Goal: Task Accomplishment & Management: Use online tool/utility

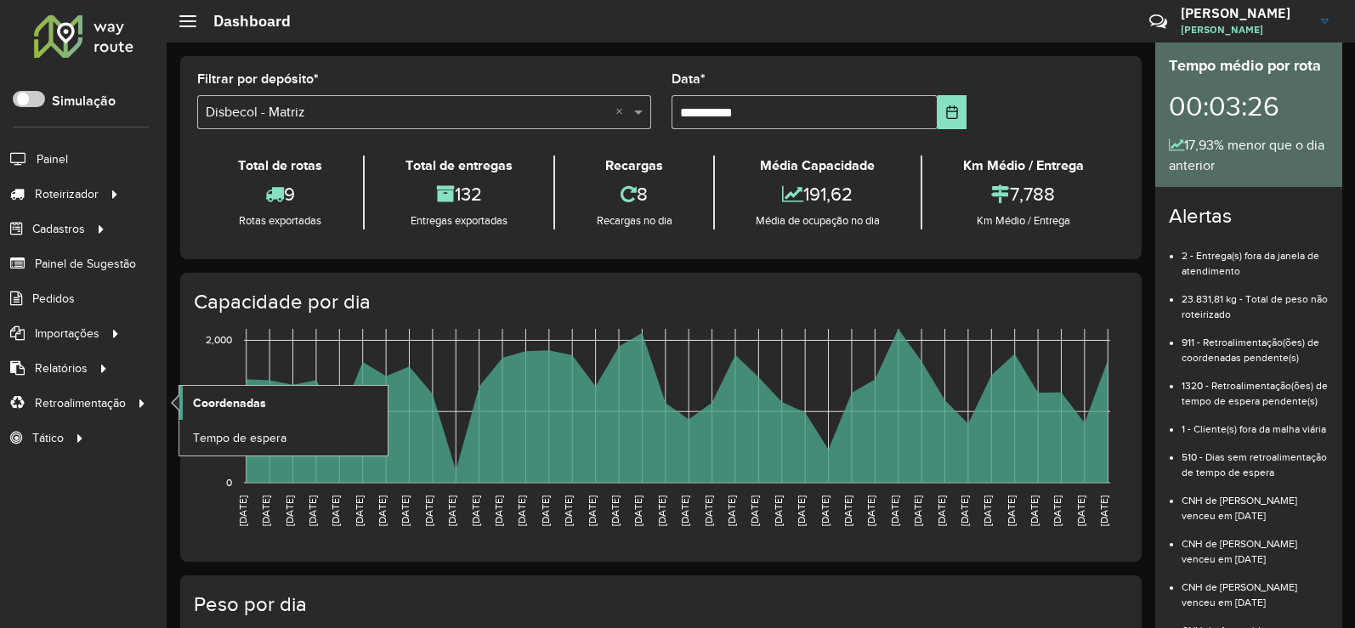
click at [258, 403] on span "Coordenadas" at bounding box center [229, 404] width 73 height 18
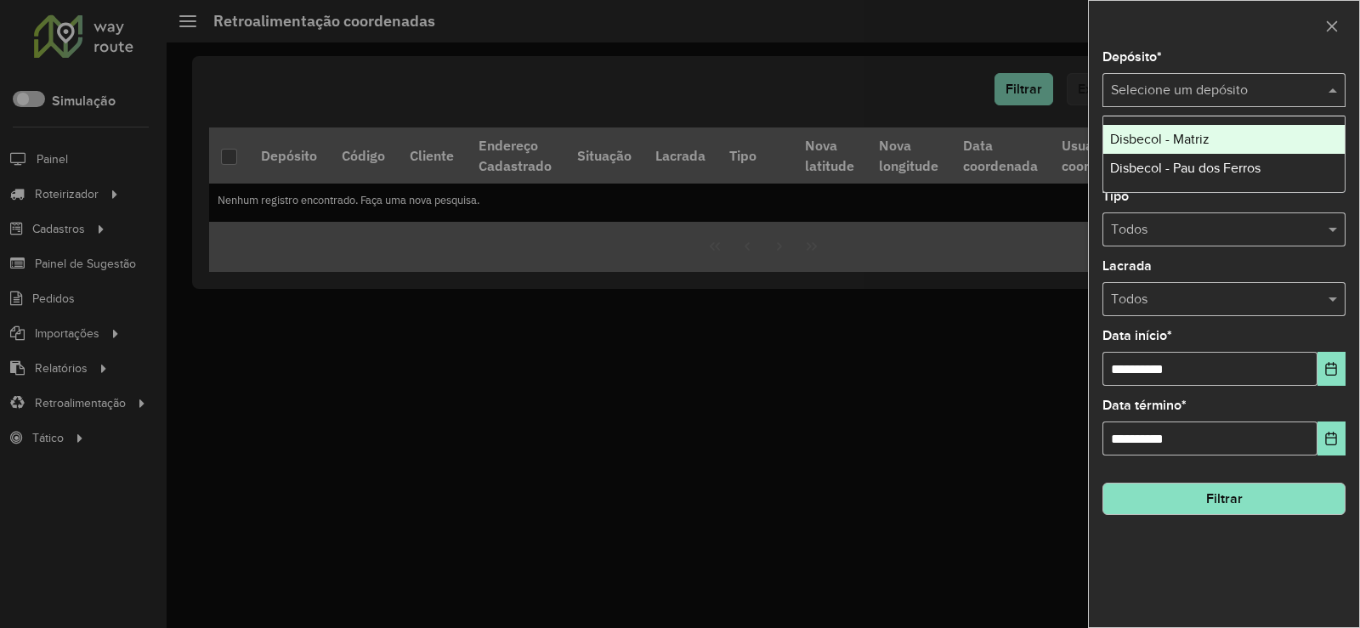
click at [1330, 88] on span at bounding box center [1335, 90] width 21 height 20
click at [1189, 139] on span "Disbecol - Matriz" at bounding box center [1159, 139] width 99 height 14
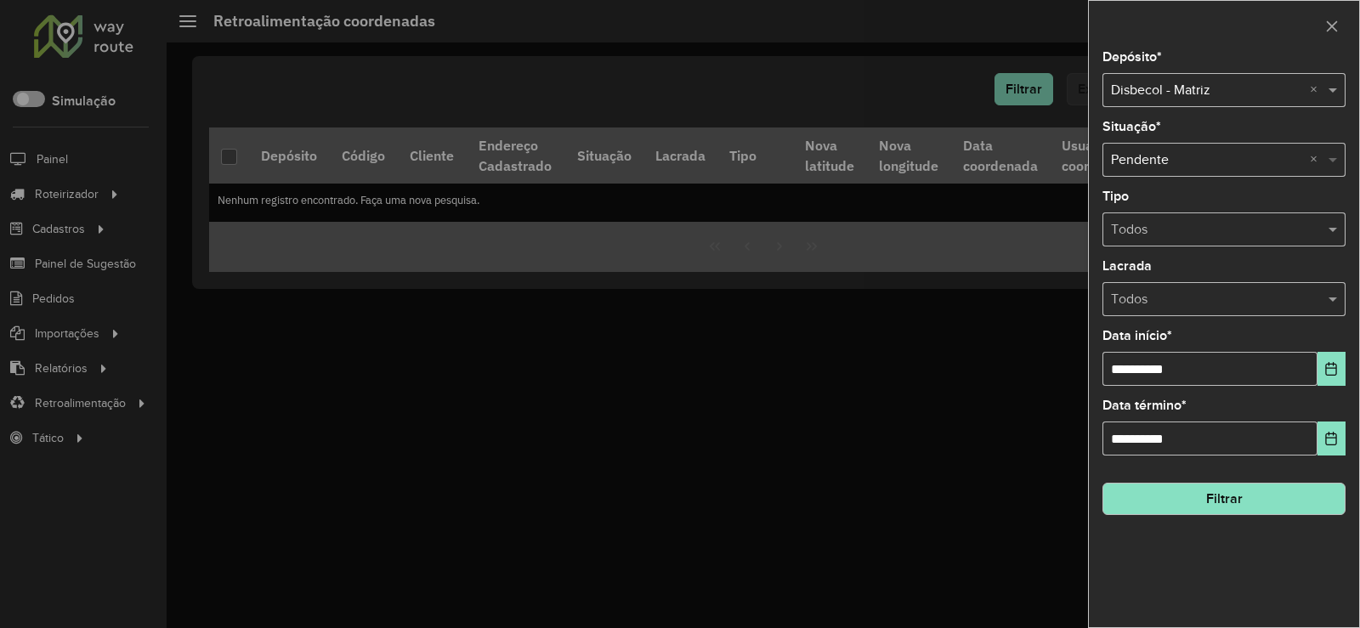
click at [1335, 159] on span at bounding box center [1335, 160] width 21 height 20
click at [1331, 370] on icon "Choose Date" at bounding box center [1332, 369] width 14 height 14
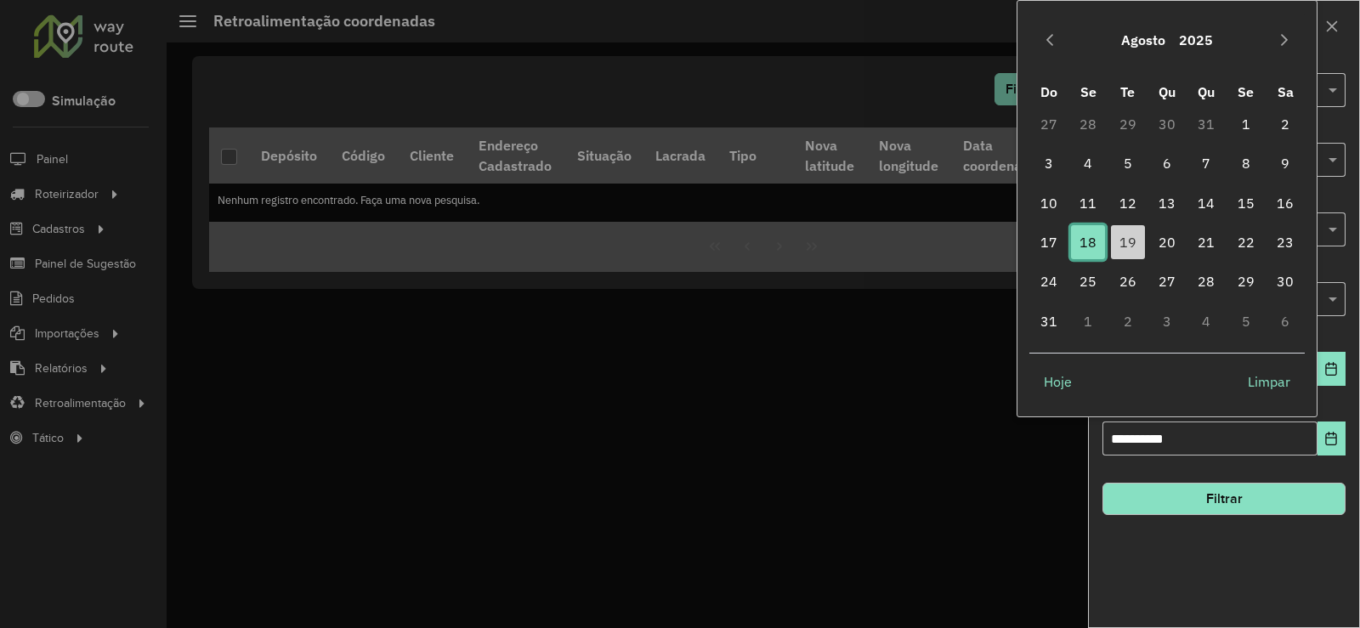
click at [1085, 246] on span "18" at bounding box center [1088, 242] width 34 height 34
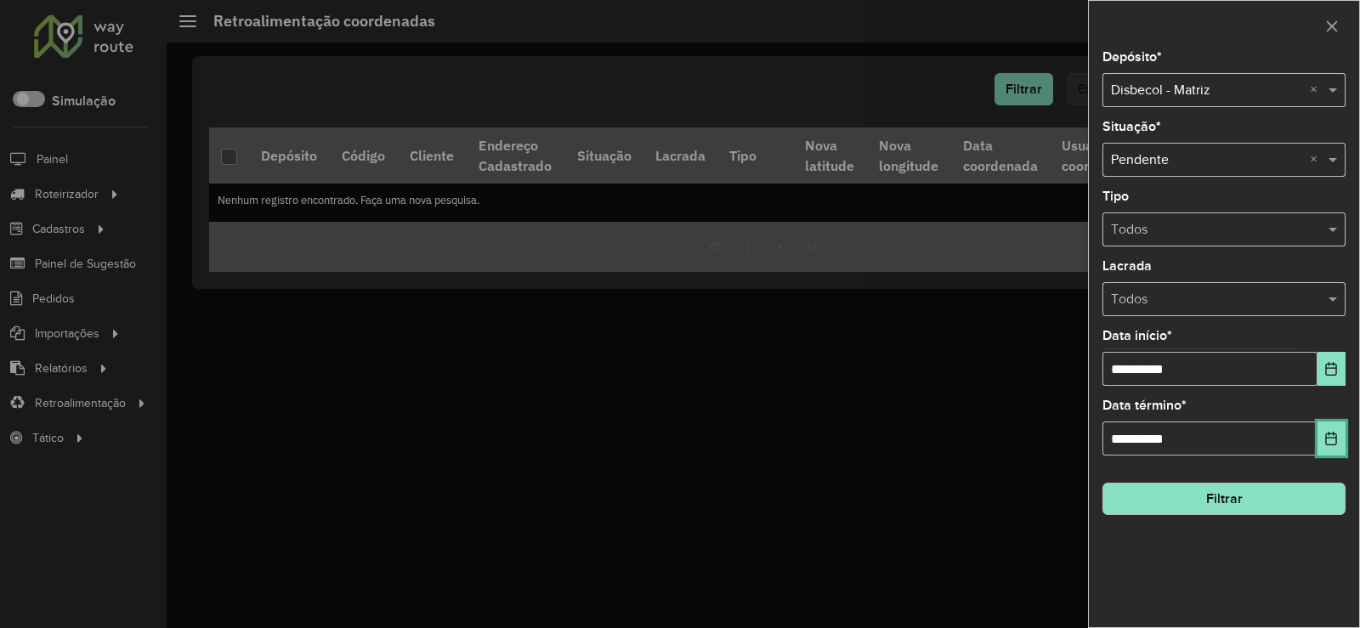
click at [1332, 440] on icon "Choose Date" at bounding box center [1332, 439] width 14 height 14
click at [968, 365] on div at bounding box center [680, 314] width 1360 height 628
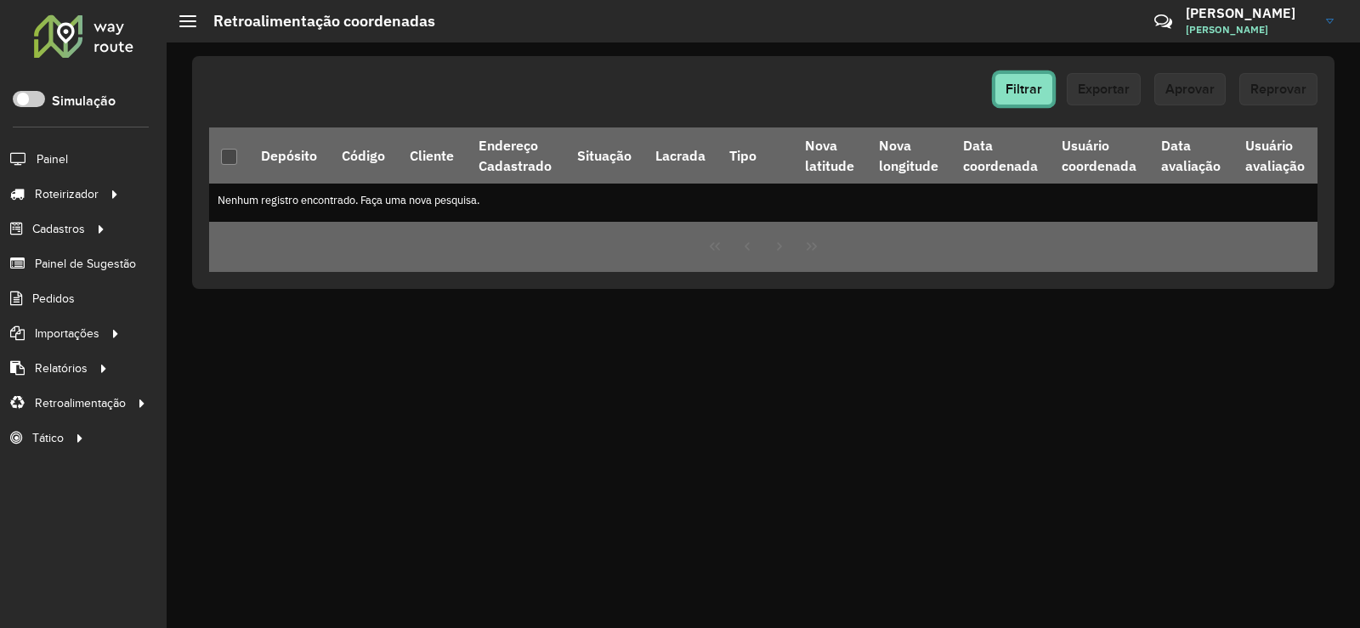
click at [1016, 87] on span "Filtrar" at bounding box center [1024, 89] width 37 height 14
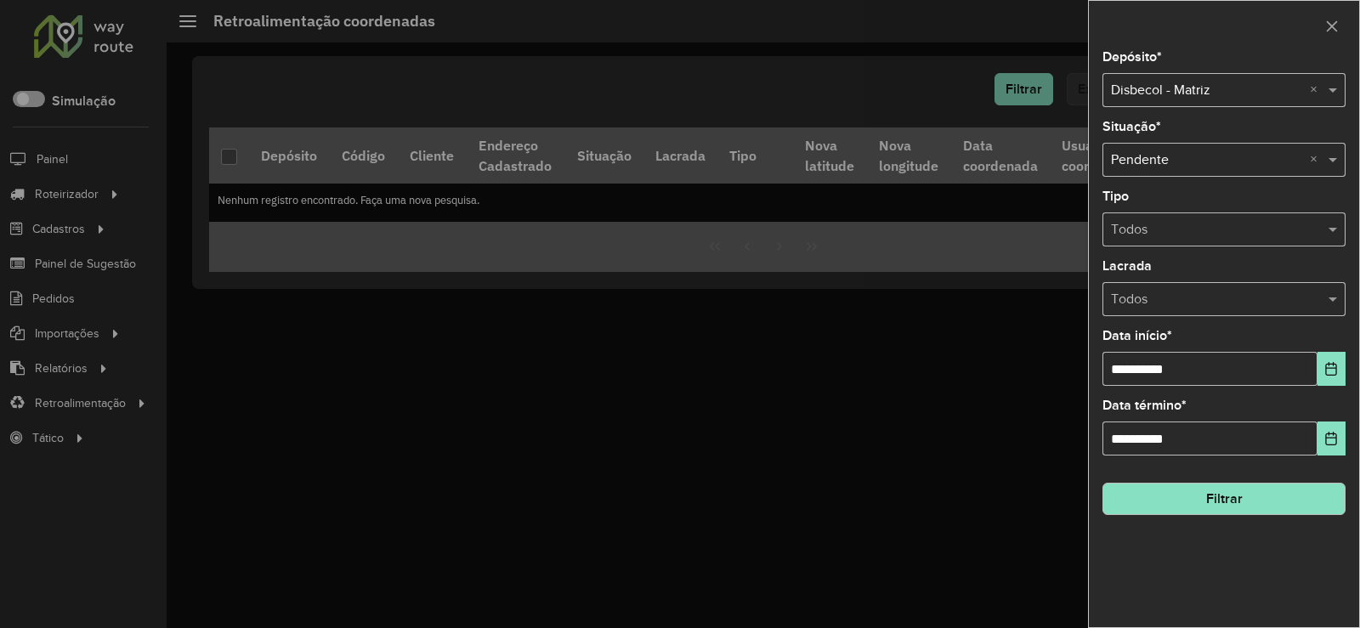
click at [1280, 495] on button "Filtrar" at bounding box center [1224, 499] width 243 height 32
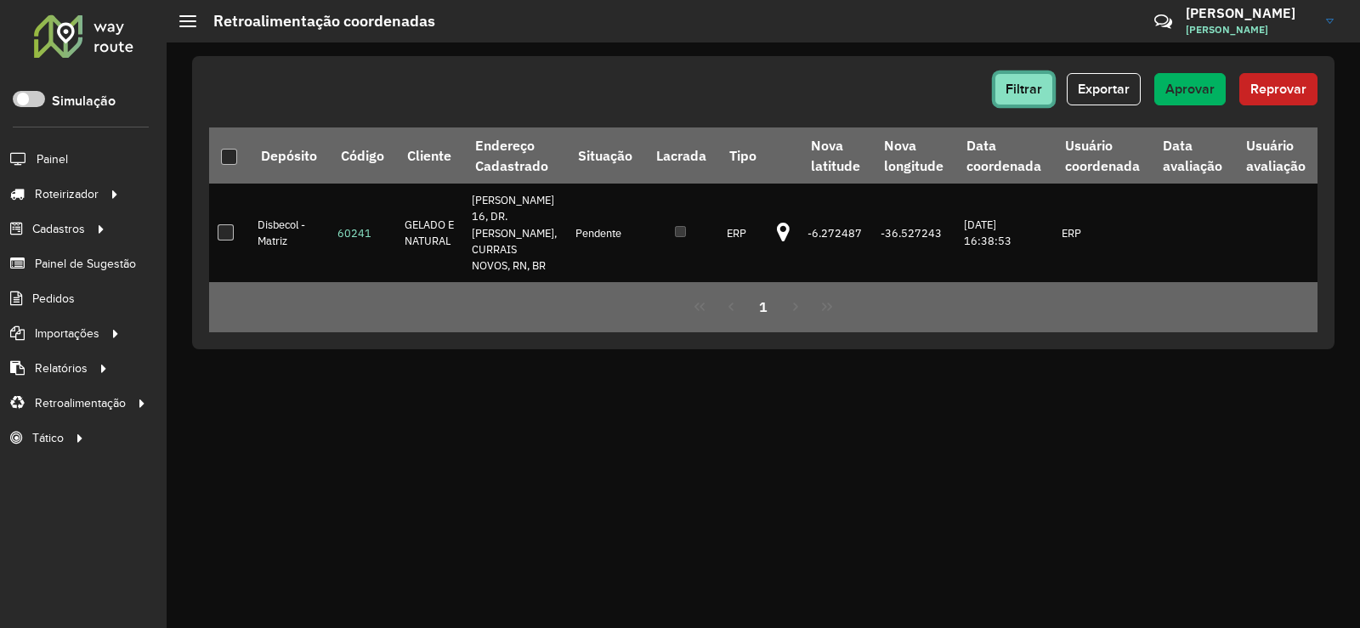
click at [1023, 92] on span "Filtrar" at bounding box center [1024, 89] width 37 height 14
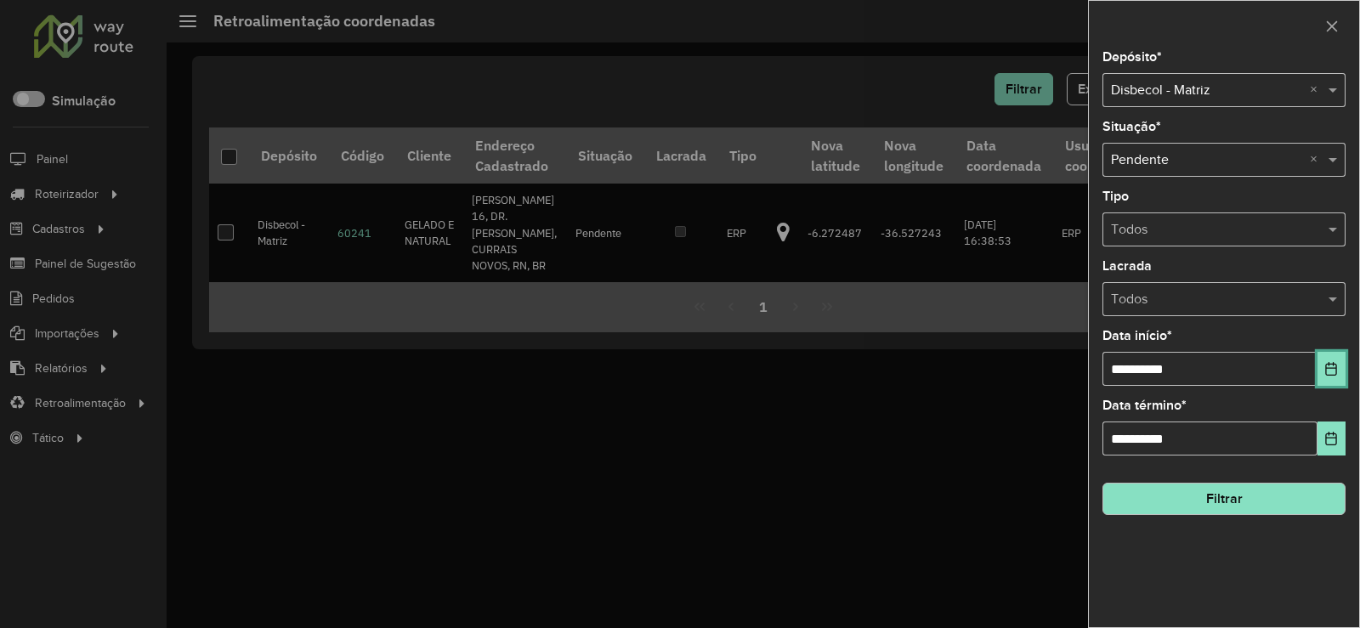
click at [1337, 375] on icon "Choose Date" at bounding box center [1331, 369] width 11 height 14
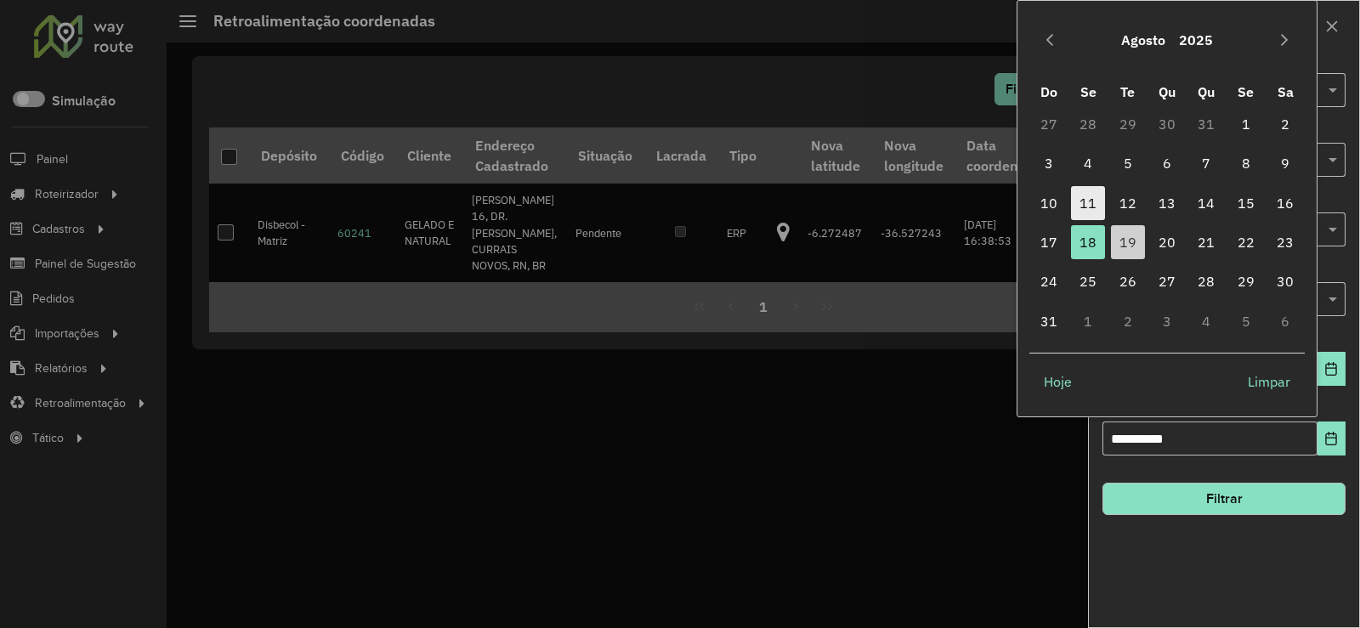
click at [1085, 197] on span "11" at bounding box center [1088, 203] width 34 height 34
type input "**********"
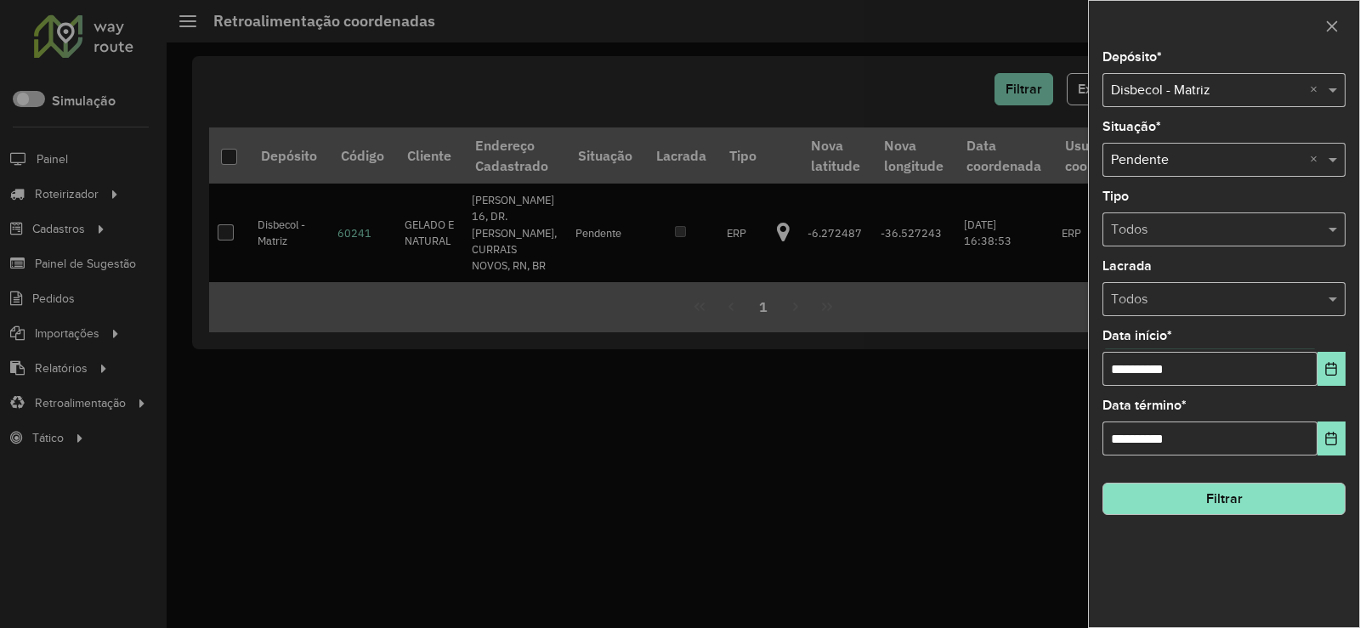
click at [1239, 502] on button "Filtrar" at bounding box center [1224, 499] width 243 height 32
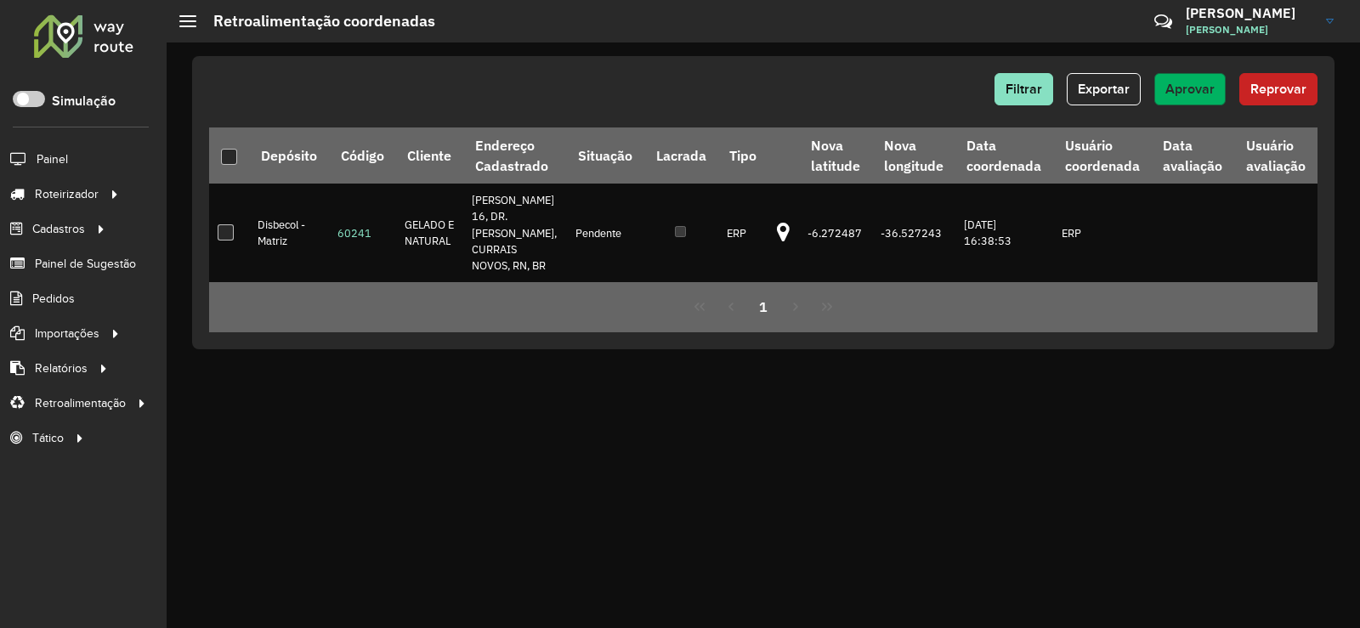
click at [1195, 87] on span "Aprovar" at bounding box center [1190, 89] width 49 height 14
click at [1175, 93] on span "Aprovar" at bounding box center [1190, 89] width 49 height 14
click at [1189, 89] on span "Aprovar" at bounding box center [1190, 89] width 49 height 14
click at [1018, 80] on button "Filtrar" at bounding box center [1024, 89] width 59 height 32
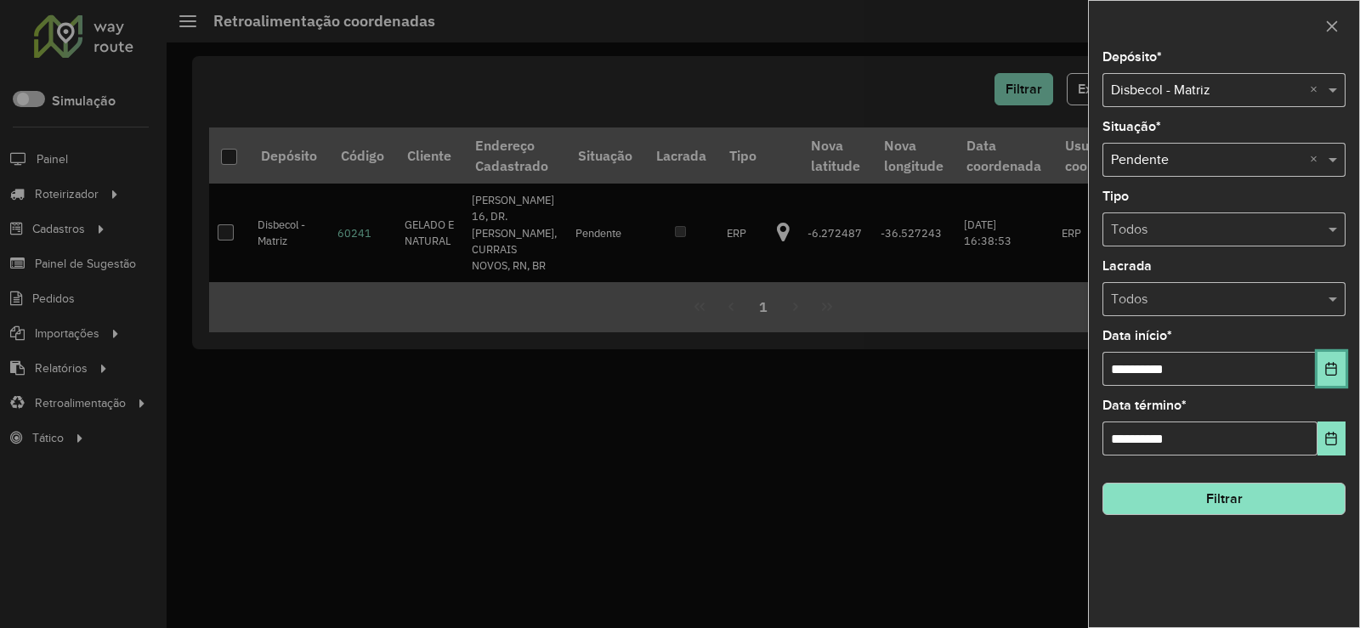
click at [1319, 369] on button "Choose Date" at bounding box center [1332, 369] width 28 height 34
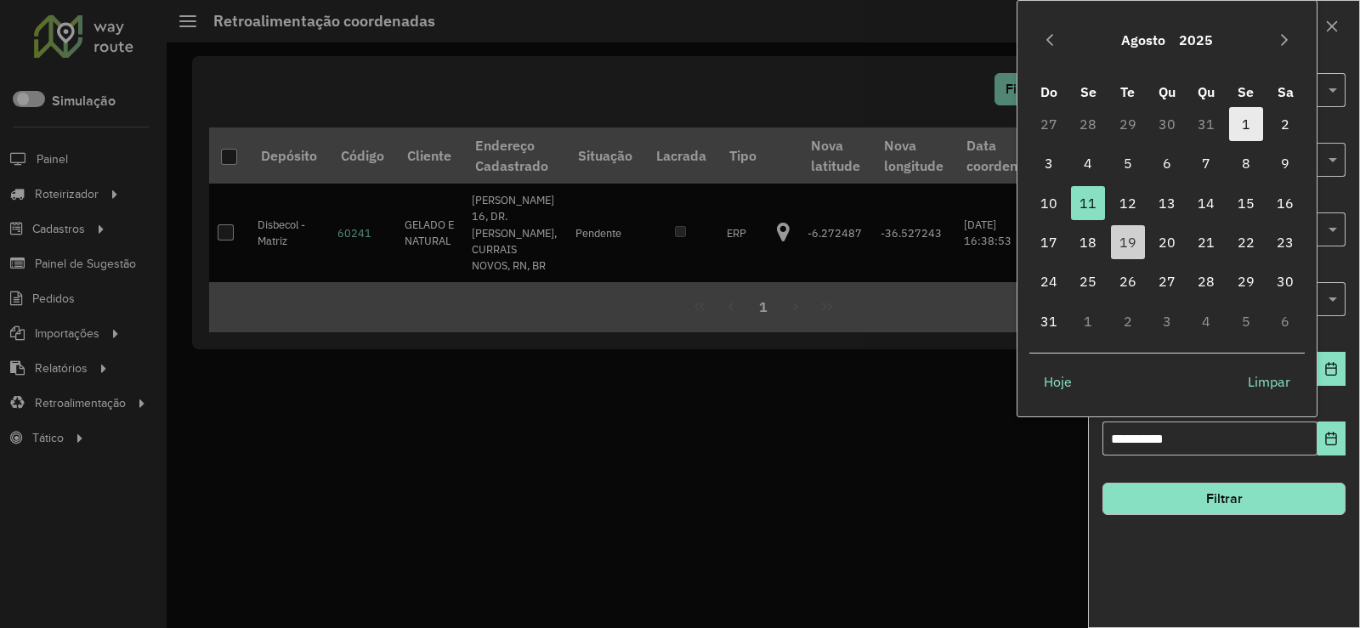
click at [1243, 117] on span "1" at bounding box center [1246, 124] width 34 height 34
type input "**********"
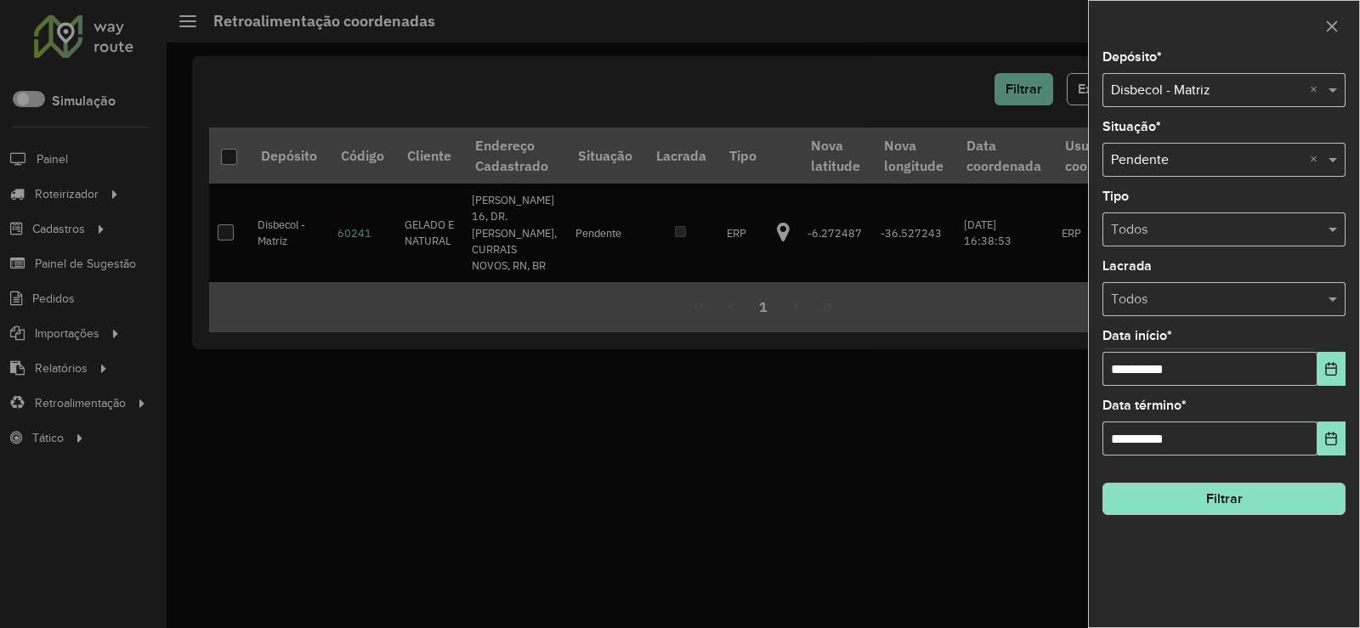
click at [1179, 498] on button "Filtrar" at bounding box center [1224, 499] width 243 height 32
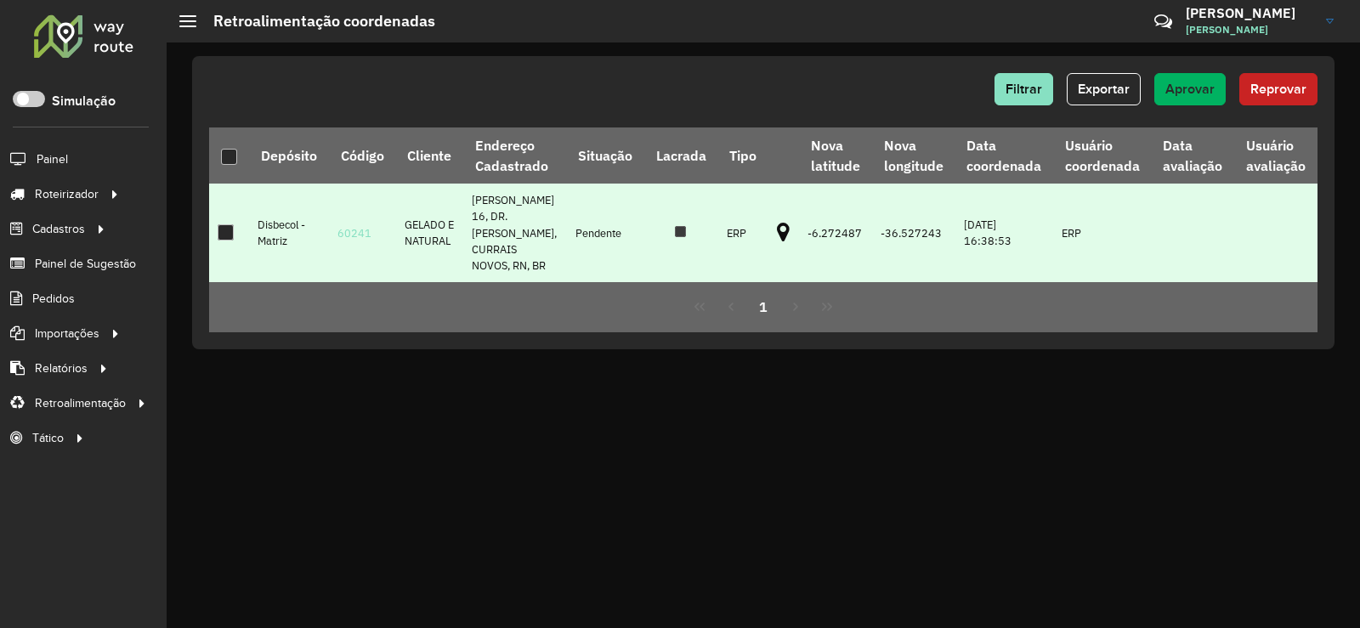
click at [230, 241] on div at bounding box center [226, 232] width 16 height 16
click at [1196, 88] on span "Aprovar" at bounding box center [1190, 89] width 49 height 14
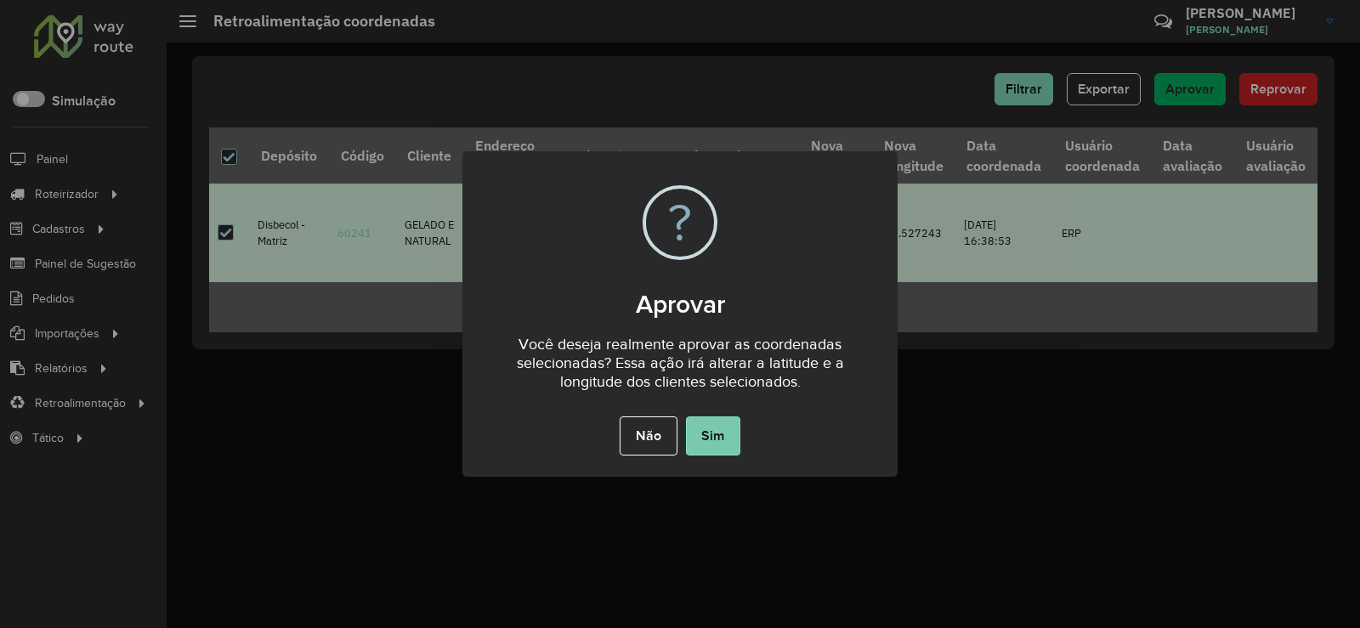
click at [715, 428] on button "Sim" at bounding box center [713, 436] width 54 height 39
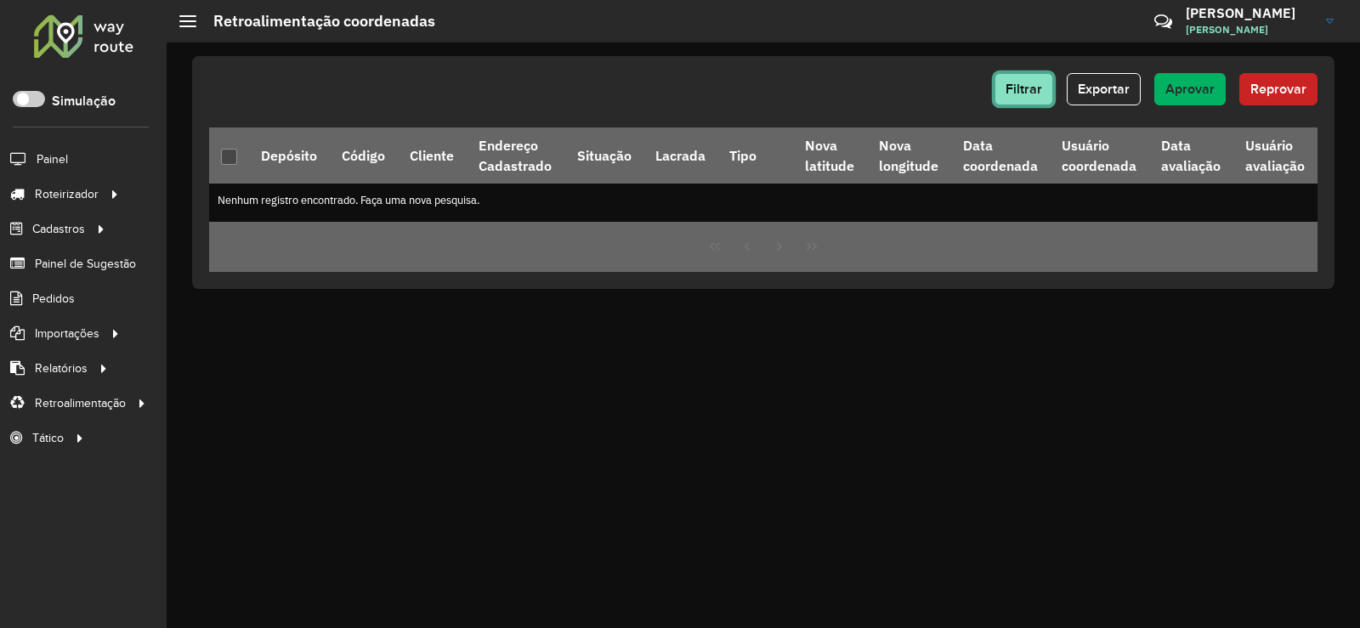
click at [1033, 87] on span "Filtrar" at bounding box center [1024, 89] width 37 height 14
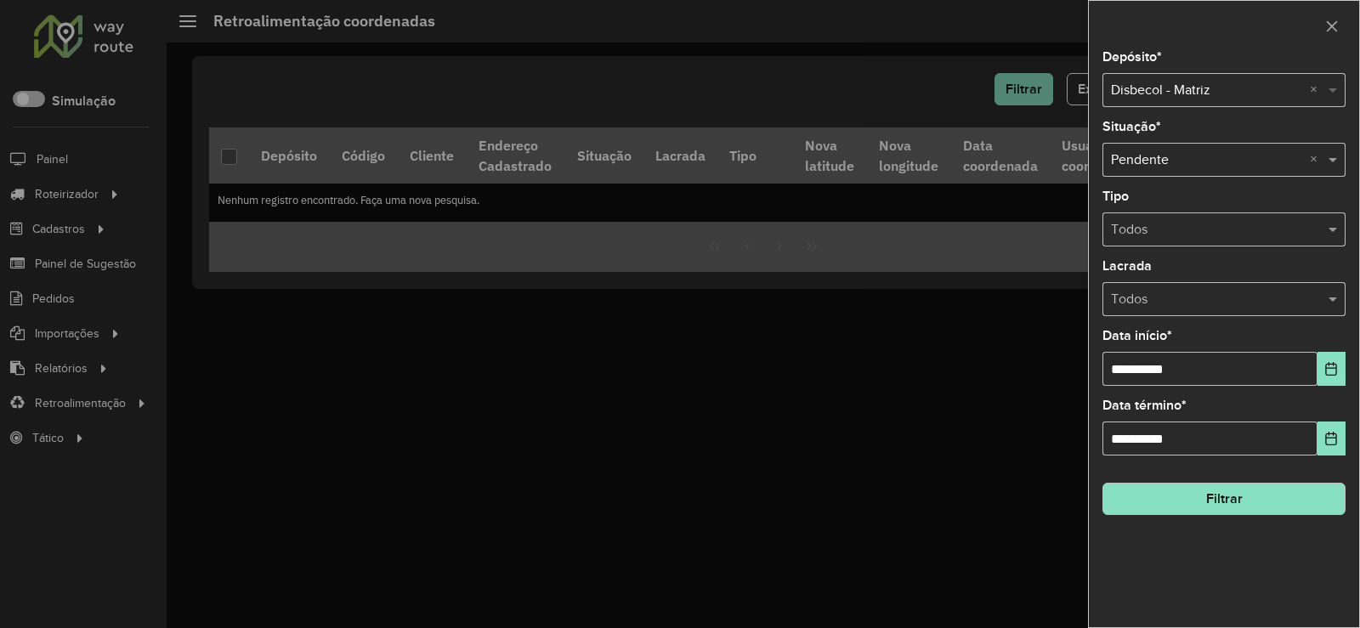
click at [1335, 89] on span at bounding box center [1335, 90] width 21 height 20
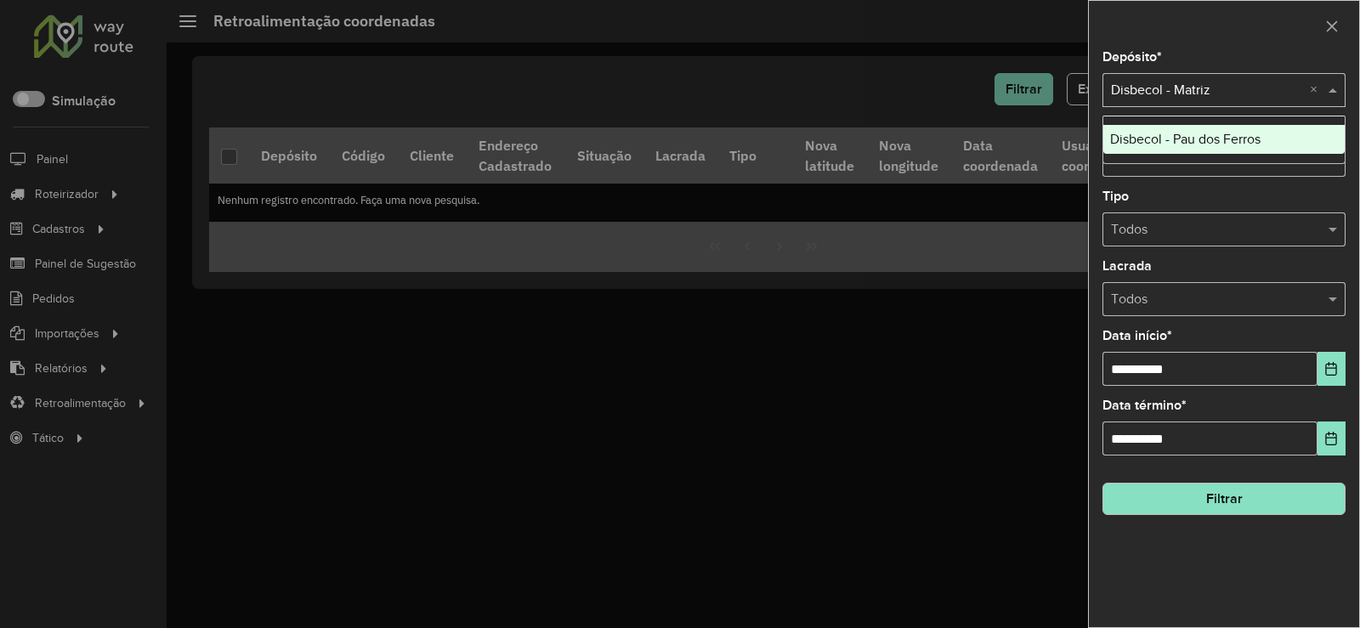
click at [1195, 138] on span "Disbecol - Pau dos Ferros" at bounding box center [1185, 139] width 150 height 14
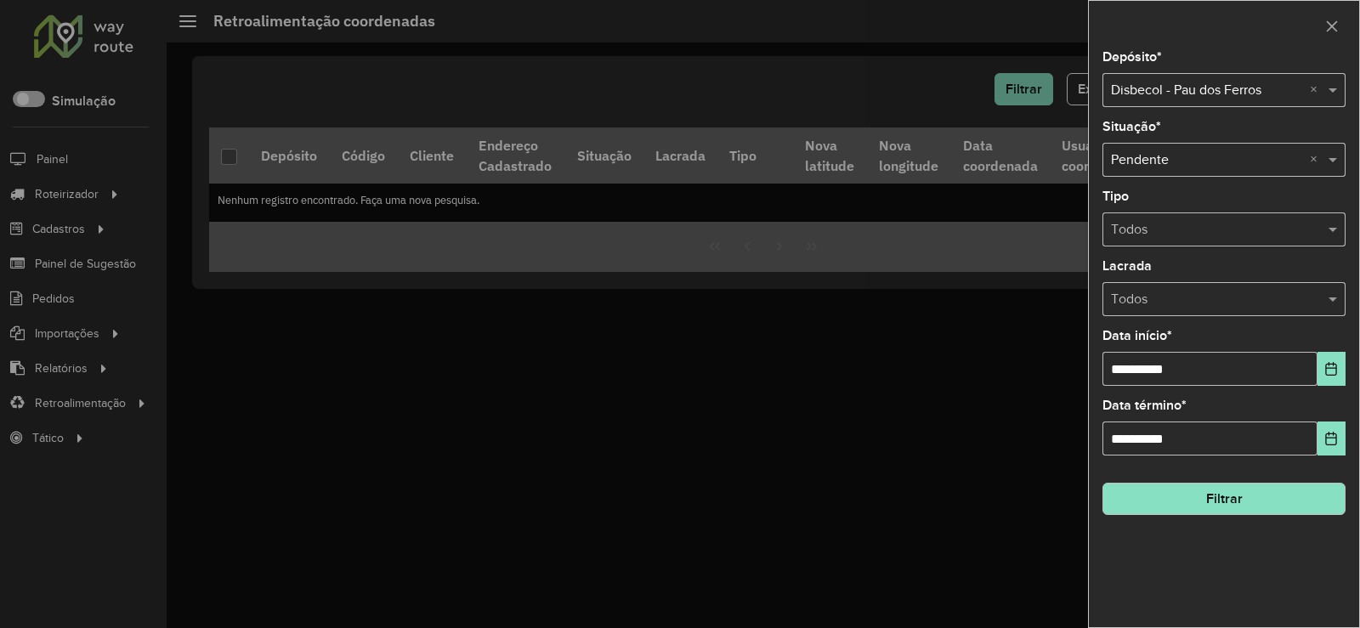
click at [1237, 500] on button "Filtrar" at bounding box center [1224, 499] width 243 height 32
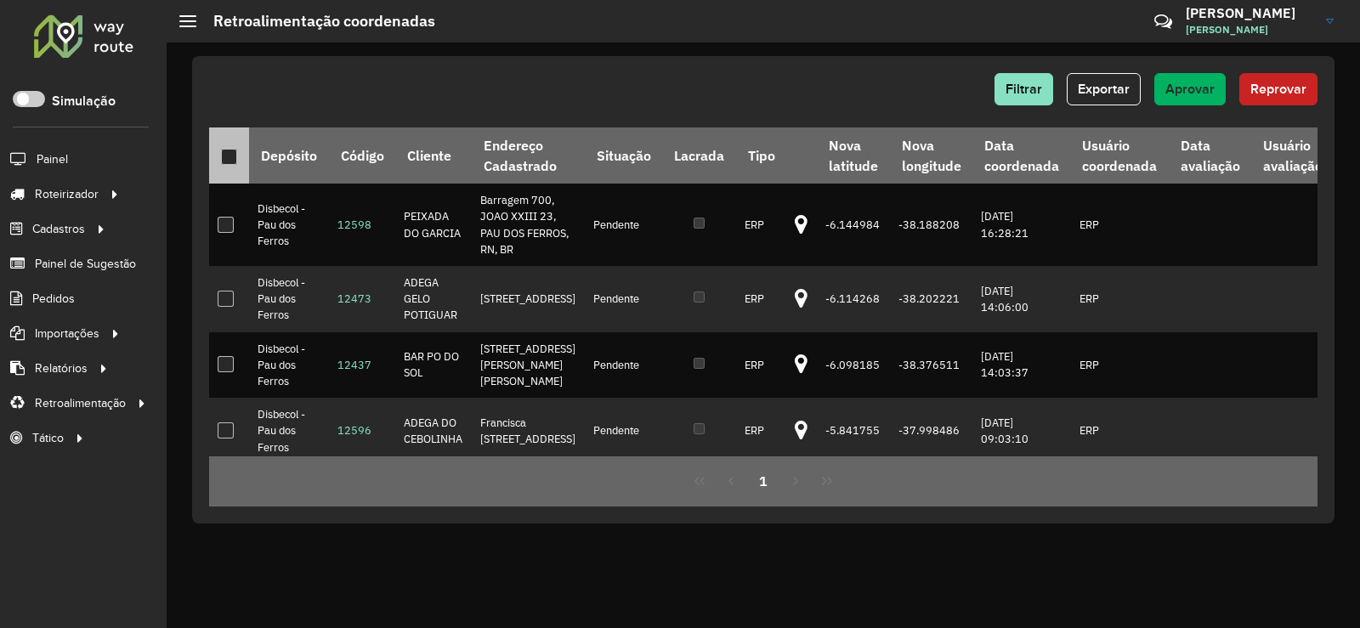
click at [225, 155] on div at bounding box center [229, 157] width 16 height 16
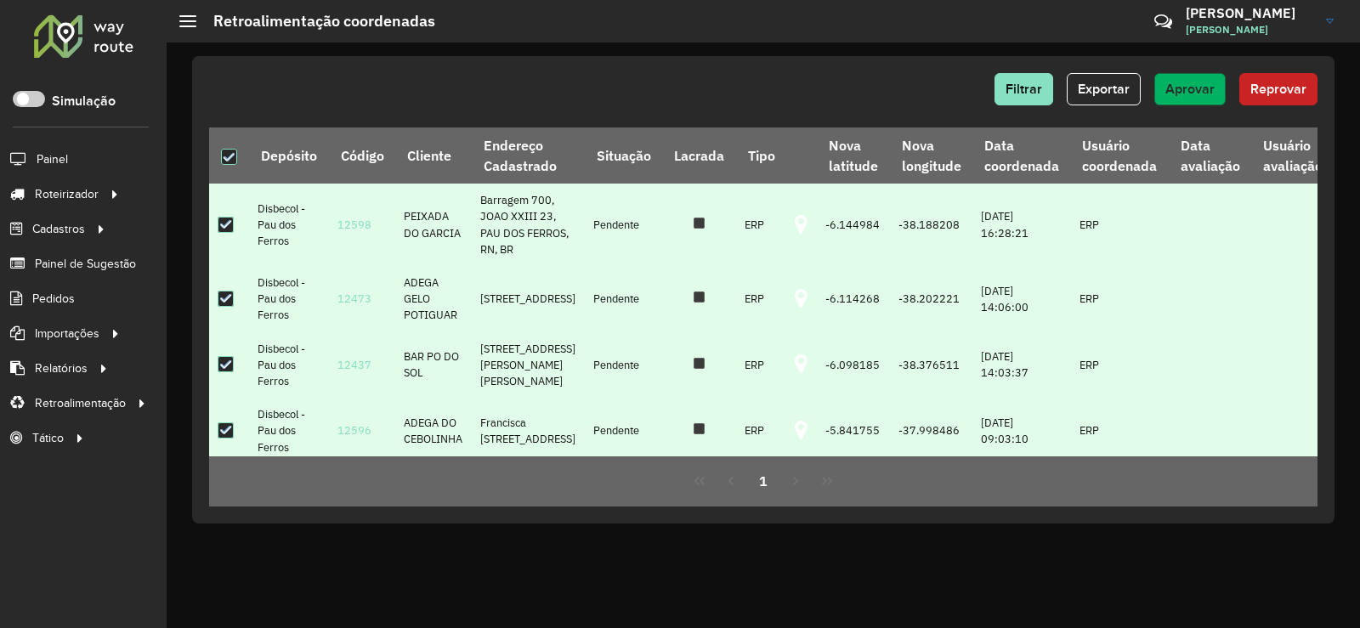
click at [1193, 89] on span "Aprovar" at bounding box center [1190, 89] width 49 height 14
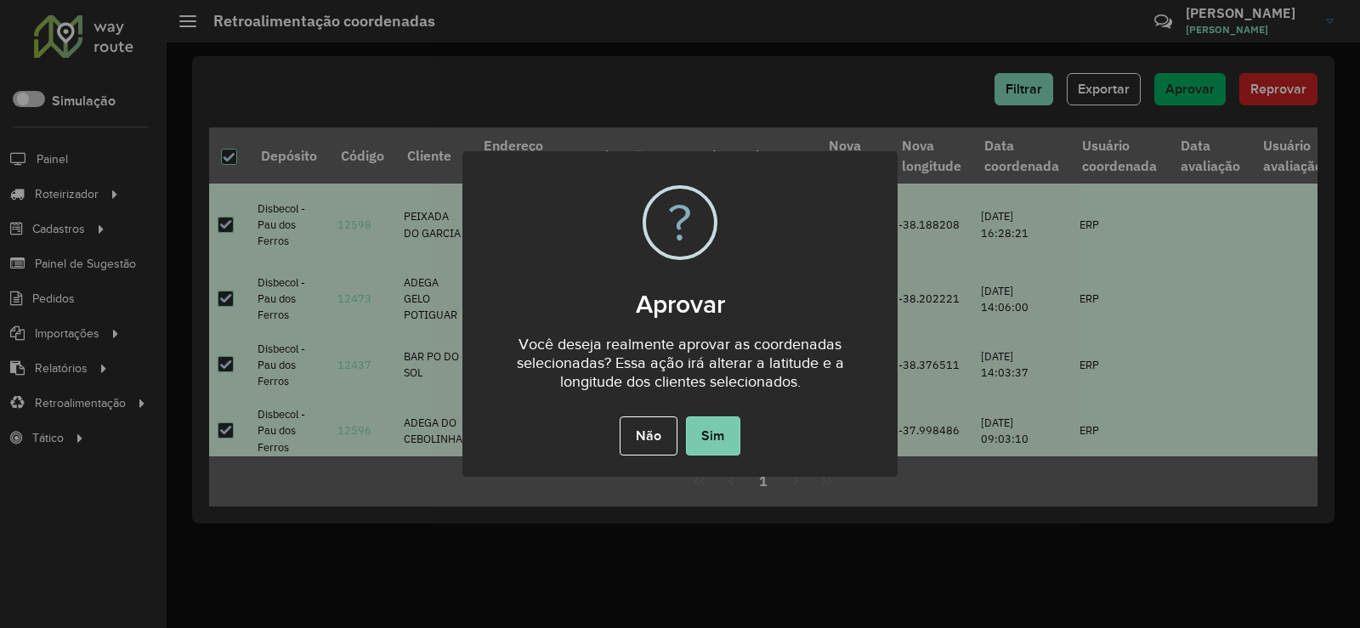
click at [721, 431] on button "Sim" at bounding box center [713, 436] width 54 height 39
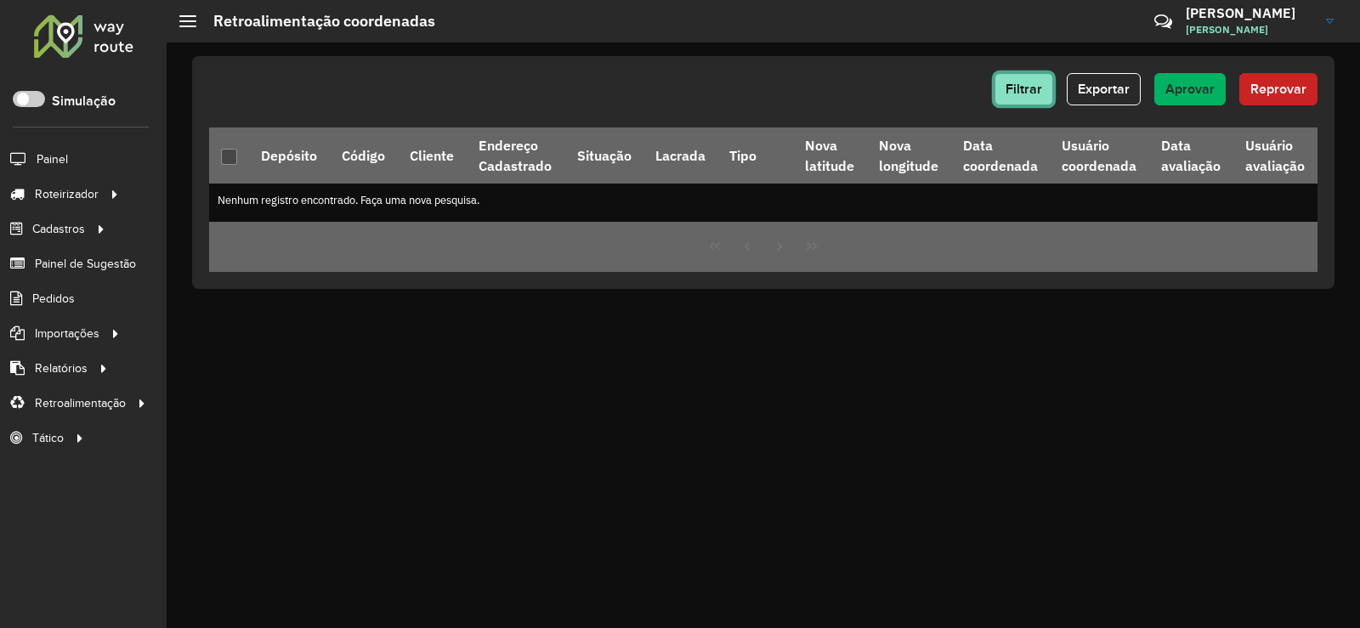
click at [1033, 88] on span "Filtrar" at bounding box center [1024, 89] width 37 height 14
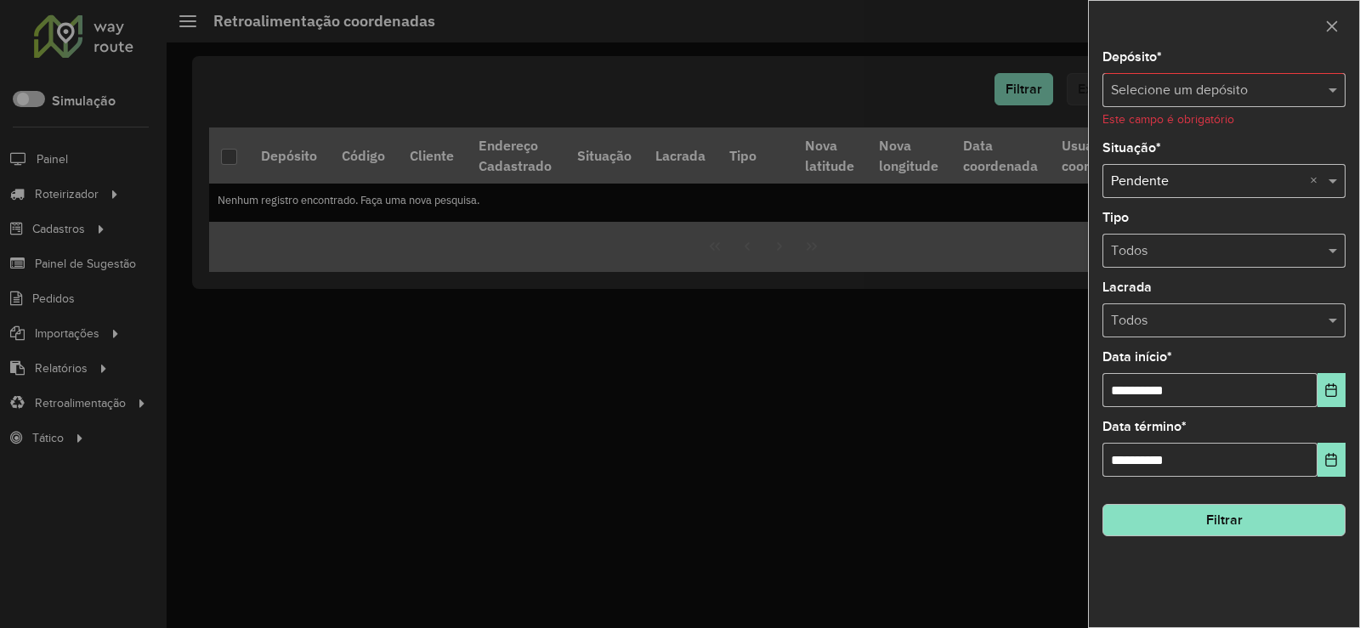
click at [1206, 94] on input "text" at bounding box center [1207, 91] width 192 height 20
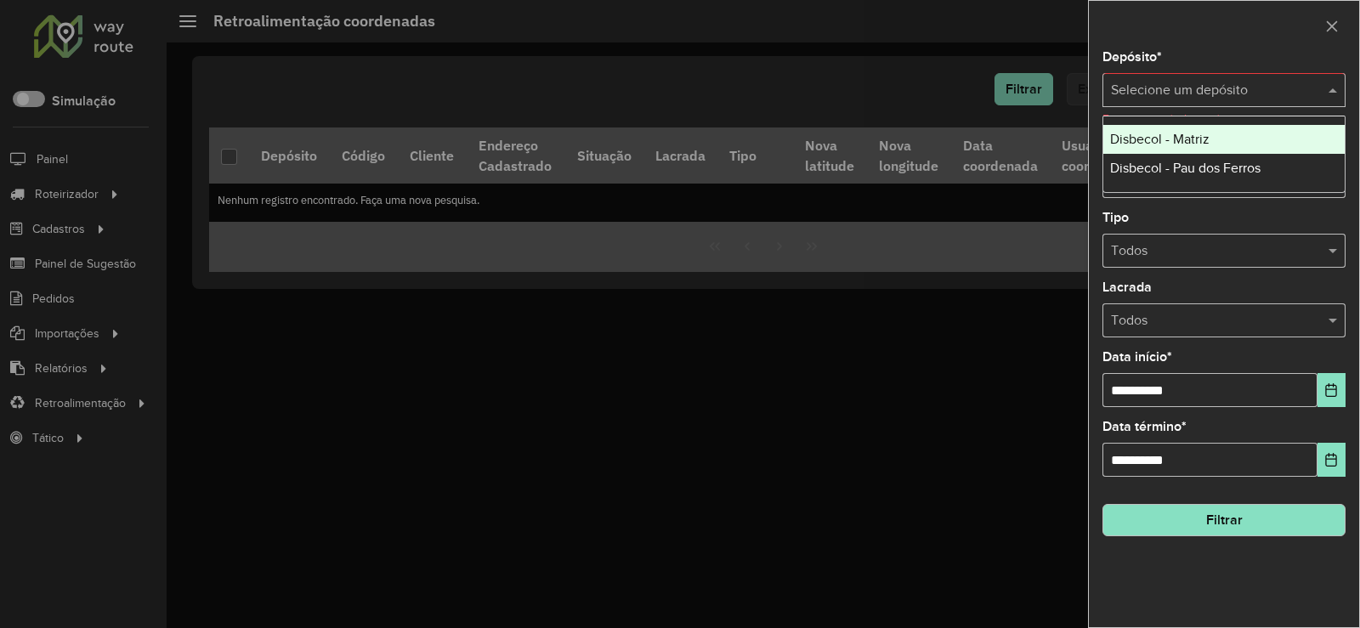
click at [1172, 140] on span "Disbecol - Matriz" at bounding box center [1159, 139] width 99 height 14
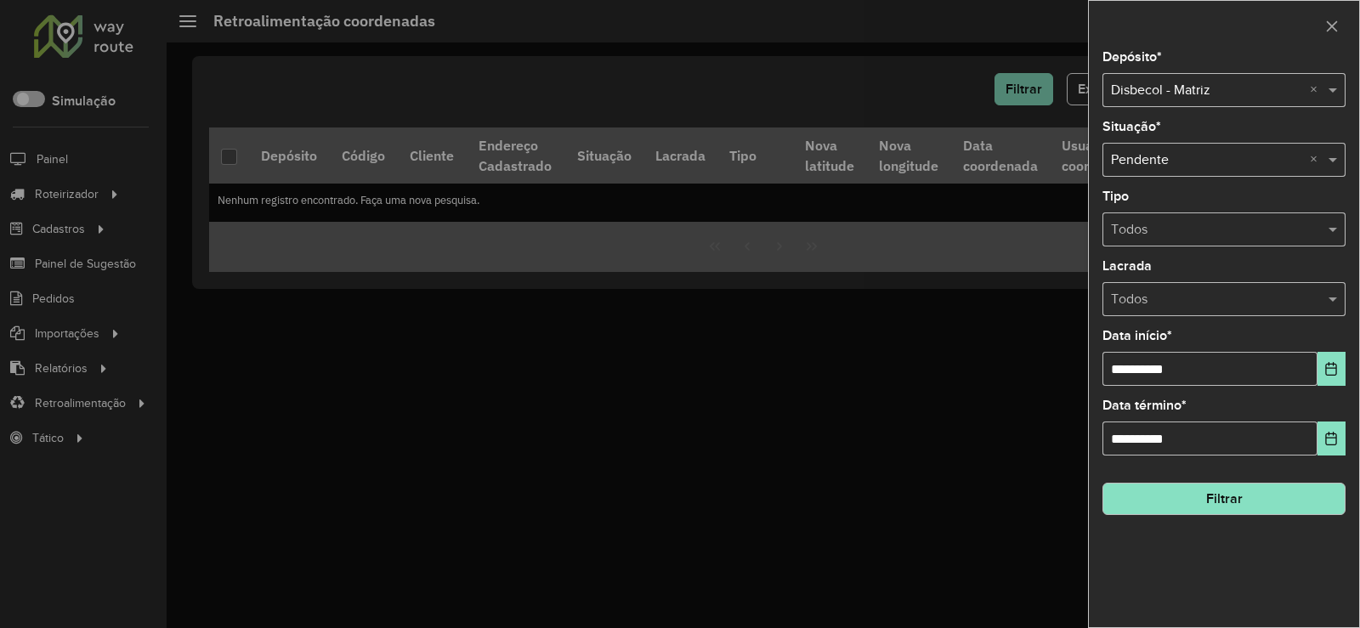
click at [1252, 151] on input "text" at bounding box center [1207, 160] width 192 height 20
click at [1245, 33] on div at bounding box center [1224, 26] width 270 height 50
click at [1258, 234] on input "text" at bounding box center [1207, 230] width 192 height 20
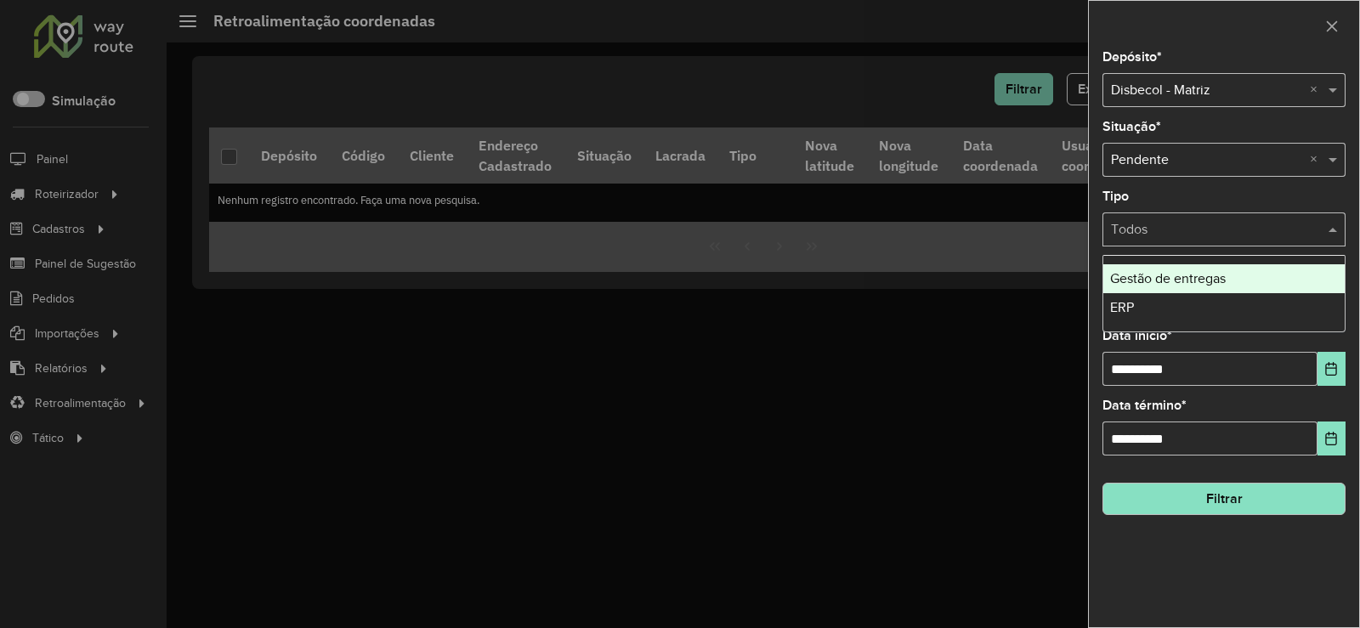
click at [1202, 194] on div "Tipo Todos" at bounding box center [1224, 218] width 243 height 56
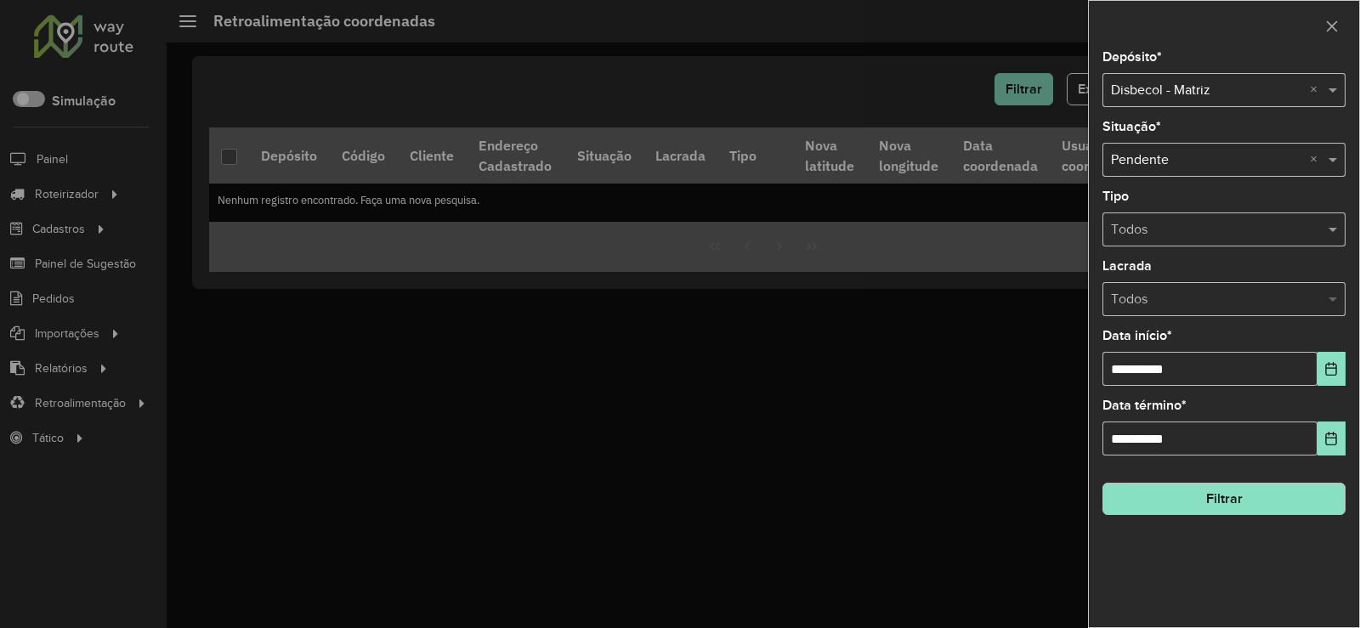
click at [1326, 298] on span at bounding box center [1335, 299] width 21 height 20
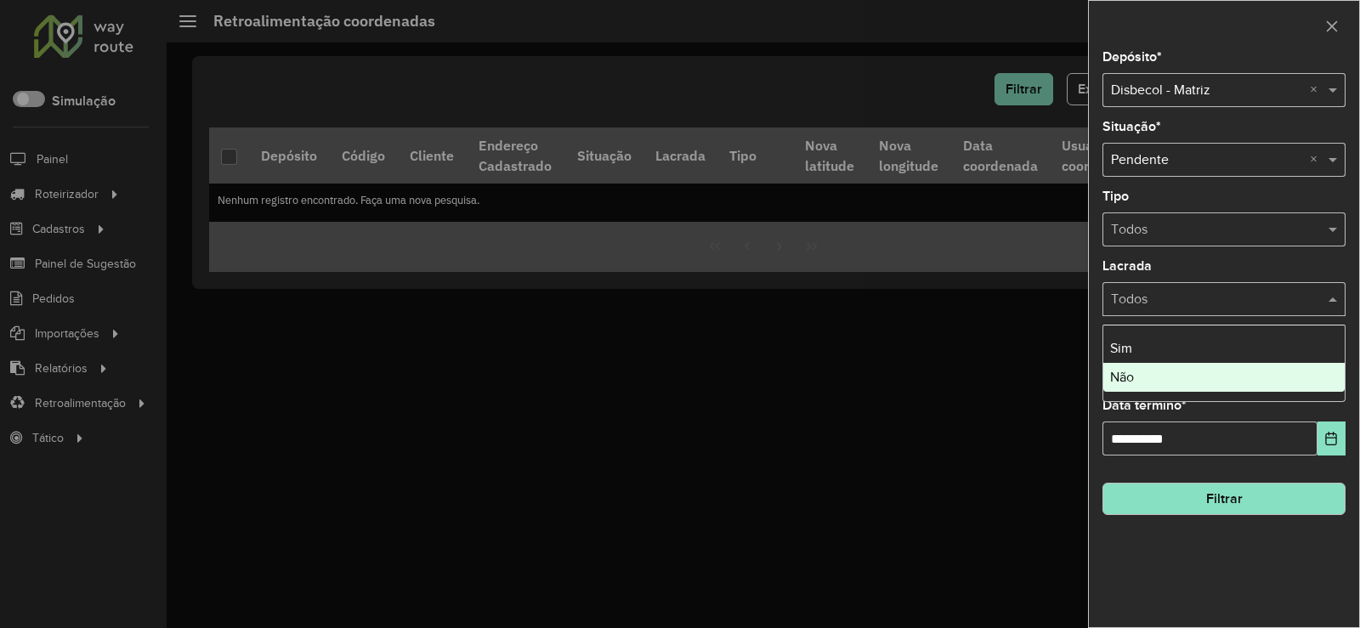
drag, startPoint x: 1296, startPoint y: 599, endPoint x: 1292, endPoint y: 588, distance: 12.6
click at [1296, 599] on div "**********" at bounding box center [1224, 339] width 270 height 576
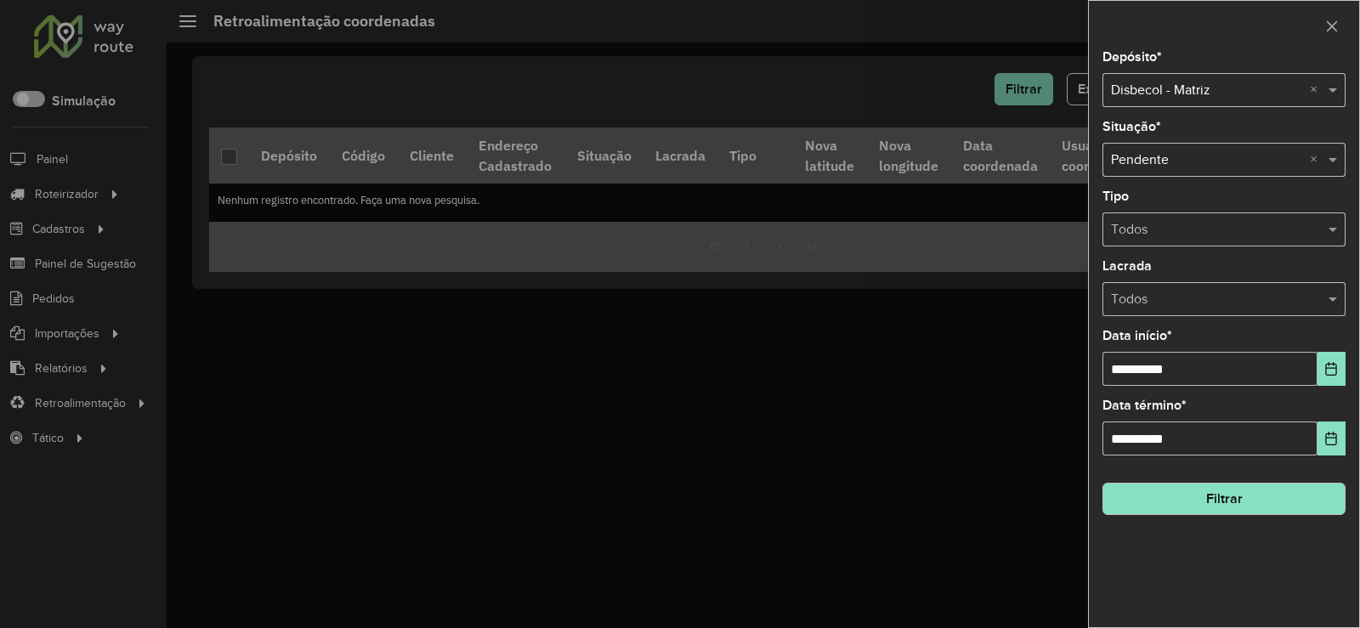
drag, startPoint x: 1222, startPoint y: 510, endPoint x: 1198, endPoint y: 509, distance: 23.8
click at [1220, 509] on button "Filtrar" at bounding box center [1224, 499] width 243 height 32
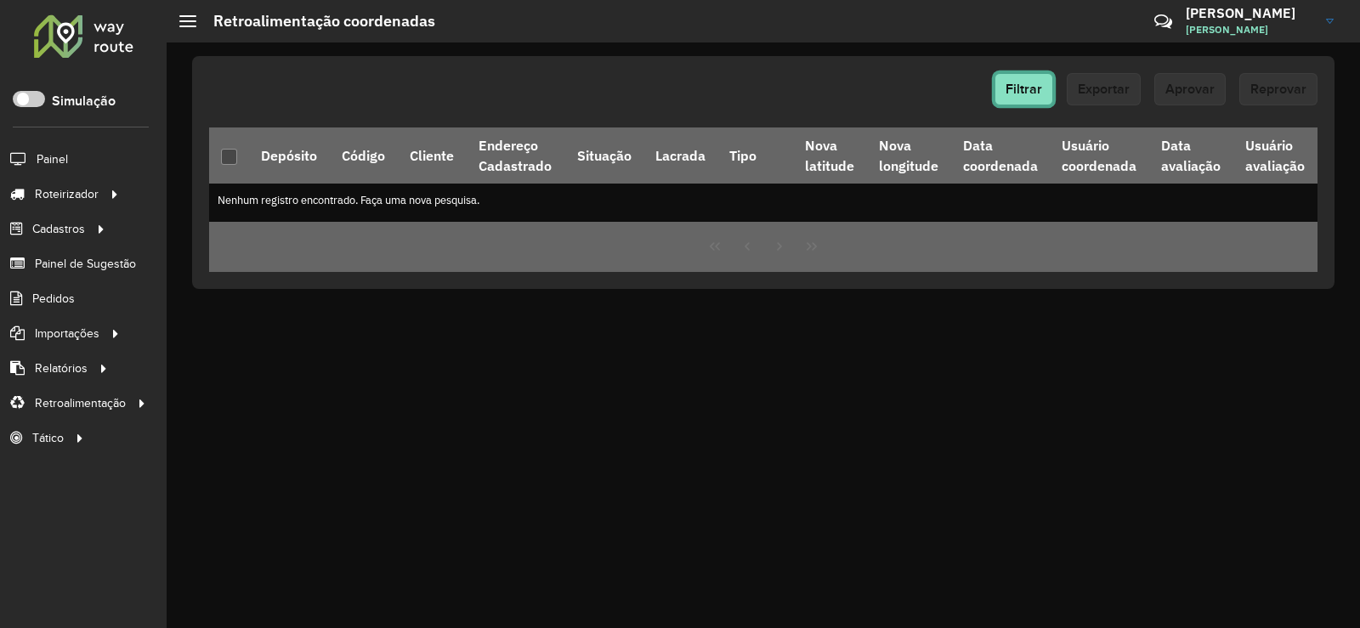
click at [1042, 94] on span "Filtrar" at bounding box center [1024, 89] width 37 height 14
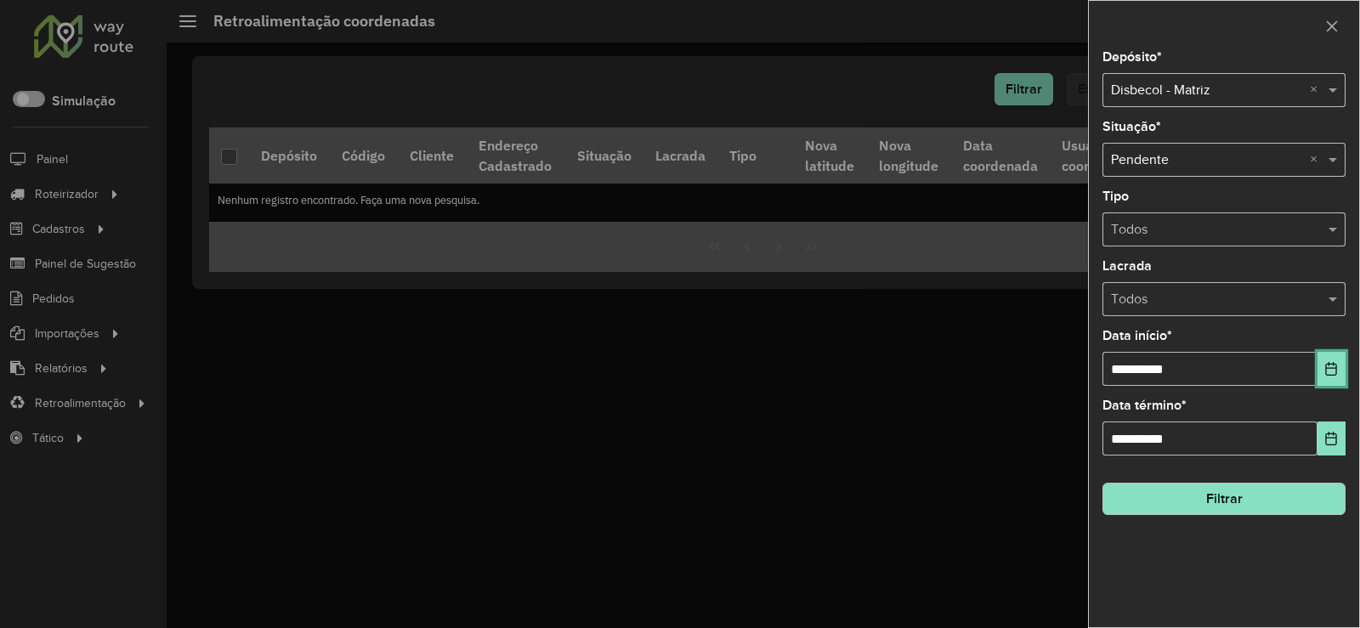
click at [1336, 375] on icon "Choose Date" at bounding box center [1332, 369] width 14 height 14
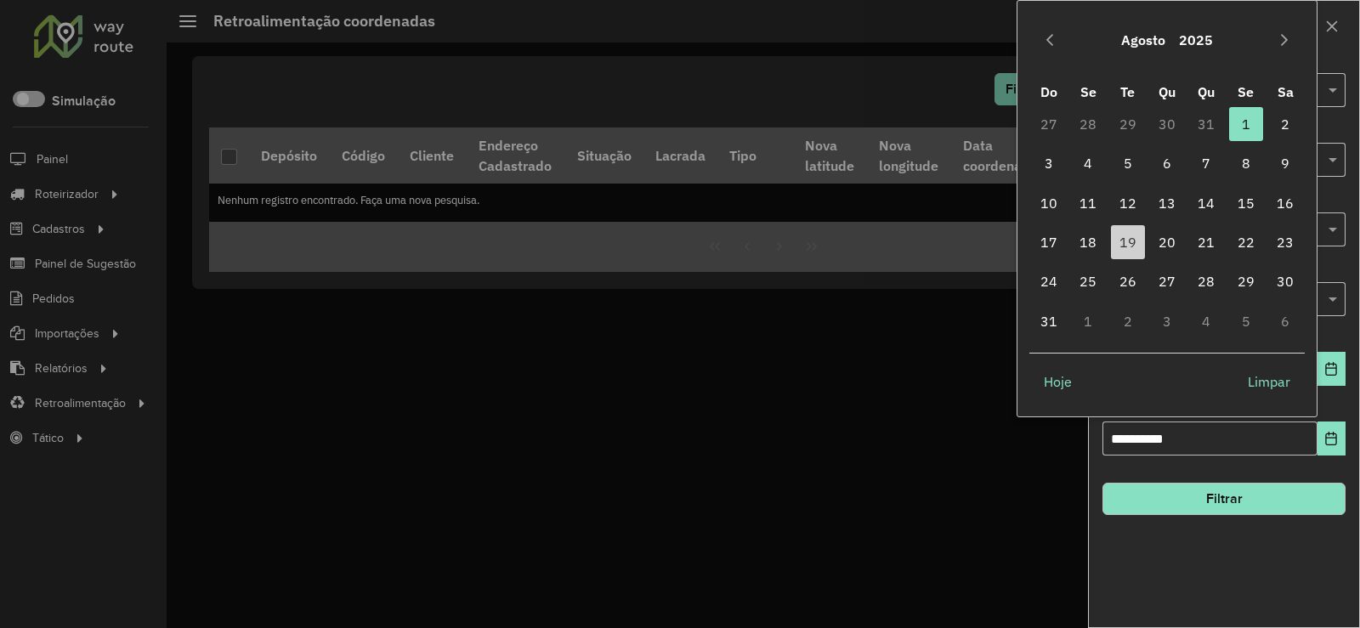
click at [779, 403] on div at bounding box center [680, 314] width 1360 height 628
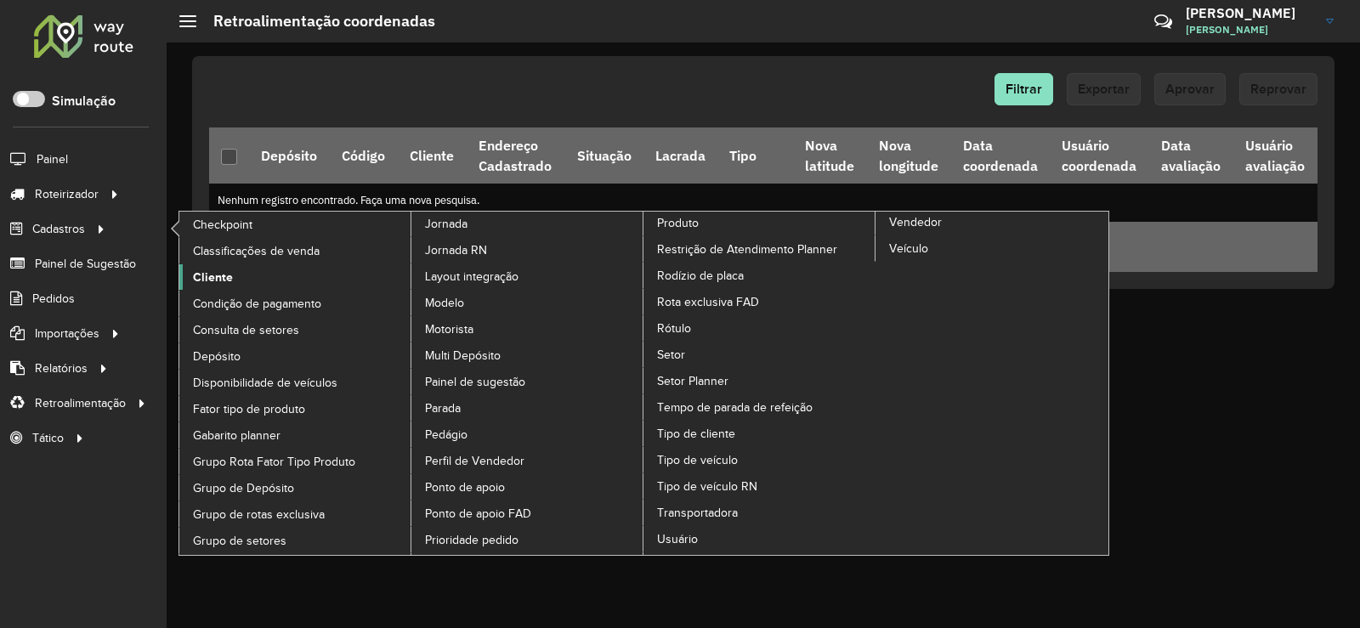
click at [214, 277] on span "Cliente" at bounding box center [213, 278] width 40 height 18
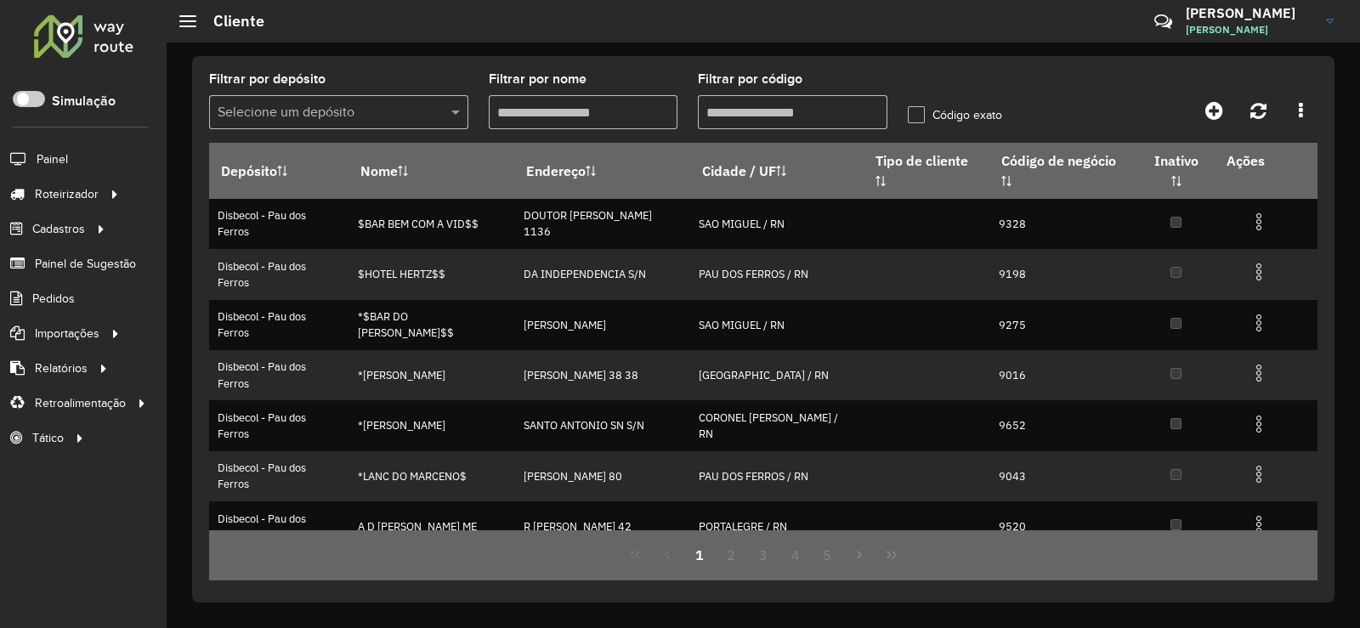
click at [769, 114] on input "Filtrar por código" at bounding box center [793, 112] width 190 height 34
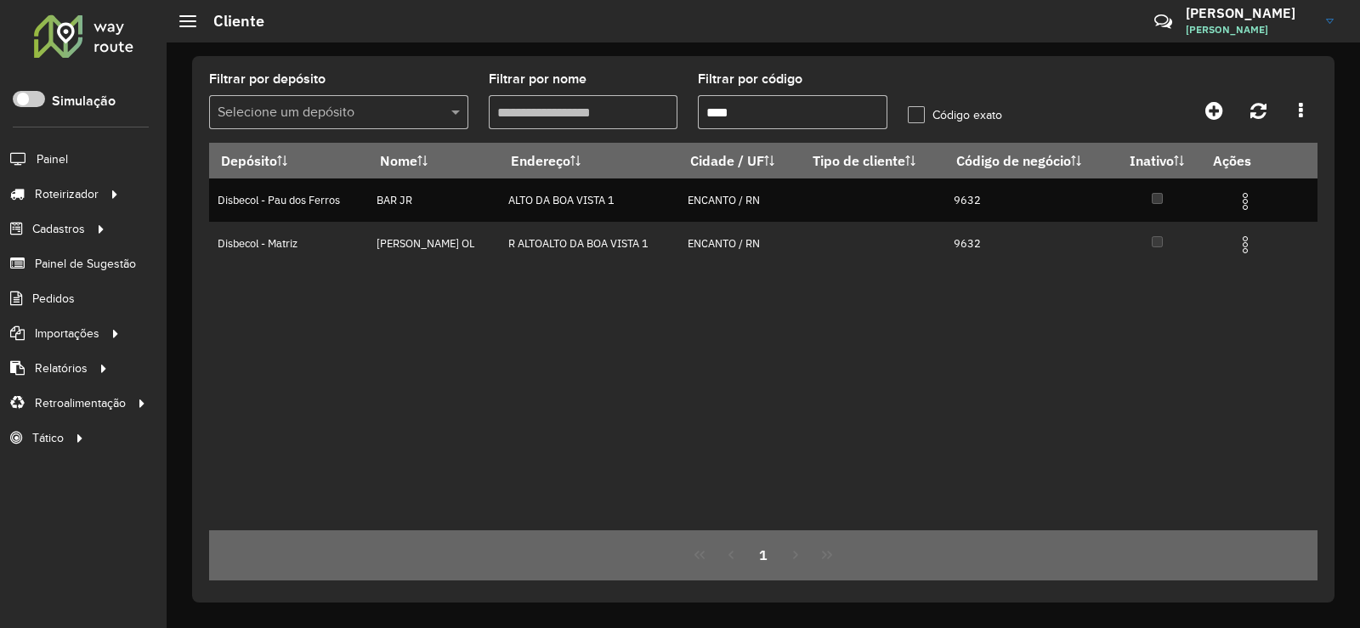
type input "****"
click at [913, 116] on label "Código exato" at bounding box center [955, 115] width 94 height 18
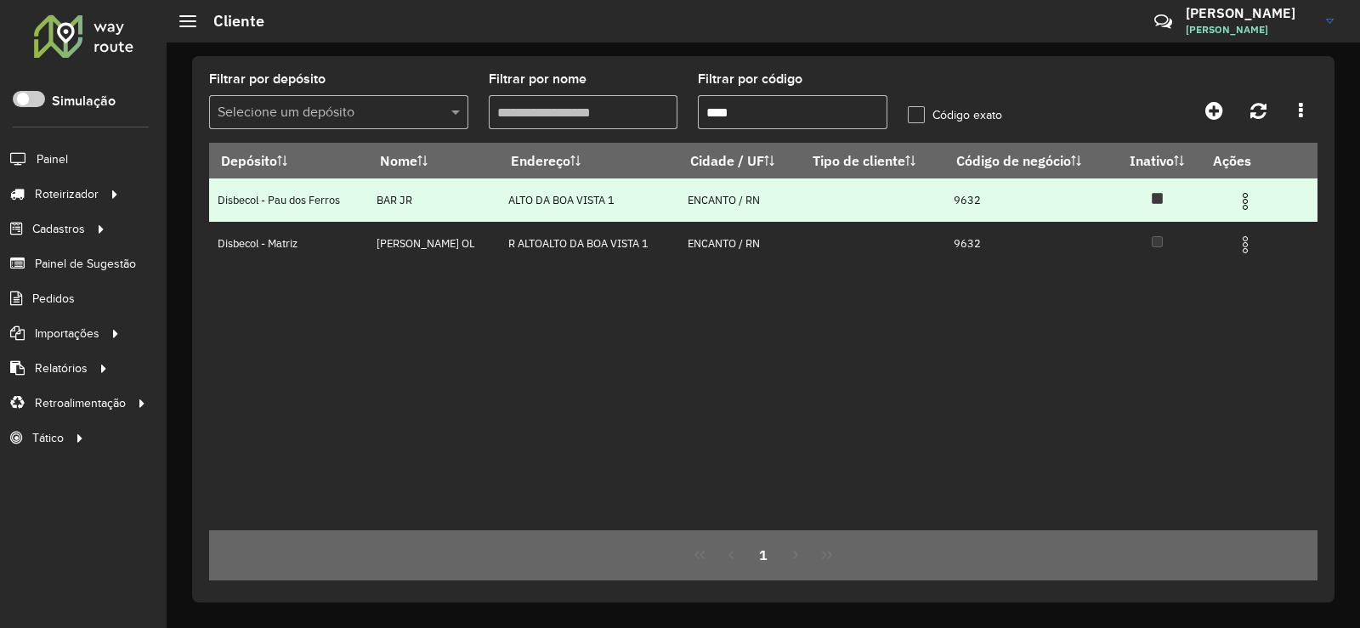
click at [1252, 190] on span at bounding box center [1245, 199] width 20 height 23
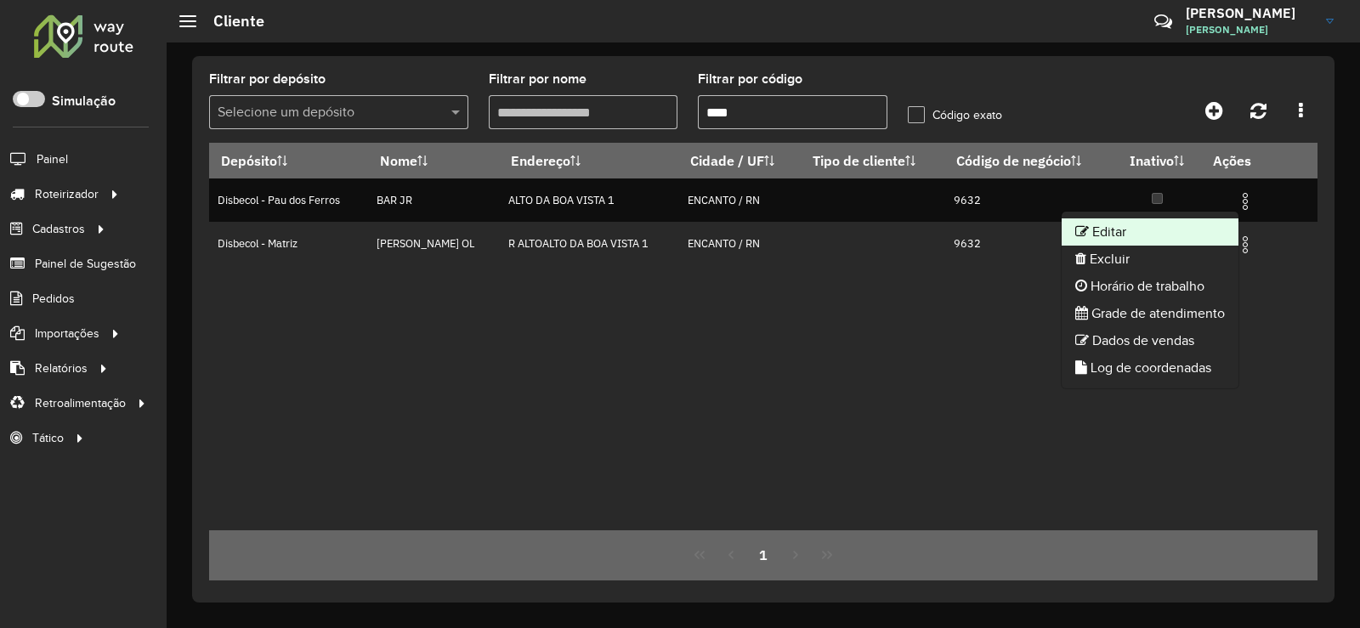
drag, startPoint x: 1137, startPoint y: 238, endPoint x: 1125, endPoint y: 238, distance: 11.9
click at [1125, 238] on li "Editar" at bounding box center [1150, 232] width 177 height 27
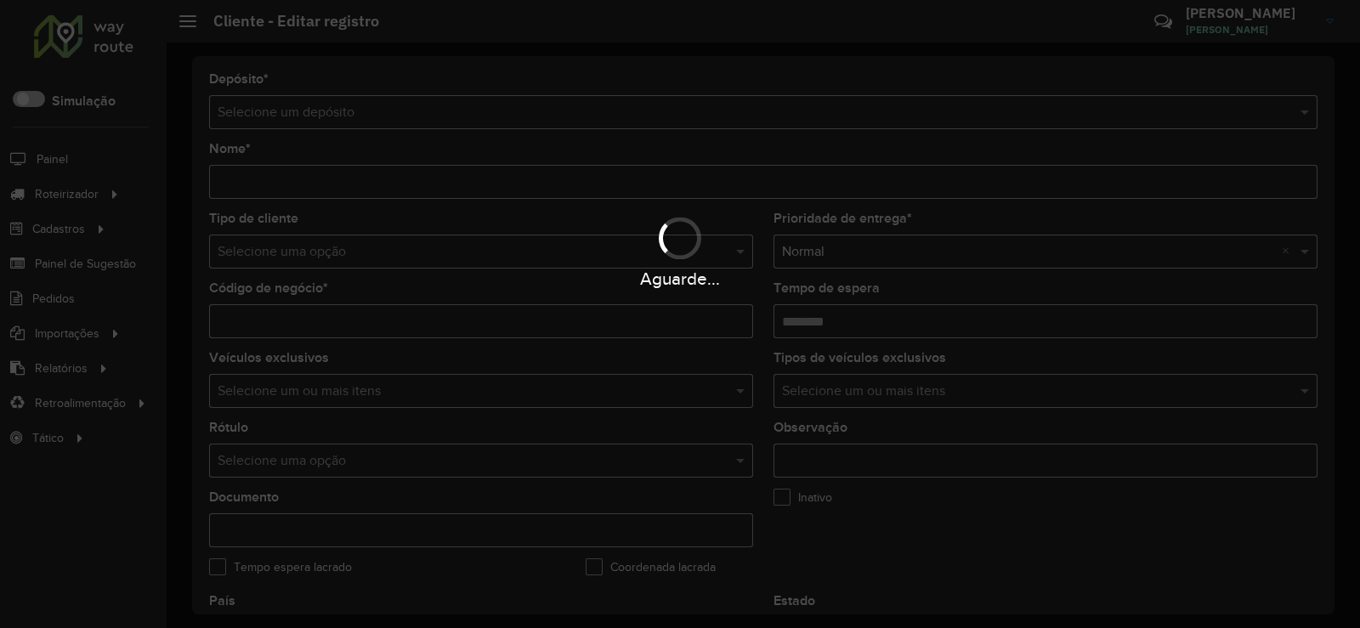
type input "******"
type input "****"
type input "********"
type input "**********"
type input "*******"
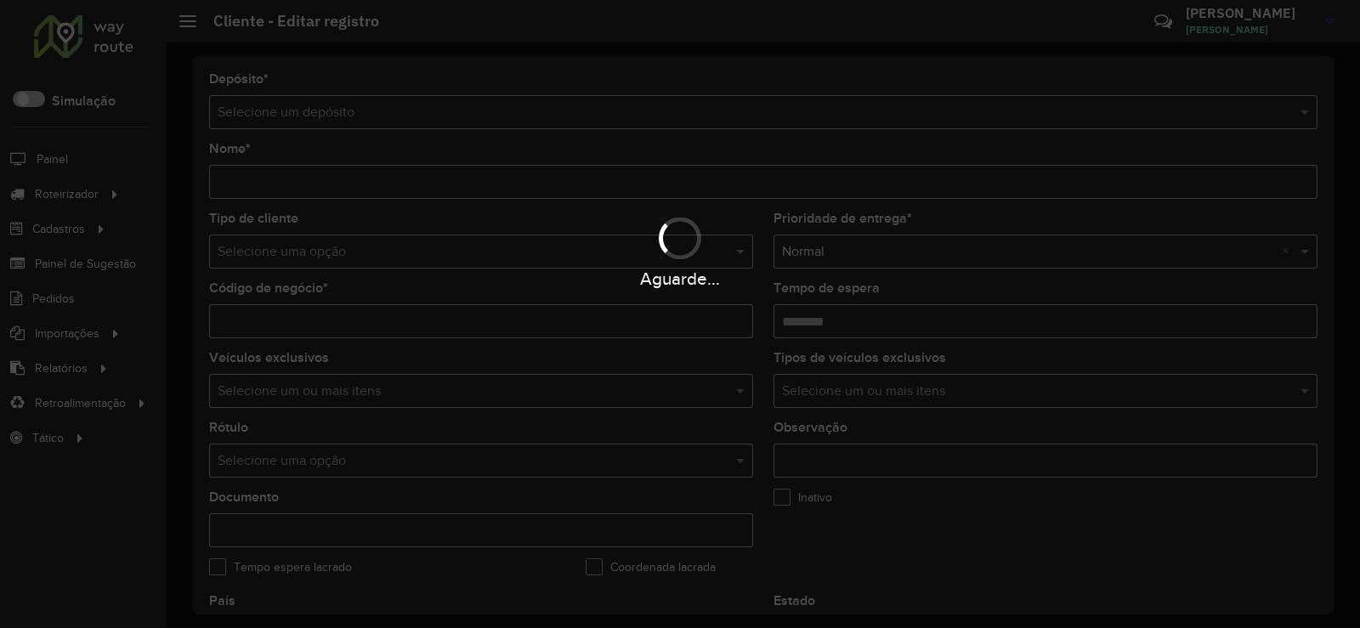
type input "**********"
type input "*********"
type input "**********"
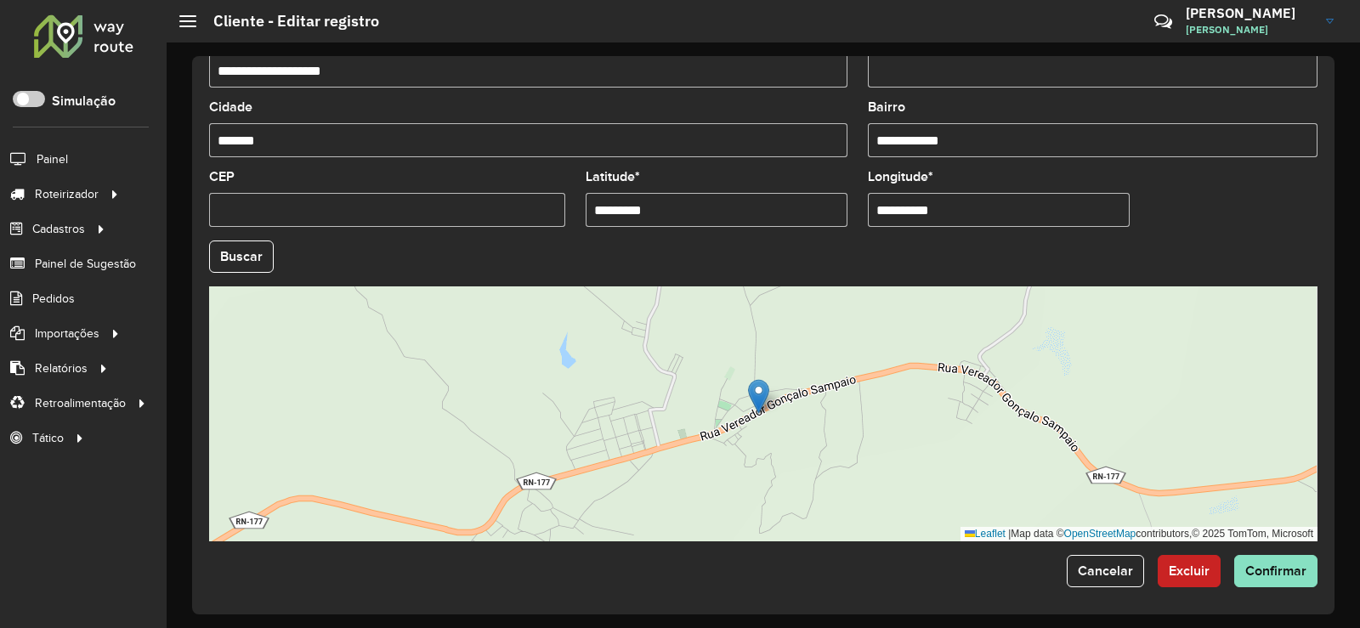
scroll to position [637, 0]
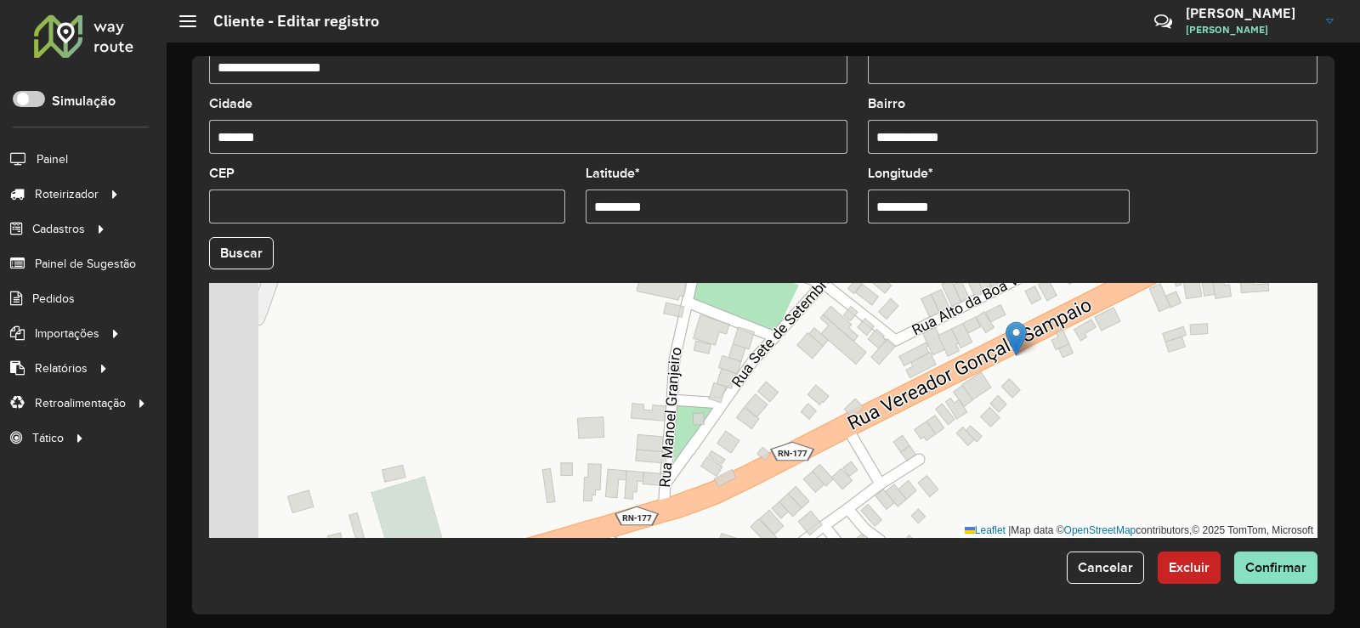
drag, startPoint x: 650, startPoint y: 412, endPoint x: 868, endPoint y: 366, distance: 222.3
click at [868, 367] on div "Leaflet | Map data © OpenStreetMap contributors,© 2025 TomTom, Microsoft" at bounding box center [763, 410] width 1109 height 255
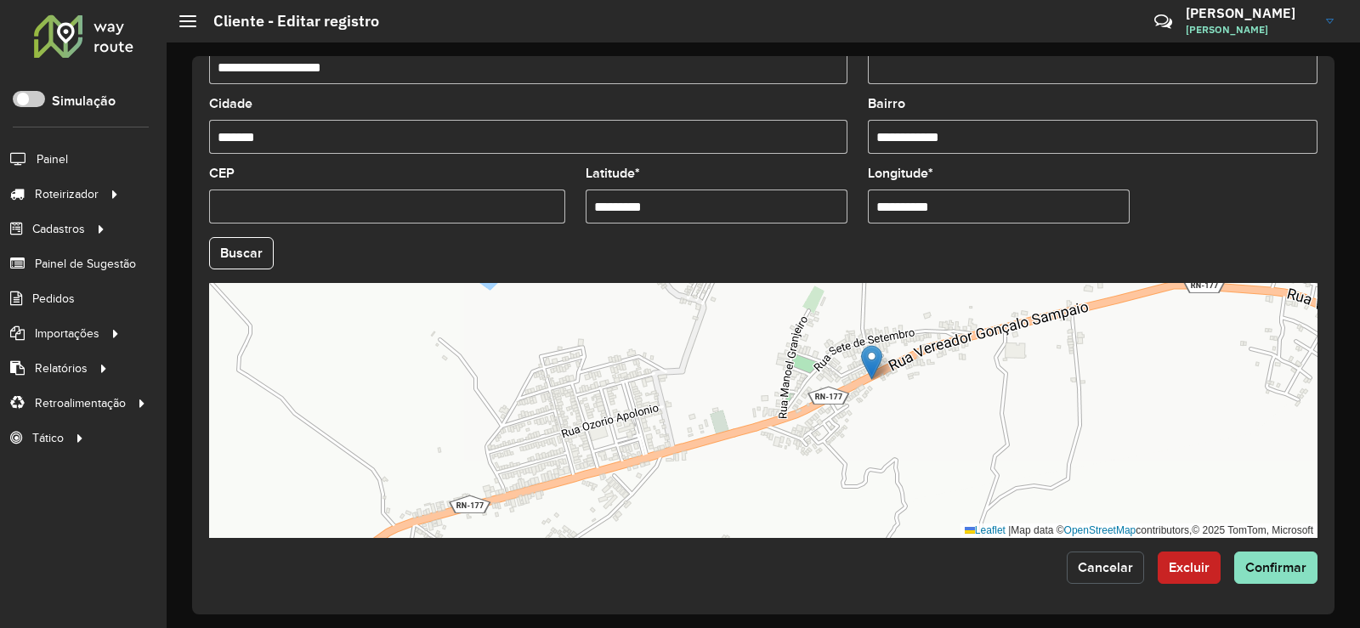
click at [1116, 565] on span "Cancelar" at bounding box center [1105, 567] width 55 height 14
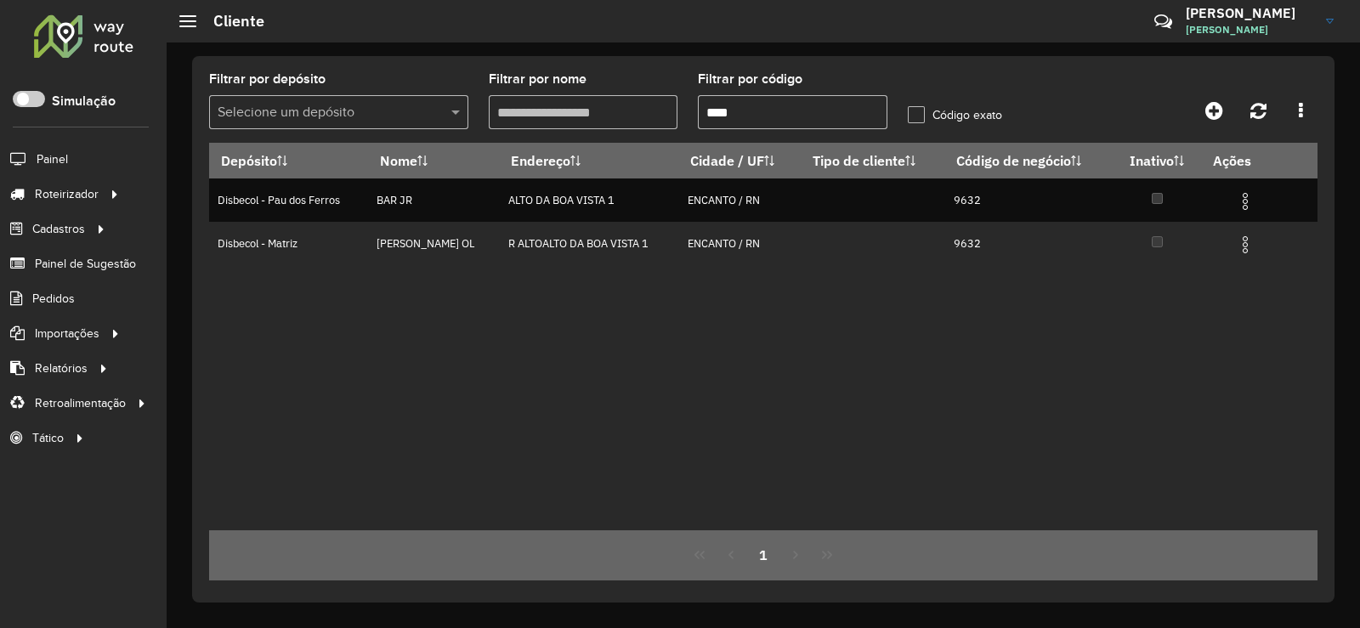
drag, startPoint x: 792, startPoint y: 109, endPoint x: 518, endPoint y: 124, distance: 274.2
click at [518, 124] on formly-group "Filtrar por depósito Selecione um depósito Filtrar por nome Filtrar por código …" at bounding box center [618, 108] width 838 height 70
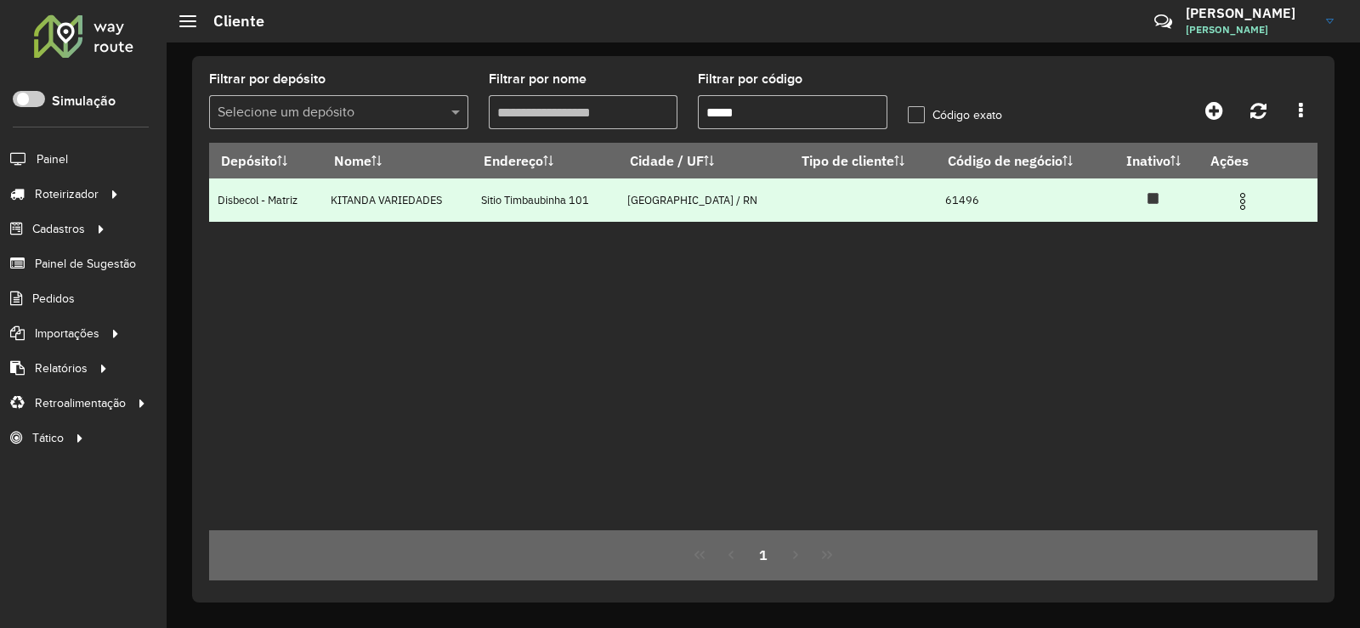
type input "*****"
click at [1258, 193] on td at bounding box center [1251, 200] width 102 height 43
click at [1238, 198] on img at bounding box center [1243, 201] width 20 height 20
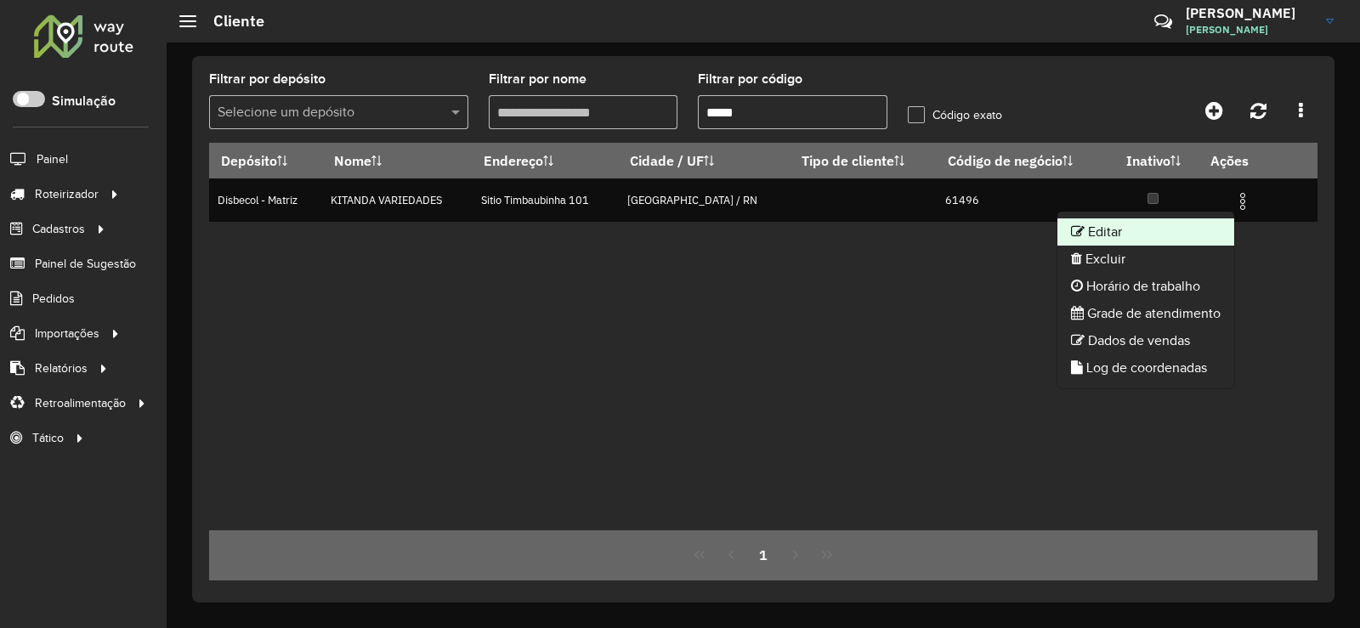
click at [1090, 230] on li "Editar" at bounding box center [1146, 232] width 177 height 27
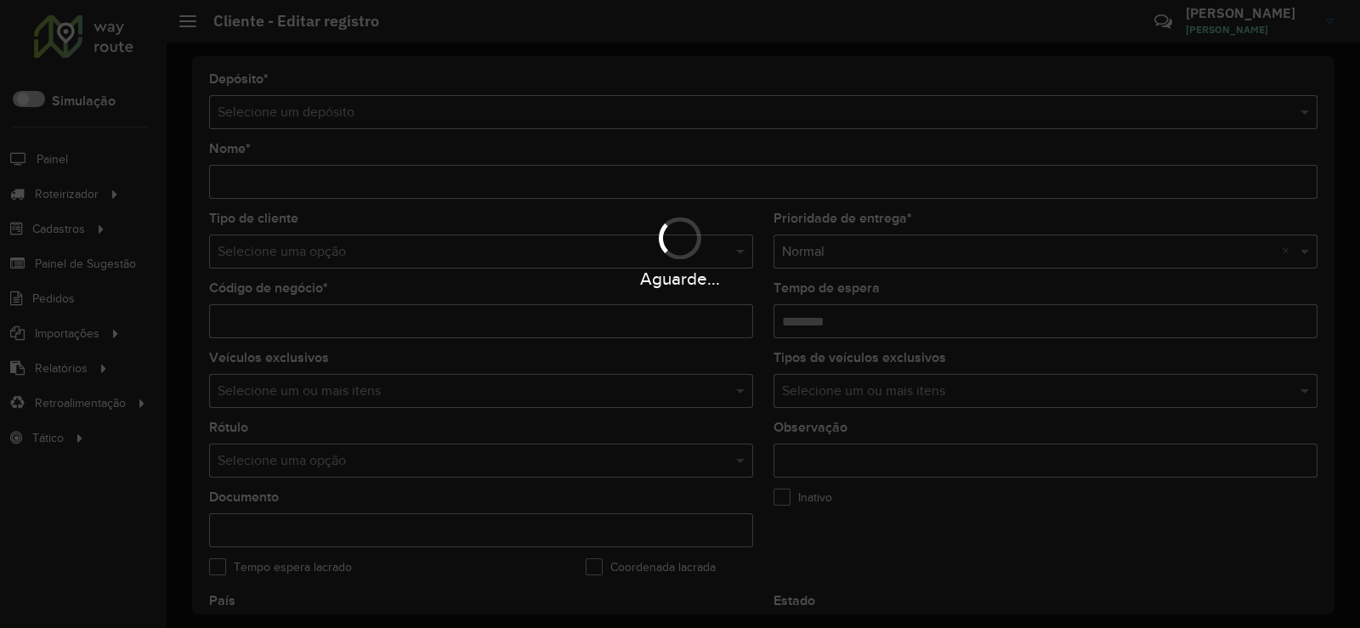
type input "**********"
type input "*****"
type input "********"
type input "**********"
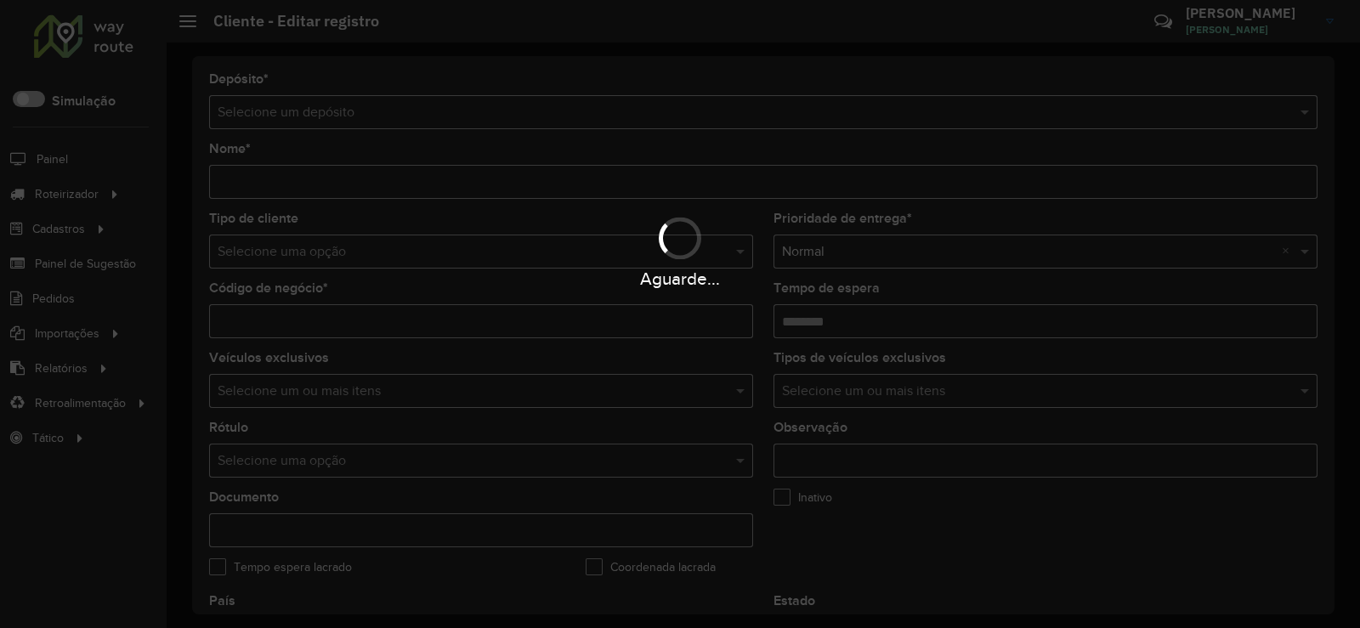
type input "******"
type input "*********"
type input "**********"
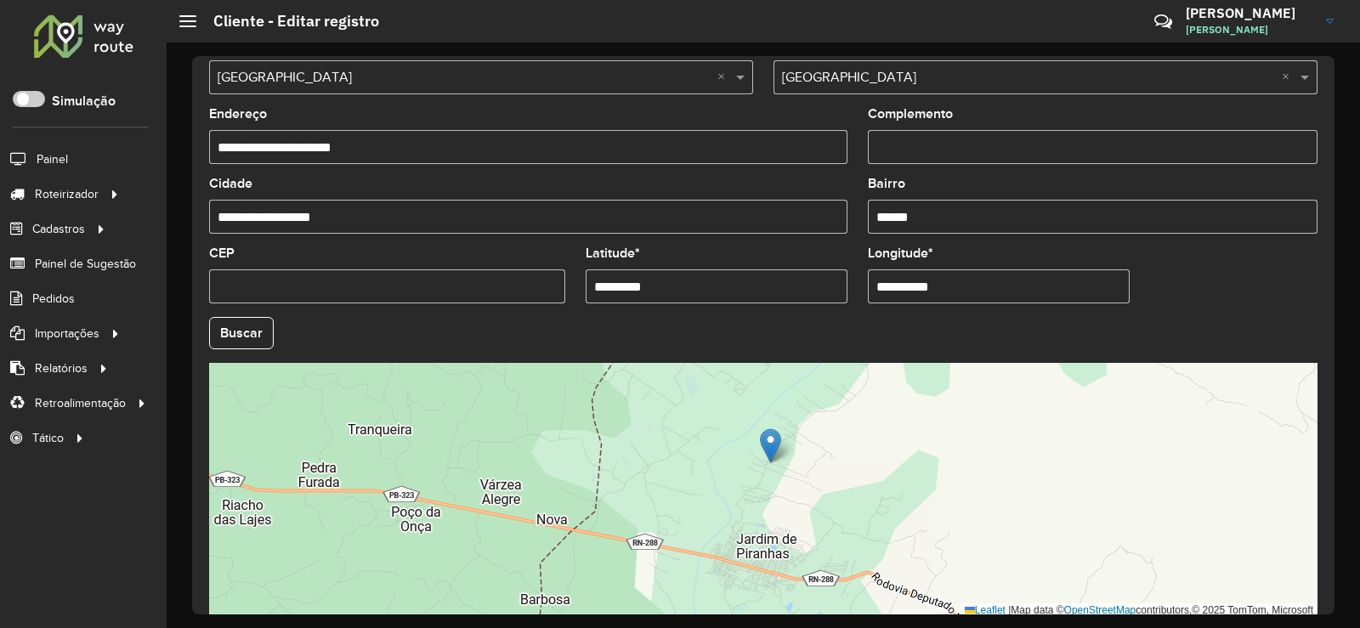
scroll to position [595, 0]
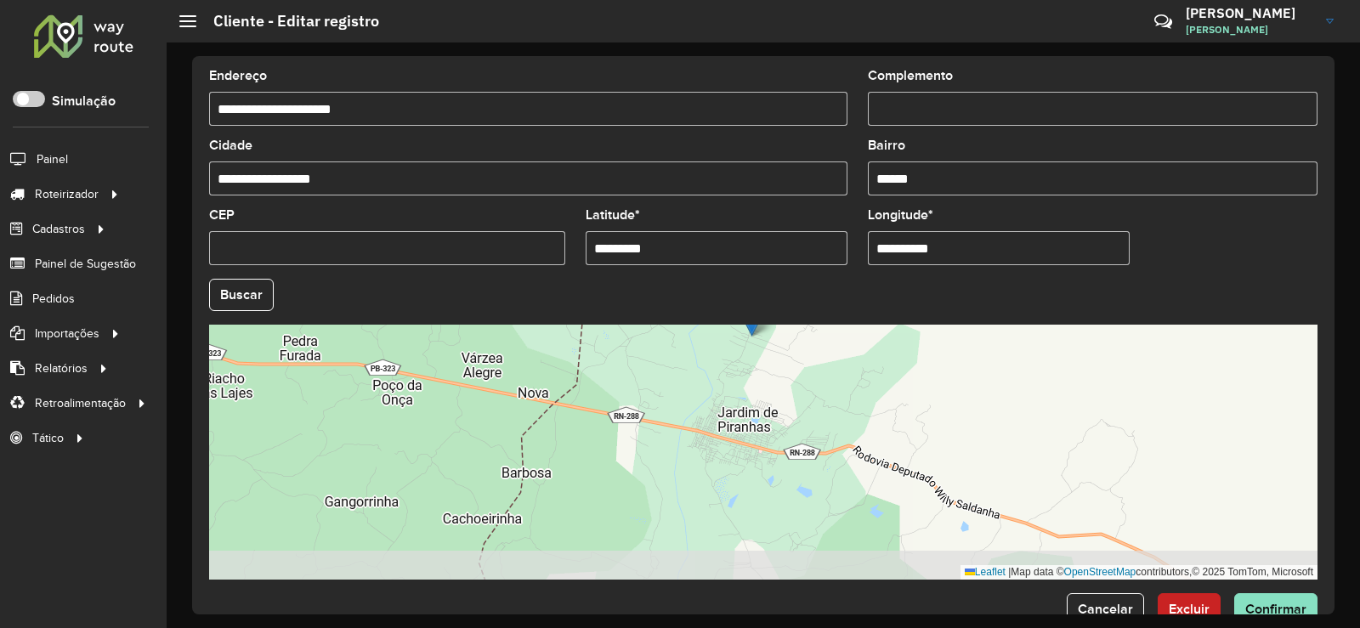
drag, startPoint x: 766, startPoint y: 471, endPoint x: 755, endPoint y: 418, distance: 53.9
click at [755, 418] on div "Leaflet | Map data © OpenStreetMap contributors,© 2025 TomTom, Microsoft" at bounding box center [763, 452] width 1109 height 255
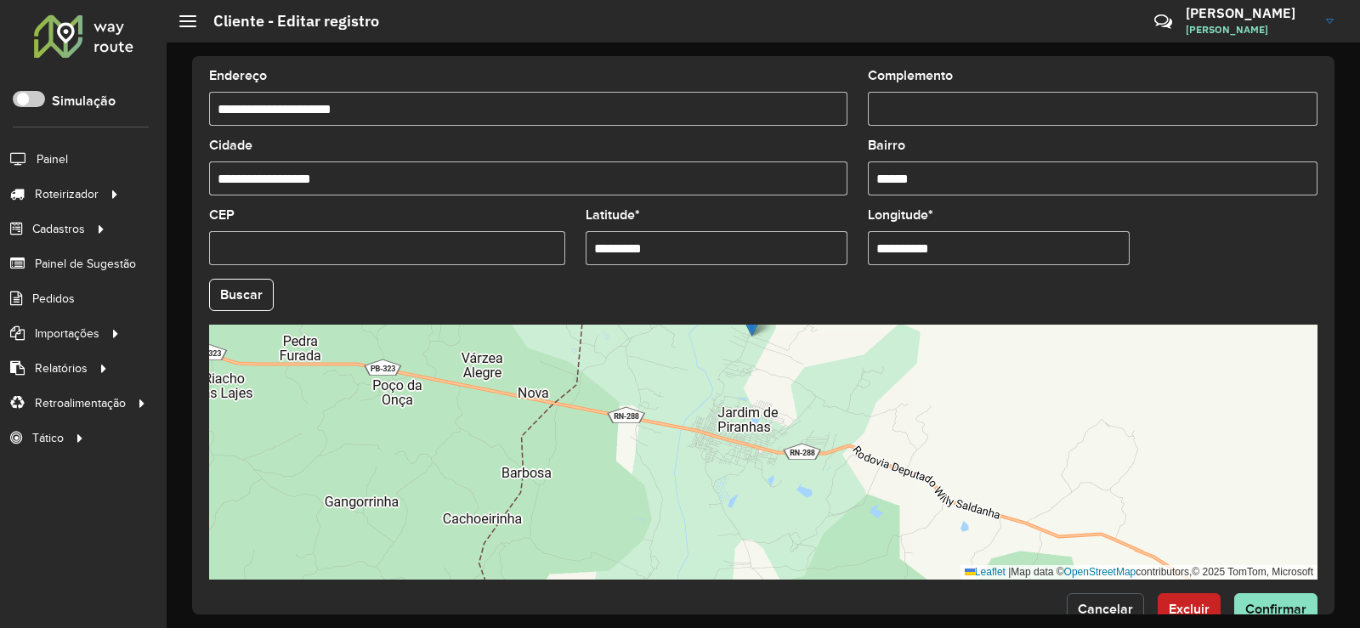
click at [1124, 608] on span "Cancelar" at bounding box center [1105, 609] width 55 height 14
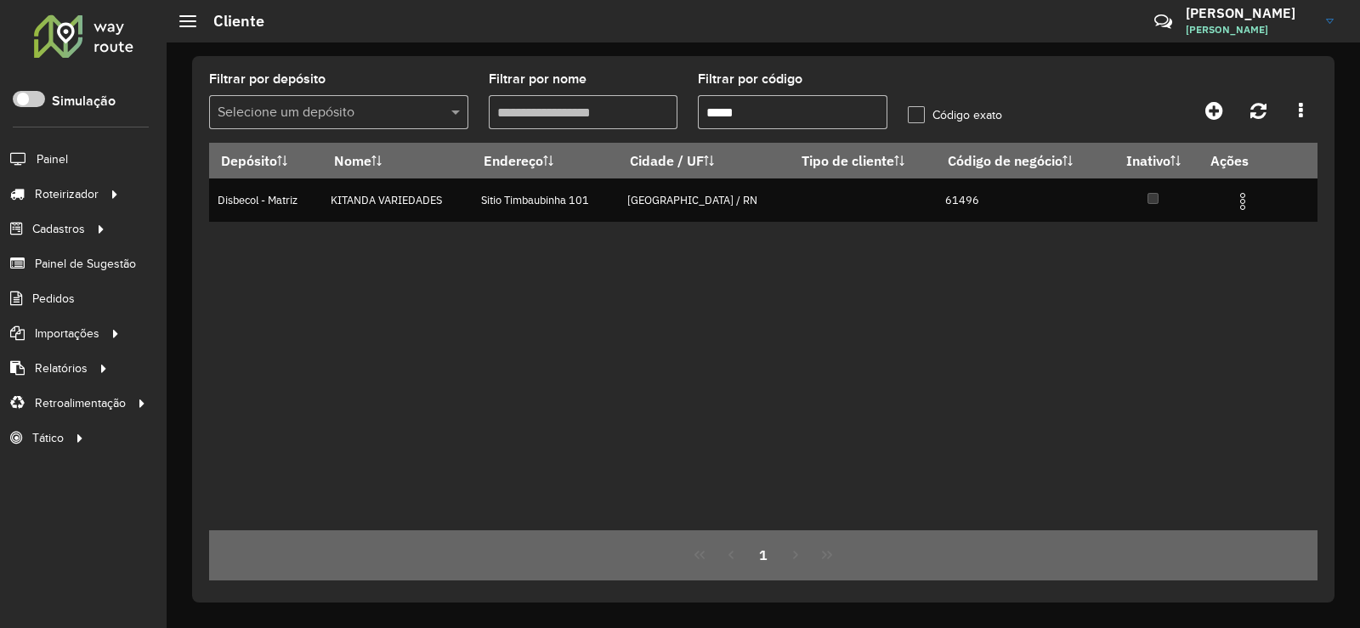
drag, startPoint x: 767, startPoint y: 105, endPoint x: 630, endPoint y: 109, distance: 137.0
click at [630, 109] on formly-group "Filtrar por depósito Selecione um depósito Filtrar por nome Filtrar por código …" at bounding box center [618, 108] width 838 height 70
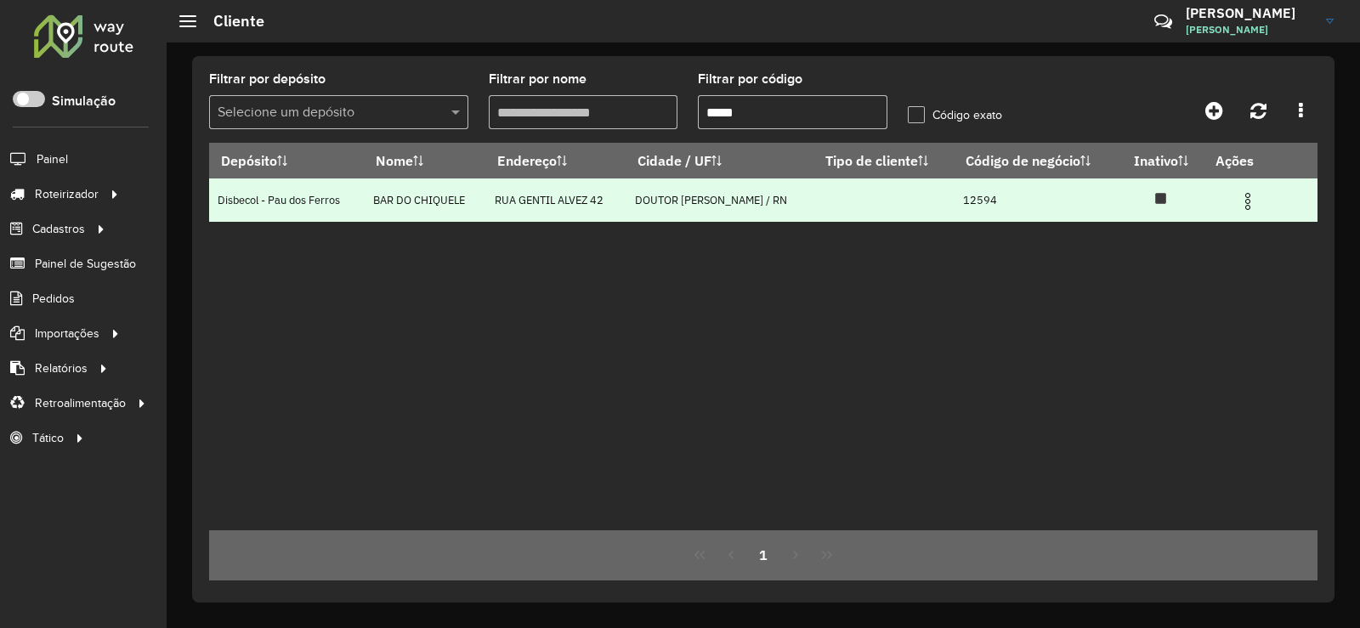
type input "*****"
drag, startPoint x: 1247, startPoint y: 198, endPoint x: 1234, endPoint y: 202, distance: 14.0
click at [1245, 197] on img at bounding box center [1248, 201] width 20 height 20
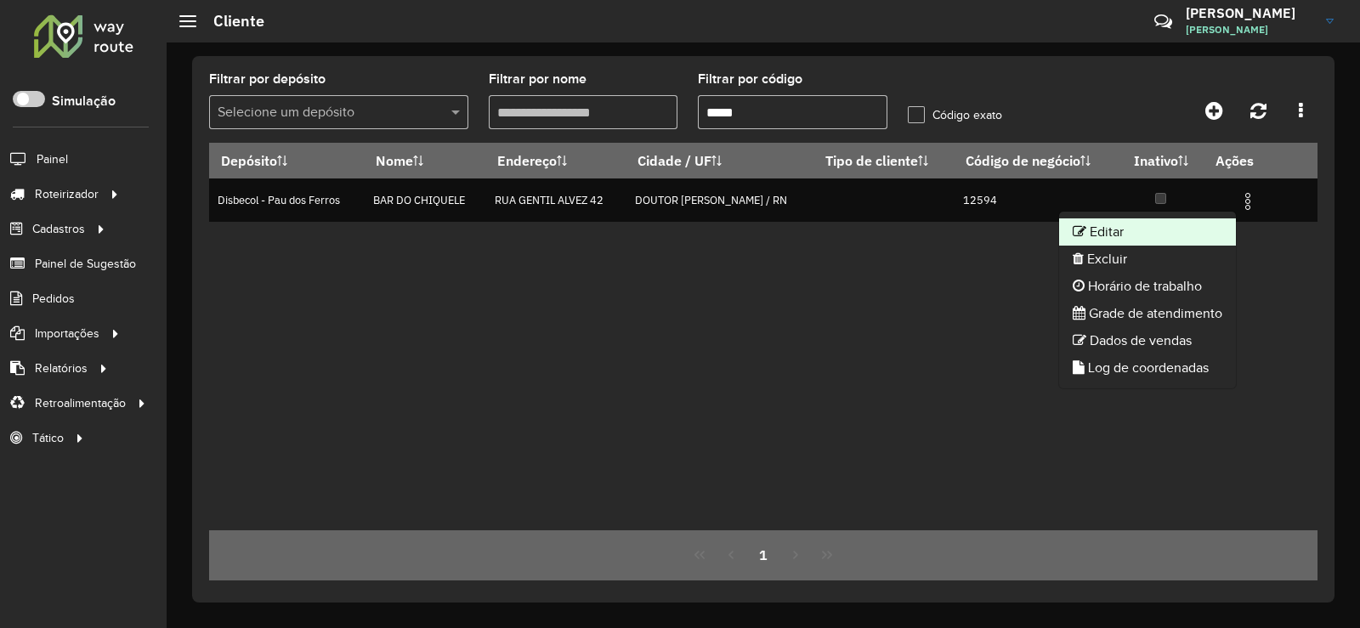
click at [1079, 225] on icon at bounding box center [1080, 231] width 14 height 14
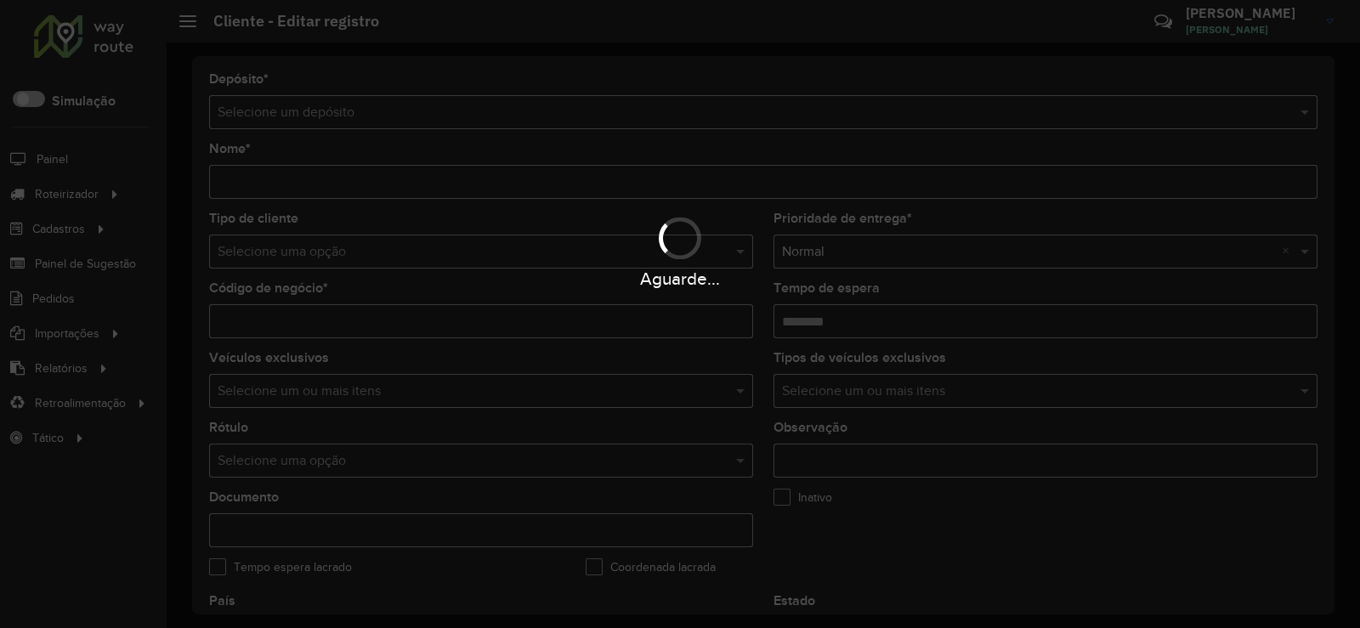
type input "**********"
type input "*****"
type input "********"
type input "**********"
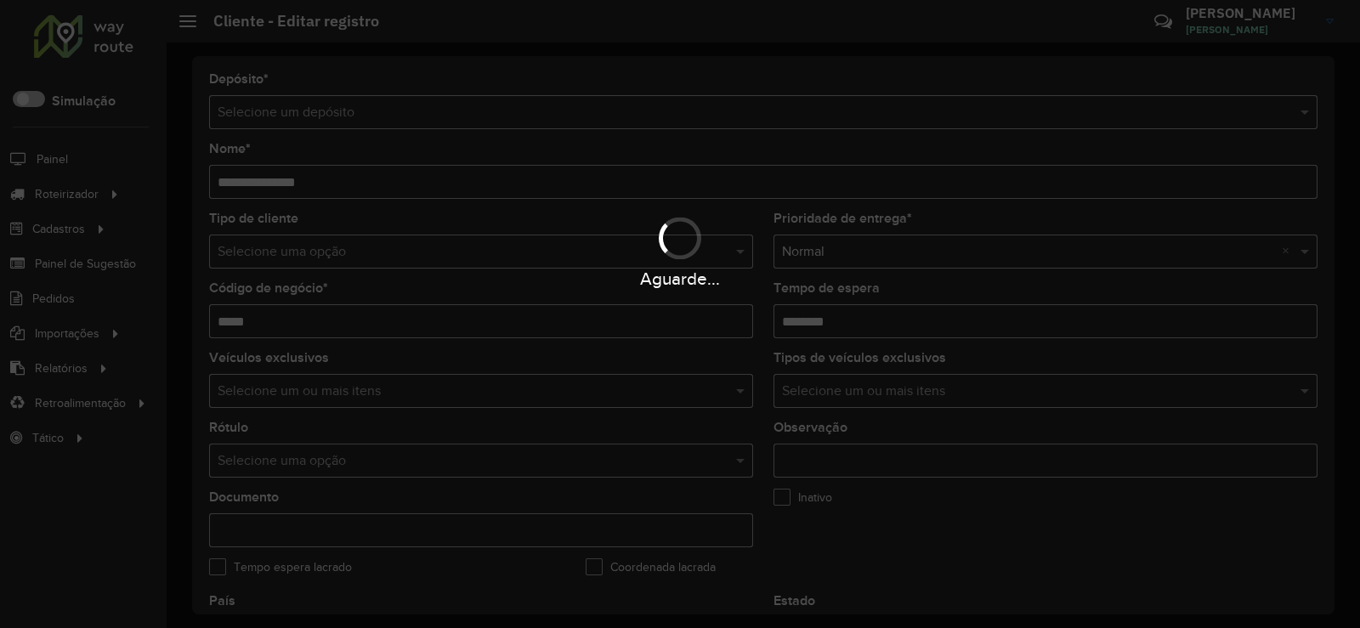
type input "******"
type input "*********"
type input "**********"
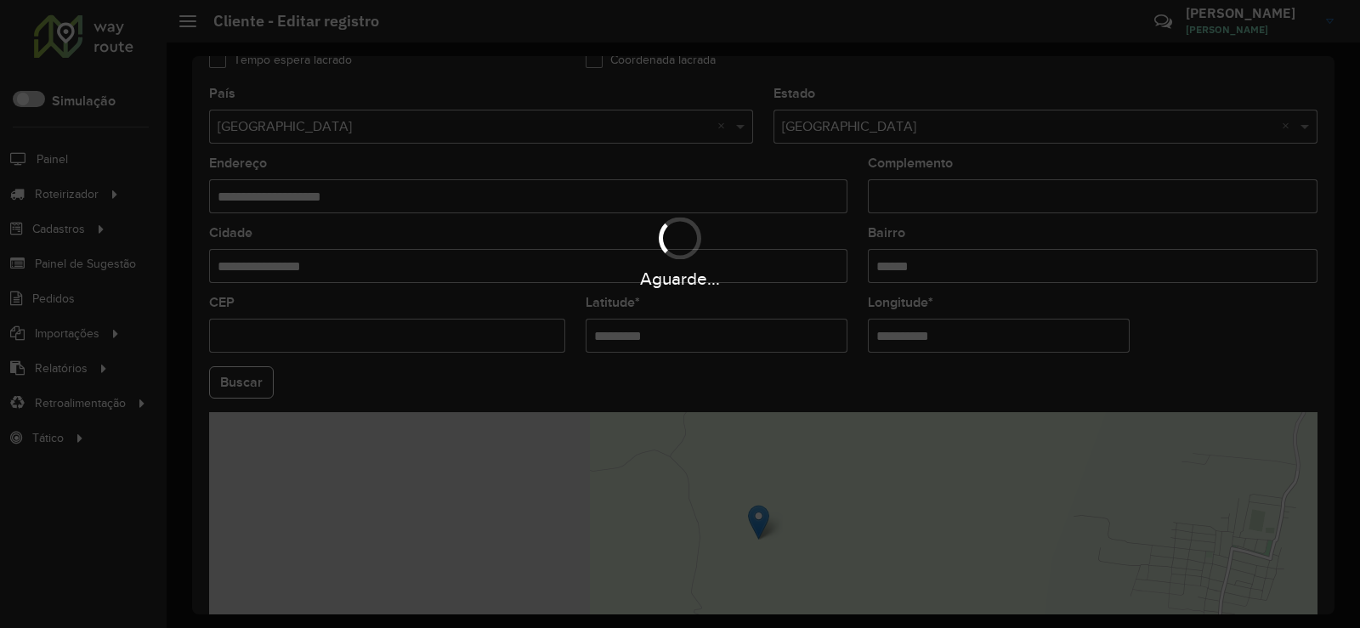
scroll to position [510, 0]
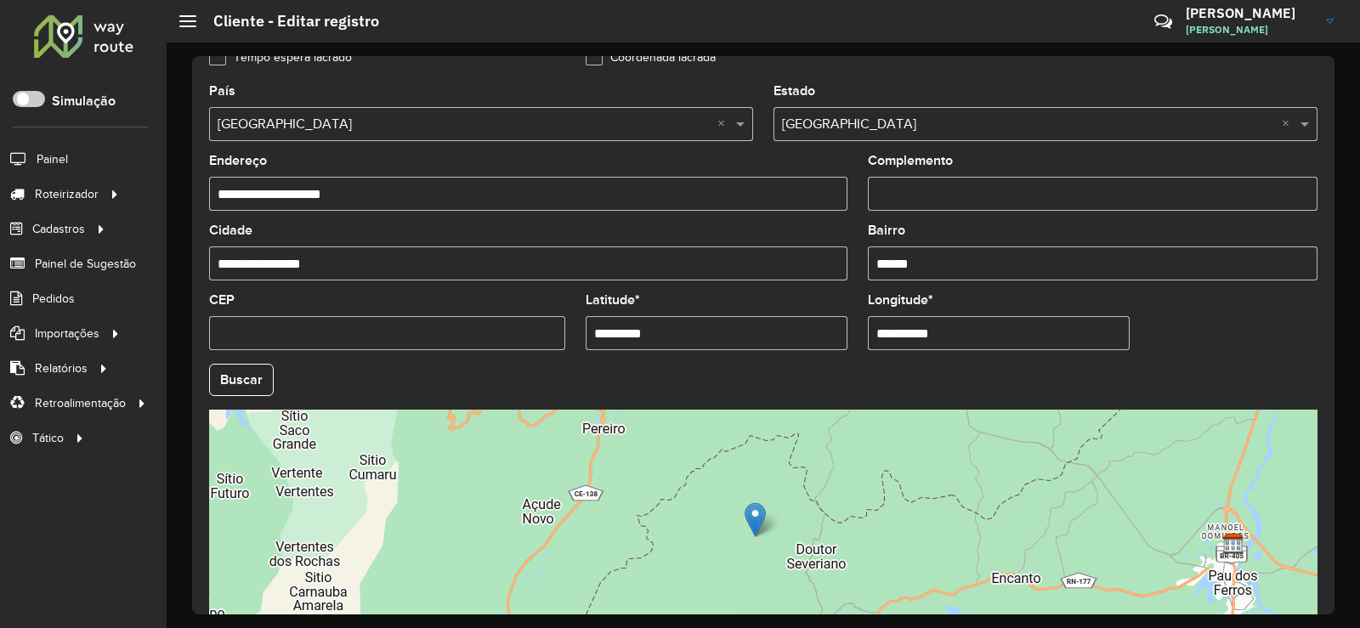
click at [687, 334] on input "*********" at bounding box center [717, 333] width 262 height 34
type input "*********"
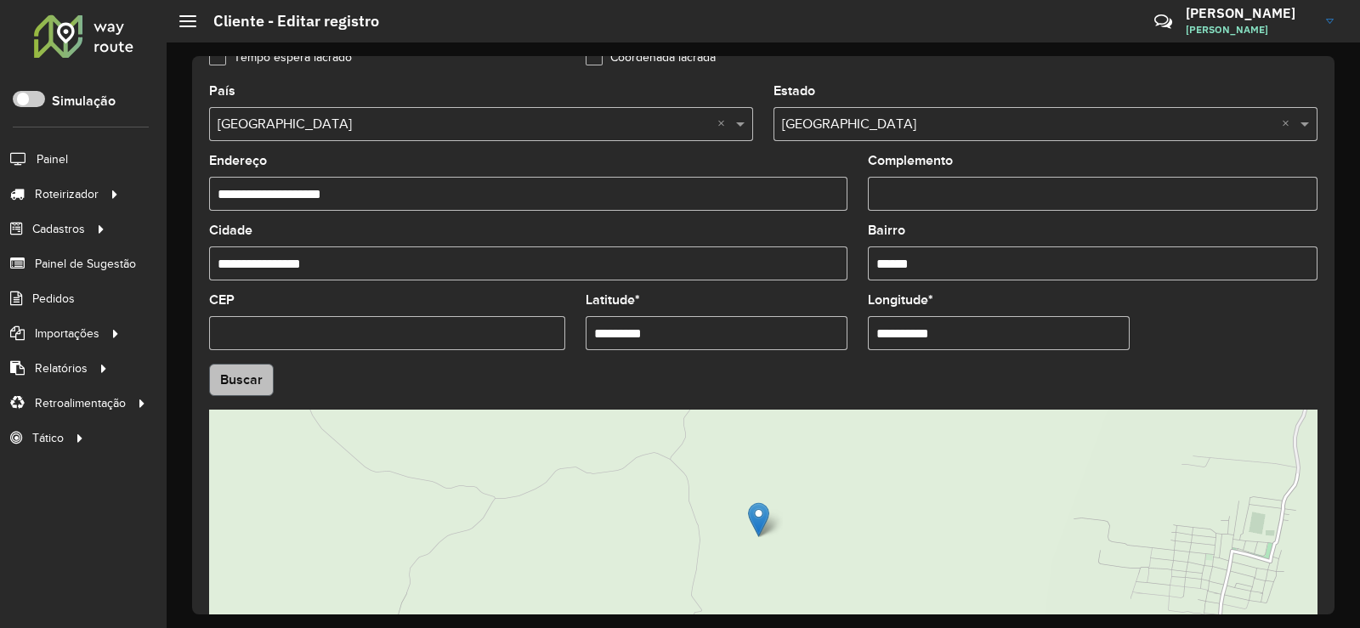
type input "**********"
click at [270, 377] on hb-app "Aguarde... Pop-up bloqueado! Seu navegador bloqueou automáticamente a abertura …" at bounding box center [680, 314] width 1360 height 628
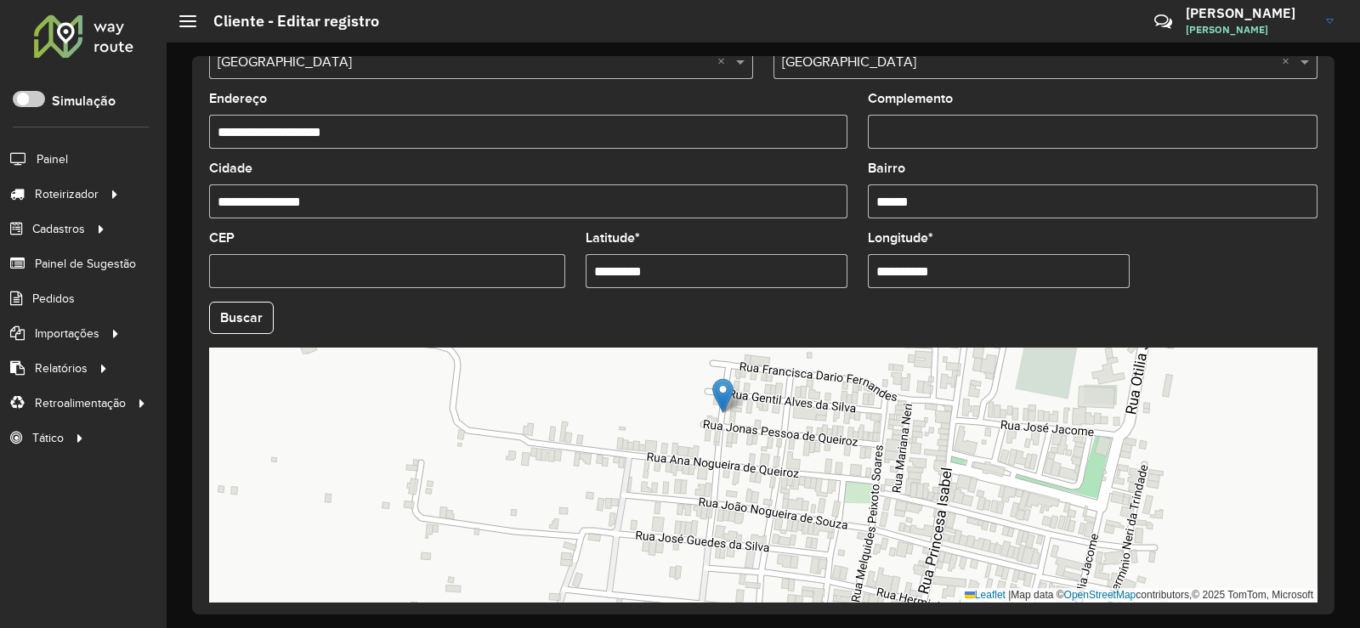
scroll to position [637, 0]
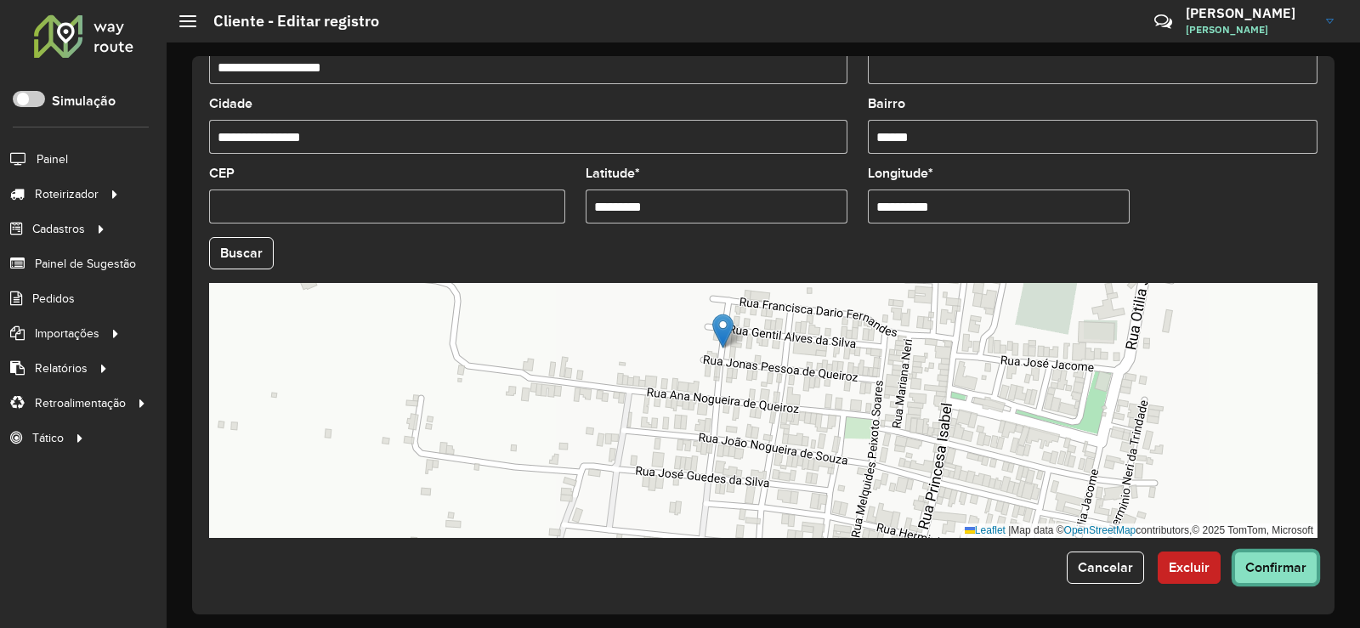
click at [1291, 575] on button "Confirmar" at bounding box center [1276, 568] width 83 height 32
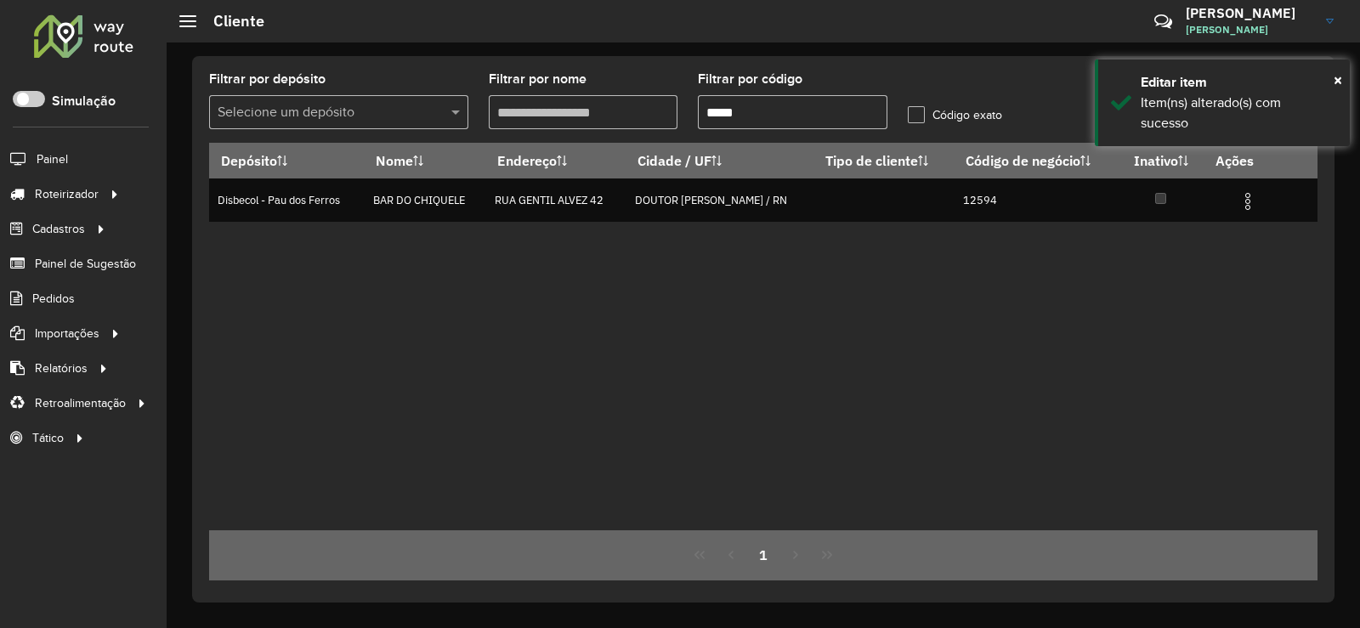
click at [590, 136] on formly-group "Filtrar por depósito Selecione um depósito Filtrar por nome Filtrar por código …" at bounding box center [618, 108] width 838 height 70
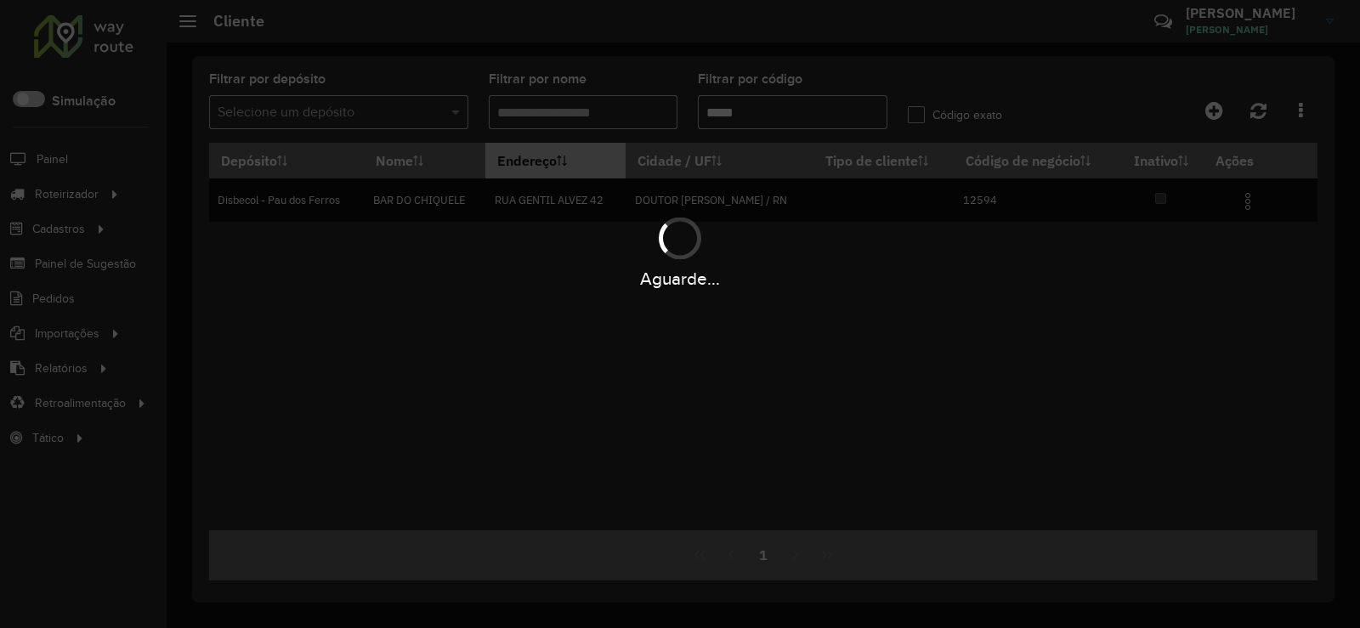
type input "*****"
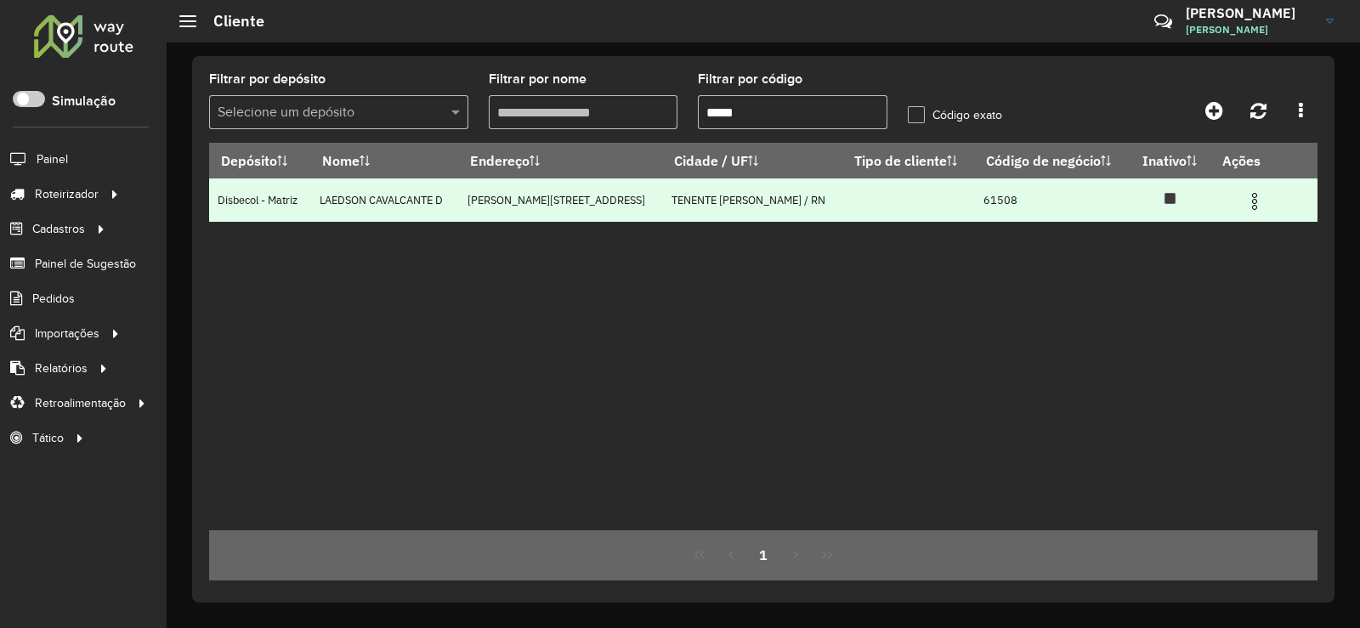
click at [1252, 201] on img at bounding box center [1255, 201] width 20 height 20
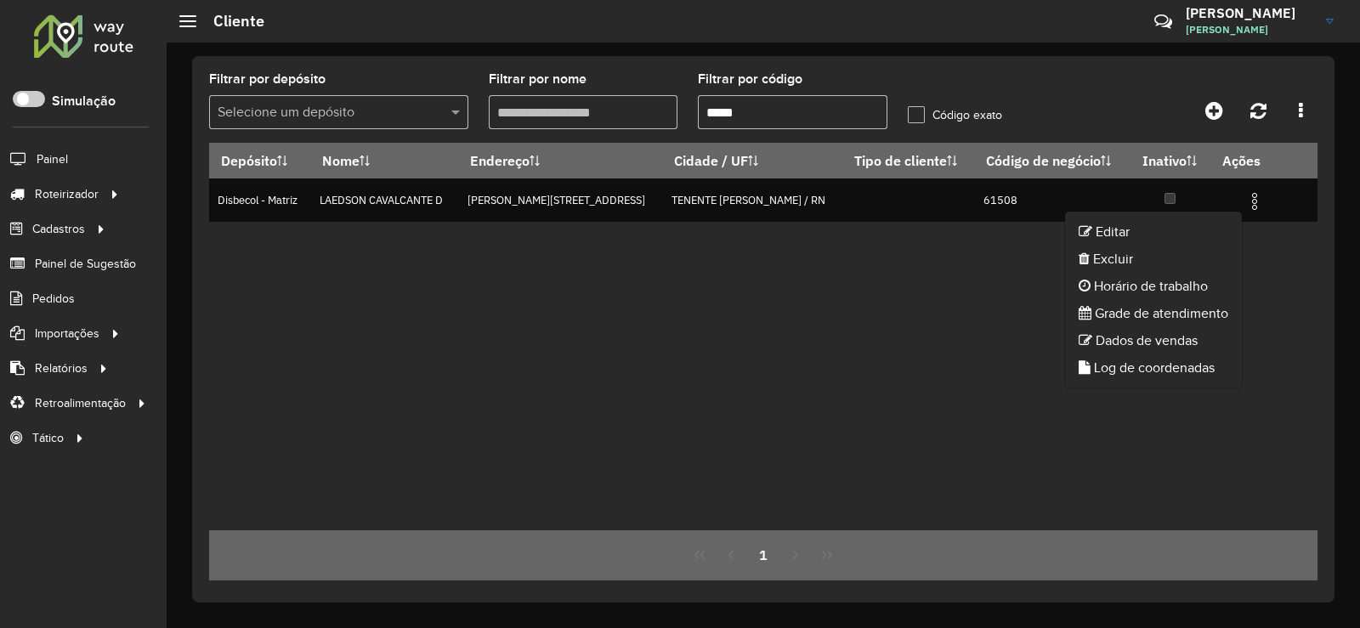
drag, startPoint x: 1117, startPoint y: 233, endPoint x: 694, endPoint y: 391, distance: 452.0
click at [1112, 235] on li "Editar" at bounding box center [1153, 232] width 177 height 27
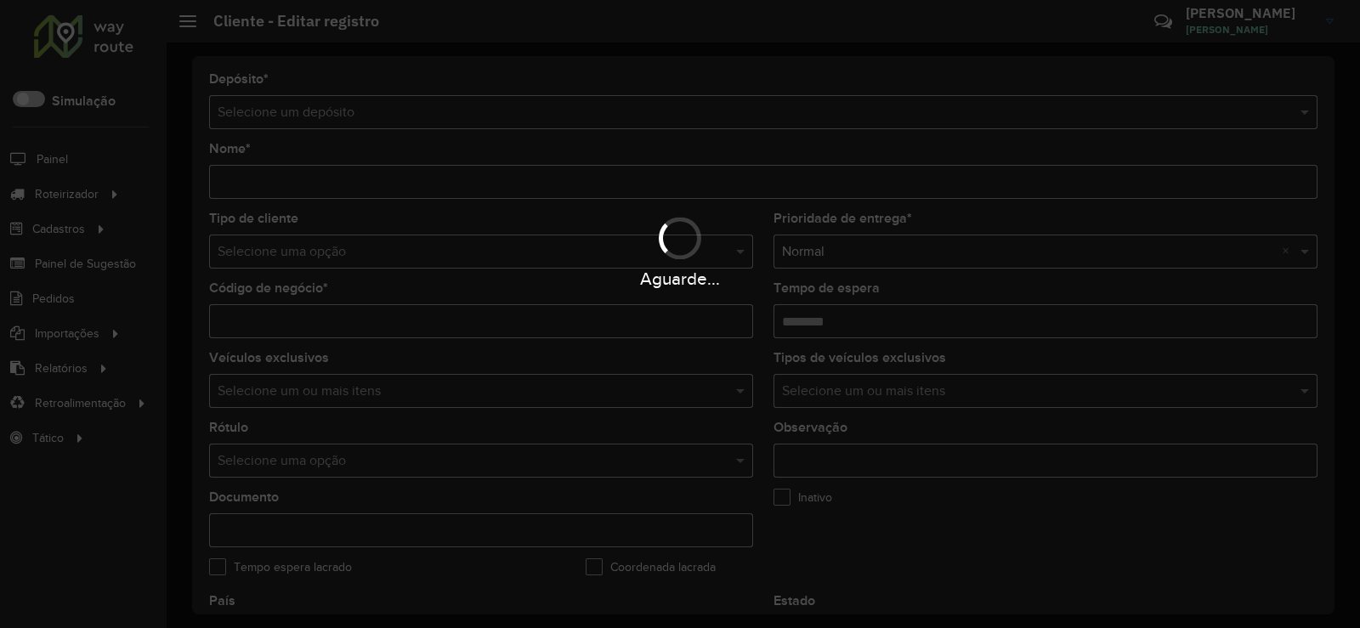
type input "**********"
type input "*****"
type input "********"
type input "**********"
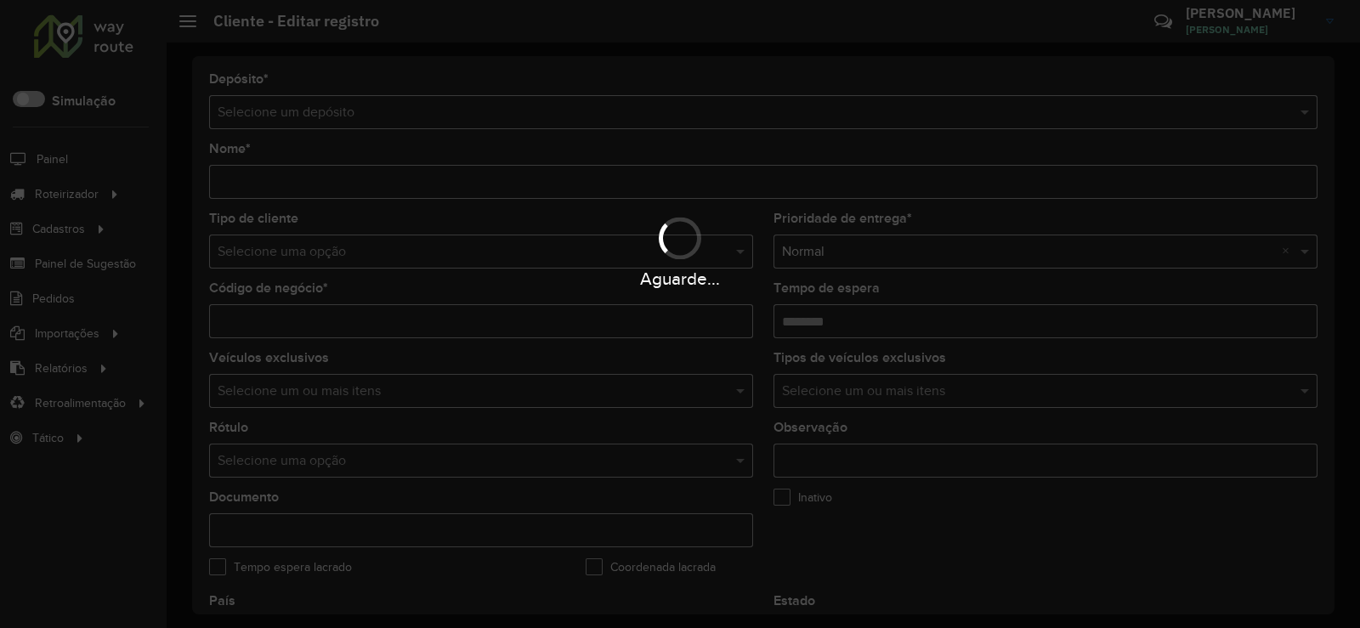
type input "******"
type input "*********"
type input "**********"
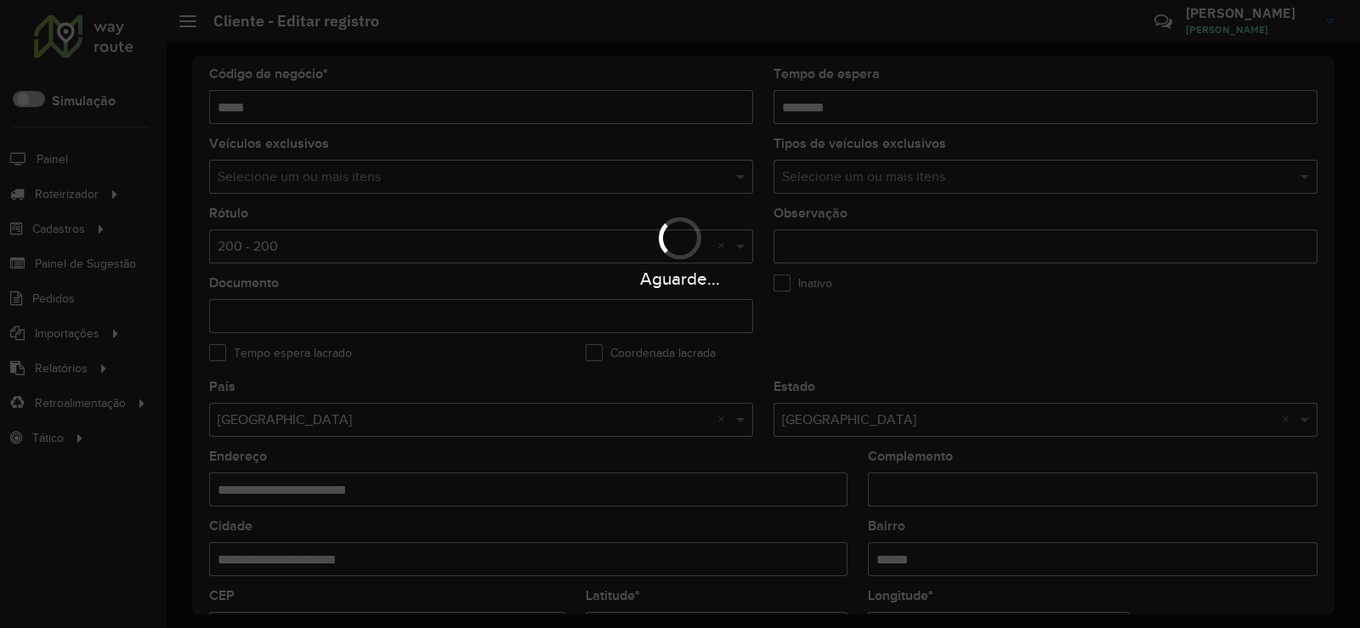
scroll to position [510, 0]
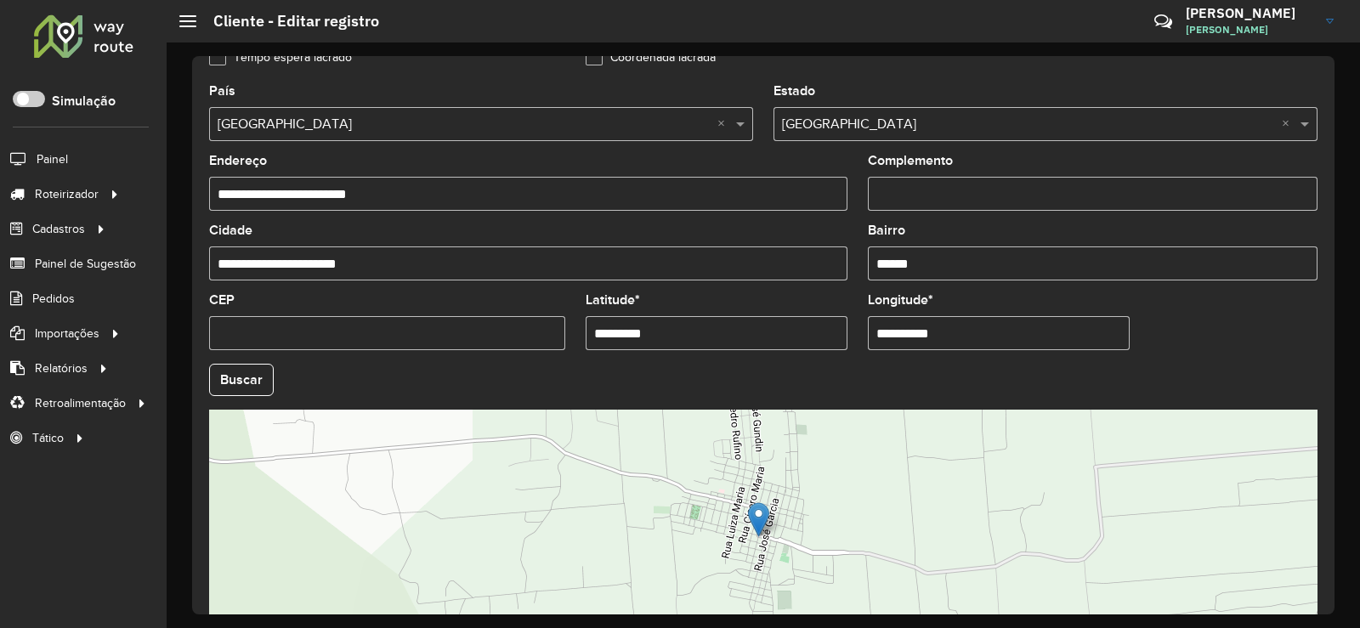
click at [672, 333] on input "*********" at bounding box center [717, 333] width 262 height 34
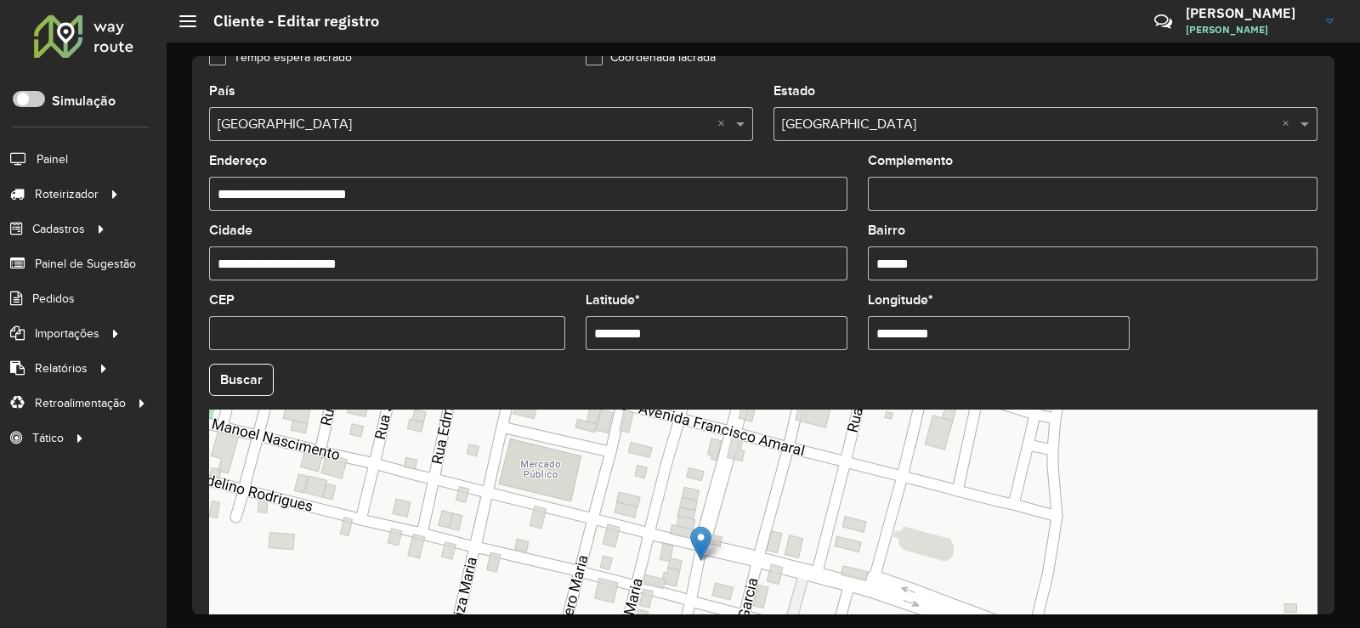
scroll to position [560, 0]
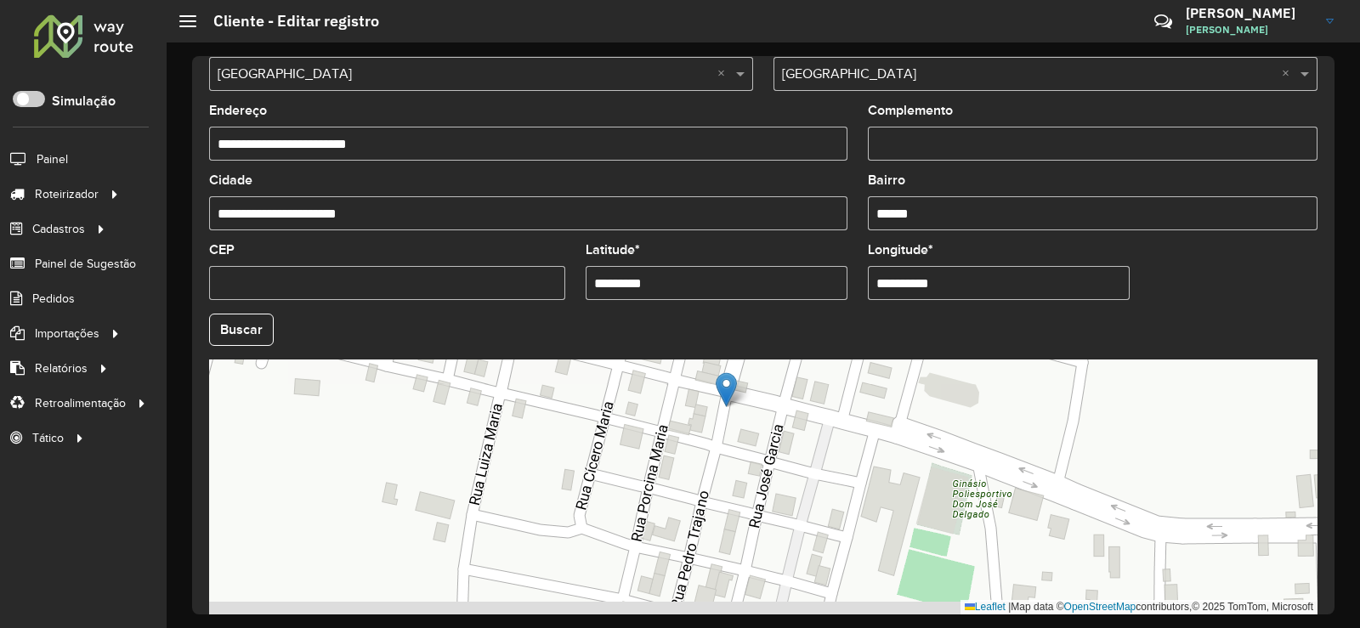
drag, startPoint x: 719, startPoint y: 562, endPoint x: 745, endPoint y: 458, distance: 106.8
click at [745, 458] on div "Leaflet | Map data © OpenStreetMap contributors,© 2025 TomTom, Microsoft" at bounding box center [763, 487] width 1109 height 255
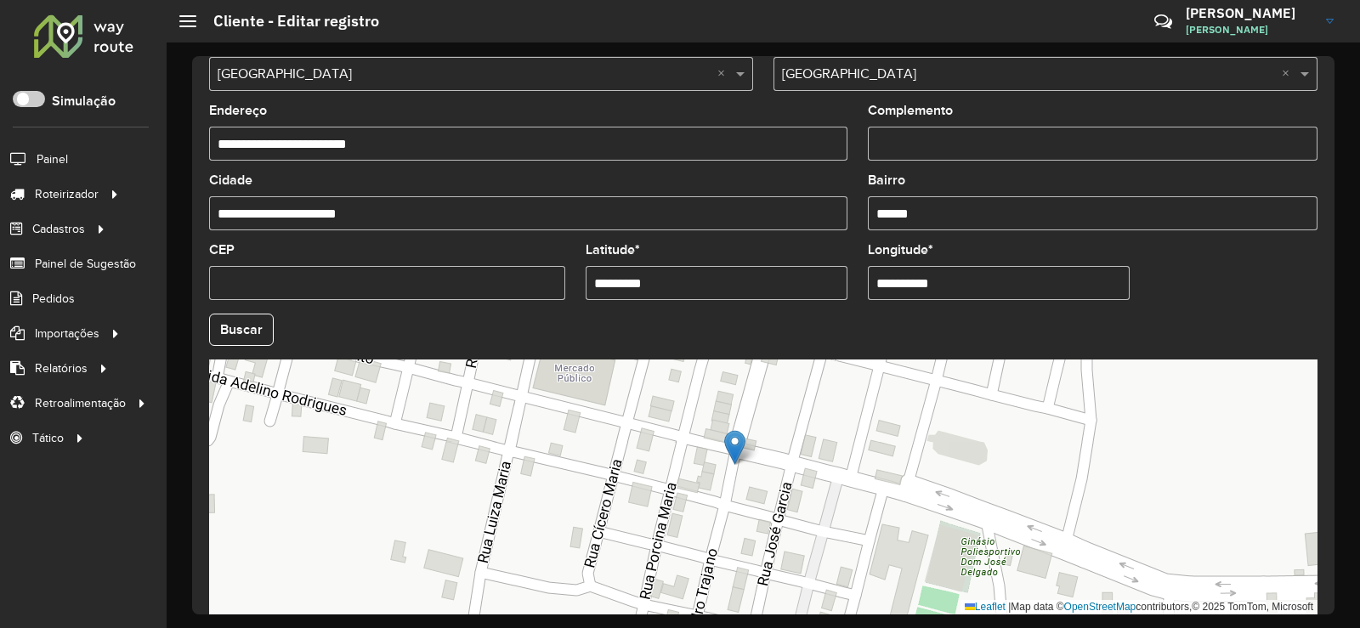
drag, startPoint x: 755, startPoint y: 448, endPoint x: 775, endPoint y: 561, distance: 114.8
click at [775, 561] on div "Leaflet | Map data © OpenStreetMap contributors,© 2025 TomTom, Microsoft" at bounding box center [763, 487] width 1109 height 255
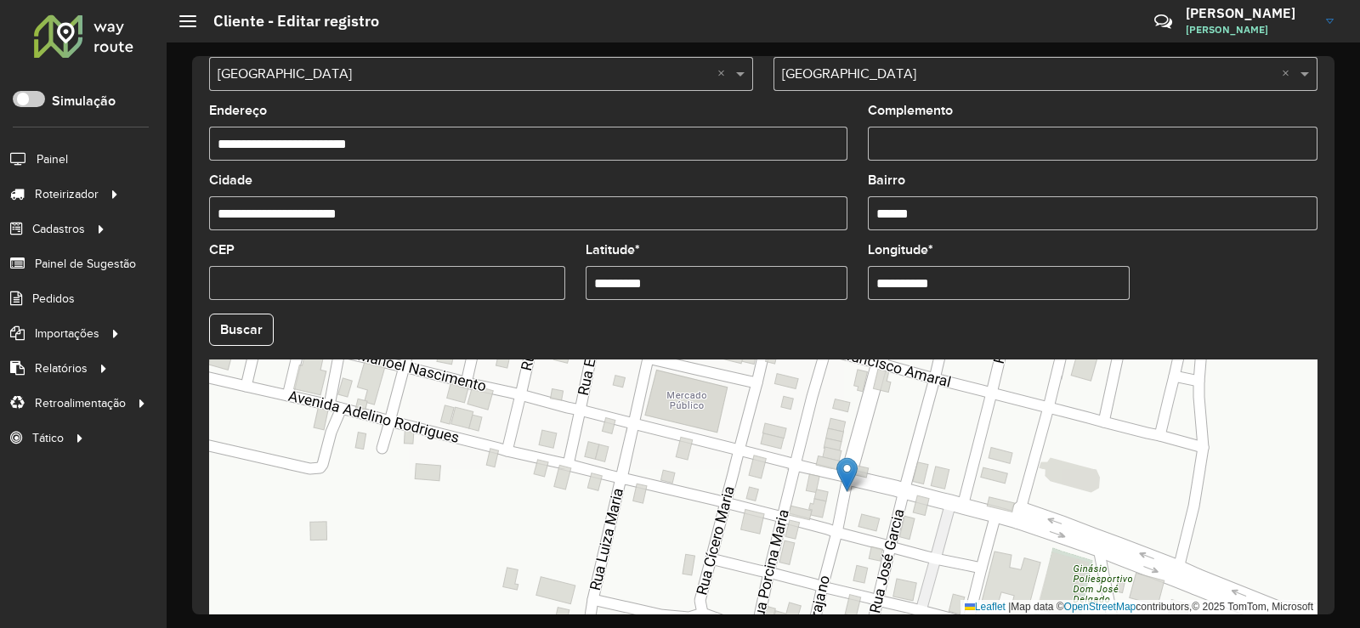
drag, startPoint x: 514, startPoint y: 499, endPoint x: 615, endPoint y: 471, distance: 105.0
click at [615, 471] on div "Leaflet | Map data © OpenStreetMap contributors,© 2025 TomTom, Microsoft" at bounding box center [763, 487] width 1109 height 255
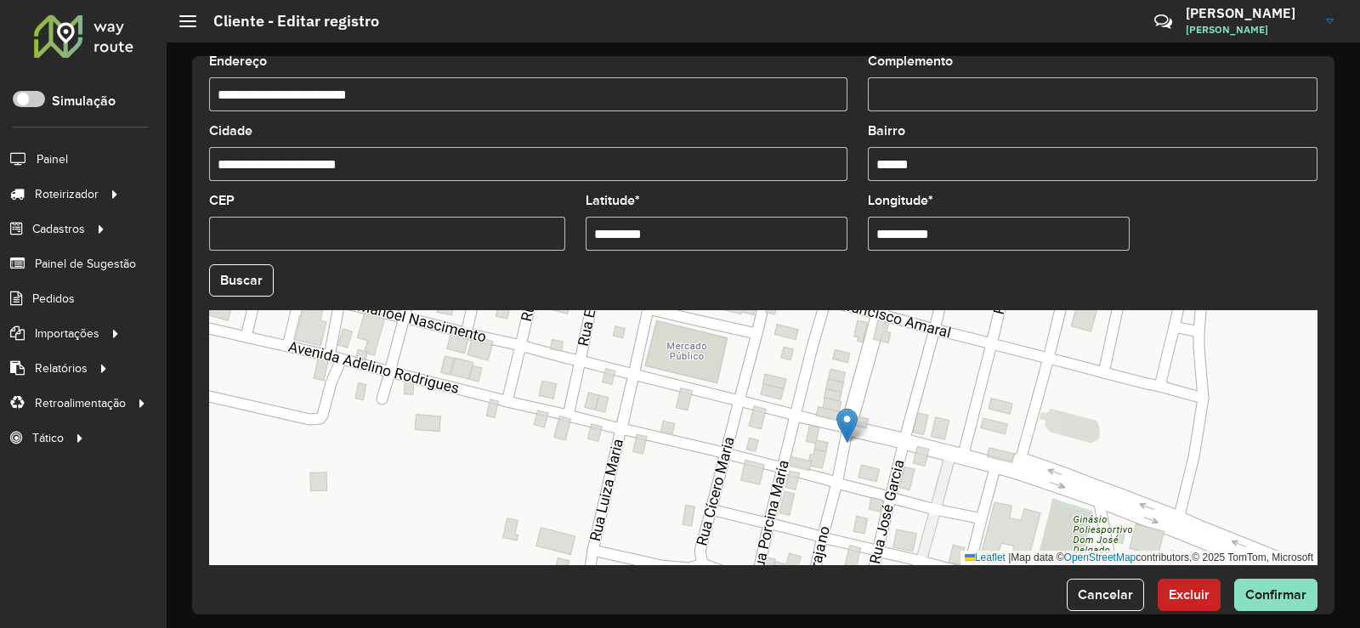
scroll to position [637, 0]
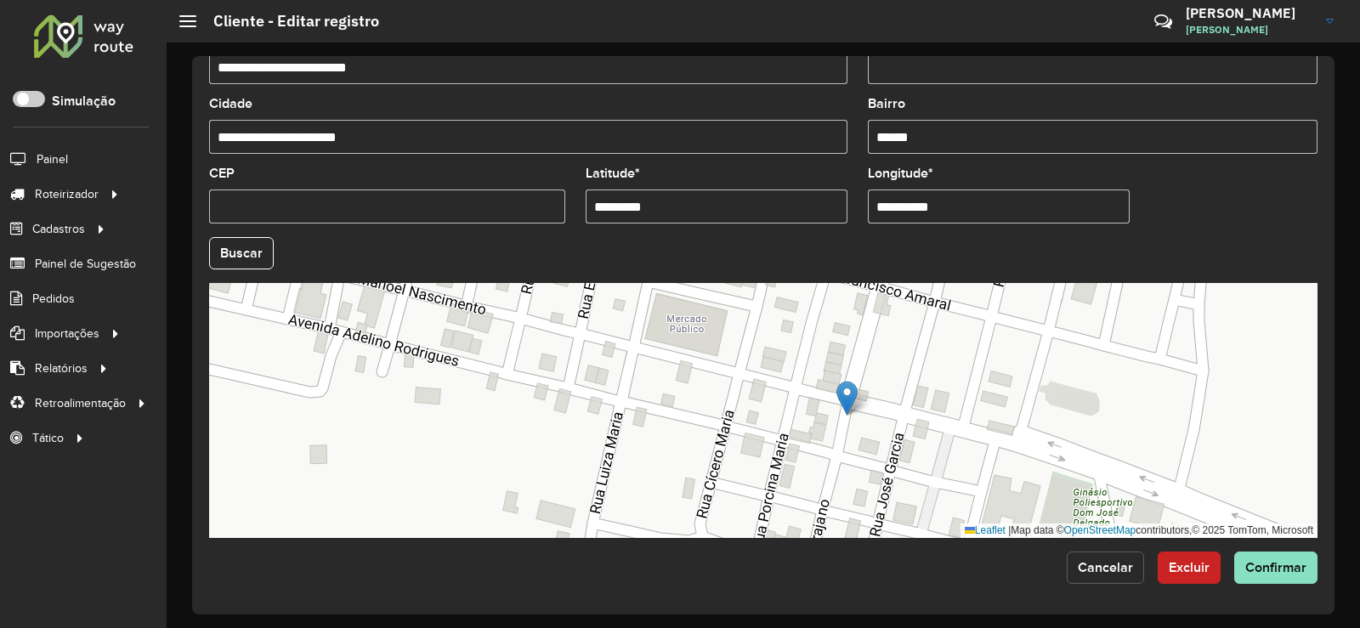
click at [1101, 569] on span "Cancelar" at bounding box center [1105, 567] width 55 height 14
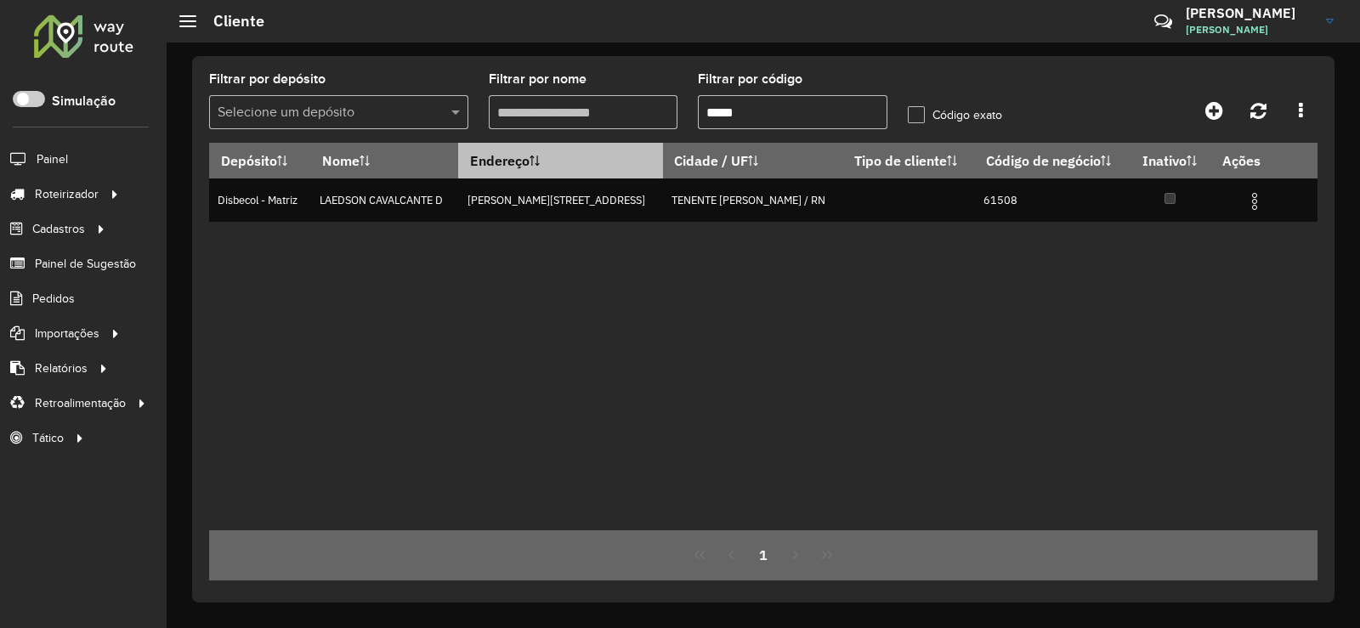
drag, startPoint x: 608, startPoint y: 120, endPoint x: 625, endPoint y: 168, distance: 51.4
click at [605, 122] on formly-group "Filtrar por depósito Selecione um depósito Filtrar por nome Filtrar por código …" at bounding box center [618, 108] width 838 height 70
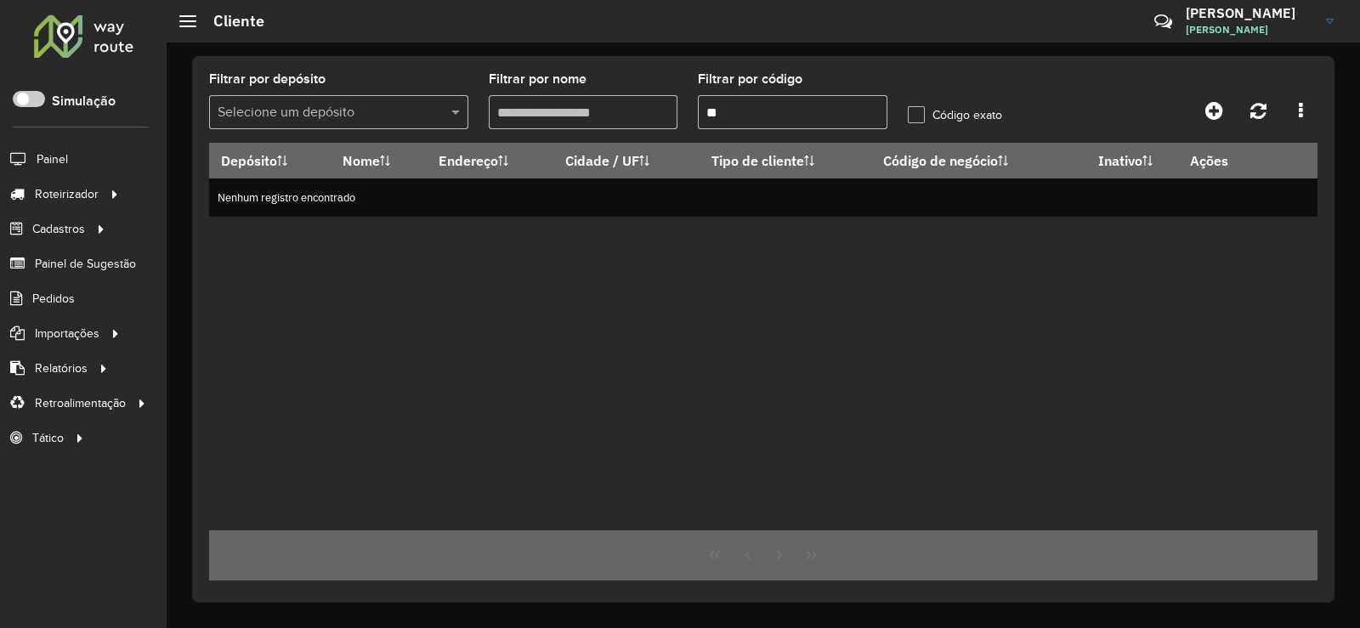
type input "*"
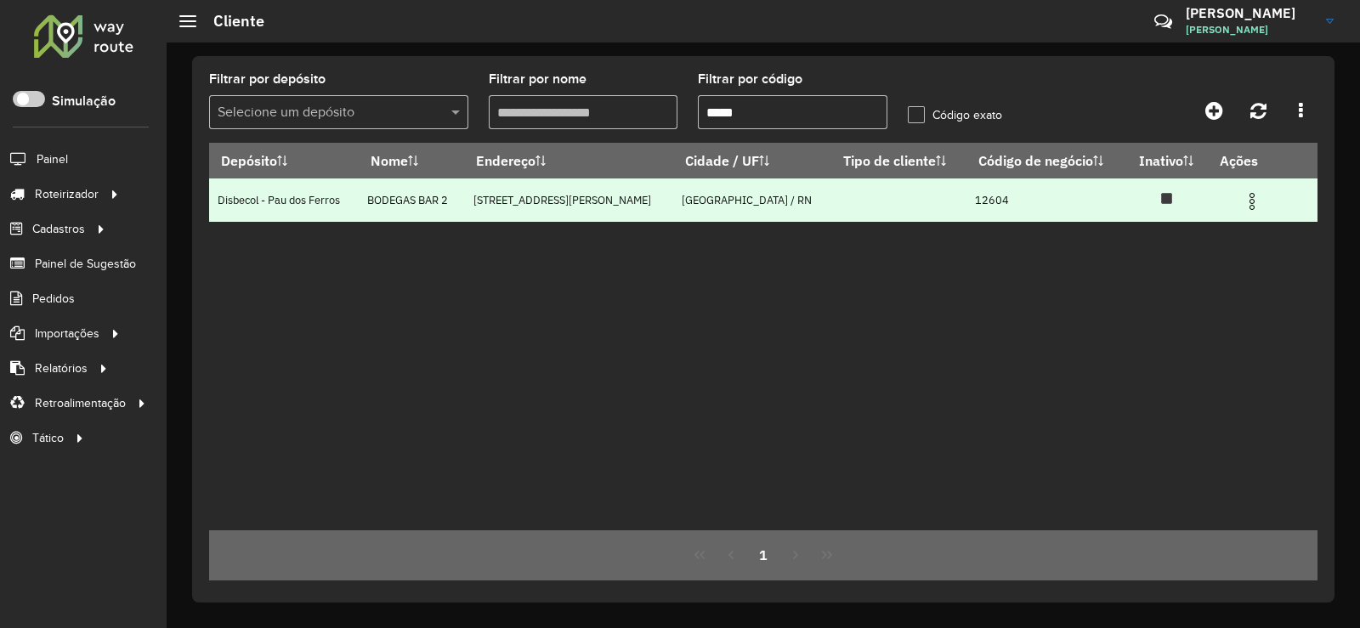
type input "*****"
click at [1254, 187] on td at bounding box center [1260, 200] width 102 height 43
click at [1244, 201] on img at bounding box center [1252, 201] width 20 height 20
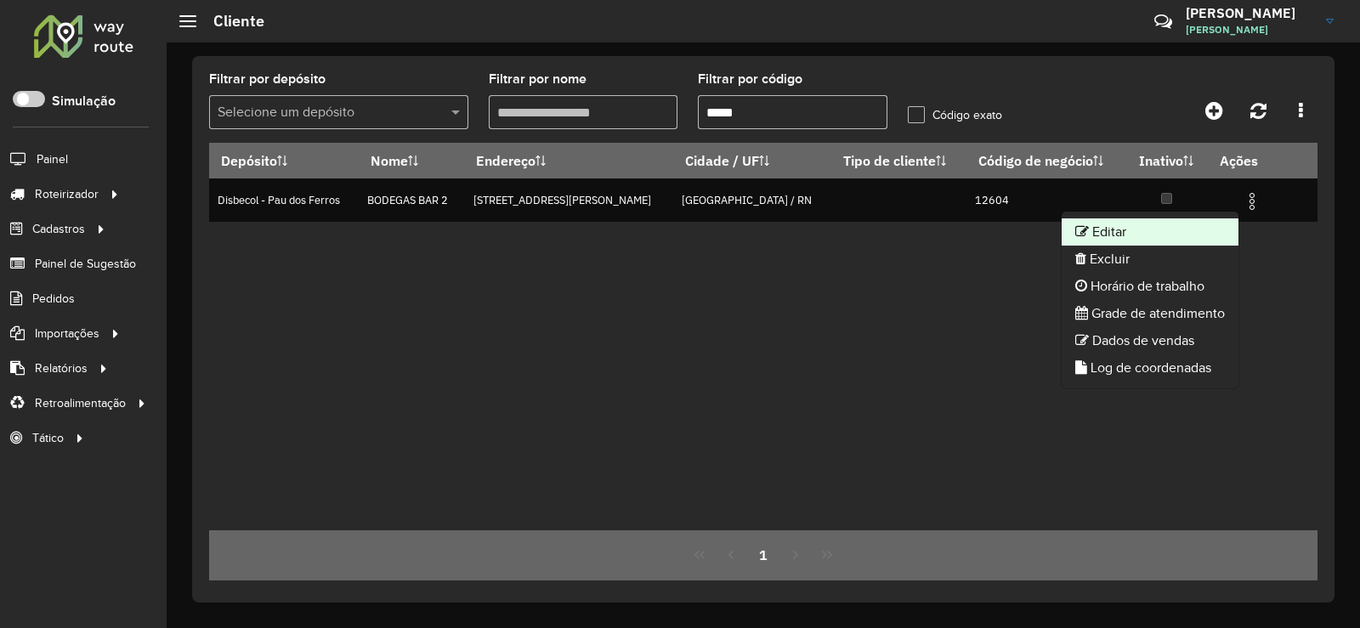
click at [1164, 233] on li "Editar" at bounding box center [1150, 232] width 177 height 27
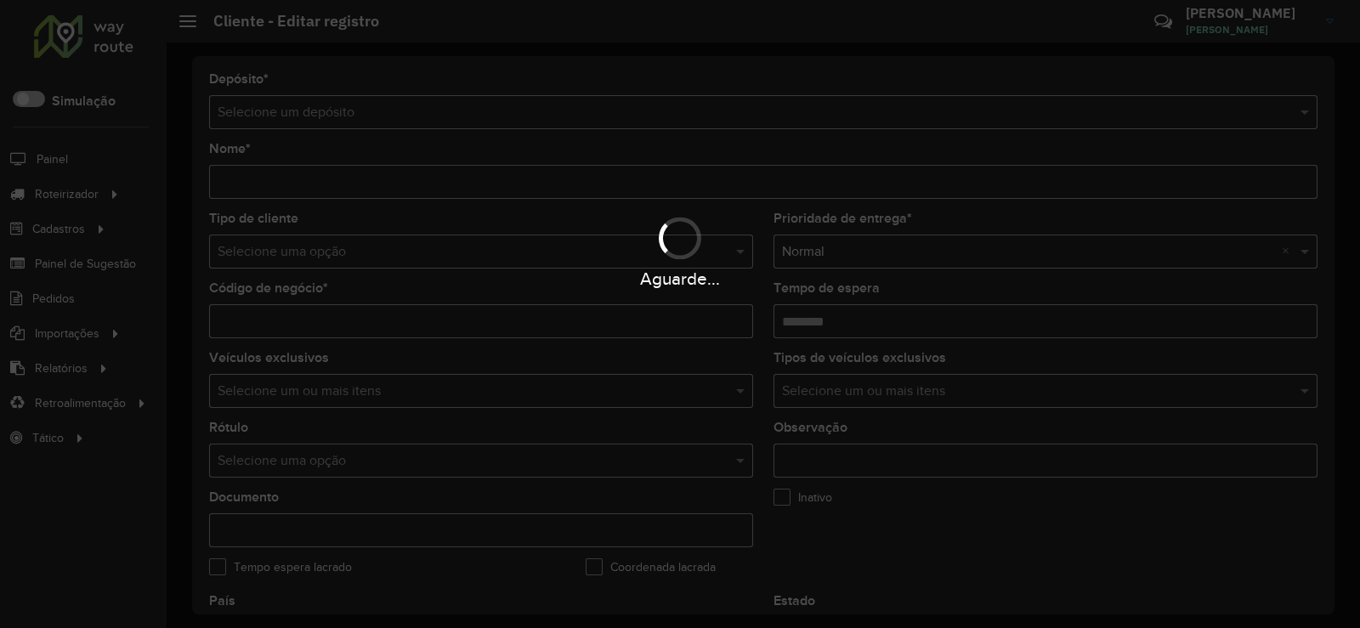
type input "**********"
type input "*****"
type input "********"
type input "**********"
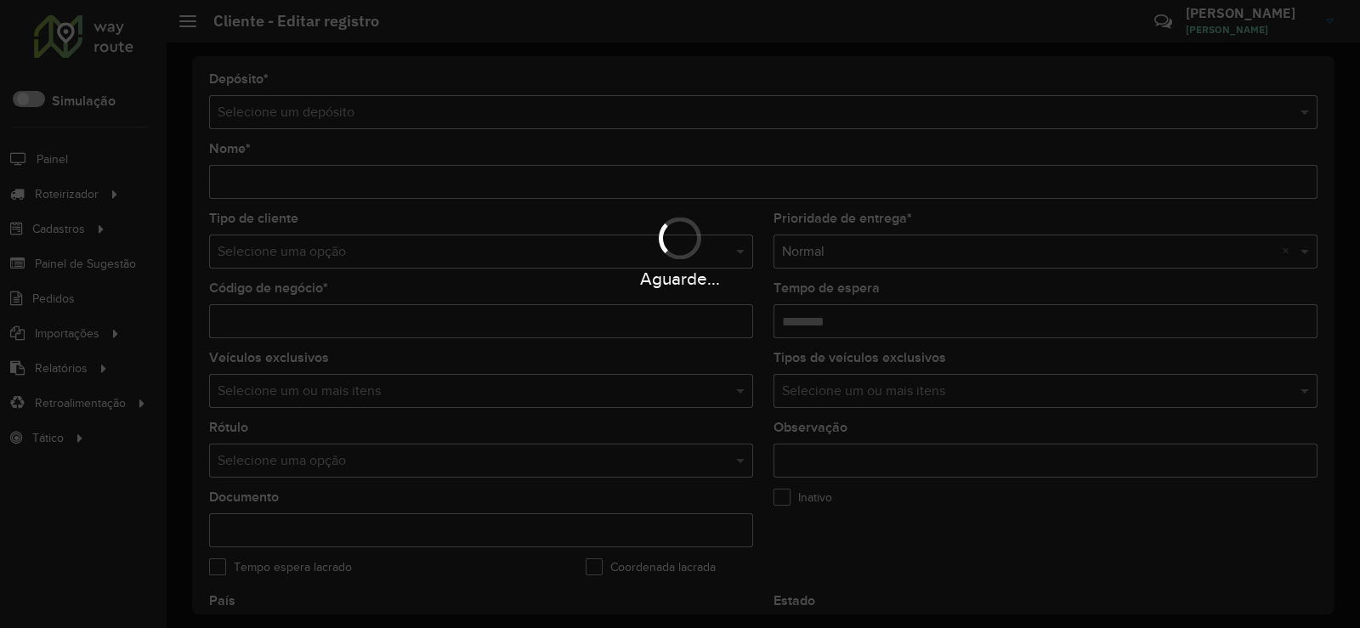
type input "******"
type input "*********"
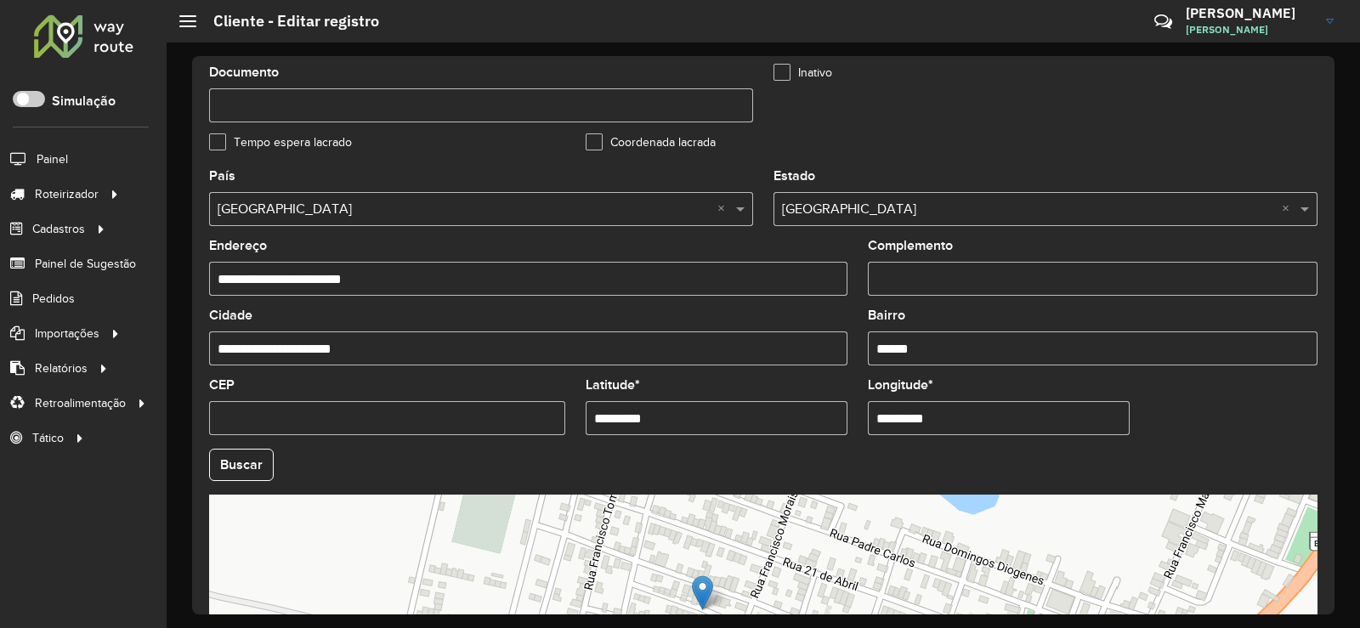
scroll to position [560, 0]
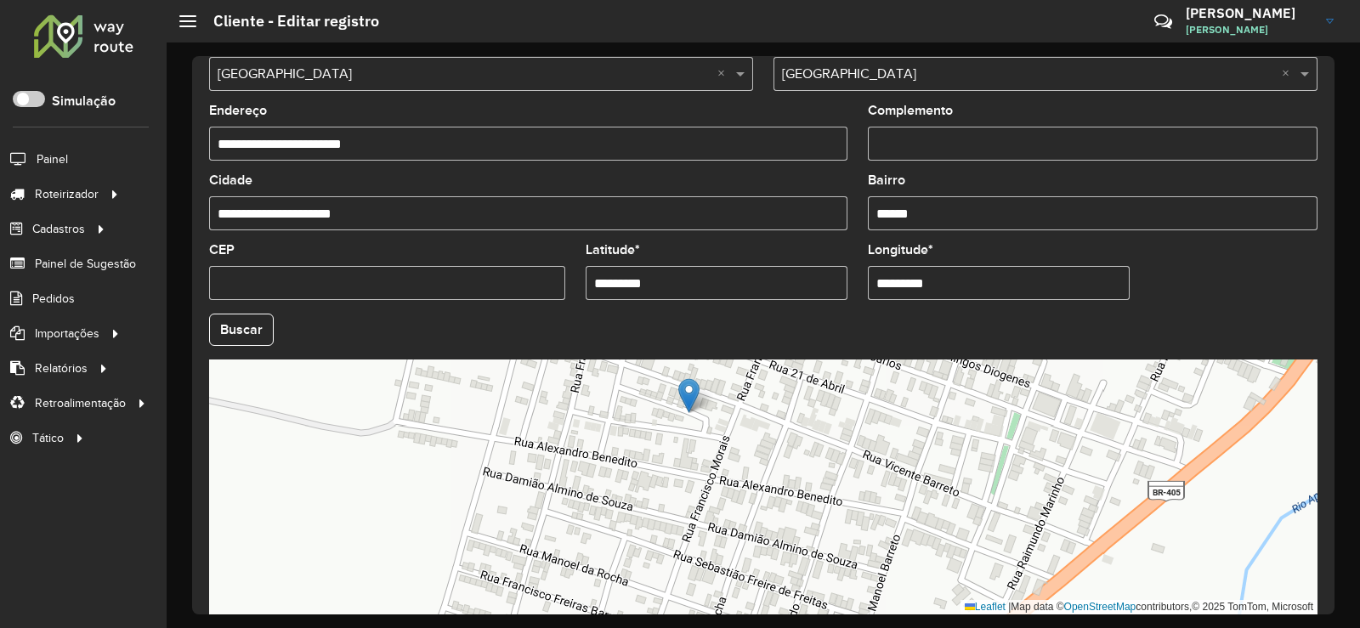
drag, startPoint x: 748, startPoint y: 554, endPoint x: 735, endPoint y: 492, distance: 62.5
click at [735, 492] on div "Leaflet | Map data © OpenStreetMap contributors,© 2025 TomTom, Microsoft" at bounding box center [763, 487] width 1109 height 255
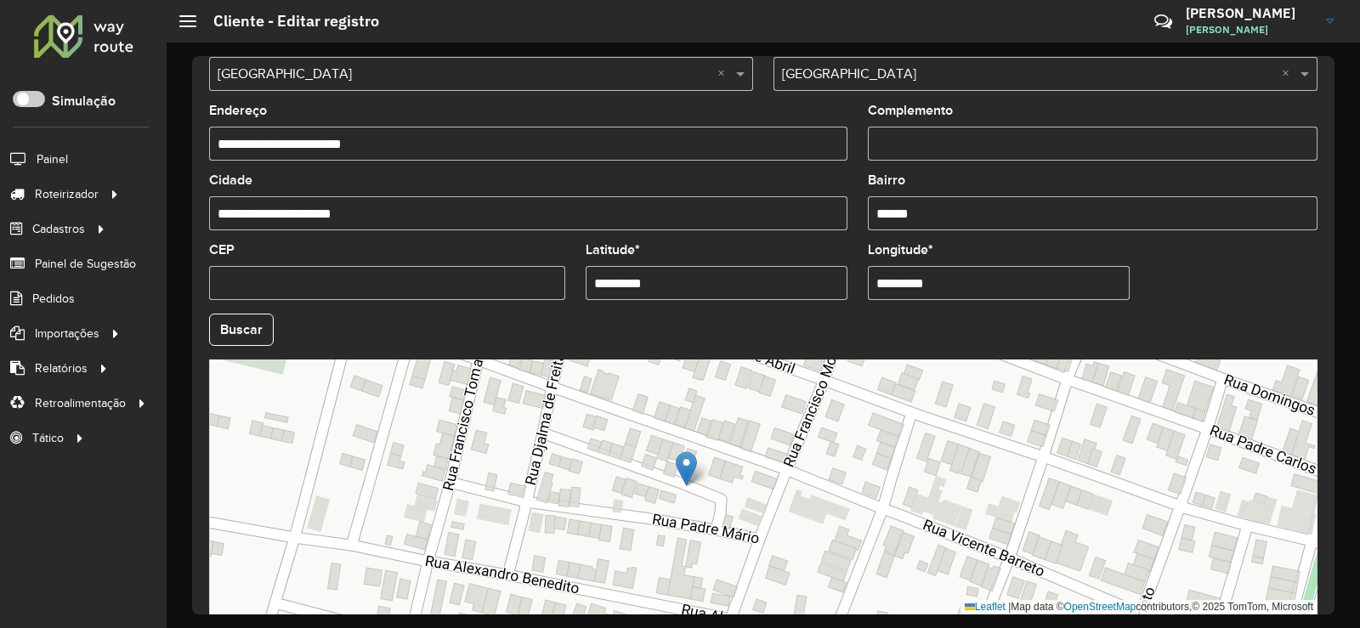
drag, startPoint x: 630, startPoint y: 434, endPoint x: 631, endPoint y: 487, distance: 52.7
click at [631, 487] on div "Leaflet | Map data © OpenStreetMap contributors,© 2025 TomTom, Microsoft" at bounding box center [763, 487] width 1109 height 255
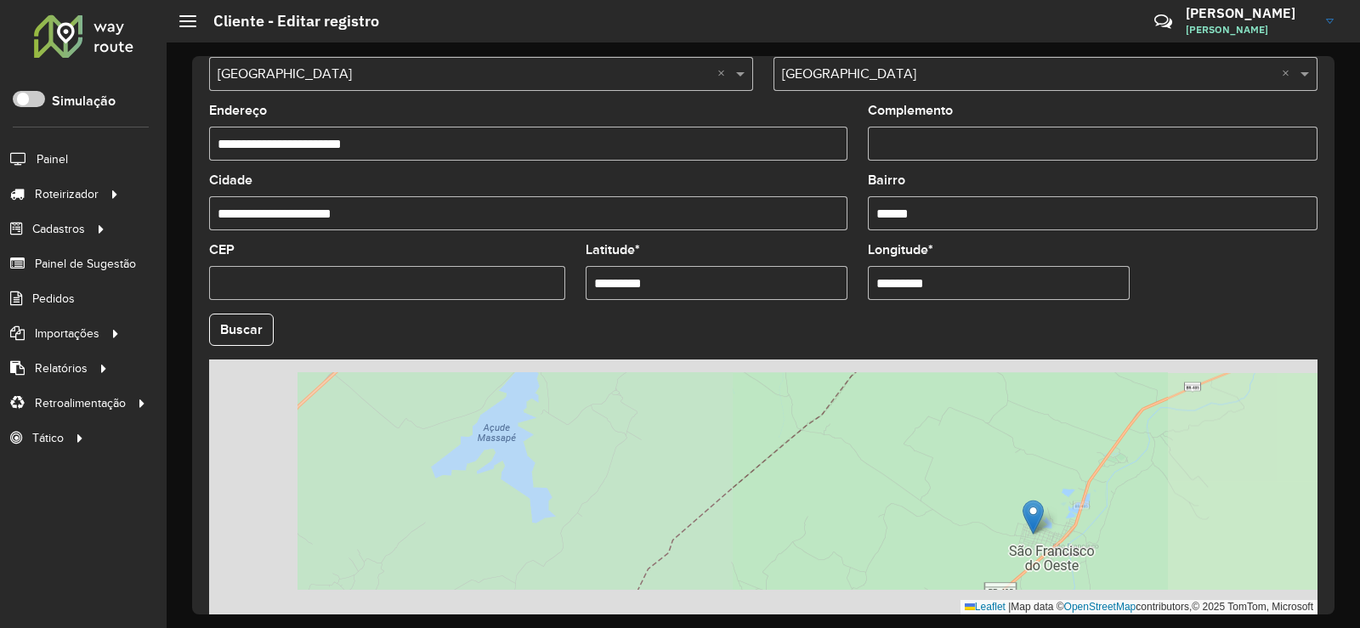
scroll to position [637, 0]
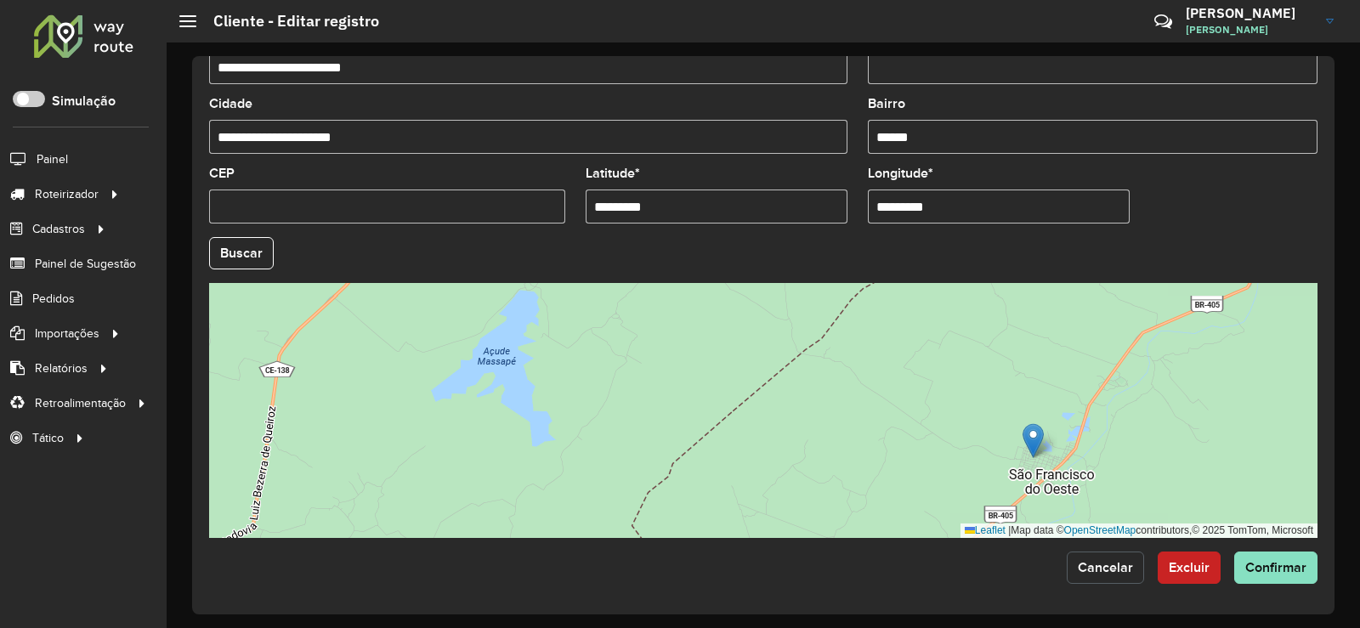
click at [1102, 565] on span "Cancelar" at bounding box center [1105, 567] width 55 height 14
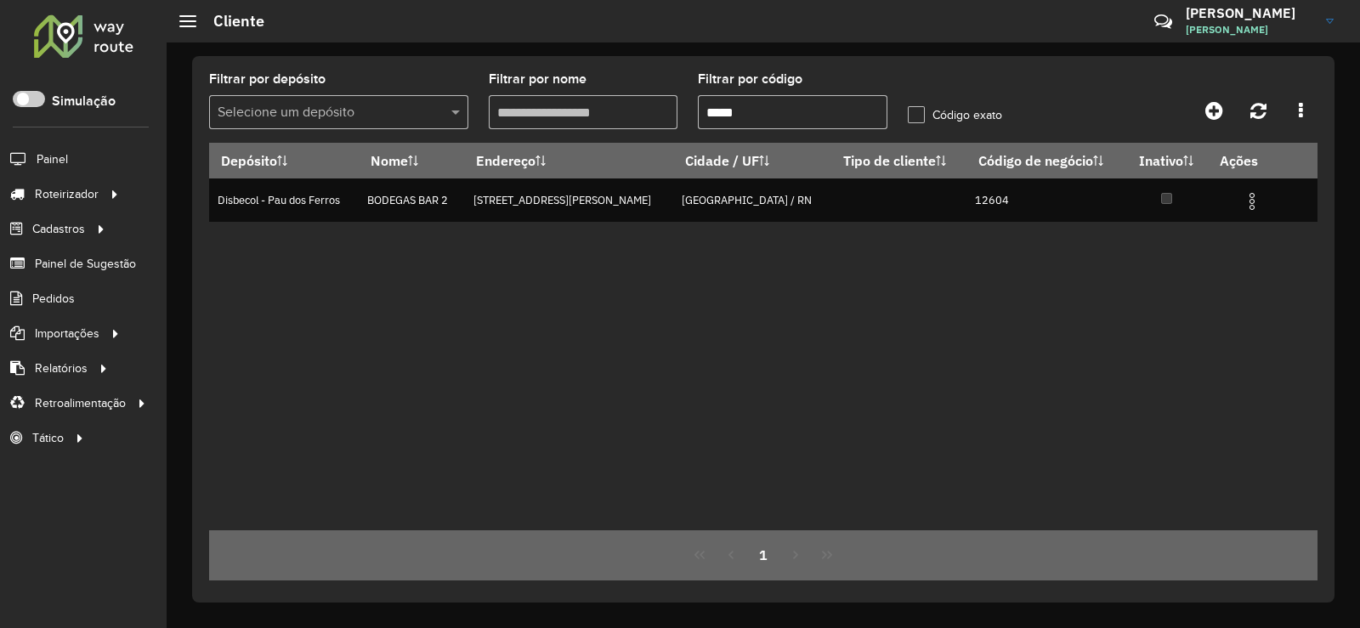
click at [758, 112] on input "*****" at bounding box center [793, 112] width 190 height 34
type input "*"
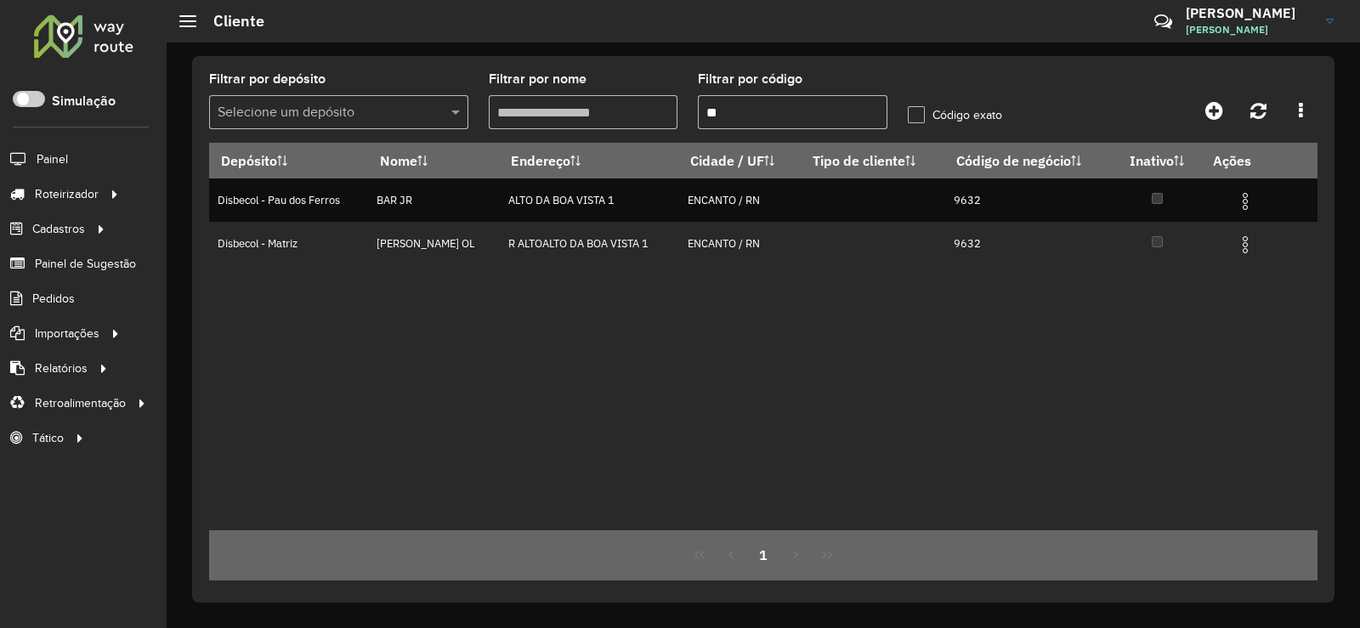
type input "*"
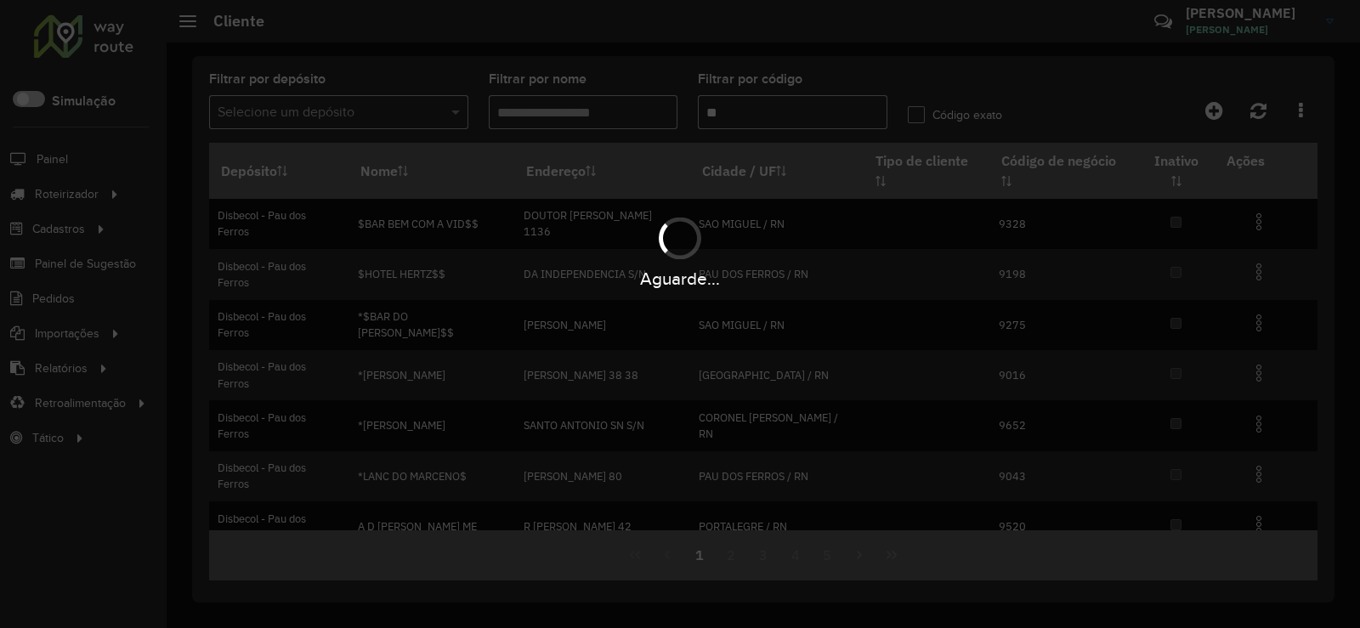
type input "*"
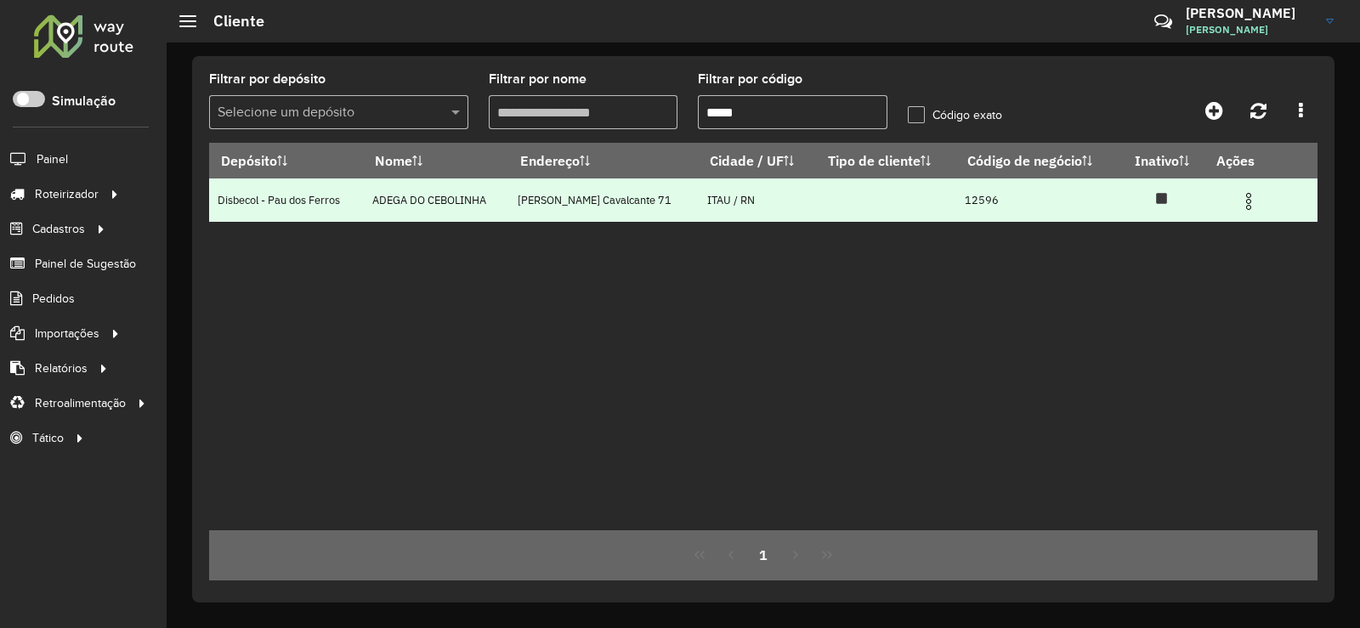
type input "*****"
click at [1252, 193] on img at bounding box center [1249, 201] width 20 height 20
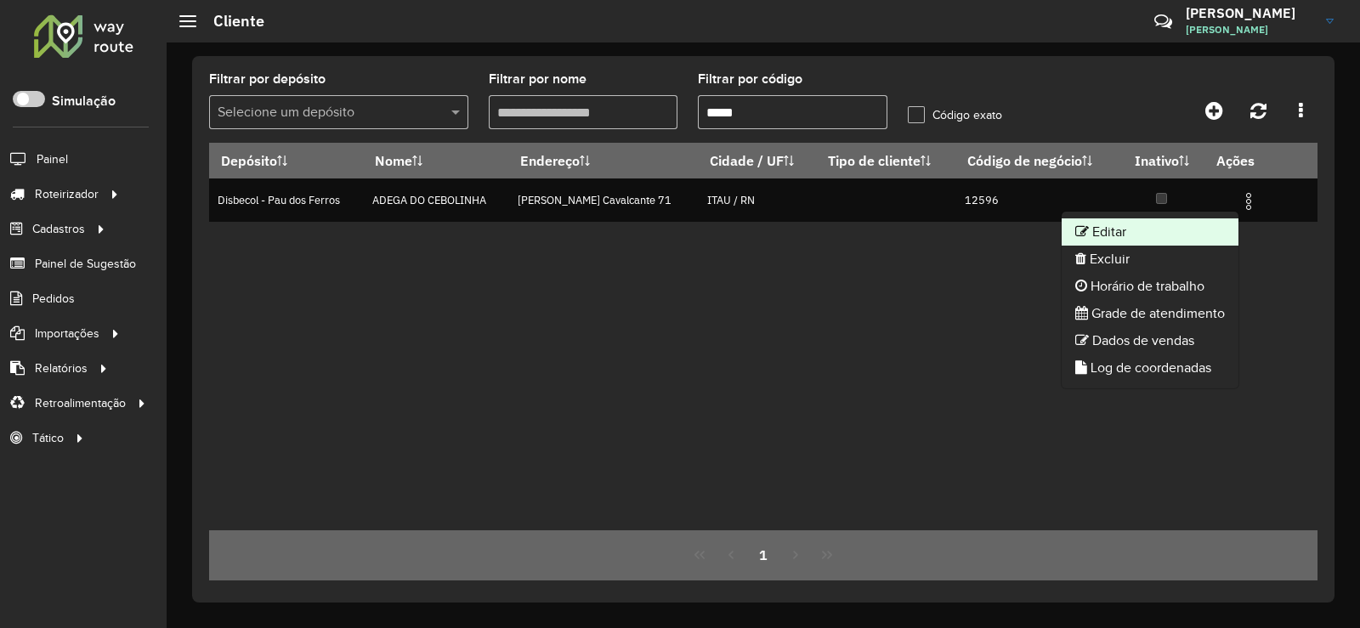
click at [1130, 223] on li "Editar" at bounding box center [1150, 232] width 177 height 27
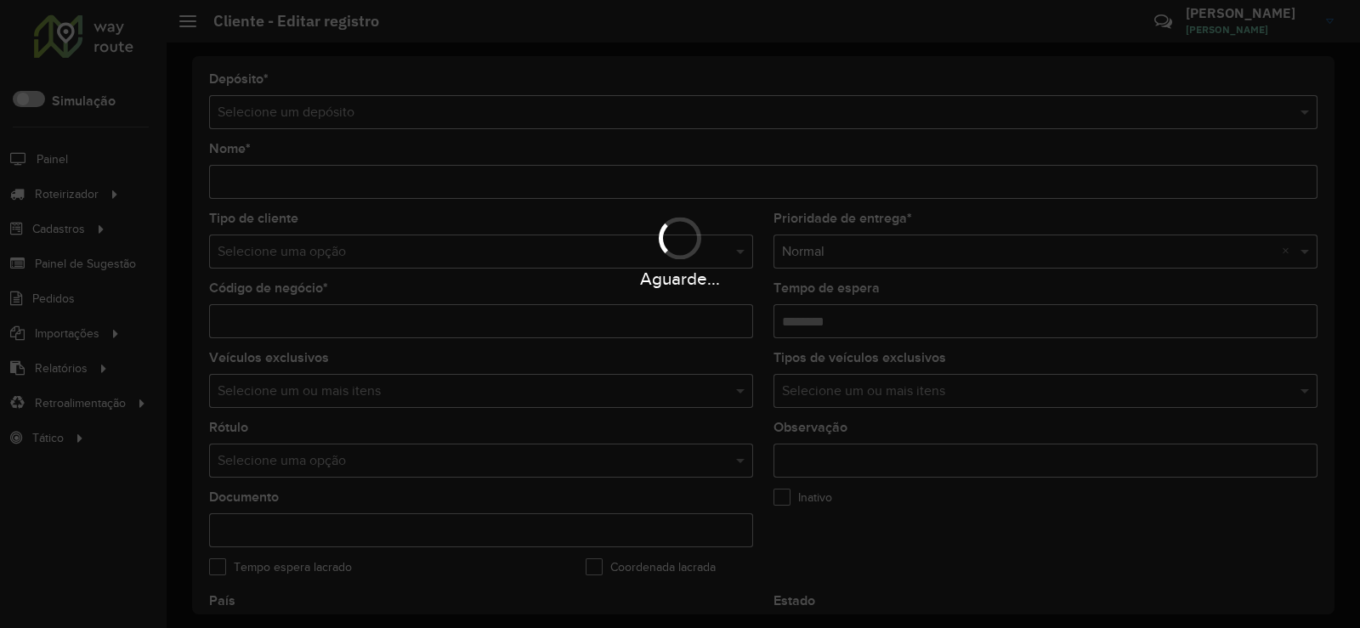
type input "**********"
type input "*****"
type input "********"
type input "**********"
type input "****"
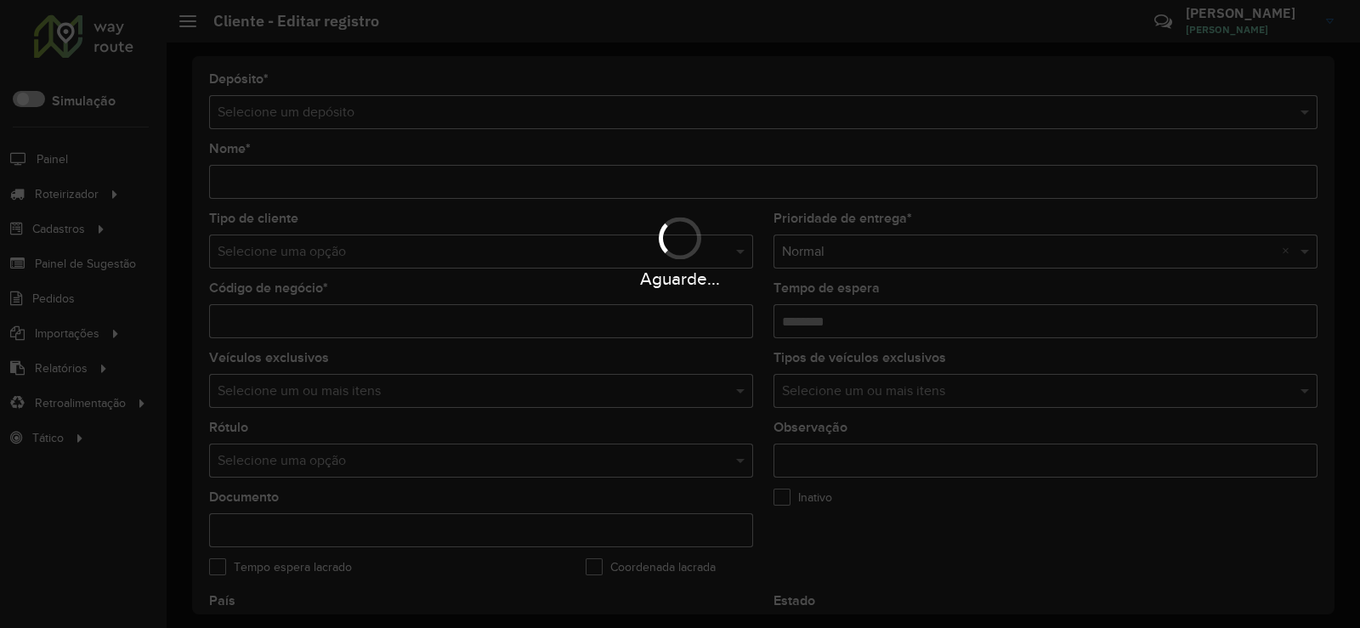
type input "******"
type input "*********"
type input "**********"
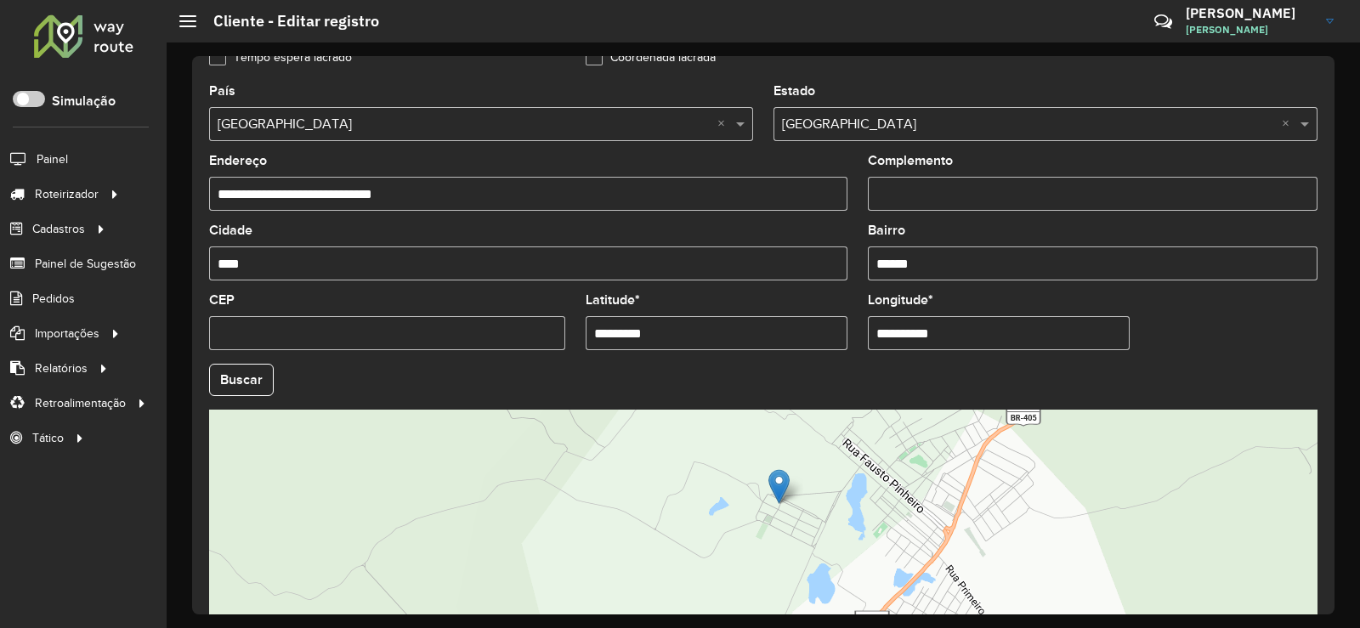
scroll to position [560, 0]
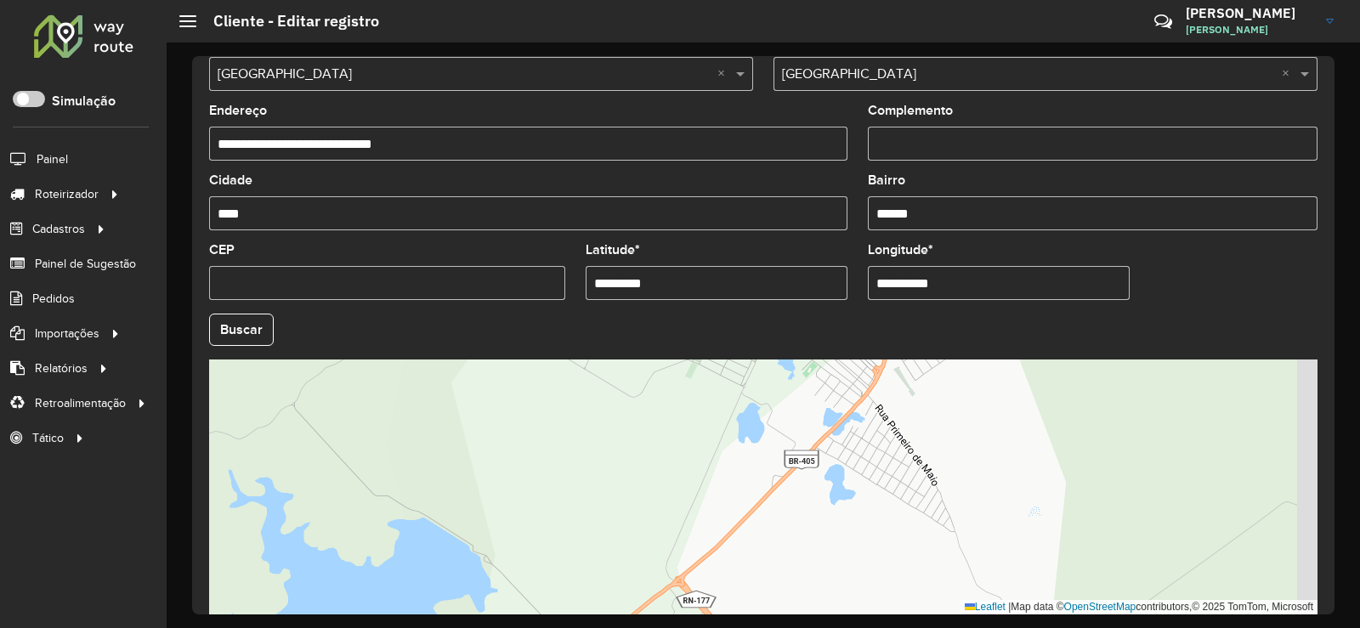
drag, startPoint x: 824, startPoint y: 508, endPoint x: 749, endPoint y: 445, distance: 98.3
click at [752, 398] on div "Leaflet | Map data © OpenStreetMap contributors,© 2025 TomTom, Microsoft" at bounding box center [763, 487] width 1109 height 255
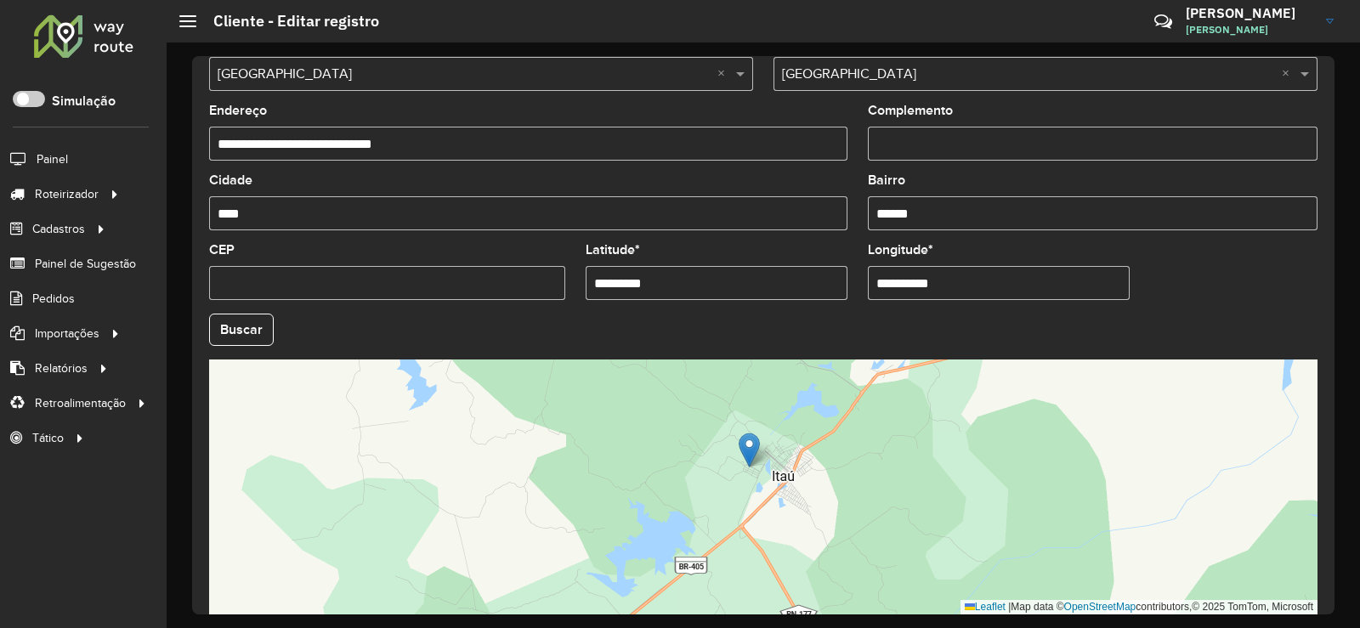
drag, startPoint x: 808, startPoint y: 445, endPoint x: 814, endPoint y: 485, distance: 41.2
click at [814, 485] on div "Leaflet | Map data © OpenStreetMap contributors,© 2025 TomTom, Microsoft" at bounding box center [763, 487] width 1109 height 255
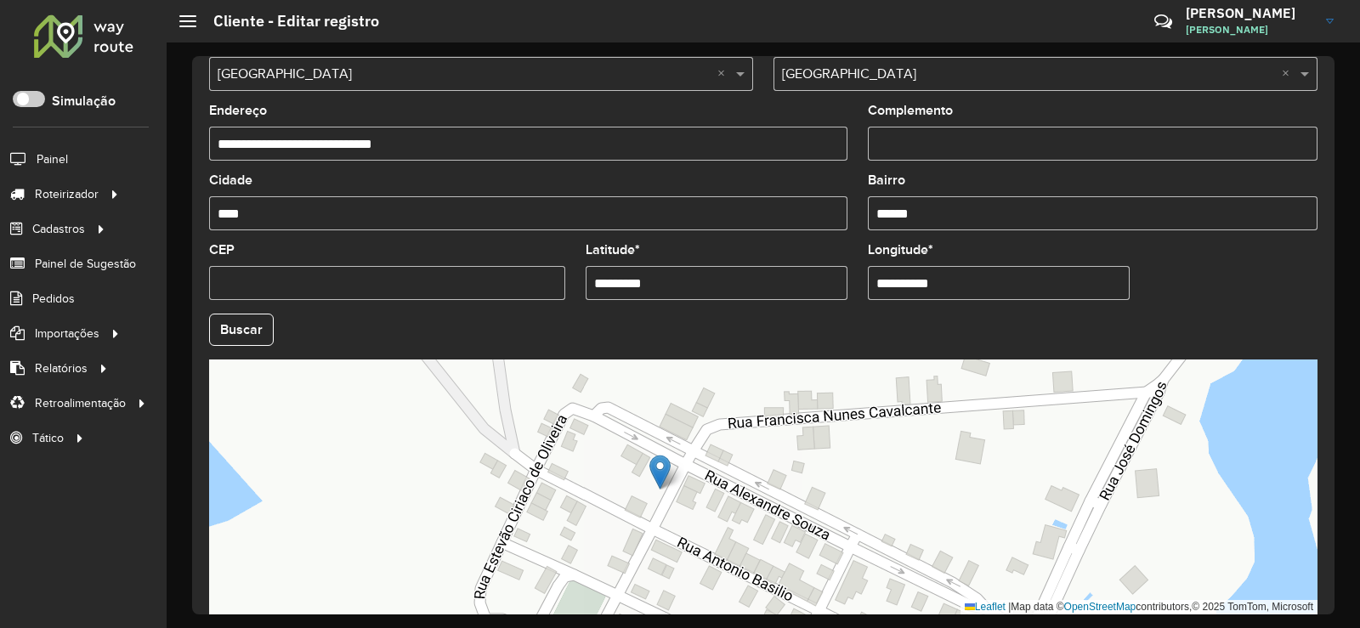
drag, startPoint x: 678, startPoint y: 466, endPoint x: 707, endPoint y: 536, distance: 75.5
click at [707, 536] on div "Leaflet | Map data © OpenStreetMap contributors,© 2025 TomTom, Microsoft" at bounding box center [763, 487] width 1109 height 255
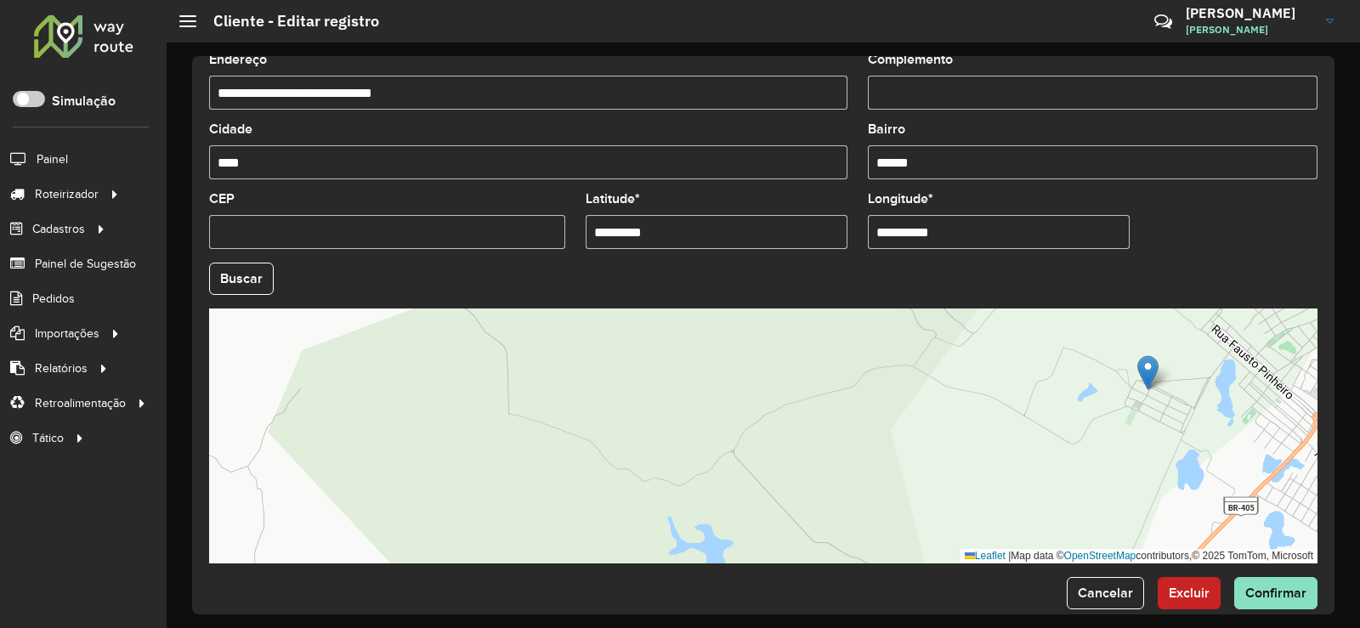
scroll to position [637, 0]
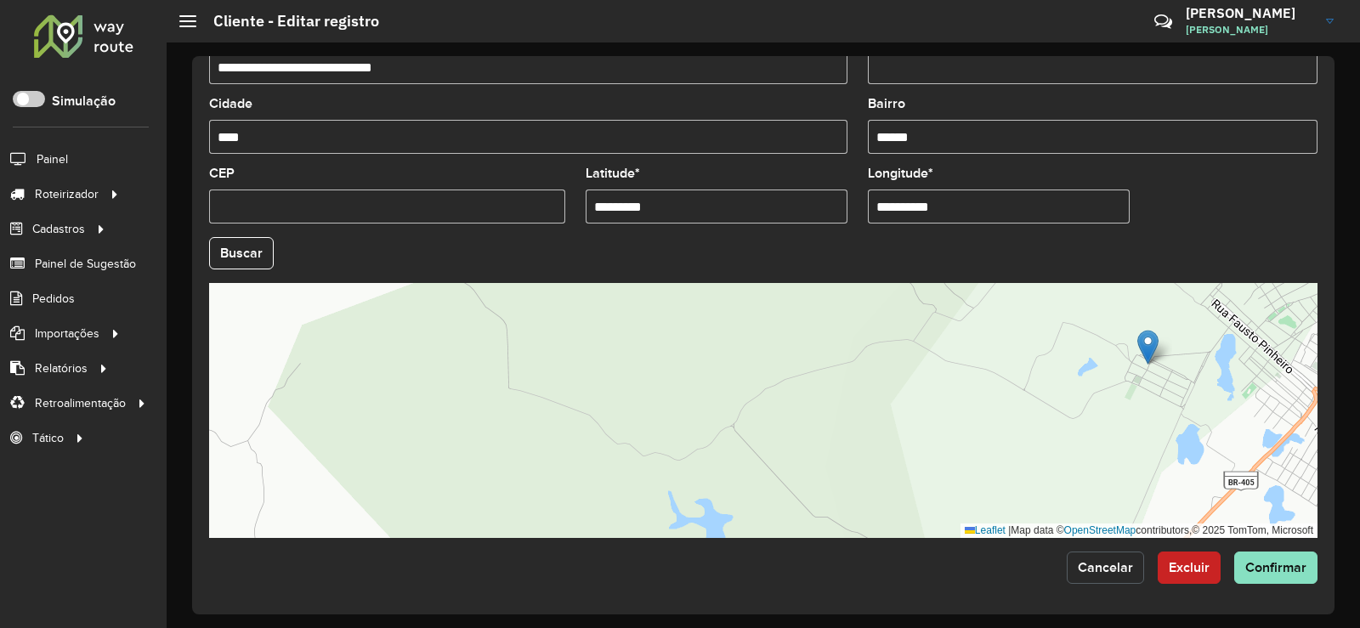
click at [1089, 571] on span "Cancelar" at bounding box center [1105, 567] width 55 height 14
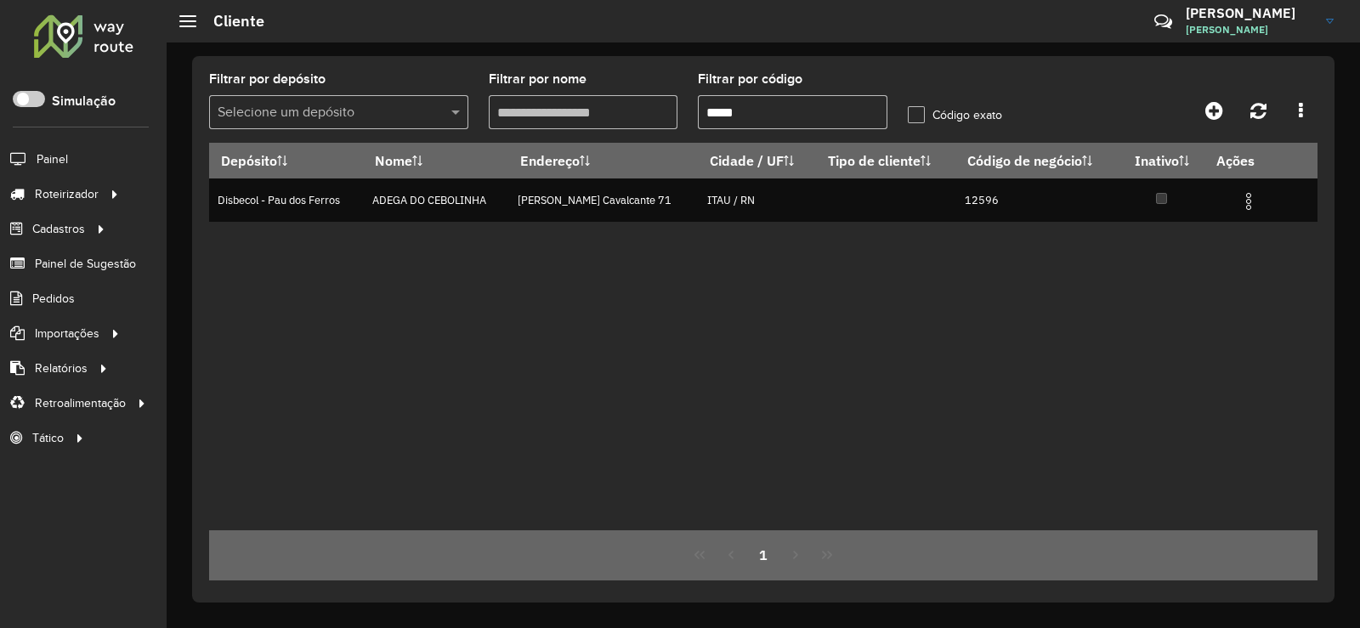
click at [774, 116] on input "*****" at bounding box center [793, 112] width 190 height 34
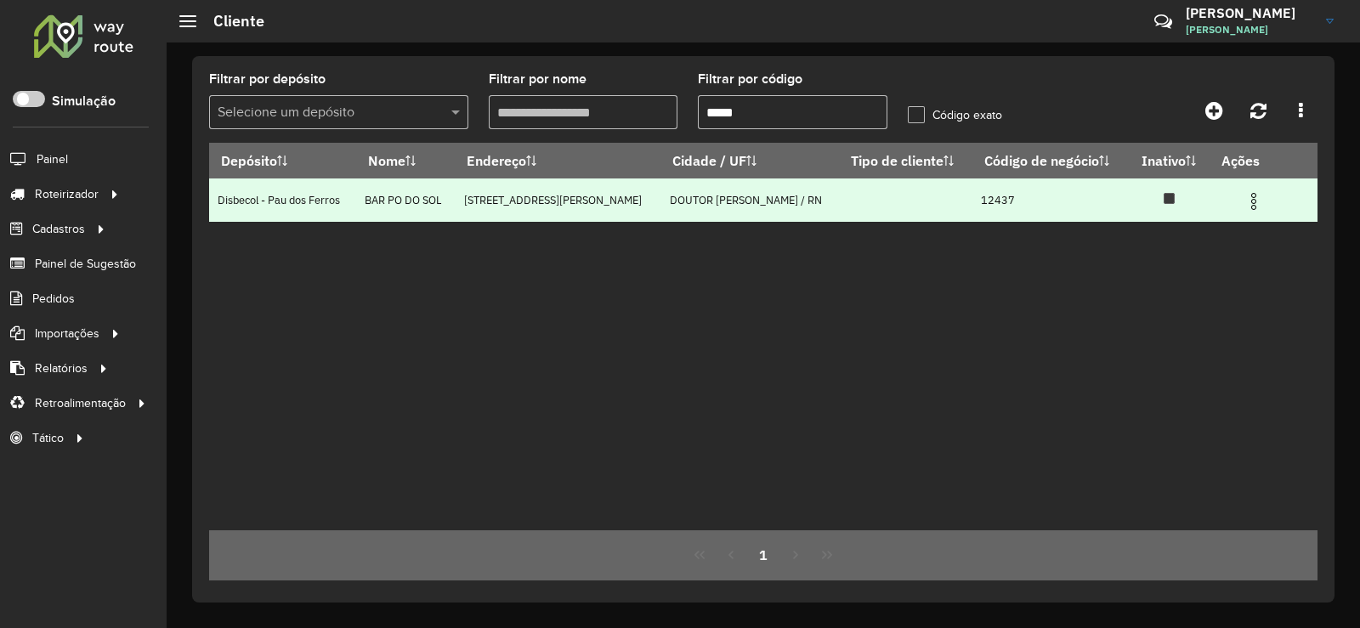
type input "*****"
click at [1252, 199] on img at bounding box center [1254, 201] width 20 height 20
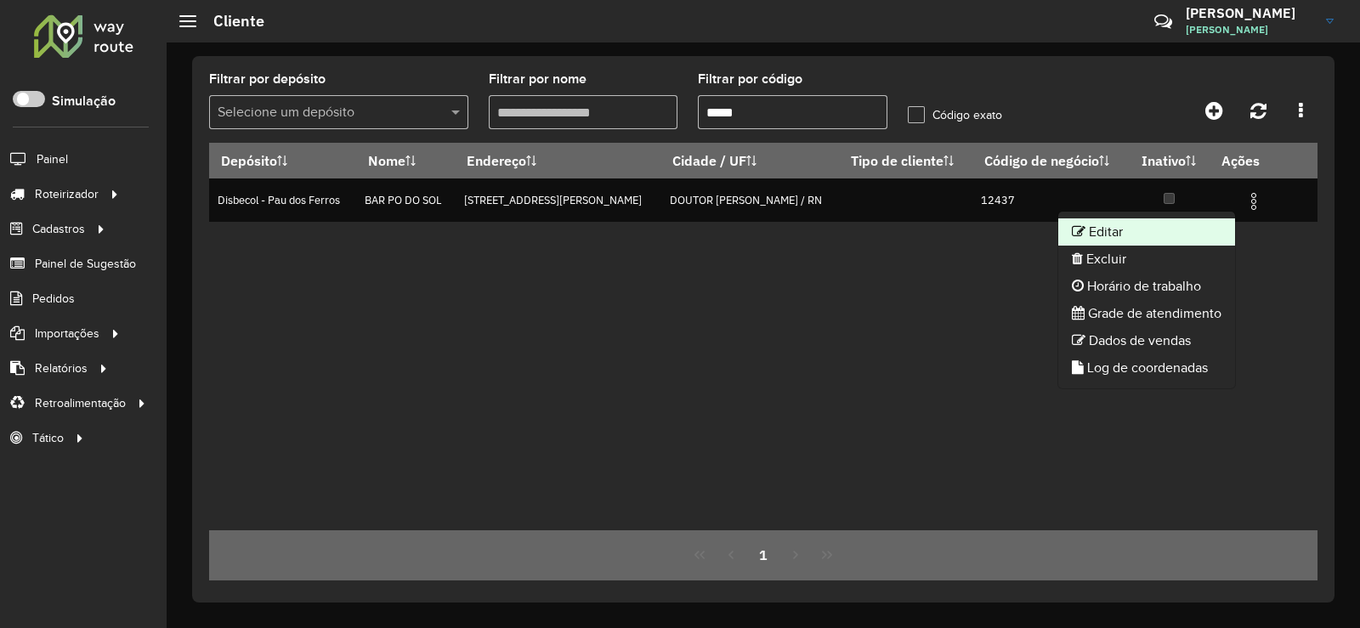
click at [1153, 229] on li "Editar" at bounding box center [1147, 232] width 177 height 27
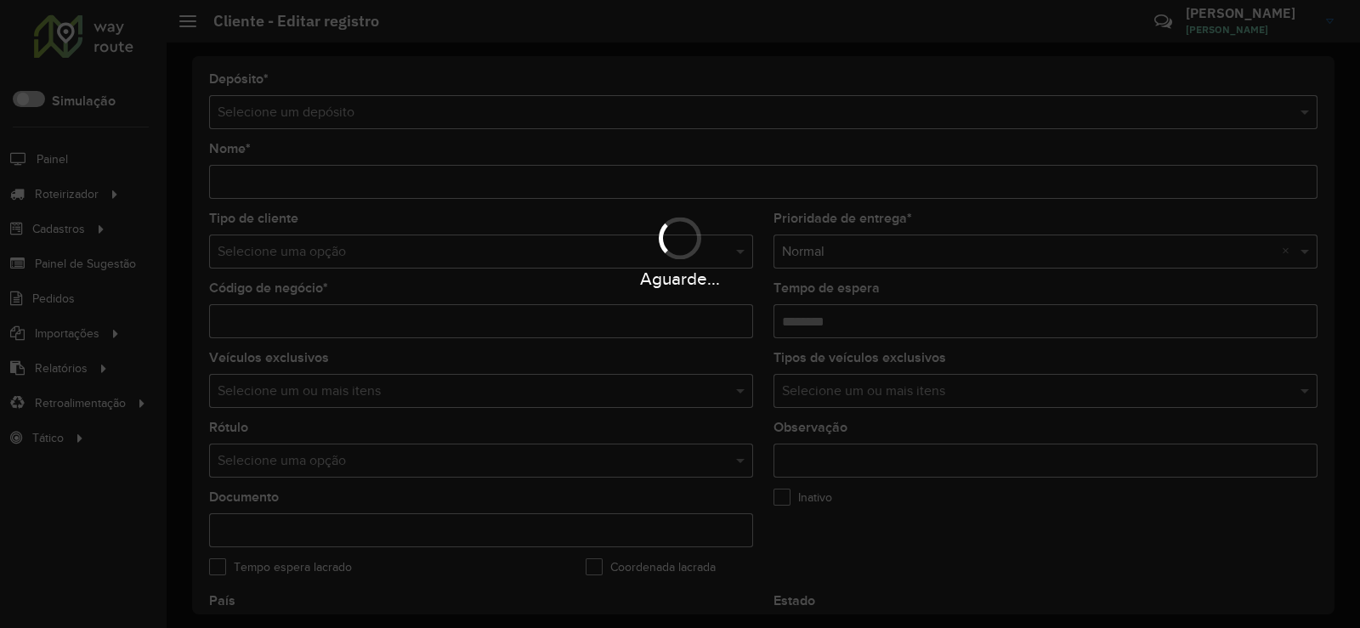
type input "**********"
type input "*****"
type input "********"
type input "**********"
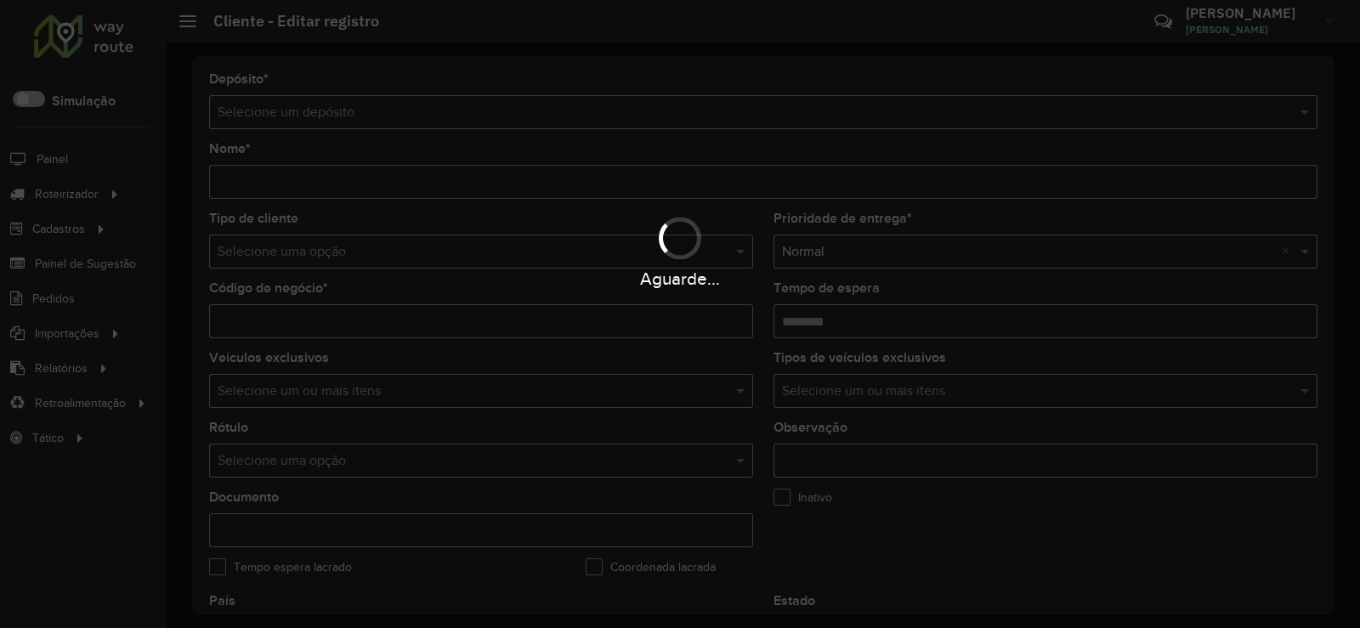
type input "******"
type input "*********"
type input "**********"
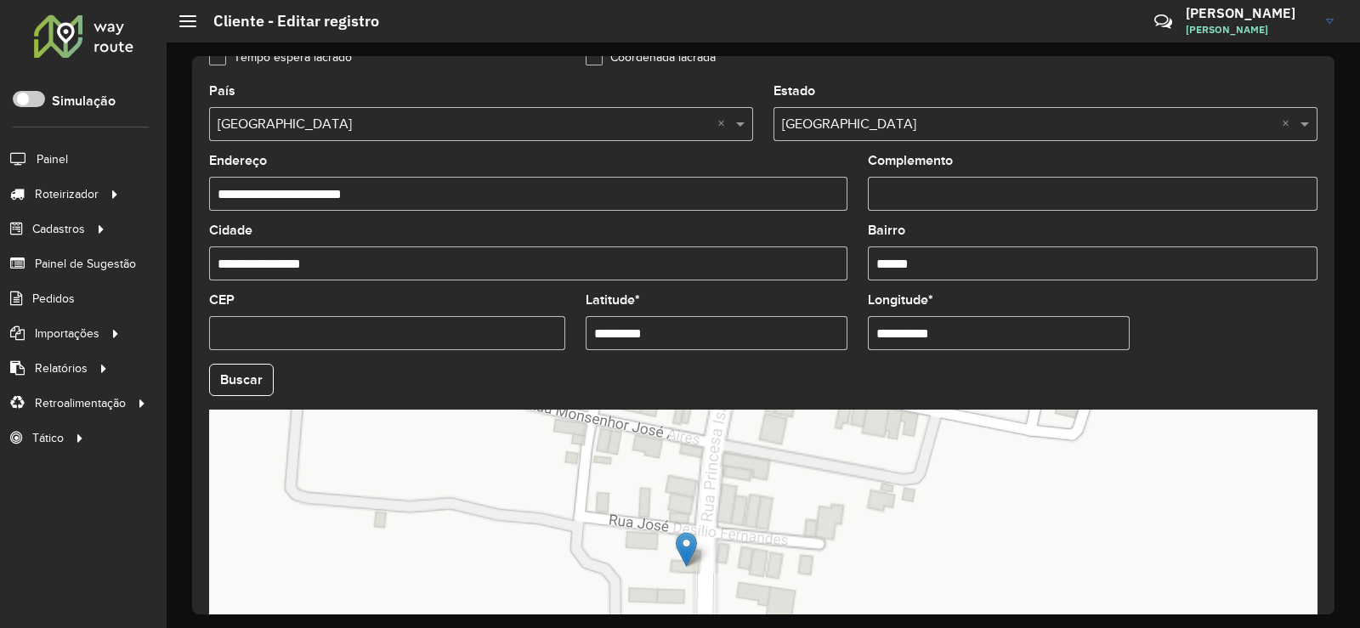
scroll to position [560, 0]
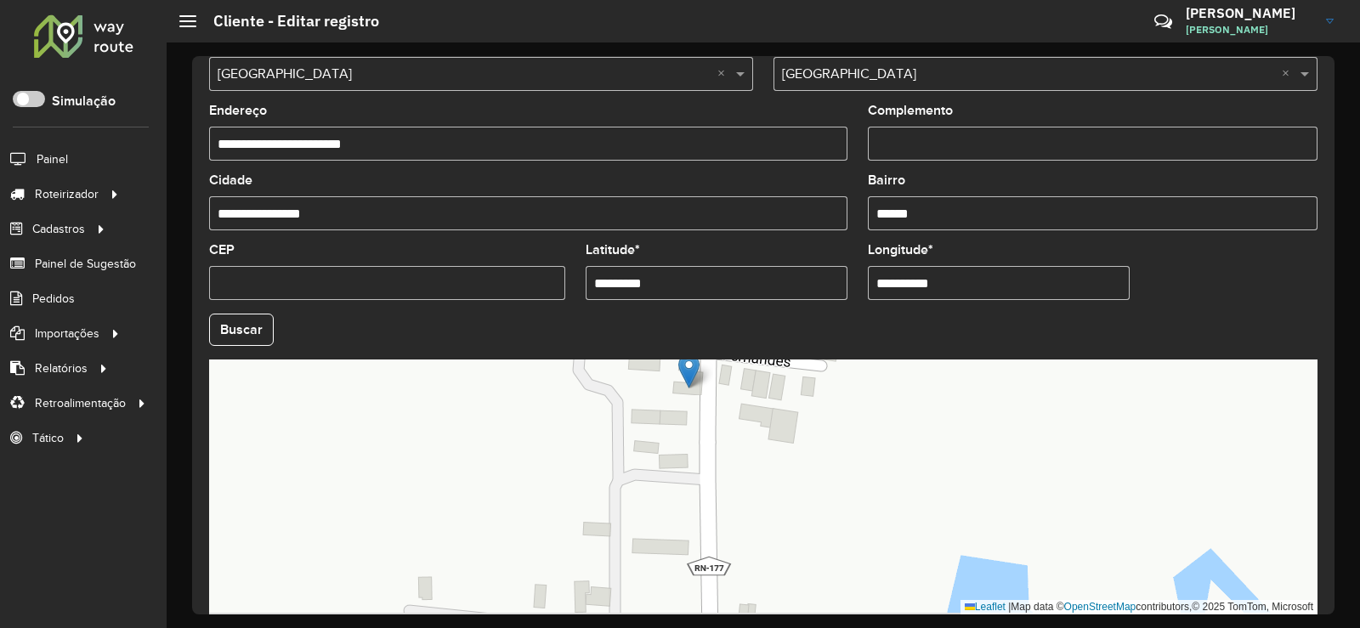
drag, startPoint x: 724, startPoint y: 417, endPoint x: 724, endPoint y: 387, distance: 29.8
click at [724, 387] on div "Leaflet | Map data © OpenStreetMap contributors,© 2025 TomTom, Microsoft" at bounding box center [763, 487] width 1109 height 255
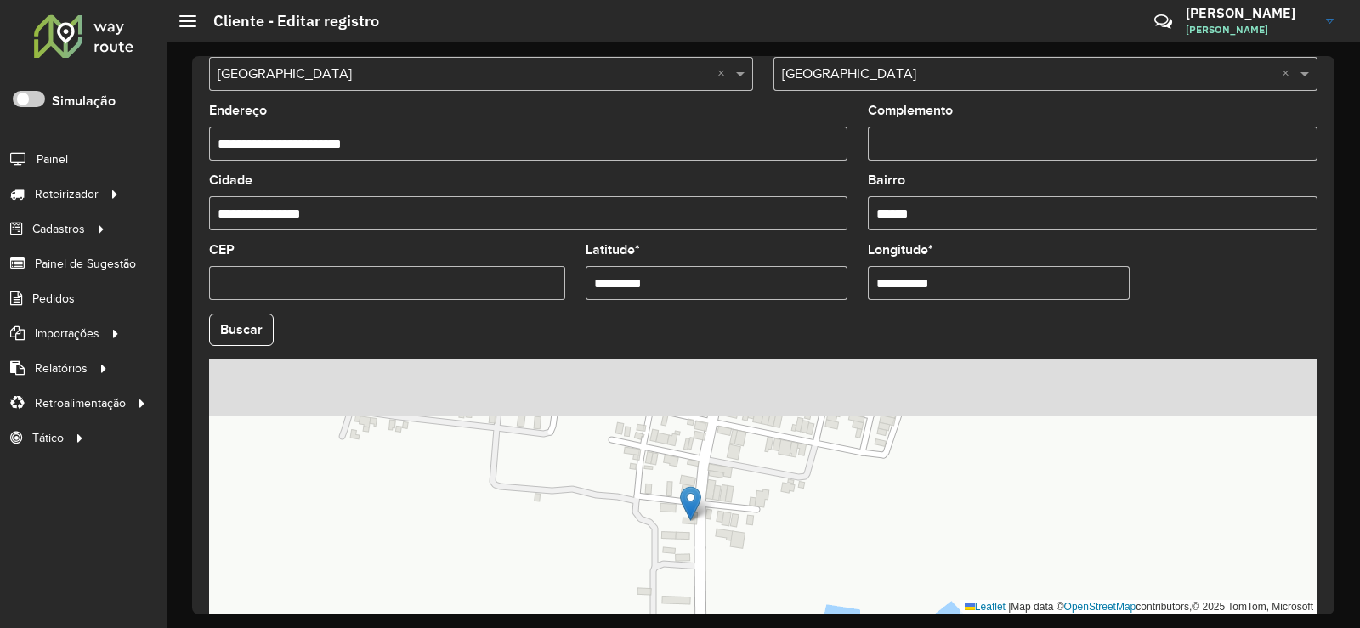
drag, startPoint x: 736, startPoint y: 460, endPoint x: 720, endPoint y: 547, distance: 88.2
click at [720, 547] on div "Leaflet | Map data © OpenStreetMap contributors,© 2025 TomTom, Microsoft" at bounding box center [763, 487] width 1109 height 255
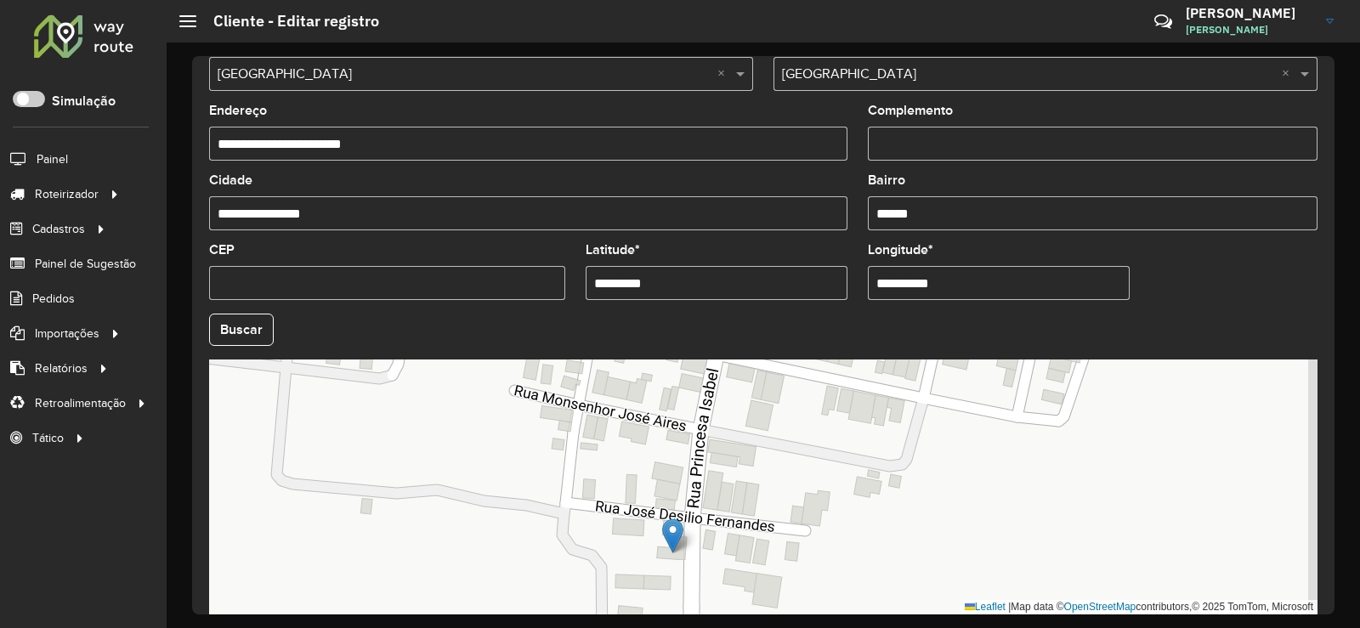
scroll to position [637, 0]
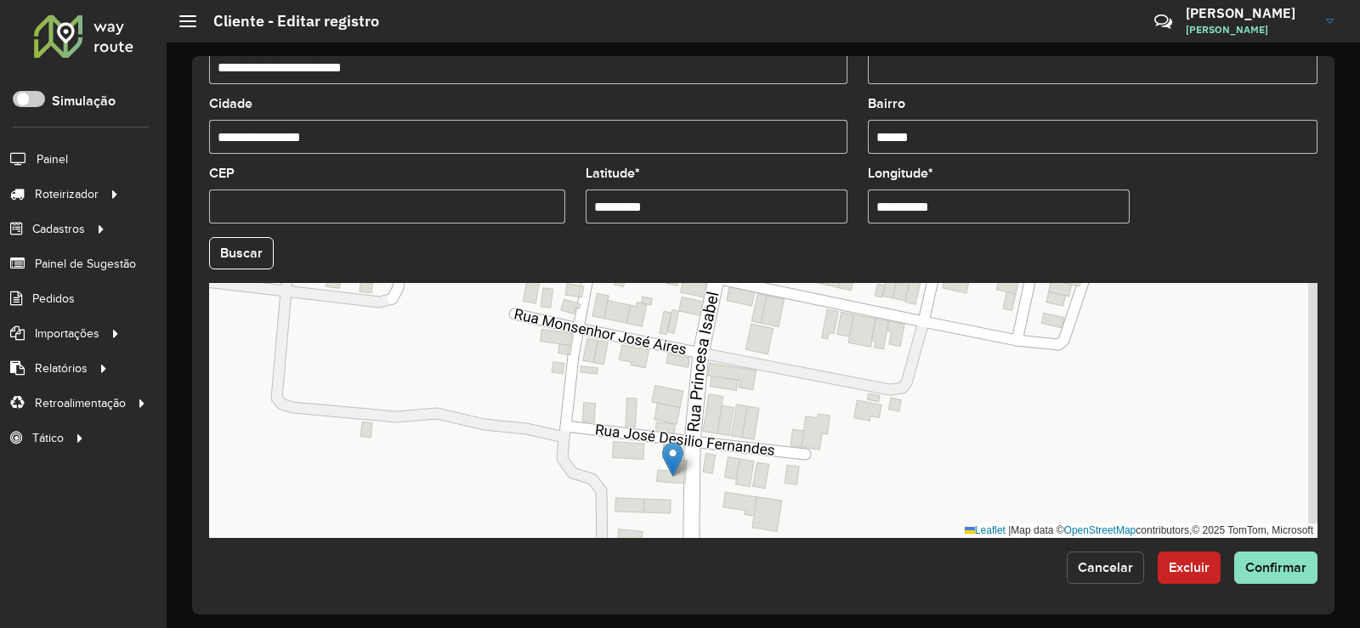
click at [1116, 564] on span "Cancelar" at bounding box center [1105, 567] width 55 height 14
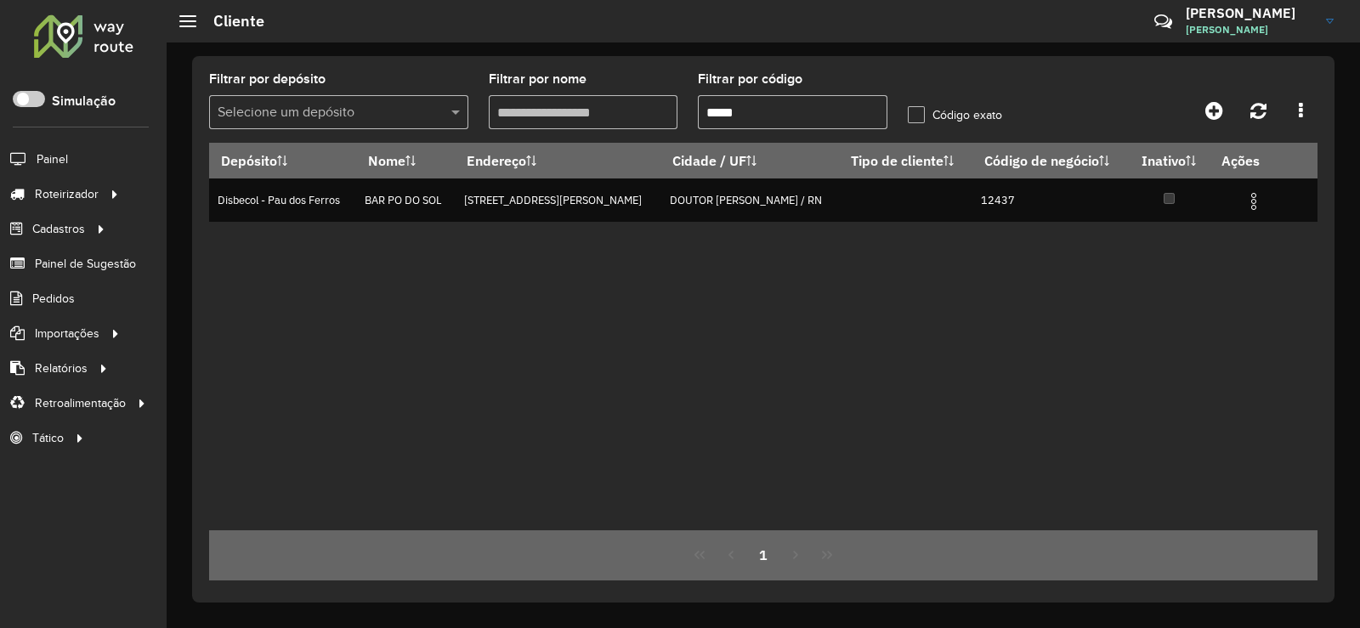
click at [767, 111] on input "*****" at bounding box center [793, 112] width 190 height 34
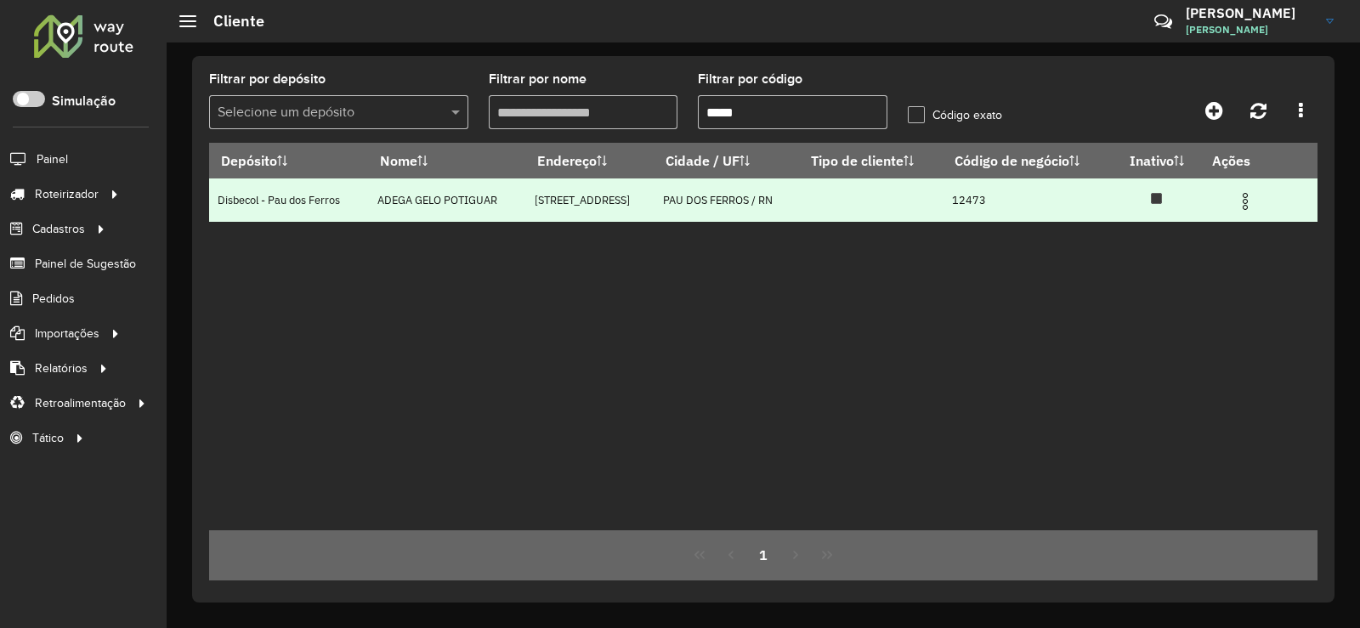
type input "*****"
click at [1252, 196] on img at bounding box center [1245, 201] width 20 height 20
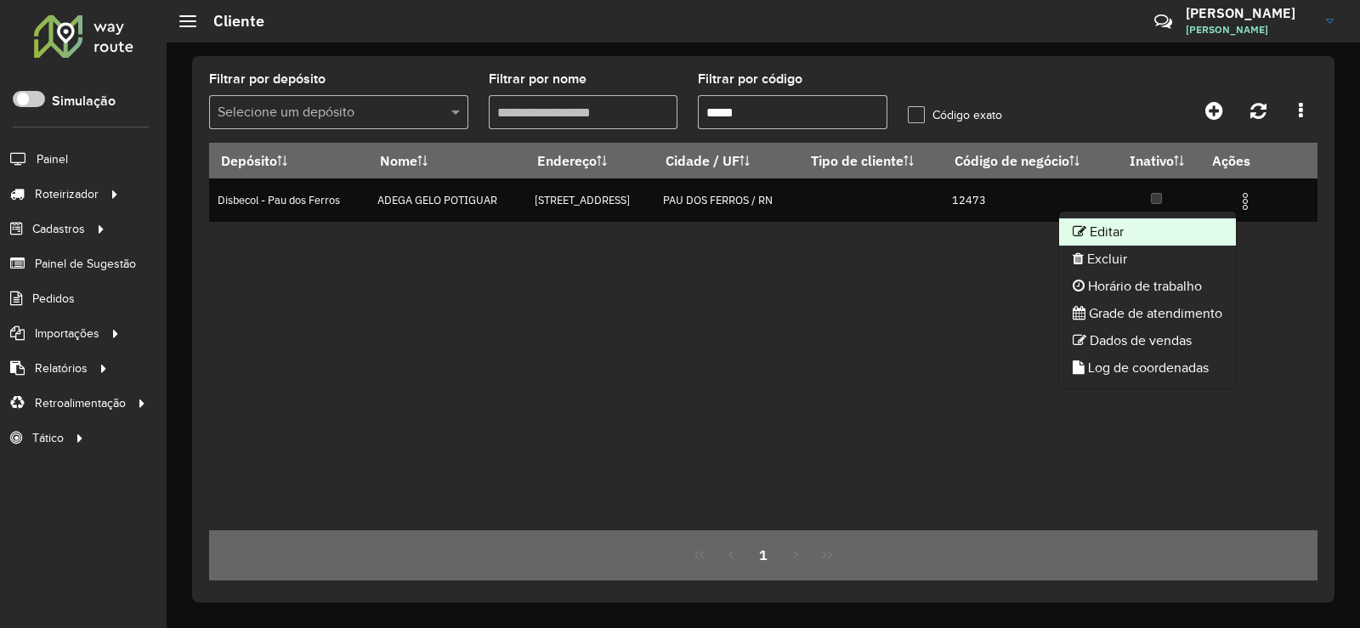
click at [1141, 241] on li "Editar" at bounding box center [1147, 232] width 177 height 27
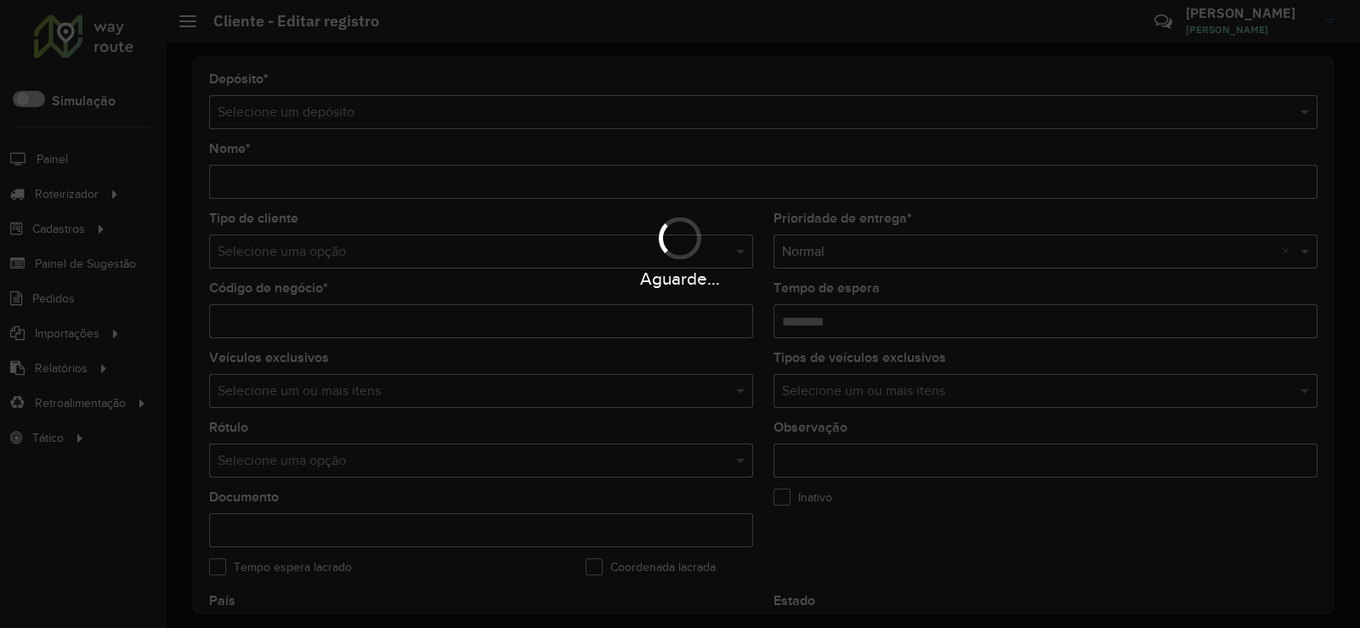
type input "**********"
type input "*****"
type input "********"
type input "**********"
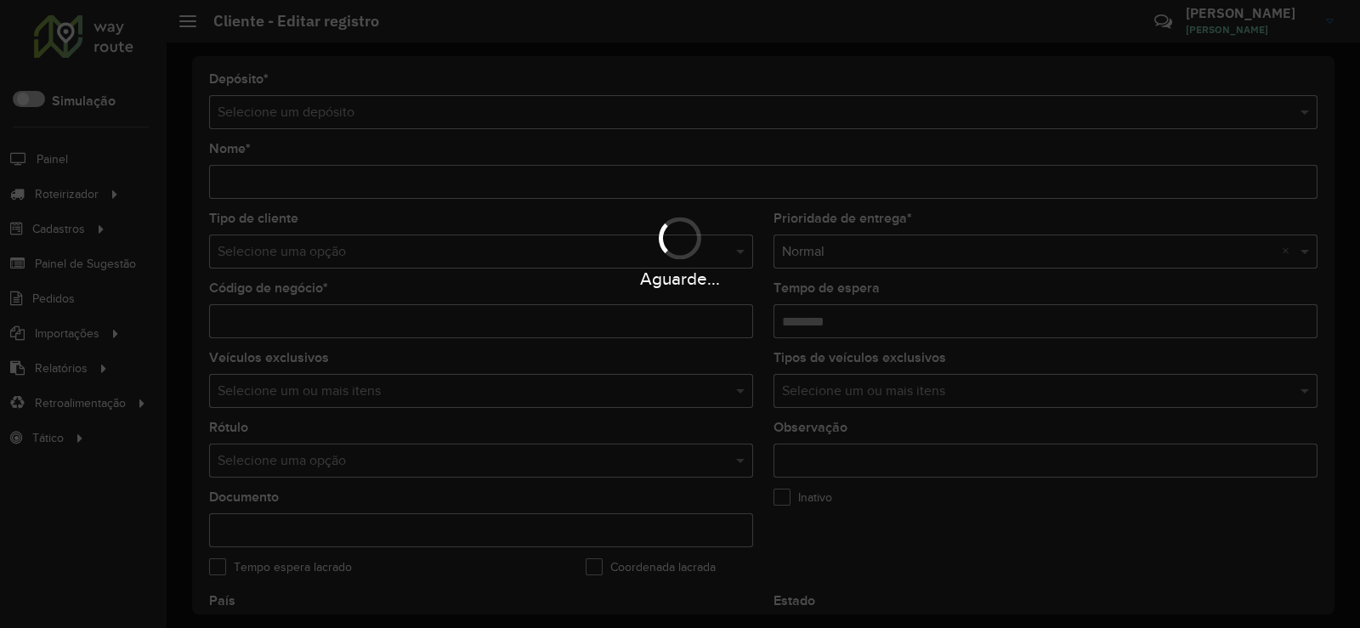
type input "******"
type input "*********"
type input "**********"
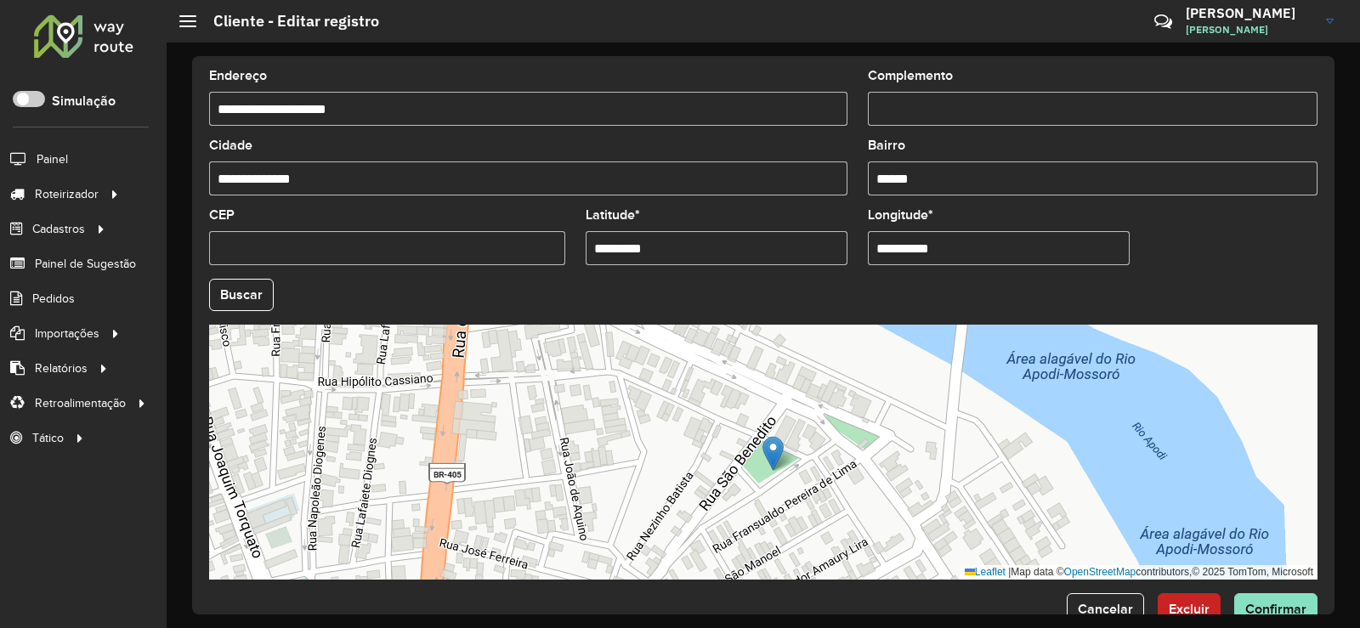
scroll to position [637, 0]
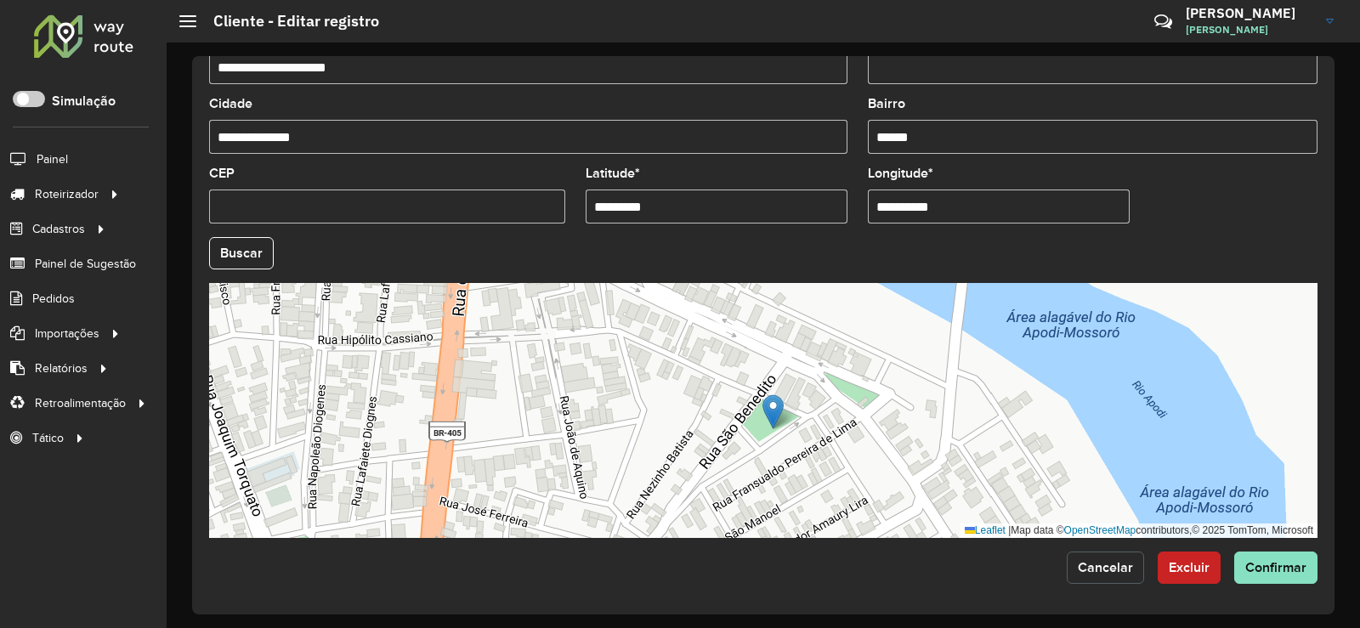
click at [1100, 565] on span "Cancelar" at bounding box center [1105, 567] width 55 height 14
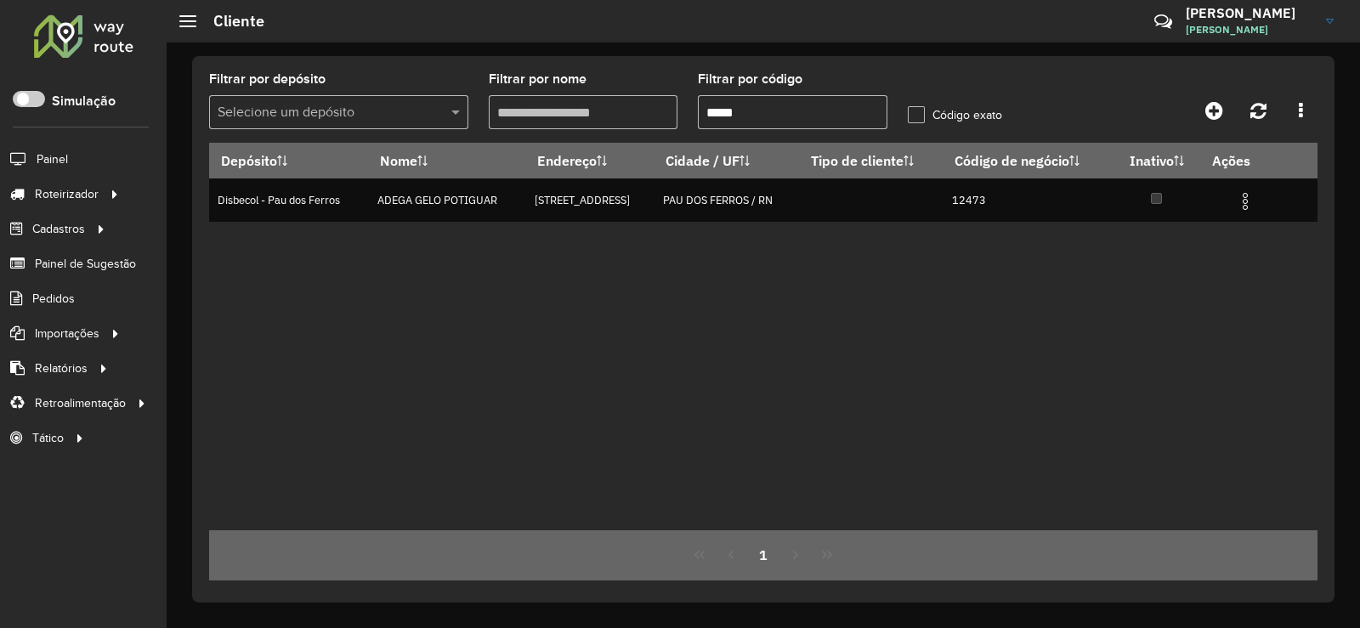
click at [761, 111] on input "*****" at bounding box center [793, 112] width 190 height 34
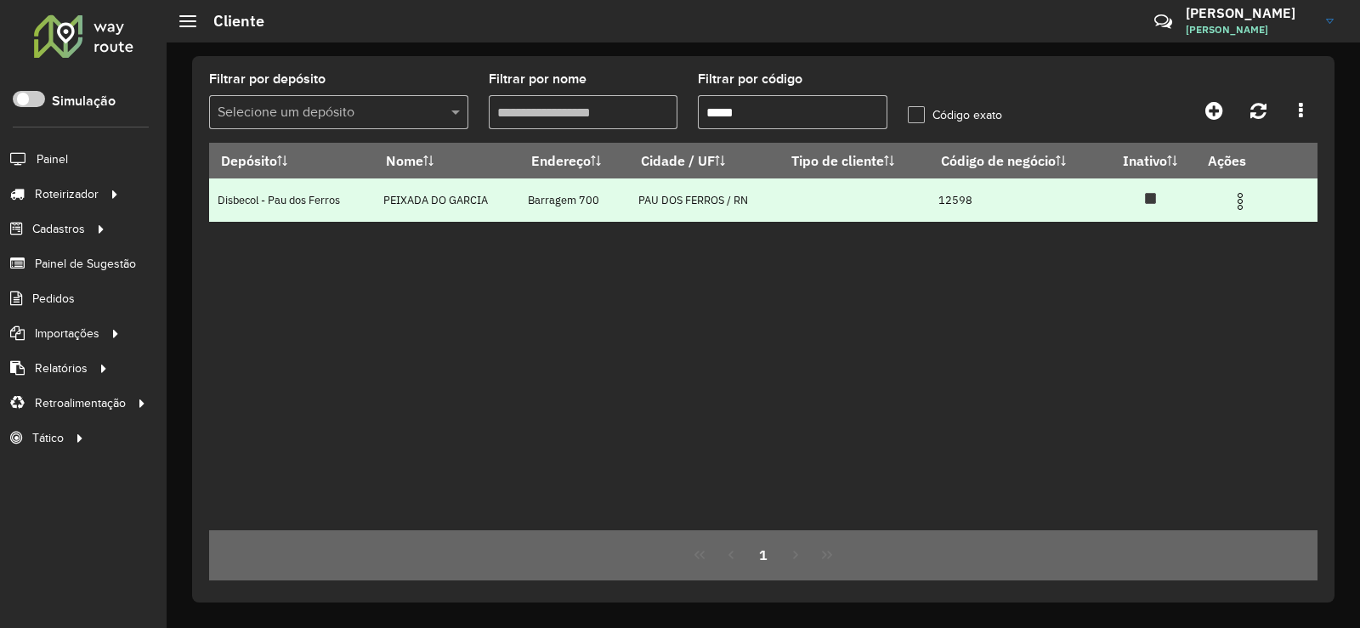
type input "*****"
click at [1239, 190] on span at bounding box center [1240, 199] width 20 height 23
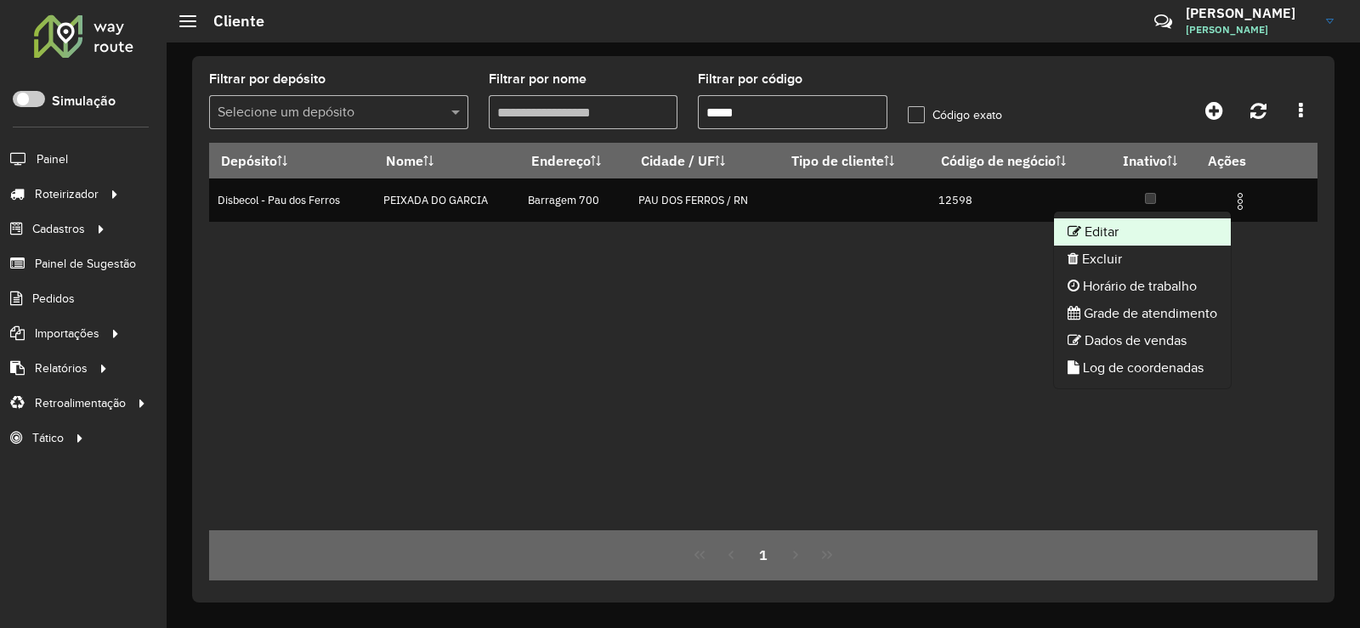
click at [1141, 224] on li "Editar" at bounding box center [1142, 232] width 177 height 27
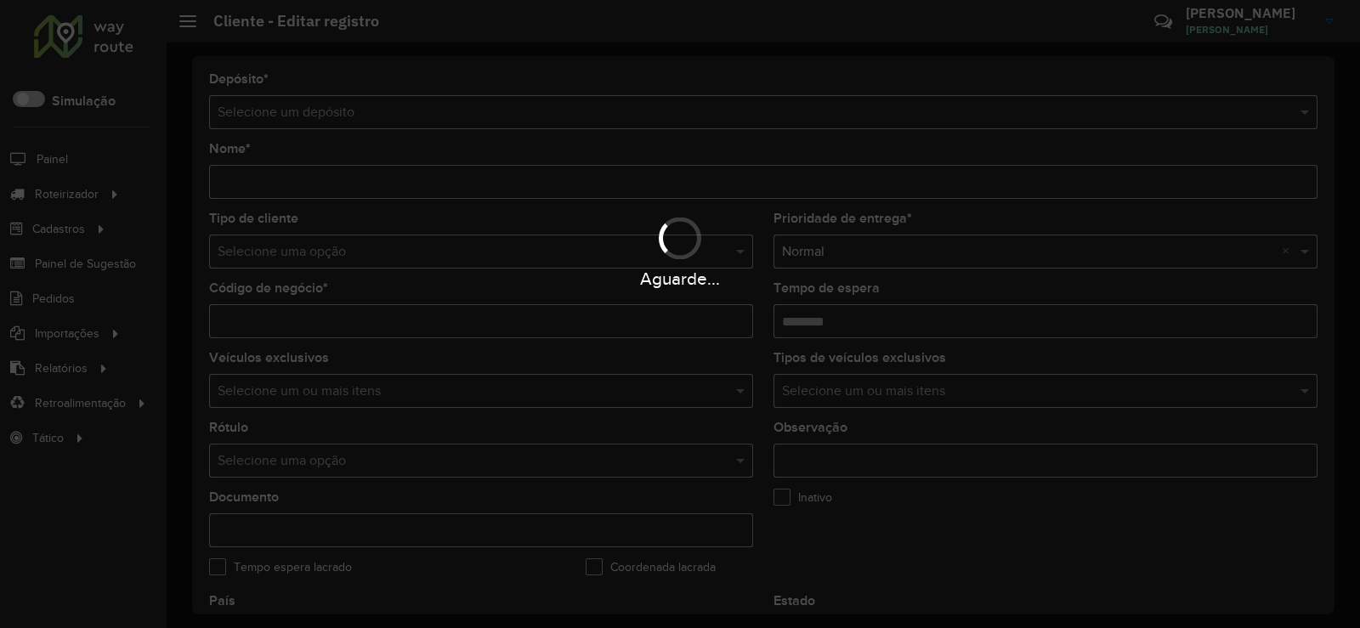
type input "**********"
type input "*****"
type input "********"
type input "**********"
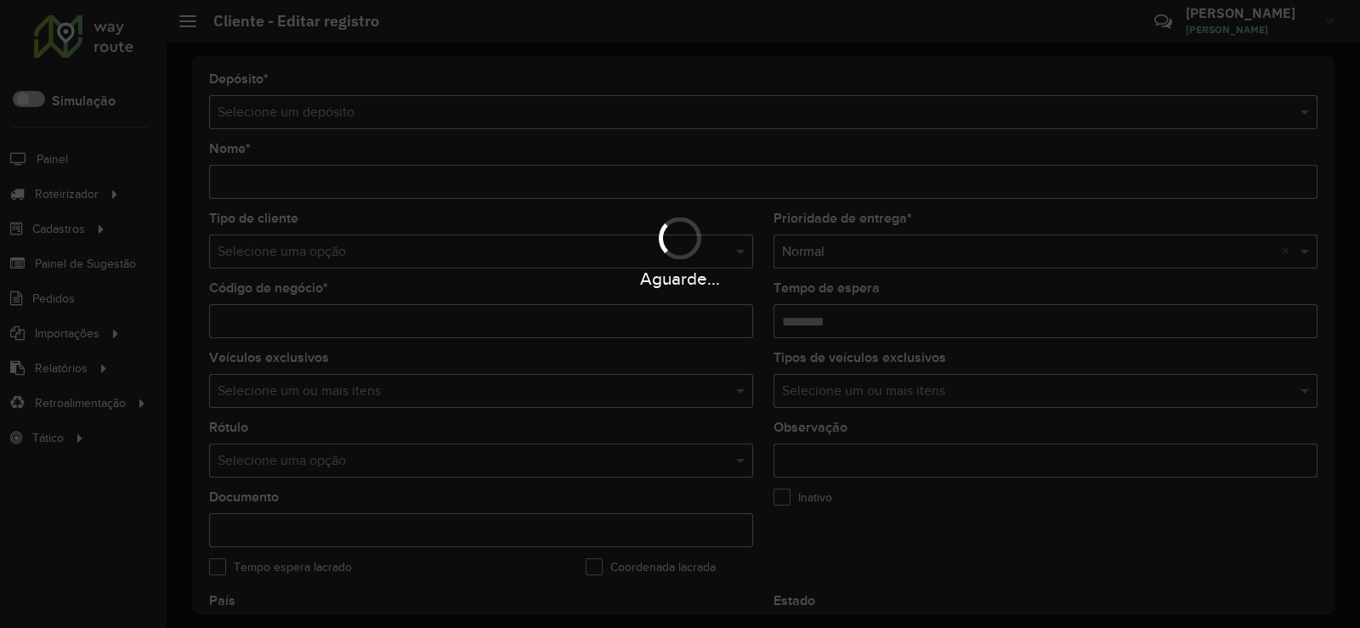
type input "**********"
type input "*********"
type input "**********"
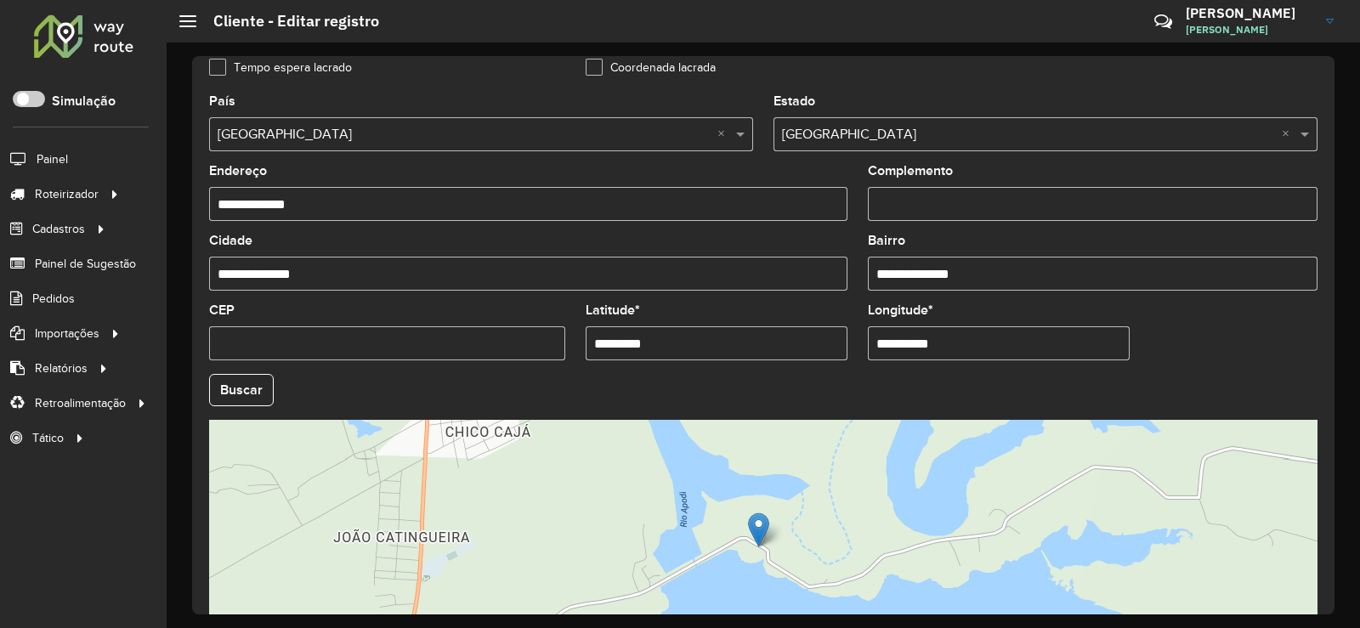
scroll to position [637, 0]
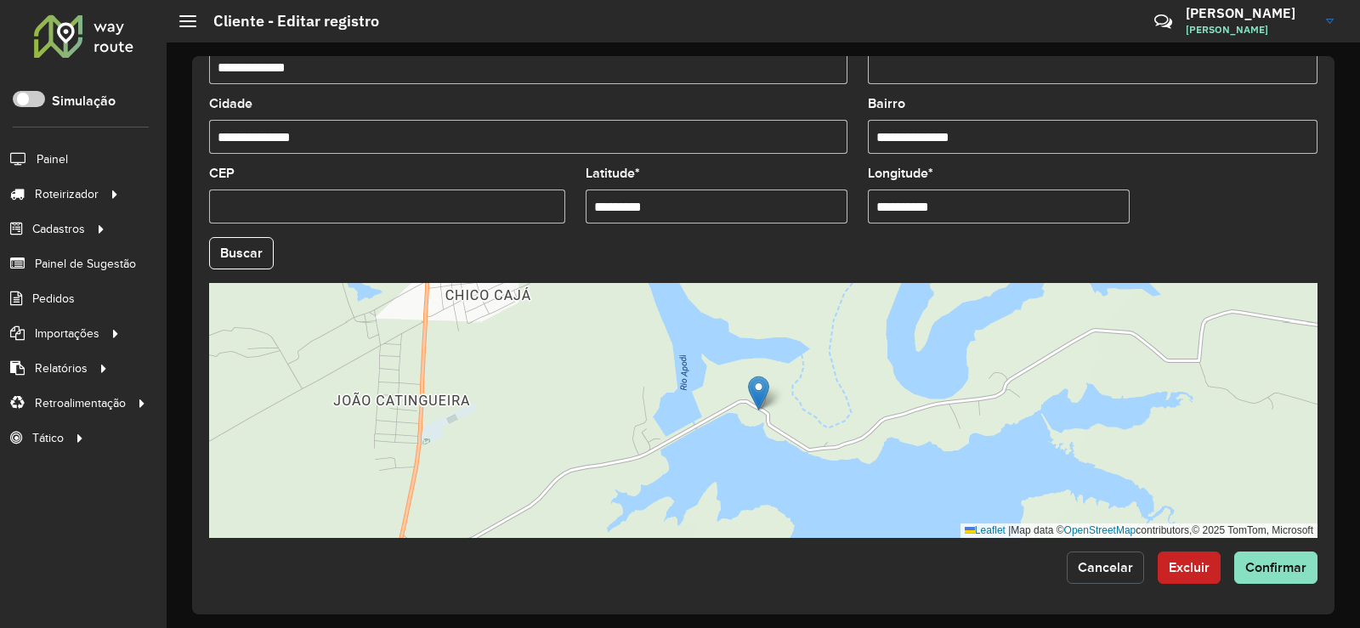
click at [1120, 566] on span "Cancelar" at bounding box center [1105, 567] width 55 height 14
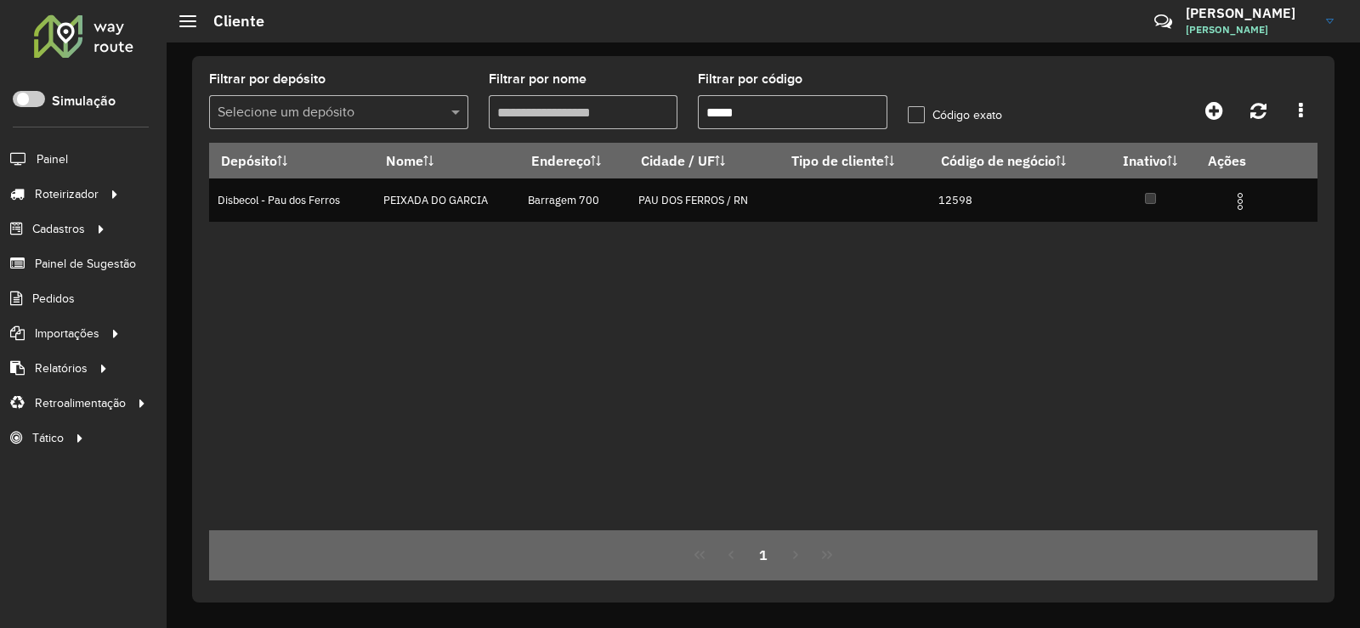
drag, startPoint x: 761, startPoint y: 116, endPoint x: 578, endPoint y: 123, distance: 182.9
click at [577, 117] on formly-group "Filtrar por depósito Selecione um depósito Filtrar por nome Filtrar por código …" at bounding box center [618, 108] width 838 height 70
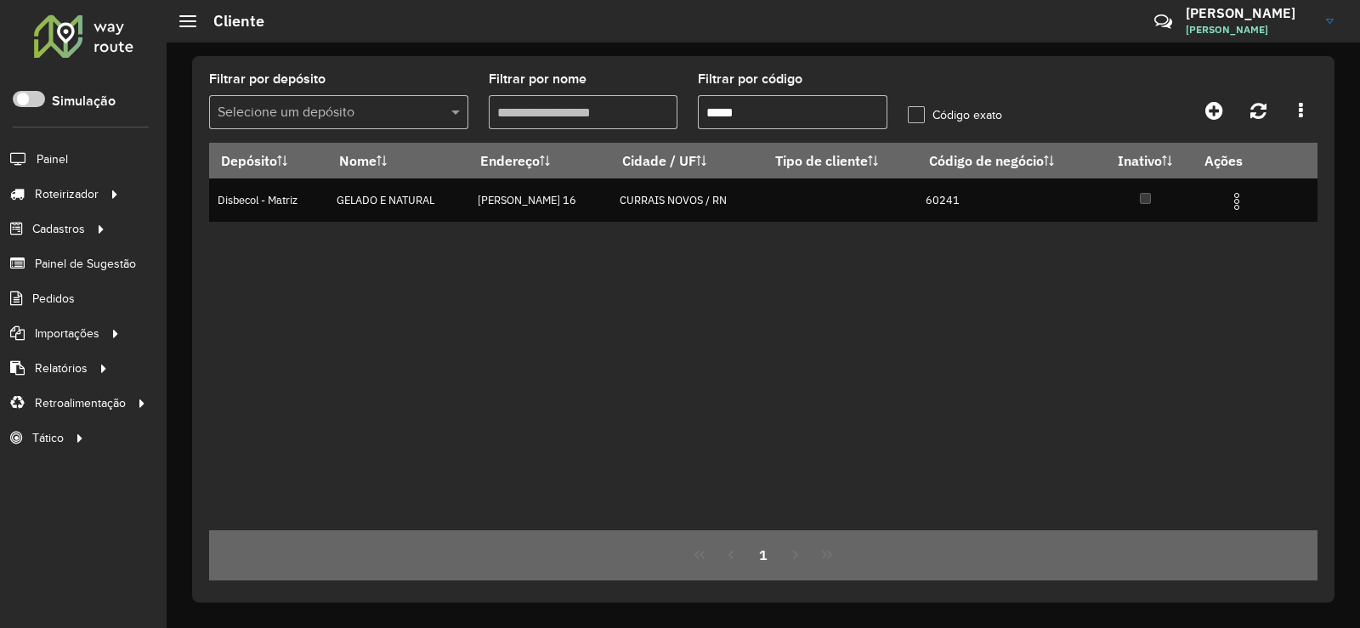
type input "*****"
click at [1245, 202] on img at bounding box center [1237, 201] width 20 height 20
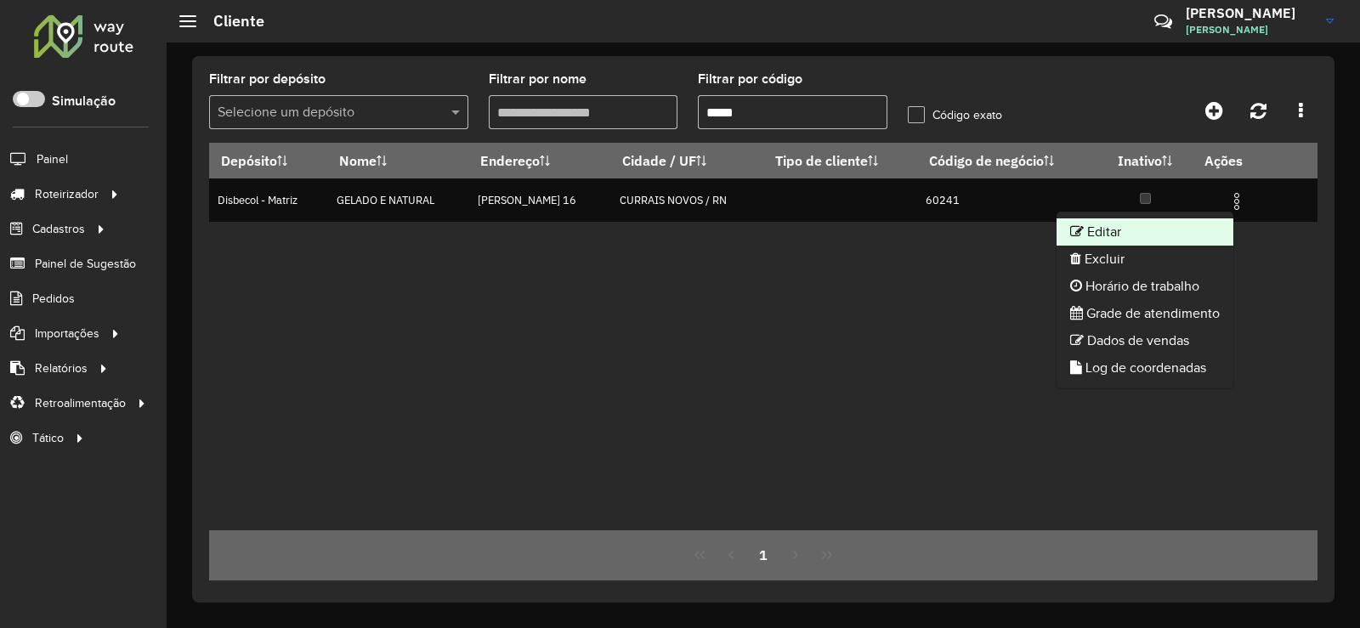
click at [1103, 224] on li "Editar" at bounding box center [1145, 232] width 177 height 27
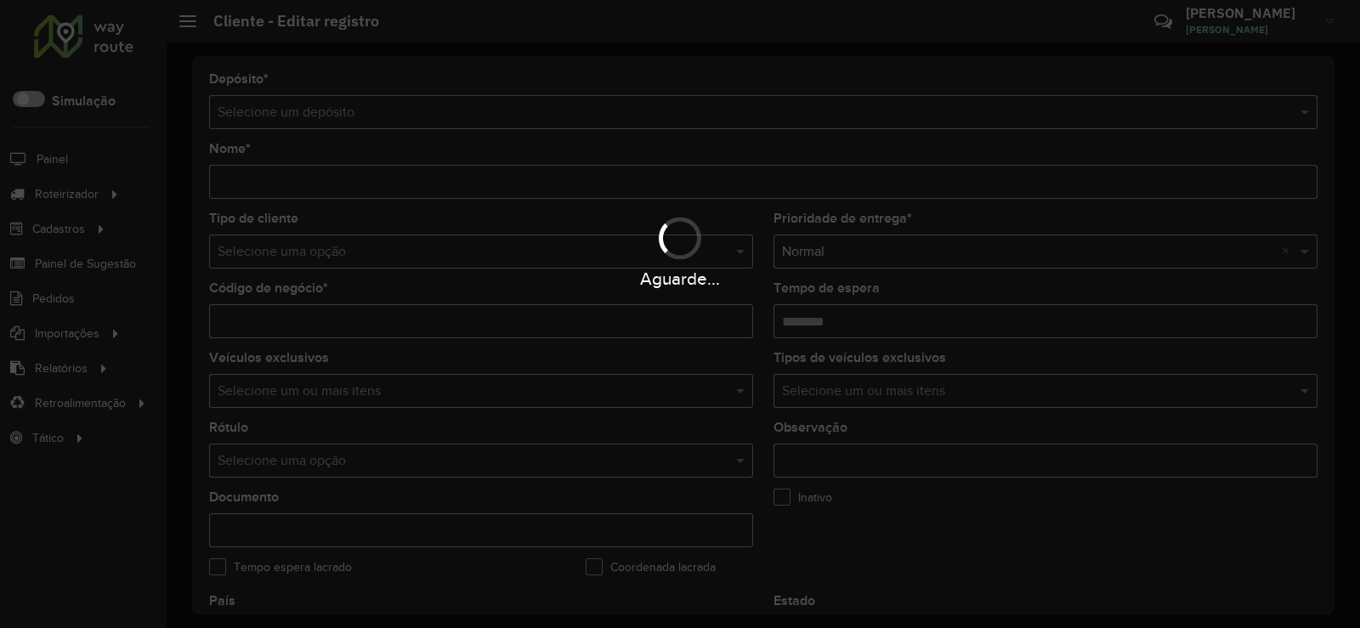
type input "**********"
type input "*****"
type input "********"
type input "**********"
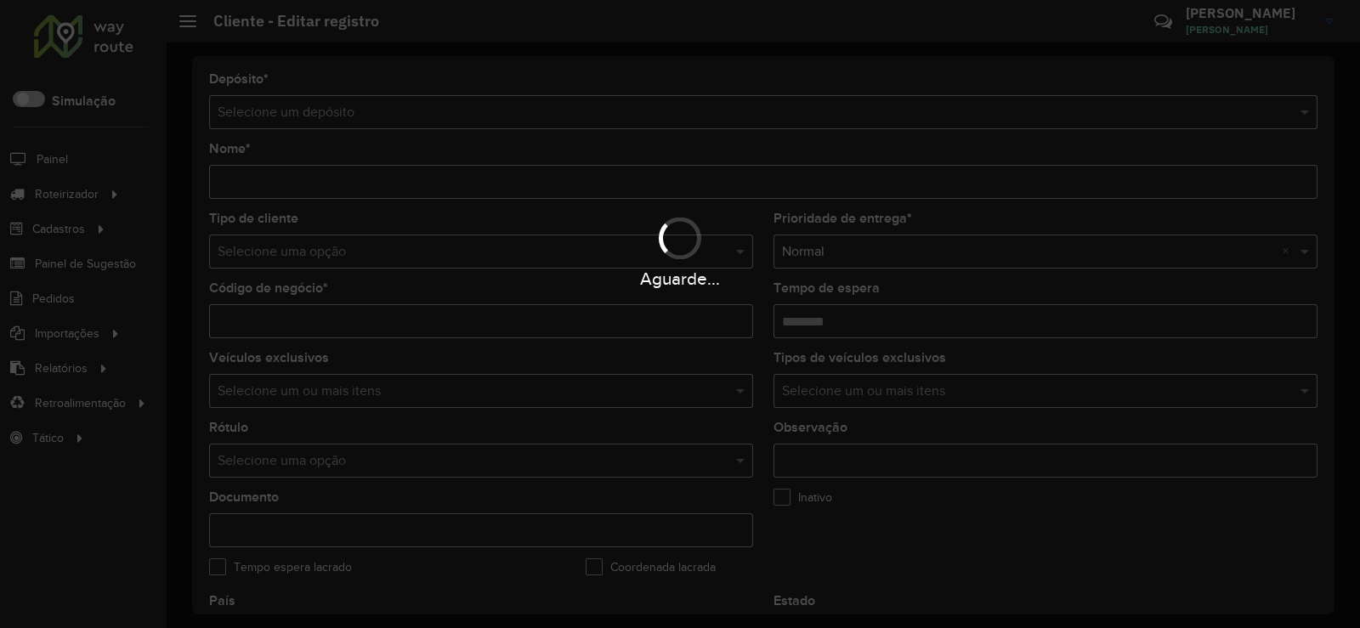
type input "**********"
type input "*********"
type input "**********"
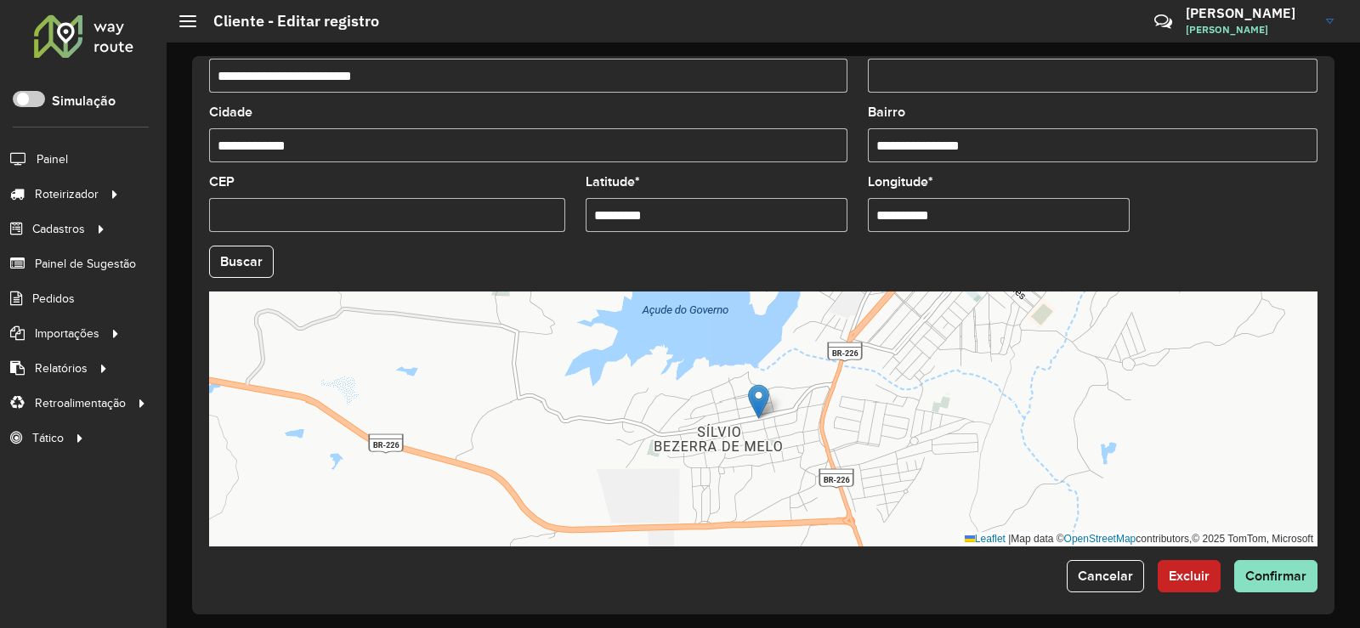
scroll to position [637, 0]
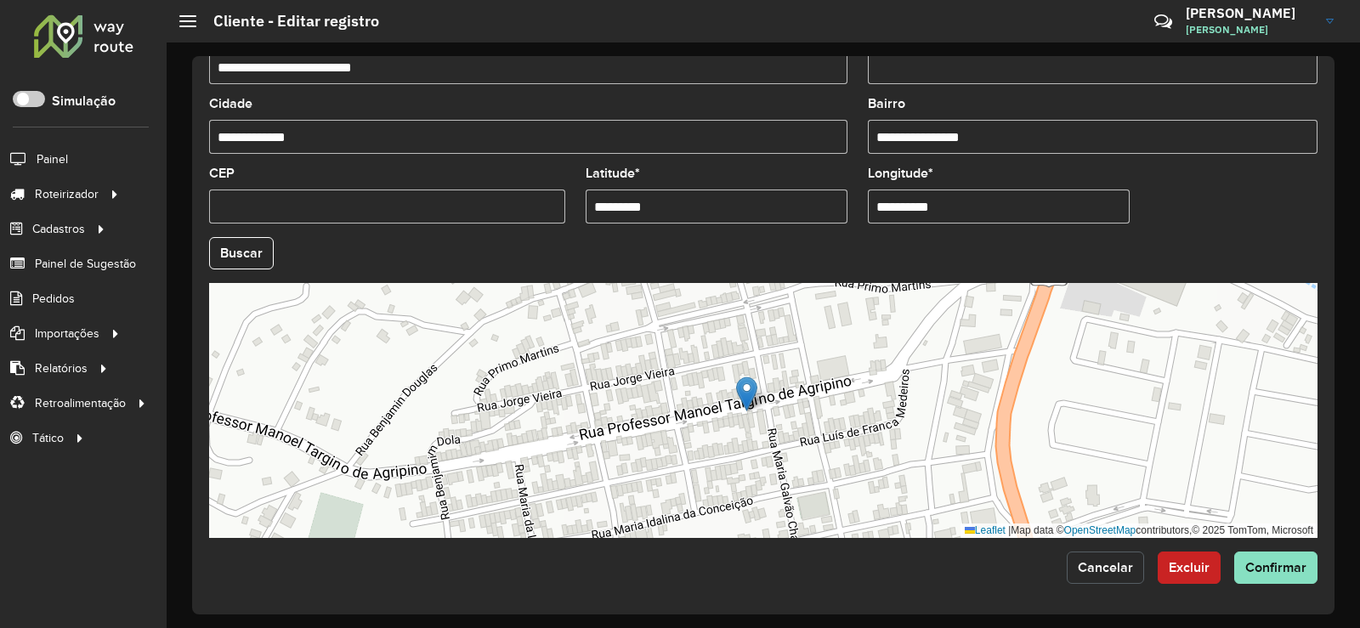
click at [1100, 559] on button "Cancelar" at bounding box center [1105, 568] width 77 height 32
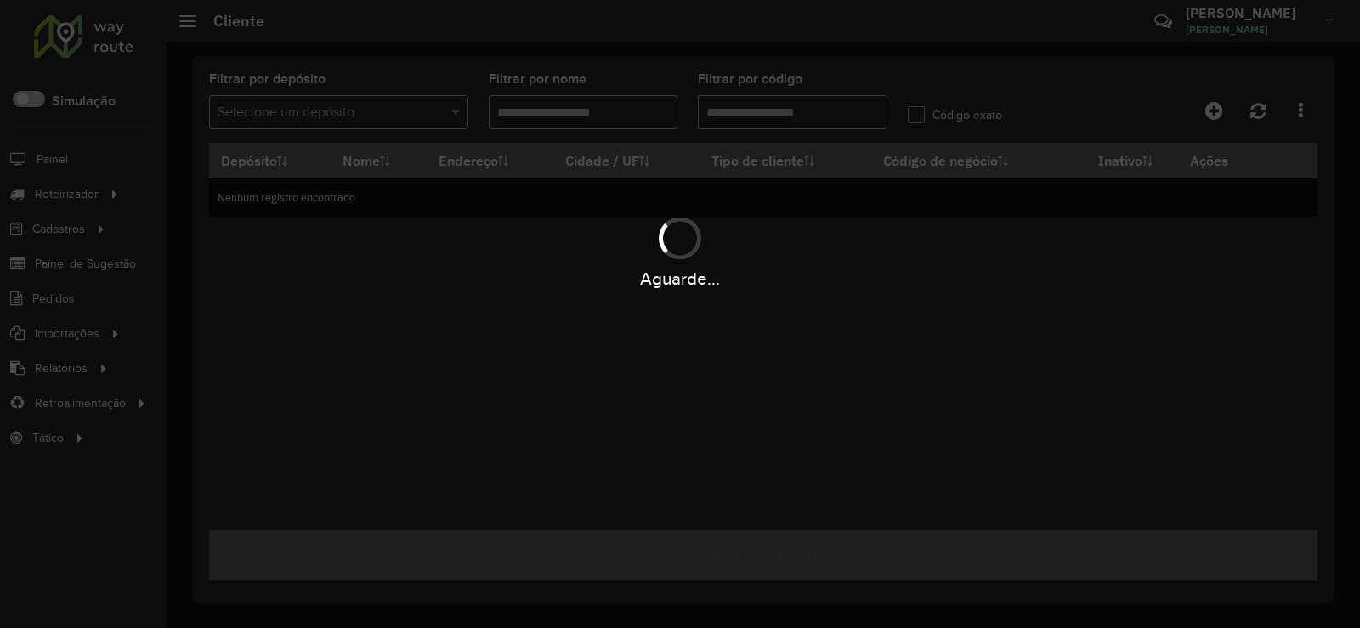
type input "*****"
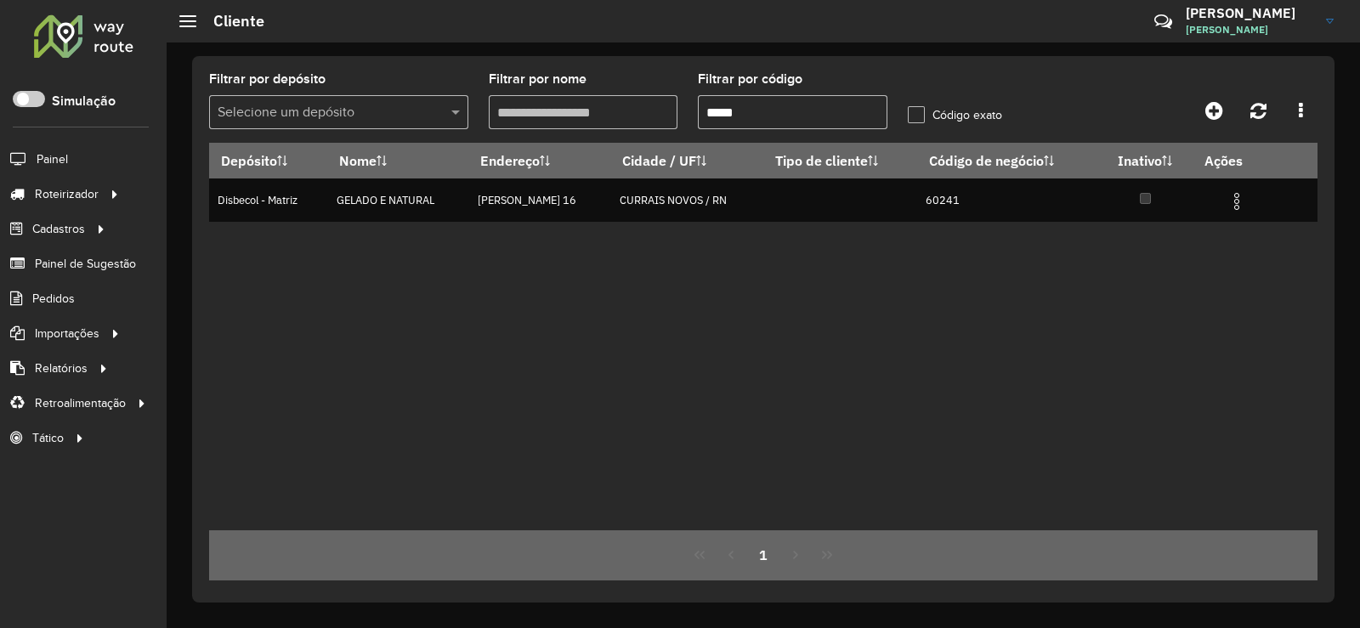
drag, startPoint x: 772, startPoint y: 108, endPoint x: 678, endPoint y: 116, distance: 93.8
click at [678, 116] on formly-group "Filtrar por depósito Selecione um depósito Filtrar por nome Filtrar por código …" at bounding box center [618, 108] width 838 height 70
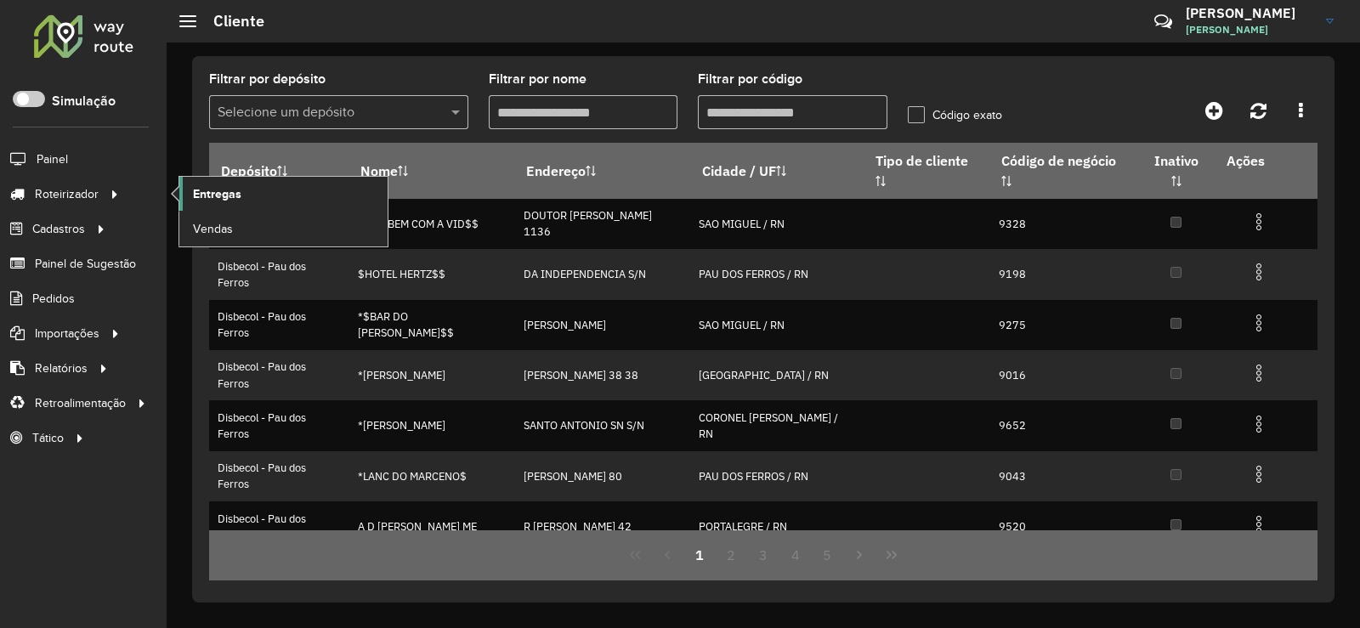
click at [232, 200] on span "Entregas" at bounding box center [217, 194] width 48 height 18
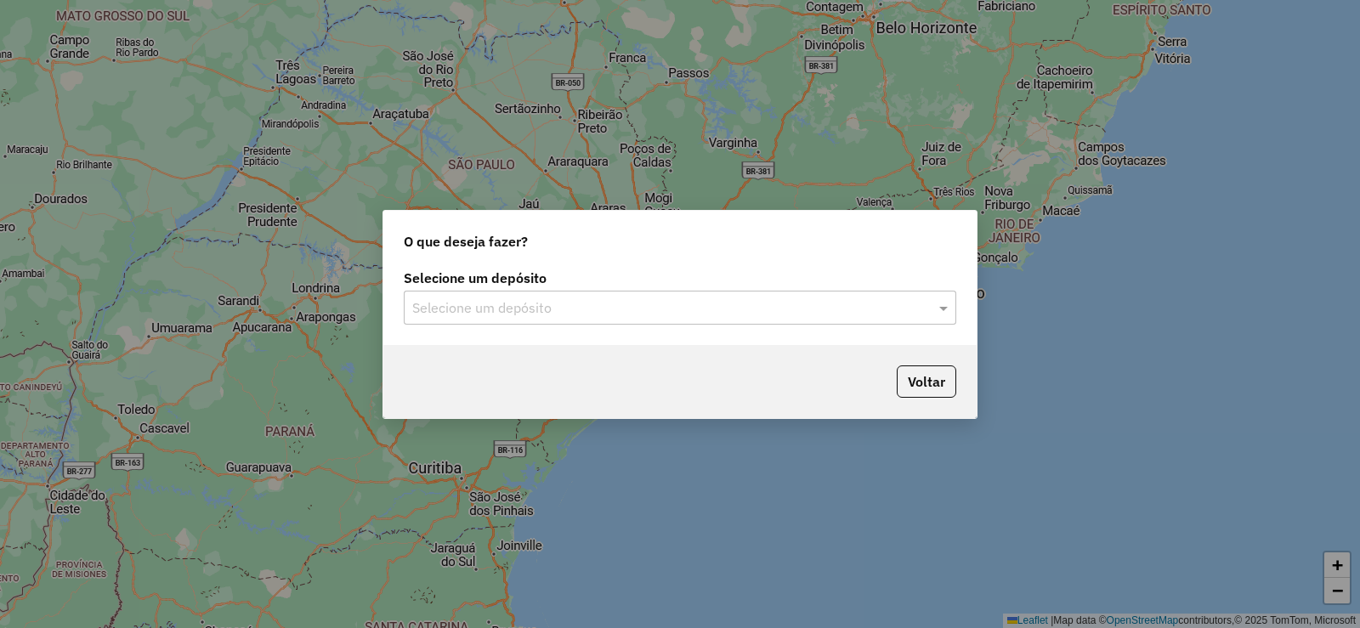
drag, startPoint x: 664, startPoint y: 314, endPoint x: 650, endPoint y: 311, distance: 14.7
click at [655, 312] on input "text" at bounding box center [663, 308] width 502 height 20
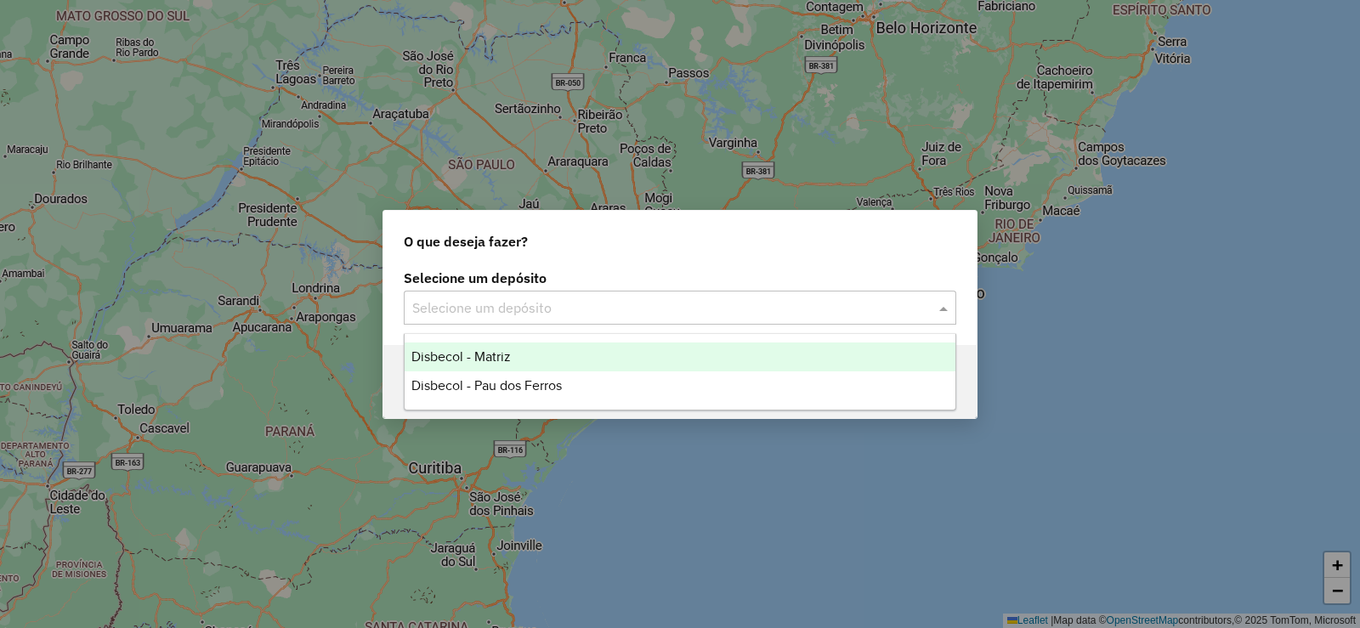
click at [445, 355] on span "Disbecol - Matriz" at bounding box center [461, 356] width 99 height 14
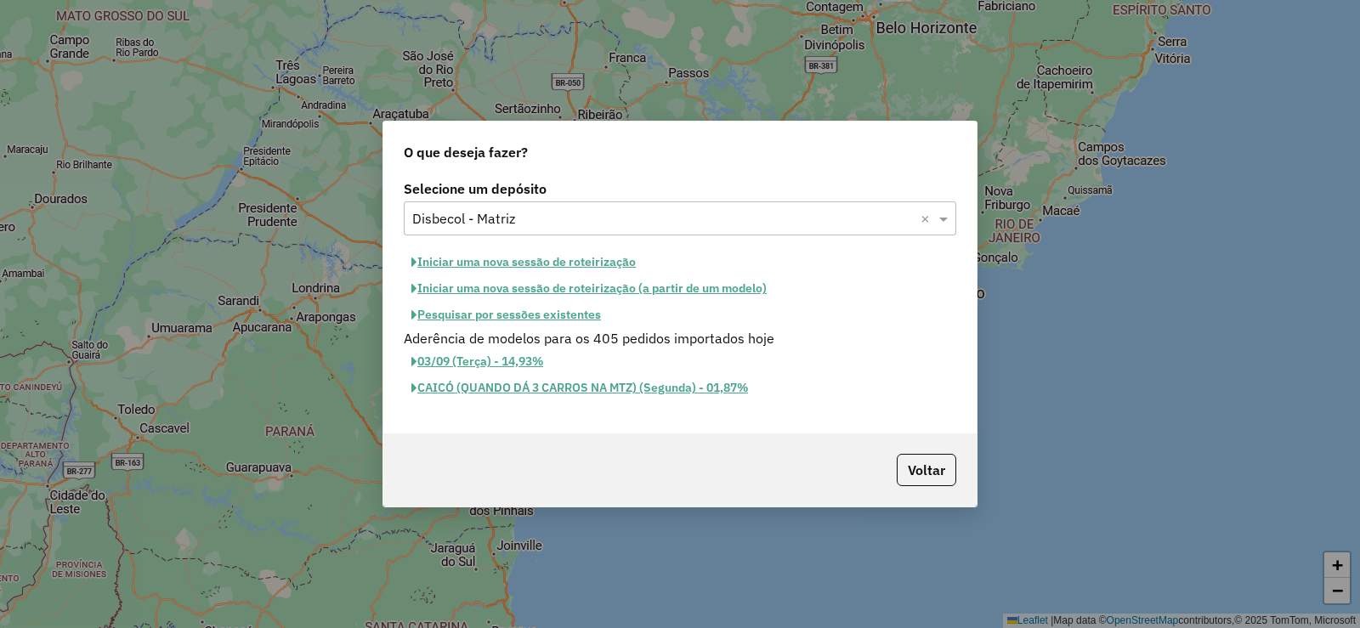
click at [511, 262] on button "Iniciar uma nova sessão de roteirização" at bounding box center [524, 262] width 240 height 26
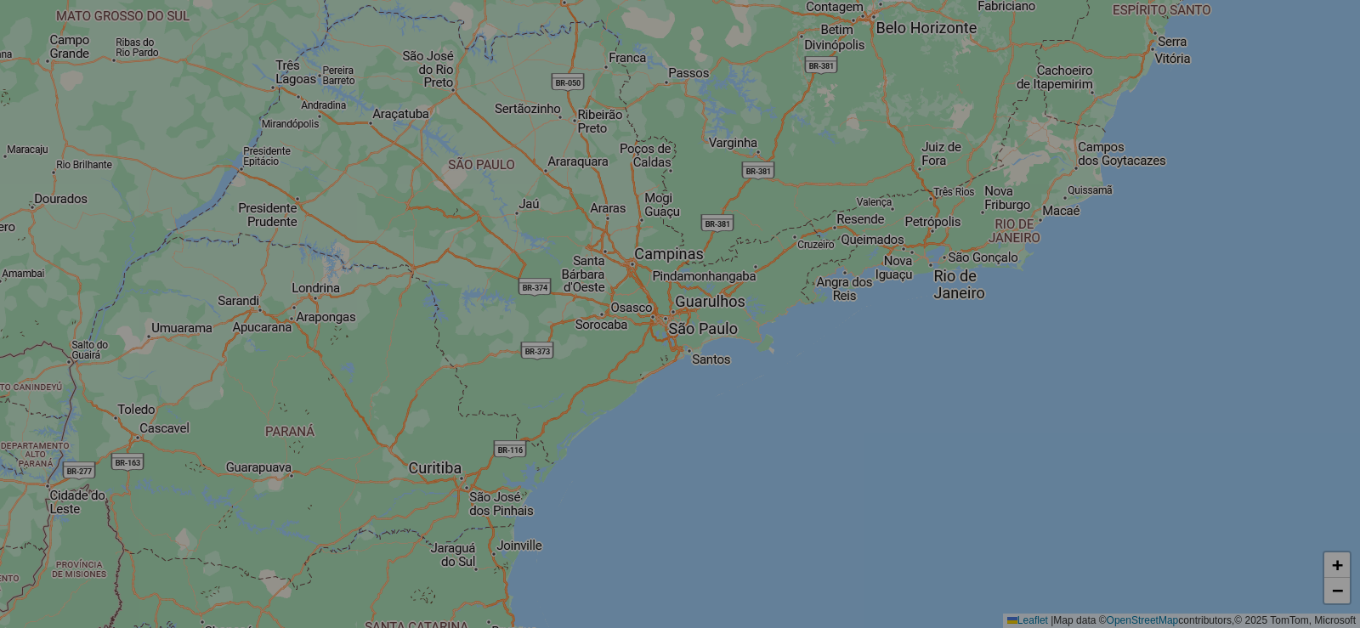
select select "*"
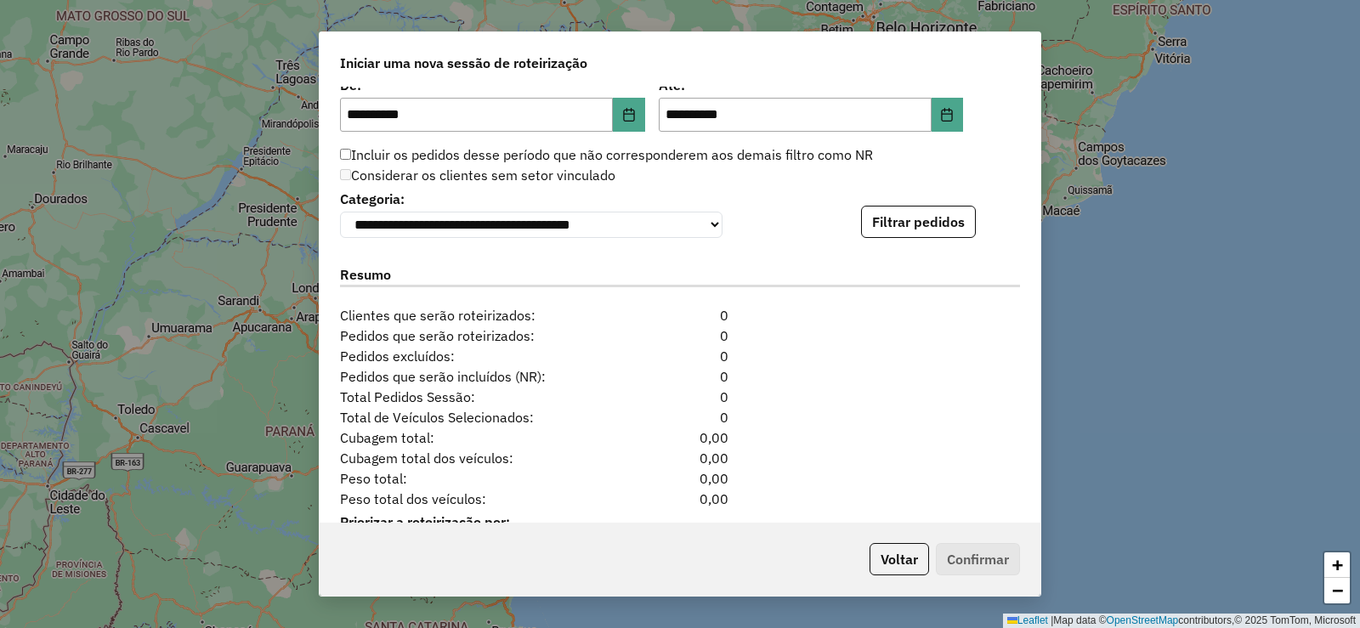
scroll to position [1720, 0]
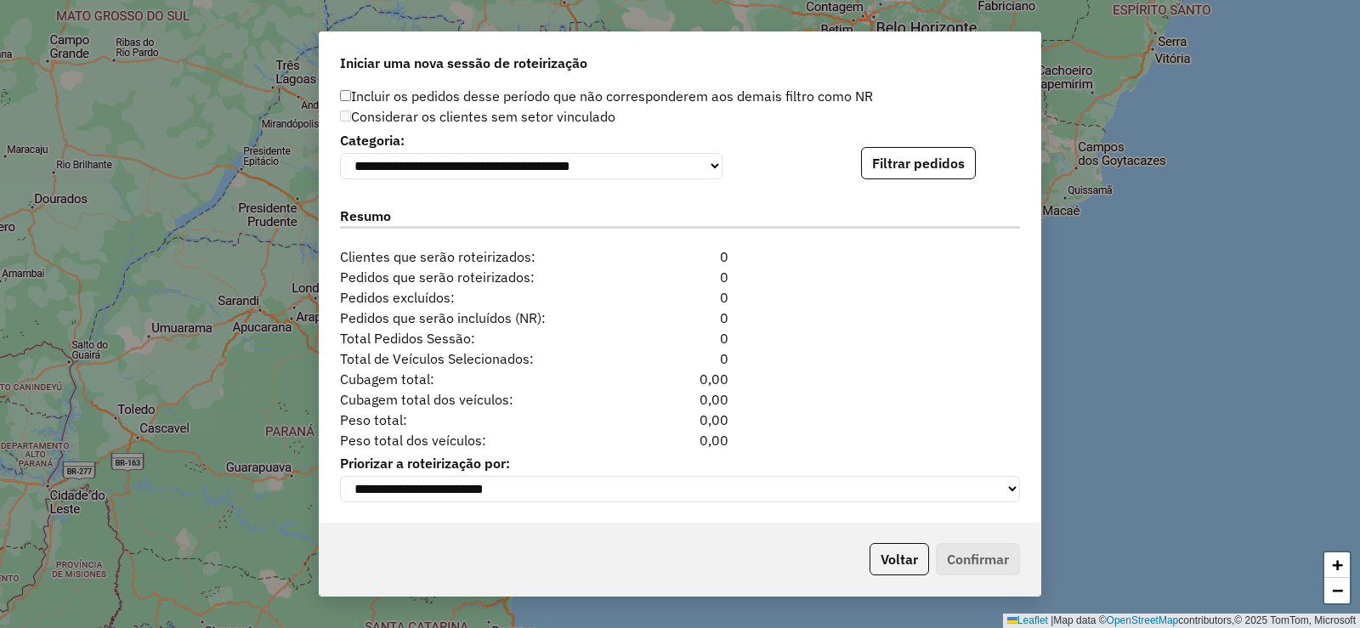
drag, startPoint x: 899, startPoint y: 168, endPoint x: 906, endPoint y: 177, distance: 10.9
click at [898, 168] on button "Filtrar pedidos" at bounding box center [918, 163] width 115 height 32
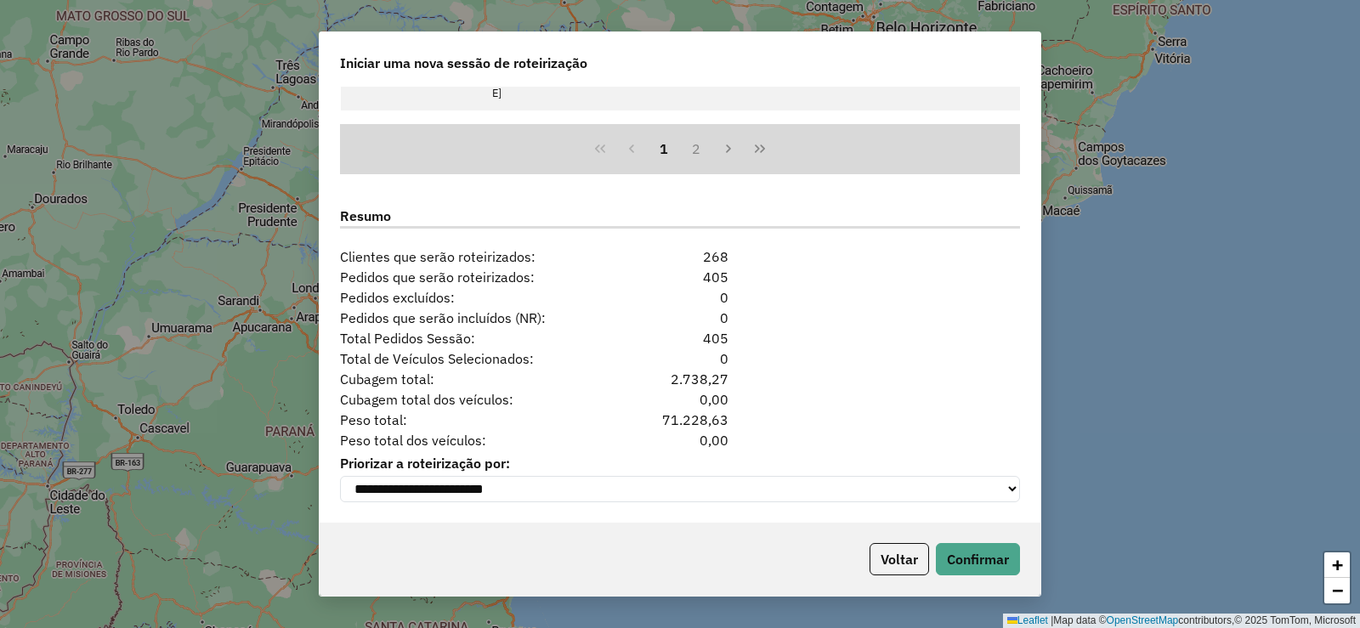
scroll to position [2071, 0]
click at [985, 559] on button "Confirmar" at bounding box center [978, 559] width 84 height 32
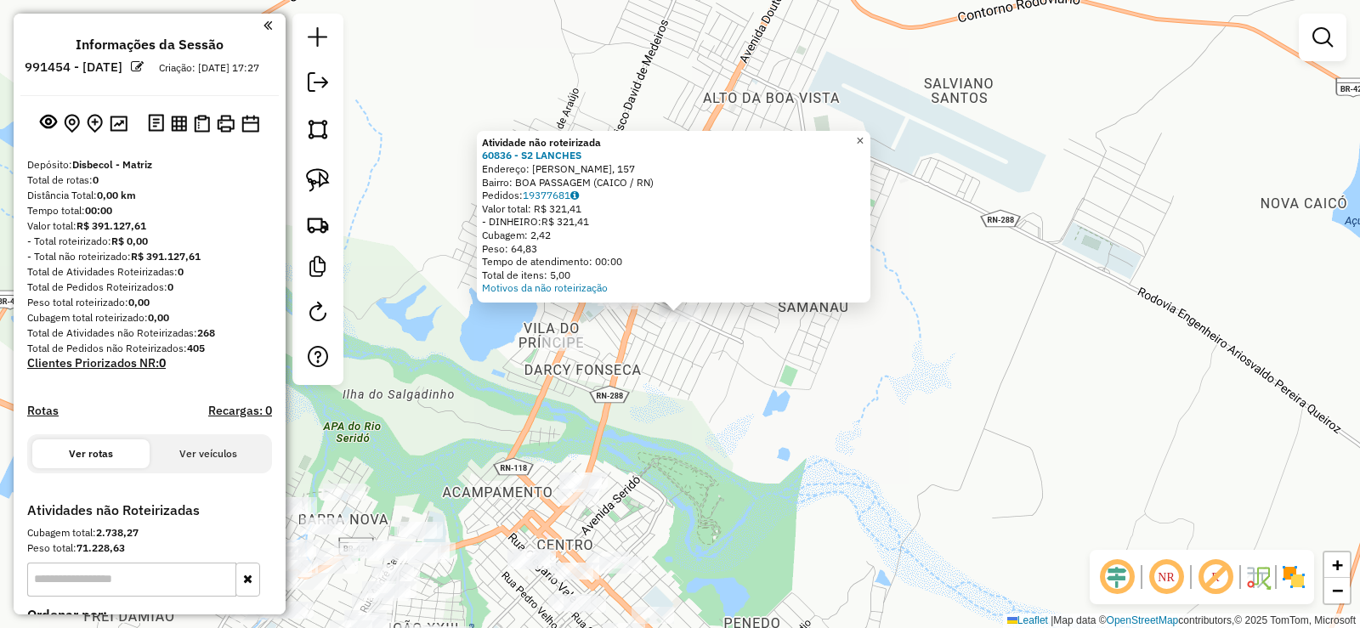
click at [864, 133] on span "×" at bounding box center [860, 140] width 8 height 14
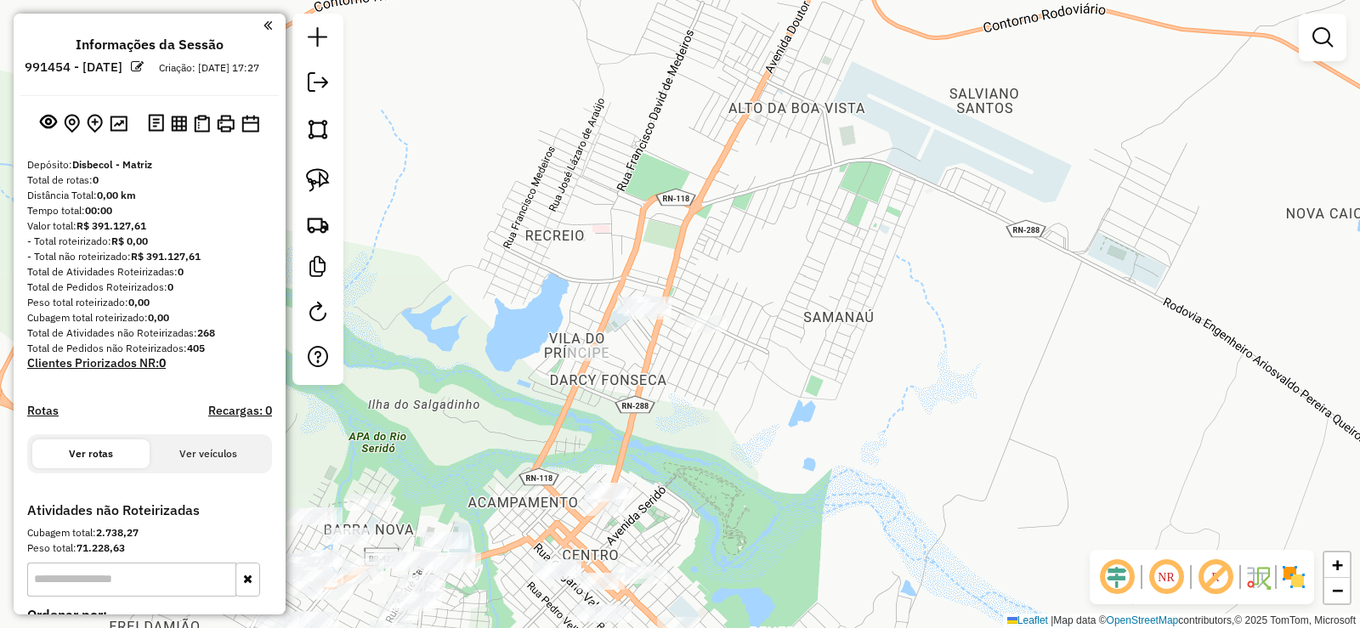
click at [663, 333] on div "Janela de atendimento Grade de atendimento Capacidade Transportadoras Veículos …" at bounding box center [680, 314] width 1360 height 628
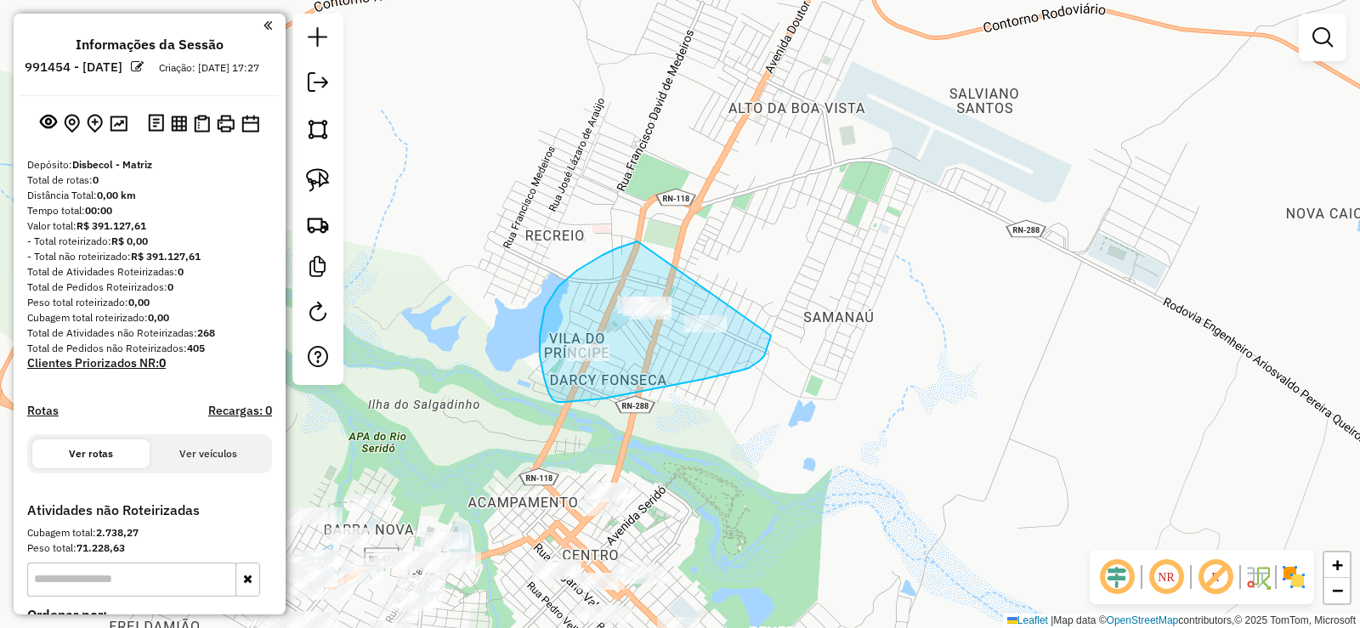
drag, startPoint x: 603, startPoint y: 255, endPoint x: 769, endPoint y: 259, distance: 165.9
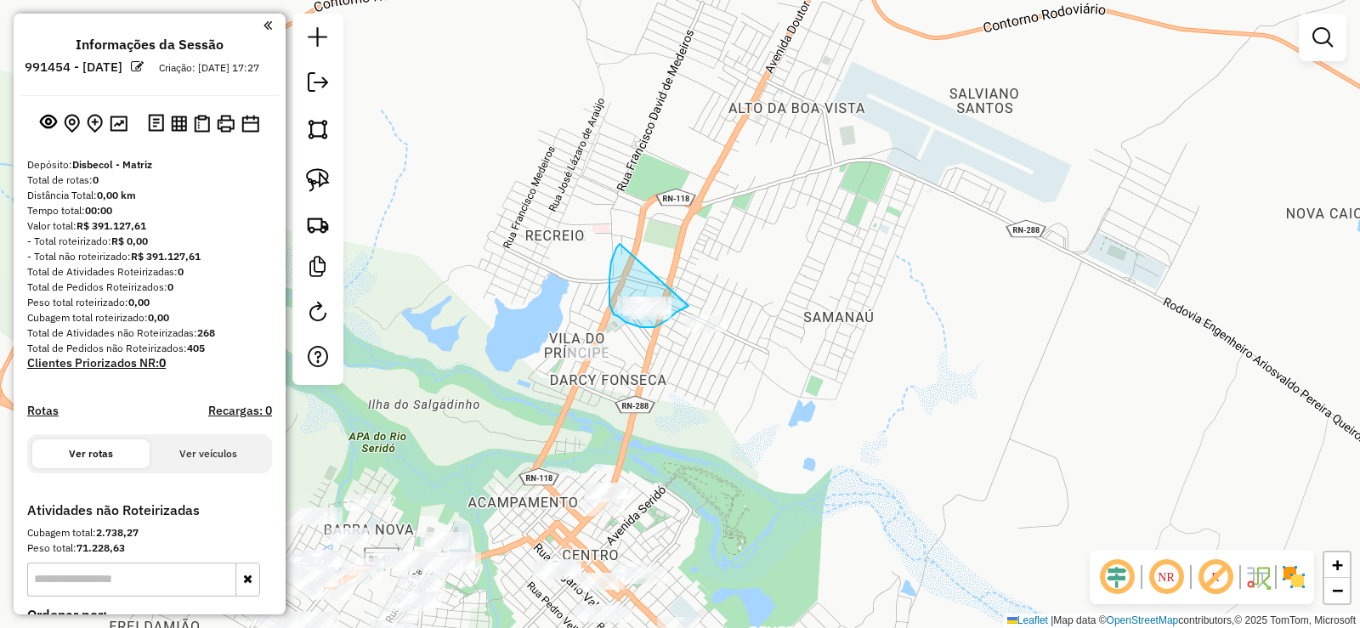
drag, startPoint x: 614, startPoint y: 254, endPoint x: 701, endPoint y: 279, distance: 90.2
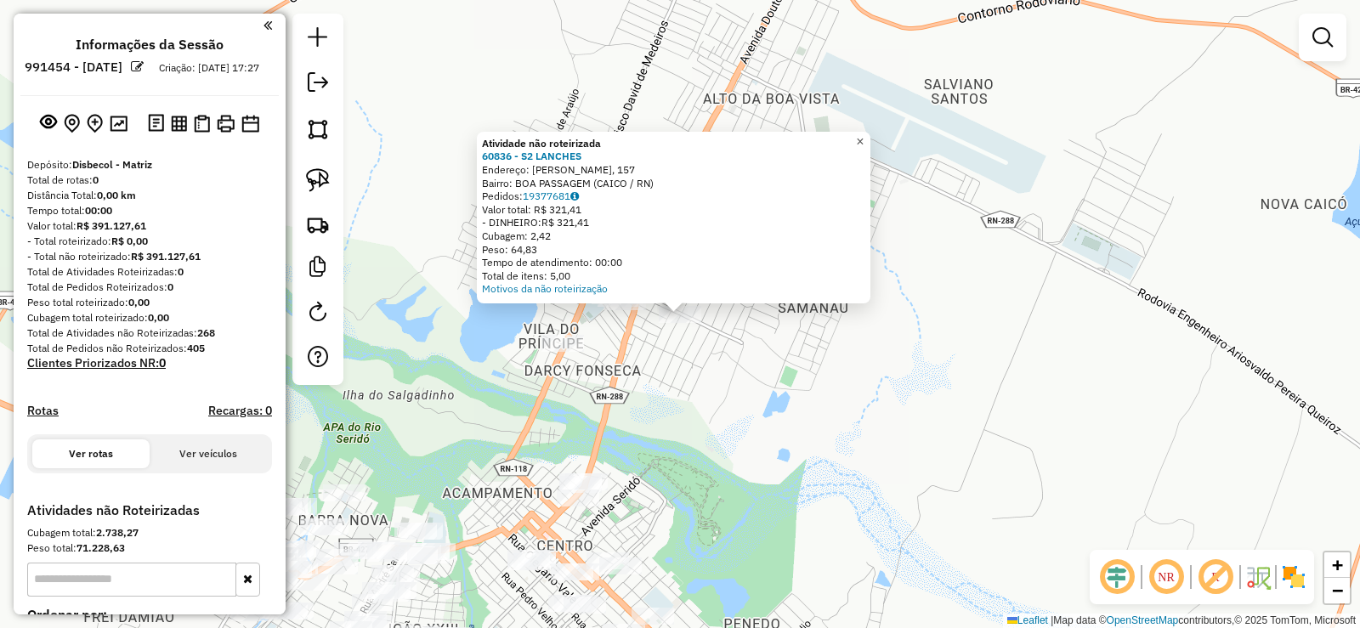
click at [864, 135] on span "×" at bounding box center [860, 141] width 8 height 14
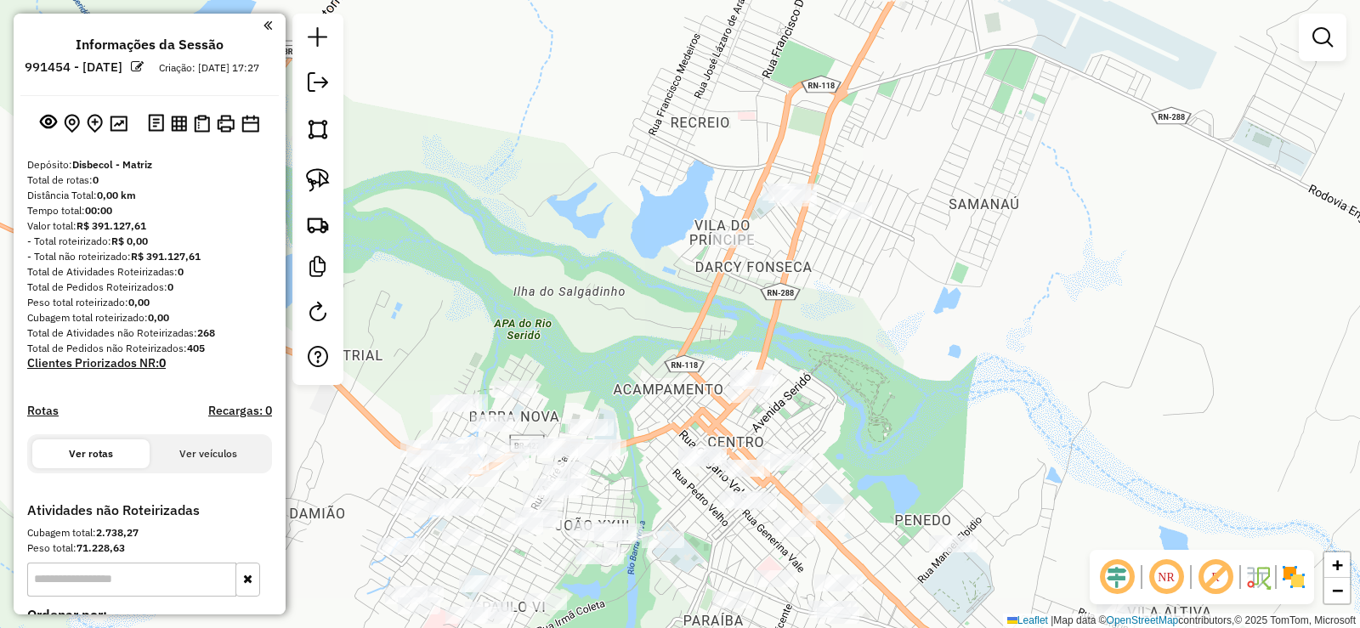
drag, startPoint x: 745, startPoint y: 397, endPoint x: 854, endPoint y: 343, distance: 121.7
click at [854, 343] on div "Janela de atendimento Grade de atendimento Capacidade Transportadoras Veículos …" at bounding box center [680, 314] width 1360 height 628
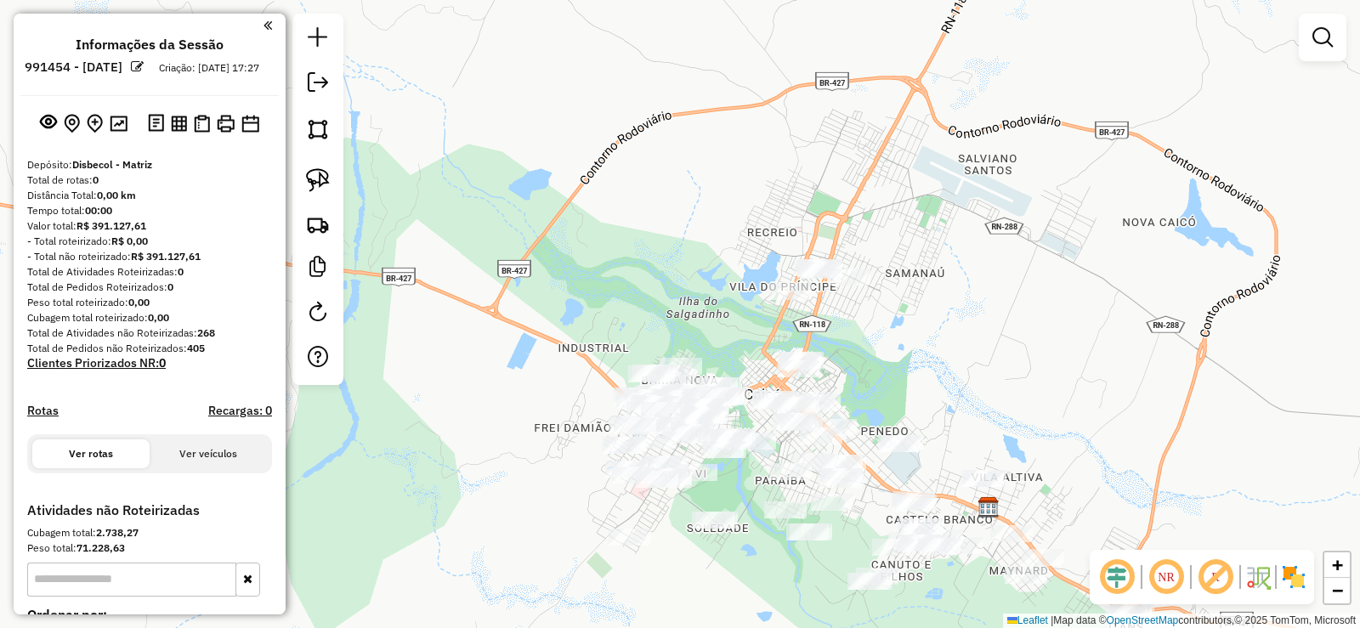
drag, startPoint x: 877, startPoint y: 363, endPoint x: 758, endPoint y: 245, distance: 167.1
click at [758, 245] on div "Janela de atendimento Grade de atendimento Capacidade Transportadoras Veículos …" at bounding box center [680, 314] width 1360 height 628
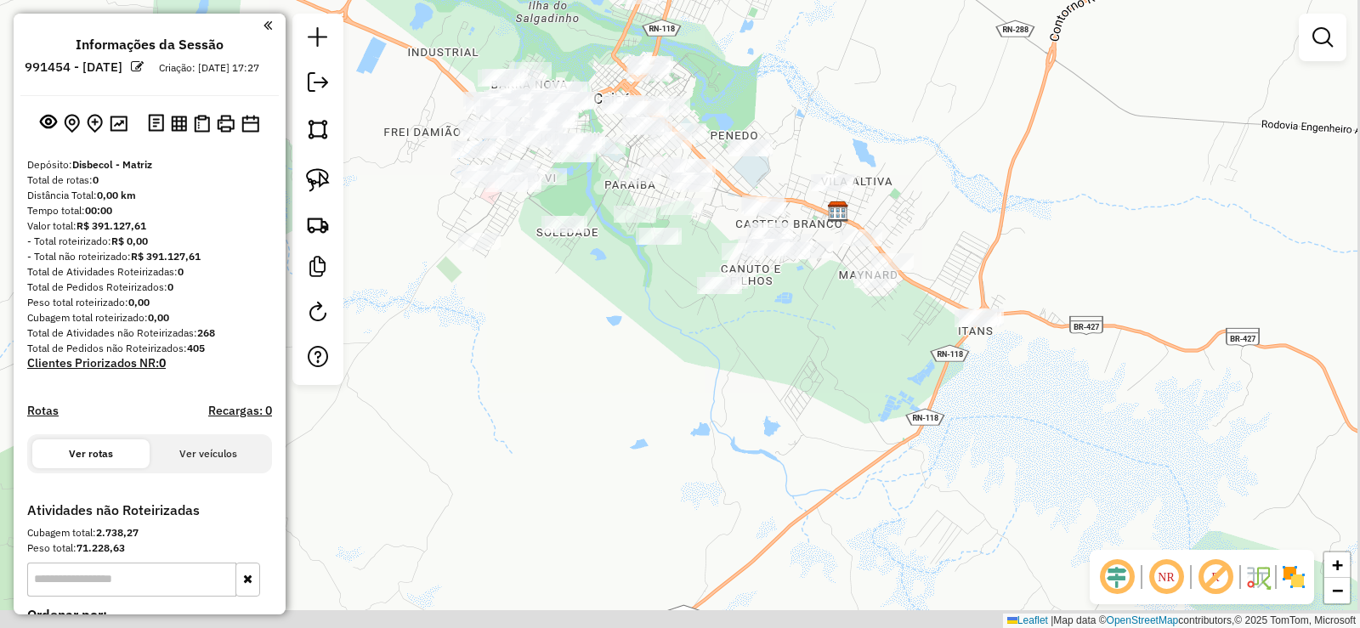
drag, startPoint x: 564, startPoint y: 385, endPoint x: 557, endPoint y: 360, distance: 26.4
click at [559, 357] on div "Janela de atendimento Grade de atendimento Capacidade Transportadoras Veículos …" at bounding box center [680, 314] width 1360 height 628
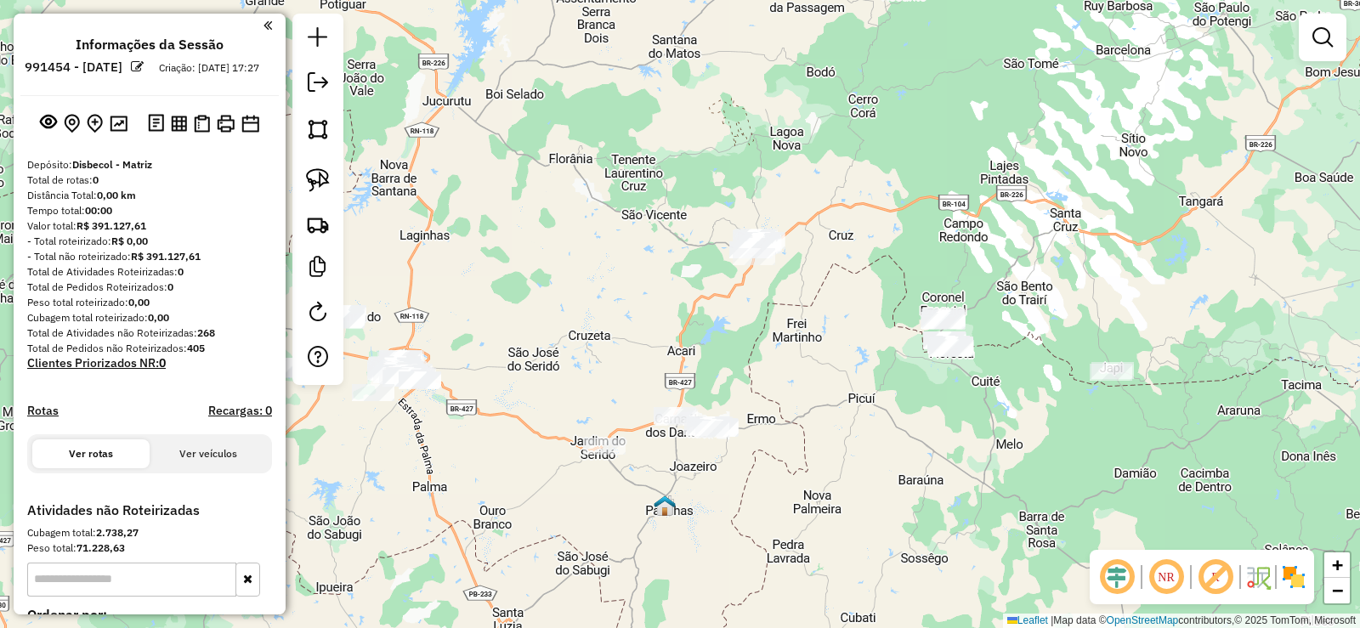
drag, startPoint x: 879, startPoint y: 342, endPoint x: 562, endPoint y: 340, distance: 317.1
click at [562, 340] on div "Janela de atendimento Grade de atendimento Capacidade Transportadoras Veículos …" at bounding box center [680, 314] width 1360 height 628
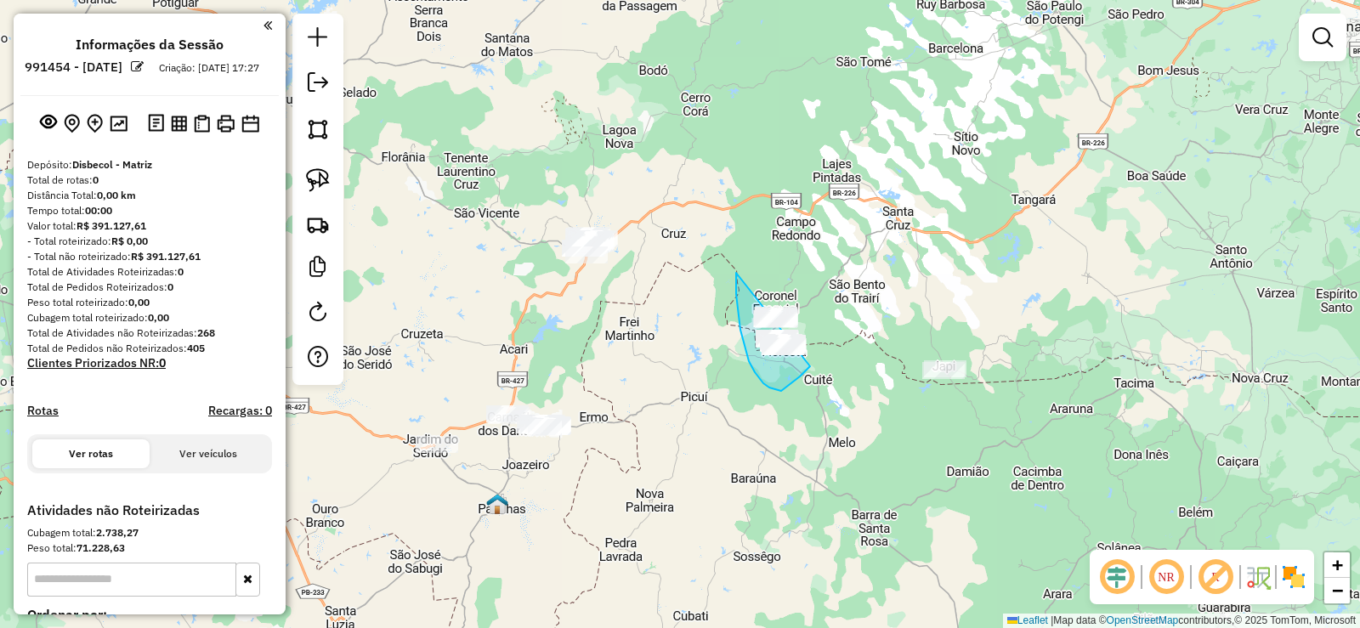
drag, startPoint x: 736, startPoint y: 294, endPoint x: 816, endPoint y: 286, distance: 80.4
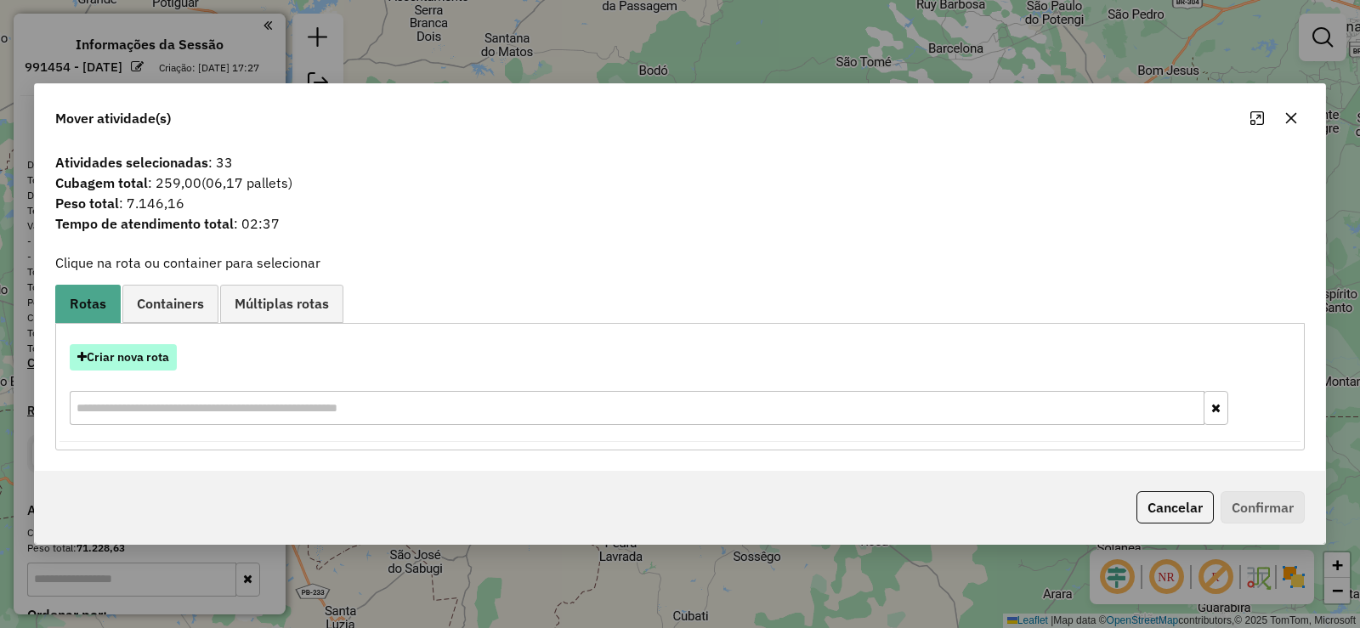
click at [164, 354] on button "Criar nova rota" at bounding box center [123, 357] width 107 height 26
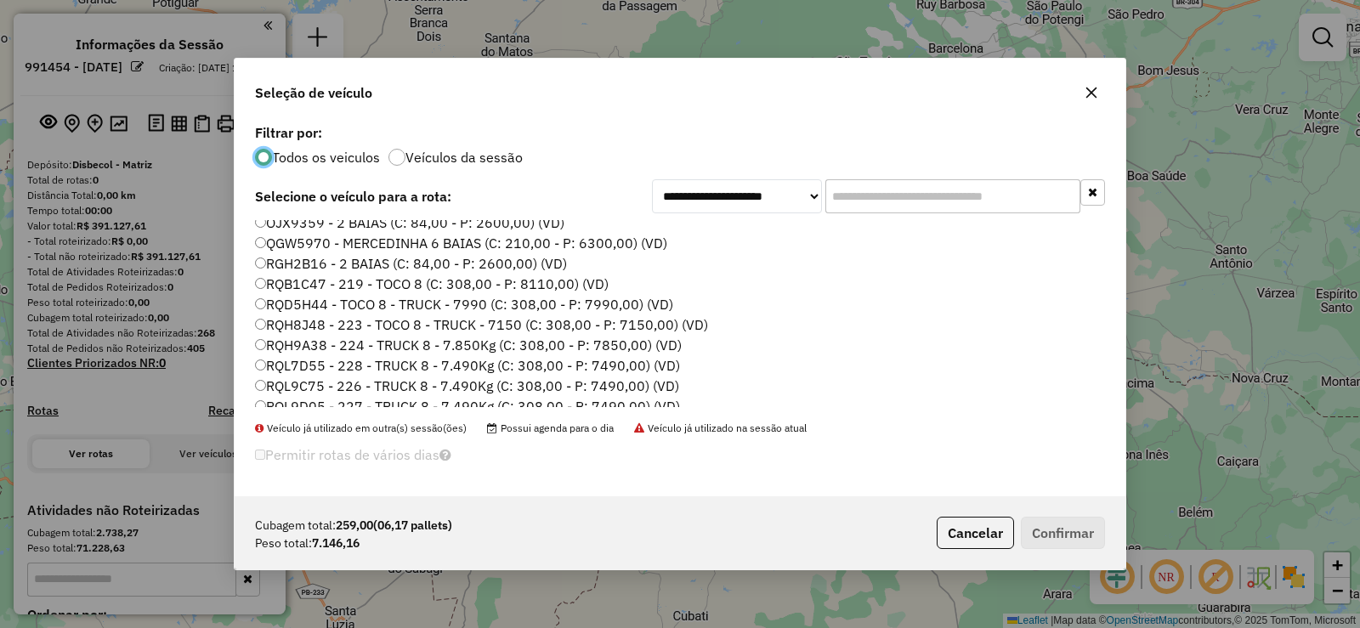
scroll to position [201, 0]
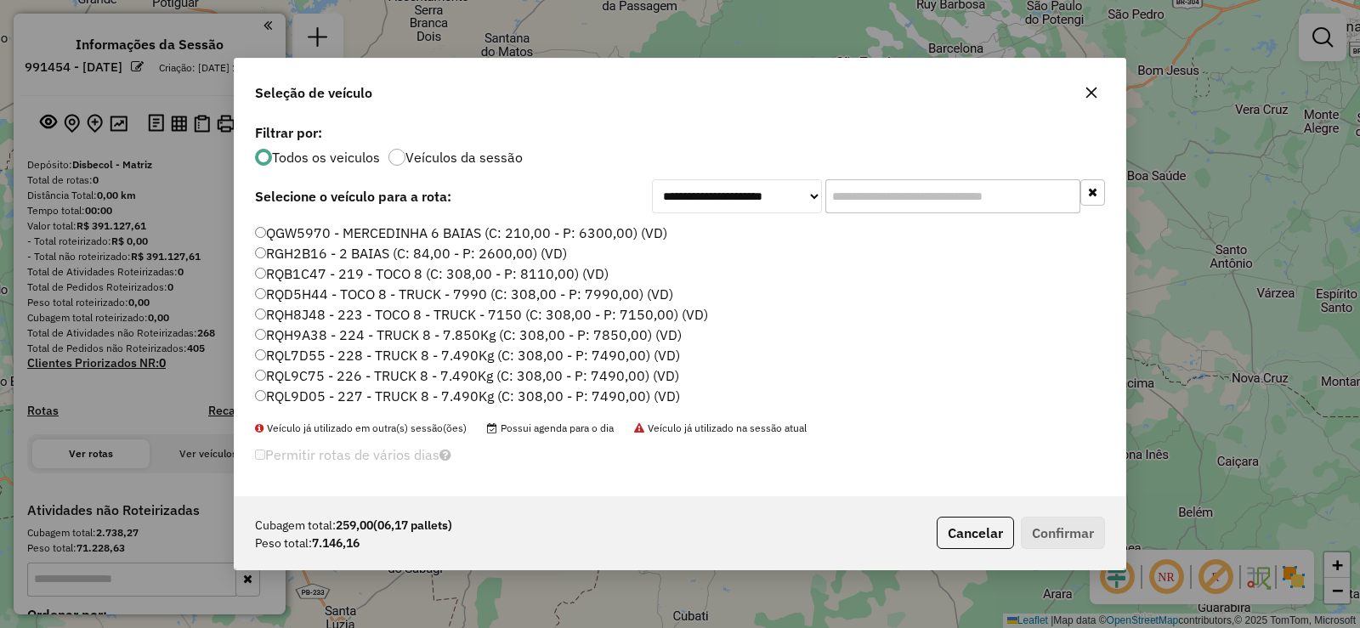
click at [334, 315] on label "RQH8J48 - 223 - TOCO 8 - TRUCK - 7150 (C: 308,00 - P: 7150,00) (VD)" at bounding box center [481, 314] width 453 height 20
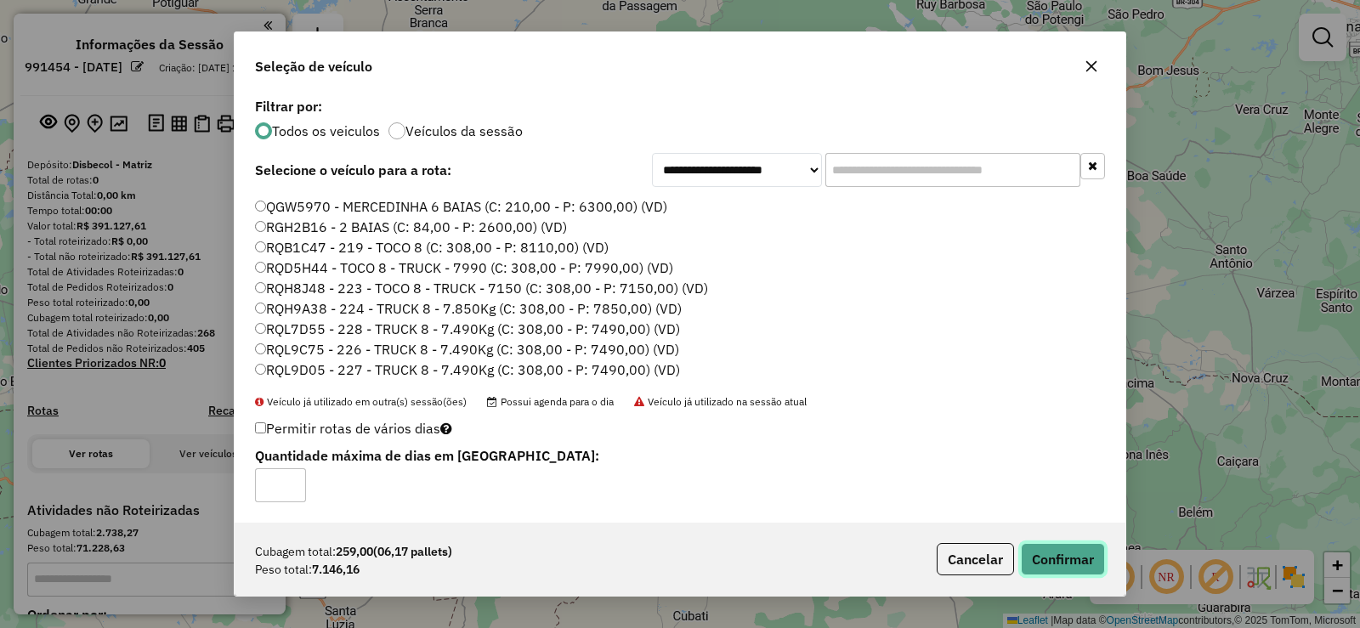
click at [1090, 558] on button "Confirmar" at bounding box center [1063, 559] width 84 height 32
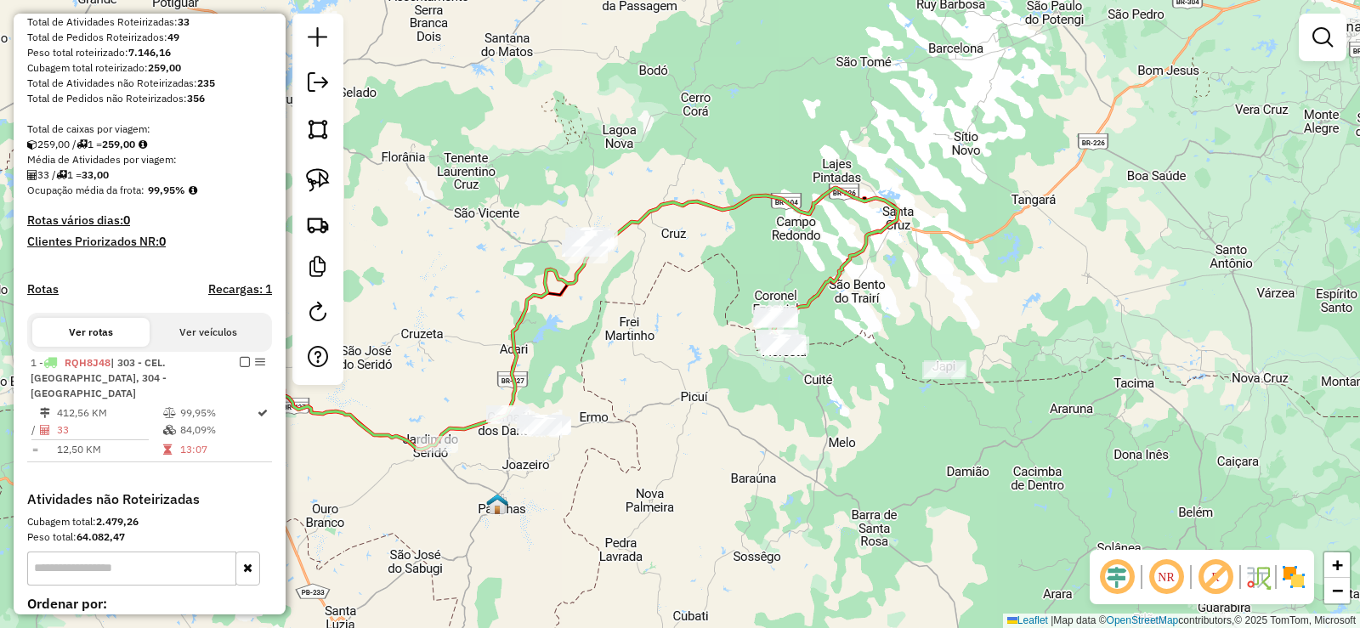
scroll to position [255, 0]
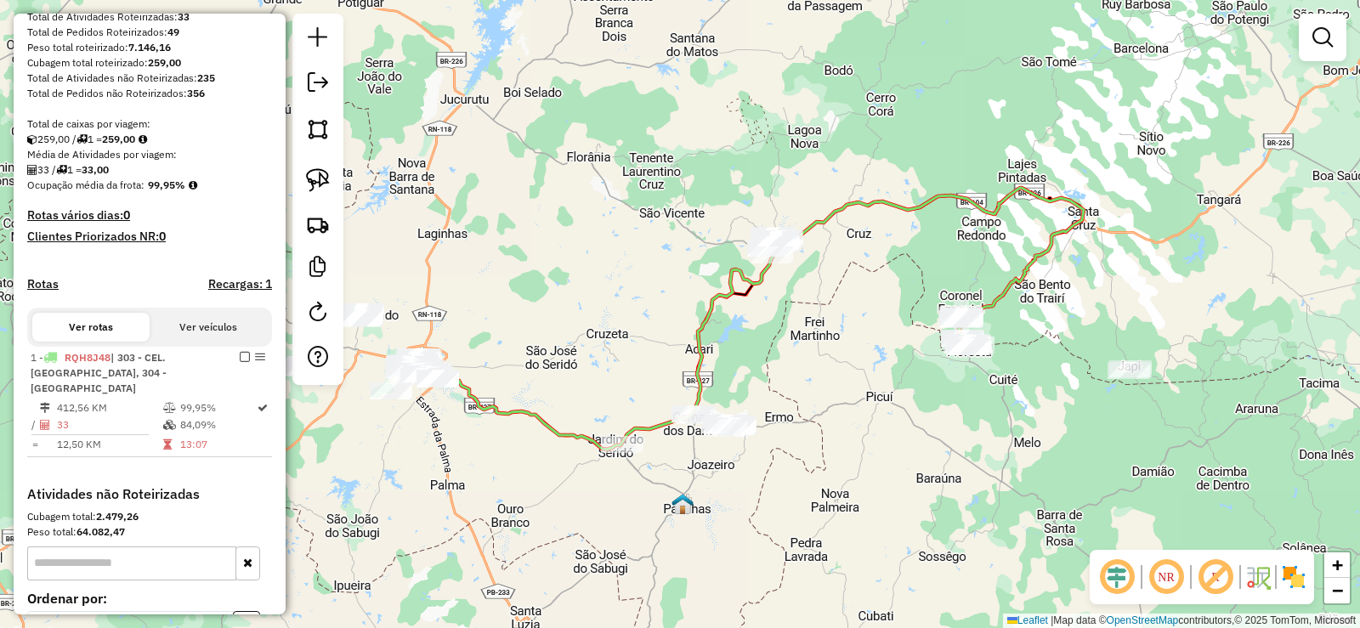
drag, startPoint x: 656, startPoint y: 392, endPoint x: 841, endPoint y: 392, distance: 185.4
click at [841, 392] on div "Janela de atendimento Grade de atendimento Capacidade Transportadoras Veículos …" at bounding box center [680, 314] width 1360 height 628
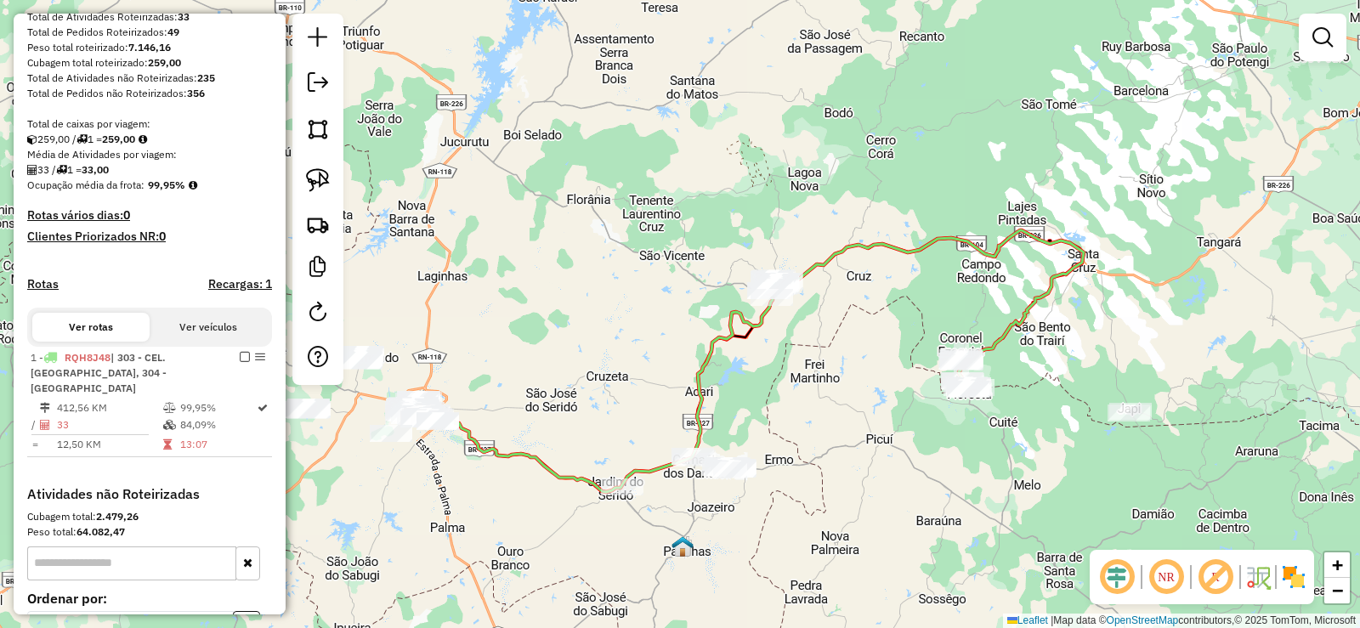
drag, startPoint x: 795, startPoint y: 343, endPoint x: 795, endPoint y: 386, distance: 42.5
click at [795, 386] on div "Janela de atendimento Grade de atendimento Capacidade Transportadoras Veículos …" at bounding box center [680, 314] width 1360 height 628
drag, startPoint x: 818, startPoint y: 287, endPoint x: 778, endPoint y: 336, distance: 62.8
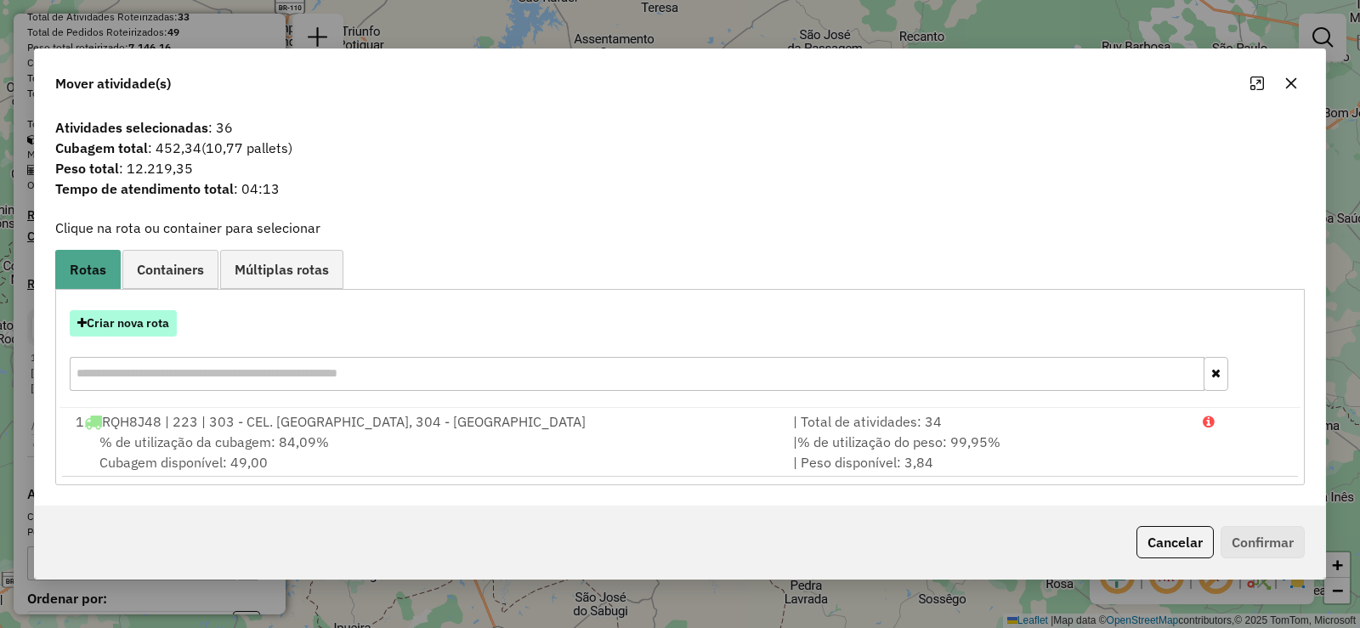
click at [151, 321] on button "Criar nova rota" at bounding box center [123, 323] width 107 height 26
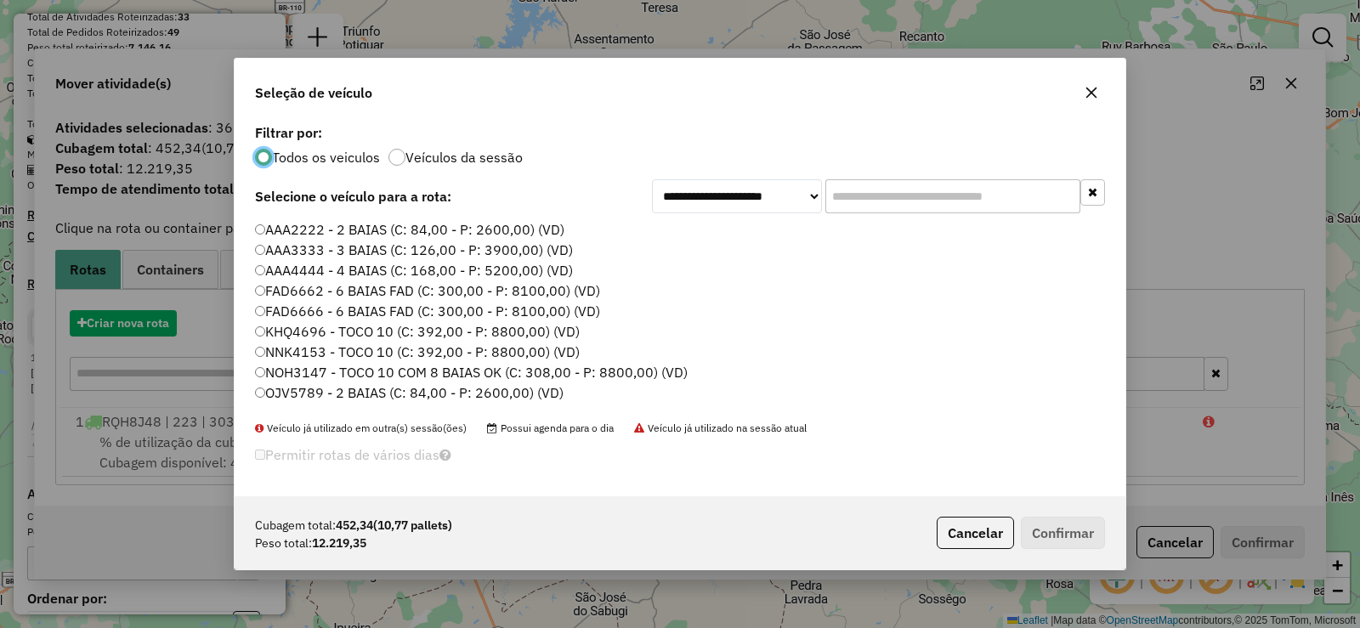
scroll to position [9, 5]
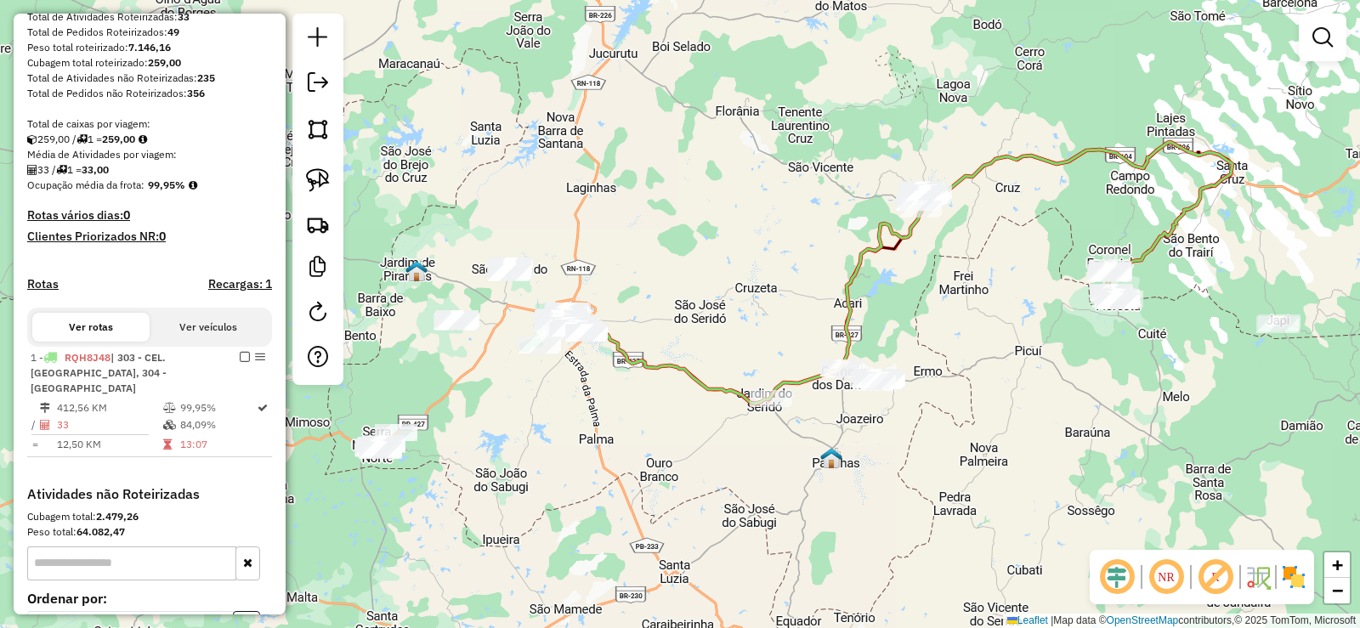
drag, startPoint x: 664, startPoint y: 253, endPoint x: 543, endPoint y: 367, distance: 166.0
click at [662, 253] on div "Janela de atendimento Grade de atendimento Capacidade Transportadoras Veículos …" at bounding box center [680, 314] width 1360 height 628
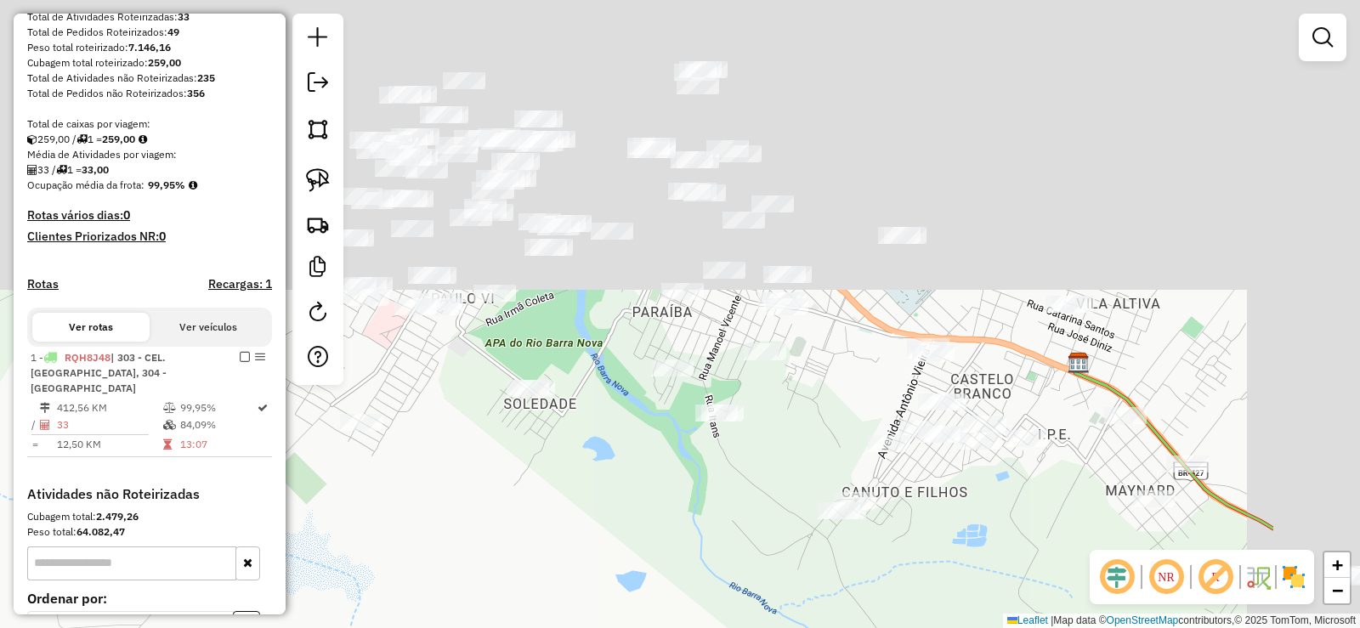
drag, startPoint x: 555, startPoint y: 447, endPoint x: 536, endPoint y: 486, distance: 43.7
click at [535, 485] on div "Janela de atendimento Grade de atendimento Capacidade Transportadoras Veículos …" at bounding box center [680, 314] width 1360 height 628
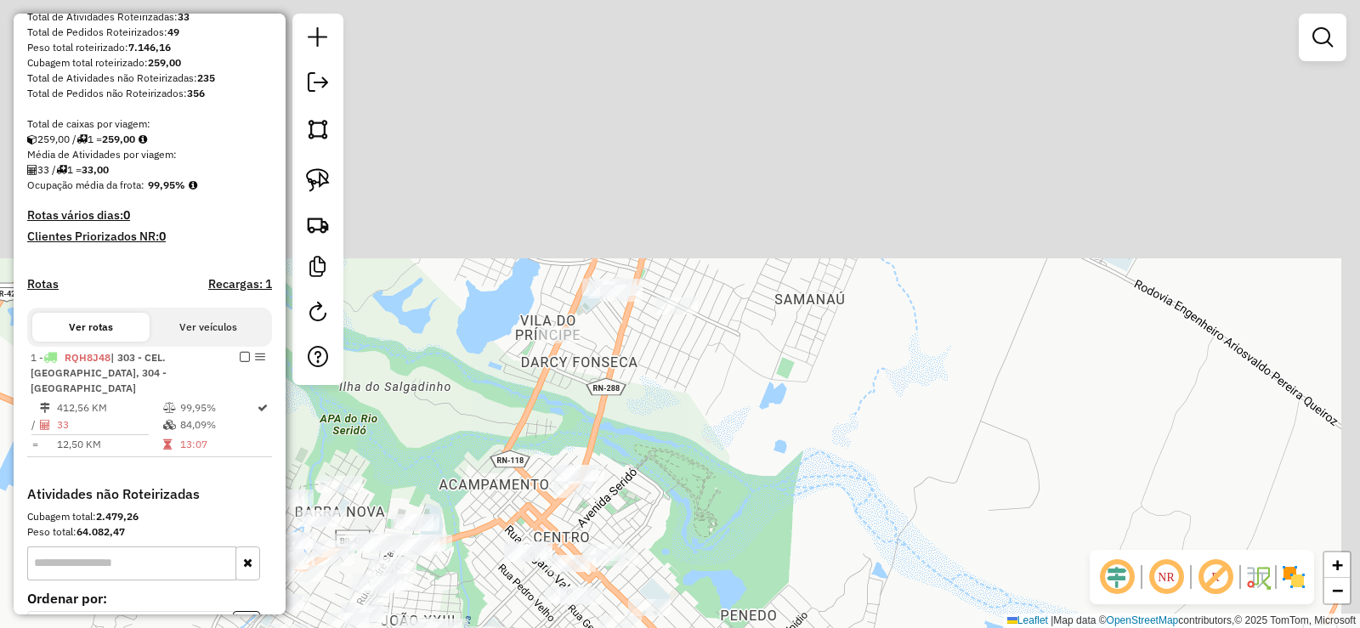
drag, startPoint x: 789, startPoint y: 150, endPoint x: 681, endPoint y: 517, distance: 382.8
click at [681, 517] on div "Janela de atendimento Grade de atendimento Capacidade Transportadoras Veículos …" at bounding box center [680, 314] width 1360 height 628
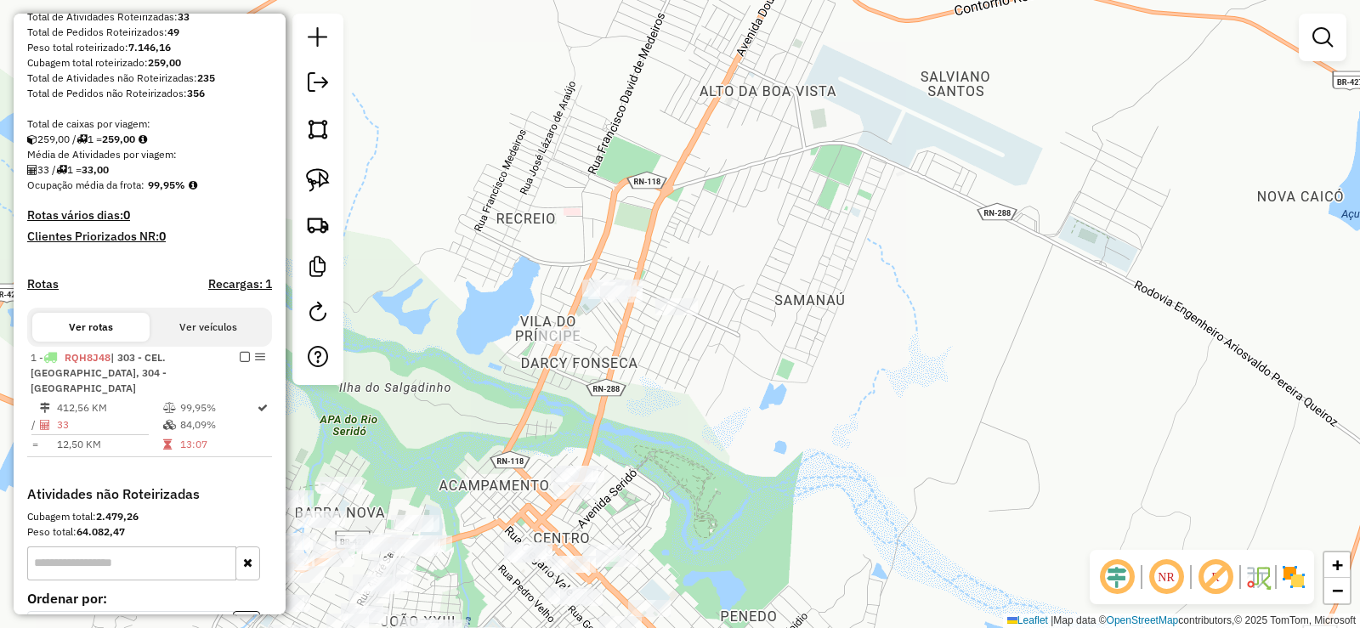
click at [678, 315] on div at bounding box center [677, 306] width 43 height 17
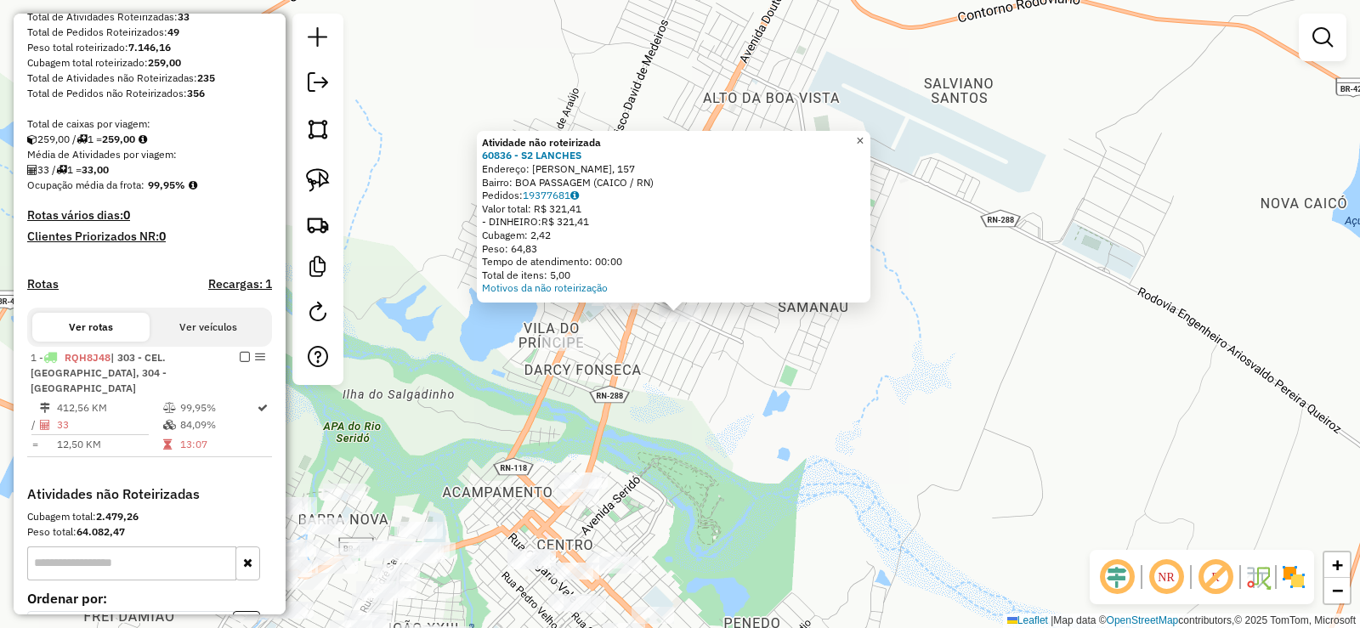
drag, startPoint x: 874, startPoint y: 136, endPoint x: 868, endPoint y: 324, distance: 188.0
click at [864, 138] on span "×" at bounding box center [860, 140] width 8 height 14
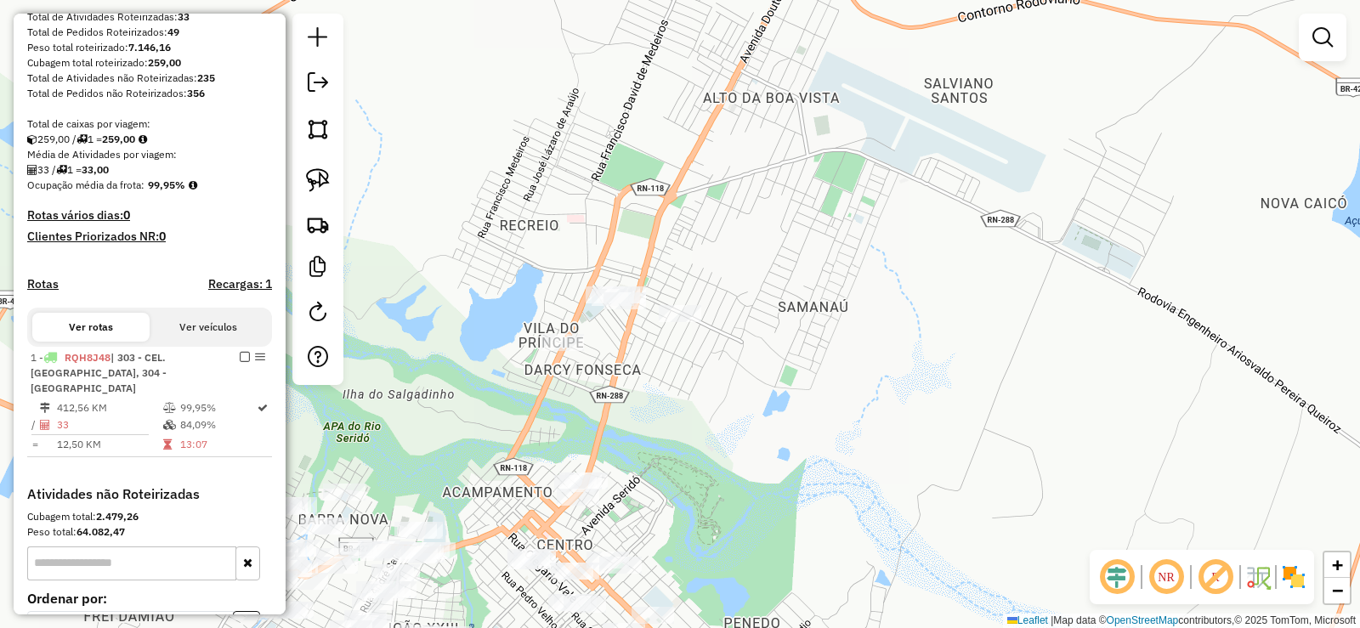
drag, startPoint x: 862, startPoint y: 325, endPoint x: 686, endPoint y: 288, distance: 179.8
click at [691, 290] on div "Atividade não roteirizada 60836 - S2 LANCHES Endereço: ARTUR BERNARDES, 157 Bai…" at bounding box center [680, 314] width 1360 height 628
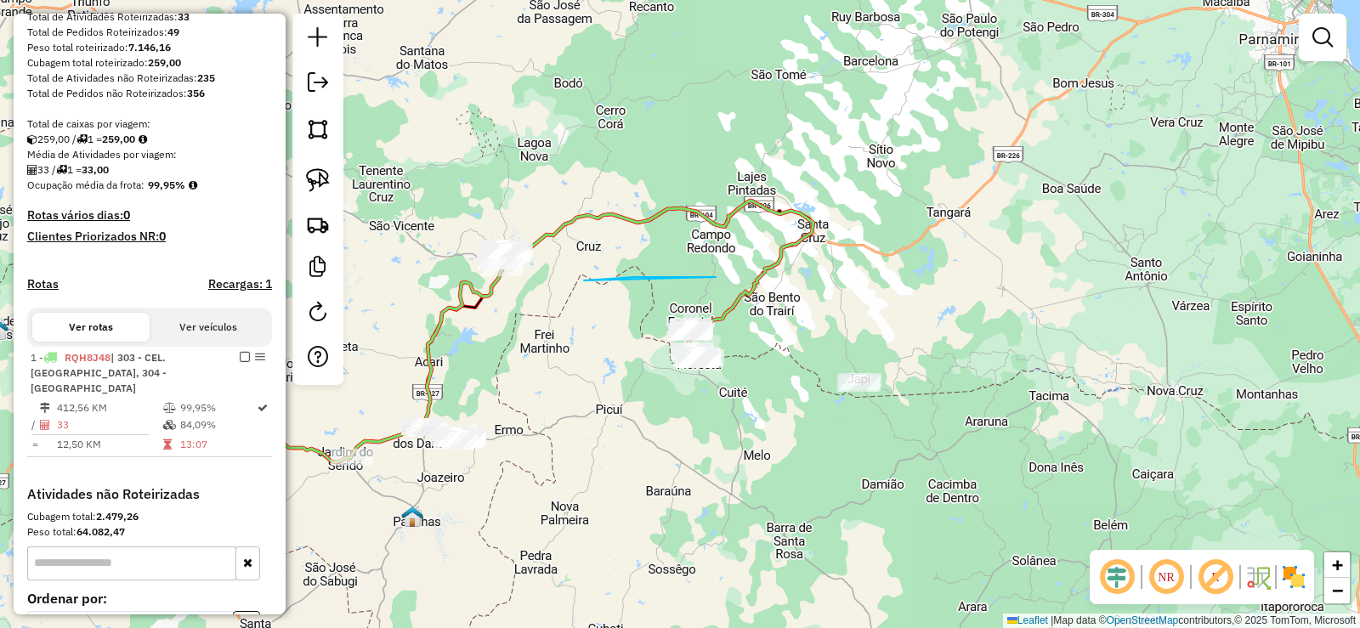
drag, startPoint x: 656, startPoint y: 277, endPoint x: 716, endPoint y: 277, distance: 60.4
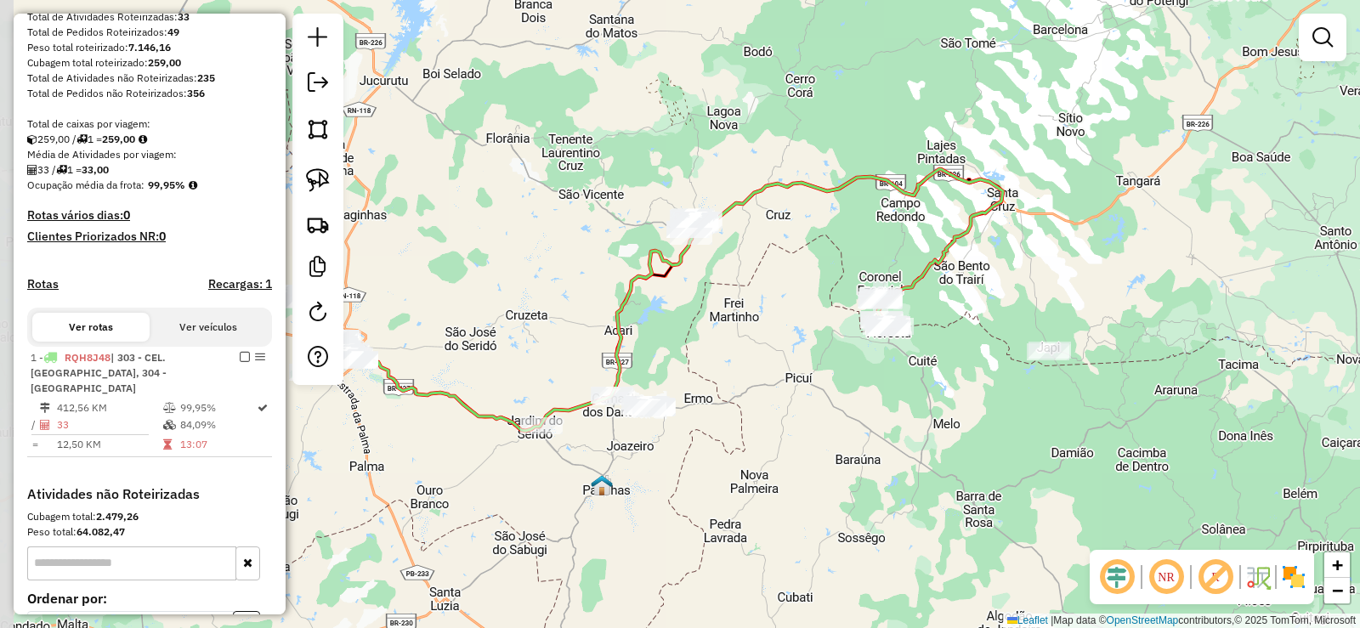
drag, startPoint x: 554, startPoint y: 311, endPoint x: 707, endPoint y: 275, distance: 157.3
click at [735, 283] on div "Janela de atendimento Grade de atendimento Capacidade Transportadoras Veículos …" at bounding box center [680, 314] width 1360 height 628
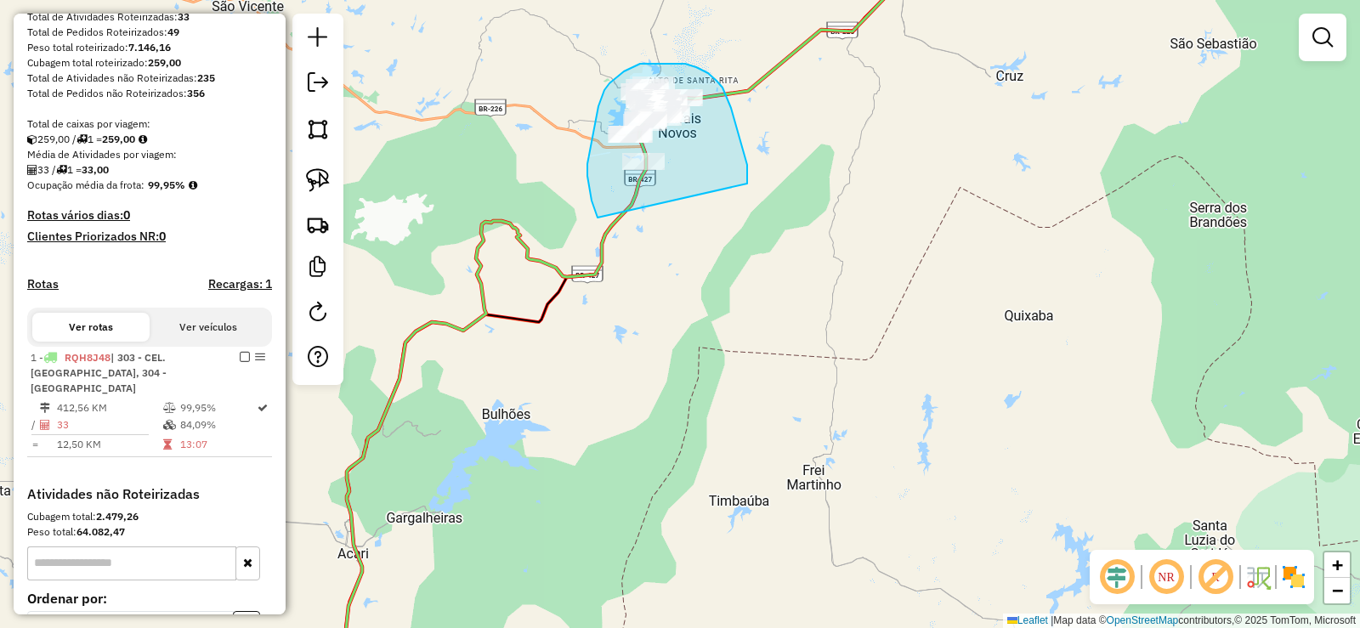
drag, startPoint x: 747, startPoint y: 165, endPoint x: 601, endPoint y: 223, distance: 157.3
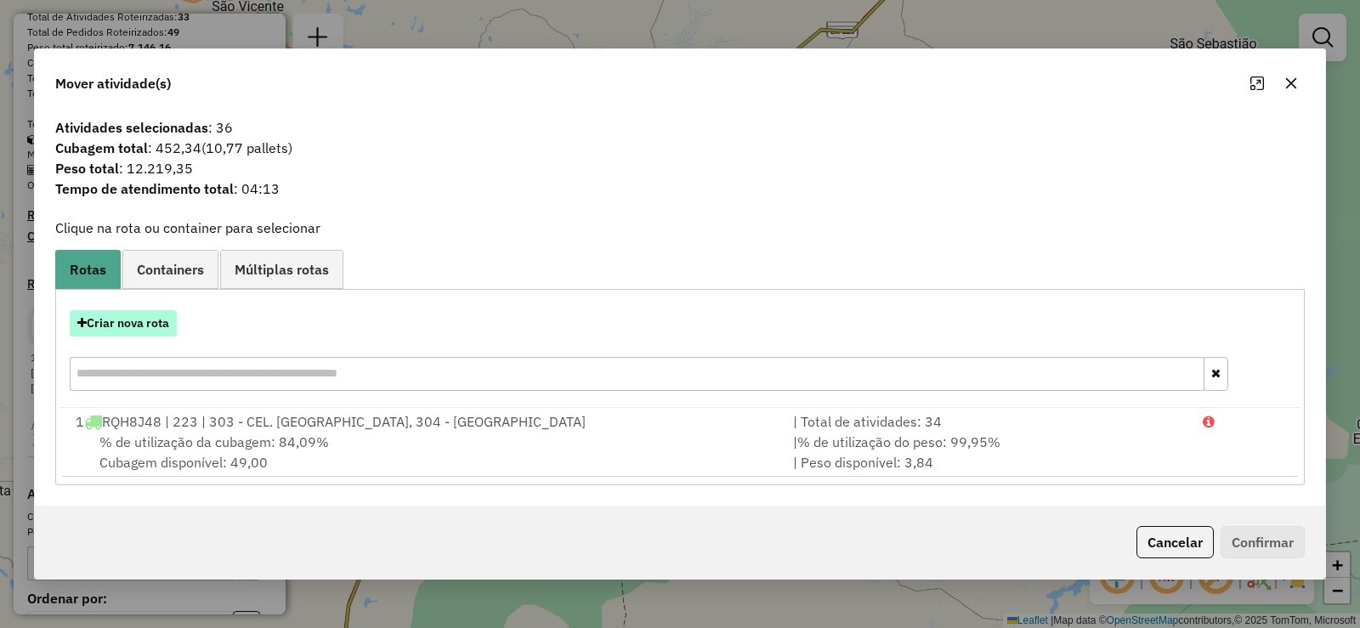
click at [138, 318] on button "Criar nova rota" at bounding box center [123, 323] width 107 height 26
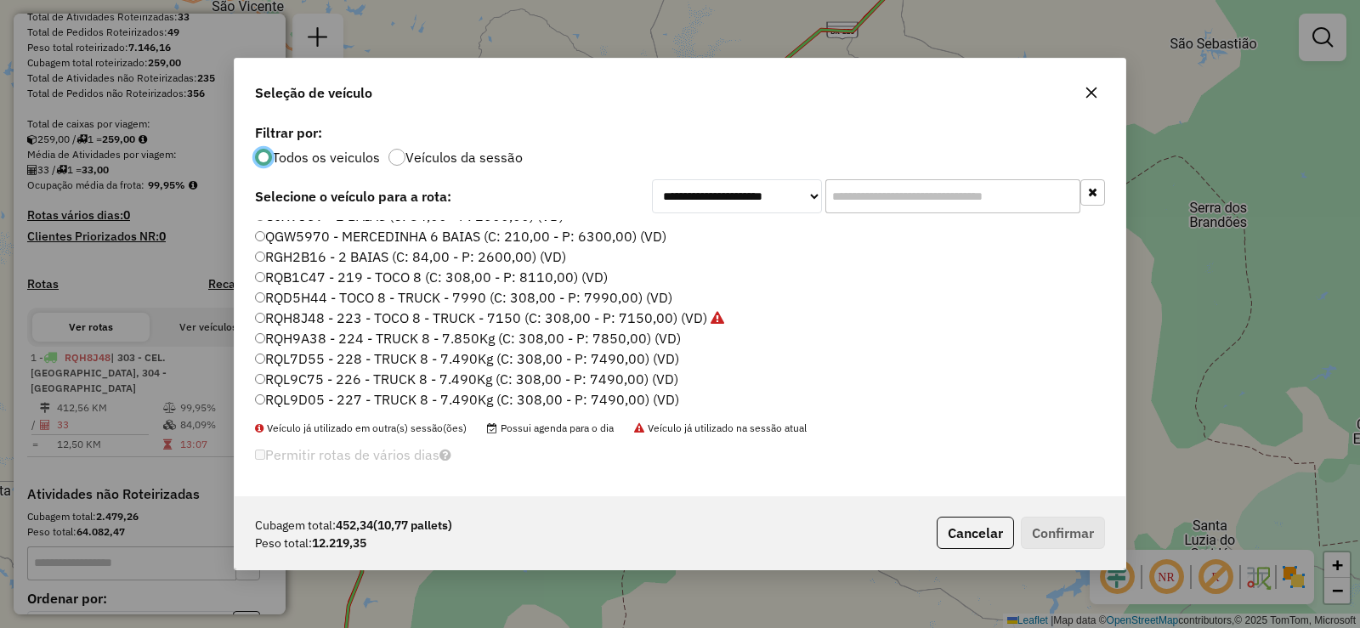
scroll to position [201, 0]
click at [334, 276] on label "RQB1C47 - 219 - TOCO 8 (C: 308,00 - P: 8110,00) (VD)" at bounding box center [431, 274] width 353 height 20
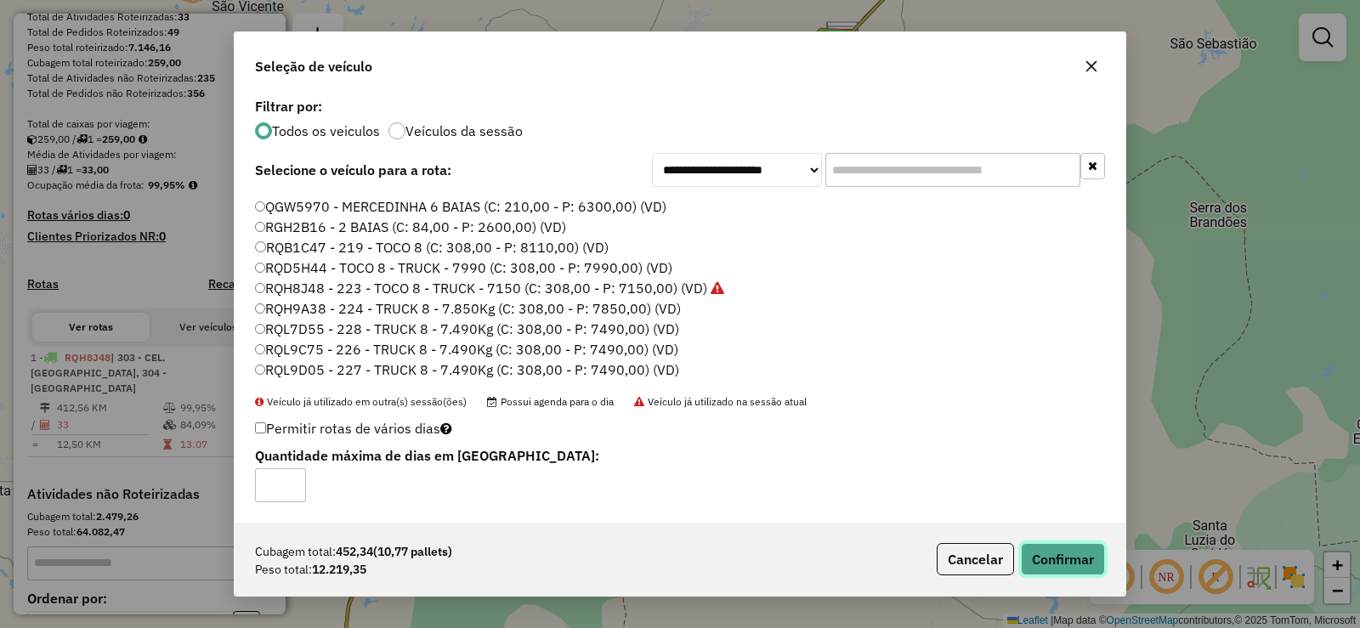
click at [1066, 559] on button "Confirmar" at bounding box center [1063, 559] width 84 height 32
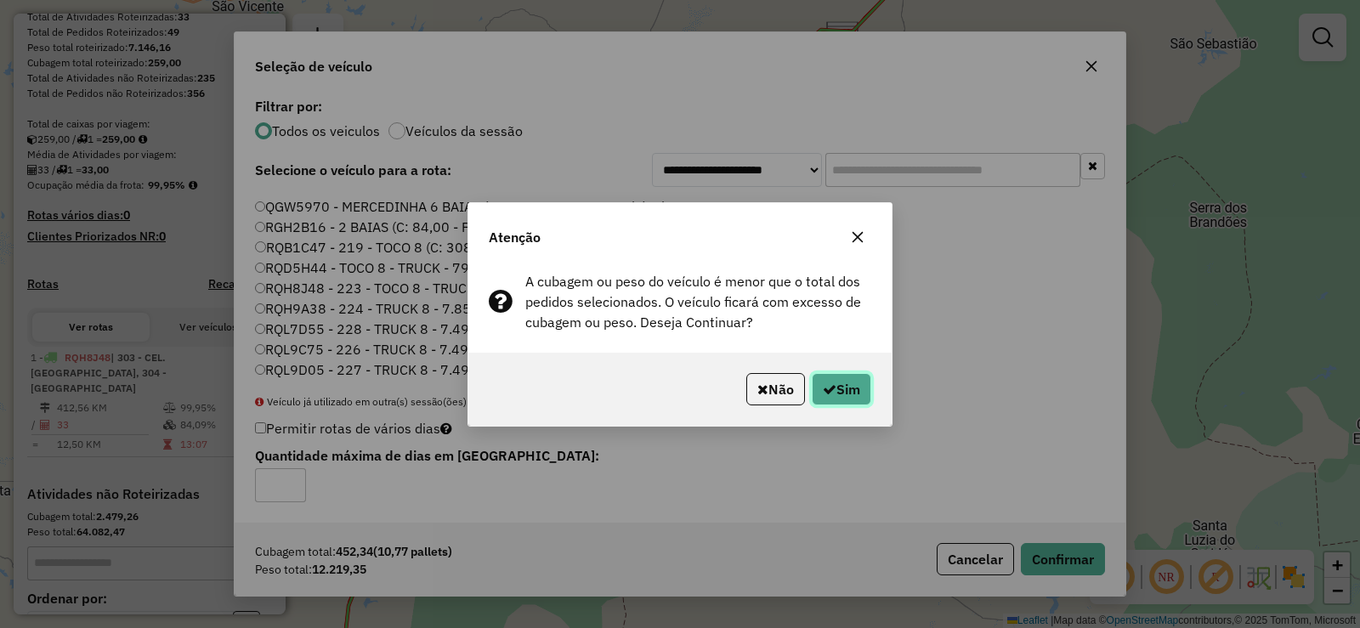
click at [848, 390] on button "Sim" at bounding box center [842, 389] width 60 height 32
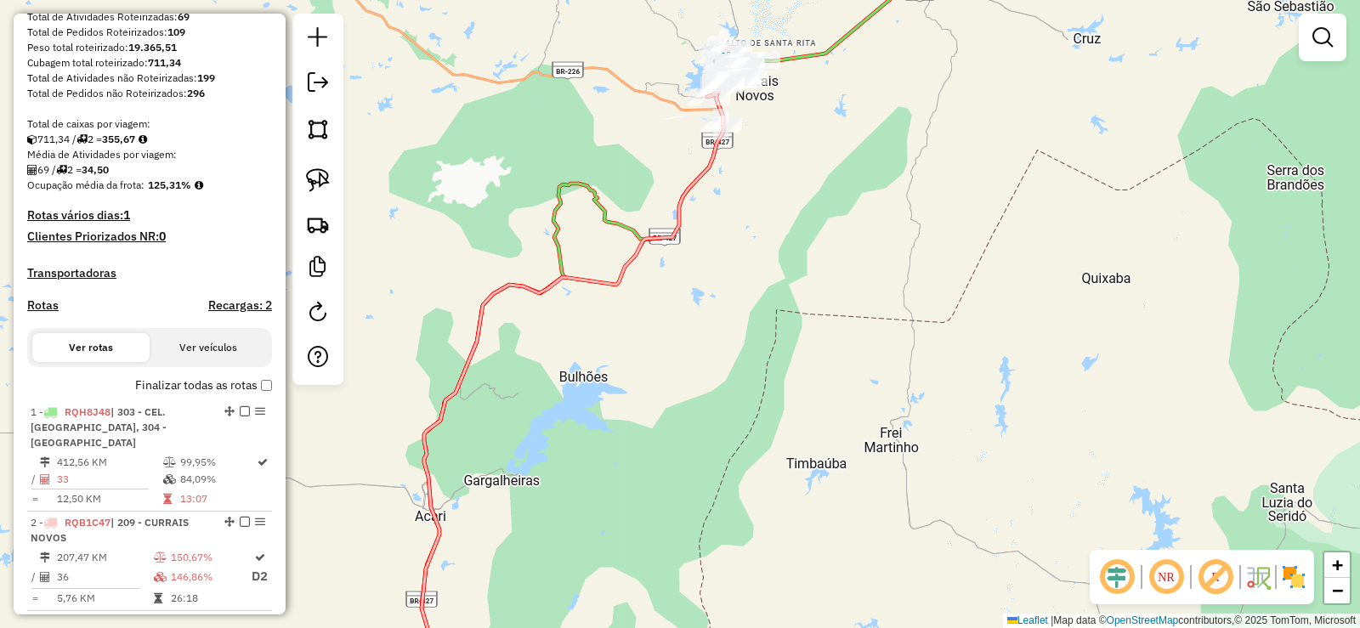
drag, startPoint x: 596, startPoint y: 349, endPoint x: 605, endPoint y: 340, distance: 12.0
click at [605, 340] on div "Janela de atendimento Grade de atendimento Capacidade Transportadoras Veículos …" at bounding box center [680, 314] width 1360 height 628
drag, startPoint x: 593, startPoint y: 339, endPoint x: 617, endPoint y: 319, distance: 31.4
click at [617, 319] on div "Janela de atendimento Grade de atendimento Capacidade Transportadoras Veículos …" at bounding box center [680, 314] width 1360 height 628
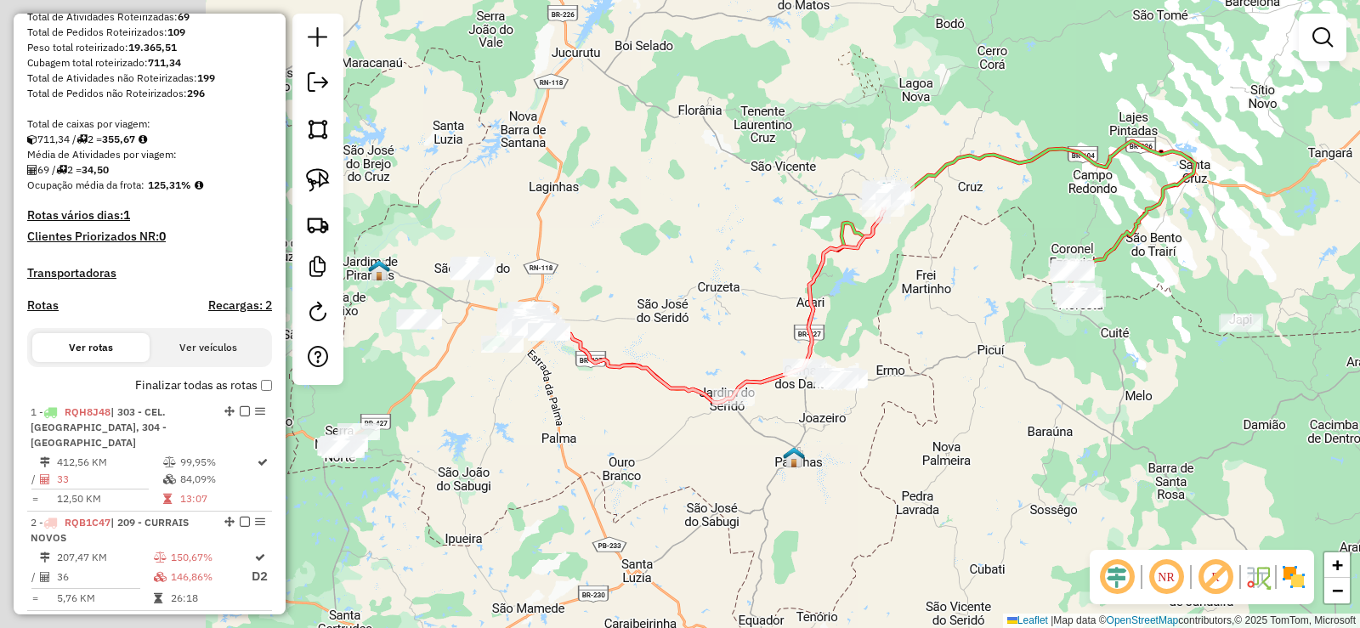
drag, startPoint x: 511, startPoint y: 358, endPoint x: 728, endPoint y: 307, distance: 222.7
click at [728, 307] on div "Janela de atendimento Grade de atendimento Capacidade Transportadoras Veículos …" at bounding box center [680, 314] width 1360 height 628
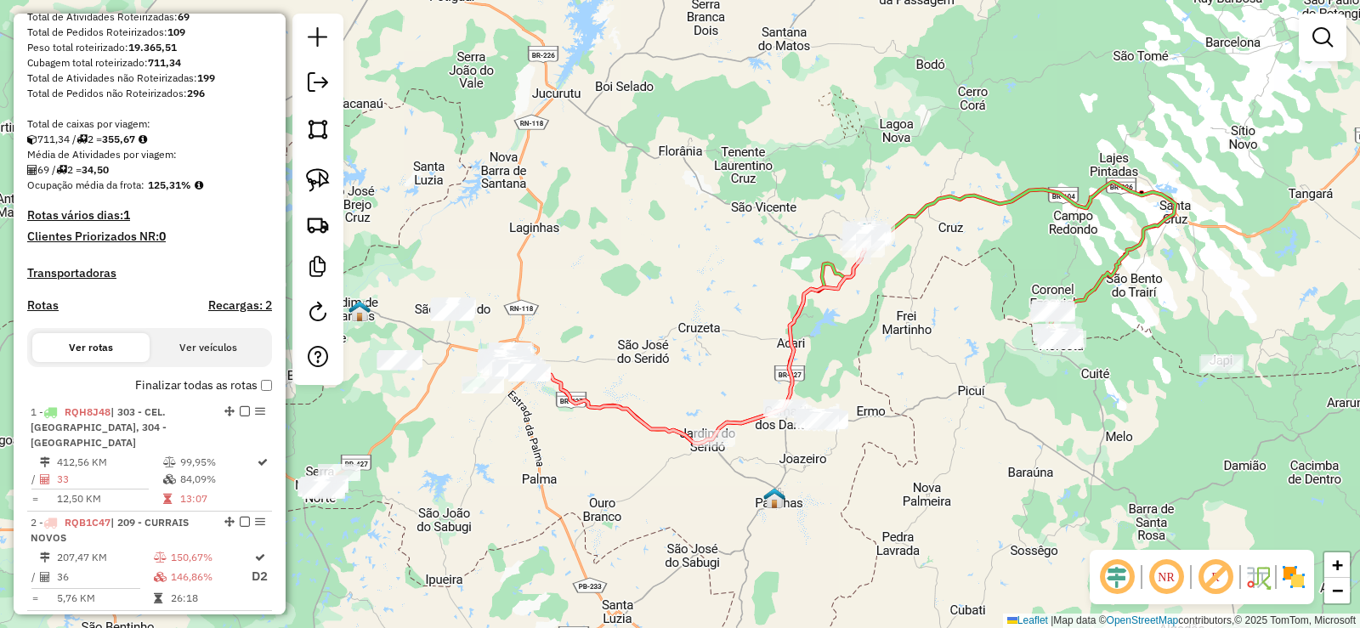
drag, startPoint x: 905, startPoint y: 257, endPoint x: 854, endPoint y: 346, distance: 102.4
click at [854, 346] on div "Janela de atendimento Grade de atendimento Capacidade Transportadoras Veículos …" at bounding box center [680, 314] width 1360 height 628
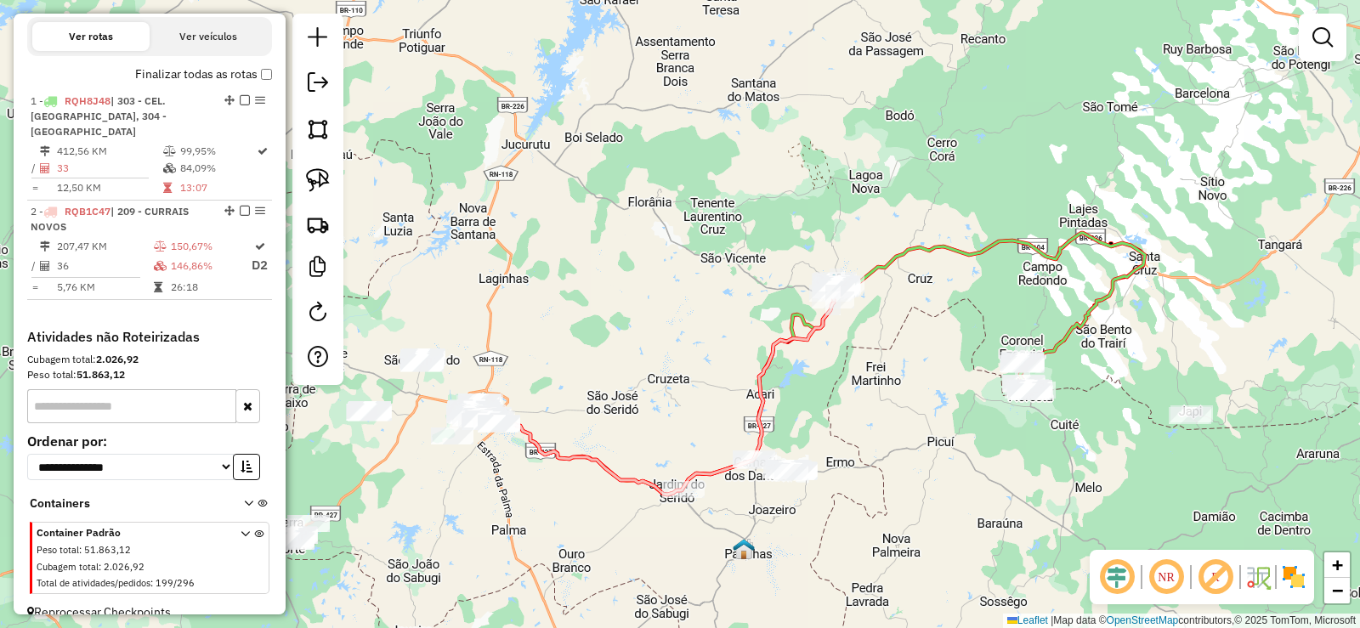
scroll to position [587, 0]
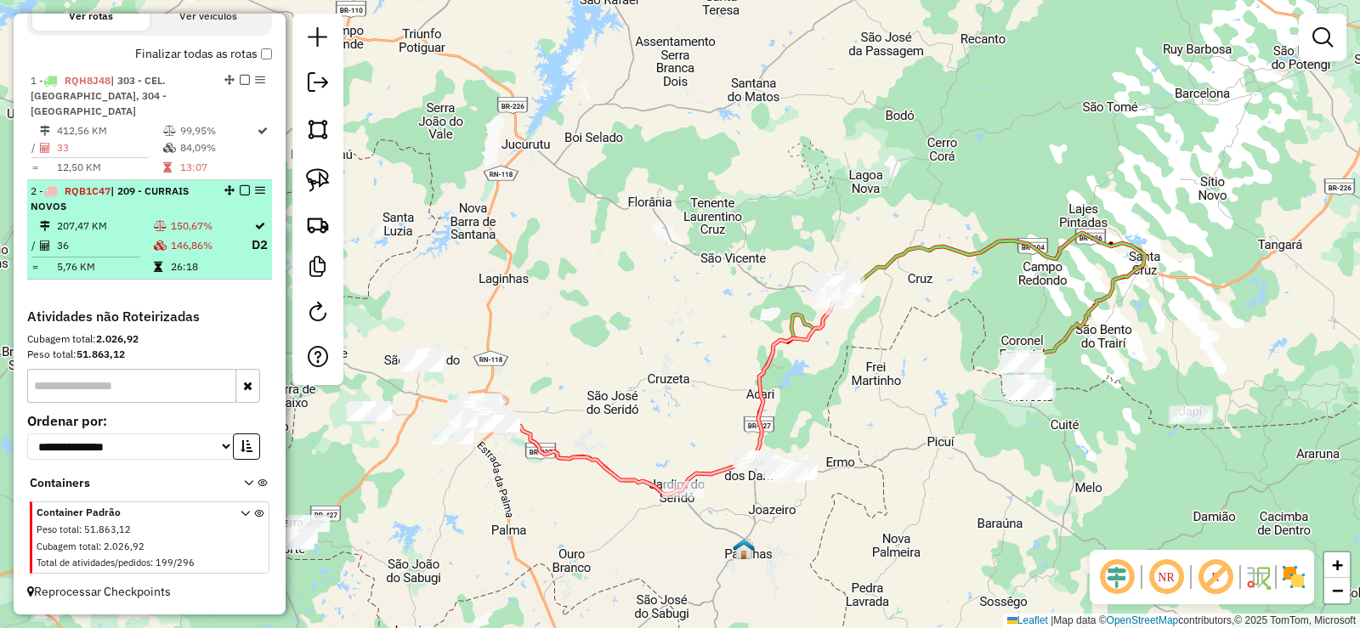
click at [162, 227] on icon at bounding box center [160, 226] width 13 height 10
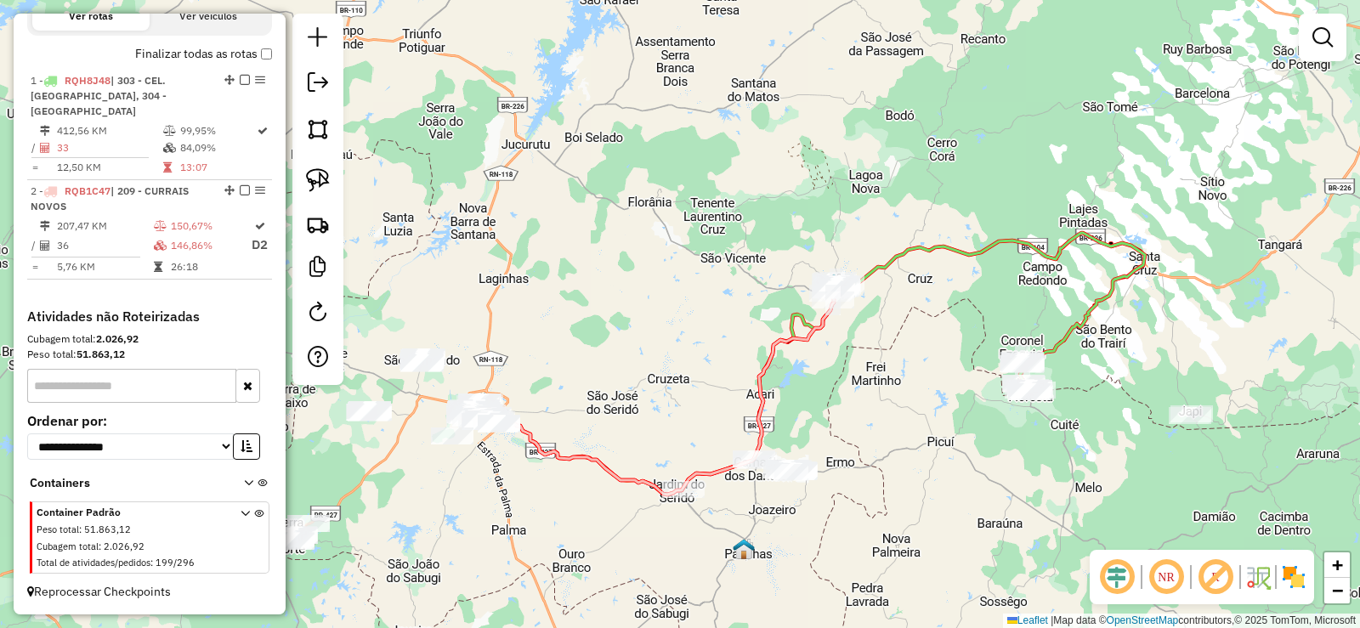
select select "**********"
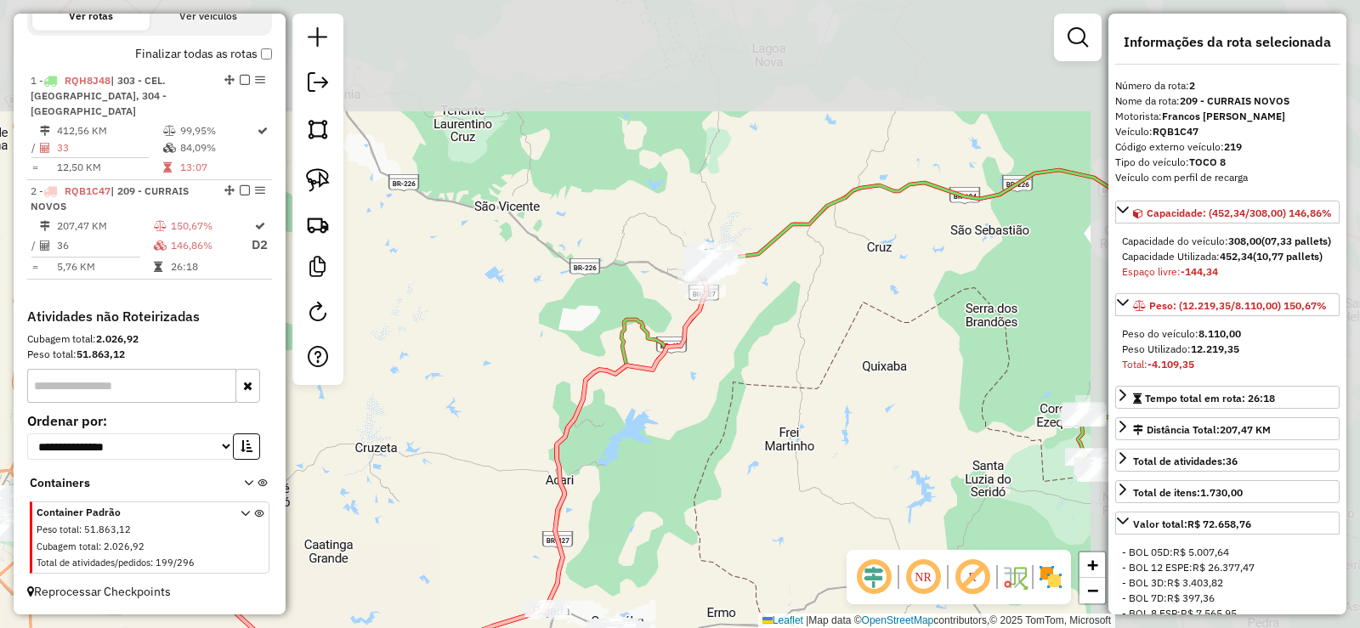
drag, startPoint x: 1012, startPoint y: 285, endPoint x: 676, endPoint y: 387, distance: 351.0
click at [690, 432] on div "Janela de atendimento Grade de atendimento Capacidade Transportadoras Veículos …" at bounding box center [680, 314] width 1360 height 628
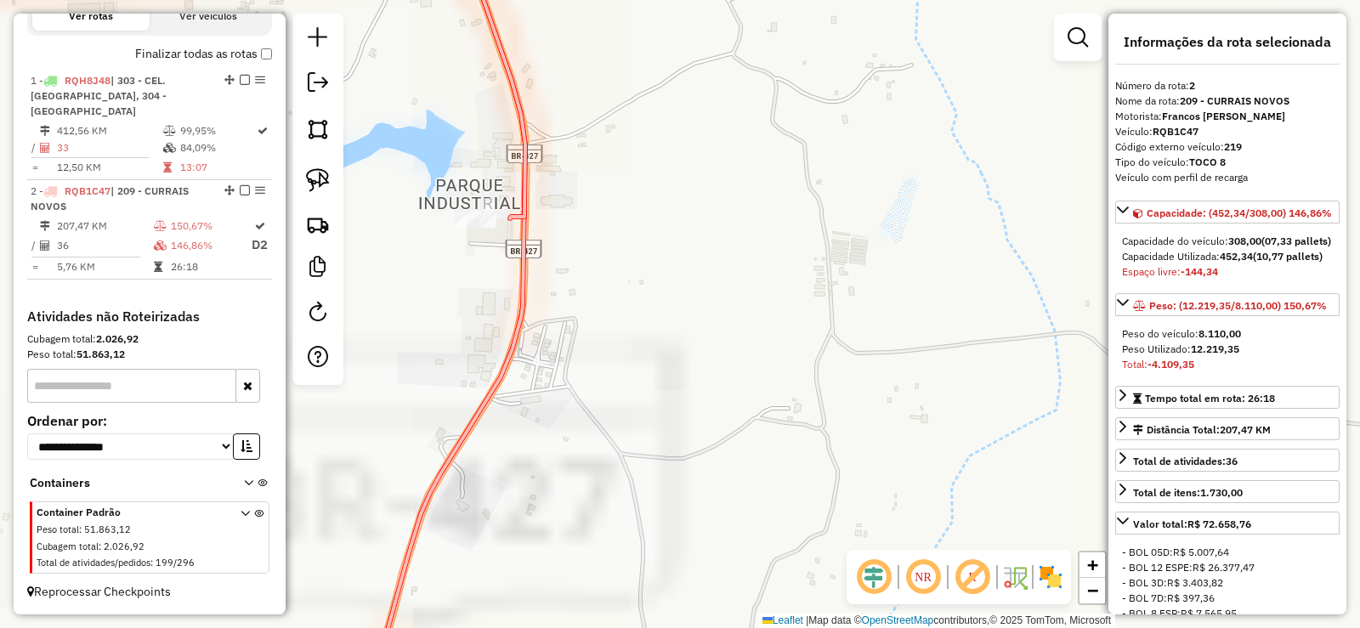
drag, startPoint x: 577, startPoint y: 249, endPoint x: 767, endPoint y: 260, distance: 189.9
click at [767, 260] on div "Janela de atendimento Grade de atendimento Capacidade Transportadoras Veículos …" at bounding box center [680, 314] width 1360 height 628
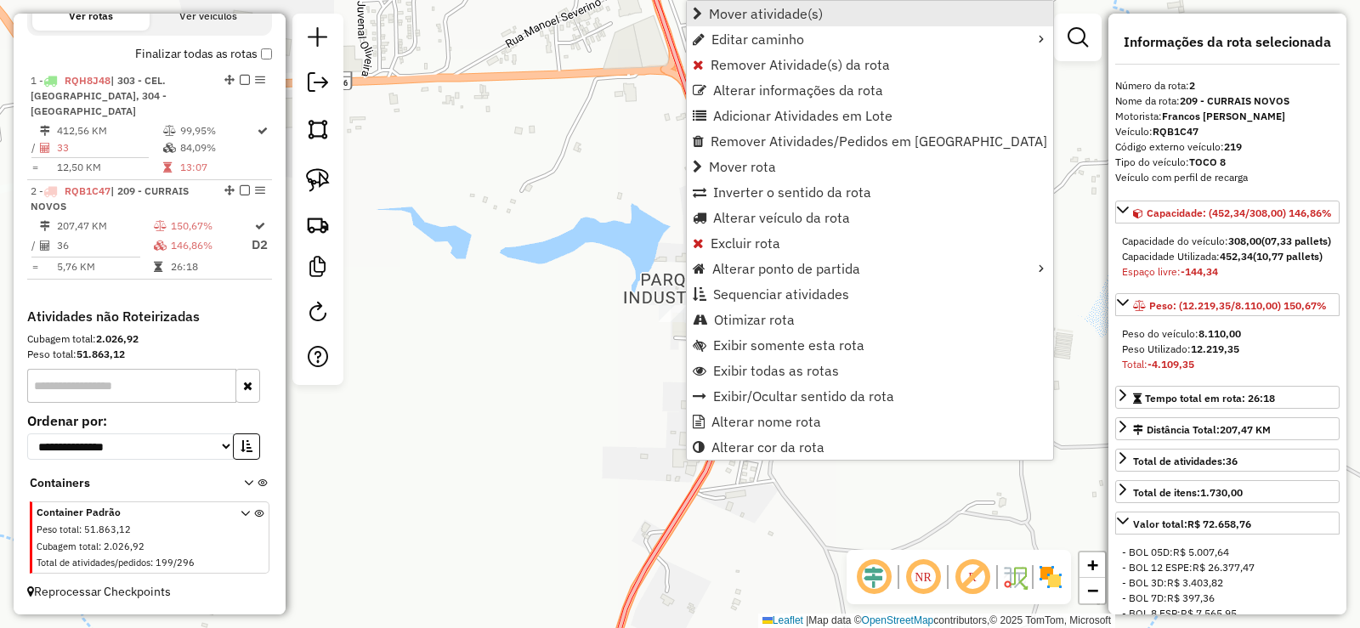
drag, startPoint x: 760, startPoint y: 14, endPoint x: 712, endPoint y: 39, distance: 54.8
click at [759, 14] on span "Mover atividade(s)" at bounding box center [766, 14] width 114 height 14
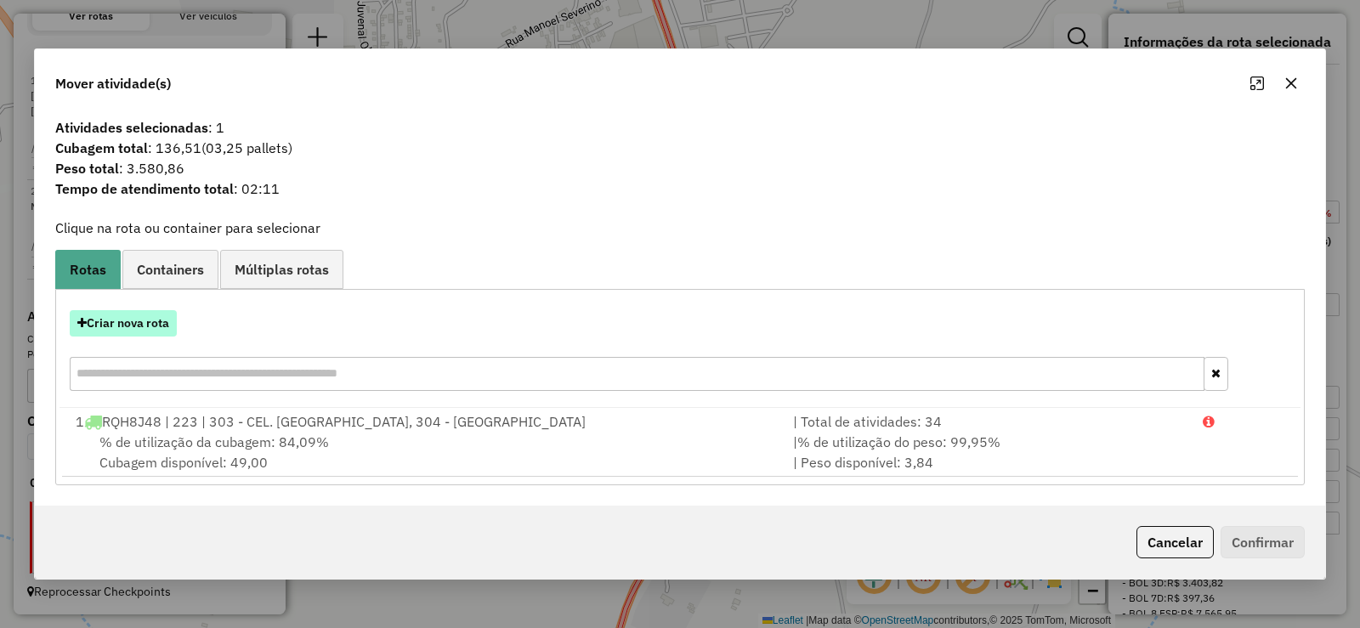
click at [156, 321] on button "Criar nova rota" at bounding box center [123, 323] width 107 height 26
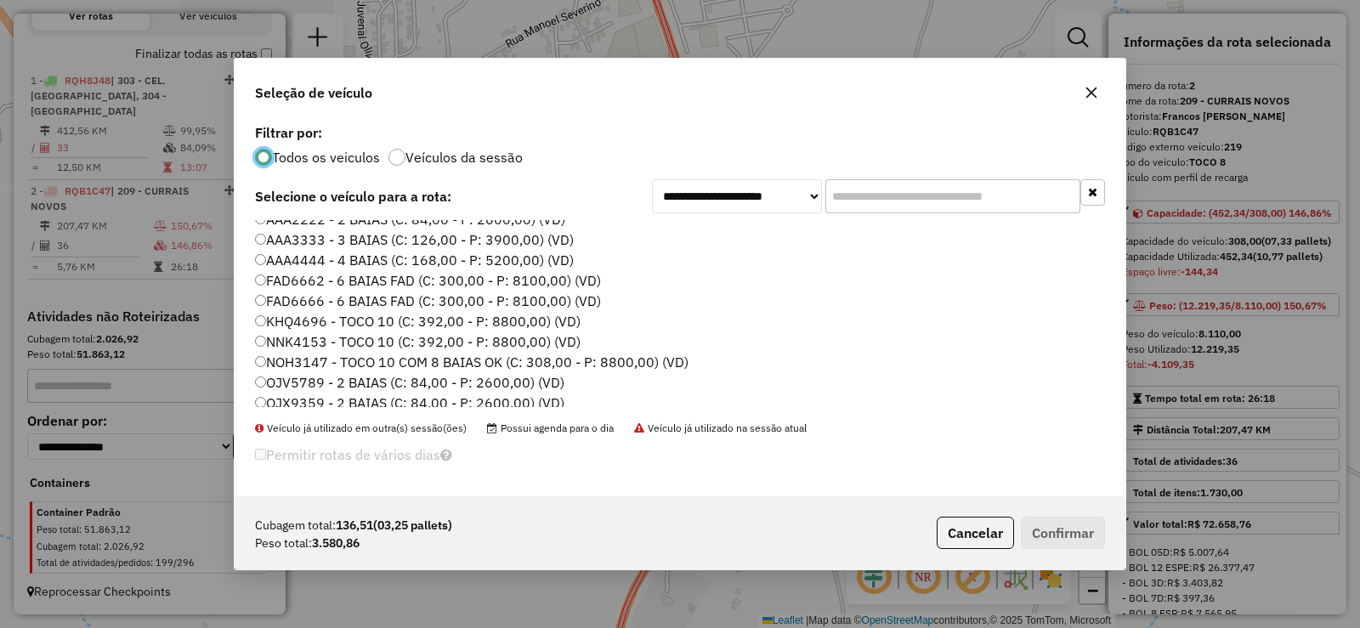
scroll to position [0, 0]
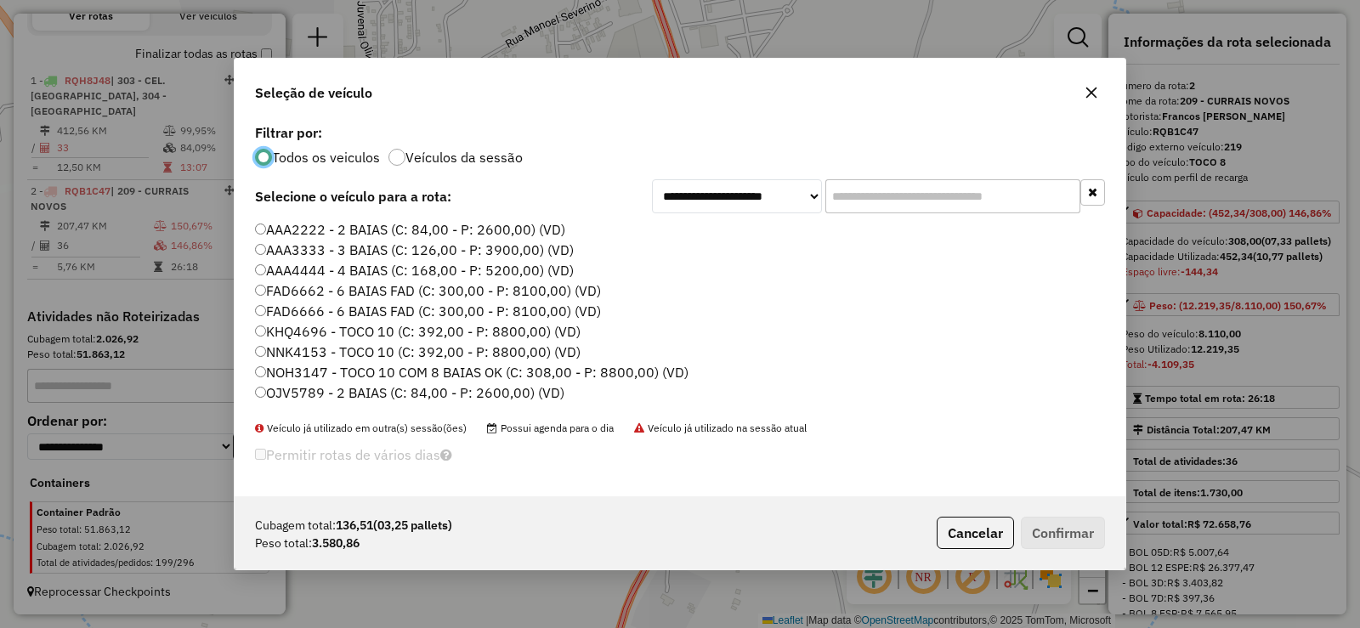
click at [381, 265] on label "AAA4444 - 4 BAIAS (C: 168,00 - P: 5200,00) (VD)" at bounding box center [414, 270] width 319 height 20
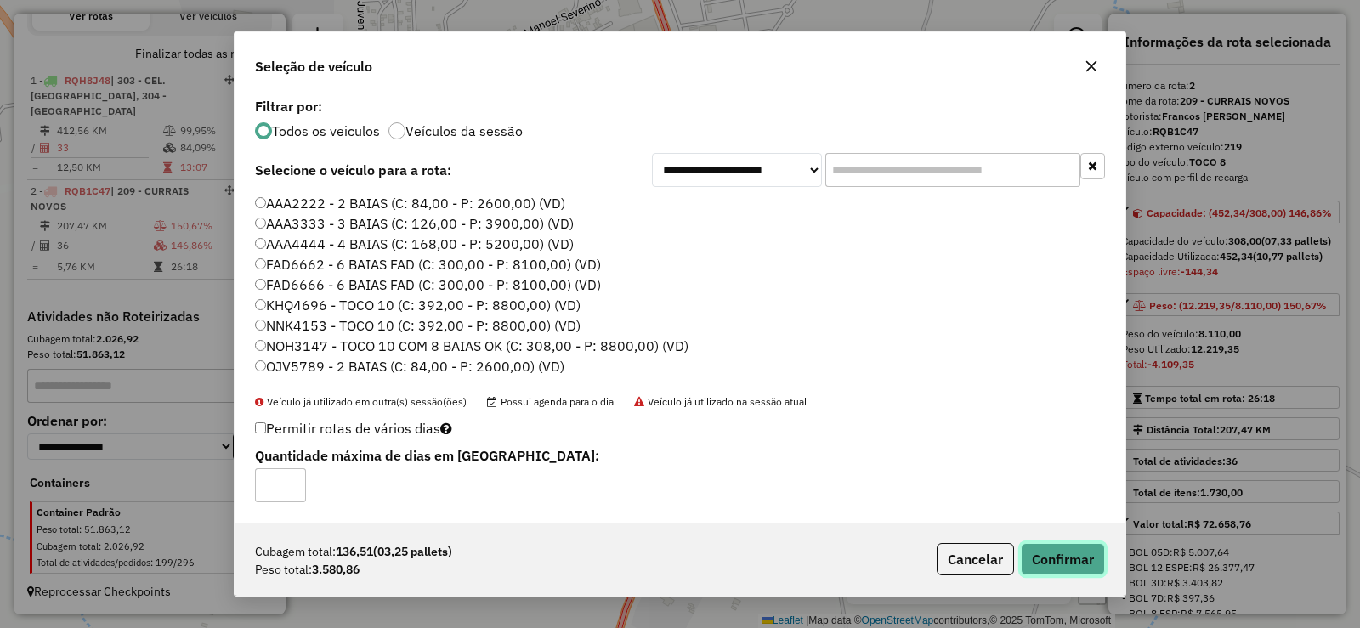
click at [1069, 550] on button "Confirmar" at bounding box center [1063, 559] width 84 height 32
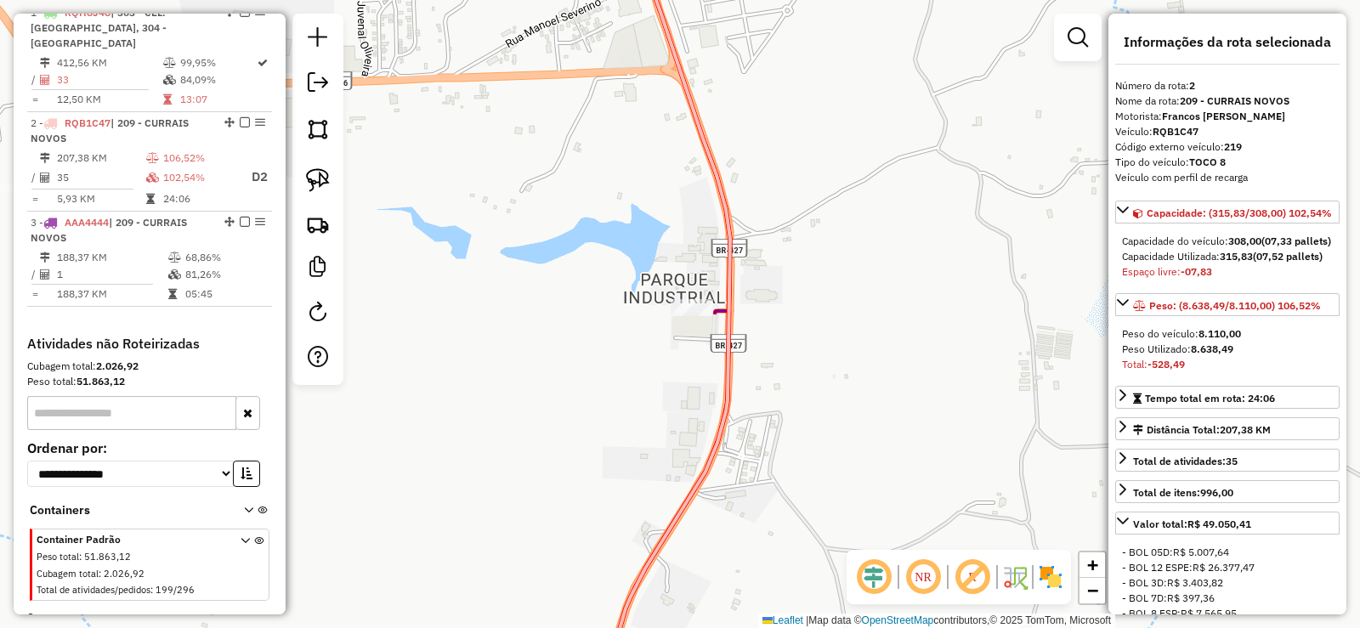
scroll to position [682, 0]
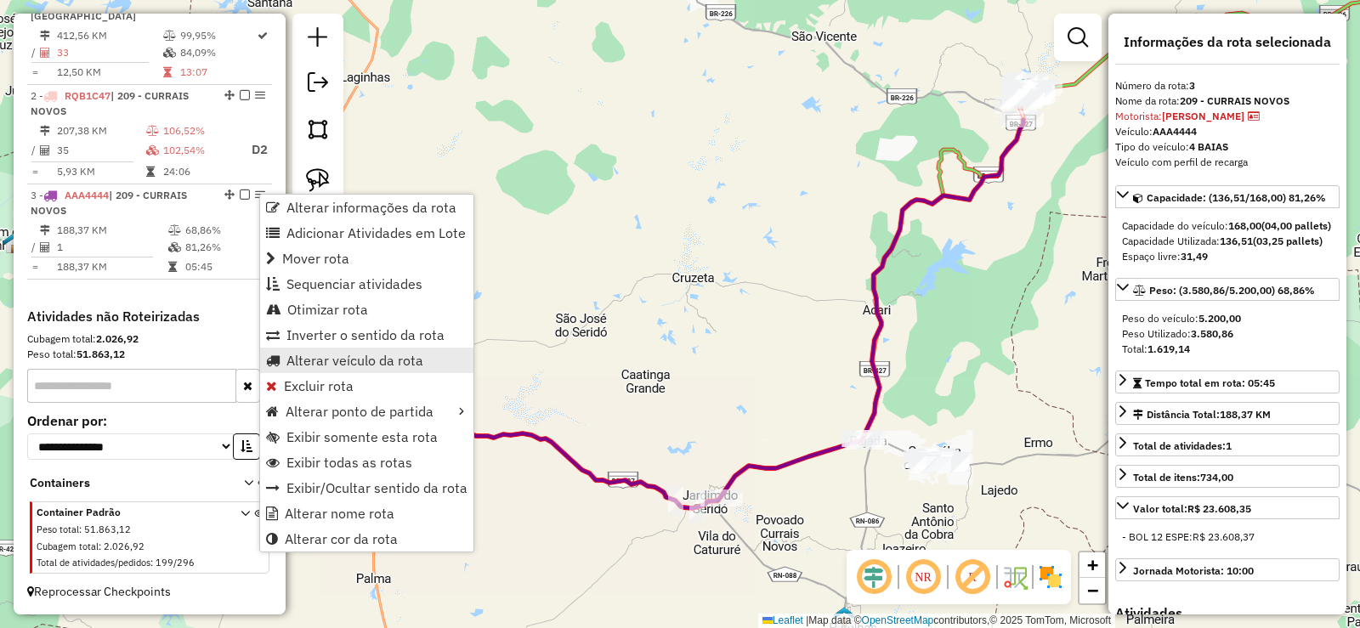
click at [332, 361] on span "Alterar veículo da rota" at bounding box center [355, 361] width 137 height 14
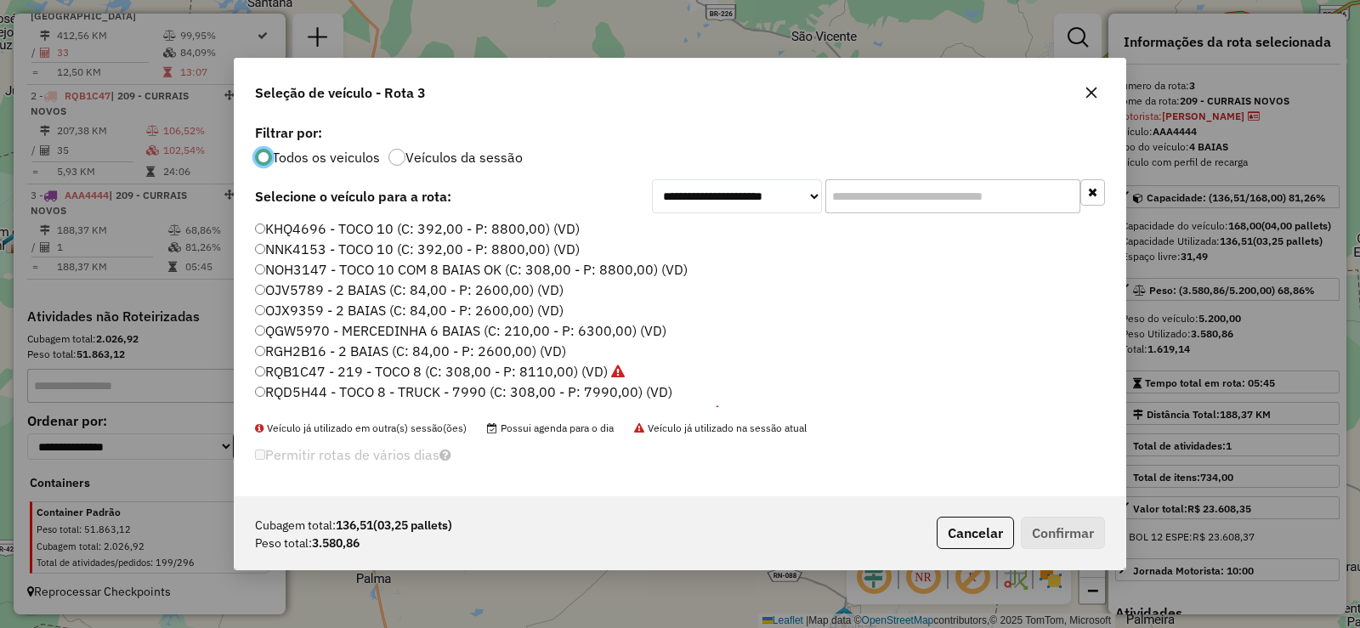
scroll to position [170, 0]
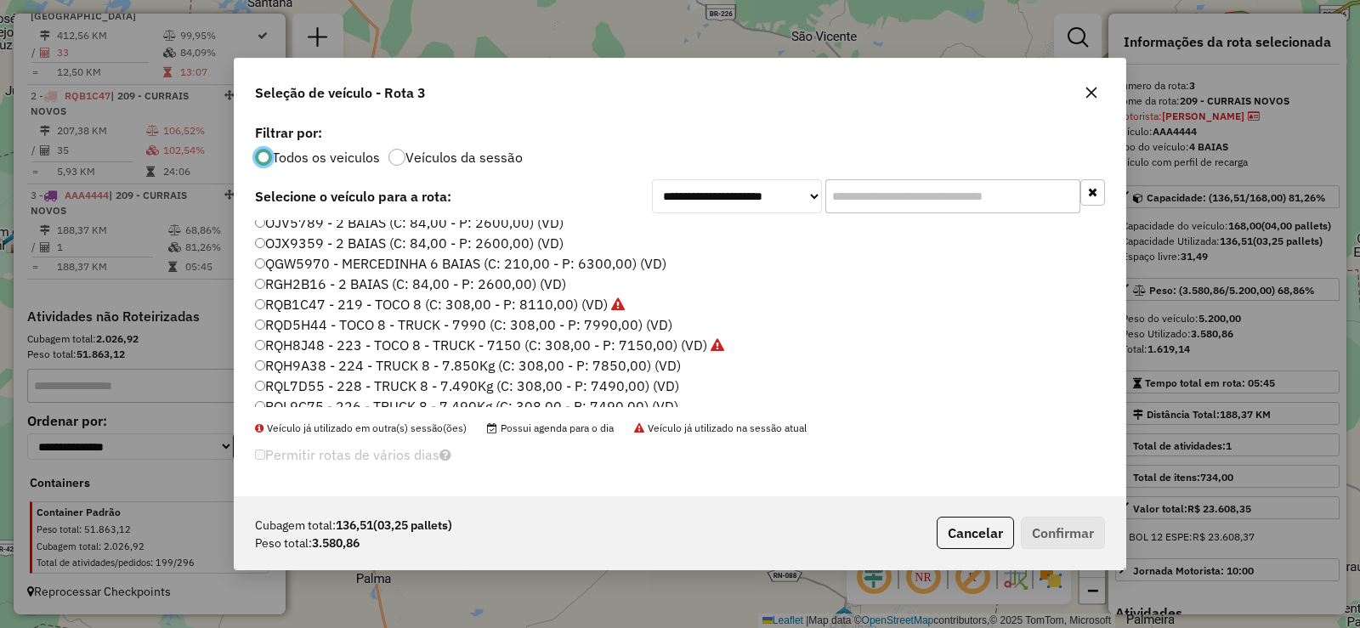
click at [348, 306] on label "RQB1C47 - 219 - TOCO 8 (C: 308,00 - P: 8110,00) (VD)" at bounding box center [440, 304] width 370 height 20
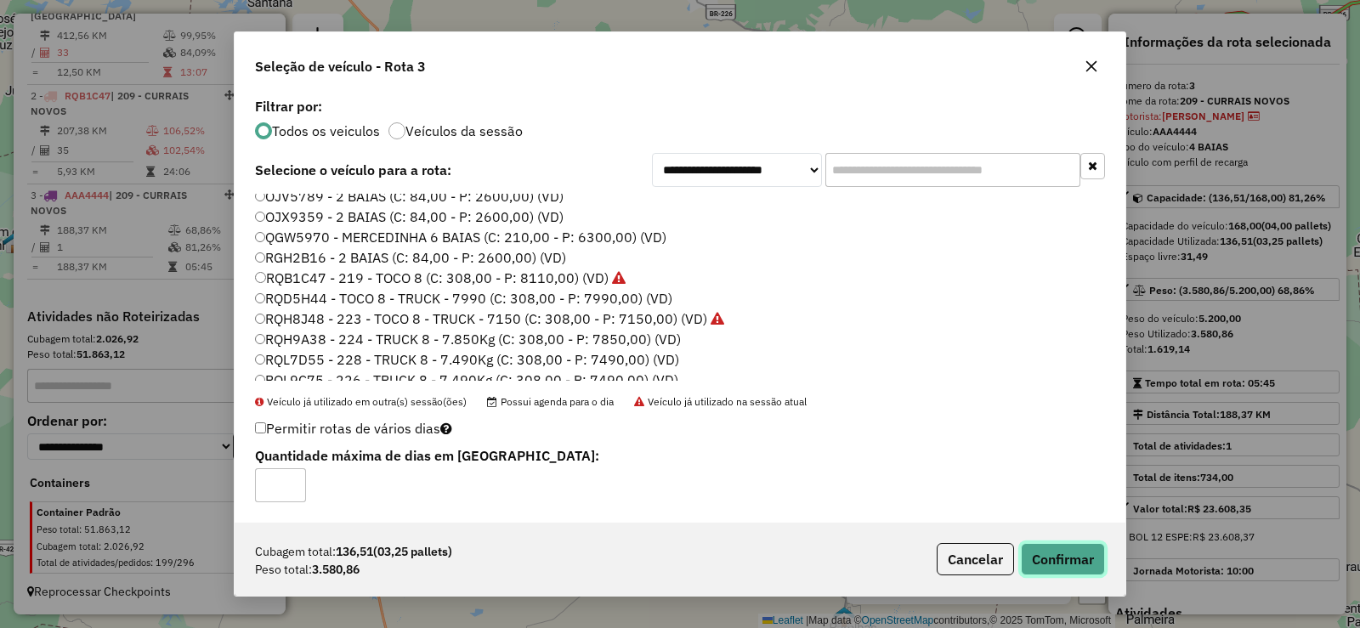
click at [1067, 557] on button "Confirmar" at bounding box center [1063, 559] width 84 height 32
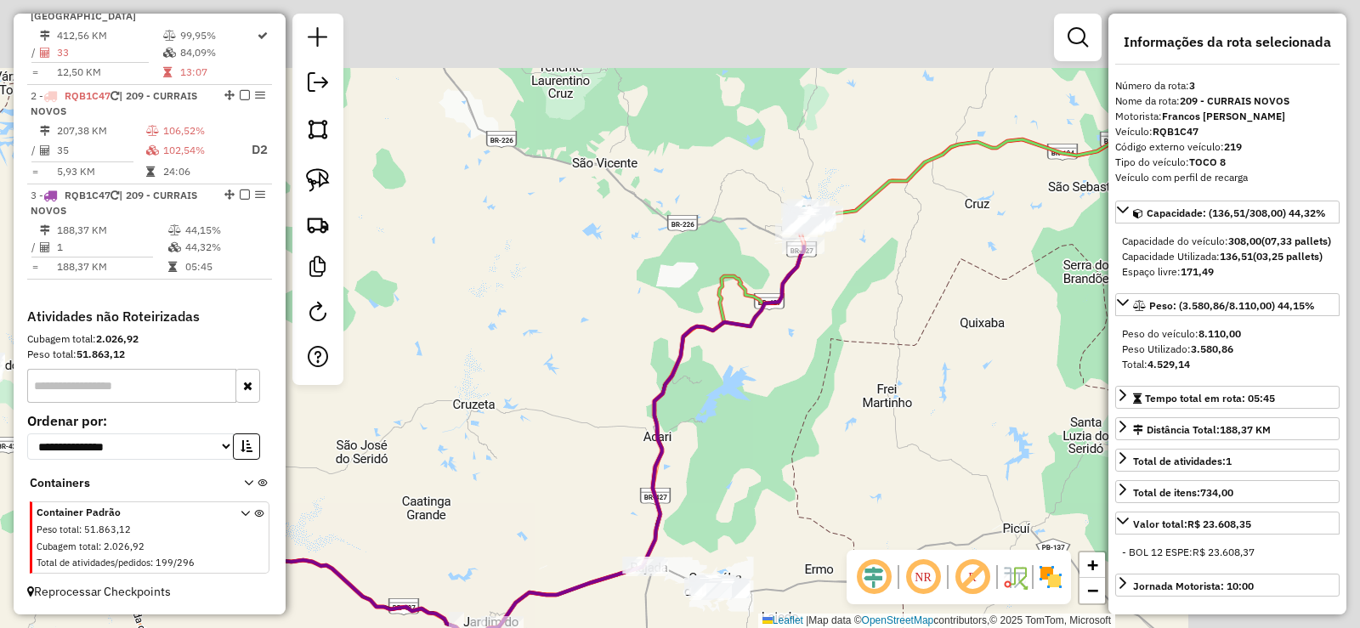
drag, startPoint x: 731, startPoint y: 269, endPoint x: 538, endPoint y: 388, distance: 226.8
click at [532, 394] on div "Janela de atendimento Grade de atendimento Capacidade Transportadoras Veículos …" at bounding box center [680, 314] width 1360 height 628
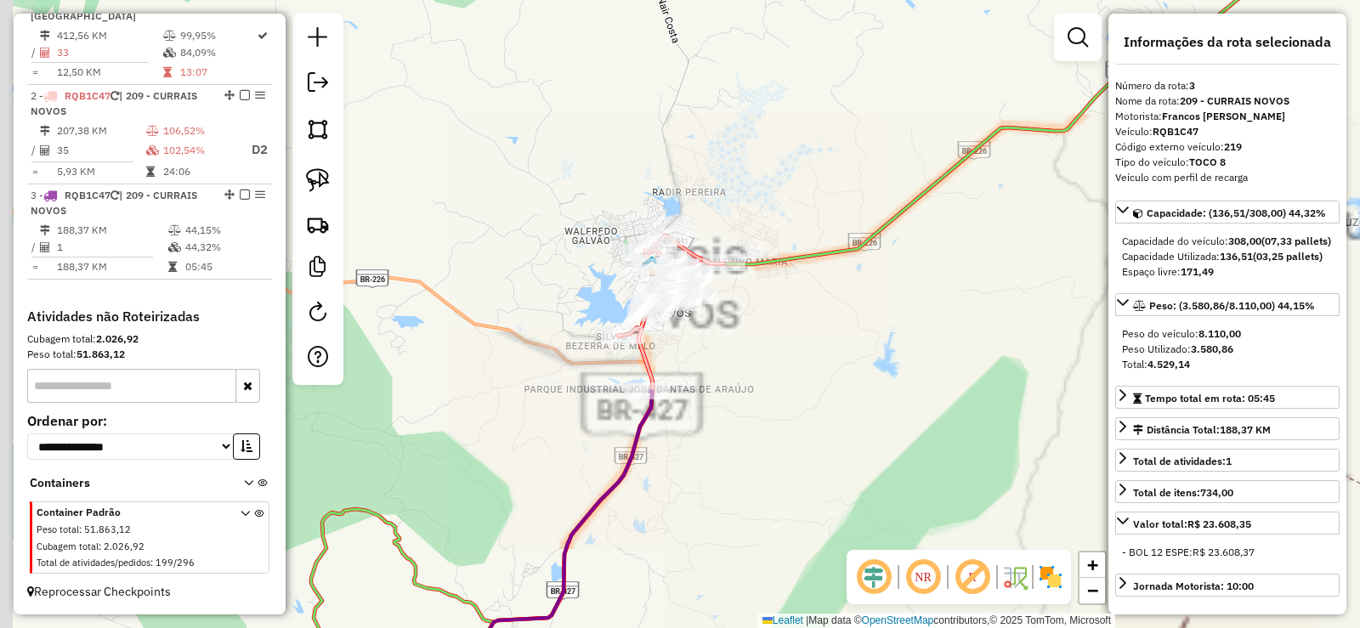
drag, startPoint x: 703, startPoint y: 355, endPoint x: 749, endPoint y: 379, distance: 51.7
click at [749, 379] on div "Janela de atendimento Grade de atendimento Capacidade Transportadoras Veículos …" at bounding box center [680, 314] width 1360 height 628
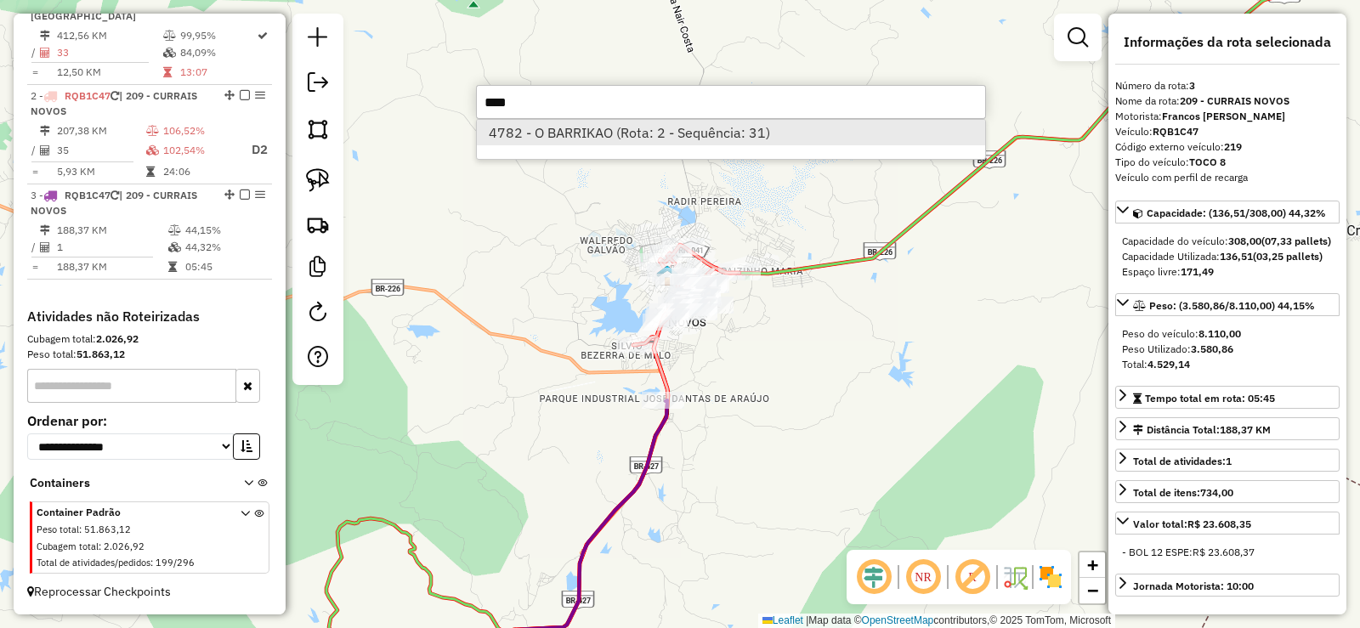
type input "****"
click at [626, 130] on li "4782 - O BARRIKAO (Rota: 2 - Sequência: 31)" at bounding box center [731, 133] width 508 height 26
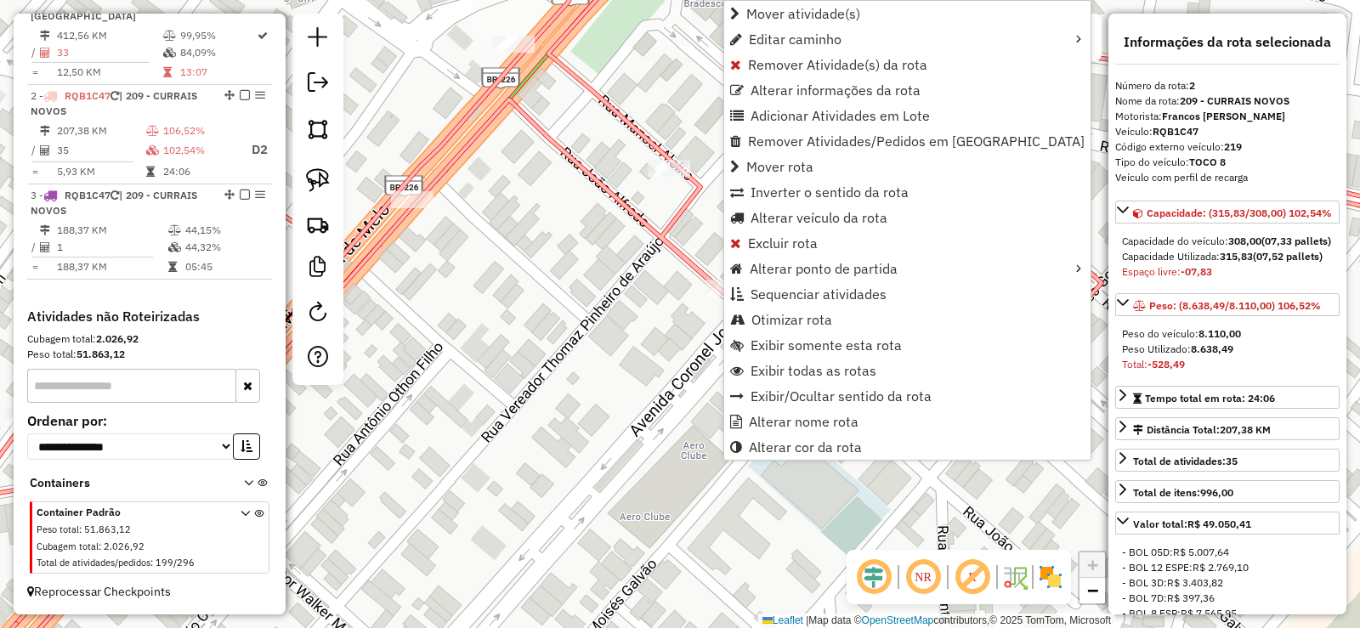
drag, startPoint x: 777, startPoint y: 12, endPoint x: 455, endPoint y: 192, distance: 369.2
click at [775, 13] on span "Mover atividade(s)" at bounding box center [804, 14] width 114 height 14
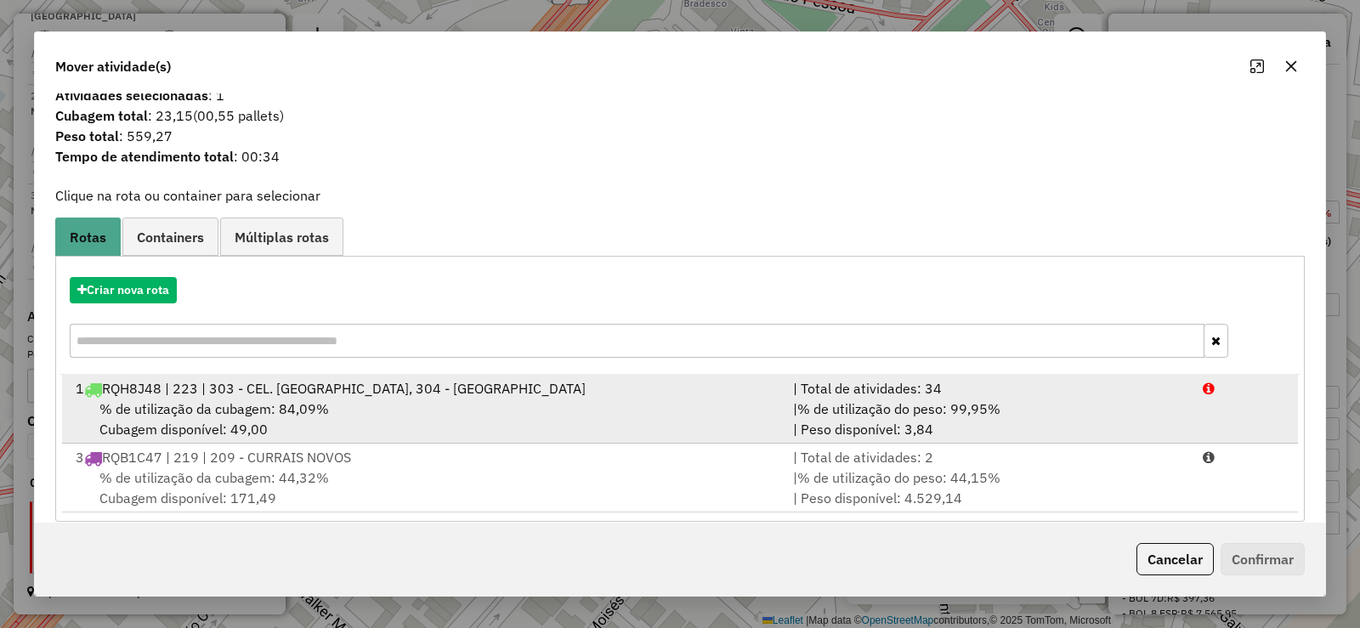
scroll to position [35, 0]
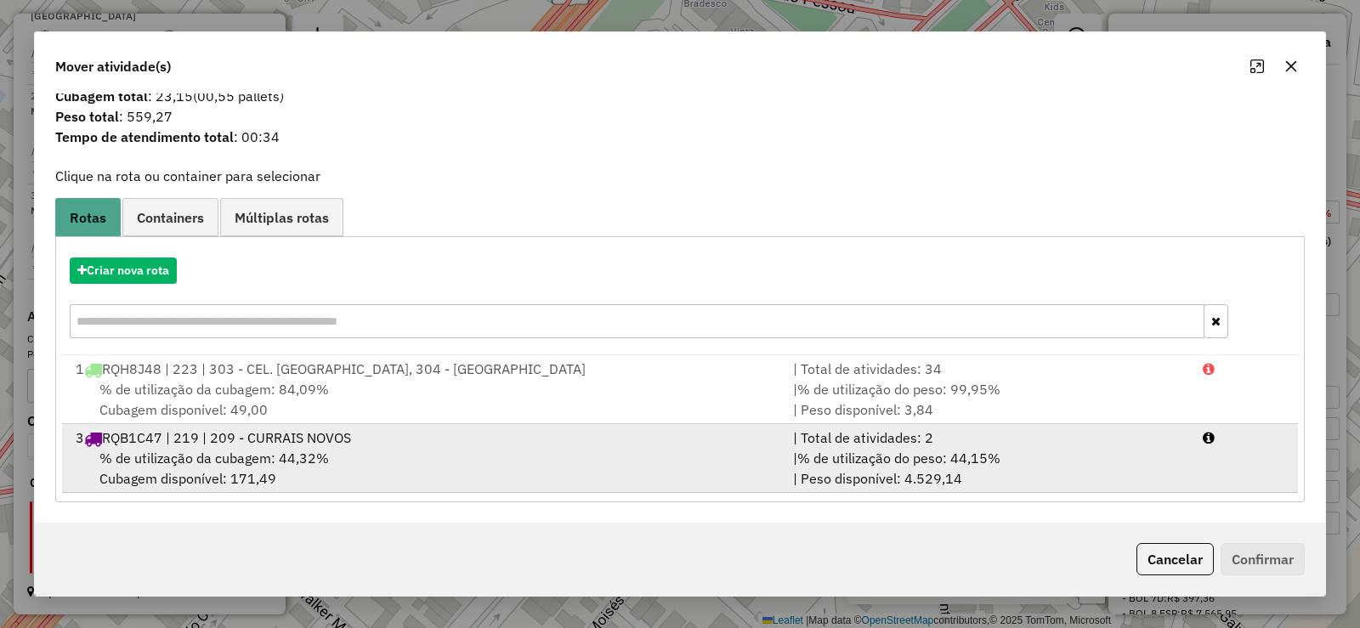
click at [319, 447] on div "3 RQB1C47 | 219 | 209 - CURRAIS NOVOS" at bounding box center [424, 438] width 718 height 20
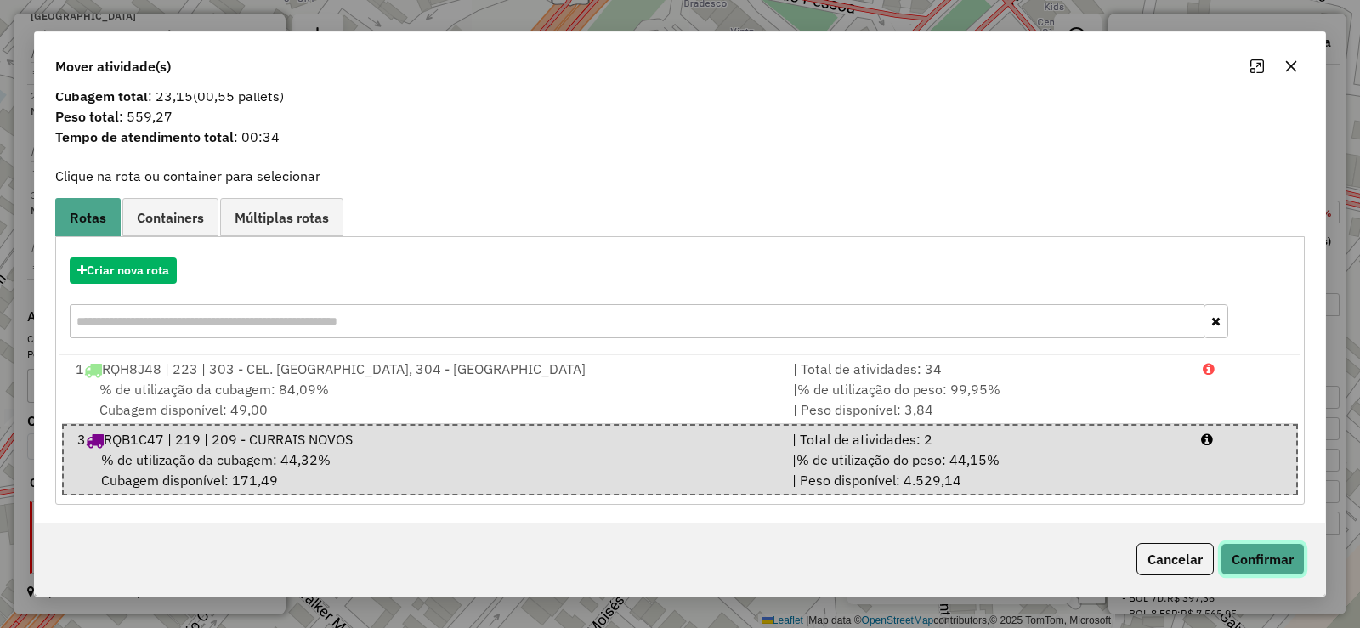
click at [1276, 560] on button "Confirmar" at bounding box center [1263, 559] width 84 height 32
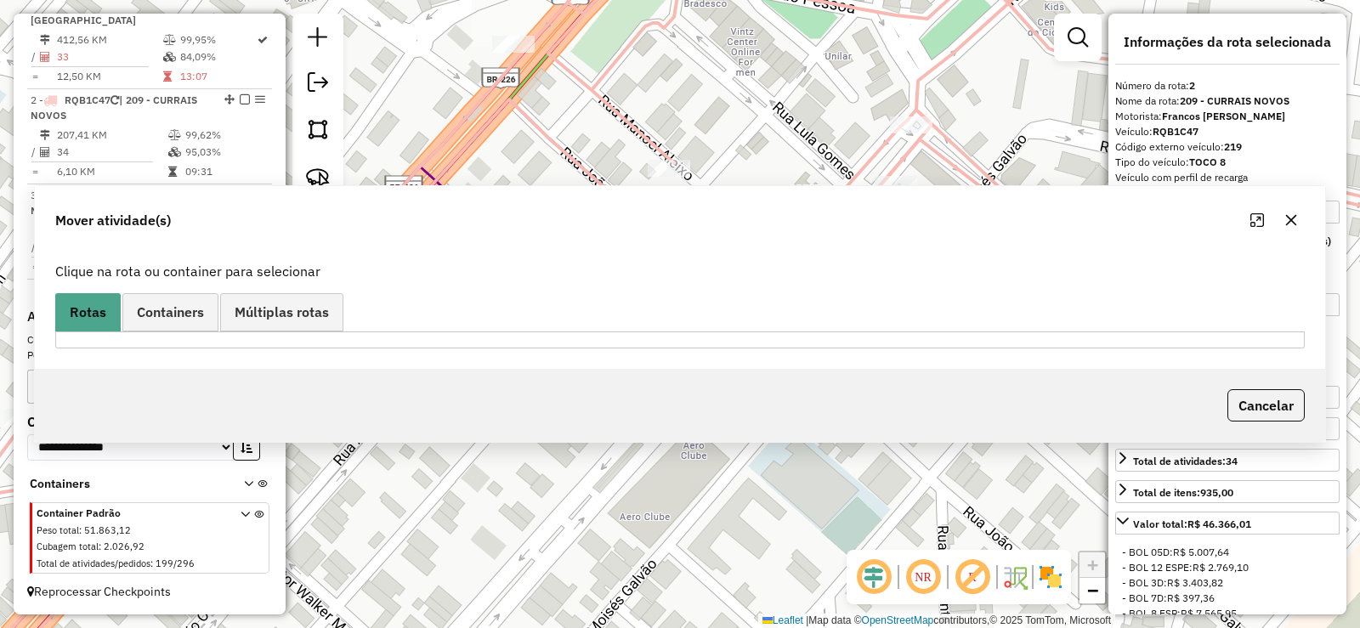
scroll to position [0, 0]
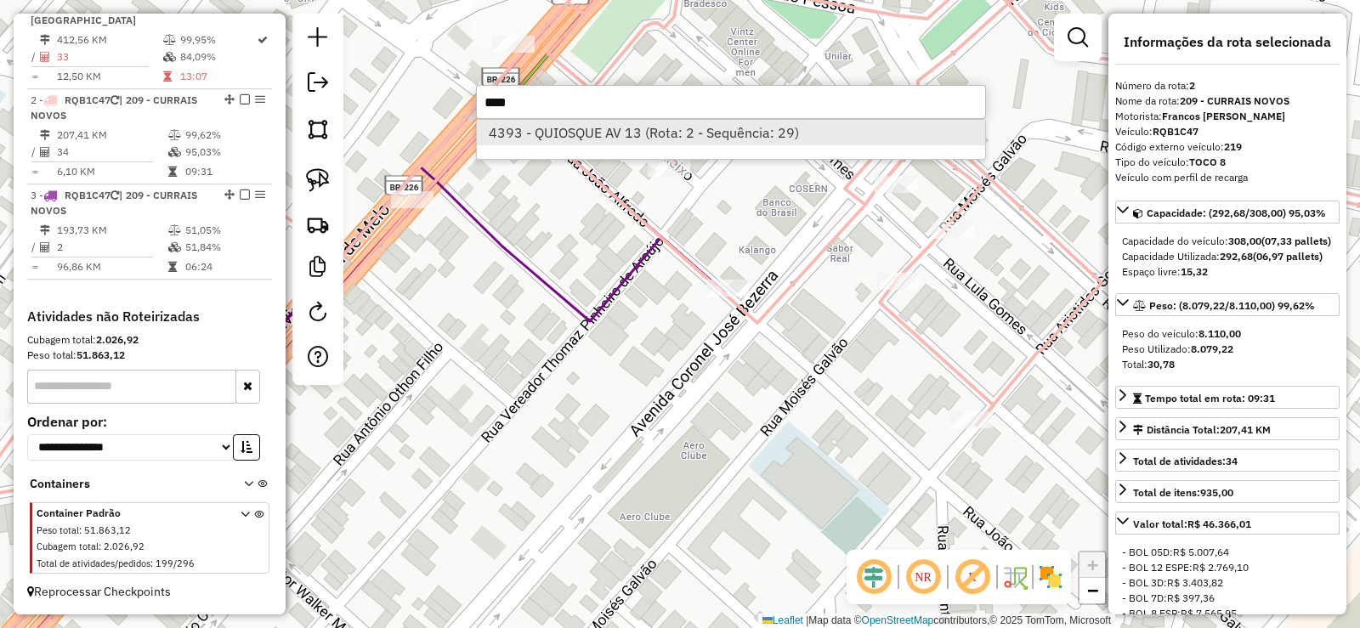
type input "****"
click at [582, 120] on li "4393 - QUIOSQUE AV 13 (Rota: 2 - Sequência: 29)" at bounding box center [731, 133] width 508 height 26
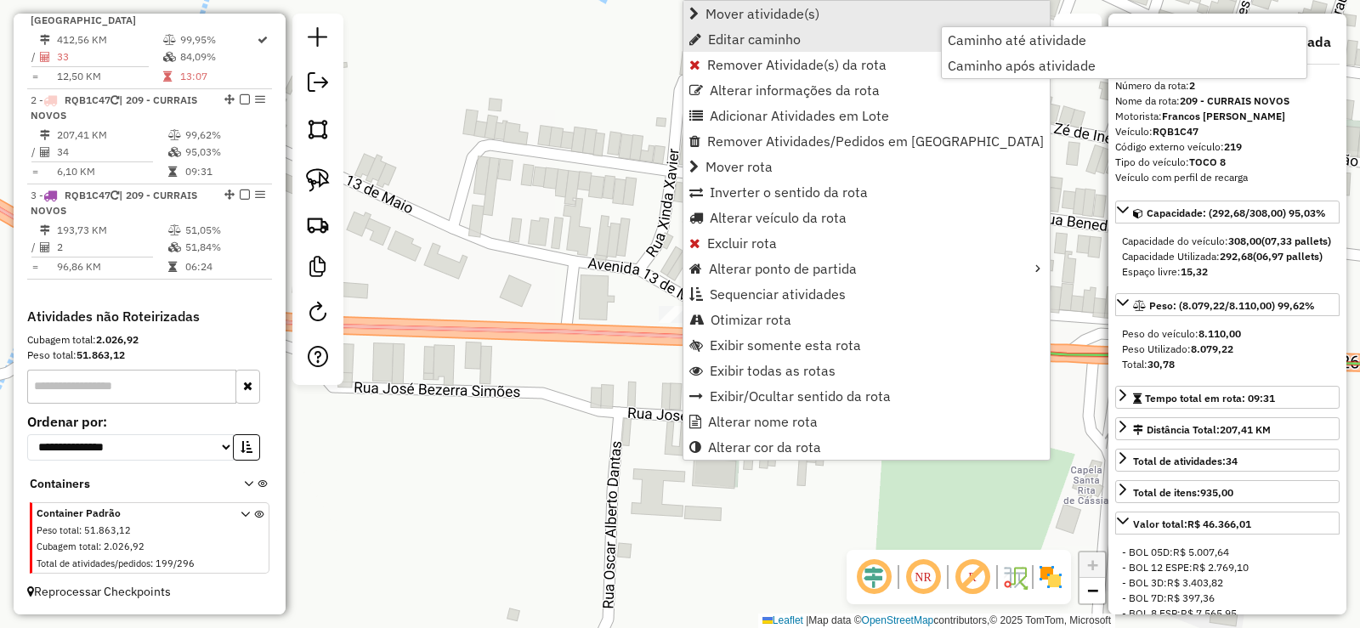
click at [726, 19] on span "Mover atividade(s)" at bounding box center [763, 14] width 114 height 14
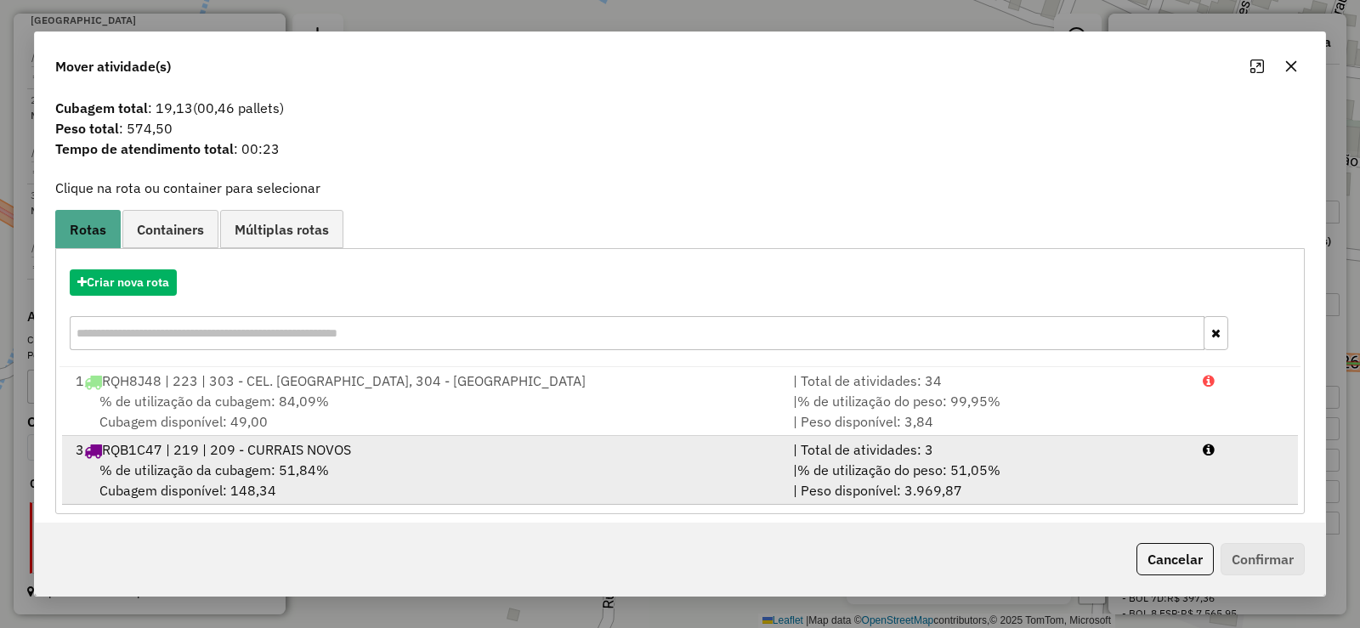
scroll to position [35, 0]
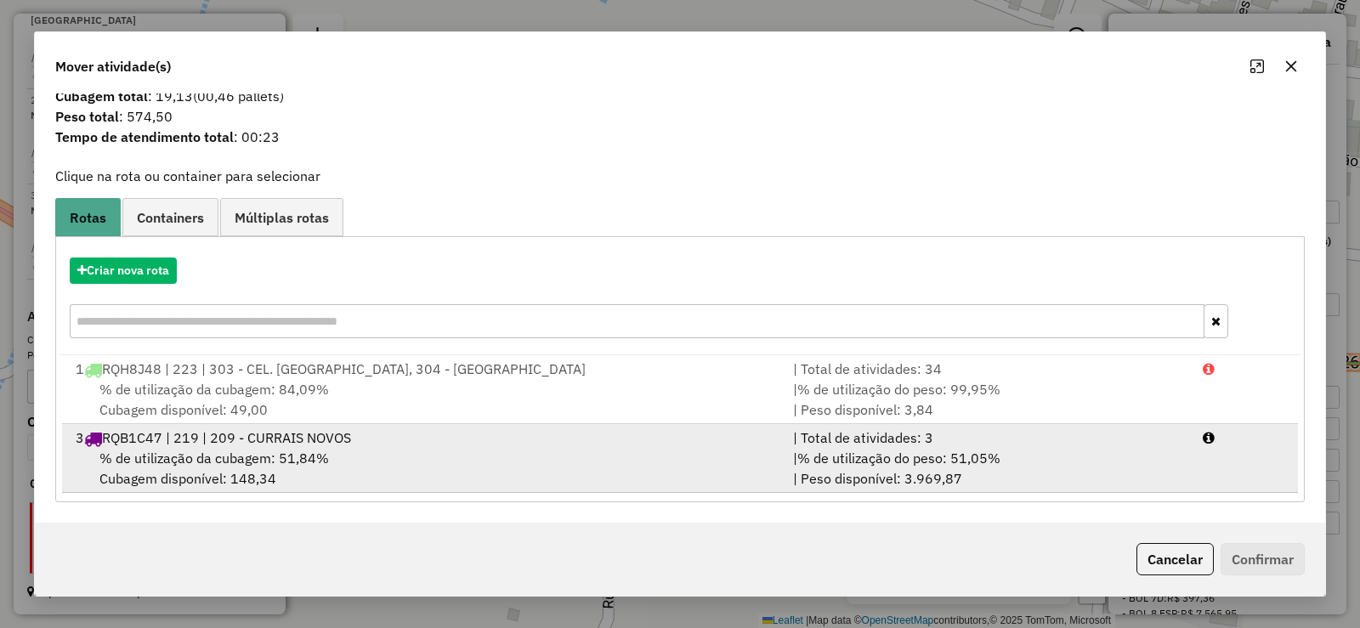
click at [394, 478] on div "% de utilização da cubagem: 51,84% Cubagem disponível: 148,34" at bounding box center [424, 468] width 718 height 41
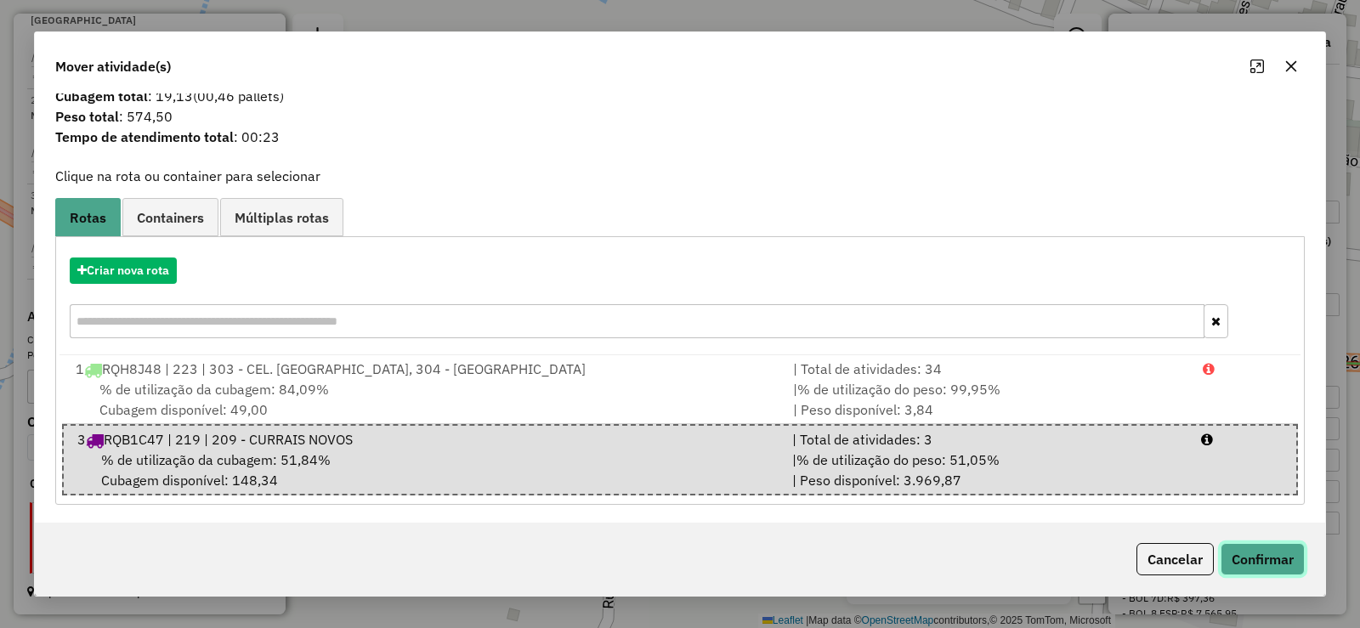
drag, startPoint x: 1281, startPoint y: 562, endPoint x: 1267, endPoint y: 555, distance: 16.0
click at [1277, 559] on button "Confirmar" at bounding box center [1263, 559] width 84 height 32
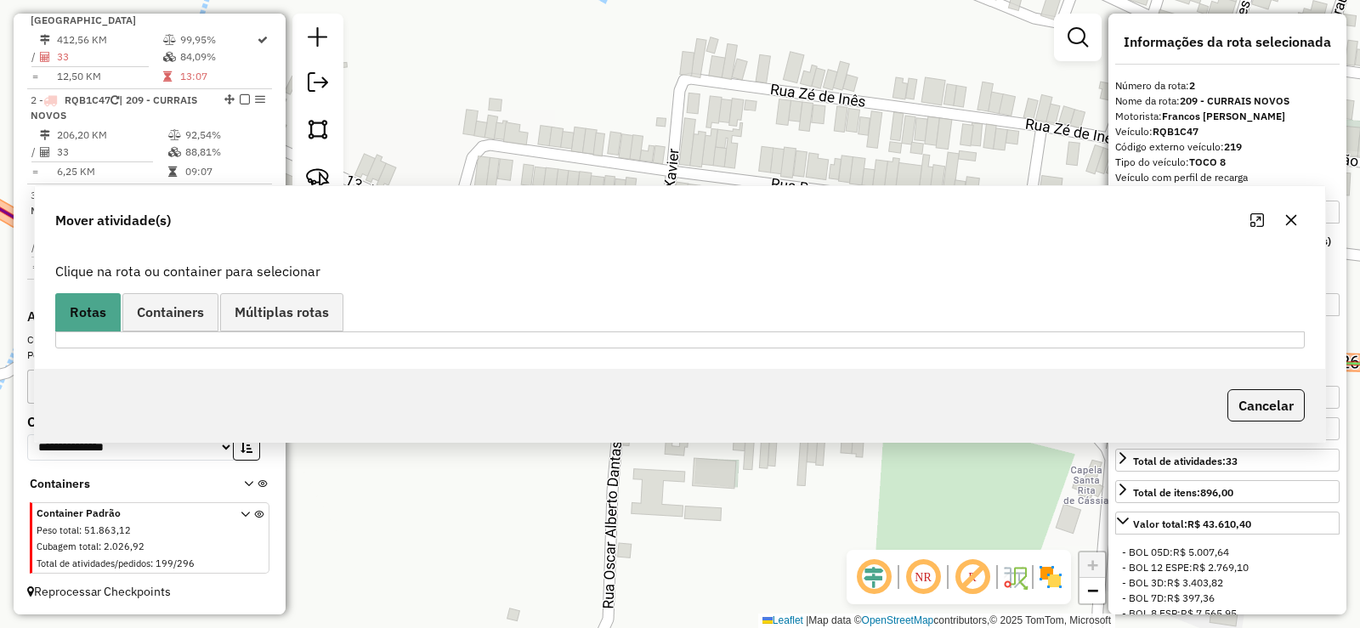
scroll to position [0, 0]
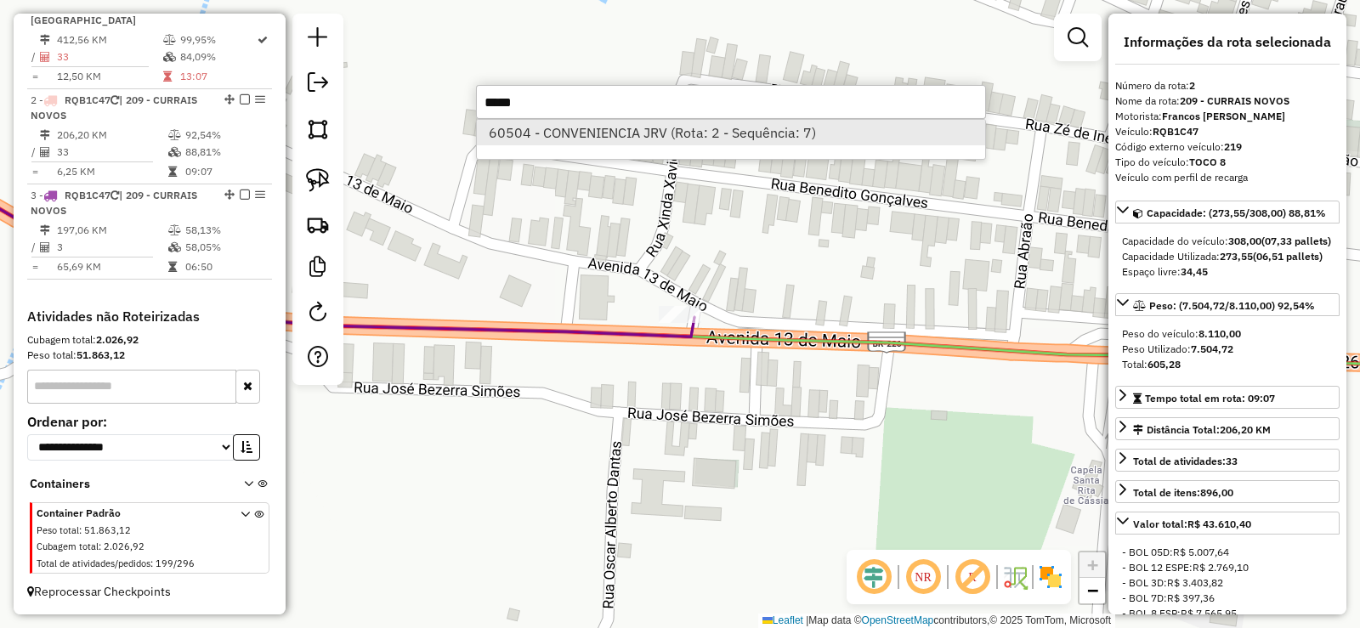
type input "*****"
click at [622, 132] on li "60504 - CONVENIENCIA JRV (Rota: 2 - Sequência: 7)" at bounding box center [731, 133] width 508 height 26
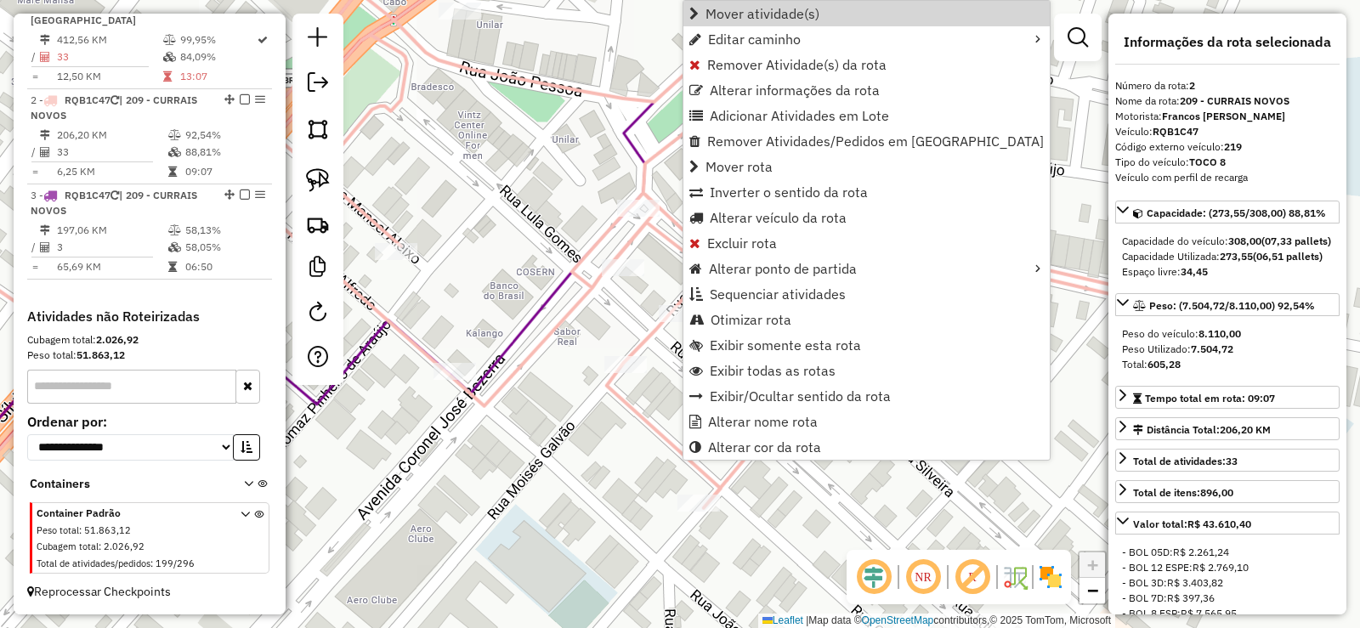
drag, startPoint x: 727, startPoint y: 15, endPoint x: 712, endPoint y: 38, distance: 27.6
click at [726, 15] on span "Mover atividade(s)" at bounding box center [763, 14] width 114 height 14
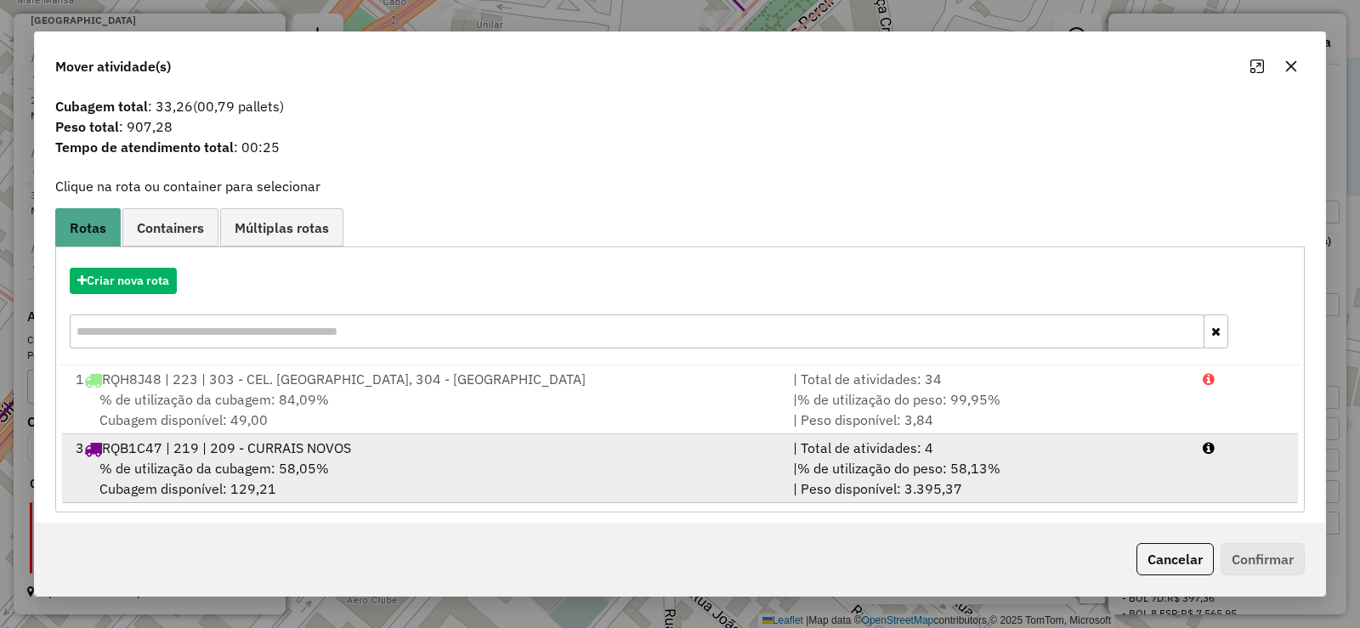
scroll to position [35, 0]
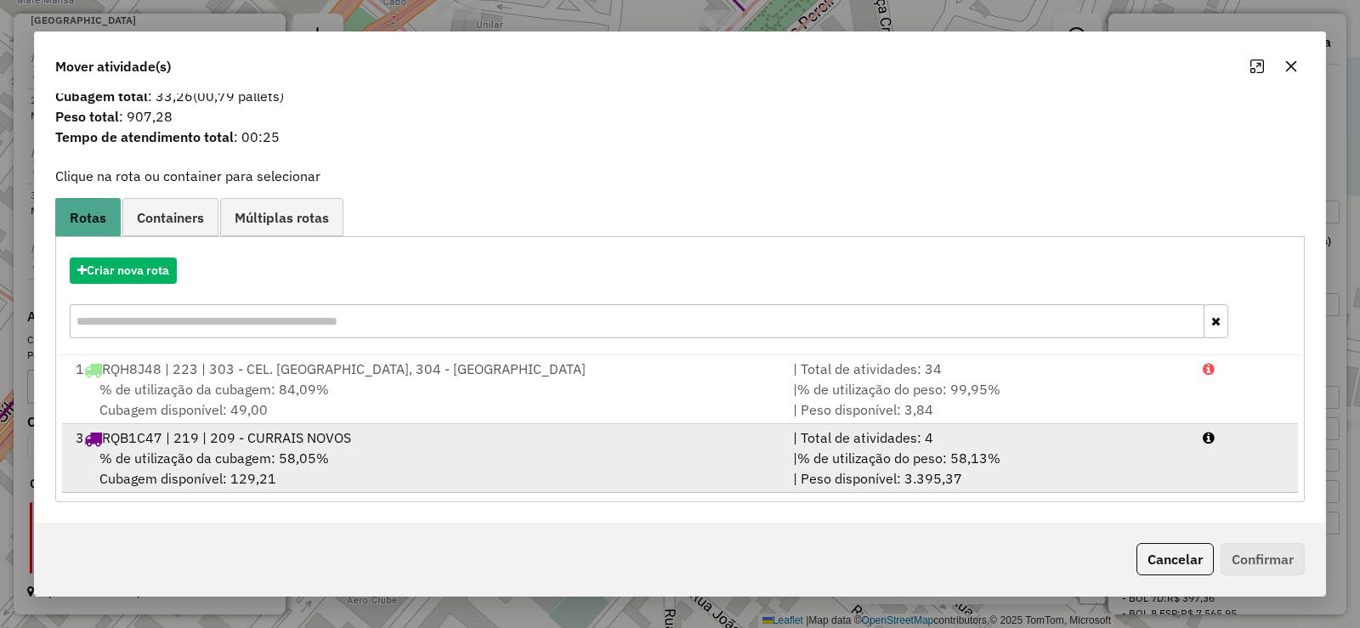
click at [367, 458] on div "% de utilização da cubagem: 58,05% Cubagem disponível: 129,21" at bounding box center [424, 468] width 718 height 41
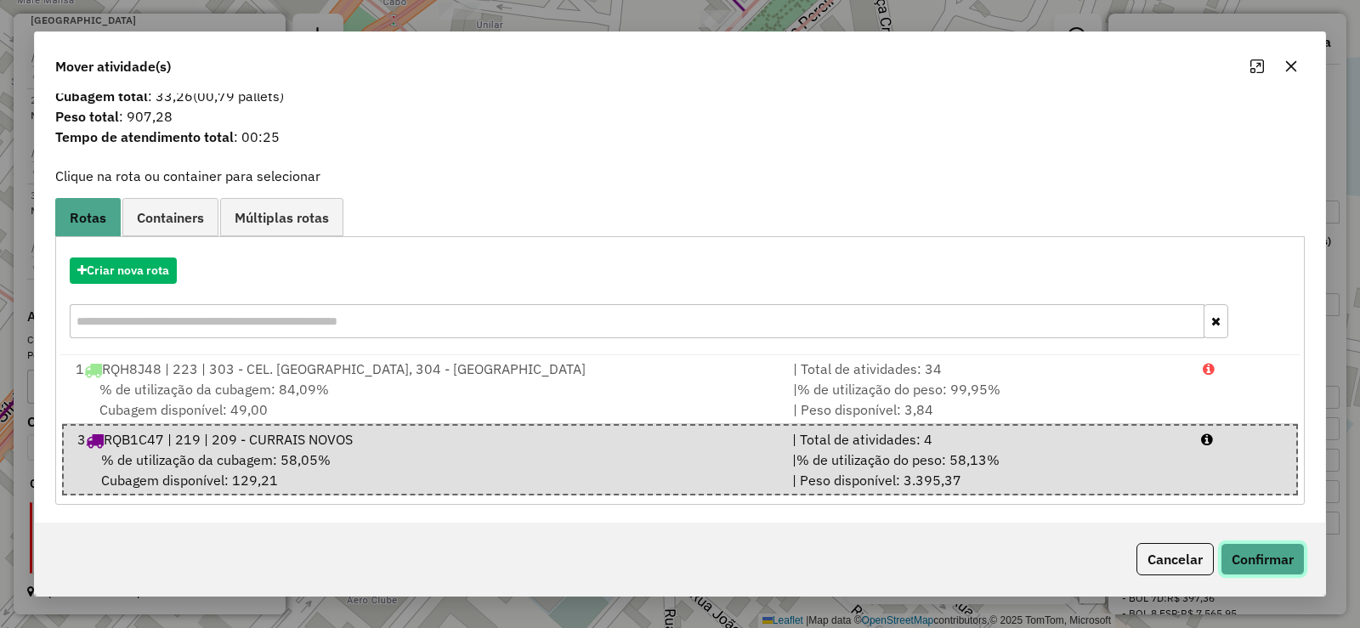
click at [1283, 557] on button "Confirmar" at bounding box center [1263, 559] width 84 height 32
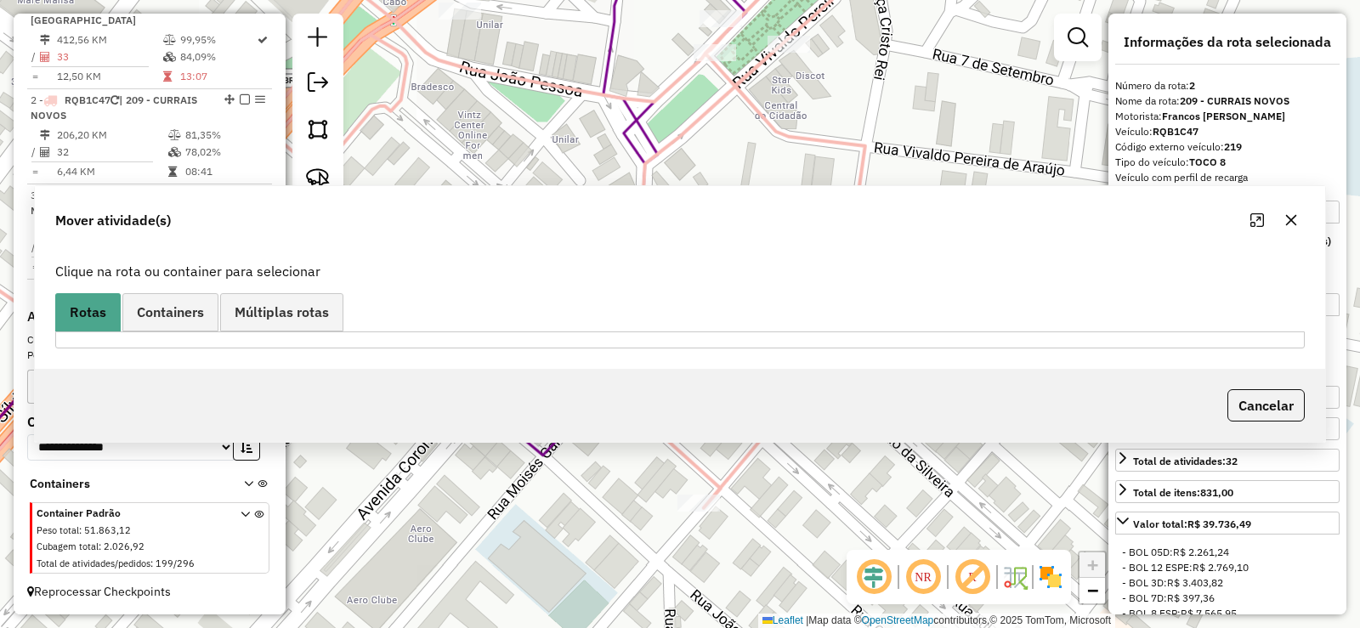
scroll to position [0, 0]
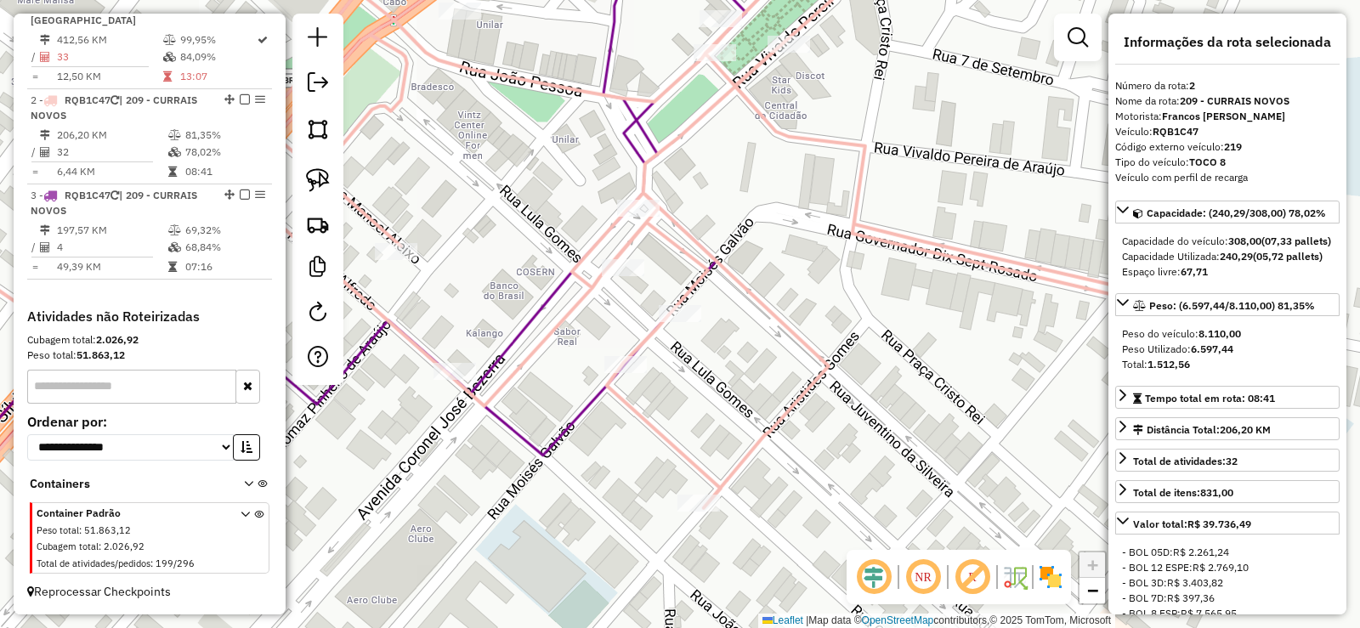
drag, startPoint x: 456, startPoint y: 460, endPoint x: 684, endPoint y: 389, distance: 239.6
click at [684, 390] on div "Janela de atendimento Grade de atendimento Capacidade Transportadoras Veículos …" at bounding box center [680, 314] width 1360 height 628
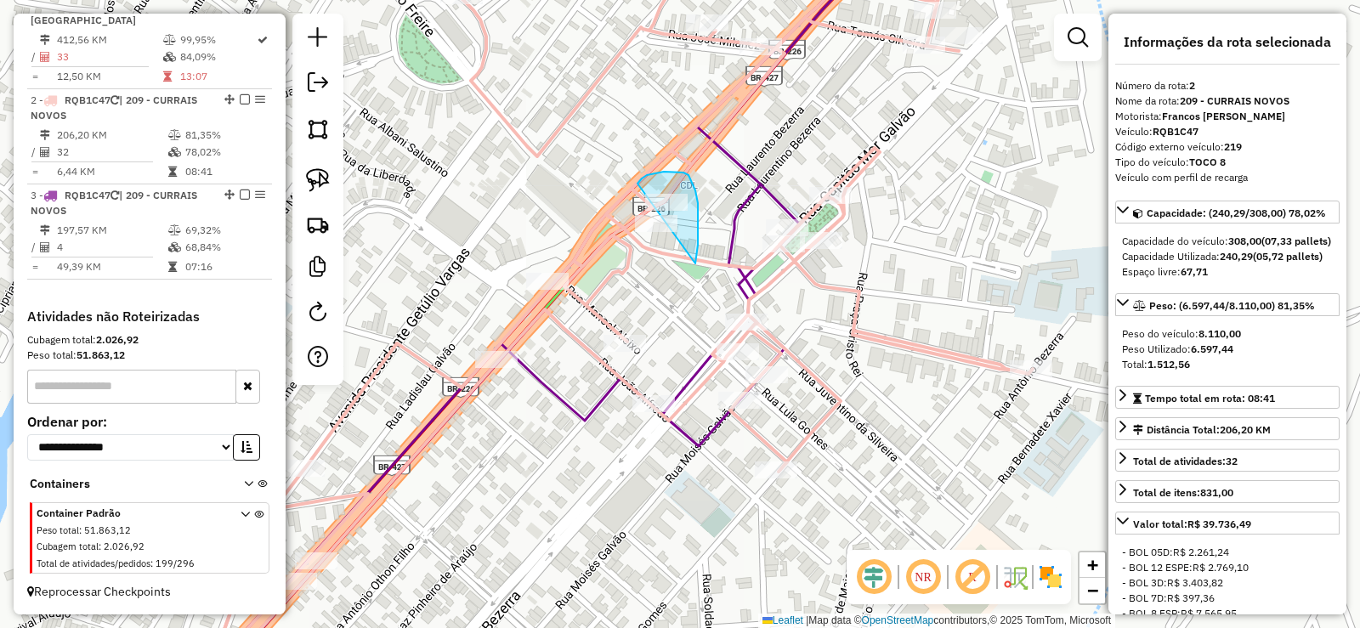
drag, startPoint x: 697, startPoint y: 253, endPoint x: 637, endPoint y: 261, distance: 61.0
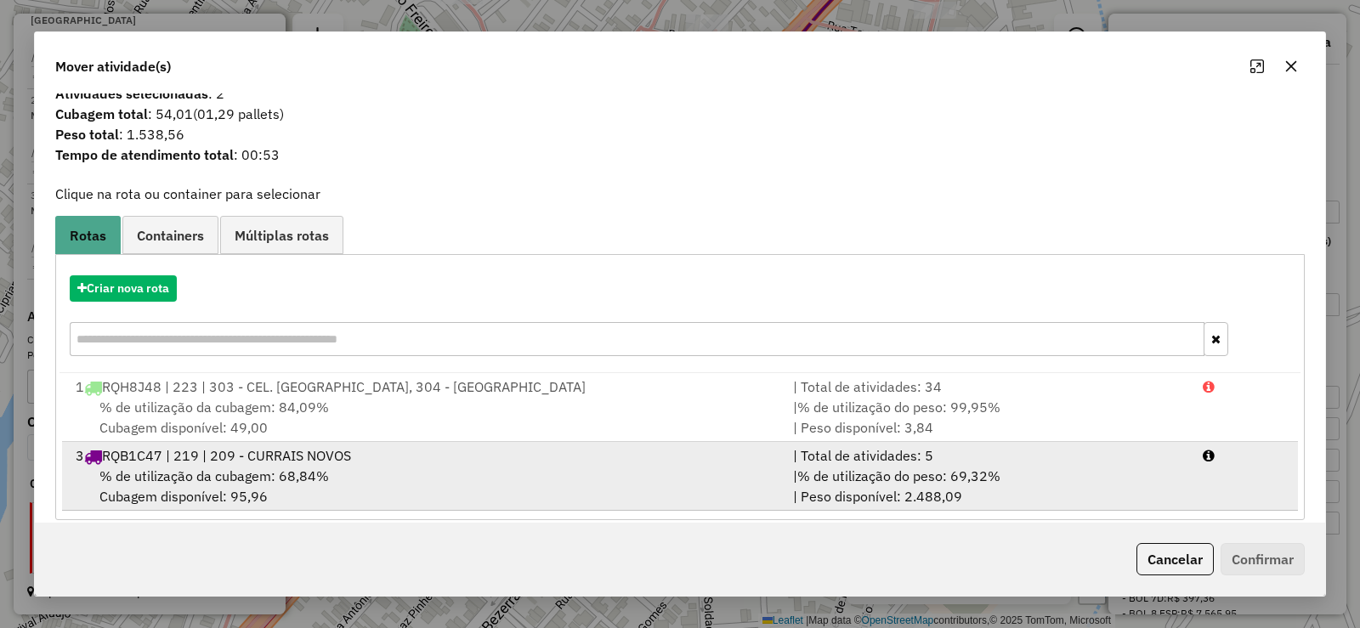
scroll to position [35, 0]
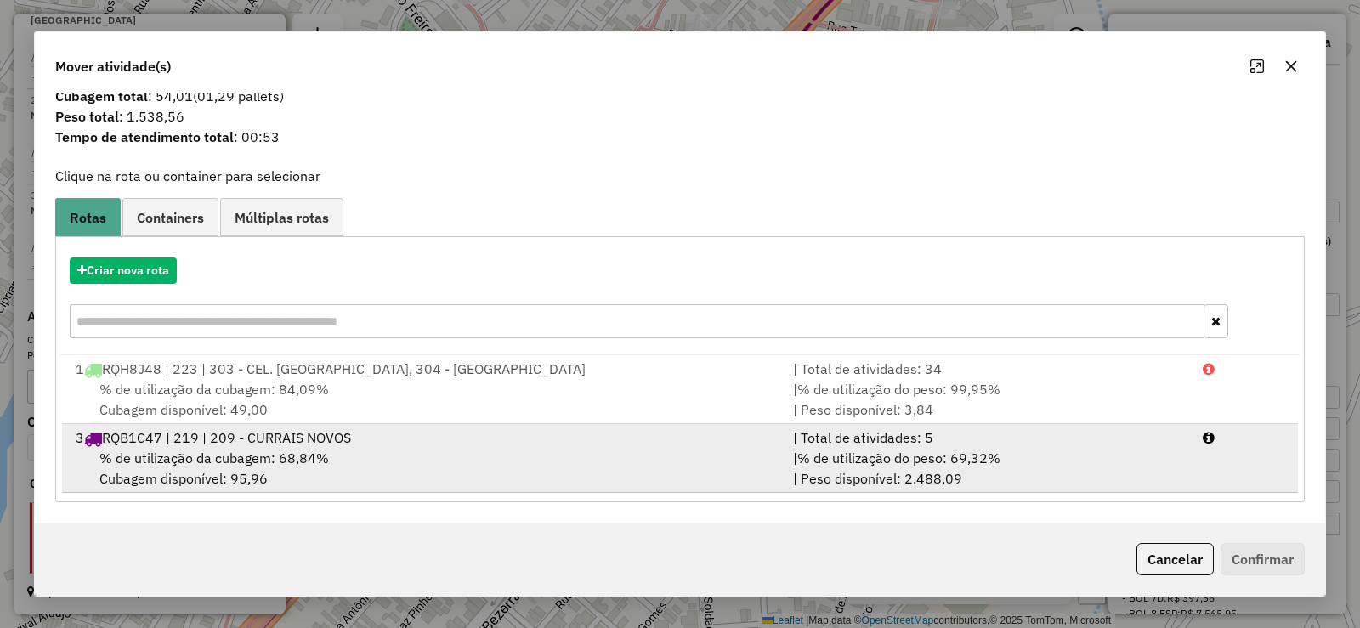
click at [440, 440] on div "3 RQB1C47 | 219 | 209 - CURRAIS NOVOS" at bounding box center [424, 438] width 718 height 20
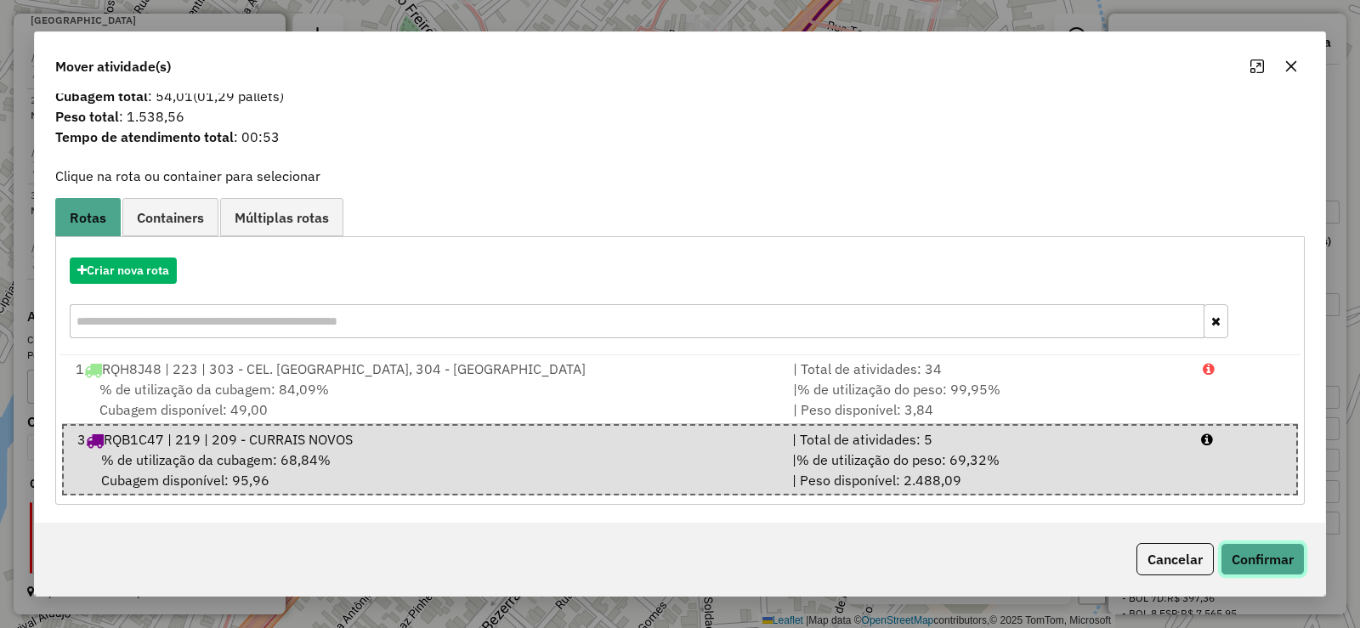
click at [1252, 558] on button "Confirmar" at bounding box center [1263, 559] width 84 height 32
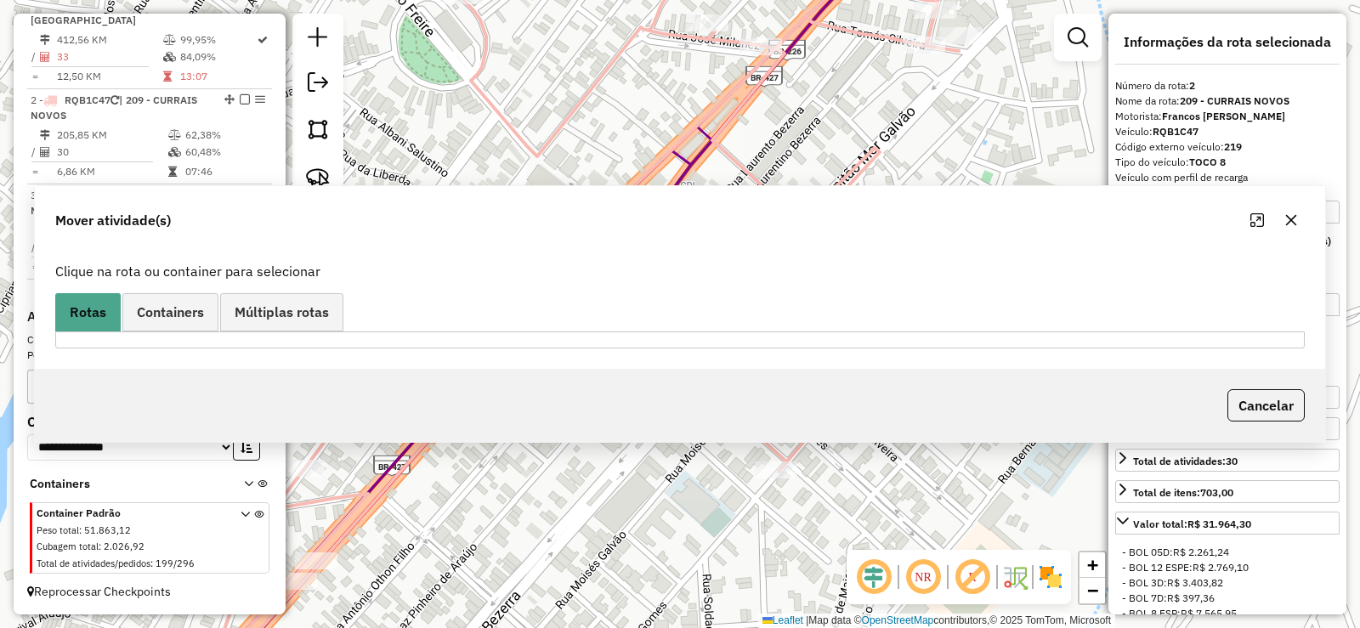
scroll to position [0, 0]
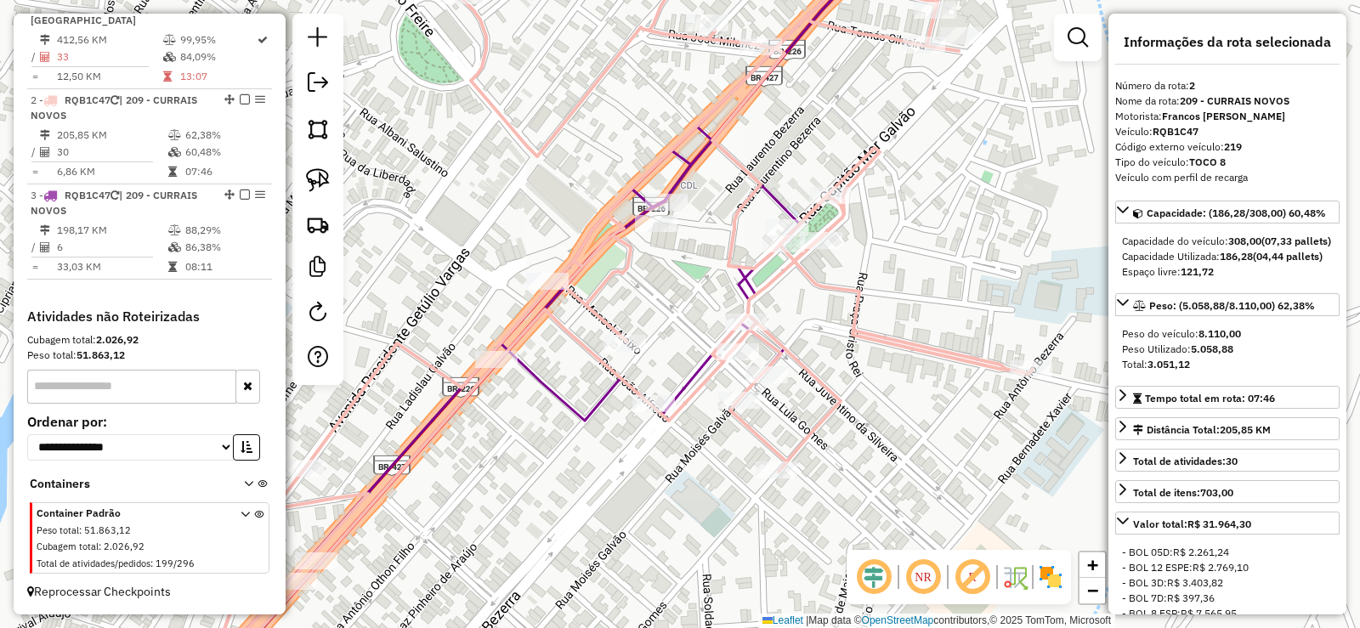
drag, startPoint x: 514, startPoint y: 475, endPoint x: 654, endPoint y: 352, distance: 186.8
click at [654, 352] on div "Janela de atendimento Grade de atendimento Capacidade Transportadoras Veículos …" at bounding box center [680, 314] width 1360 height 628
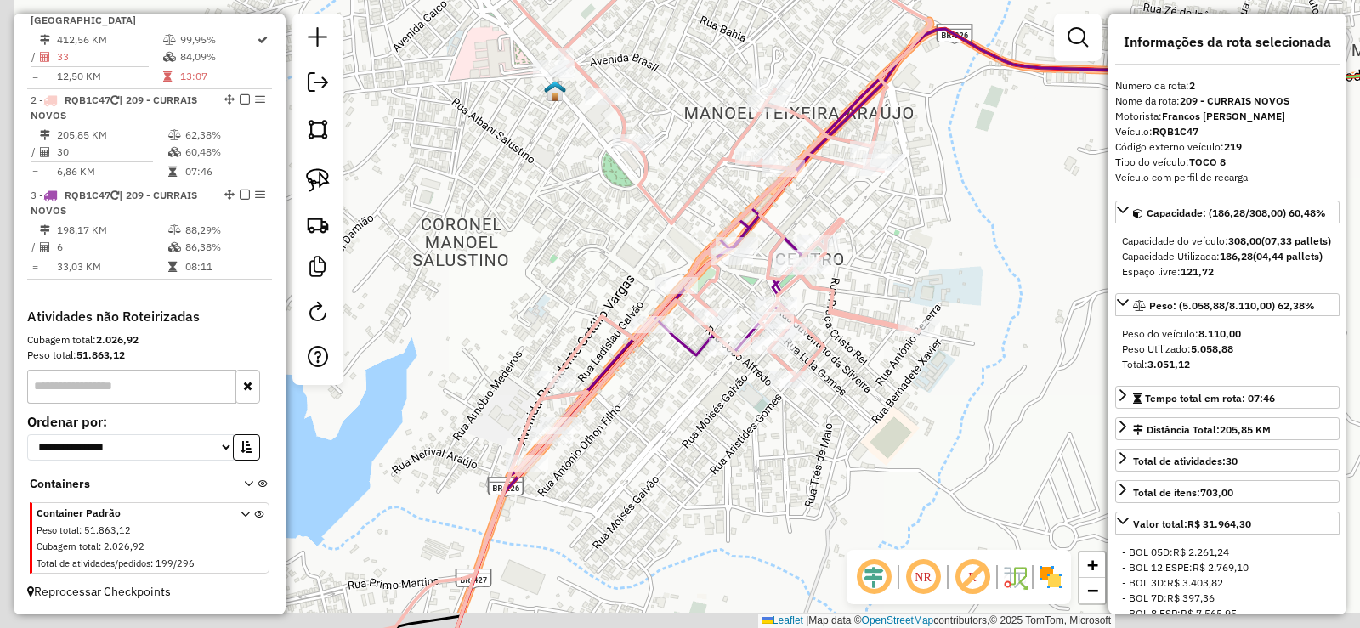
drag, startPoint x: 526, startPoint y: 264, endPoint x: 622, endPoint y: 222, distance: 105.1
click at [622, 222] on div "Janela de atendimento Grade de atendimento Capacidade Transportadoras Veículos …" at bounding box center [680, 314] width 1360 height 628
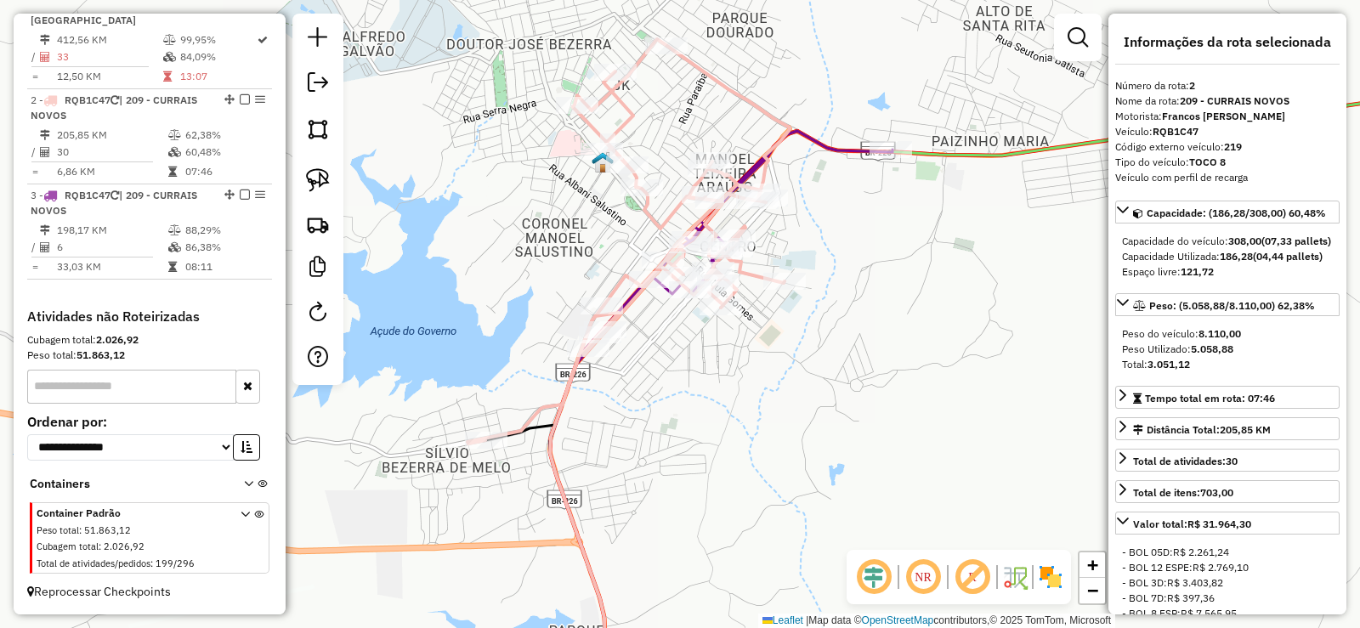
drag, startPoint x: 643, startPoint y: 219, endPoint x: 603, endPoint y: 252, distance: 51.4
click at [603, 252] on div "Janela de atendimento Grade de atendimento Capacidade Transportadoras Veículos …" at bounding box center [680, 314] width 1360 height 628
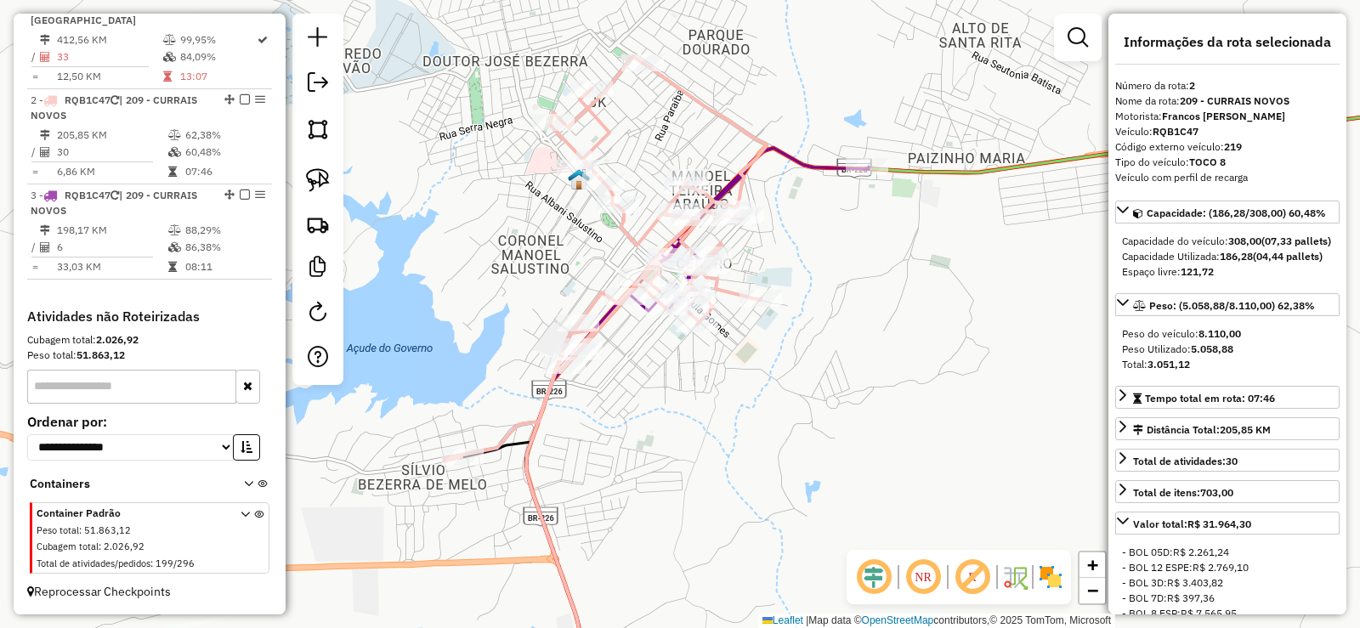
drag, startPoint x: 671, startPoint y: 503, endPoint x: 639, endPoint y: 378, distance: 129.9
click at [639, 380] on div "Janela de atendimento Grade de atendimento Capacidade Transportadoras Veículos …" at bounding box center [680, 314] width 1360 height 628
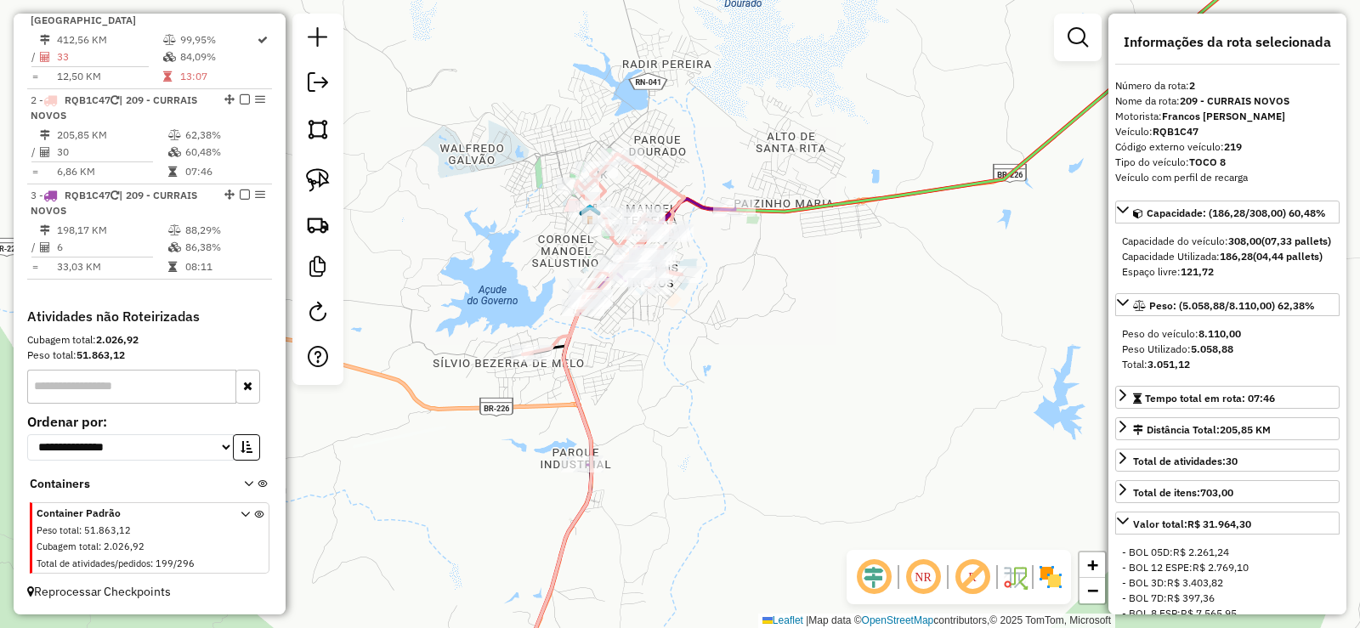
drag, startPoint x: 668, startPoint y: 448, endPoint x: 714, endPoint y: 371, distance: 90.0
click at [717, 379] on div "Janela de atendimento Grade de atendimento Capacidade Transportadoras Veículos …" at bounding box center [680, 314] width 1360 height 628
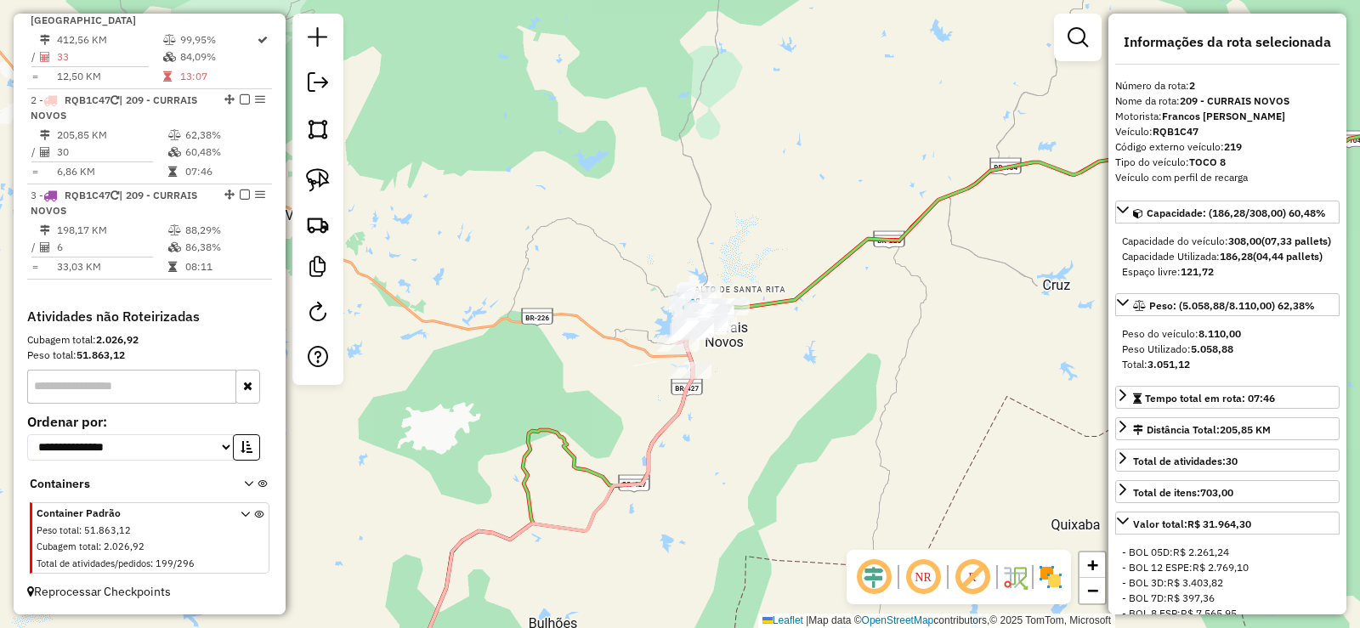
drag, startPoint x: 616, startPoint y: 448, endPoint x: 719, endPoint y: 304, distance: 177.4
click at [719, 306] on div "Janela de atendimento Grade de atendimento Capacidade Transportadoras Veículos …" at bounding box center [680, 314] width 1360 height 628
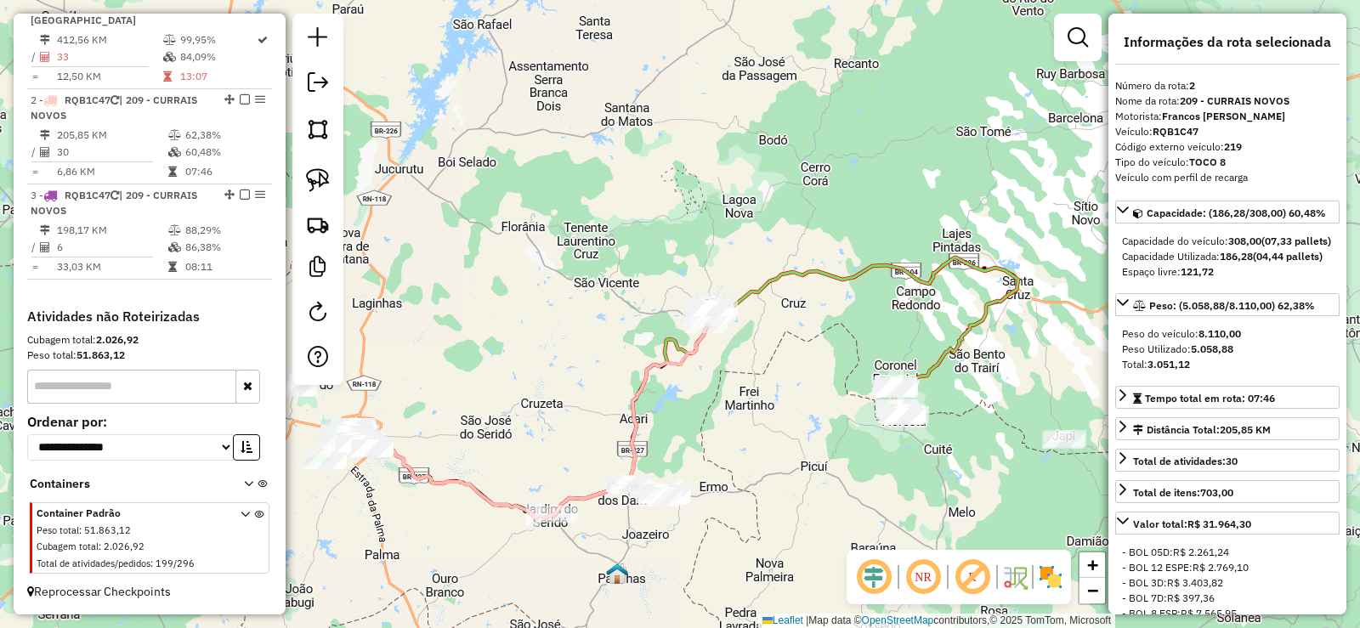
drag, startPoint x: 578, startPoint y: 411, endPoint x: 661, endPoint y: 347, distance: 104.9
click at [686, 340] on div "Janela de atendimento Grade de atendimento Capacidade Transportadoras Veículos …" at bounding box center [680, 314] width 1360 height 628
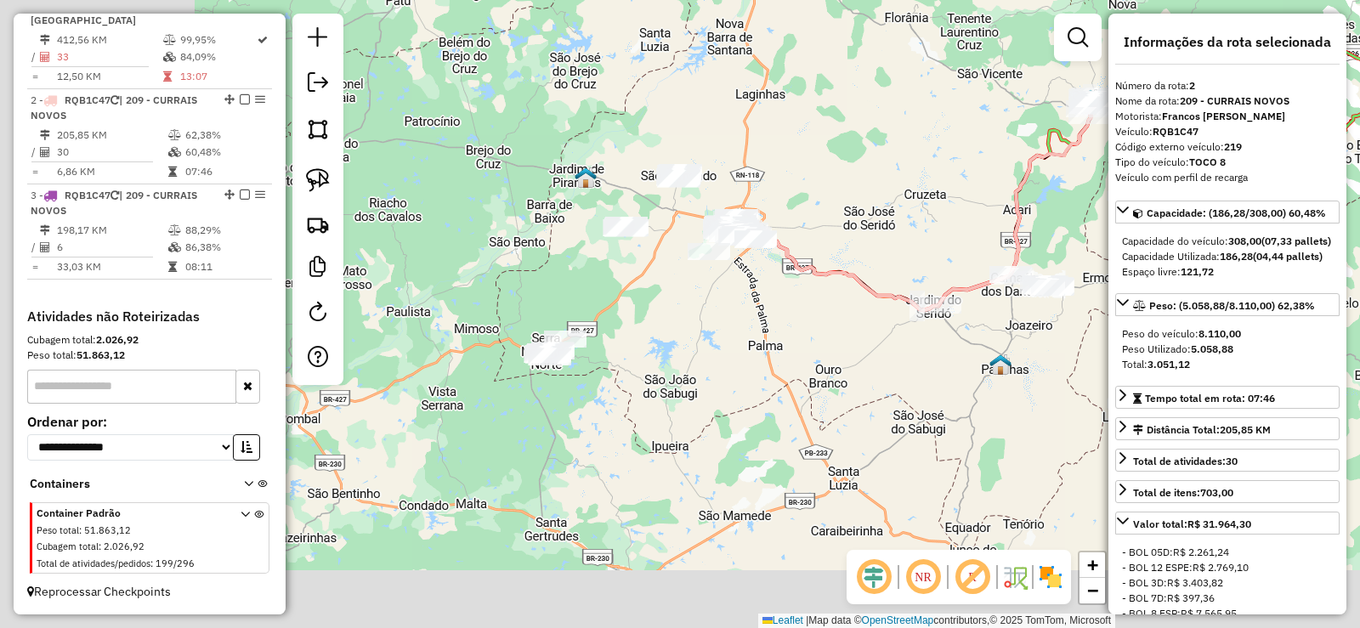
drag, startPoint x: 492, startPoint y: 478, endPoint x: 768, endPoint y: 339, distance: 308.4
click at [768, 339] on div "Janela de atendimento Grade de atendimento Capacidade Transportadoras Veículos …" at bounding box center [680, 314] width 1360 height 628
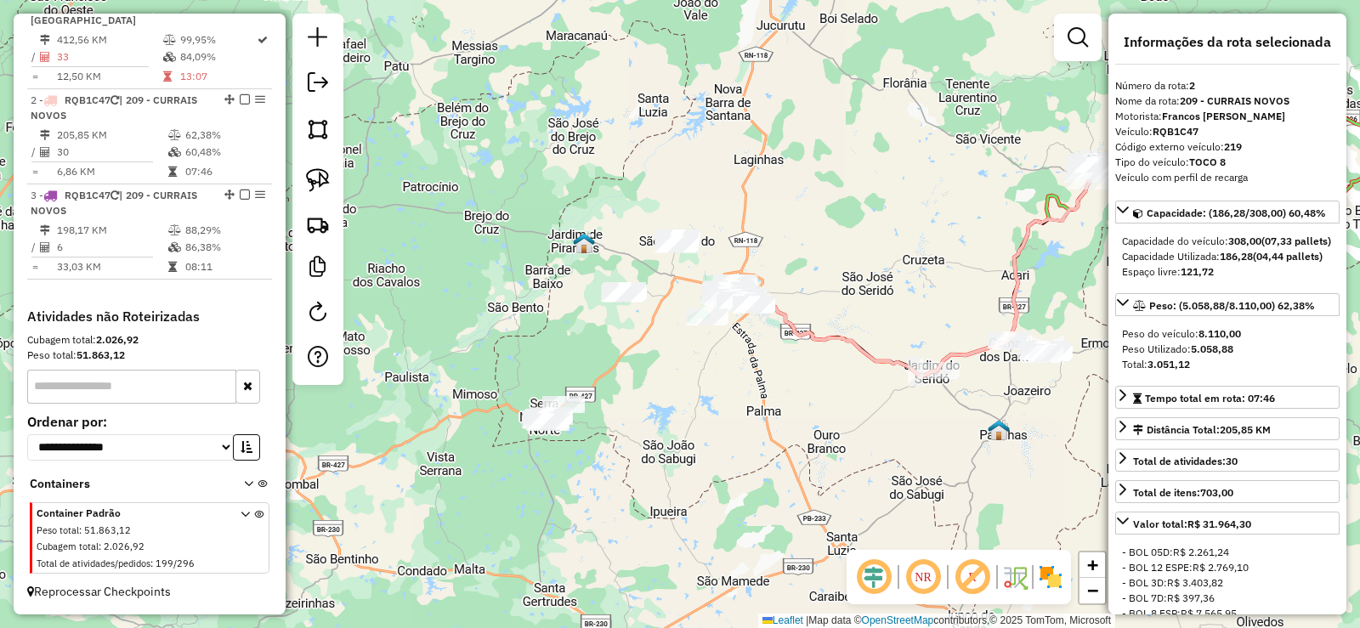
drag, startPoint x: 641, startPoint y: 356, endPoint x: 638, endPoint y: 385, distance: 29.1
click at [638, 385] on div "Janela de atendimento Grade de atendimento Capacidade Transportadoras Veículos …" at bounding box center [680, 314] width 1360 height 628
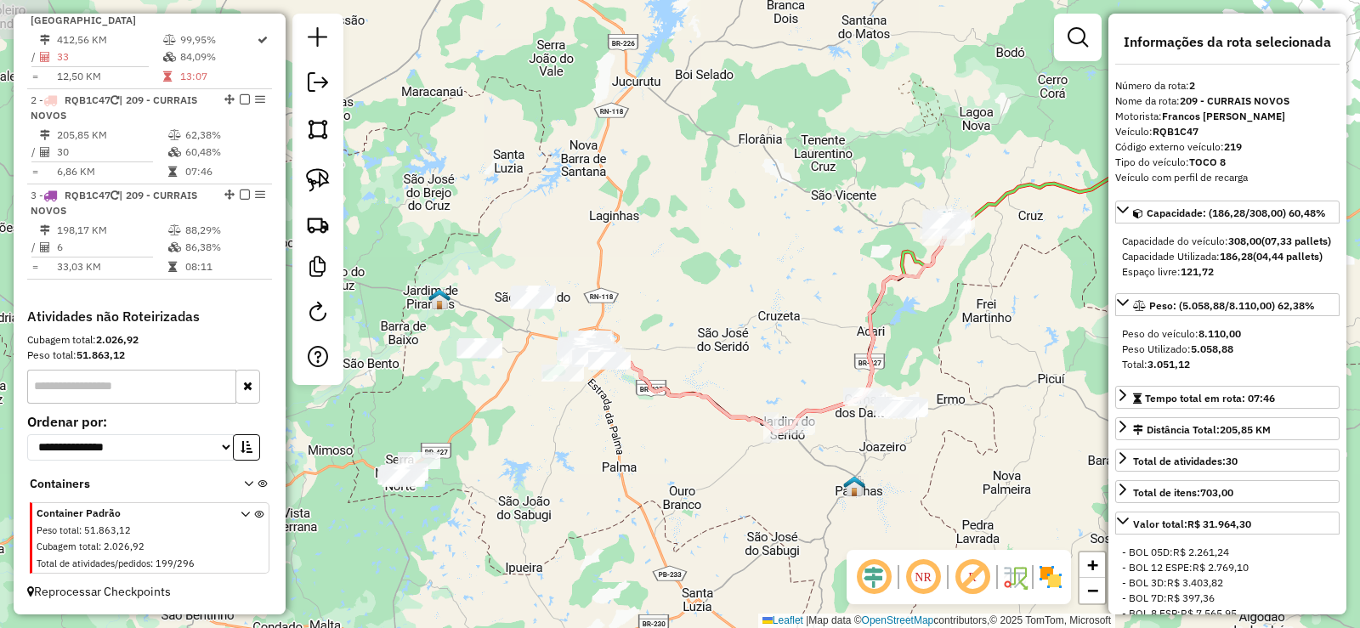
drag, startPoint x: 793, startPoint y: 383, endPoint x: 654, endPoint y: 435, distance: 149.1
click at [654, 435] on div "Janela de atendimento Grade de atendimento Capacidade Transportadoras Veículos …" at bounding box center [680, 314] width 1360 height 628
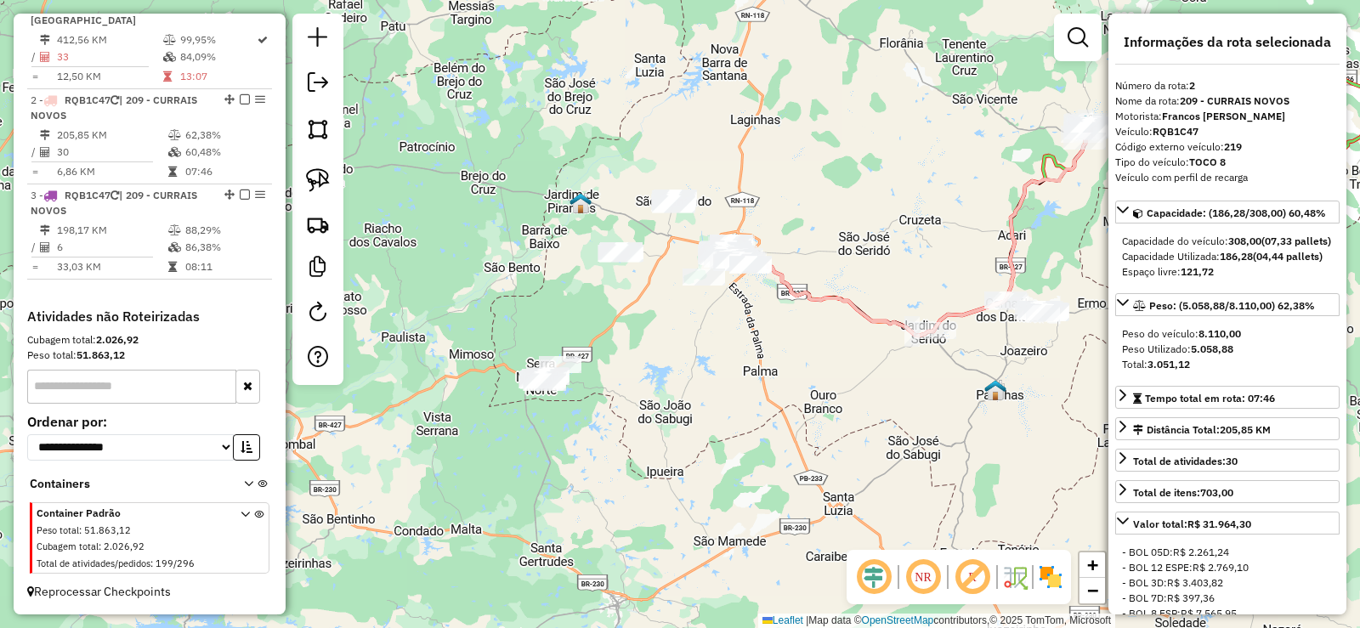
drag, startPoint x: 605, startPoint y: 462, endPoint x: 747, endPoint y: 366, distance: 170.7
click at [747, 366] on div "Janela de atendimento Grade de atendimento Capacidade Transportadoras Veículos …" at bounding box center [680, 314] width 1360 height 628
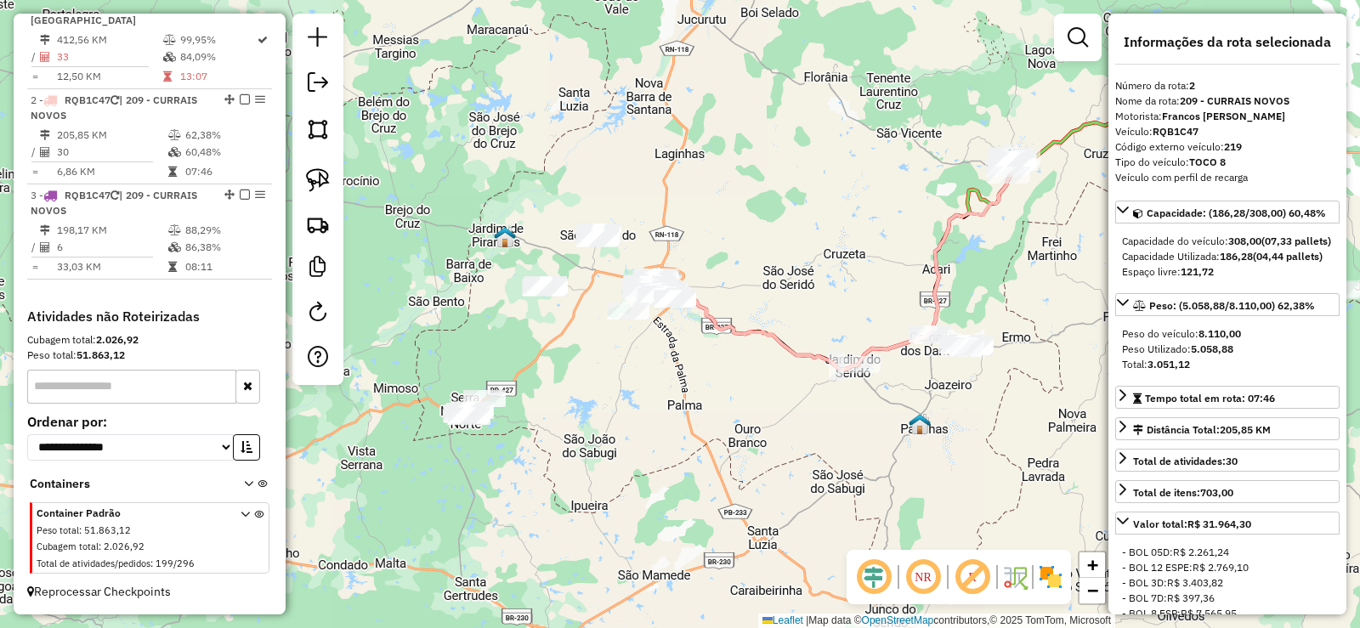
drag, startPoint x: 688, startPoint y: 362, endPoint x: 611, endPoint y: 396, distance: 83.7
click at [611, 396] on div "Janela de atendimento Grade de atendimento Capacidade Transportadoras Veículos …" at bounding box center [680, 314] width 1360 height 628
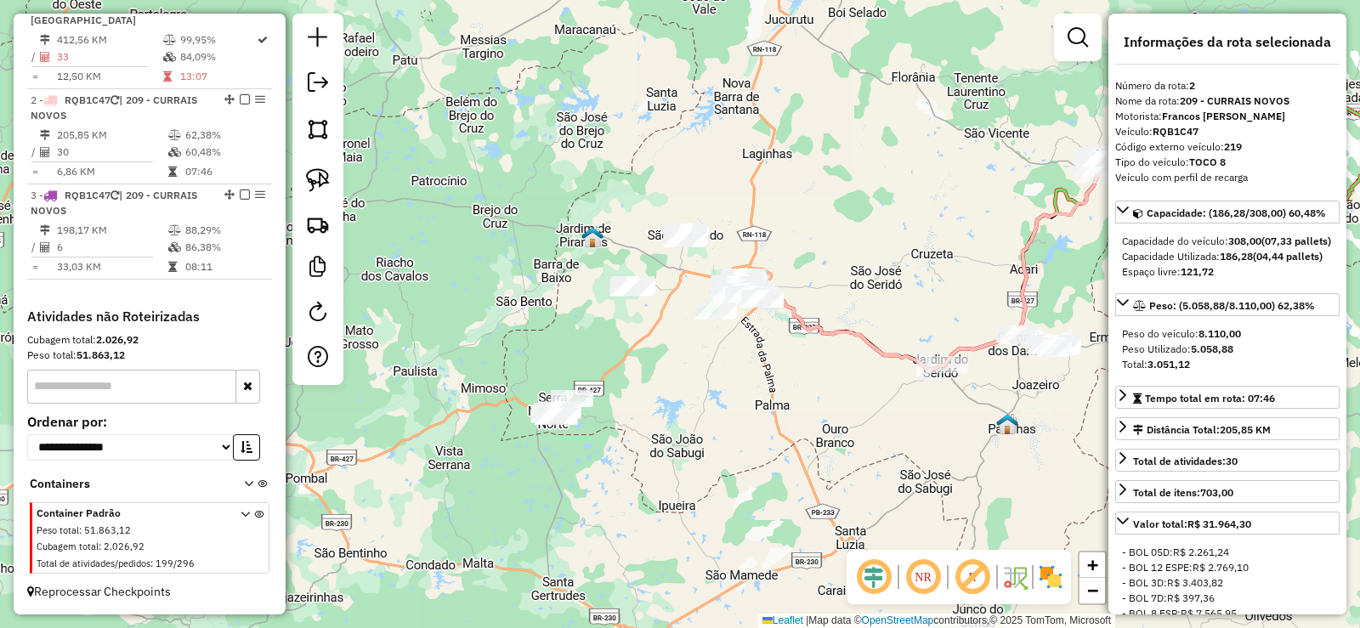
drag, startPoint x: 571, startPoint y: 381, endPoint x: 660, endPoint y: 381, distance: 89.3
click at [660, 381] on div "Janela de atendimento Grade de atendimento Capacidade Transportadoras Veículos …" at bounding box center [680, 314] width 1360 height 628
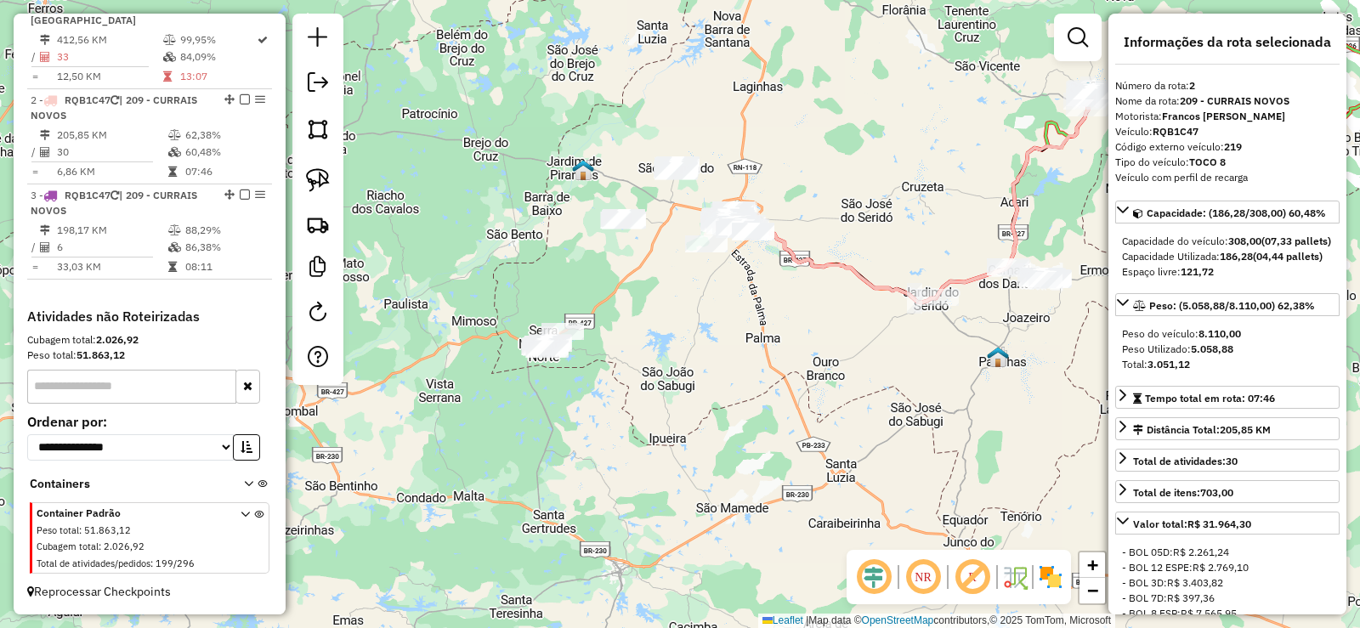
drag, startPoint x: 644, startPoint y: 395, endPoint x: 638, endPoint y: 372, distance: 24.5
click at [639, 372] on div "Janela de atendimento Grade de atendimento Capacidade Transportadoras Veículos …" at bounding box center [680, 314] width 1360 height 628
drag, startPoint x: 617, startPoint y: 355, endPoint x: 514, endPoint y: 403, distance: 113.4
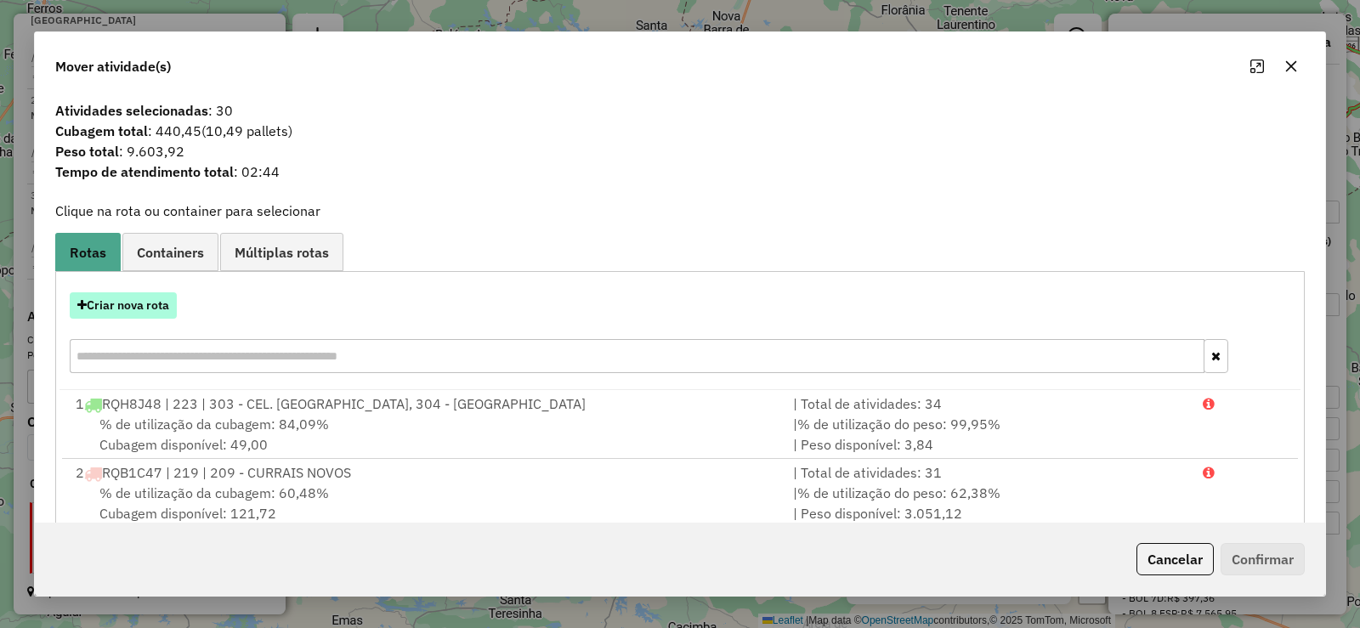
click at [121, 306] on button "Criar nova rota" at bounding box center [123, 305] width 107 height 26
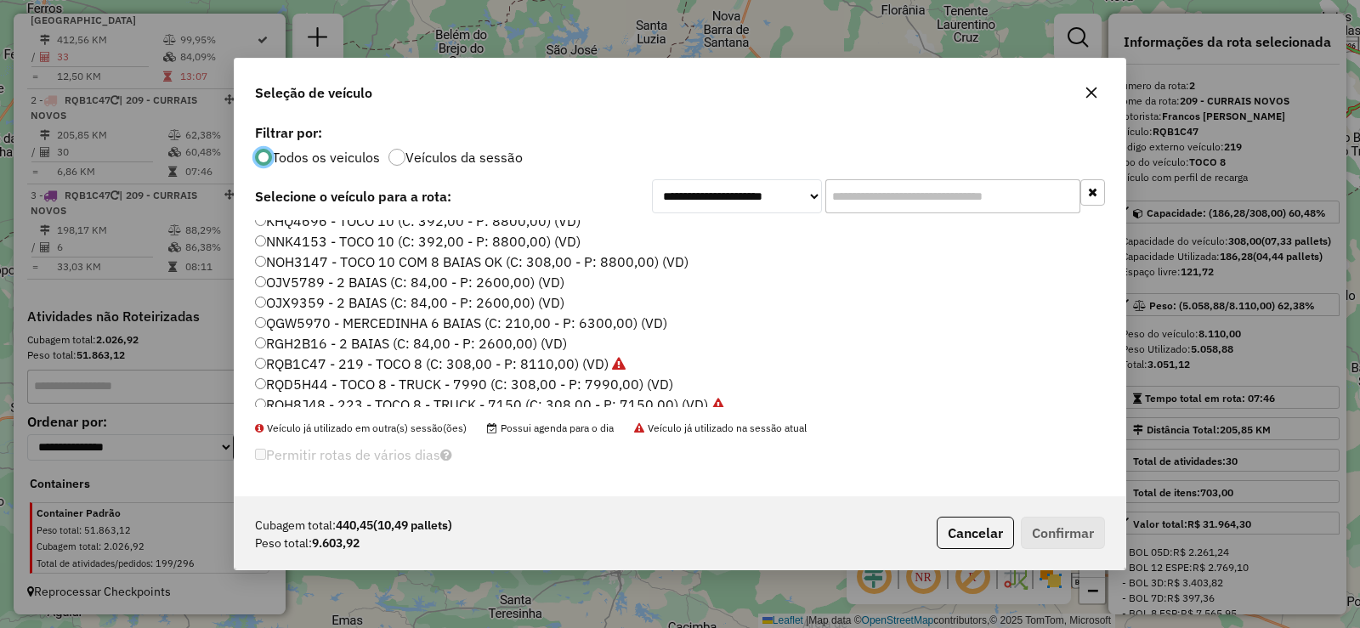
scroll to position [85, 0]
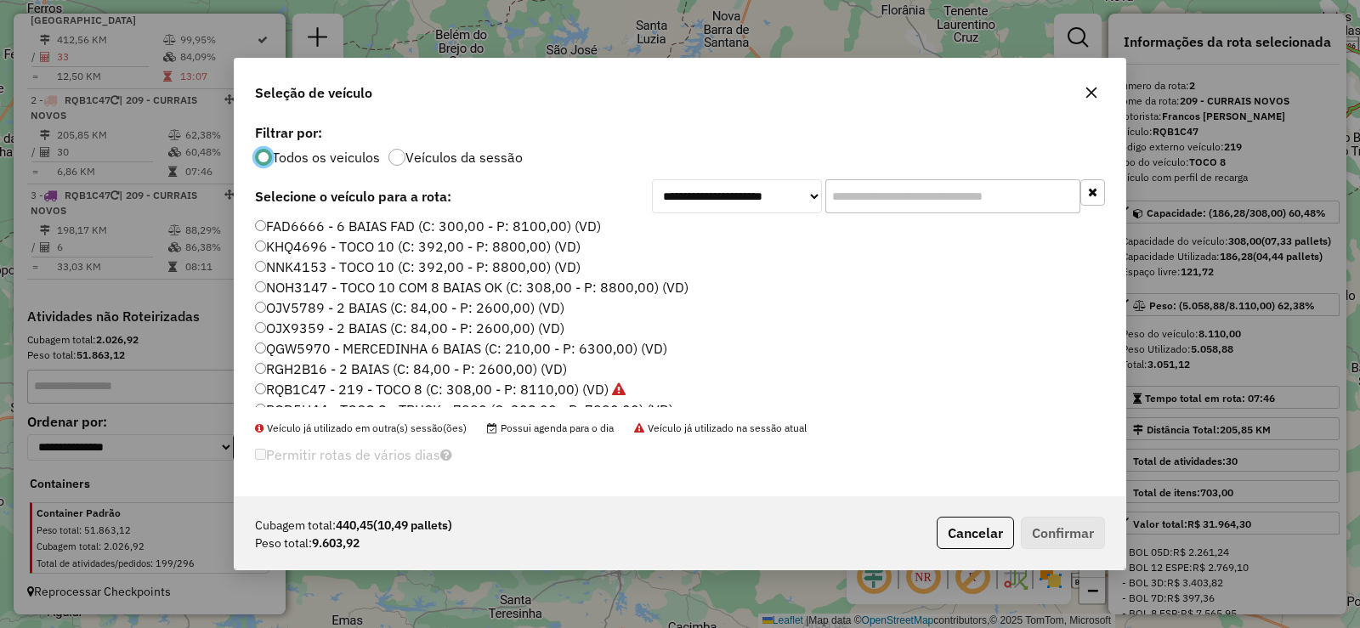
click at [347, 286] on label "NOH3147 - TOCO 10 COM 8 BAIAS OK (C: 308,00 - P: 8800,00) (VD)" at bounding box center [472, 287] width 434 height 20
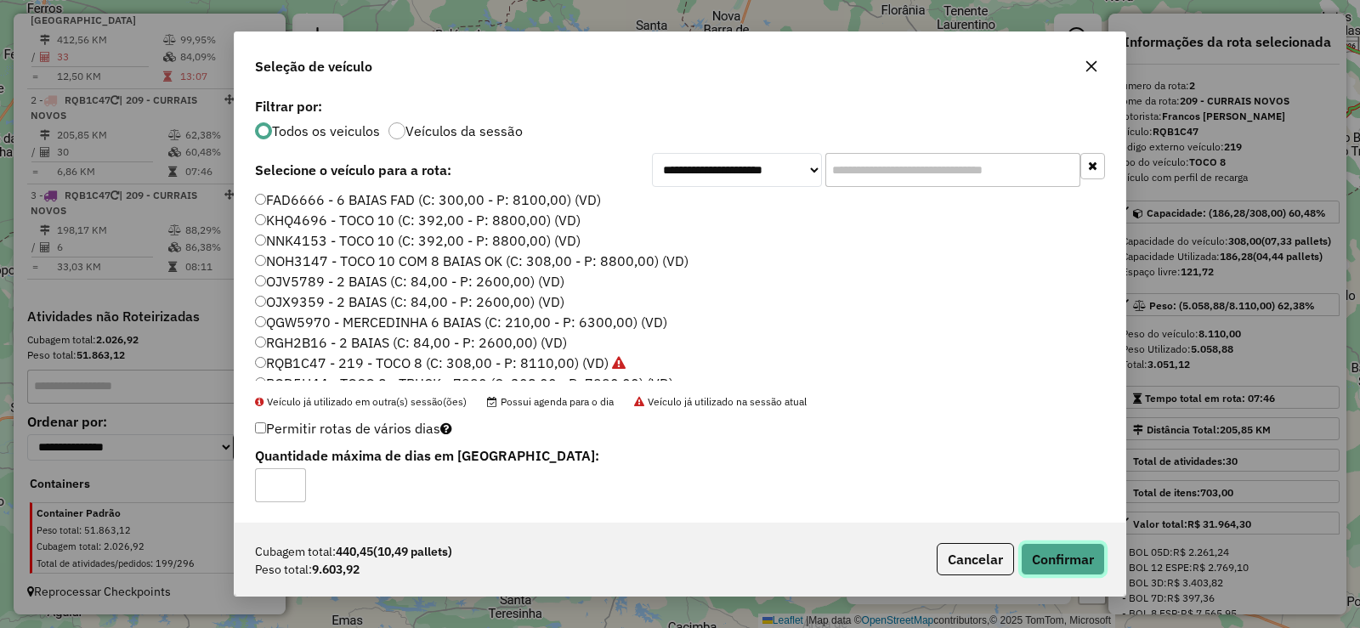
click at [1060, 550] on button "Confirmar" at bounding box center [1063, 559] width 84 height 32
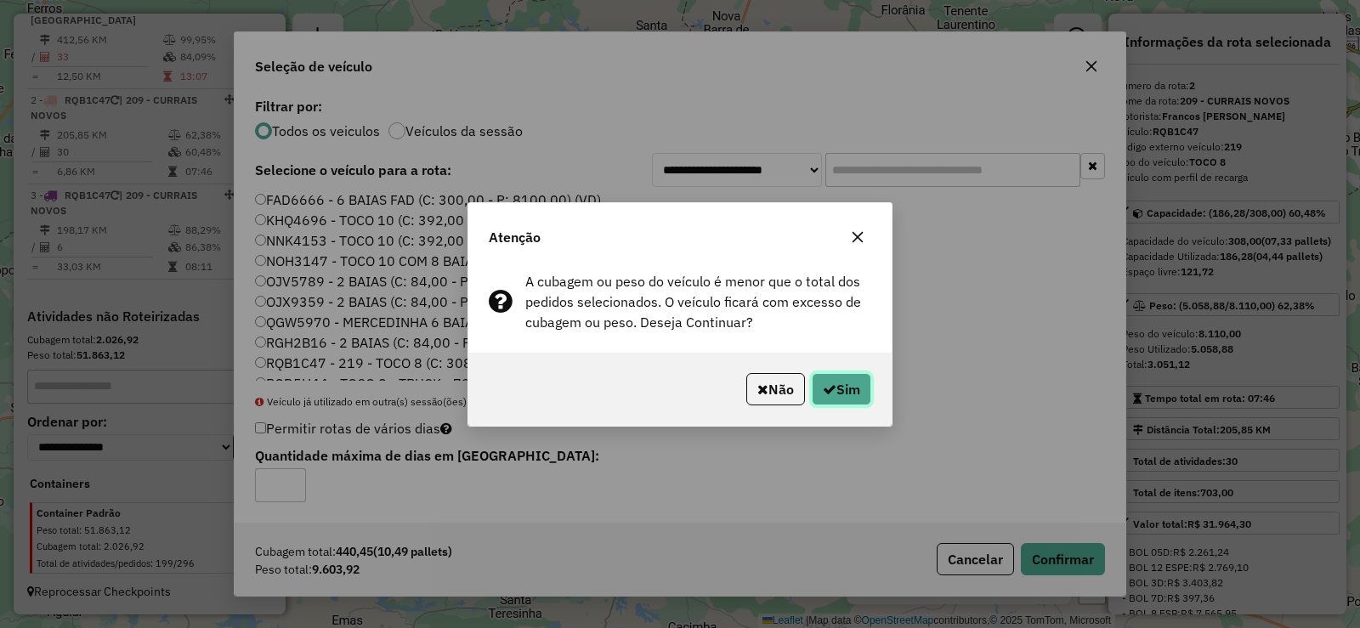
click at [818, 389] on button "Sim" at bounding box center [842, 389] width 60 height 32
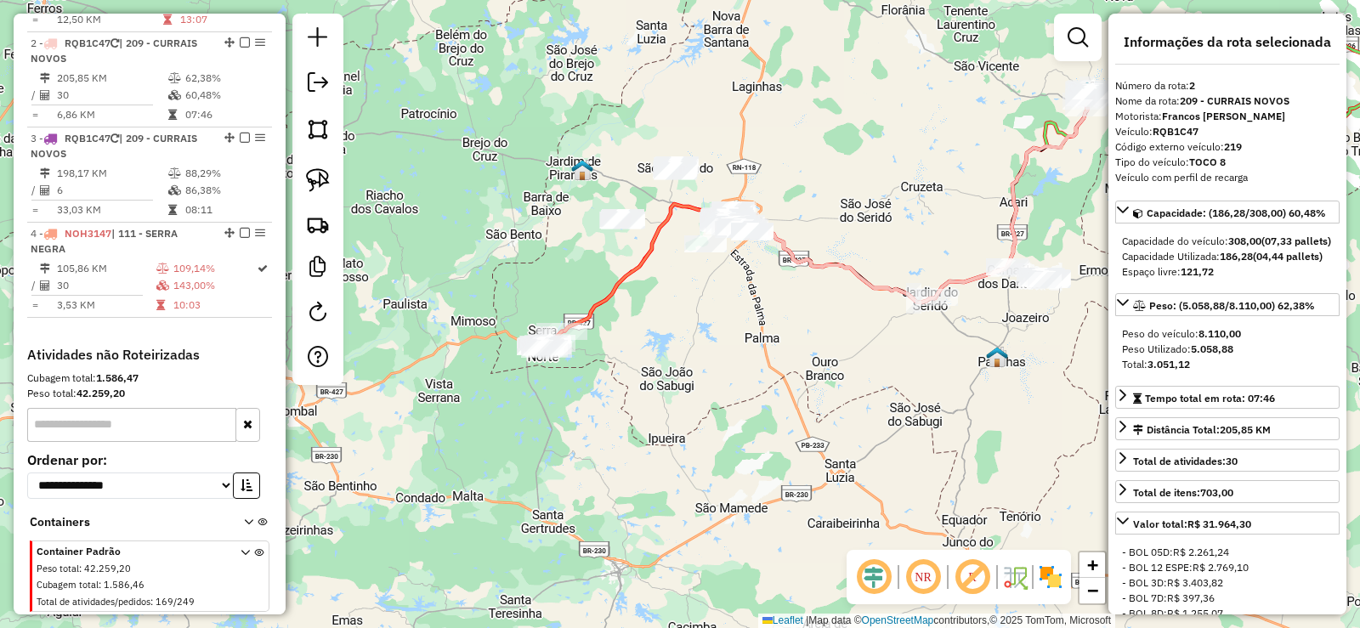
scroll to position [753, 0]
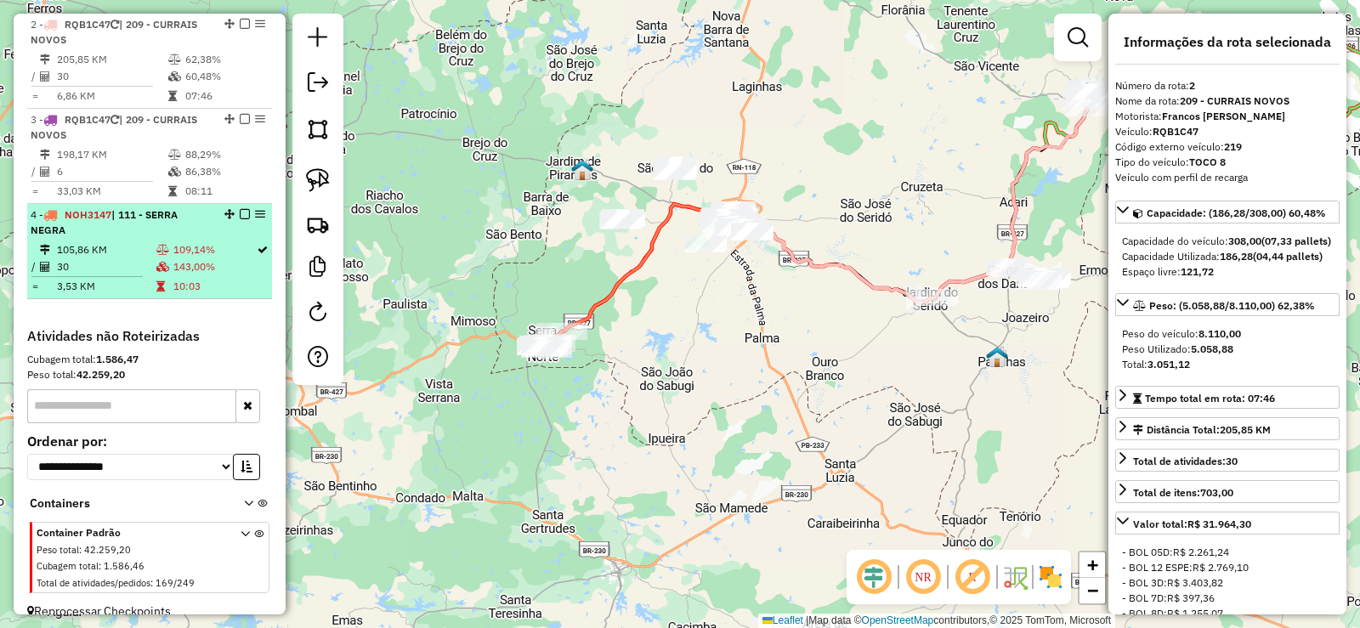
click at [156, 254] on icon at bounding box center [162, 250] width 13 height 10
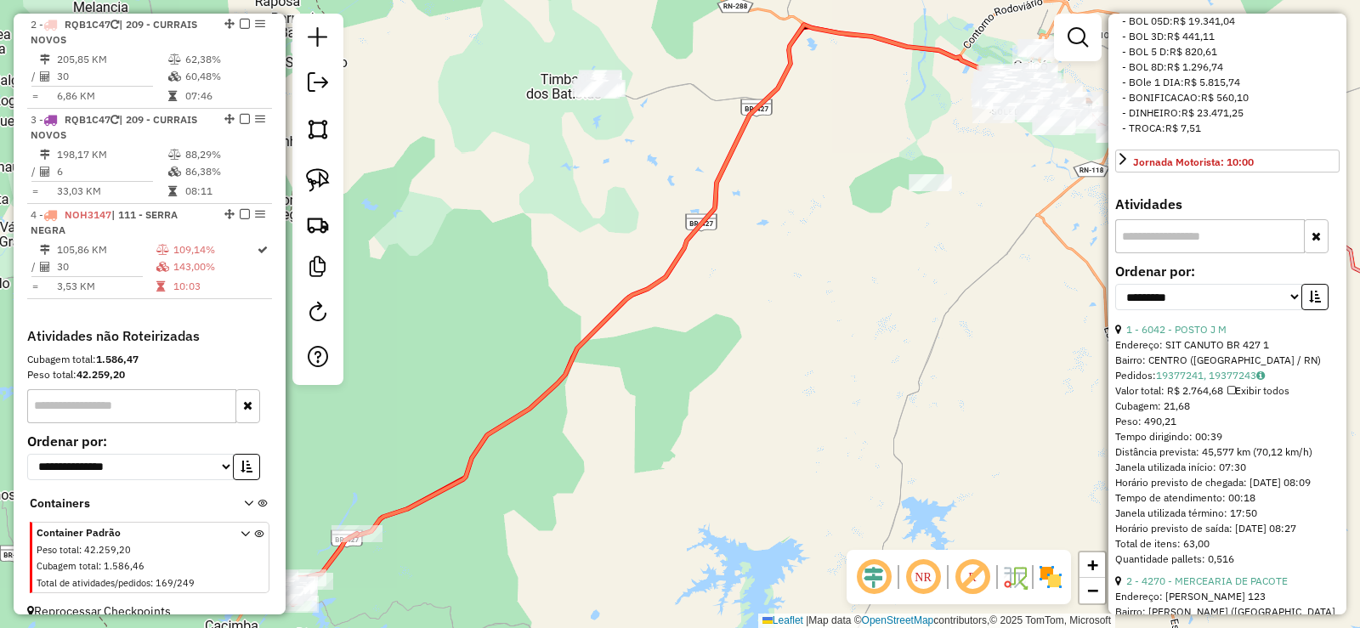
scroll to position [510, 0]
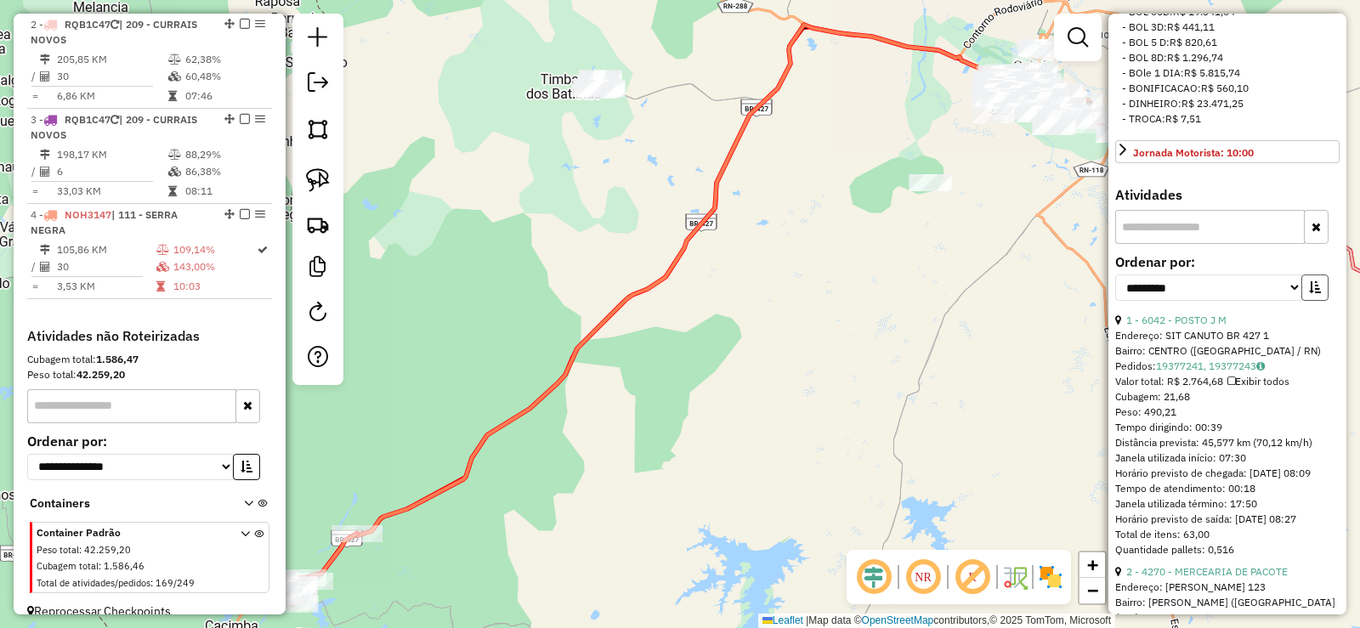
drag, startPoint x: 1314, startPoint y: 350, endPoint x: 1298, endPoint y: 349, distance: 16.2
click at [1314, 293] on icon "button" at bounding box center [1315, 287] width 12 height 12
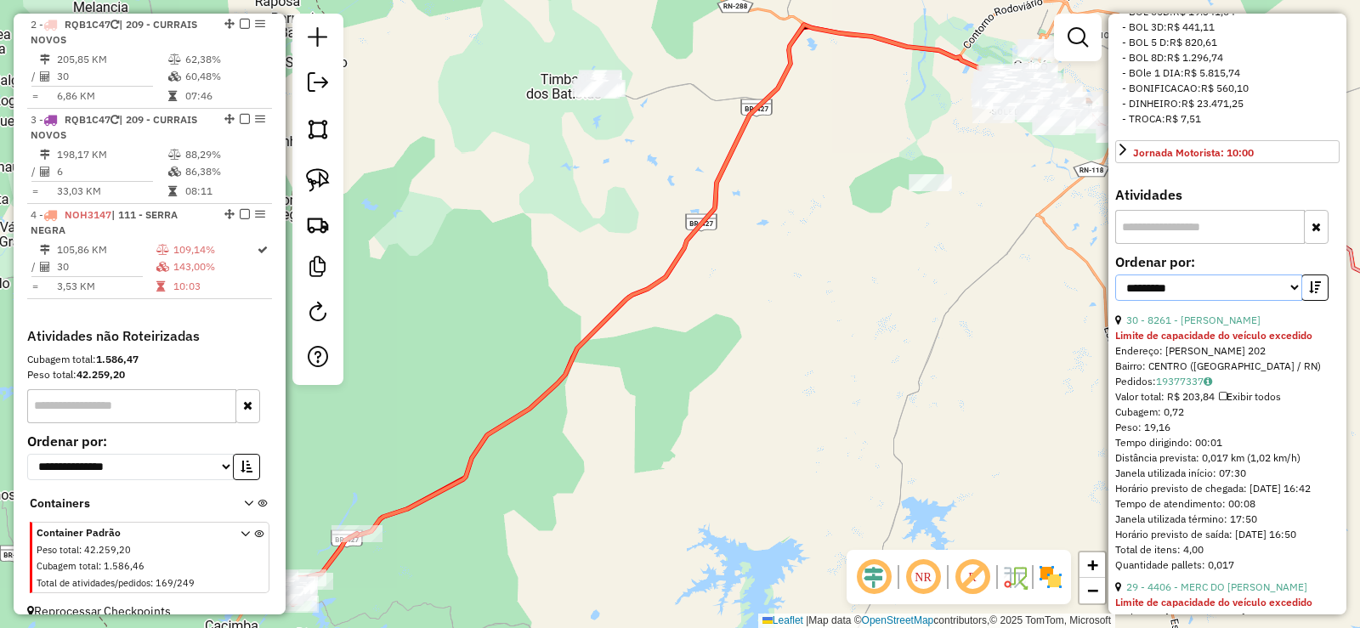
click at [1284, 301] on select "**********" at bounding box center [1209, 288] width 187 height 26
select select "**********"
click at [1116, 301] on select "**********" at bounding box center [1209, 288] width 187 height 26
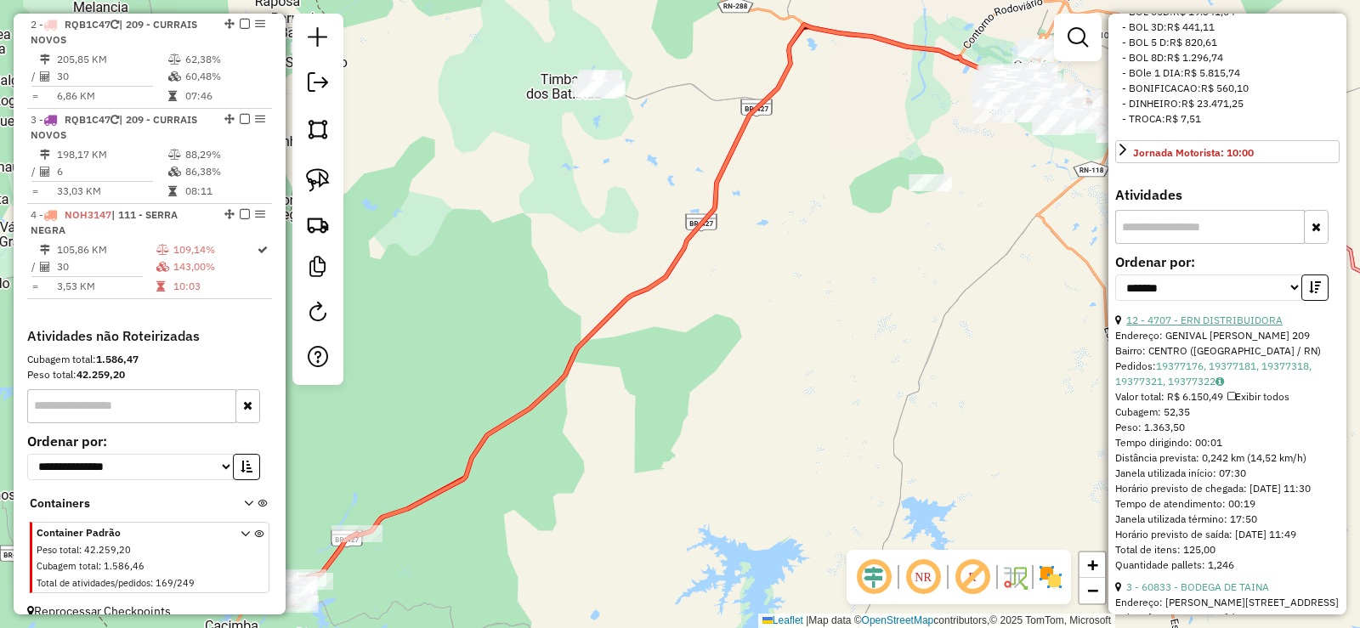
click at [1224, 326] on link "12 - 4707 - ERN DISTRIBUIDORA" at bounding box center [1205, 320] width 156 height 13
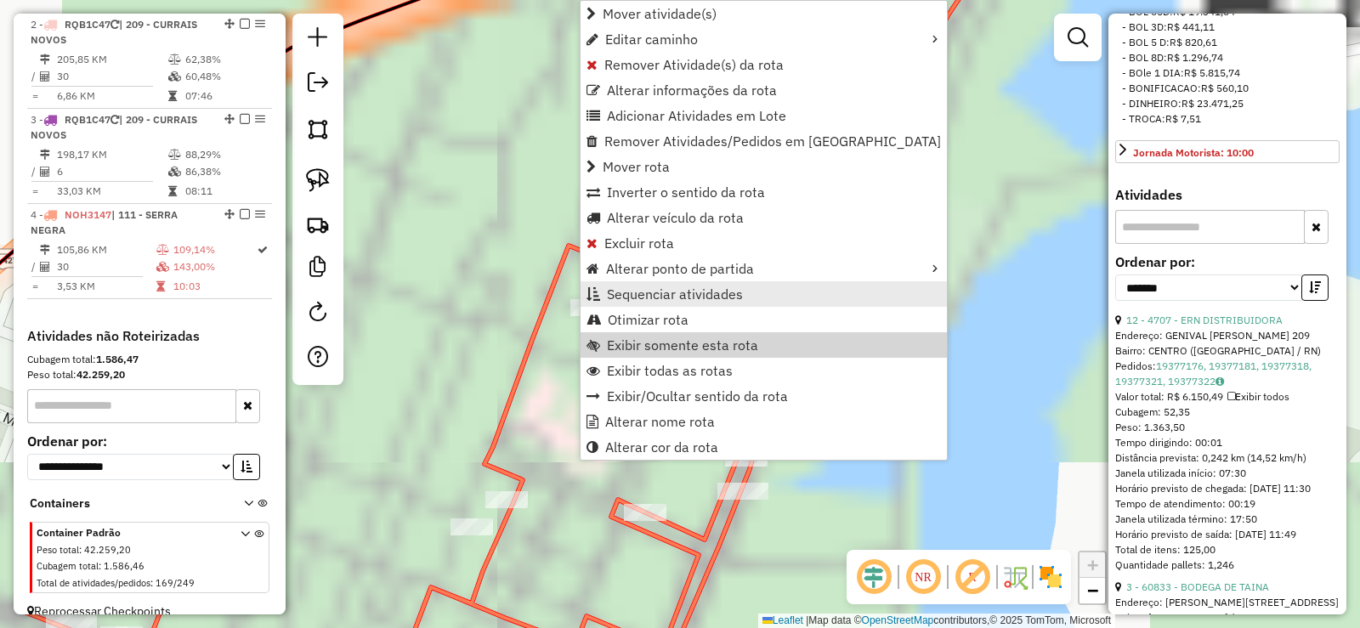
scroll to position [773, 0]
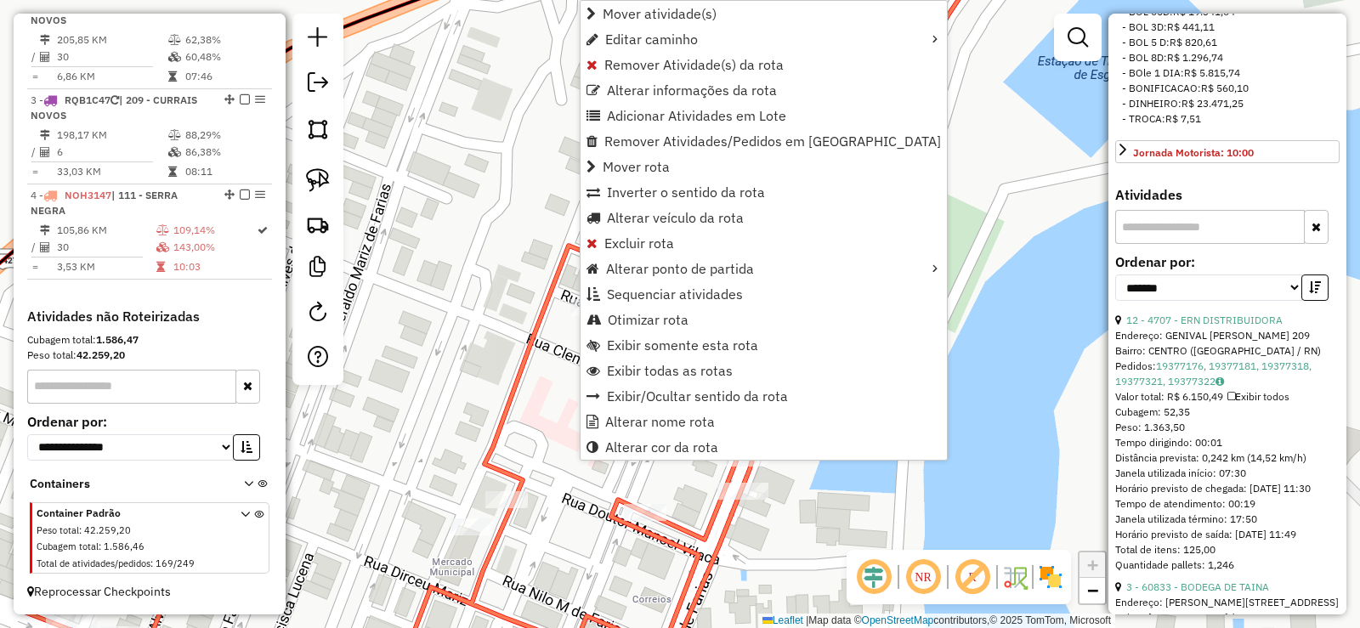
drag, startPoint x: 619, startPoint y: 15, endPoint x: 509, endPoint y: 108, distance: 143.6
click at [618, 15] on span "Mover atividade(s)" at bounding box center [660, 14] width 114 height 14
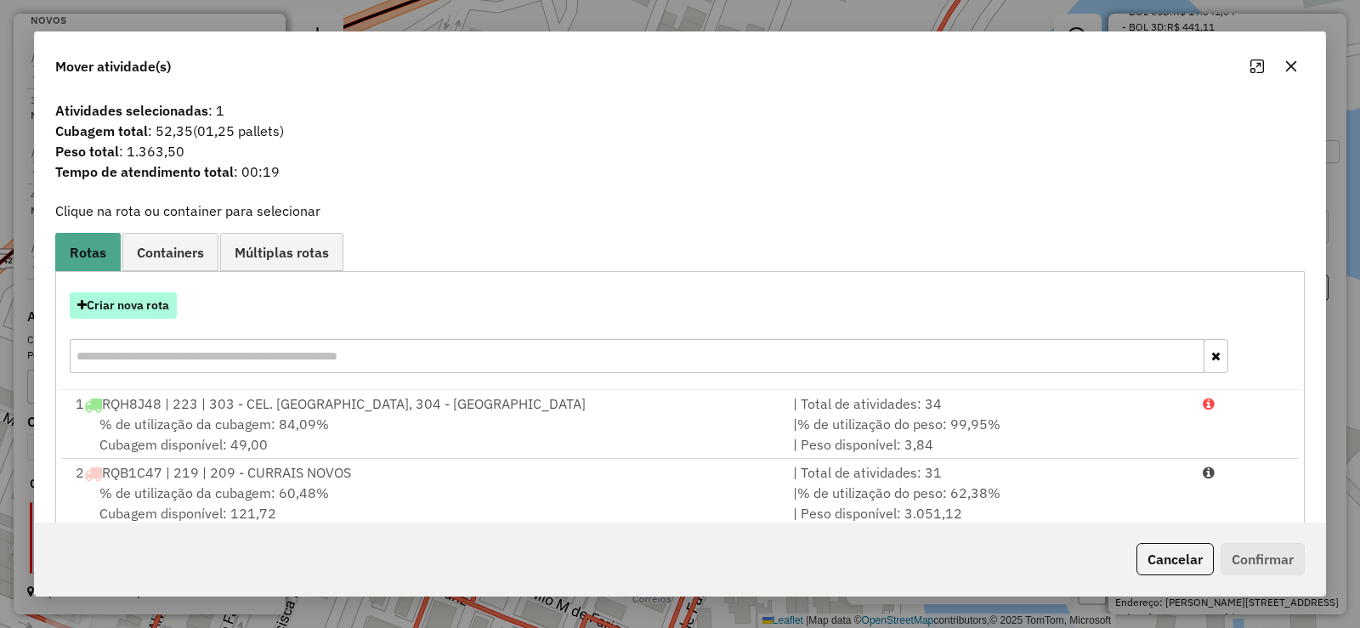
click at [143, 304] on button "Criar nova rota" at bounding box center [123, 305] width 107 height 26
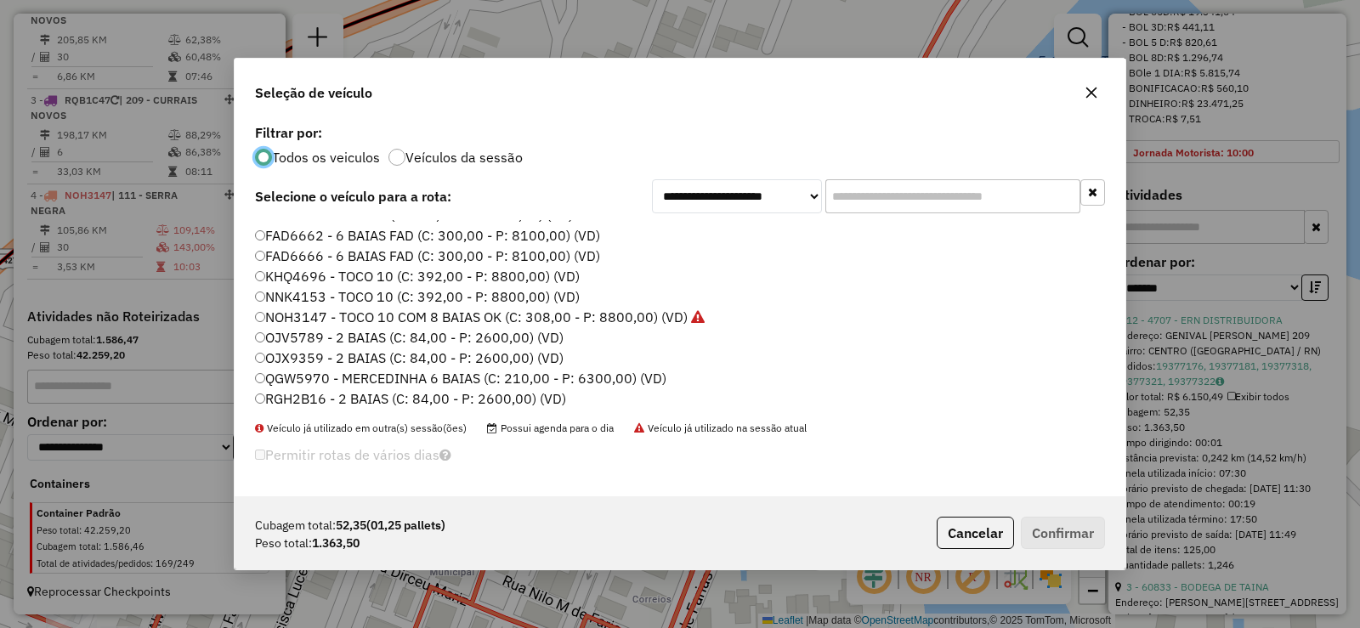
scroll to position [85, 0]
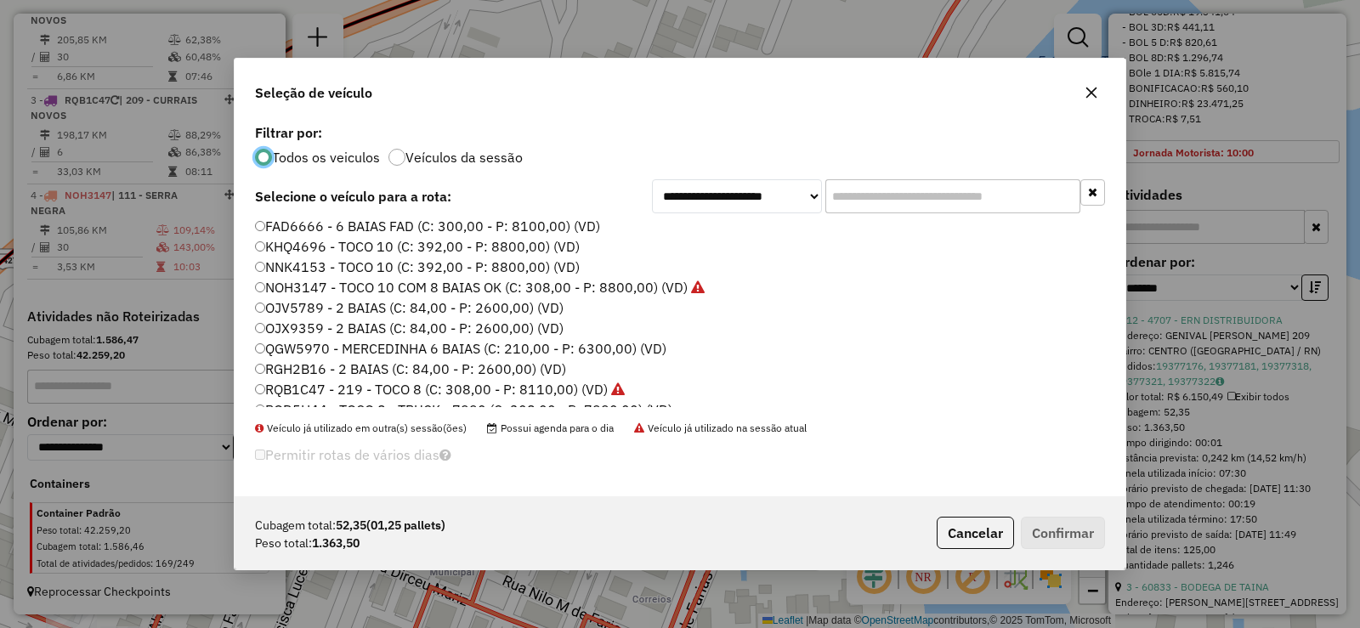
click at [343, 272] on label "NNK4153 - TOCO 10 (C: 392,00 - P: 8800,00) (VD)" at bounding box center [417, 267] width 325 height 20
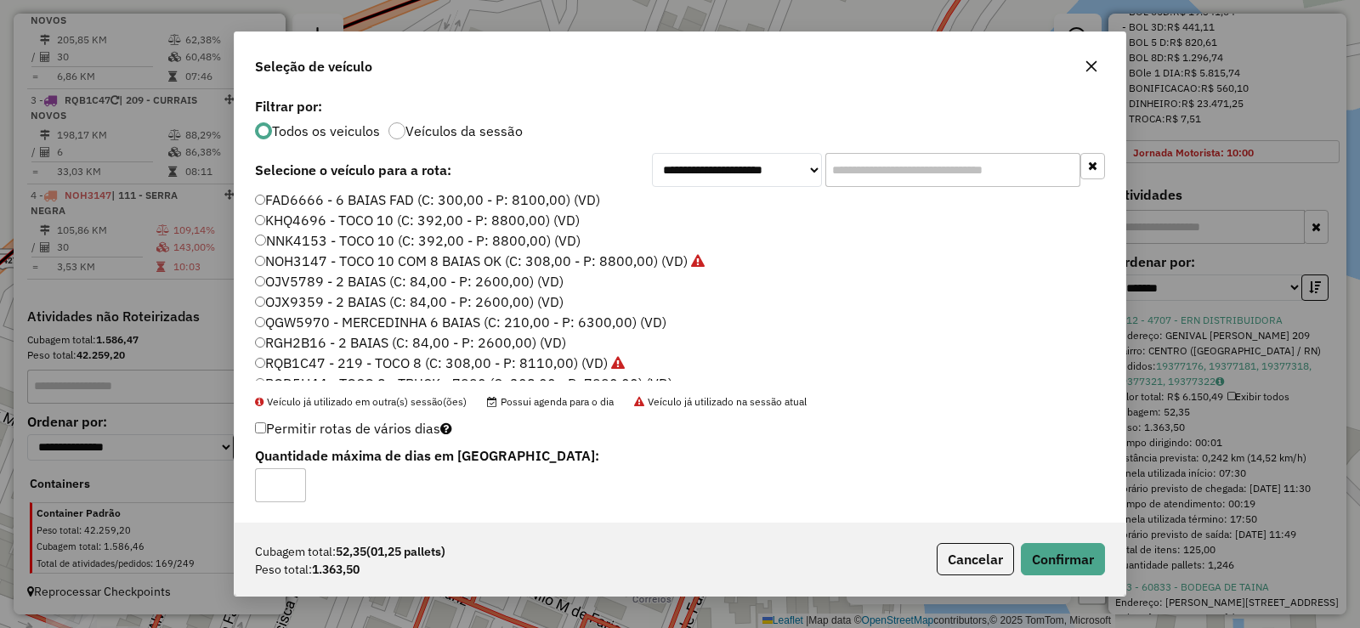
scroll to position [201, 0]
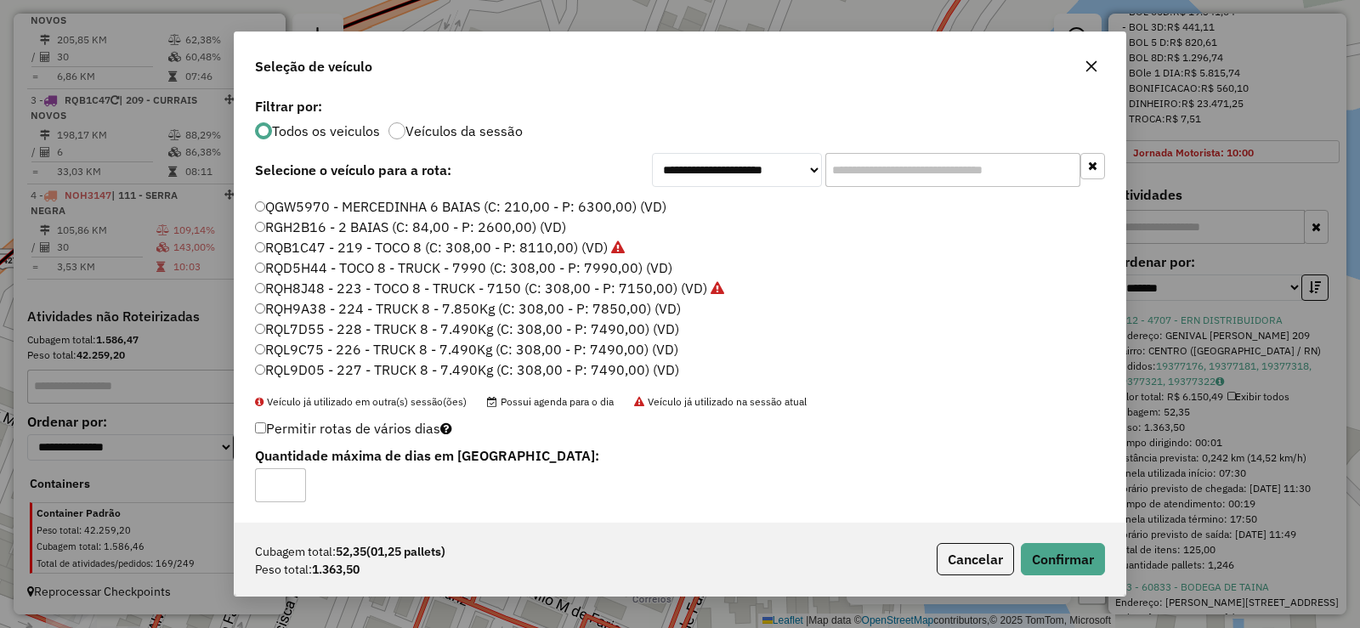
drag, startPoint x: 343, startPoint y: 349, endPoint x: 360, endPoint y: 352, distance: 16.4
click at [348, 349] on label "RQL9C75 - 226 - TRUCK 8 - 7.490Kg (C: 308,00 - P: 7490,00) (VD)" at bounding box center [466, 349] width 423 height 20
click at [1085, 551] on button "Confirmar" at bounding box center [1063, 559] width 84 height 32
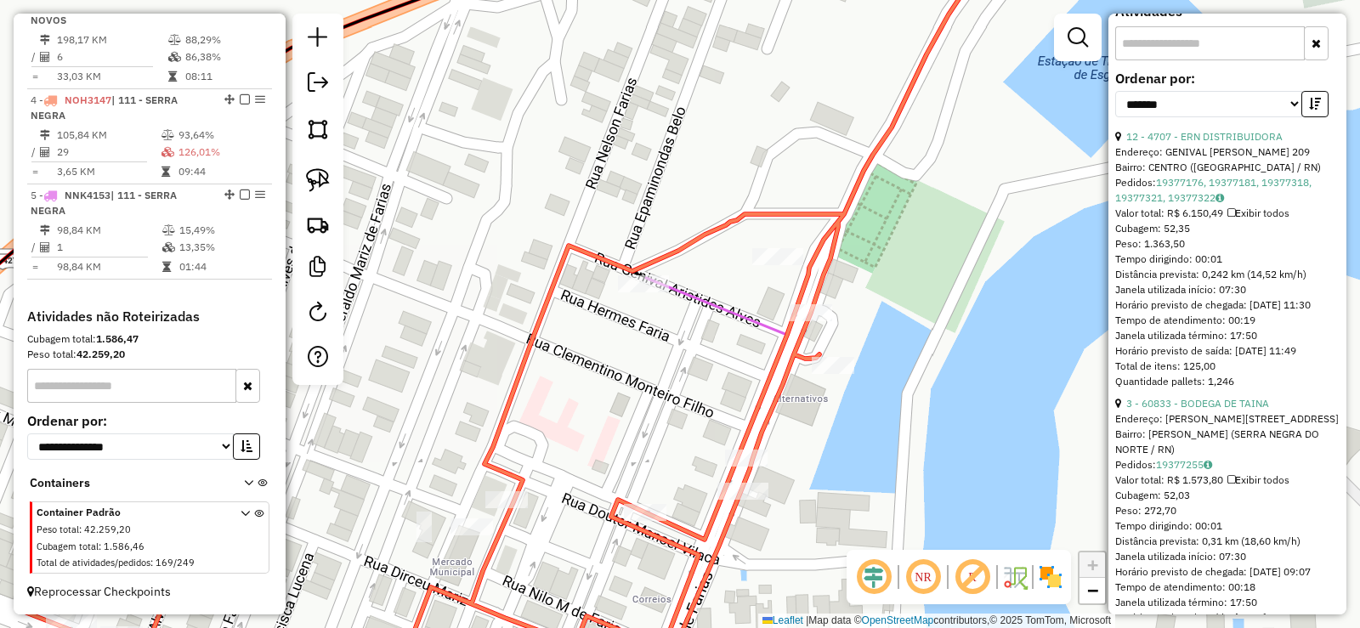
scroll to position [680, 0]
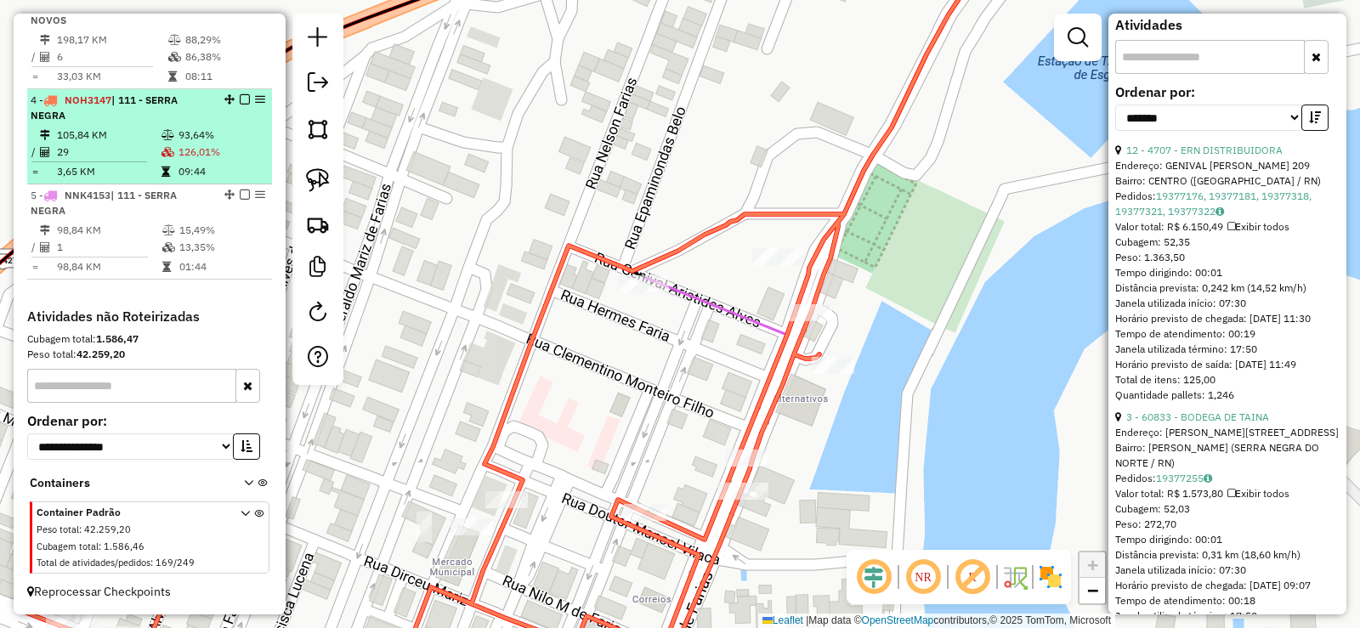
click at [185, 170] on td "09:44" at bounding box center [222, 171] width 88 height 17
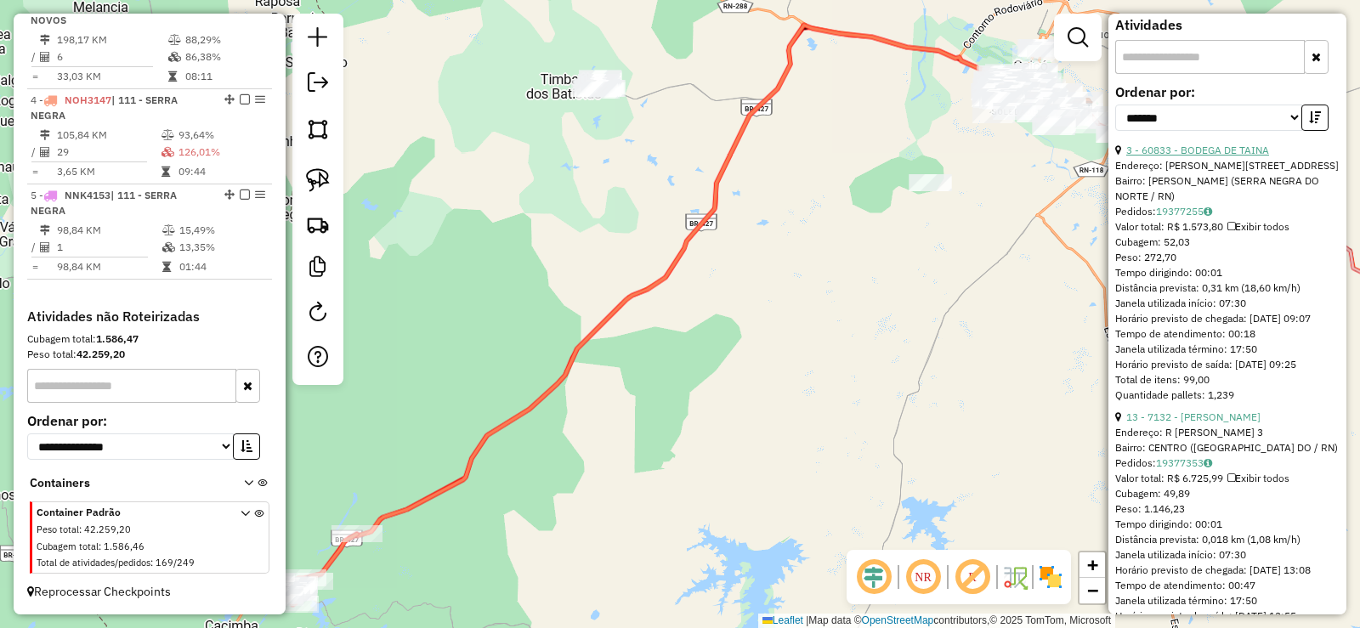
click at [1219, 156] on link "3 - 60833 - BODEGA DE TAINA" at bounding box center [1198, 150] width 143 height 13
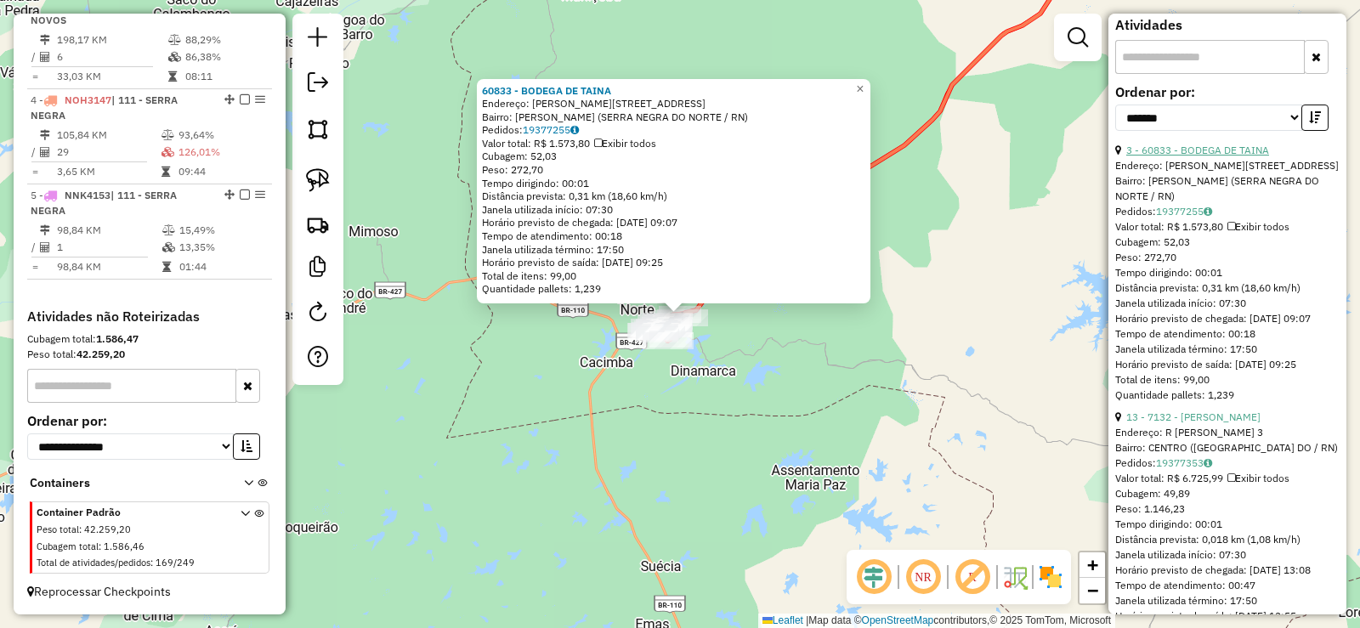
click at [1225, 156] on link "3 - 60833 - BODEGA DE TAINA" at bounding box center [1198, 150] width 143 height 13
click at [561, 128] on link "19377255" at bounding box center [551, 129] width 56 height 13
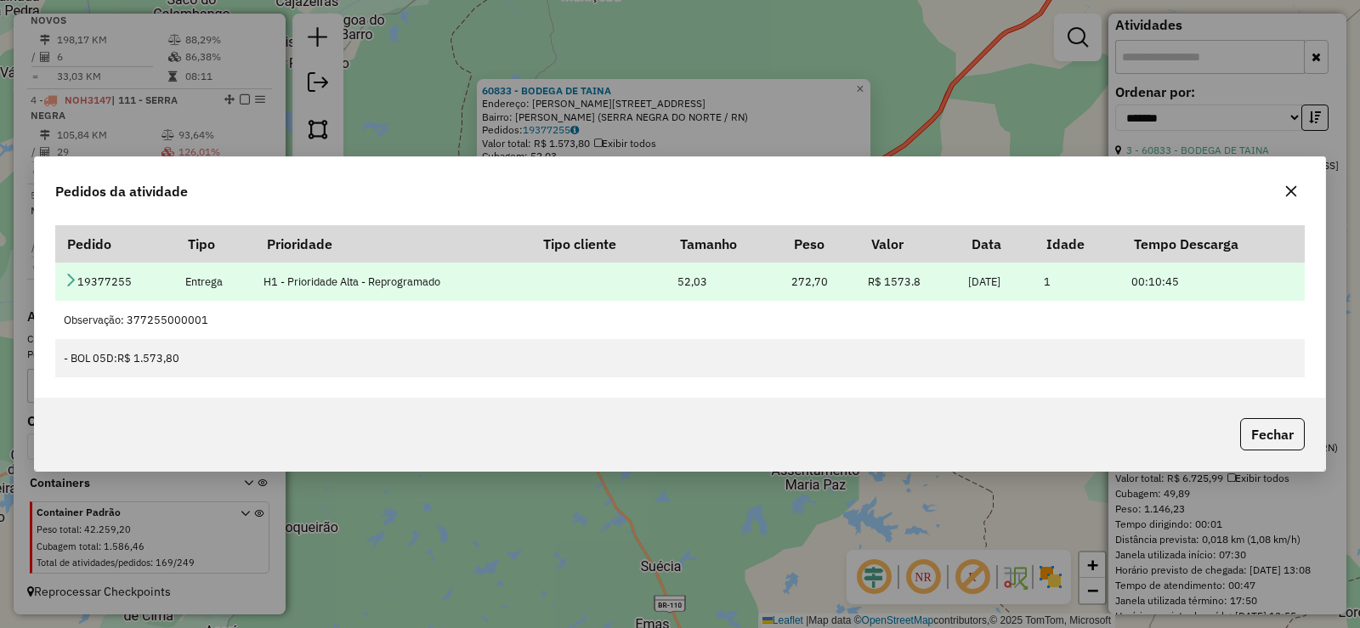
click at [74, 280] on icon at bounding box center [71, 280] width 14 height 14
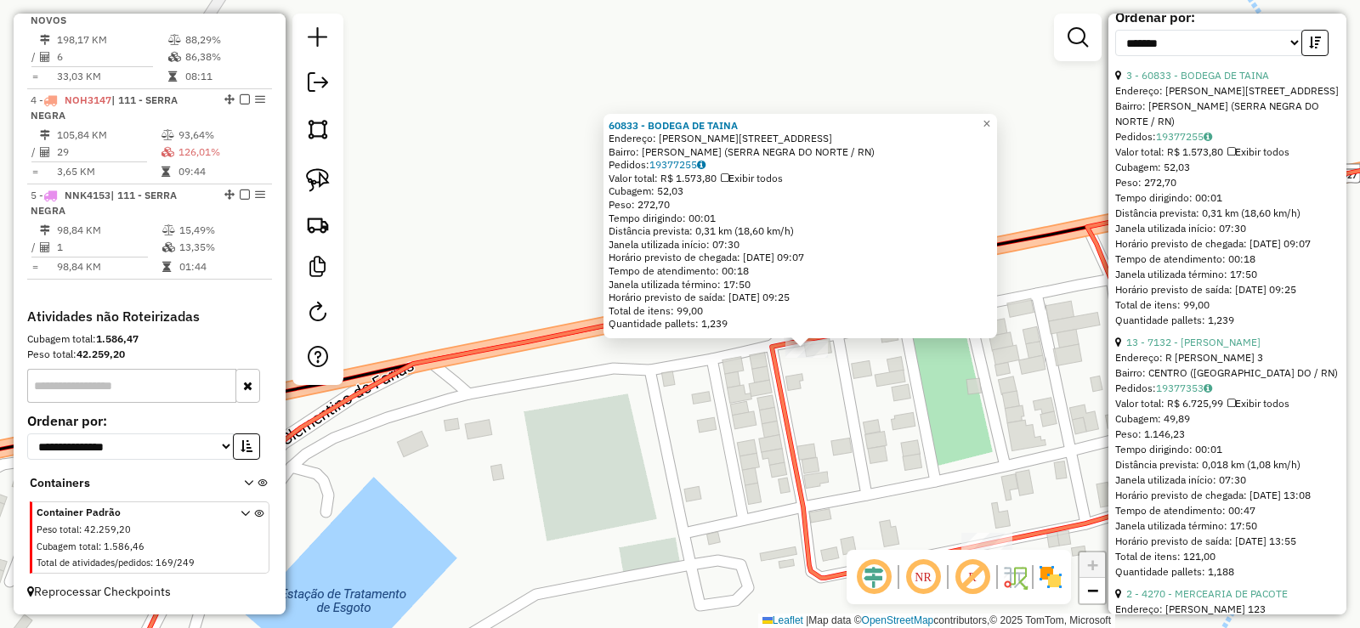
scroll to position [850, 0]
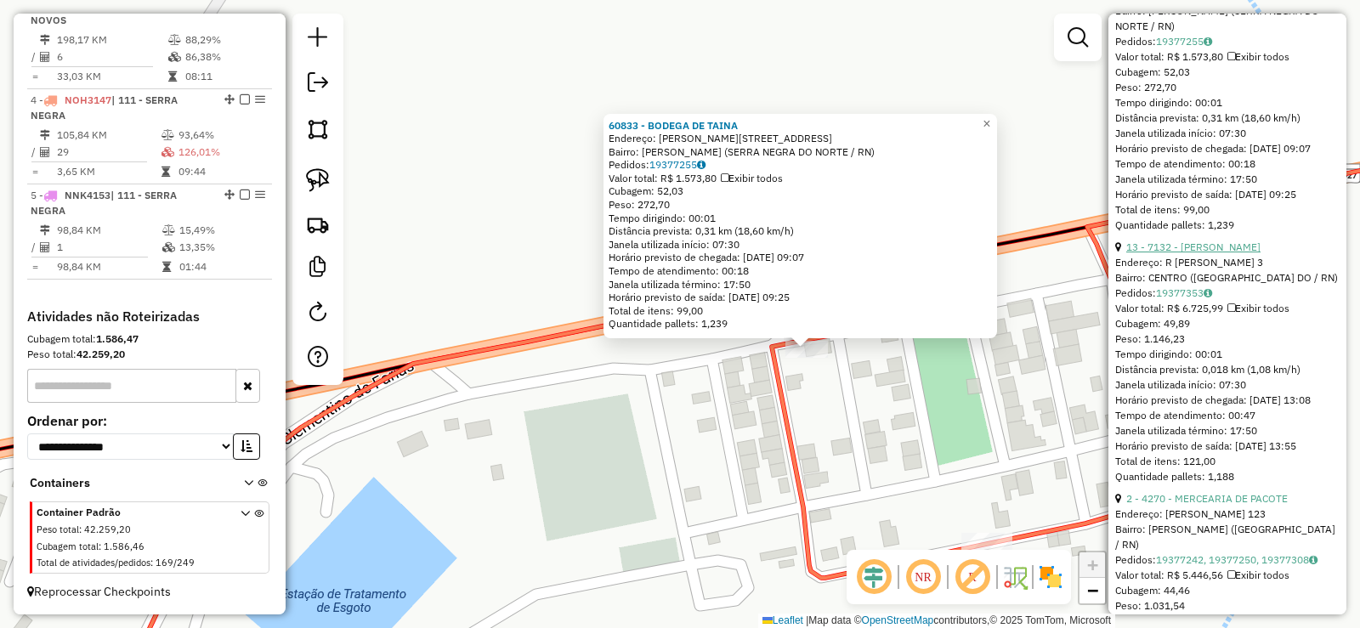
click at [1235, 253] on link "13 - 7132 - IZABEL CRISTINA DA C" at bounding box center [1194, 247] width 134 height 13
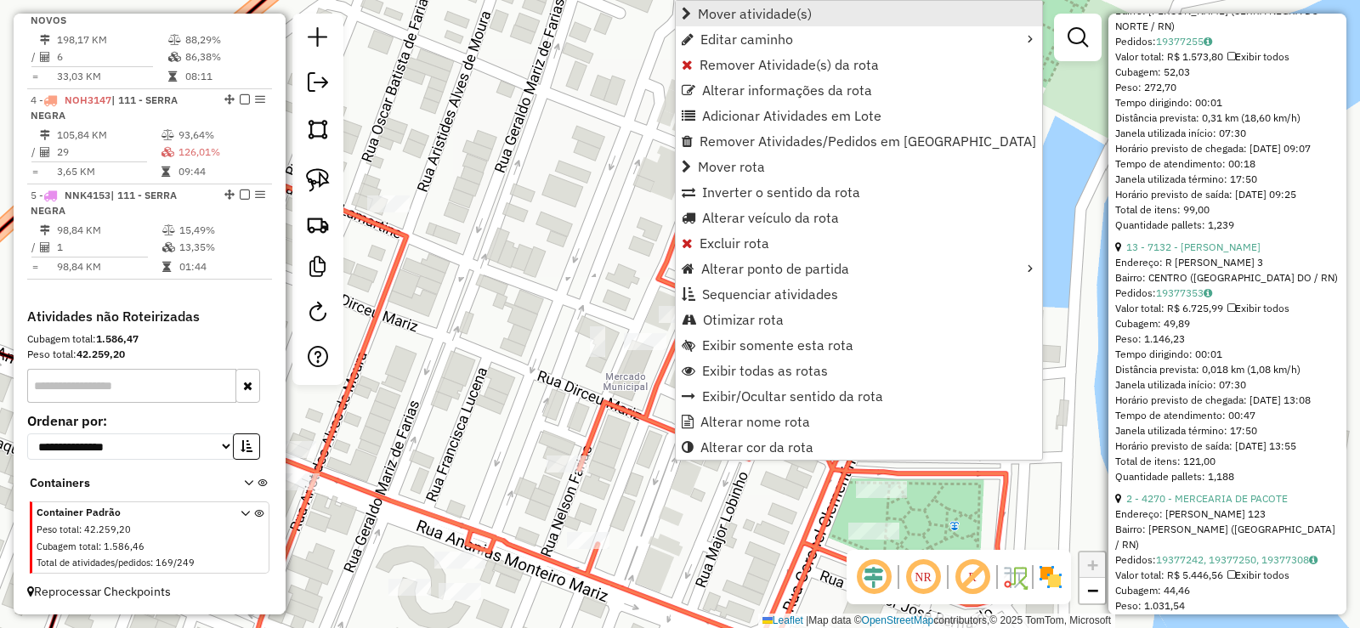
click at [733, 10] on span "Mover atividade(s)" at bounding box center [755, 14] width 114 height 14
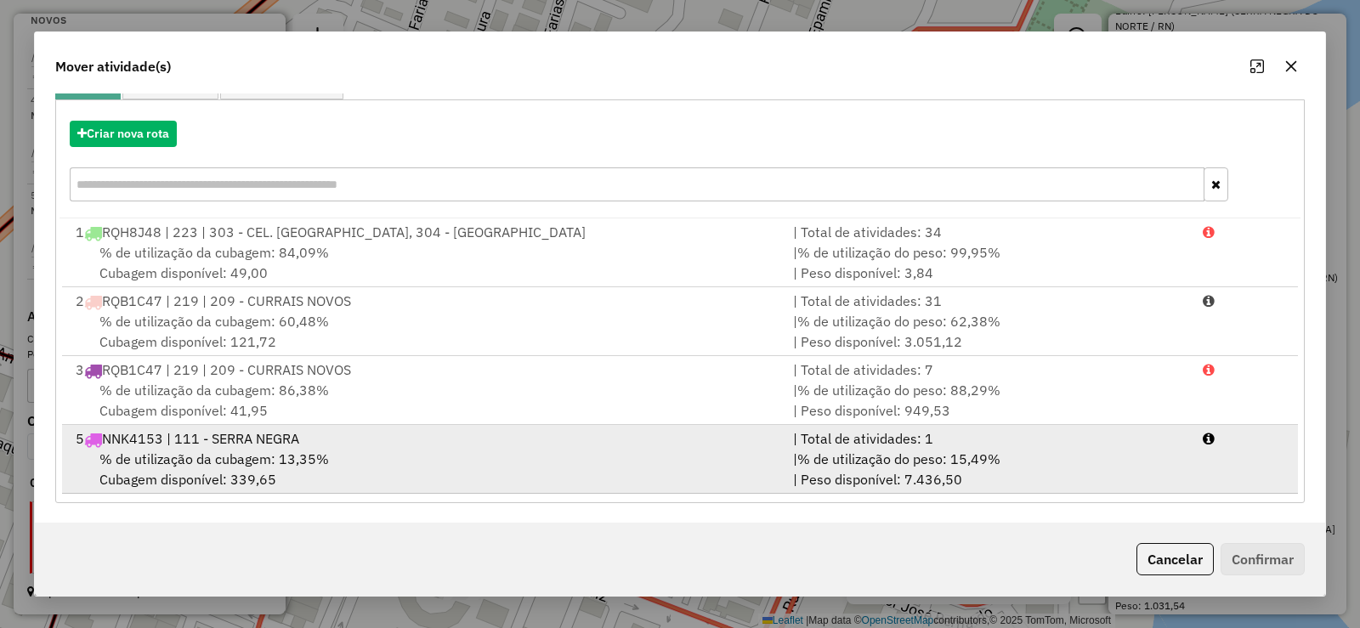
scroll to position [173, 0]
click at [378, 470] on div "% de utilização da cubagem: 13,35% Cubagem disponível: 339,65" at bounding box center [424, 468] width 718 height 41
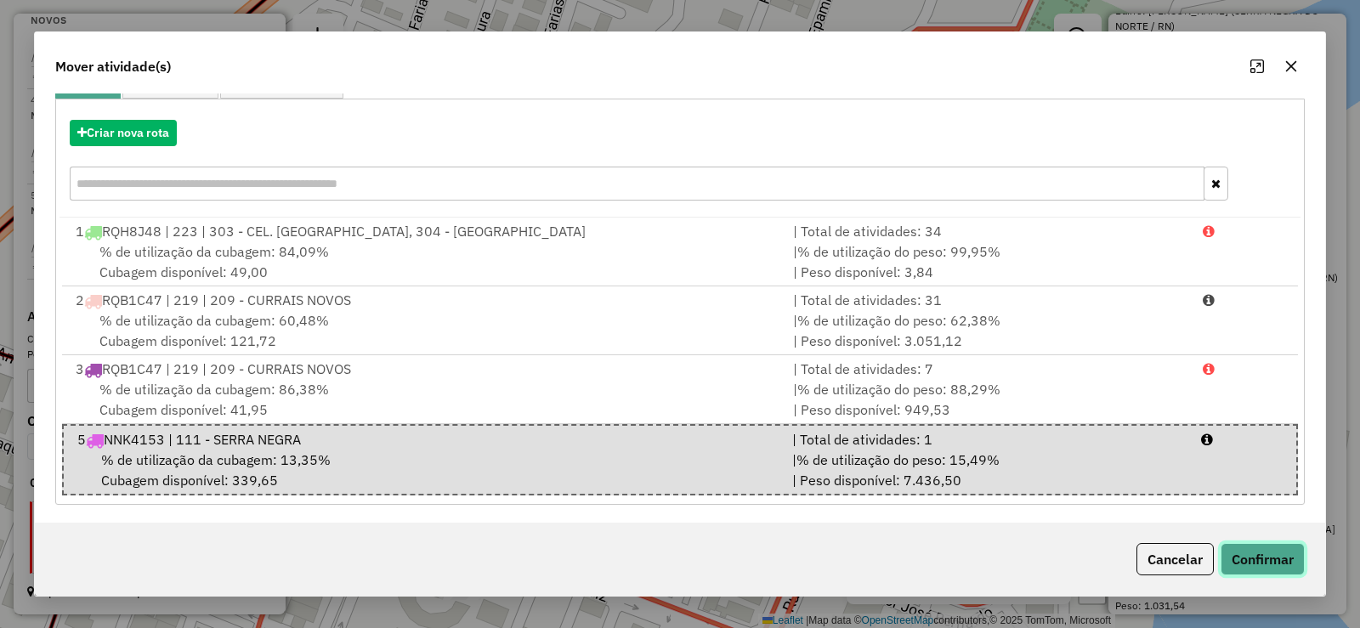
click at [1268, 560] on button "Confirmar" at bounding box center [1263, 559] width 84 height 32
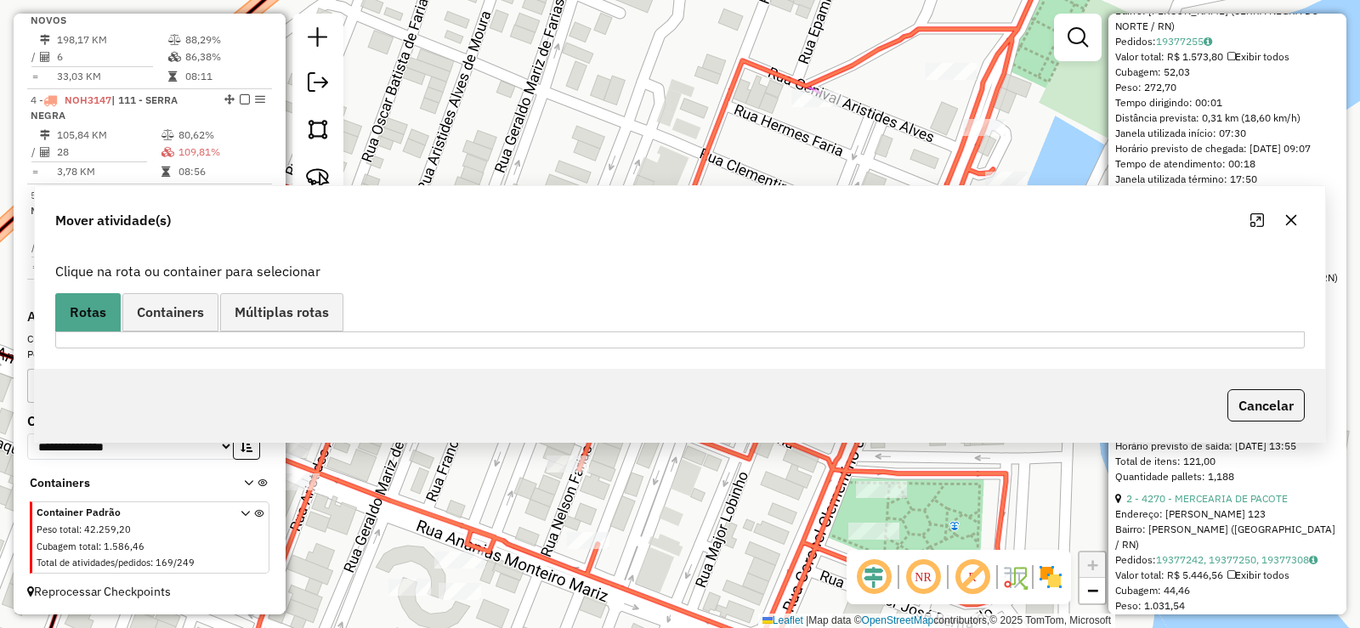
scroll to position [0, 0]
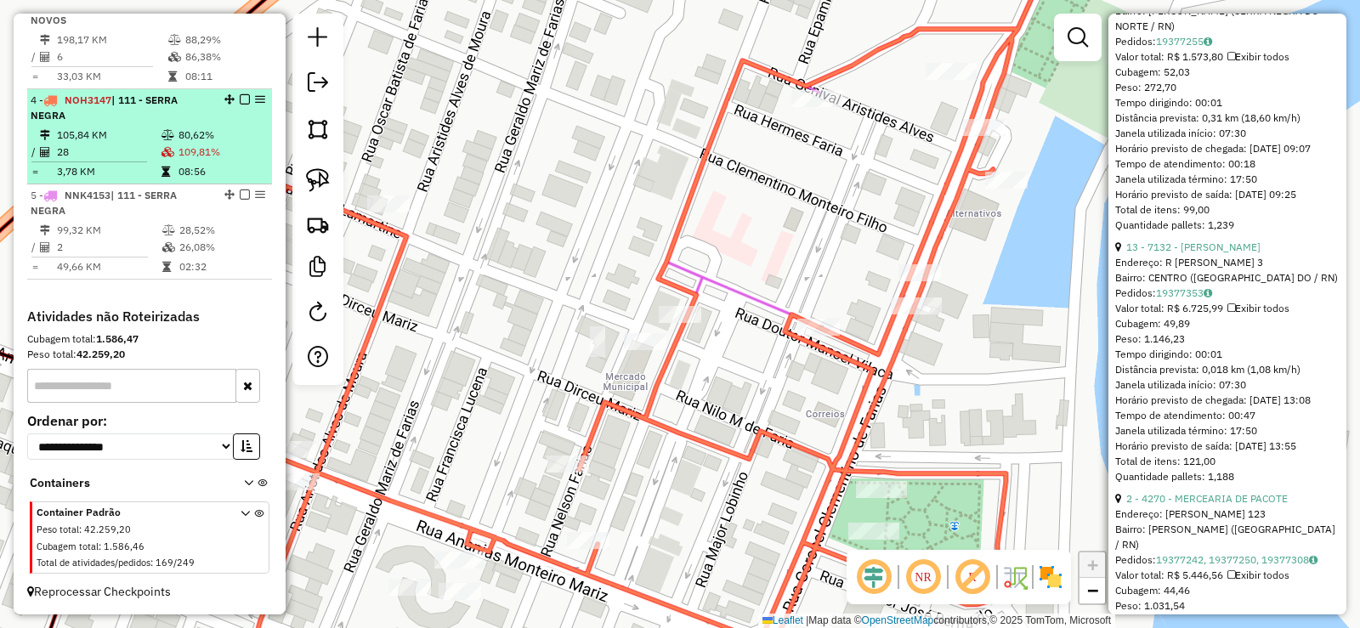
click at [146, 126] on li "4 - NOH3147 | 111 - SERRA NEGRA 105,84 KM 80,62% / 28 109,81% = 3,78 KM 08:56" at bounding box center [149, 136] width 245 height 95
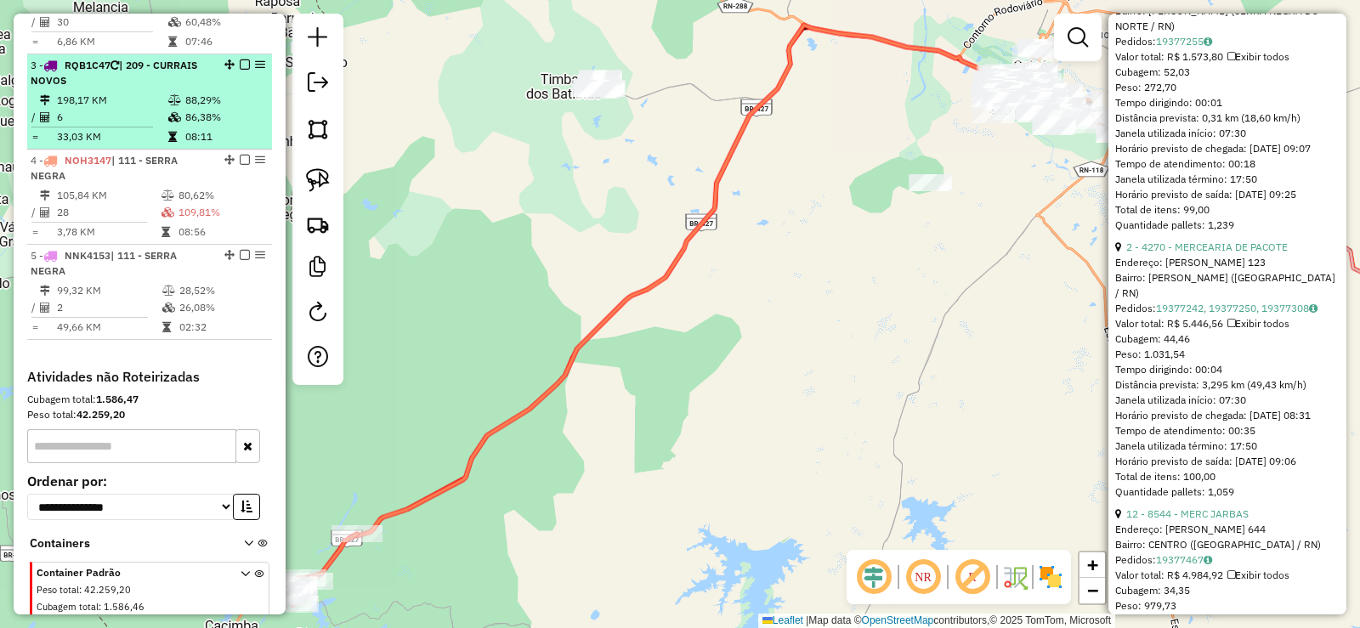
scroll to position [804, 0]
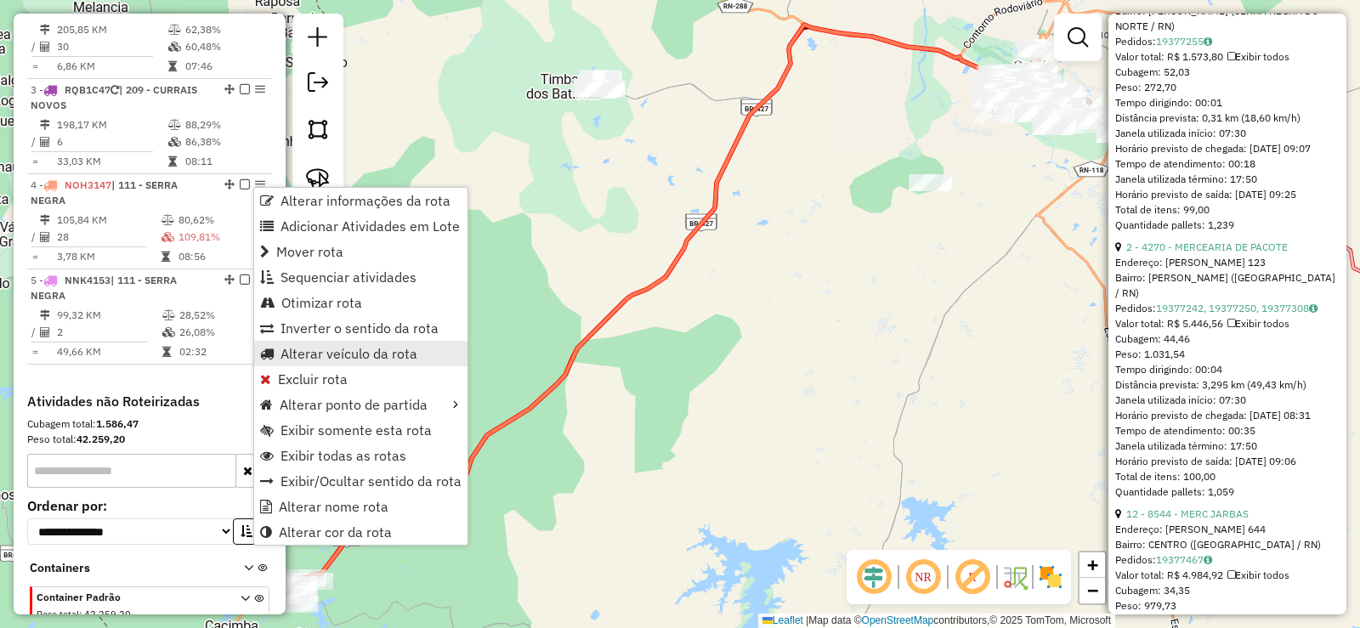
click at [309, 348] on span "Alterar veículo da rota" at bounding box center [349, 354] width 137 height 14
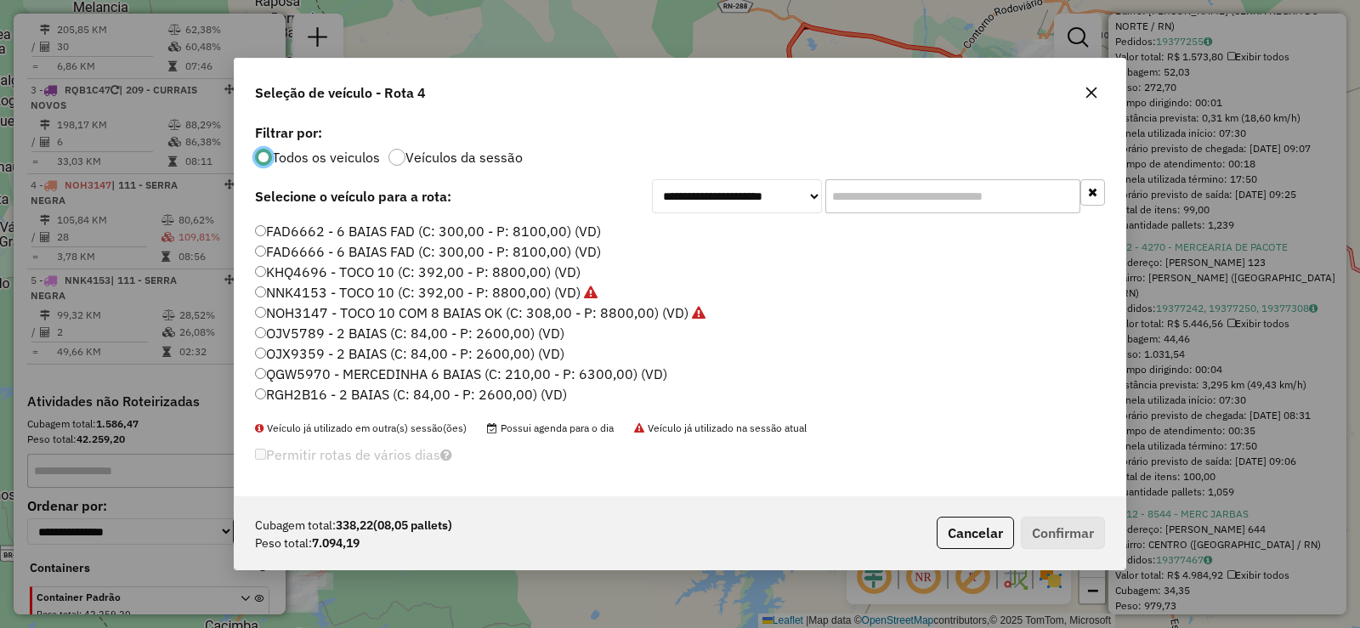
scroll to position [85, 0]
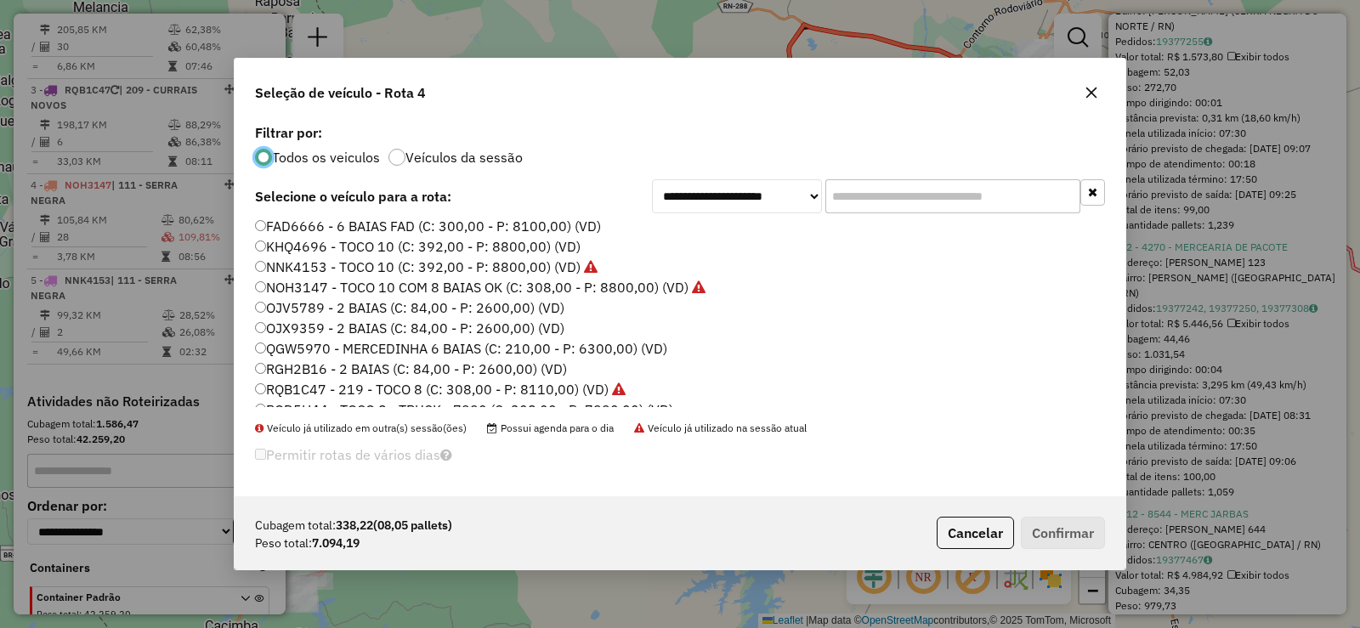
click at [326, 271] on label "NNK4153 - TOCO 10 (C: 392,00 - P: 8800,00) (VD)" at bounding box center [426, 267] width 343 height 20
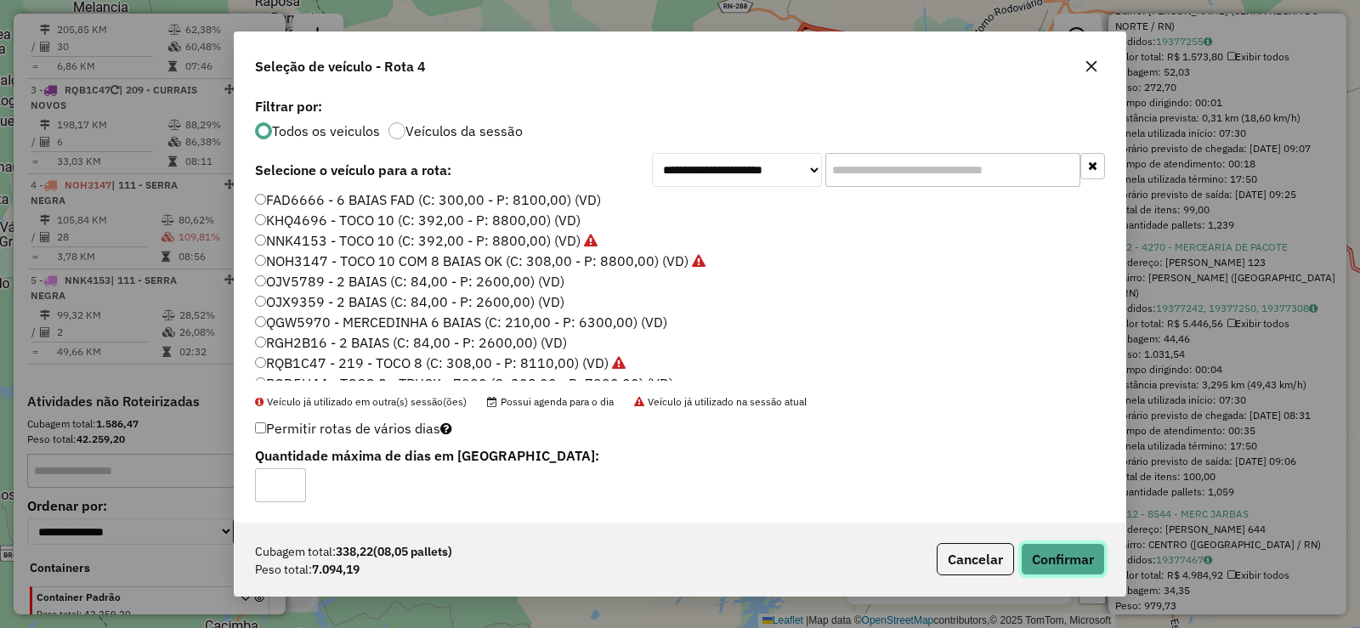
click at [1073, 558] on button "Confirmar" at bounding box center [1063, 559] width 84 height 32
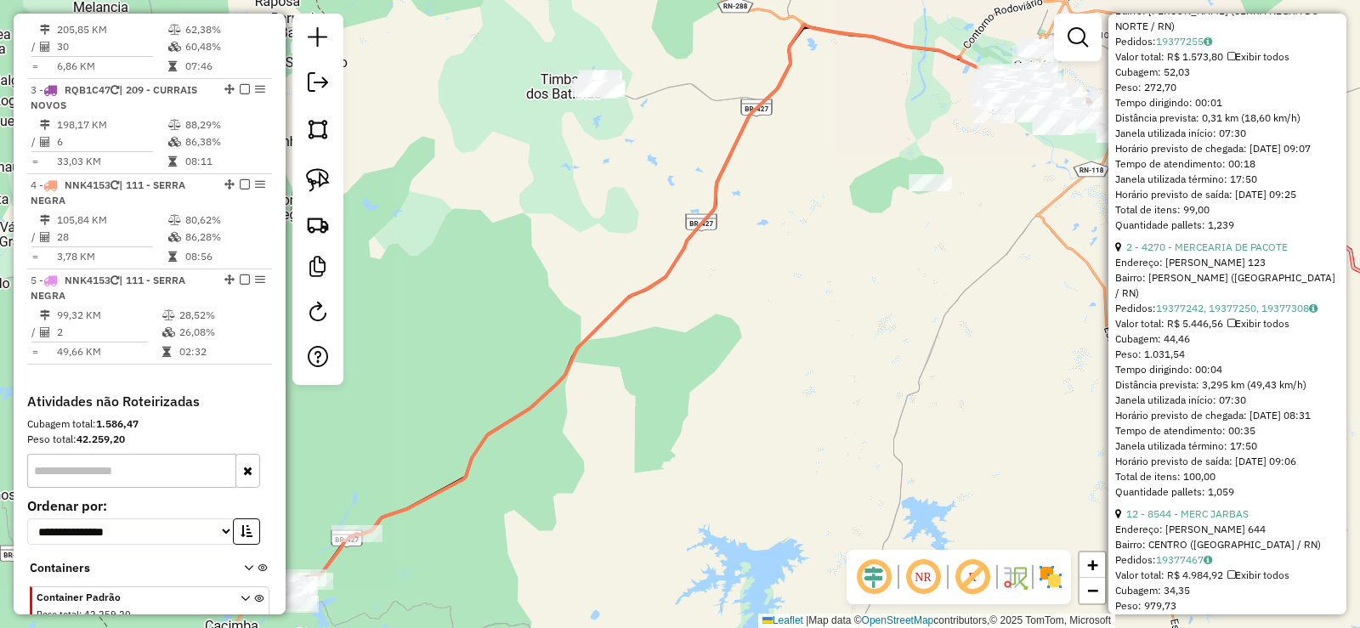
scroll to position [889, 0]
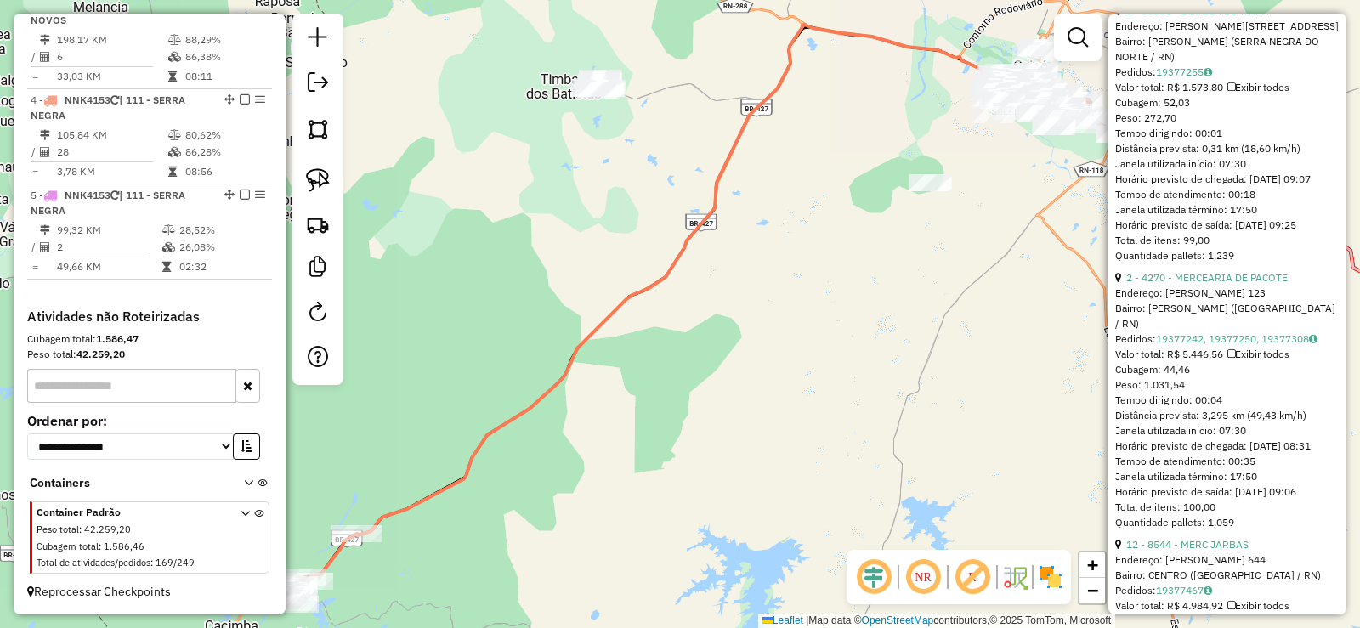
click at [704, 243] on div "Janela de atendimento Grade de atendimento Capacidade Transportadoras Veículos …" at bounding box center [680, 314] width 1360 height 628
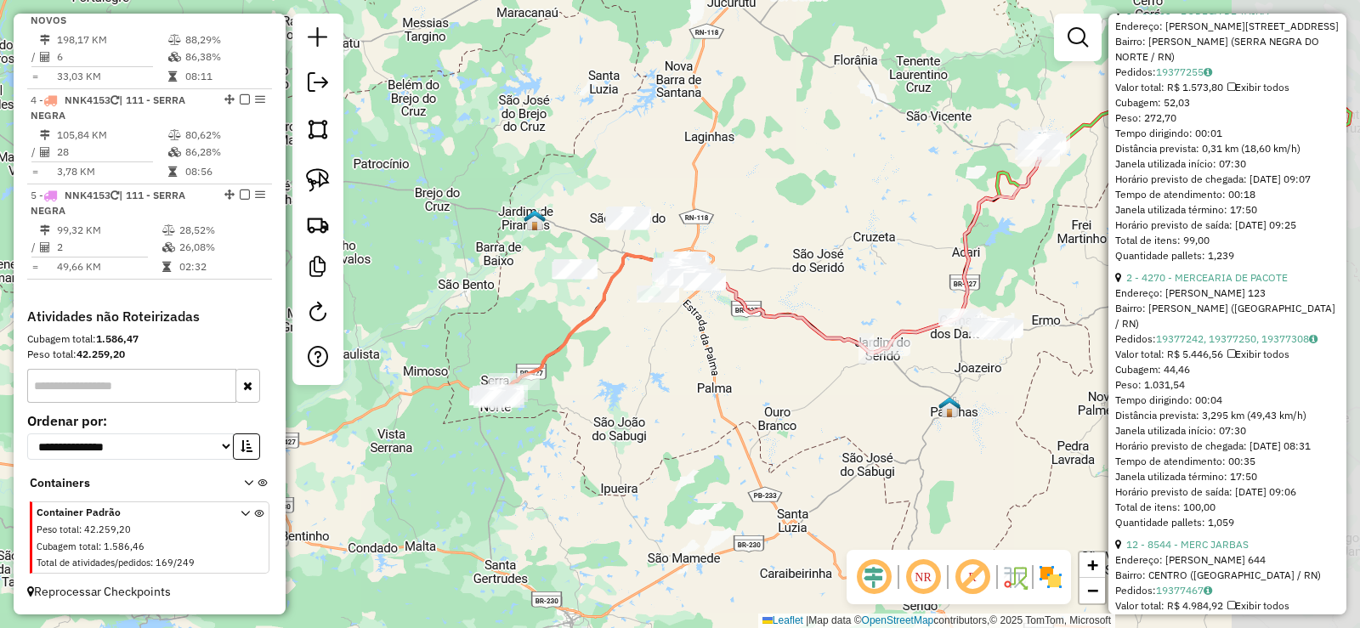
drag, startPoint x: 701, startPoint y: 338, endPoint x: 599, endPoint y: 400, distance: 119.9
click at [599, 400] on div "Janela de atendimento Grade de atendimento Capacidade Transportadoras Veículos …" at bounding box center [680, 314] width 1360 height 628
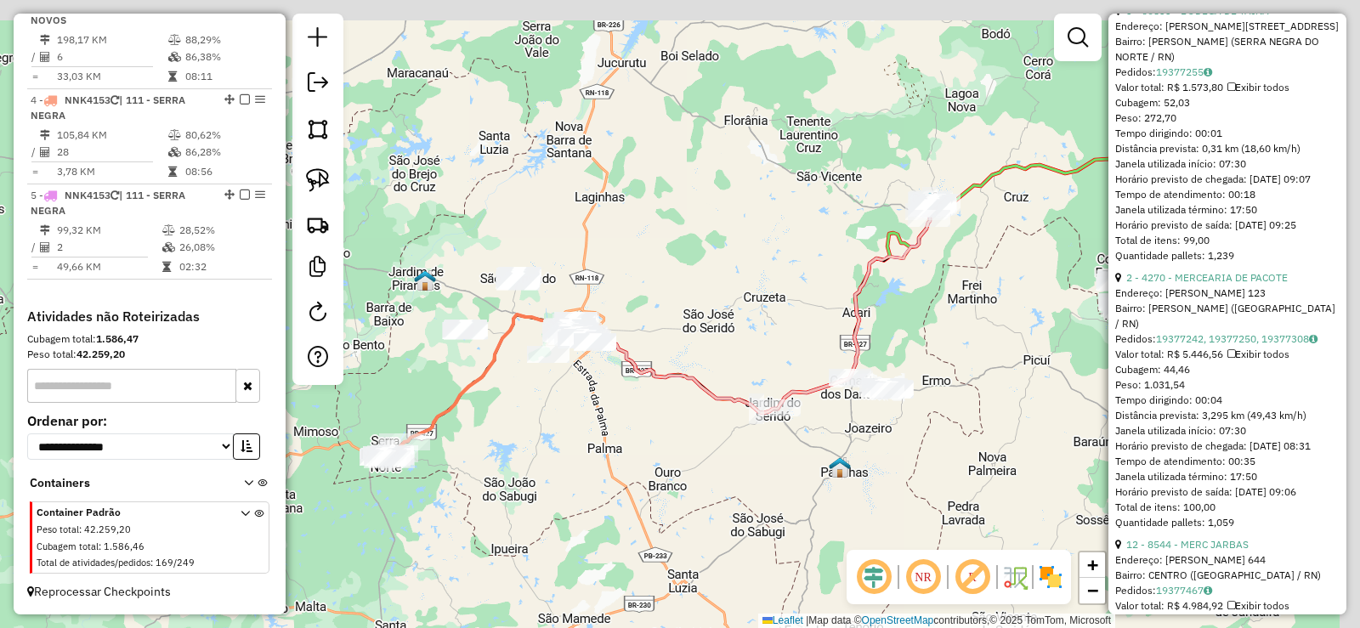
drag, startPoint x: 866, startPoint y: 142, endPoint x: 621, endPoint y: 342, distance: 316.7
click at [526, 342] on div "Janela de atendimento Grade de atendimento Capacidade Transportadoras Veículos …" at bounding box center [680, 314] width 1360 height 628
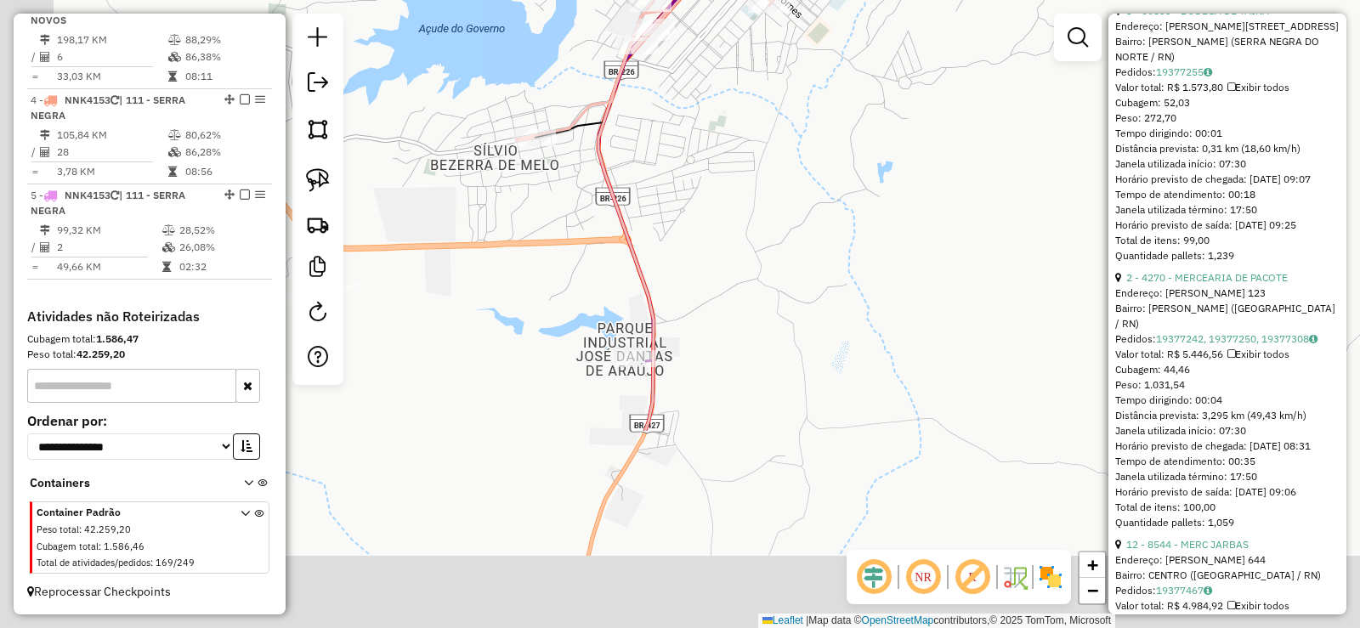
drag, startPoint x: 536, startPoint y: 451, endPoint x: 695, endPoint y: 289, distance: 227.9
click at [756, 189] on div "Janela de atendimento Grade de atendimento Capacidade Transportadoras Veículos …" at bounding box center [680, 314] width 1360 height 628
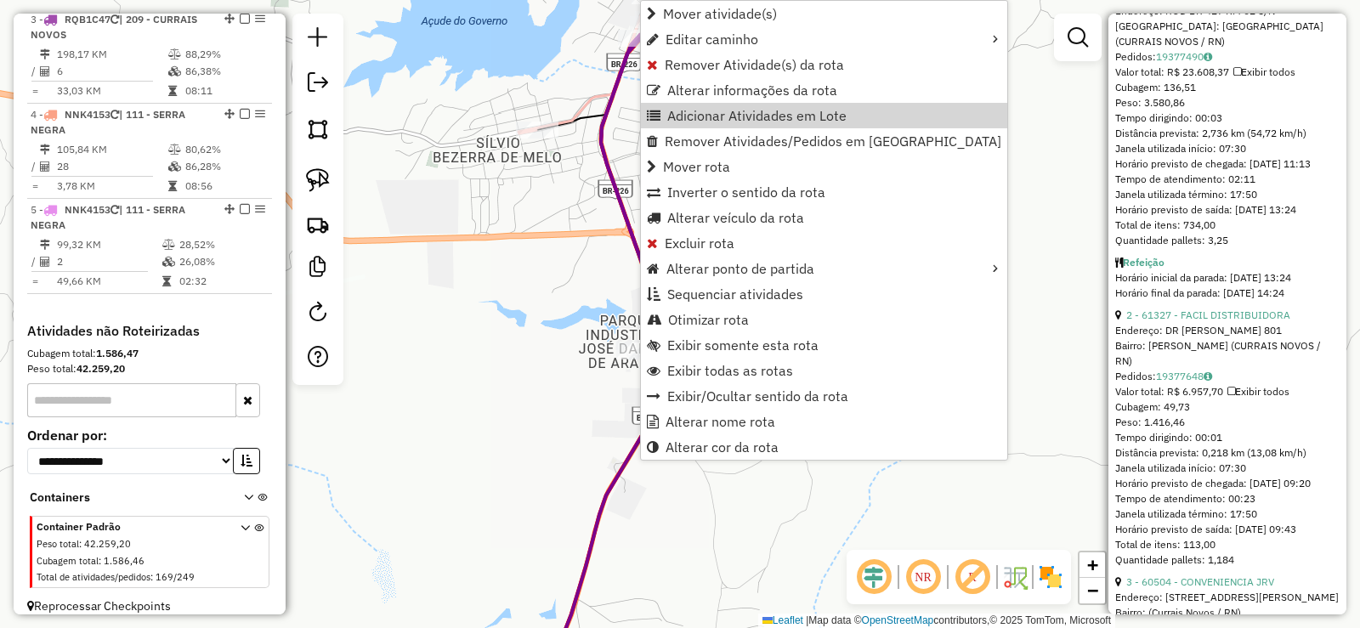
scroll to position [870, 0]
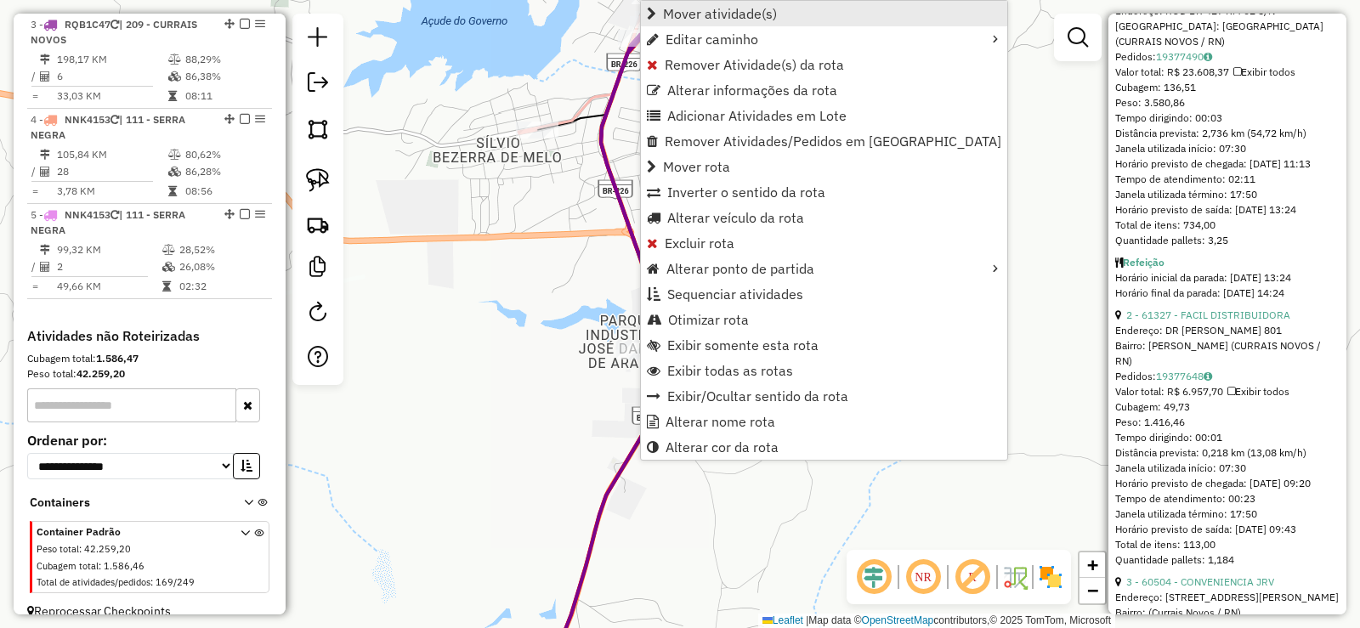
click at [669, 9] on span "Mover atividade(s)" at bounding box center [720, 14] width 114 height 14
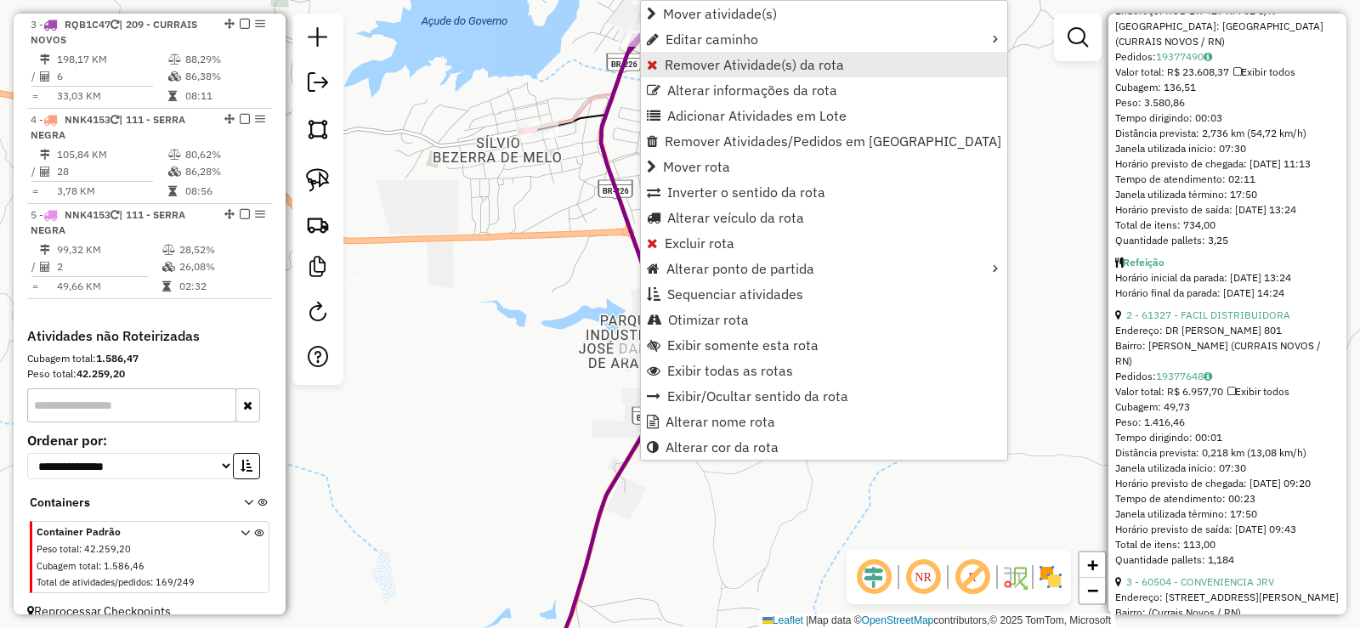
click at [694, 63] on span "Remover Atividade(s) da rota" at bounding box center [754, 65] width 179 height 14
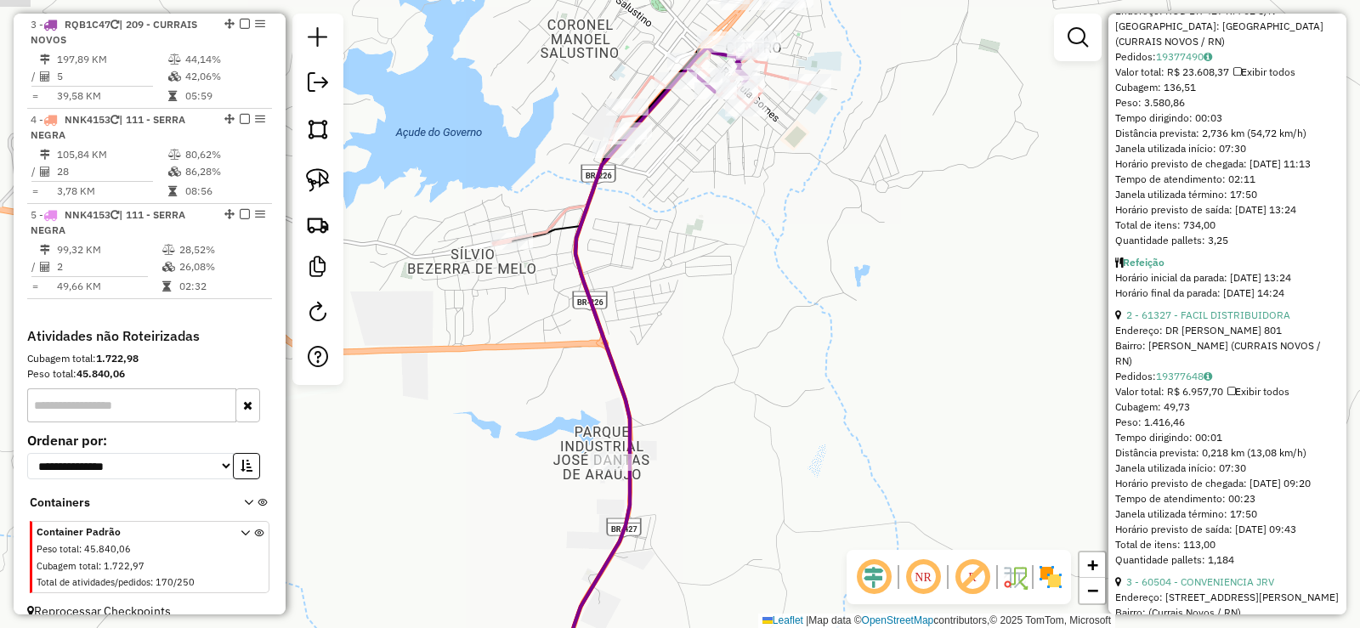
drag, startPoint x: 733, startPoint y: 197, endPoint x: 703, endPoint y: 347, distance: 152.6
click at [703, 347] on div "Janela de atendimento Grade de atendimento Capacidade Transportadoras Veículos …" at bounding box center [680, 314] width 1360 height 628
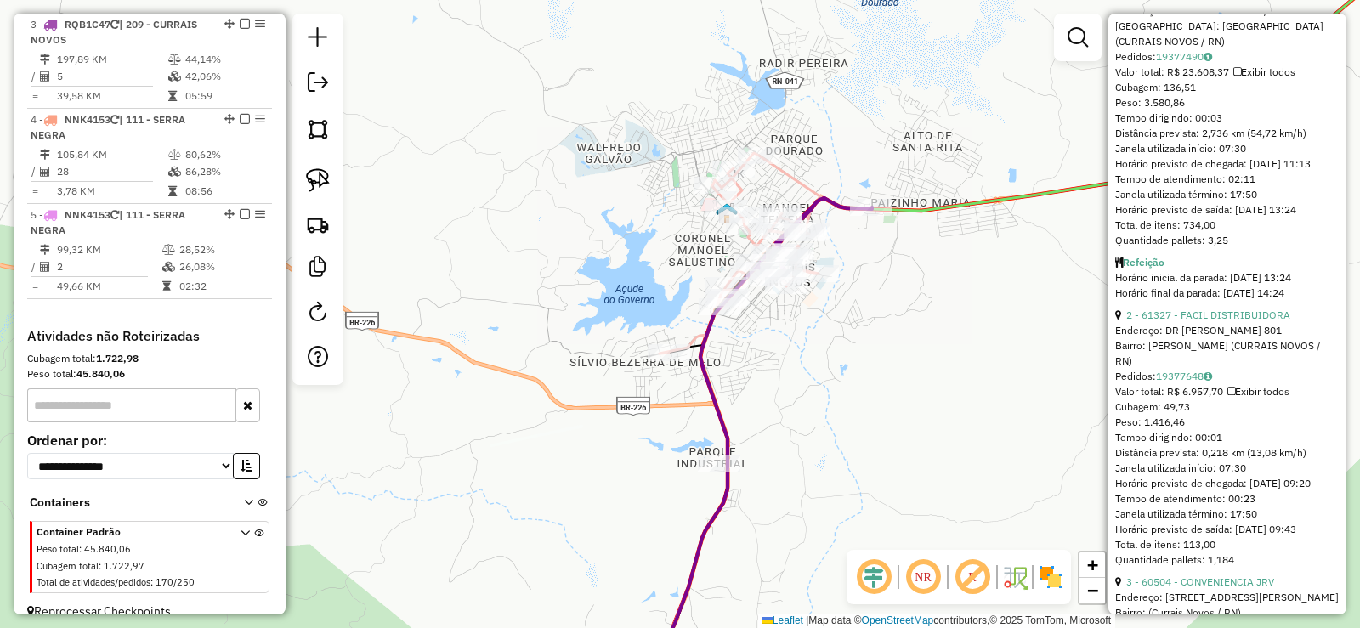
drag, startPoint x: 692, startPoint y: 307, endPoint x: 760, endPoint y: 354, distance: 82.5
click at [760, 354] on div "Janela de atendimento Grade de atendimento Capacidade Transportadoras Veículos …" at bounding box center [680, 314] width 1360 height 628
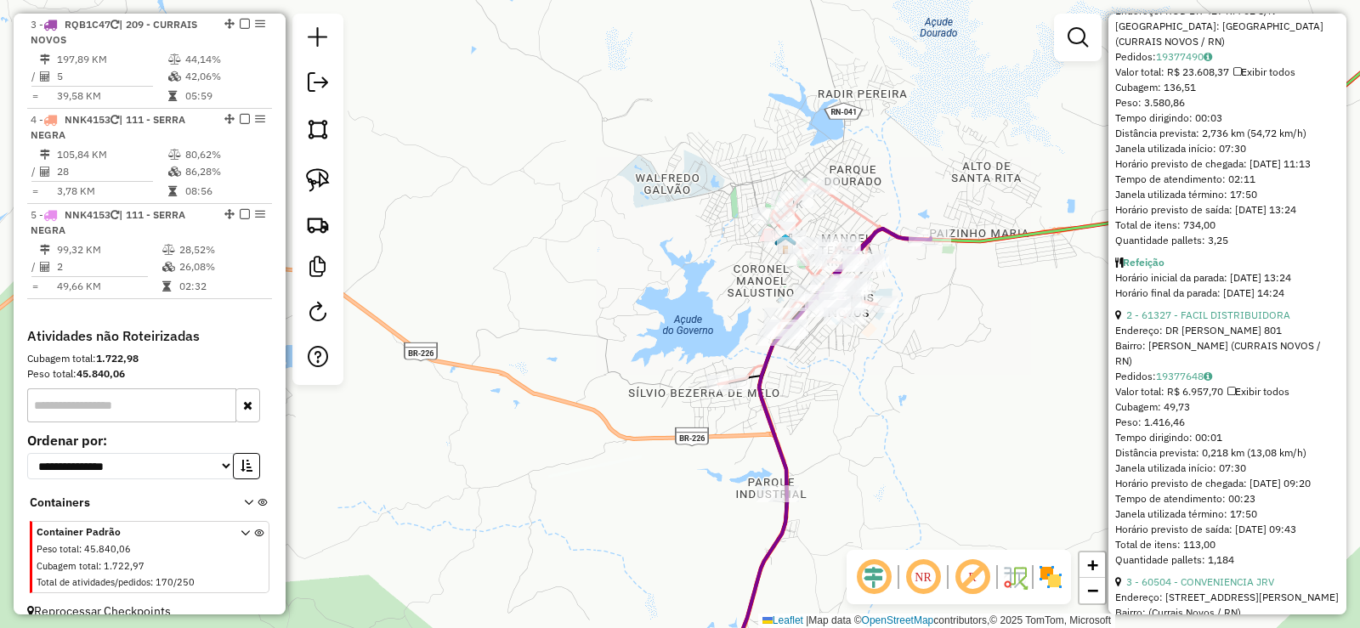
drag, startPoint x: 754, startPoint y: 338, endPoint x: 813, endPoint y: 369, distance: 66.2
click at [813, 369] on div "Janela de atendimento Grade de atendimento Capacidade Transportadoras Veículos …" at bounding box center [680, 314] width 1360 height 628
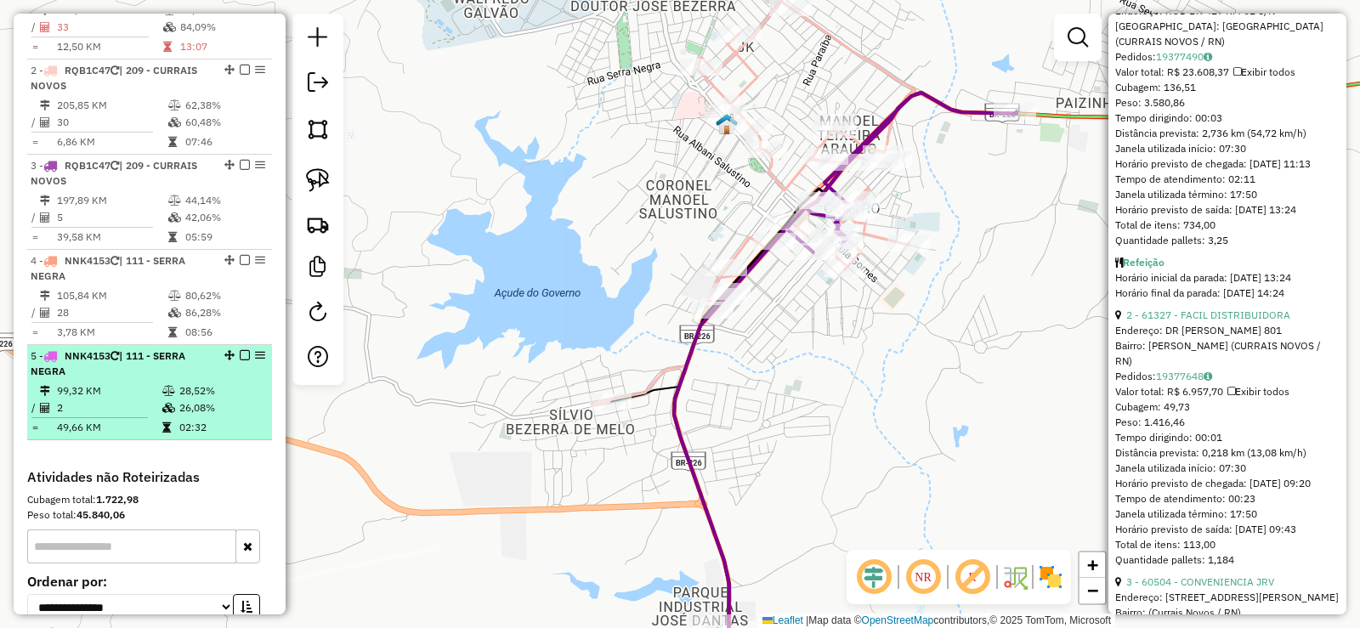
scroll to position [700, 0]
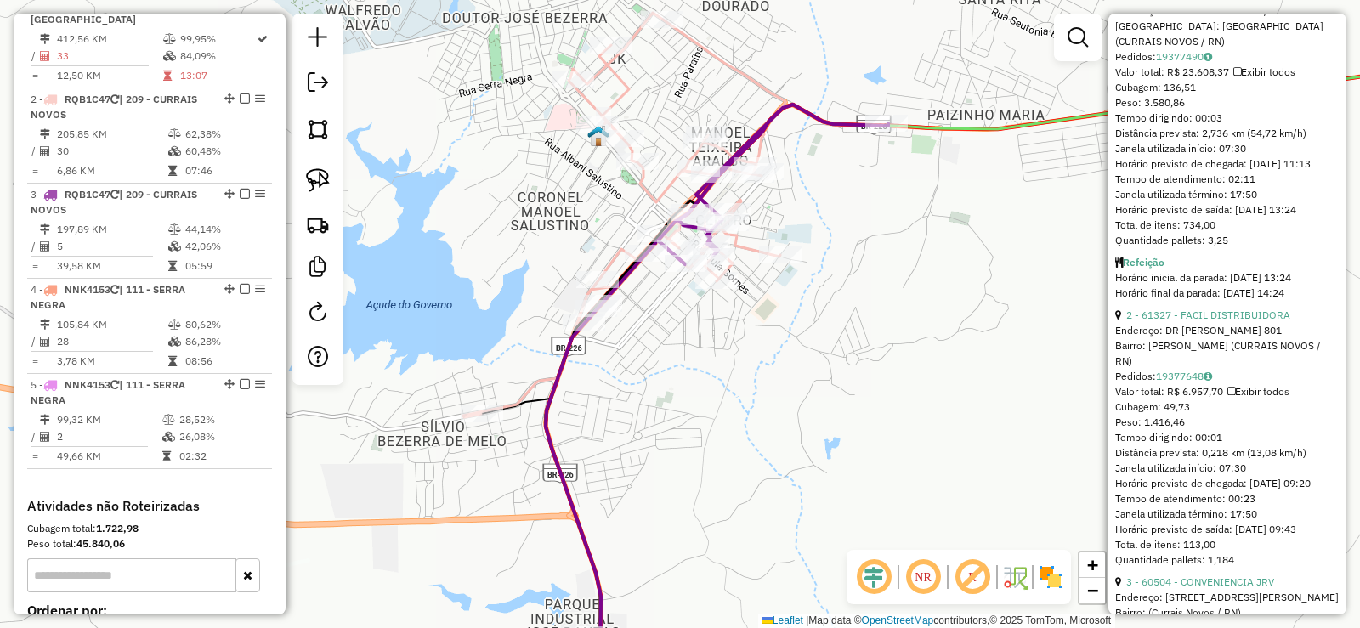
drag, startPoint x: 762, startPoint y: 361, endPoint x: 703, endPoint y: 414, distance: 79.4
click at [703, 414] on div "Janela de atendimento Grade de atendimento Capacidade Transportadoras Veículos …" at bounding box center [680, 314] width 1360 height 628
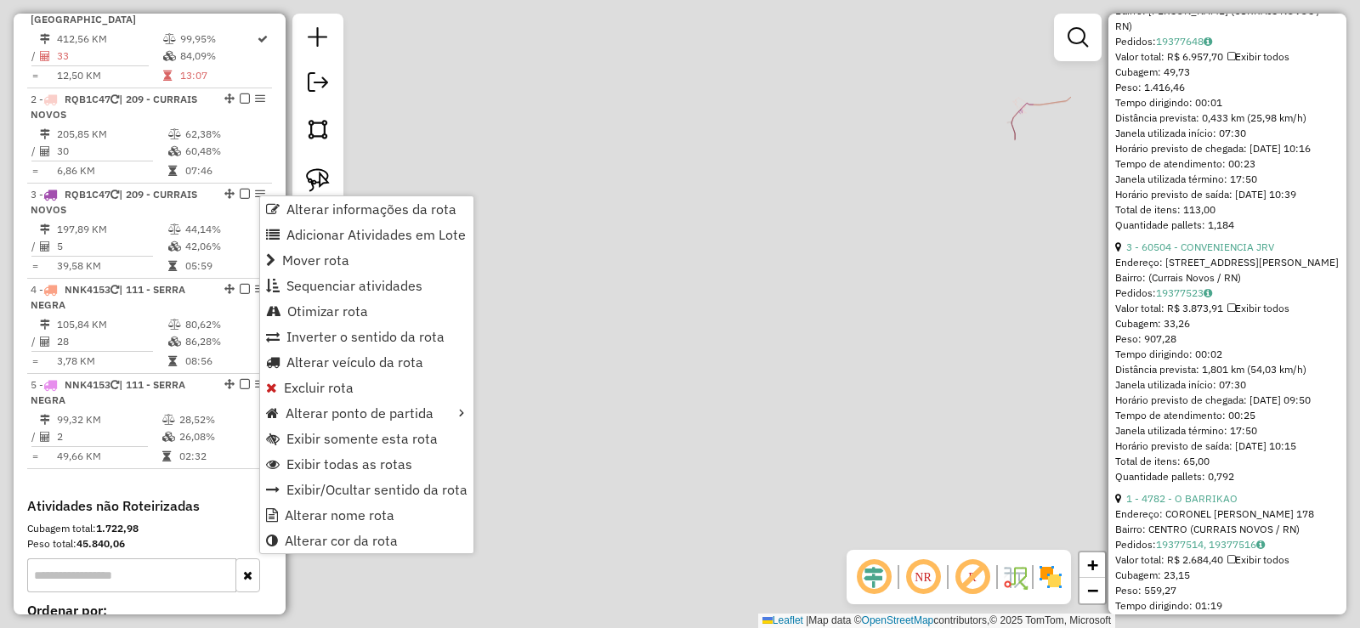
scroll to position [820, 0]
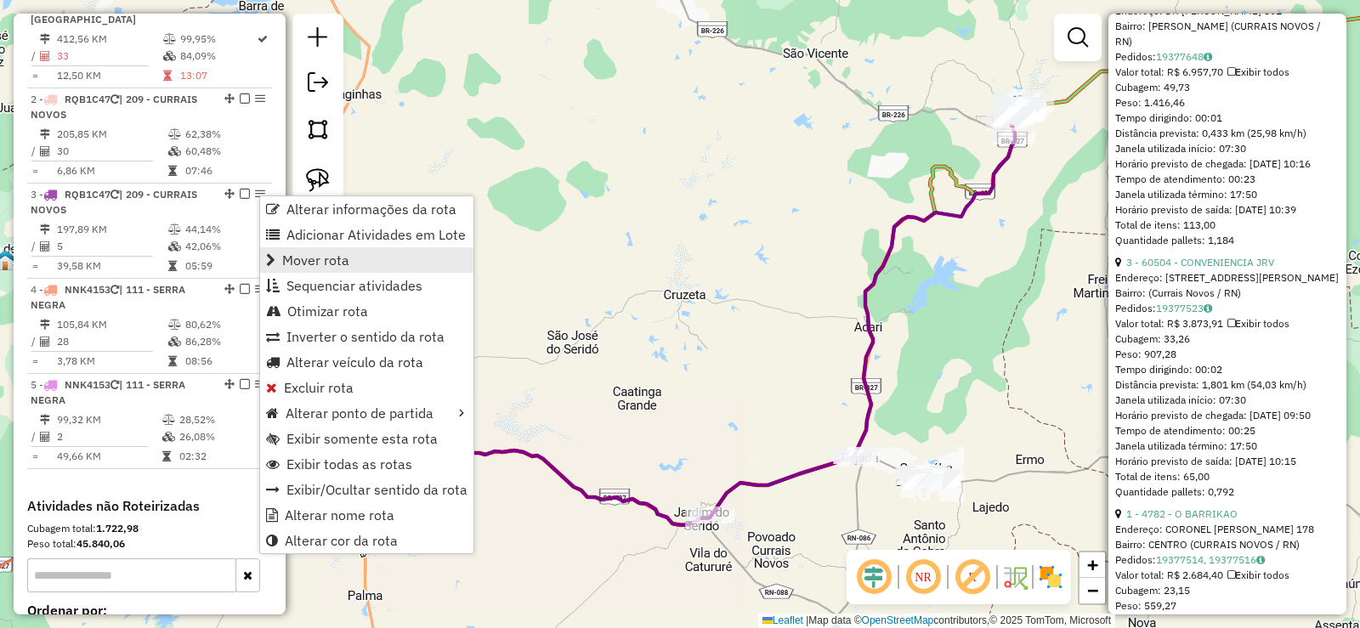
click at [332, 253] on span "Mover rota" at bounding box center [315, 260] width 67 height 14
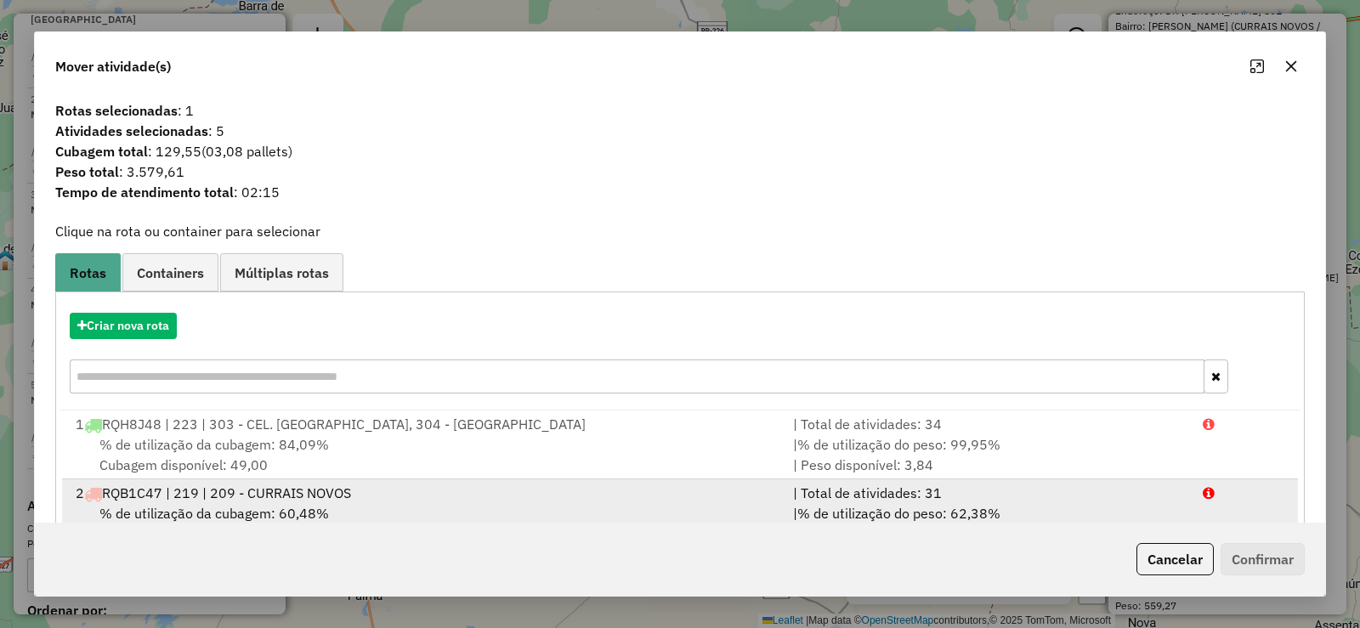
drag, startPoint x: 387, startPoint y: 501, endPoint x: 441, endPoint y: 501, distance: 54.4
click at [389, 497] on div "2 RQB1C47 | 219 | 209 - CURRAIS NOVOS" at bounding box center [424, 493] width 718 height 20
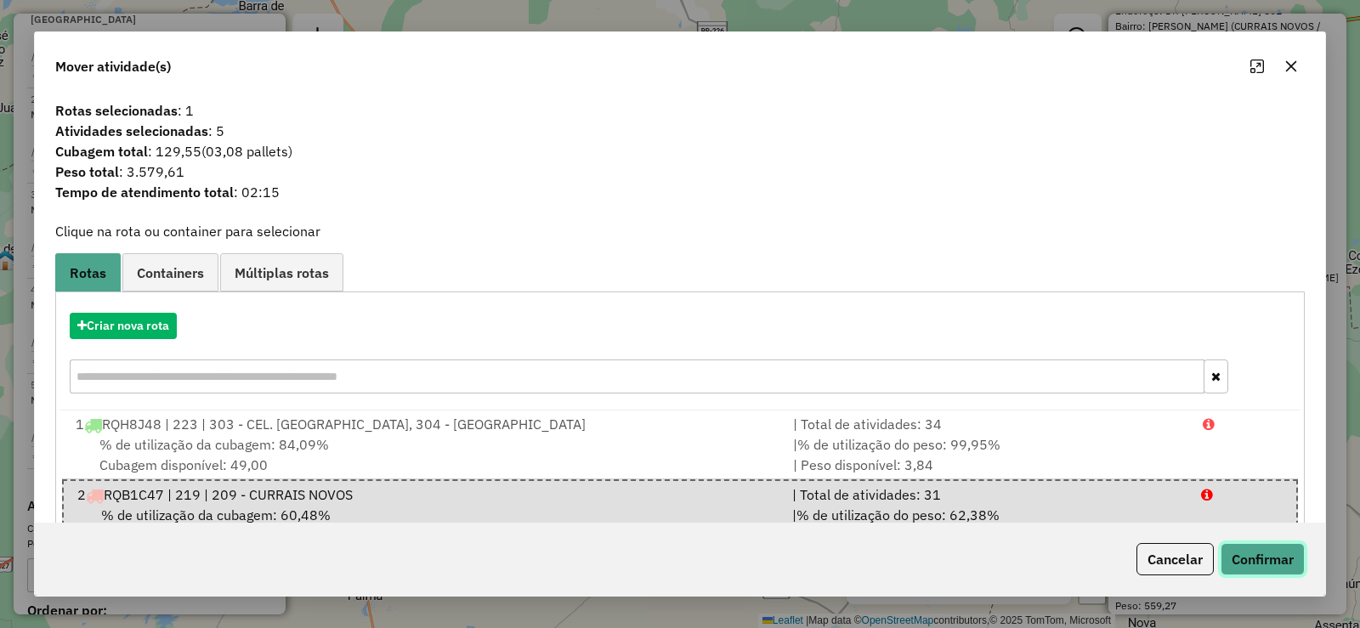
click at [1254, 565] on button "Confirmar" at bounding box center [1263, 559] width 84 height 32
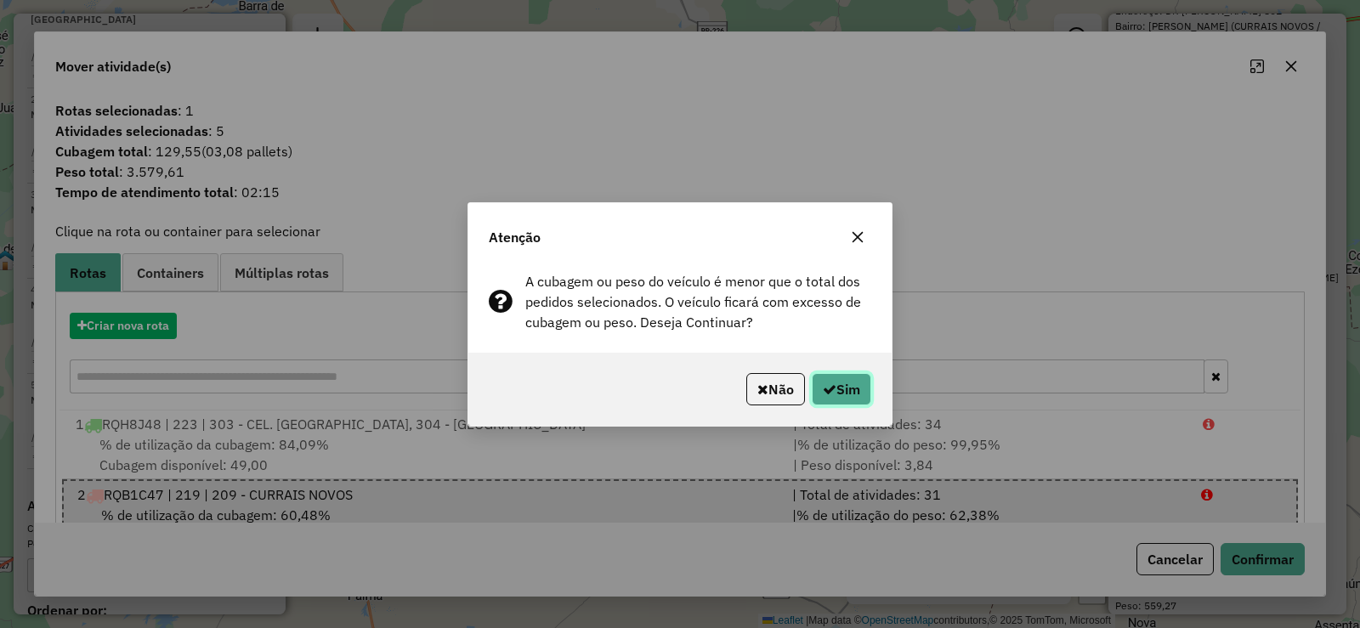
click at [860, 381] on button "Sim" at bounding box center [842, 389] width 60 height 32
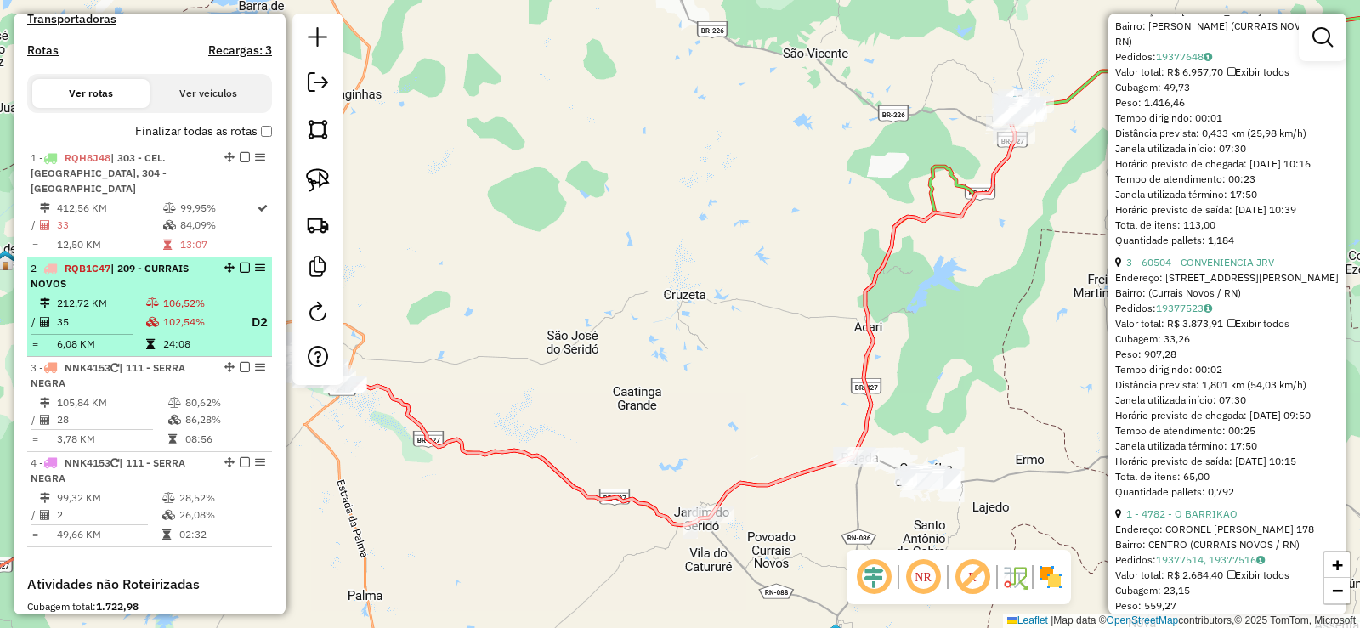
scroll to position [530, 0]
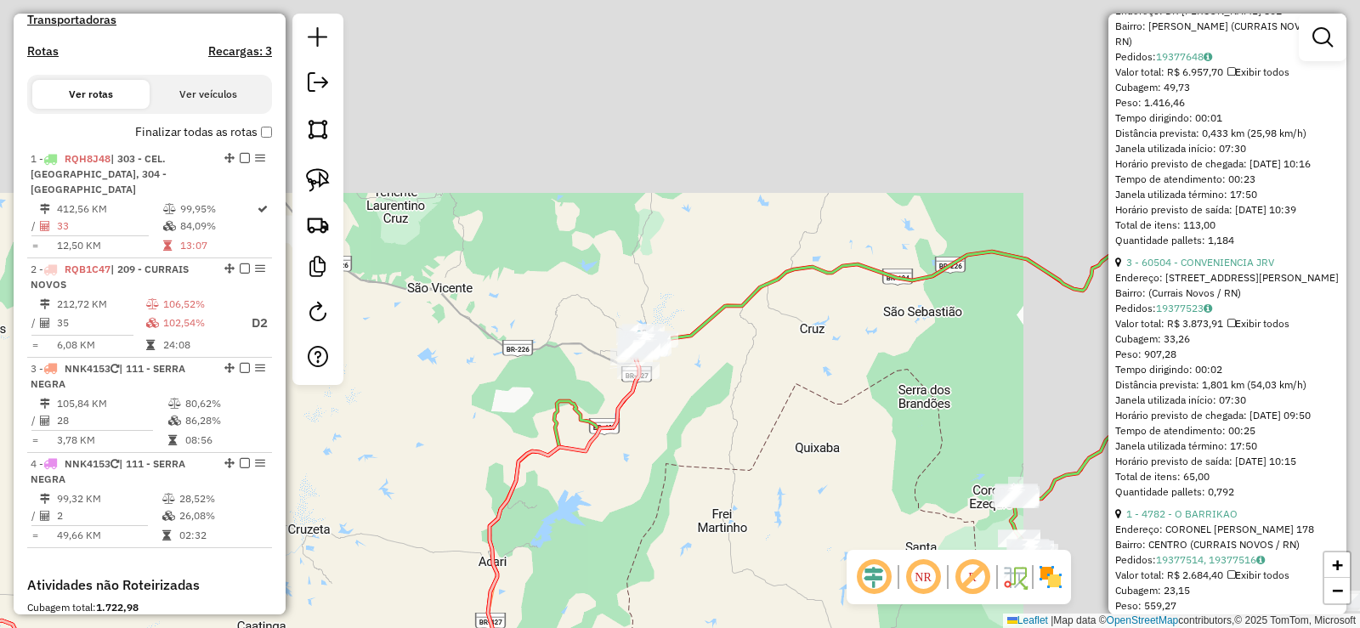
drag, startPoint x: 761, startPoint y: 244, endPoint x: 582, endPoint y: 371, distance: 218.9
click at [501, 403] on div "Janela de atendimento Grade de atendimento Capacidade Transportadoras Veículos …" at bounding box center [680, 314] width 1360 height 628
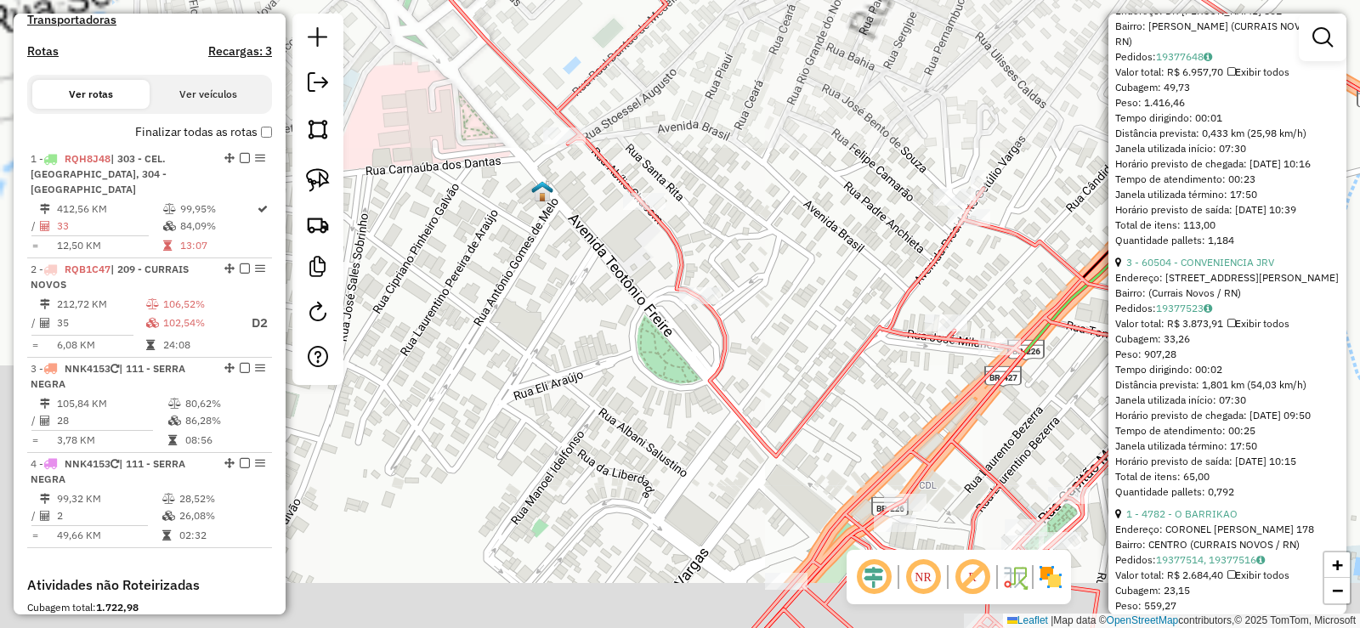
drag, startPoint x: 483, startPoint y: 286, endPoint x: 807, endPoint y: 225, distance: 329.5
click at [807, 224] on div "Janela de atendimento Grade de atendimento Capacidade Transportadoras Veículos …" at bounding box center [680, 314] width 1360 height 628
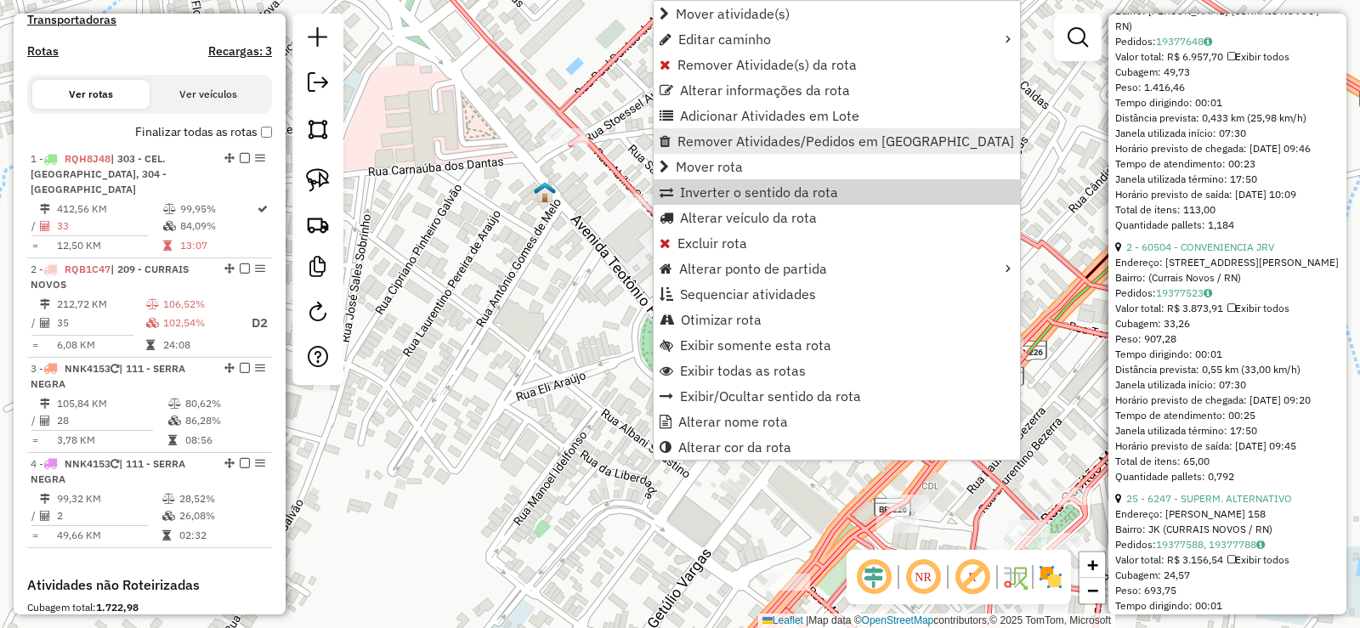
scroll to position [775, 0]
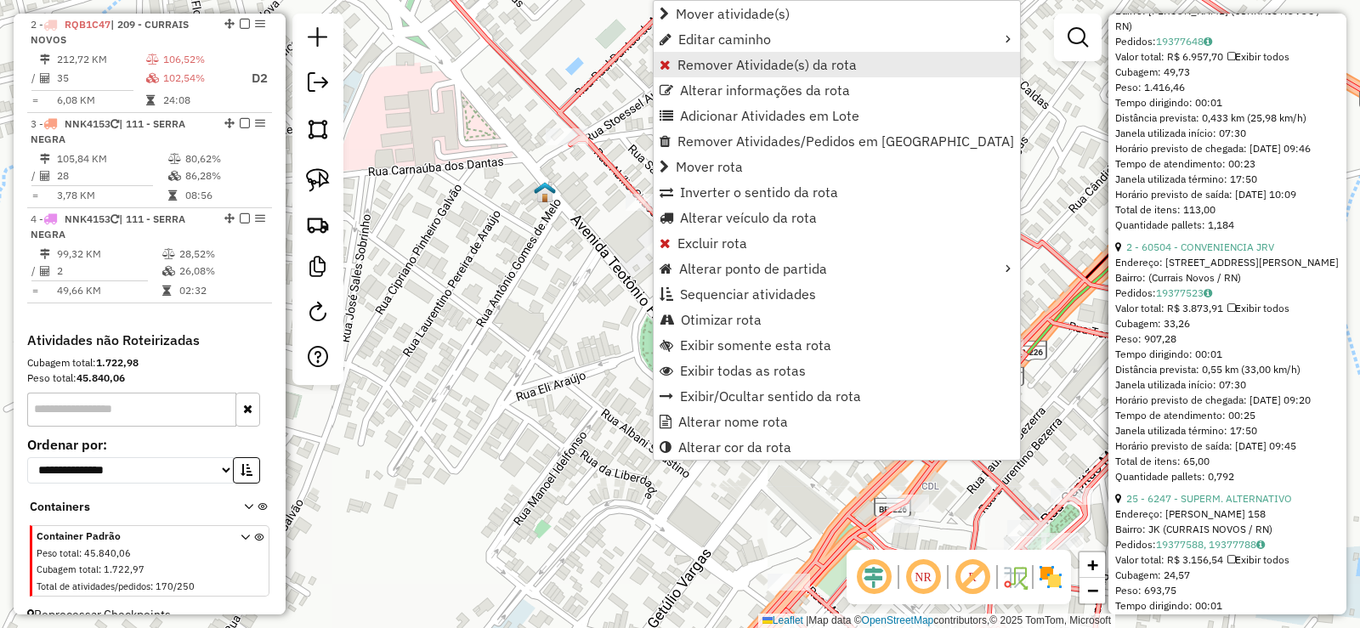
click at [685, 62] on span "Remover Atividade(s) da rota" at bounding box center [767, 65] width 179 height 14
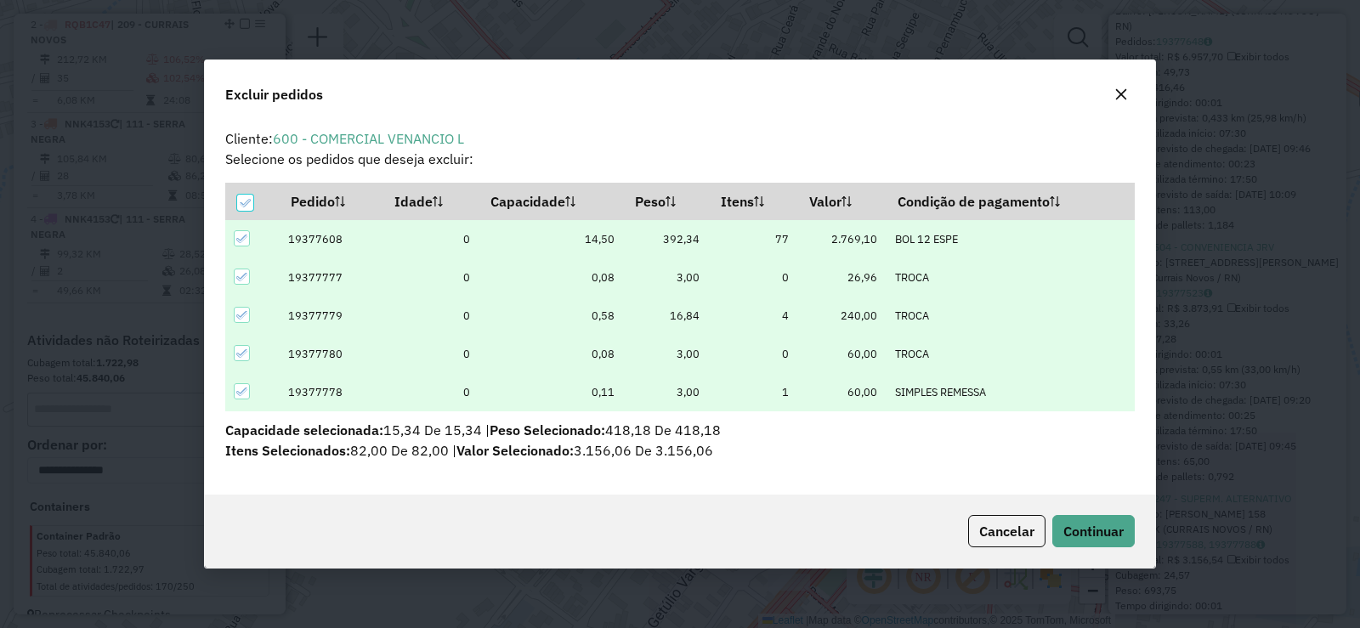
scroll to position [9, 5]
drag, startPoint x: 1065, startPoint y: 528, endPoint x: 1051, endPoint y: 531, distance: 13.8
click at [1054, 529] on button "Continuar" at bounding box center [1094, 531] width 82 height 32
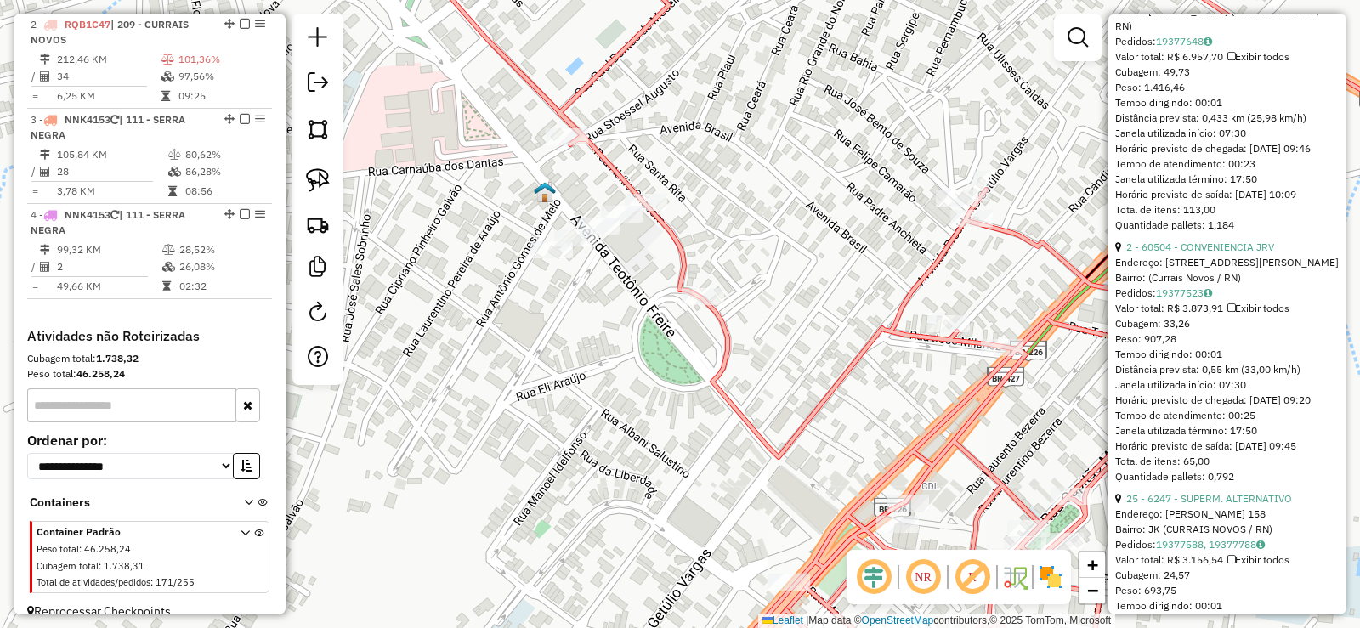
scroll to position [911, 0]
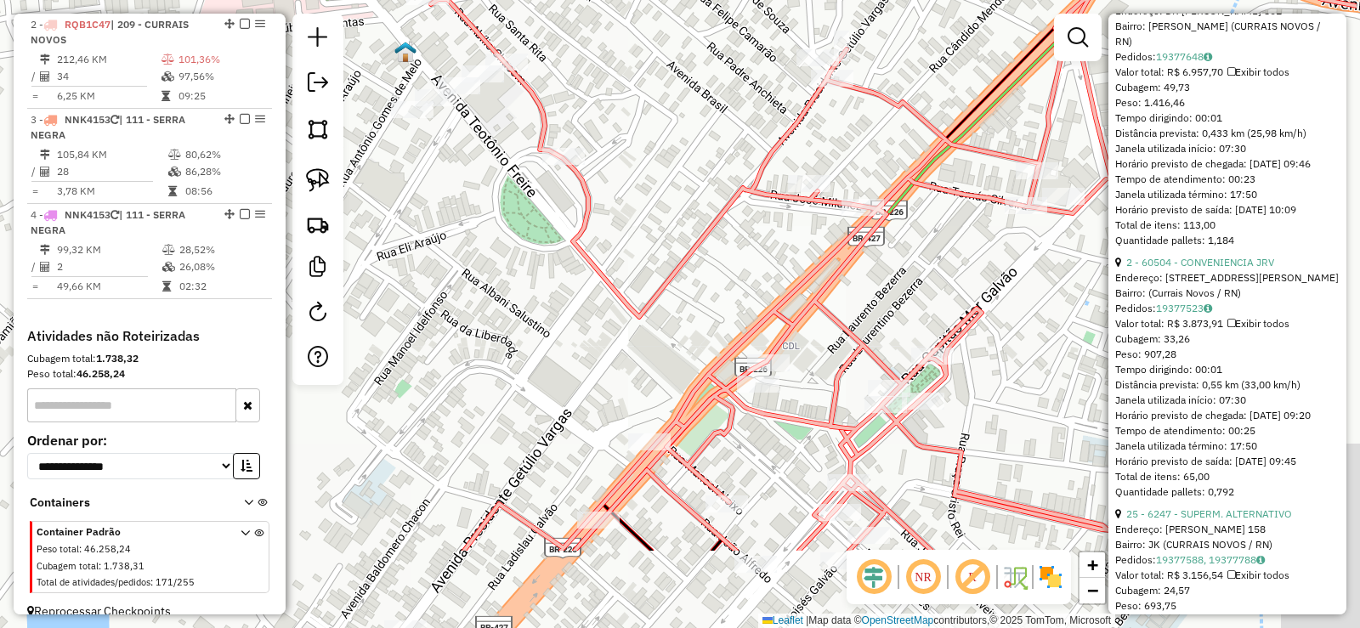
drag, startPoint x: 614, startPoint y: 266, endPoint x: 576, endPoint y: 246, distance: 42.6
click at [587, 254] on div "Janela de atendimento Grade de atendimento Capacidade Transportadoras Veículos …" at bounding box center [680, 314] width 1360 height 628
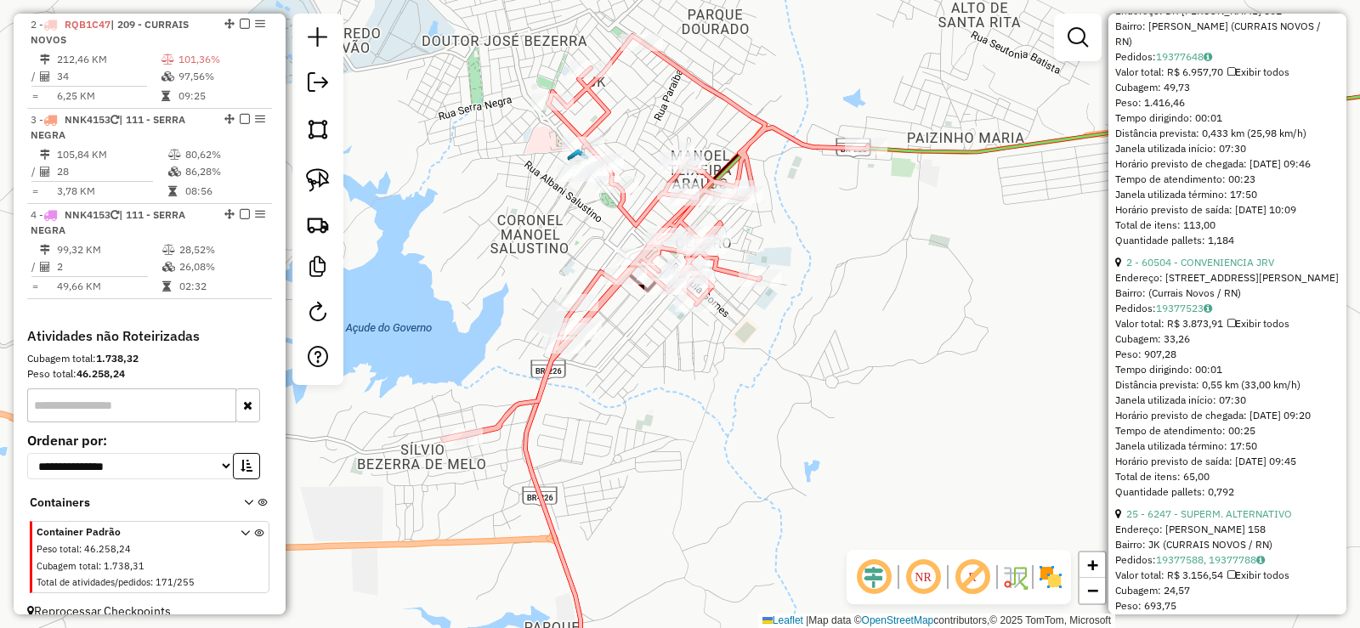
drag, startPoint x: 528, startPoint y: 230, endPoint x: 564, endPoint y: 200, distance: 47.0
click at [564, 200] on div "Janela de atendimento Grade de atendimento Capacidade Transportadoras Veículos …" at bounding box center [680, 314] width 1360 height 628
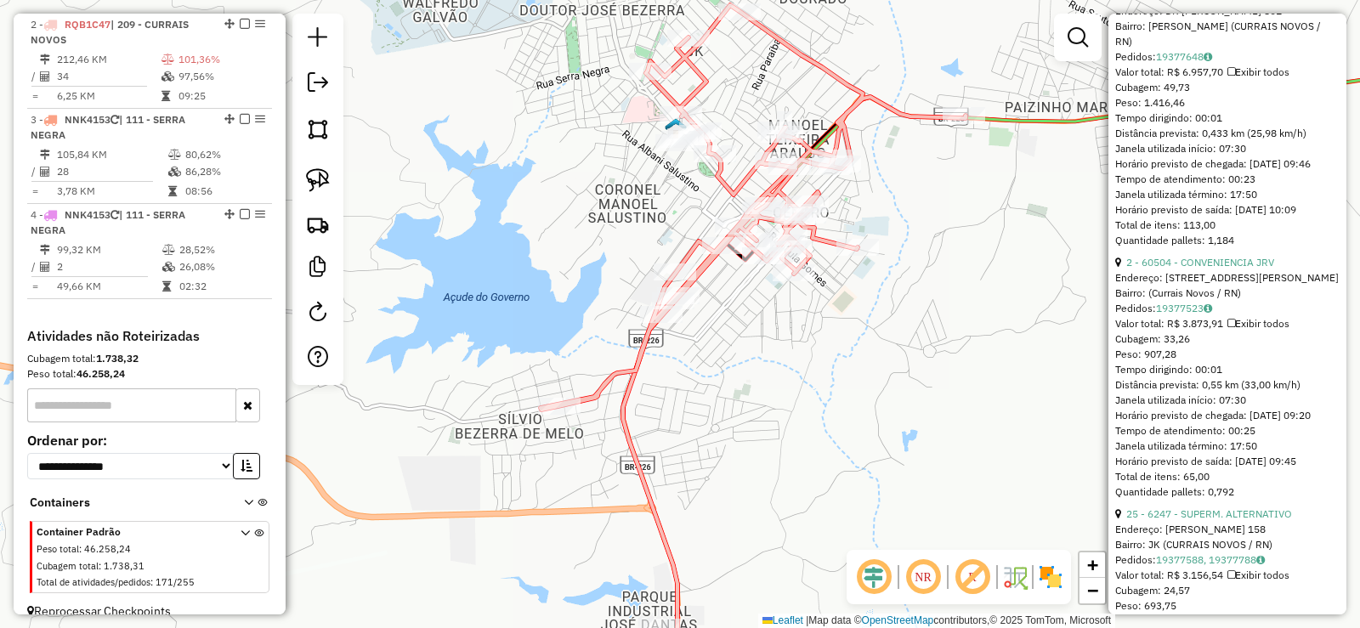
drag, startPoint x: 639, startPoint y: 370, endPoint x: 701, endPoint y: 370, distance: 62.1
click at [701, 370] on div "Janela de atendimento Grade de atendimento Capacidade Transportadoras Veículos …" at bounding box center [680, 314] width 1360 height 628
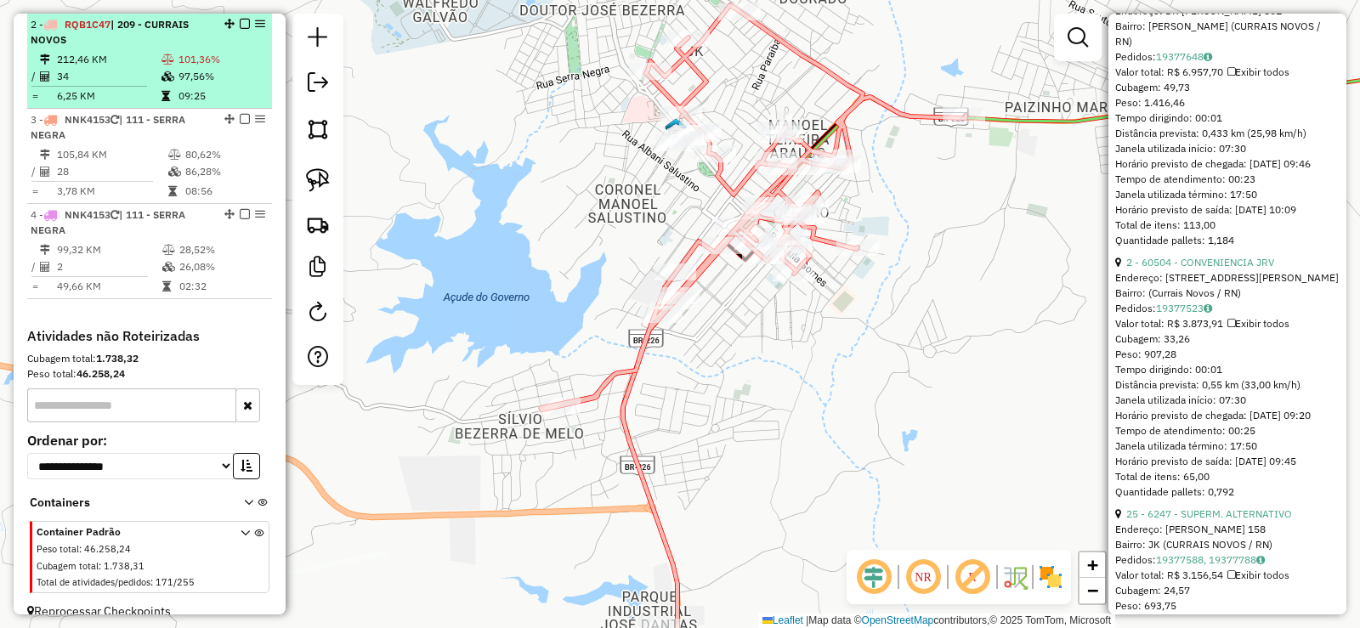
click at [173, 43] on div "2 - RQB1C47 | 209 - CURRAIS NOVOS" at bounding box center [121, 32] width 180 height 31
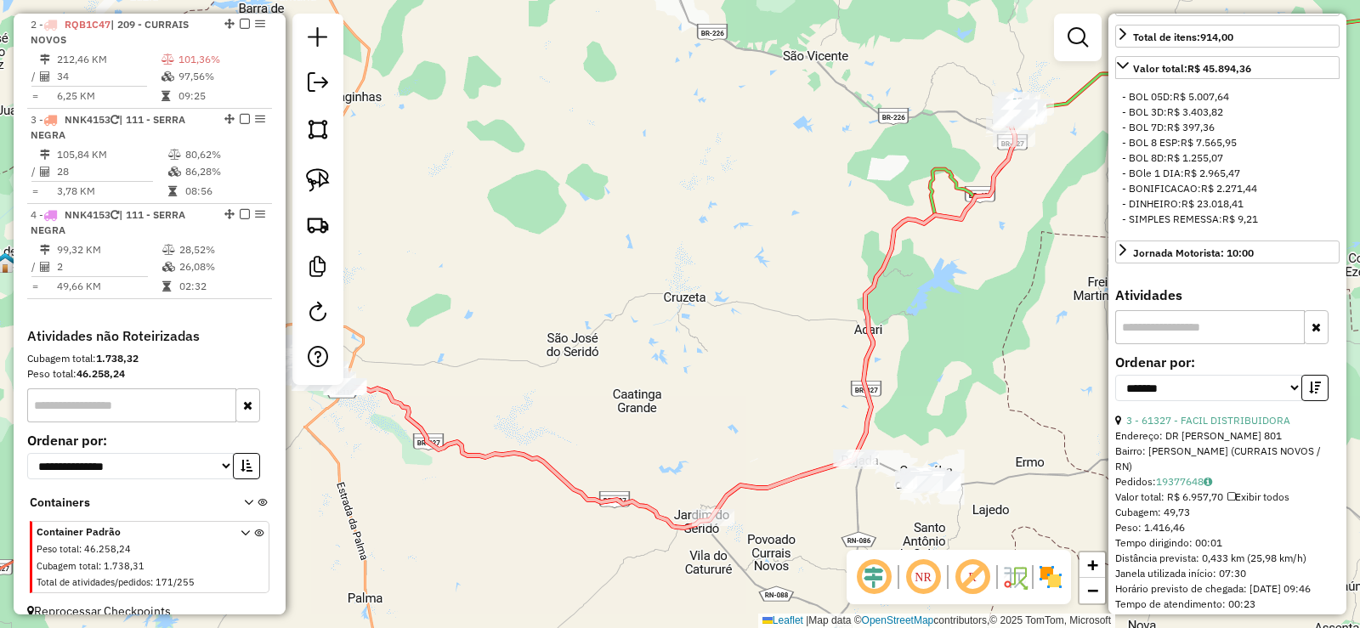
scroll to position [116, 0]
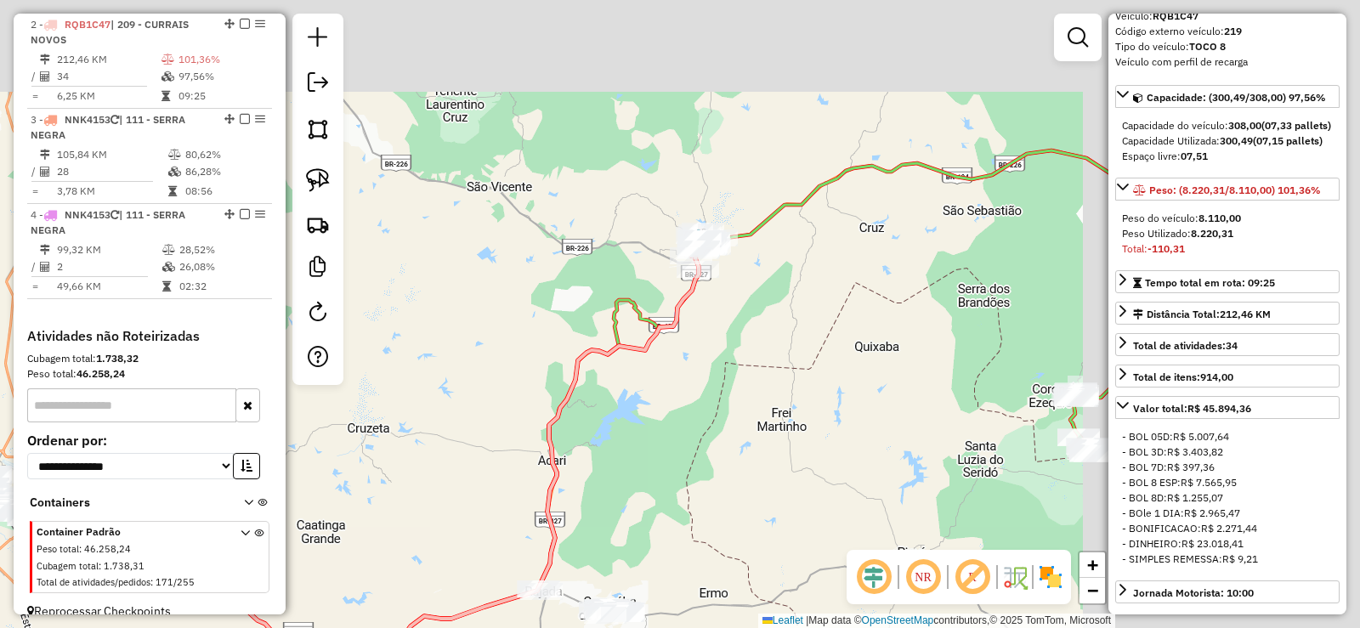
drag, startPoint x: 798, startPoint y: 330, endPoint x: 608, endPoint y: 343, distance: 190.1
click at [616, 409] on div "Janela de atendimento Grade de atendimento Capacidade Transportadoras Veículos …" at bounding box center [680, 314] width 1360 height 628
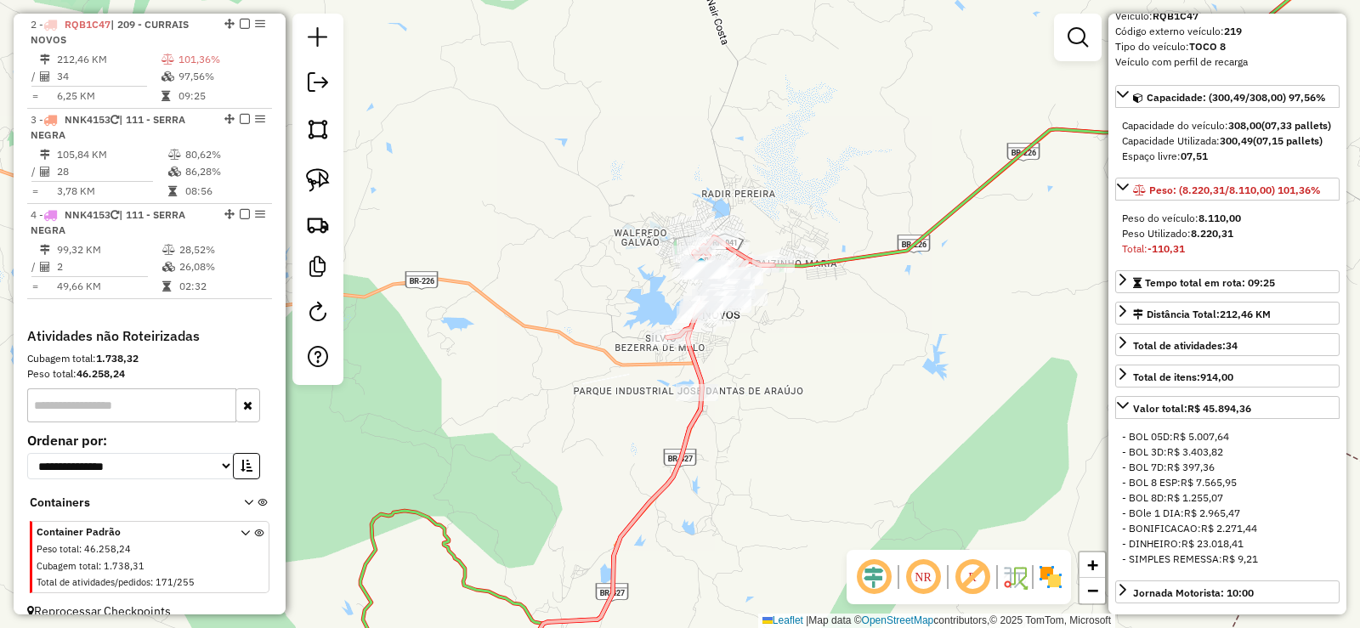
drag, startPoint x: 784, startPoint y: 307, endPoint x: 770, endPoint y: 361, distance: 55.3
click at [746, 369] on div "Janela de atendimento Grade de atendimento Capacidade Transportadoras Veículos …" at bounding box center [680, 314] width 1360 height 628
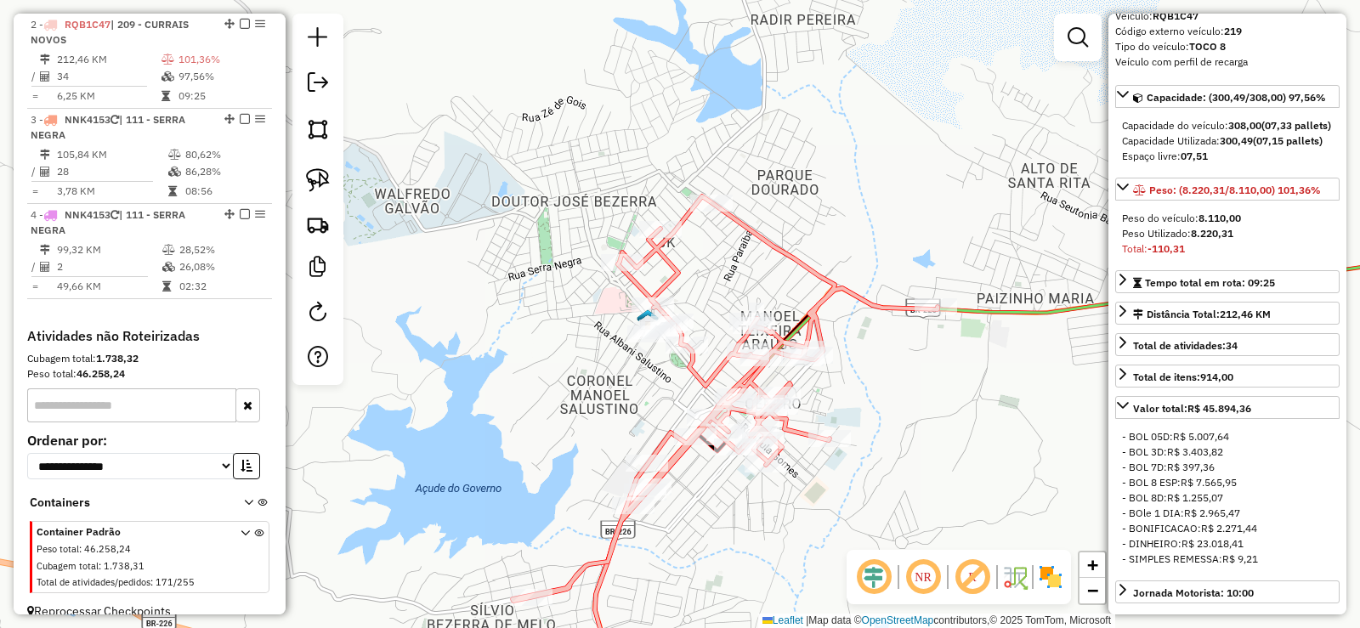
drag, startPoint x: 841, startPoint y: 315, endPoint x: 855, endPoint y: 325, distance: 17.2
click at [855, 325] on div "Janela de atendimento Grade de atendimento Capacidade Transportadoras Veículos …" at bounding box center [680, 314] width 1360 height 628
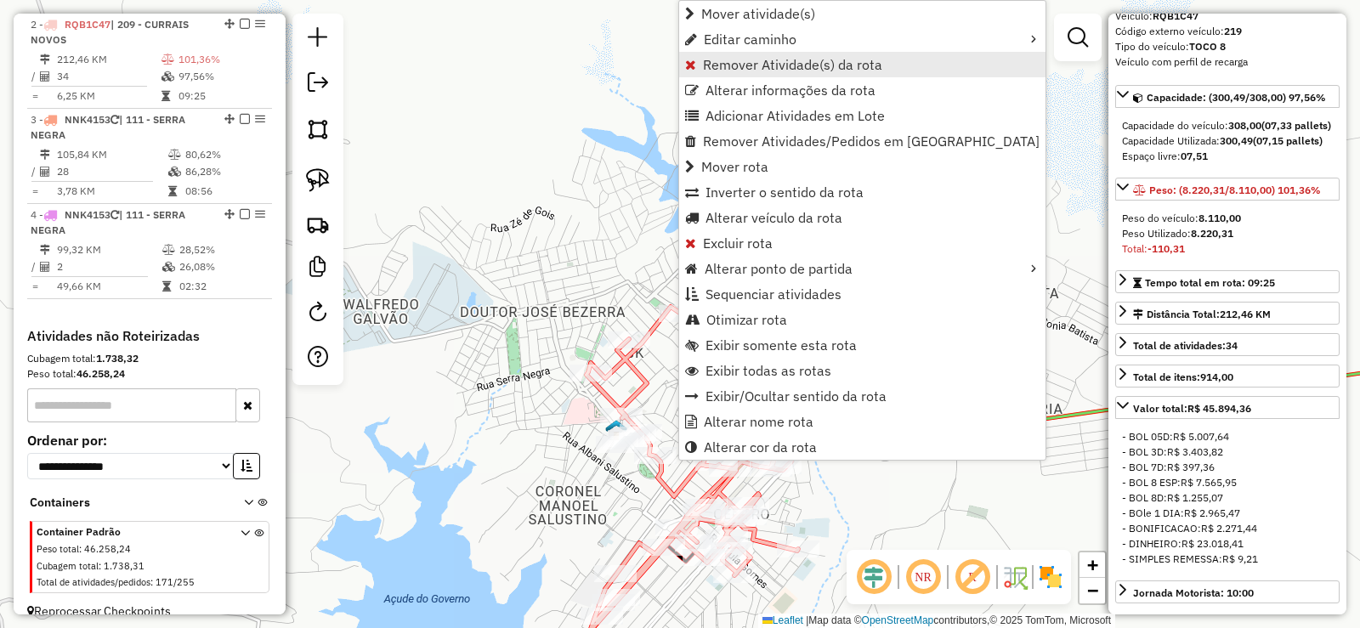
click at [725, 65] on span "Remover Atividade(s) da rota" at bounding box center [792, 65] width 179 height 14
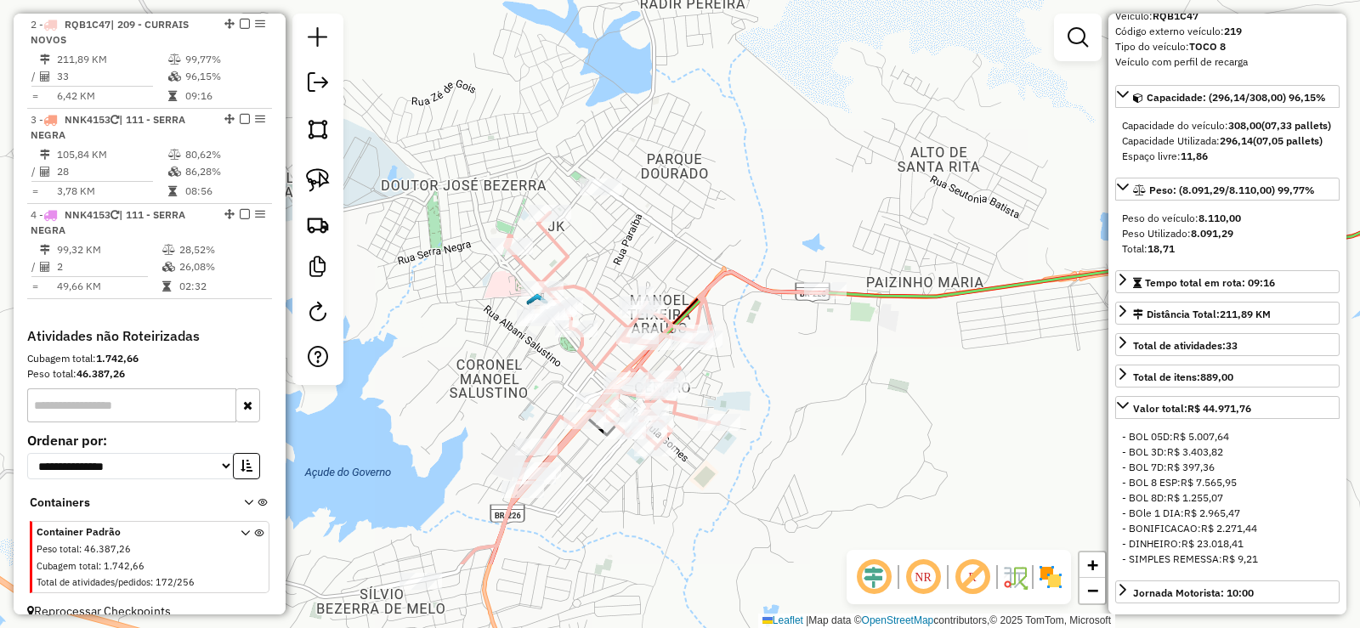
drag, startPoint x: 870, startPoint y: 522, endPoint x: 791, endPoint y: 395, distance: 149.3
click at [791, 395] on div "Janela de atendimento Grade de atendimento Capacidade Transportadoras Veículos …" at bounding box center [680, 314] width 1360 height 628
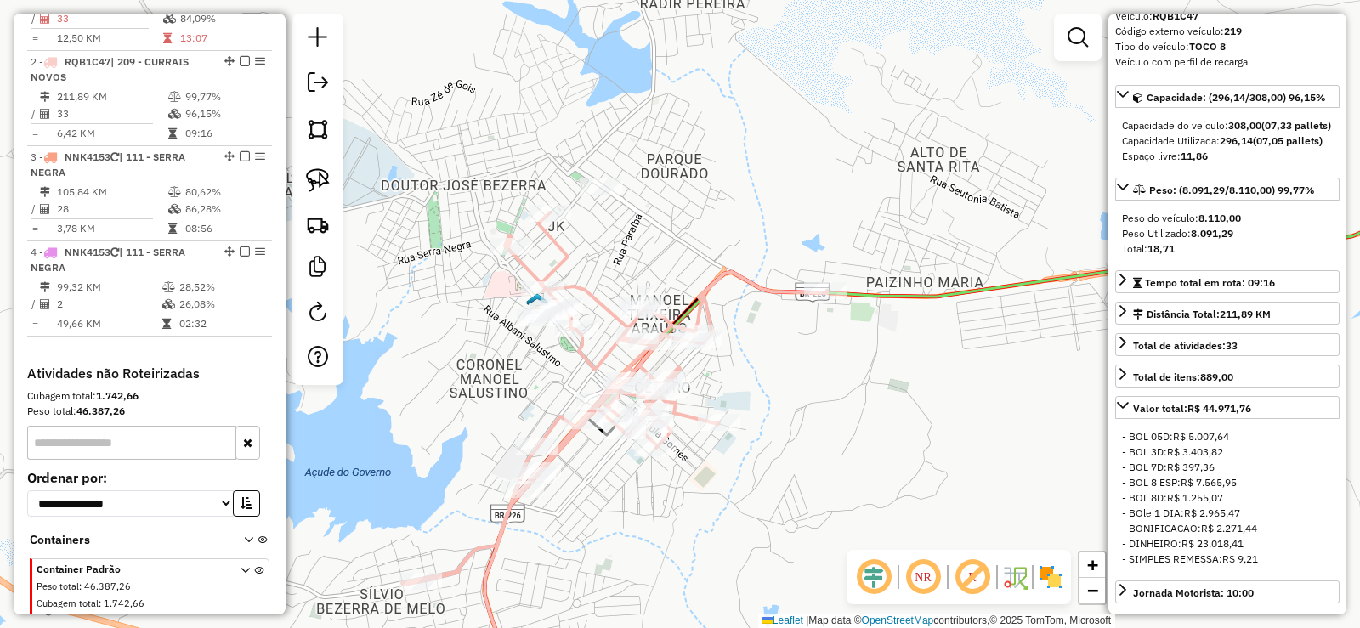
scroll to position [709, 0]
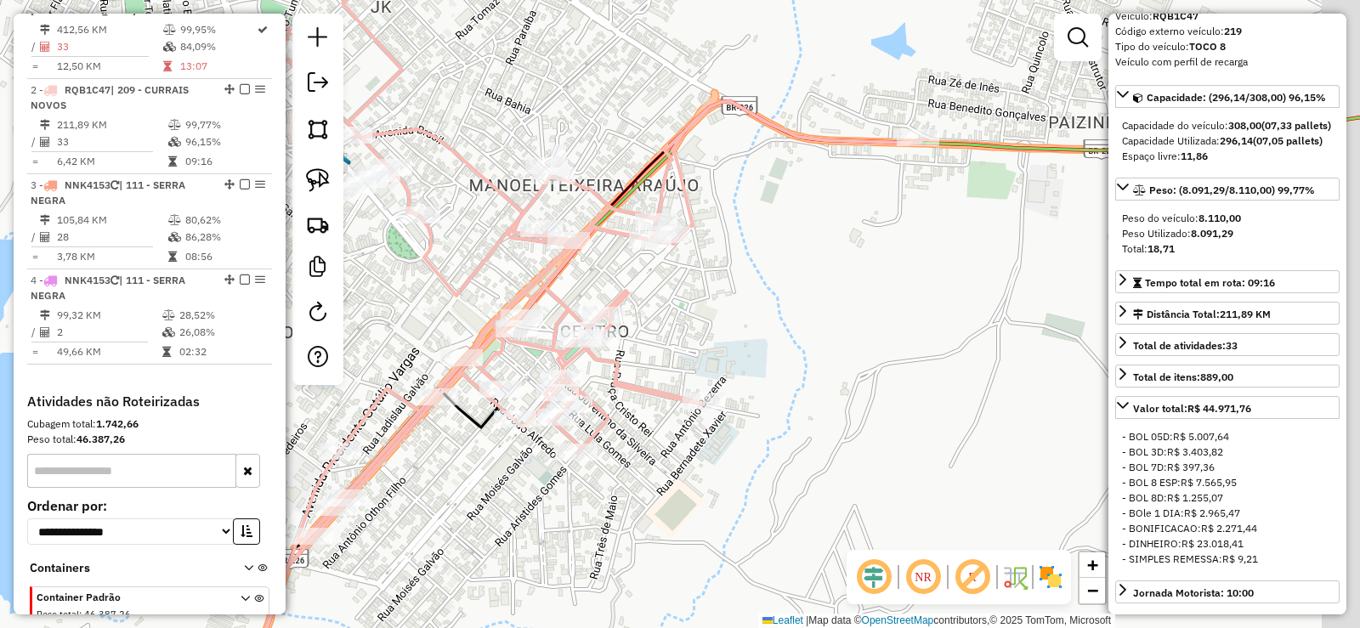
drag, startPoint x: 633, startPoint y: 391, endPoint x: 510, endPoint y: 361, distance: 127.0
click at [510, 361] on div "Janela de atendimento Grade de atendimento Capacidade Transportadoras Veículos …" at bounding box center [680, 314] width 1360 height 628
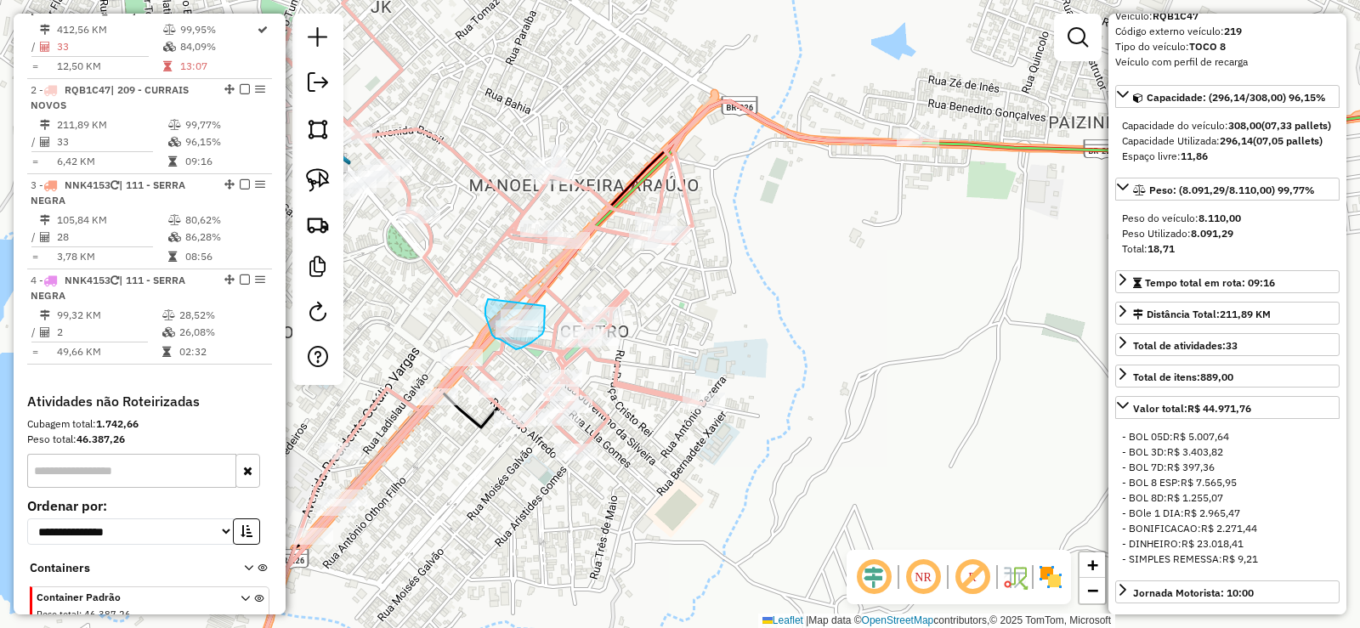
drag, startPoint x: 488, startPoint y: 299, endPoint x: 545, endPoint y: 306, distance: 57.4
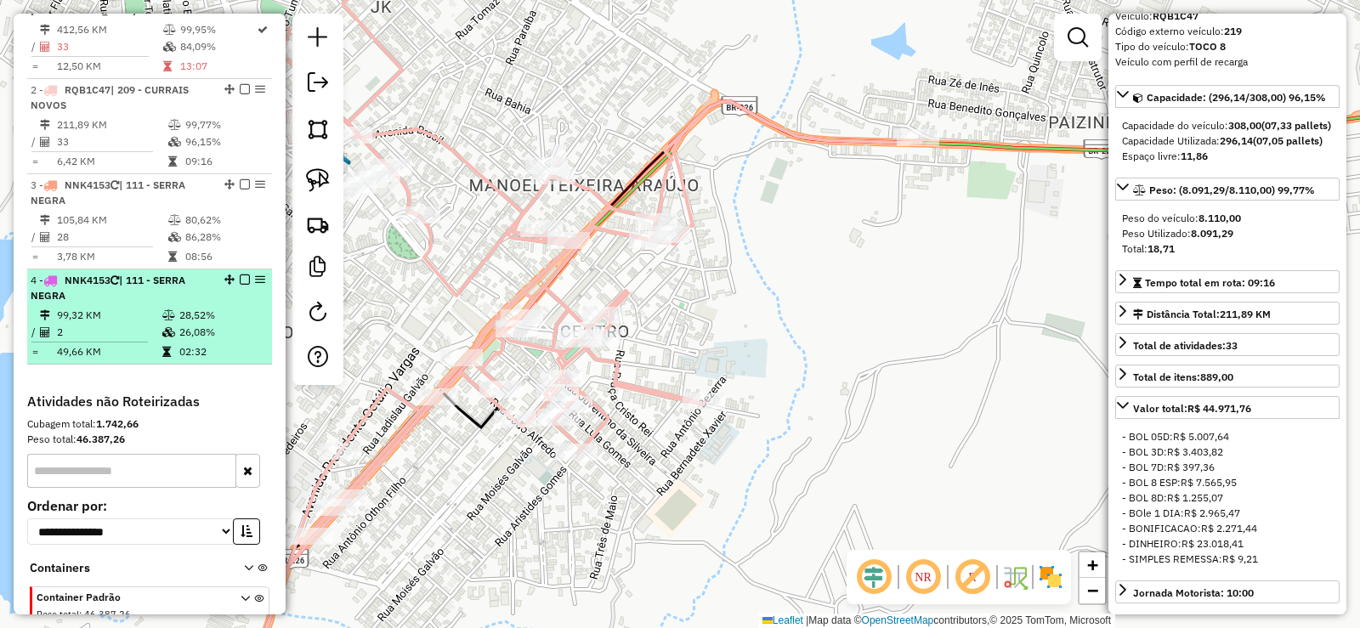
scroll to position [624, 0]
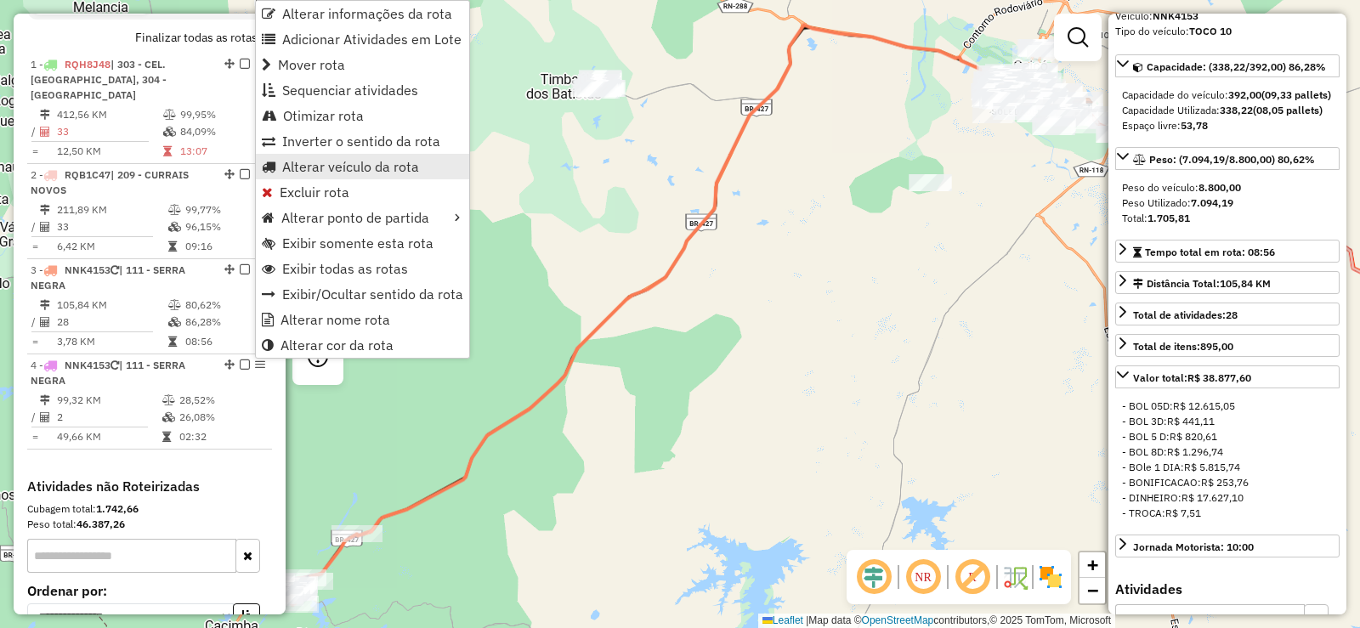
click at [310, 169] on span "Alterar veículo da rota" at bounding box center [350, 167] width 137 height 14
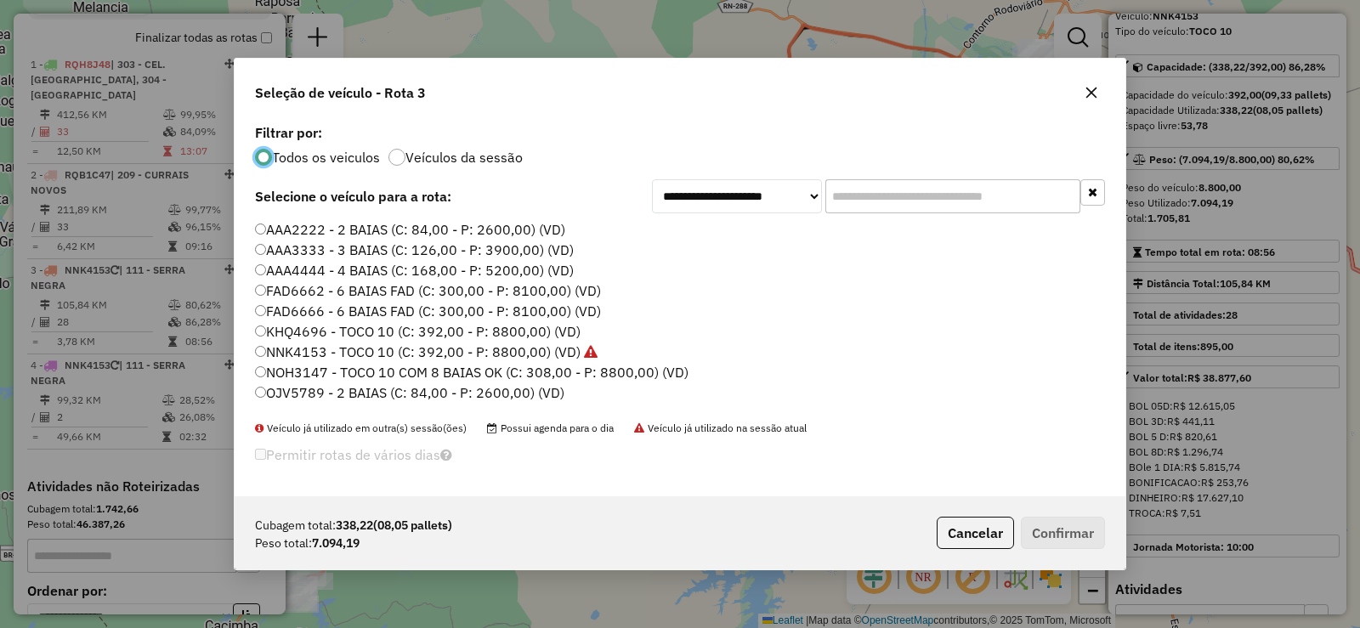
scroll to position [9, 5]
click at [361, 332] on label "KHQ4696 - TOCO 10 (C: 392,00 - P: 8800,00) (VD)" at bounding box center [418, 331] width 326 height 20
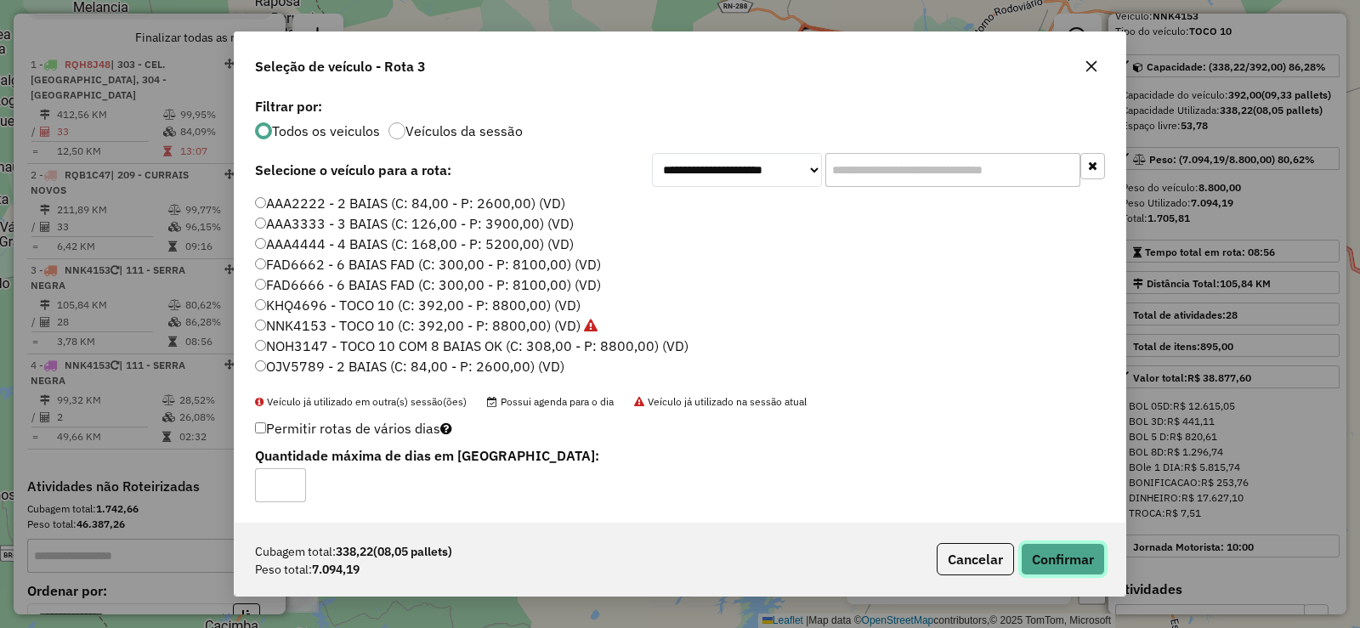
drag, startPoint x: 1066, startPoint y: 559, endPoint x: 947, endPoint y: 480, distance: 142.4
click at [1065, 557] on button "Confirmar" at bounding box center [1063, 559] width 84 height 32
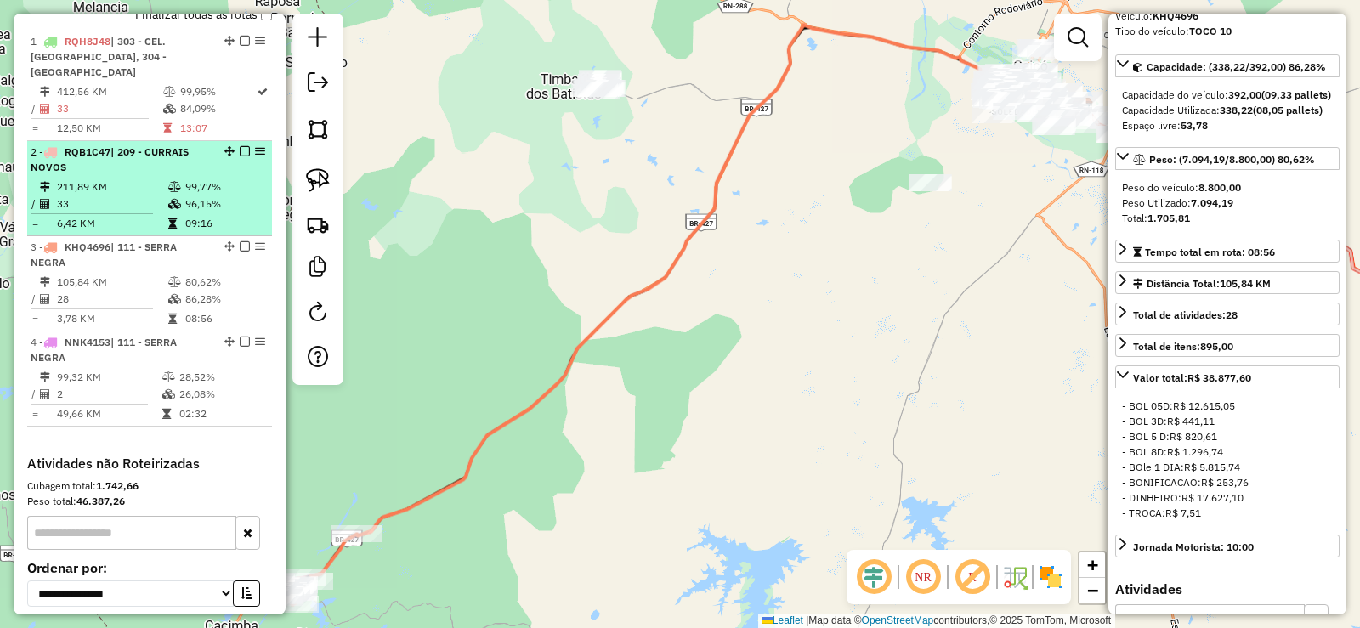
scroll to position [624, 0]
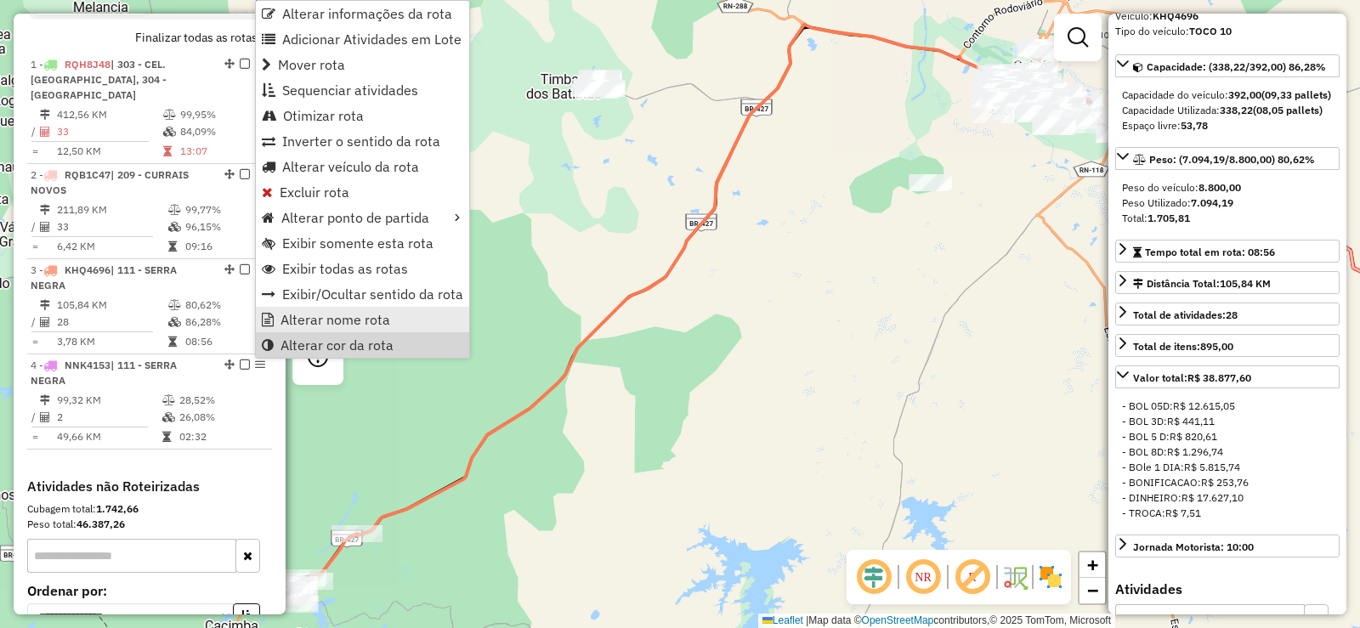
click at [331, 315] on span "Alterar nome rota" at bounding box center [336, 320] width 110 height 14
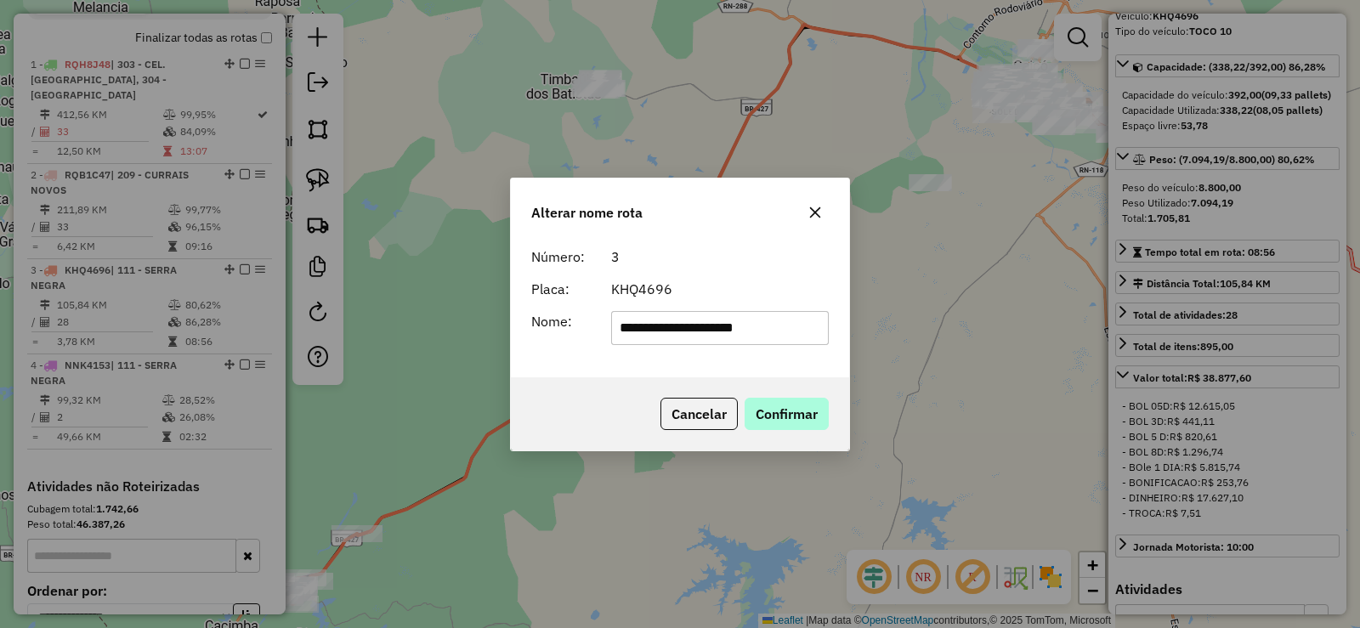
type input "**********"
click at [789, 412] on button "Confirmar" at bounding box center [787, 414] width 84 height 32
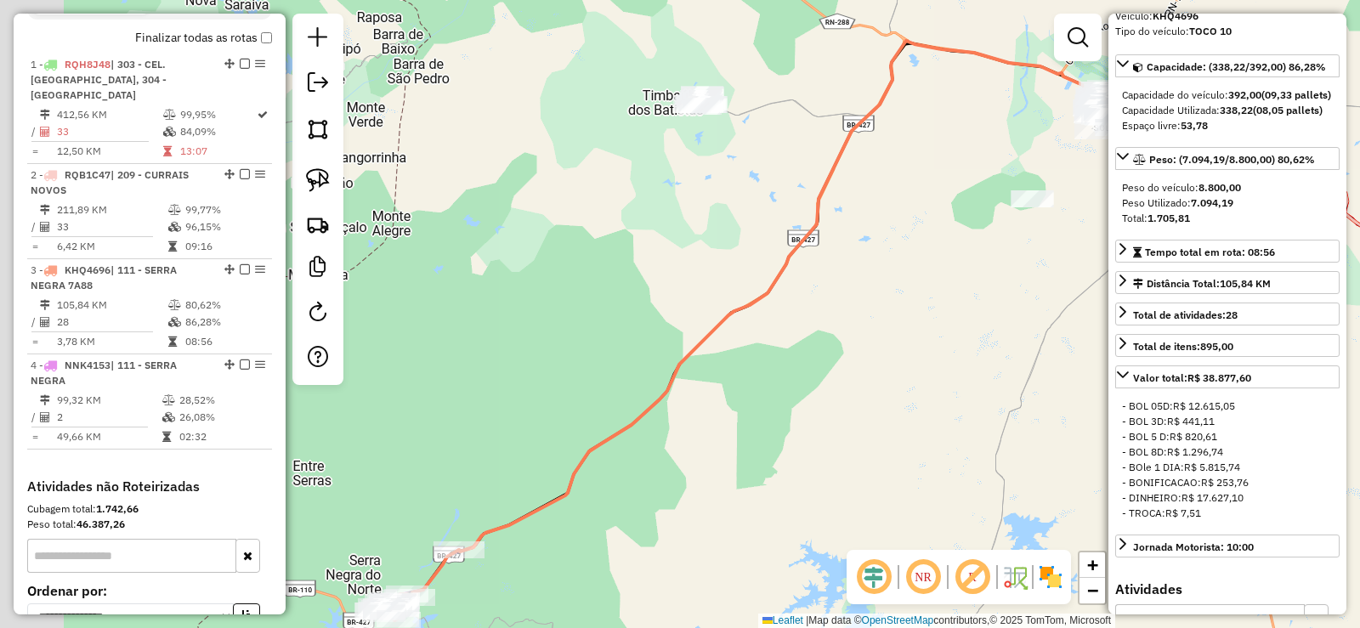
drag, startPoint x: 520, startPoint y: 329, endPoint x: 622, endPoint y: 345, distance: 103.3
click at [622, 345] on div "Janela de atendimento Grade de atendimento Capacidade Transportadoras Veículos …" at bounding box center [680, 314] width 1360 height 628
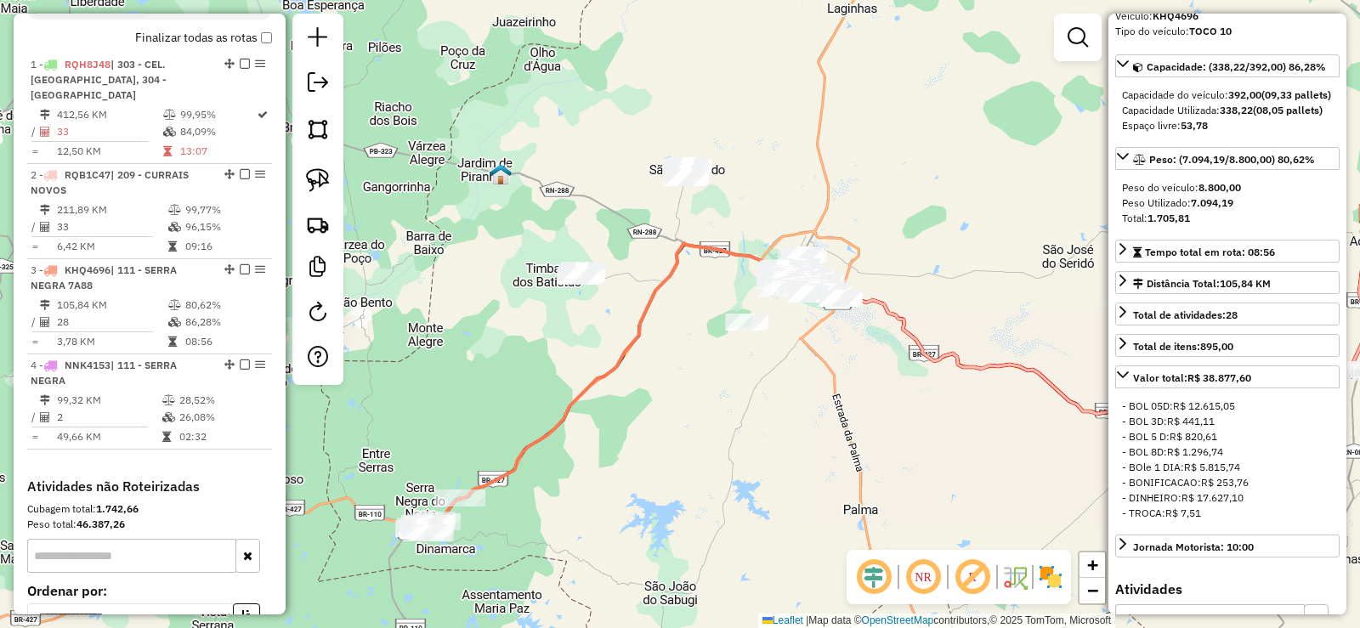
click at [588, 442] on div "Janela de atendimento Grade de atendimento Capacidade Transportadoras Veículos …" at bounding box center [680, 314] width 1360 height 628
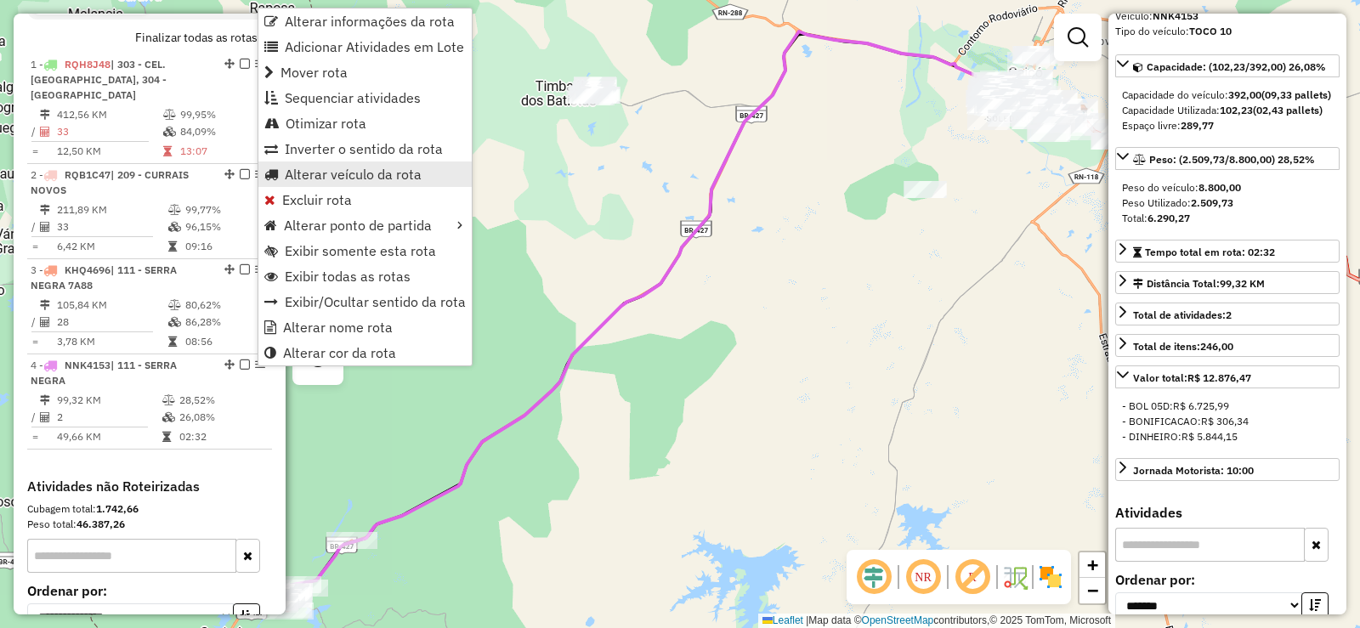
click at [315, 179] on span "Alterar veículo da rota" at bounding box center [353, 174] width 137 height 14
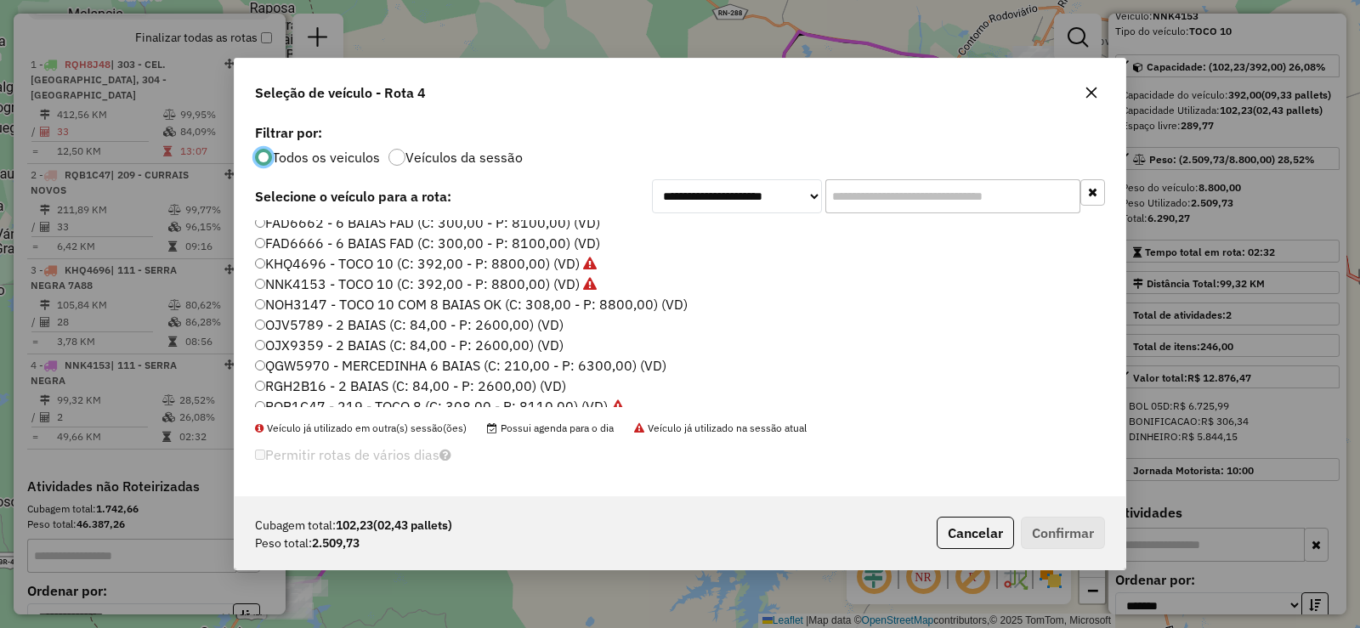
scroll to position [170, 0]
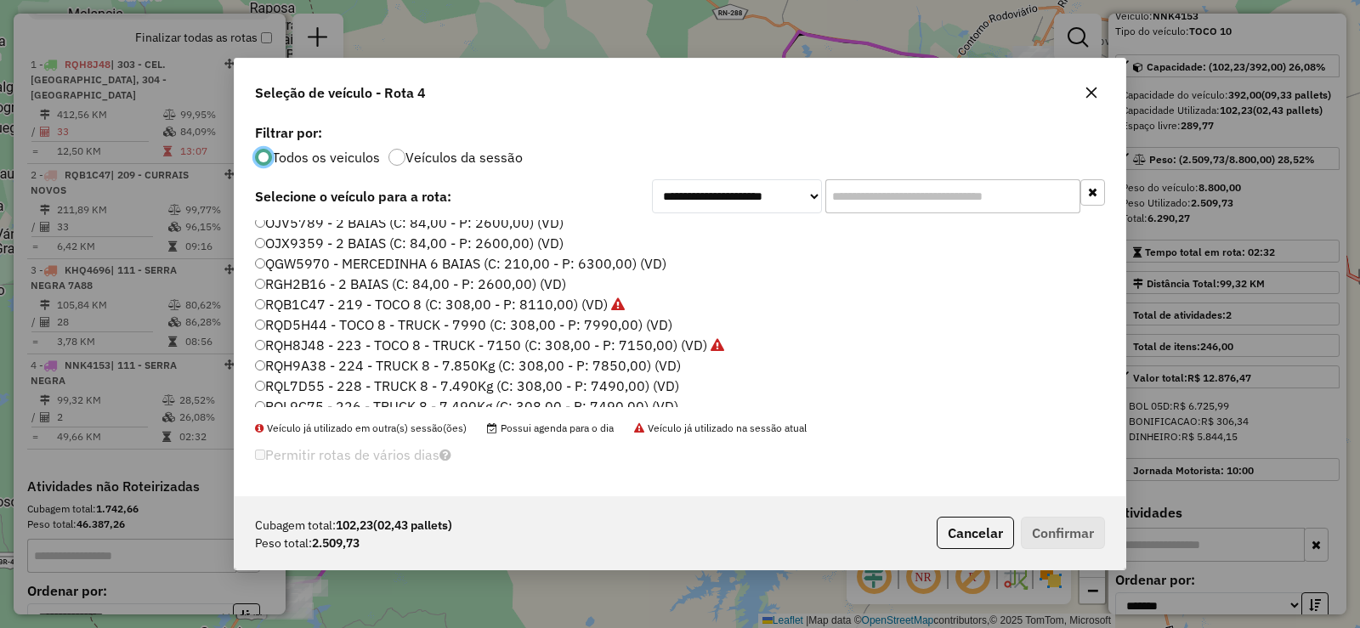
click at [348, 366] on label "RQH9A38 - 224 - TRUCK 8 - 7.850Kg (C: 308,00 - P: 7850,00) (VD)" at bounding box center [468, 365] width 426 height 20
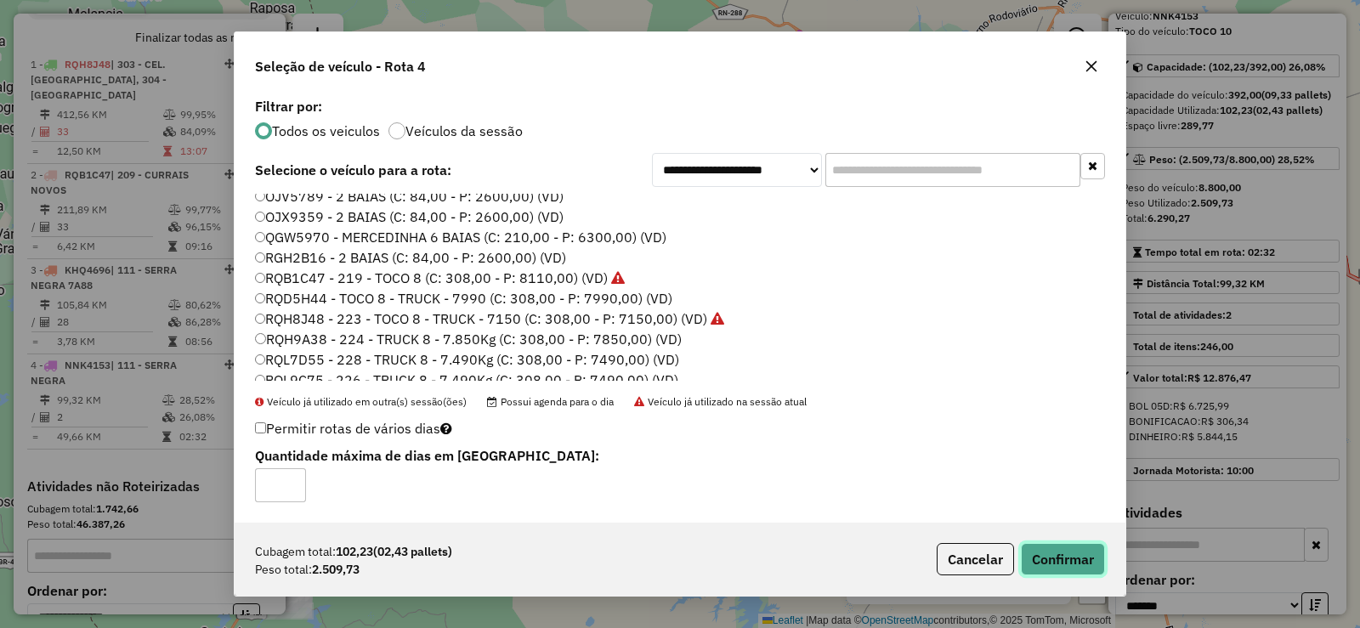
click at [1077, 558] on button "Confirmar" at bounding box center [1063, 559] width 84 height 32
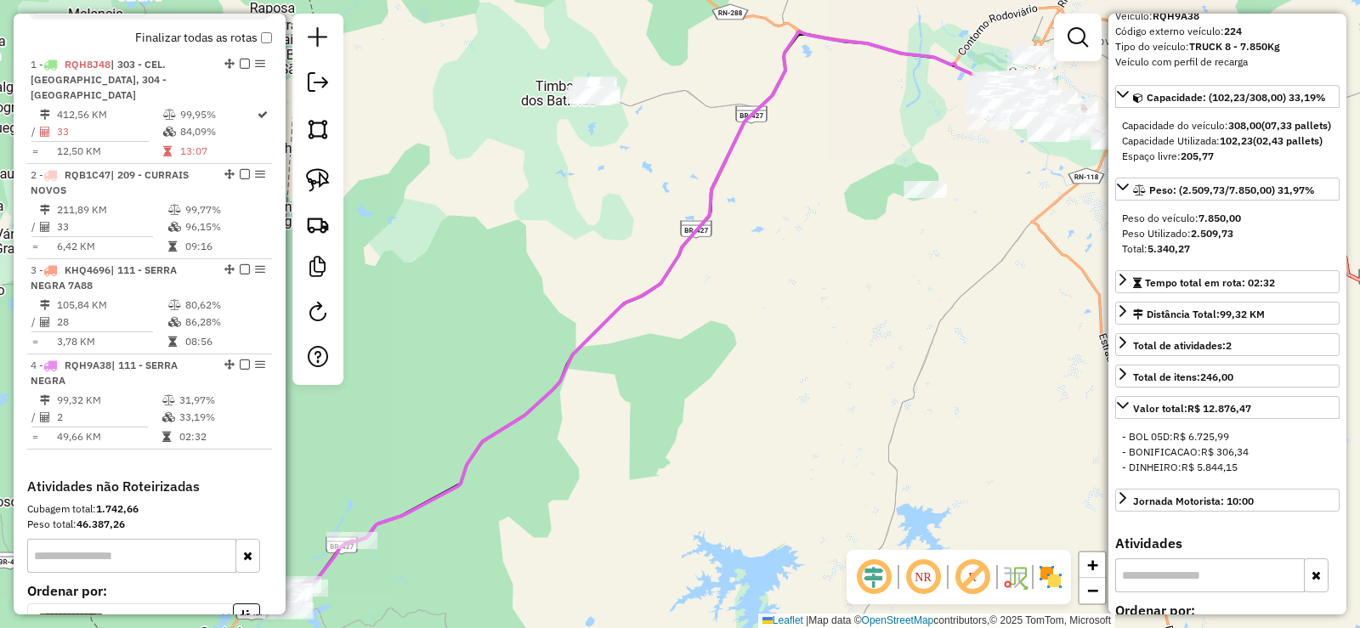
scroll to position [794, 0]
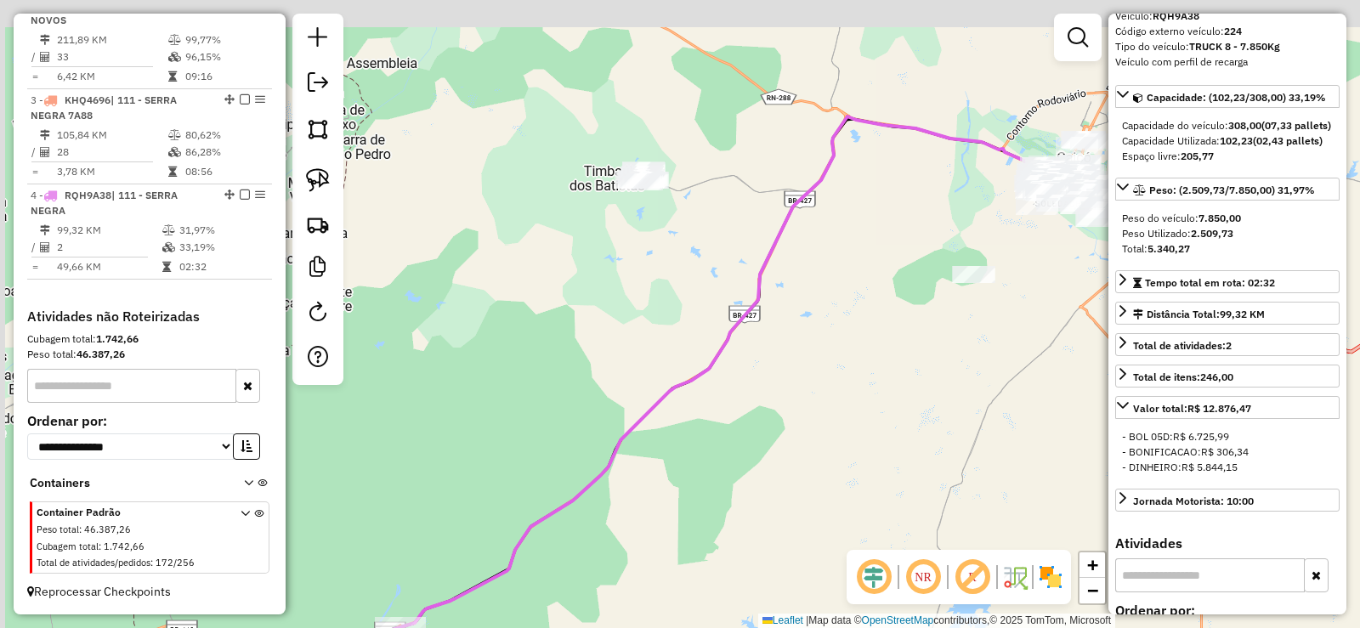
drag, startPoint x: 461, startPoint y: 221, endPoint x: 520, endPoint y: 326, distance: 120.3
click at [520, 326] on div "Janela de atendimento Grade de atendimento Capacidade Transportadoras Veículos …" at bounding box center [680, 314] width 1360 height 628
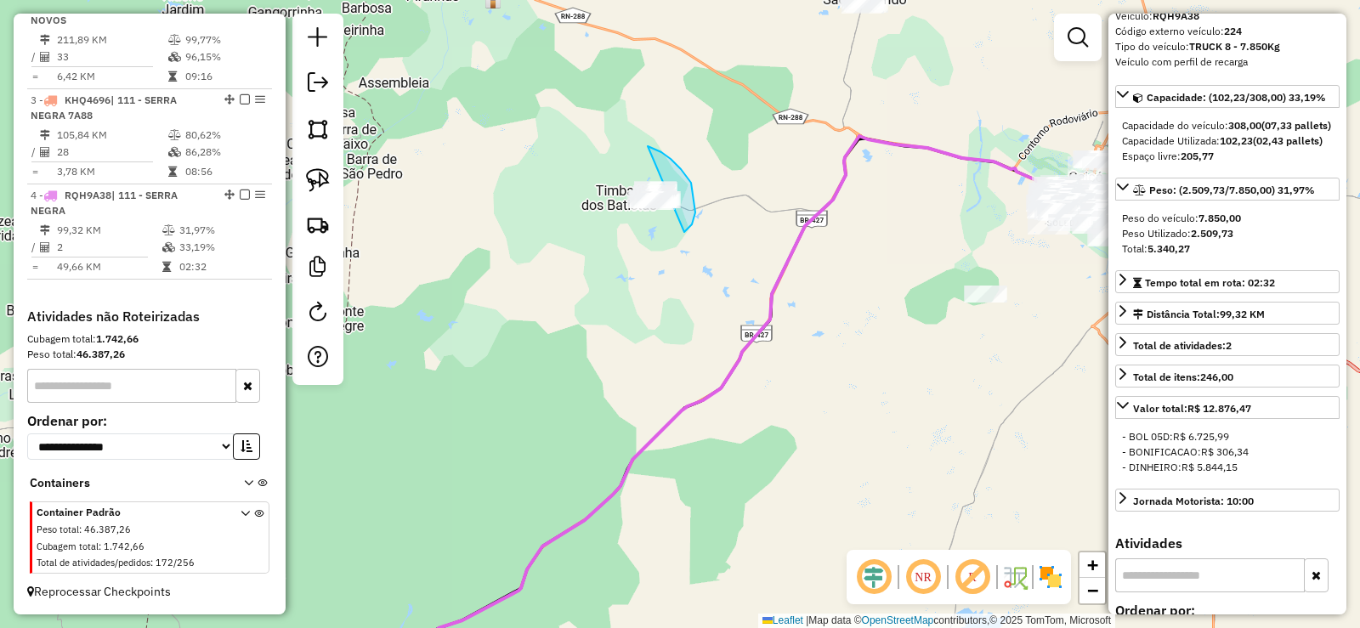
drag, startPoint x: 684, startPoint y: 232, endPoint x: 566, endPoint y: 207, distance: 120.7
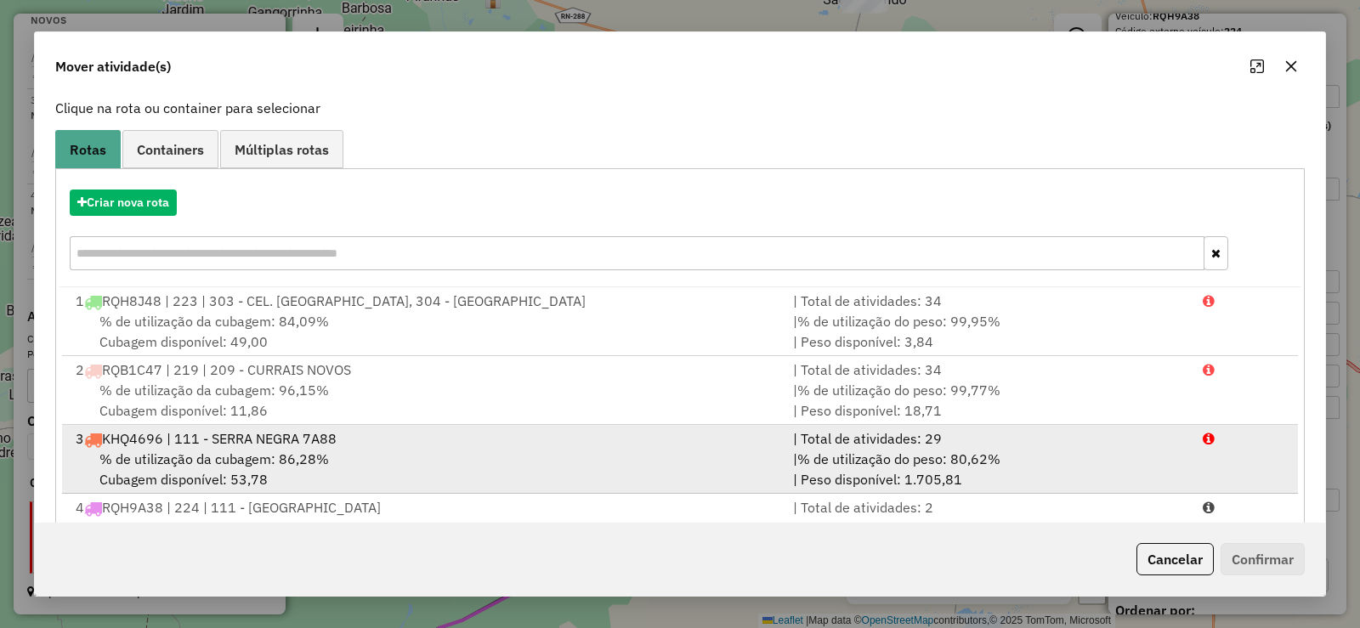
scroll to position [173, 0]
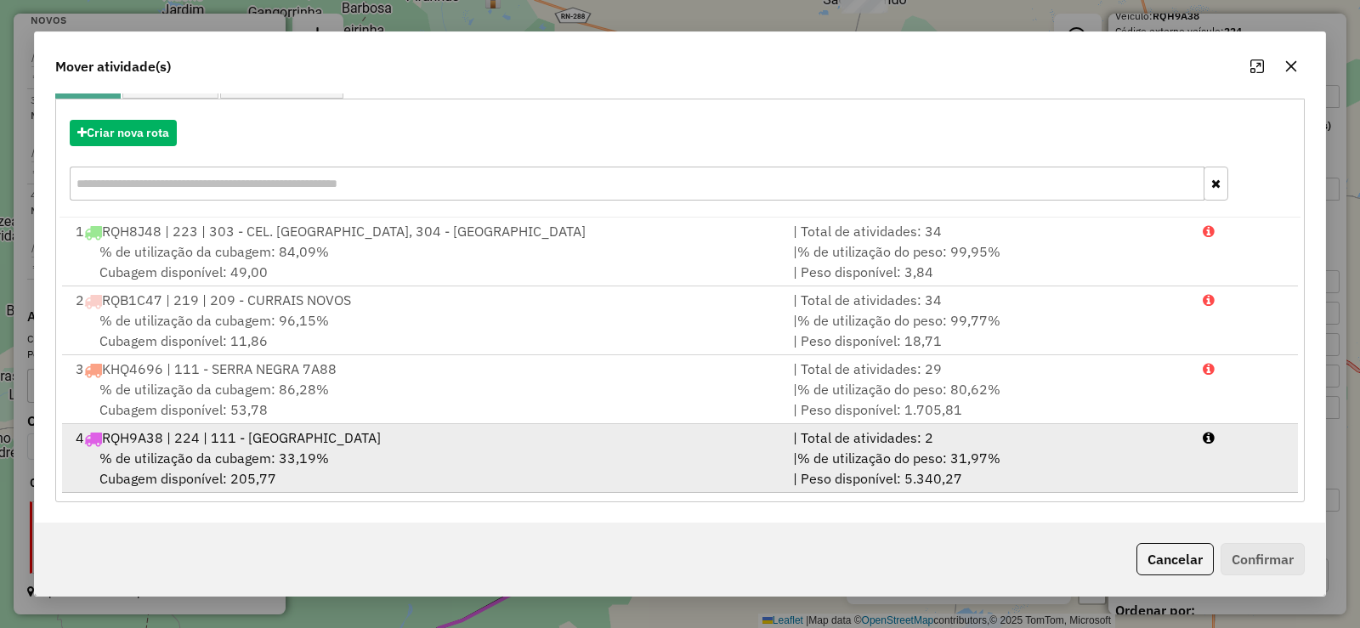
click at [372, 466] on div "% de utilização da cubagem: 33,19% Cubagem disponível: 205,77" at bounding box center [424, 468] width 718 height 41
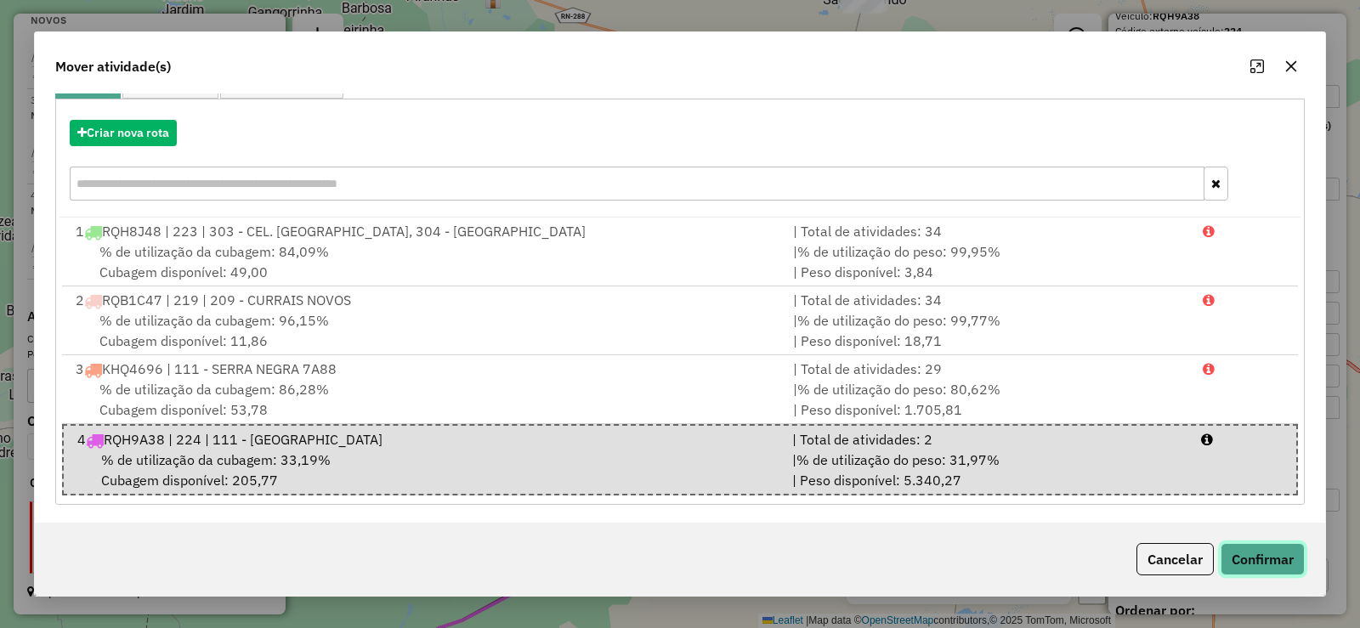
click at [1244, 562] on button "Confirmar" at bounding box center [1263, 559] width 84 height 32
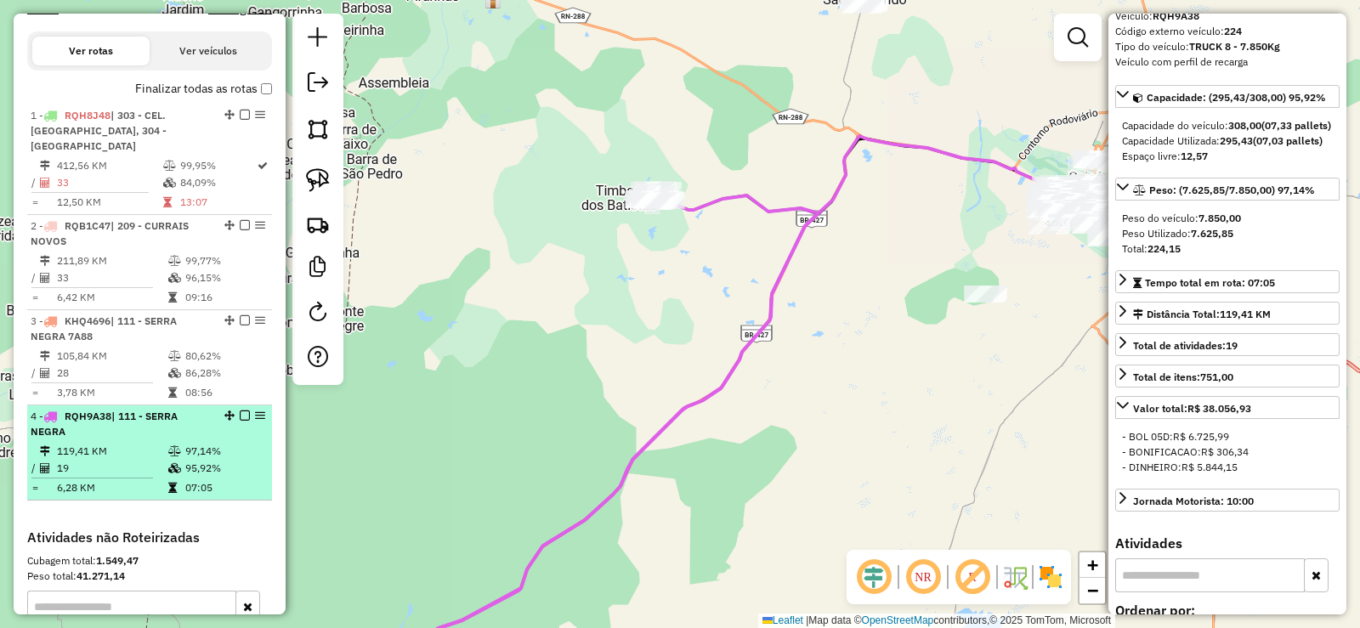
scroll to position [518, 0]
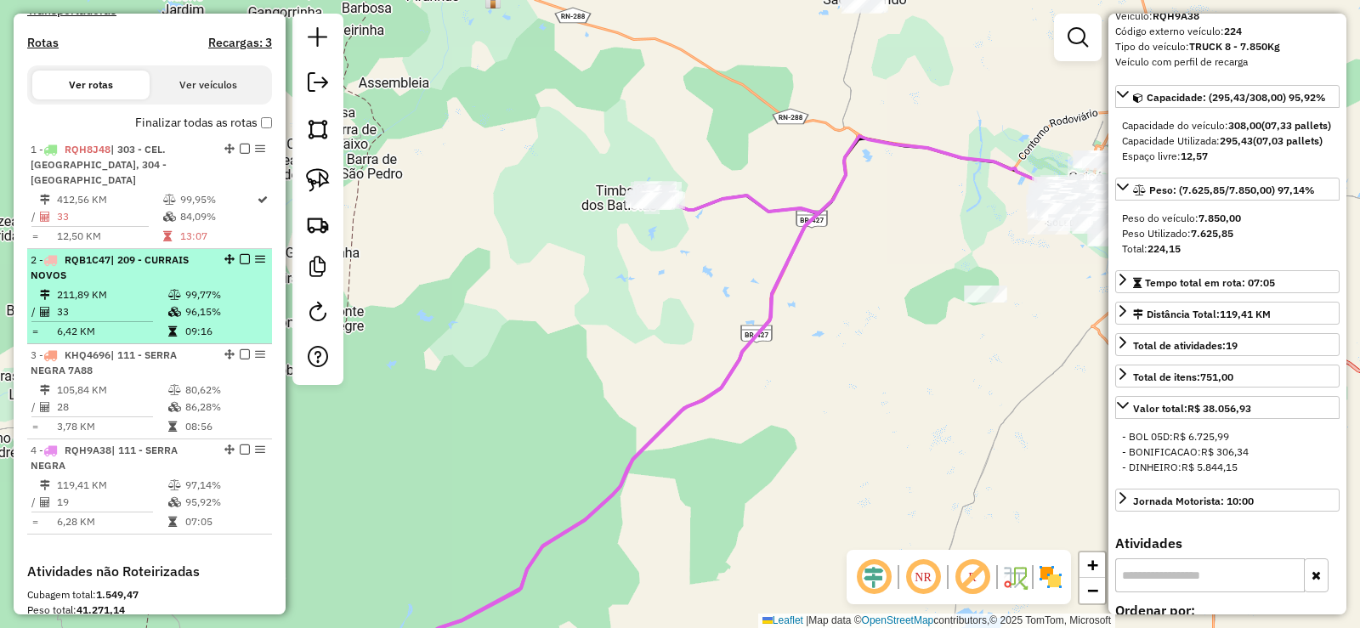
click at [152, 280] on div "2 - RQB1C47 | 209 - CURRAIS NOVOS" at bounding box center [121, 268] width 180 height 31
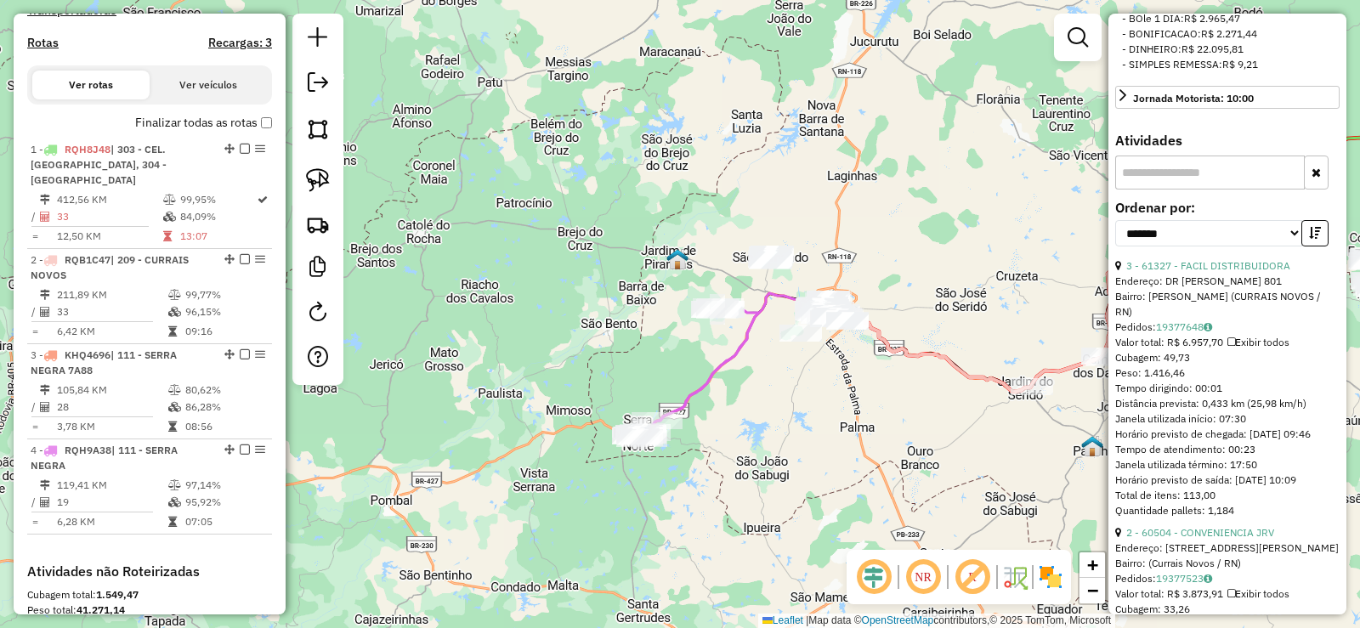
scroll to position [626, 0]
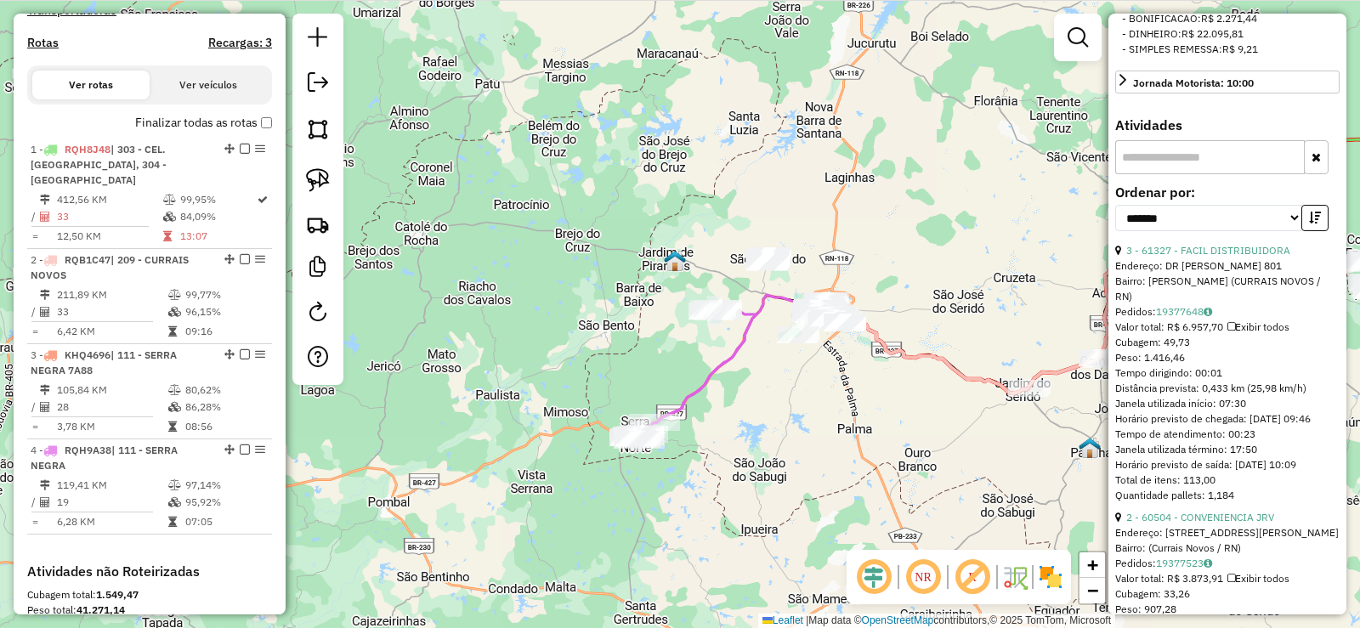
drag, startPoint x: 1013, startPoint y: 275, endPoint x: 630, endPoint y: 348, distance: 390.2
click at [635, 349] on div "Janela de atendimento Grade de atendimento Capacidade Transportadoras Veículos …" at bounding box center [680, 314] width 1360 height 628
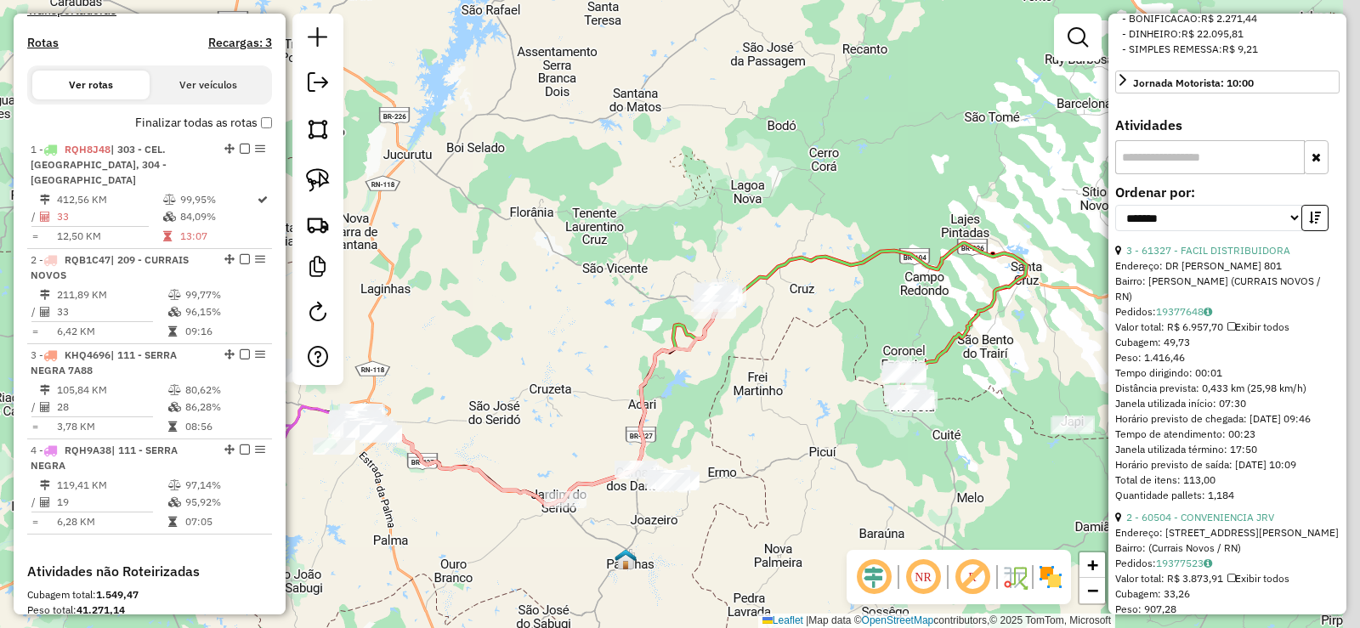
drag, startPoint x: 841, startPoint y: 333, endPoint x: 789, endPoint y: 331, distance: 51.9
click at [827, 342] on div "Janela de atendimento Grade de atendimento Capacidade Transportadoras Veículos …" at bounding box center [680, 314] width 1360 height 628
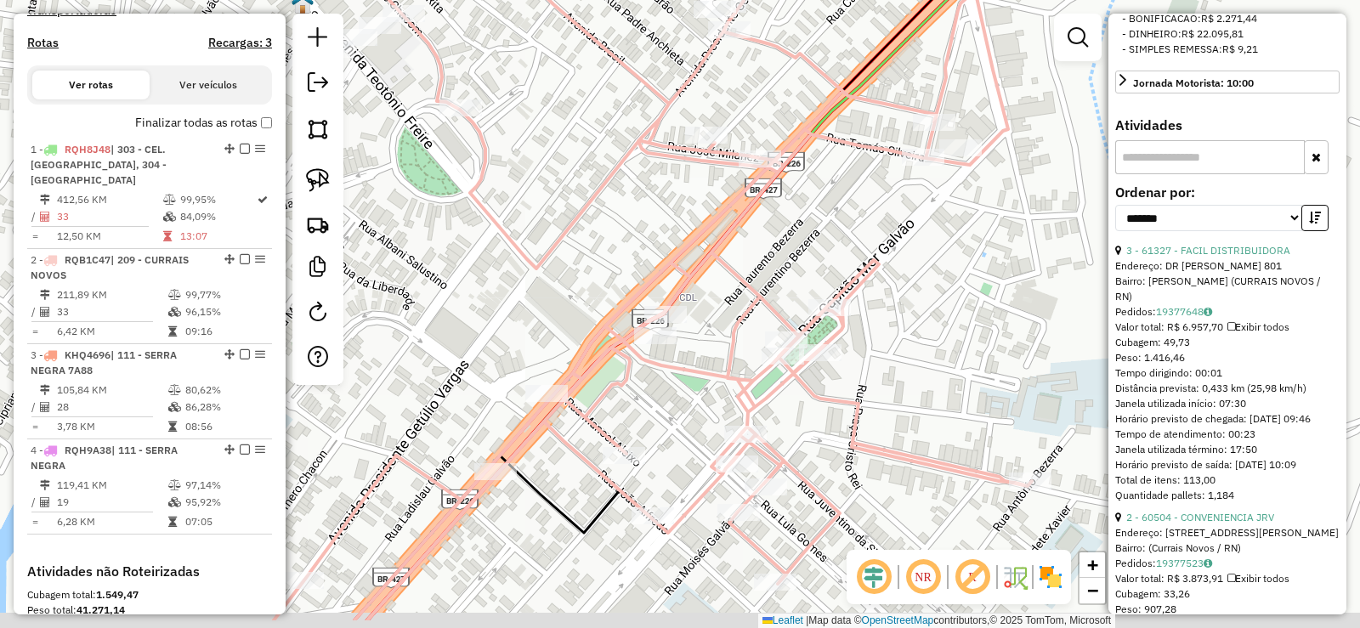
drag, startPoint x: 701, startPoint y: 450, endPoint x: 656, endPoint y: 378, distance: 84.4
click at [656, 378] on div "Janela de atendimento Grade de atendimento Capacidade Transportadoras Veículos …" at bounding box center [680, 314] width 1360 height 628
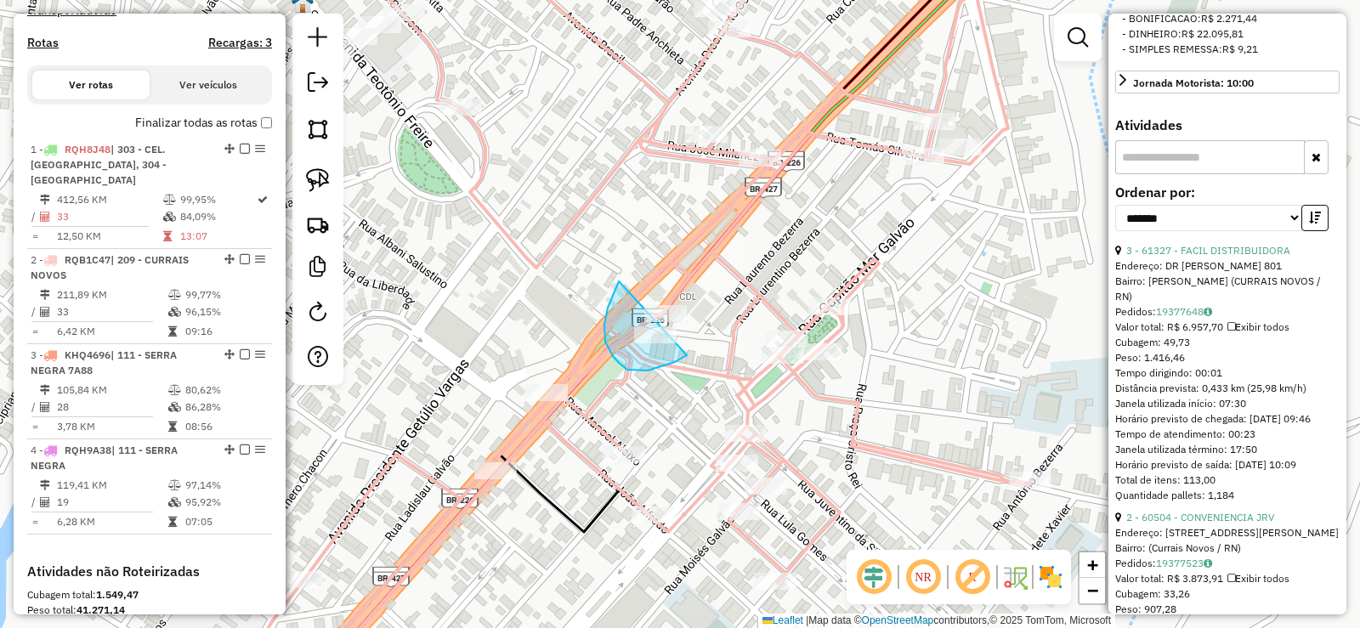
drag, startPoint x: 612, startPoint y: 297, endPoint x: 713, endPoint y: 286, distance: 100.9
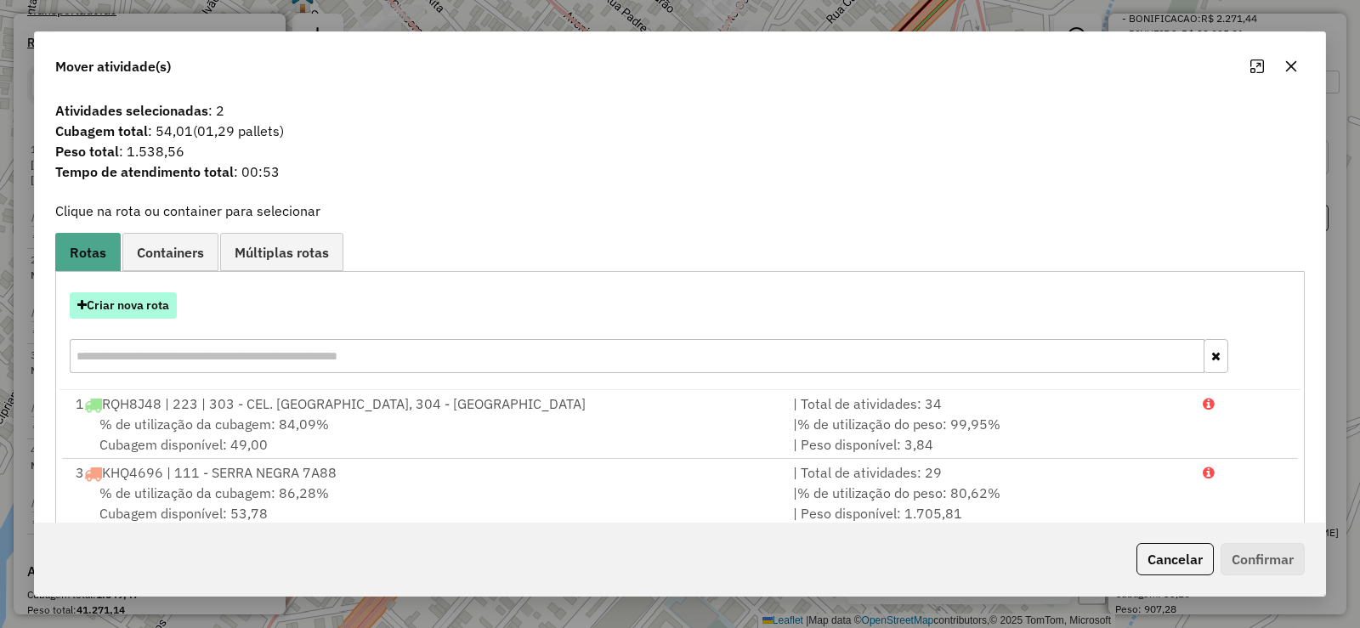
click at [142, 316] on button "Criar nova rota" at bounding box center [123, 305] width 107 height 26
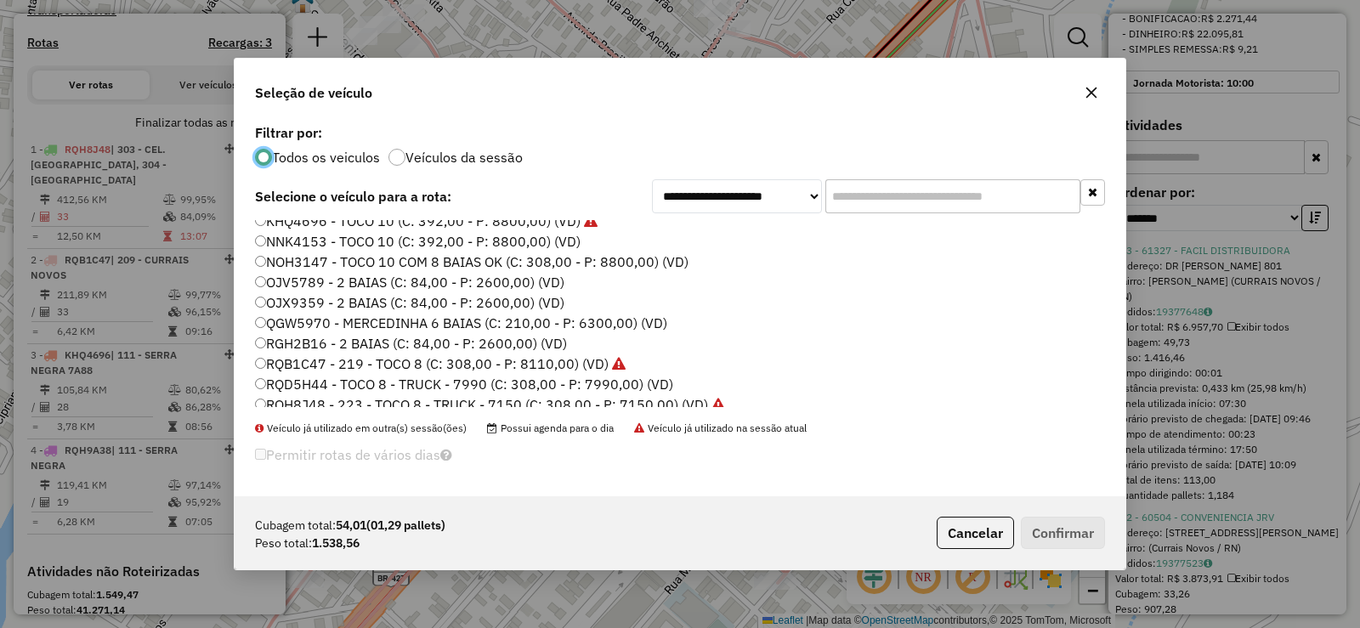
scroll to position [85, 0]
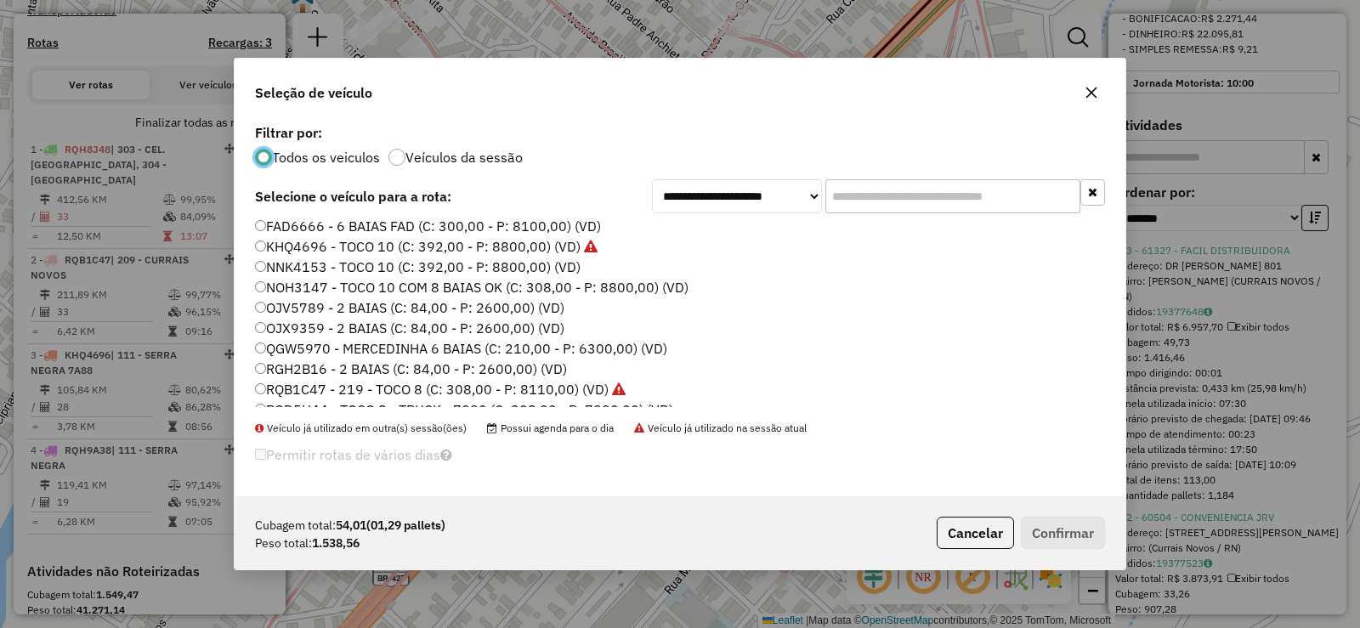
click at [318, 329] on label "OJX9359 - 2 BAIAS (C: 84,00 - P: 2600,00) (VD)" at bounding box center [409, 328] width 309 height 20
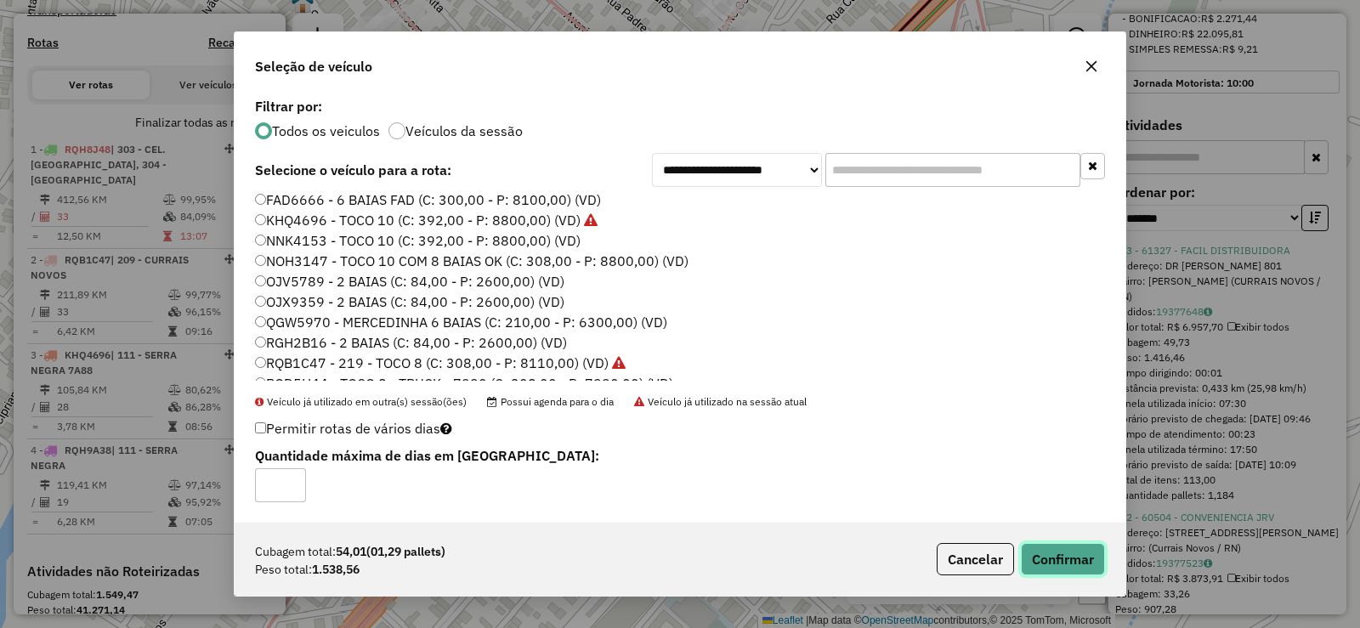
click at [1057, 560] on button "Confirmar" at bounding box center [1063, 559] width 84 height 32
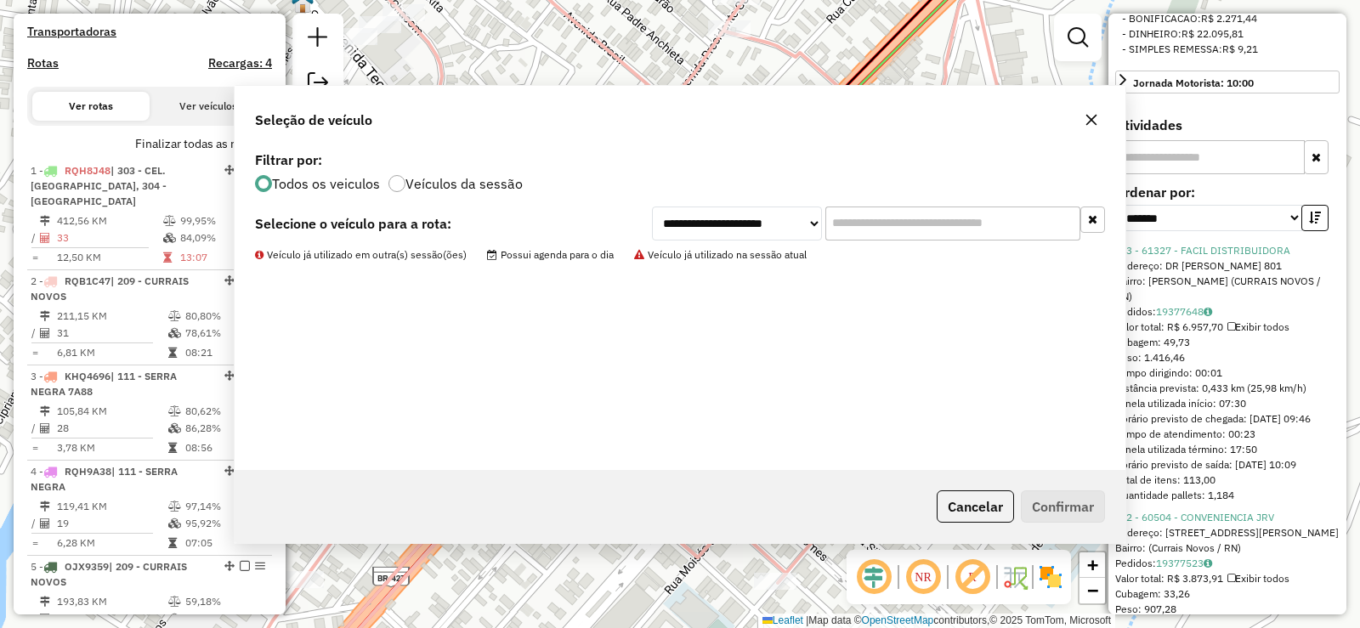
scroll to position [753, 0]
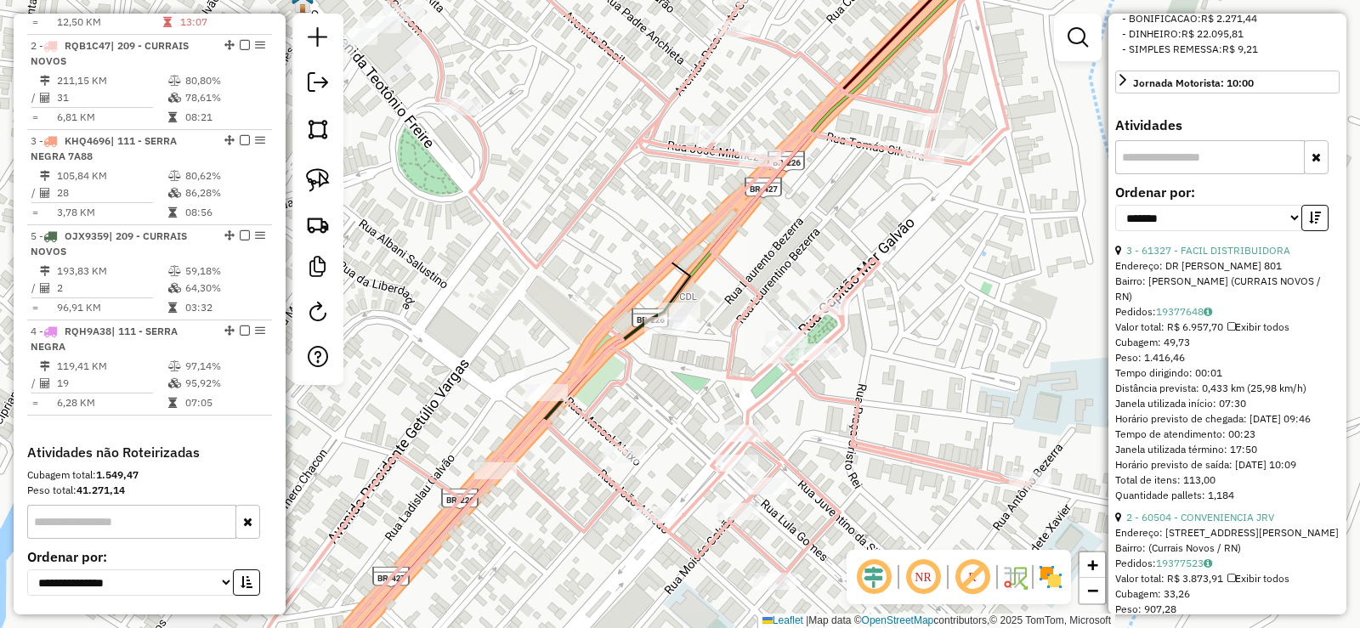
drag, startPoint x: 225, startPoint y: 332, endPoint x: 194, endPoint y: 358, distance: 40.5
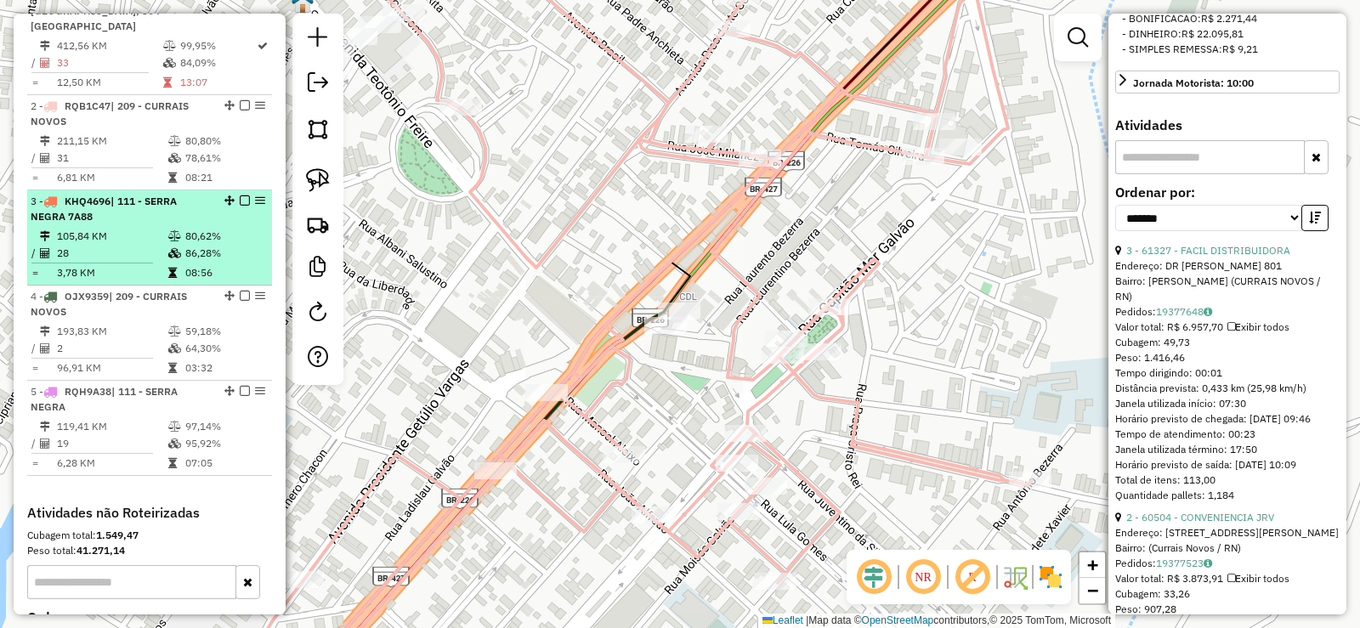
scroll to position [668, 0]
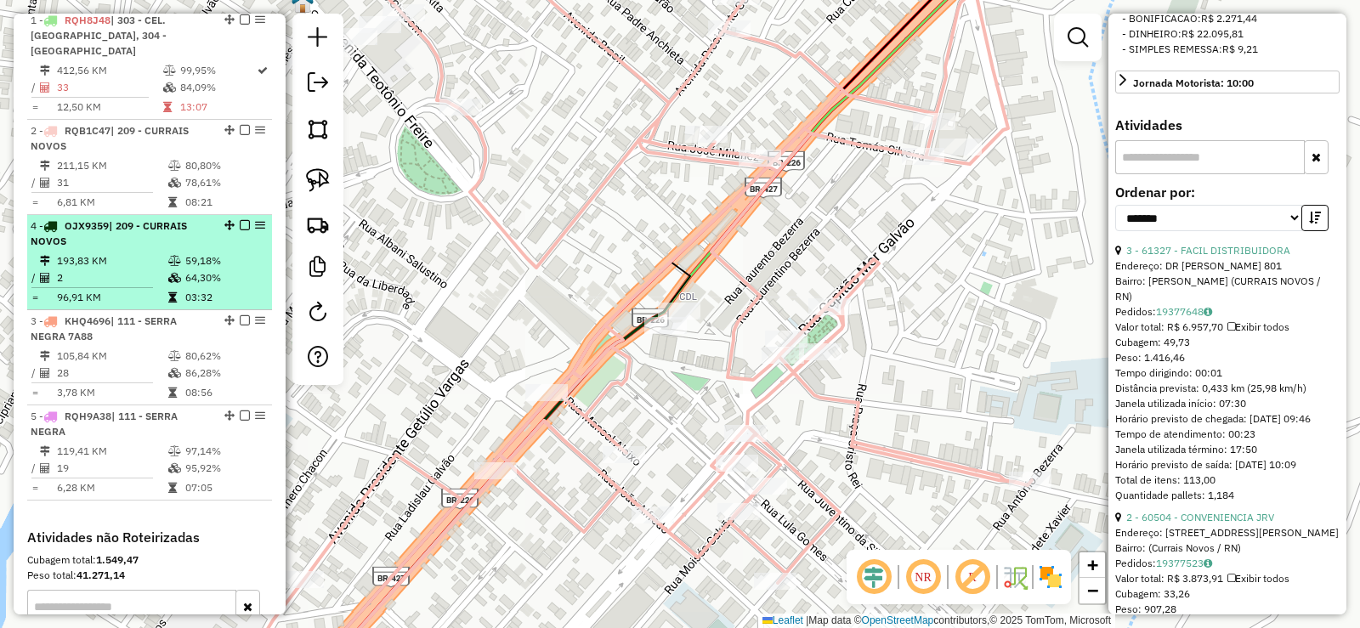
drag, startPoint x: 222, startPoint y: 319, endPoint x: 207, endPoint y: 230, distance: 90.4
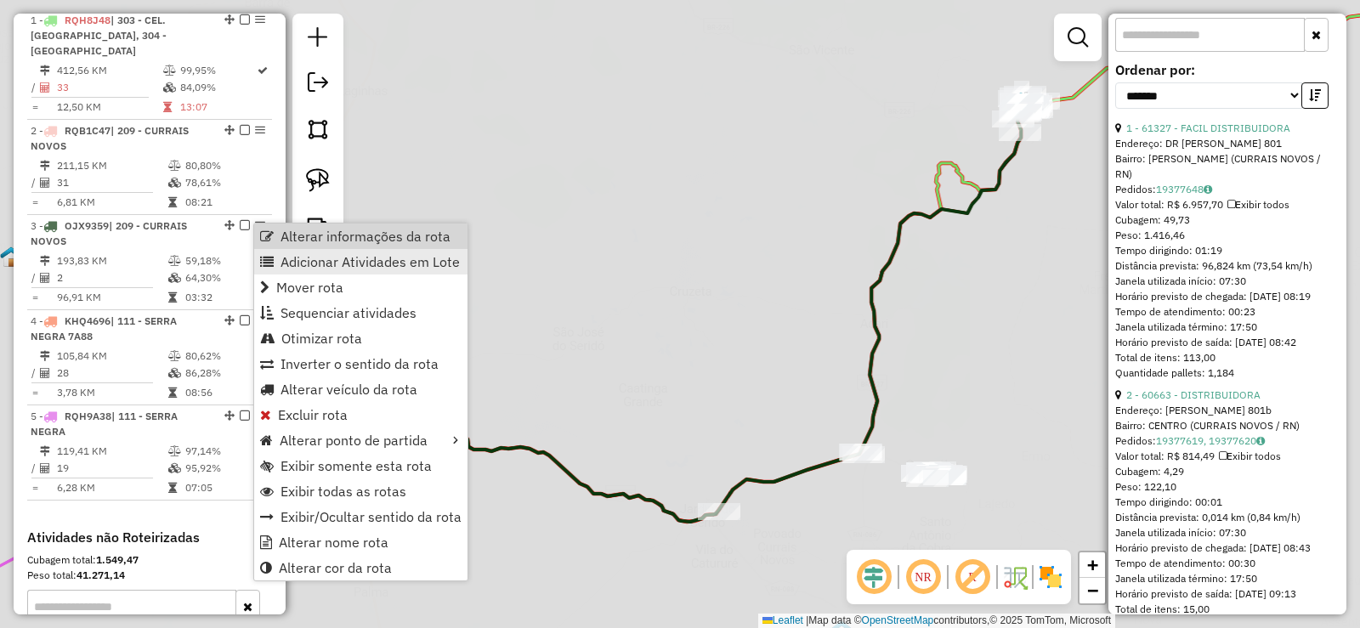
scroll to position [534, 0]
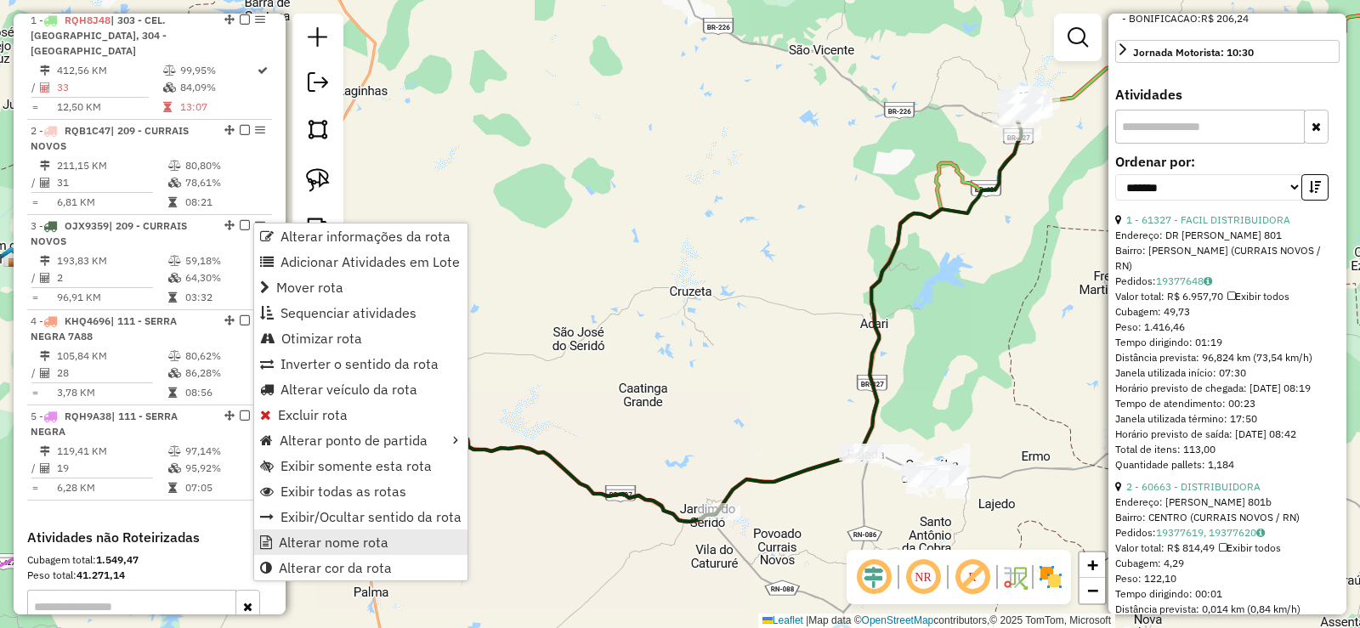
click at [322, 542] on span "Alterar nome rota" at bounding box center [334, 543] width 110 height 14
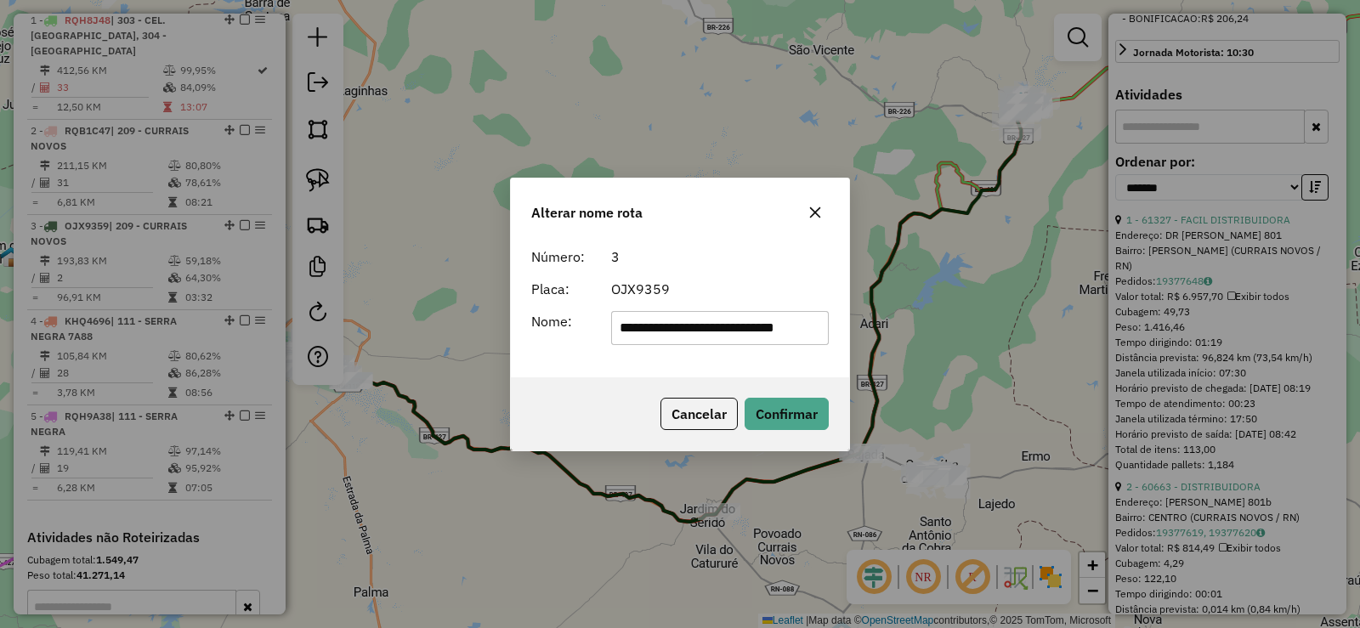
scroll to position [0, 19]
type input "**********"
drag, startPoint x: 782, startPoint y: 409, endPoint x: 537, endPoint y: 400, distance: 245.9
click at [777, 406] on button "Confirmar" at bounding box center [787, 414] width 84 height 32
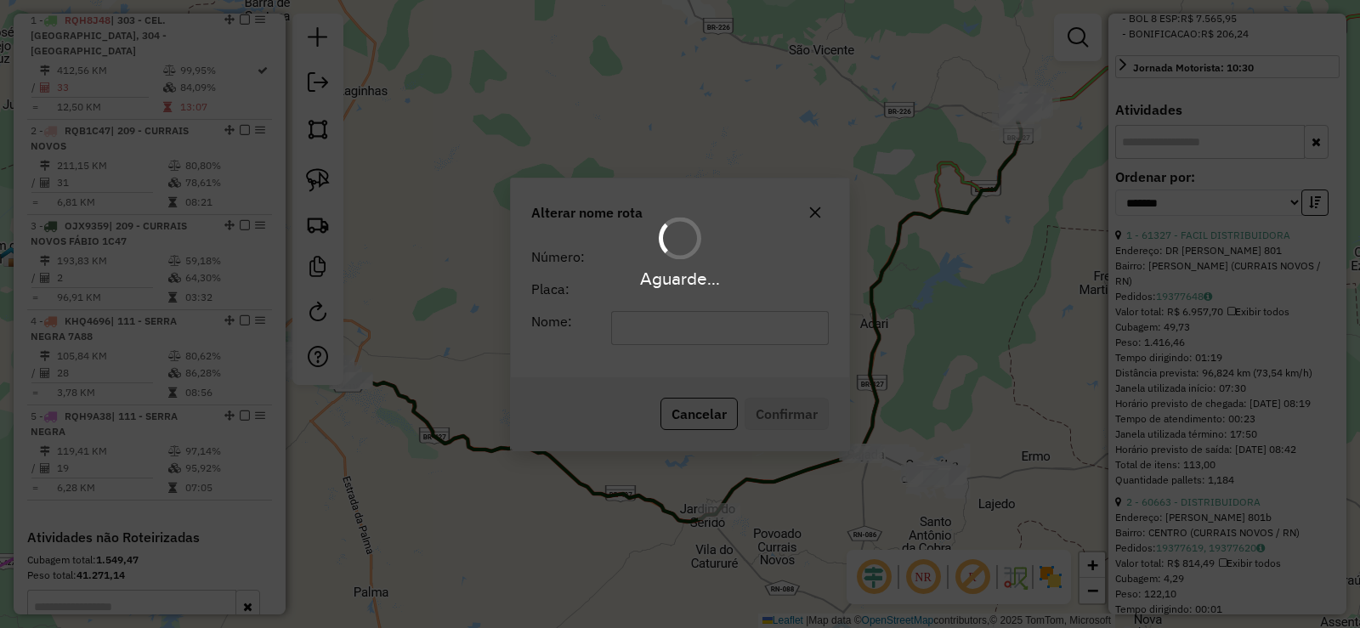
scroll to position [549, 0]
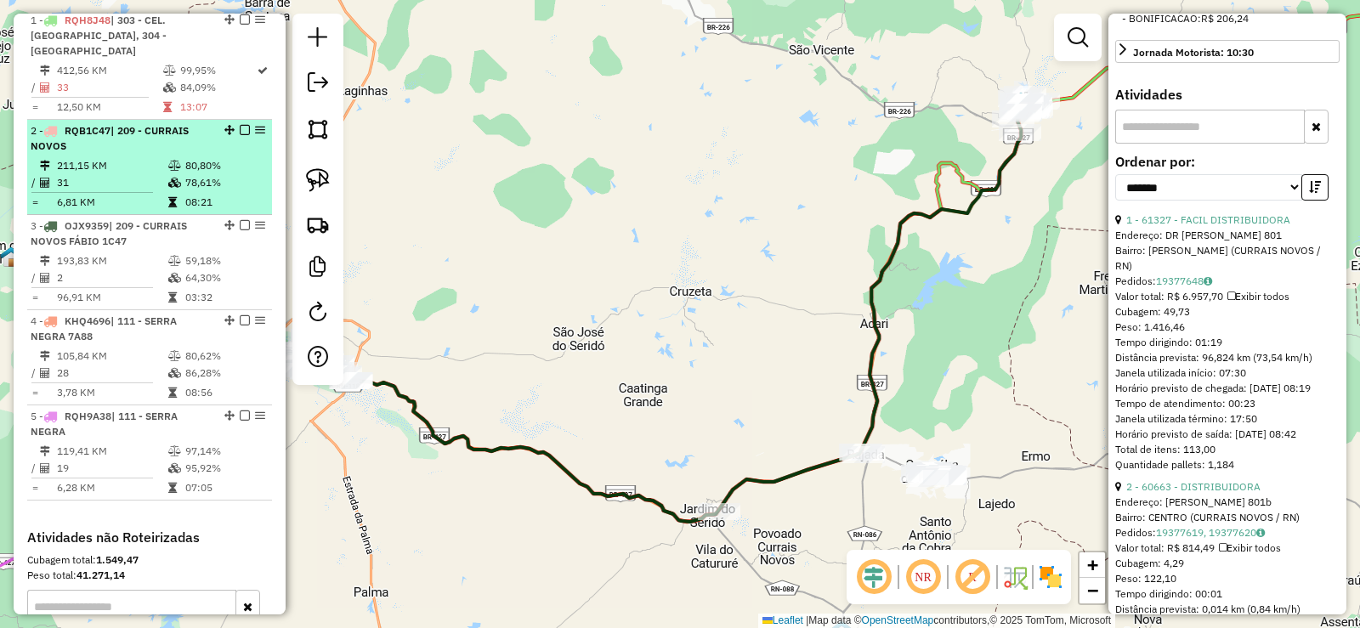
click at [156, 149] on div "2 - RQB1C47 | 209 - CURRAIS NOVOS" at bounding box center [121, 138] width 180 height 31
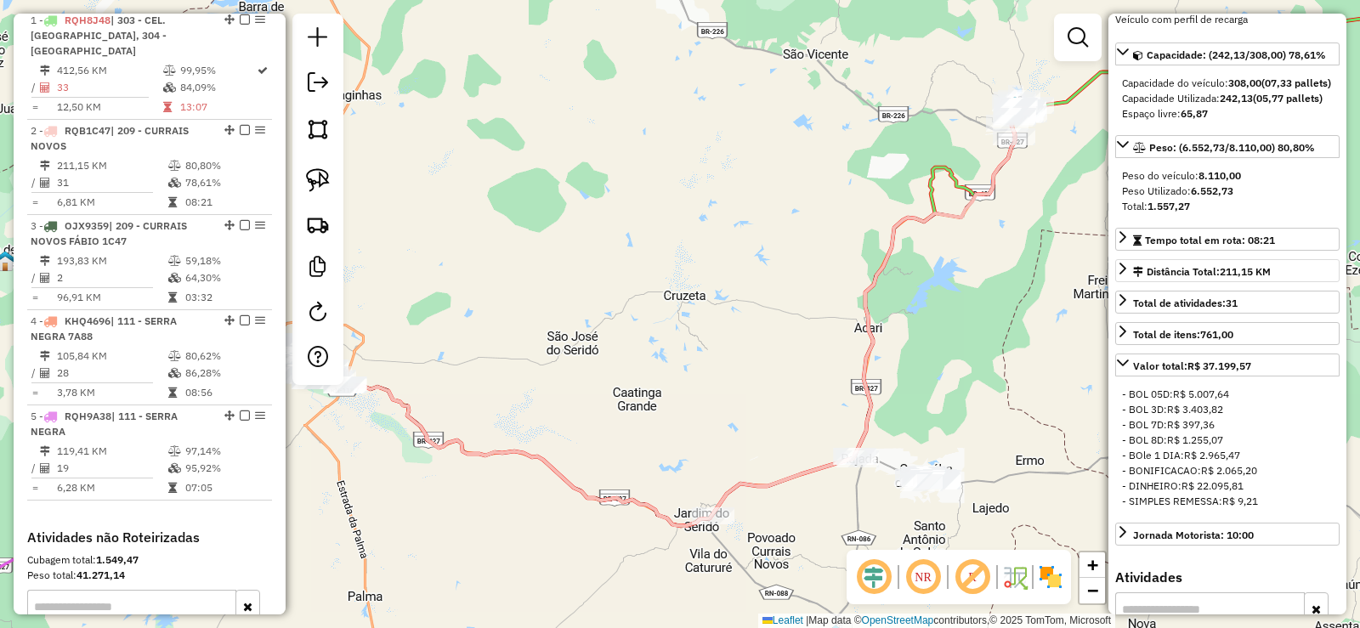
scroll to position [131, 0]
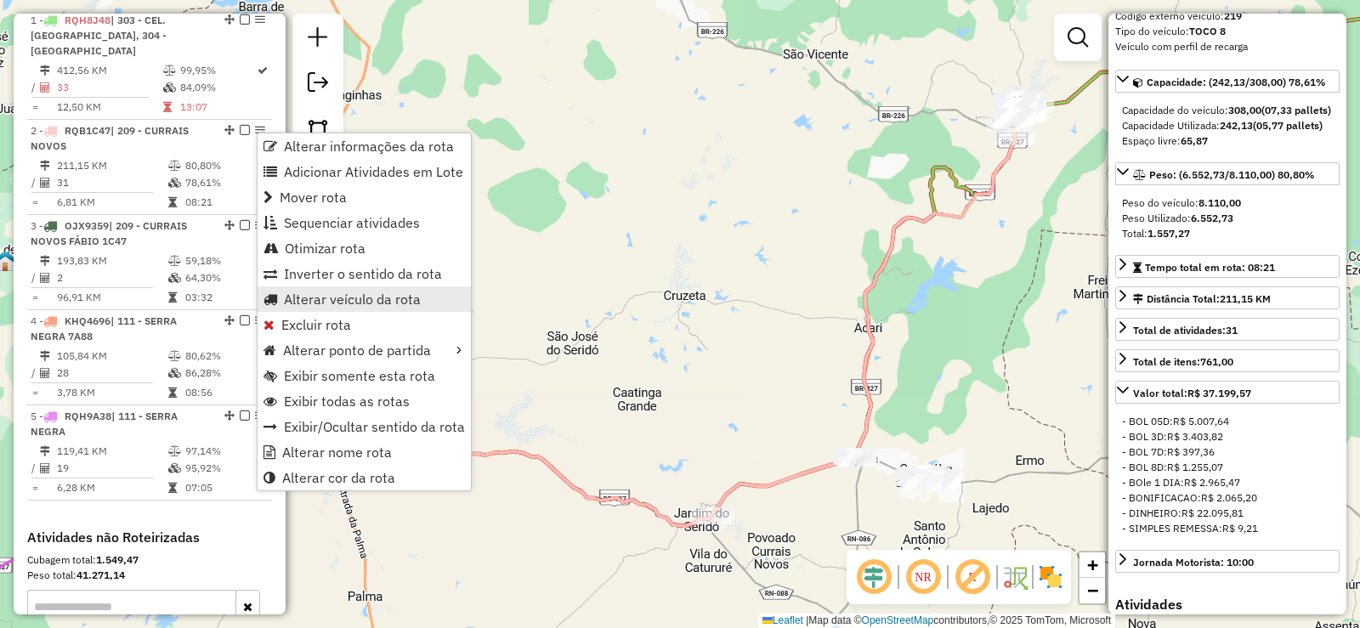
click at [333, 297] on span "Alterar veículo da rota" at bounding box center [352, 299] width 137 height 14
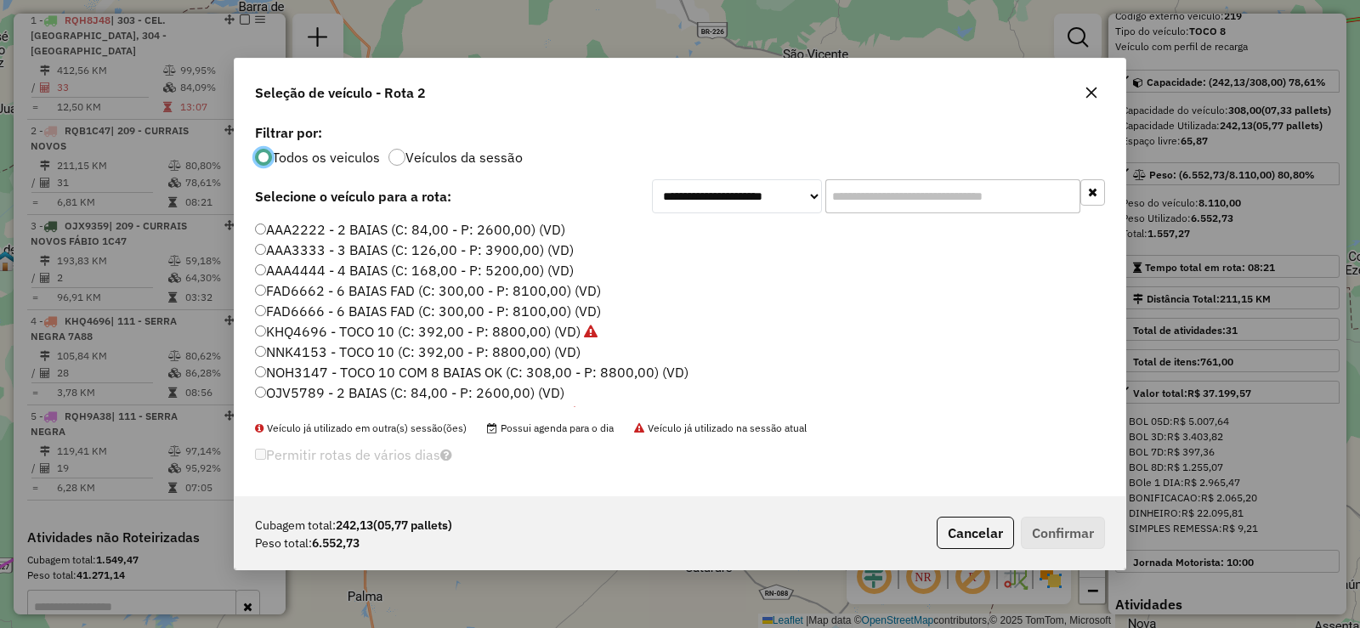
scroll to position [9, 5]
click at [338, 292] on label "FAD6662 - 6 BAIAS FAD (C: 300,00 - P: 8100,00) (VD)" at bounding box center [428, 291] width 346 height 20
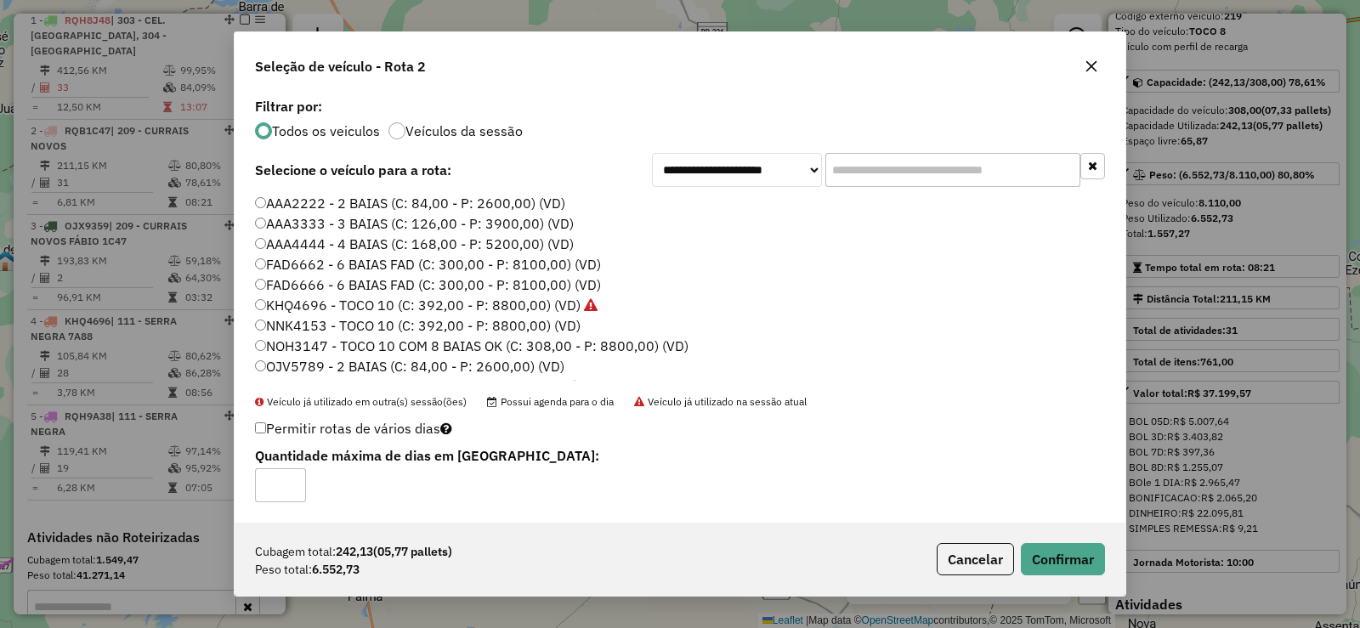
click at [320, 282] on label "FAD6666 - 6 BAIAS FAD (C: 300,00 - P: 8100,00) (VD)" at bounding box center [428, 285] width 346 height 20
drag, startPoint x: 1070, startPoint y: 562, endPoint x: 1012, endPoint y: 527, distance: 67.5
click at [1068, 561] on button "Confirmar" at bounding box center [1063, 559] width 84 height 32
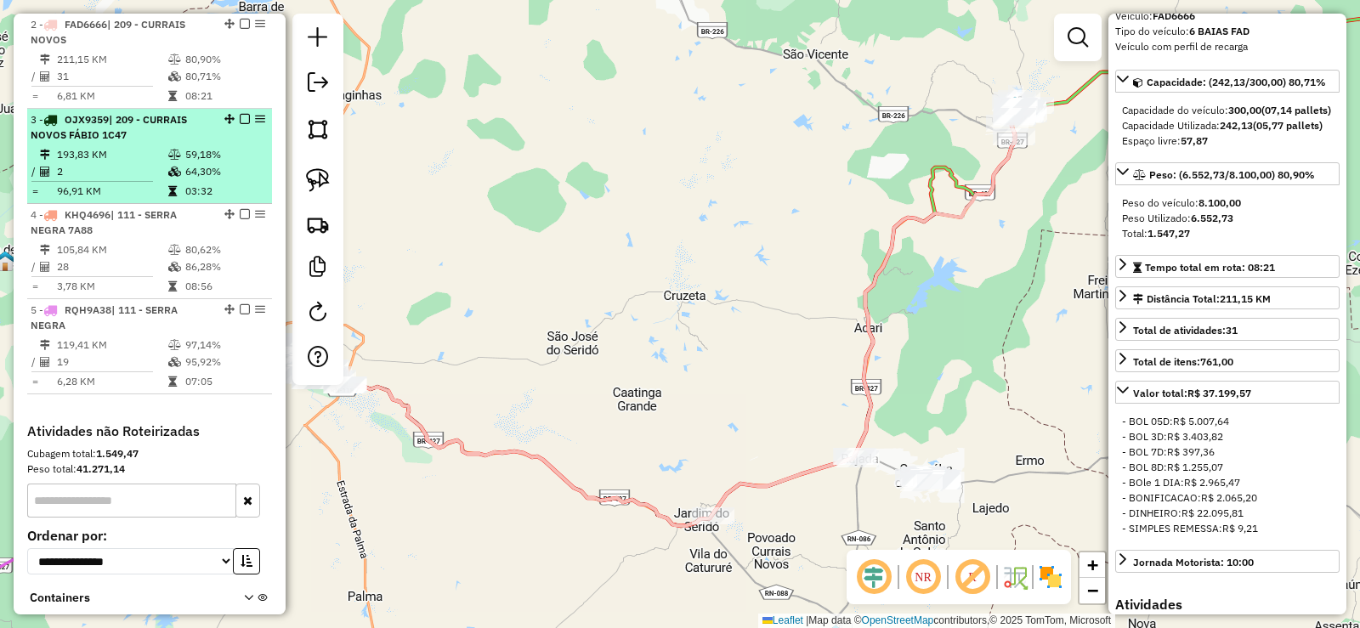
scroll to position [605, 0]
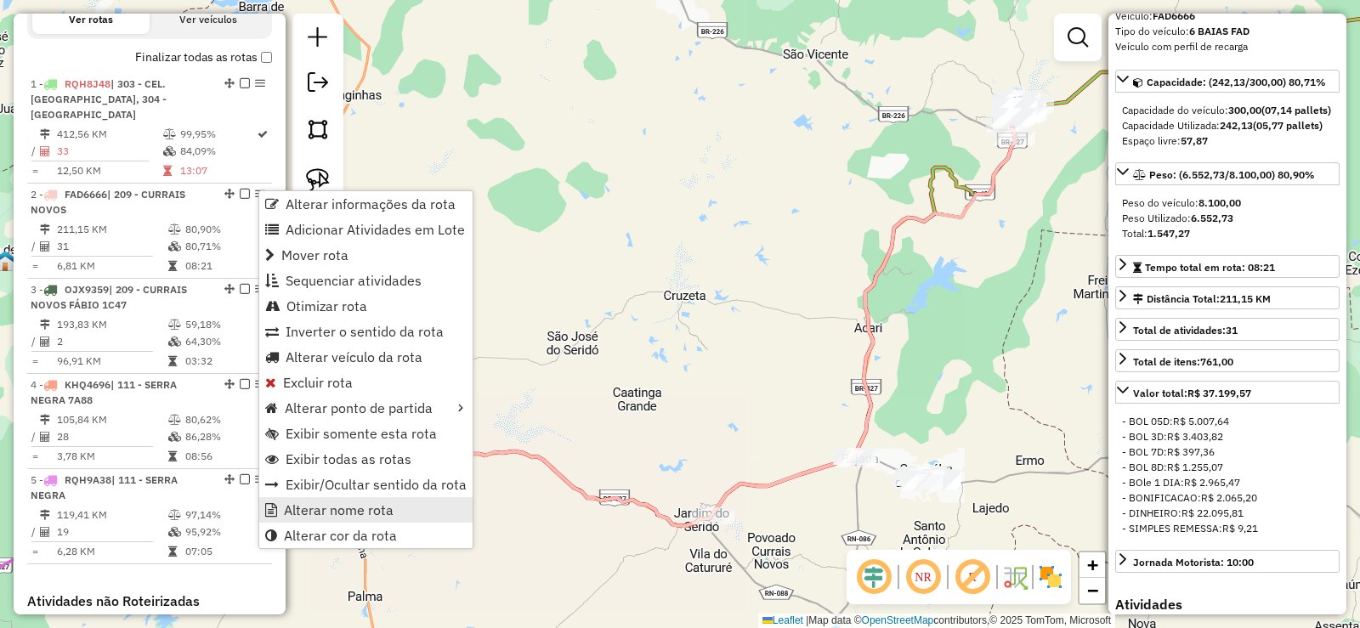
click at [346, 514] on span "Alterar nome rota" at bounding box center [339, 510] width 110 height 14
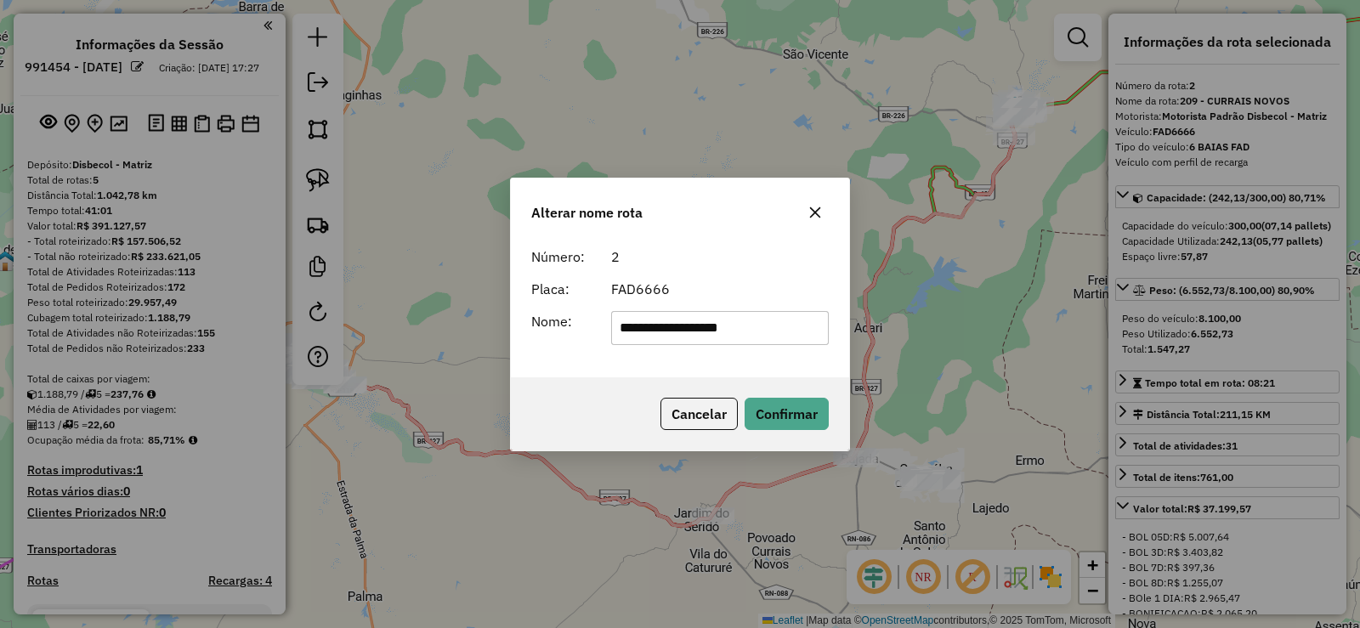
scroll to position [116, 0]
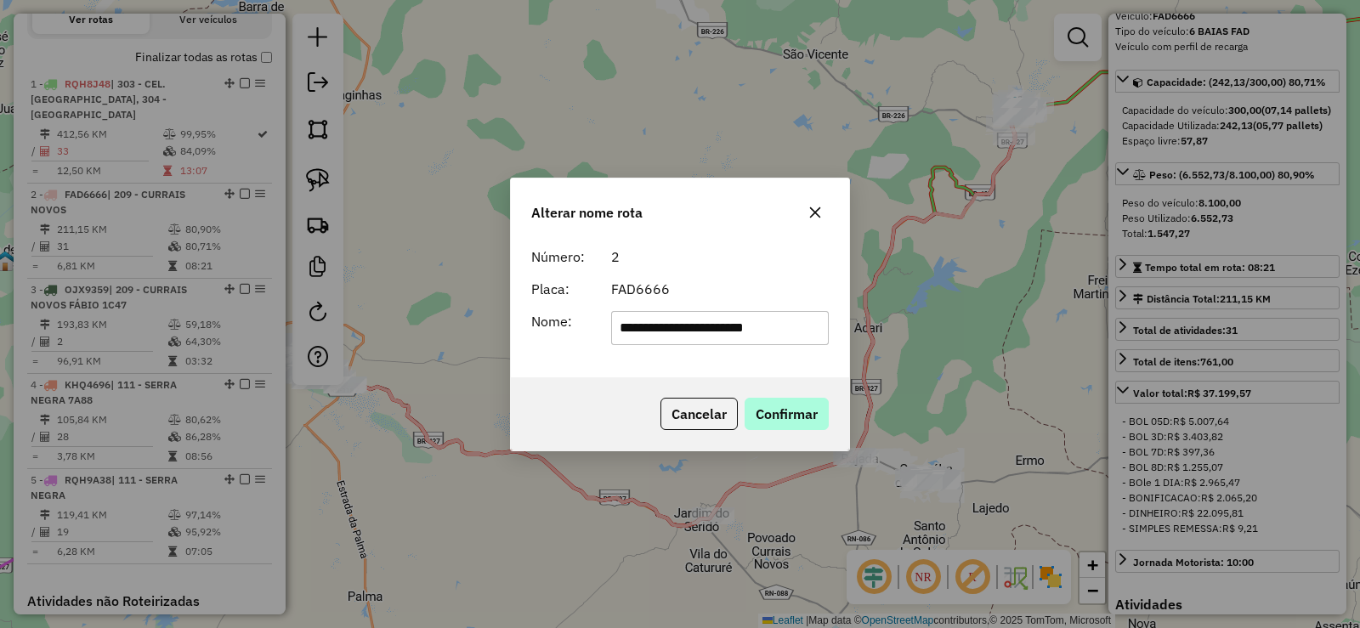
type input "**********"
drag, startPoint x: 779, startPoint y: 419, endPoint x: 271, endPoint y: 434, distance: 507.8
click at [778, 419] on button "Confirmar" at bounding box center [787, 414] width 84 height 32
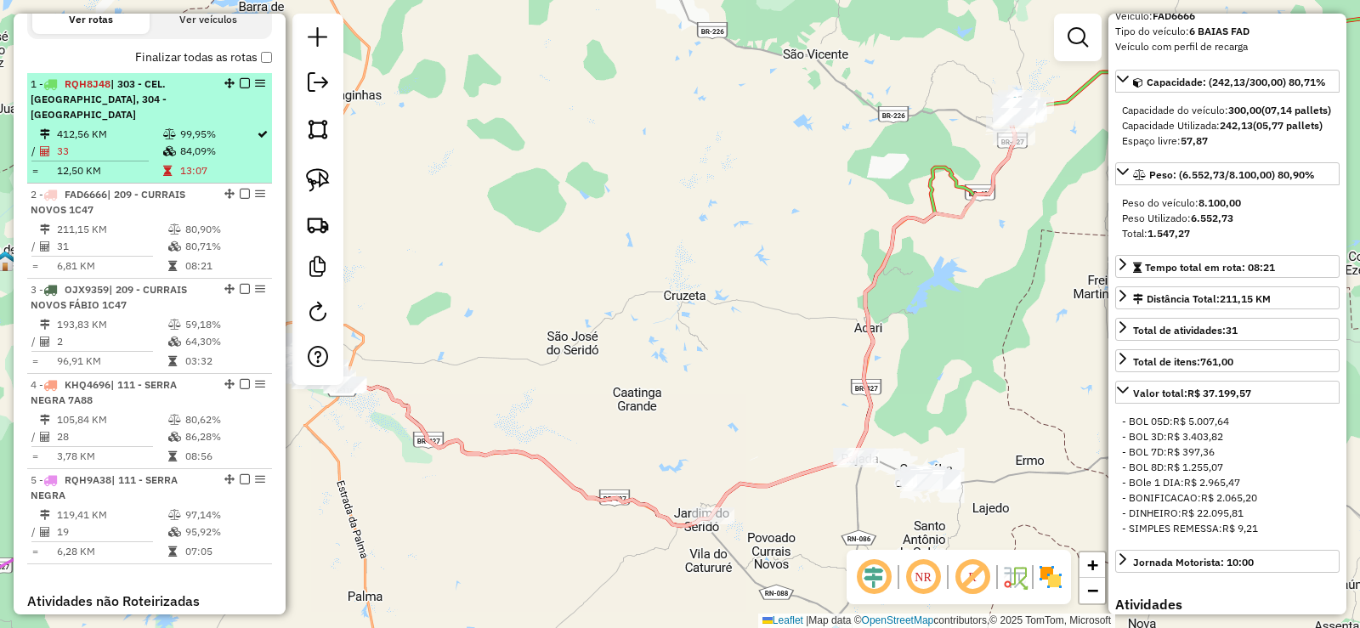
click at [240, 88] on em at bounding box center [245, 83] width 10 height 10
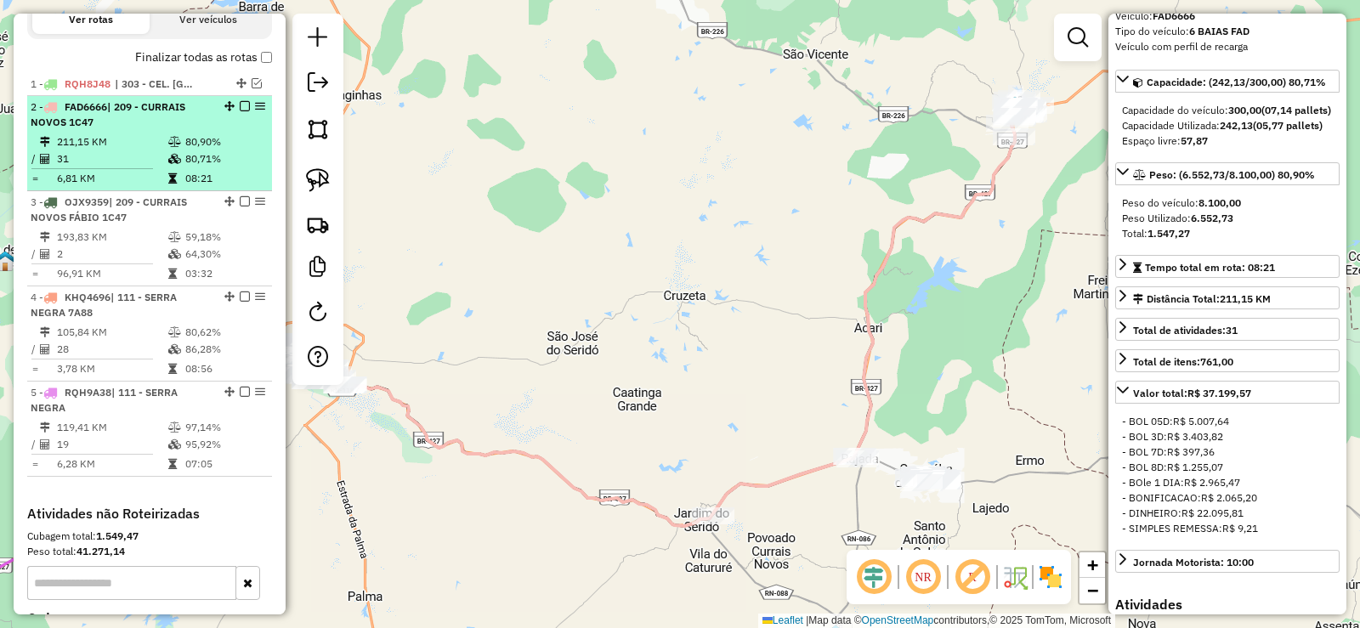
click at [241, 111] on em at bounding box center [245, 106] width 10 height 10
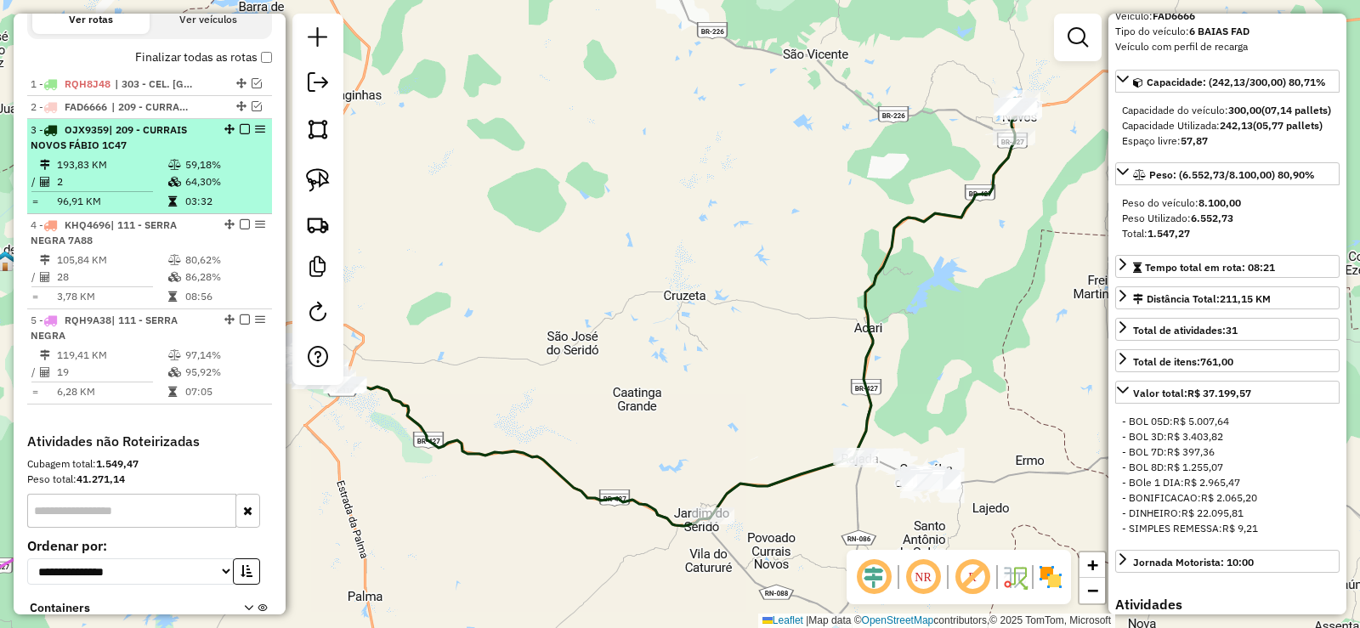
click at [241, 134] on em at bounding box center [245, 129] width 10 height 10
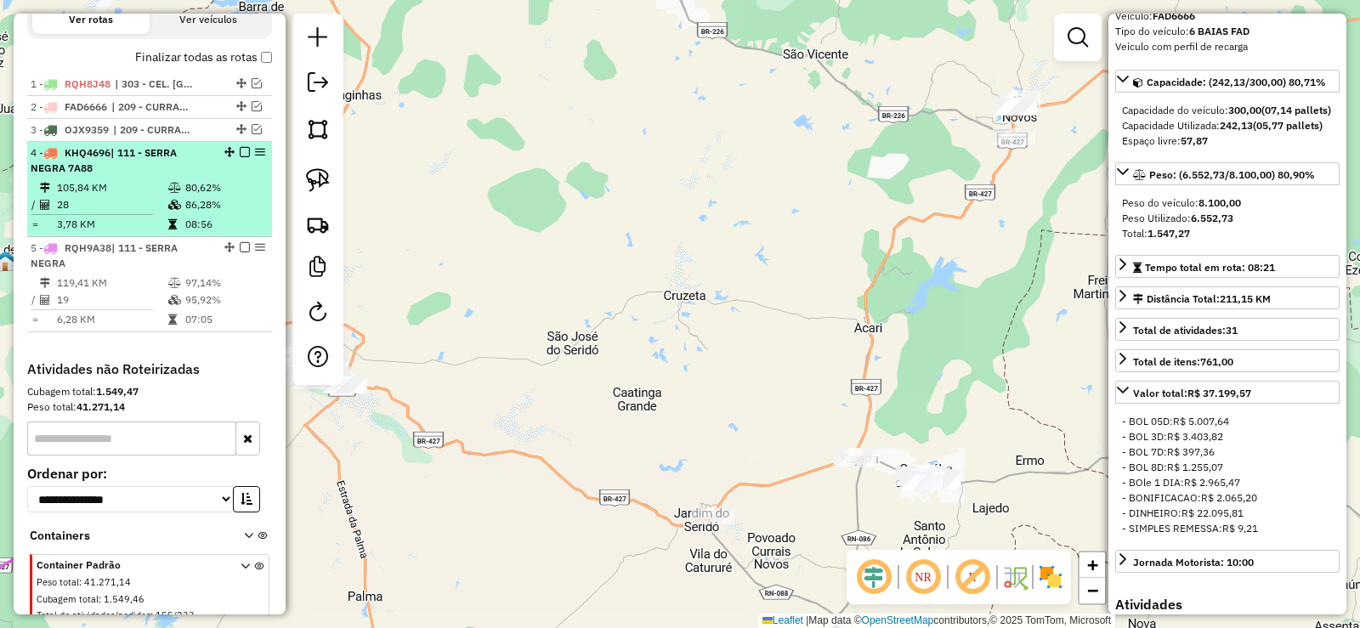
click at [243, 157] on em at bounding box center [245, 152] width 10 height 10
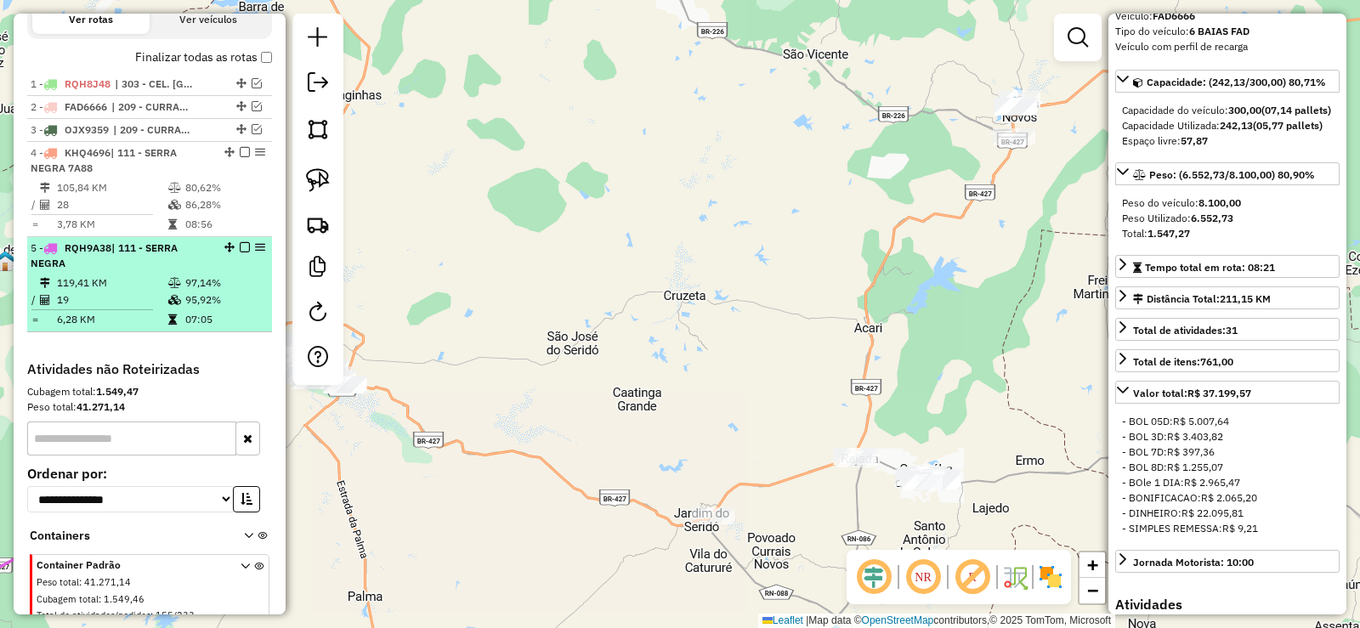
scroll to position [600, 0]
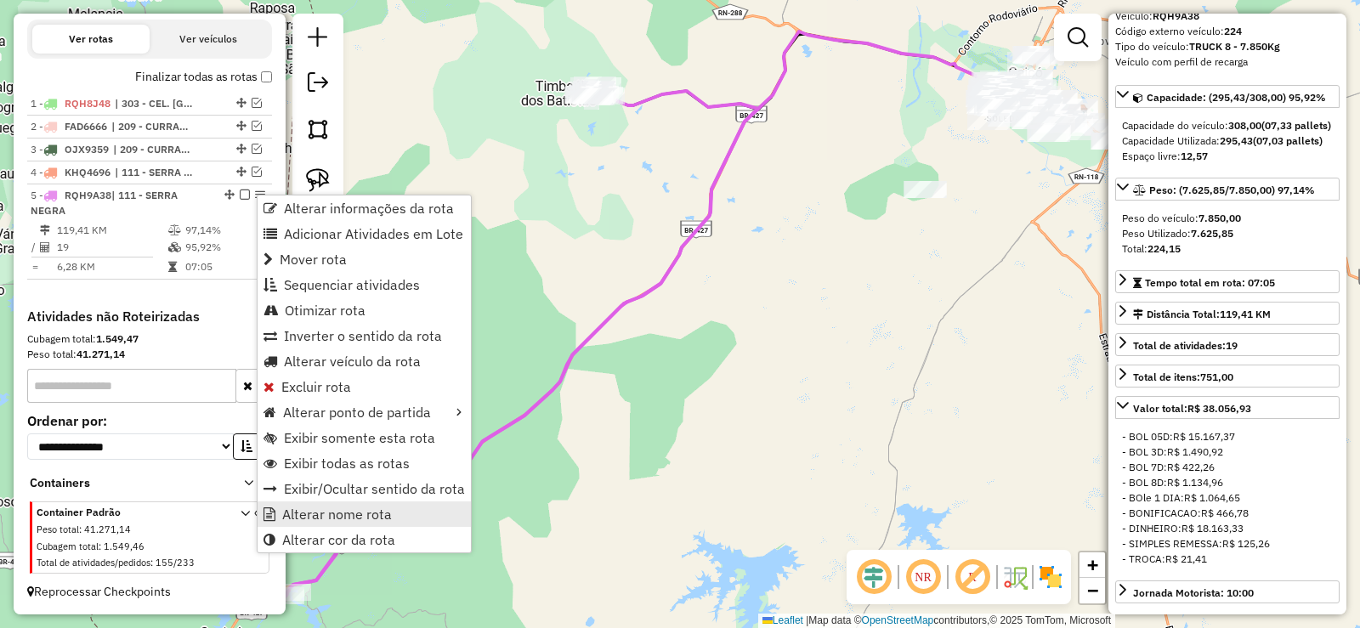
click at [340, 513] on span "Alterar nome rota" at bounding box center [337, 515] width 110 height 14
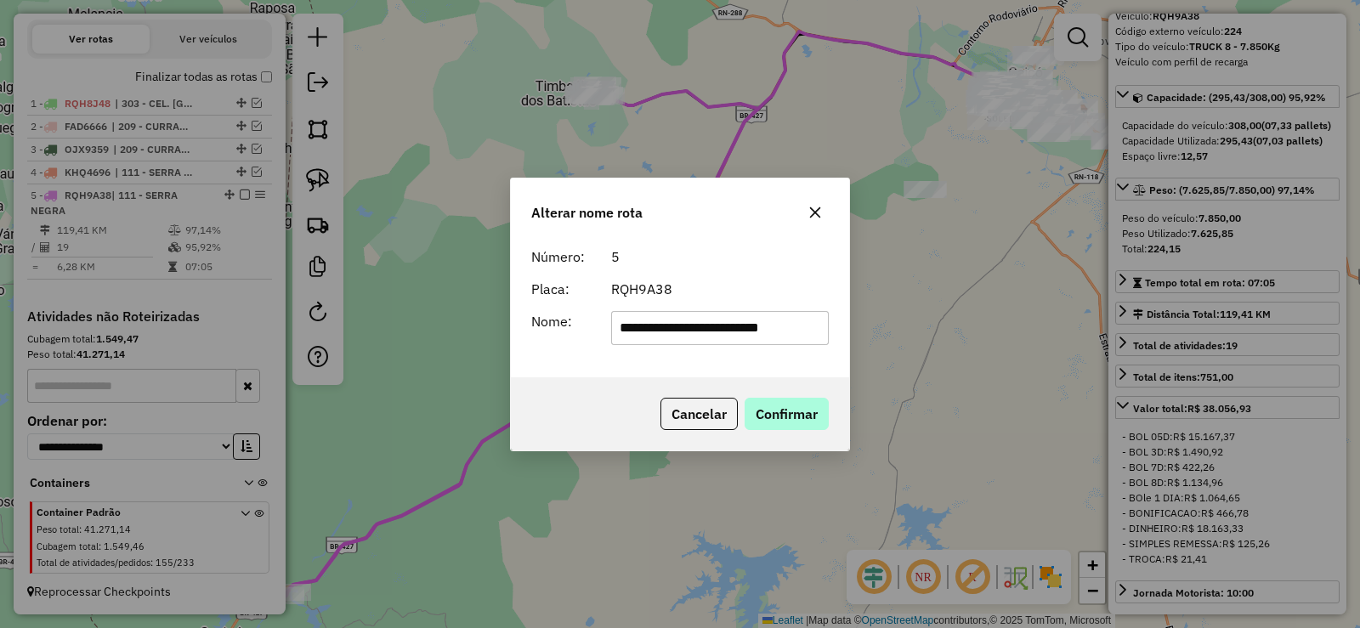
type input "**********"
drag, startPoint x: 788, startPoint y: 412, endPoint x: 344, endPoint y: 491, distance: 451.0
click at [783, 410] on button "Confirmar" at bounding box center [787, 414] width 84 height 32
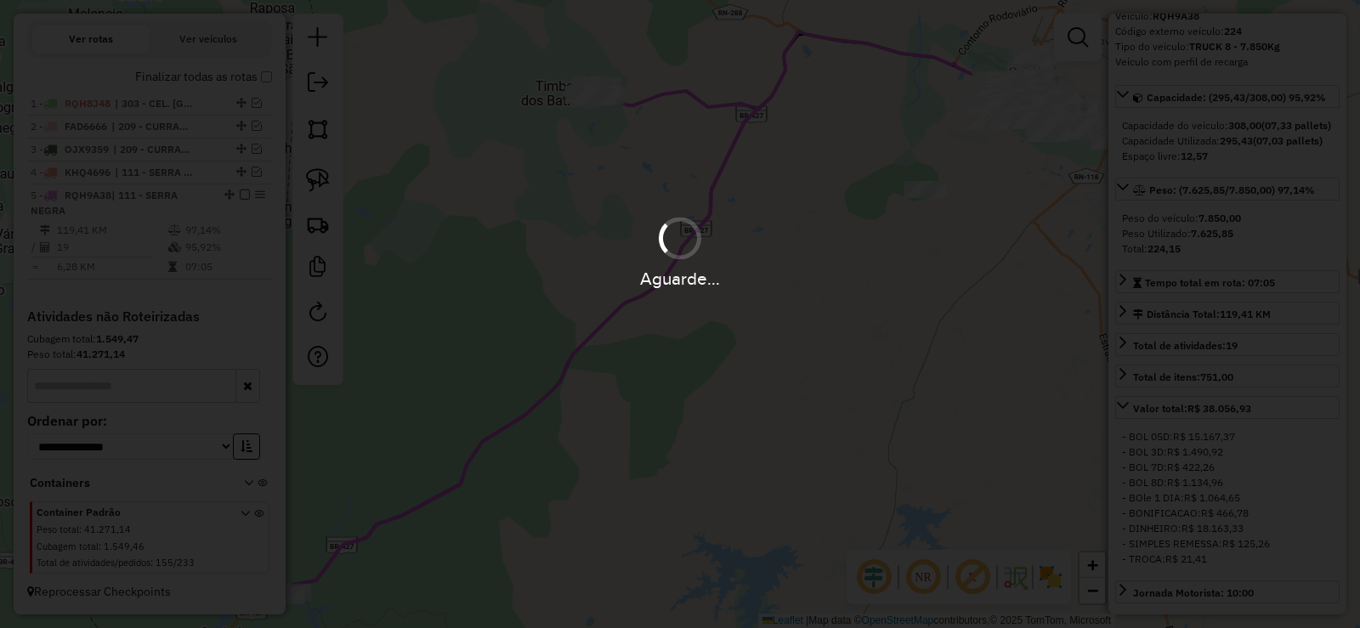
scroll to position [131, 0]
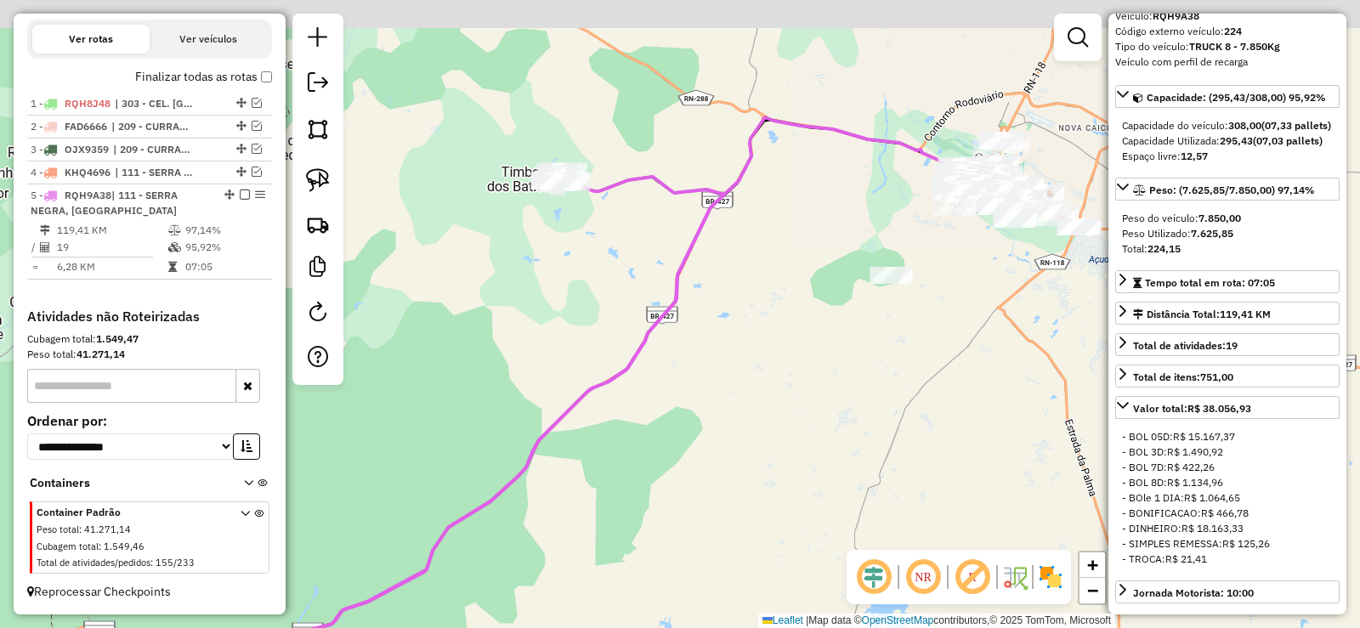
drag, startPoint x: 559, startPoint y: 260, endPoint x: 518, endPoint y: 363, distance: 110.7
click at [519, 362] on div "Janela de atendimento Grade de atendimento Capacidade Transportadoras Veículos …" at bounding box center [680, 314] width 1360 height 628
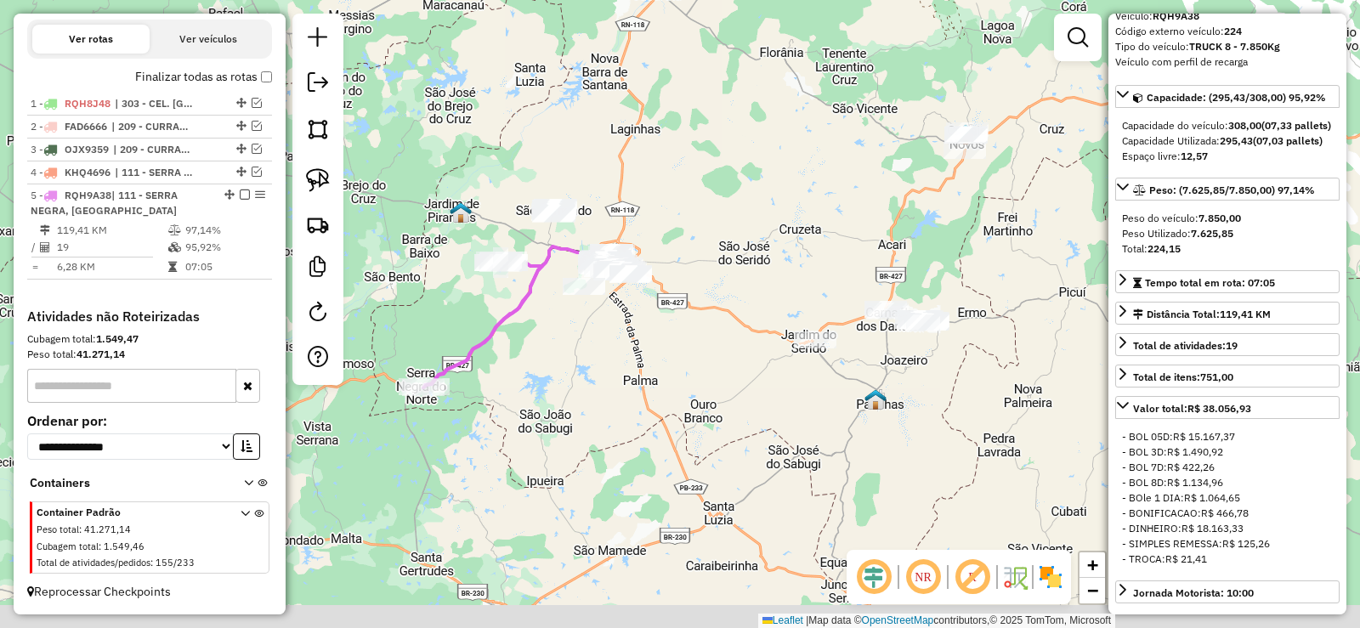
drag, startPoint x: 611, startPoint y: 310, endPoint x: 597, endPoint y: 237, distance: 74.5
click at [597, 237] on div "Janela de atendimento Grade de atendimento Capacidade Transportadoras Veículos …" at bounding box center [680, 314] width 1360 height 628
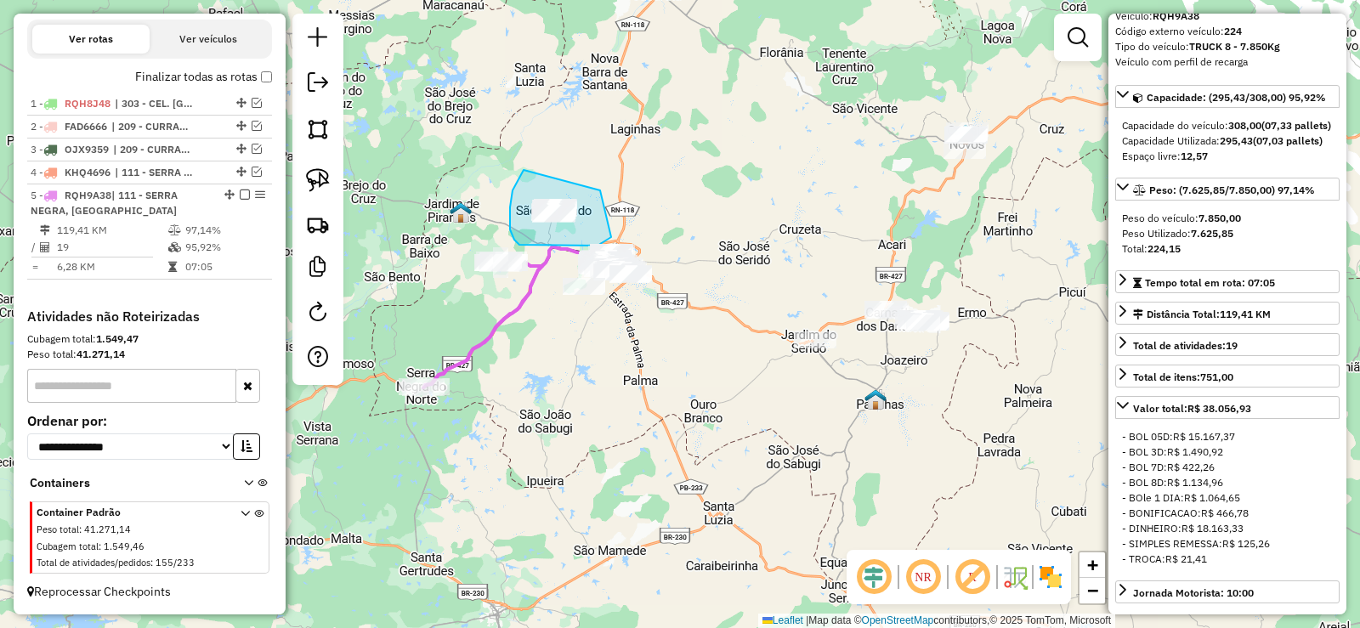
drag, startPoint x: 511, startPoint y: 201, endPoint x: 599, endPoint y: 180, distance: 89.9
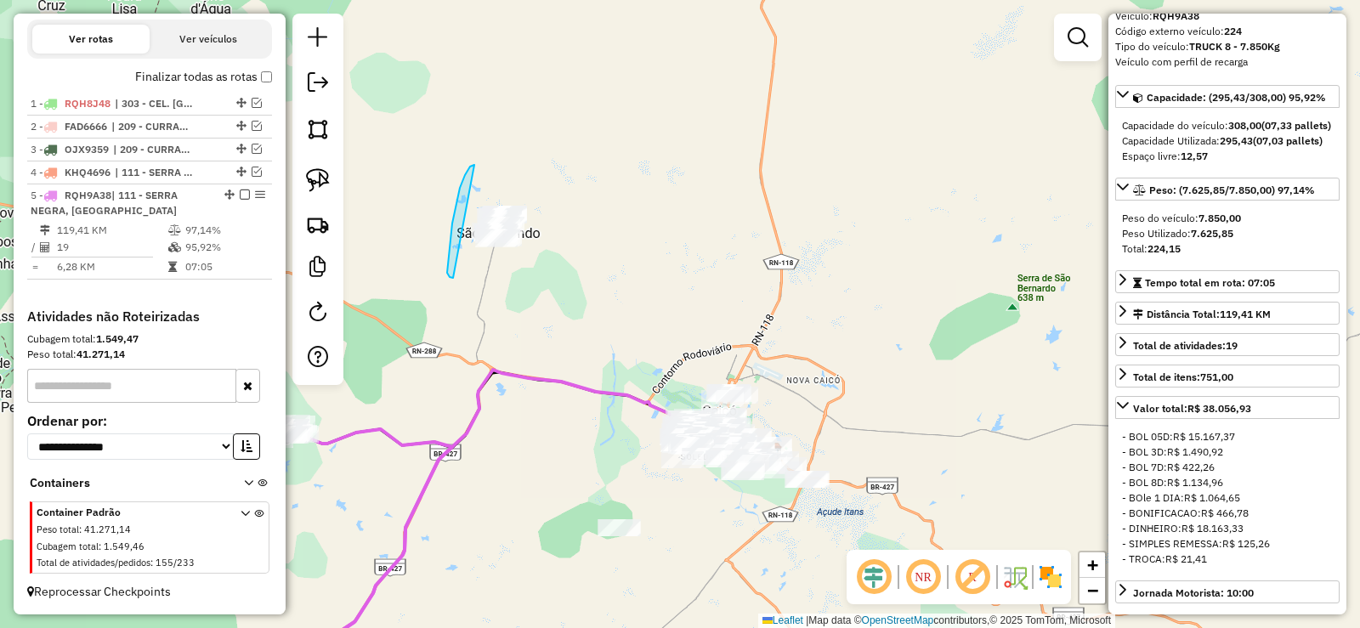
drag, startPoint x: 474, startPoint y: 165, endPoint x: 570, endPoint y: 229, distance: 114.6
drag, startPoint x: 576, startPoint y: 403, endPoint x: 525, endPoint y: 254, distance: 157.3
click at [529, 255] on div "Janela de atendimento Grade de atendimento Capacidade Transportadoras Veículos …" at bounding box center [680, 314] width 1360 height 628
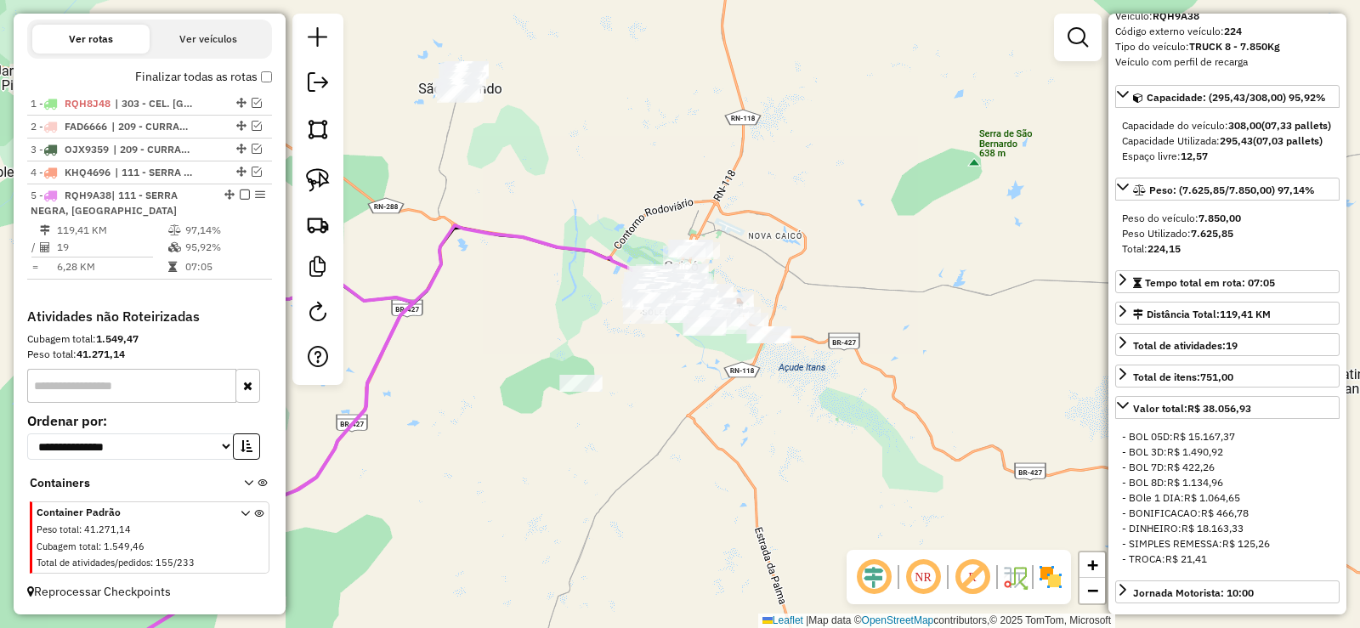
drag, startPoint x: 615, startPoint y: 417, endPoint x: 654, endPoint y: 441, distance: 46.2
click at [654, 441] on div "Janela de atendimento Grade de atendimento Capacidade Transportadoras Veículos …" at bounding box center [680, 314] width 1360 height 628
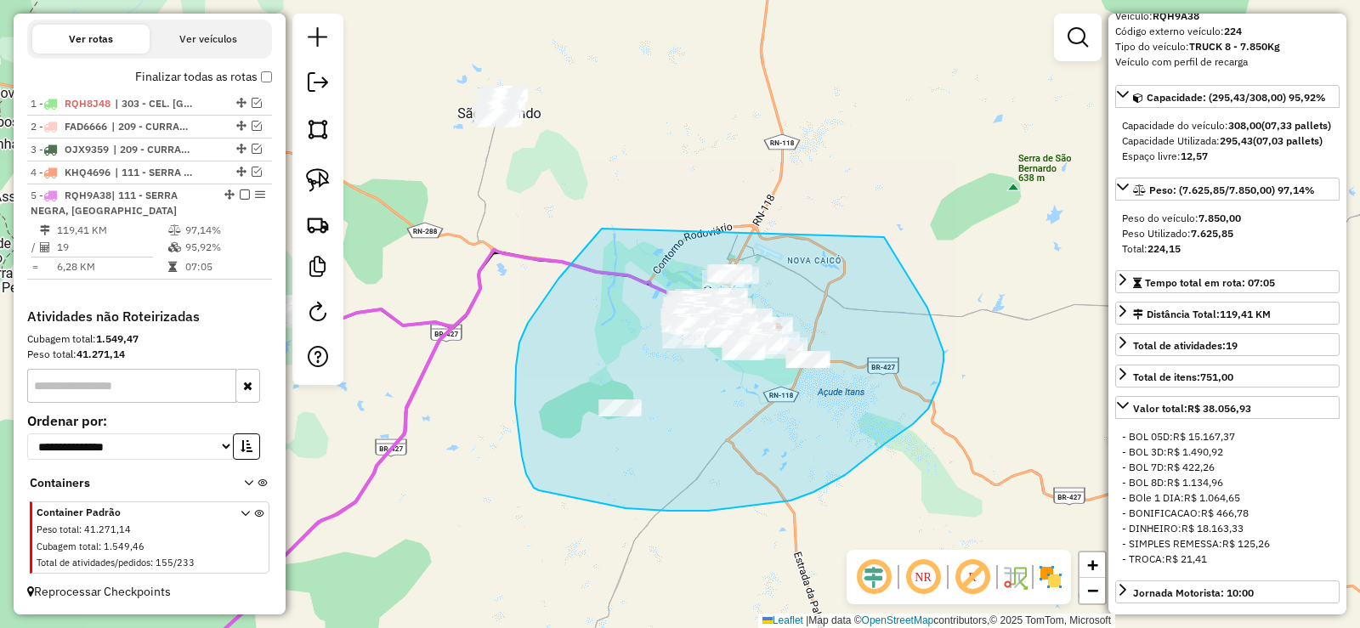
drag, startPoint x: 528, startPoint y: 323, endPoint x: 788, endPoint y: 191, distance: 291.6
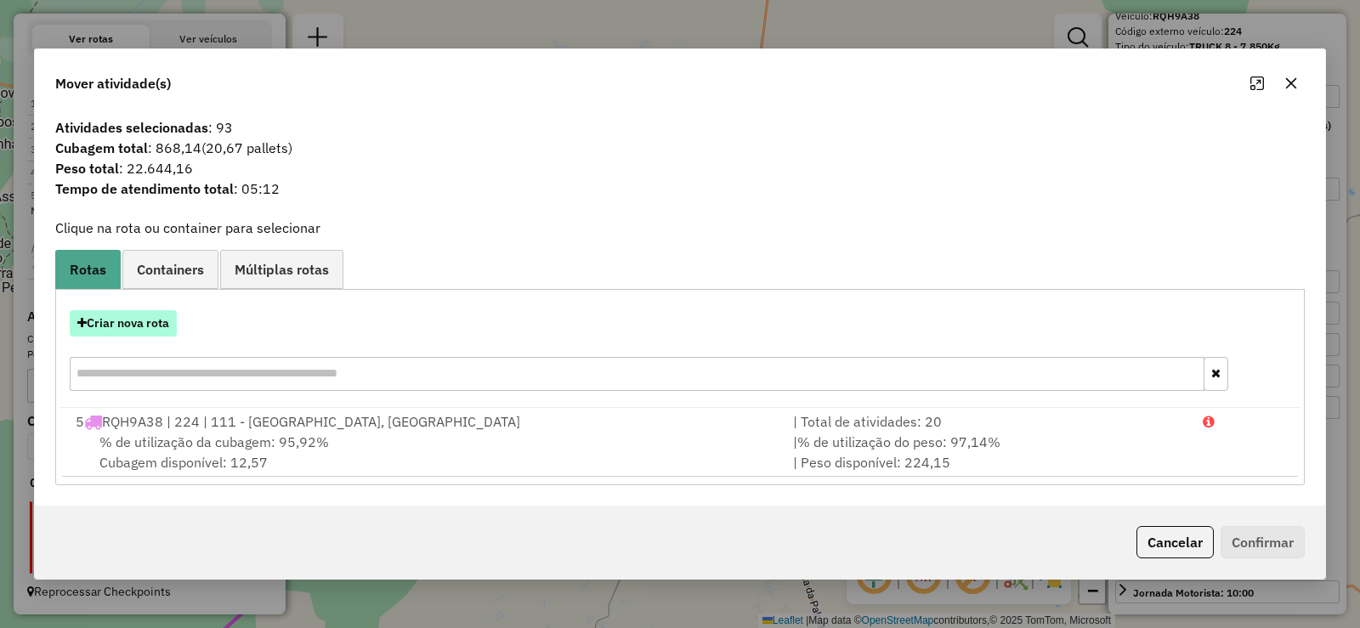
click at [148, 321] on button "Criar nova rota" at bounding box center [123, 323] width 107 height 26
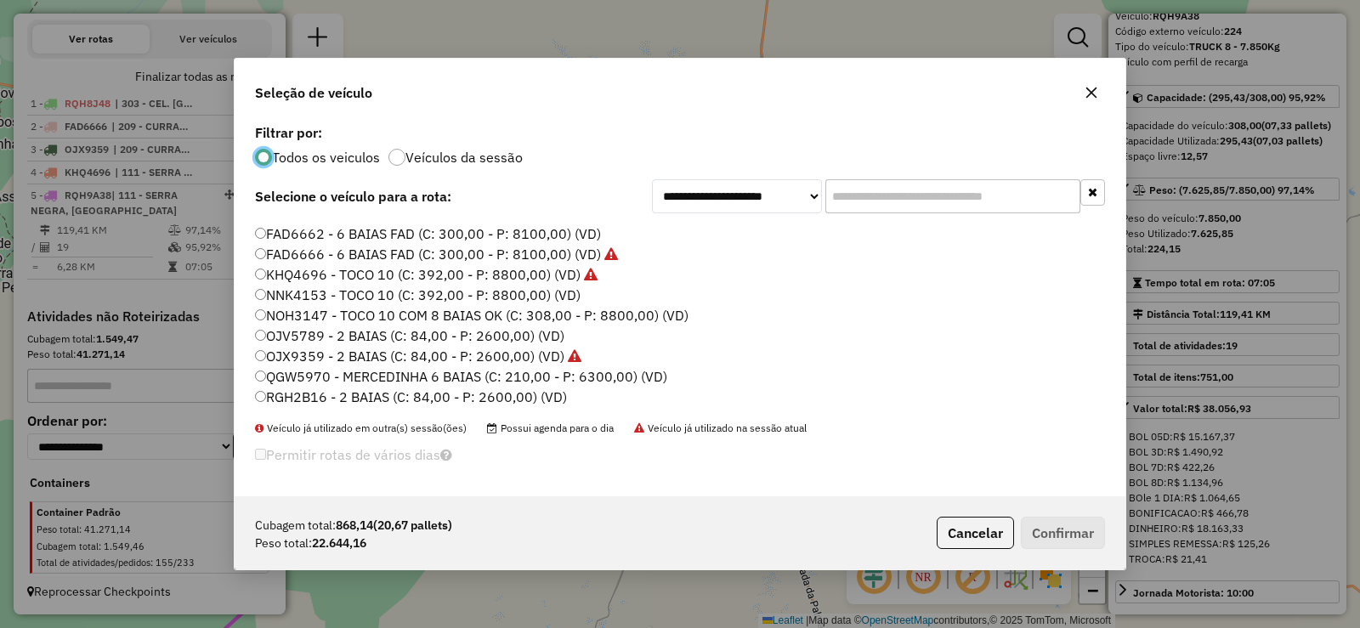
scroll to position [85, 0]
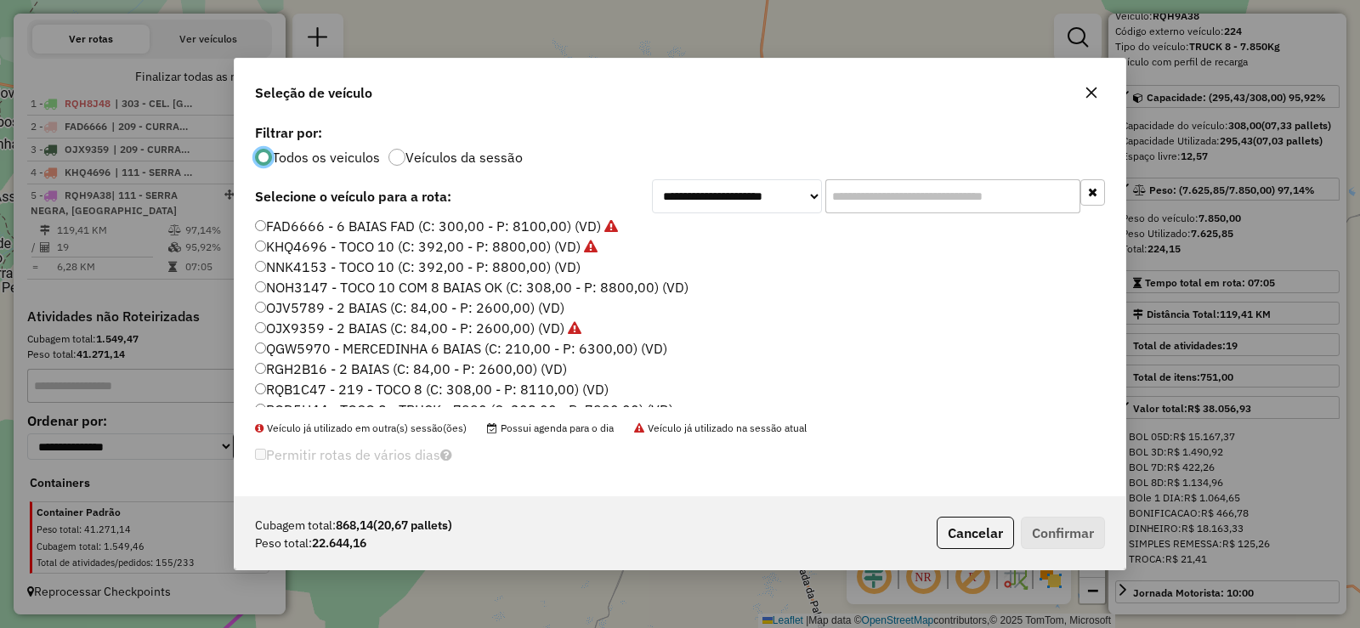
click at [390, 266] on label "NNK4153 - TOCO 10 (C: 392,00 - P: 8800,00) (VD)" at bounding box center [418, 267] width 326 height 20
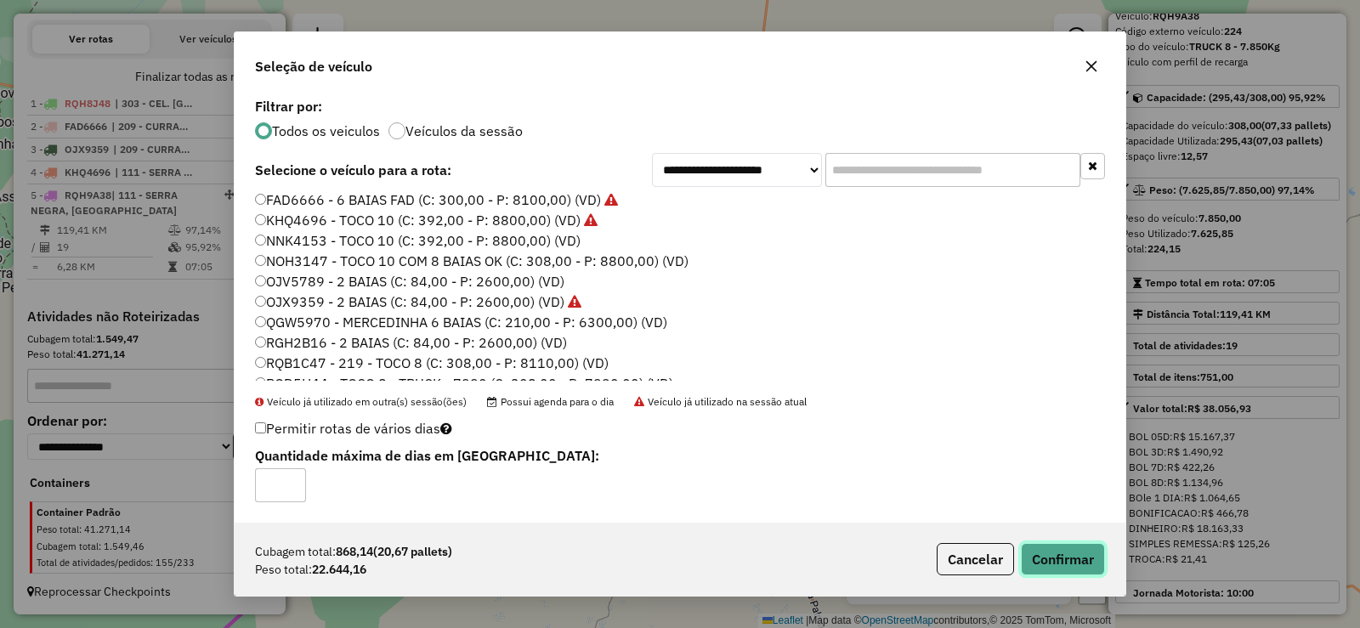
click at [1062, 569] on button "Confirmar" at bounding box center [1063, 559] width 84 height 32
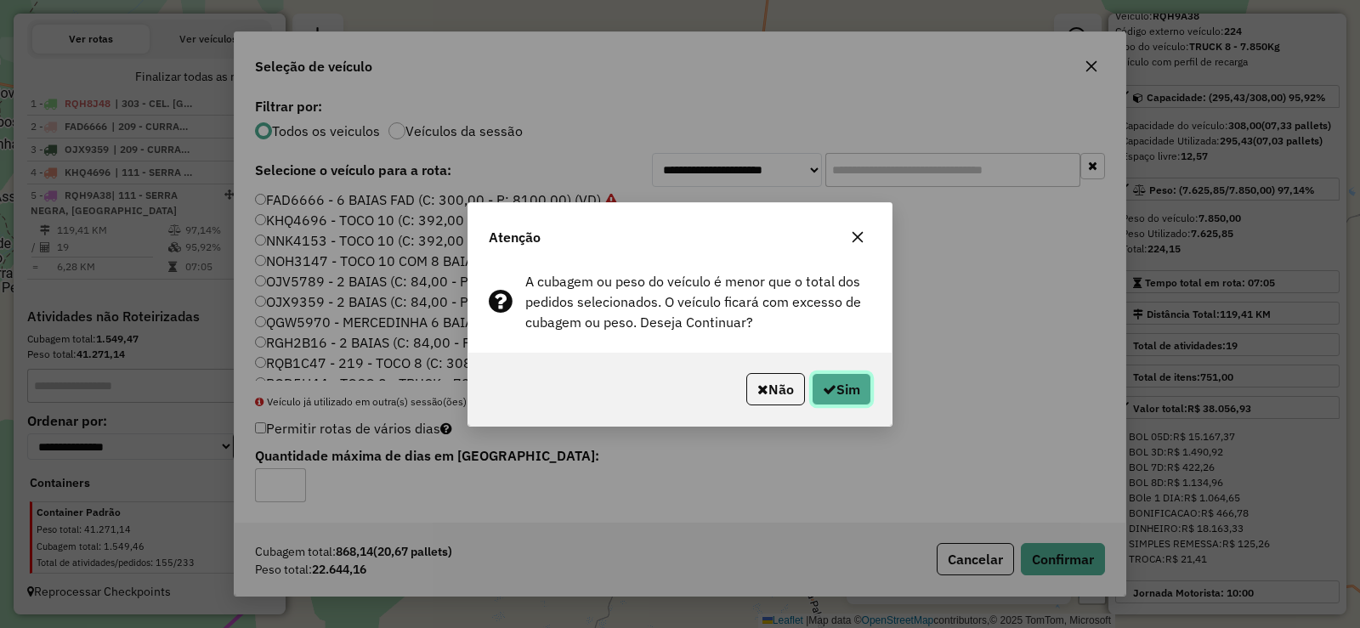
click at [839, 384] on button "Sim" at bounding box center [842, 389] width 60 height 32
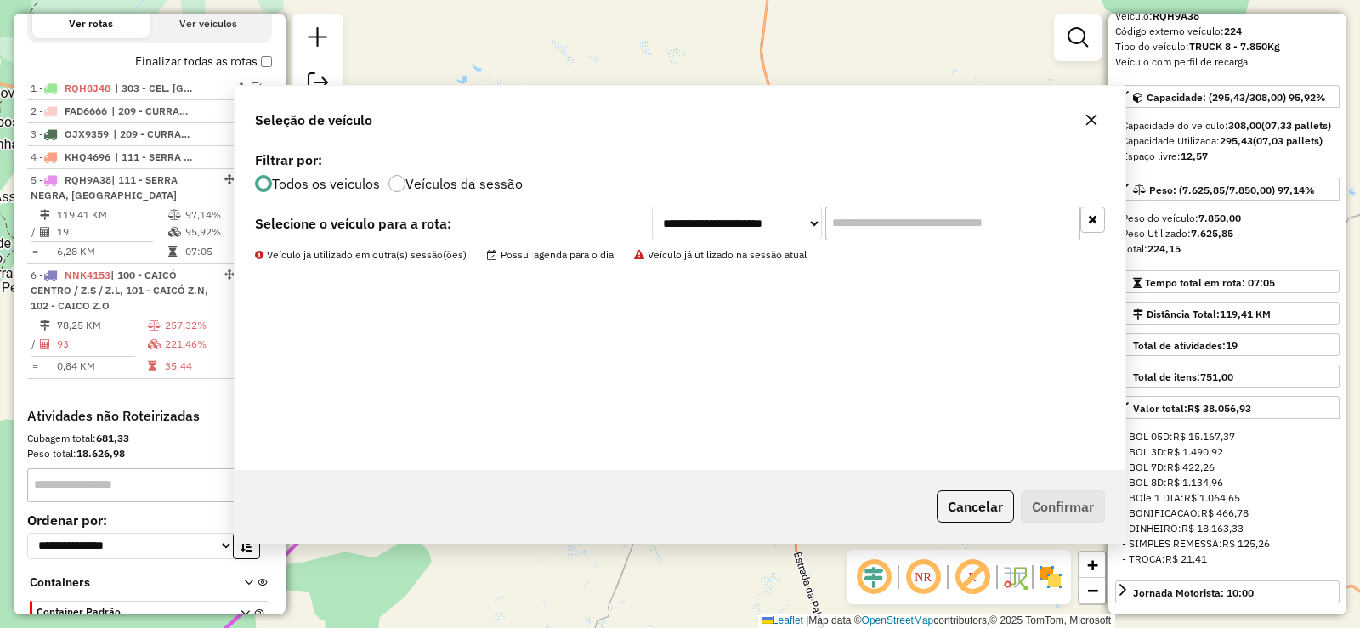
scroll to position [714, 0]
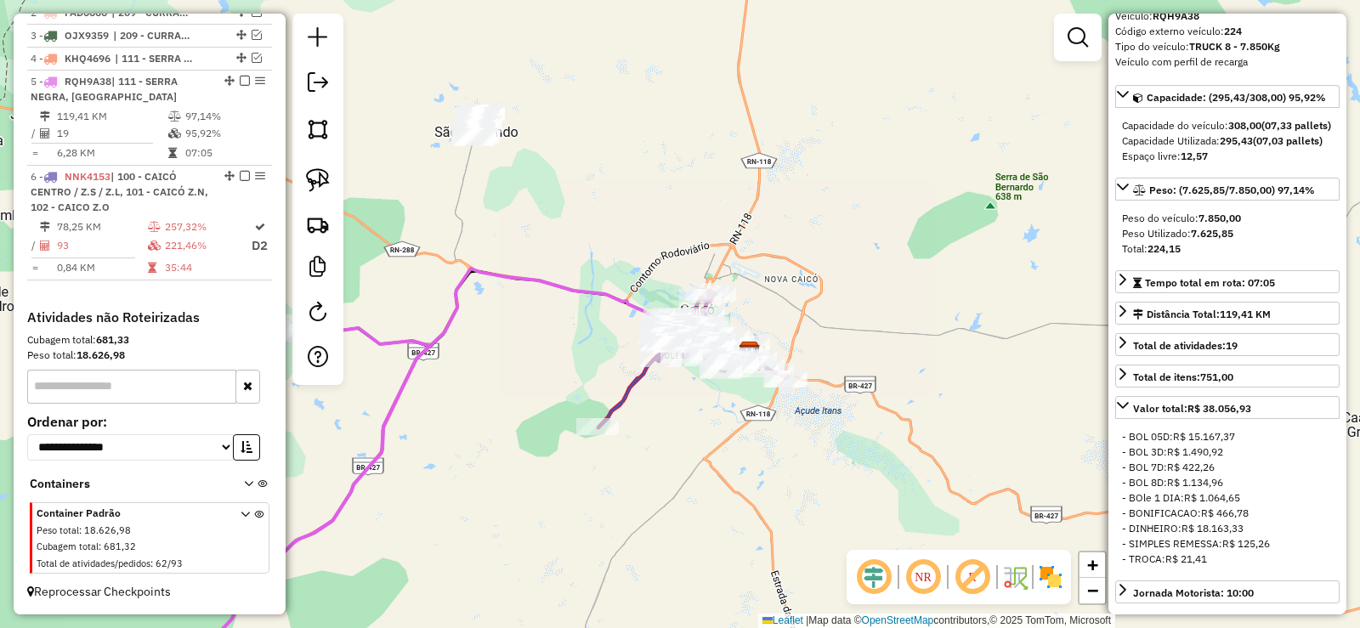
drag, startPoint x: 748, startPoint y: 443, endPoint x: 708, endPoint y: 413, distance: 49.8
click at [735, 446] on div "Janela de atendimento Grade de atendimento Capacidade Transportadoras Veículos …" at bounding box center [680, 314] width 1360 height 628
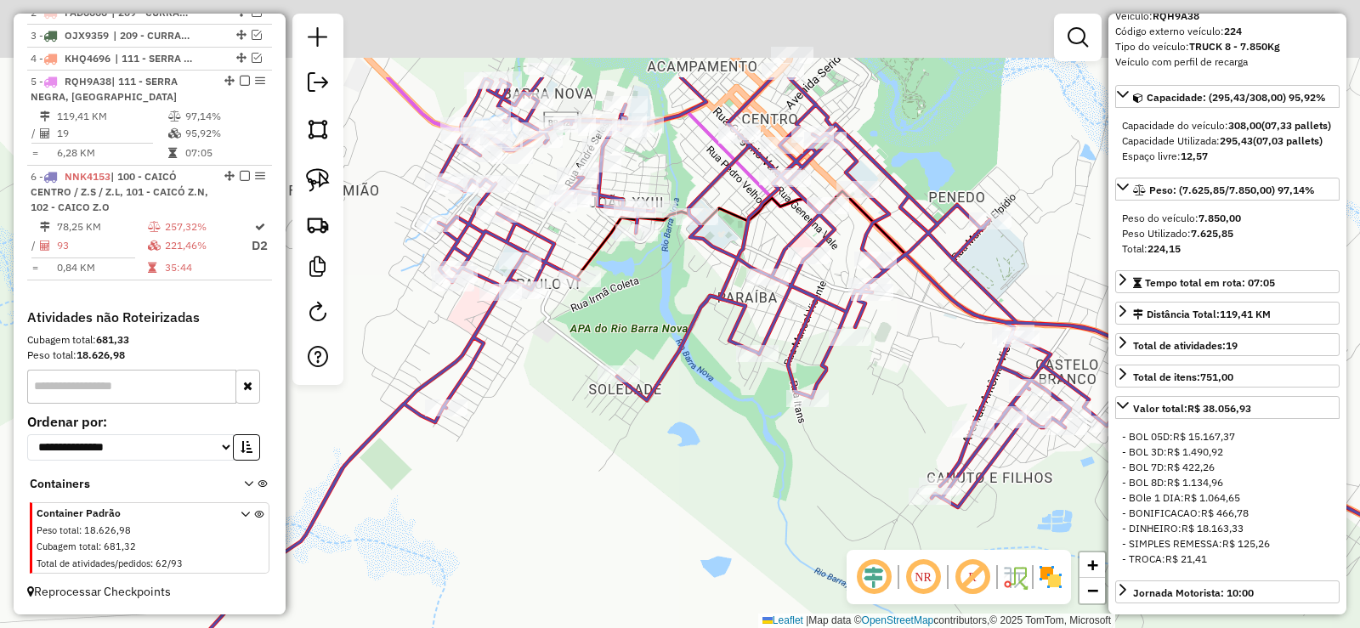
drag, startPoint x: 683, startPoint y: 338, endPoint x: 677, endPoint y: 479, distance: 140.4
click at [677, 479] on div "Janela de atendimento Grade de atendimento Capacidade Transportadoras Veículos …" at bounding box center [680, 314] width 1360 height 628
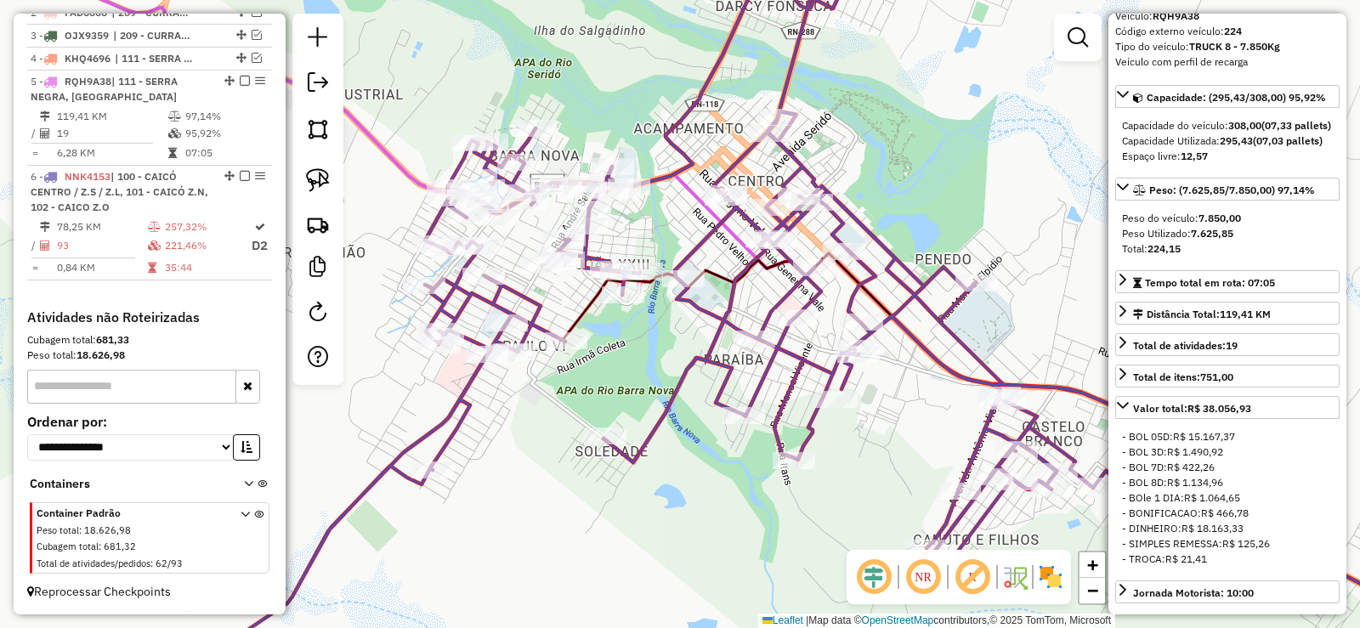
click at [610, 348] on div "Janela de atendimento Grade de atendimento Capacidade Transportadoras Veículos …" at bounding box center [680, 314] width 1360 height 628
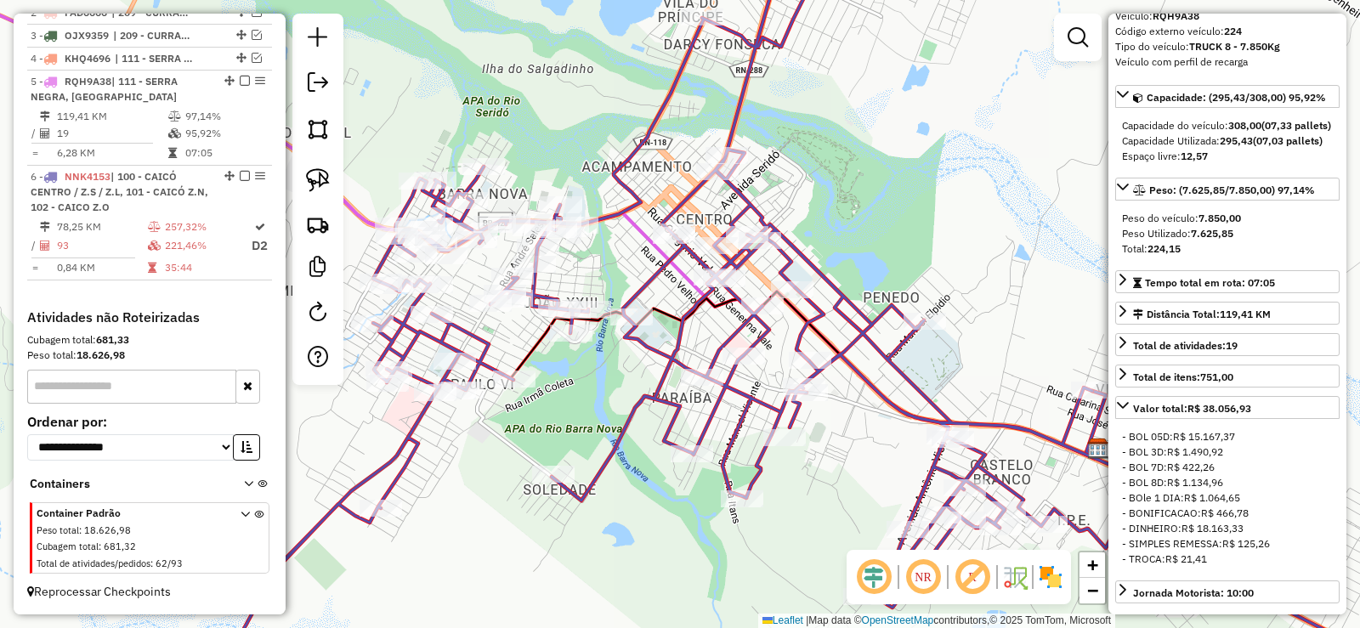
drag, startPoint x: 619, startPoint y: 393, endPoint x: 585, endPoint y: 418, distance: 42.5
click at [585, 418] on div "Janela de atendimento Grade de atendimento Capacidade Transportadoras Veículos …" at bounding box center [680, 314] width 1360 height 628
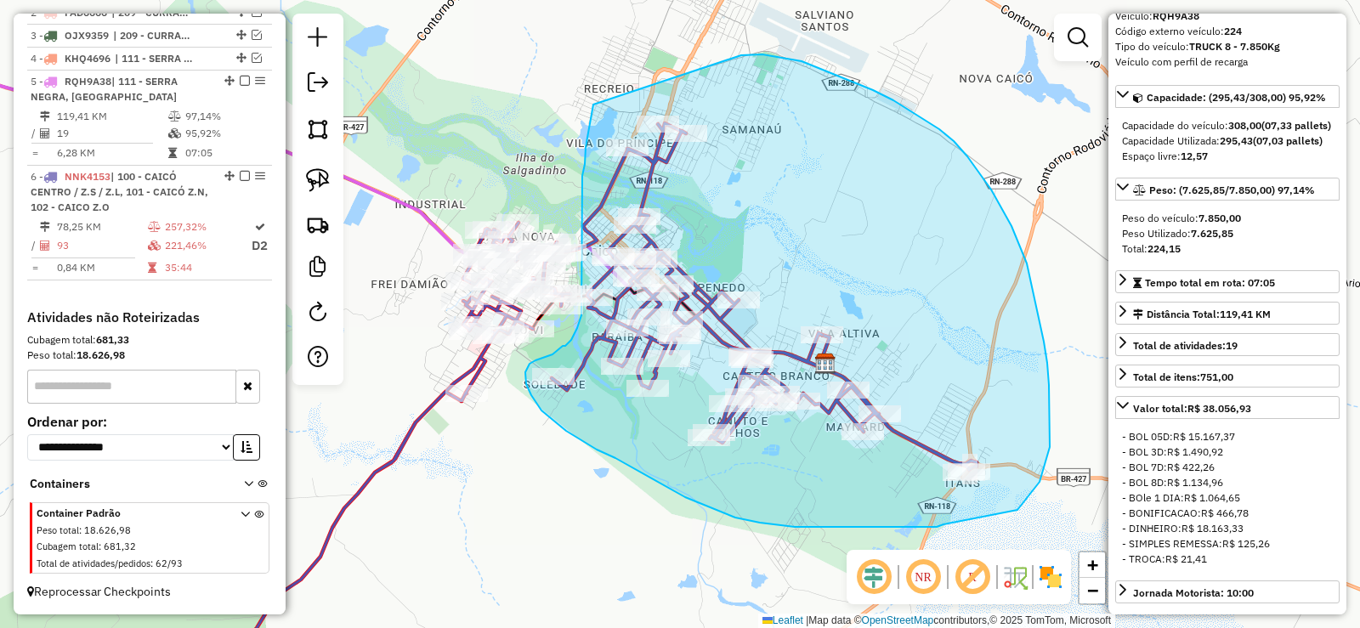
drag, startPoint x: 593, startPoint y: 105, endPoint x: 741, endPoint y: 55, distance: 155.9
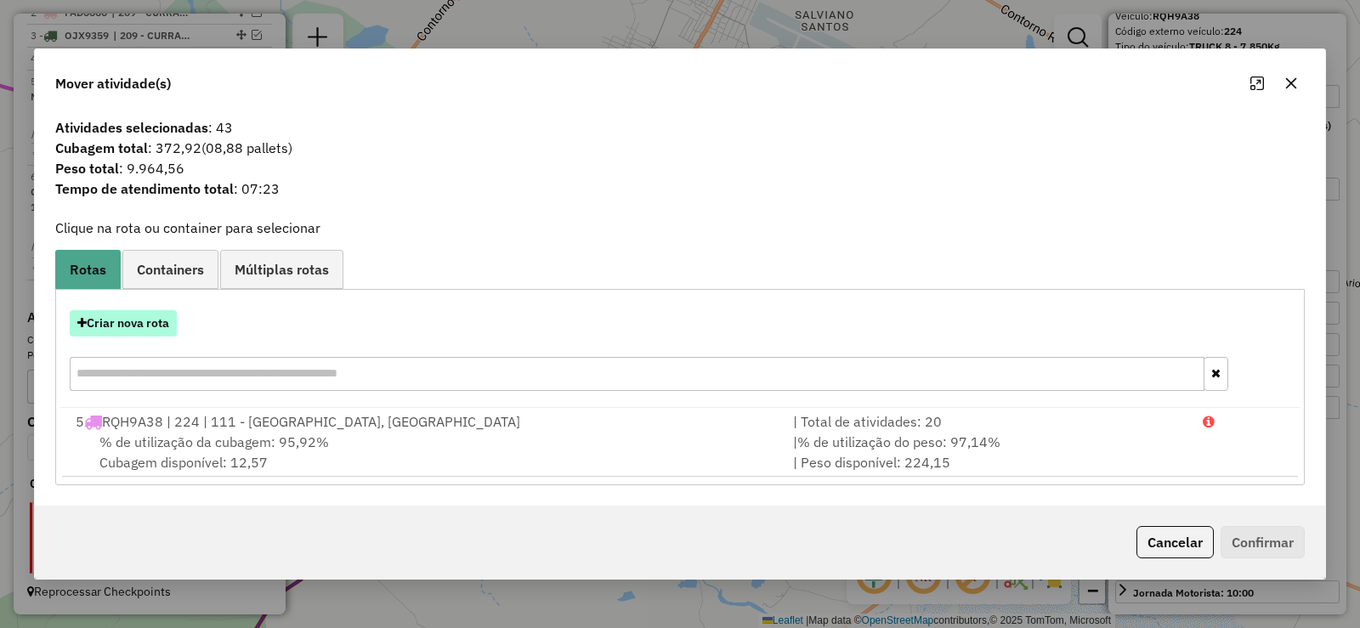
click at [159, 315] on button "Criar nova rota" at bounding box center [123, 323] width 107 height 26
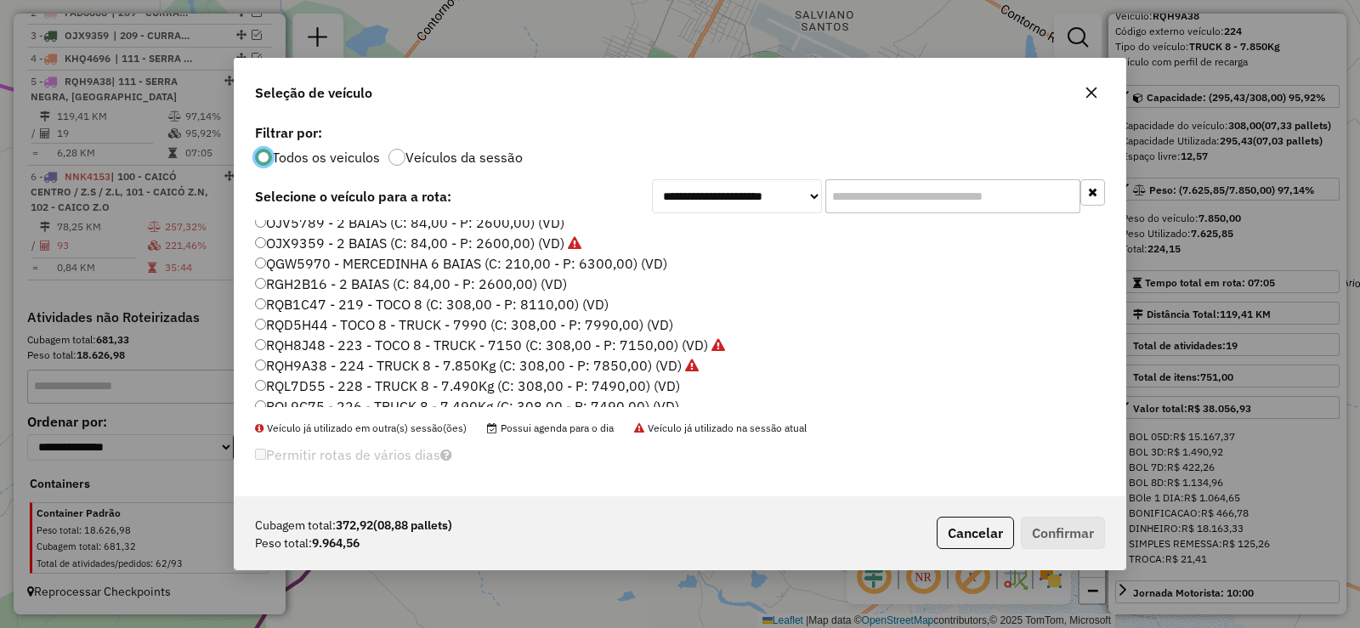
scroll to position [201, 0]
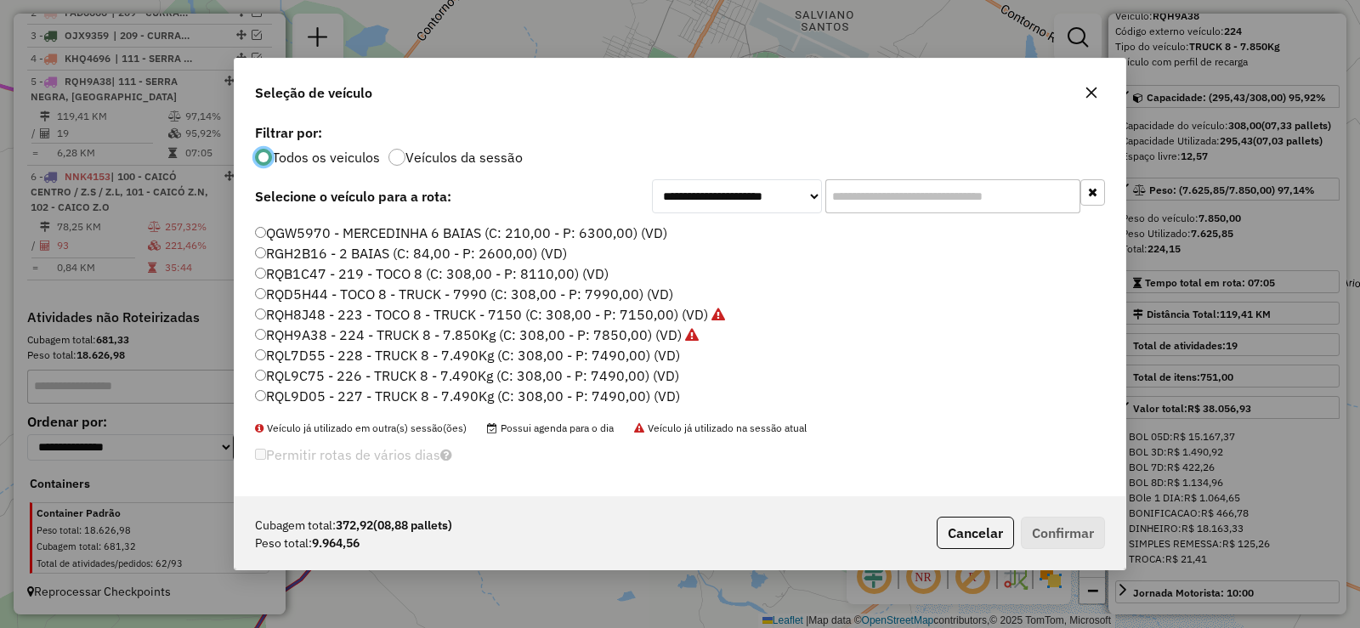
click at [412, 377] on label "RQL9C75 - 226 - TRUCK 8 - 7.490Kg (C: 308,00 - P: 7490,00) (VD)" at bounding box center [467, 376] width 424 height 20
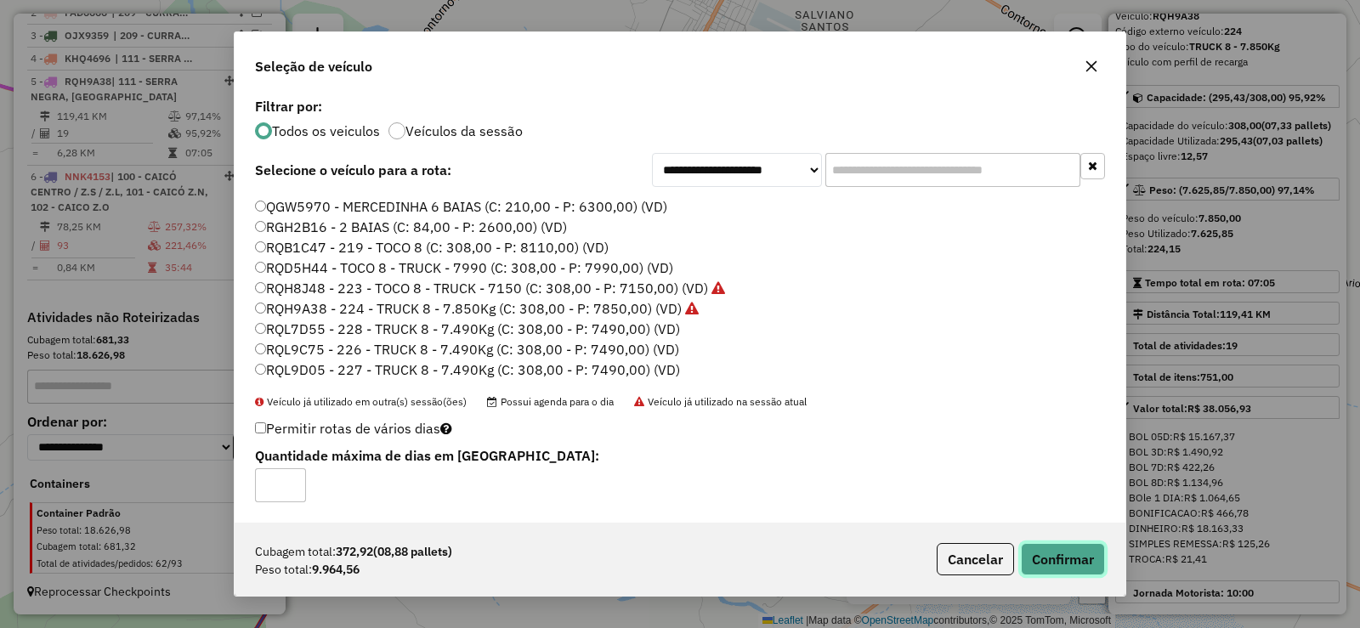
click at [1070, 548] on button "Confirmar" at bounding box center [1063, 559] width 84 height 32
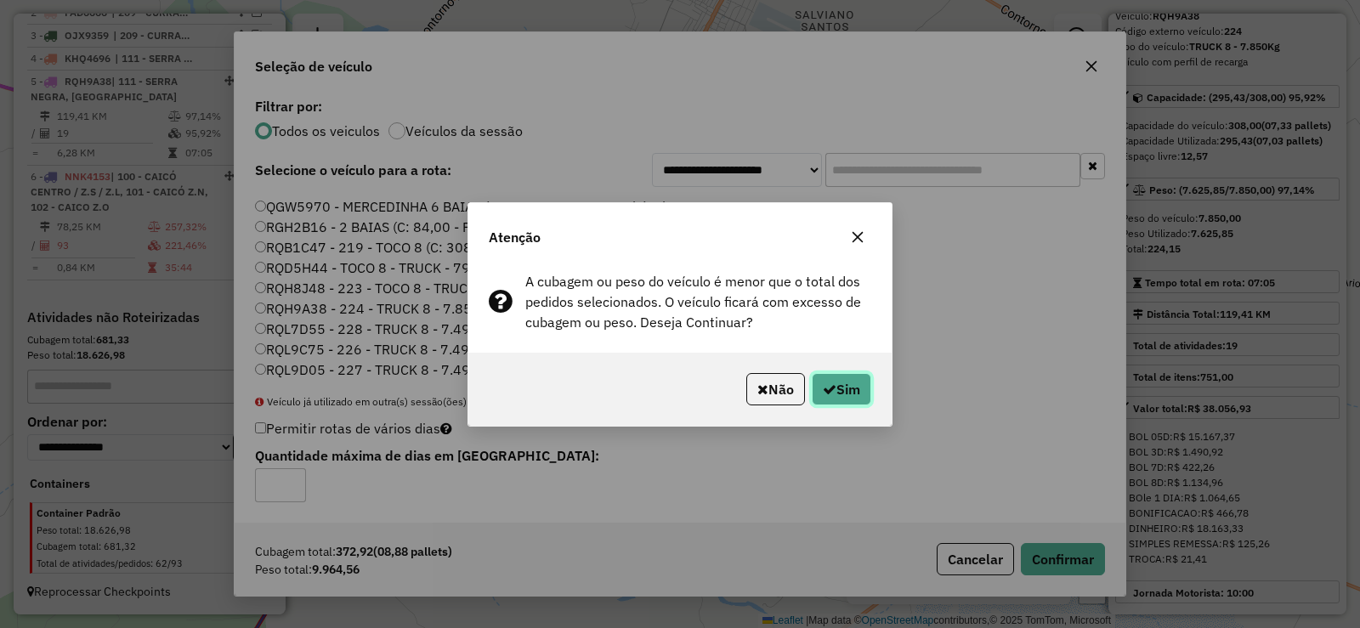
drag, startPoint x: 843, startPoint y: 382, endPoint x: 815, endPoint y: 390, distance: 29.3
click at [841, 381] on button "Sim" at bounding box center [842, 389] width 60 height 32
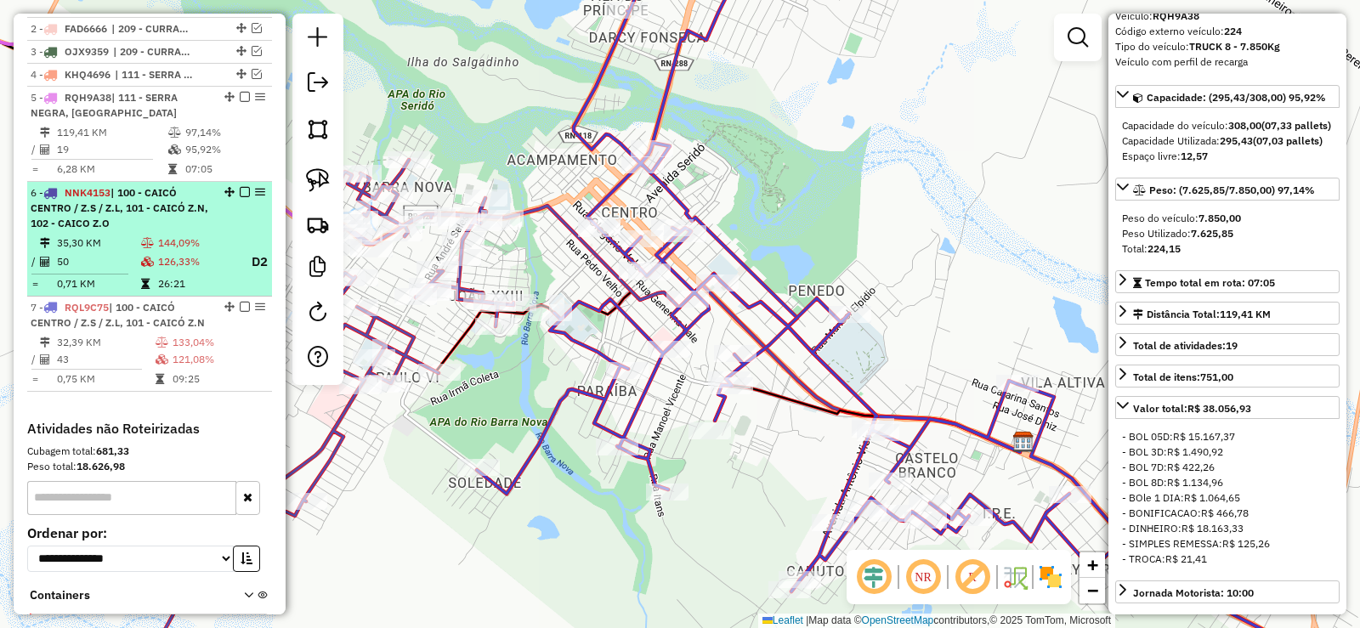
scroll to position [771, 0]
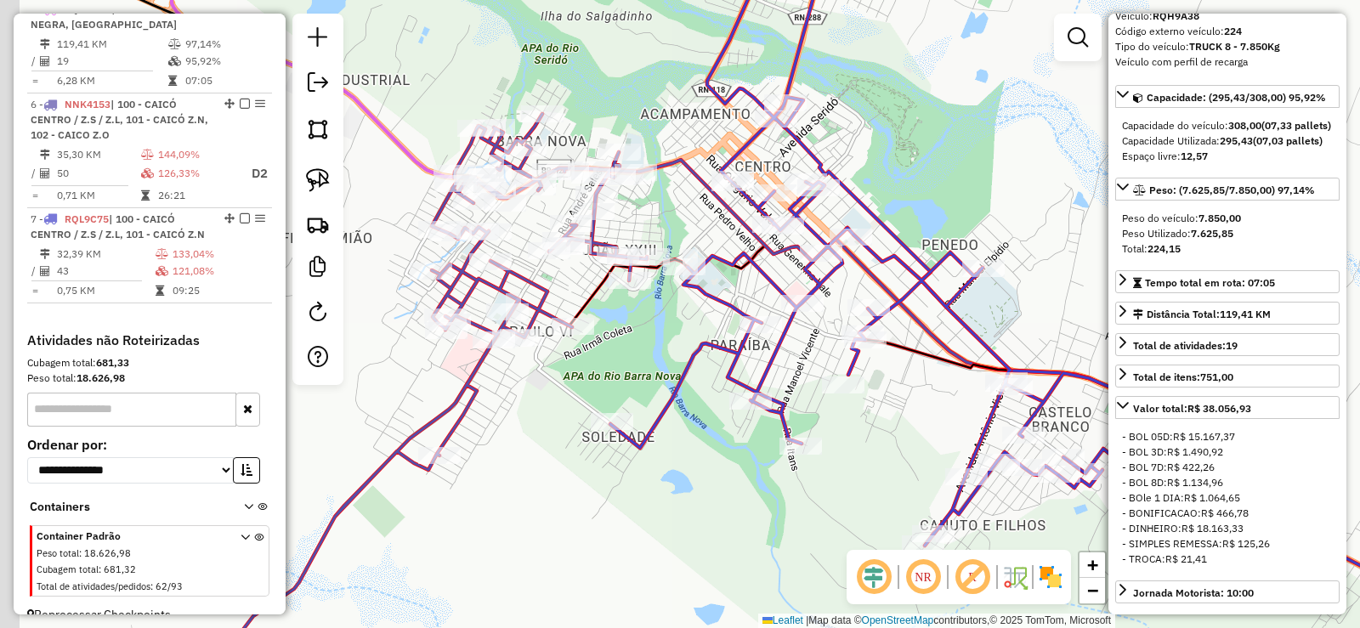
drag, startPoint x: 489, startPoint y: 402, endPoint x: 623, endPoint y: 356, distance: 142.0
click at [623, 356] on div "Janela de atendimento Grade de atendimento Capacidade Transportadoras Veículos …" at bounding box center [680, 314] width 1360 height 628
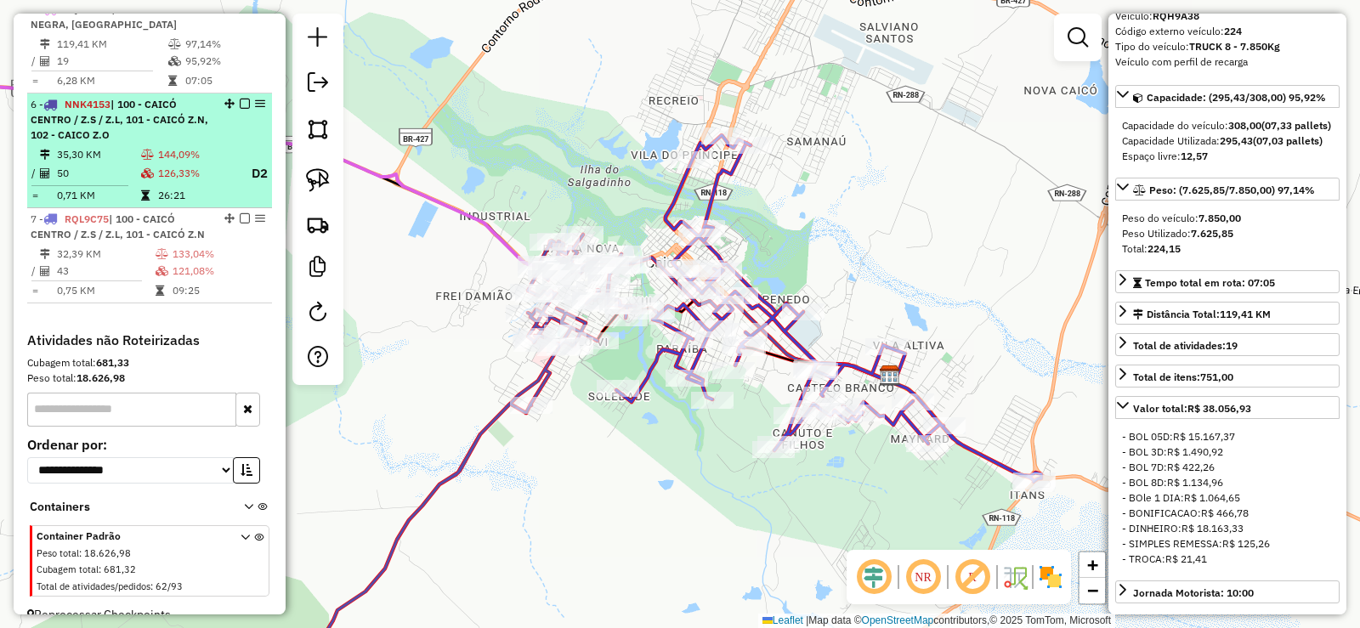
click at [148, 143] on div "6 - NNK4153 | 100 - CAICÓ CENTRO / Z.S / Z.L, 101 - CAICÓ Z.N, 102 - CAICO Z.O" at bounding box center [121, 120] width 180 height 46
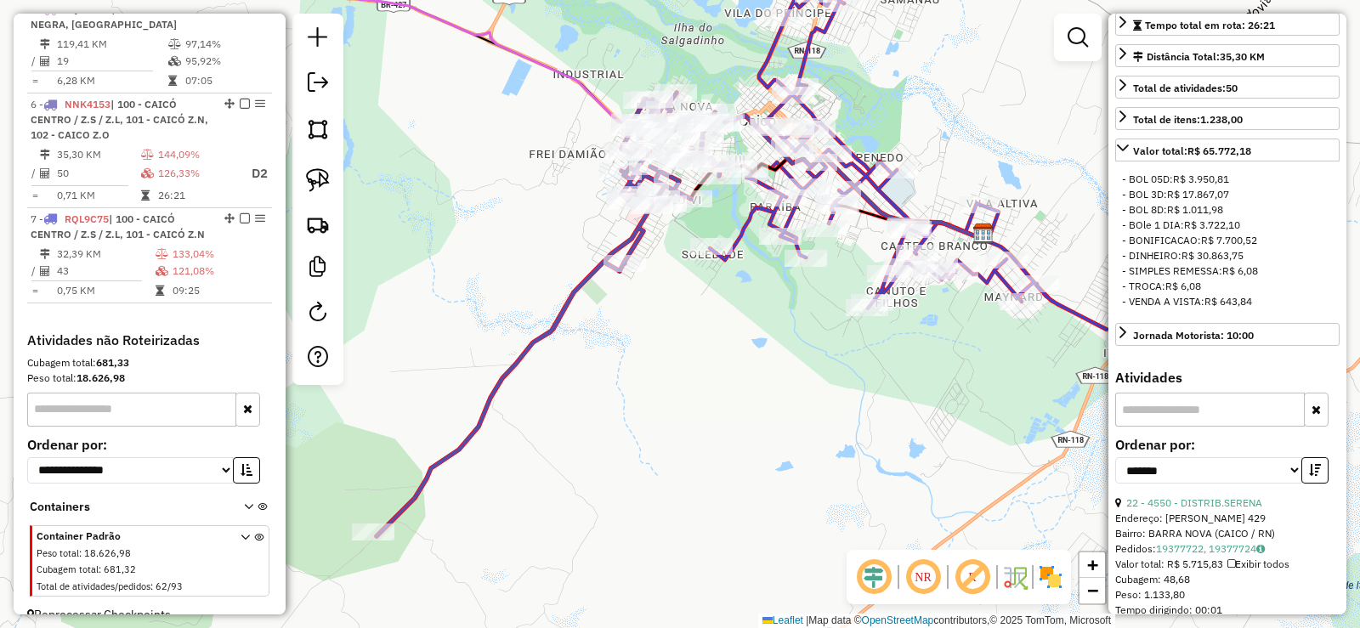
scroll to position [556, 0]
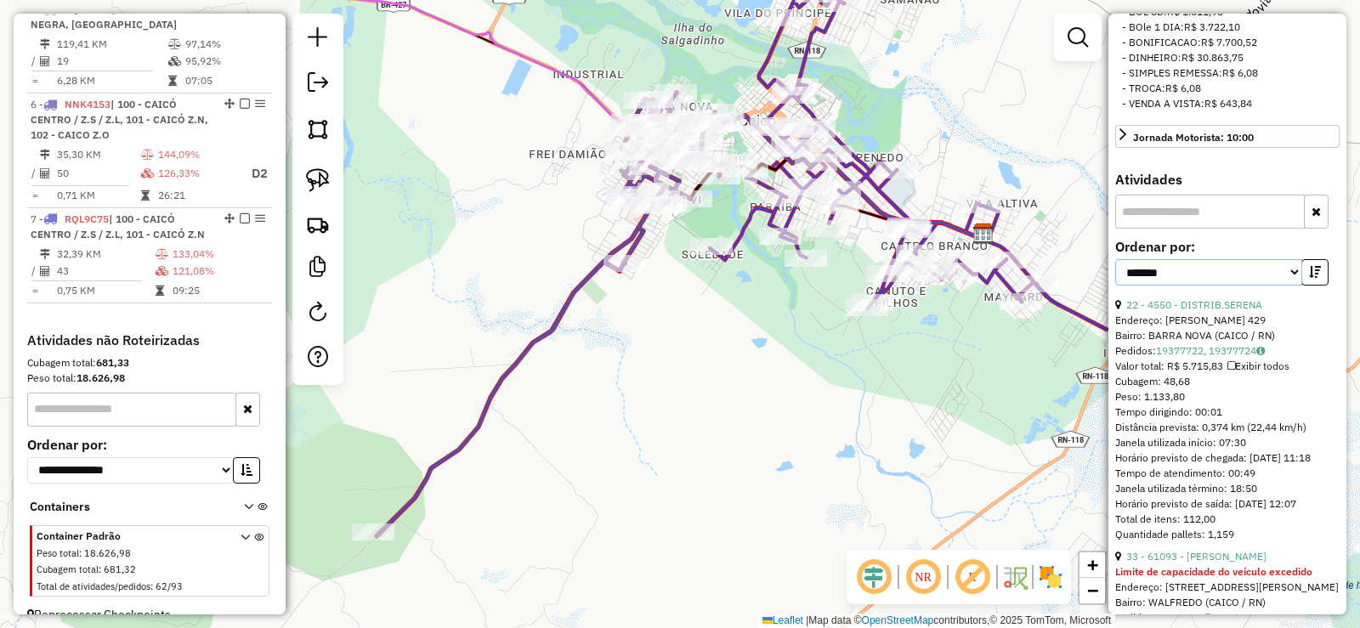
drag, startPoint x: 1283, startPoint y: 311, endPoint x: 1252, endPoint y: 319, distance: 32.4
click at [1283, 286] on select "**********" at bounding box center [1209, 272] width 187 height 26
click at [1316, 229] on button "button" at bounding box center [1316, 212] width 25 height 34
click at [1200, 311] on link "22 - 4550 - DISTRIB.SERENA" at bounding box center [1195, 304] width 136 height 13
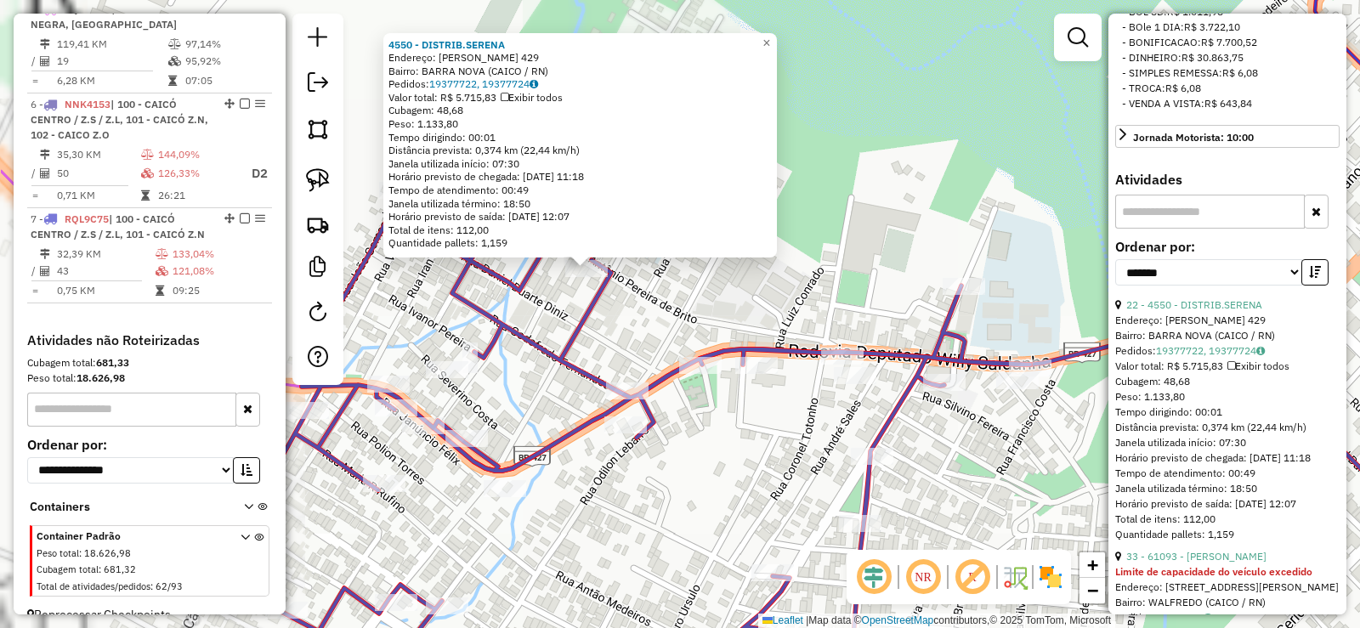
drag, startPoint x: 667, startPoint y: 288, endPoint x: 758, endPoint y: 290, distance: 91.0
click at [758, 290] on div "4550 - DISTRIB.[PERSON_NAME]: [PERSON_NAME] DE BRITO 429 Bairro: BARRA NOVA (CA…" at bounding box center [680, 314] width 1360 height 628
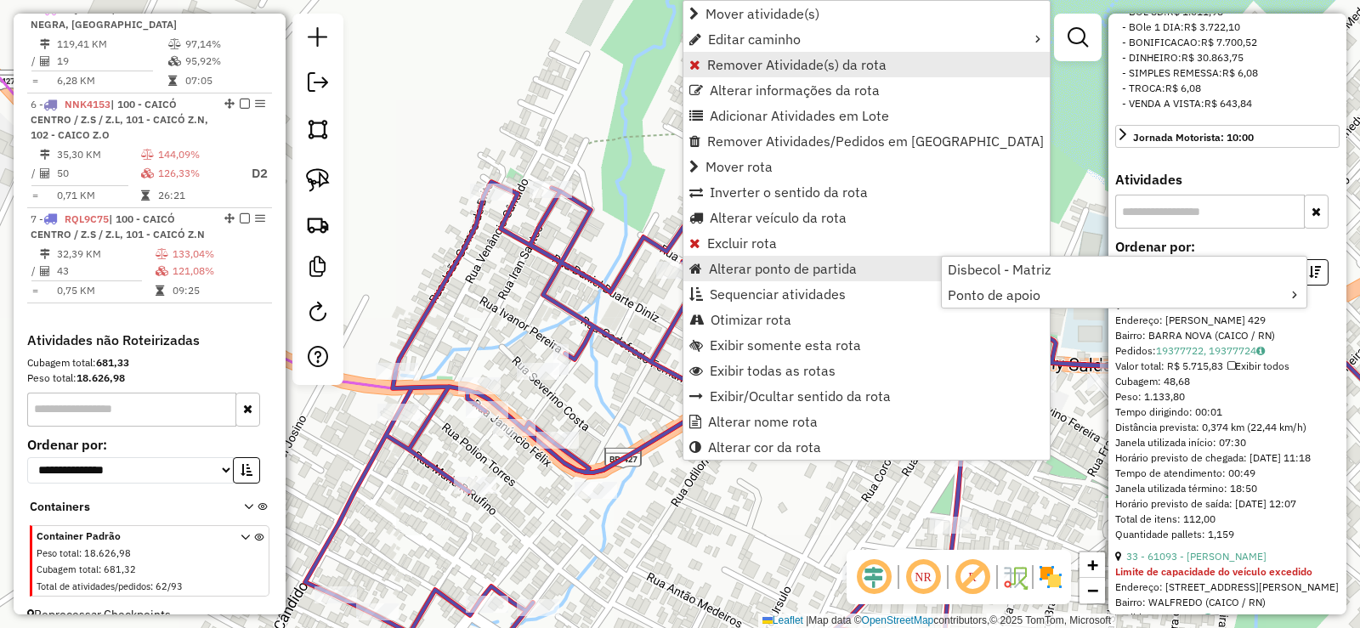
scroll to position [809, 0]
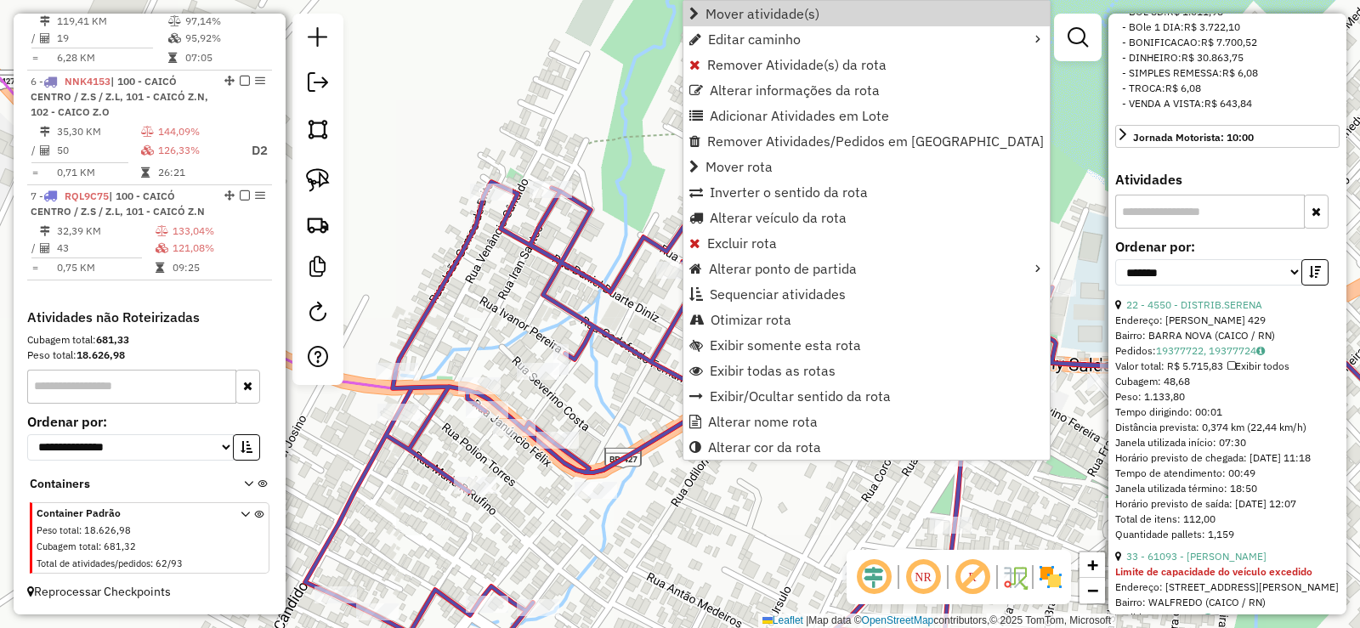
drag, startPoint x: 713, startPoint y: 13, endPoint x: 667, endPoint y: 31, distance: 50.1
click at [704, 13] on link "Mover atividade(s)" at bounding box center [867, 14] width 366 height 26
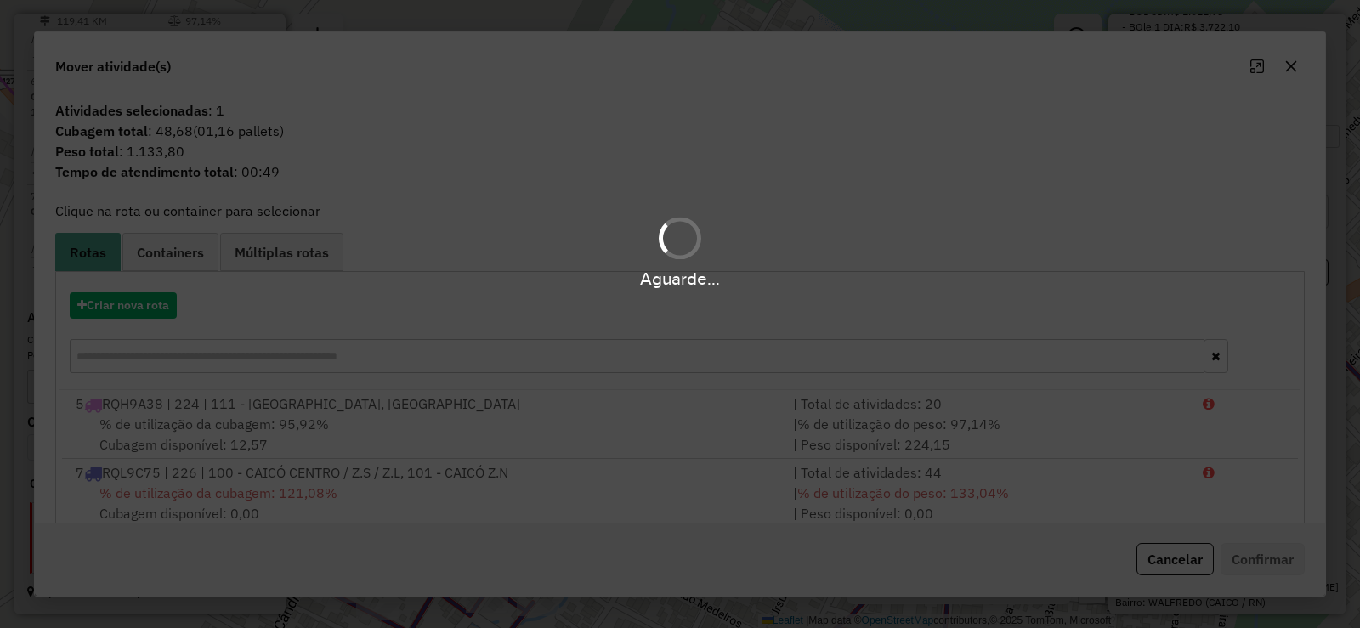
click at [128, 303] on hb-app "Aguarde... Pop-up bloqueado! Seu navegador bloqueou automáticamente a abertura …" at bounding box center [680, 314] width 1360 height 628
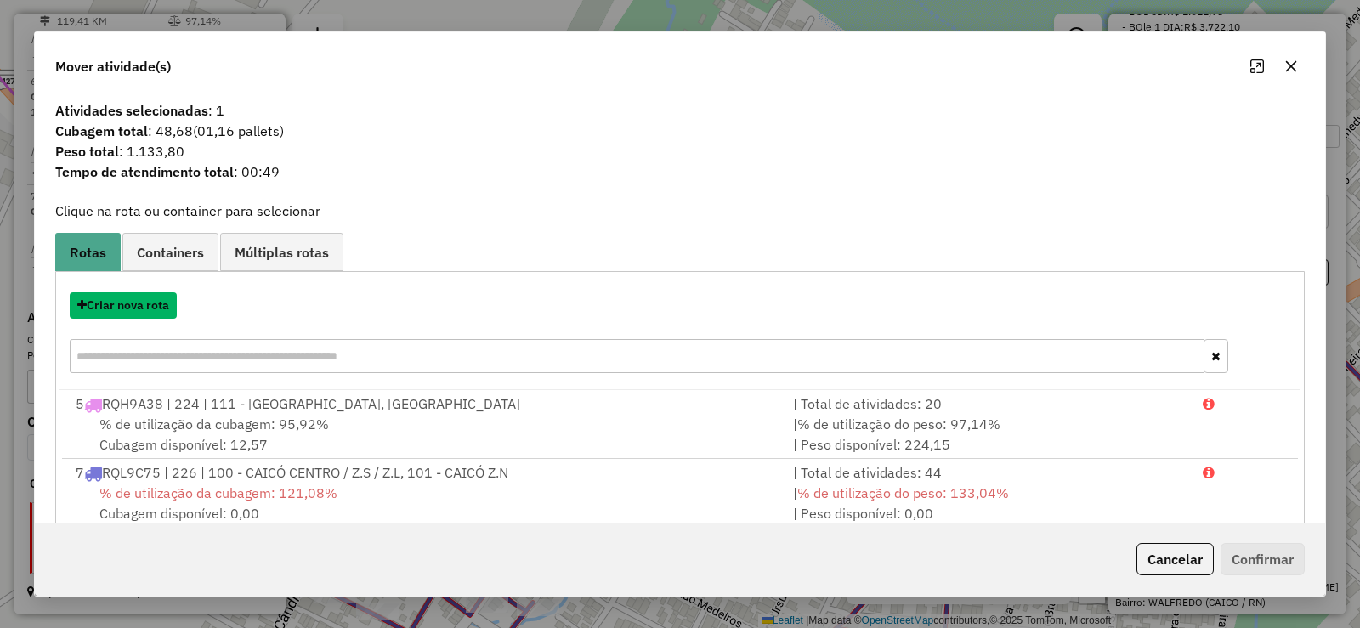
click at [128, 303] on button "Criar nova rota" at bounding box center [123, 305] width 107 height 26
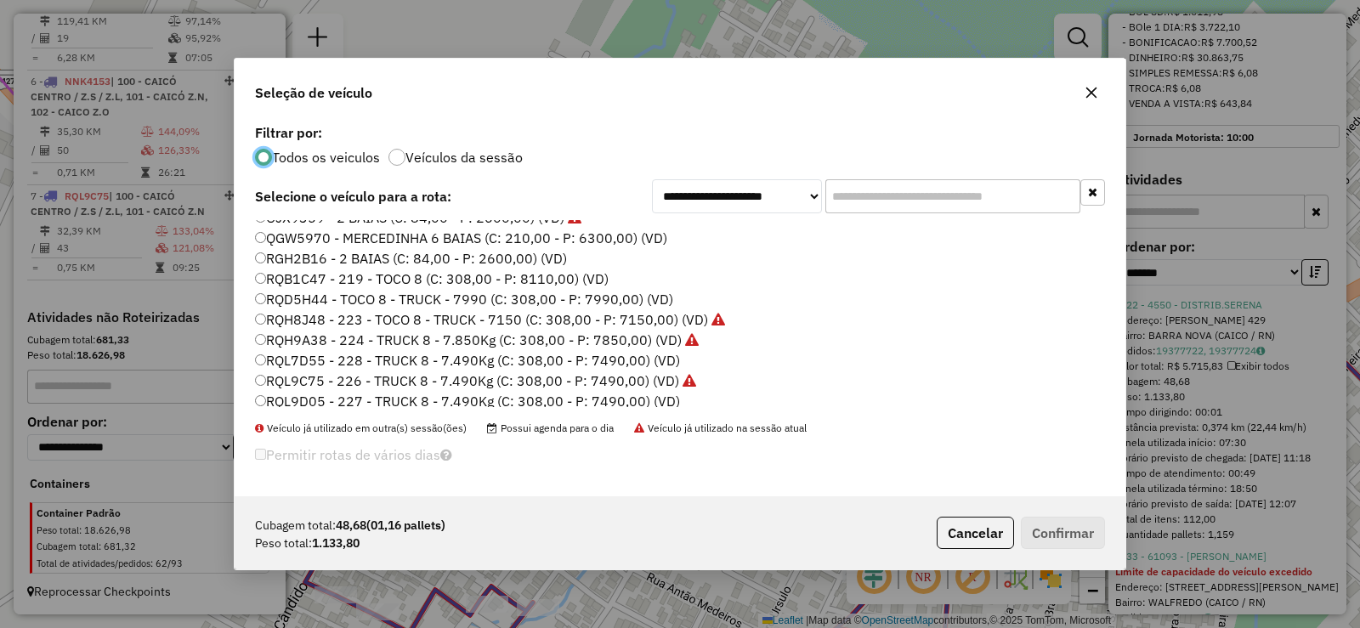
scroll to position [201, 0]
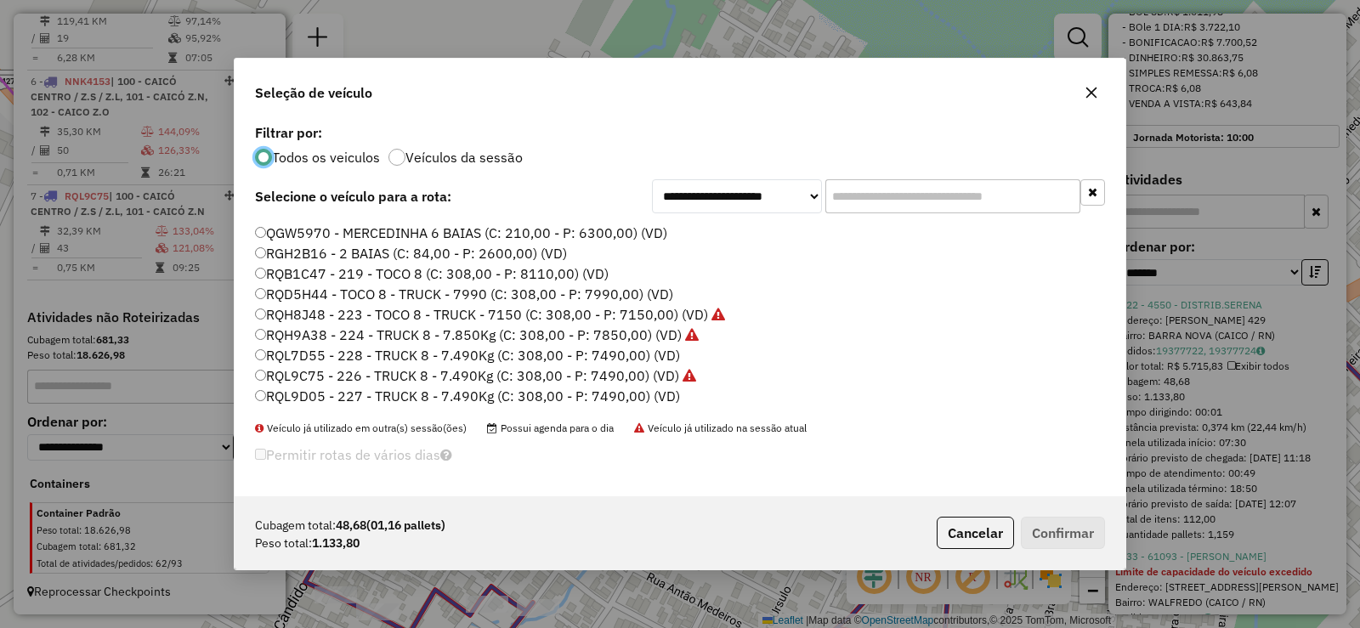
click at [355, 288] on label "RQD5H44 - TOCO 8 - TRUCK - 7990 (C: 308,00 - P: 7990,00) (VD)" at bounding box center [464, 294] width 418 height 20
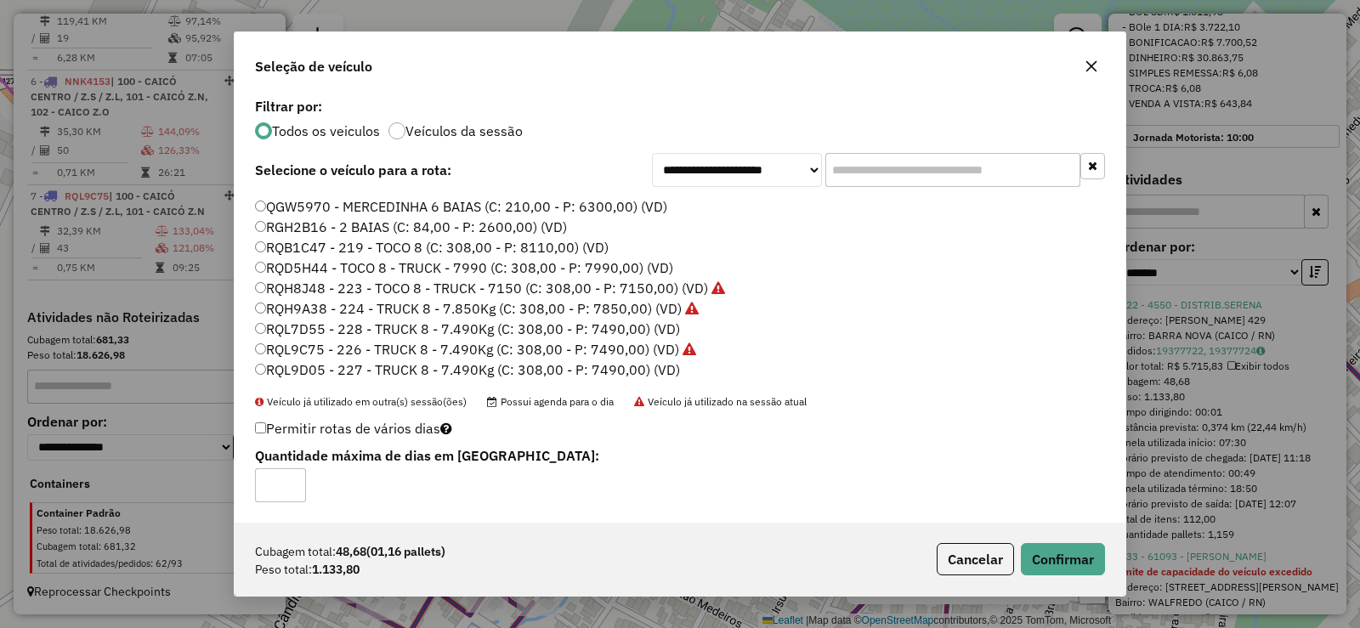
click at [1105, 561] on div "Cubagem total: 48,68 (01,16 pallets) Peso total: 1.133,80 Cancelar Confirmar" at bounding box center [680, 559] width 891 height 73
click at [1065, 559] on button "Confirmar" at bounding box center [1063, 559] width 84 height 32
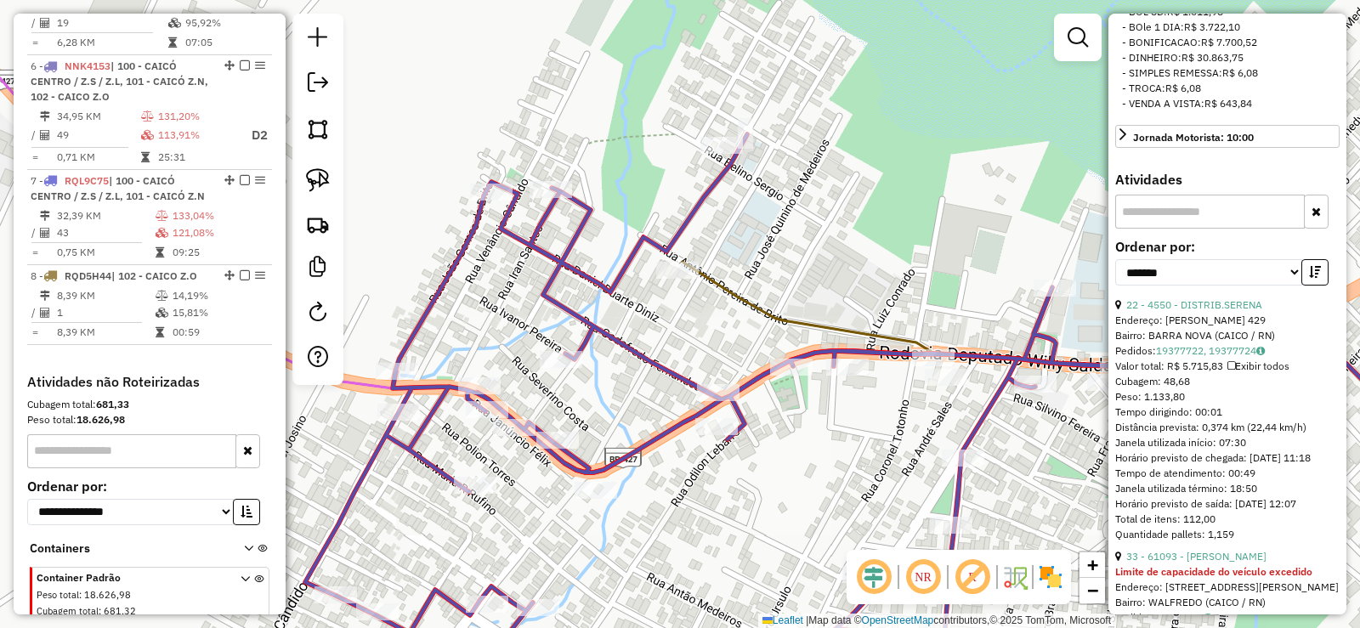
scroll to position [866, 0]
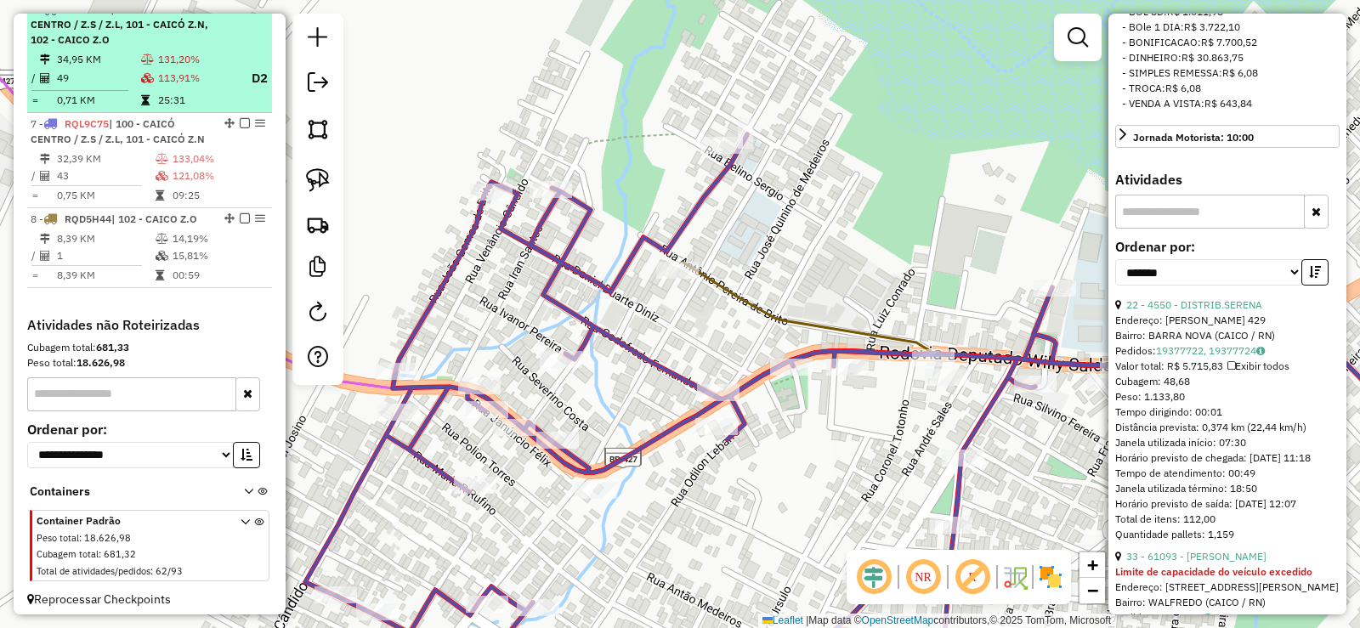
click at [157, 68] on td "131,20%" at bounding box center [196, 59] width 79 height 17
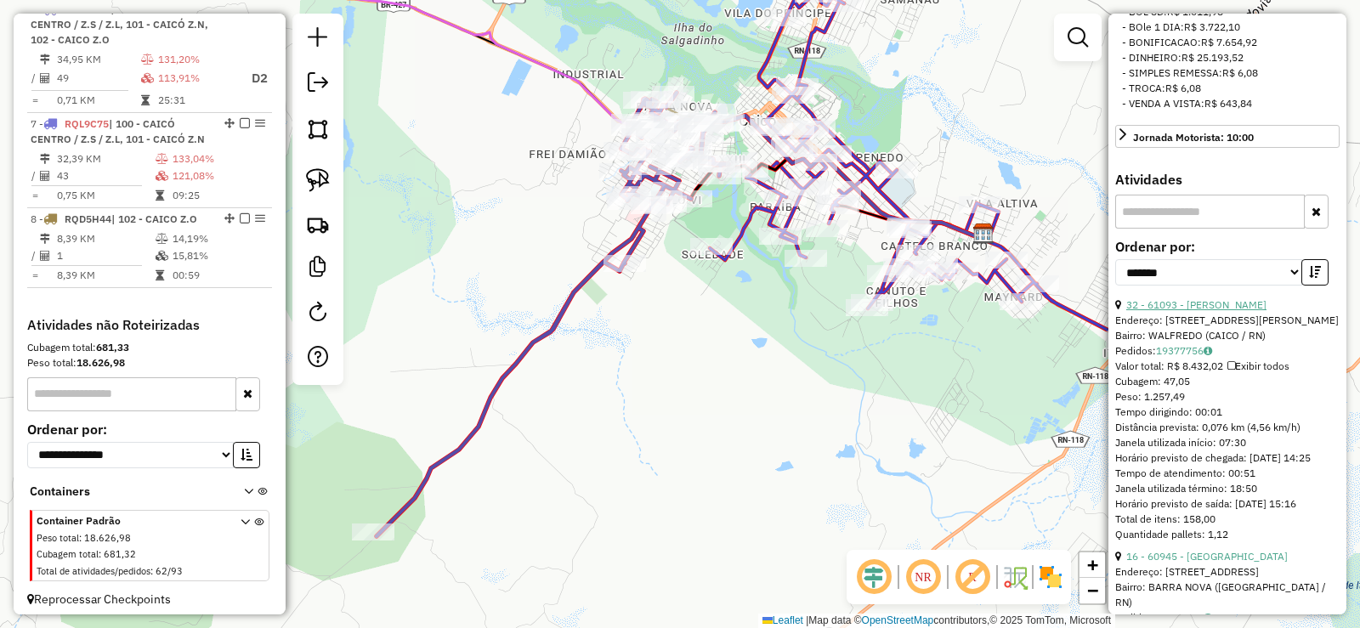
click at [1242, 311] on link "32 - 61093 - [PERSON_NAME]" at bounding box center [1197, 304] width 140 height 13
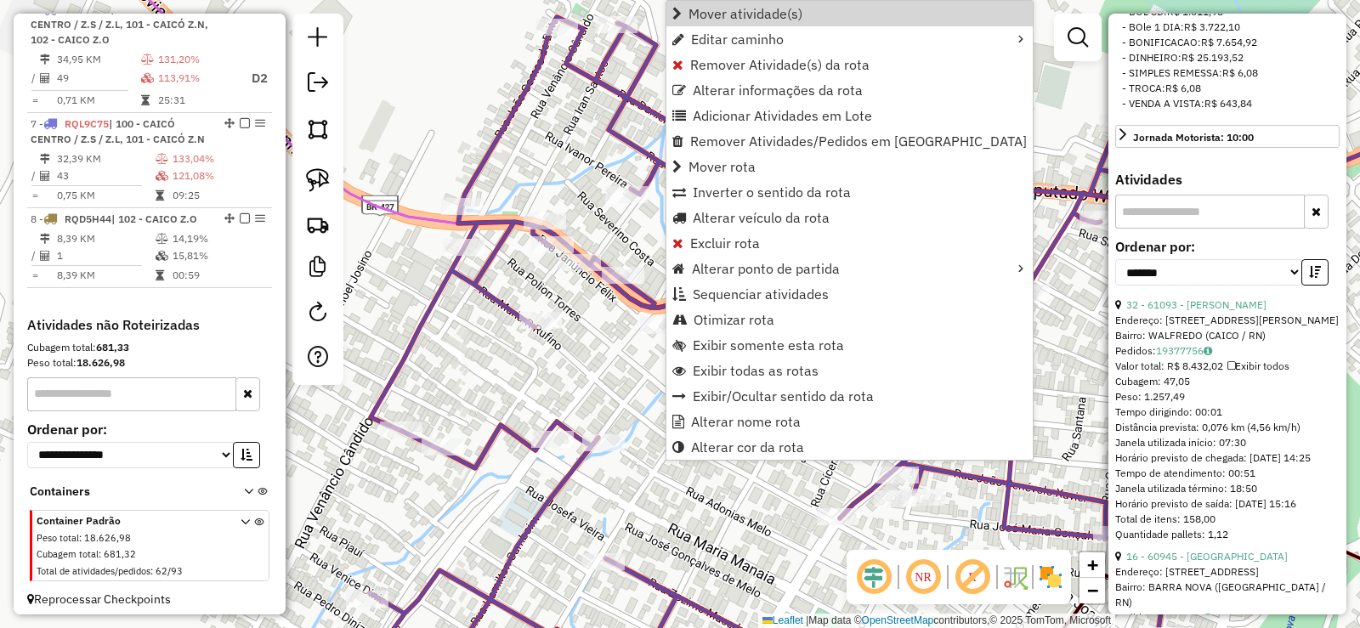
drag, startPoint x: 724, startPoint y: 19, endPoint x: 671, endPoint y: 57, distance: 65.1
click at [722, 19] on span "Mover atividade(s)" at bounding box center [746, 14] width 114 height 14
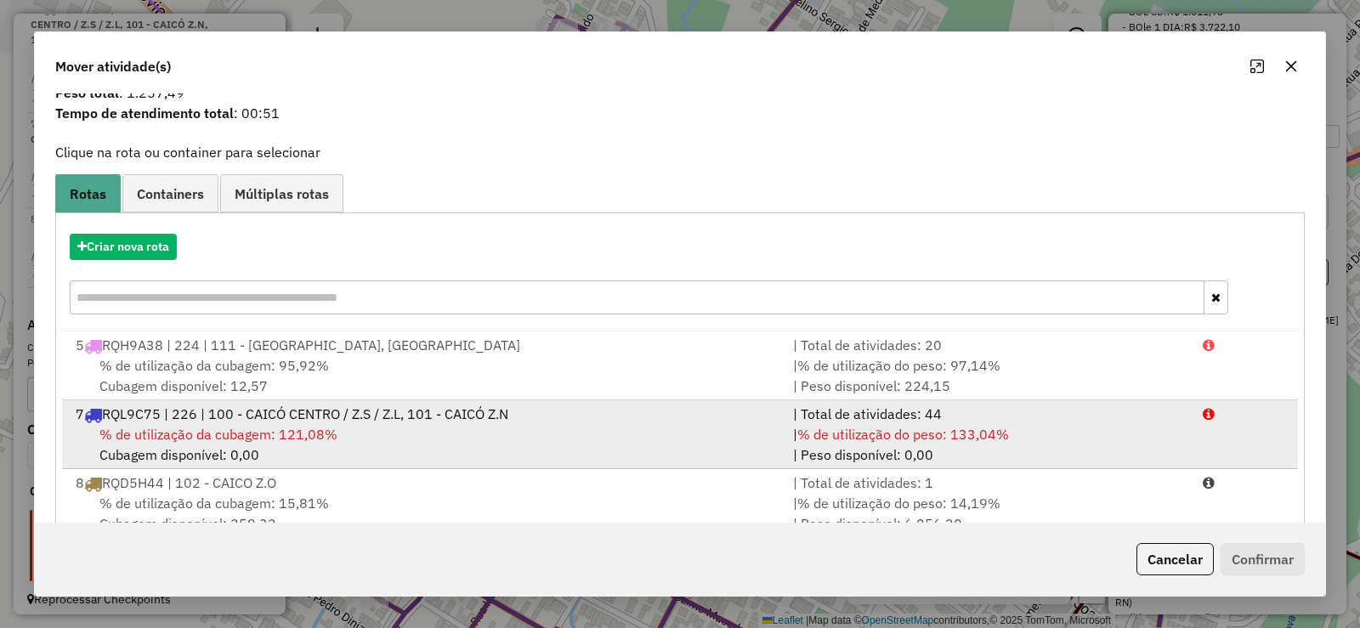
scroll to position [104, 0]
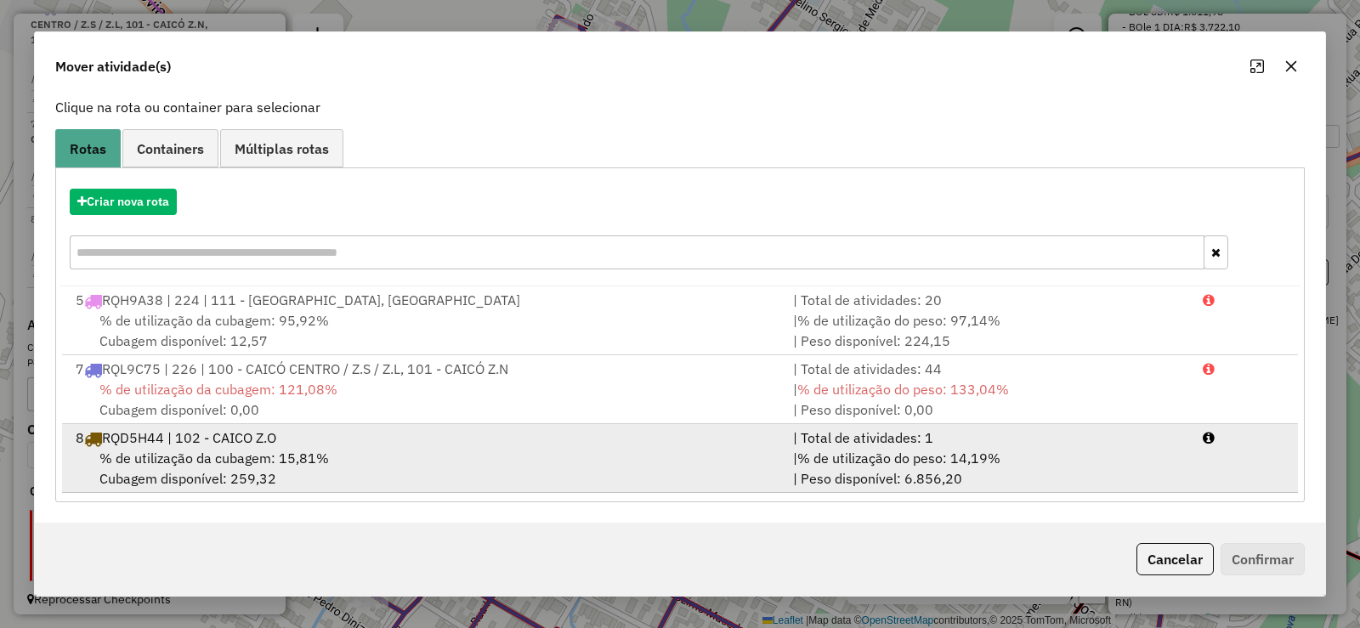
click at [292, 450] on span "% de utilização da cubagem: 15,81%" at bounding box center [214, 458] width 230 height 17
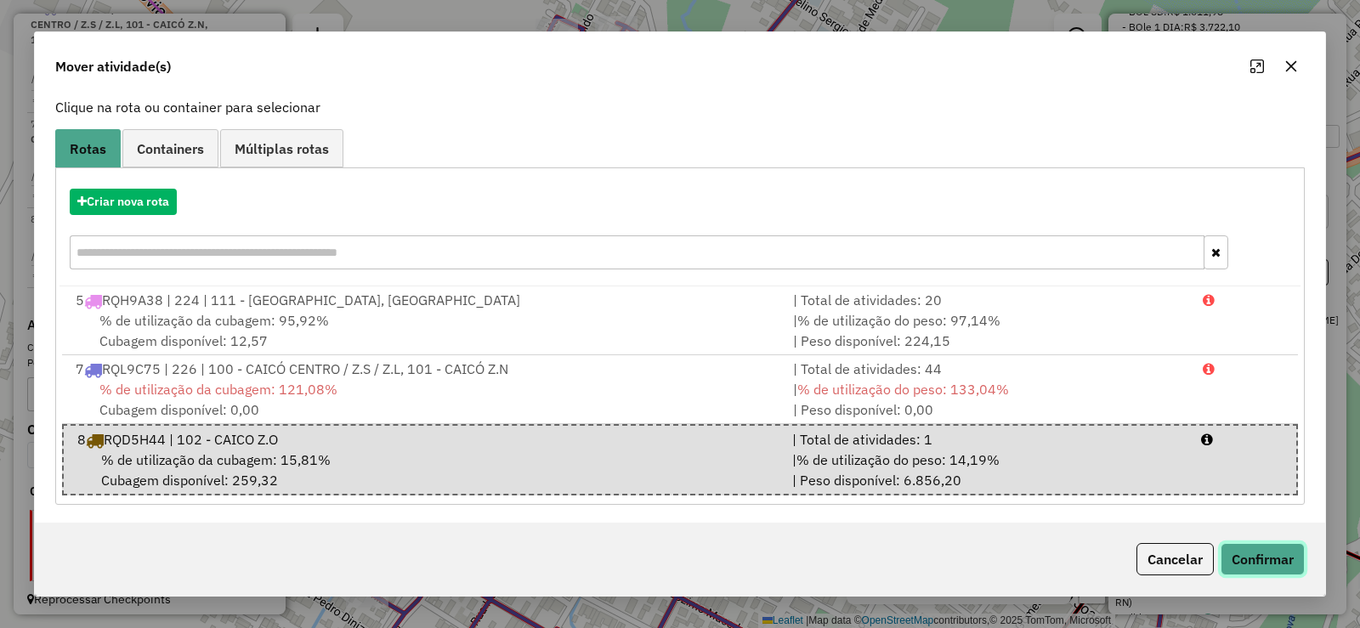
click at [1279, 562] on button "Confirmar" at bounding box center [1263, 559] width 84 height 32
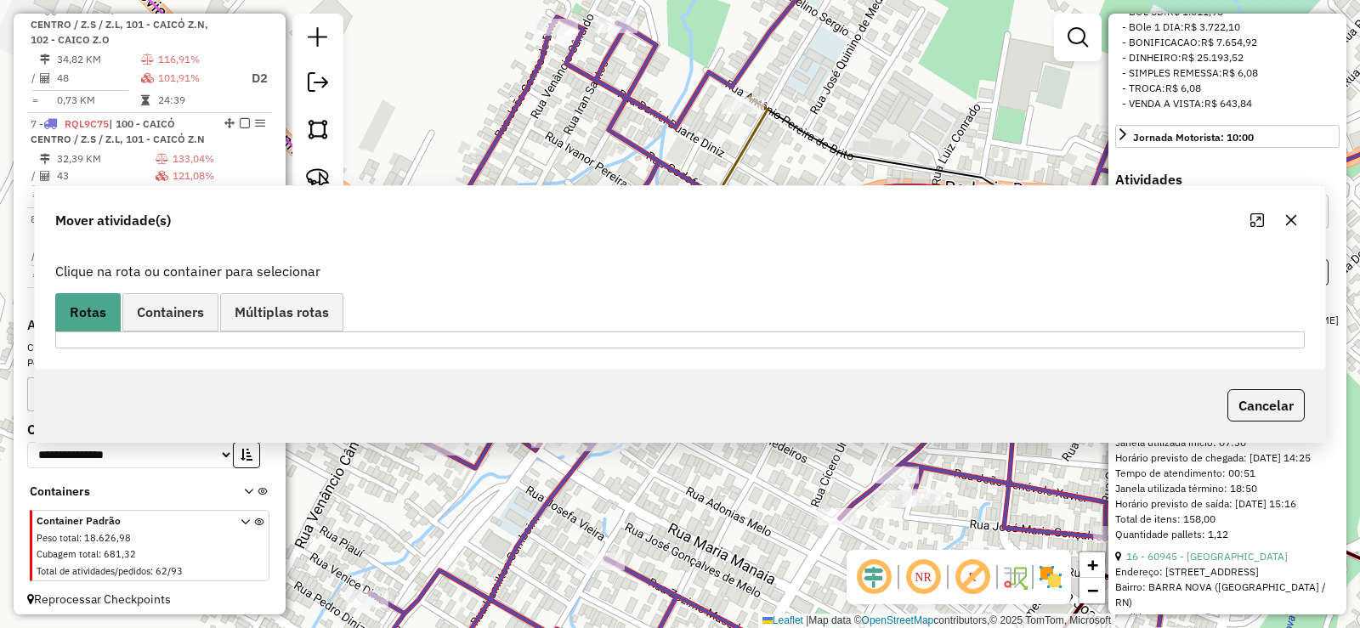
scroll to position [0, 0]
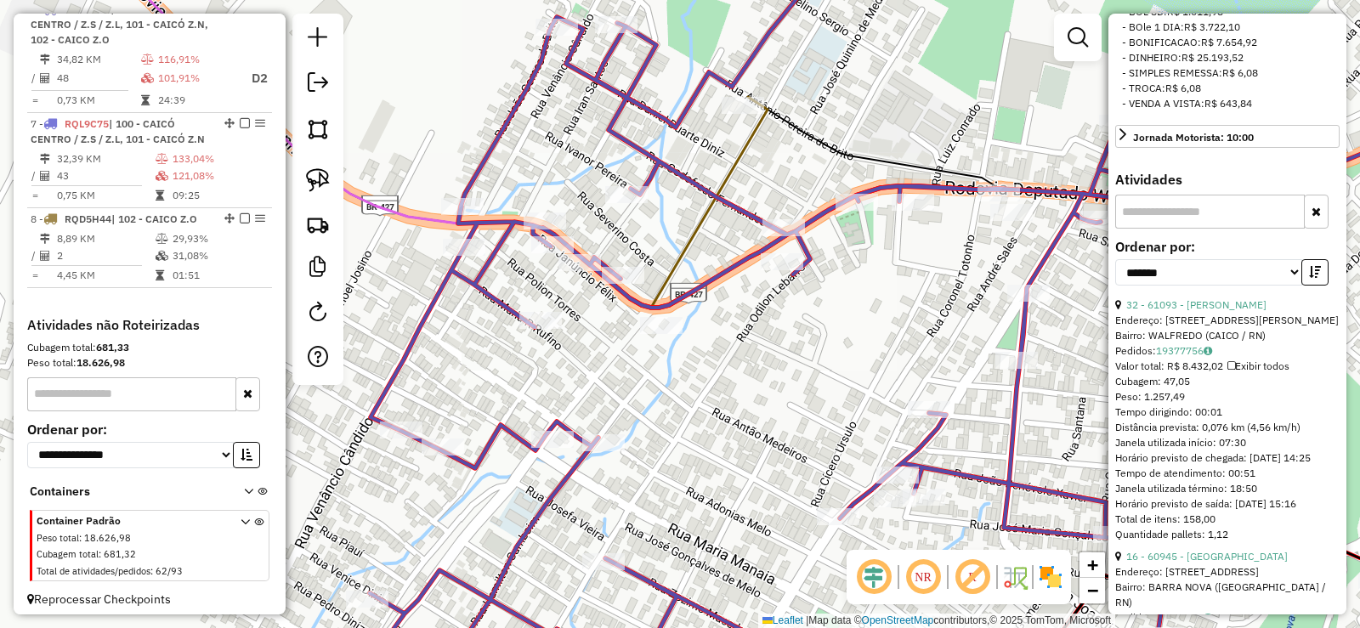
drag, startPoint x: 119, startPoint y: 64, endPoint x: 1053, endPoint y: 147, distance: 937.3
click at [119, 65] on li "6 - NNK4153 | 100 - CAICÓ CENTRO / Z.S / Z.L, 101 - CAICÓ Z.N, 102 - CAICO Z.O …" at bounding box center [149, 55] width 245 height 115
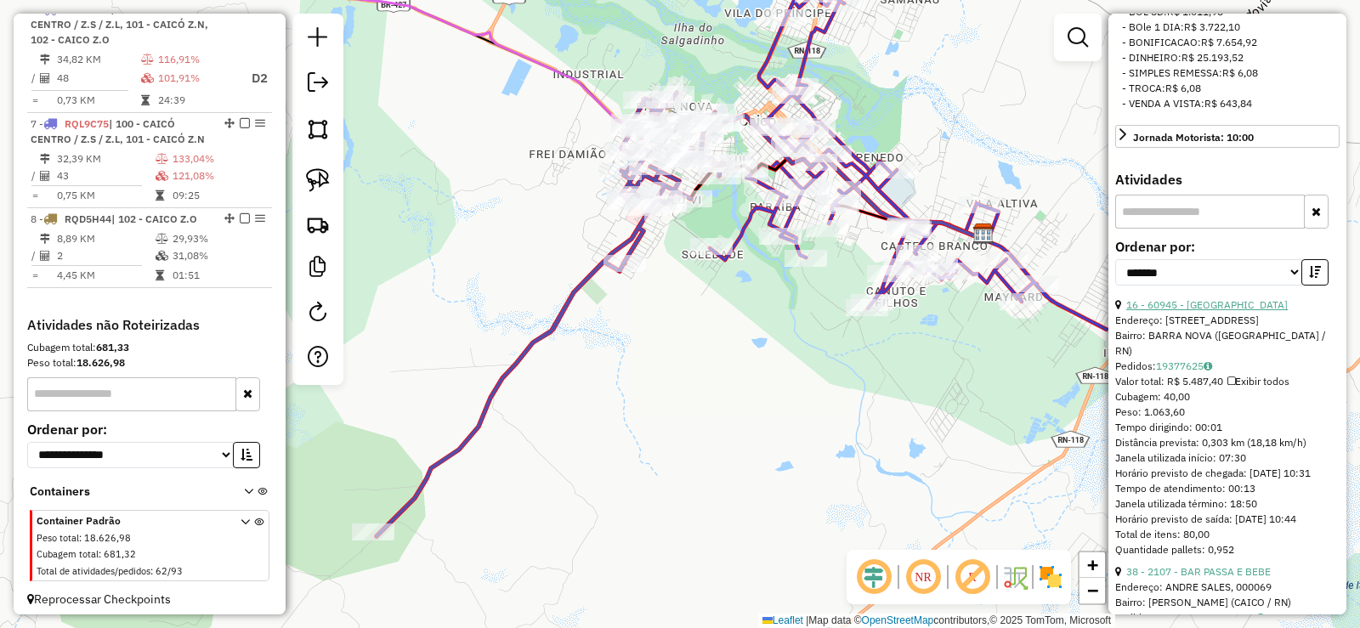
click at [1228, 311] on link "16 - 60945 - [GEOGRAPHIC_DATA]" at bounding box center [1208, 304] width 162 height 13
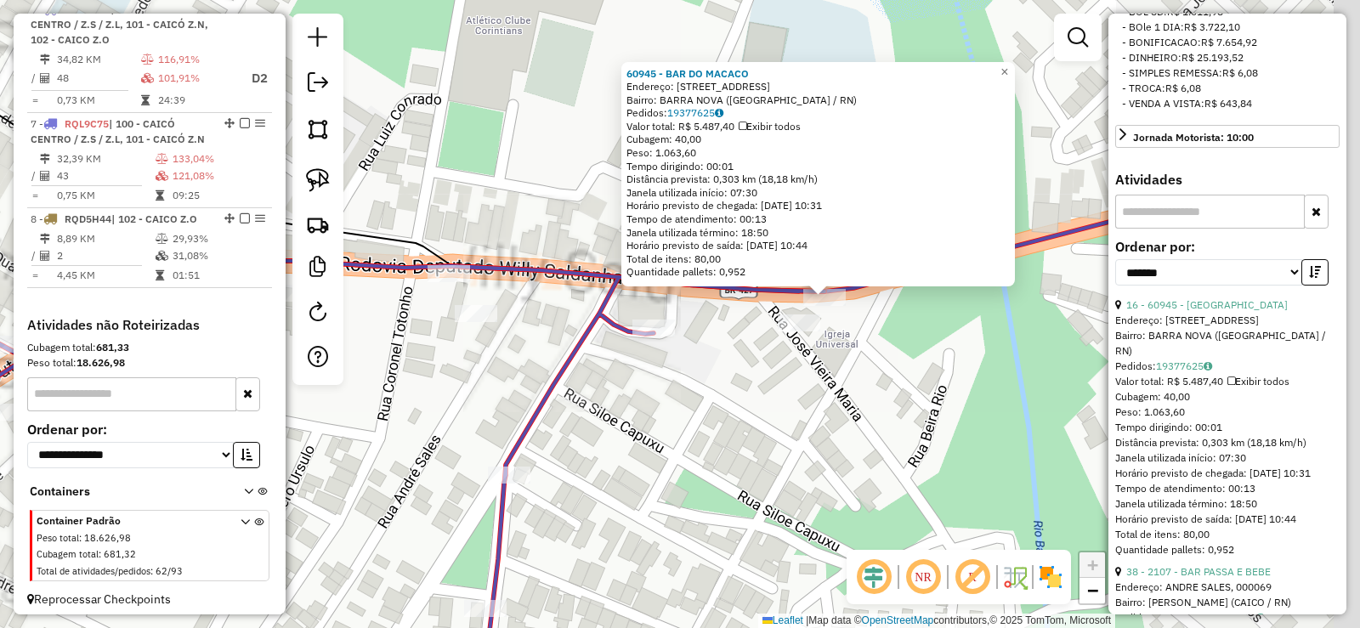
drag, startPoint x: 983, startPoint y: 387, endPoint x: 754, endPoint y: 350, distance: 231.6
click at [748, 398] on div "60945 - BAR DO MACACO Endereço: R PROJETADA, [GEOGRAPHIC_DATA]: [GEOGRAPHIC_DAT…" at bounding box center [680, 314] width 1360 height 628
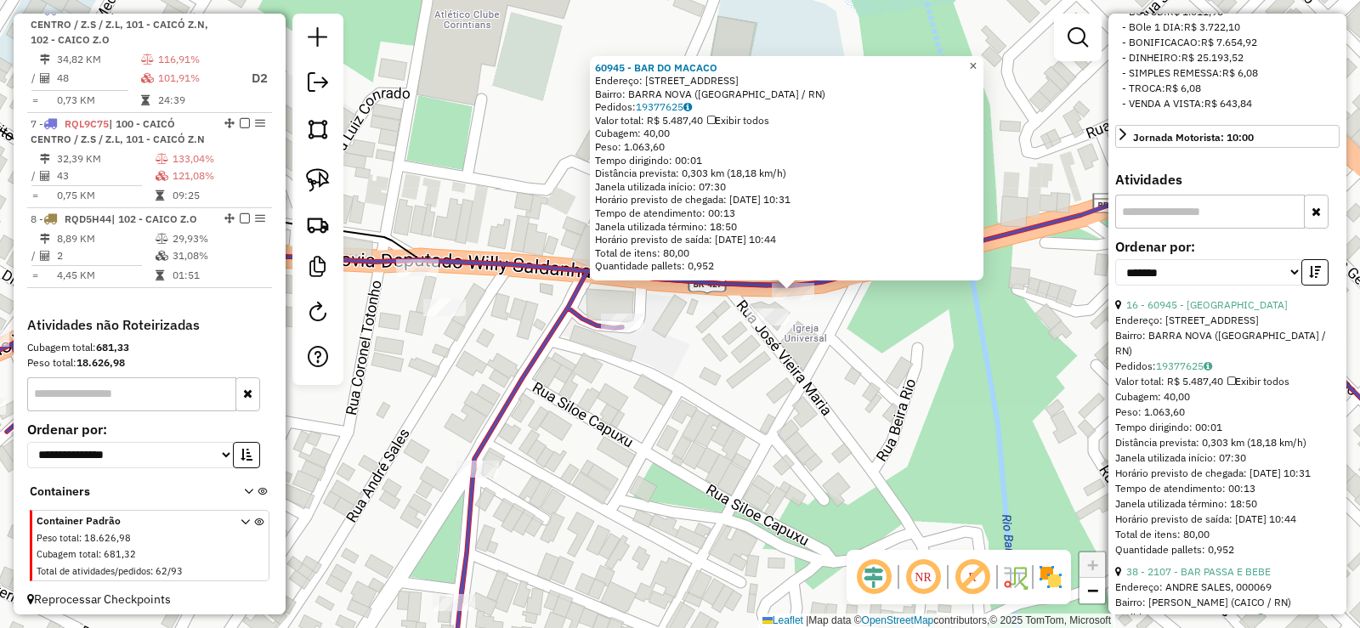
click at [977, 64] on span "×" at bounding box center [973, 66] width 8 height 14
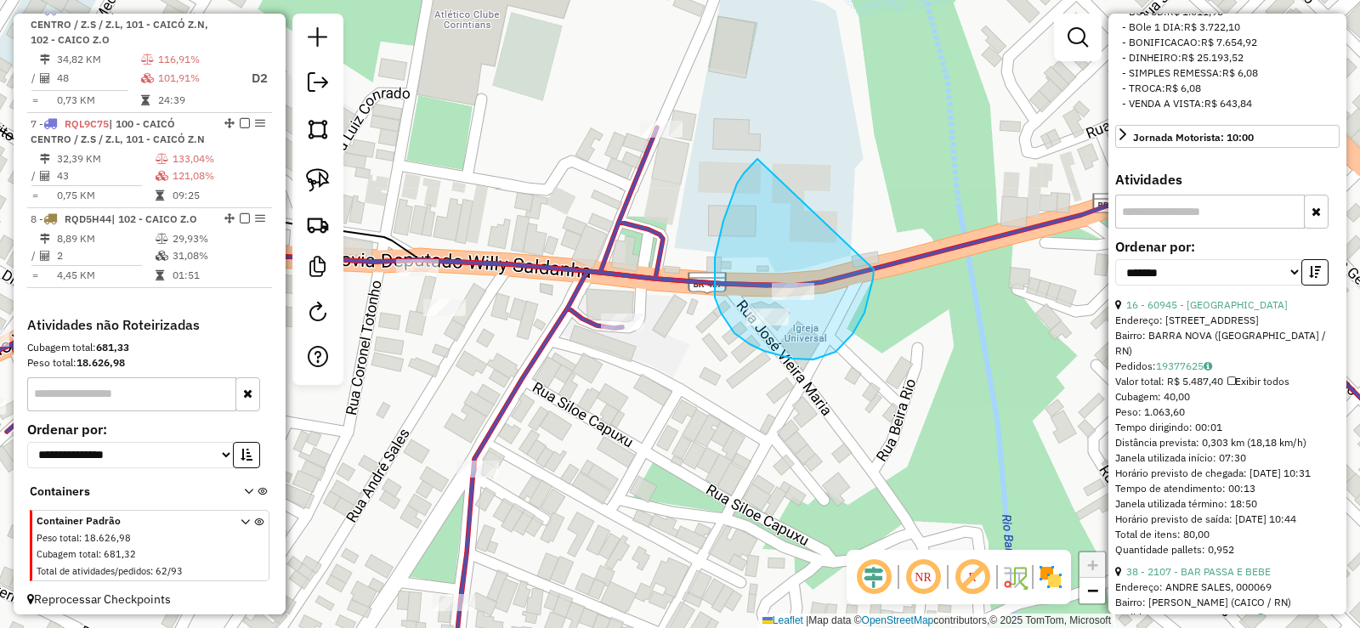
drag, startPoint x: 752, startPoint y: 163, endPoint x: 839, endPoint y: 252, distance: 123.9
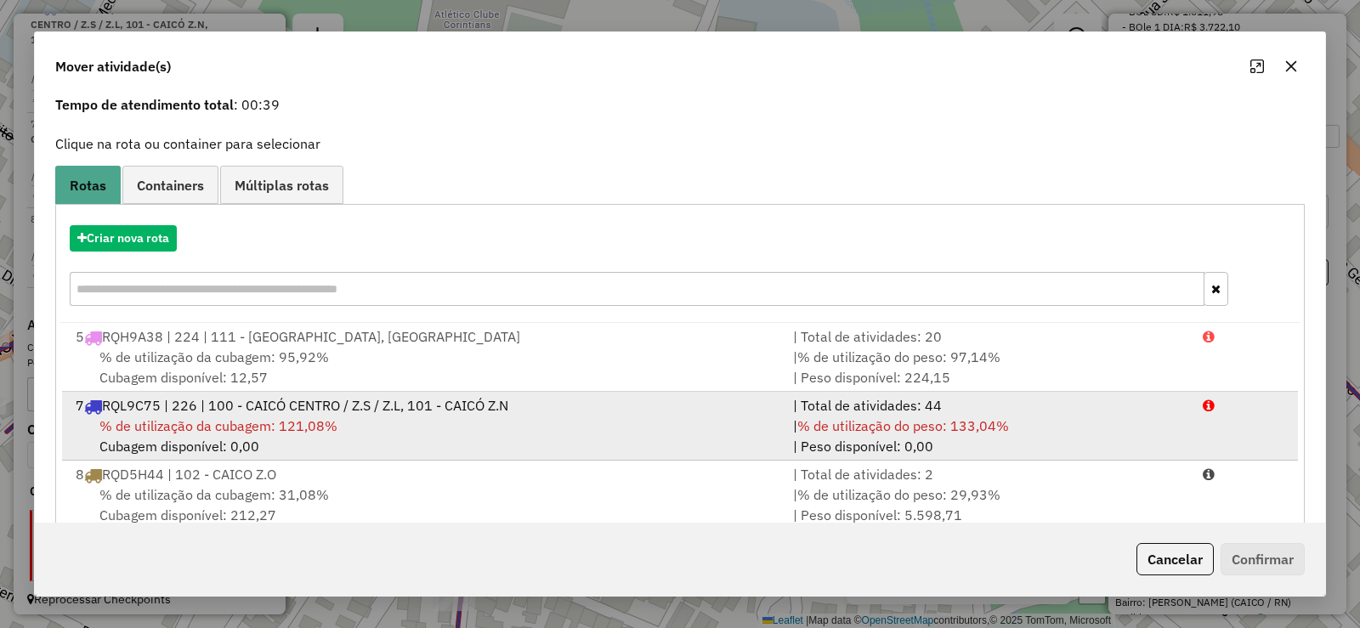
scroll to position [104, 0]
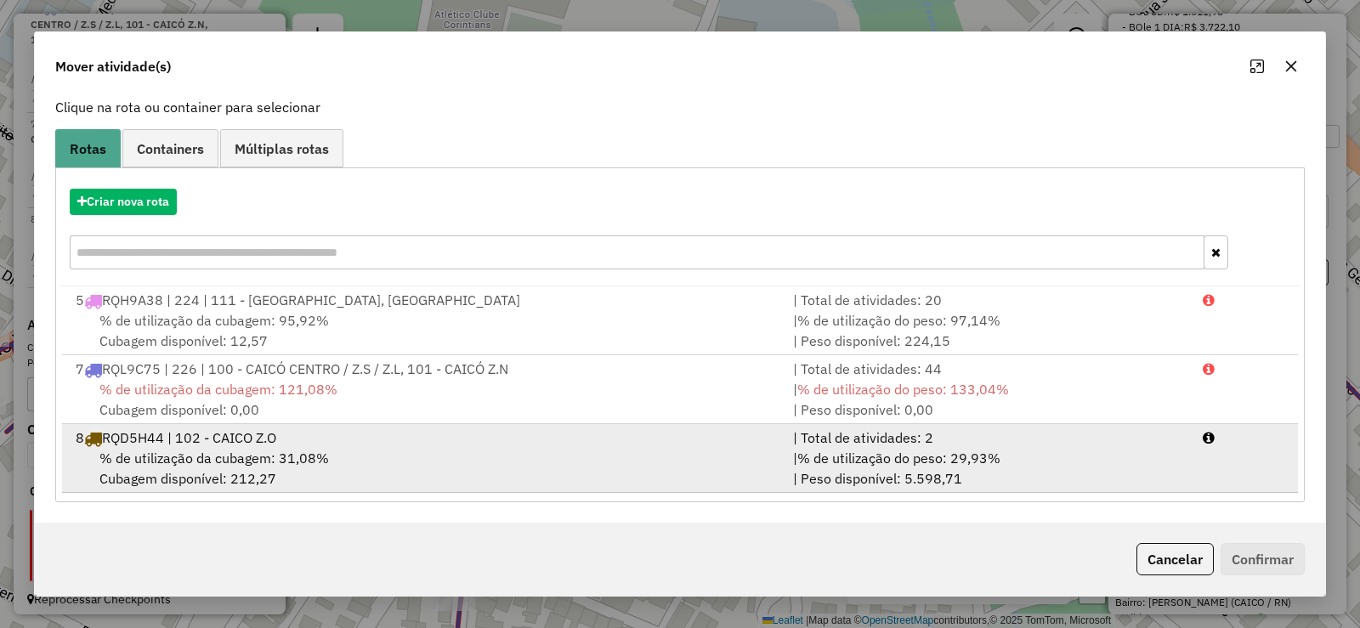
click at [266, 451] on span "% de utilização da cubagem: 31,08%" at bounding box center [214, 458] width 230 height 17
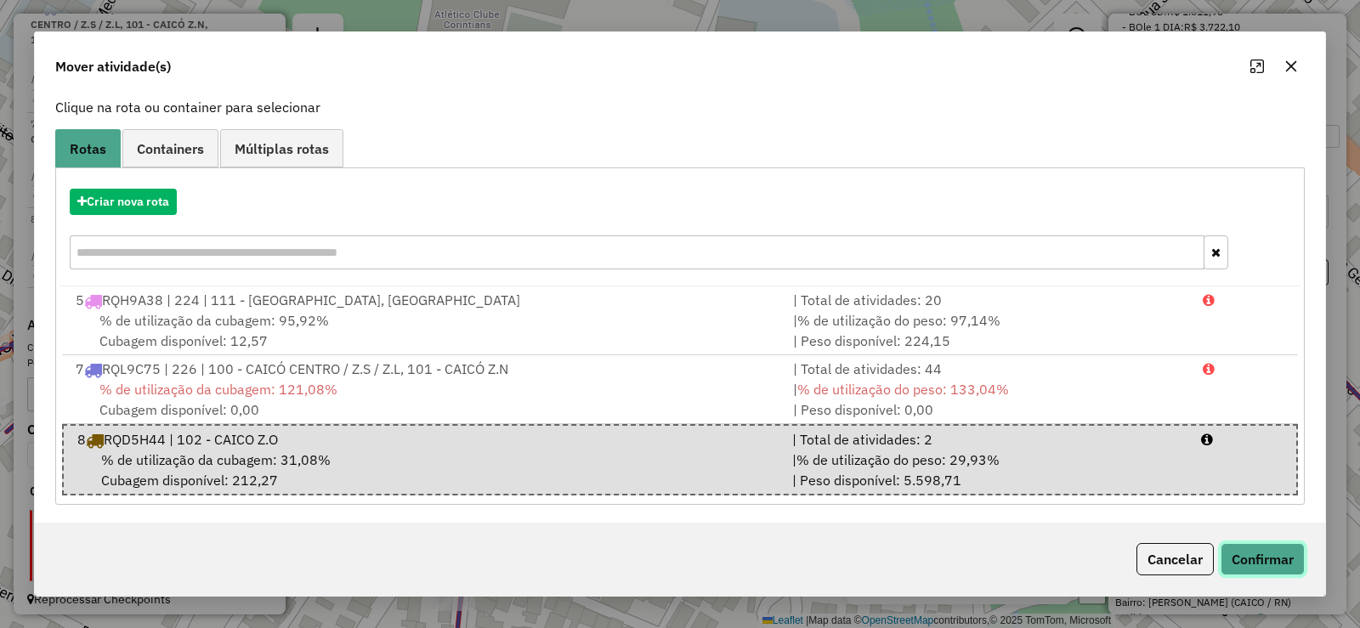
click at [1237, 550] on button "Confirmar" at bounding box center [1263, 559] width 84 height 32
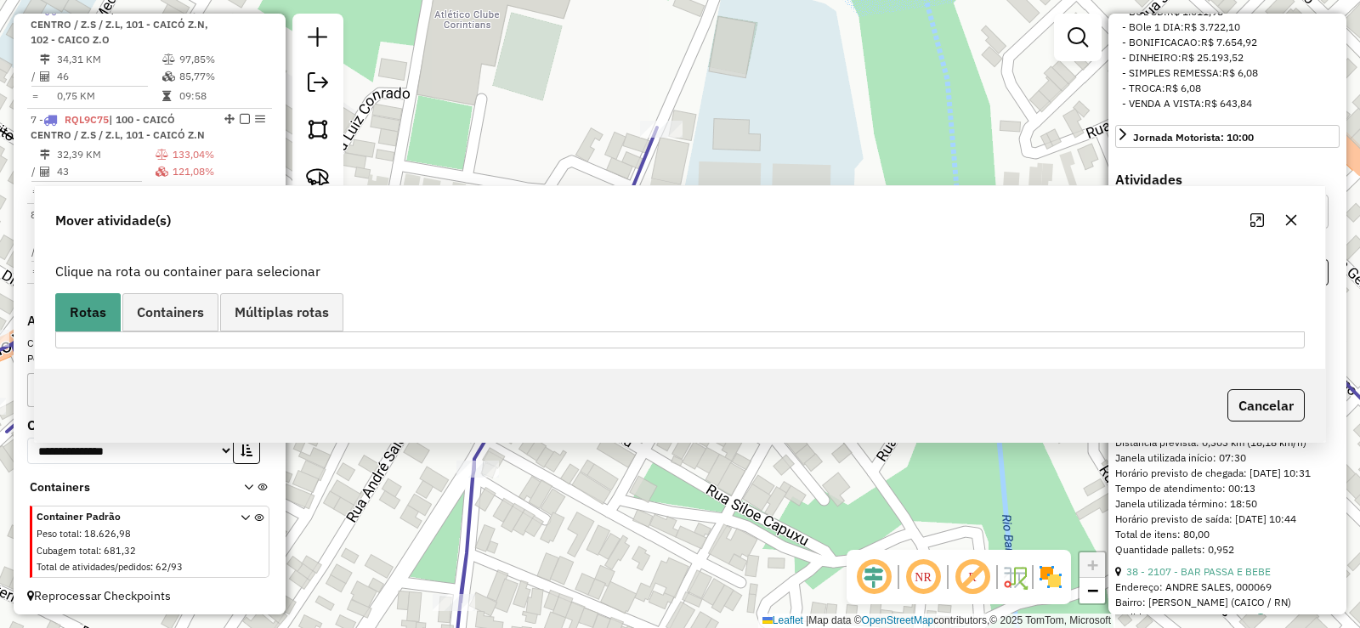
scroll to position [0, 0]
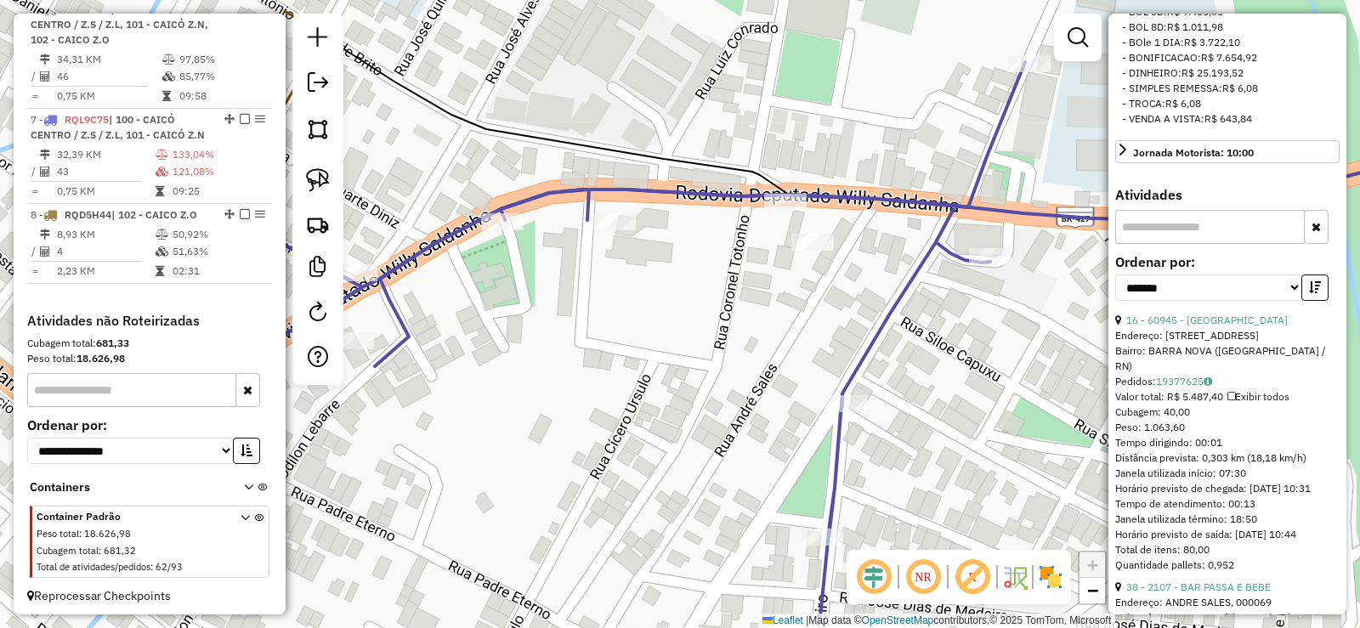
drag, startPoint x: 630, startPoint y: 318, endPoint x: 789, endPoint y: 272, distance: 165.5
click at [800, 281] on div "Janela de atendimento Grade de atendimento Capacidade Transportadoras Veículos …" at bounding box center [680, 314] width 1360 height 628
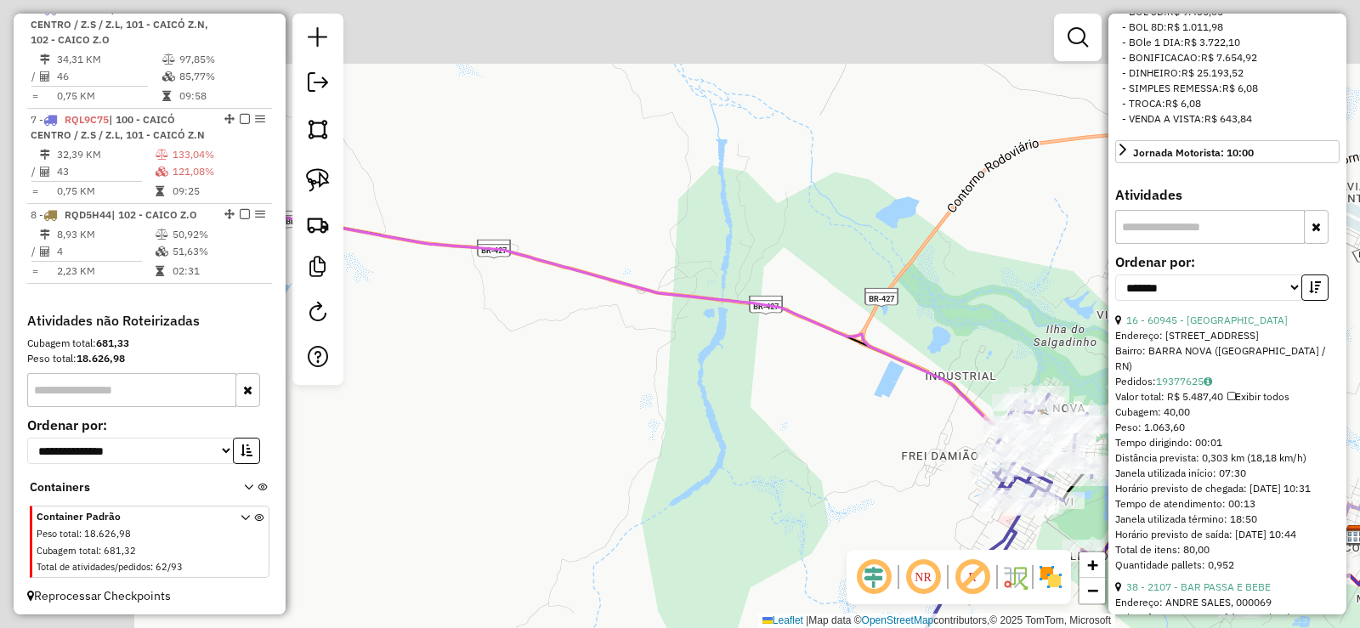
drag, startPoint x: 519, startPoint y: 200, endPoint x: 674, endPoint y: 289, distance: 179.4
click at [815, 326] on icon at bounding box center [759, 371] width 1190 height 338
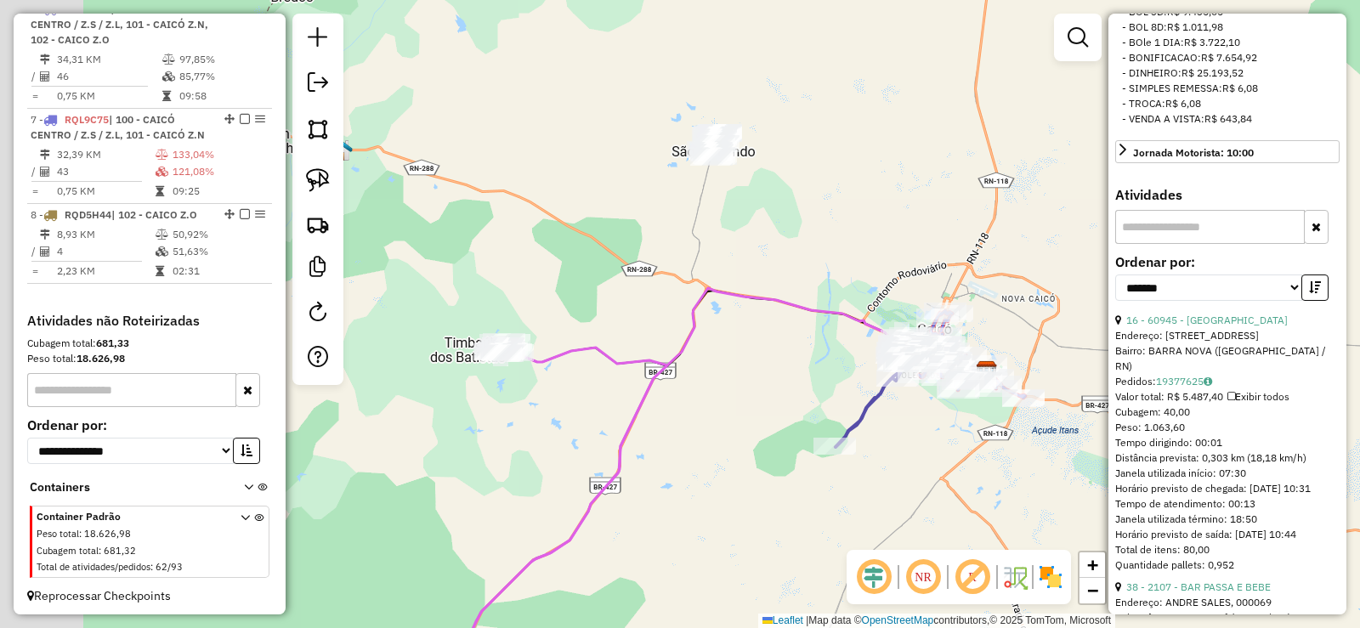
drag, startPoint x: 480, startPoint y: 201, endPoint x: 723, endPoint y: 230, distance: 245.0
click at [723, 230] on div "Janela de atendimento Grade de atendimento Capacidade Transportadoras Veículos …" at bounding box center [680, 314] width 1360 height 628
drag, startPoint x: 723, startPoint y: 230, endPoint x: 687, endPoint y: 264, distance: 49.3
click at [687, 264] on div "Janela de atendimento Grade de atendimento Capacidade Transportadoras Veículos …" at bounding box center [680, 314] width 1360 height 628
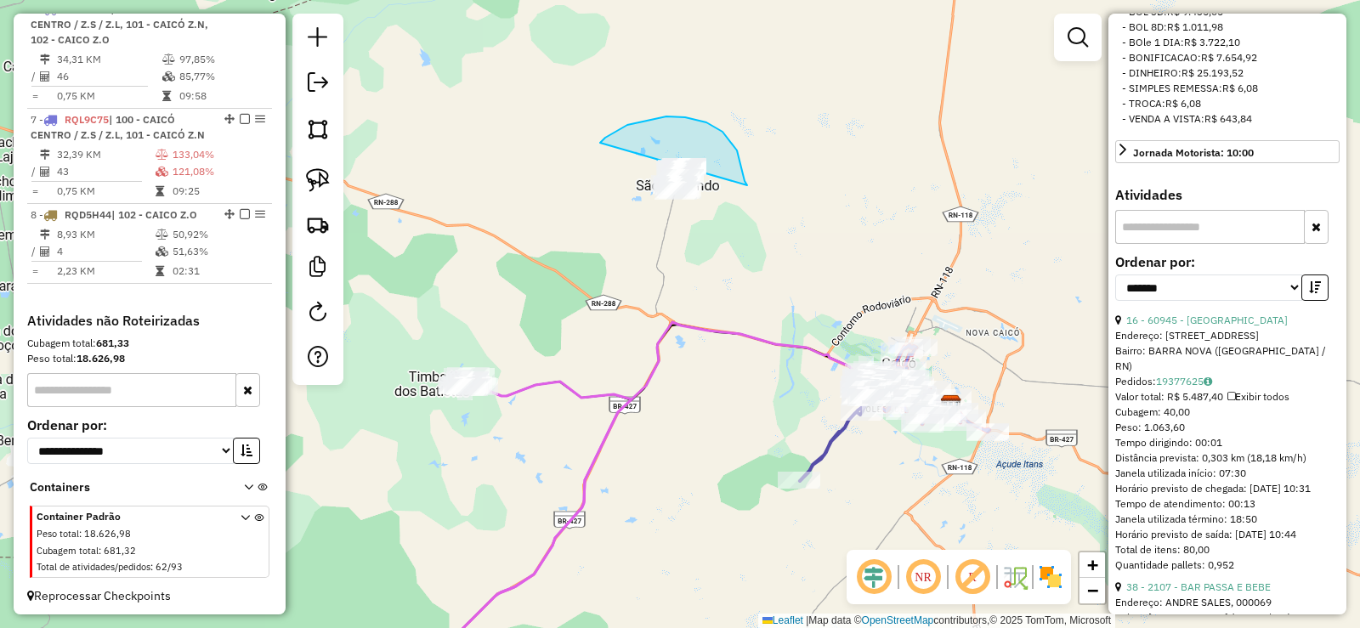
drag, startPoint x: 747, startPoint y: 185, endPoint x: 667, endPoint y: 220, distance: 87.2
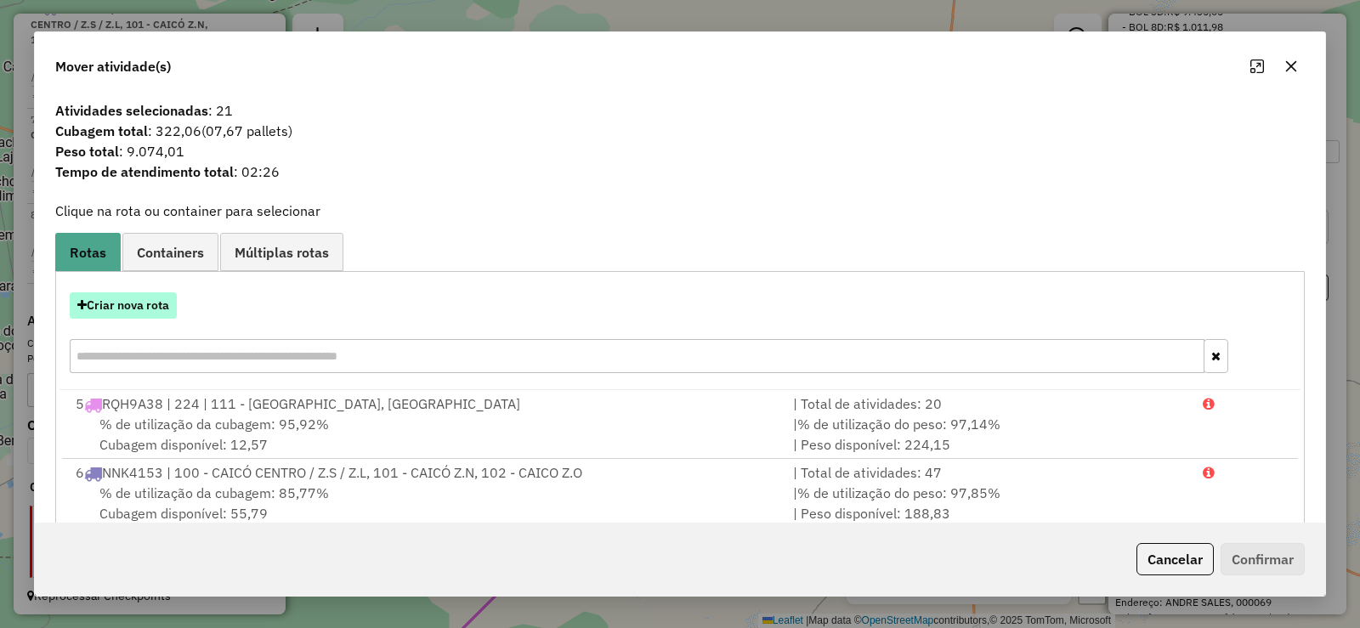
click at [142, 314] on button "Criar nova rota" at bounding box center [123, 305] width 107 height 26
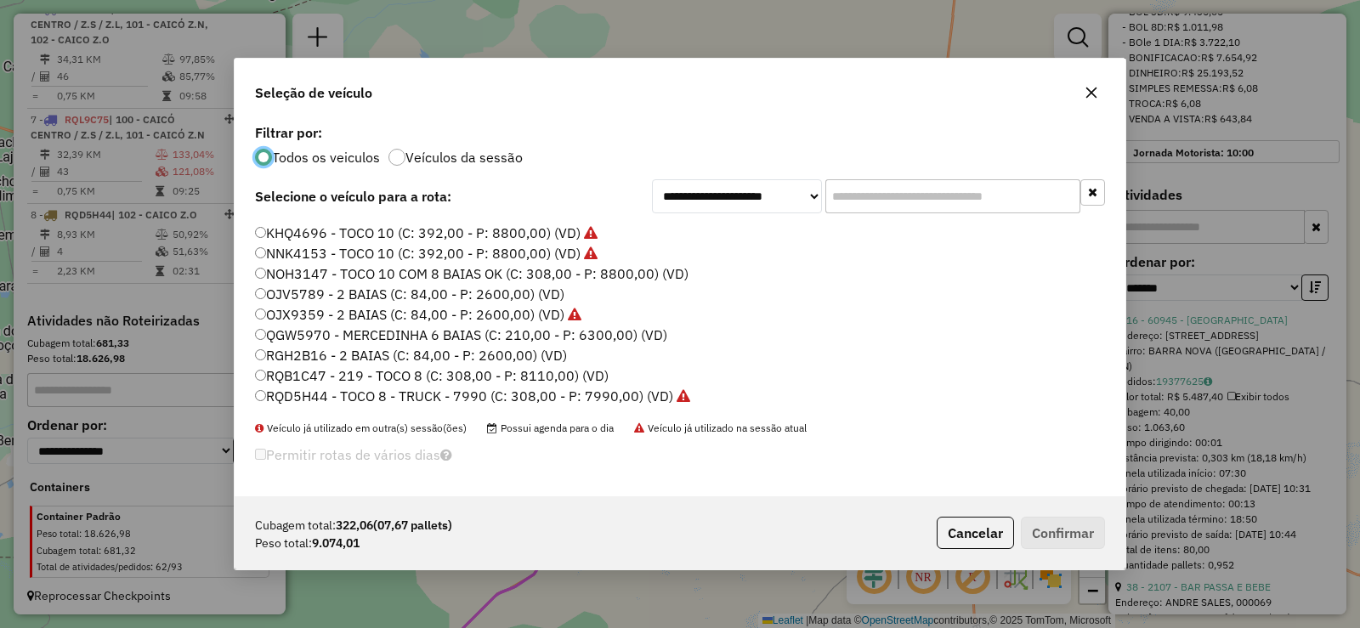
scroll to position [201, 0]
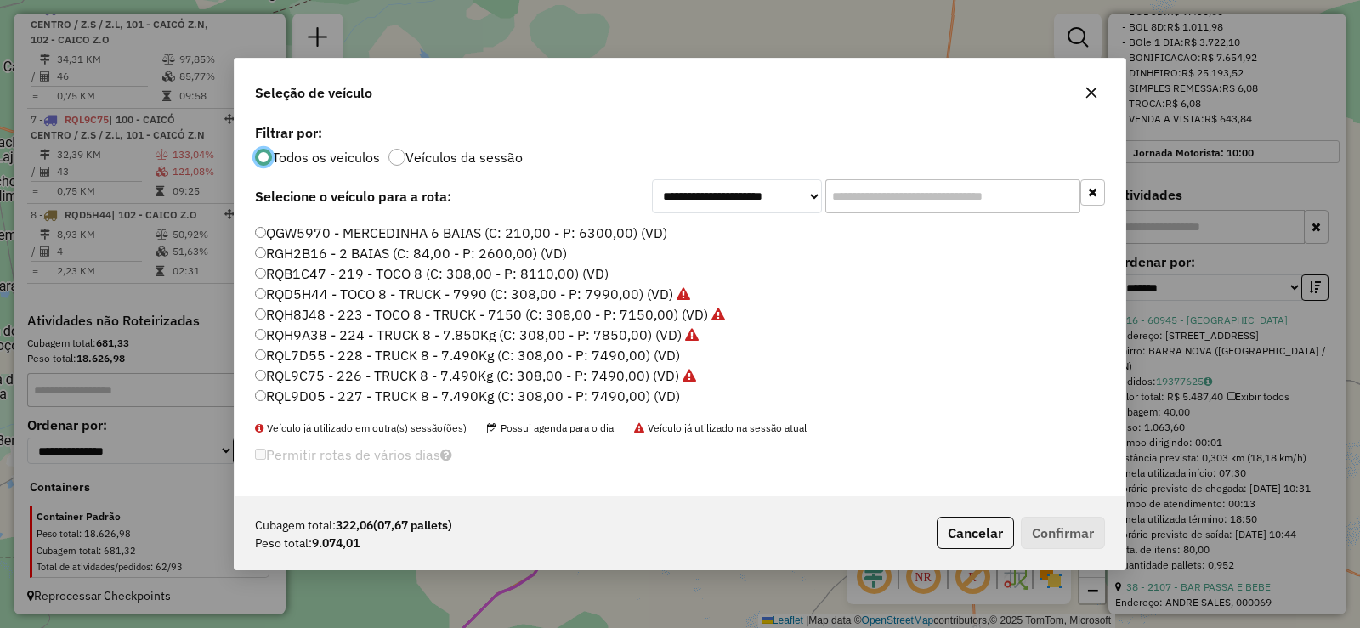
click at [514, 400] on label "RQL9D05 - 227 - TRUCK 8 - 7.490Kg (C: 308,00 - P: 7490,00) (VD)" at bounding box center [467, 396] width 425 height 20
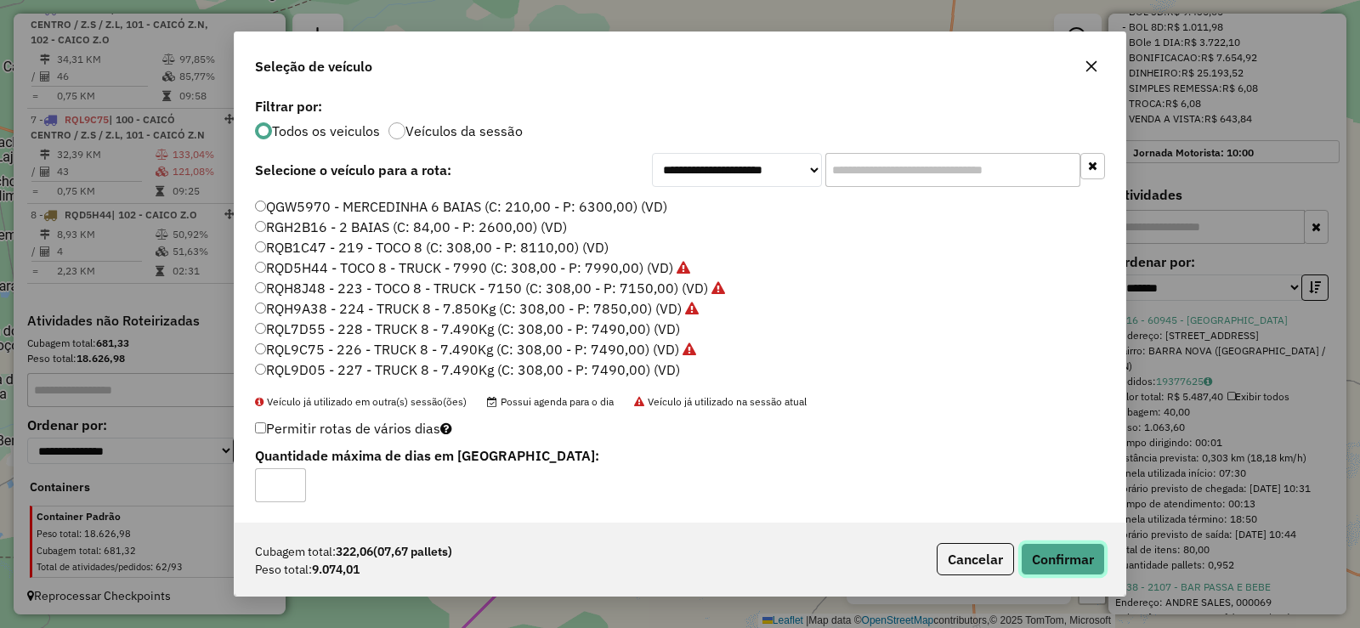
click at [1042, 542] on div "Cubagem total: 322,06 (07,67 pallets) Peso total: 9.074,01 Cancelar Confirmar" at bounding box center [680, 559] width 891 height 73
click at [1082, 548] on button "Confirmar" at bounding box center [1063, 559] width 84 height 32
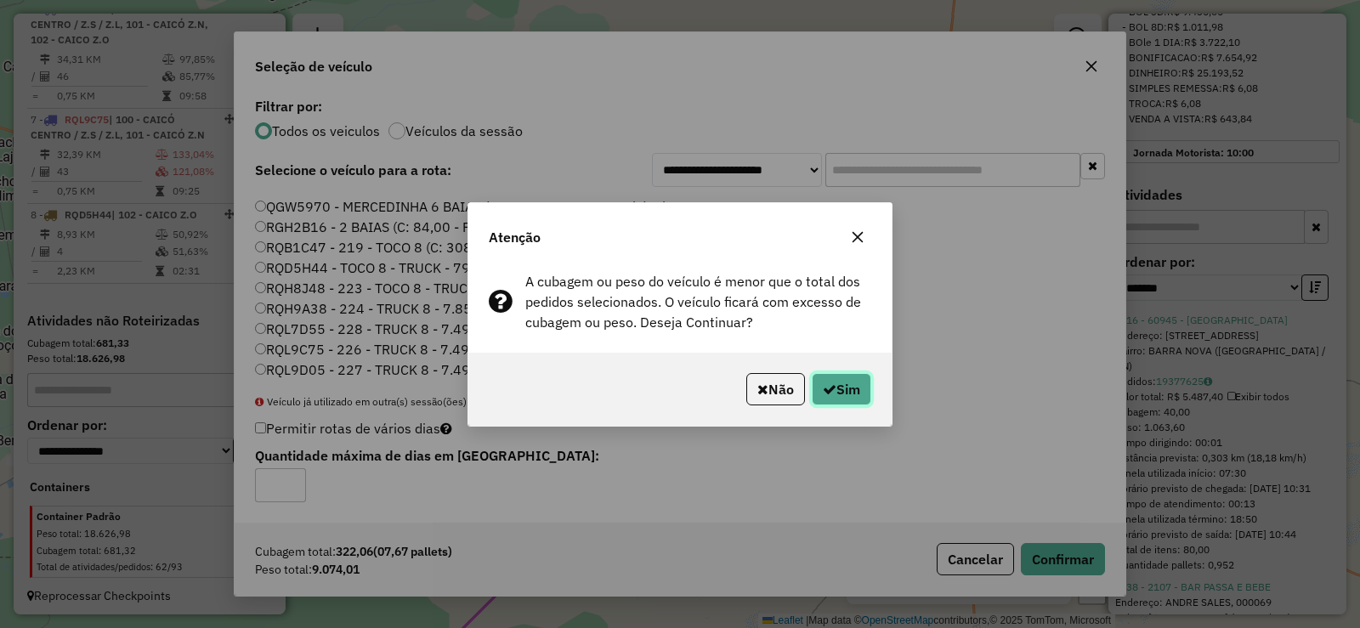
click at [859, 395] on button "Sim" at bounding box center [842, 389] width 60 height 32
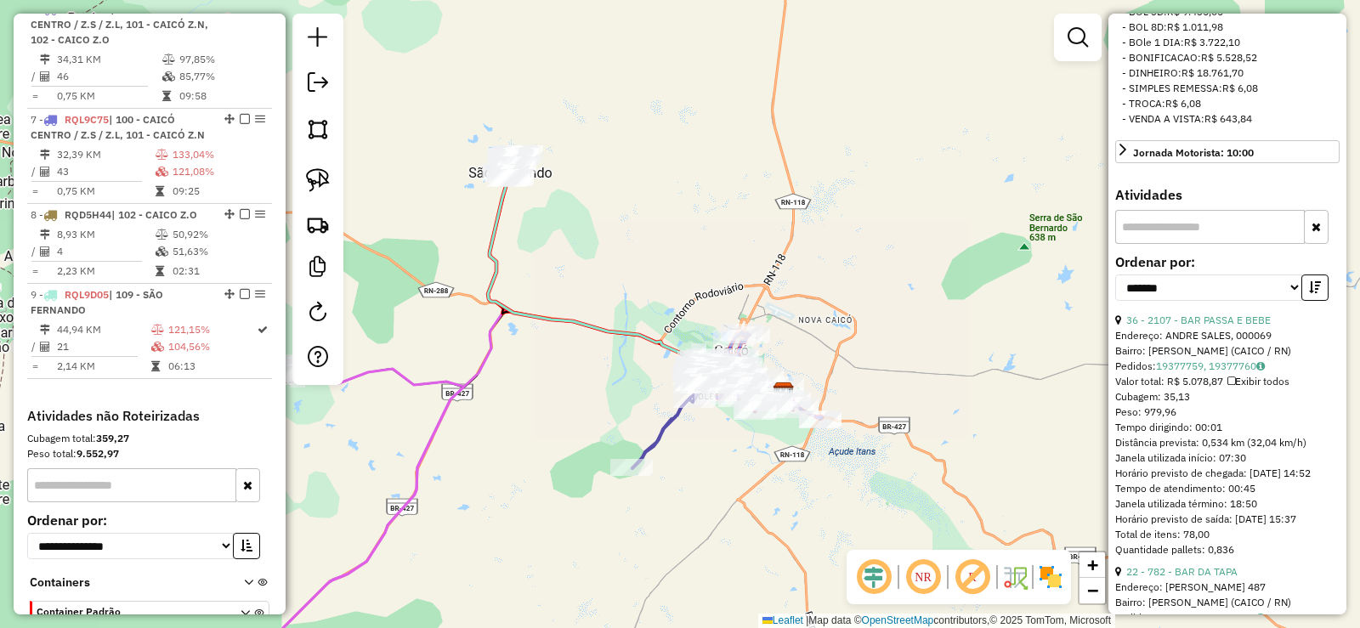
drag, startPoint x: 707, startPoint y: 440, endPoint x: 539, endPoint y: 428, distance: 168.8
click at [539, 428] on div "Janela de atendimento Grade de atendimento Capacidade Transportadoras Veículos …" at bounding box center [680, 314] width 1360 height 628
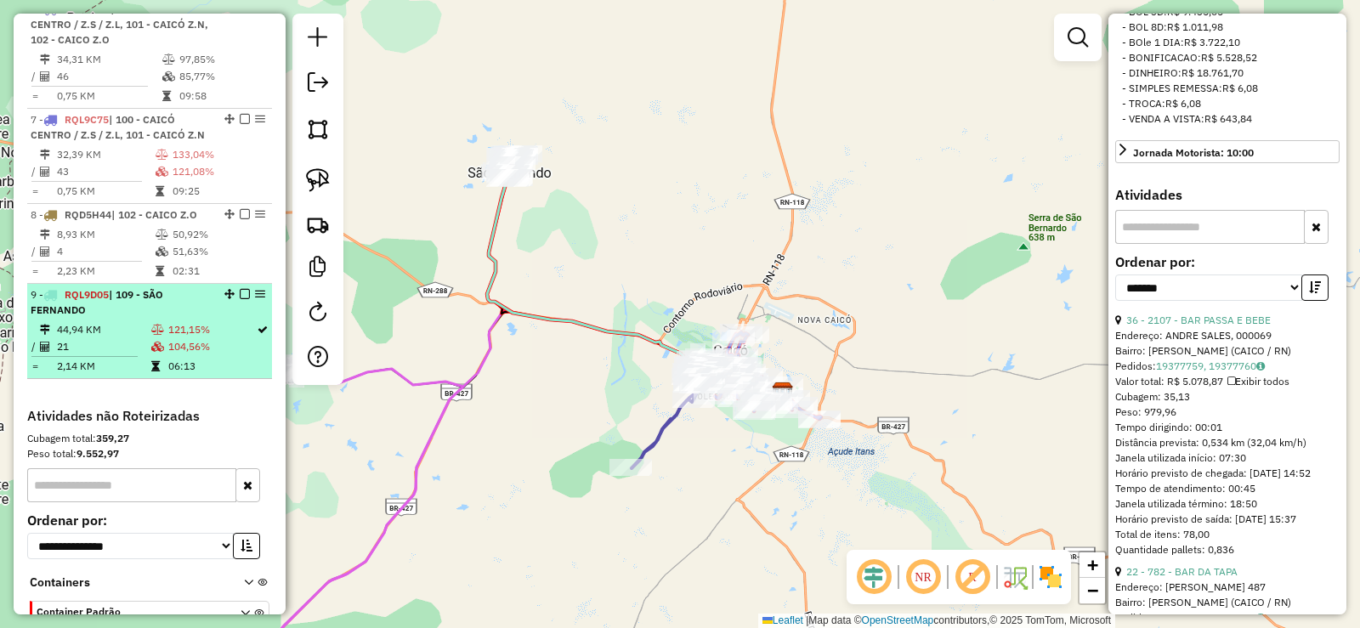
click at [120, 338] on td "44,94 KM" at bounding box center [103, 329] width 94 height 17
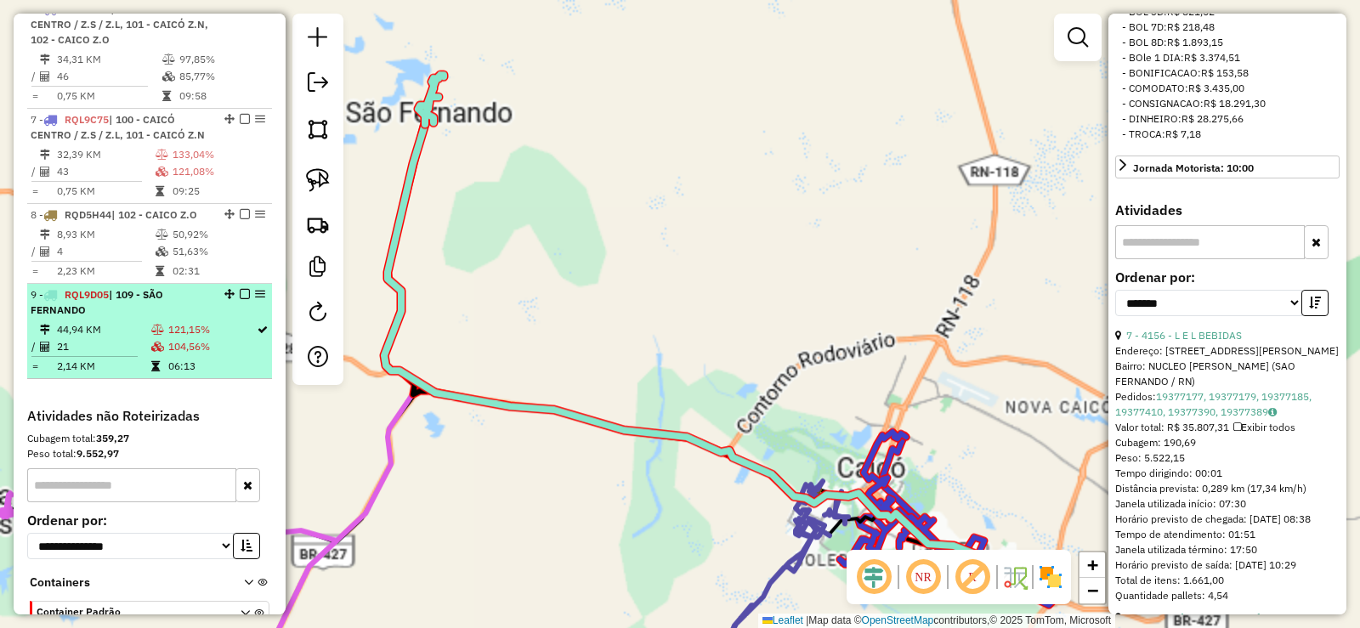
scroll to position [556, 0]
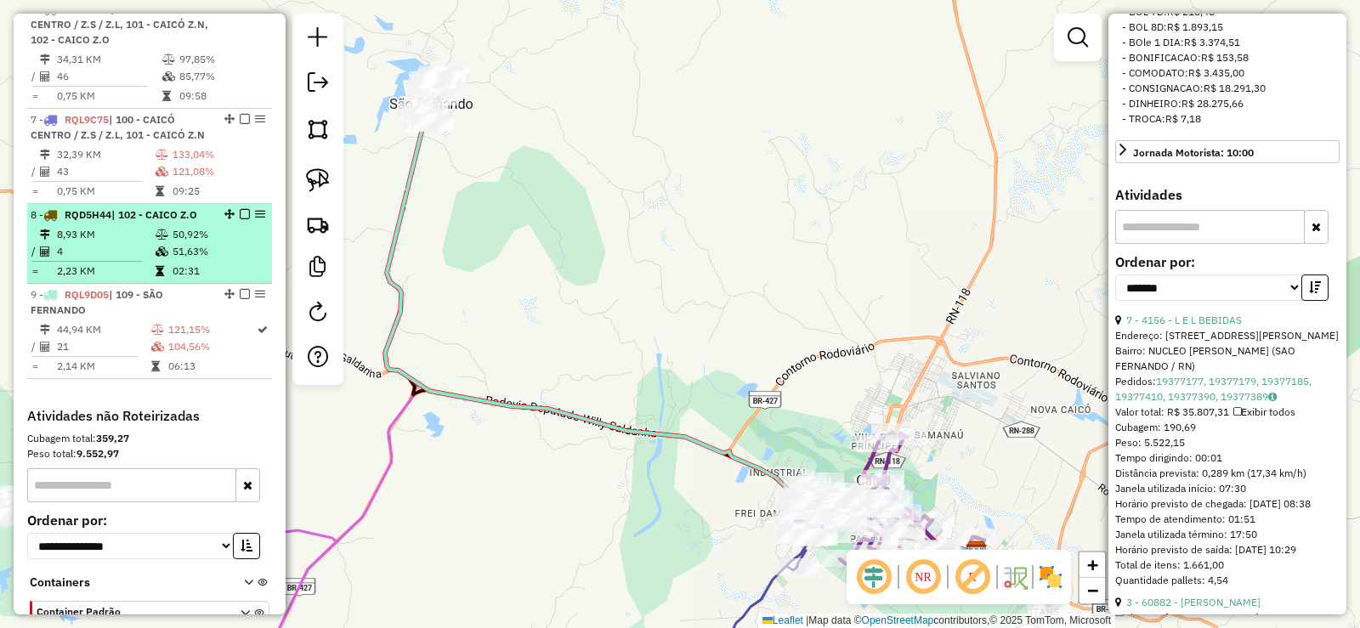
click at [195, 258] on td "51,63%" at bounding box center [218, 251] width 93 height 17
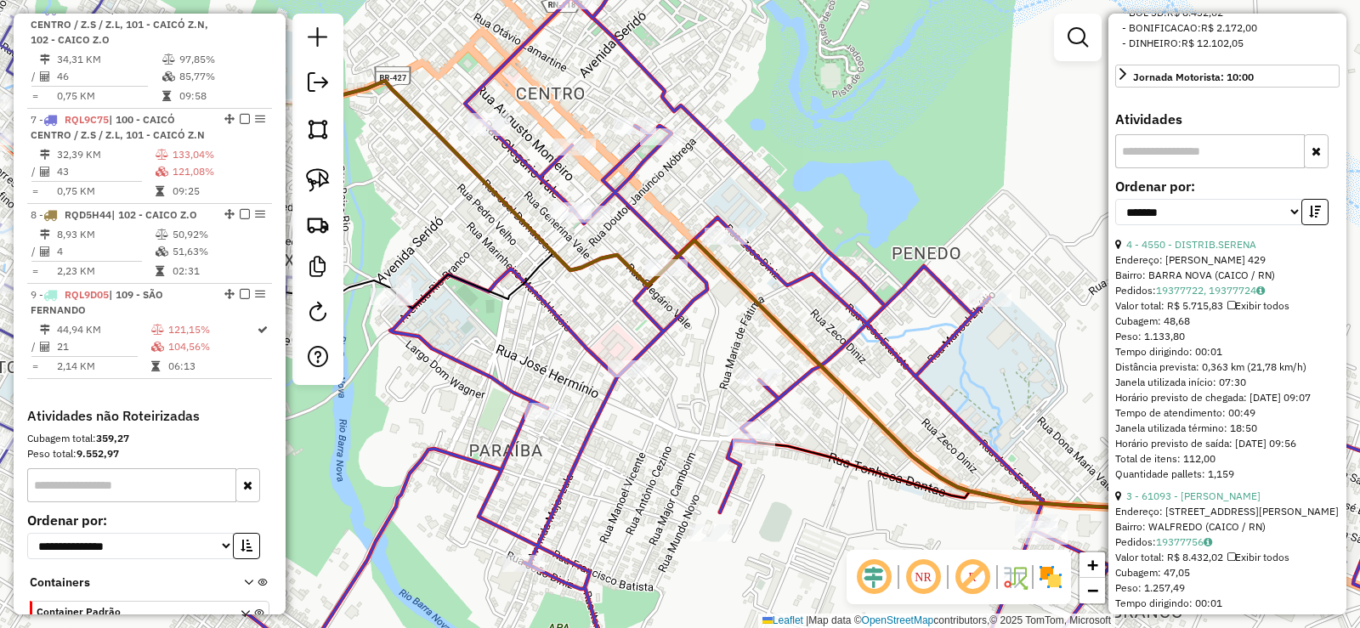
scroll to position [525, 0]
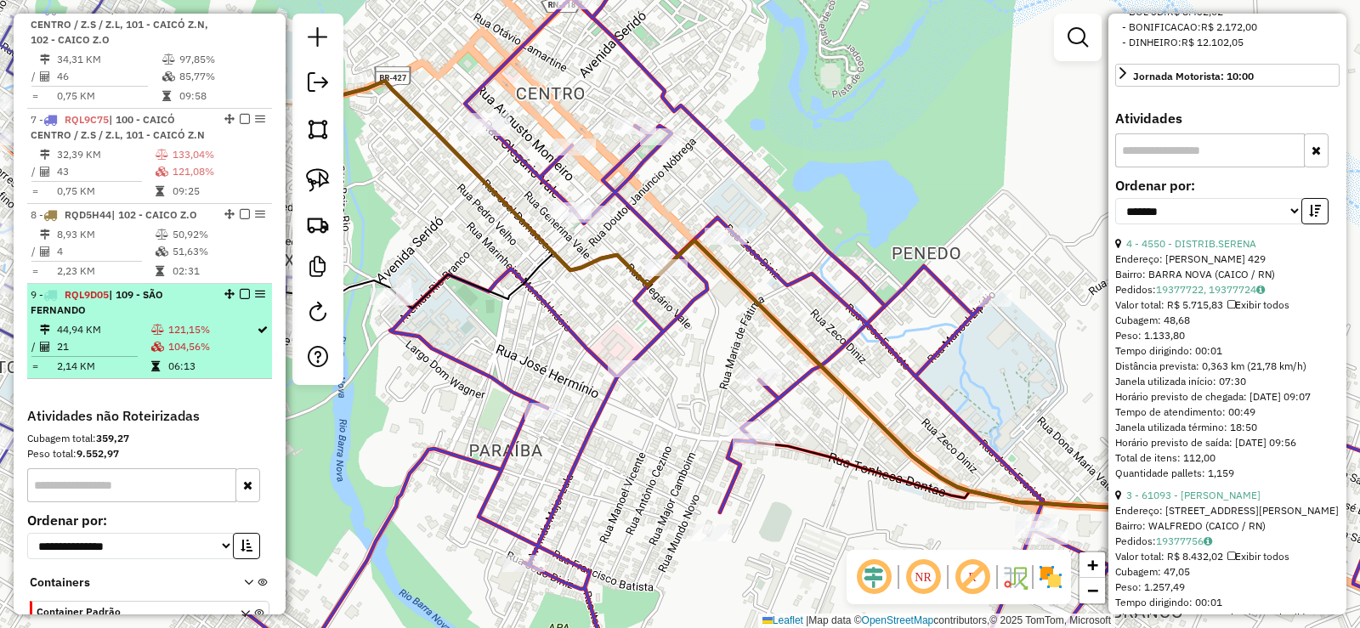
click at [173, 338] on td "121,15%" at bounding box center [211, 329] width 88 height 17
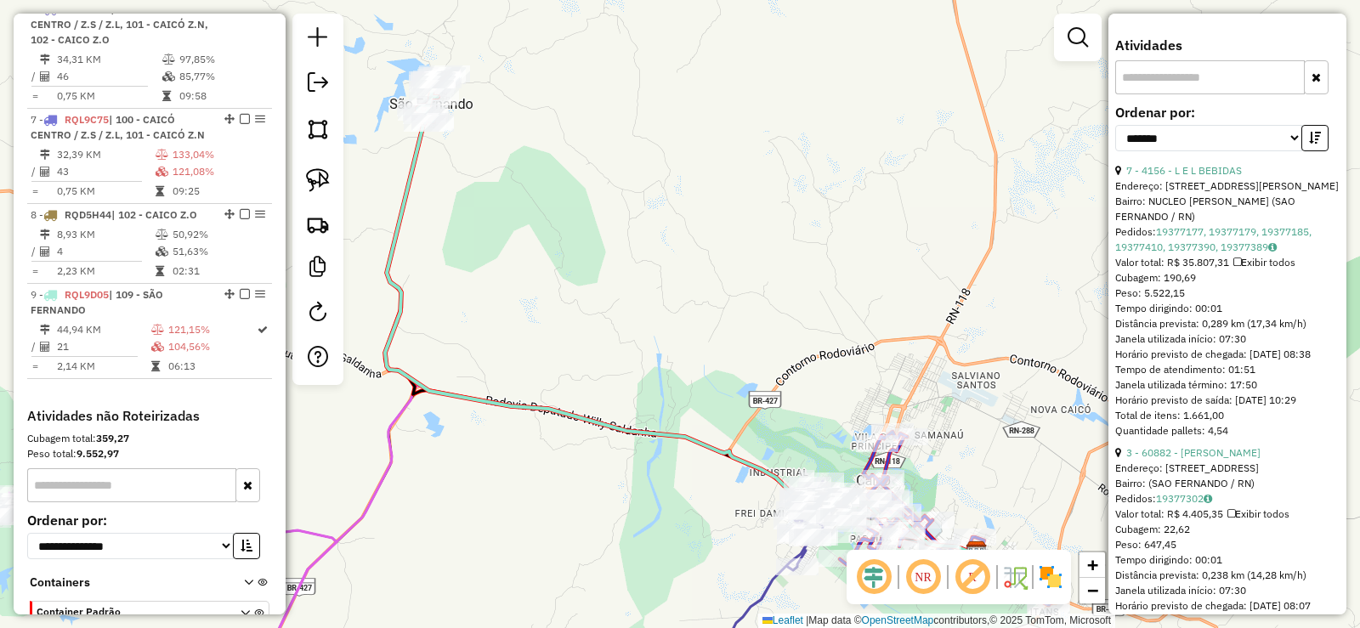
scroll to position [811, 0]
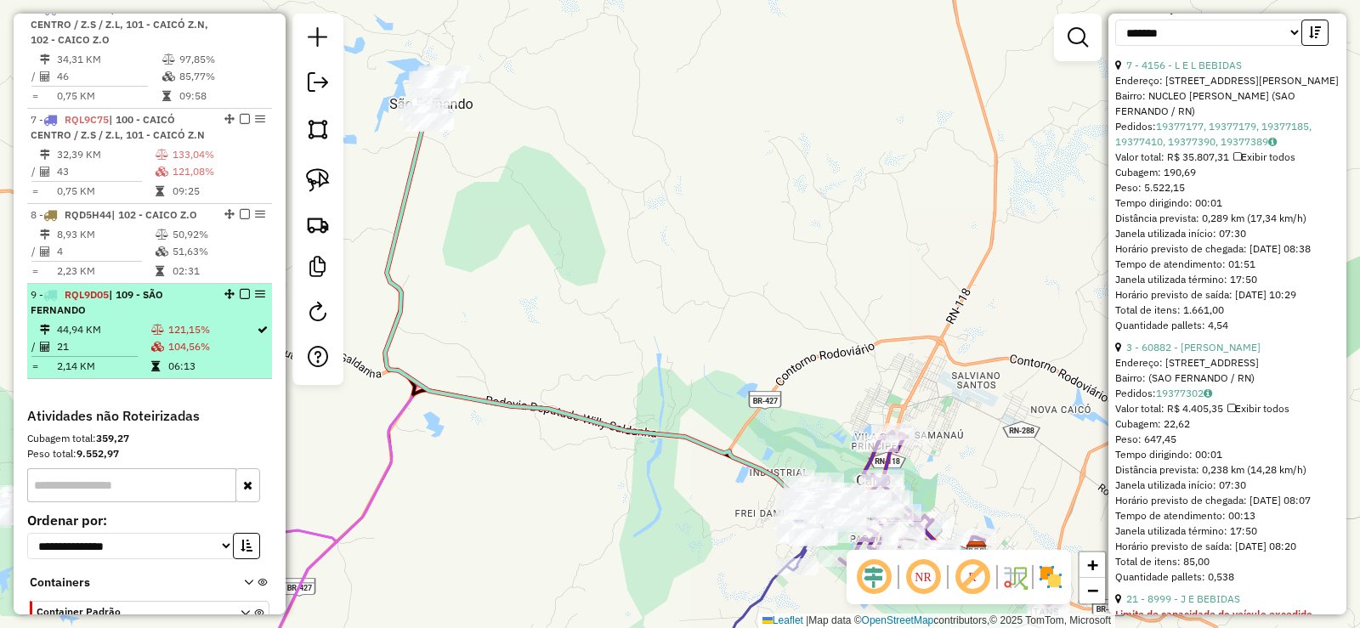
click at [144, 338] on td "44,94 KM" at bounding box center [103, 329] width 94 height 17
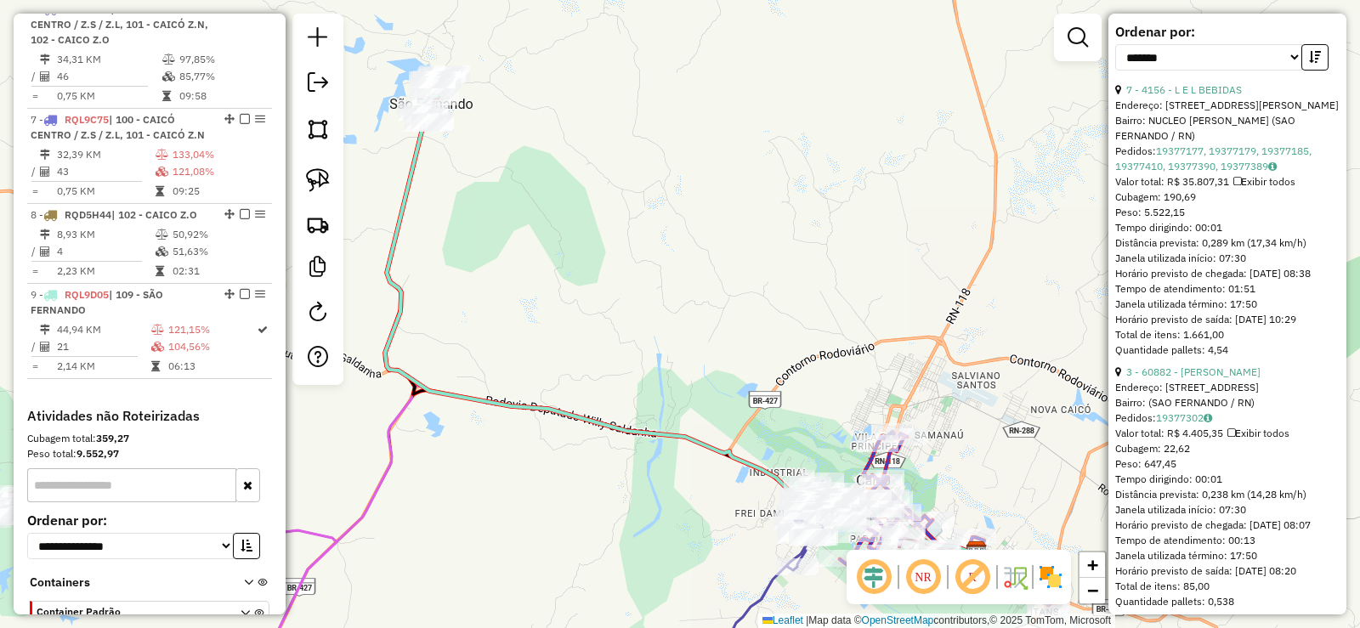
scroll to position [896, 0]
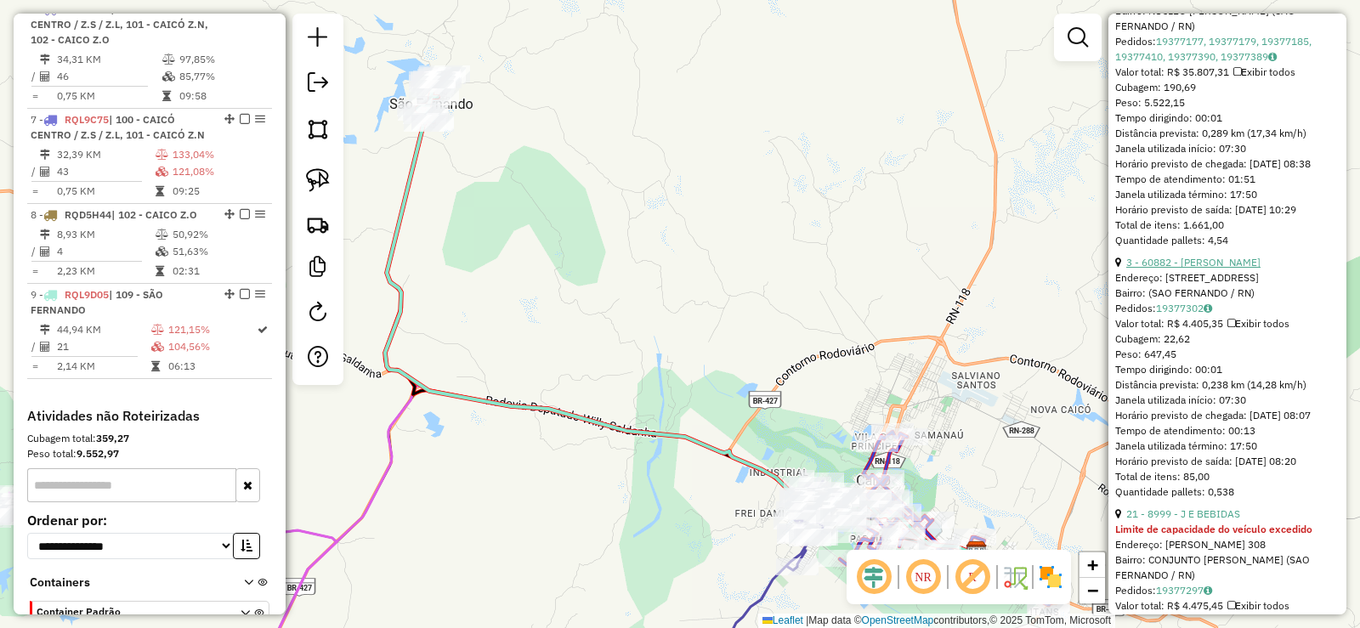
click at [1215, 269] on link "3 - 60882 - [PERSON_NAME]" at bounding box center [1194, 262] width 134 height 13
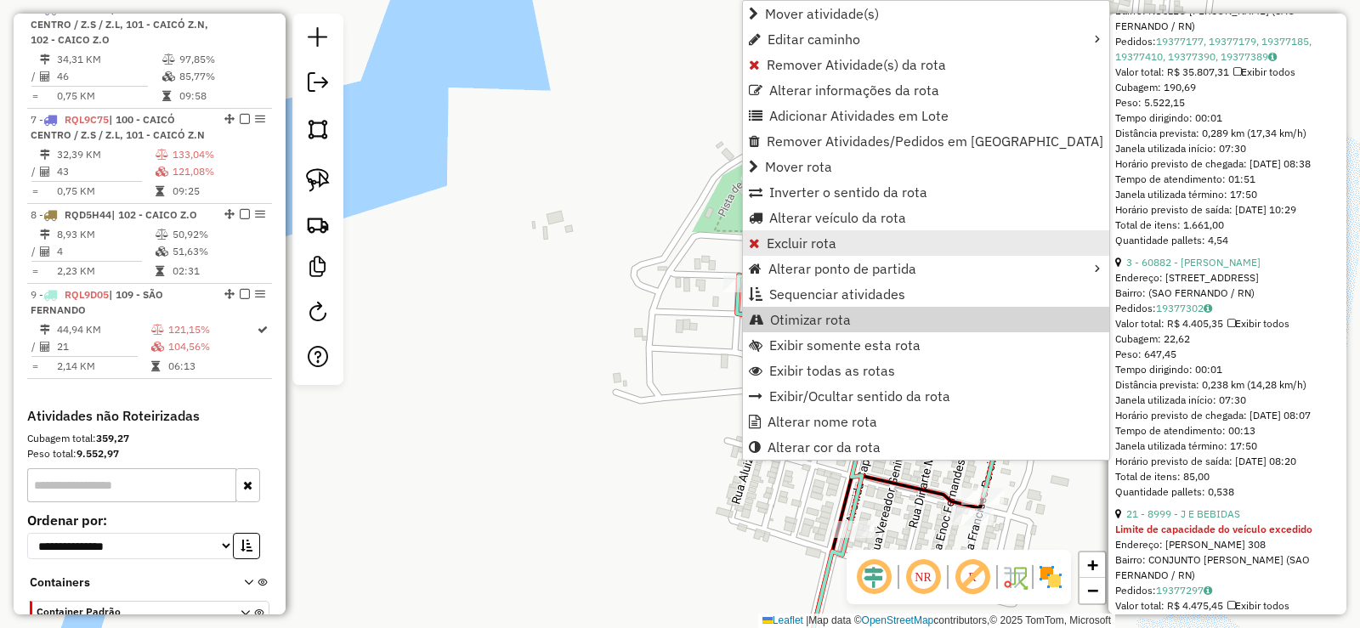
scroll to position [981, 0]
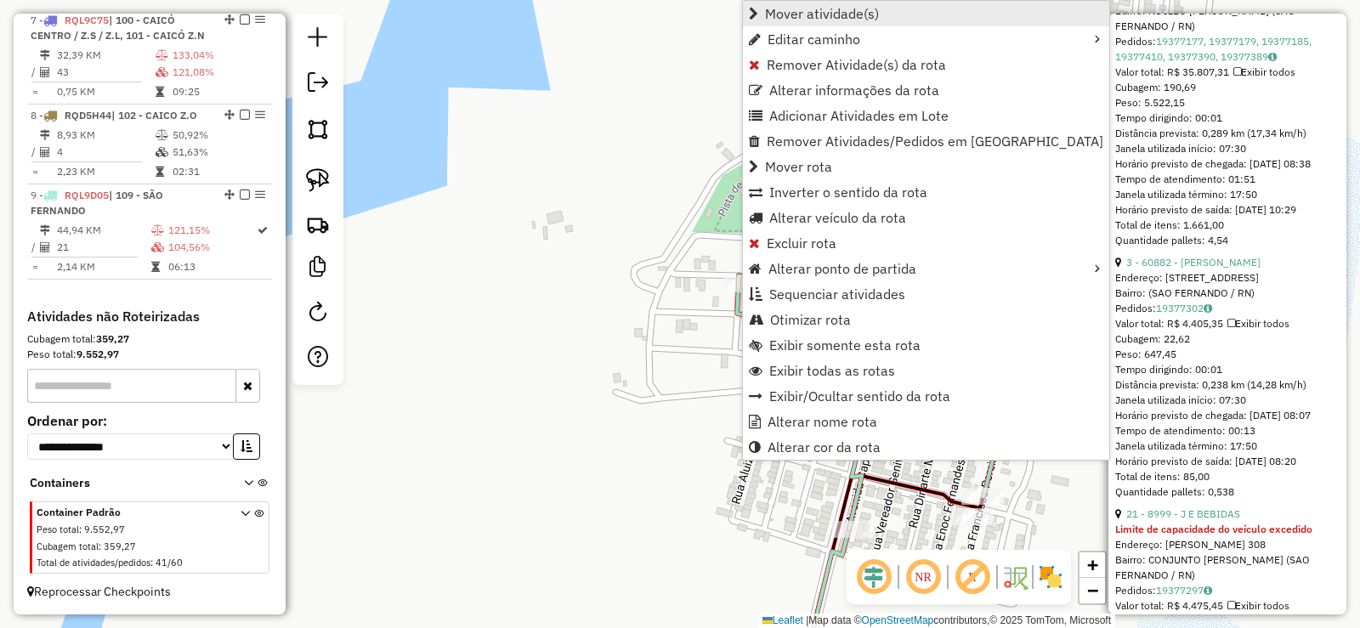
click at [778, 20] on span "Mover atividade(s)" at bounding box center [822, 14] width 114 height 14
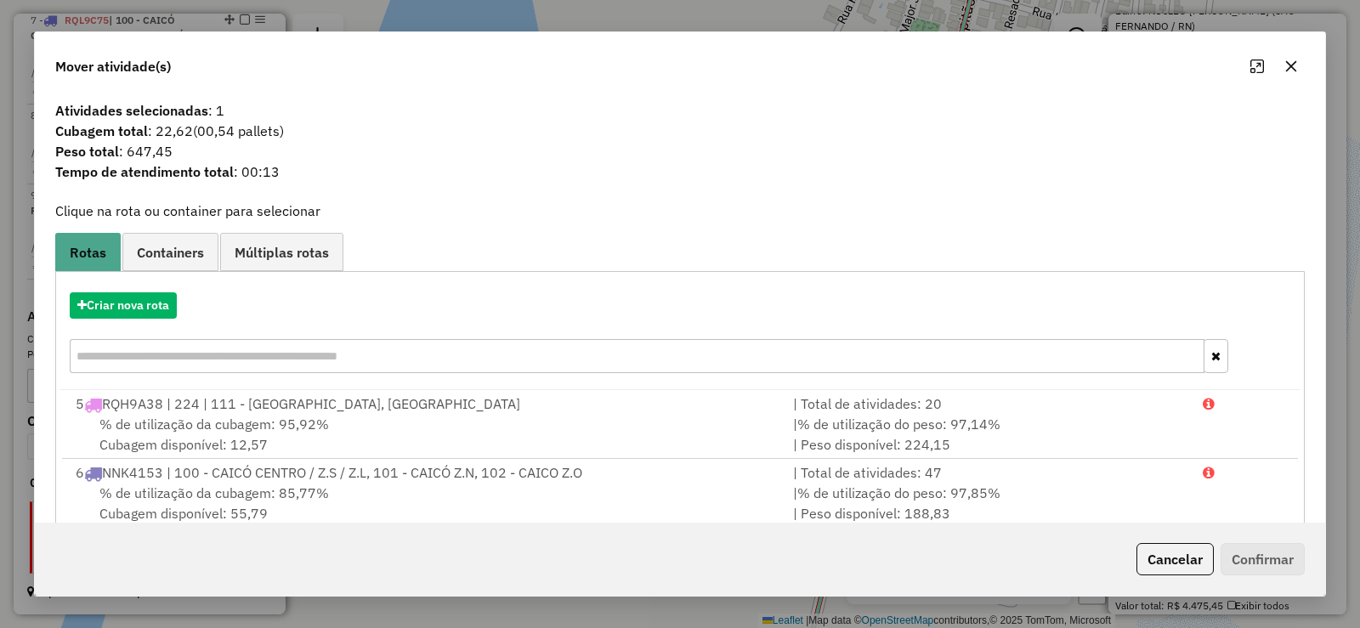
scroll to position [173, 0]
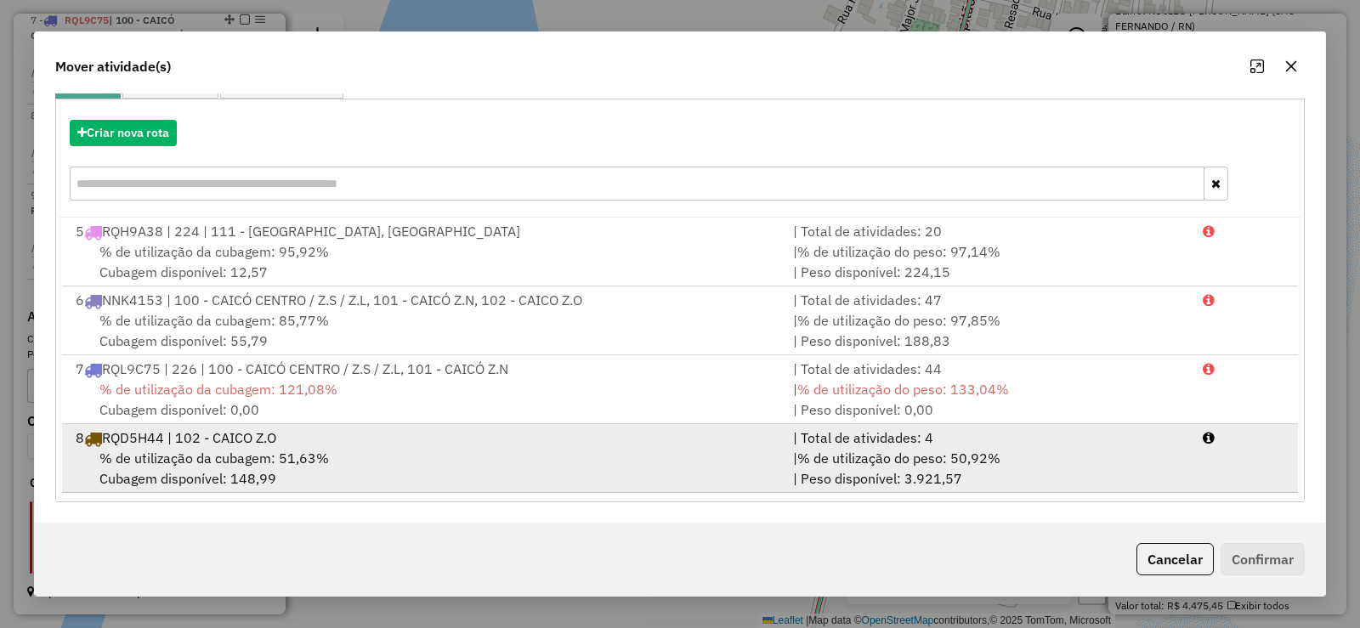
click at [309, 446] on div "8 RQD5H44 | 102 - CAICO Z.O" at bounding box center [424, 438] width 718 height 20
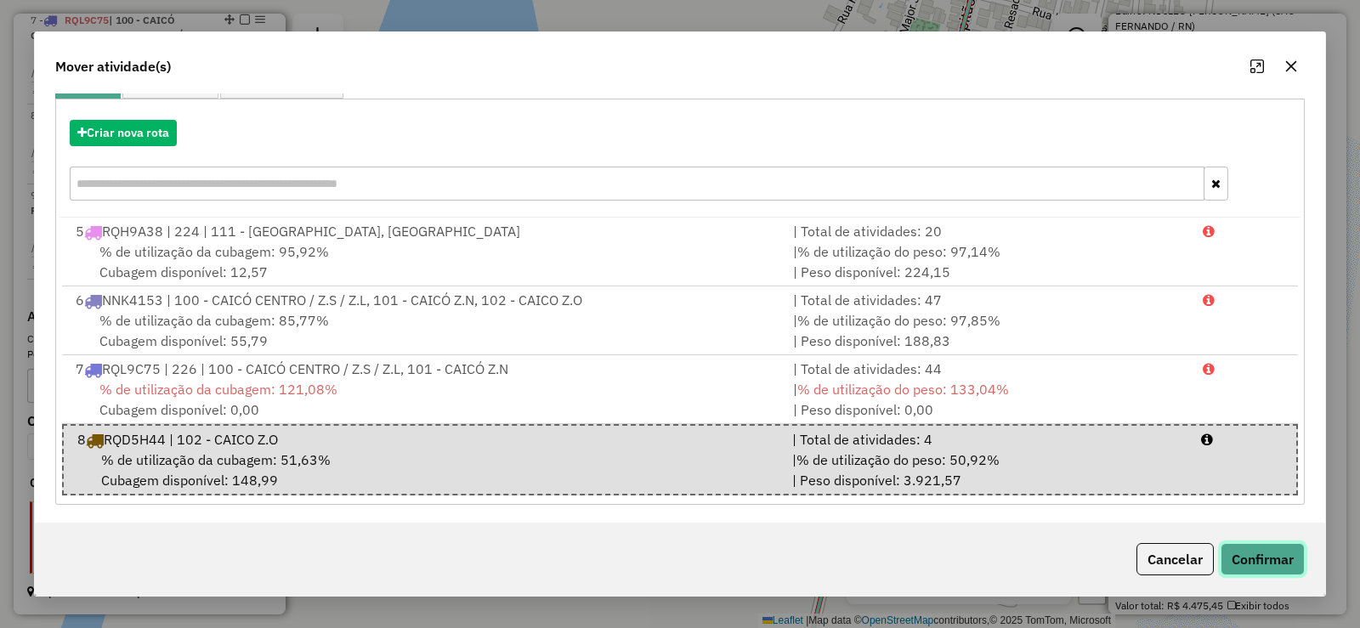
click at [1290, 554] on button "Confirmar" at bounding box center [1263, 559] width 84 height 32
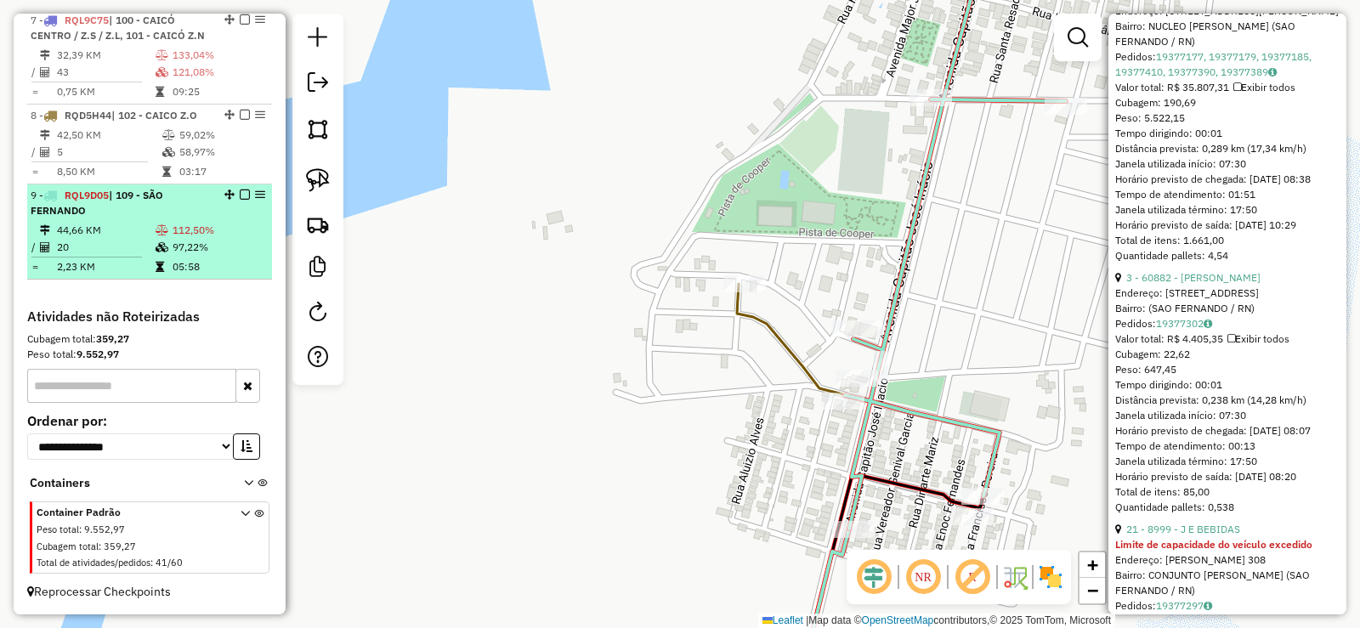
scroll to position [896, 0]
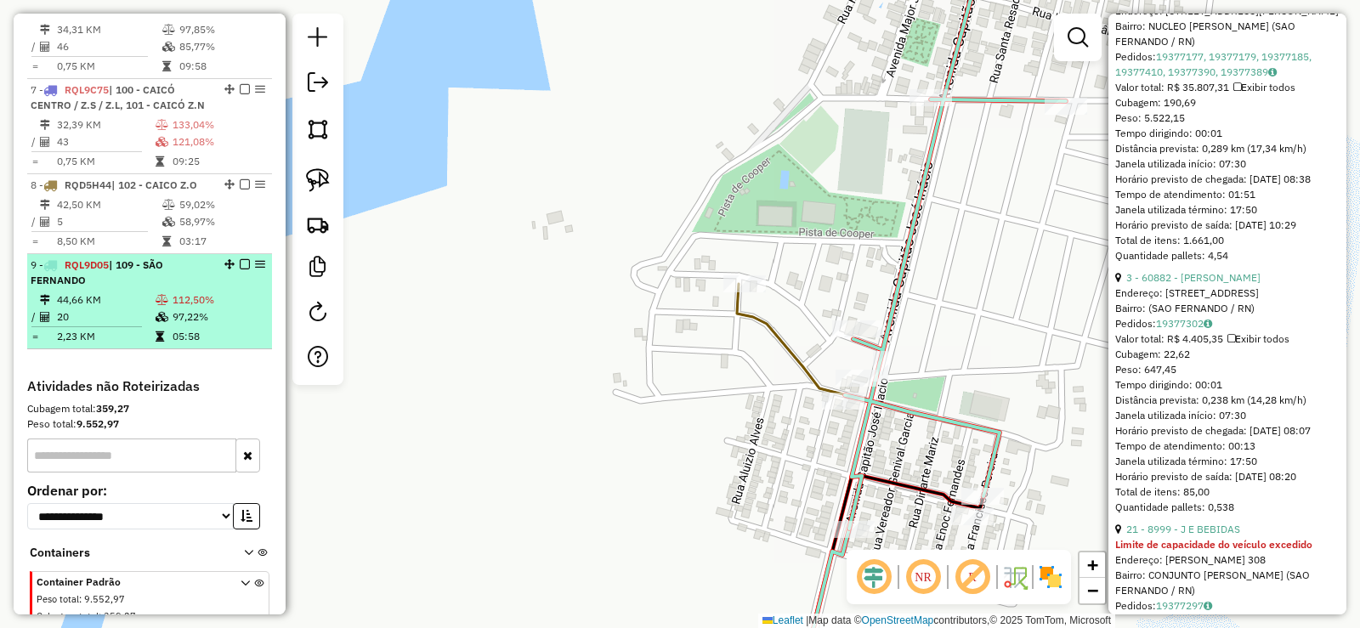
click at [139, 288] on div "9 - RQL9D05 | 109 - SÃO FERNANDO" at bounding box center [121, 273] width 180 height 31
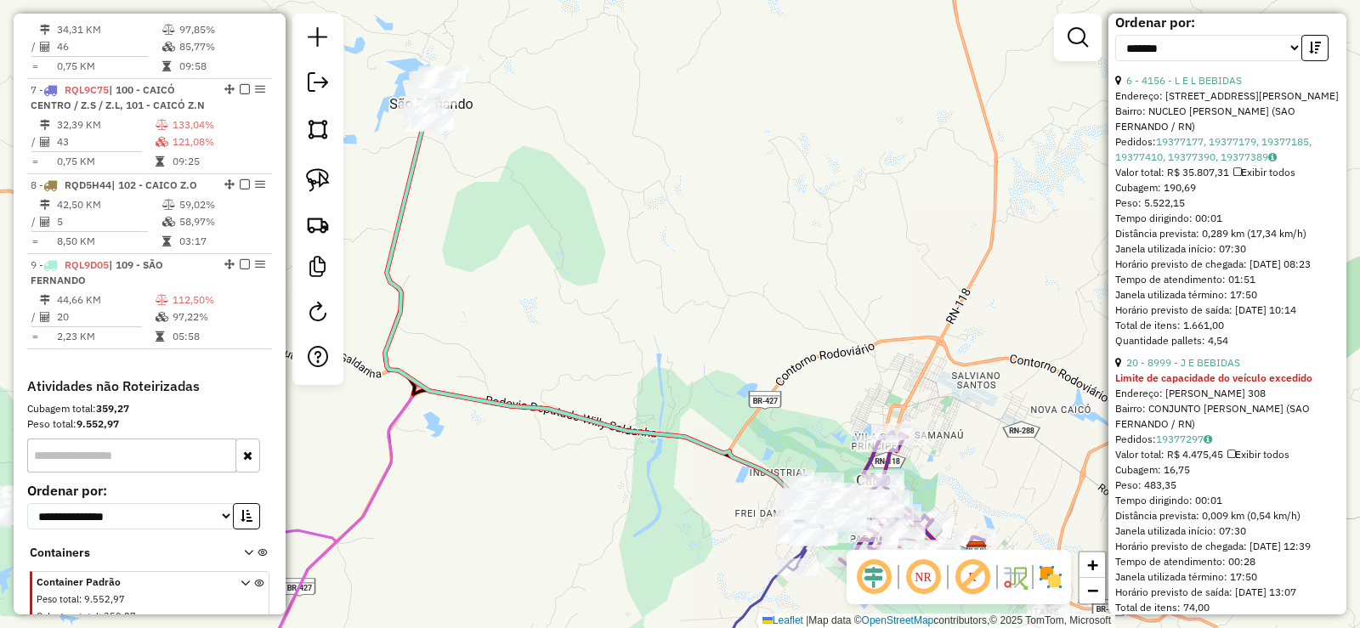
scroll to position [881, 0]
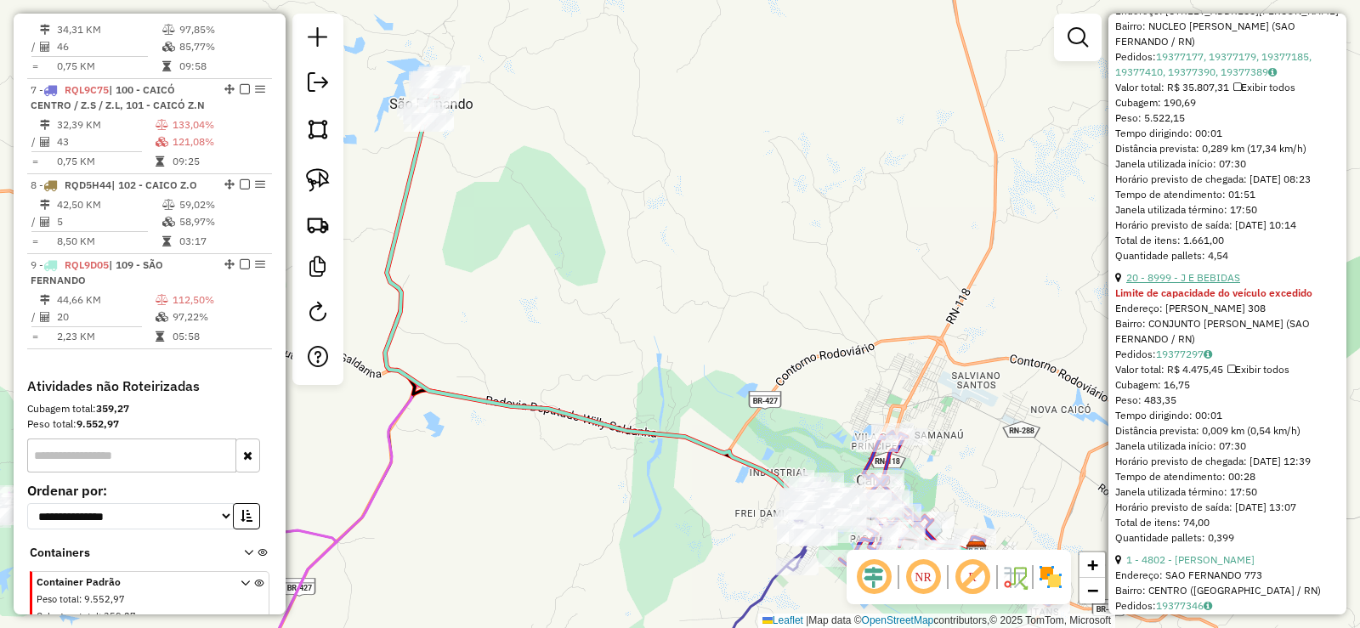
click at [1213, 284] on link "20 - 8999 - J E BEBIDAS" at bounding box center [1184, 277] width 114 height 13
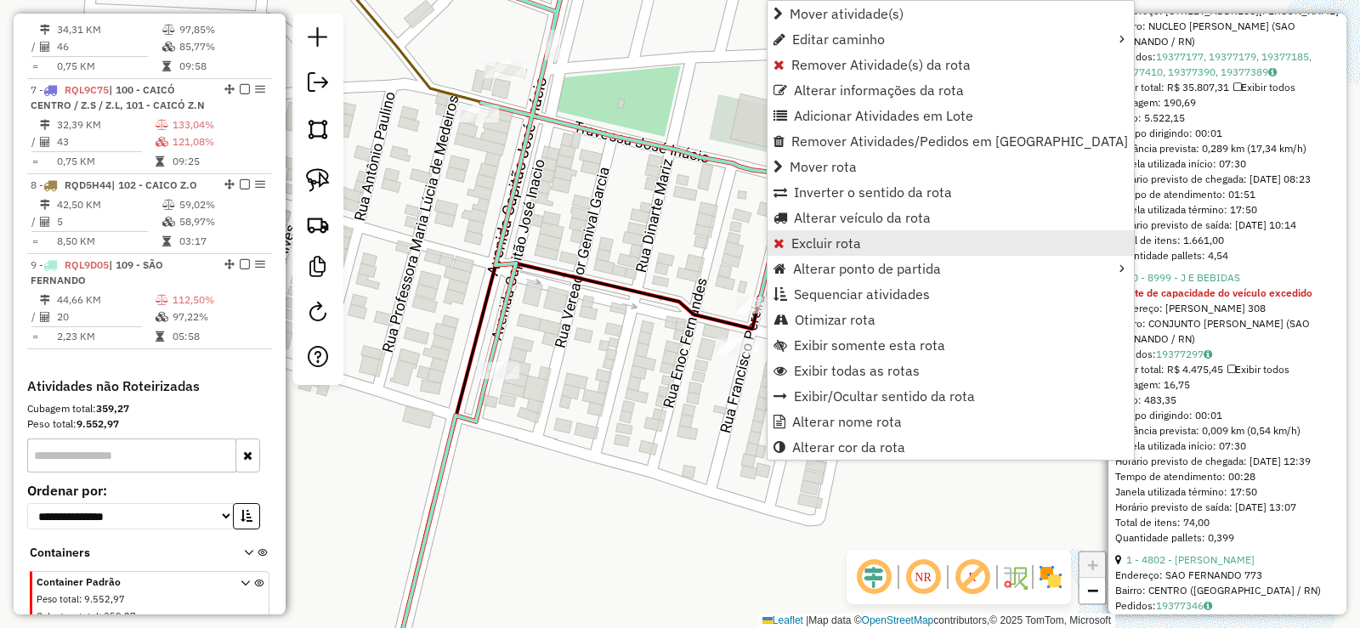
scroll to position [981, 0]
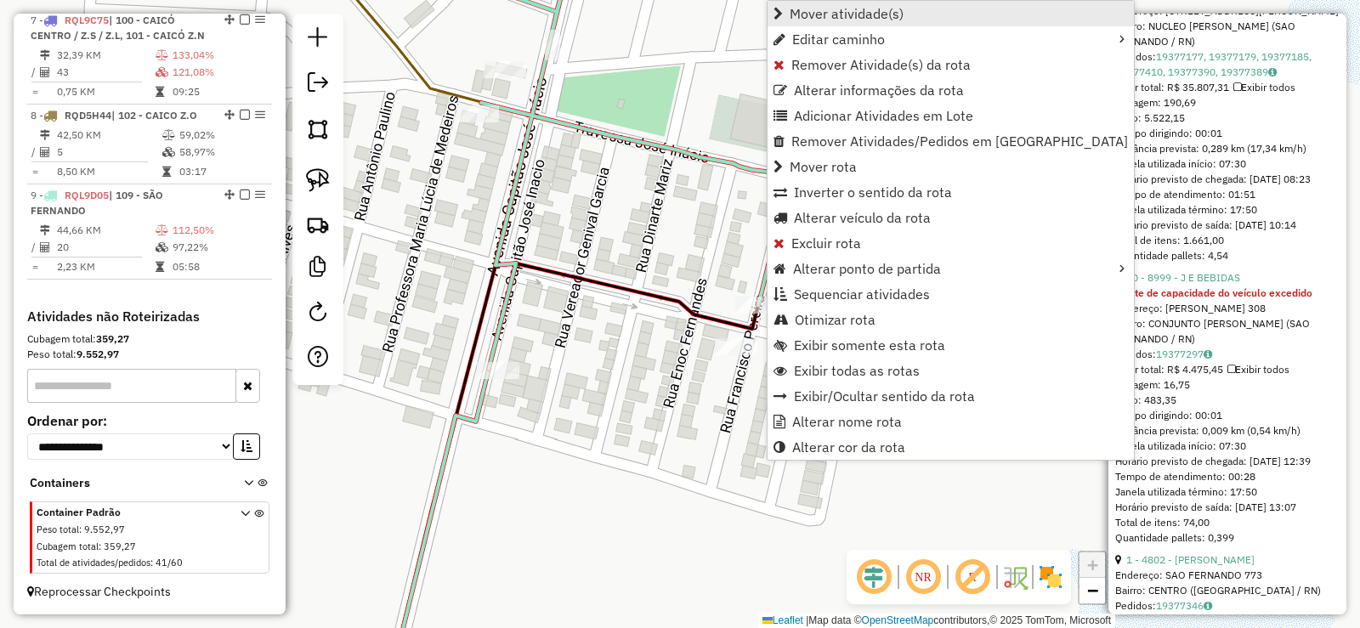
click at [812, 12] on span "Mover atividade(s)" at bounding box center [847, 14] width 114 height 14
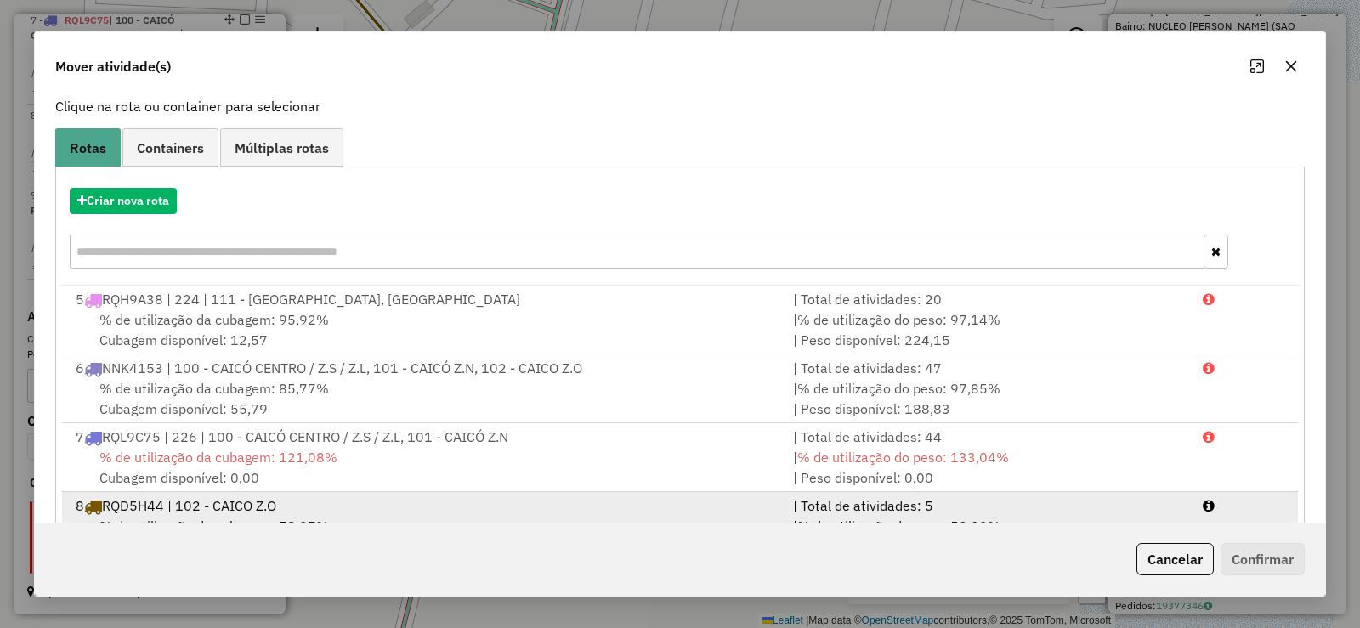
scroll to position [173, 0]
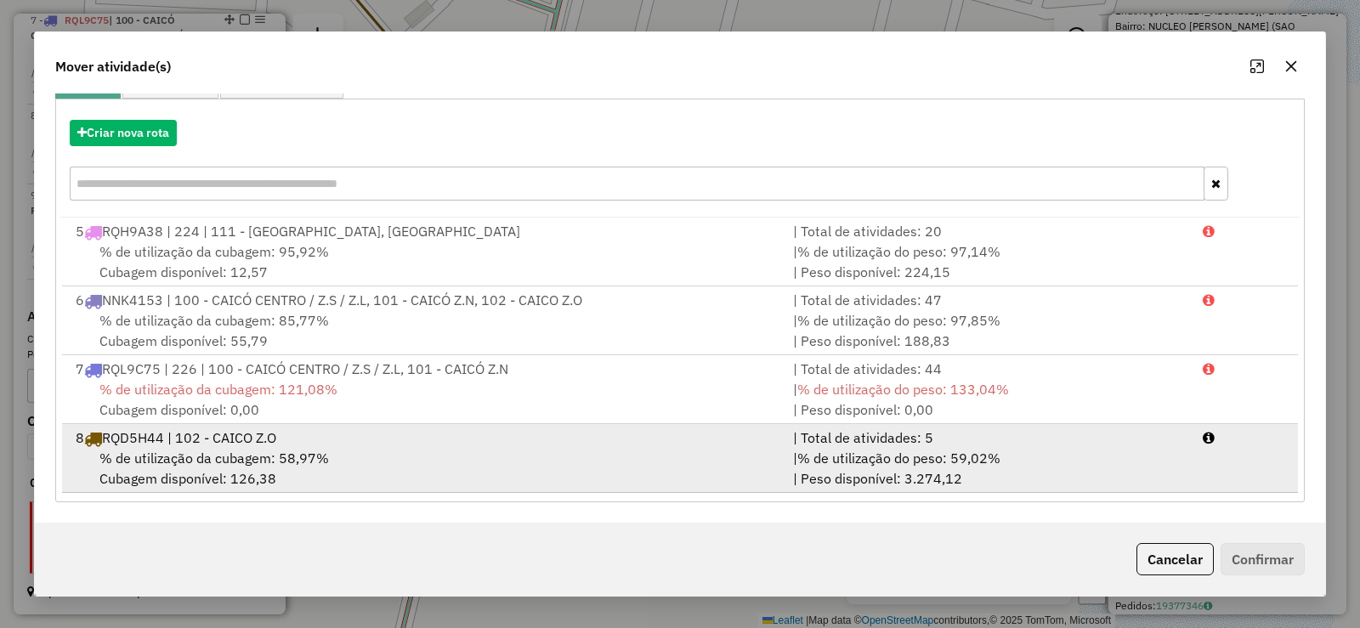
click at [334, 457] on div "% de utilização da cubagem: 58,97% Cubagem disponível: 126,38" at bounding box center [424, 468] width 718 height 41
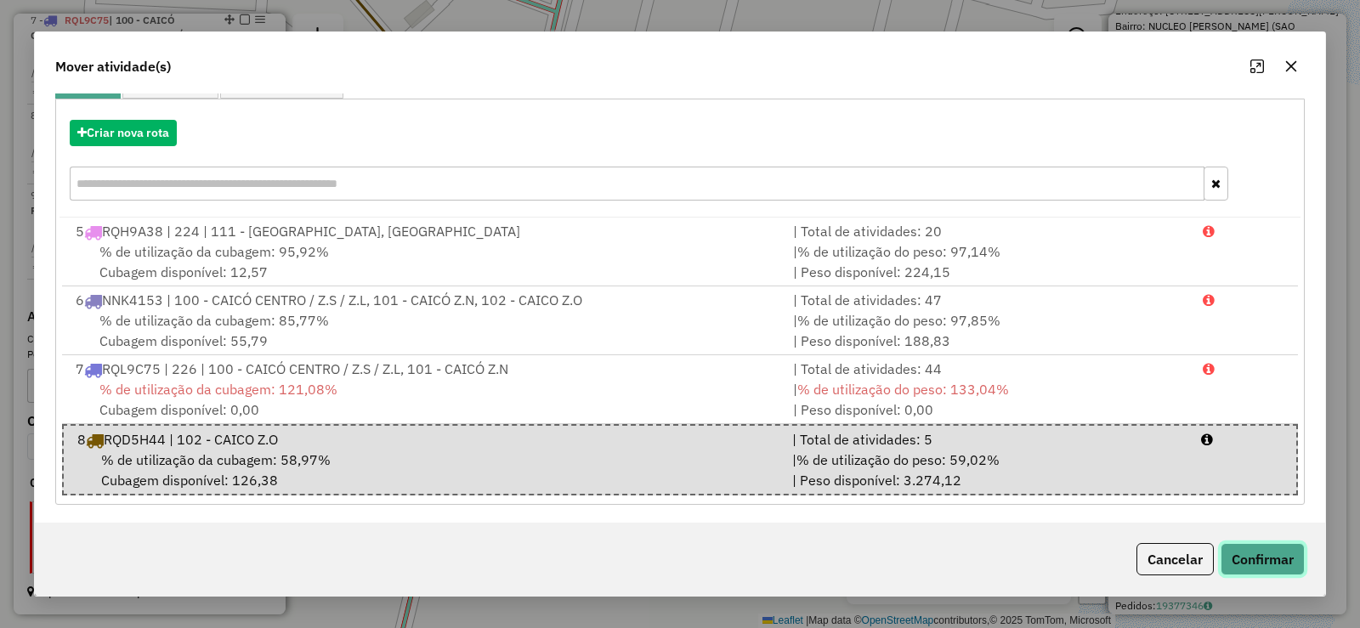
click at [1253, 551] on button "Confirmar" at bounding box center [1263, 559] width 84 height 32
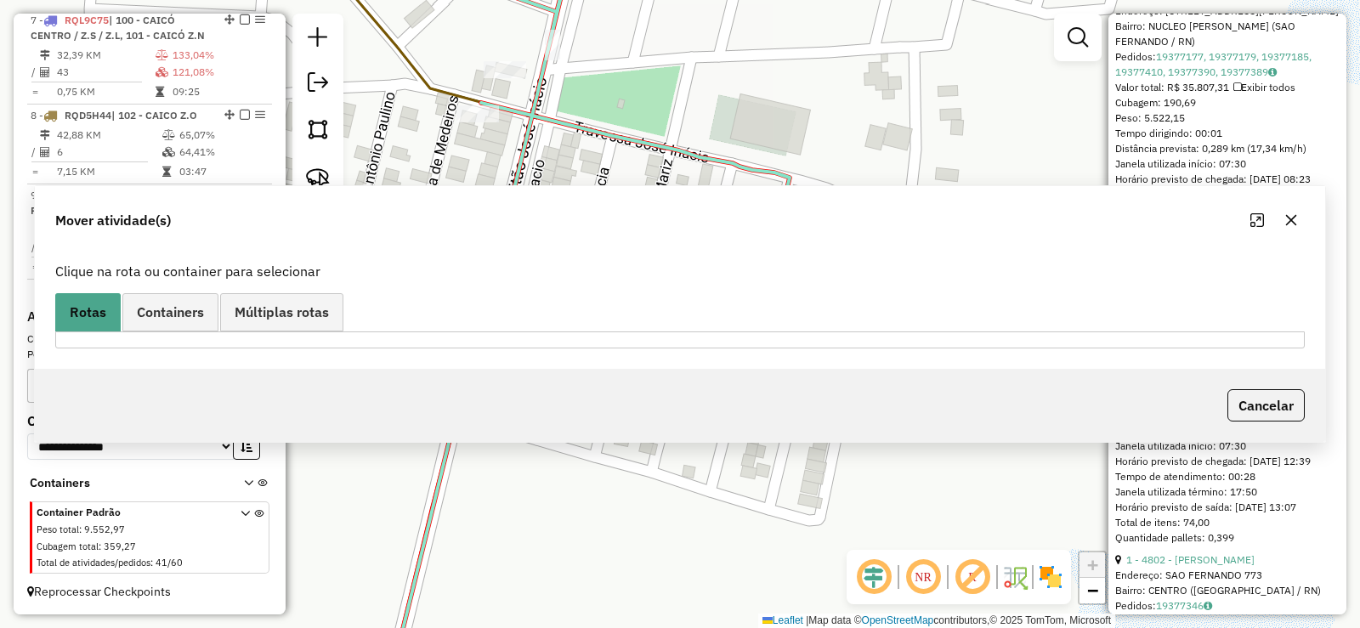
scroll to position [0, 0]
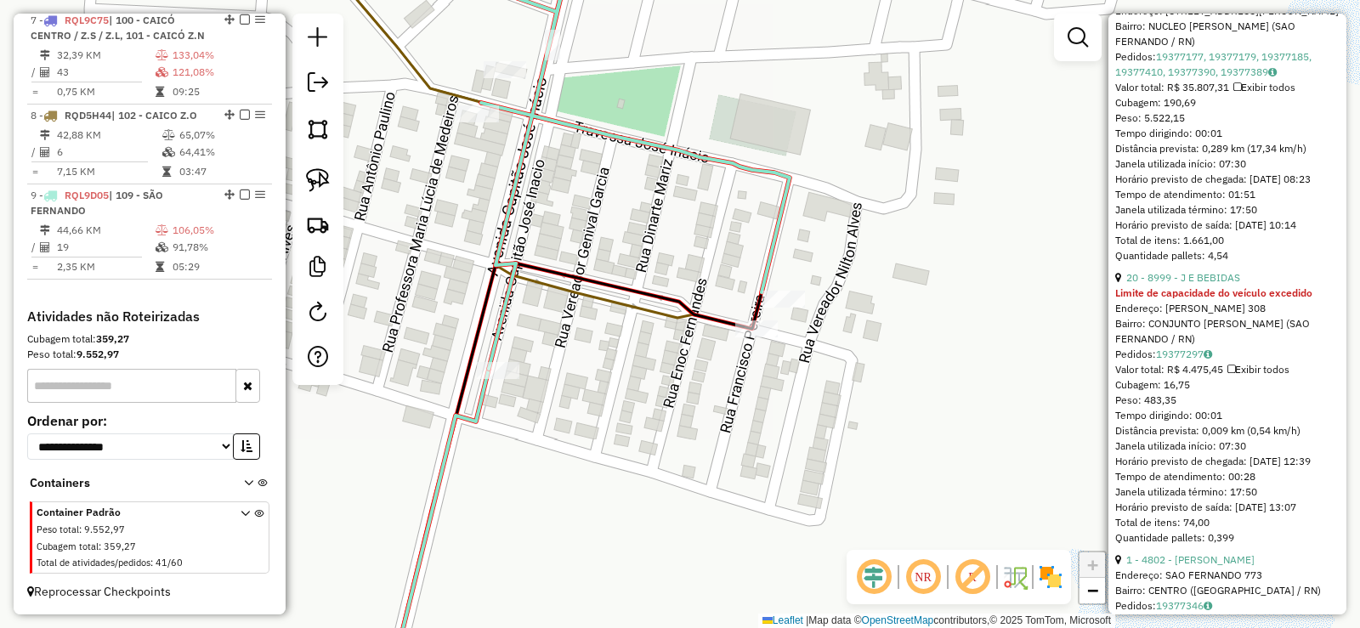
drag, startPoint x: 130, startPoint y: 222, endPoint x: 644, endPoint y: 233, distance: 514.5
click at [162, 222] on tr "44,66 KM 106,05%" at bounding box center [150, 230] width 238 height 17
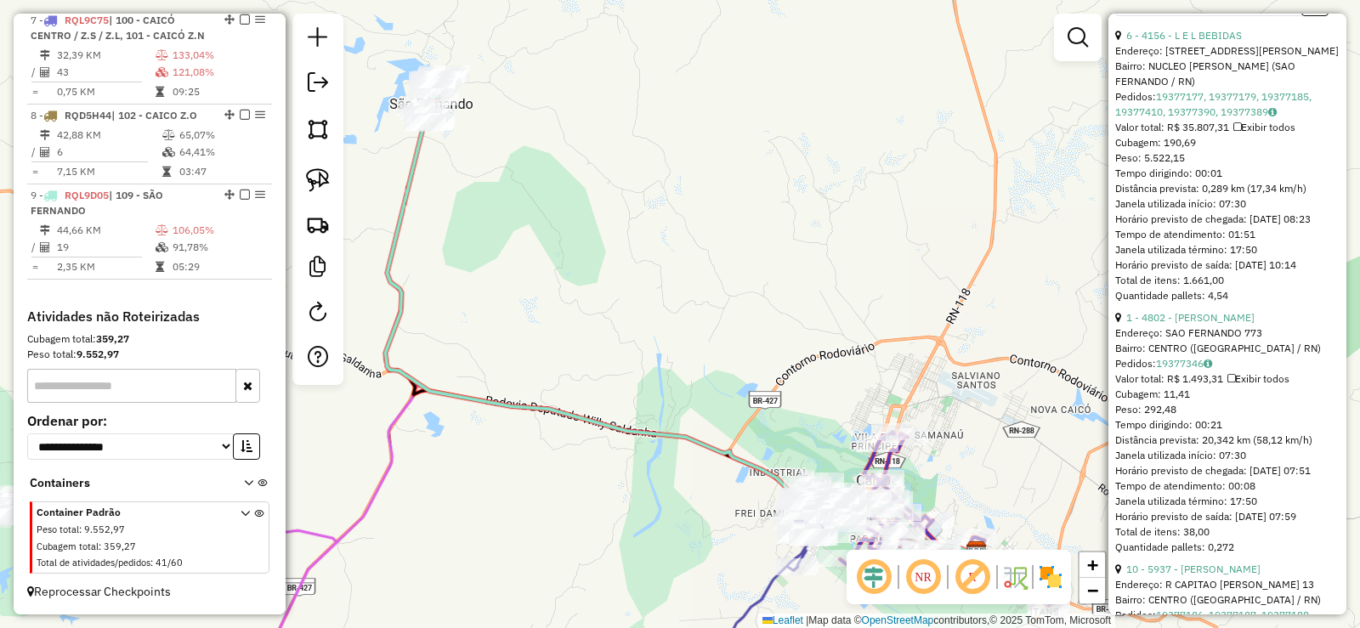
scroll to position [881, 0]
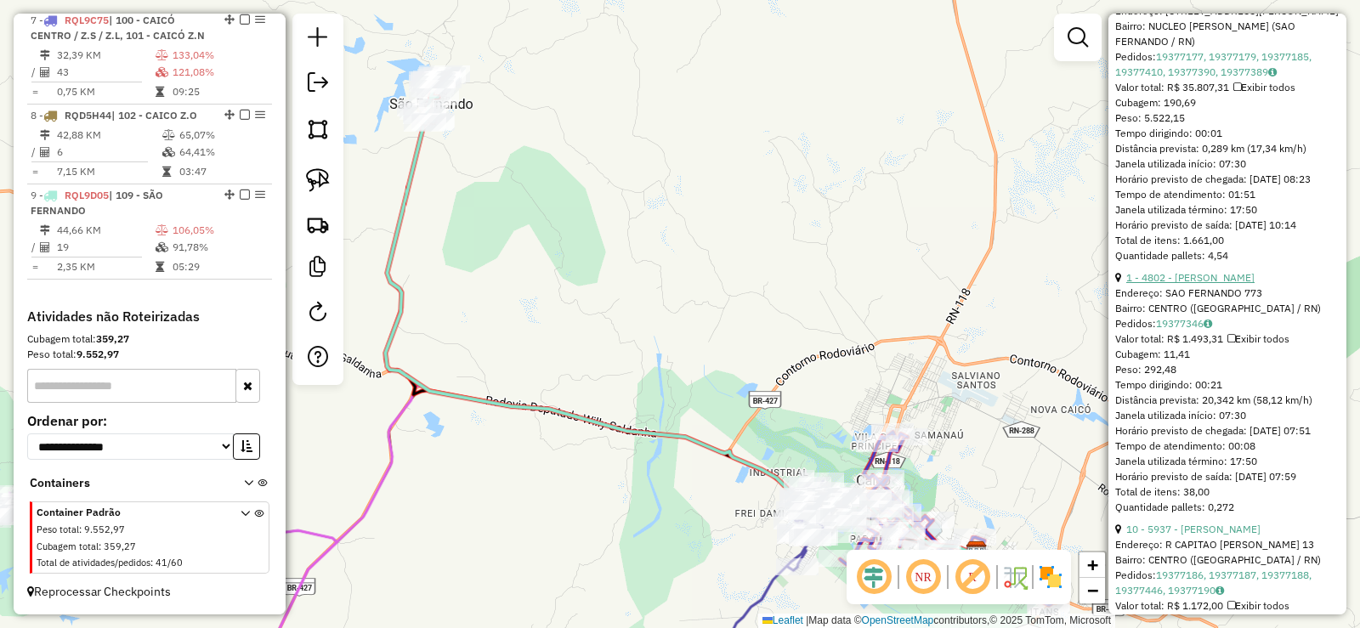
click at [1229, 284] on link "1 - 4802 - [PERSON_NAME]" at bounding box center [1191, 277] width 128 height 13
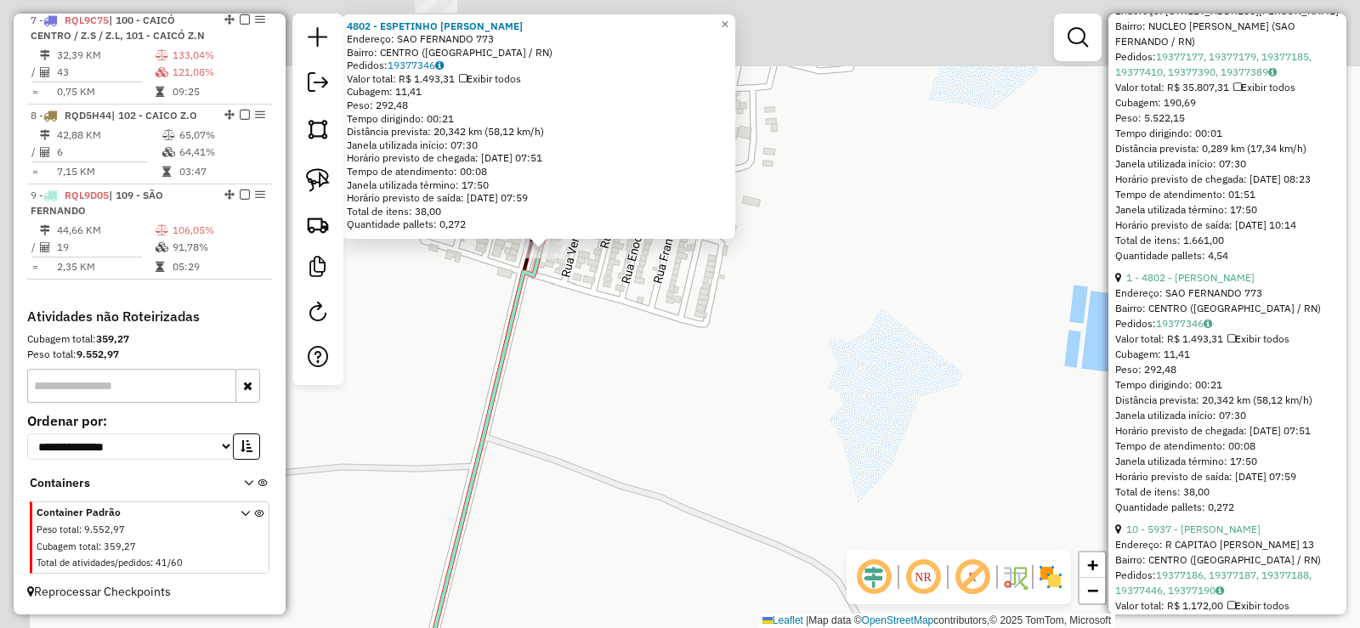
drag, startPoint x: 556, startPoint y: 297, endPoint x: 559, endPoint y: 284, distance: 13.0
click at [563, 302] on div "4802 - ESPETINHO [PERSON_NAME]: SAO FERNANDO 773 Bairro: CENTRO ([GEOGRAPHIC_DA…" at bounding box center [680, 314] width 1360 height 628
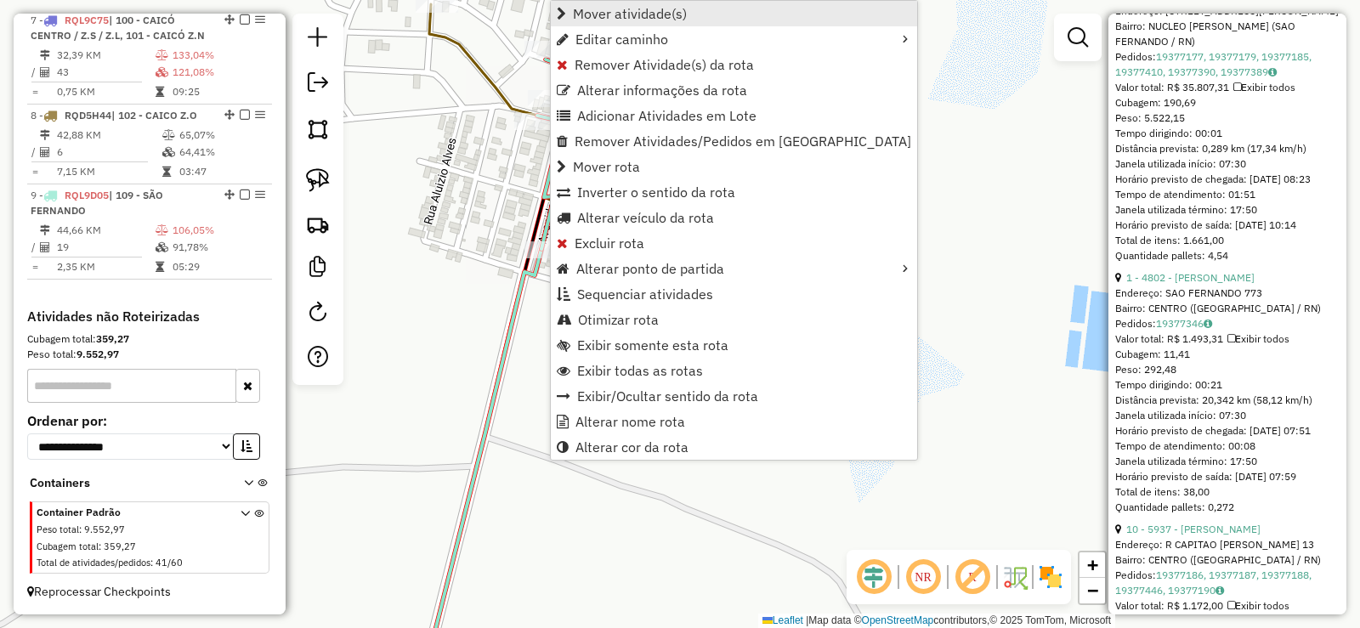
click at [618, 13] on span "Mover atividade(s)" at bounding box center [630, 14] width 114 height 14
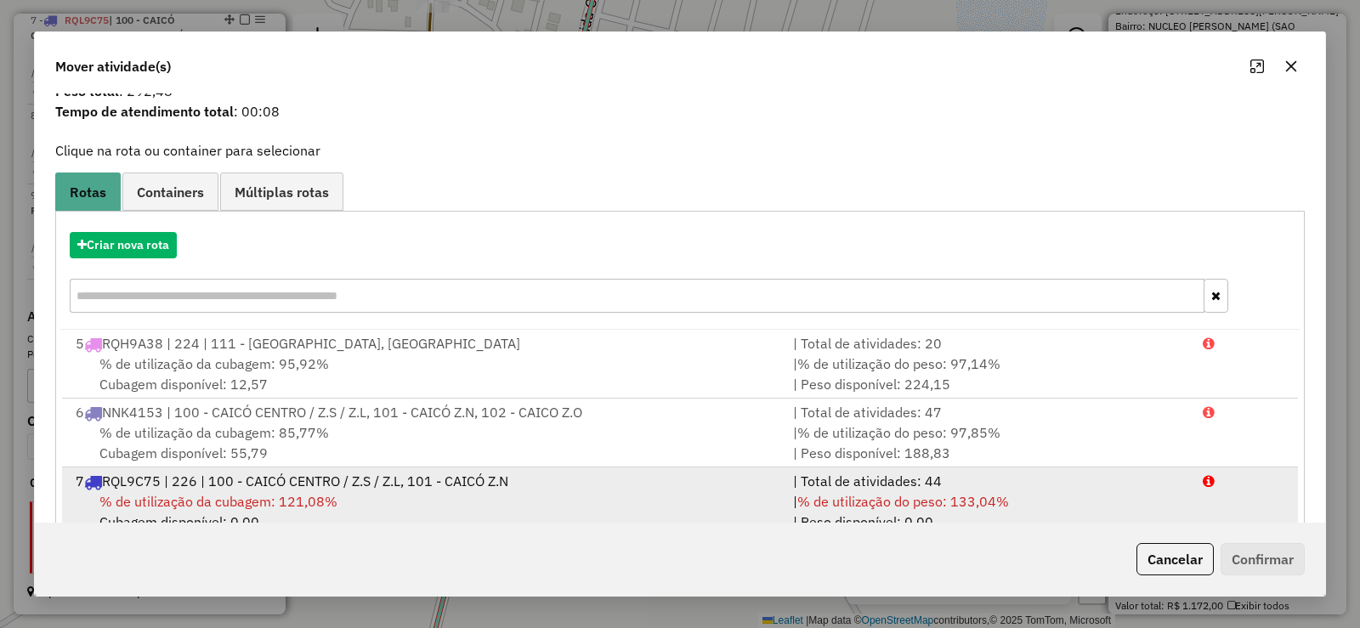
scroll to position [173, 0]
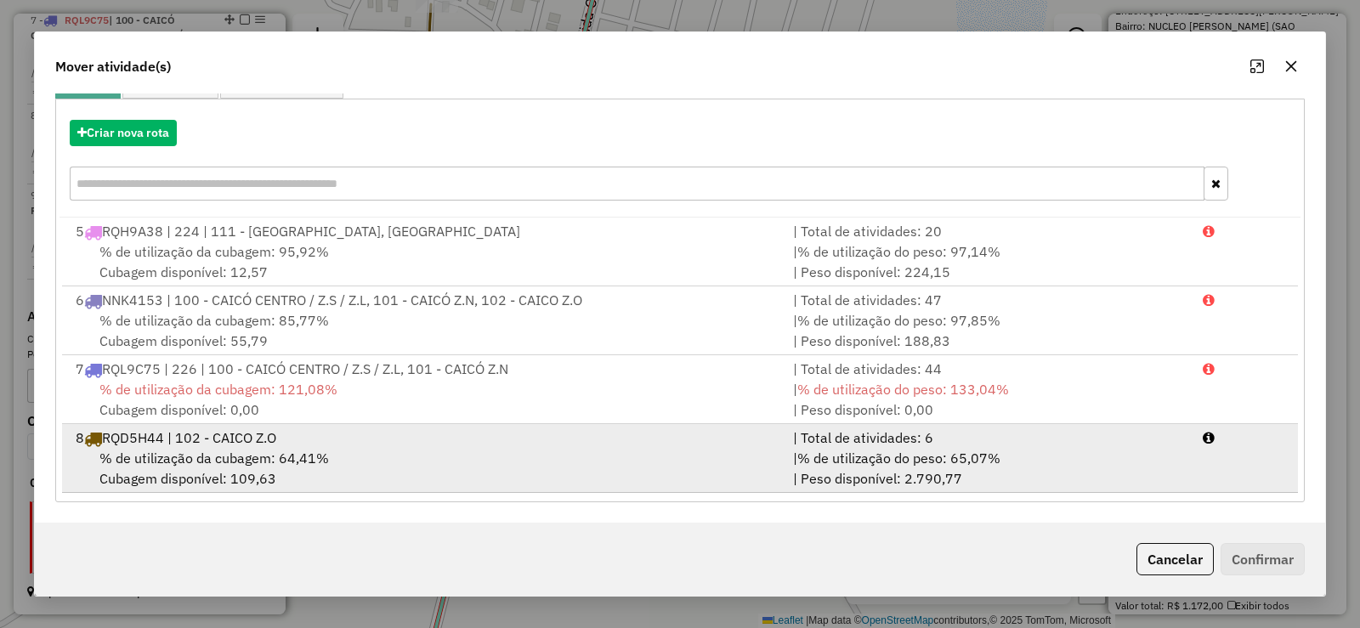
drag, startPoint x: 381, startPoint y: 464, endPoint x: 497, endPoint y: 457, distance: 116.7
click at [383, 463] on div "% de utilização da cubagem: 64,41% Cubagem disponível: 109,63" at bounding box center [424, 468] width 718 height 41
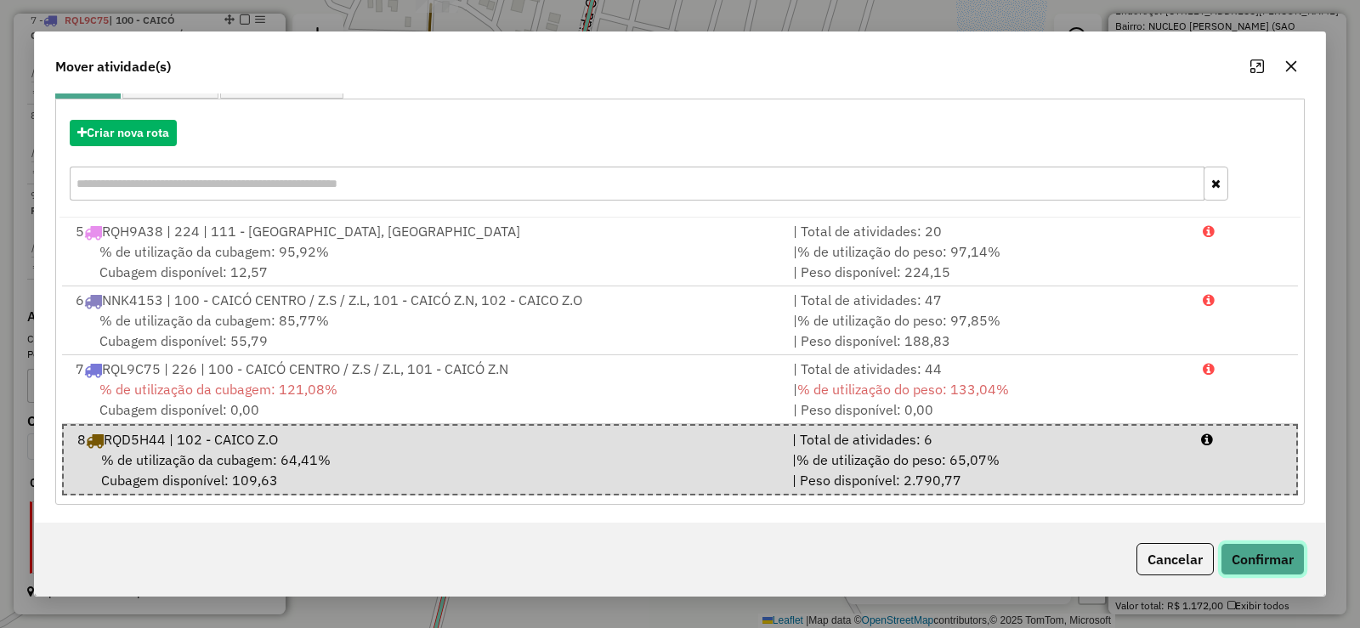
click at [1257, 555] on button "Confirmar" at bounding box center [1263, 559] width 84 height 32
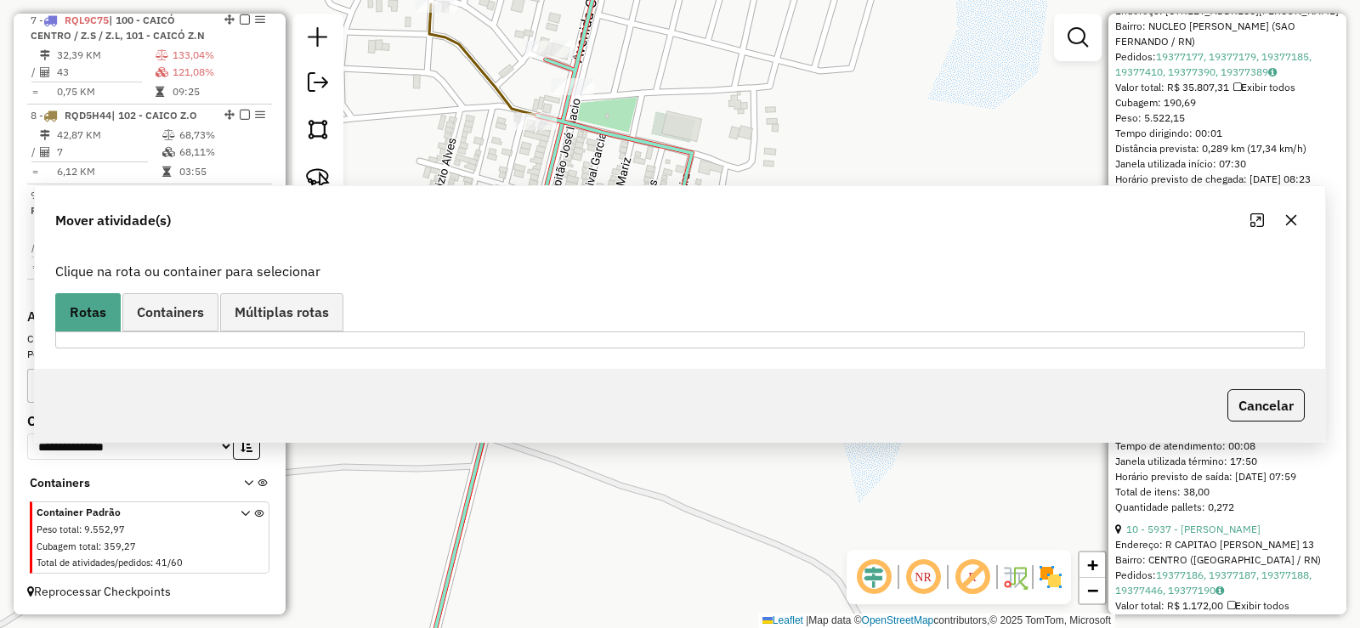
scroll to position [0, 0]
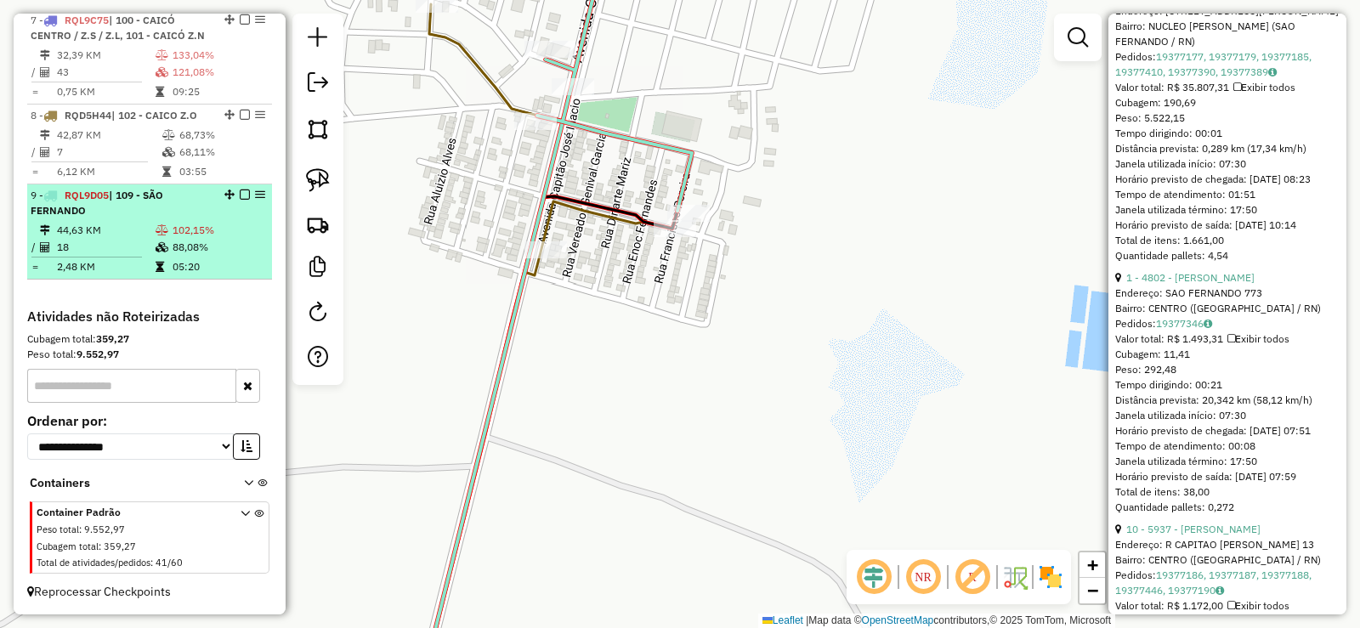
click at [175, 230] on td "102,15%" at bounding box center [219, 230] width 94 height 17
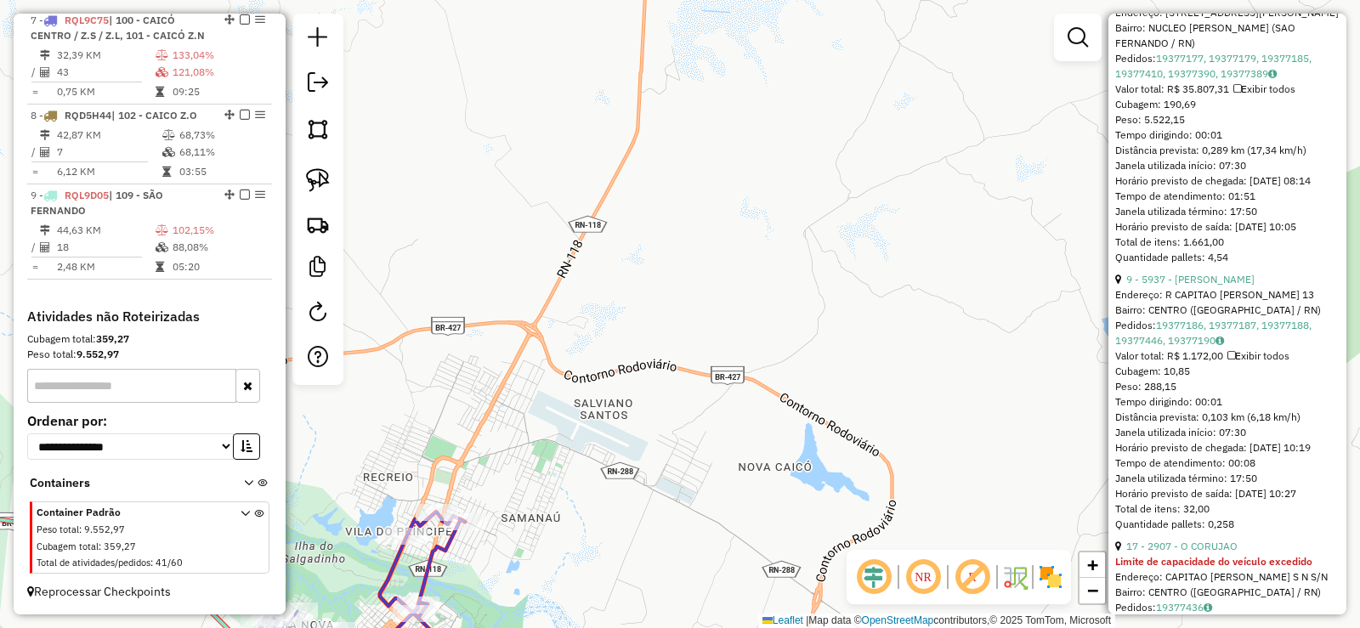
scroll to position [881, 0]
click at [1226, 284] on link "9 - 5937 - [PERSON_NAME]" at bounding box center [1191, 277] width 128 height 13
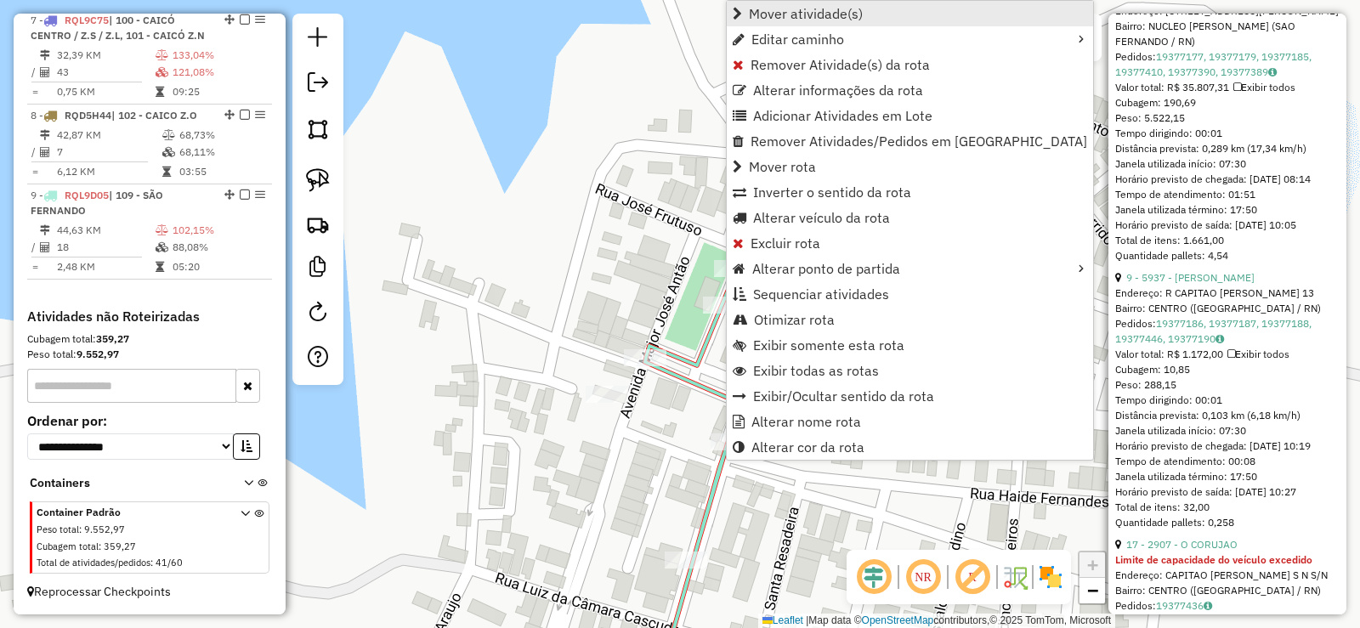
click at [759, 10] on span "Mover atividade(s)" at bounding box center [806, 14] width 114 height 14
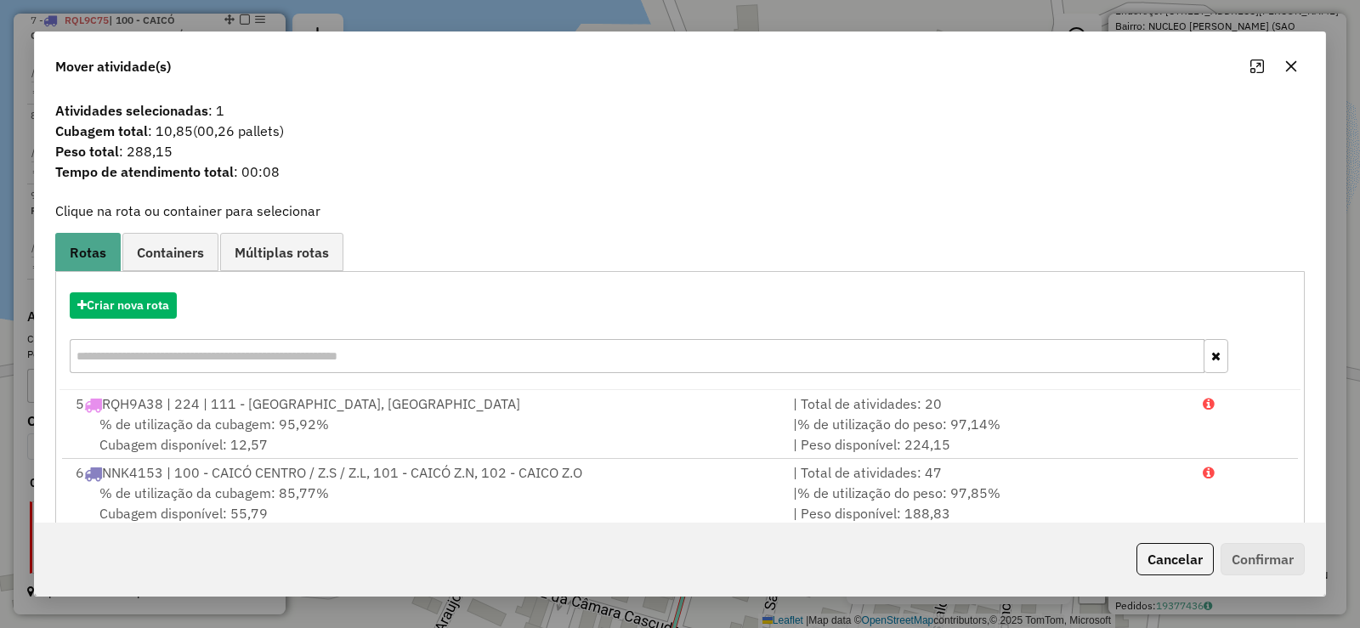
scroll to position [173, 0]
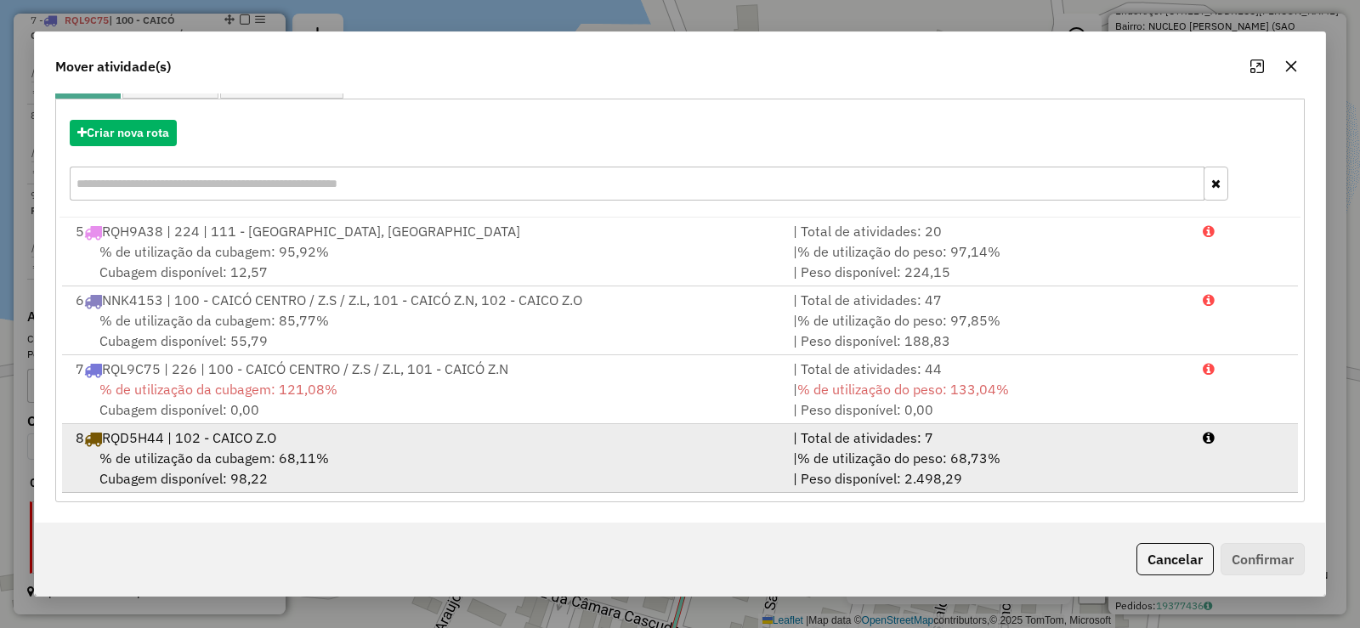
click at [320, 463] on span "% de utilização da cubagem: 68,11%" at bounding box center [214, 458] width 230 height 17
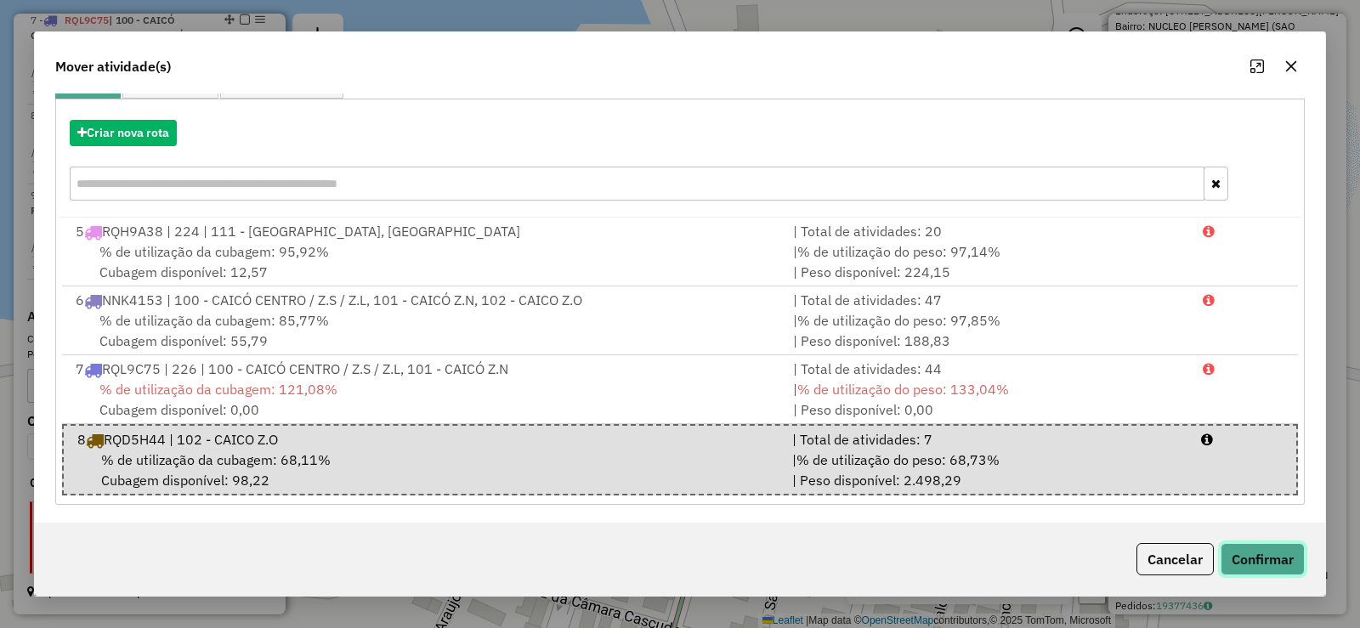
click at [1269, 552] on button "Confirmar" at bounding box center [1263, 559] width 84 height 32
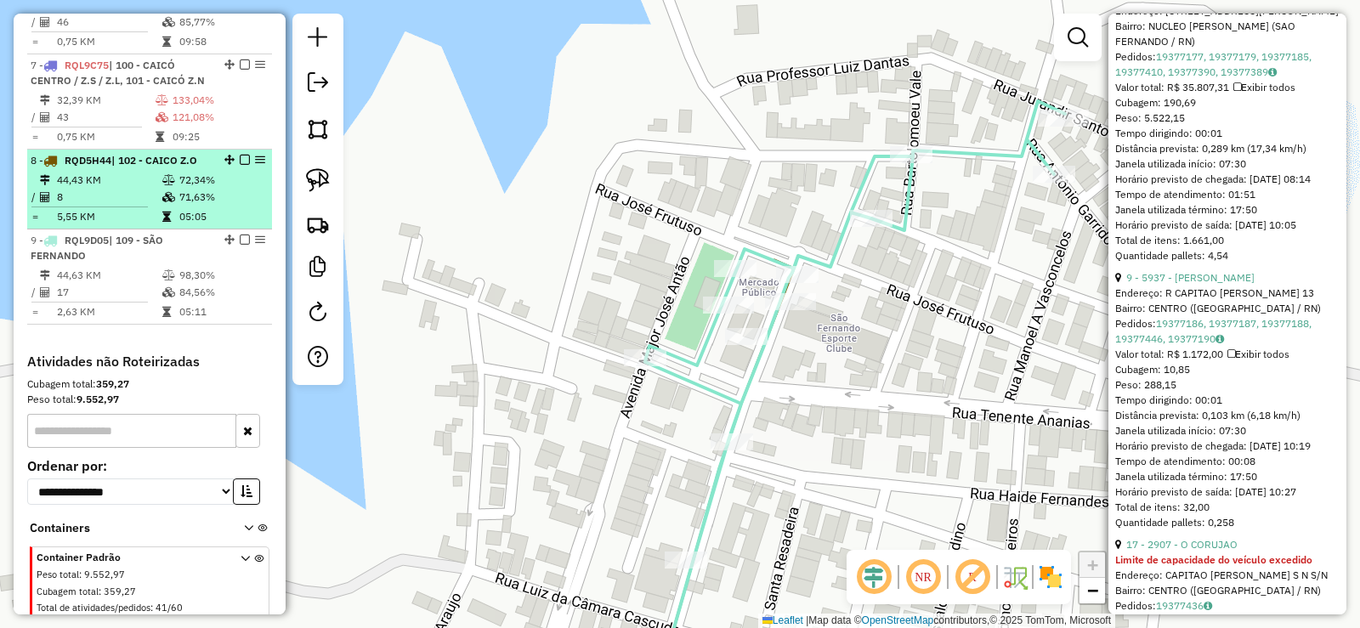
scroll to position [896, 0]
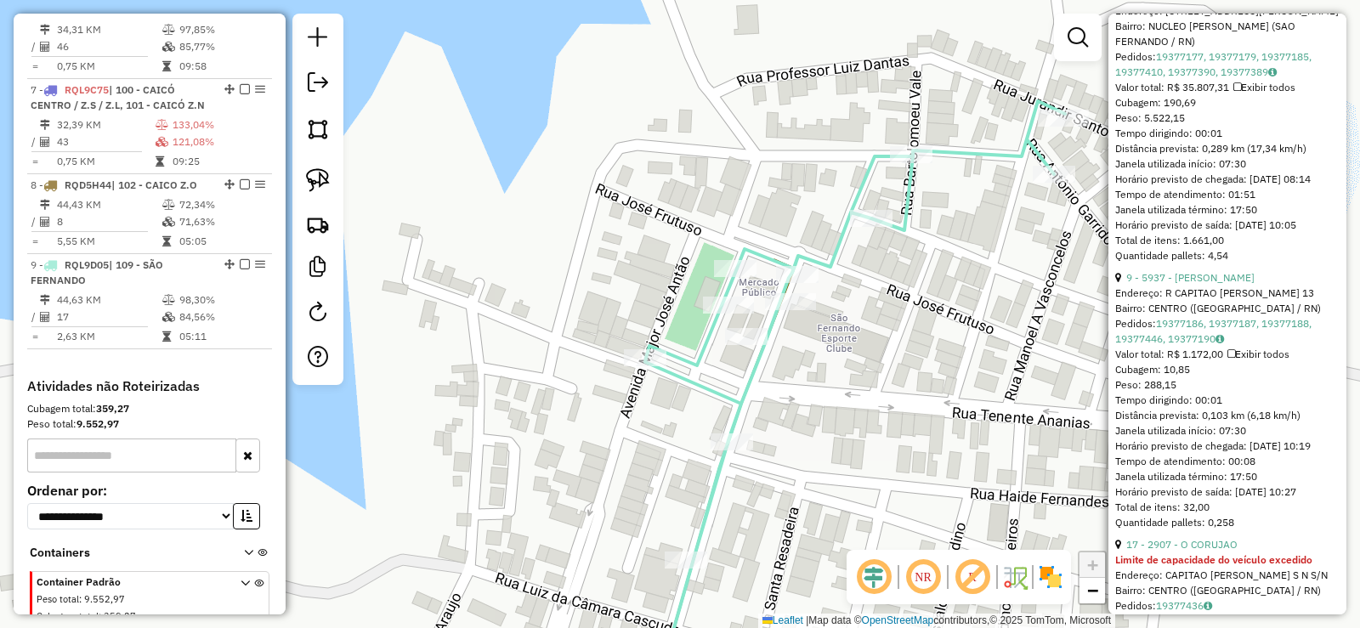
drag, startPoint x: 523, startPoint y: 429, endPoint x: 537, endPoint y: 326, distance: 103.8
click at [539, 329] on div "Janela de atendimento Grade de atendimento Capacidade Transportadoras Veículos …" at bounding box center [680, 314] width 1360 height 628
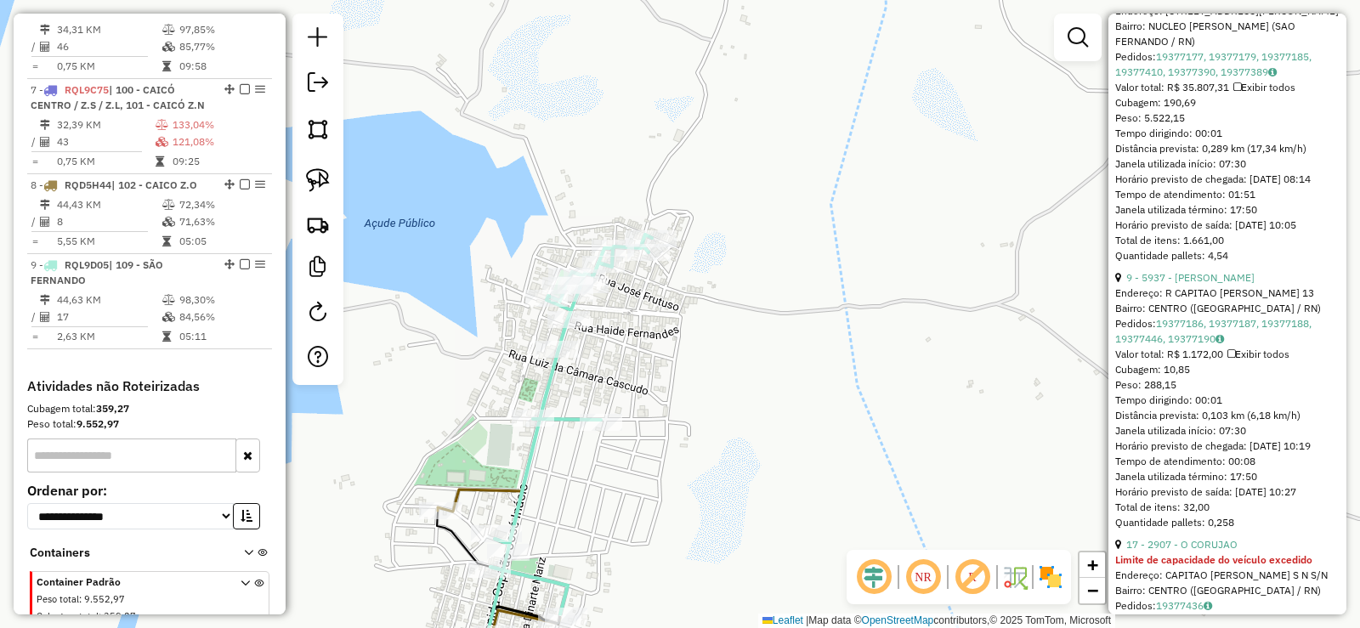
drag, startPoint x: 701, startPoint y: 364, endPoint x: 739, endPoint y: 156, distance: 211.0
click at [739, 165] on div "Janela de atendimento Grade de atendimento Capacidade Transportadoras Veículos …" at bounding box center [680, 314] width 1360 height 628
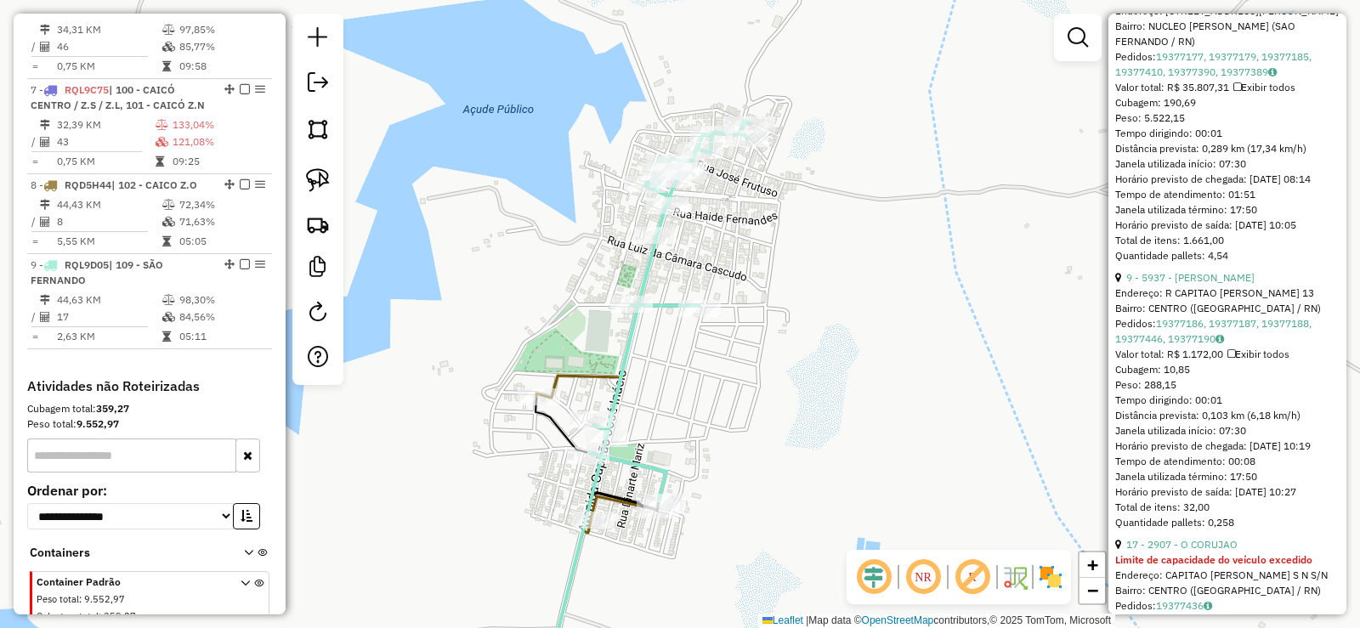
drag, startPoint x: 642, startPoint y: 281, endPoint x: 699, endPoint y: 391, distance: 124.3
click at [699, 391] on div "Janela de atendimento Grade de atendimento Capacidade Transportadoras Veículos …" at bounding box center [680, 314] width 1360 height 628
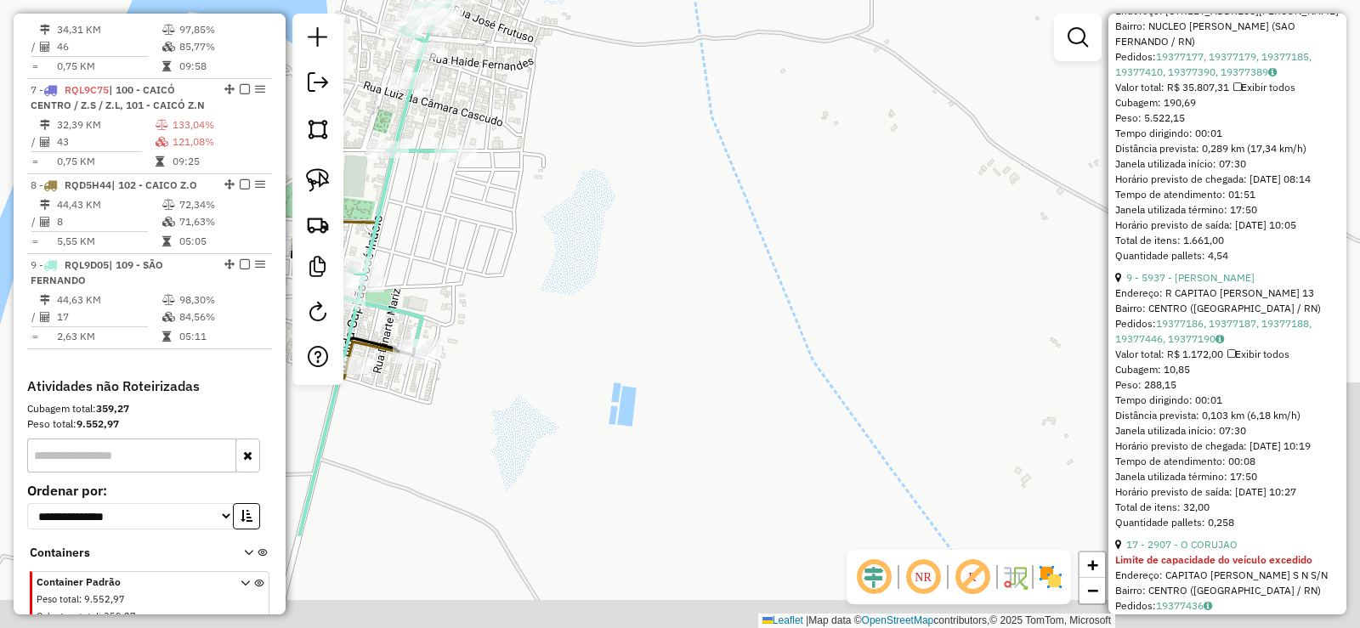
drag, startPoint x: 781, startPoint y: 451, endPoint x: 544, endPoint y: 295, distance: 284.2
click at [546, 297] on div "Janela de atendimento Grade de atendimento Capacidade Transportadoras Veículos …" at bounding box center [680, 314] width 1360 height 628
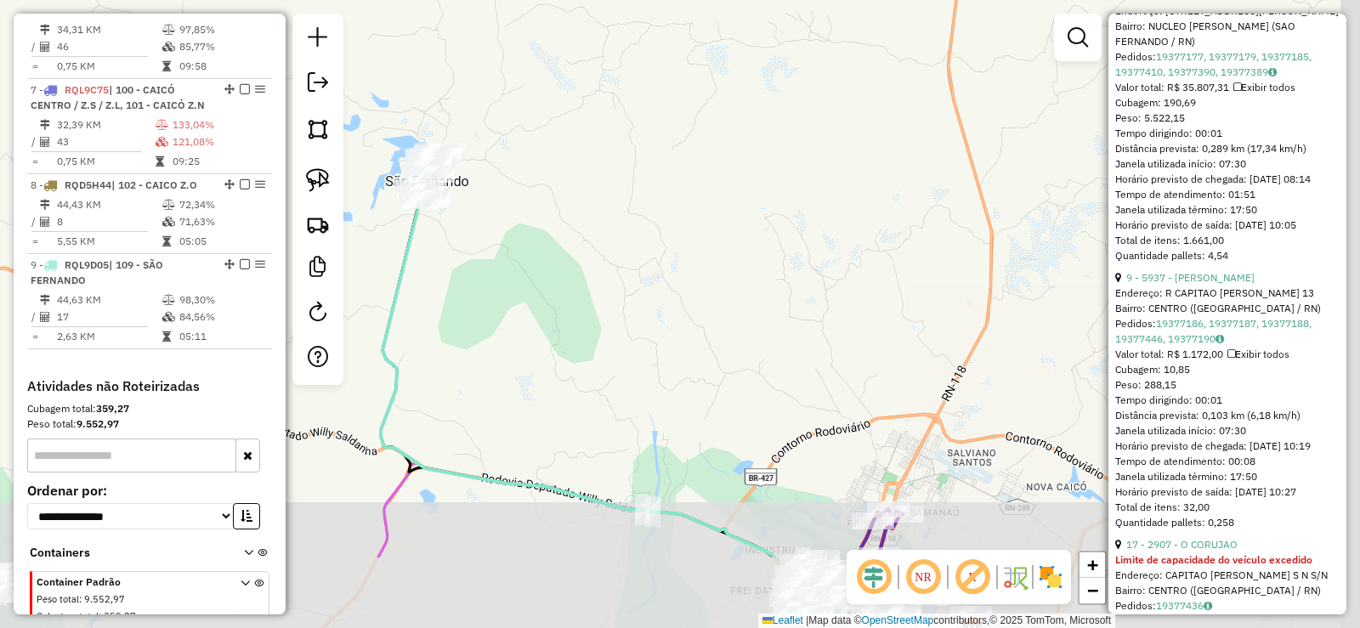
drag, startPoint x: 608, startPoint y: 312, endPoint x: 407, endPoint y: 67, distance: 316.6
click at [427, 87] on div "Janela de atendimento Grade de atendimento Capacidade Transportadoras Veículos …" at bounding box center [680, 314] width 1360 height 628
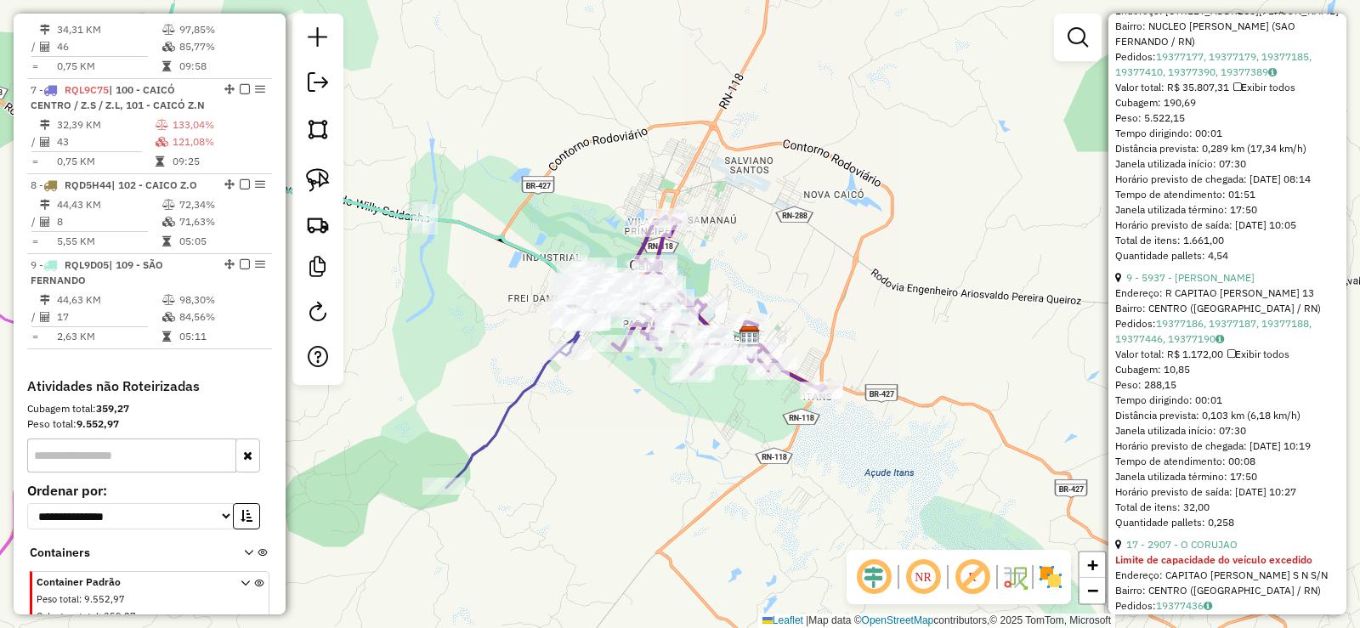
drag, startPoint x: 457, startPoint y: 315, endPoint x: 610, endPoint y: 417, distance: 183.9
click at [605, 415] on div "Janela de atendimento Grade de atendimento Capacidade Transportadoras Veículos …" at bounding box center [680, 314] width 1360 height 628
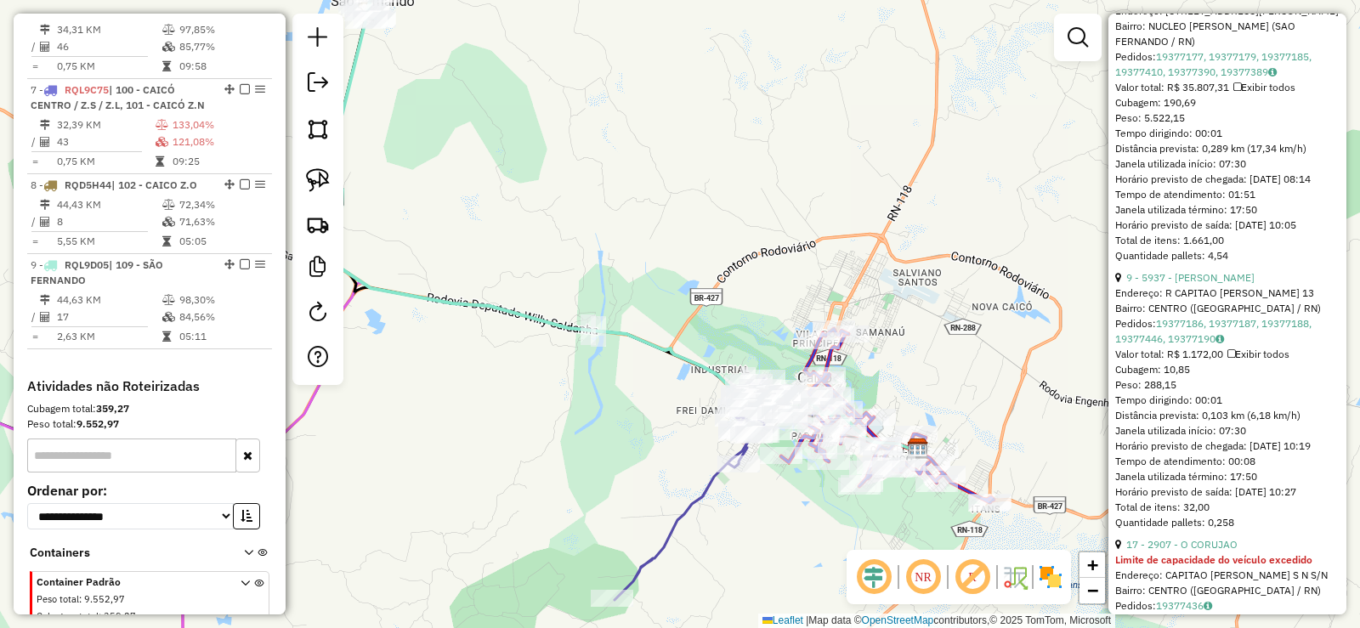
drag, startPoint x: 491, startPoint y: 394, endPoint x: 565, endPoint y: 428, distance: 80.6
click at [565, 428] on div "Janela de atendimento Grade de atendimento Capacidade Transportadoras Veículos …" at bounding box center [680, 314] width 1360 height 628
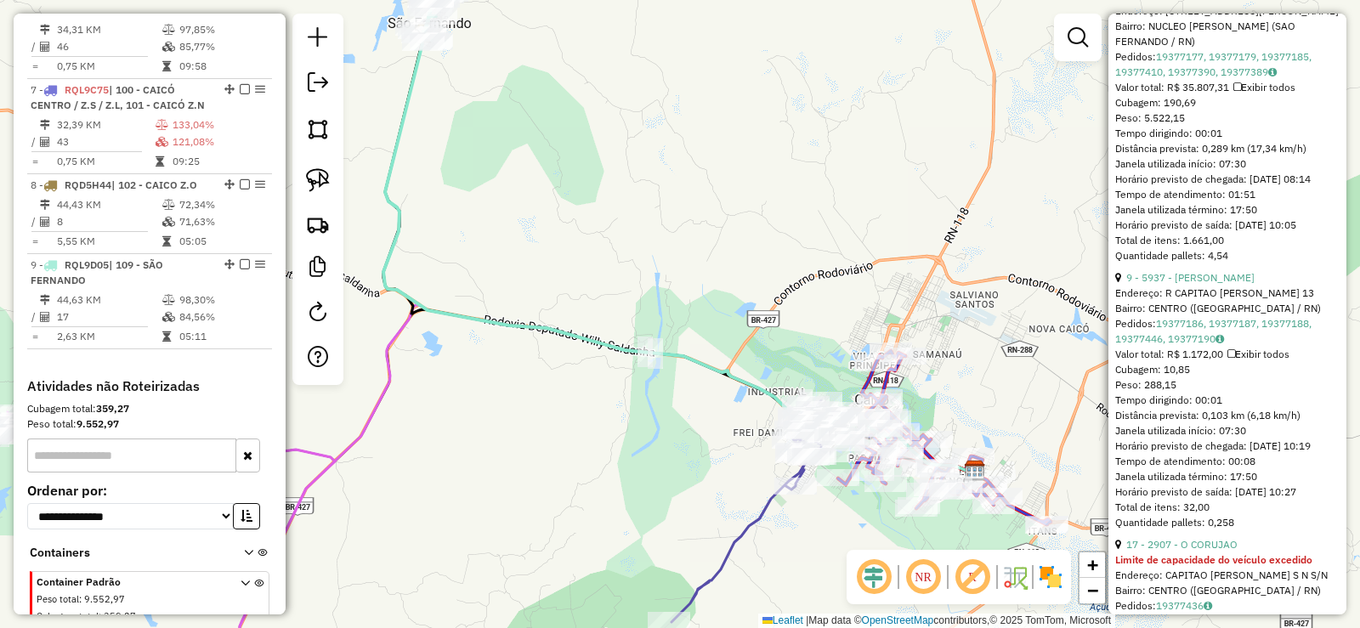
drag, startPoint x: 651, startPoint y: 431, endPoint x: 545, endPoint y: 386, distance: 115.4
click at [545, 386] on div "Janela de atendimento Grade de atendimento Capacidade Transportadoras Veículos …" at bounding box center [680, 314] width 1360 height 628
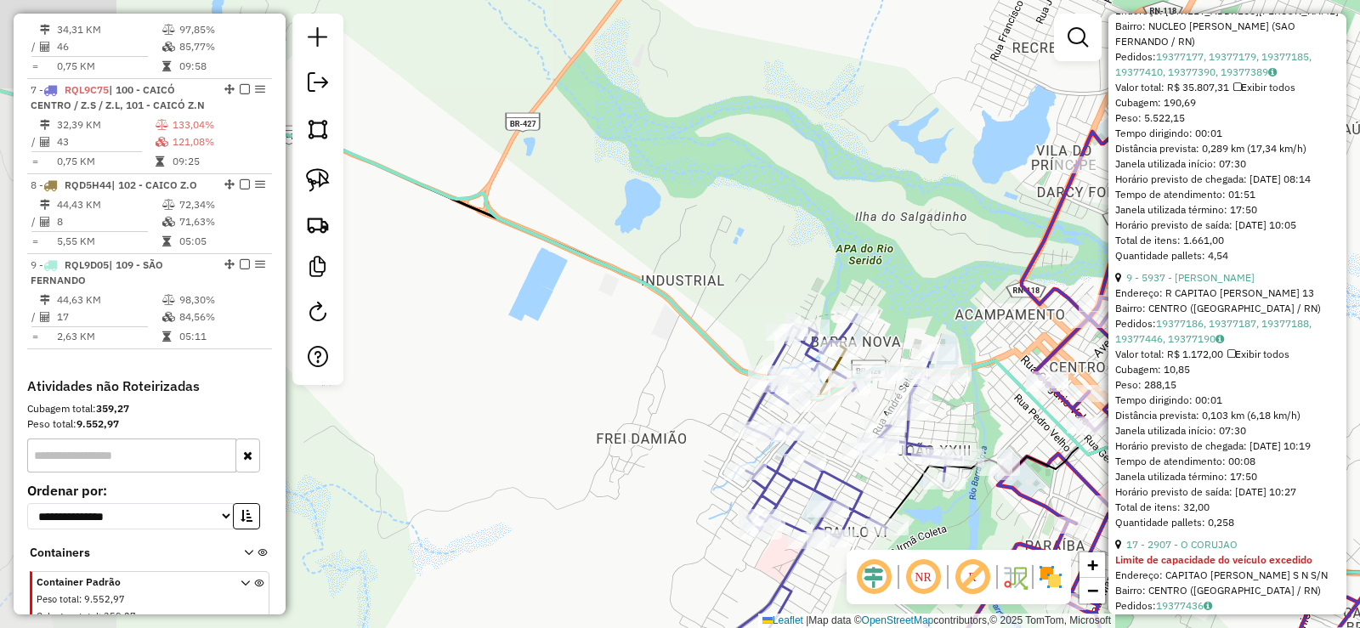
drag, startPoint x: 417, startPoint y: 341, endPoint x: 535, endPoint y: 360, distance: 119.7
click at [535, 360] on div "Janela de atendimento Grade de atendimento Capacidade Transportadoras Veículos …" at bounding box center [680, 314] width 1360 height 628
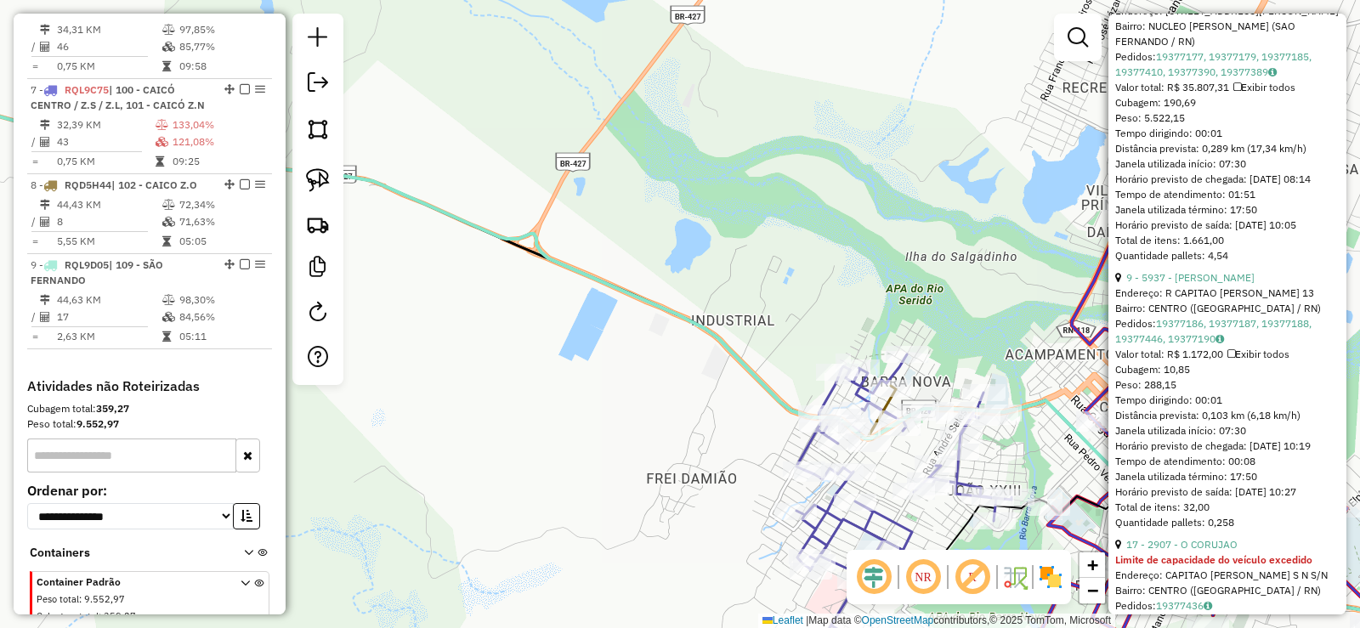
drag, startPoint x: 572, startPoint y: 333, endPoint x: 610, endPoint y: 366, distance: 50.6
click at [658, 373] on div "Janela de atendimento Grade de atendimento Capacidade Transportadoras Veículos …" at bounding box center [680, 314] width 1360 height 628
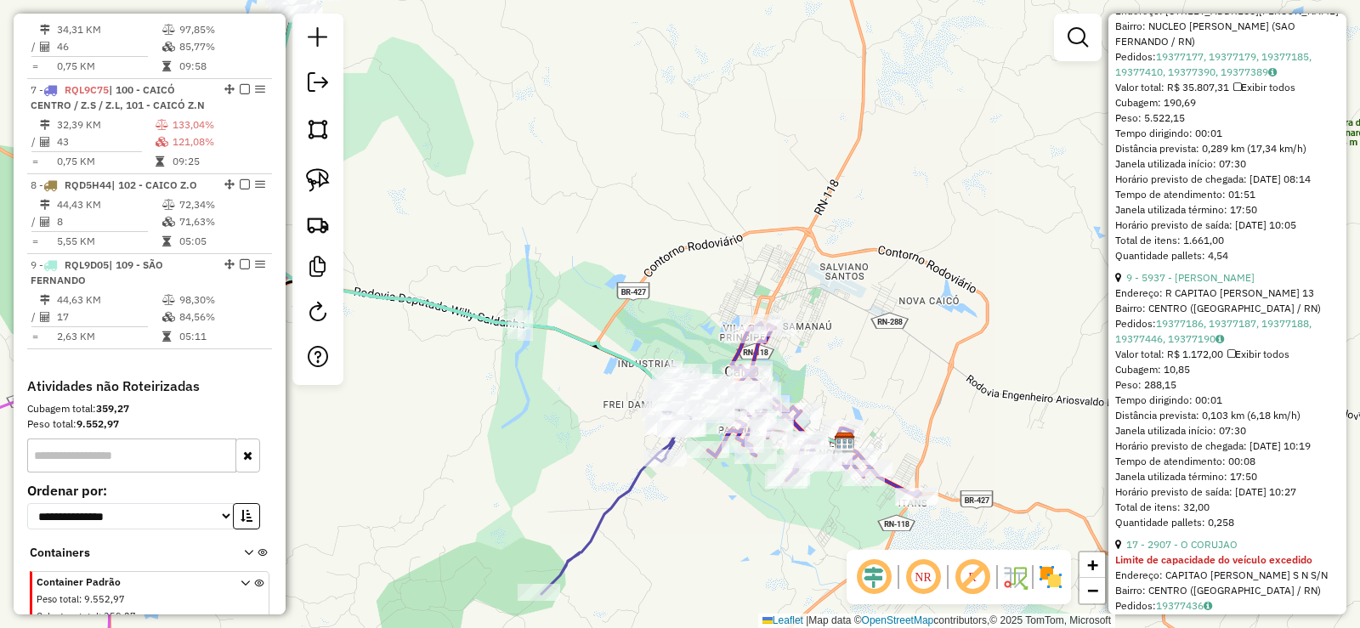
drag, startPoint x: 451, startPoint y: 212, endPoint x: 620, endPoint y: 370, distance: 231.6
click at [620, 370] on div "Janela de atendimento Grade de atendimento Capacidade Transportadoras Veículos …" at bounding box center [680, 314] width 1360 height 628
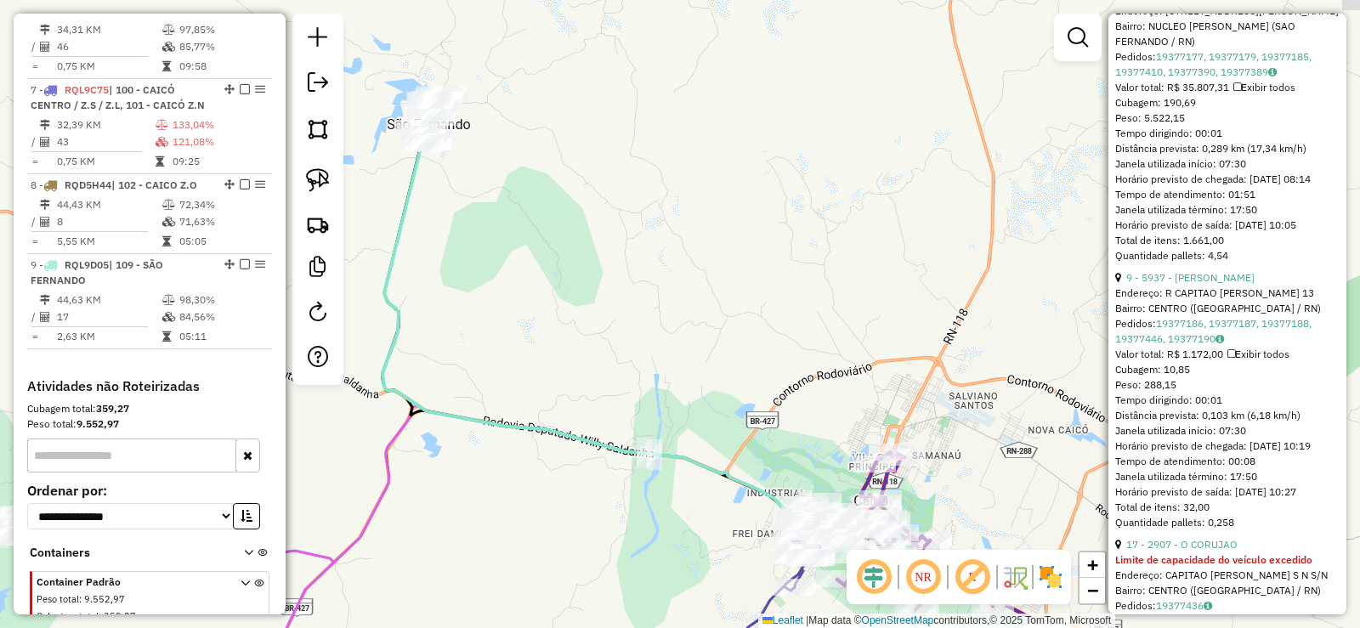
drag, startPoint x: 695, startPoint y: 426, endPoint x: 544, endPoint y: 338, distance: 174.5
click at [544, 338] on div "Janela de atendimento Grade de atendimento Capacidade Transportadoras Veículos …" at bounding box center [680, 314] width 1360 height 628
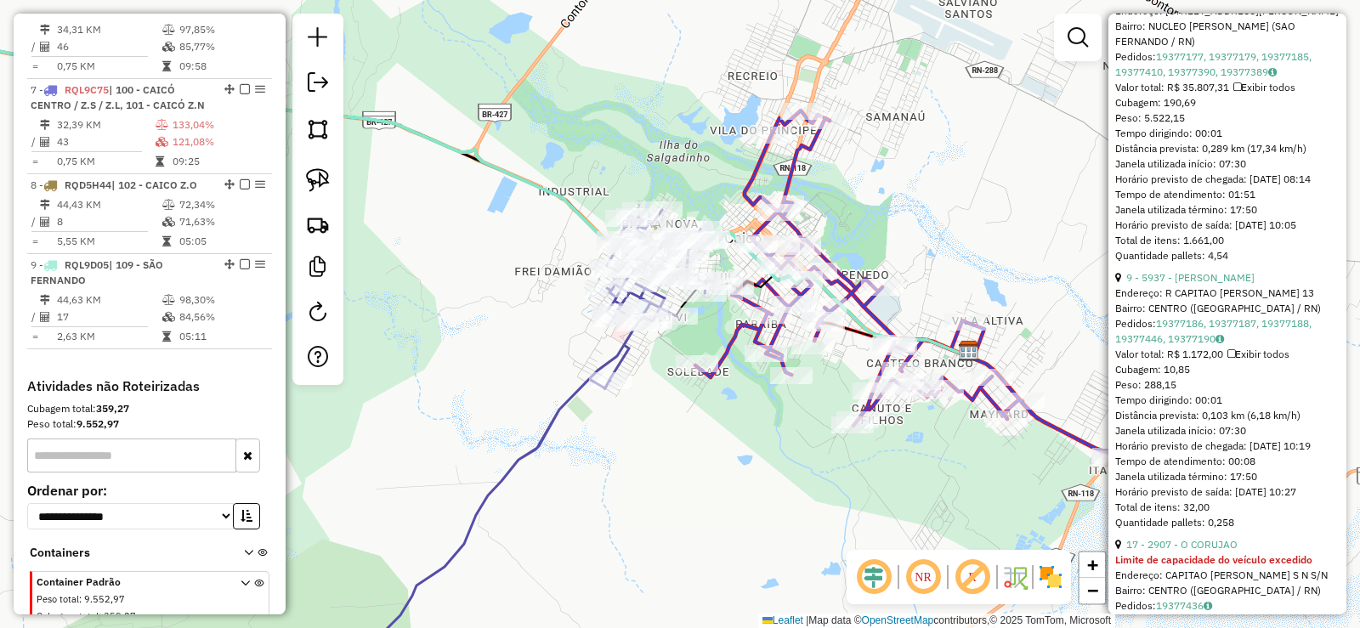
drag, startPoint x: 570, startPoint y: 517, endPoint x: 705, endPoint y: 475, distance: 141.5
click at [705, 475] on div "Janela de atendimento Grade de atendimento Capacidade Transportadoras Veículos …" at bounding box center [680, 314] width 1360 height 628
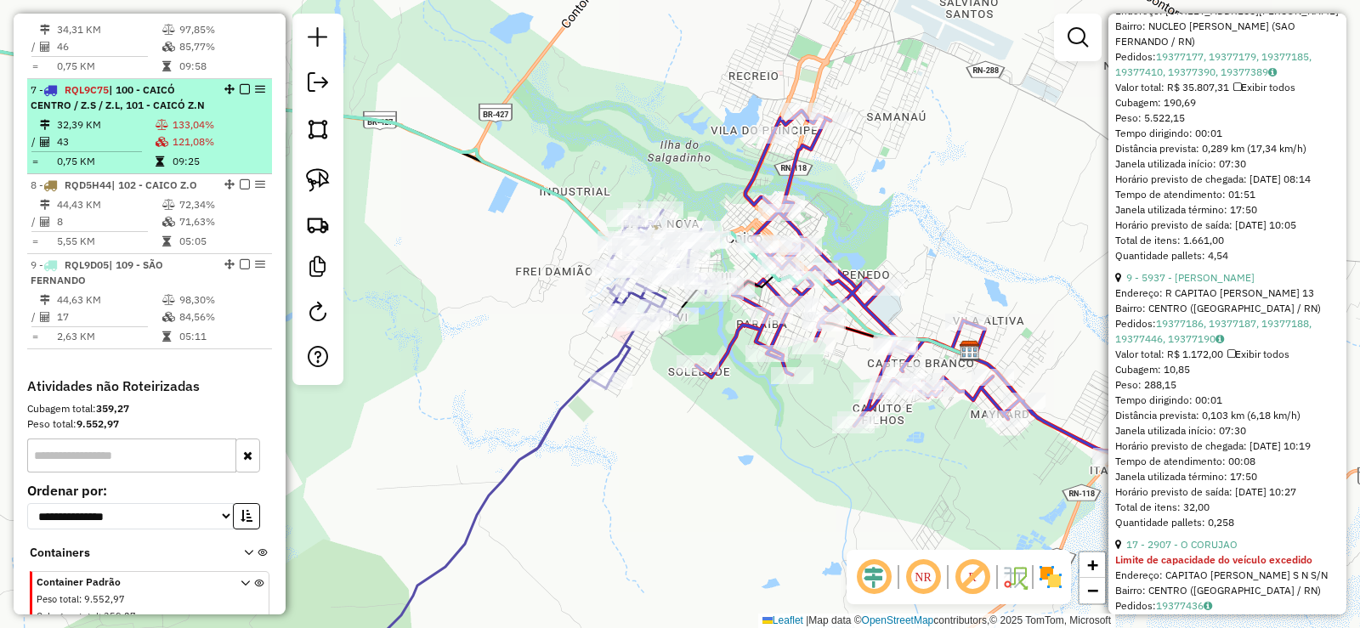
click at [147, 132] on td "32,39 KM" at bounding box center [105, 124] width 99 height 17
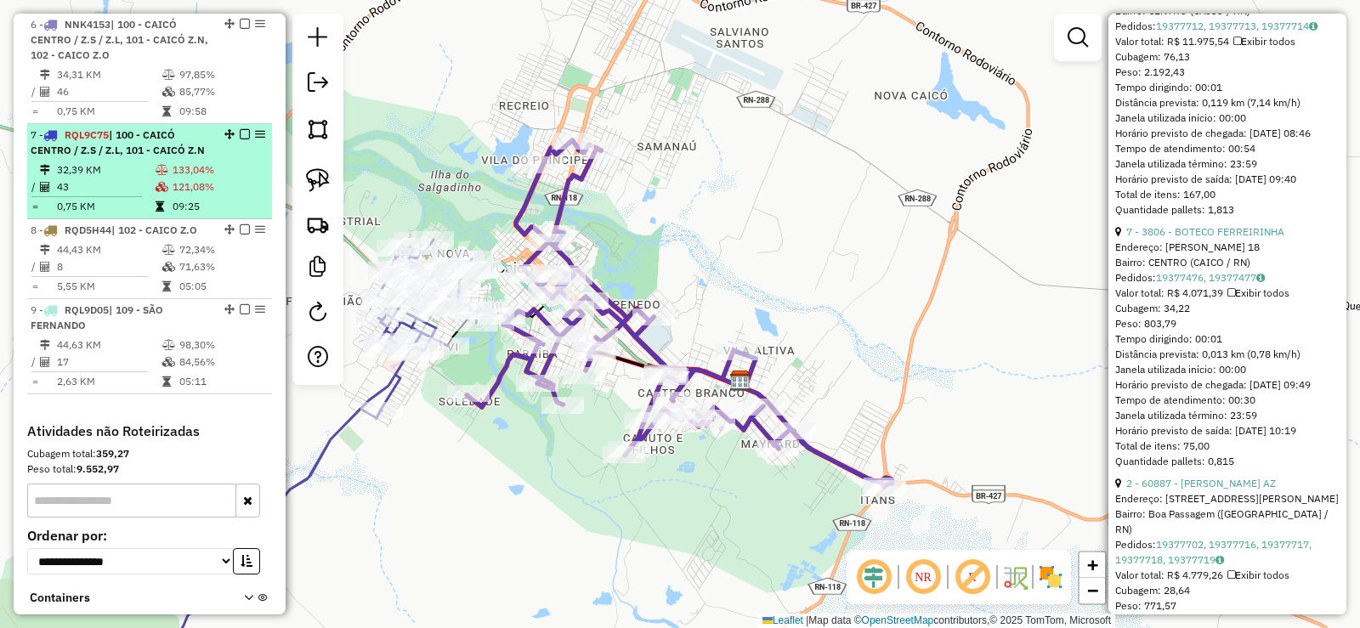
scroll to position [811, 0]
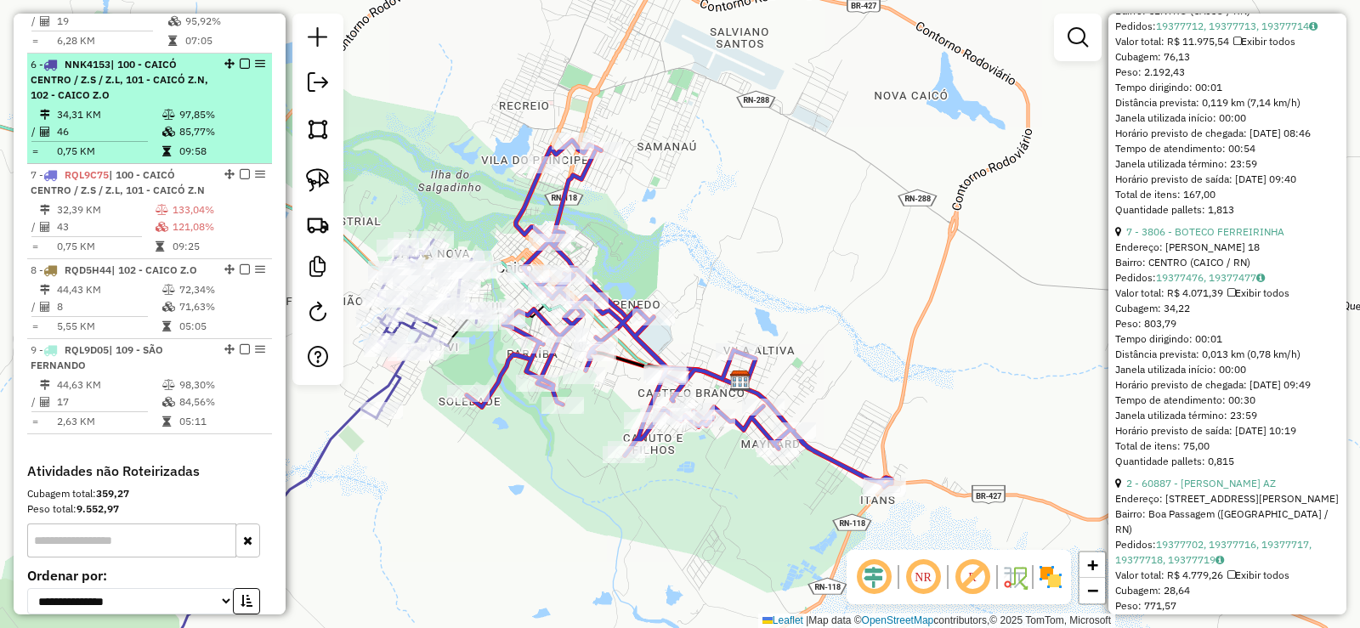
click at [240, 69] on em at bounding box center [245, 64] width 10 height 10
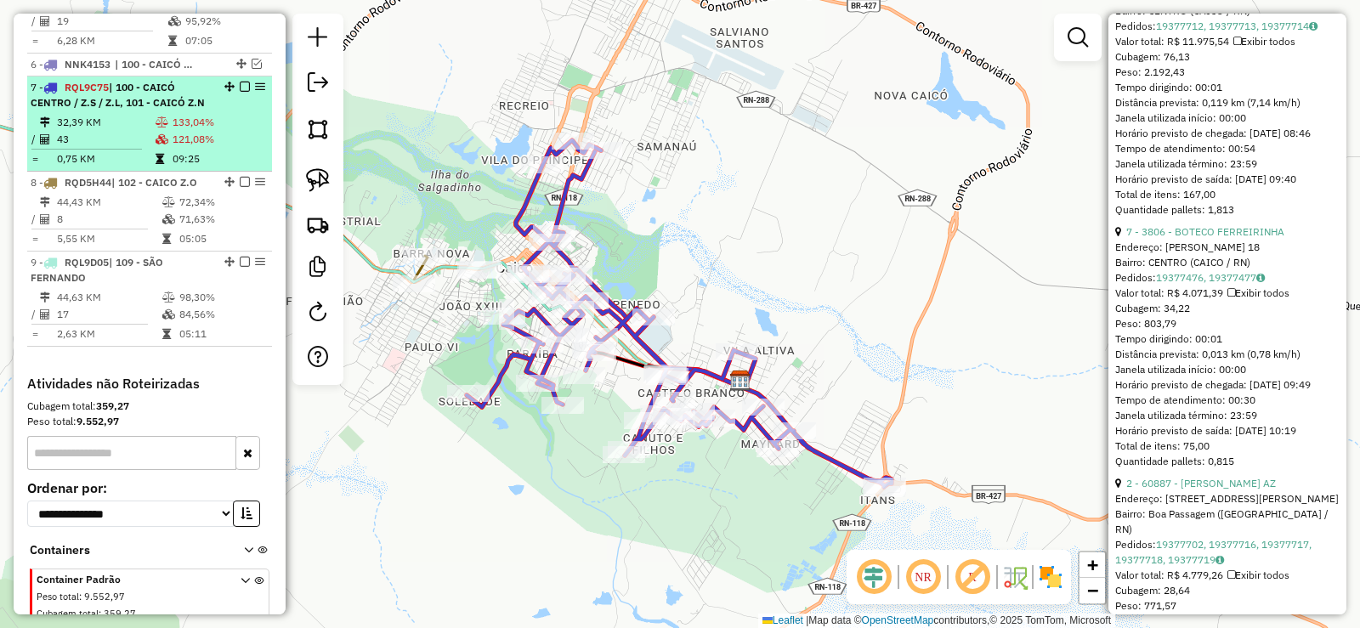
click at [191, 109] on span "| 100 - CAICÓ CENTRO / Z.S / Z.L, 101 - CAICÓ Z.N" at bounding box center [118, 95] width 174 height 28
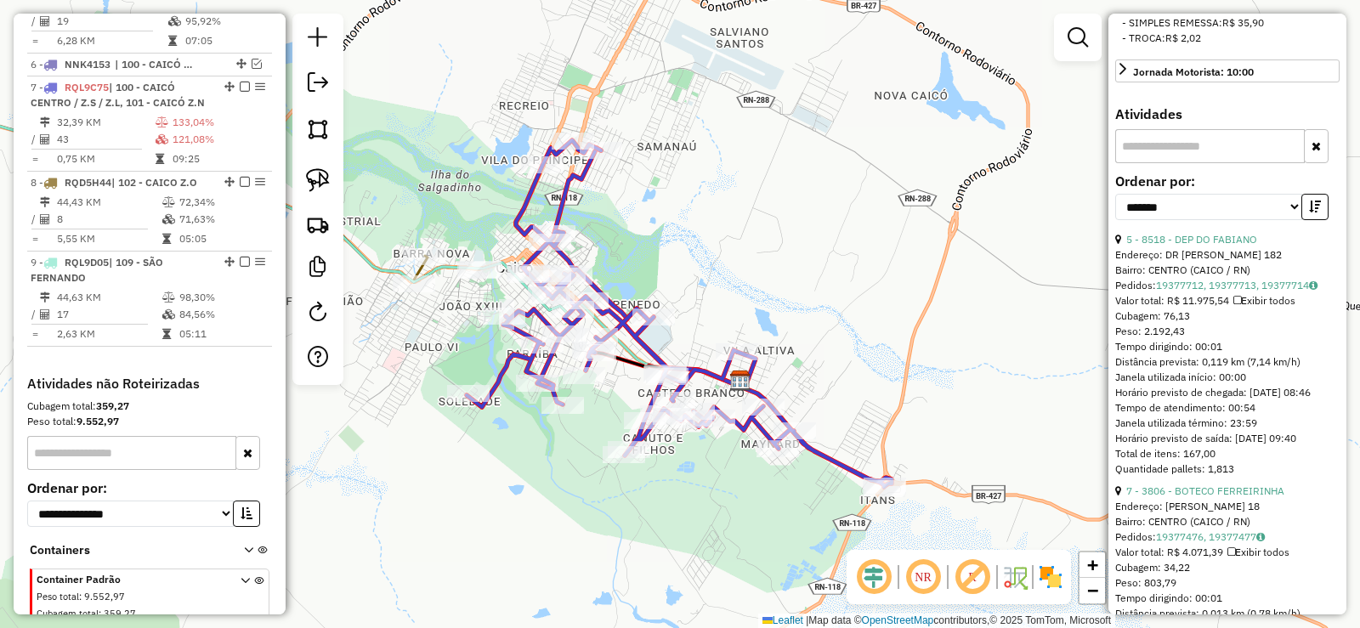
scroll to position [587, 0]
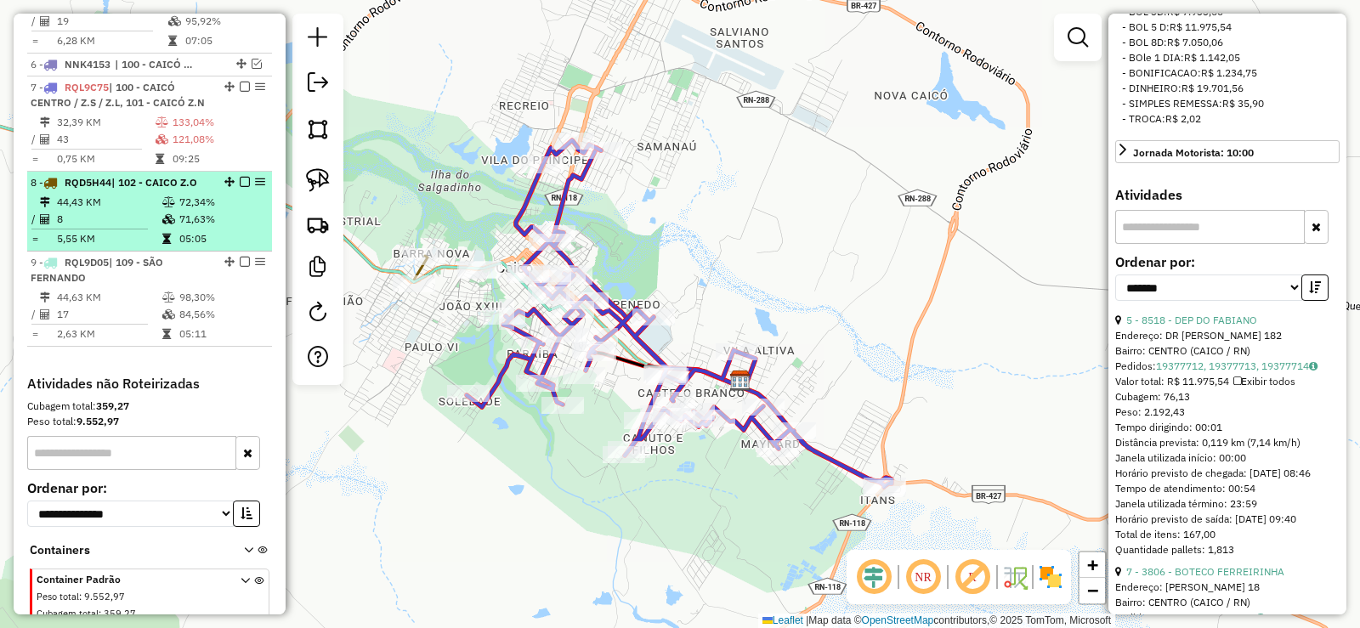
click at [240, 187] on em at bounding box center [245, 182] width 10 height 10
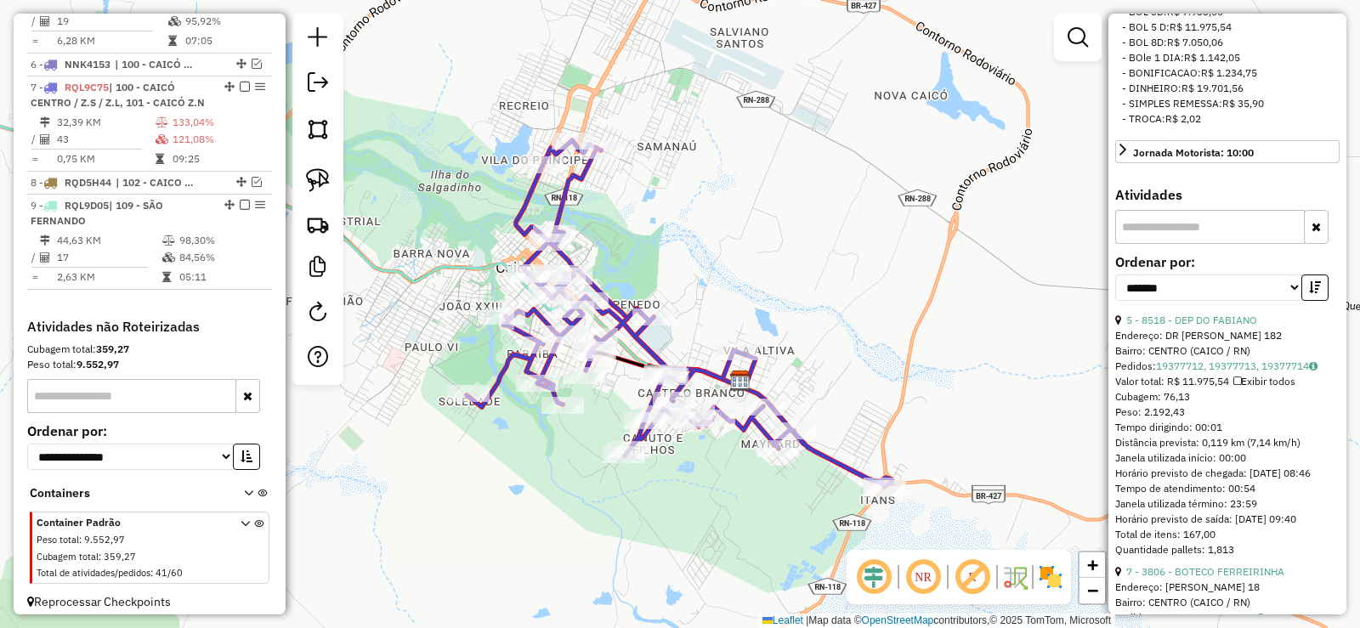
click at [1075, 33] on em at bounding box center [1078, 37] width 20 height 20
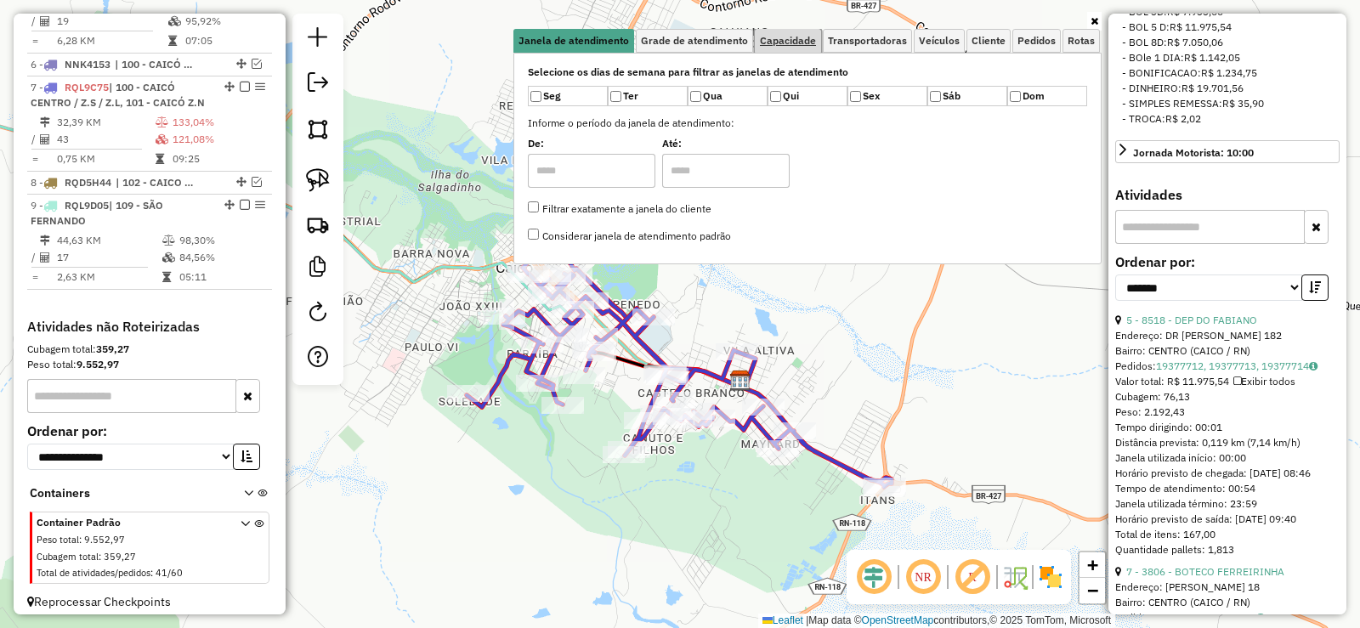
click at [781, 38] on span "Capacidade" at bounding box center [788, 41] width 56 height 10
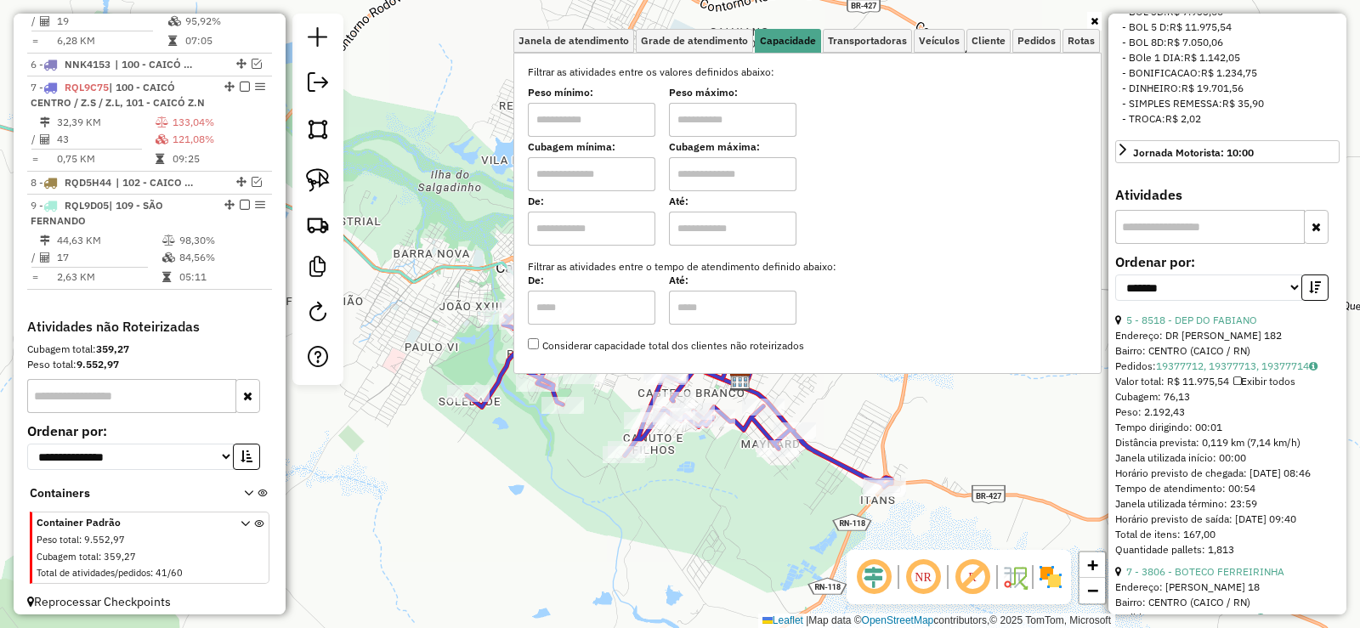
click at [618, 181] on input "text" at bounding box center [592, 174] width 128 height 34
click at [735, 173] on input "text" at bounding box center [733, 174] width 128 height 34
drag, startPoint x: 617, startPoint y: 180, endPoint x: 622, endPoint y: 192, distance: 12.6
click at [616, 180] on input "text" at bounding box center [592, 174] width 128 height 34
type input "****"
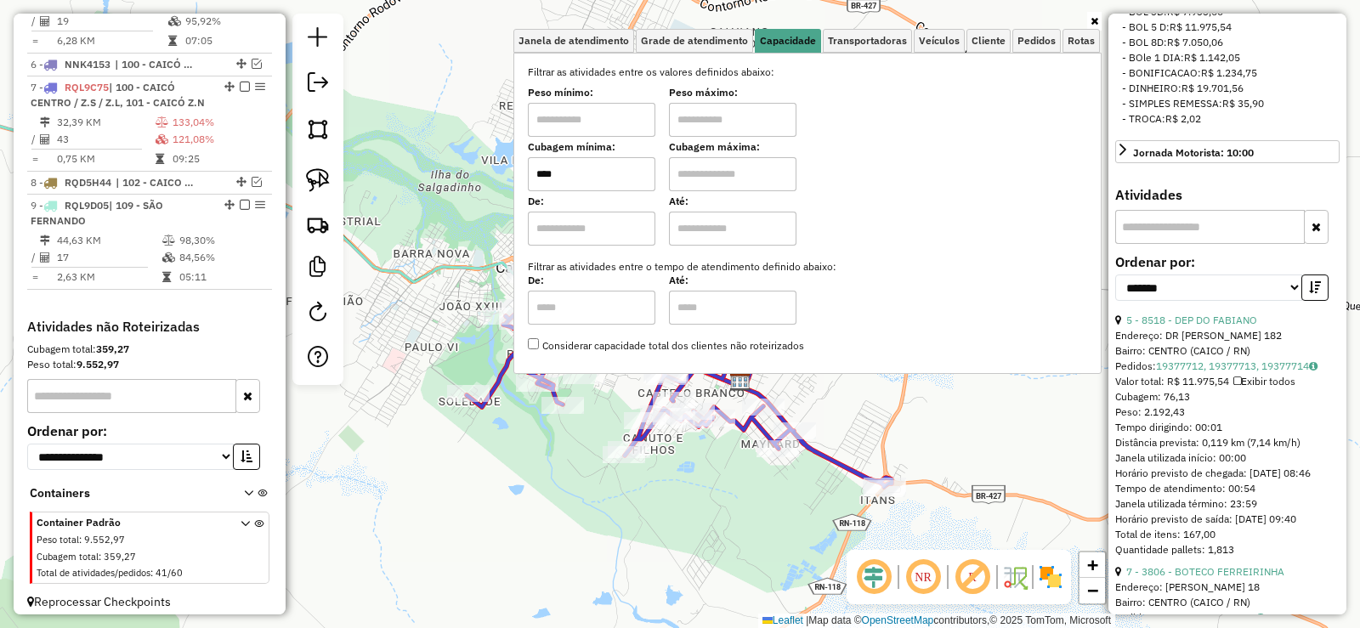
drag, startPoint x: 725, startPoint y: 175, endPoint x: 741, endPoint y: 188, distance: 19.9
click at [725, 175] on input "text" at bounding box center [733, 174] width 128 height 34
type input "****"
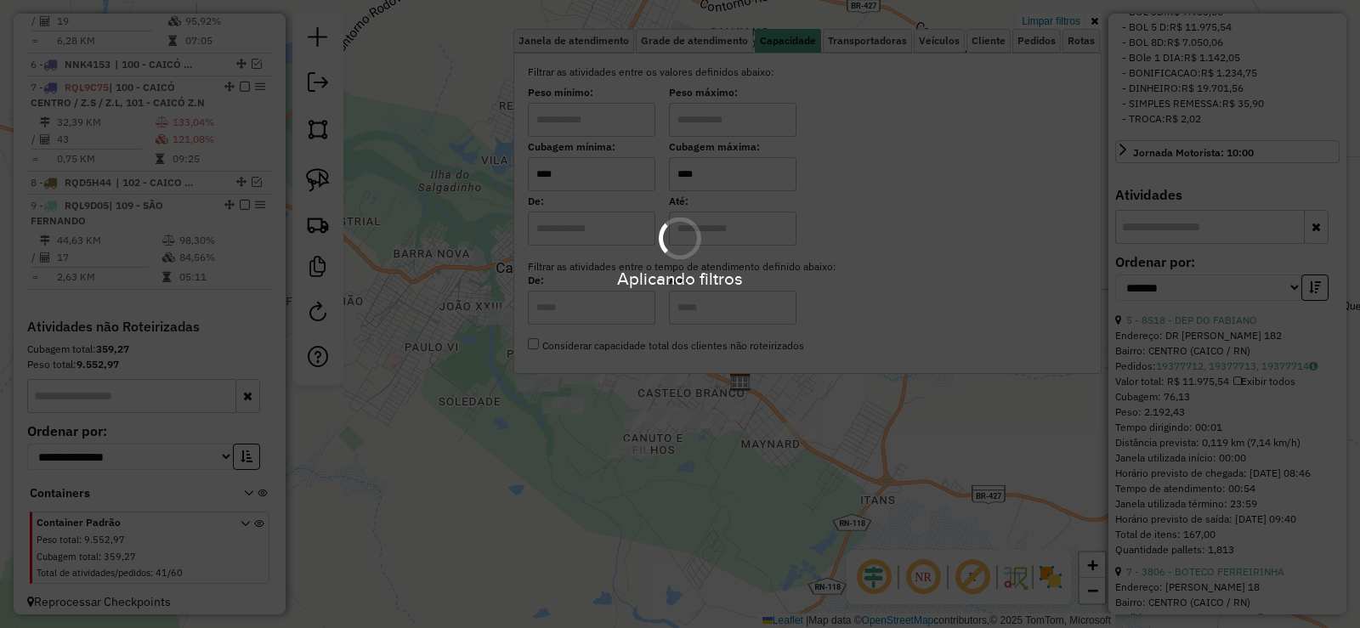
click at [404, 234] on div "Aplicando filtros" at bounding box center [680, 251] width 1360 height 81
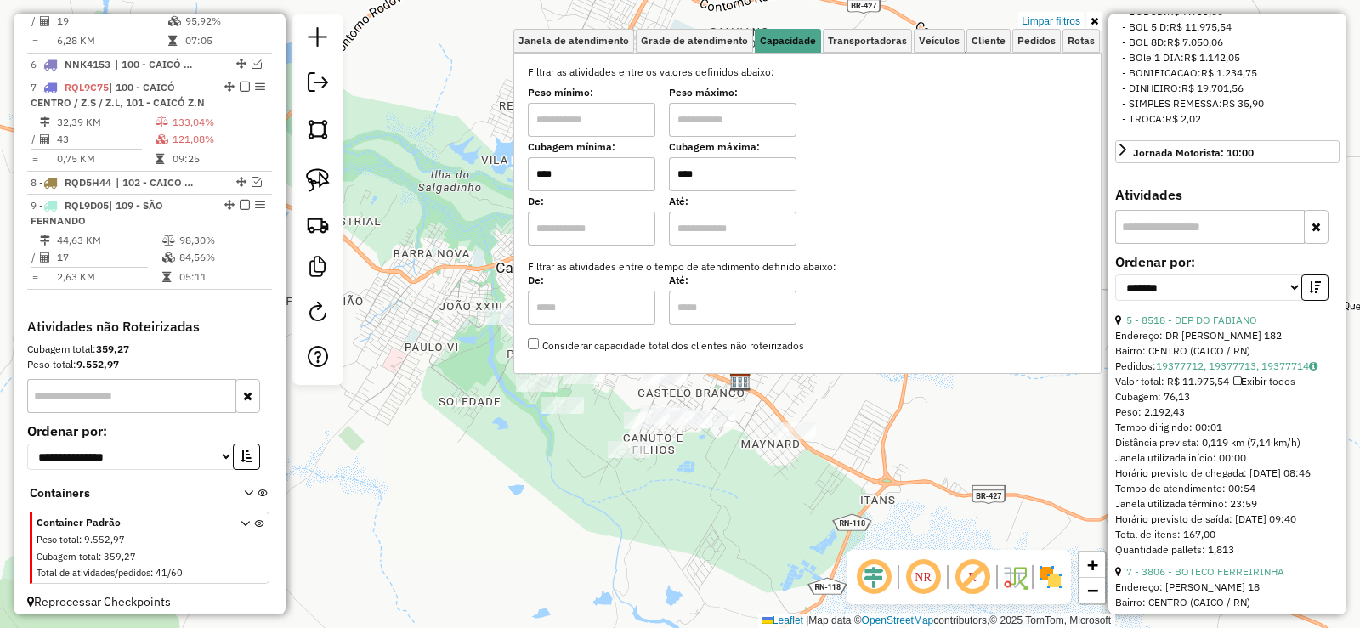
click at [437, 223] on div "Limpar filtros Janela de atendimento Grade de atendimento Capacidade Transporta…" at bounding box center [680, 314] width 1360 height 628
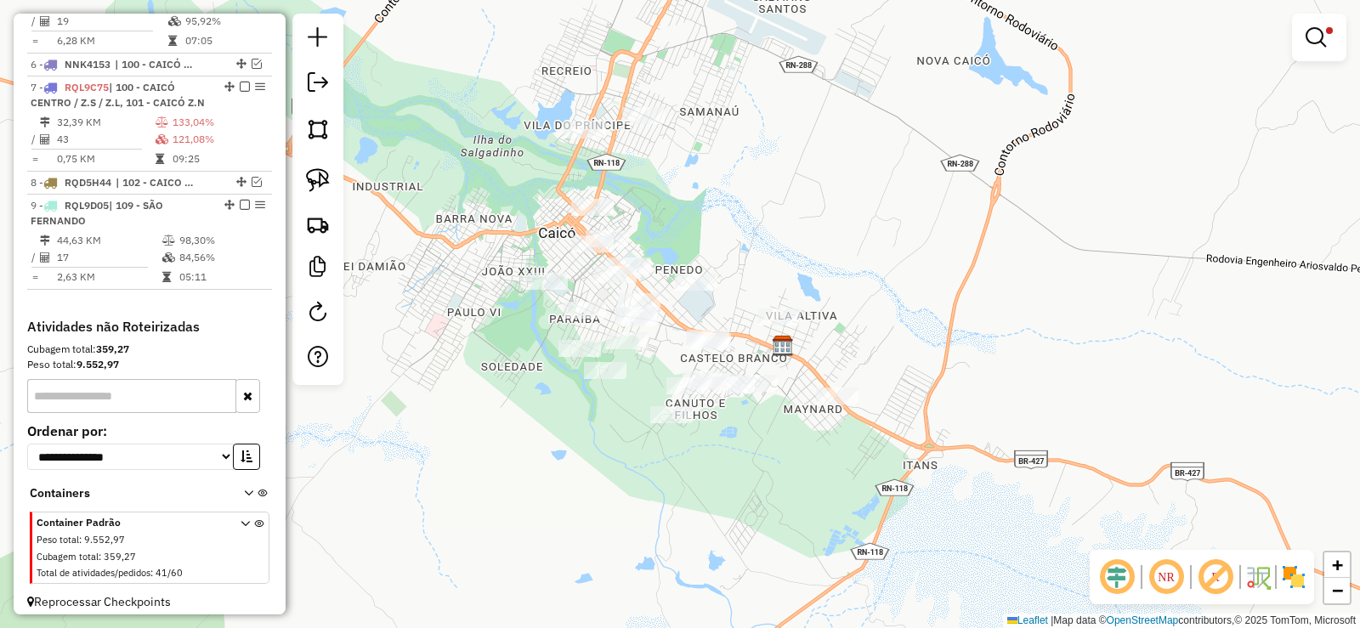
drag, startPoint x: 461, startPoint y: 241, endPoint x: 503, endPoint y: 207, distance: 55.0
click at [503, 207] on div "Limpar filtros Janela de atendimento Grade de atendimento Capacidade Transporta…" at bounding box center [680, 314] width 1360 height 628
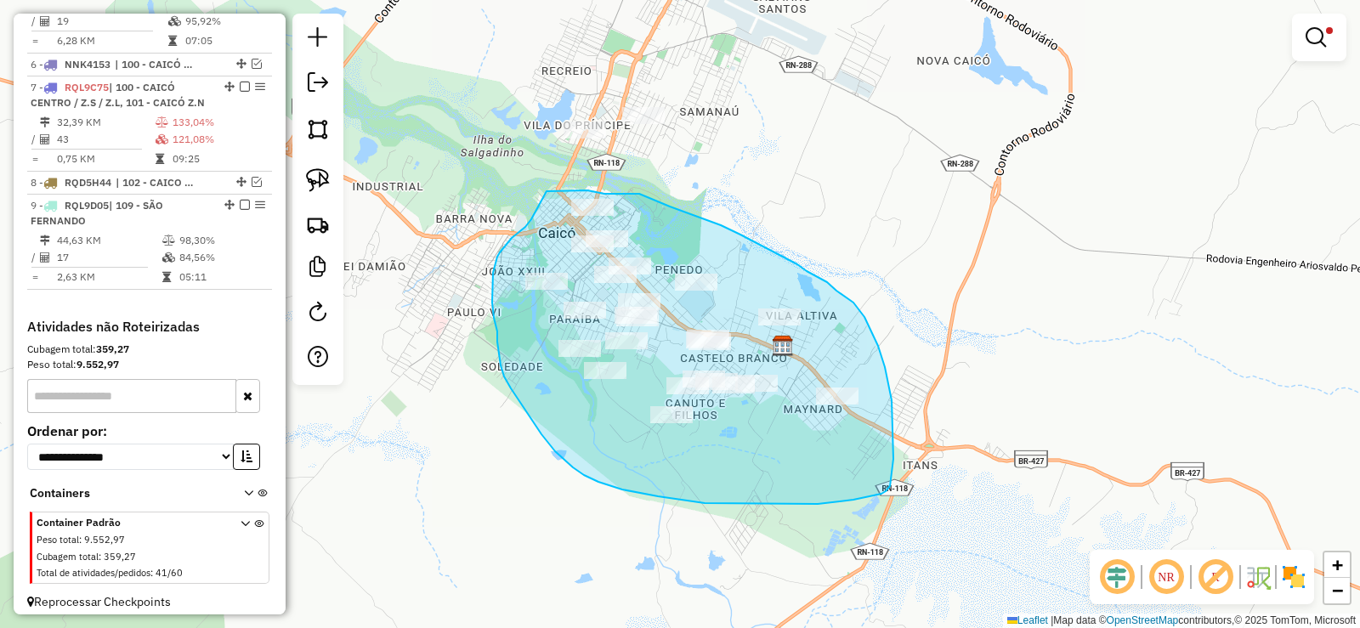
drag, startPoint x: 531, startPoint y: 219, endPoint x: 535, endPoint y: 196, distance: 23.2
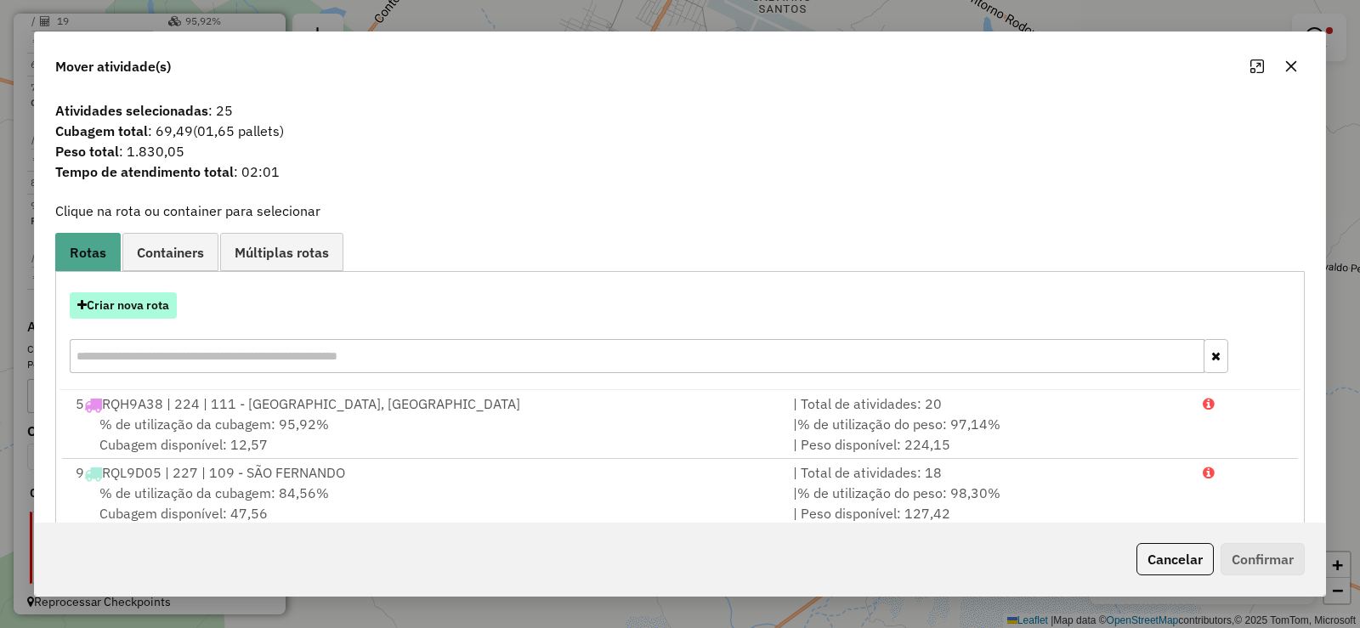
click at [156, 309] on button "Criar nova rota" at bounding box center [123, 305] width 107 height 26
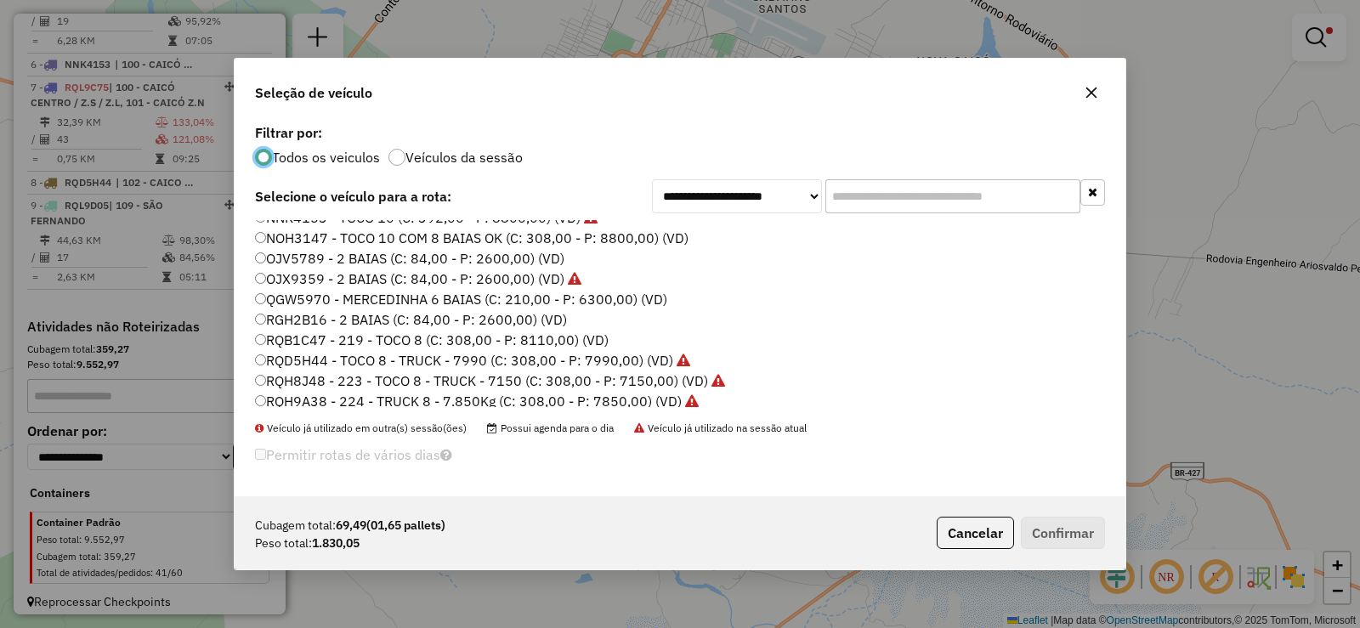
scroll to position [170, 0]
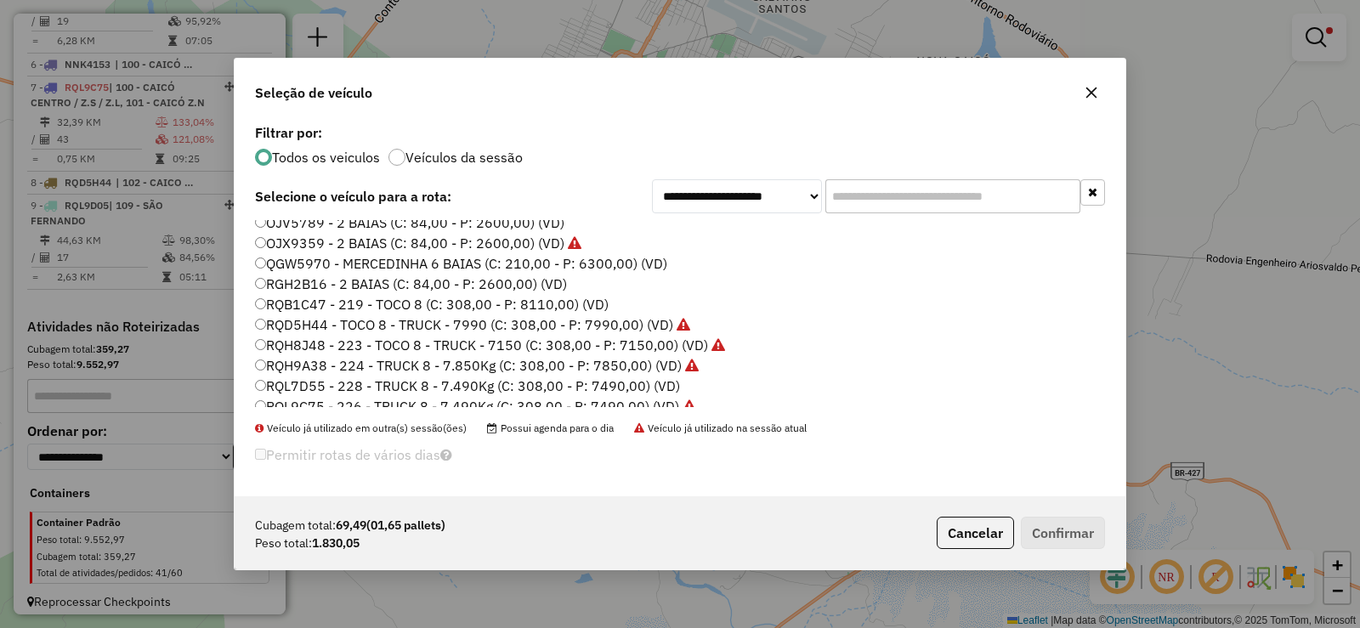
click at [319, 280] on label "RGH2B16 - 2 BAIAS (C: 84,00 - P: 2600,00) (VD)" at bounding box center [411, 284] width 312 height 20
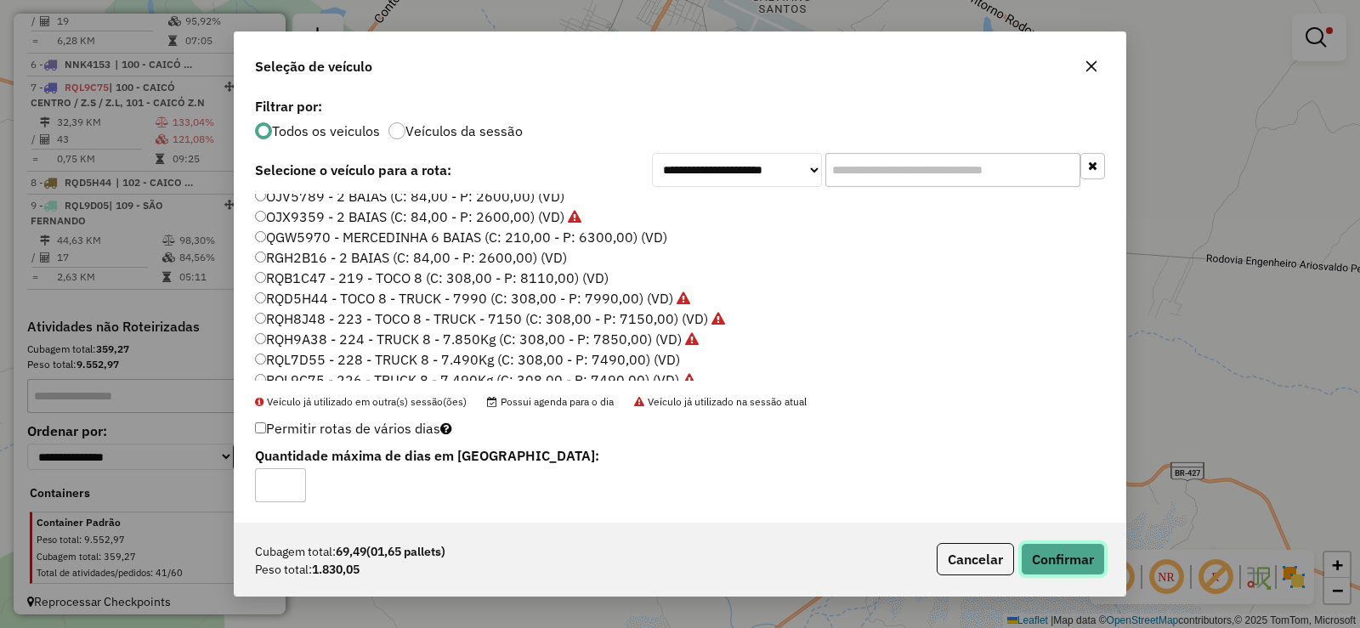
click at [1060, 571] on button "Confirmar" at bounding box center [1063, 559] width 84 height 32
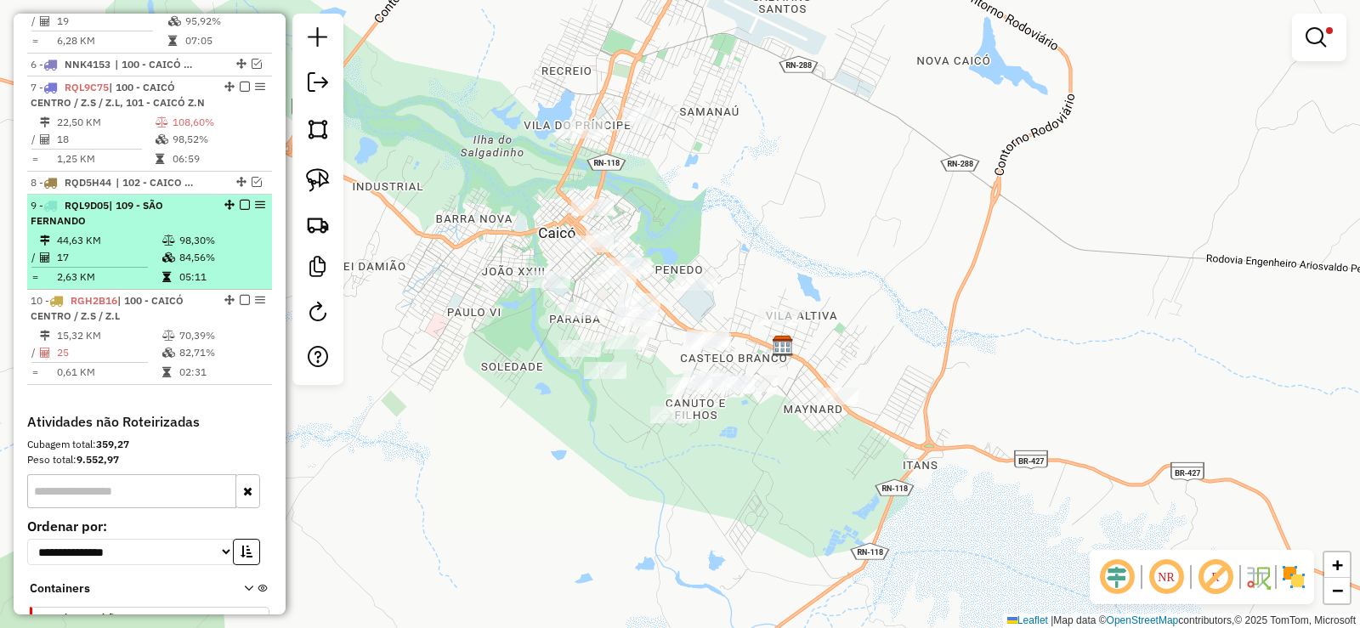
scroll to position [726, 0]
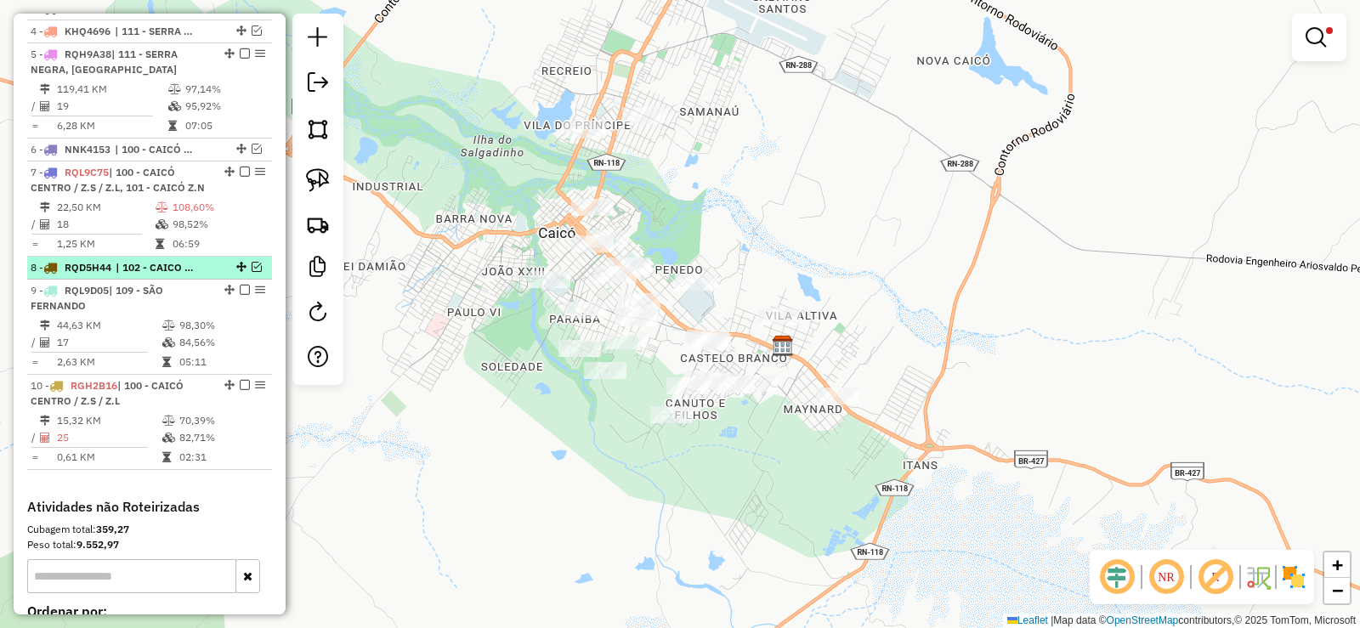
click at [252, 272] on em at bounding box center [257, 267] width 10 height 10
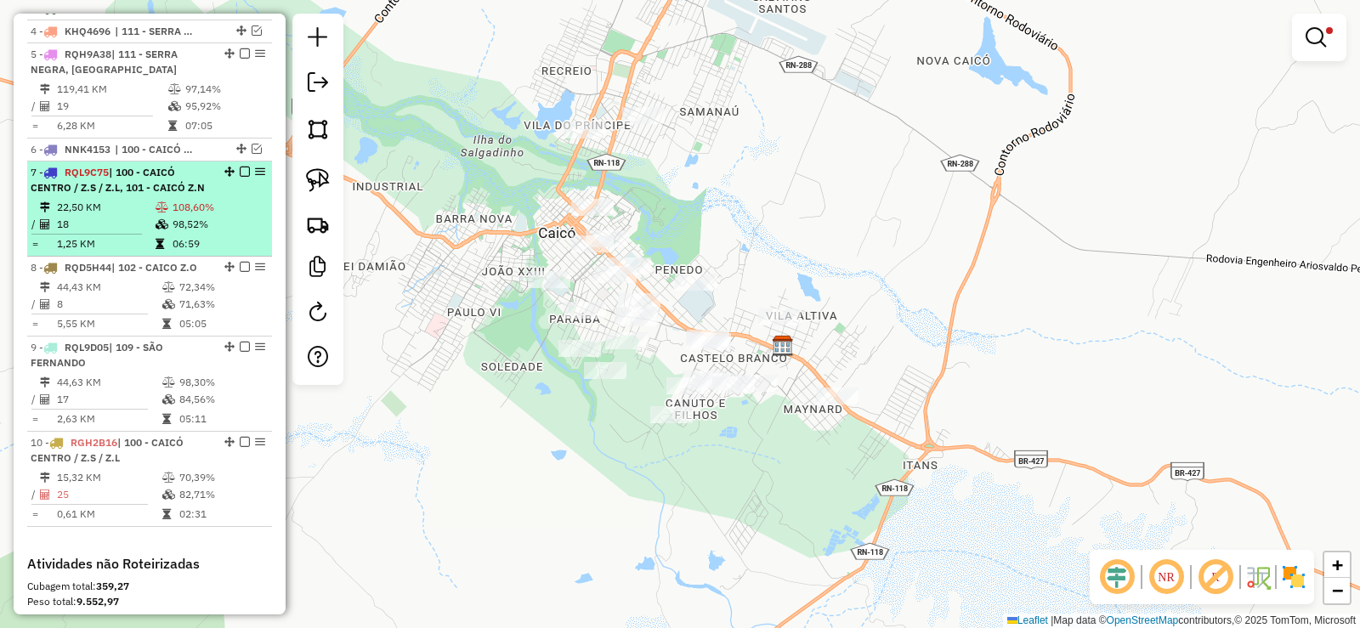
click at [166, 216] on td at bounding box center [163, 207] width 17 height 17
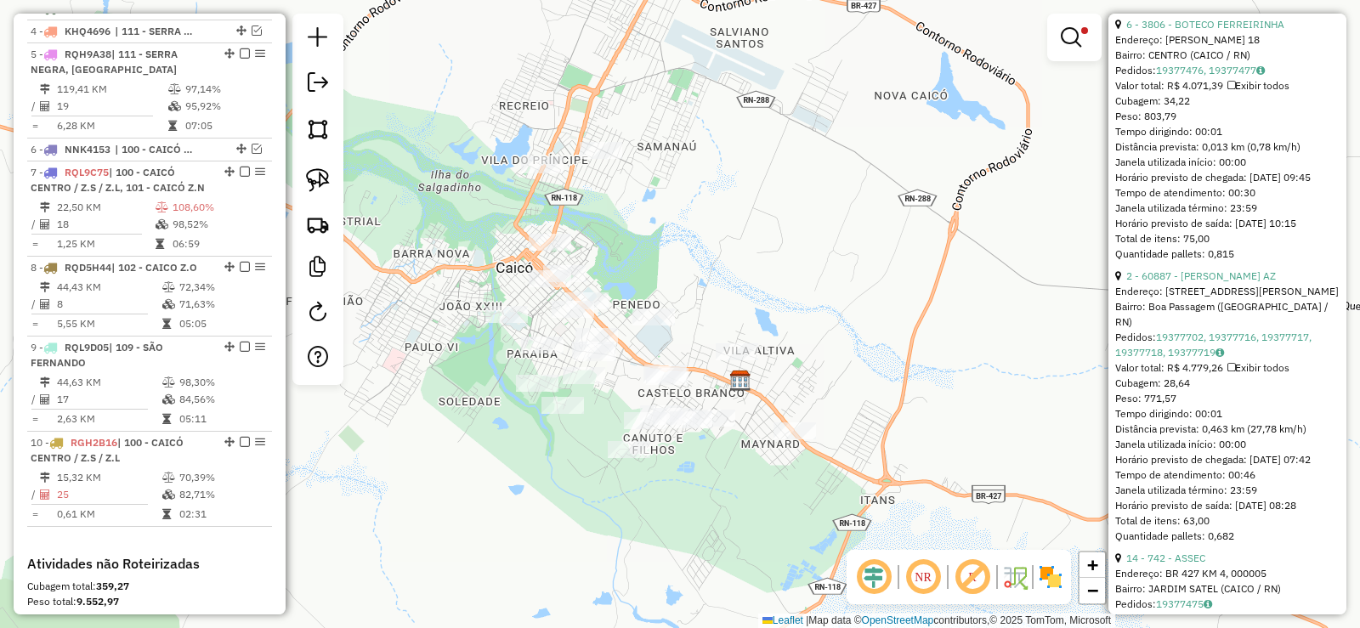
scroll to position [1105, 0]
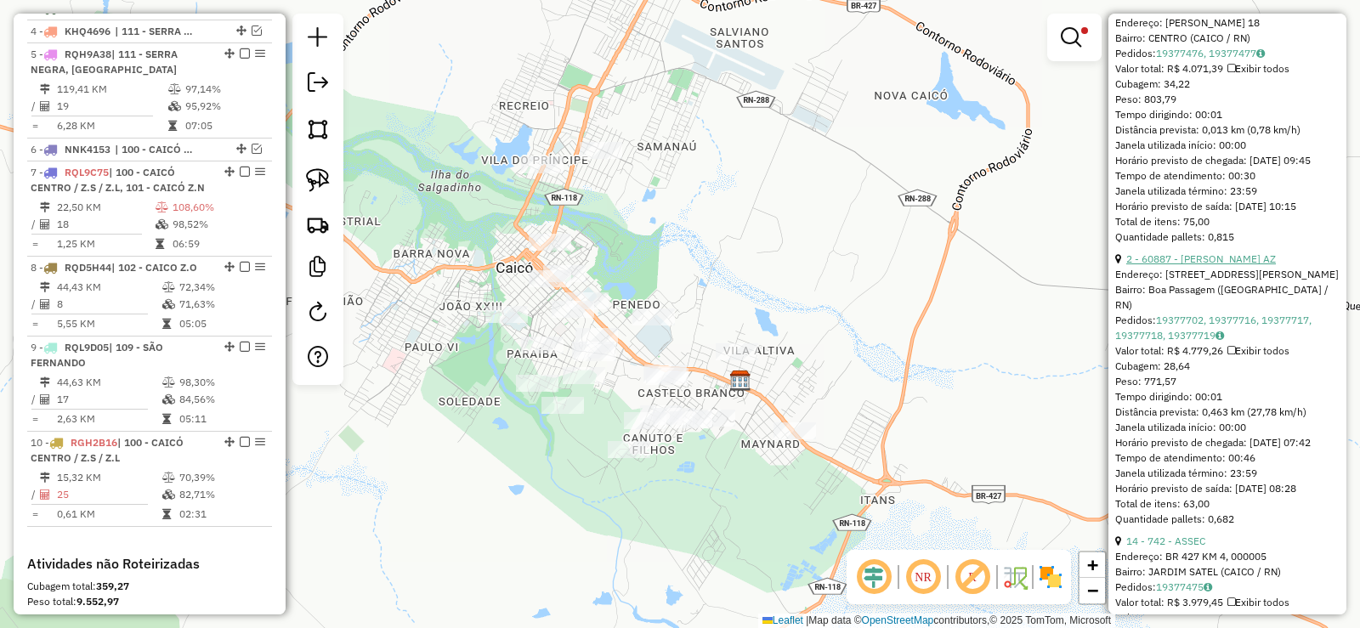
click at [1242, 265] on link "2 - 60887 - [PERSON_NAME] AZ" at bounding box center [1202, 259] width 150 height 13
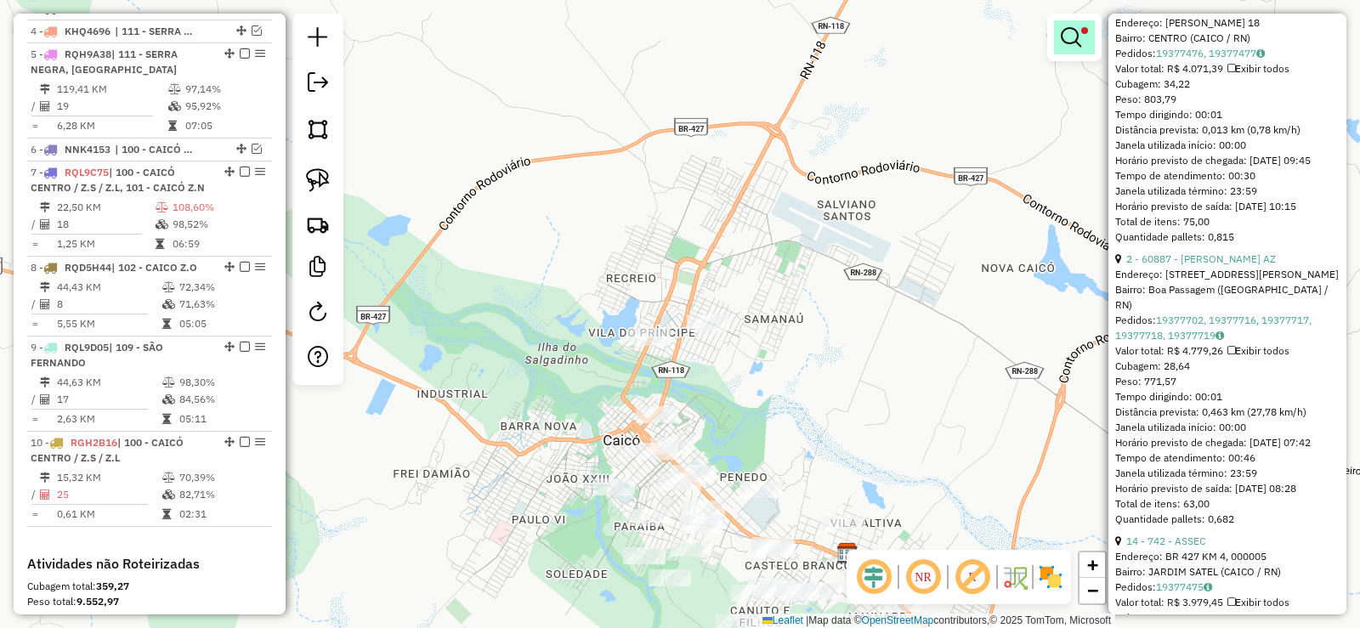
click at [1071, 38] on em at bounding box center [1071, 37] width 20 height 20
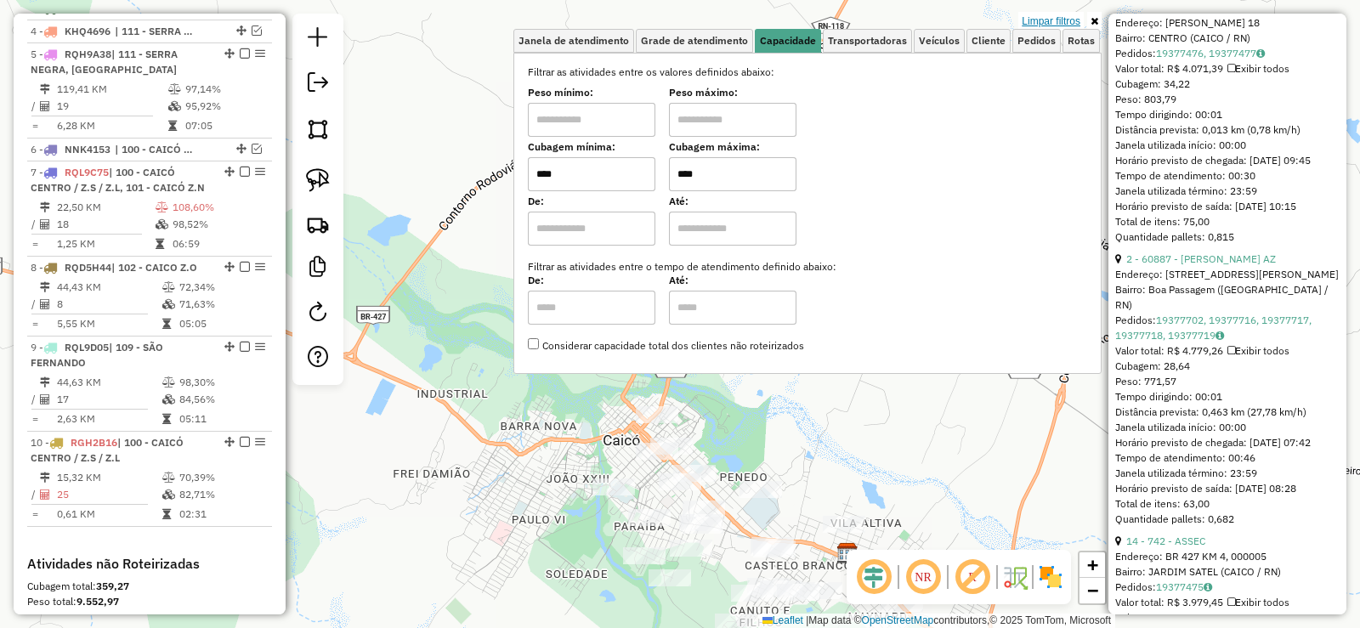
click at [1054, 17] on link "Limpar filtros" at bounding box center [1051, 21] width 65 height 19
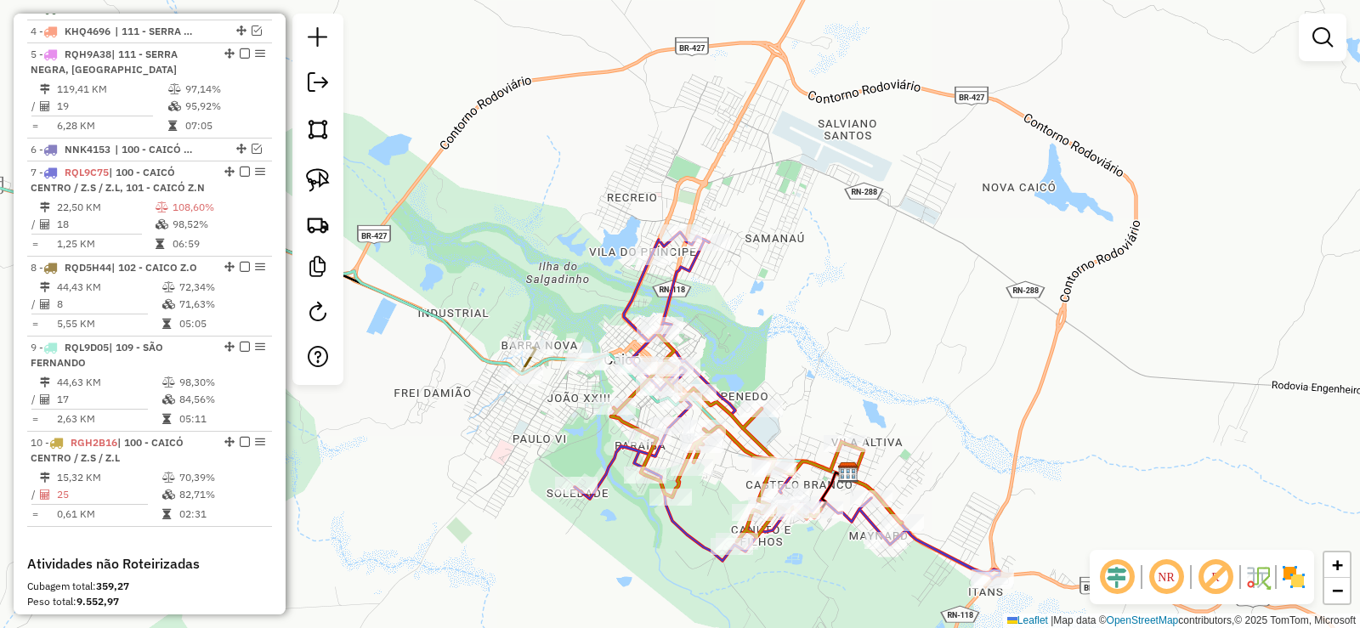
drag, startPoint x: 879, startPoint y: 279, endPoint x: 774, endPoint y: 224, distance: 118.6
click at [865, 190] on div "Janela de atendimento Grade de atendimento Capacidade Transportadoras Veículos …" at bounding box center [680, 314] width 1360 height 628
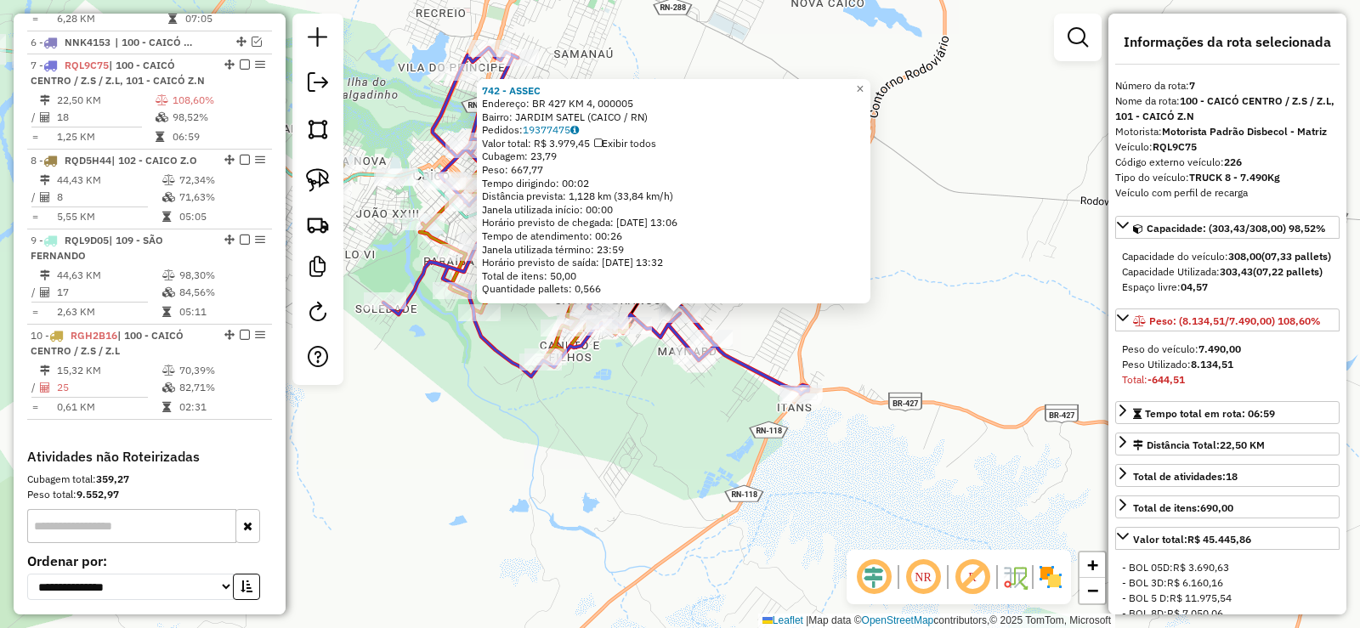
scroll to position [889, 0]
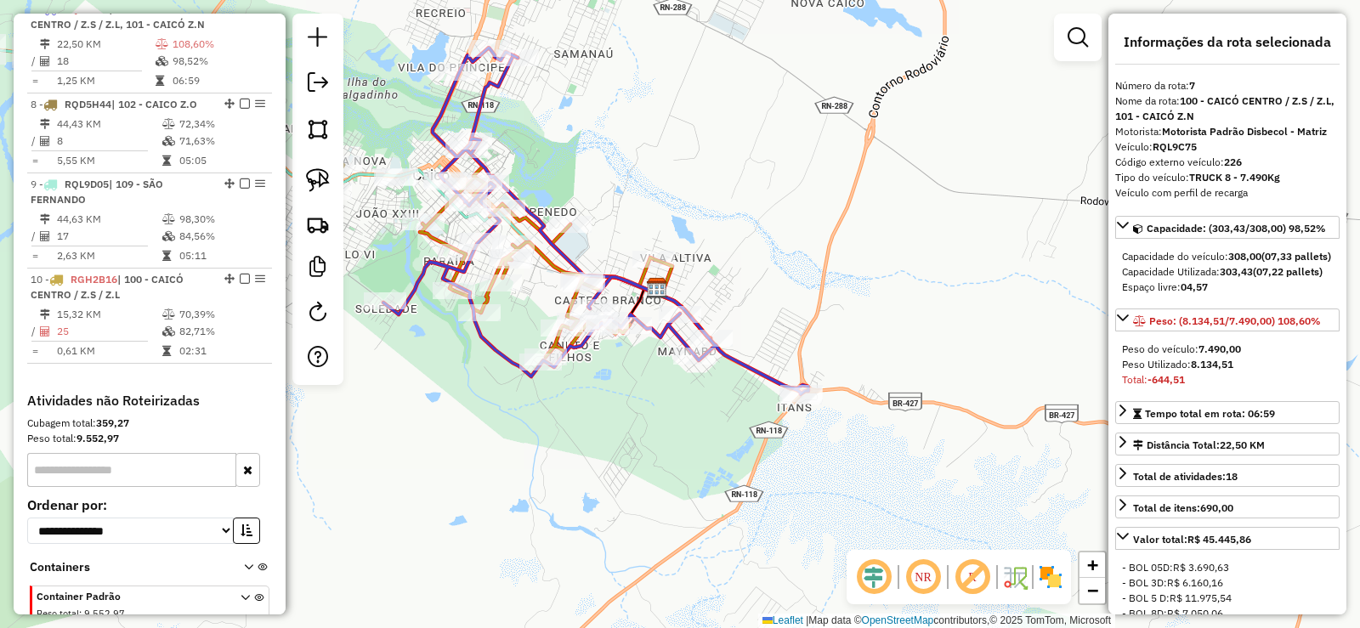
drag, startPoint x: 744, startPoint y: 315, endPoint x: 837, endPoint y: 281, distance: 98.4
click at [837, 281] on div "Janela de atendimento Grade de atendimento Capacidade Transportadoras Veículos …" at bounding box center [680, 314] width 1360 height 628
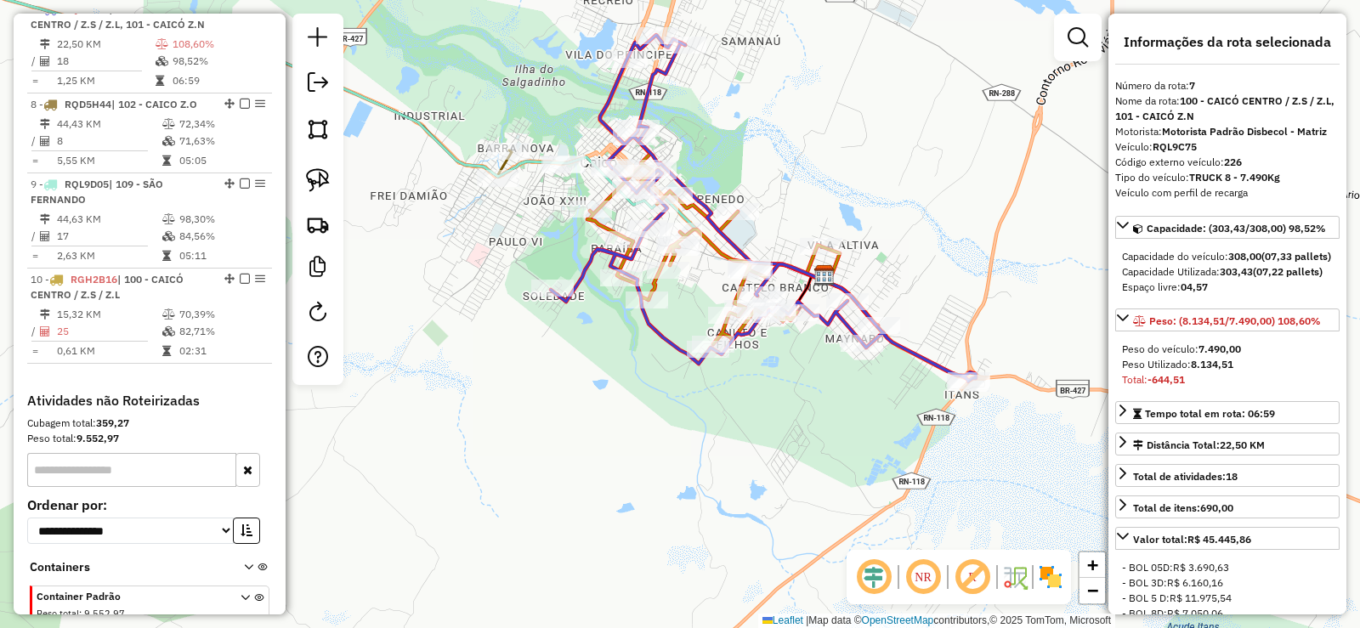
drag, startPoint x: 786, startPoint y: 202, endPoint x: 902, endPoint y: 237, distance: 121.8
click at [902, 237] on div "Janela de atendimento Grade de atendimento Capacidade Transportadoras Veículos …" at bounding box center [680, 314] width 1360 height 628
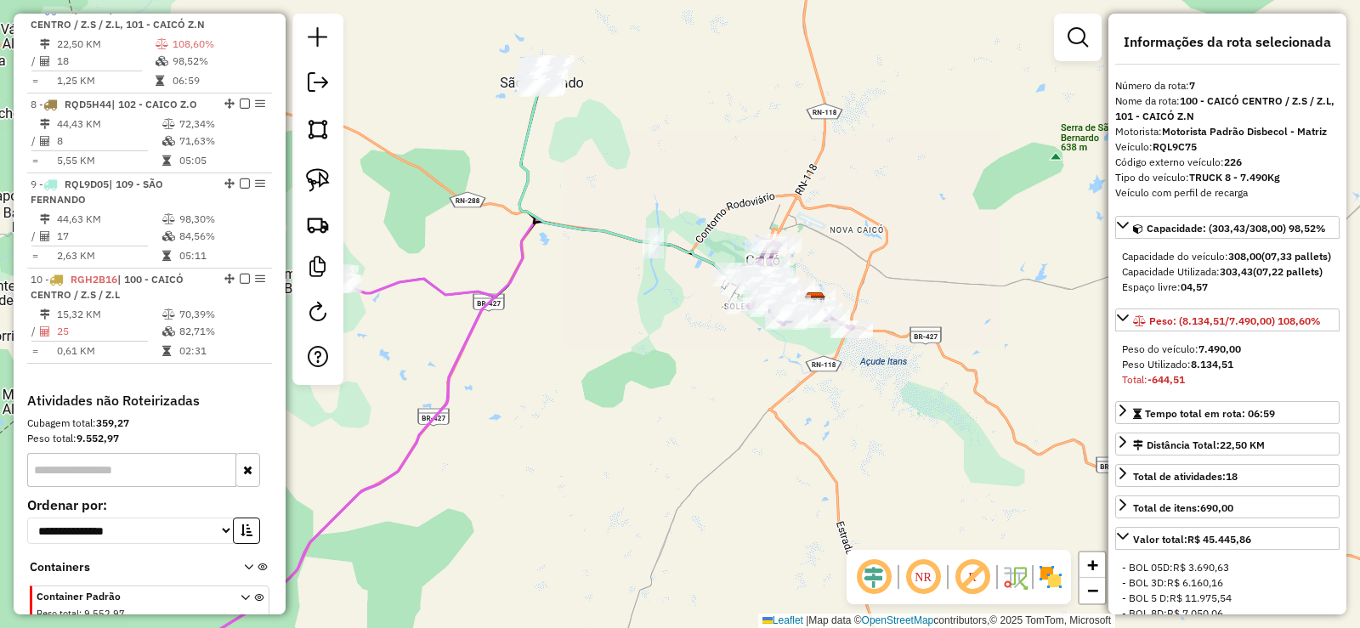
drag, startPoint x: 850, startPoint y: 236, endPoint x: 852, endPoint y: 260, distance: 23.9
click at [858, 260] on div "Janela de atendimento Grade de atendimento Capacidade Transportadoras Veículos …" at bounding box center [680, 314] width 1360 height 628
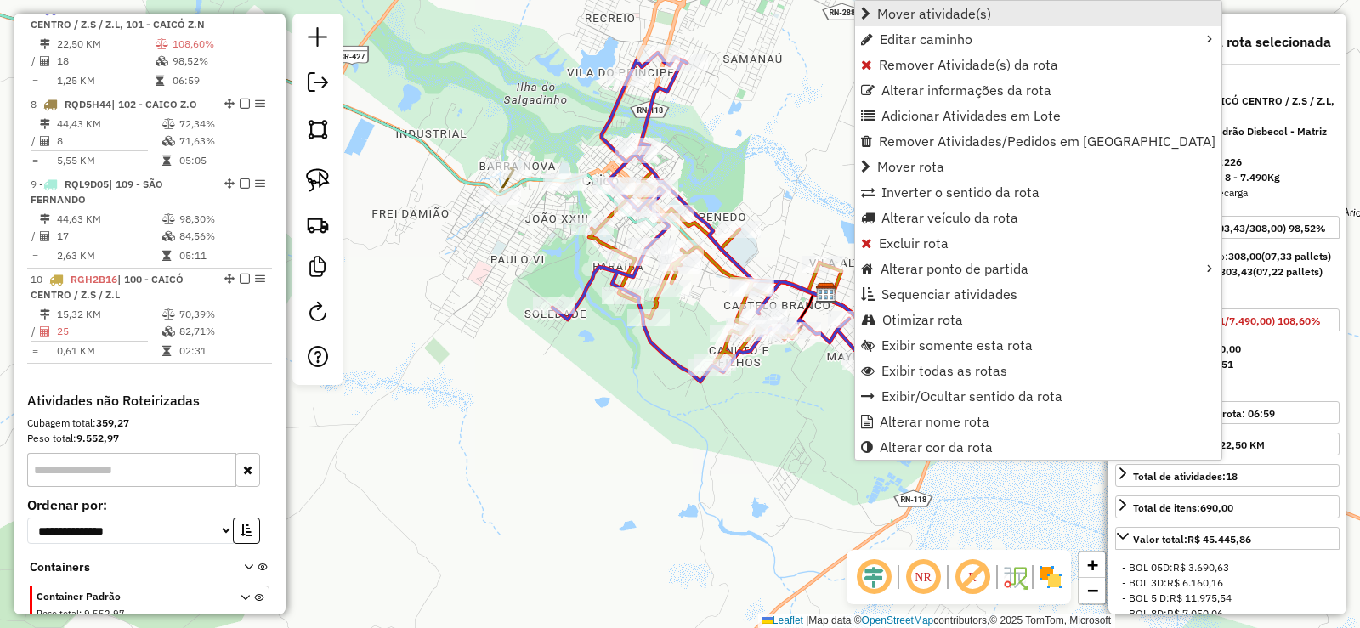
click at [925, 13] on span "Mover atividade(s)" at bounding box center [934, 14] width 114 height 14
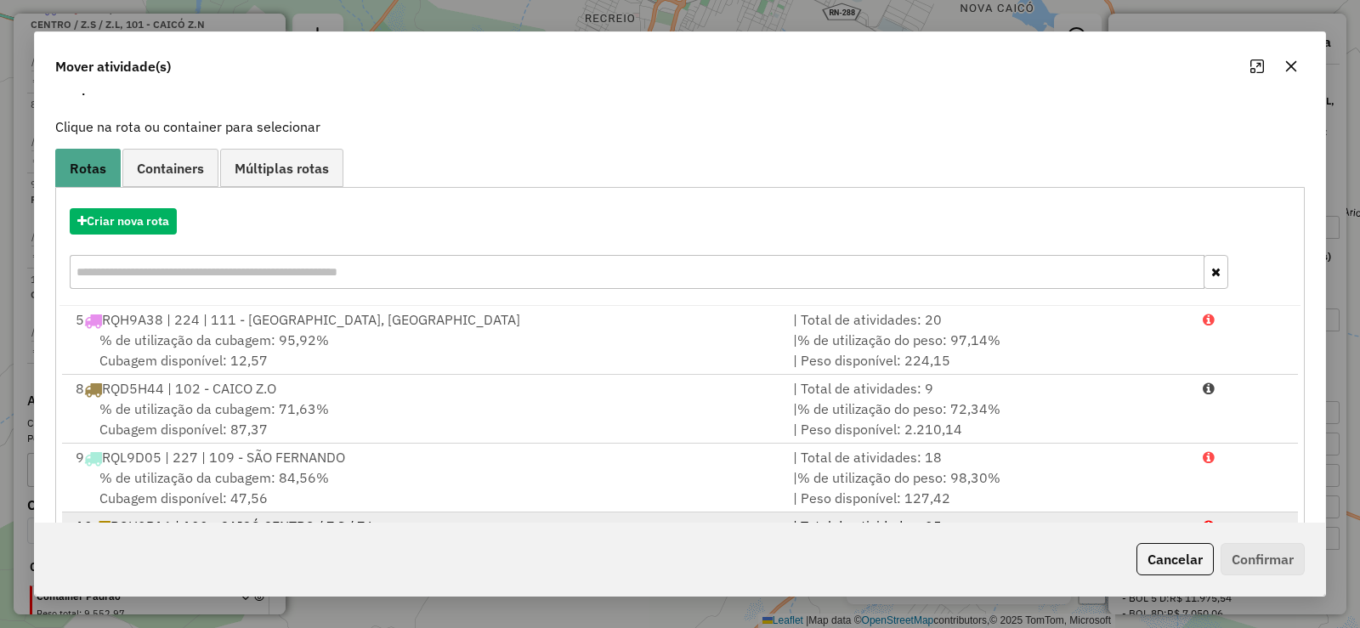
scroll to position [173, 0]
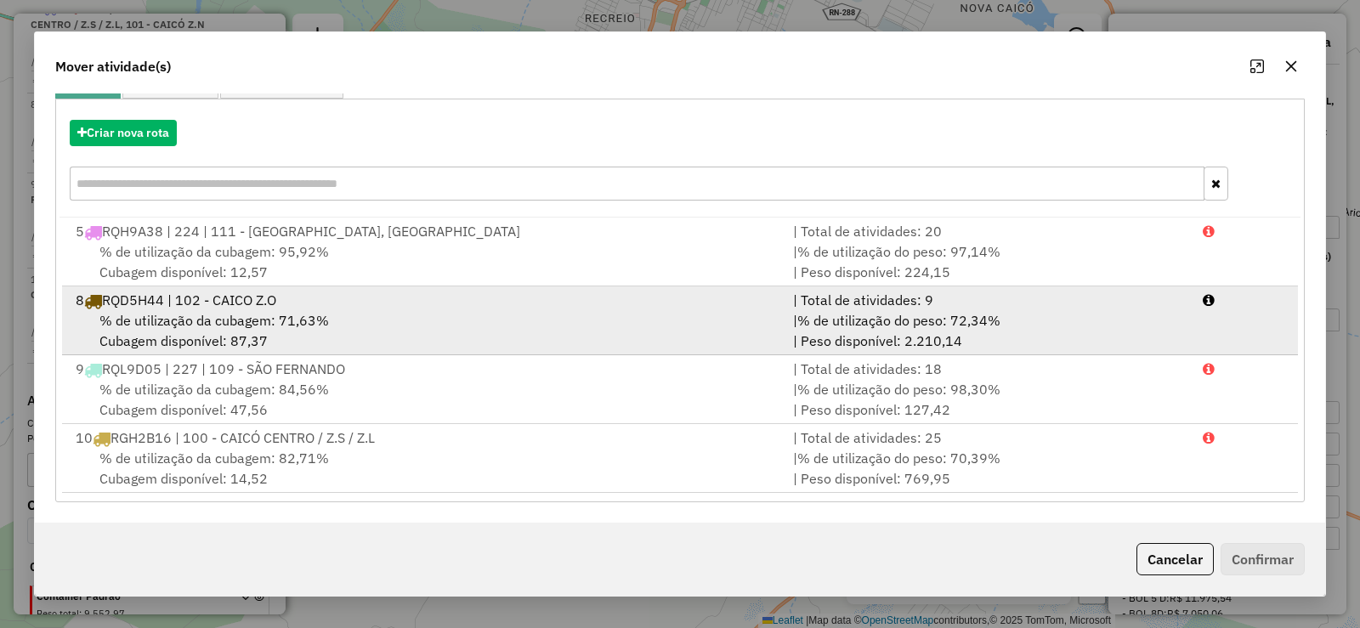
click at [284, 297] on div "8 RQD5H44 | 102 - CAICO Z.O" at bounding box center [424, 300] width 718 height 20
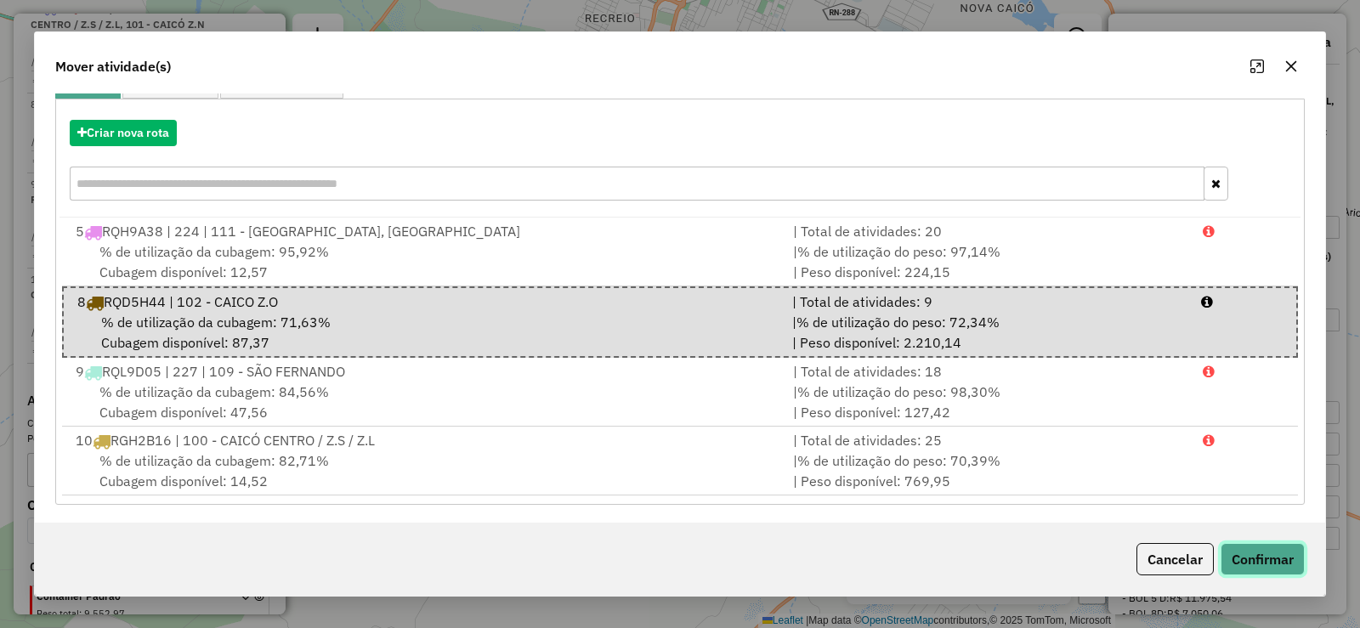
click at [1269, 548] on button "Confirmar" at bounding box center [1263, 559] width 84 height 32
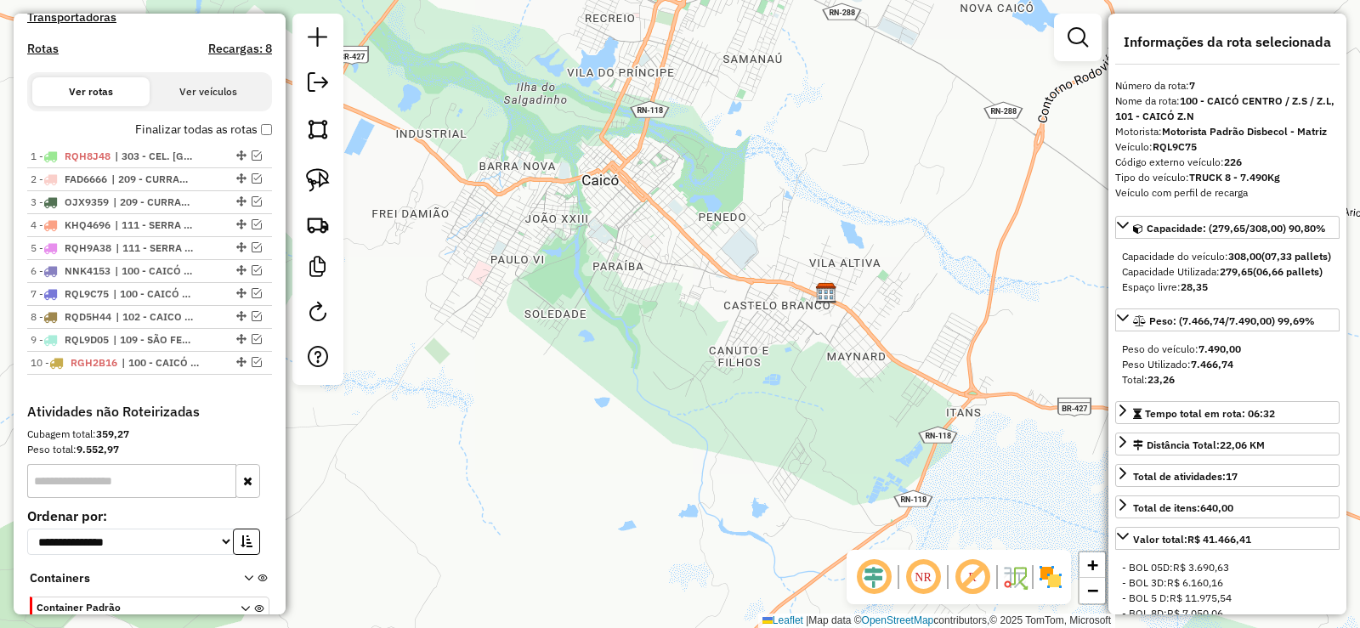
scroll to position [549, 0]
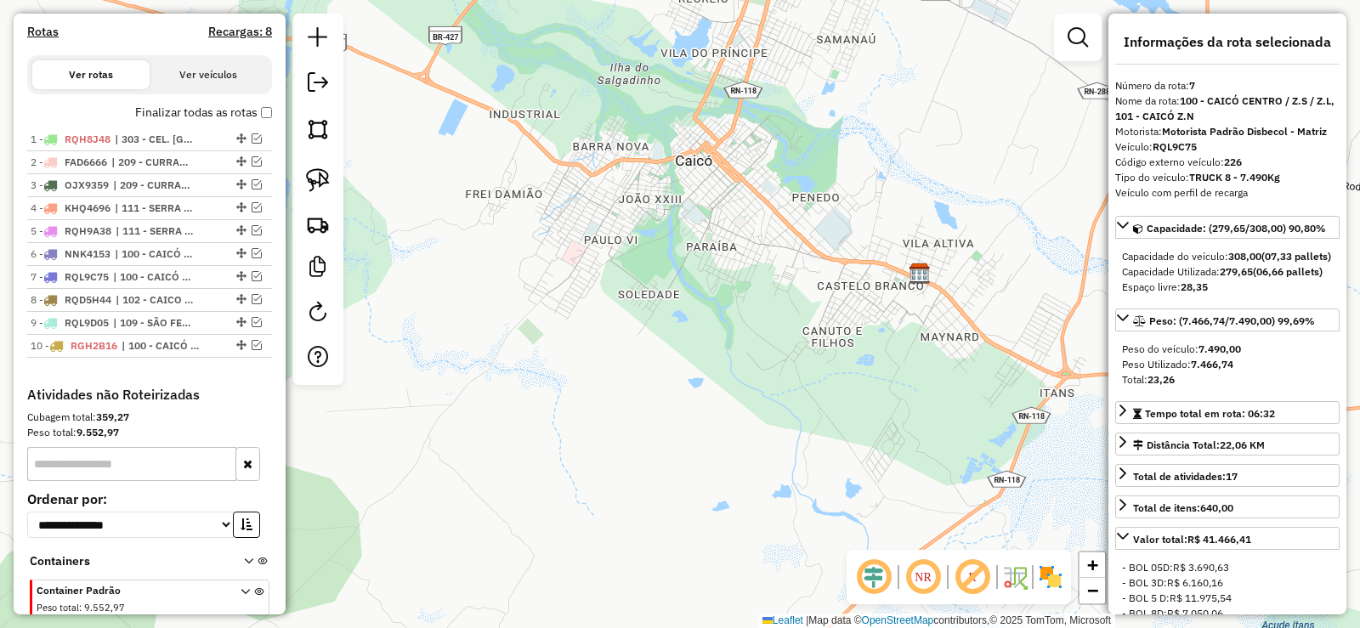
drag, startPoint x: 588, startPoint y: 384, endPoint x: 600, endPoint y: 380, distance: 12.6
click at [600, 381] on div "Janela de atendimento Grade de atendimento Capacidade Transportadoras Veículos …" at bounding box center [680, 314] width 1360 height 628
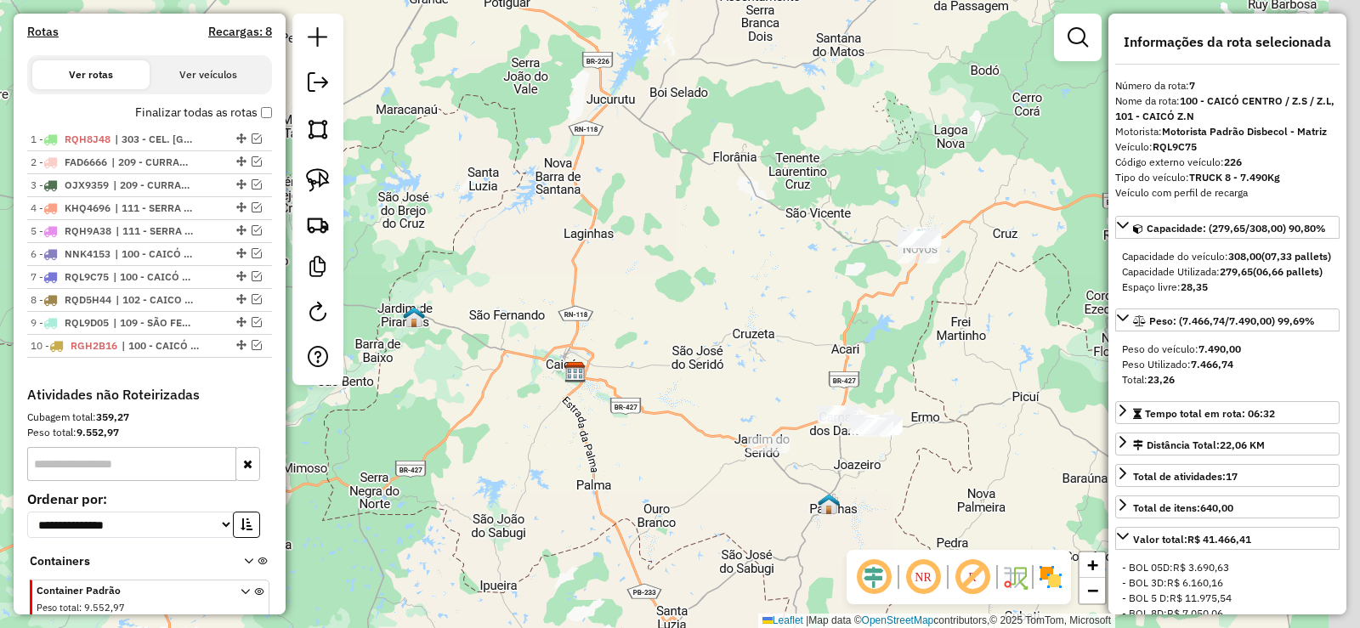
drag, startPoint x: 777, startPoint y: 361, endPoint x: 552, endPoint y: 349, distance: 225.6
click at [552, 349] on div "Janela de atendimento Grade de atendimento Capacidade Transportadoras Veículos …" at bounding box center [680, 314] width 1360 height 628
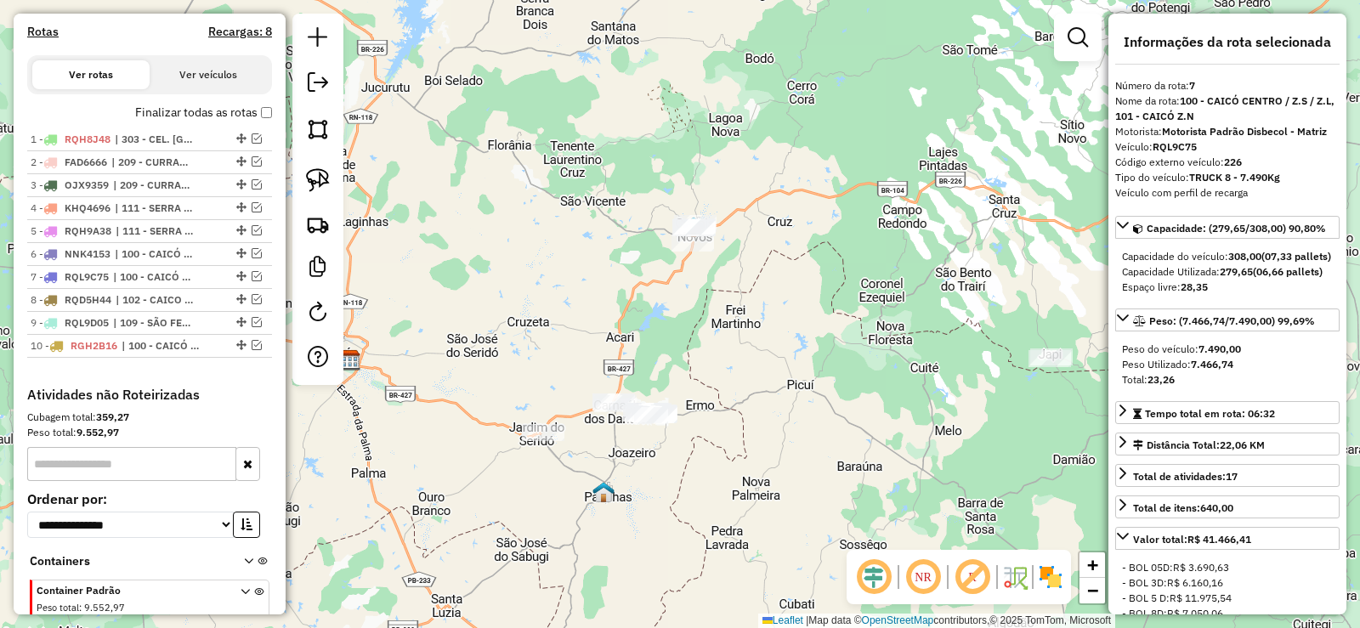
drag, startPoint x: 713, startPoint y: 307, endPoint x: 656, endPoint y: 399, distance: 108.1
click at [656, 399] on div "Janela de atendimento Grade de atendimento Capacidade Transportadoras Veículos …" at bounding box center [680, 314] width 1360 height 628
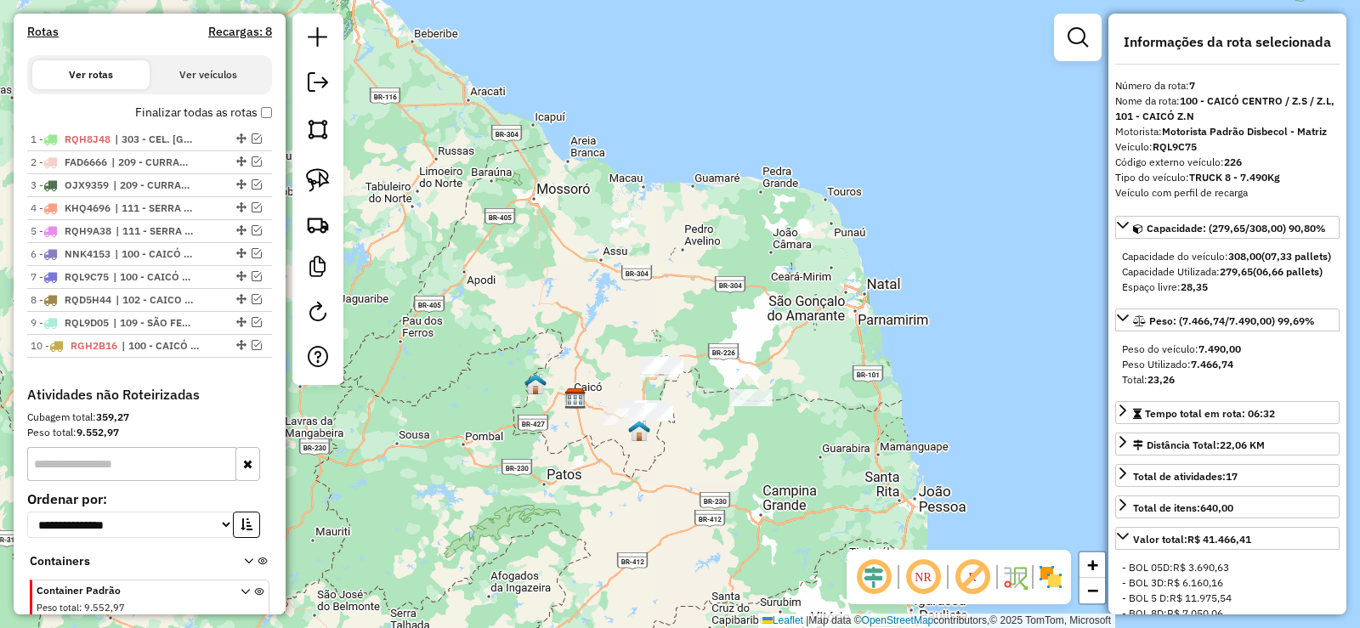
drag, startPoint x: 733, startPoint y: 434, endPoint x: 858, endPoint y: 429, distance: 125.1
click at [858, 429] on div "Janela de atendimento Grade de atendimento Capacidade Transportadoras Veículos …" at bounding box center [680, 314] width 1360 height 628
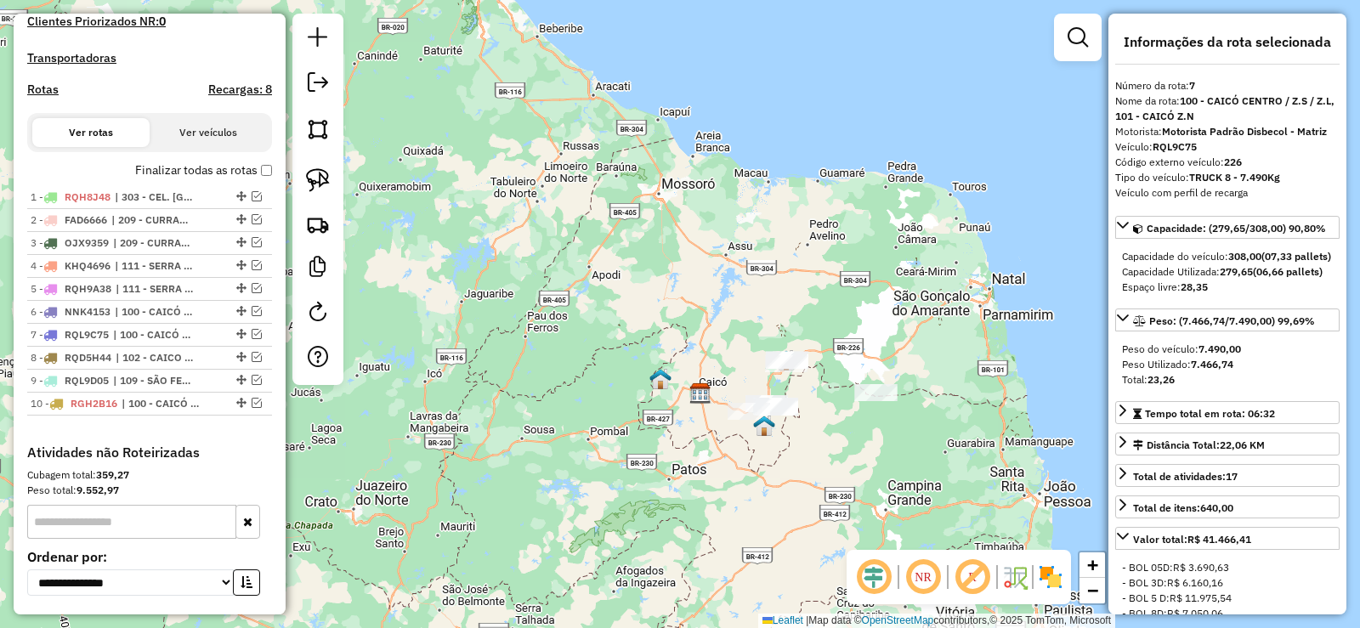
scroll to position [464, 0]
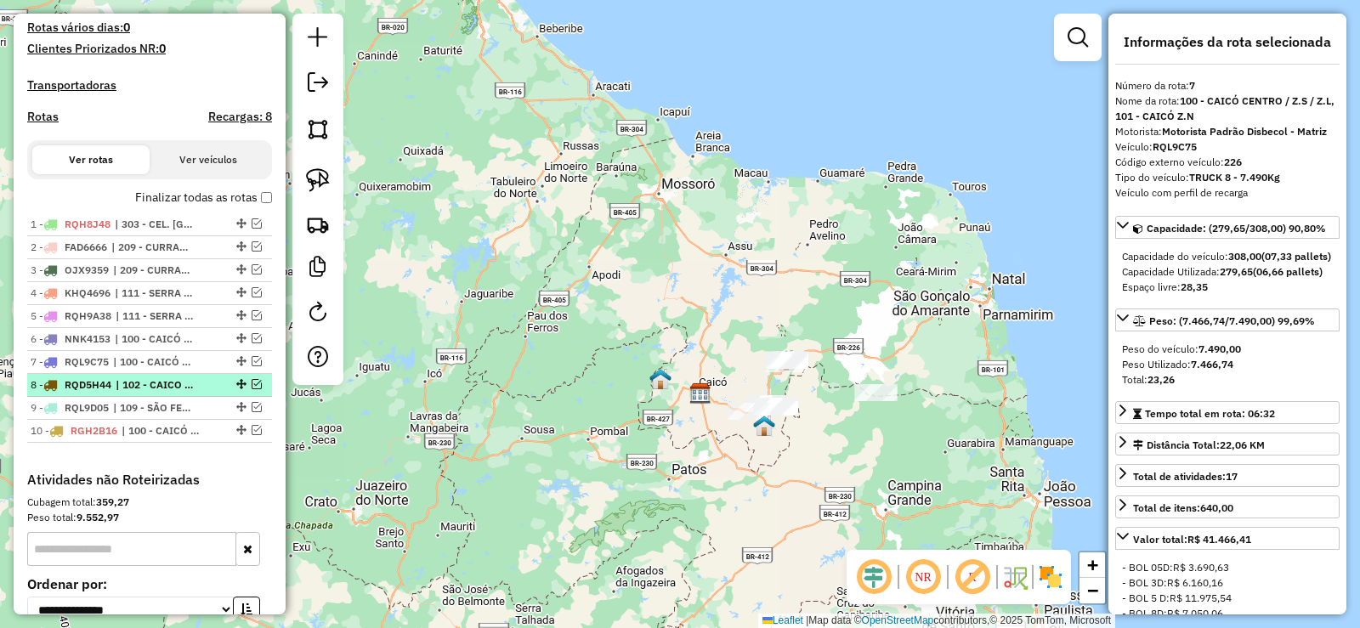
click at [252, 389] on em at bounding box center [257, 384] width 10 height 10
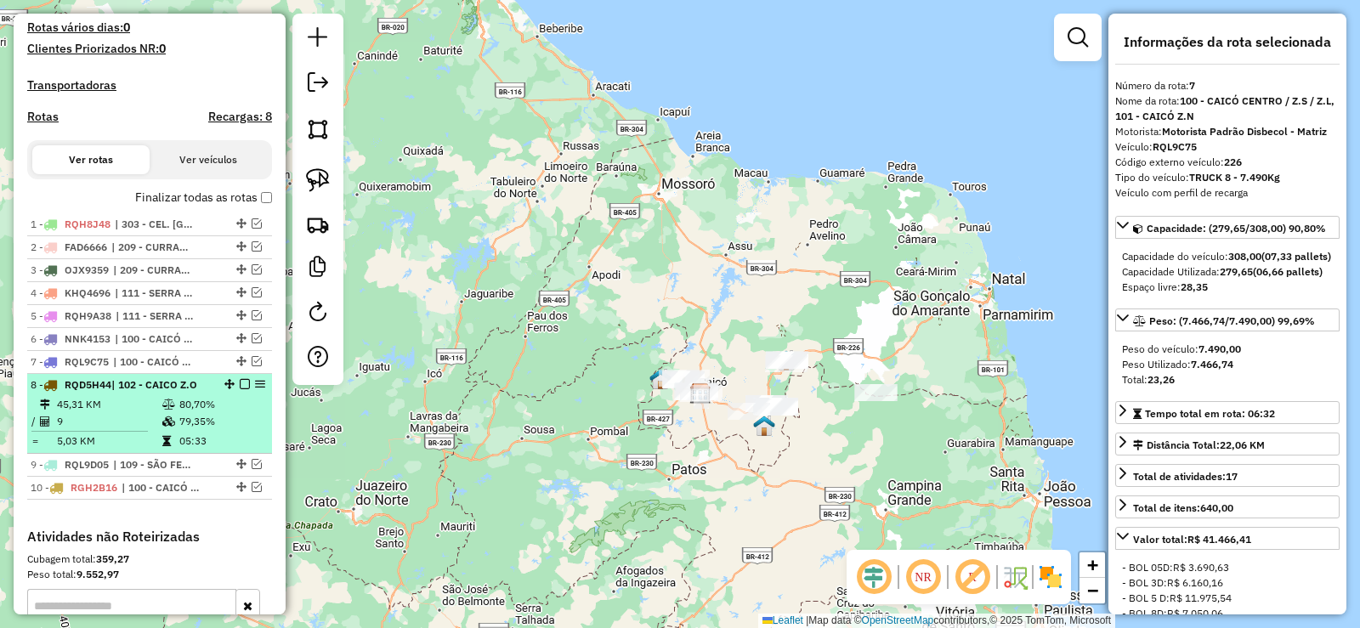
click at [128, 450] on td "5,03 KM" at bounding box center [108, 441] width 105 height 17
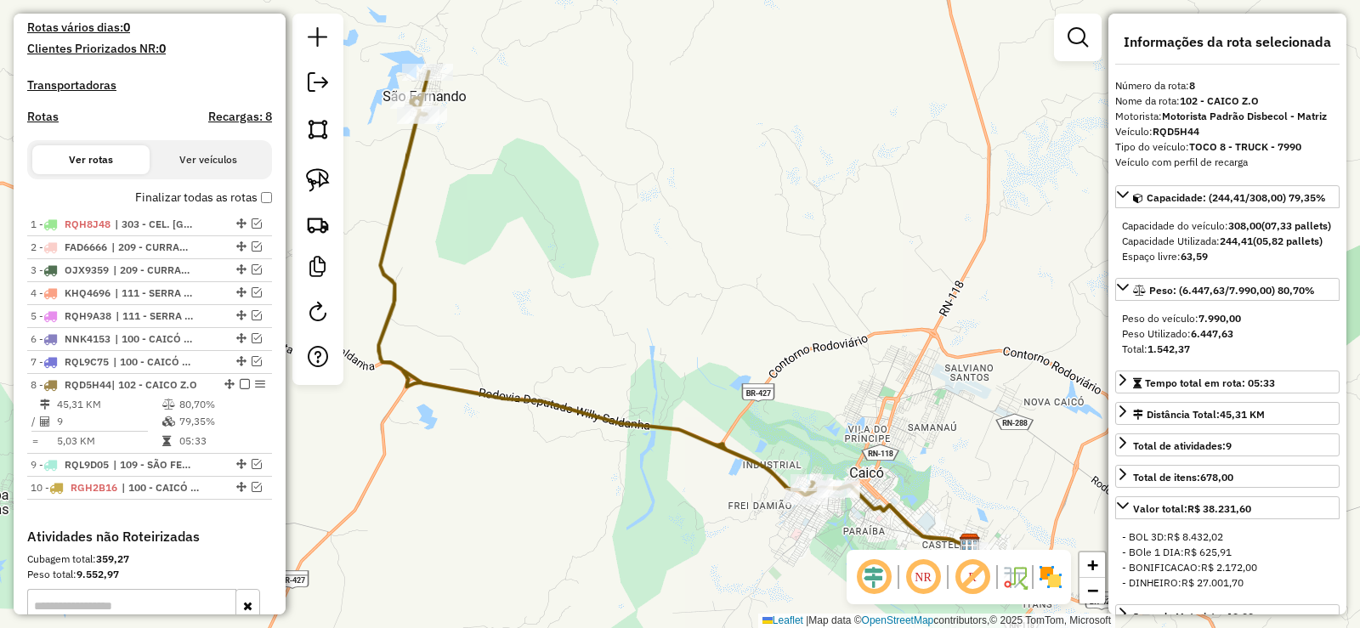
drag, startPoint x: 700, startPoint y: 446, endPoint x: 730, endPoint y: 423, distance: 37.1
click at [730, 424] on div "Janela de atendimento Grade de atendimento Capacidade Transportadoras Veículos …" at bounding box center [680, 314] width 1360 height 628
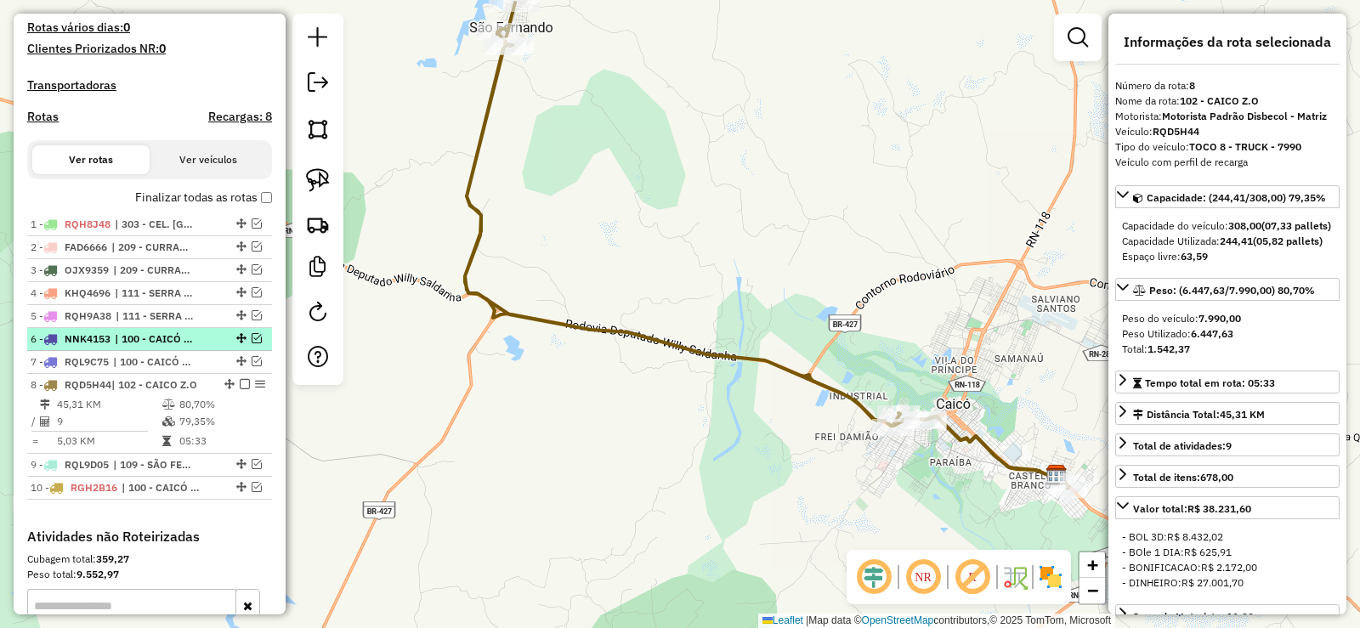
click at [252, 343] on em at bounding box center [257, 338] width 10 height 10
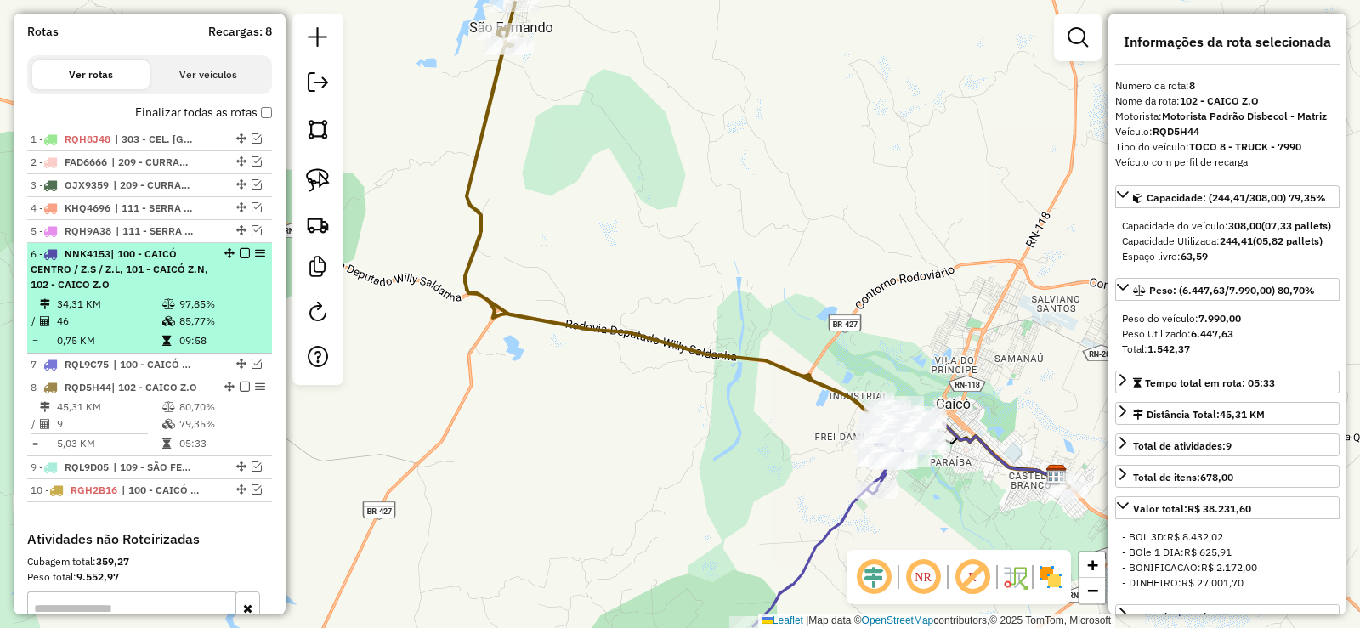
scroll to position [634, 0]
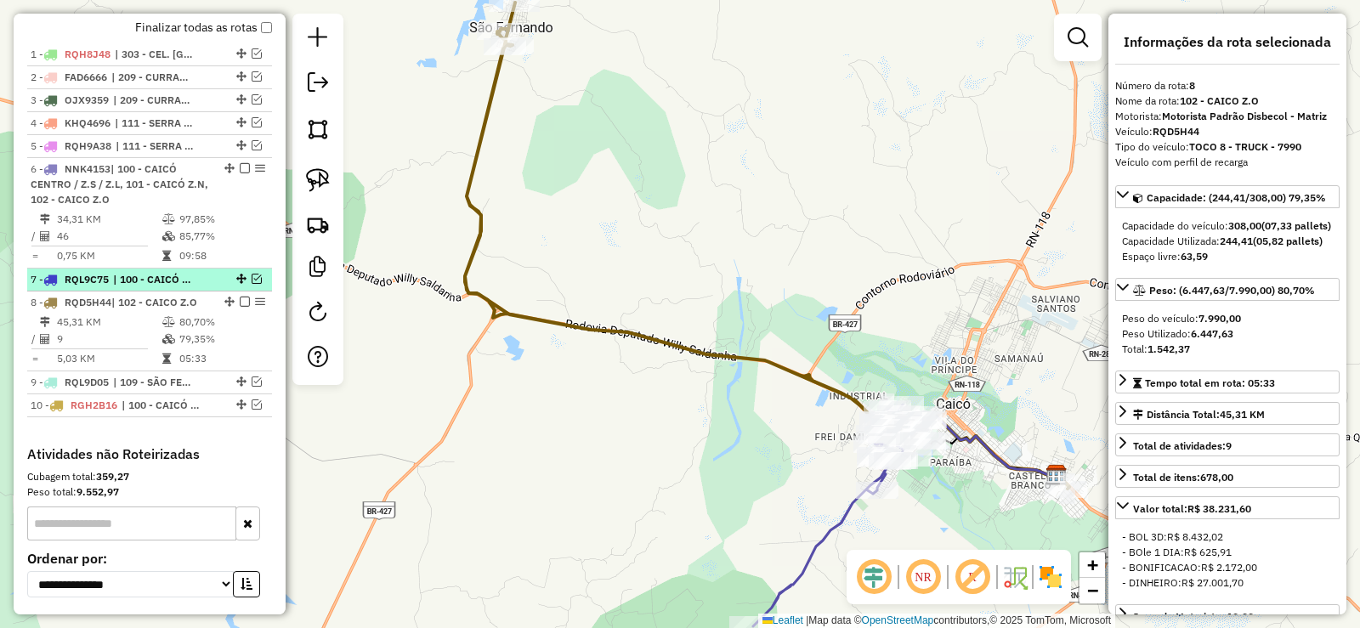
drag, startPoint x: 253, startPoint y: 294, endPoint x: 252, endPoint y: 320, distance: 25.5
click at [252, 284] on em at bounding box center [257, 279] width 10 height 10
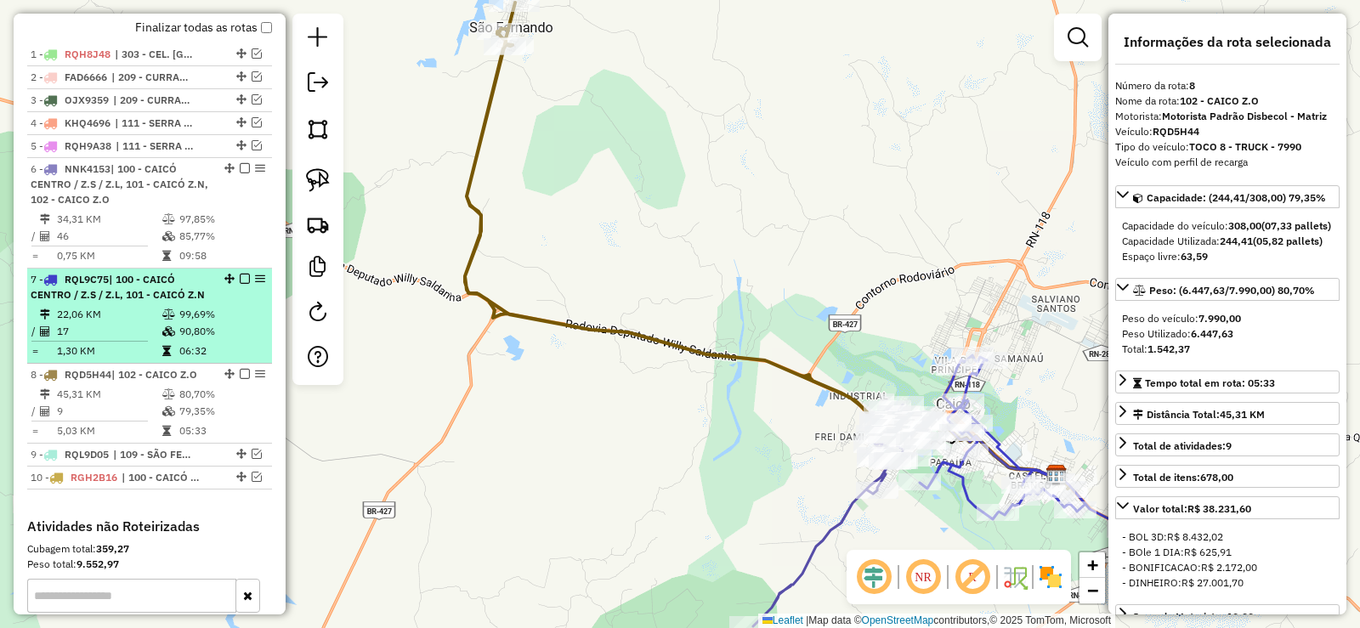
click at [241, 284] on em at bounding box center [245, 279] width 10 height 10
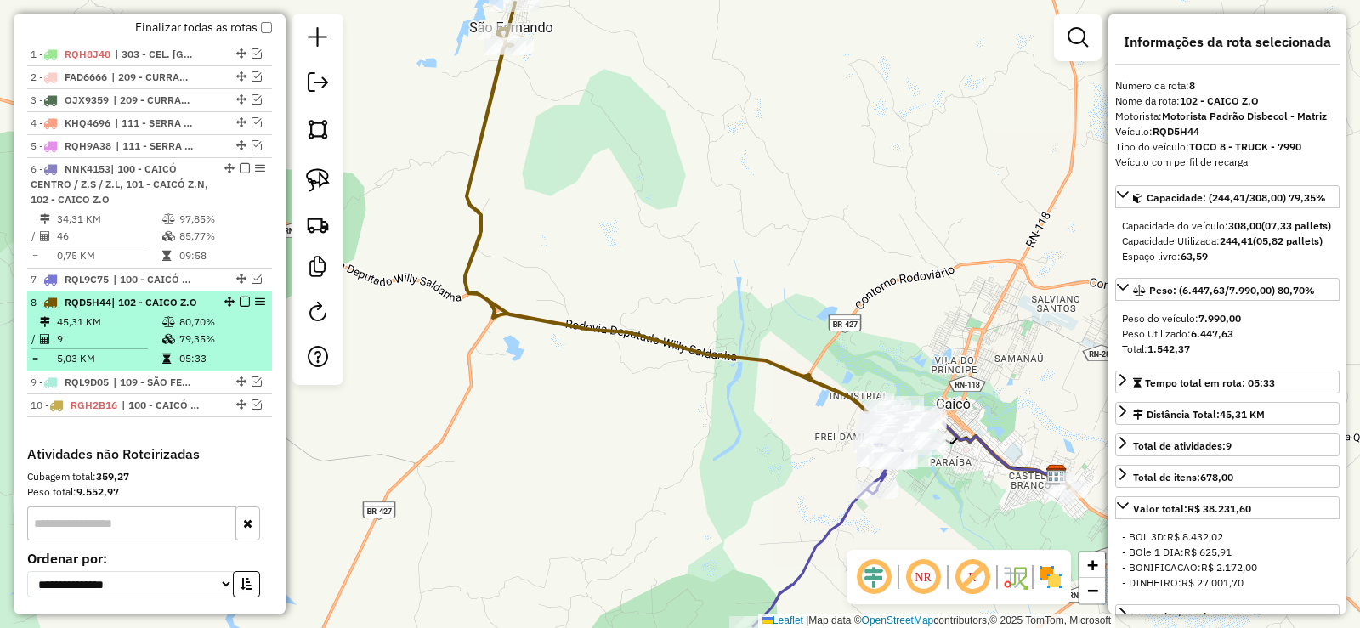
click at [240, 307] on em at bounding box center [245, 302] width 10 height 10
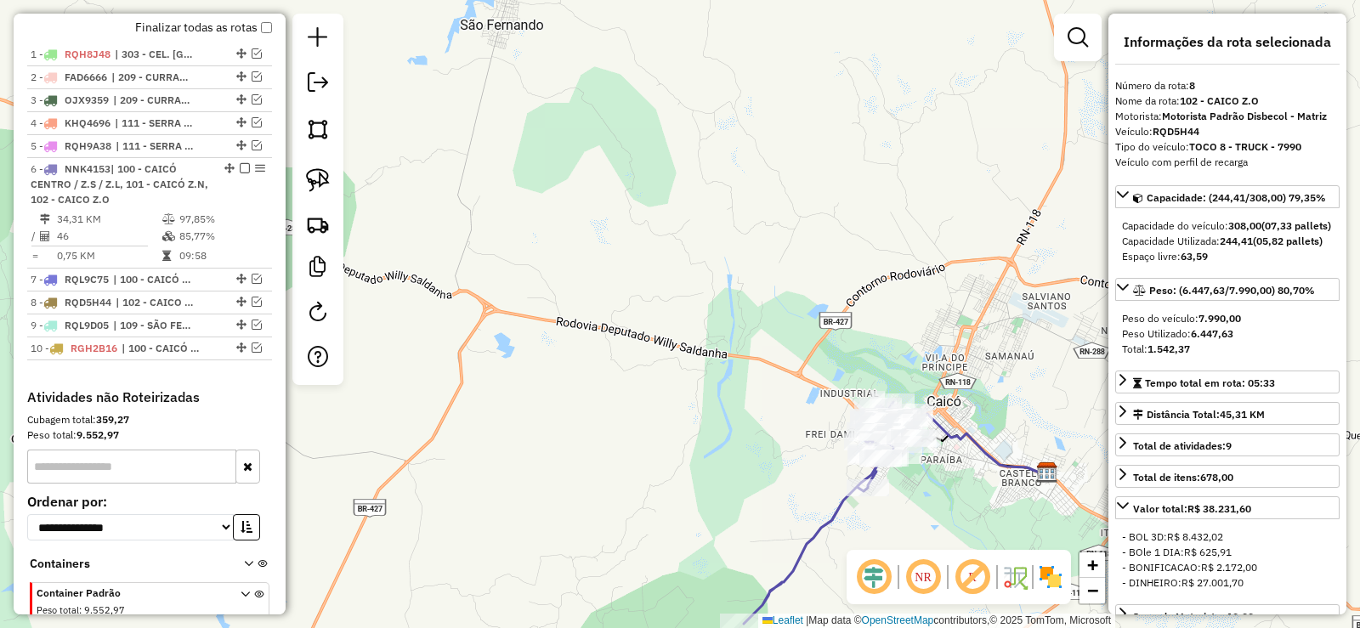
drag, startPoint x: 735, startPoint y: 469, endPoint x: 604, endPoint y: 451, distance: 133.1
click at [604, 451] on div "Janela de atendimento Grade de atendimento Capacidade Transportadoras Veículos …" at bounding box center [680, 314] width 1360 height 628
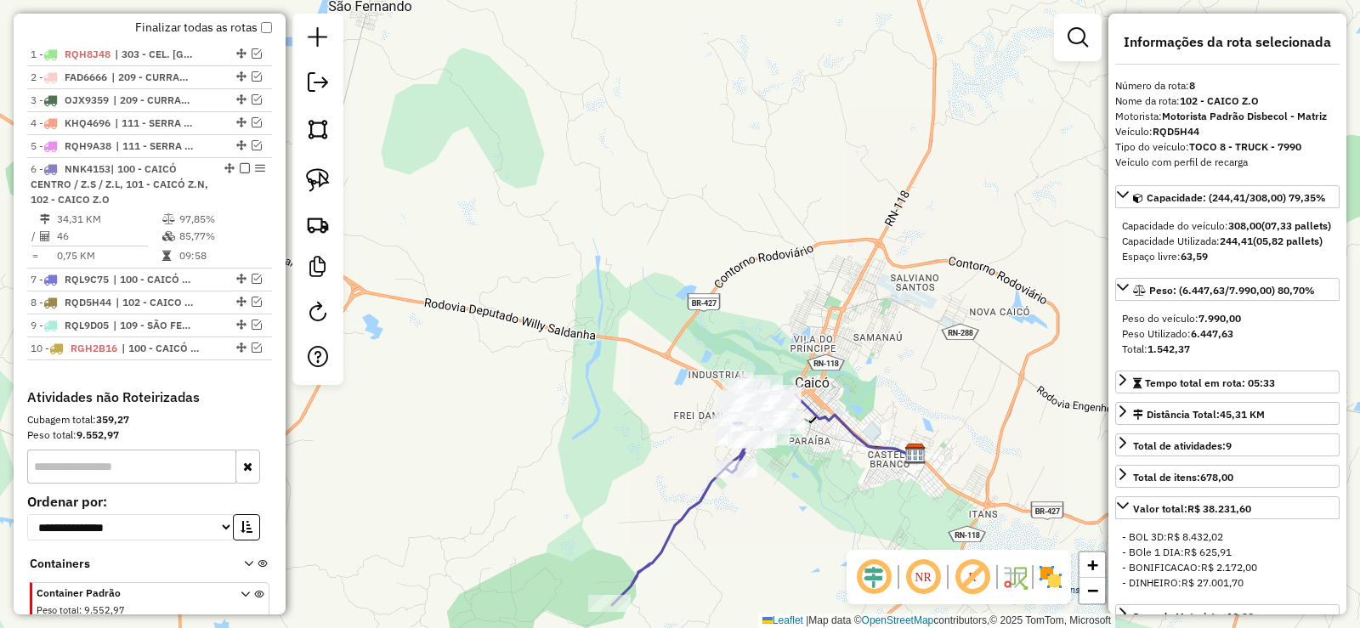
click at [624, 353] on div "Janela de atendimento Grade de atendimento Capacidade Transportadoras Veículos …" at bounding box center [680, 314] width 1360 height 628
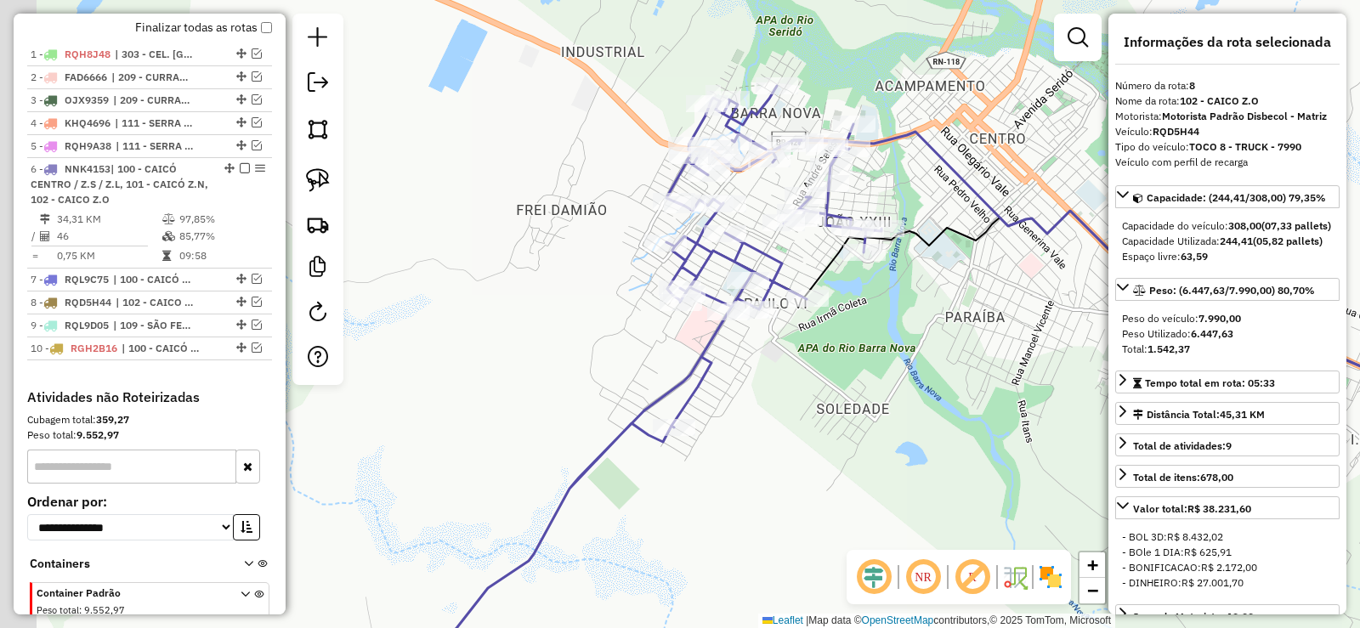
drag, startPoint x: 741, startPoint y: 468, endPoint x: 853, endPoint y: 373, distance: 146.5
click at [860, 387] on div "Janela de atendimento Grade de atendimento Capacidade Transportadoras Veículos …" at bounding box center [680, 314] width 1360 height 628
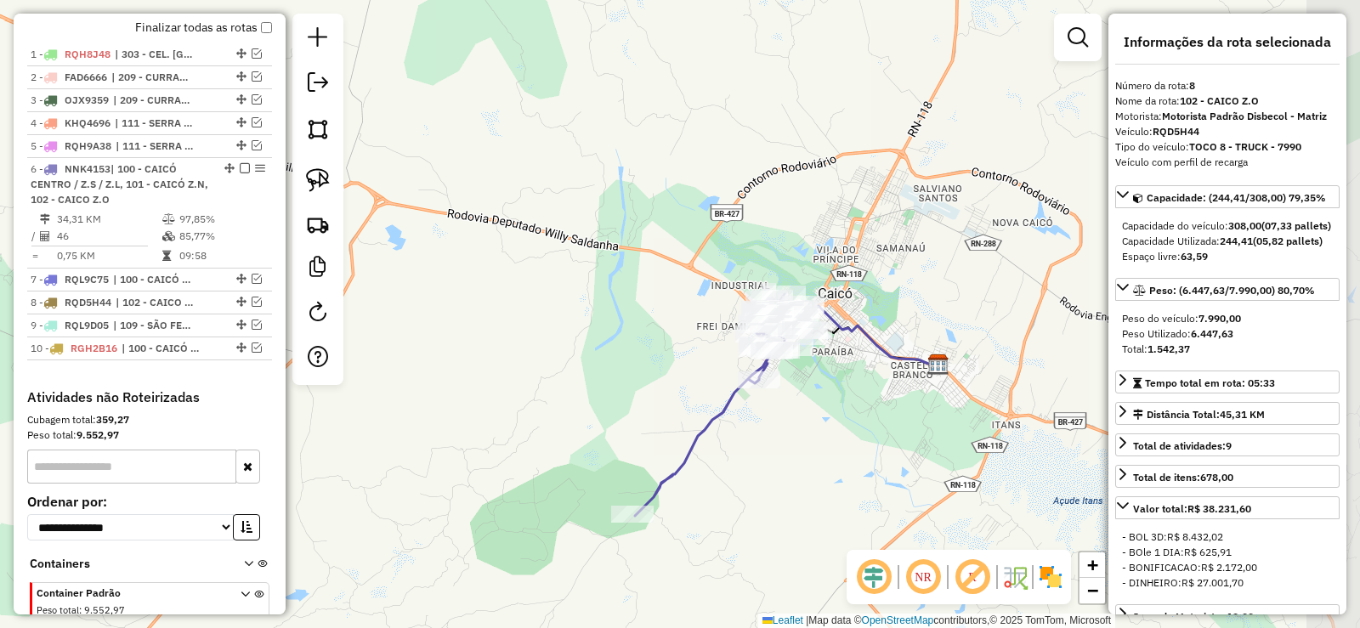
drag, startPoint x: 882, startPoint y: 383, endPoint x: 822, endPoint y: 395, distance: 60.7
click at [822, 396] on div "Janela de atendimento Grade de atendimento Capacidade Transportadoras Veículos …" at bounding box center [680, 314] width 1360 height 628
click at [1087, 30] on em at bounding box center [1078, 37] width 20 height 20
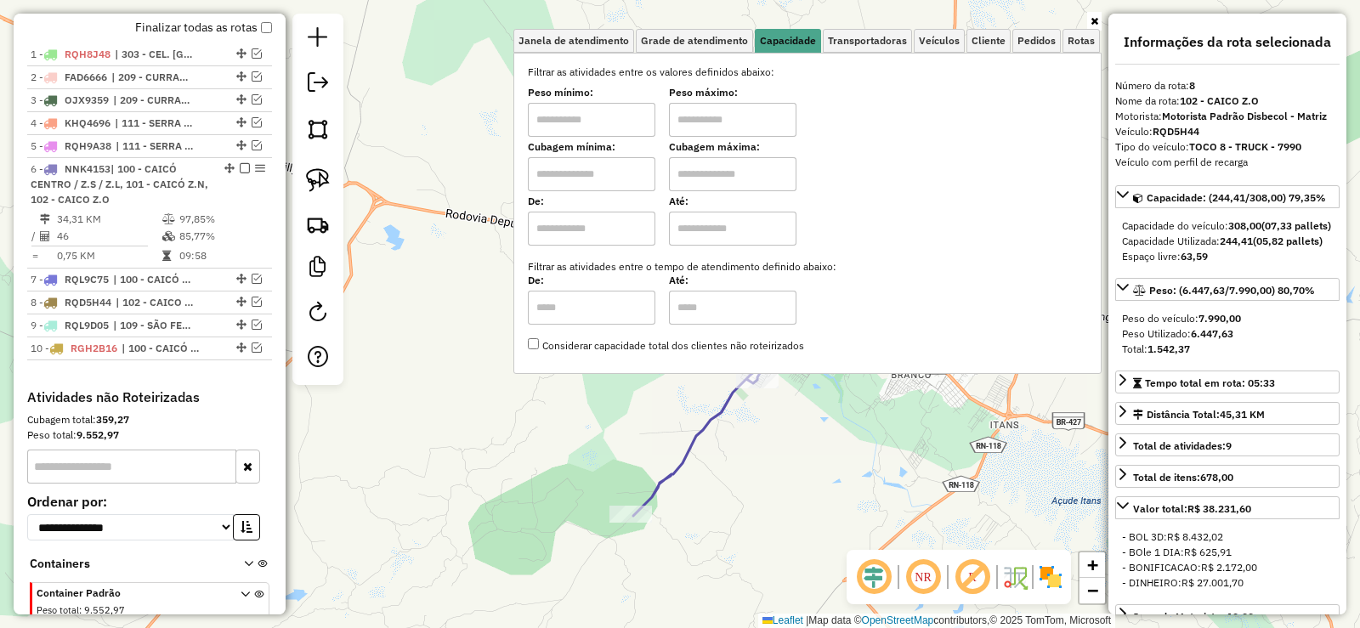
click at [598, 173] on input "text" at bounding box center [592, 174] width 128 height 34
type input "****"
click at [718, 171] on input "text" at bounding box center [733, 174] width 128 height 34
type input "****"
click at [757, 468] on div "Limpar filtros Janela de atendimento Grade de atendimento Capacidade Transporta…" at bounding box center [680, 314] width 1360 height 628
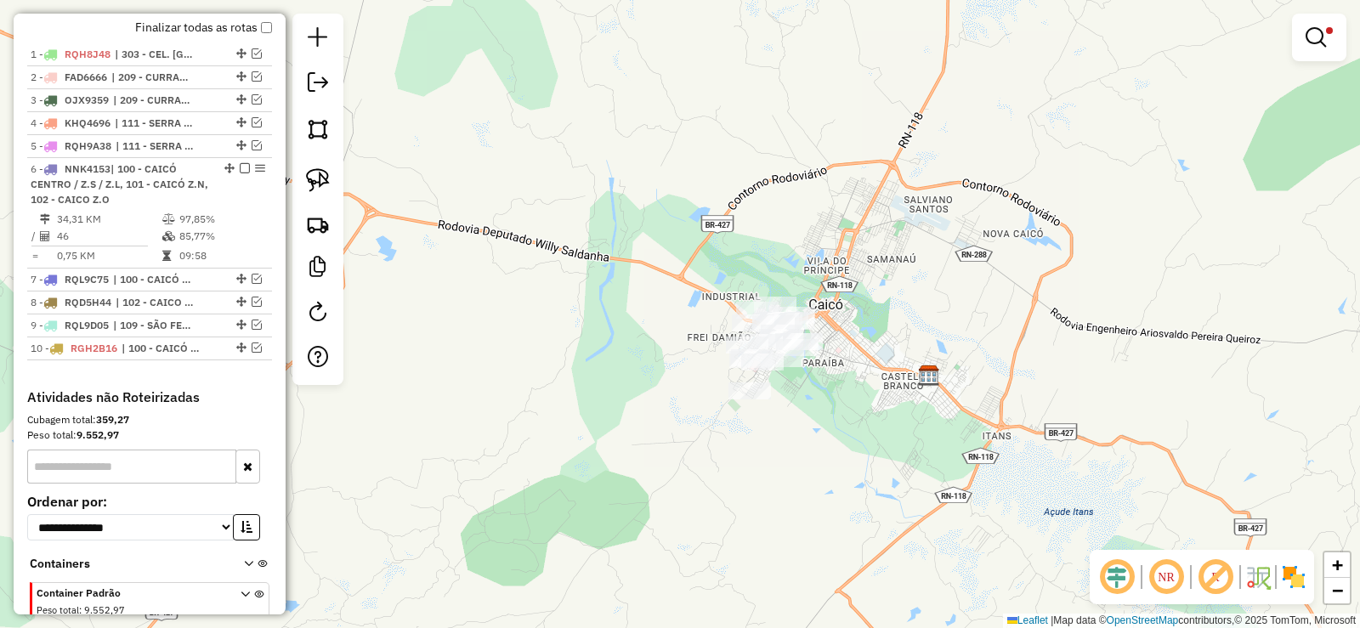
drag, startPoint x: 828, startPoint y: 385, endPoint x: 768, endPoint y: 428, distance: 73.8
click at [775, 436] on div "Limpar filtros Janela de atendimento Grade de atendimento Capacidade Transporta…" at bounding box center [680, 314] width 1360 height 628
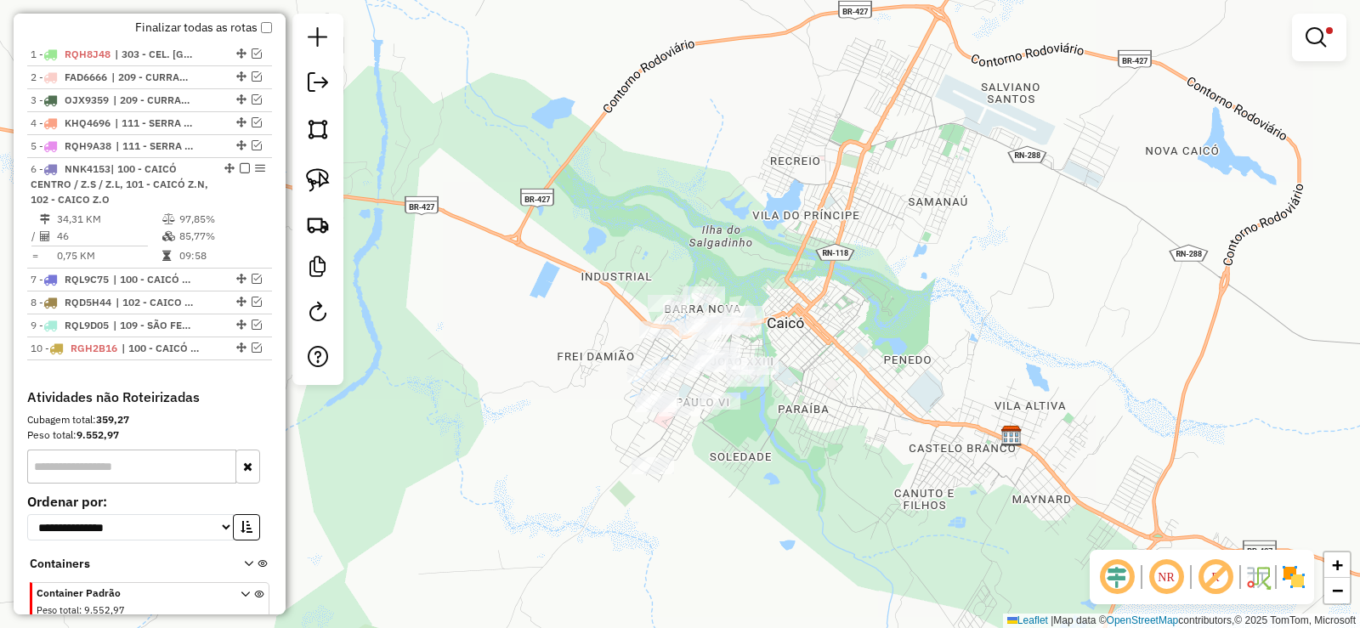
drag, startPoint x: 772, startPoint y: 429, endPoint x: 760, endPoint y: 456, distance: 29.7
click at [760, 456] on div "Limpar filtros Janela de atendimento Grade de atendimento Capacidade Transporta…" at bounding box center [680, 314] width 1360 height 628
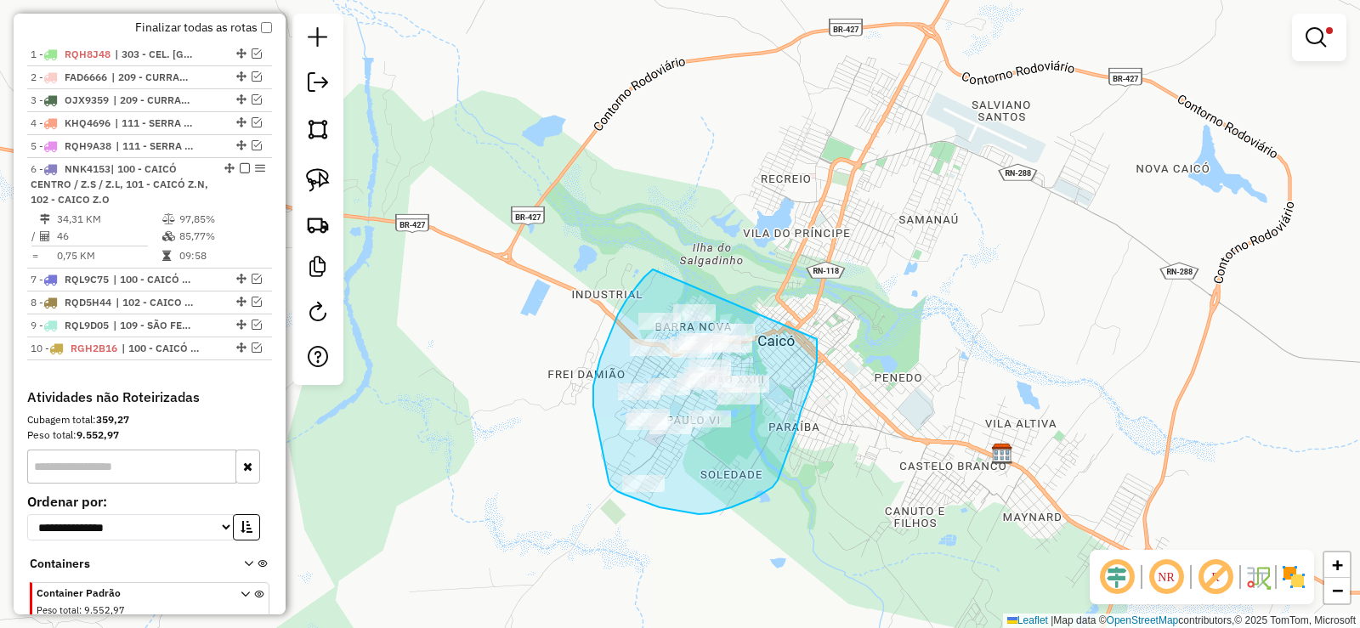
drag, startPoint x: 627, startPoint y: 300, endPoint x: 809, endPoint y: 304, distance: 182.0
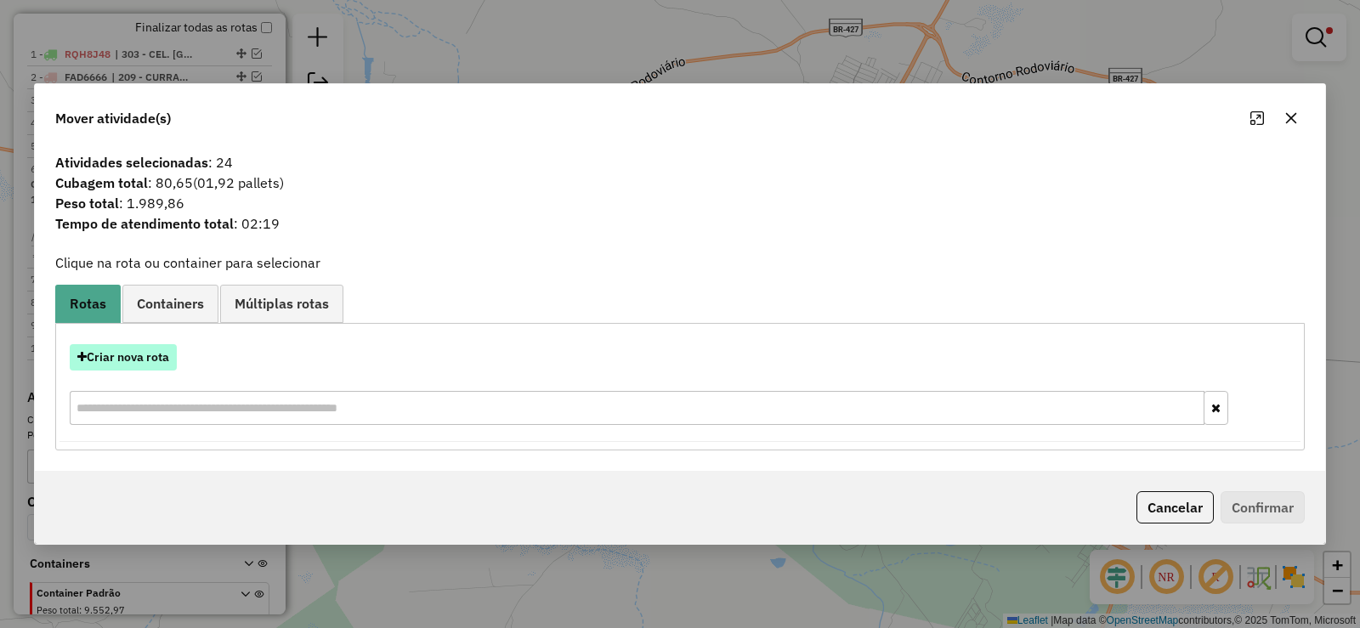
click at [150, 365] on button "Criar nova rota" at bounding box center [123, 357] width 107 height 26
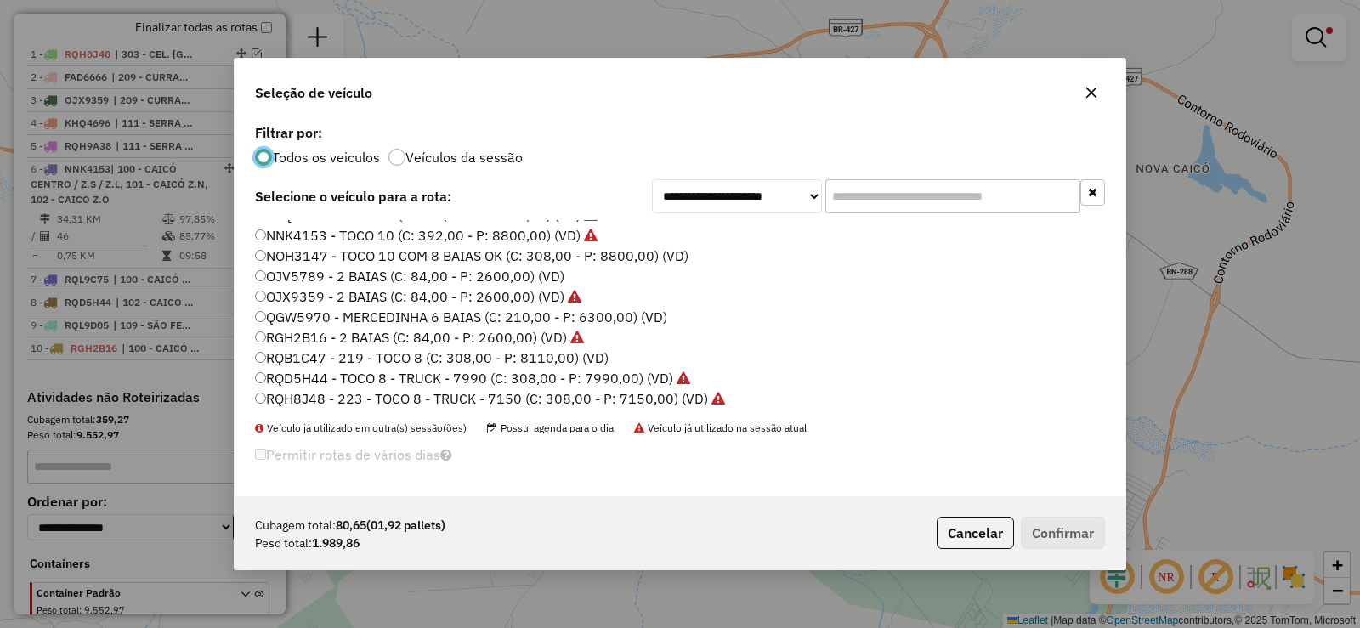
scroll to position [116, 0]
click at [346, 277] on label "OJV5789 - 2 BAIAS (C: 84,00 - P: 2600,00) (VD)" at bounding box center [409, 277] width 309 height 20
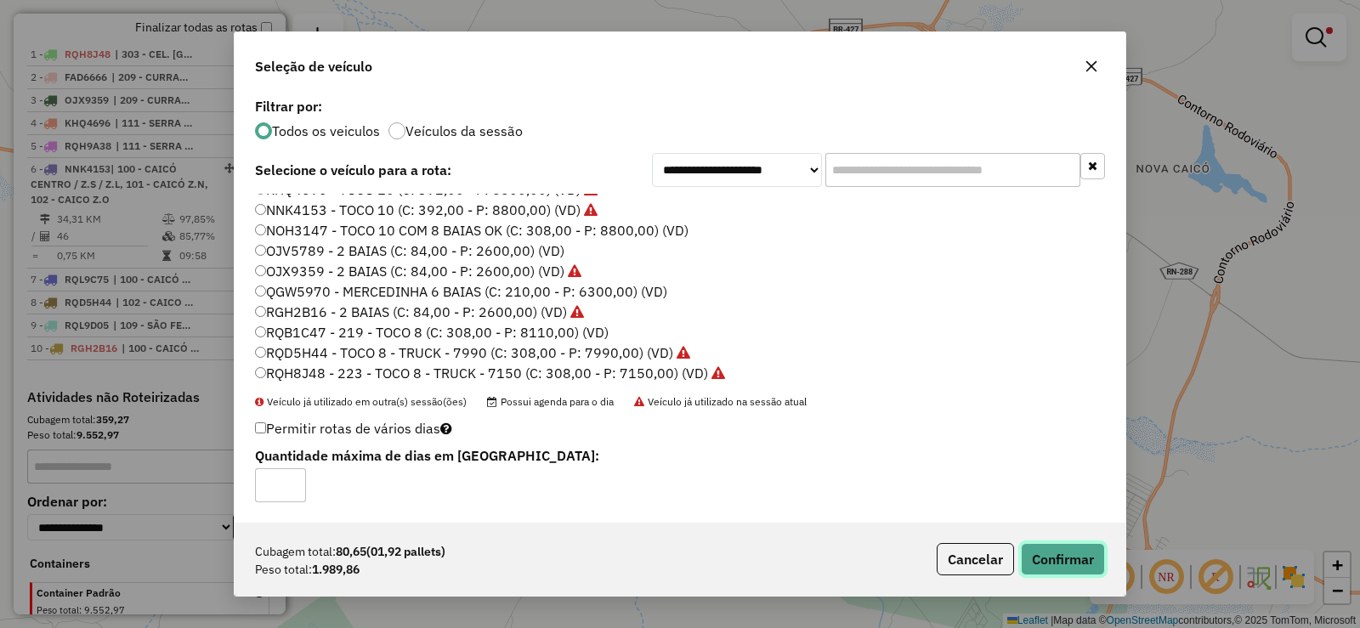
click at [1070, 562] on button "Confirmar" at bounding box center [1063, 559] width 84 height 32
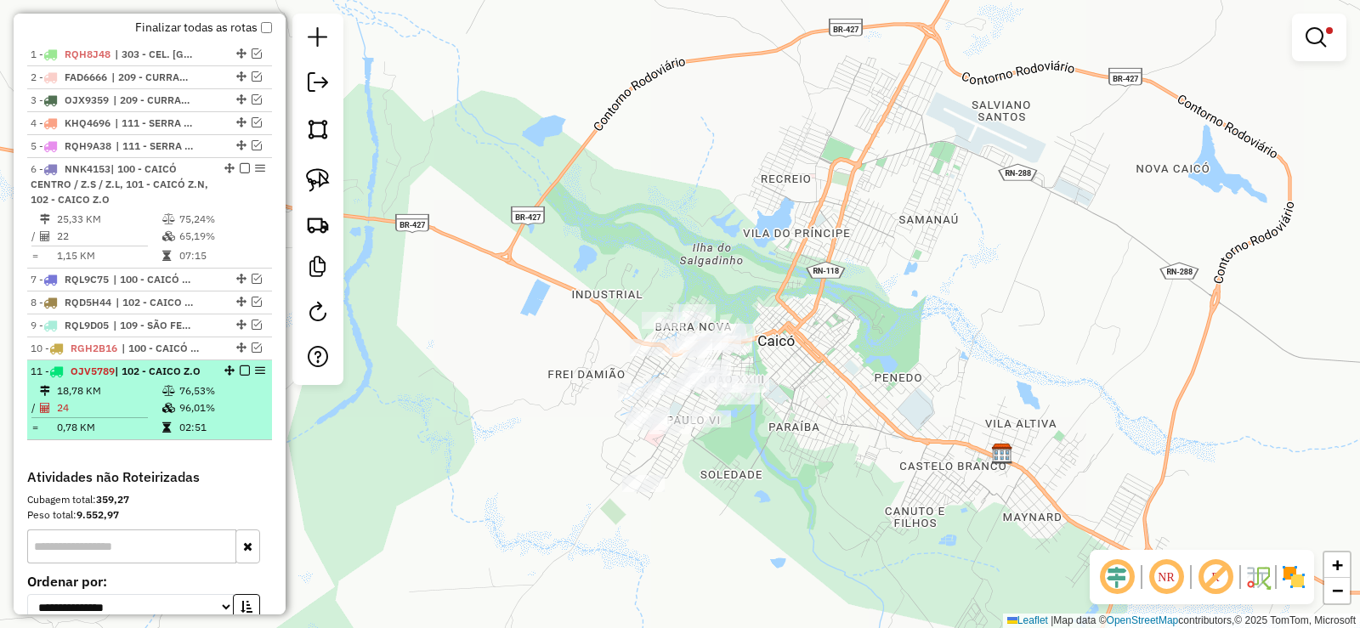
click at [171, 396] on icon at bounding box center [168, 391] width 13 height 10
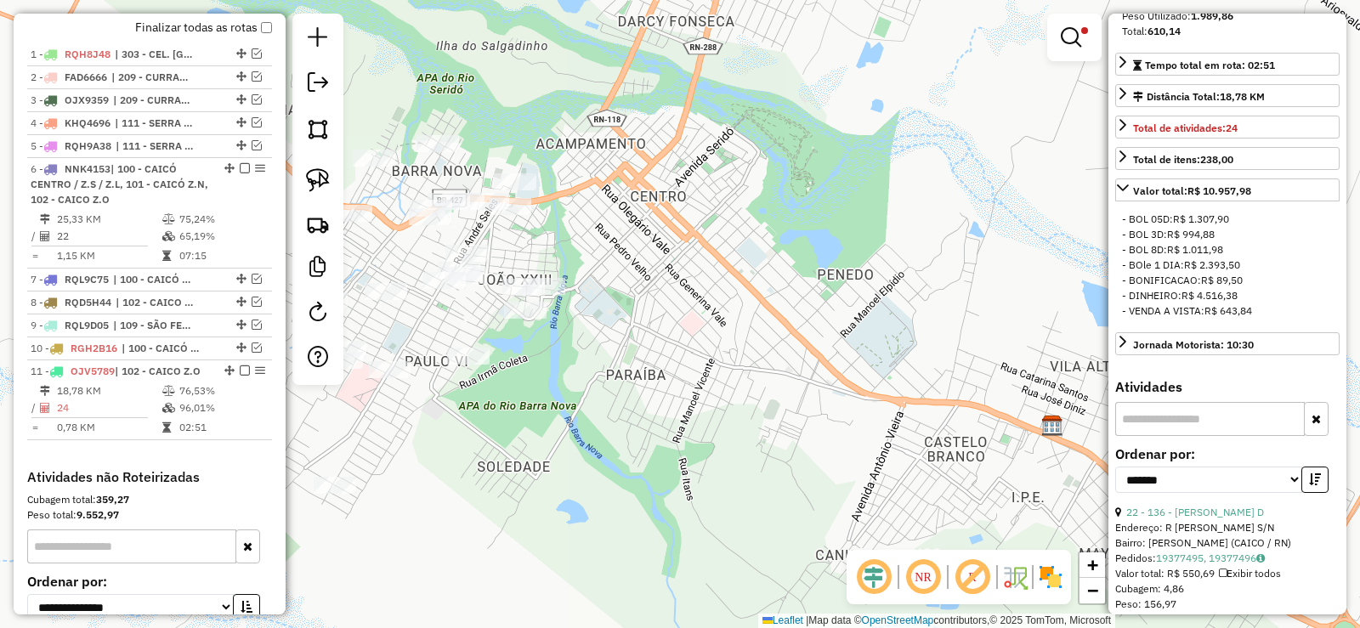
scroll to position [510, 0]
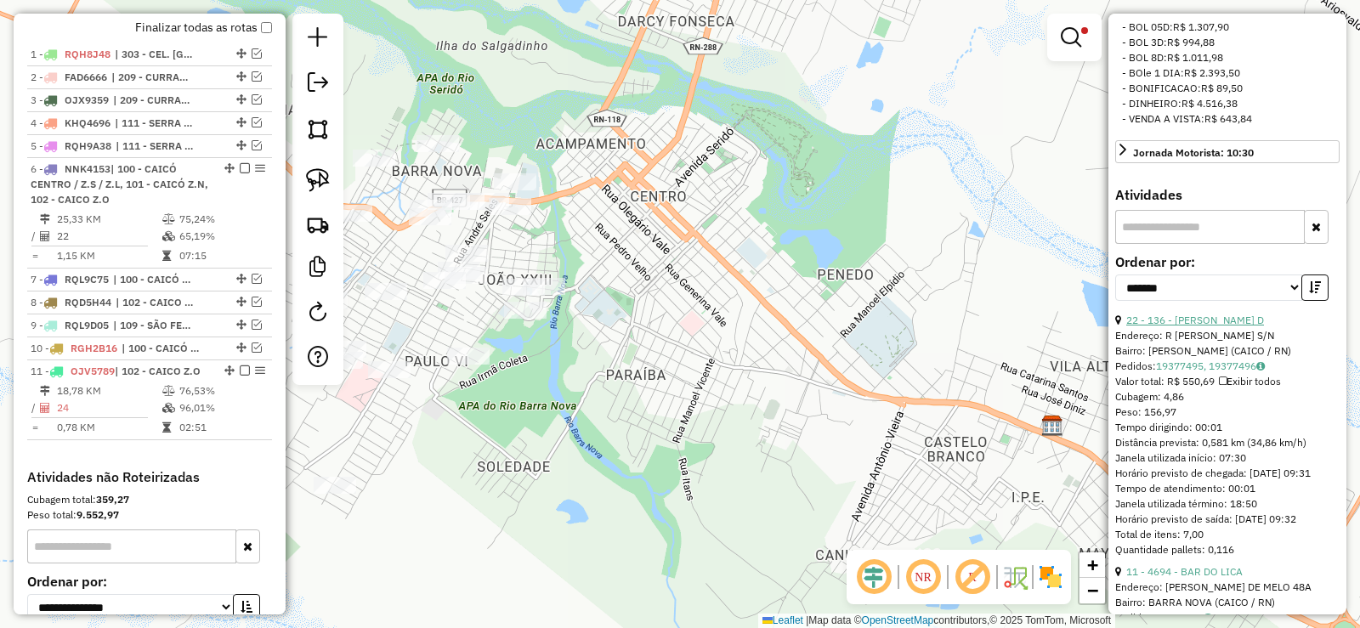
click at [1255, 326] on link "22 - 136 - [PERSON_NAME] D" at bounding box center [1196, 320] width 138 height 13
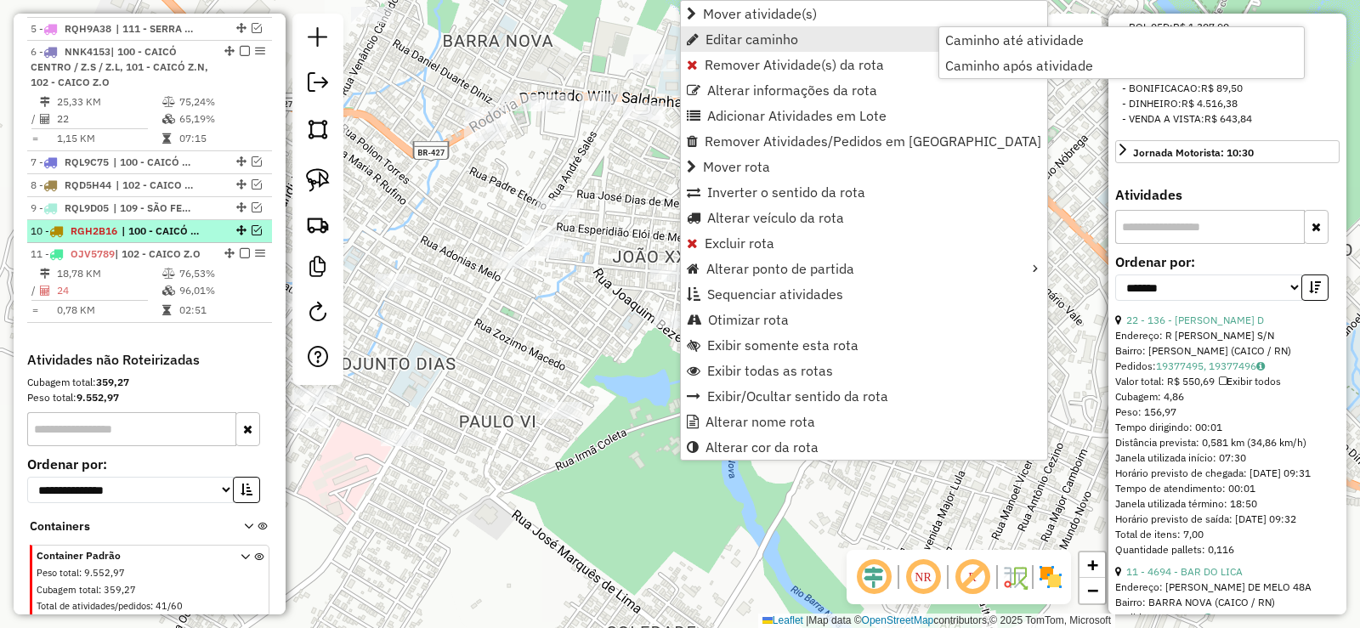
scroll to position [725, 0]
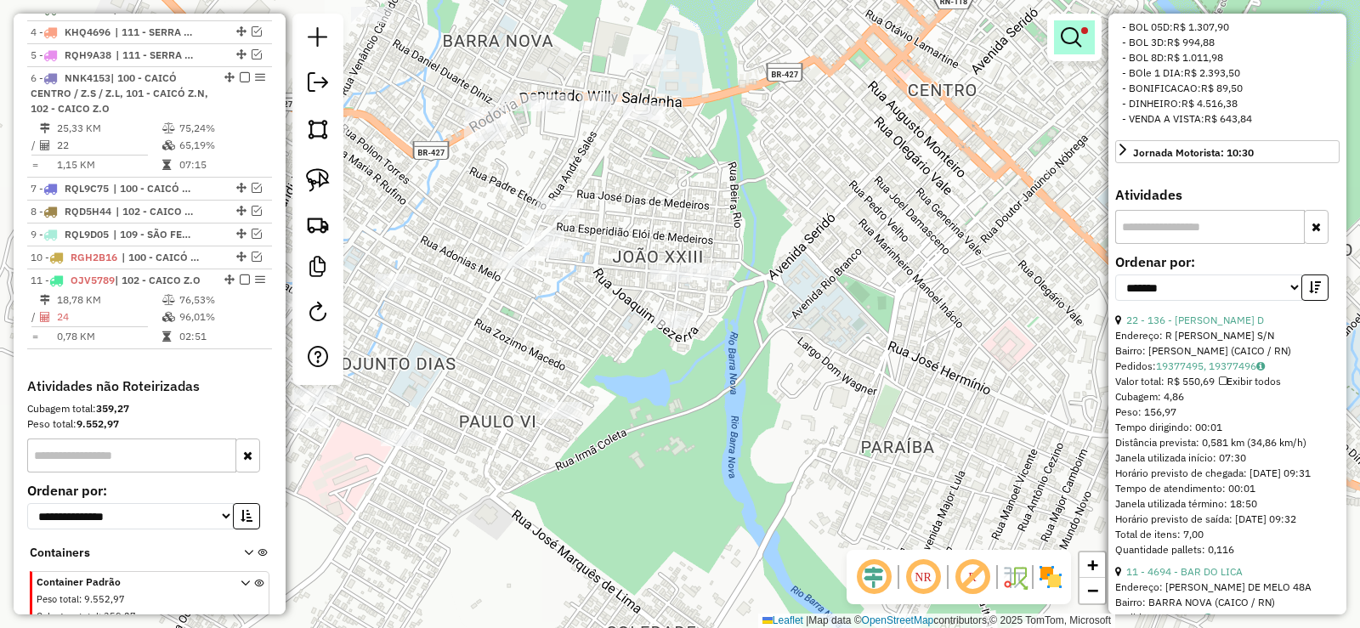
click at [1071, 39] on em at bounding box center [1071, 37] width 20 height 20
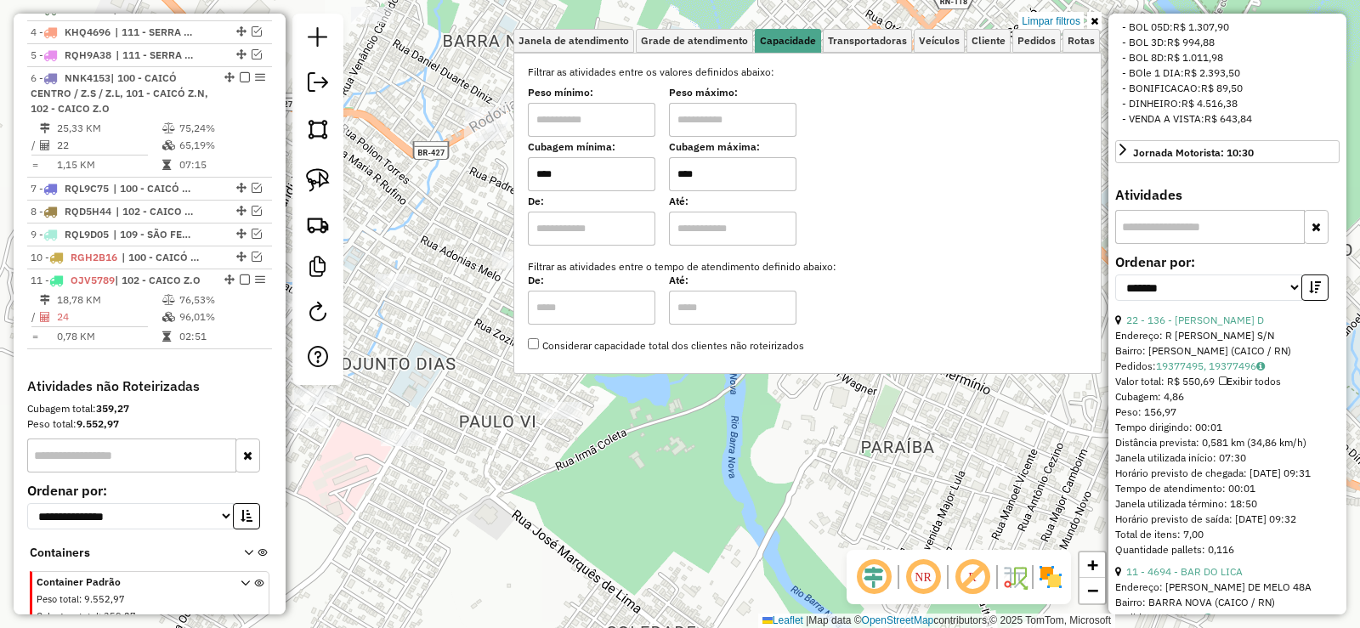
drag, startPoint x: 1050, startPoint y: 24, endPoint x: 921, endPoint y: 76, distance: 139.3
click at [1049, 25] on link "Limpar filtros" at bounding box center [1051, 21] width 65 height 19
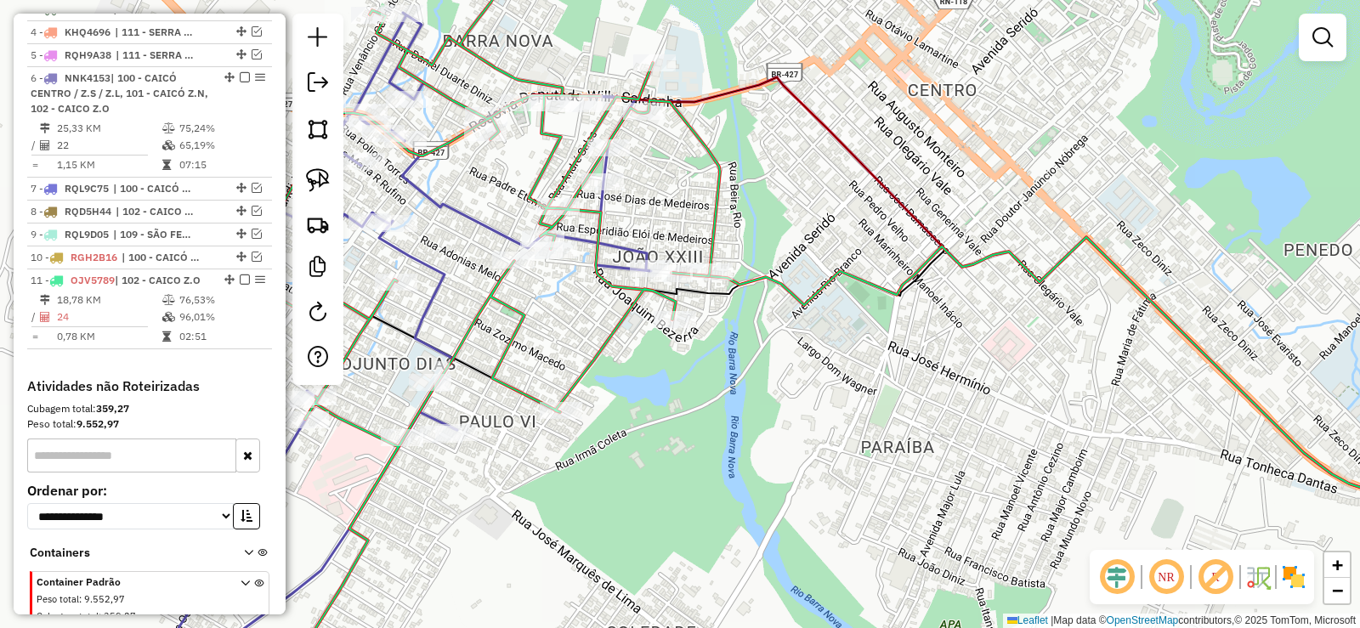
drag, startPoint x: 868, startPoint y: 388, endPoint x: 409, endPoint y: 316, distance: 464.7
click at [802, 361] on div "Janela de atendimento Grade de atendimento Capacidade Transportadoras Veículos …" at bounding box center [680, 314] width 1360 height 628
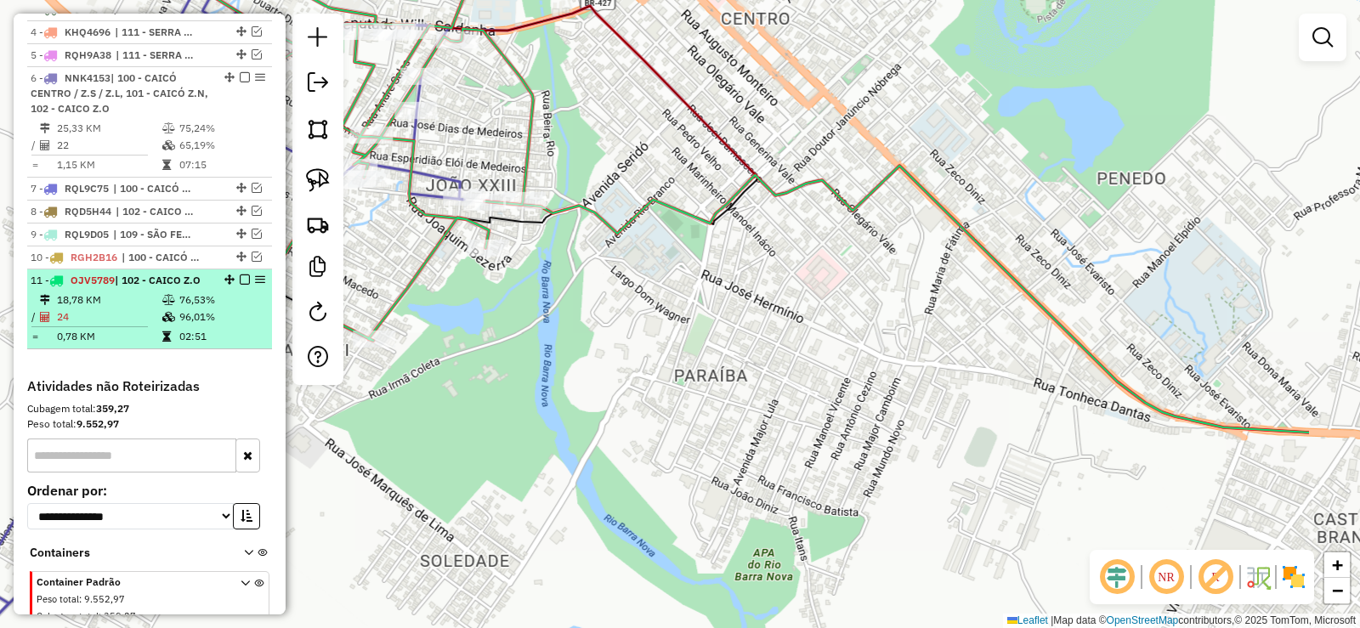
click at [185, 309] on td "76,53%" at bounding box center [222, 300] width 86 height 17
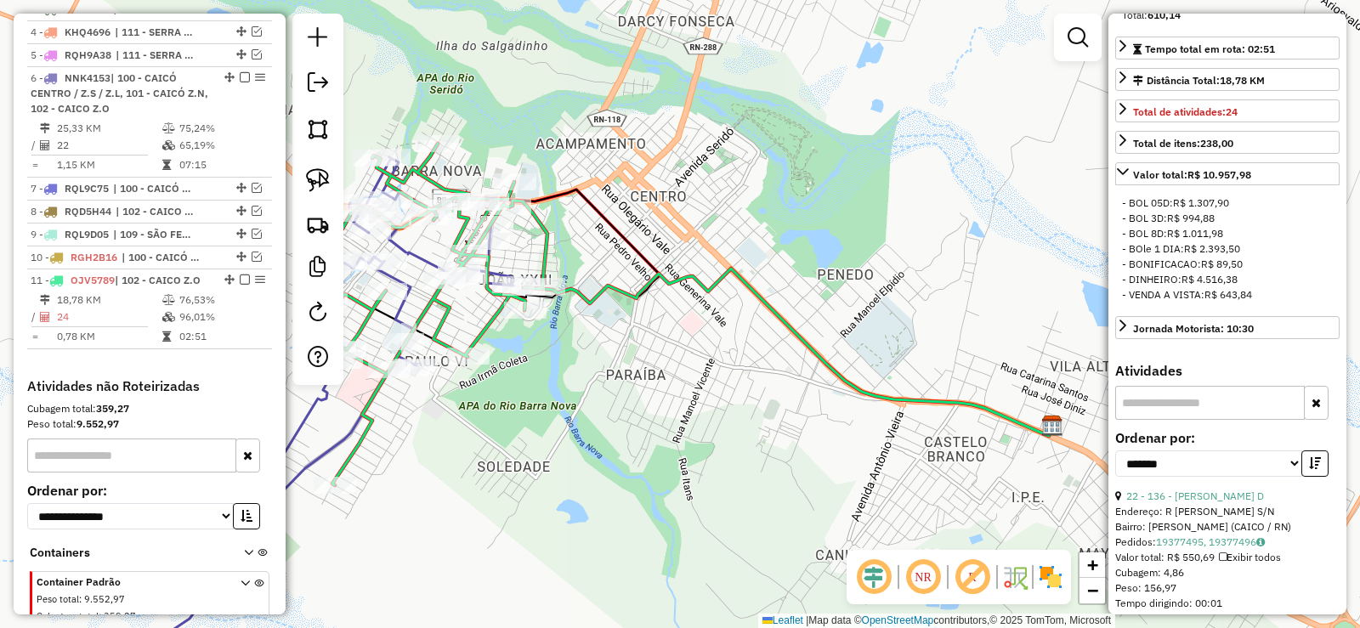
scroll to position [340, 0]
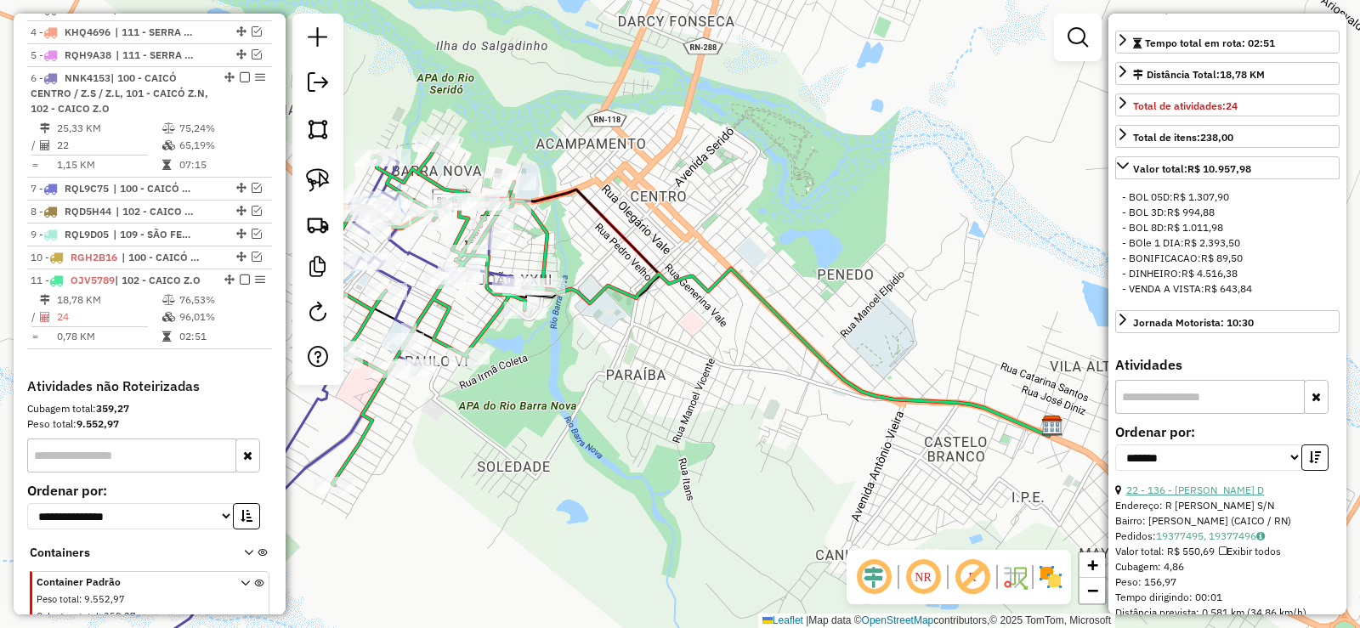
click at [1236, 497] on link "22 - 136 - [PERSON_NAME] D" at bounding box center [1196, 490] width 138 height 13
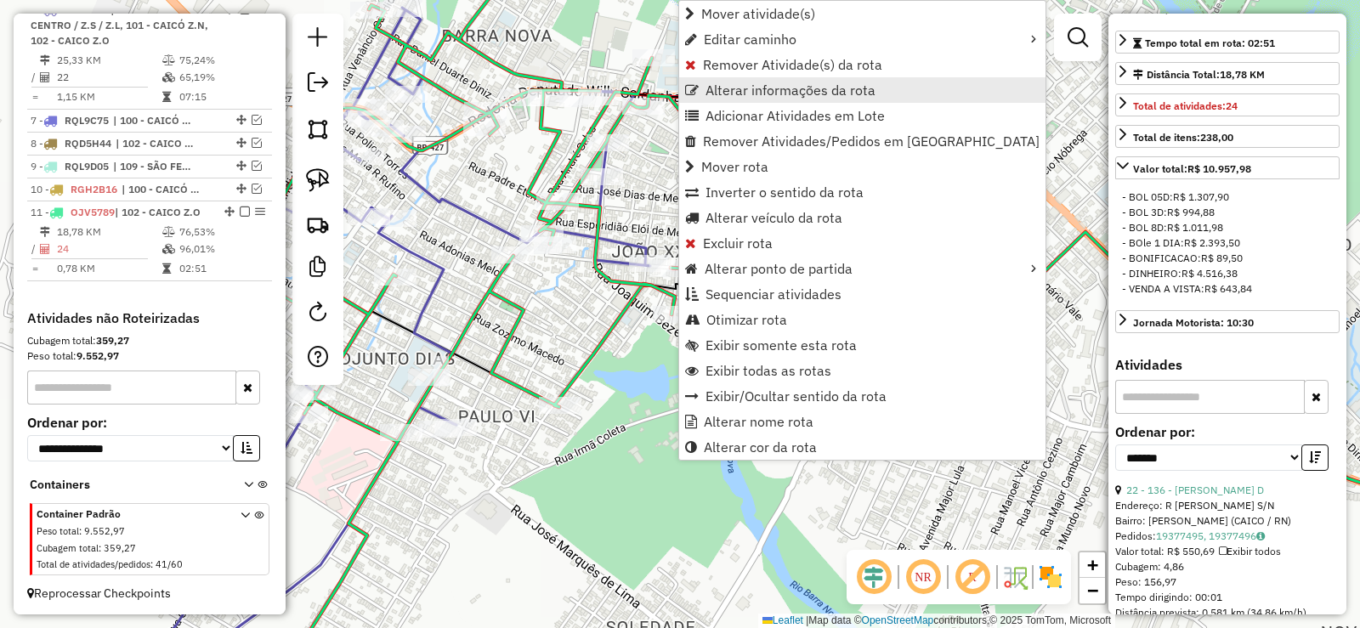
scroll to position [810, 0]
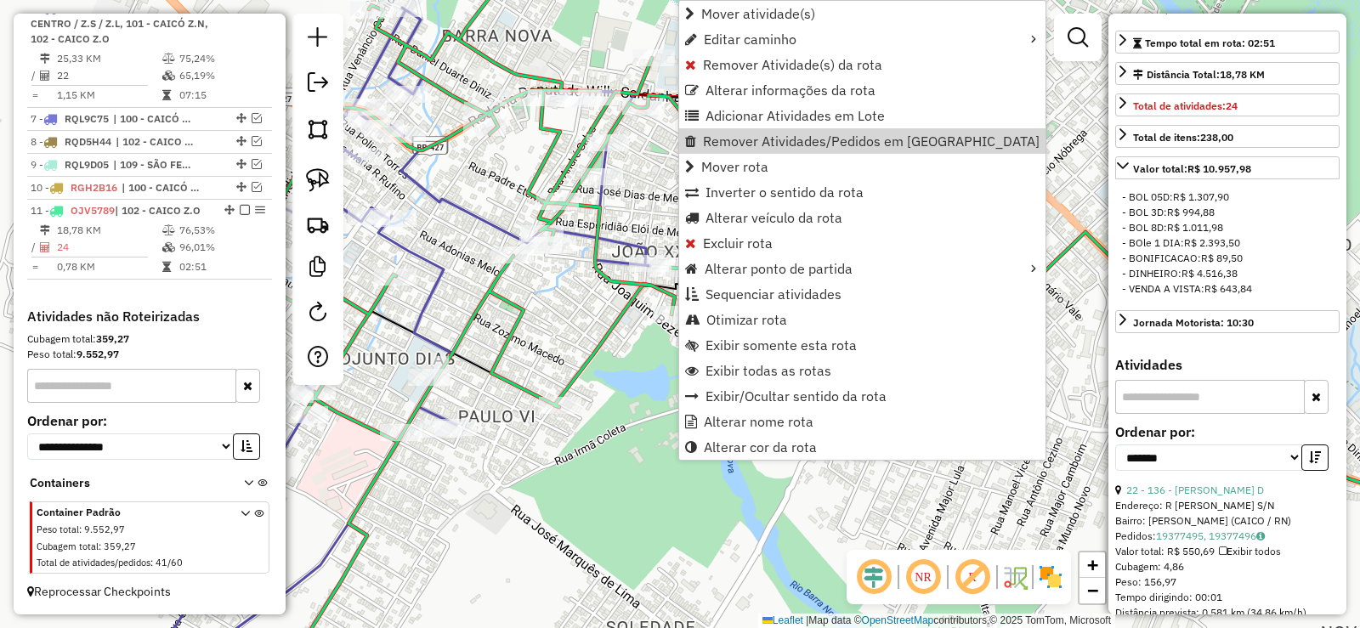
click at [585, 323] on div "Janela de atendimento Grade de atendimento Capacidade Transportadoras Veículos …" at bounding box center [680, 314] width 1360 height 628
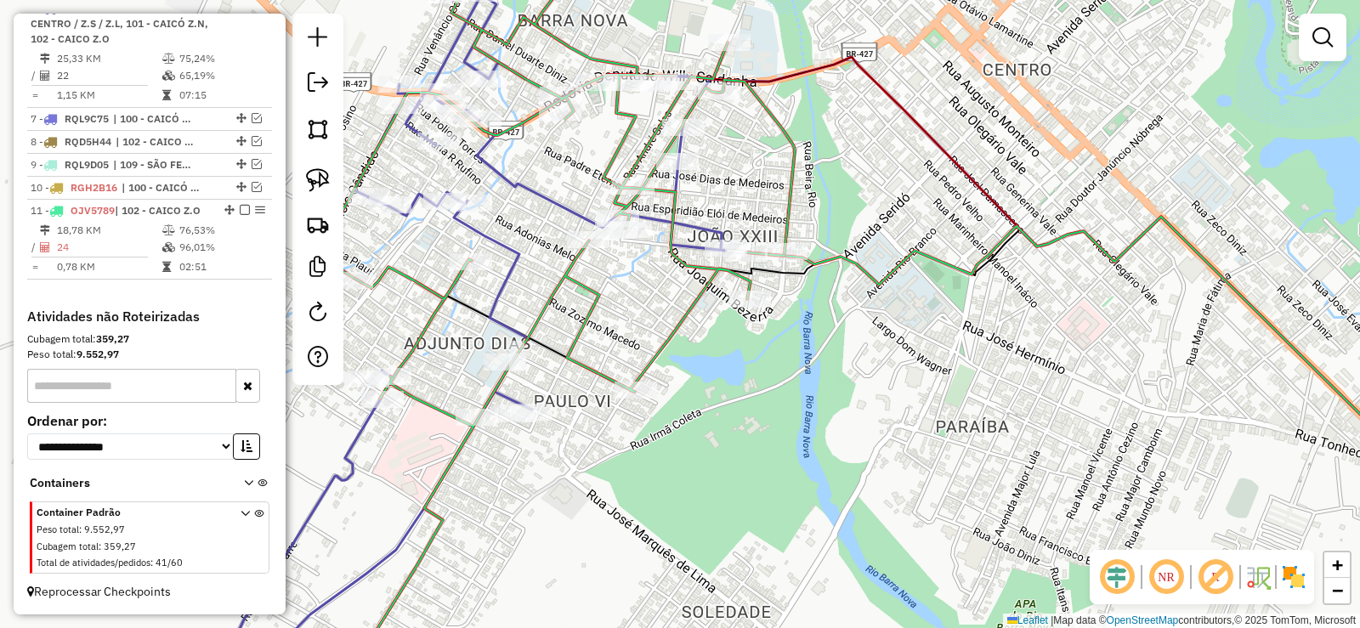
drag, startPoint x: 595, startPoint y: 319, endPoint x: 616, endPoint y: 315, distance: 20.8
click at [616, 315] on div "Janela de atendimento Grade de atendimento Capacidade Transportadoras Veículos …" at bounding box center [680, 314] width 1360 height 628
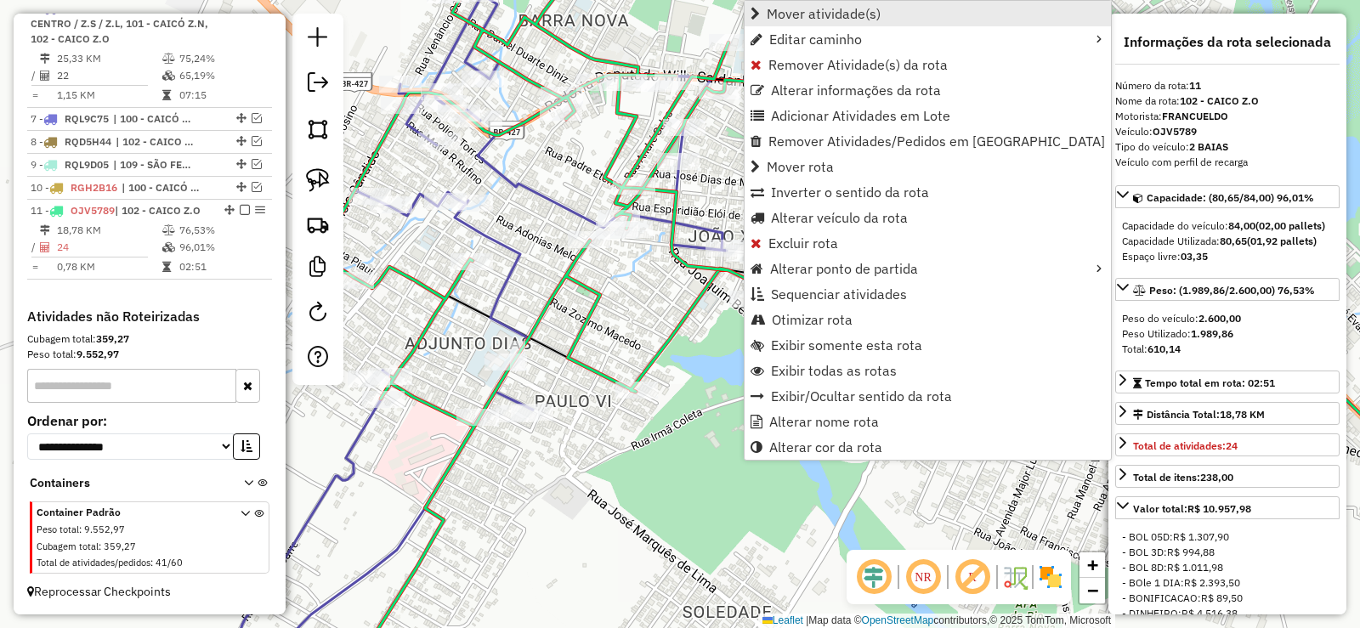
click at [804, 13] on span "Mover atividade(s)" at bounding box center [824, 14] width 114 height 14
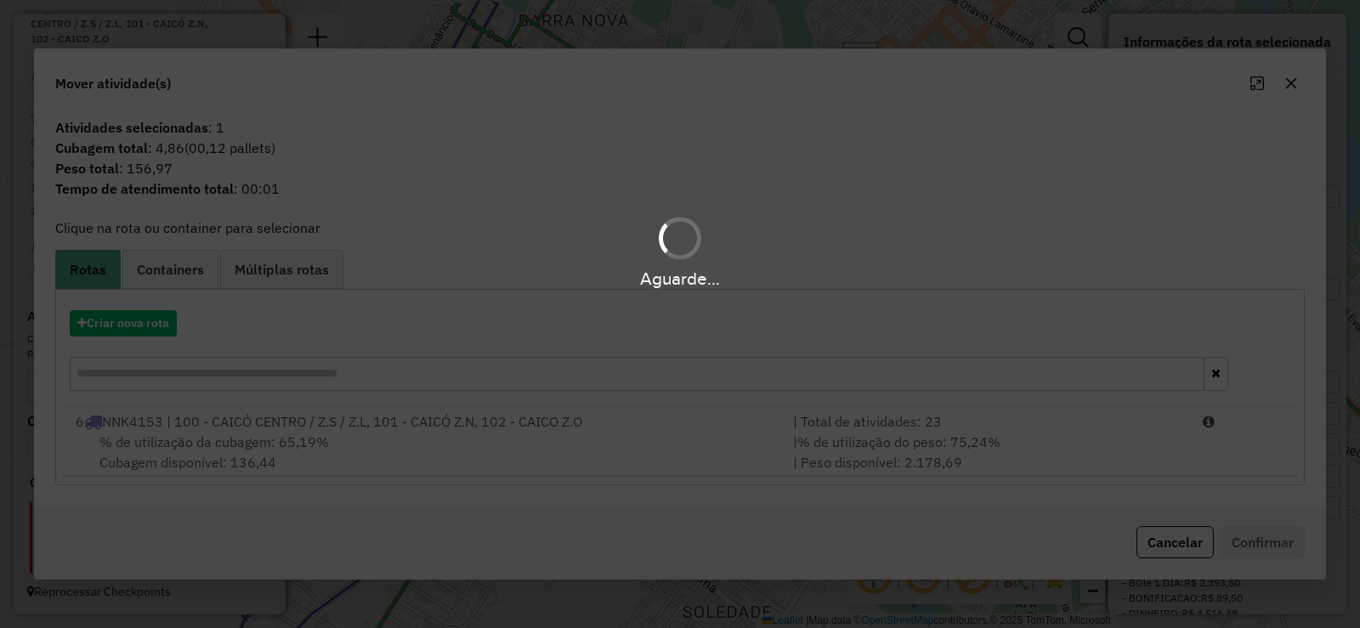
click at [133, 322] on div "Aguarde..." at bounding box center [680, 314] width 1360 height 628
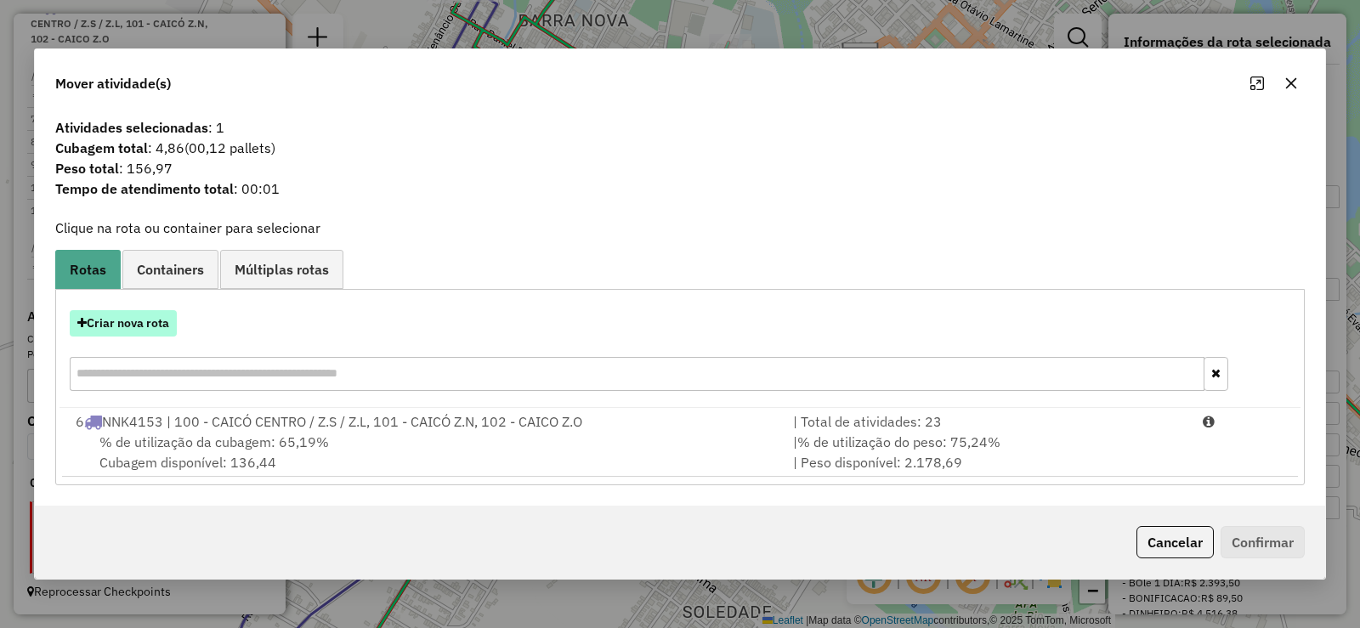
click at [143, 326] on button "Criar nova rota" at bounding box center [123, 323] width 107 height 26
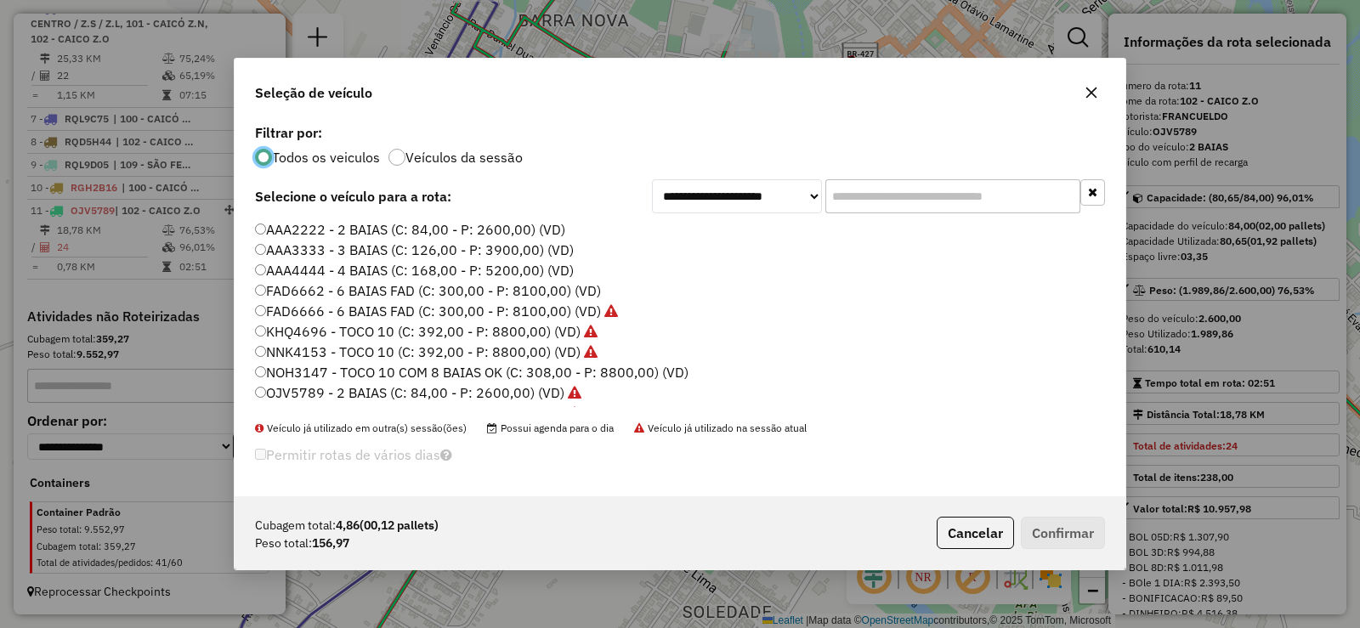
scroll to position [9, 5]
click at [358, 225] on label "AAA2222 - 2 BAIAS (C: 84,00 - P: 2600,00) (VD)" at bounding box center [410, 229] width 310 height 20
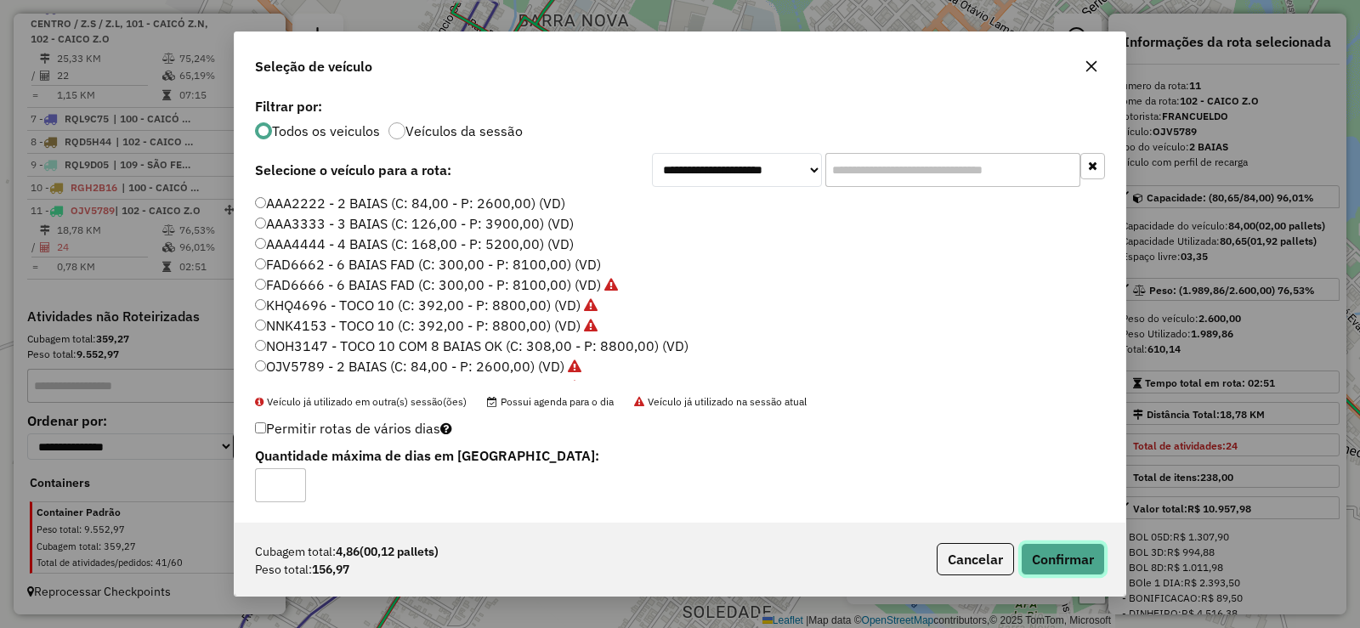
click at [1054, 554] on button "Confirmar" at bounding box center [1063, 559] width 84 height 32
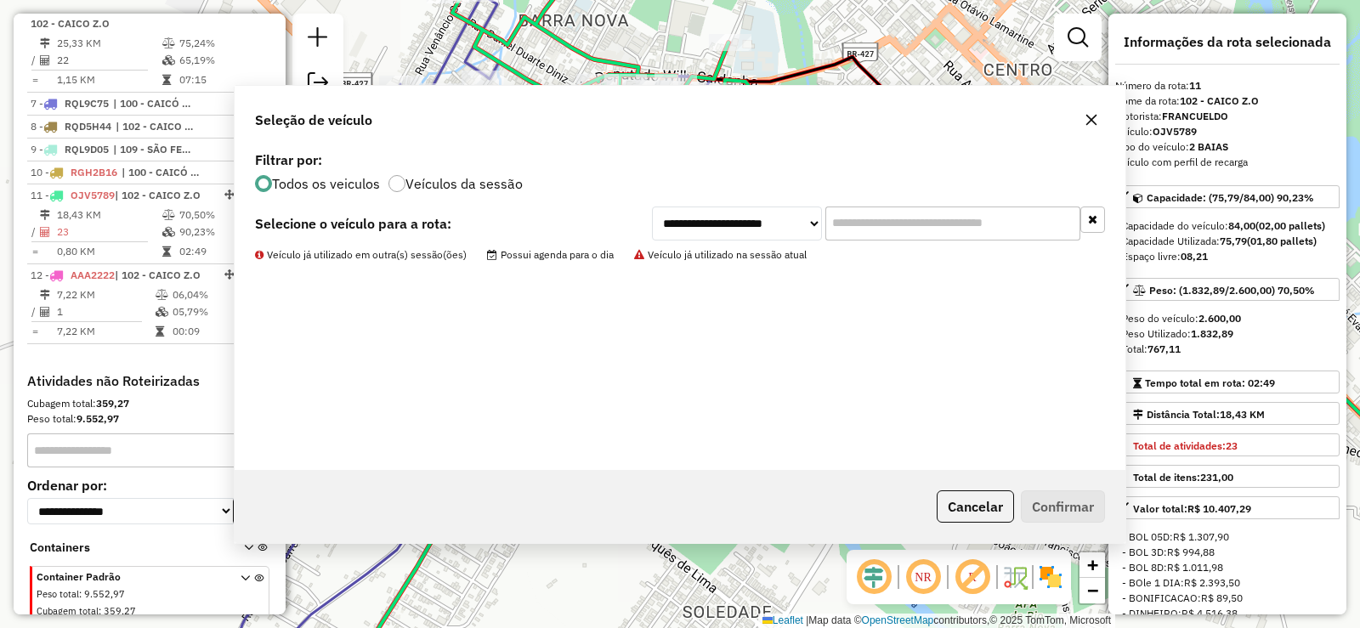
scroll to position [890, 0]
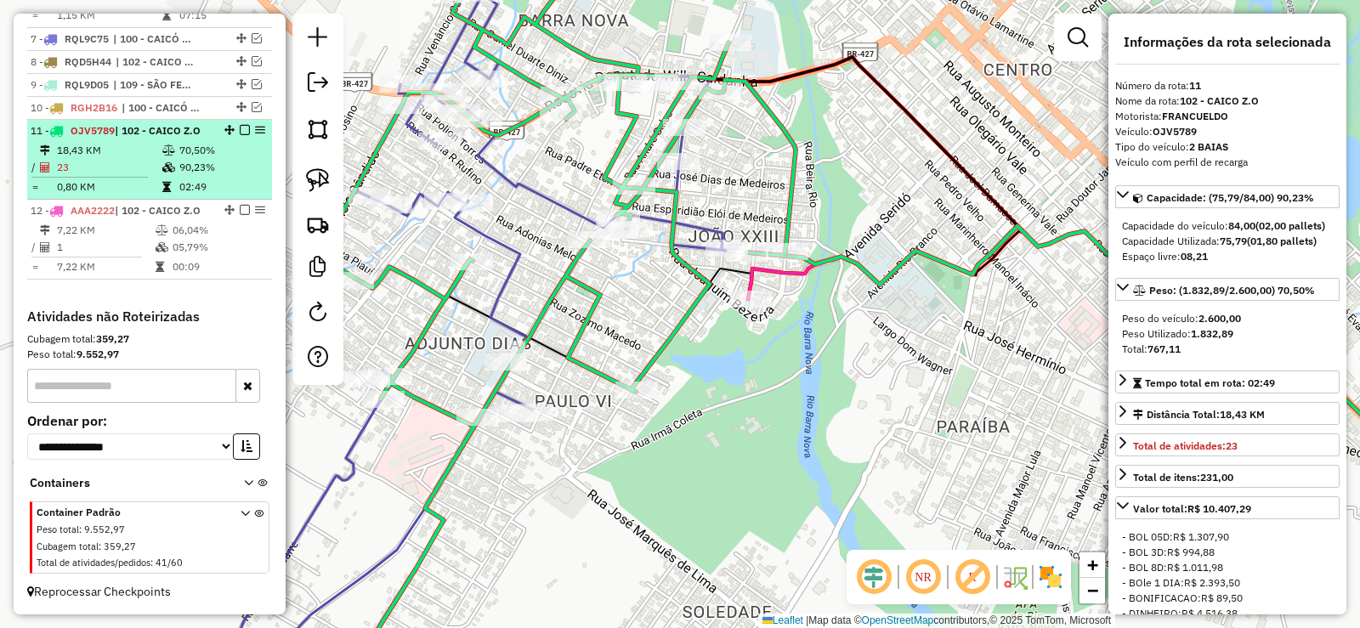
click at [139, 136] on span "| 102 - CAICO Z.O" at bounding box center [158, 130] width 86 height 13
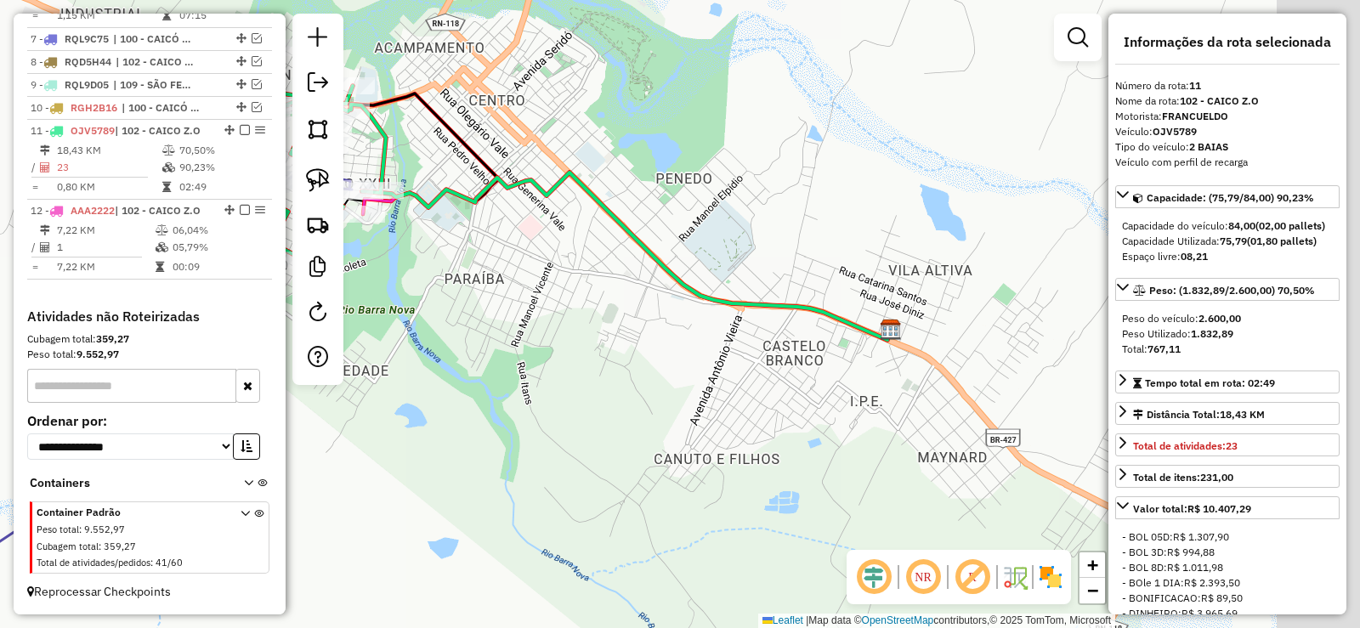
drag, startPoint x: 948, startPoint y: 458, endPoint x: 810, endPoint y: 383, distance: 156.7
click at [810, 383] on div "Janela de atendimento Grade de atendimento Capacidade Transportadoras Veículos …" at bounding box center [680, 314] width 1360 height 628
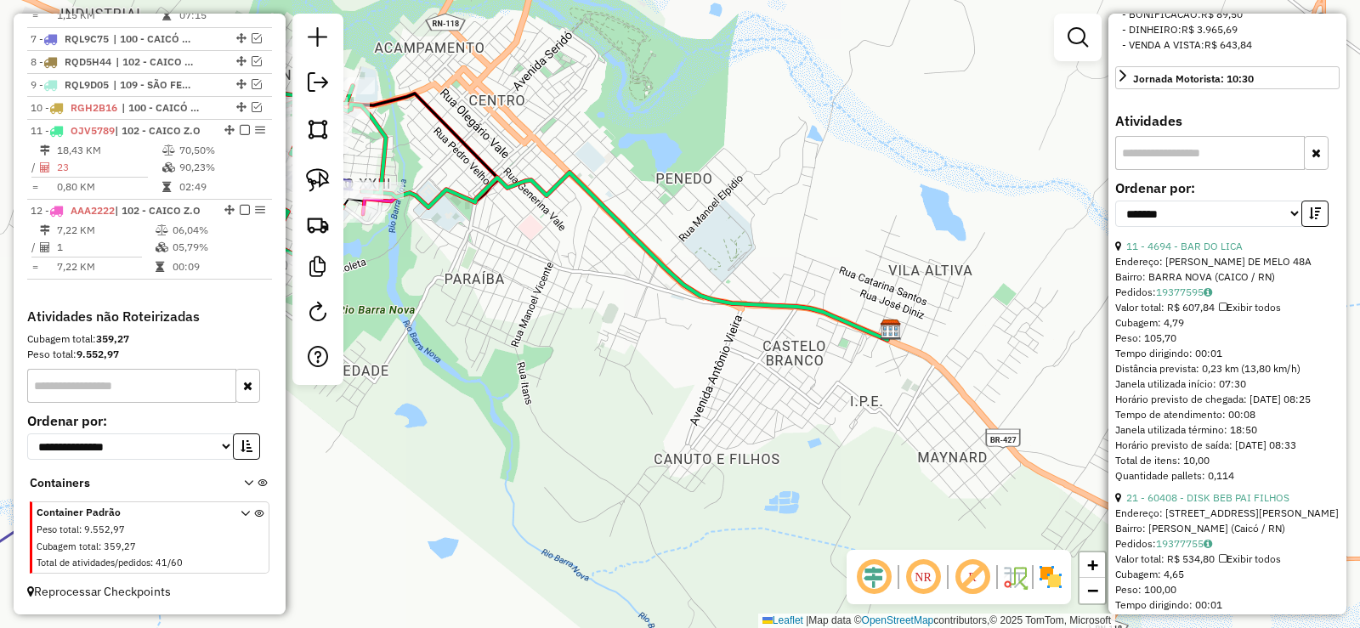
scroll to position [595, 0]
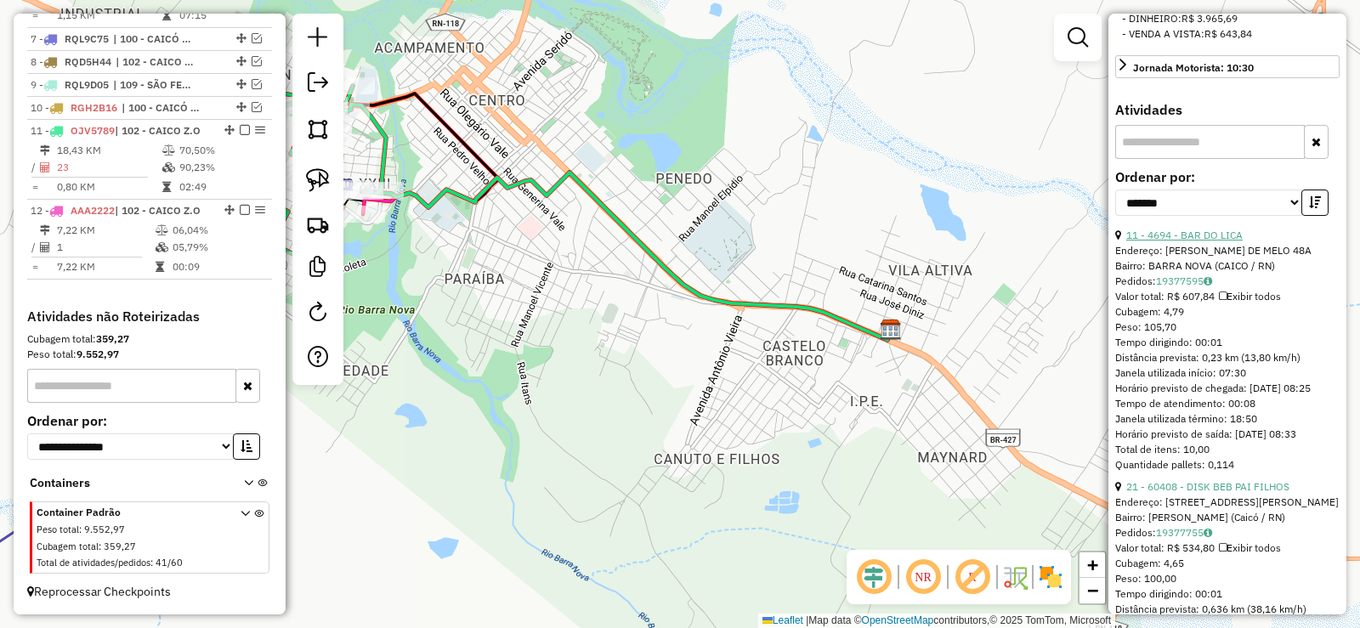
click at [1206, 241] on link "11 - 4694 - BAR DO LICA" at bounding box center [1185, 235] width 116 height 13
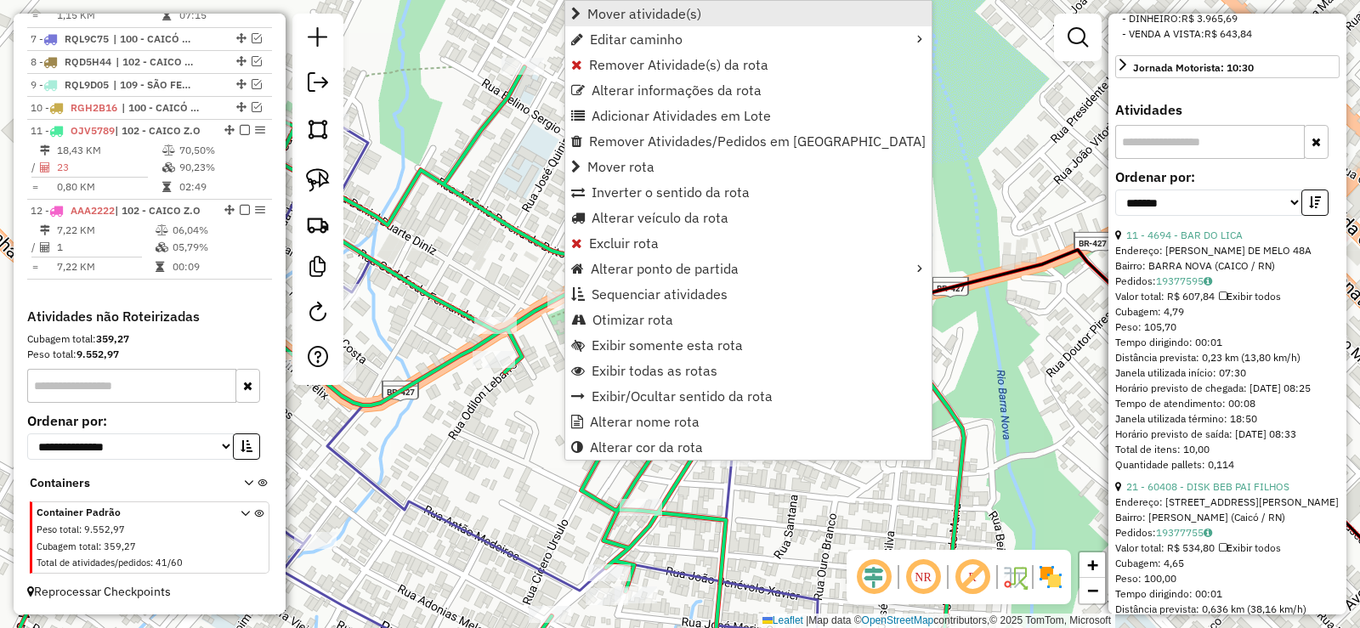
click at [616, 15] on span "Mover atividade(s)" at bounding box center [645, 14] width 114 height 14
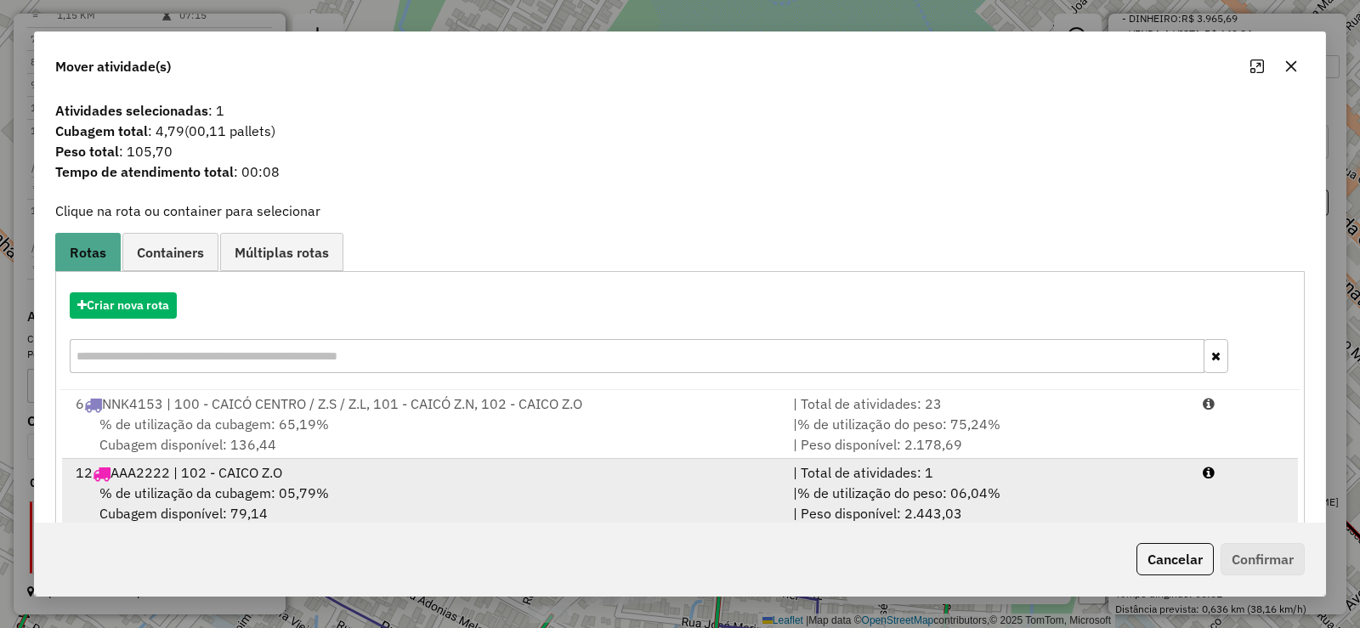
drag, startPoint x: 411, startPoint y: 472, endPoint x: 422, endPoint y: 467, distance: 12.2
click at [419, 468] on div "12 AAA2222 | 102 - CAICO Z.O" at bounding box center [424, 473] width 718 height 20
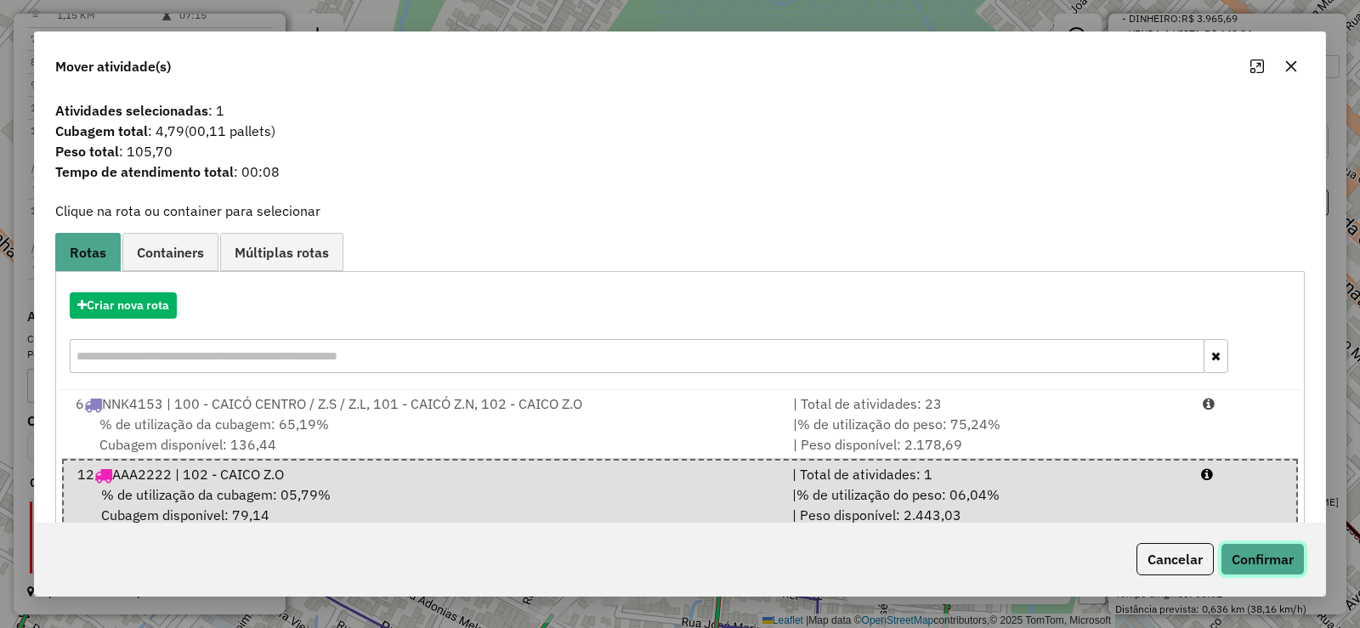
click at [1267, 558] on button "Confirmar" at bounding box center [1263, 559] width 84 height 32
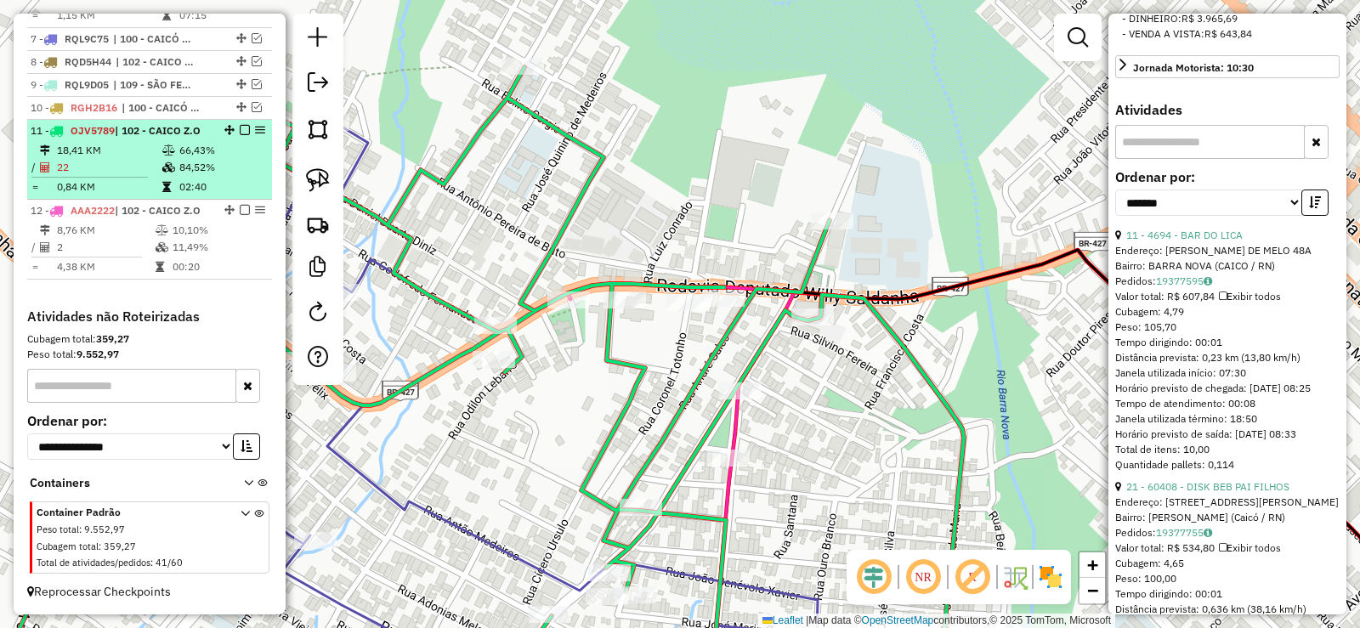
click at [172, 150] on icon at bounding box center [168, 150] width 13 height 10
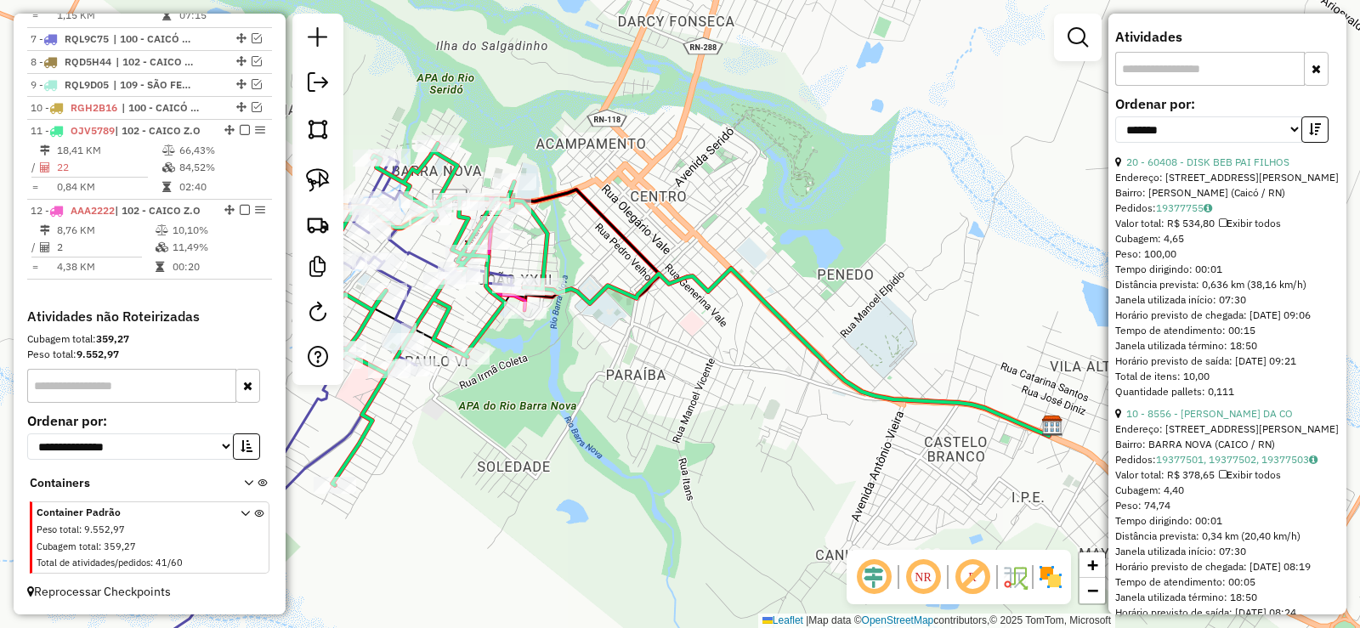
scroll to position [680, 0]
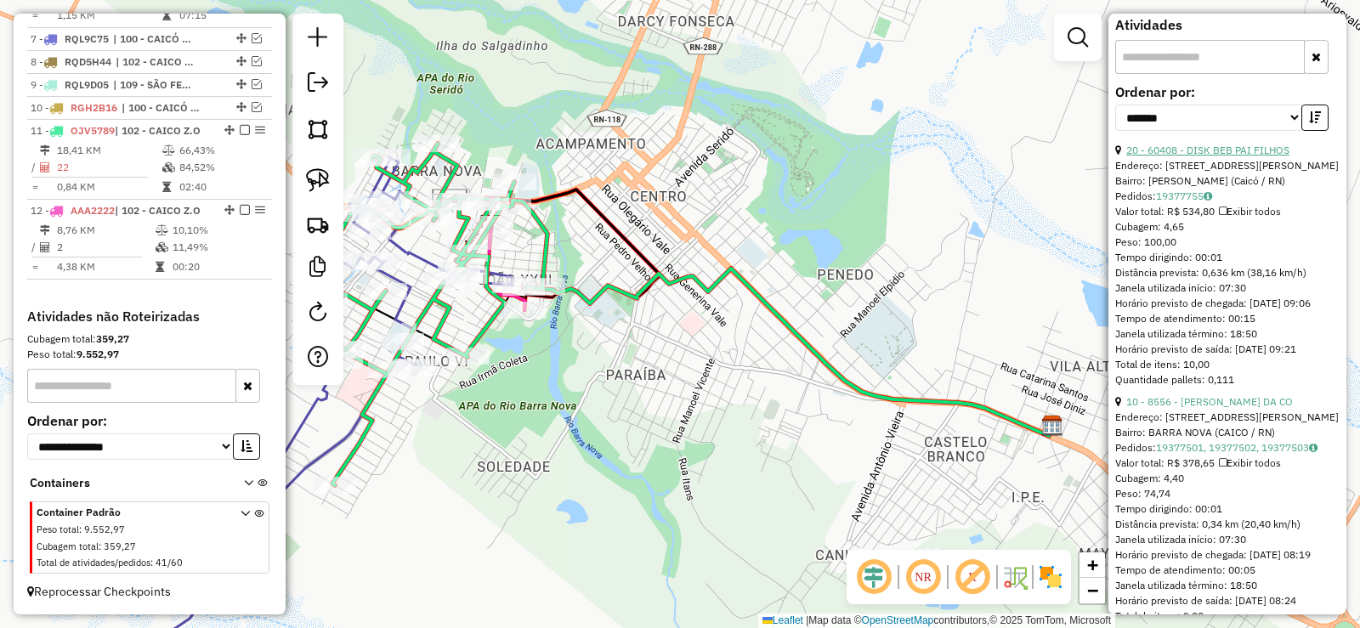
click at [1227, 156] on link "20 - 60408 - DISK BEB PAI FILHOS" at bounding box center [1208, 150] width 163 height 13
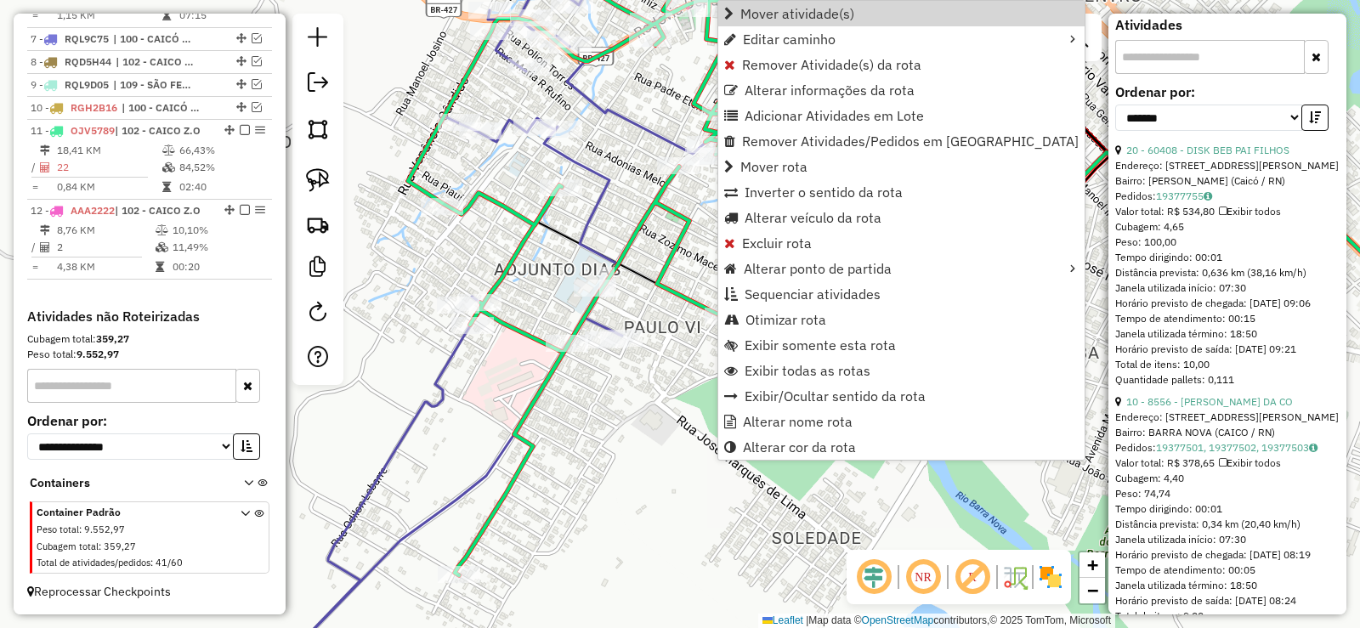
drag, startPoint x: 773, startPoint y: 19, endPoint x: 697, endPoint y: 67, distance: 89.9
click at [769, 19] on span "Mover atividade(s)" at bounding box center [798, 14] width 114 height 14
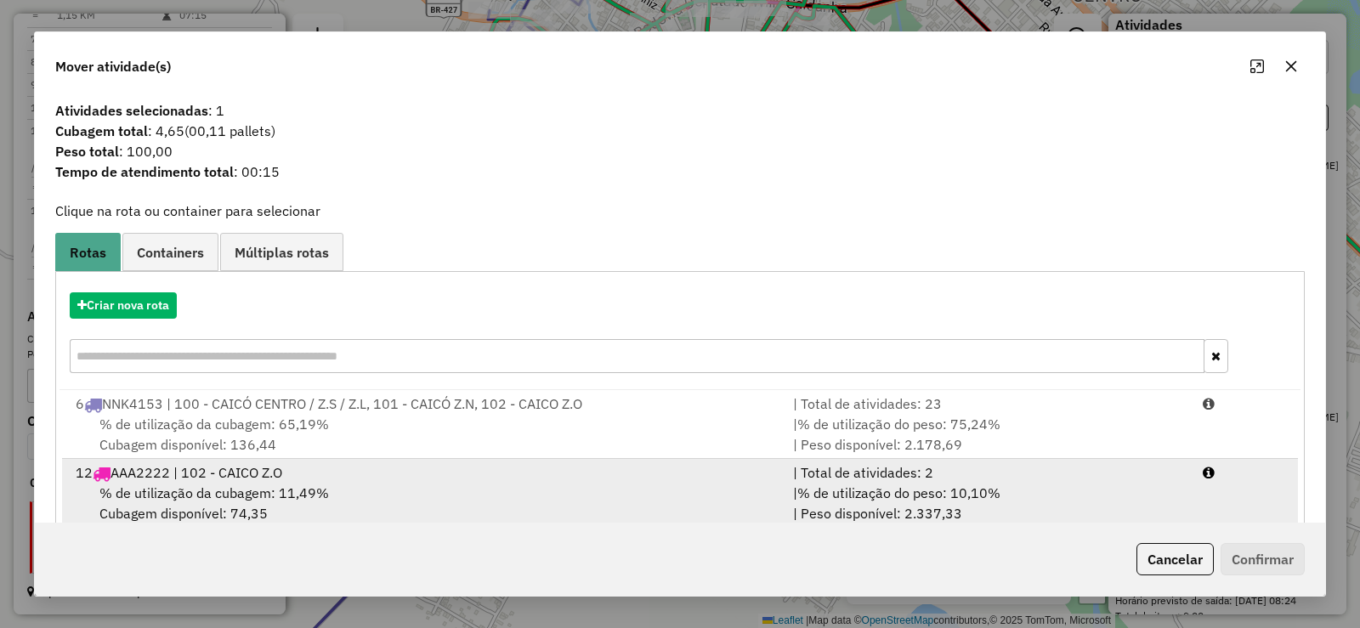
drag, startPoint x: 343, startPoint y: 500, endPoint x: 454, endPoint y: 515, distance: 112.4
click at [356, 502] on div "% de utilização da cubagem: 11,49% Cubagem disponível: 74,35" at bounding box center [424, 503] width 718 height 41
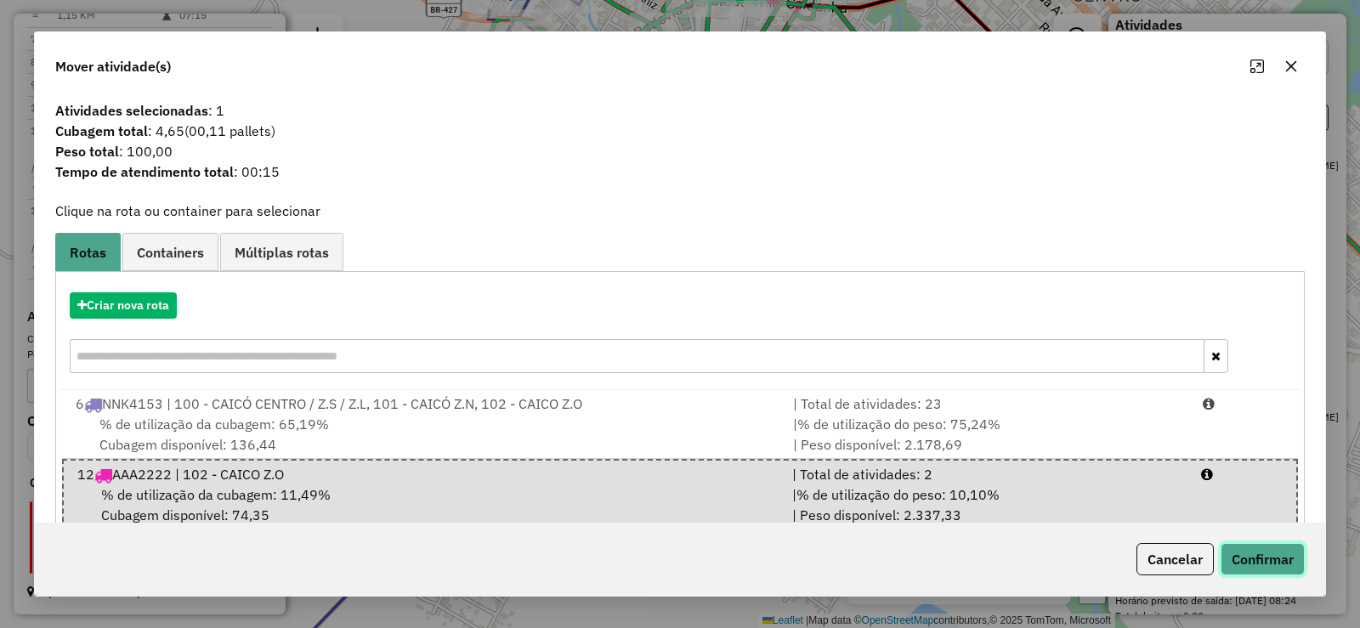
click at [1258, 565] on button "Confirmar" at bounding box center [1263, 559] width 84 height 32
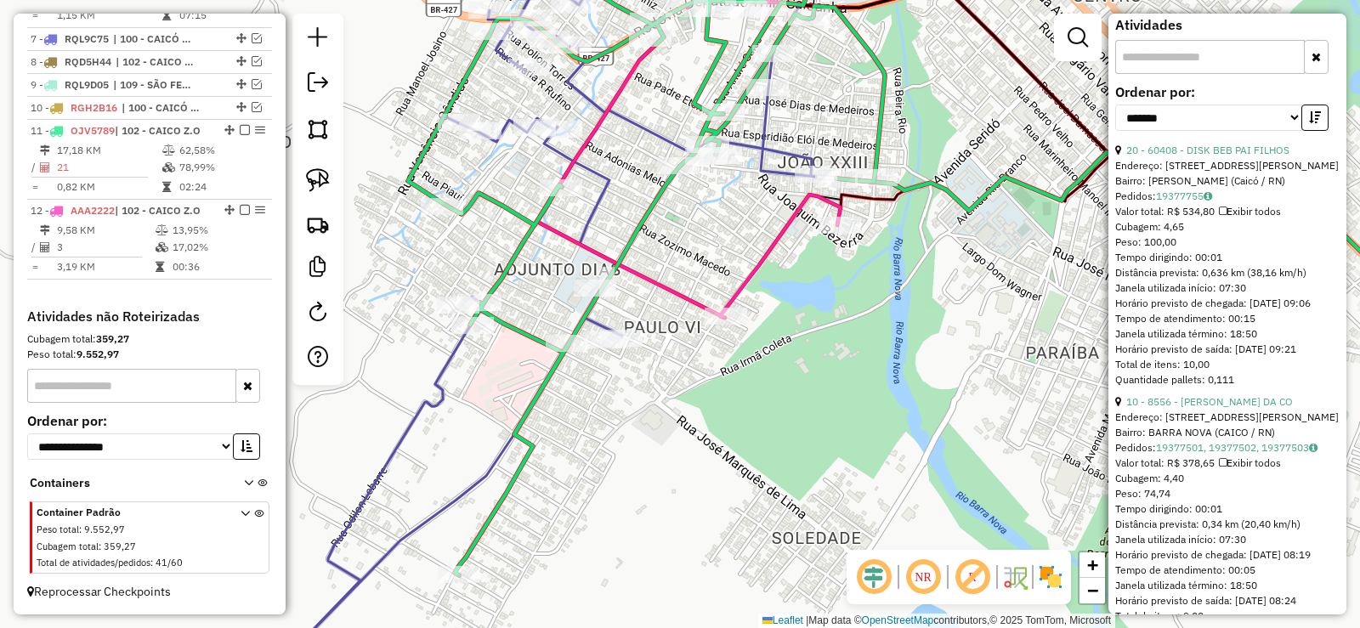
drag, startPoint x: 152, startPoint y: 150, endPoint x: 434, endPoint y: 188, distance: 283.9
click at [169, 161] on table "17,18 KM 62,58% / 21 78,99% = 0,82 KM 02:24" at bounding box center [150, 169] width 238 height 54
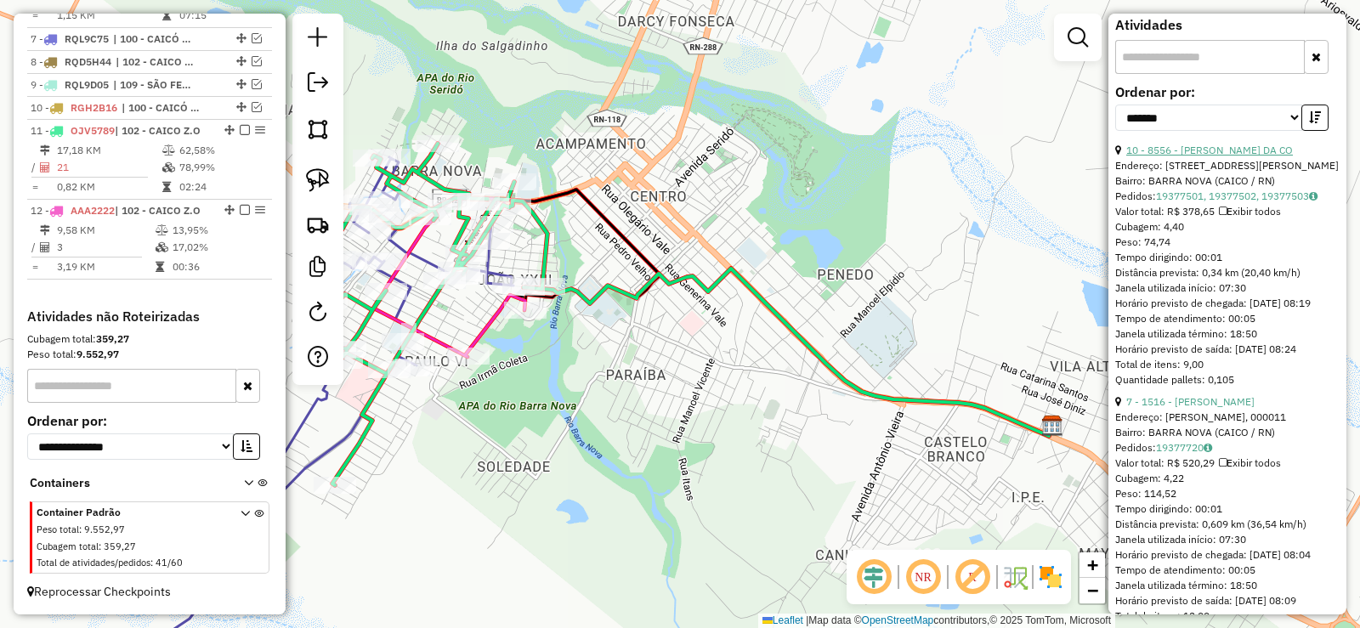
click at [1201, 156] on link "10 - 8556 - [PERSON_NAME] DA CO" at bounding box center [1210, 150] width 167 height 13
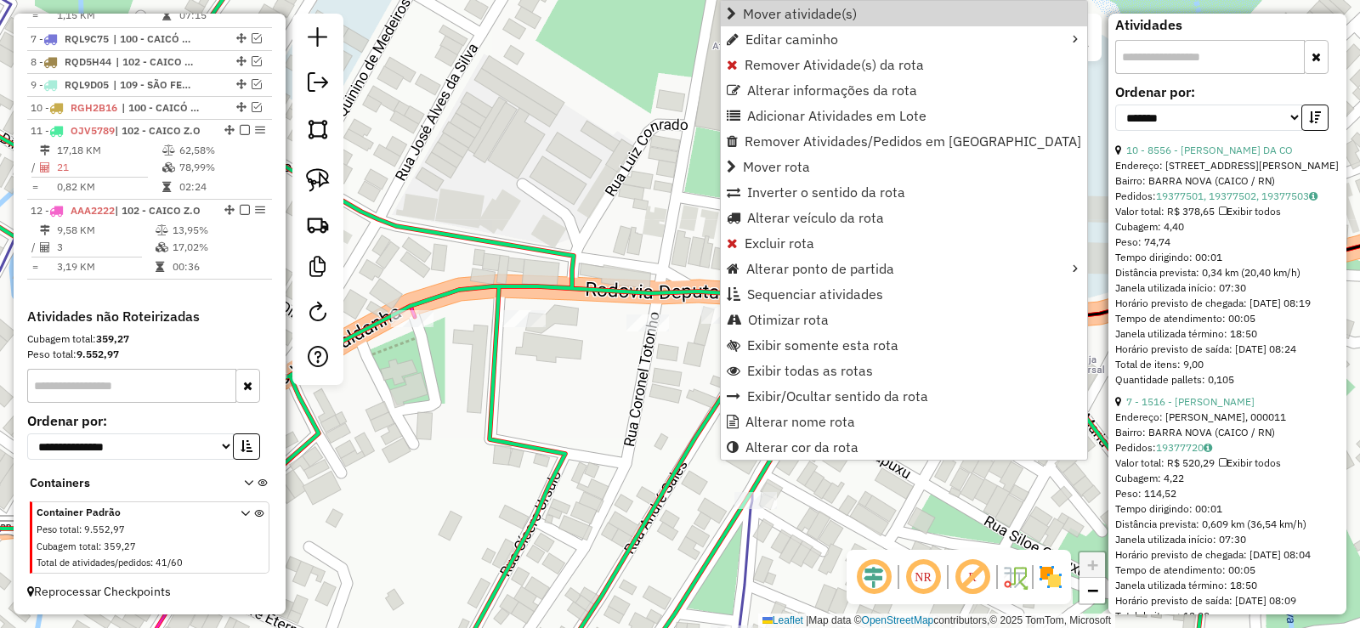
drag, startPoint x: 798, startPoint y: 18, endPoint x: 686, endPoint y: 78, distance: 126.7
click at [793, 19] on span "Mover atividade(s)" at bounding box center [800, 14] width 114 height 14
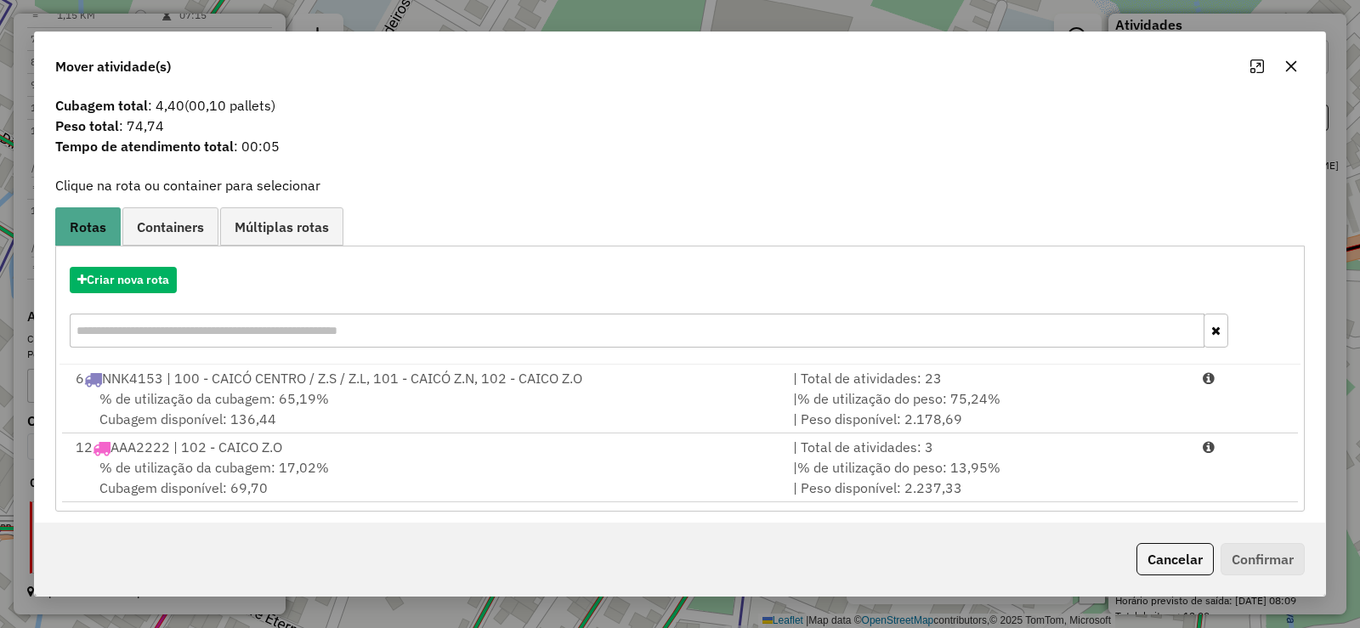
scroll to position [35, 0]
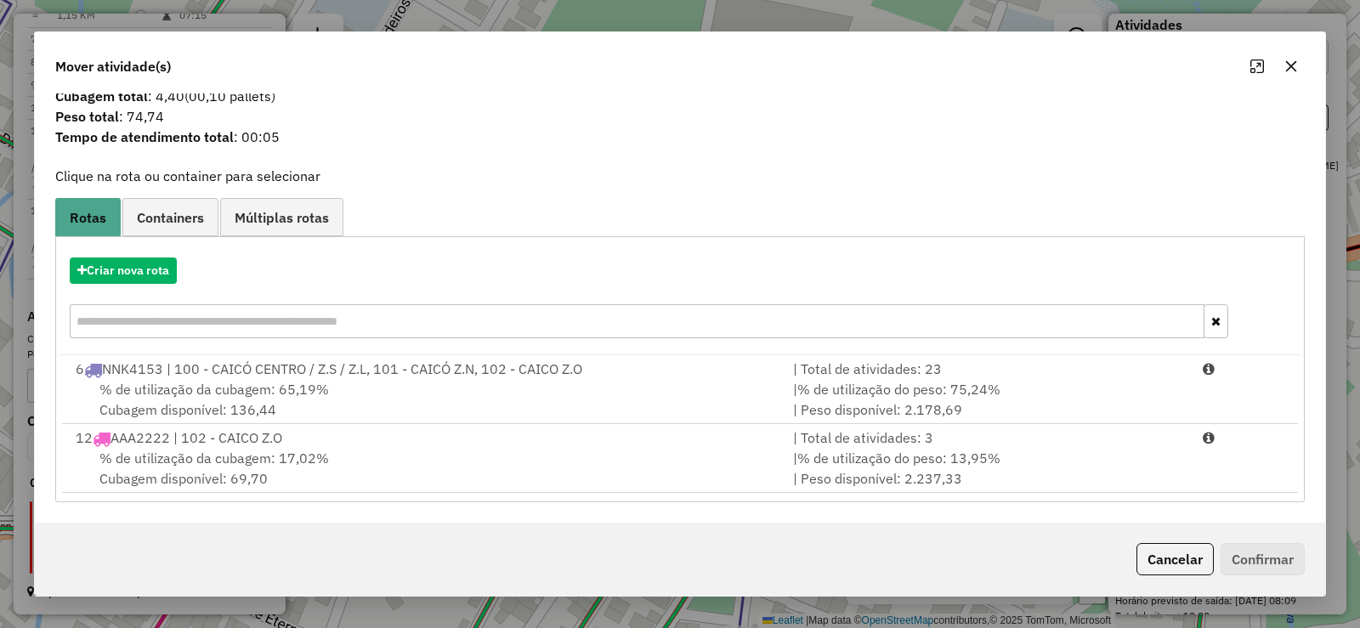
click at [302, 494] on div "Criar nova rota 6 NNK4153 | 100 - CAICÓ CENTRO / Z.S / Z.L, 101 - CAICÓ Z.N, 10…" at bounding box center [680, 368] width 1250 height 265
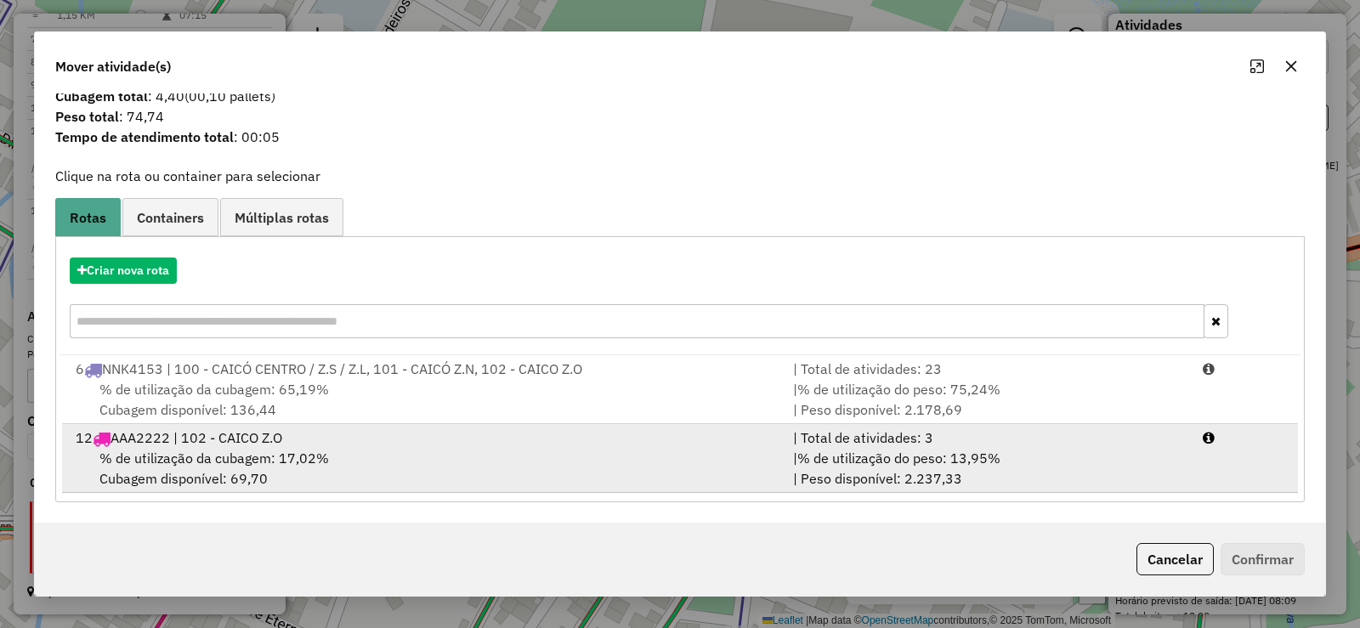
click at [338, 425] on li "12 AAA2222 | 102 - CAICO Z.O | Total de atividades: 3 % de utilização da cubage…" at bounding box center [680, 458] width 1236 height 69
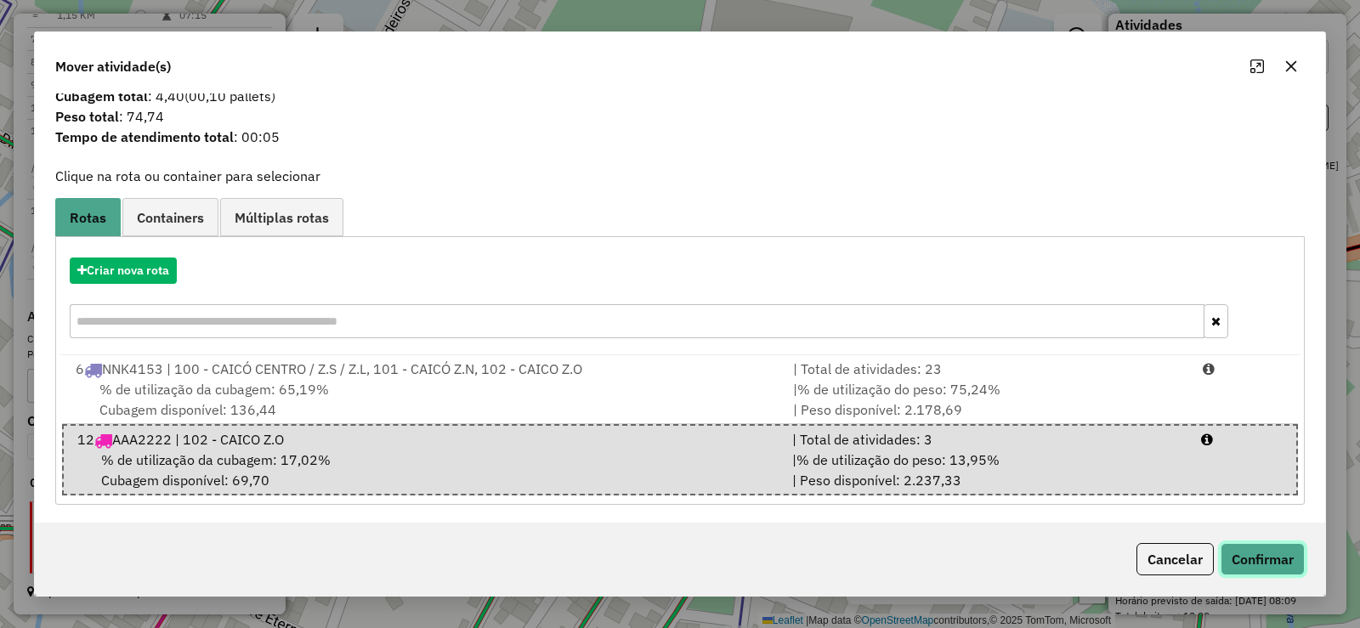
click at [1289, 569] on button "Confirmar" at bounding box center [1263, 559] width 84 height 32
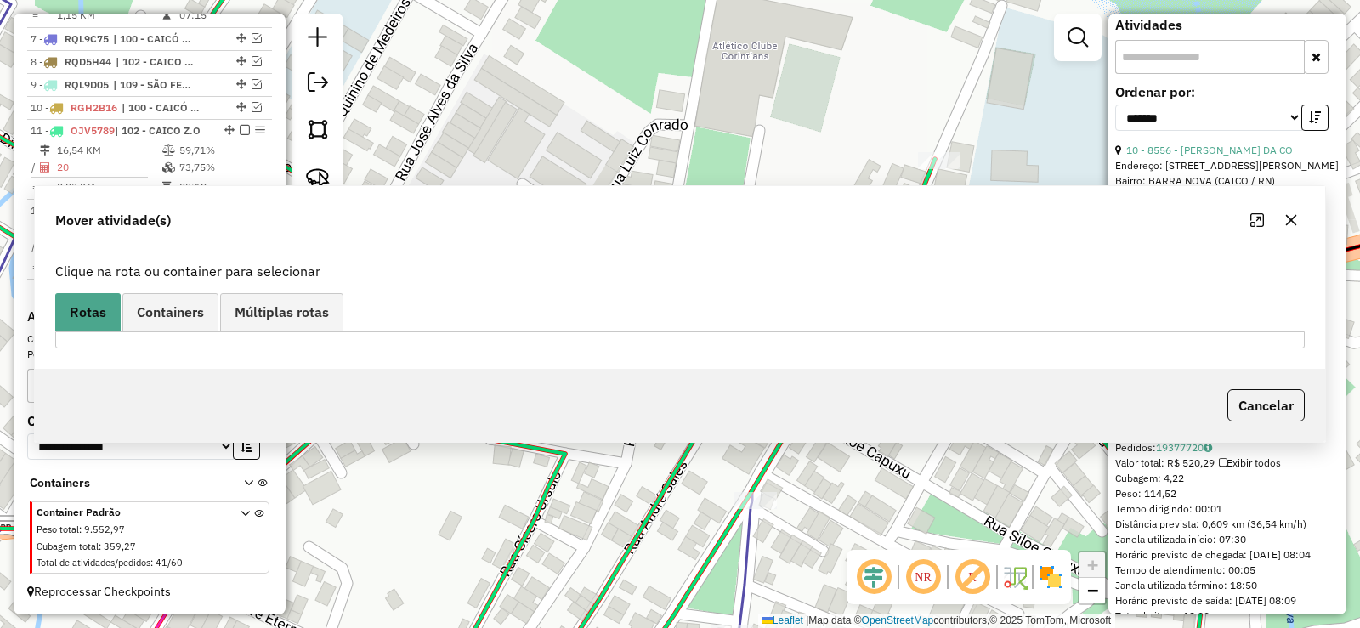
scroll to position [0, 0]
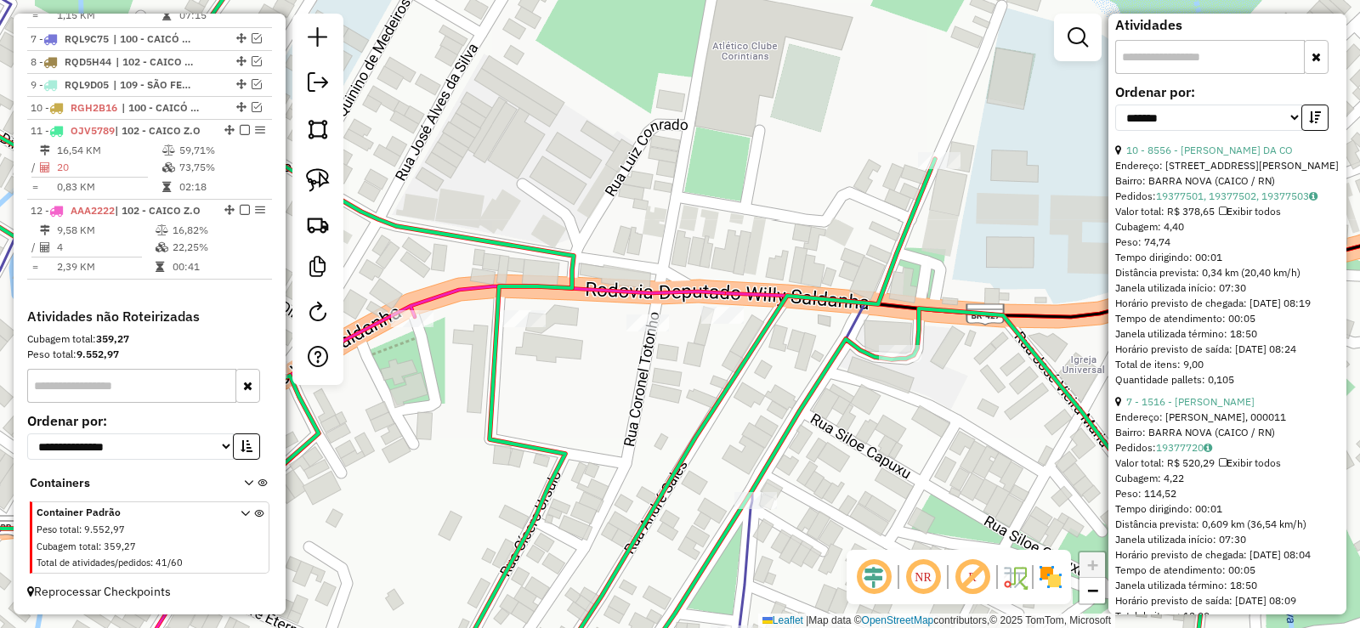
drag, startPoint x: 187, startPoint y: 173, endPoint x: 383, endPoint y: 179, distance: 196.5
click at [187, 173] on td "73,75%" at bounding box center [222, 167] width 86 height 17
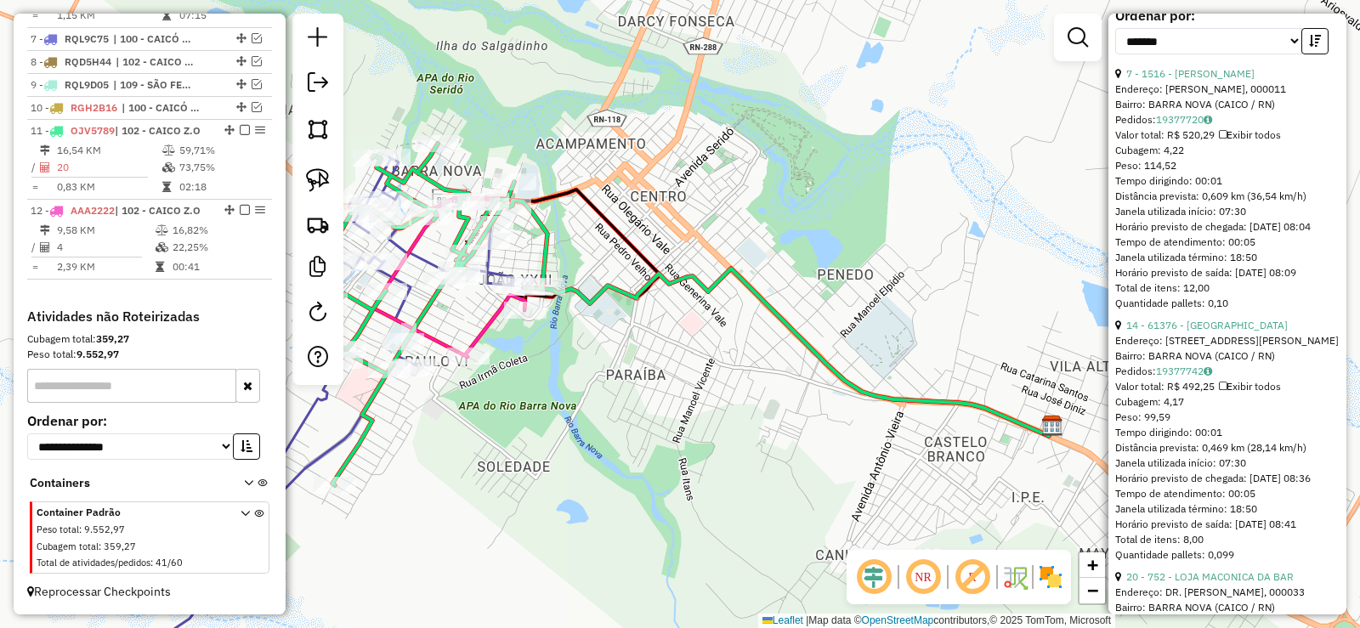
scroll to position [765, 0]
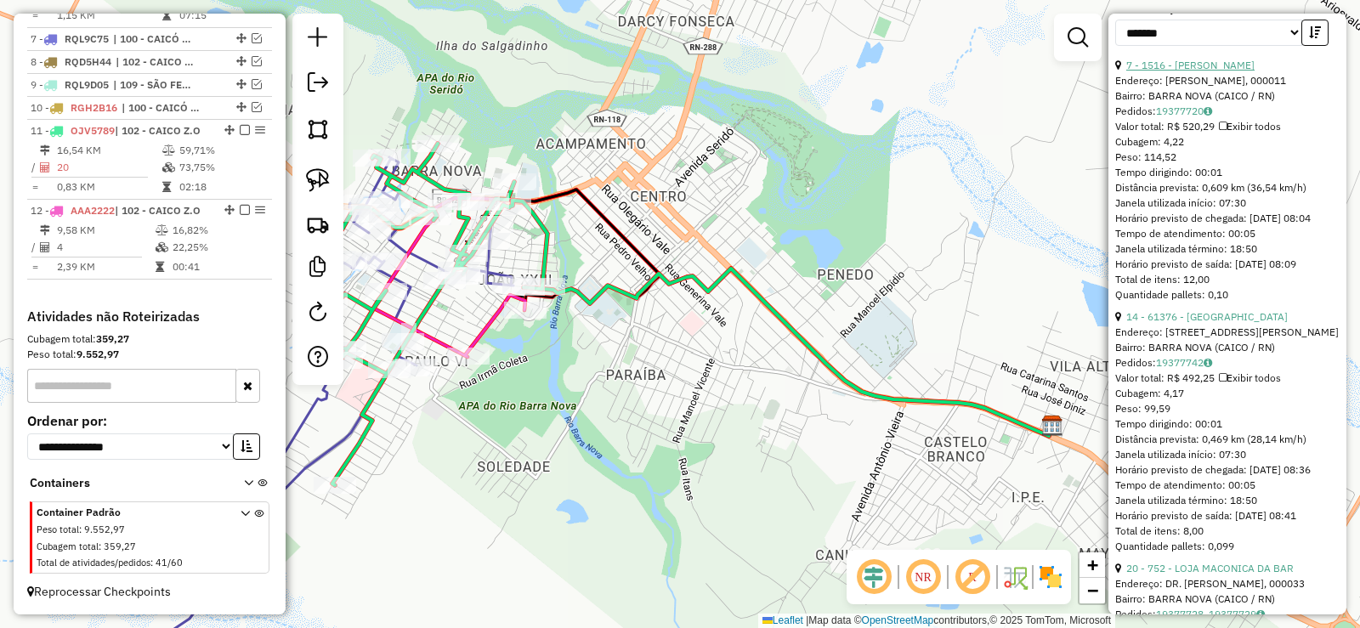
click at [1203, 71] on link "7 - 1516 - [PERSON_NAME]" at bounding box center [1191, 65] width 128 height 13
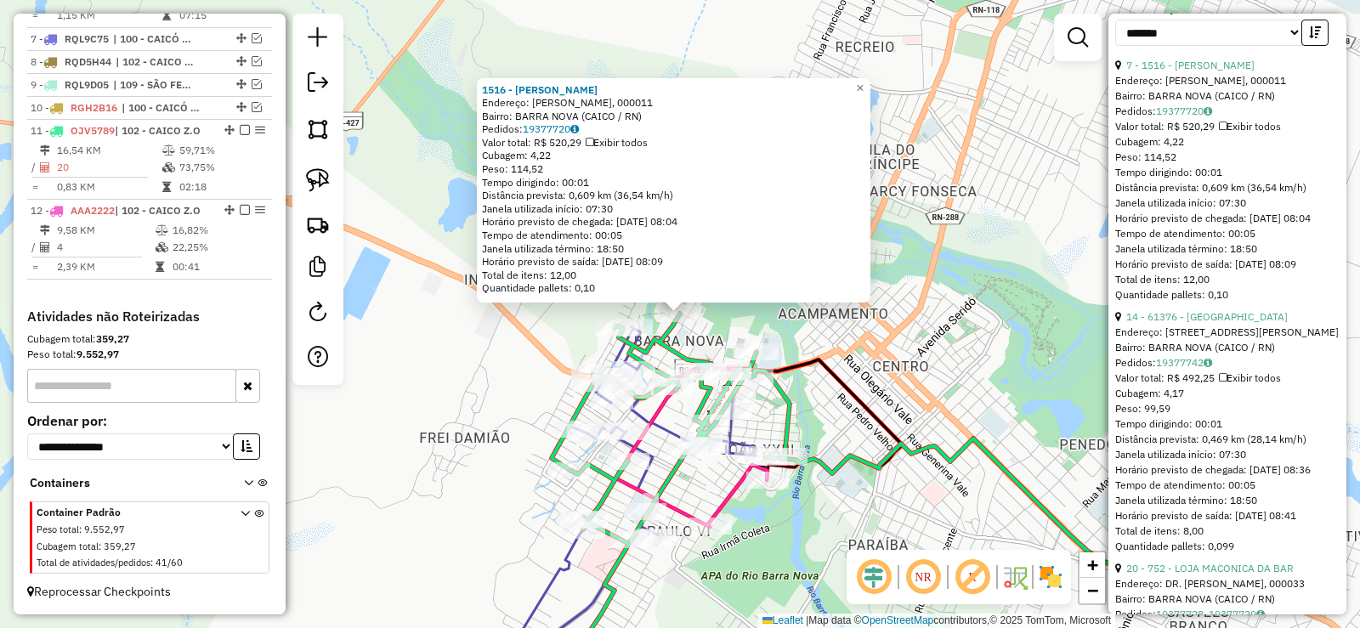
drag, startPoint x: 681, startPoint y: 309, endPoint x: 693, endPoint y: 327, distance: 22.2
click at [703, 326] on div "1516 - [PERSON_NAME] DE LU Endereço: R [PERSON_NAME] DE MA, 000011 Bairro: BARR…" at bounding box center [680, 314] width 1360 height 628
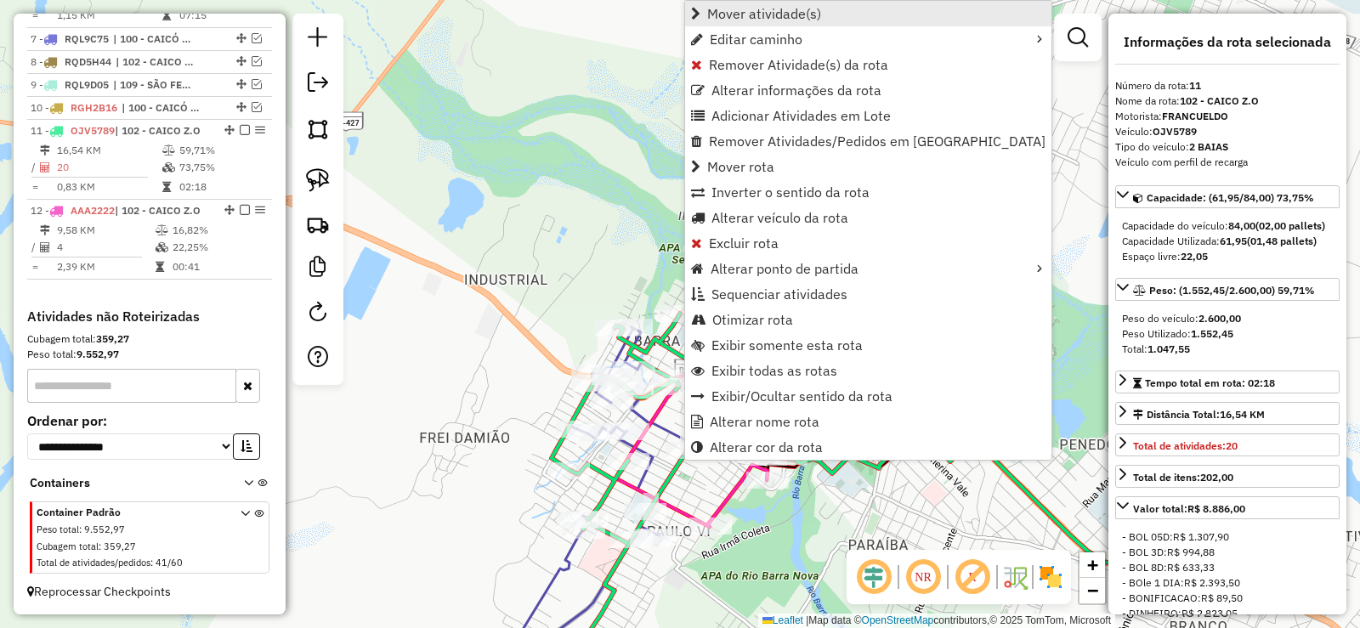
click at [747, 14] on span "Mover atividade(s)" at bounding box center [764, 14] width 114 height 14
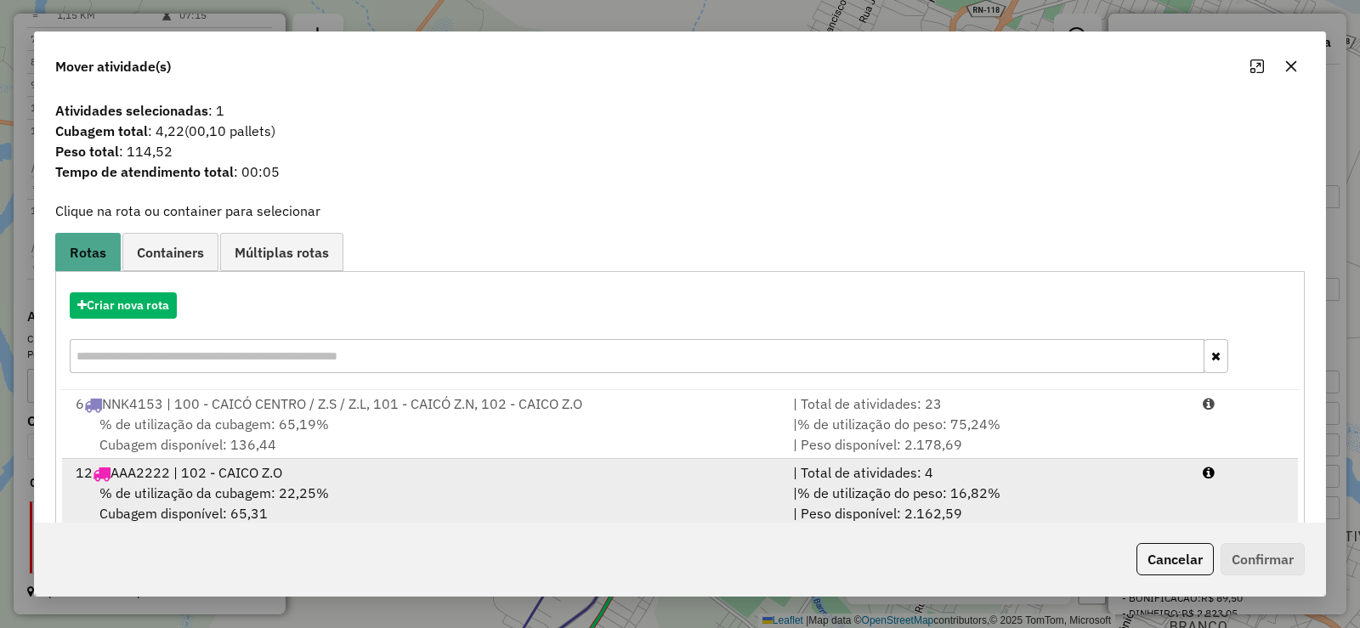
click at [315, 495] on span "% de utilização da cubagem: 22,25%" at bounding box center [214, 493] width 230 height 17
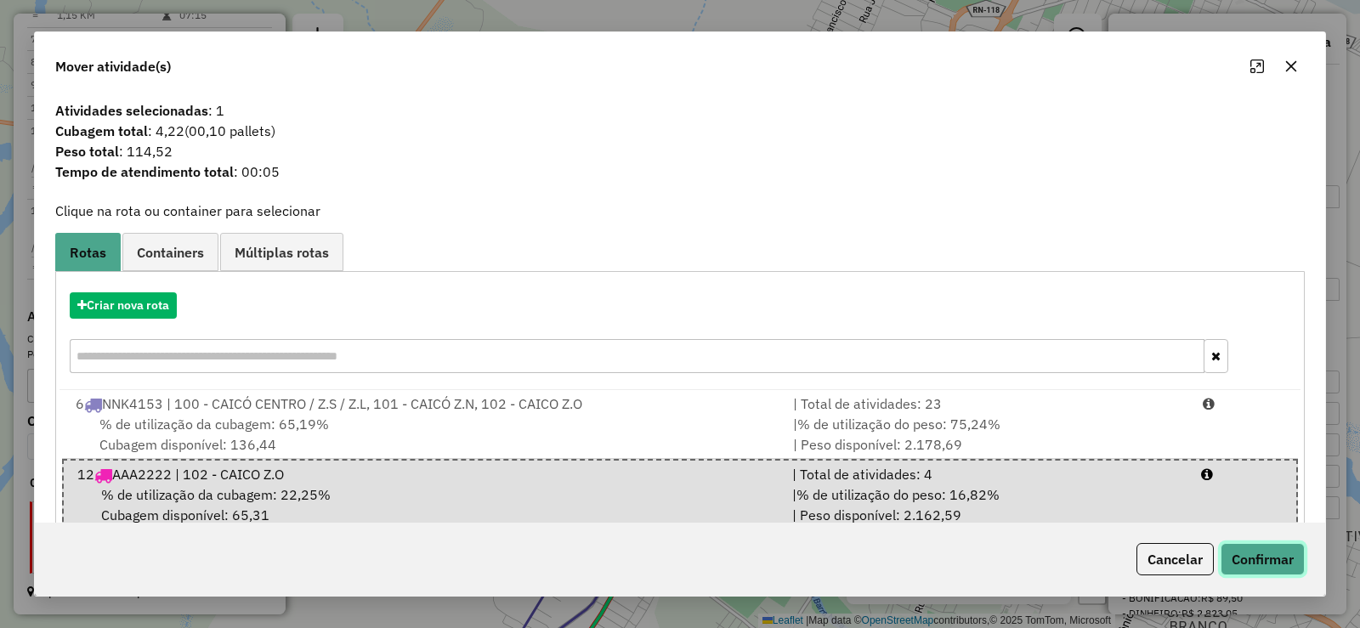
click at [1269, 574] on button "Confirmar" at bounding box center [1263, 559] width 84 height 32
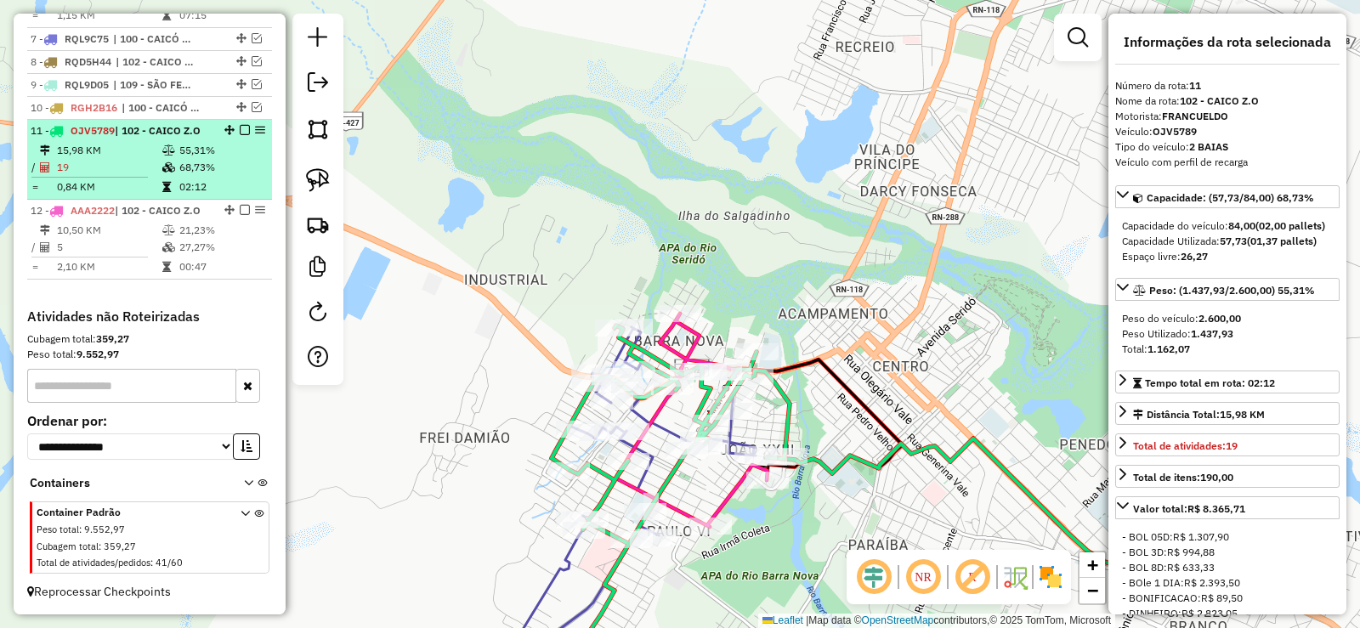
click at [162, 153] on icon at bounding box center [168, 150] width 13 height 10
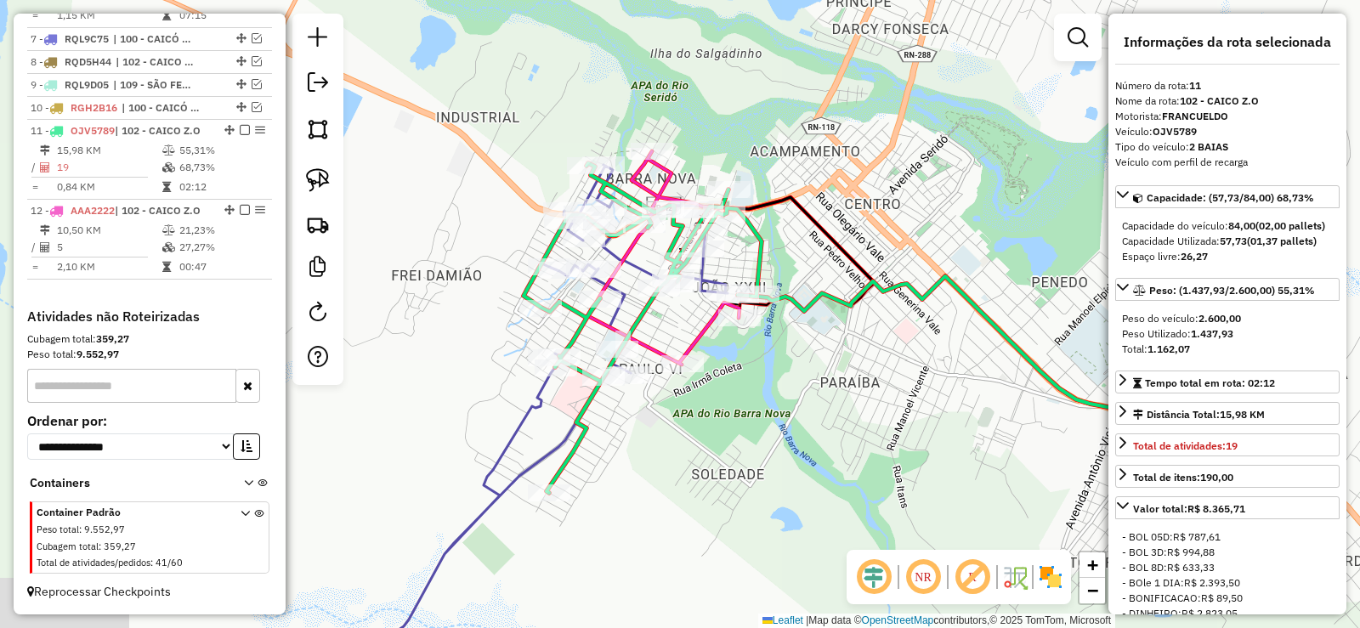
click at [837, 400] on div "Janela de atendimento Grade de atendimento Capacidade Transportadoras Veículos …" at bounding box center [680, 314] width 1360 height 628
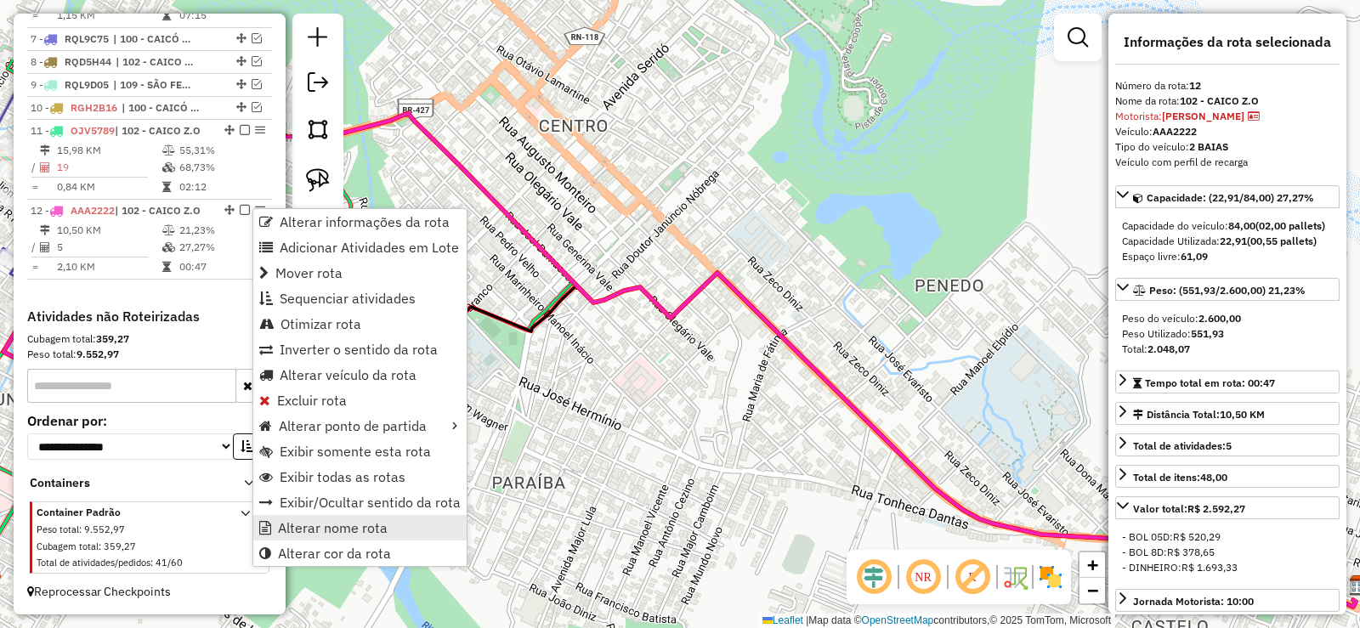
click at [326, 529] on span "Alterar nome rota" at bounding box center [333, 528] width 110 height 14
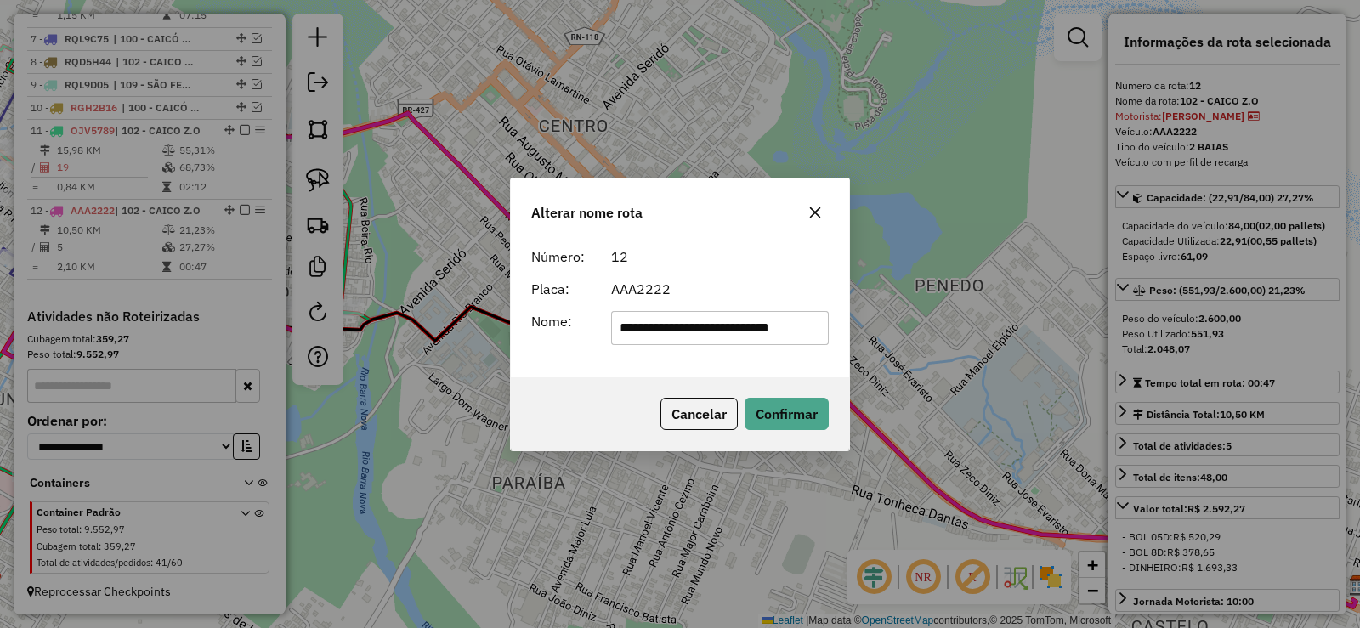
scroll to position [0, 2]
type input "**********"
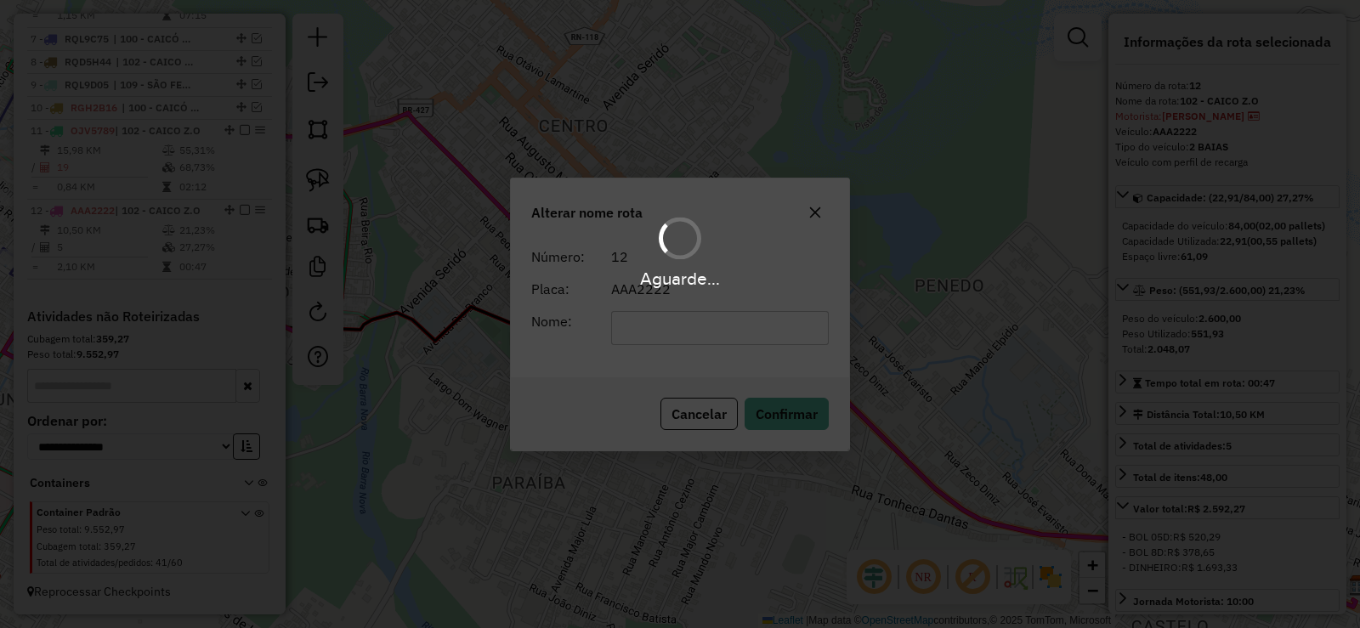
scroll to position [0, 0]
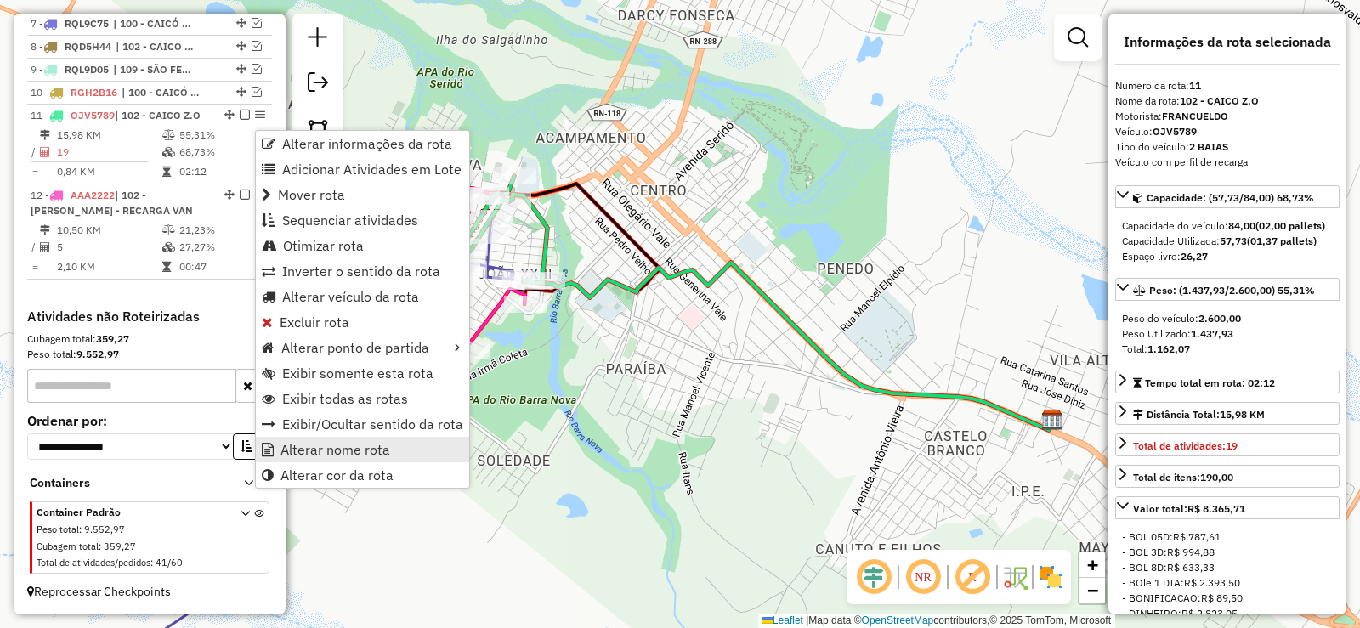
click at [343, 447] on span "Alterar nome rota" at bounding box center [336, 450] width 110 height 14
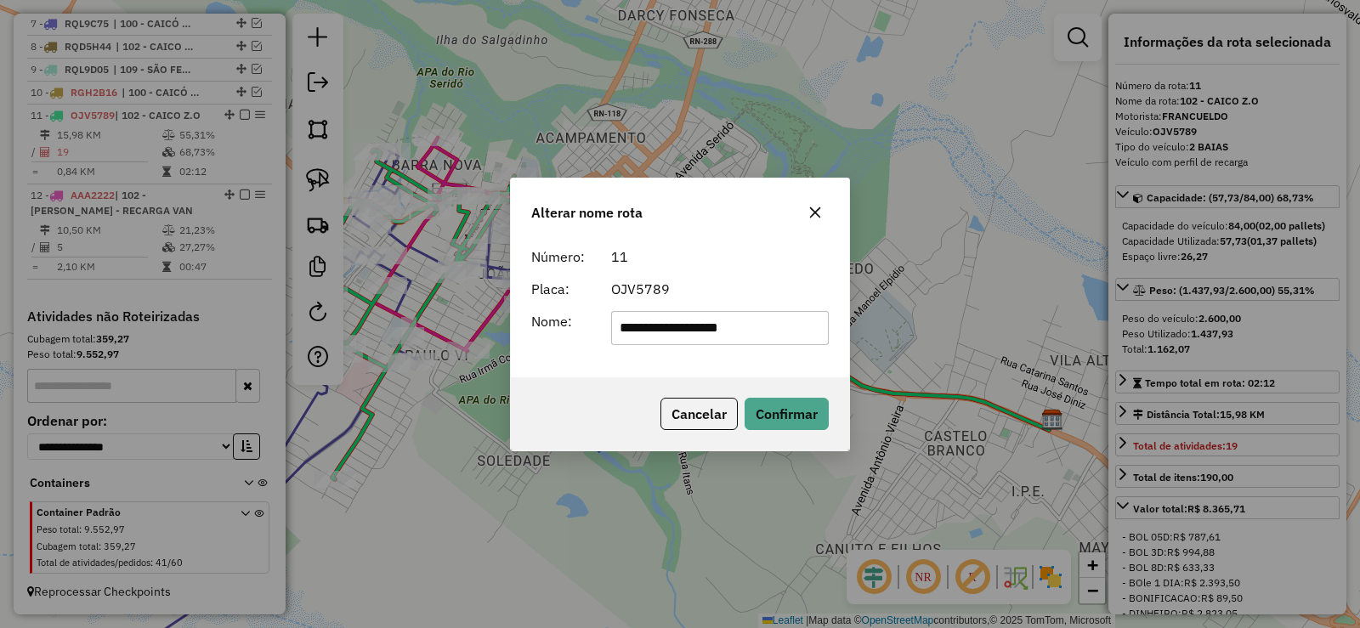
type input "**********"
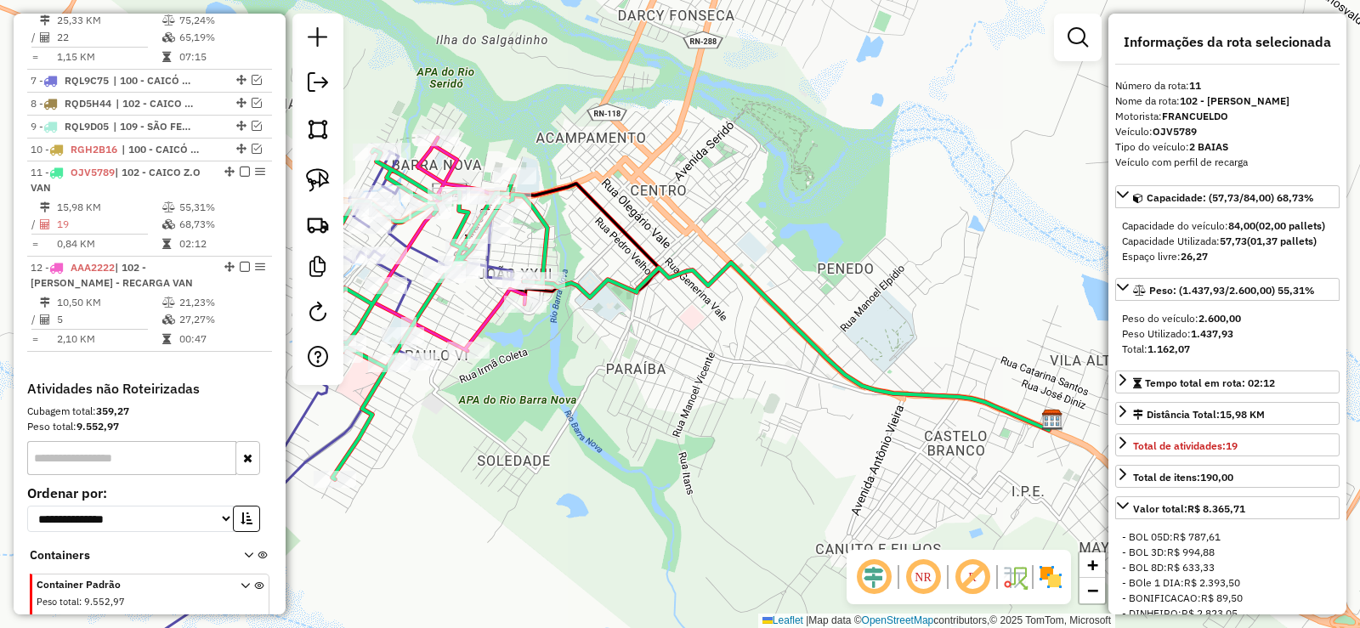
scroll to position [805, 0]
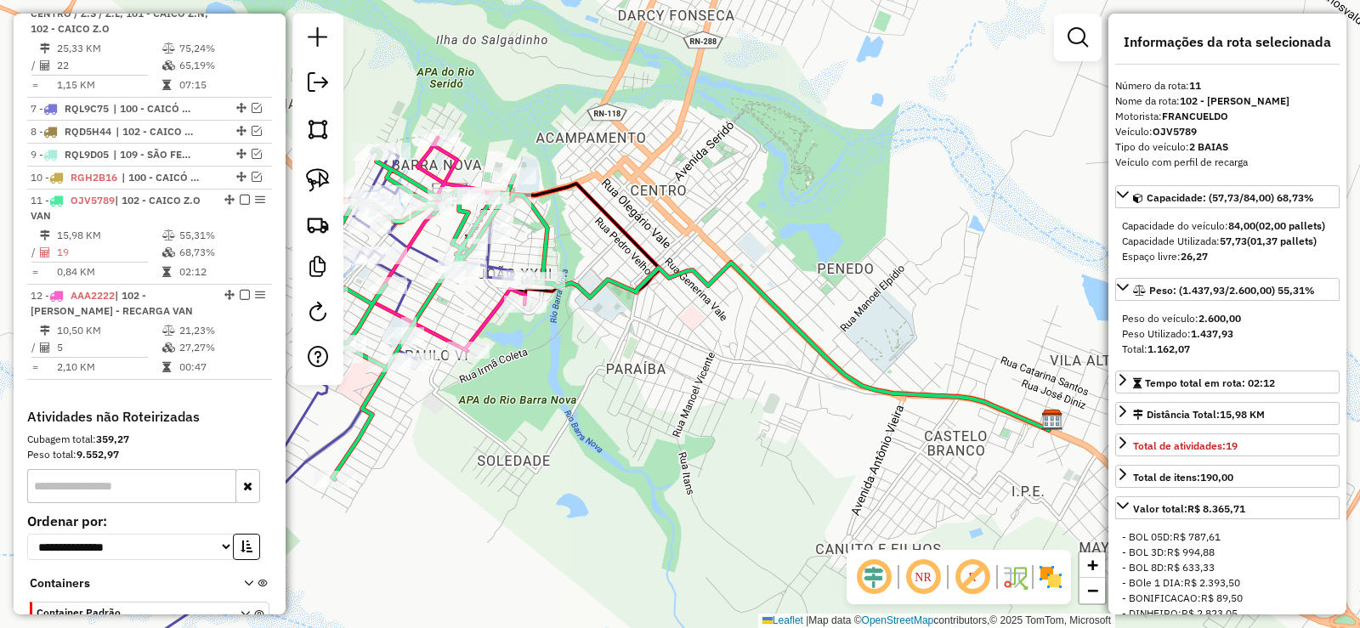
drag, startPoint x: 641, startPoint y: 418, endPoint x: 729, endPoint y: 429, distance: 88.3
click at [729, 429] on div "Janela de atendimento Grade de atendimento Capacidade Transportadoras Veículos …" at bounding box center [680, 314] width 1360 height 628
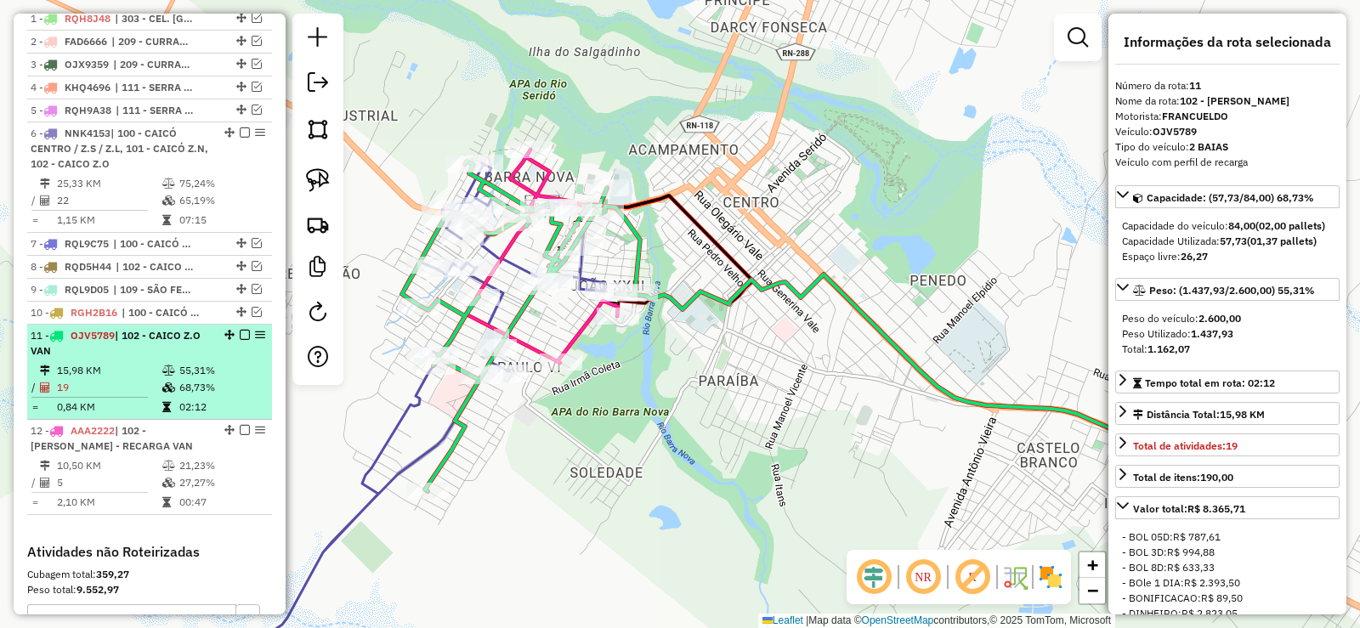
scroll to position [635, 0]
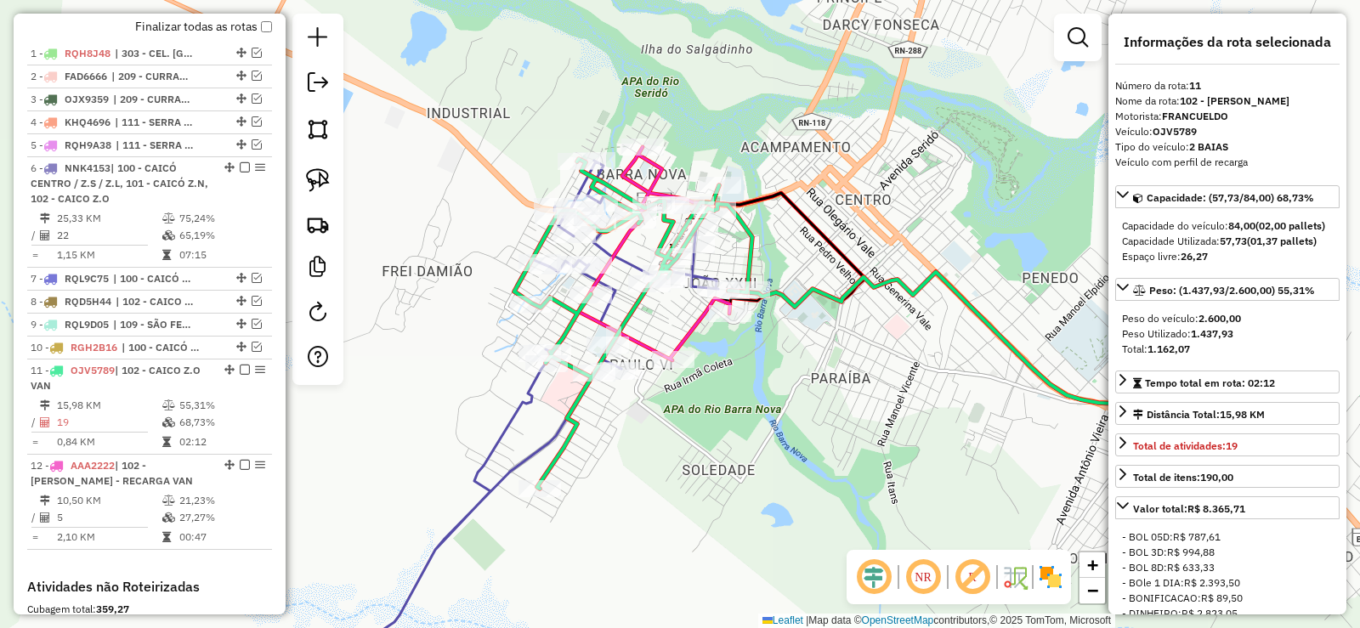
click at [762, 400] on div "Janela de atendimento Grade de atendimento Capacidade Transportadoras Veículos …" at bounding box center [680, 314] width 1360 height 628
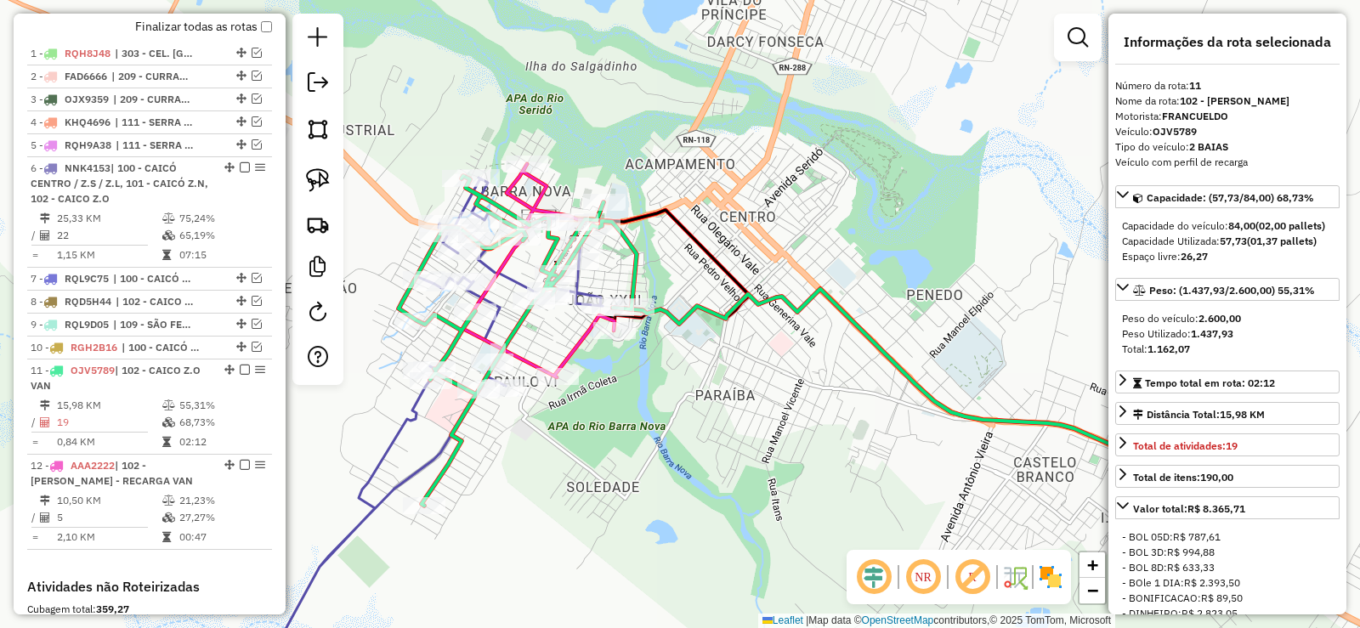
drag, startPoint x: 851, startPoint y: 437, endPoint x: 734, endPoint y: 454, distance: 118.6
click at [734, 454] on div "Janela de atendimento Grade de atendimento Capacidade Transportadoras Veículos …" at bounding box center [680, 314] width 1360 height 628
click at [253, 306] on em at bounding box center [257, 301] width 10 height 10
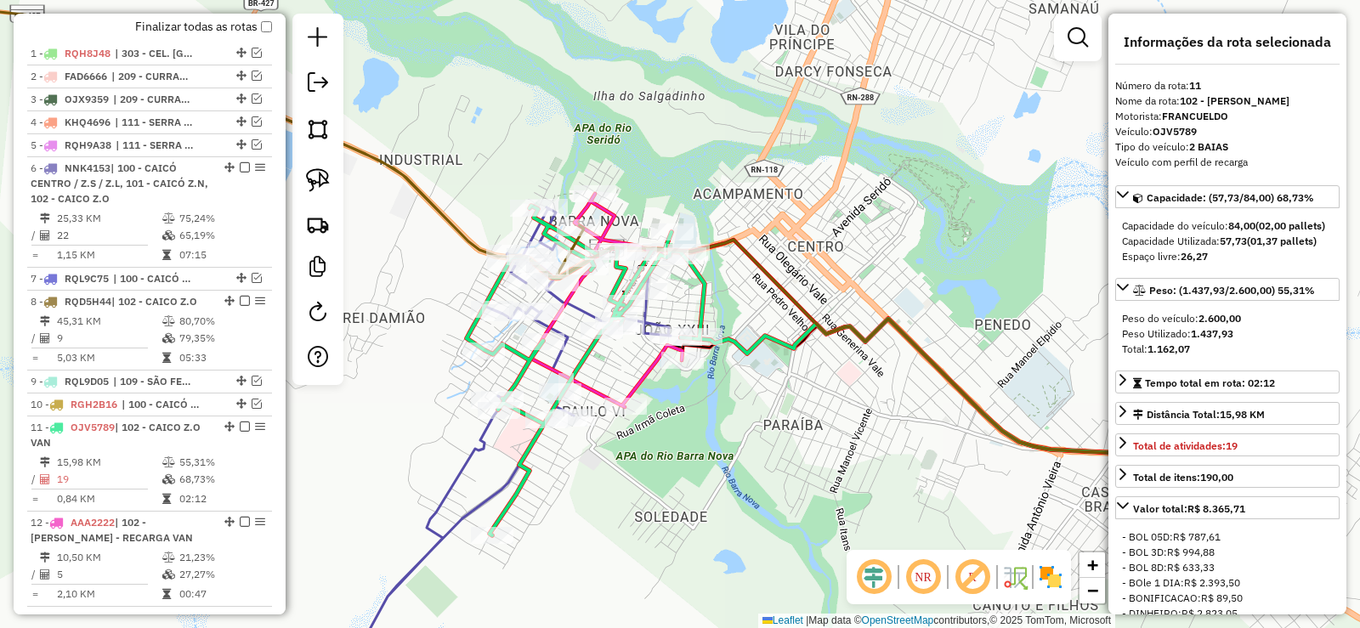
drag, startPoint x: 571, startPoint y: 449, endPoint x: 641, endPoint y: 479, distance: 75.8
click at [641, 479] on div "Janela de atendimento Grade de atendimento Capacidade Transportadoras Veículos …" at bounding box center [680, 314] width 1360 height 628
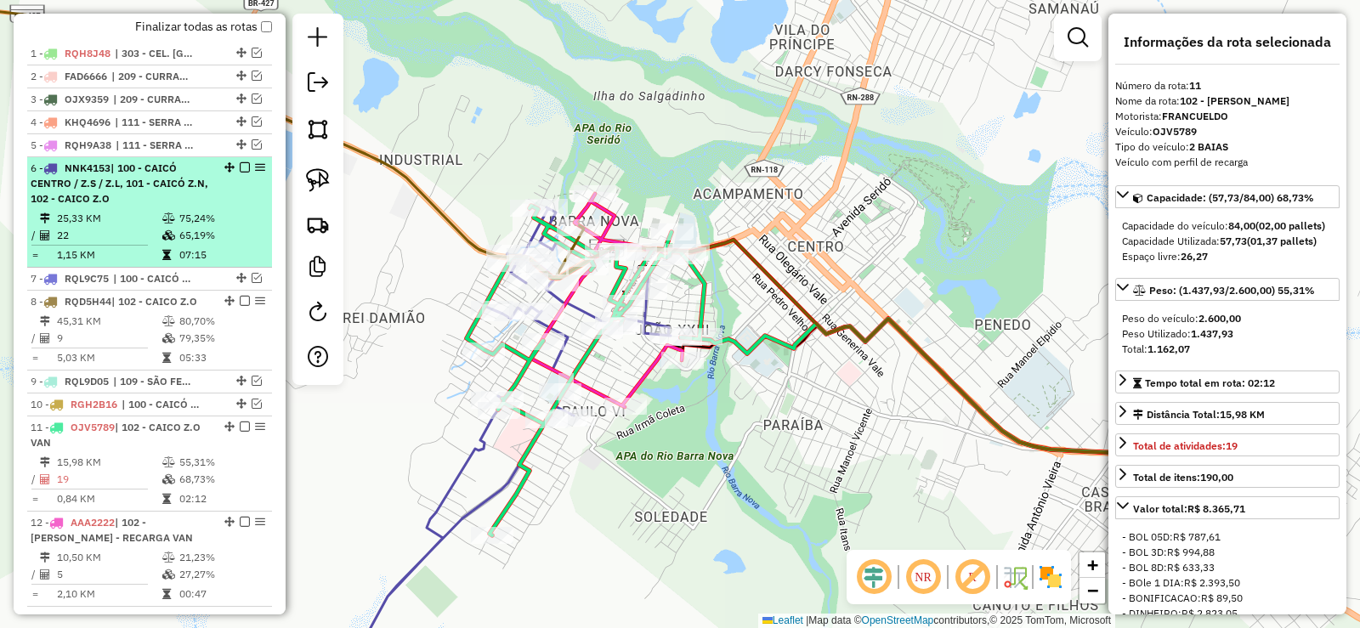
click at [135, 207] on div "6 - NNK4153 | 100 - CAICÓ CENTRO / Z.S / Z.L, 101 - CAICÓ Z.N, 102 - CAICO Z.O" at bounding box center [121, 184] width 180 height 46
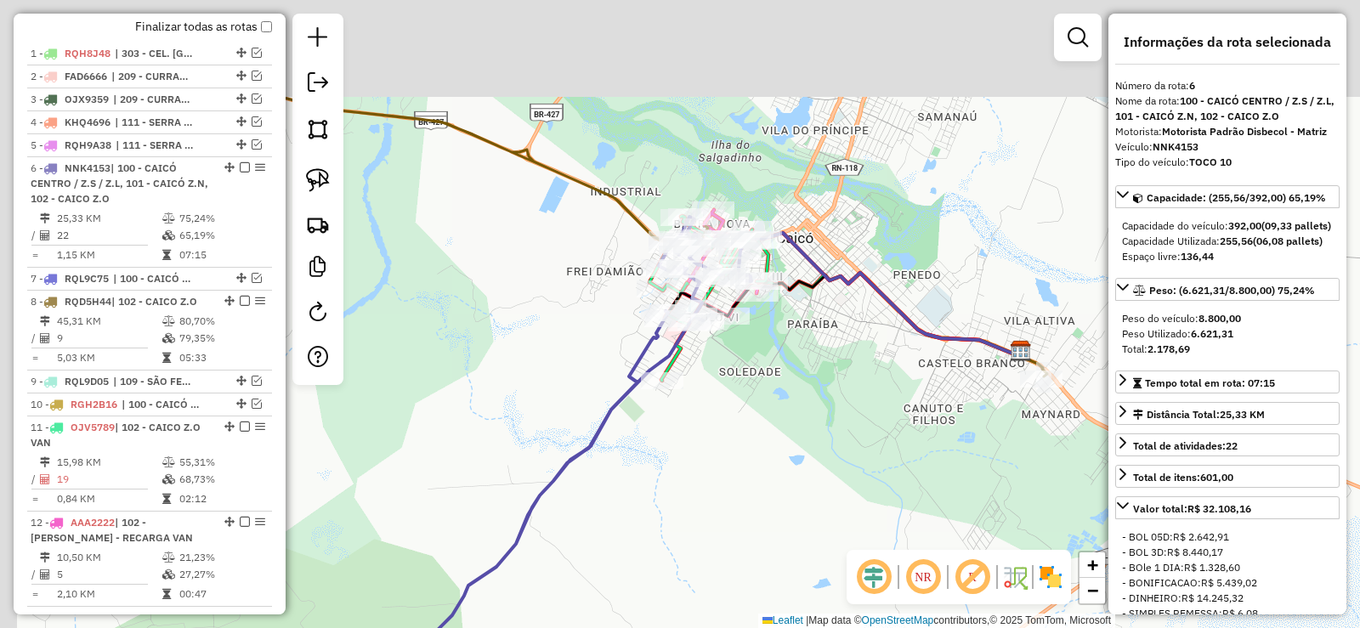
drag, startPoint x: 834, startPoint y: 326, endPoint x: 875, endPoint y: 451, distance: 132.3
click at [875, 451] on div "Janela de atendimento Grade de atendimento Capacidade Transportadoras Veículos …" at bounding box center [680, 314] width 1360 height 628
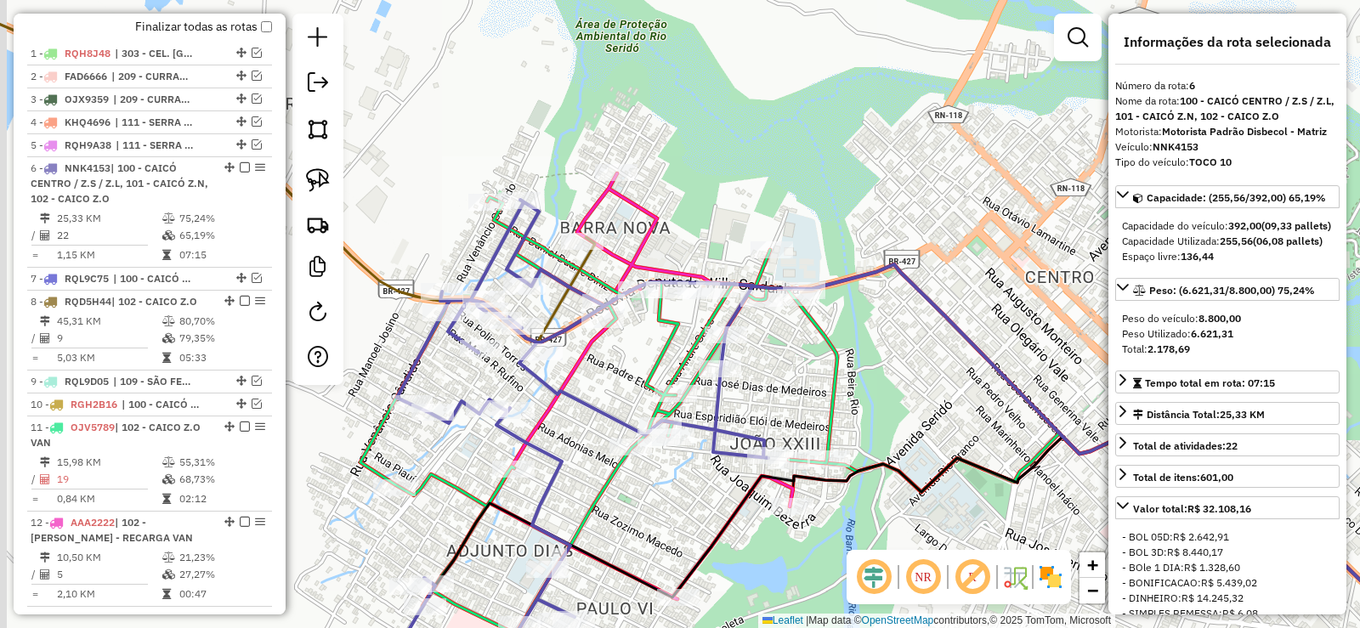
drag, startPoint x: 773, startPoint y: 307, endPoint x: 809, endPoint y: 338, distance: 47.6
click at [809, 338] on div "Janela de atendimento Grade de atendimento Capacidade Transportadoras Veículos …" at bounding box center [680, 314] width 1360 height 628
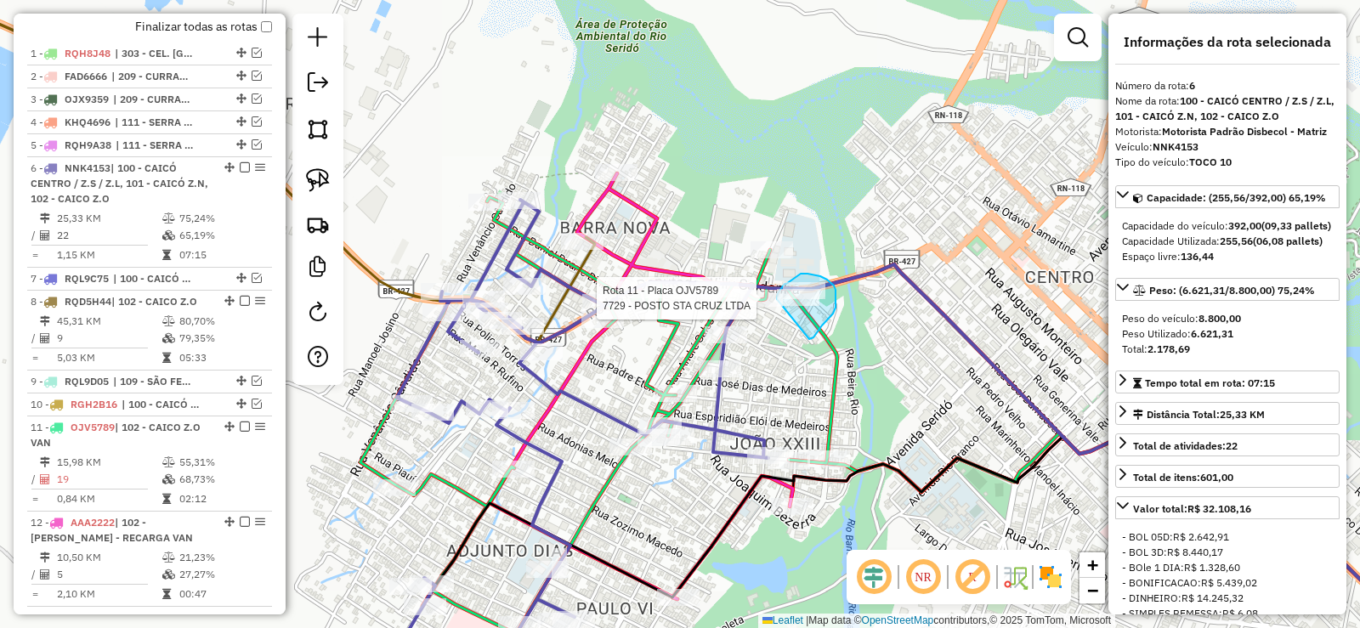
drag, startPoint x: 814, startPoint y: 338, endPoint x: 775, endPoint y: 312, distance: 46.7
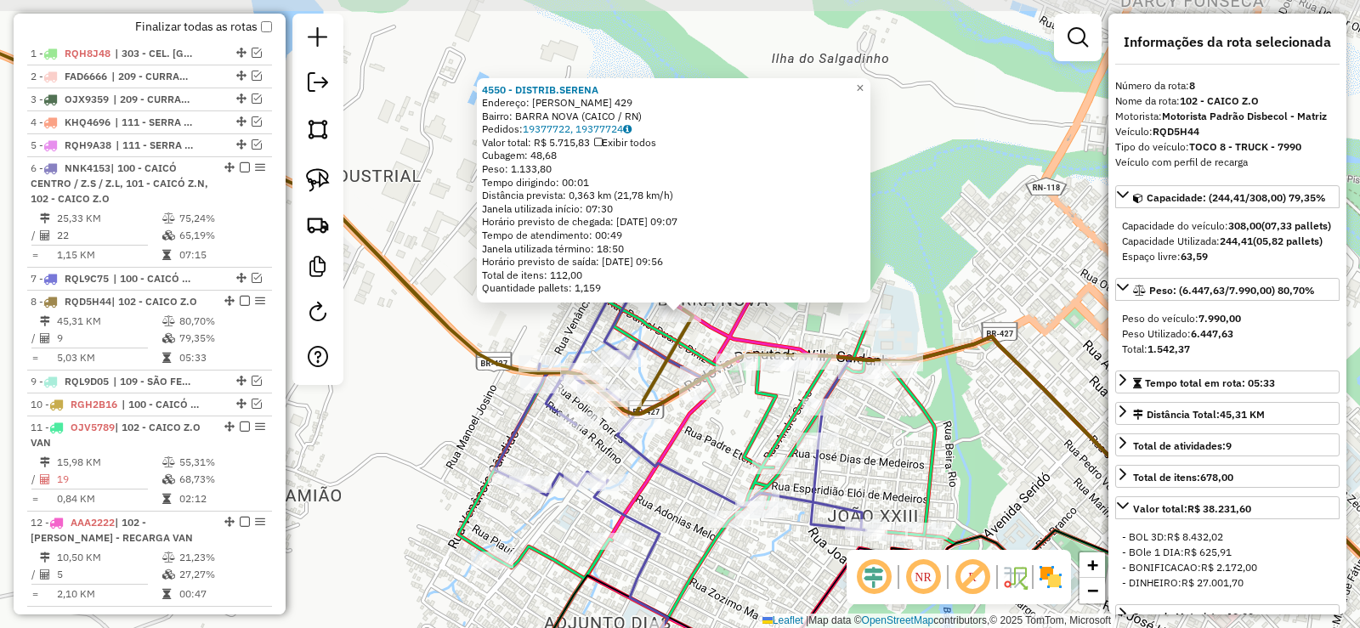
scroll to position [928, 0]
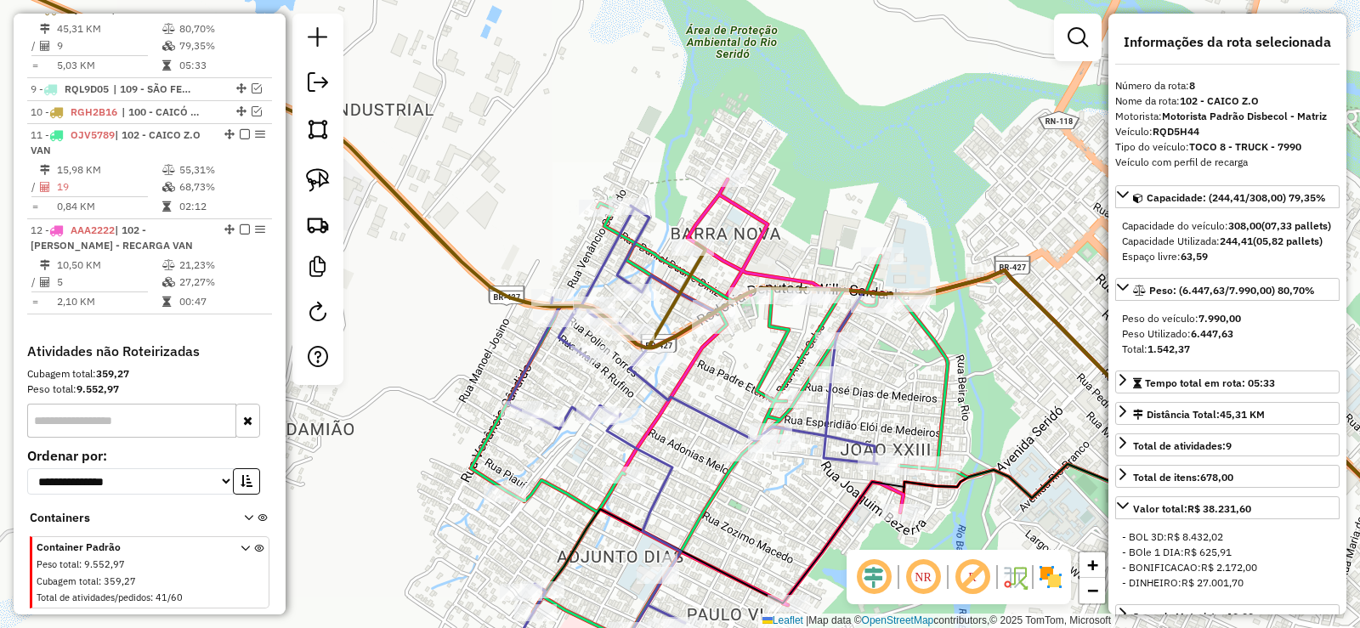
drag, startPoint x: 954, startPoint y: 338, endPoint x: 898, endPoint y: 353, distance: 58.2
click at [913, 393] on div "Janela de atendimento Grade de atendimento Capacidade Transportadoras Veículos …" at bounding box center [680, 314] width 1360 height 628
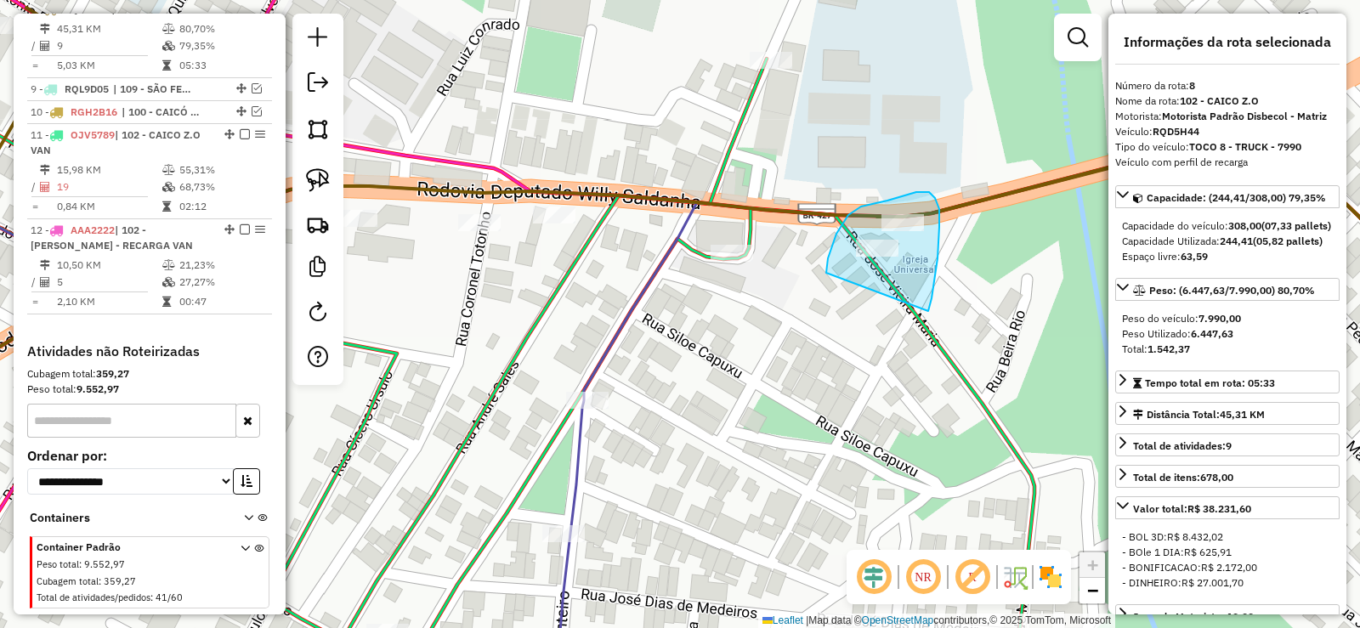
drag, startPoint x: 932, startPoint y: 298, endPoint x: 824, endPoint y: 282, distance: 109.2
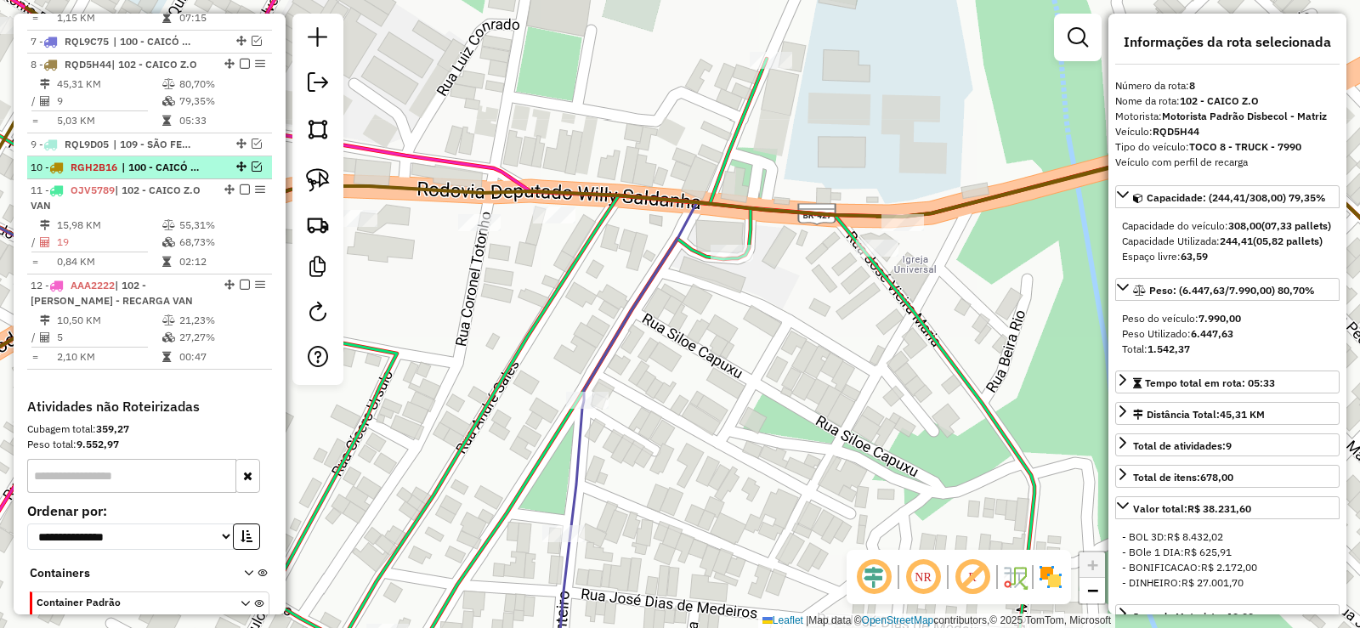
scroll to position [758, 0]
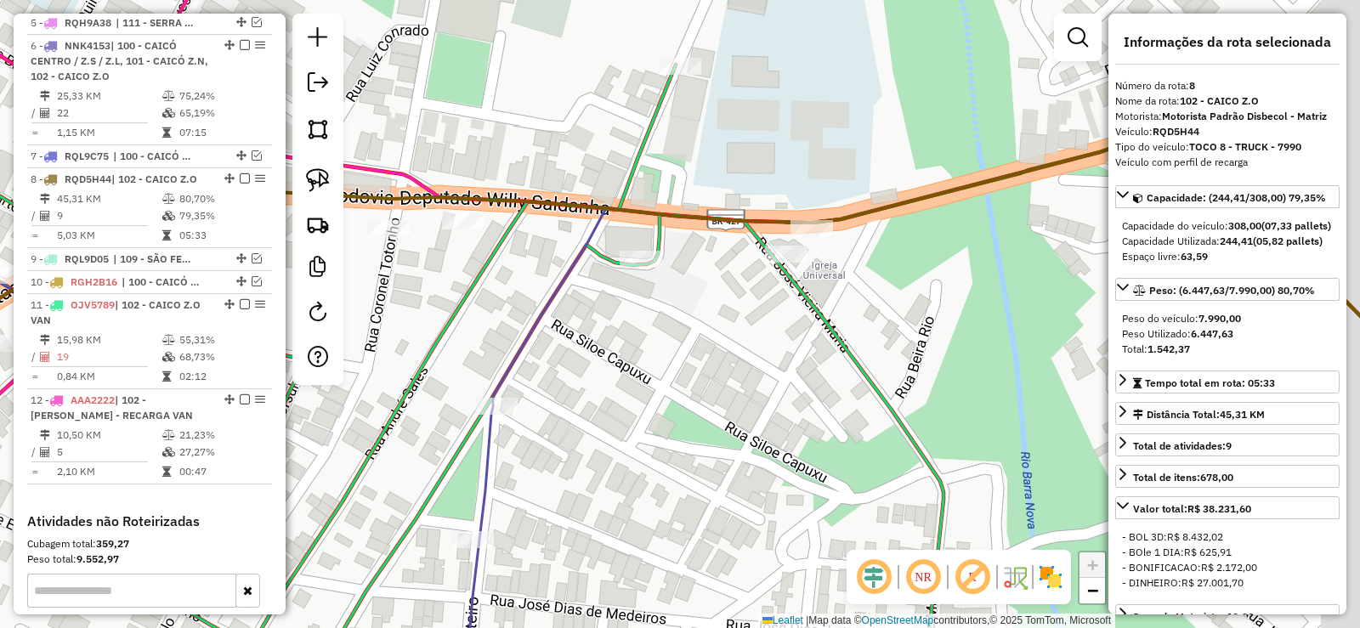
drag, startPoint x: 713, startPoint y: 331, endPoint x: 684, endPoint y: 335, distance: 29.2
click at [684, 335] on div "Janela de atendimento Grade de atendimento Capacidade Transportadoras Veículos …" at bounding box center [680, 314] width 1360 height 628
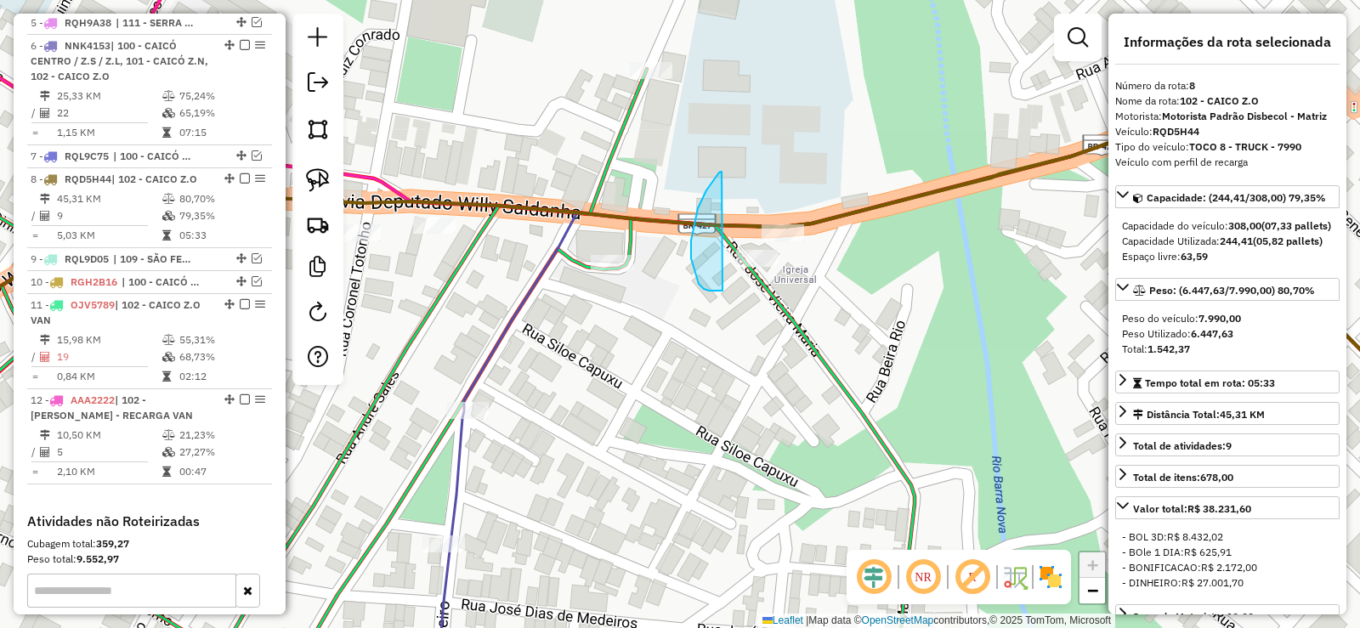
drag, startPoint x: 722, startPoint y: 172, endPoint x: 798, endPoint y: 200, distance: 80.7
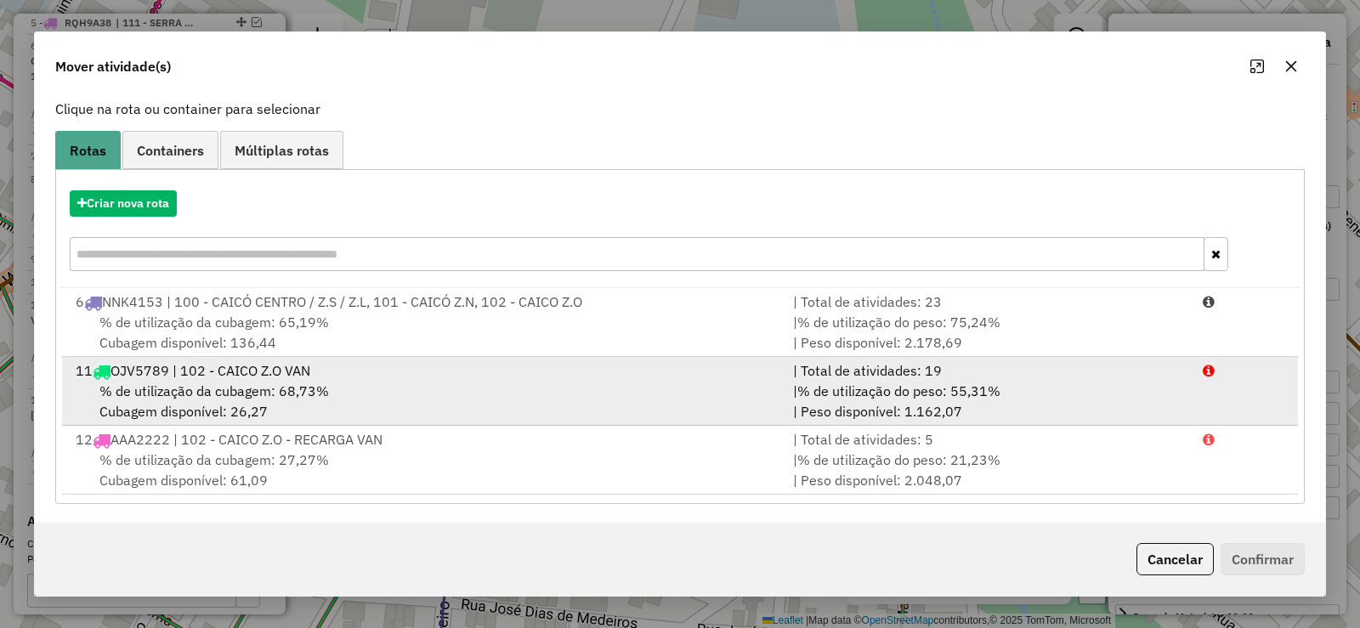
scroll to position [104, 0]
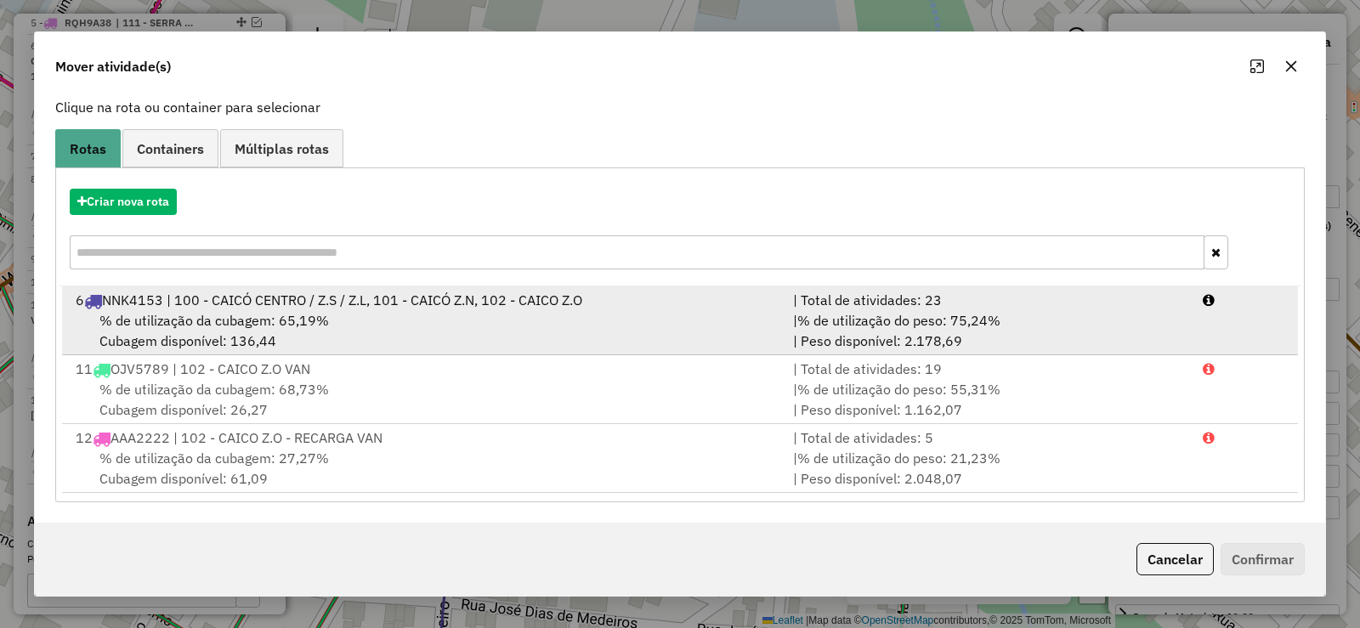
click at [329, 292] on div "6 NNK4153 | 100 - CAICÓ CENTRO / Z.S / Z.L, 101 - CAICÓ Z.N, 102 - CAICO Z.O" at bounding box center [424, 300] width 718 height 20
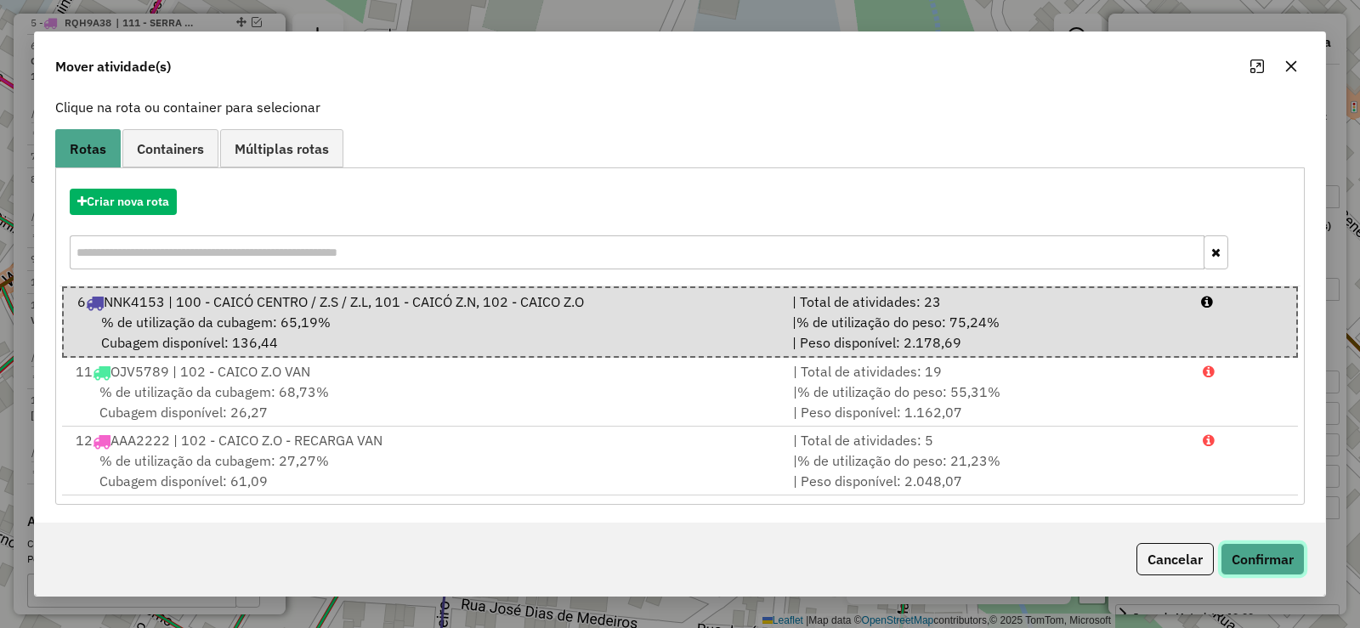
click at [1250, 559] on button "Confirmar" at bounding box center [1263, 559] width 84 height 32
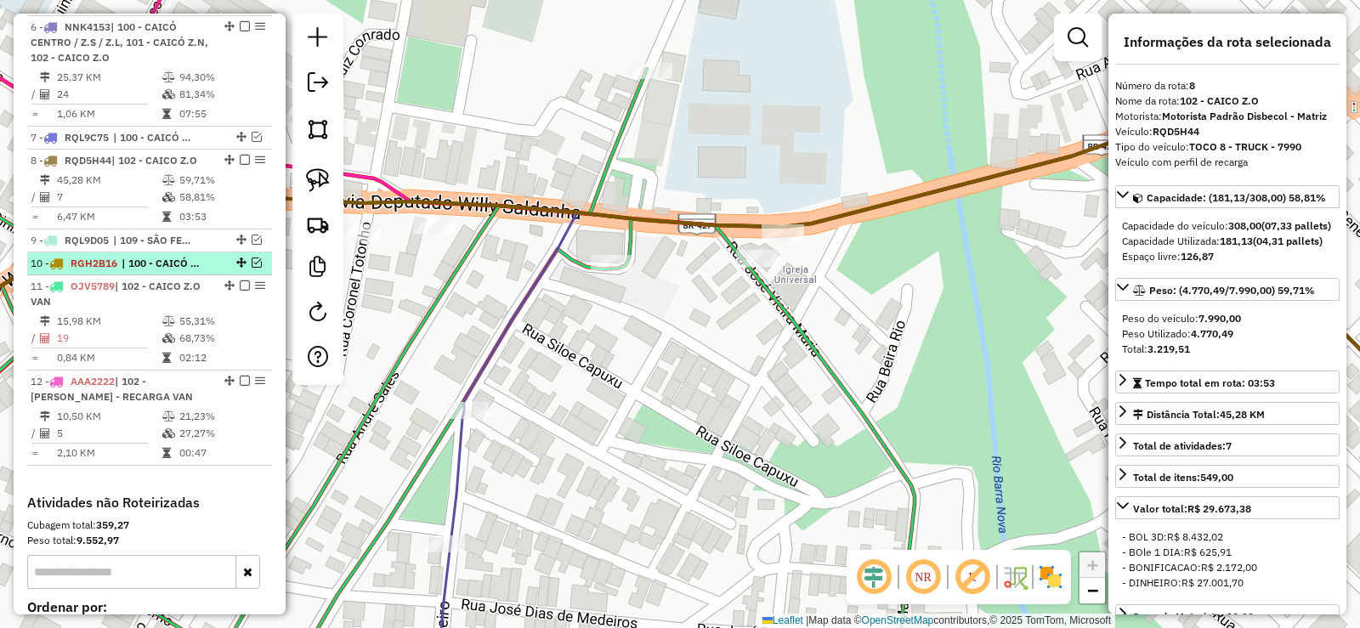
scroll to position [758, 0]
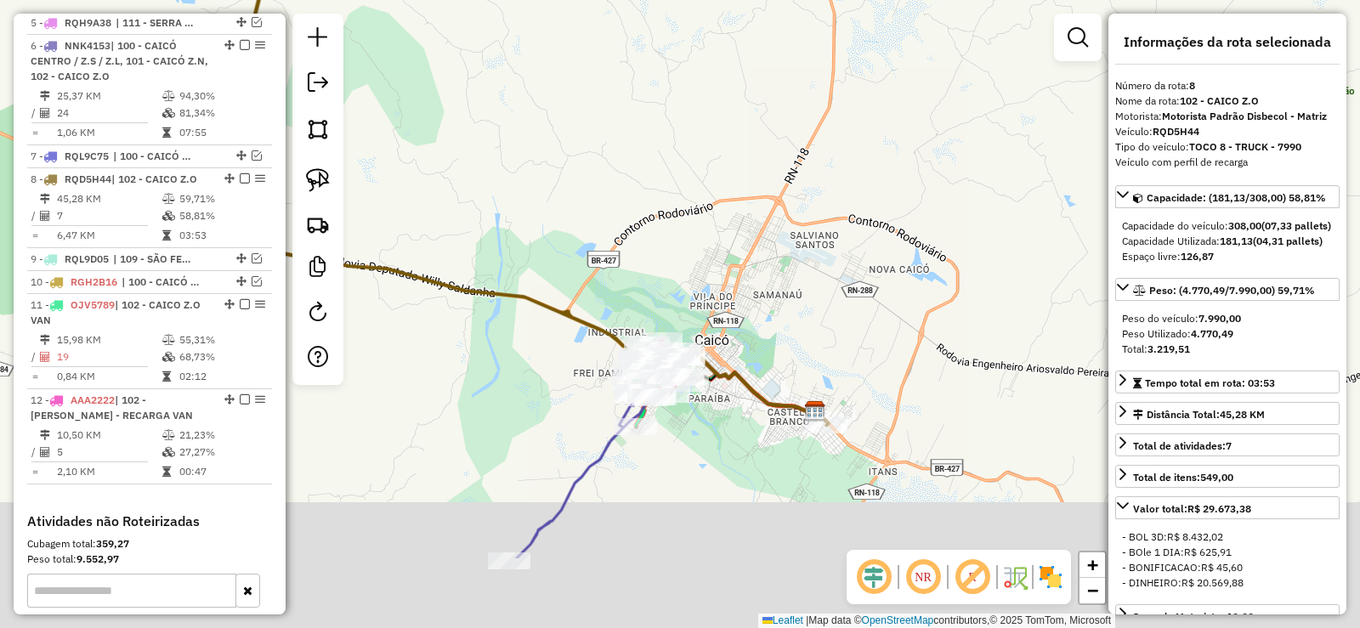
drag, startPoint x: 721, startPoint y: 344, endPoint x: 566, endPoint y: 212, distance: 203.8
click at [566, 212] on div "Janela de atendimento Grade de atendimento Capacidade Transportadoras Veículos …" at bounding box center [680, 314] width 1360 height 628
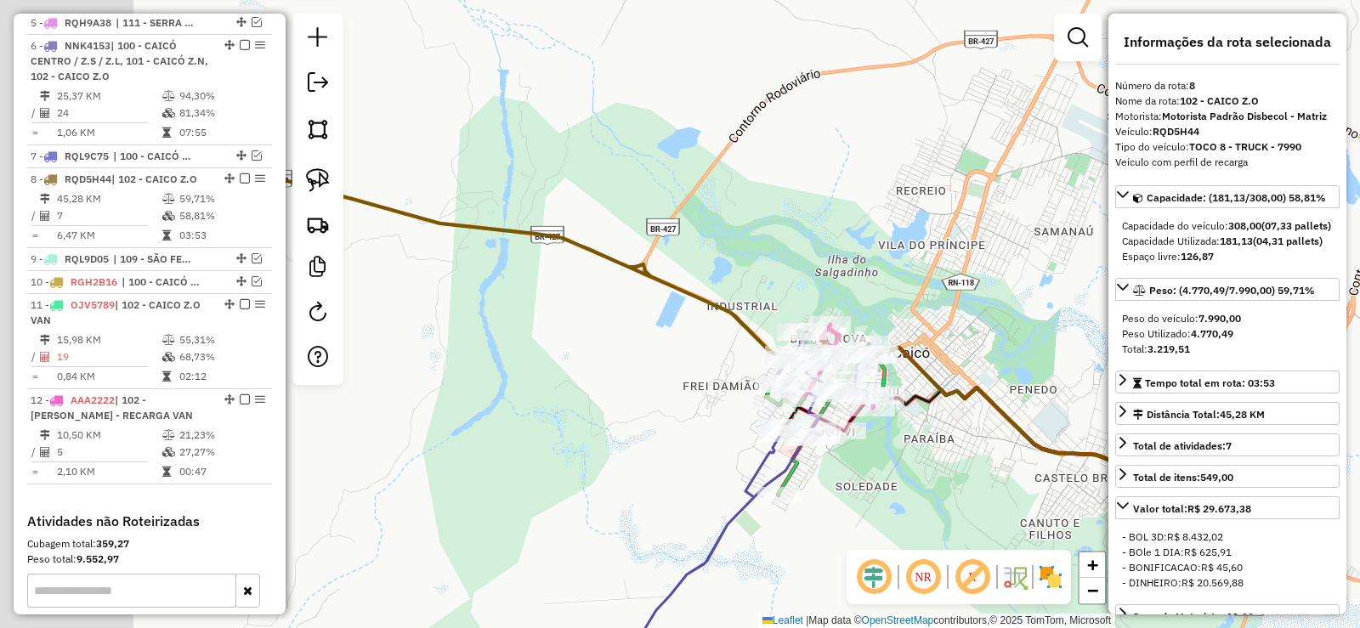
drag, startPoint x: 450, startPoint y: 343, endPoint x: 631, endPoint y: 349, distance: 181.2
click at [631, 349] on div "Janela de atendimento Grade de atendimento Capacidade Transportadoras Veículos …" at bounding box center [680, 314] width 1360 height 628
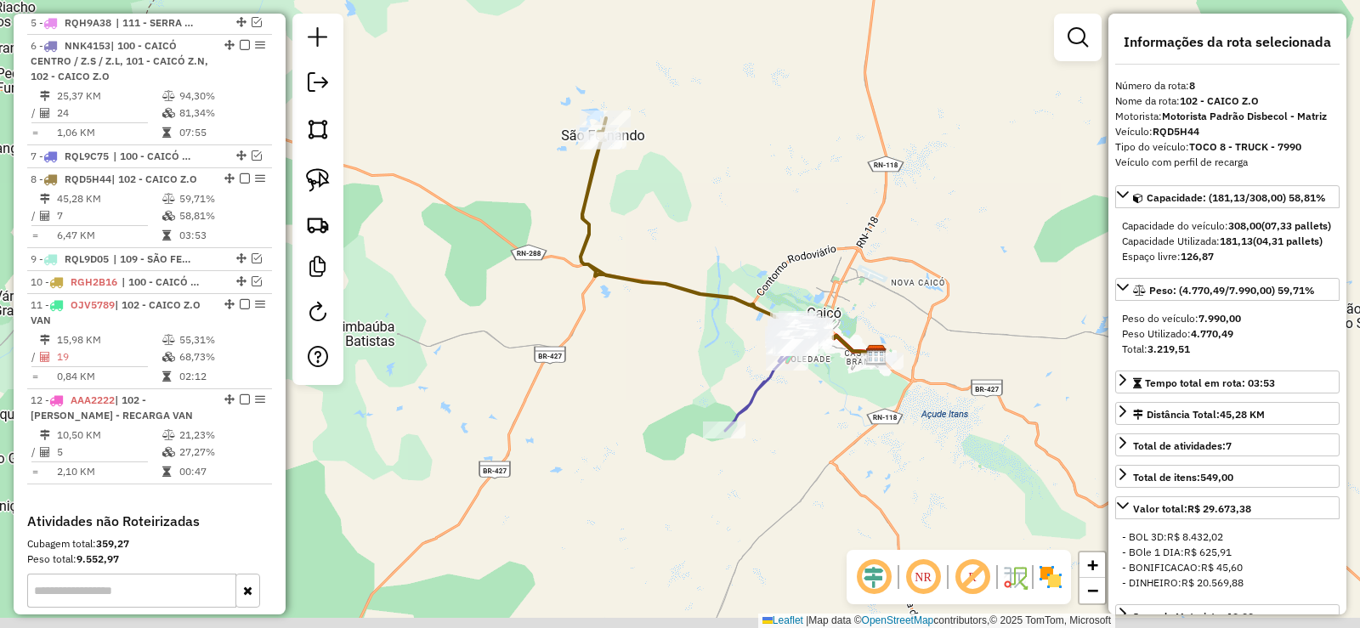
drag, startPoint x: 547, startPoint y: 354, endPoint x: 690, endPoint y: 324, distance: 146.7
click at [690, 324] on div "Janela de atendimento Grade de atendimento Capacidade Transportadoras Veículos …" at bounding box center [680, 314] width 1360 height 628
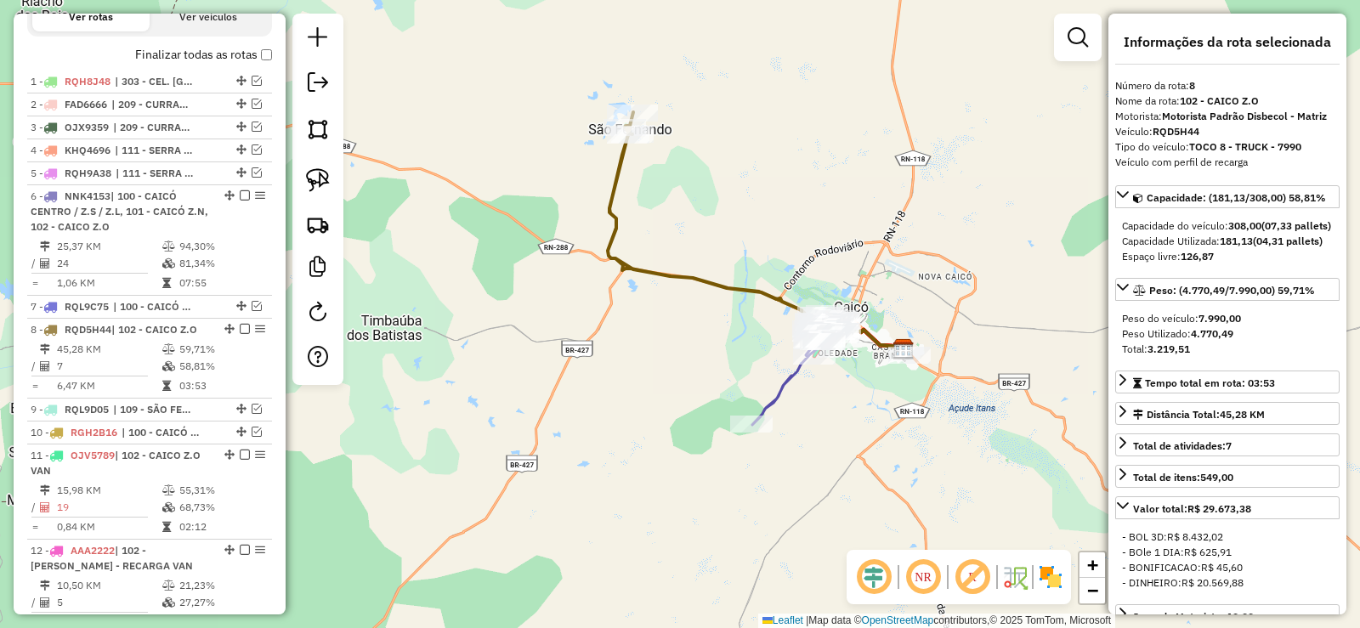
scroll to position [588, 0]
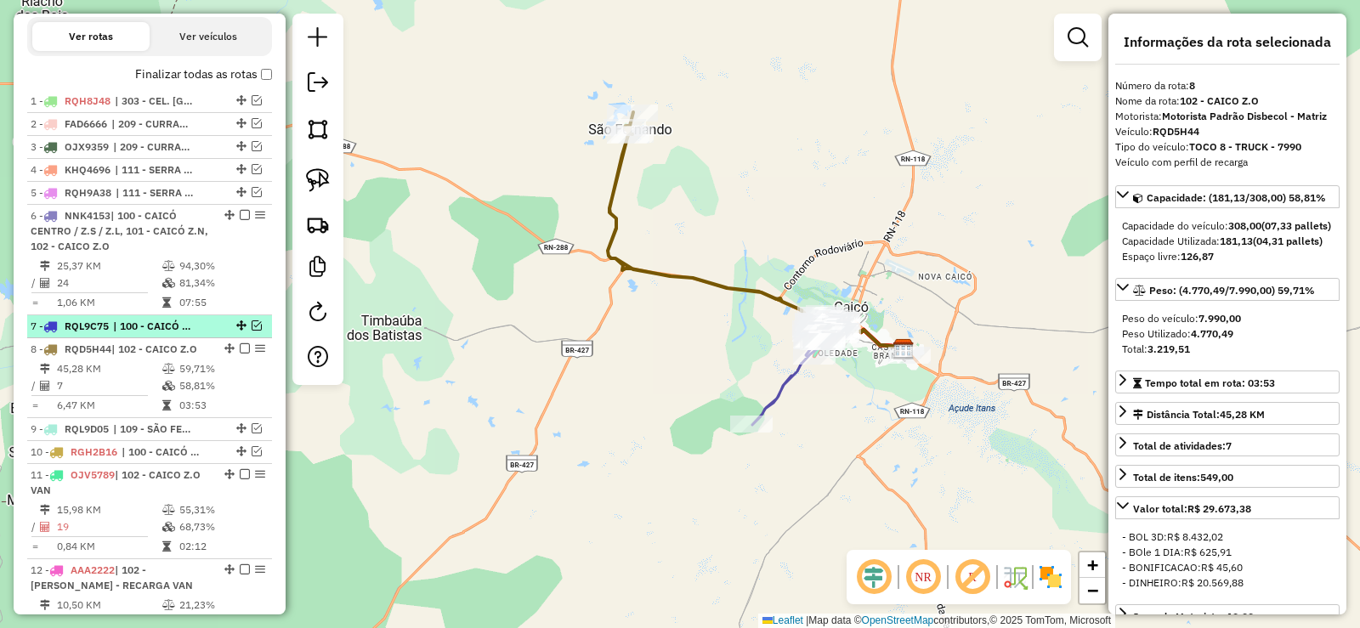
click at [252, 331] on em at bounding box center [257, 326] width 10 height 10
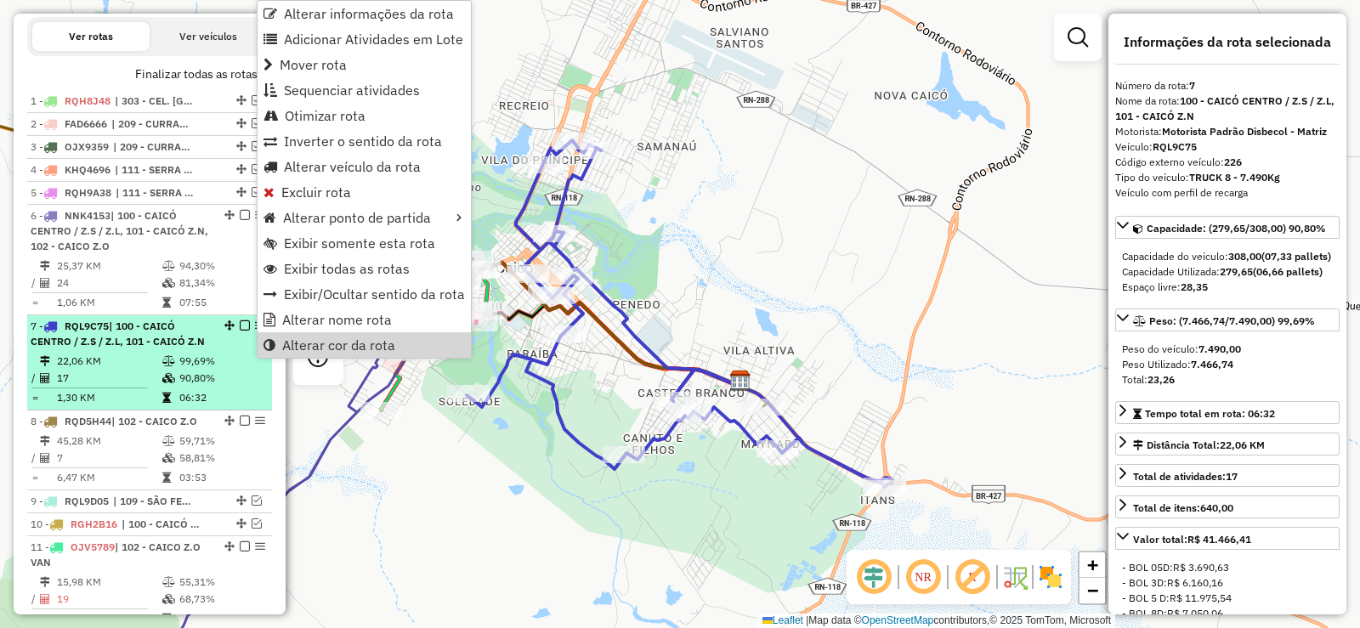
click at [228, 385] on td "90,80%" at bounding box center [222, 378] width 86 height 17
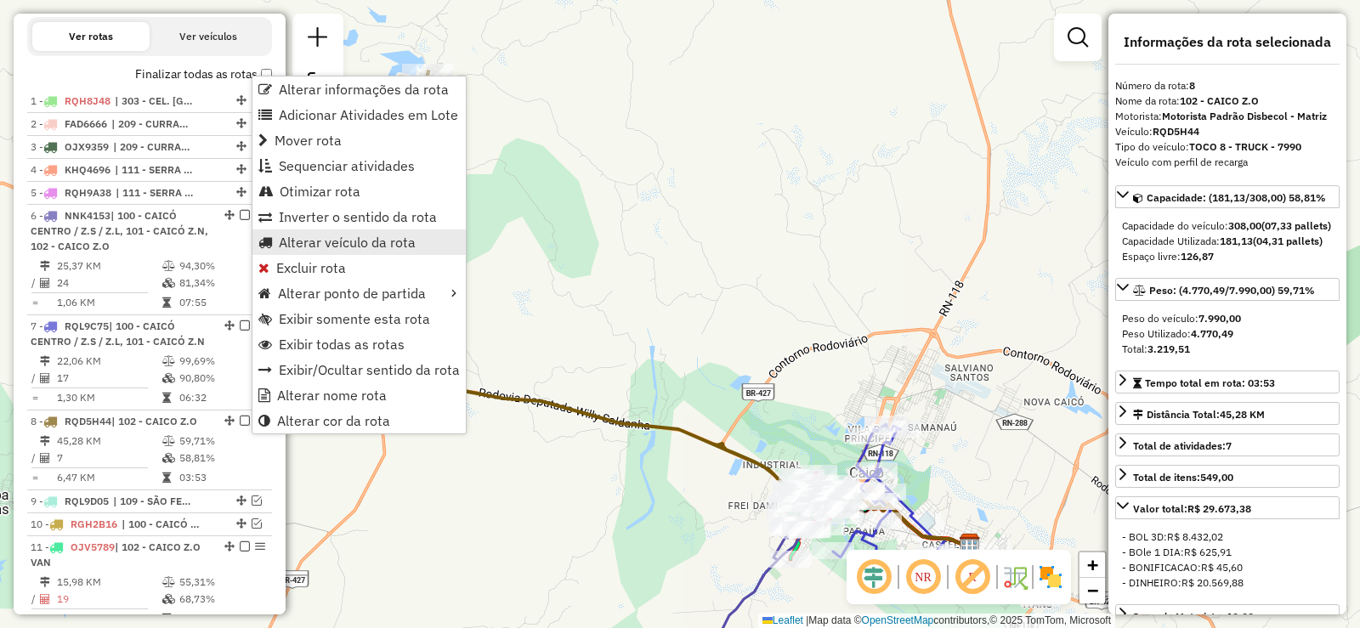
click at [294, 236] on span "Alterar veículo da rota" at bounding box center [347, 243] width 137 height 14
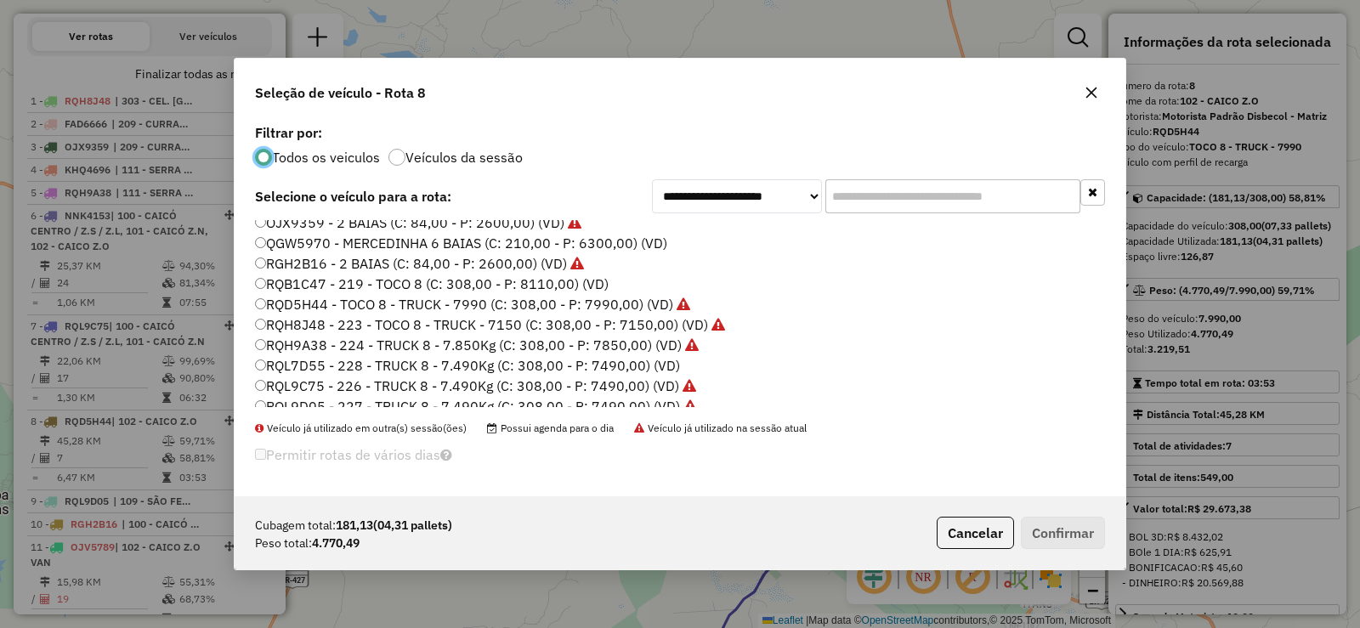
scroll to position [201, 0]
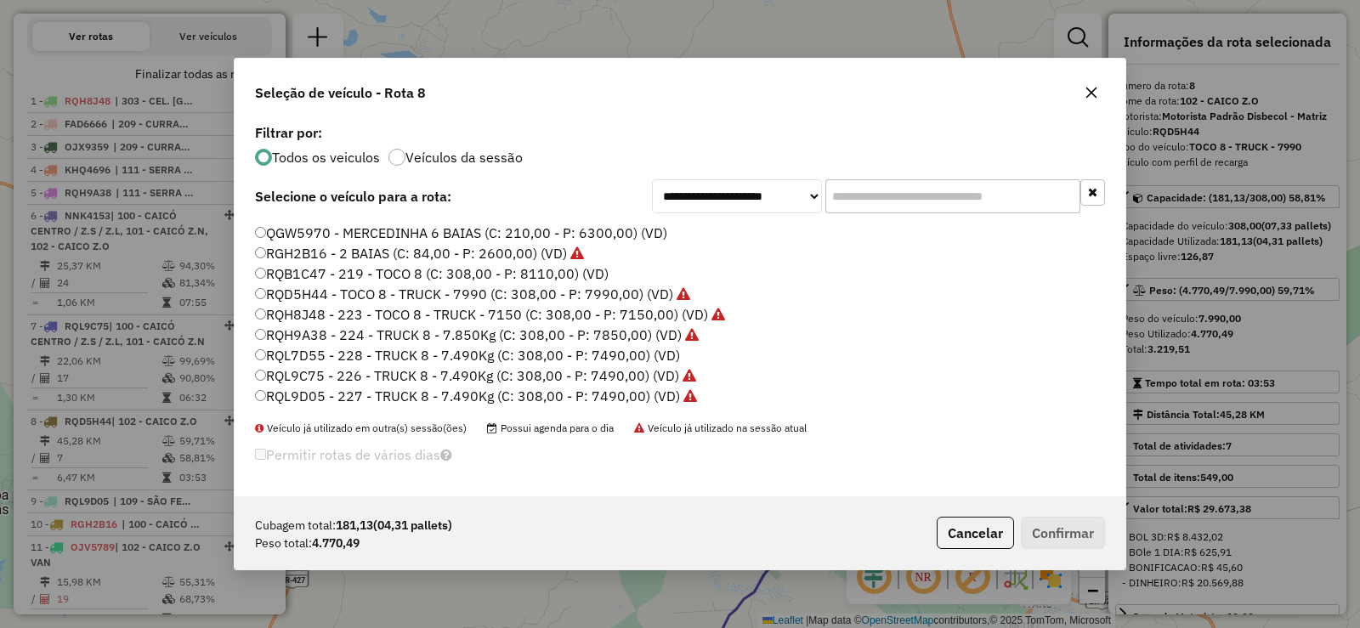
click at [351, 358] on label "RQL7D55 - 228 - TRUCK 8 - 7.490Kg (C: 308,00 - P: 7490,00) (VD)" at bounding box center [467, 355] width 425 height 20
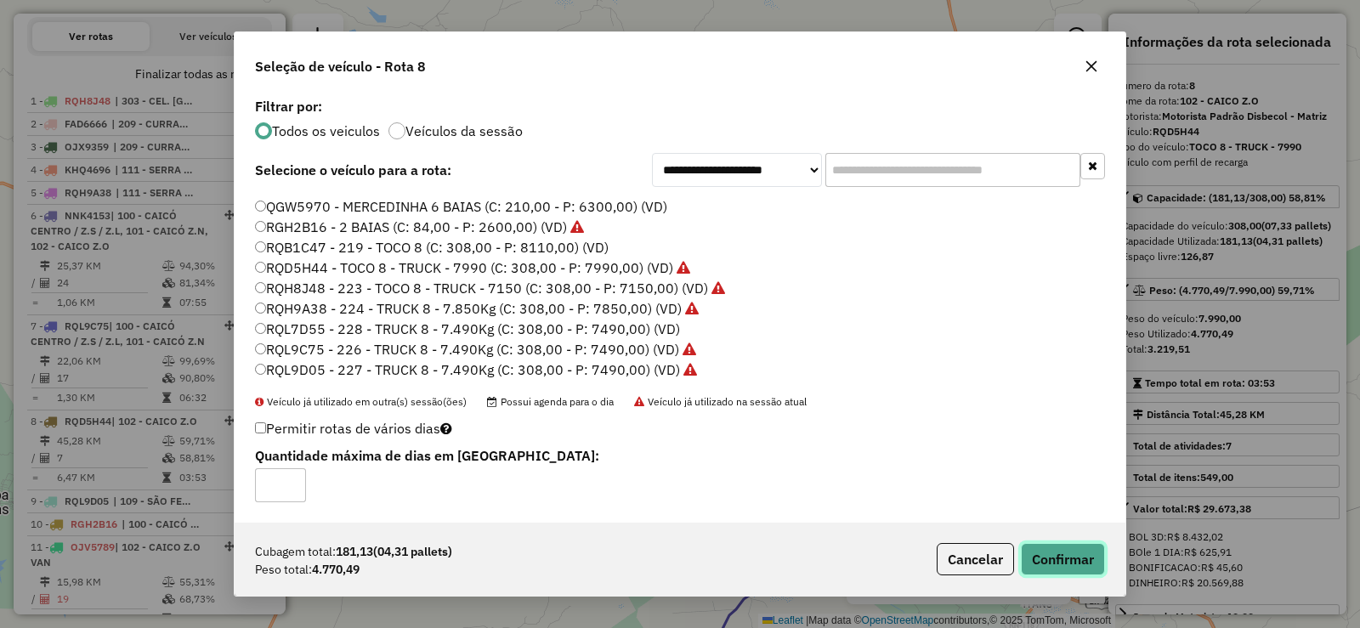
click at [1083, 565] on button "Confirmar" at bounding box center [1063, 559] width 84 height 32
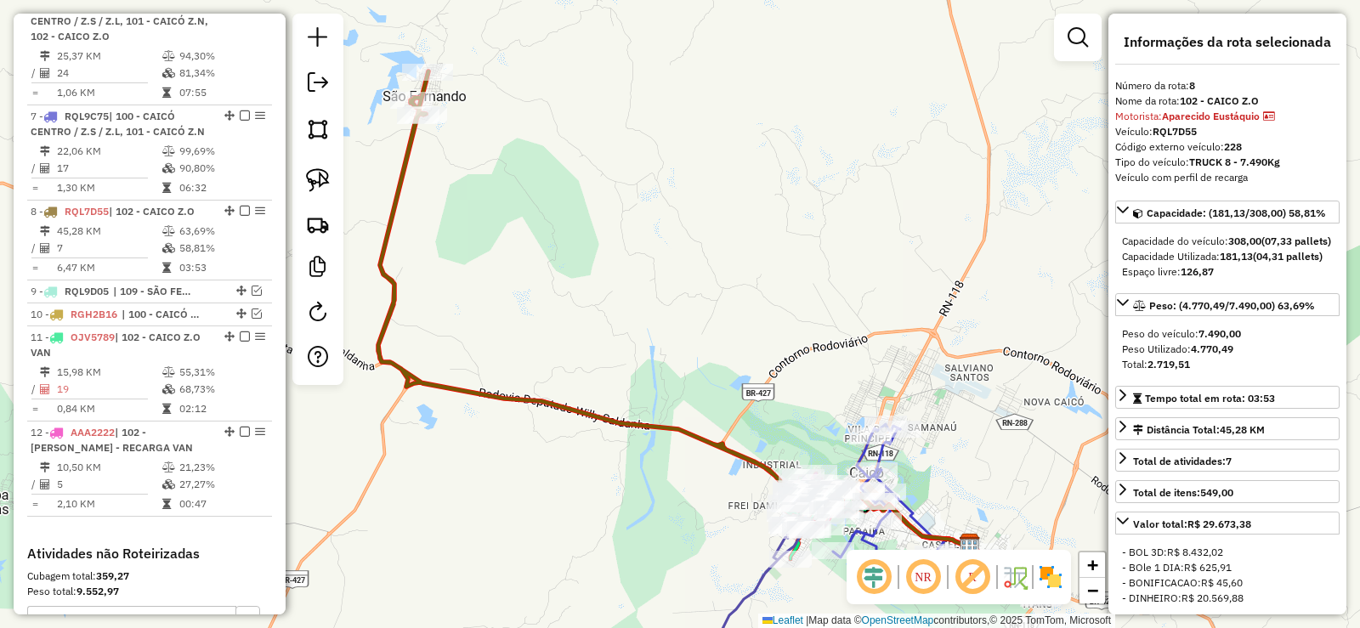
scroll to position [745, 0]
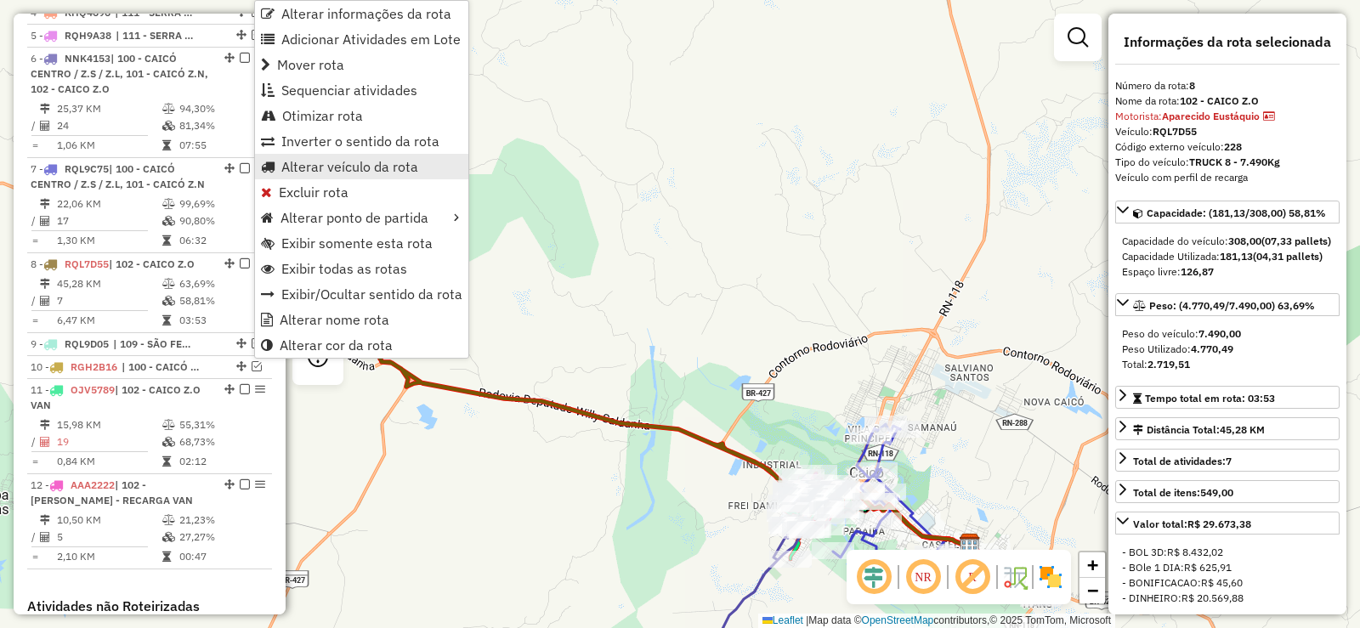
click at [293, 167] on span "Alterar veículo da rota" at bounding box center [349, 167] width 137 height 14
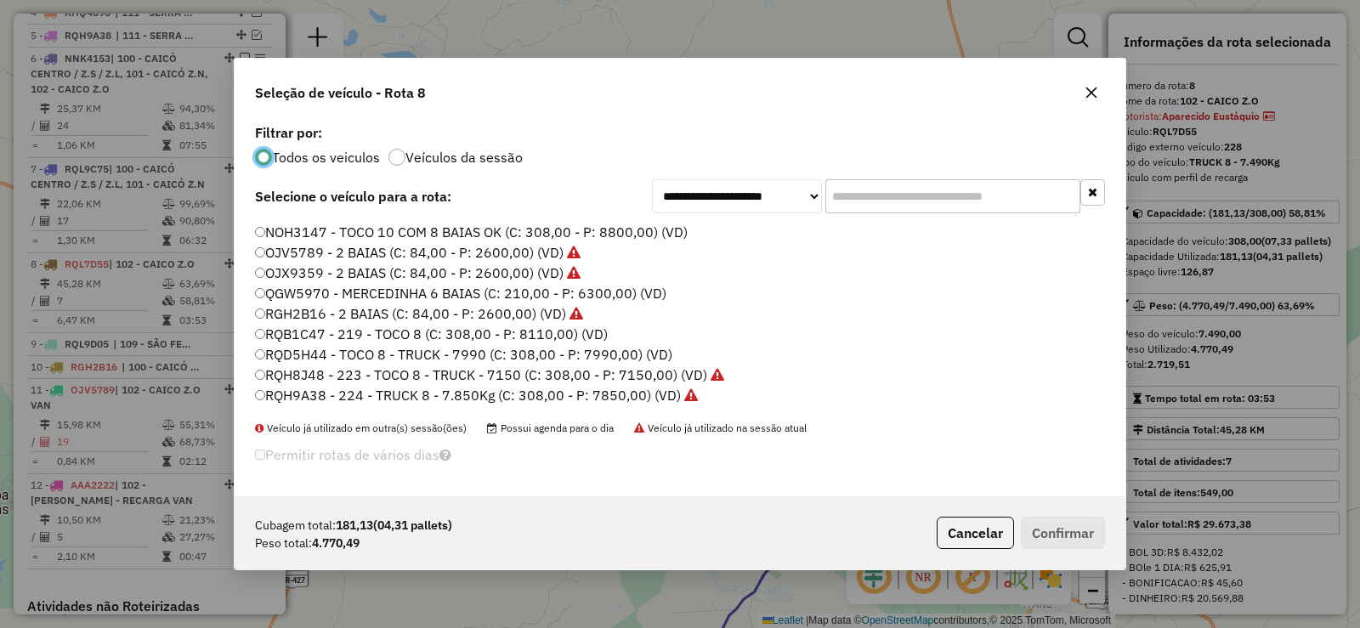
scroll to position [201, 0]
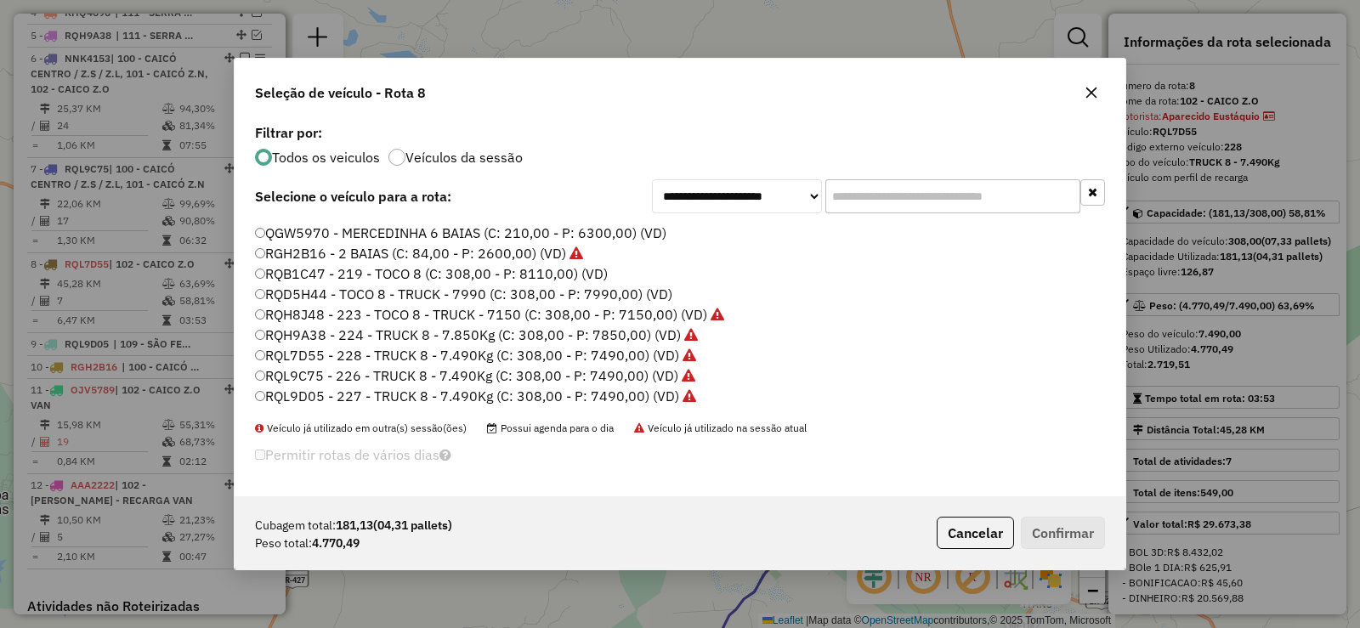
click at [373, 378] on label "RQL9C75 - 226 - TRUCK 8 - 7.490Kg (C: 308,00 - P: 7490,00) (VD)" at bounding box center [475, 376] width 440 height 20
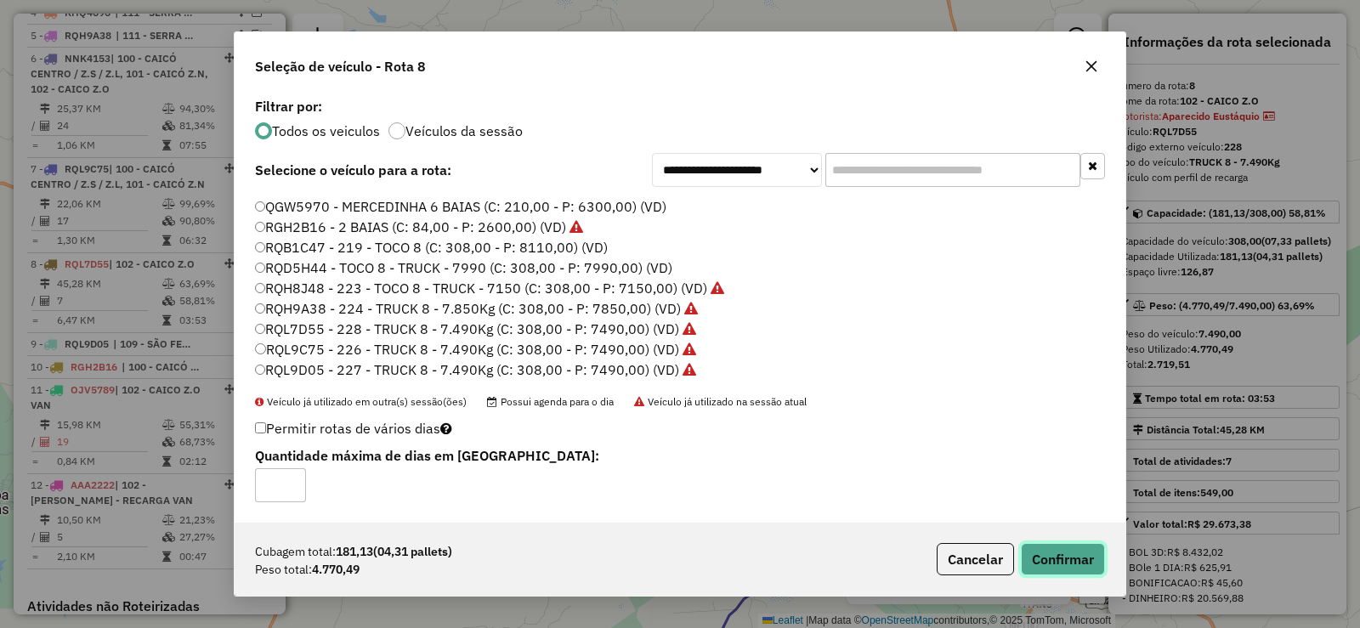
click at [1070, 555] on button "Confirmar" at bounding box center [1063, 559] width 84 height 32
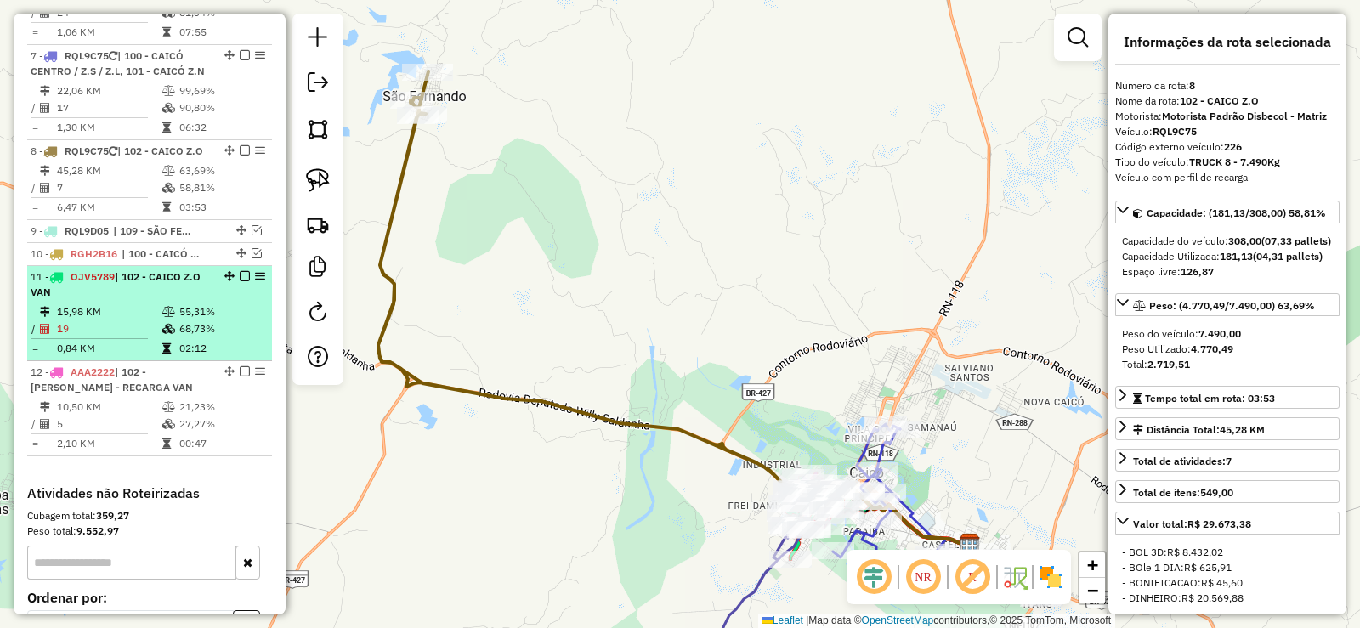
scroll to position [830, 0]
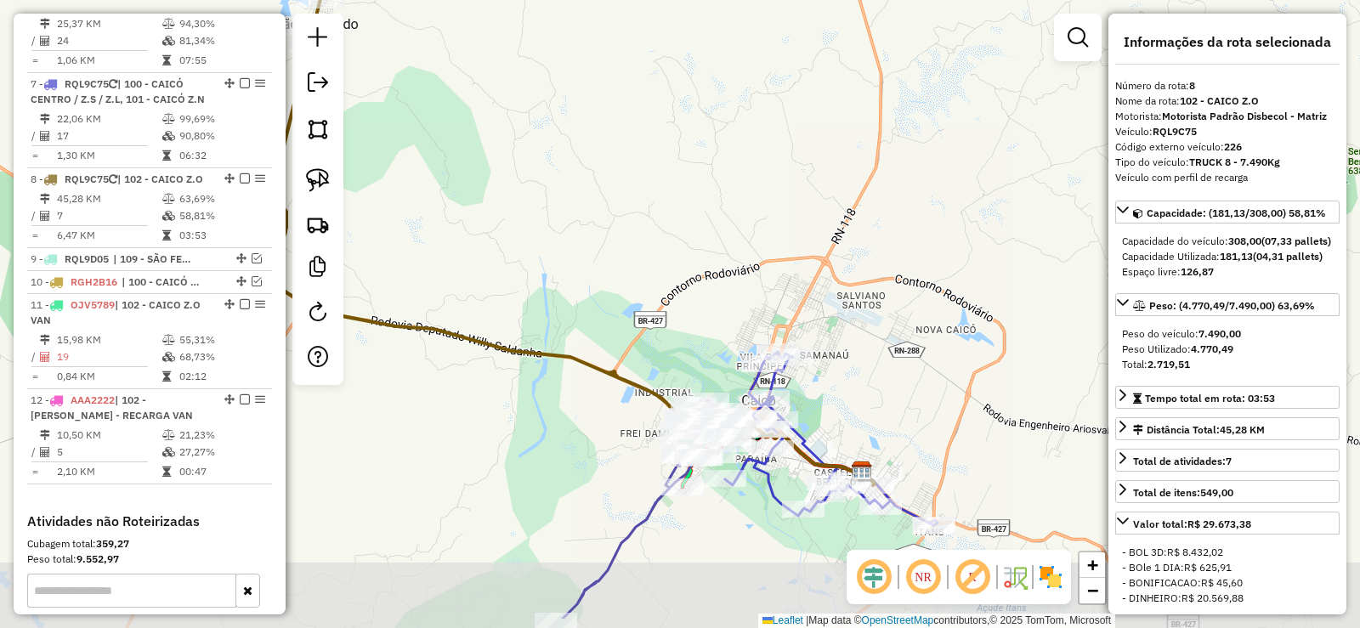
drag, startPoint x: 681, startPoint y: 364, endPoint x: 582, endPoint y: 296, distance: 119.8
click at [582, 296] on div "Janela de atendimento Grade de atendimento Capacidade Transportadoras Veículos …" at bounding box center [680, 314] width 1360 height 628
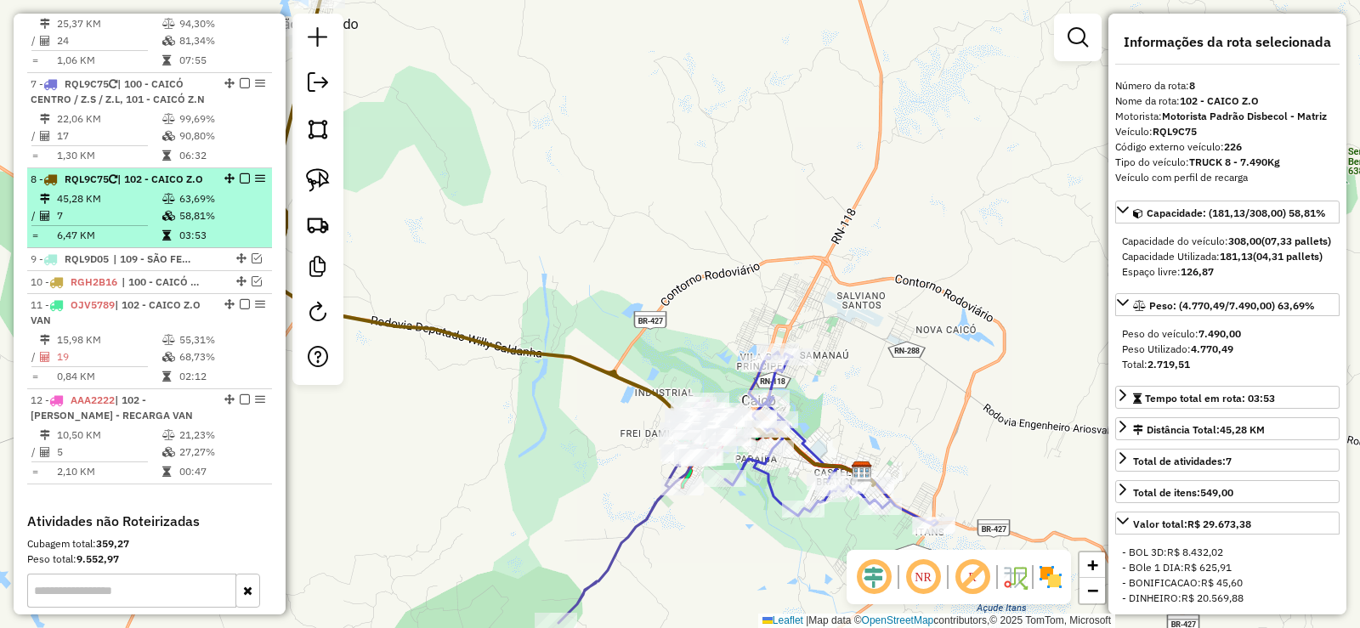
click at [148, 219] on li "8 - RQL9C75 | 102 - CAICO Z.O 45,28 KM 63,69% / 7 58,81% = 6,47 KM 03:53" at bounding box center [149, 208] width 245 height 80
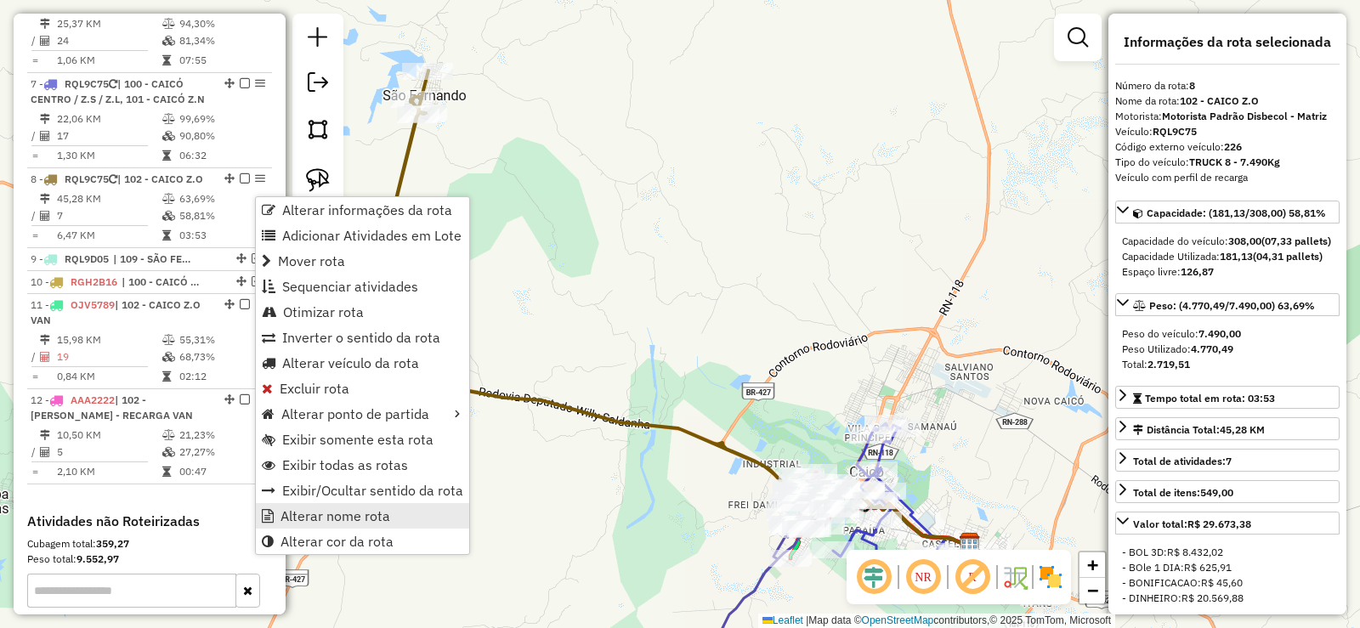
click at [351, 512] on span "Alterar nome rota" at bounding box center [336, 516] width 110 height 14
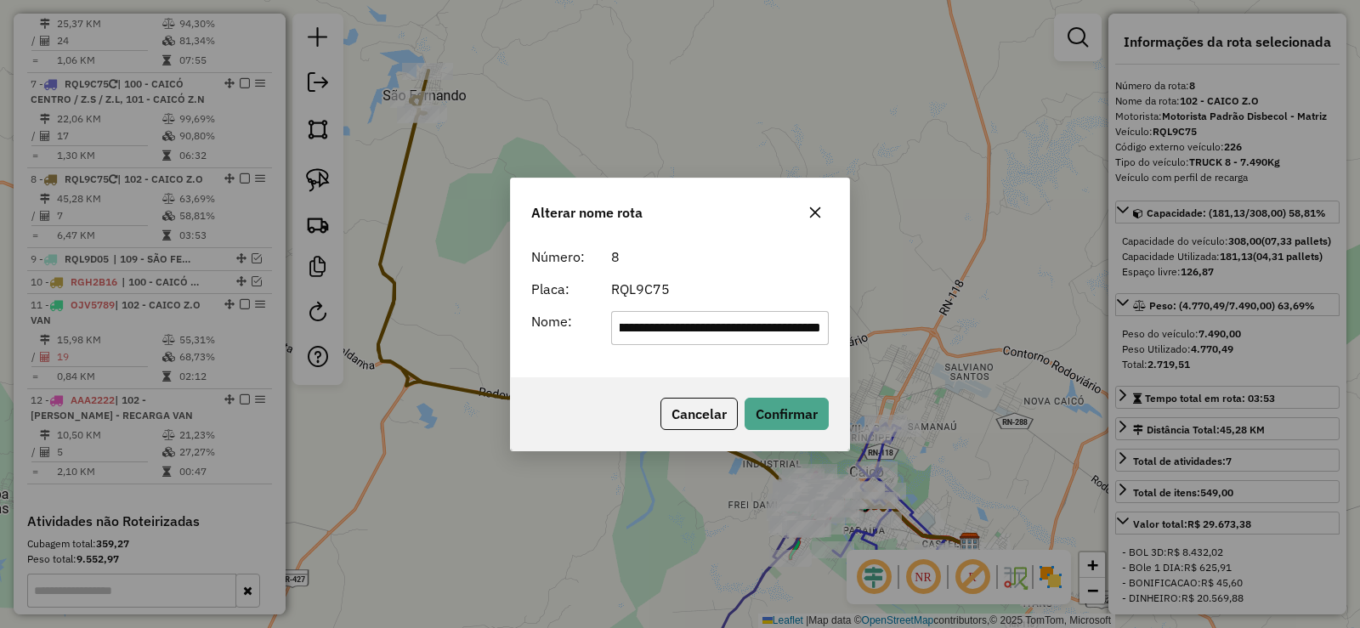
scroll to position [0, 132]
click at [732, 321] on input "**********" at bounding box center [720, 328] width 219 height 34
click at [822, 326] on input "**********" at bounding box center [720, 328] width 219 height 34
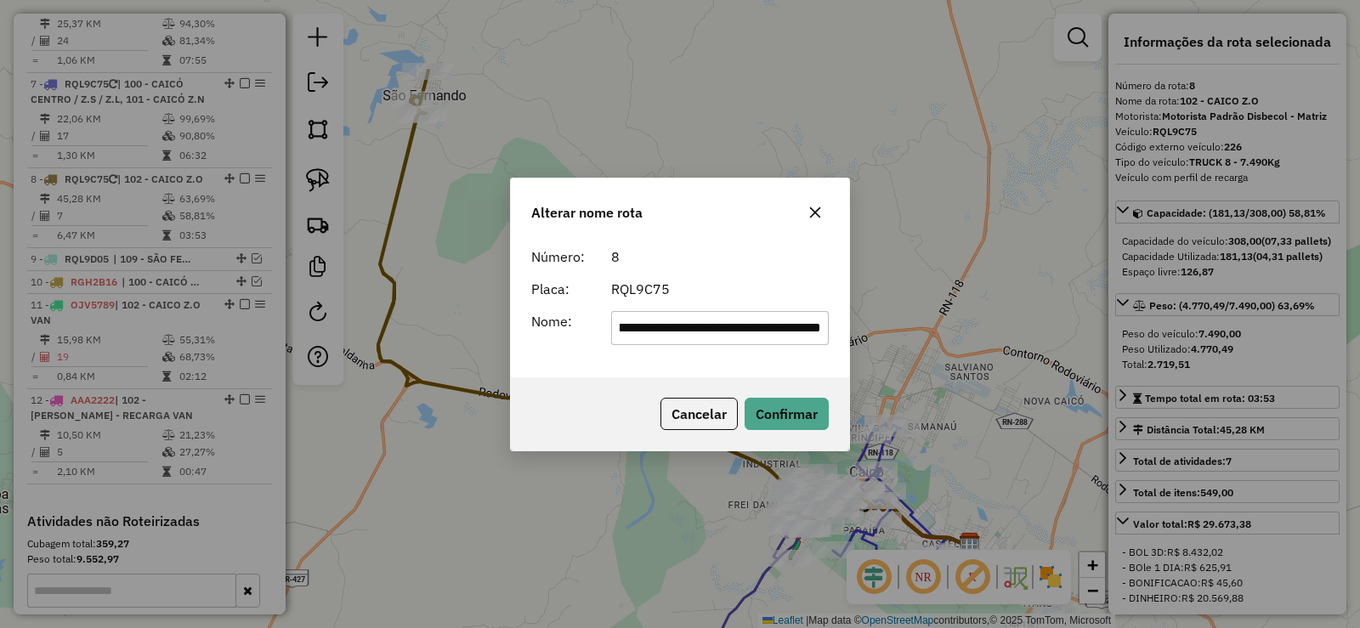
type input "**********"
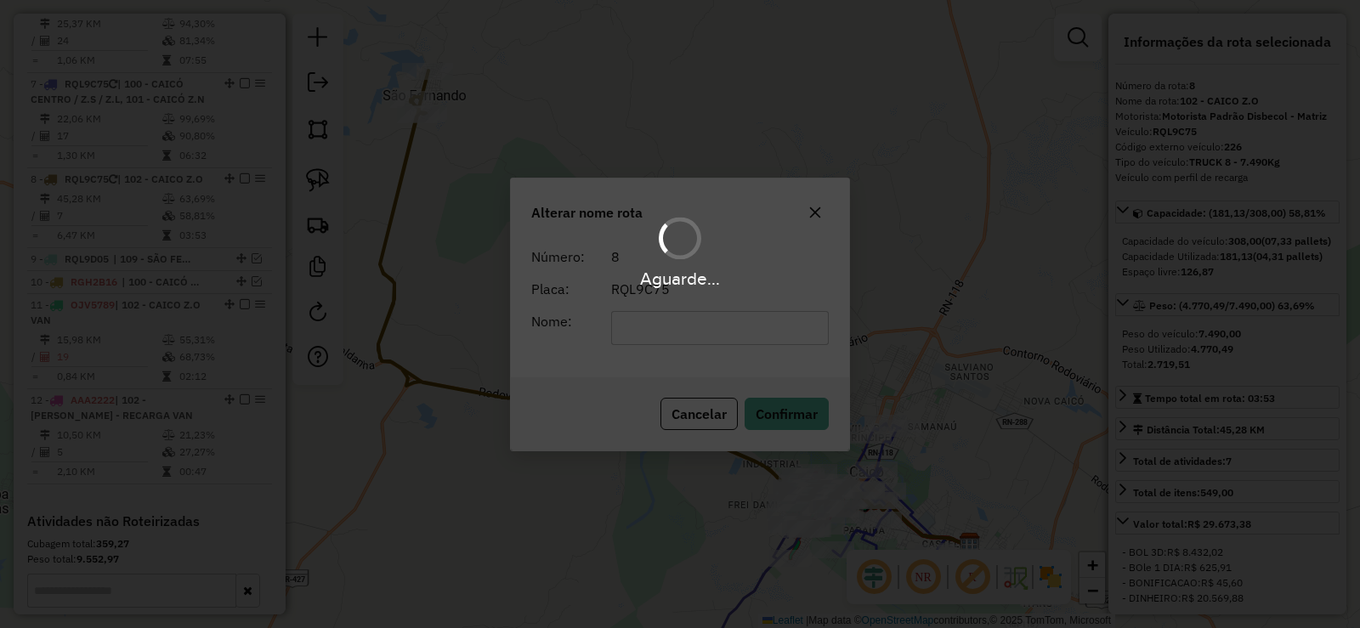
scroll to position [0, 0]
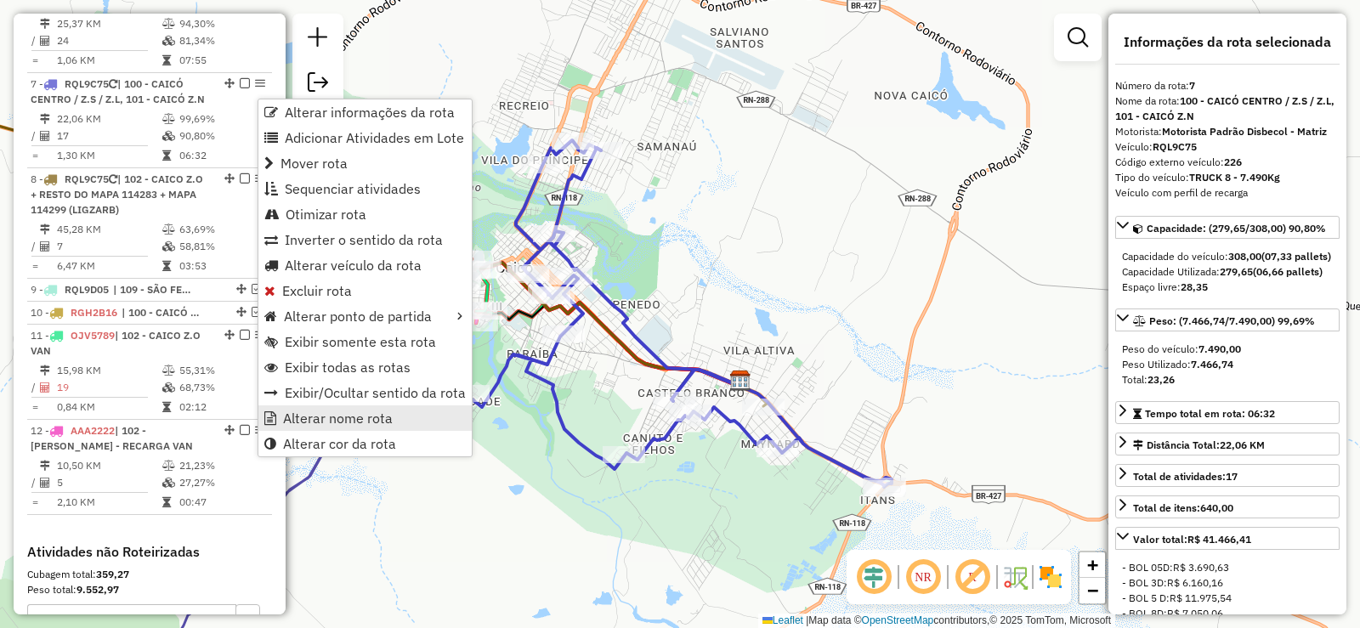
click at [323, 429] on link "Alterar nome rota" at bounding box center [364, 419] width 213 height 26
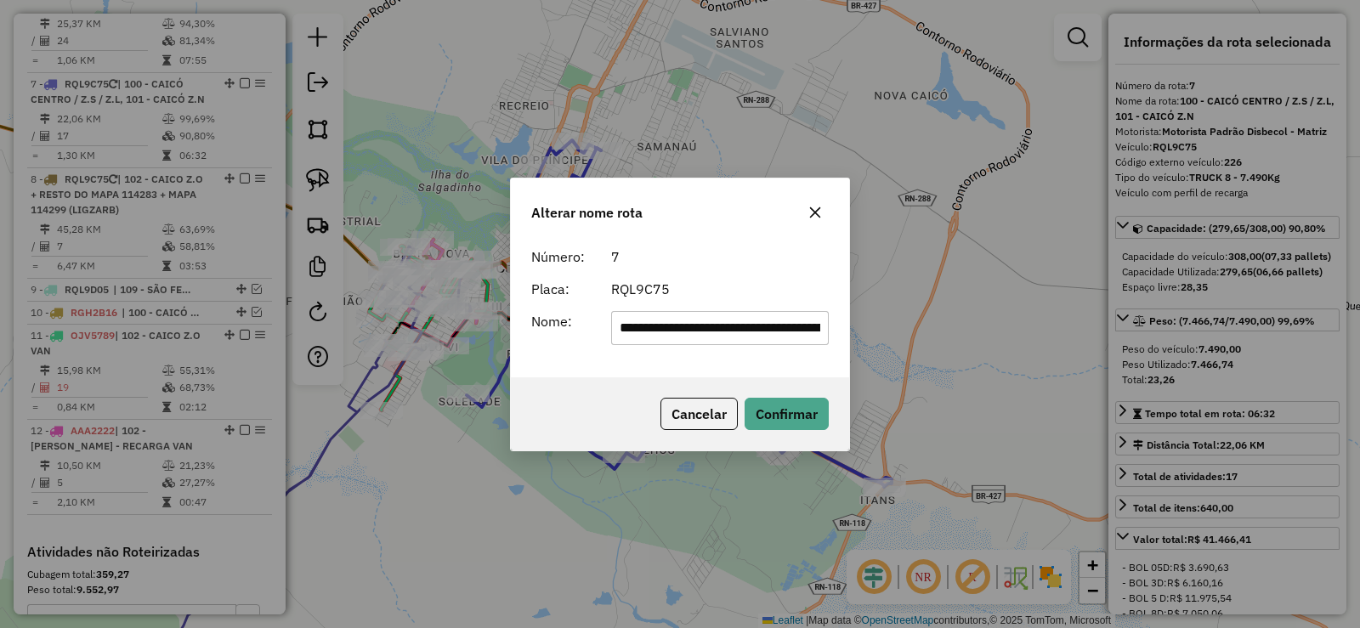
scroll to position [0, 101]
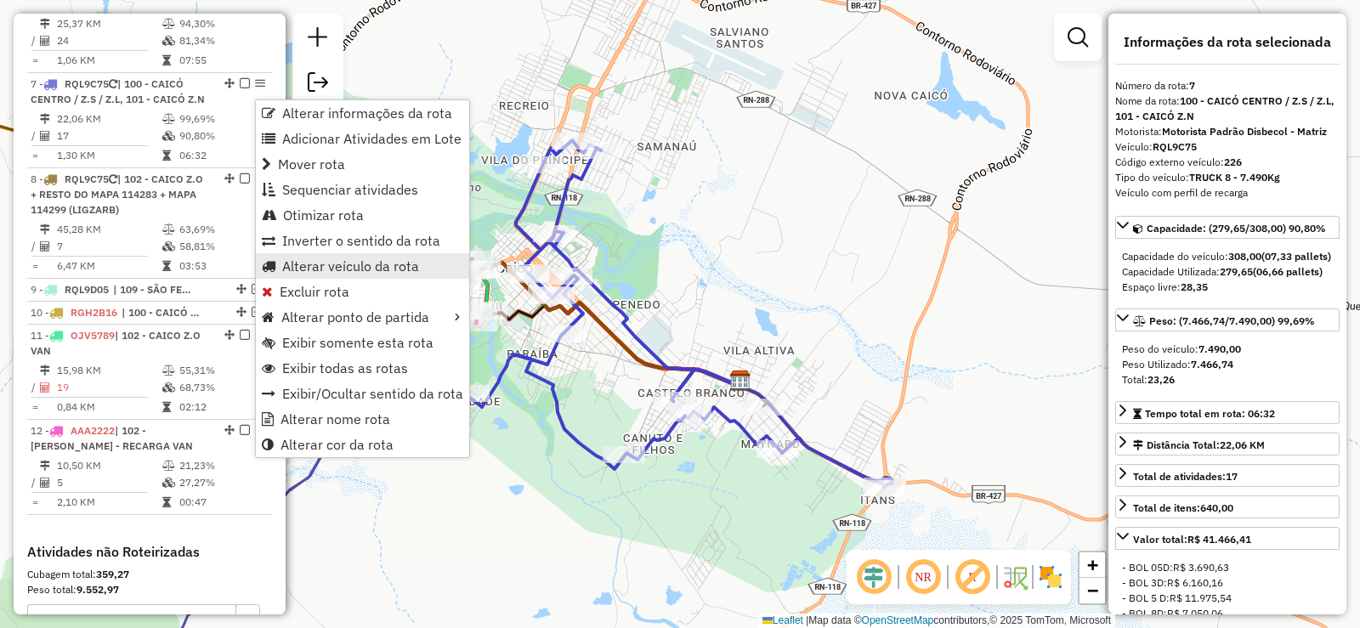
drag, startPoint x: 310, startPoint y: 263, endPoint x: 321, endPoint y: 258, distance: 11.1
click at [321, 259] on span "Alterar veículo da rota" at bounding box center [350, 266] width 137 height 14
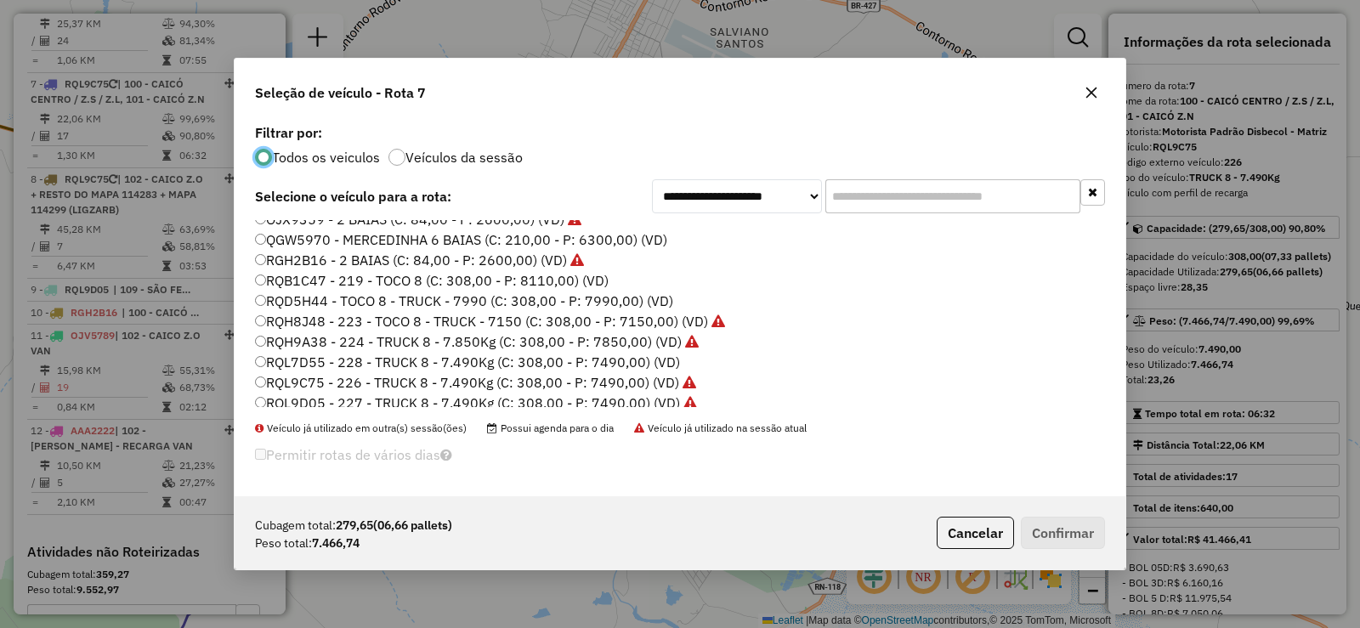
scroll to position [201, 0]
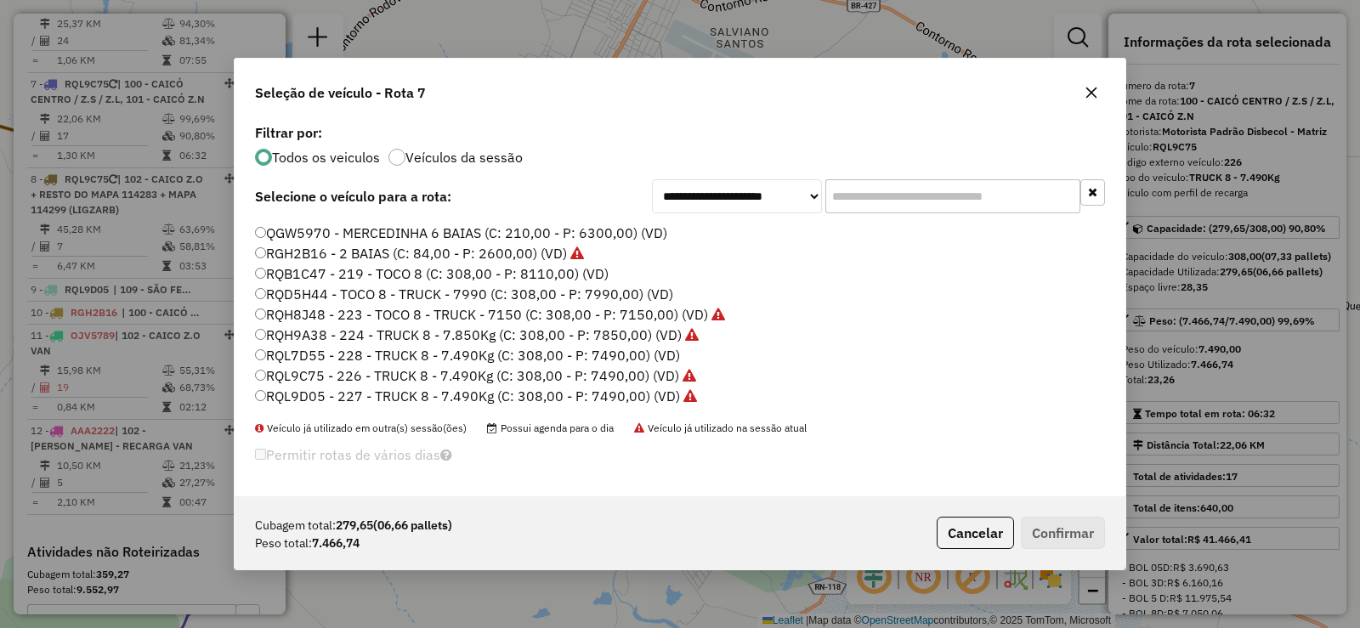
click at [346, 288] on label "RQD5H44 - TOCO 8 - TRUCK - 7990 (C: 308,00 - P: 7990,00) (VD)" at bounding box center [464, 294] width 418 height 20
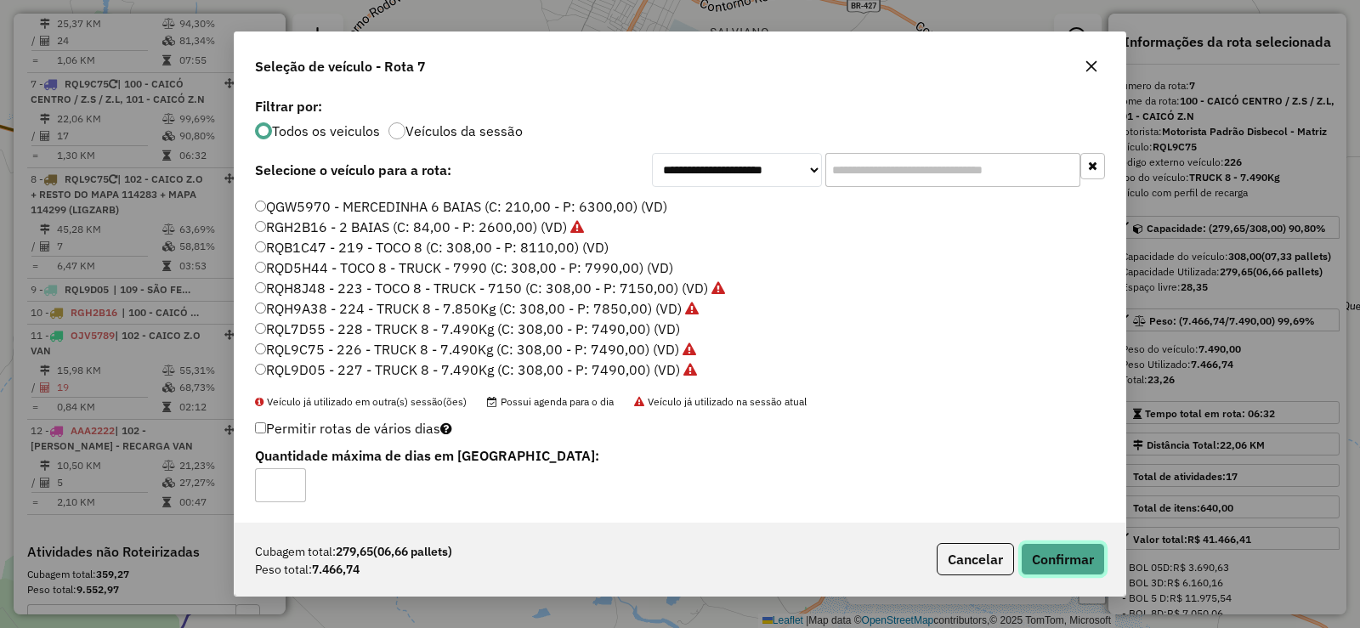
click at [1076, 564] on button "Confirmar" at bounding box center [1063, 559] width 84 height 32
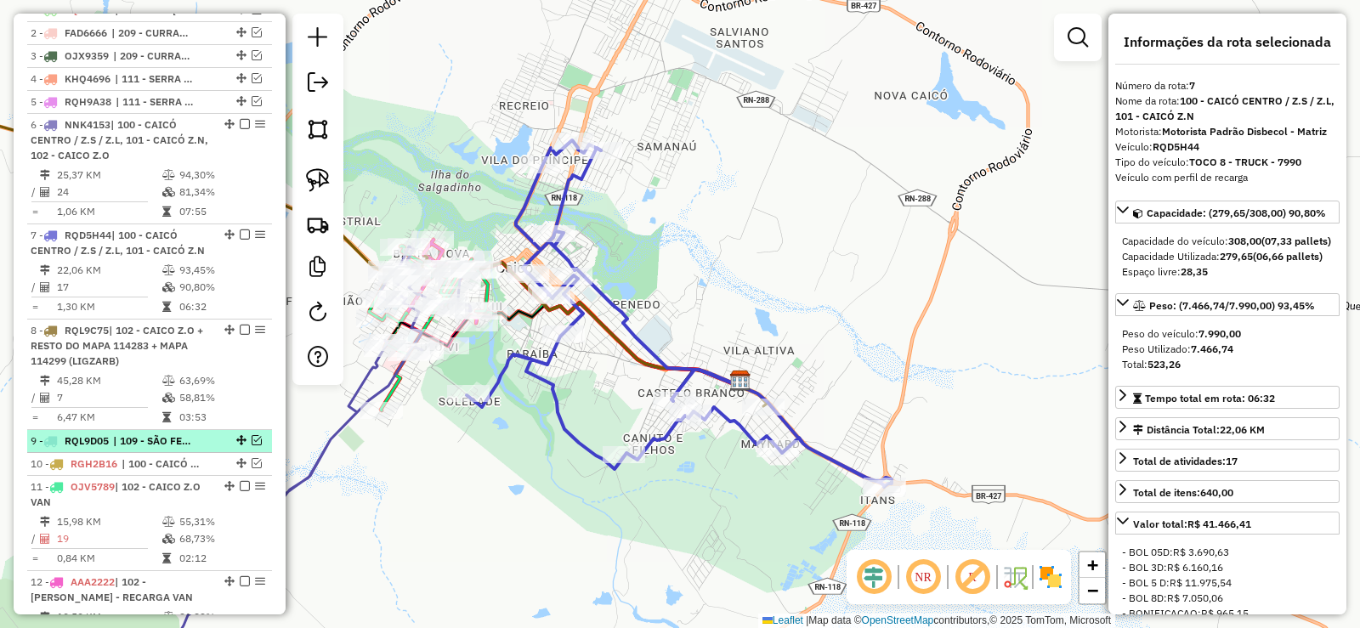
scroll to position [650, 0]
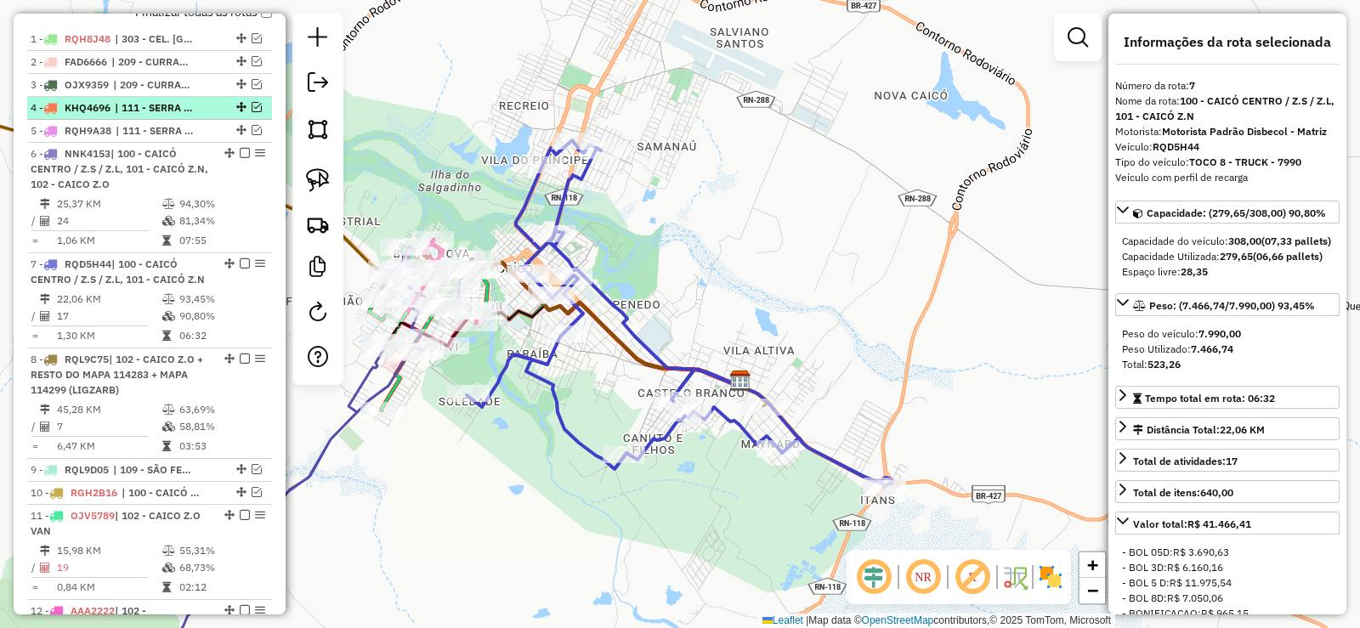
click at [253, 112] on em at bounding box center [257, 107] width 10 height 10
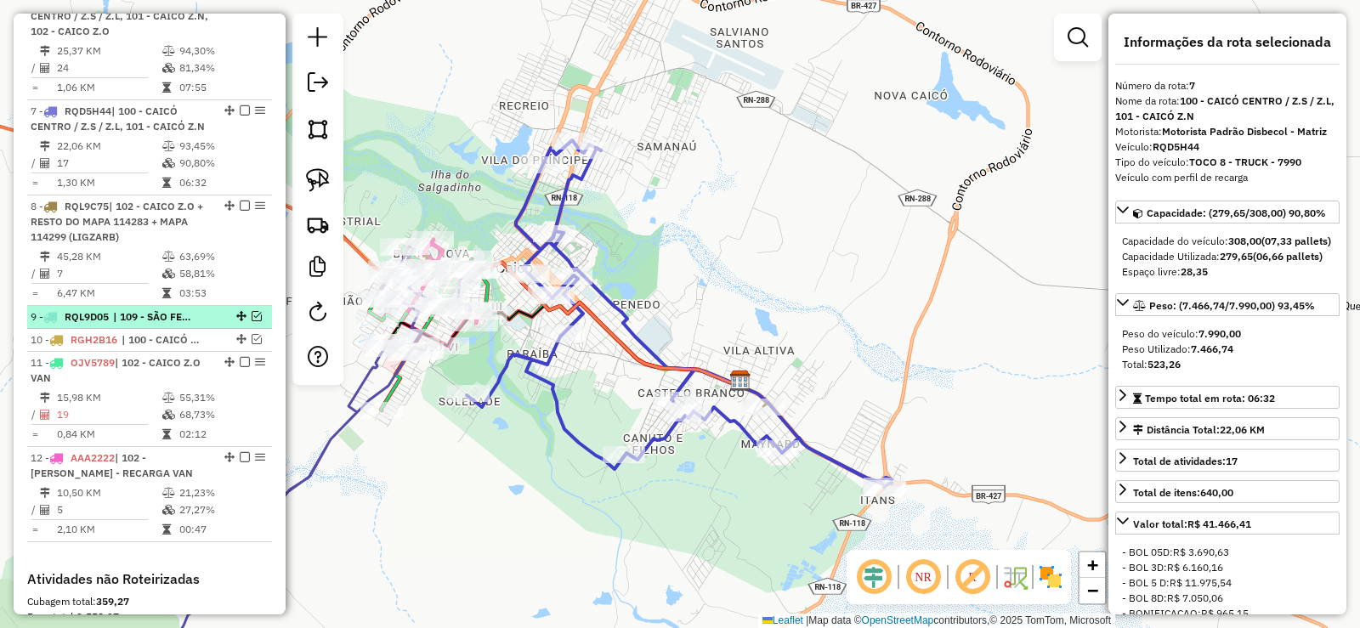
scroll to position [905, 0]
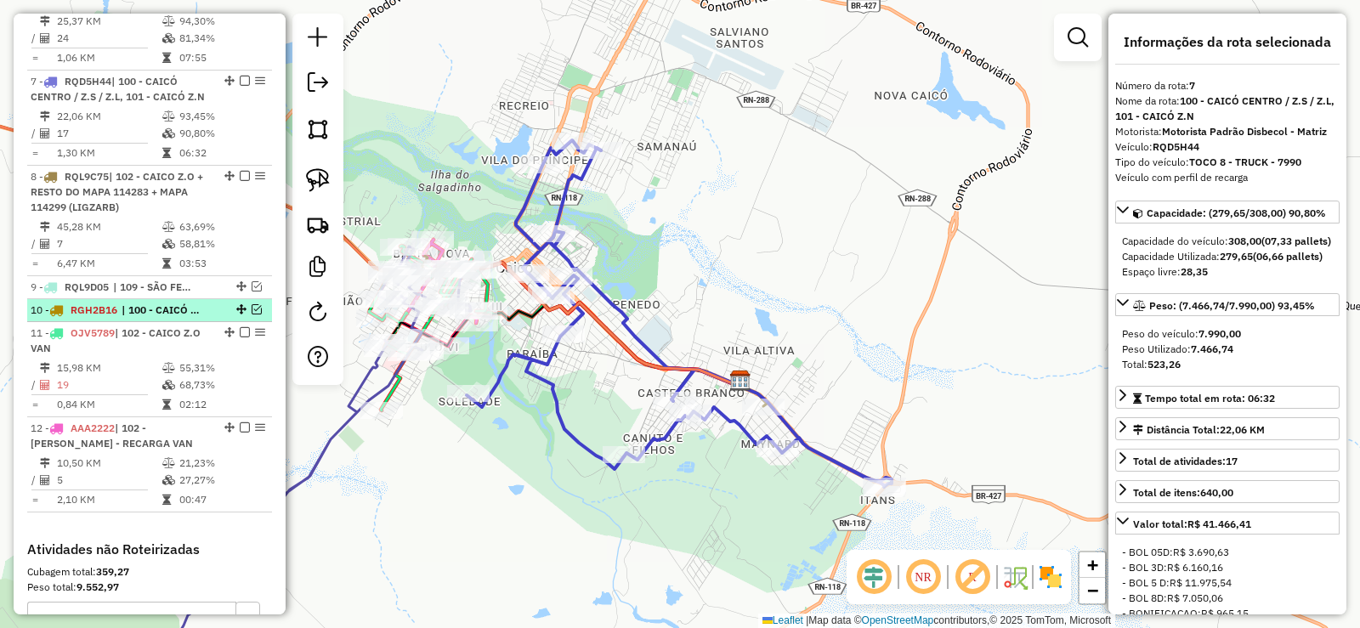
click at [252, 315] on em at bounding box center [257, 309] width 10 height 10
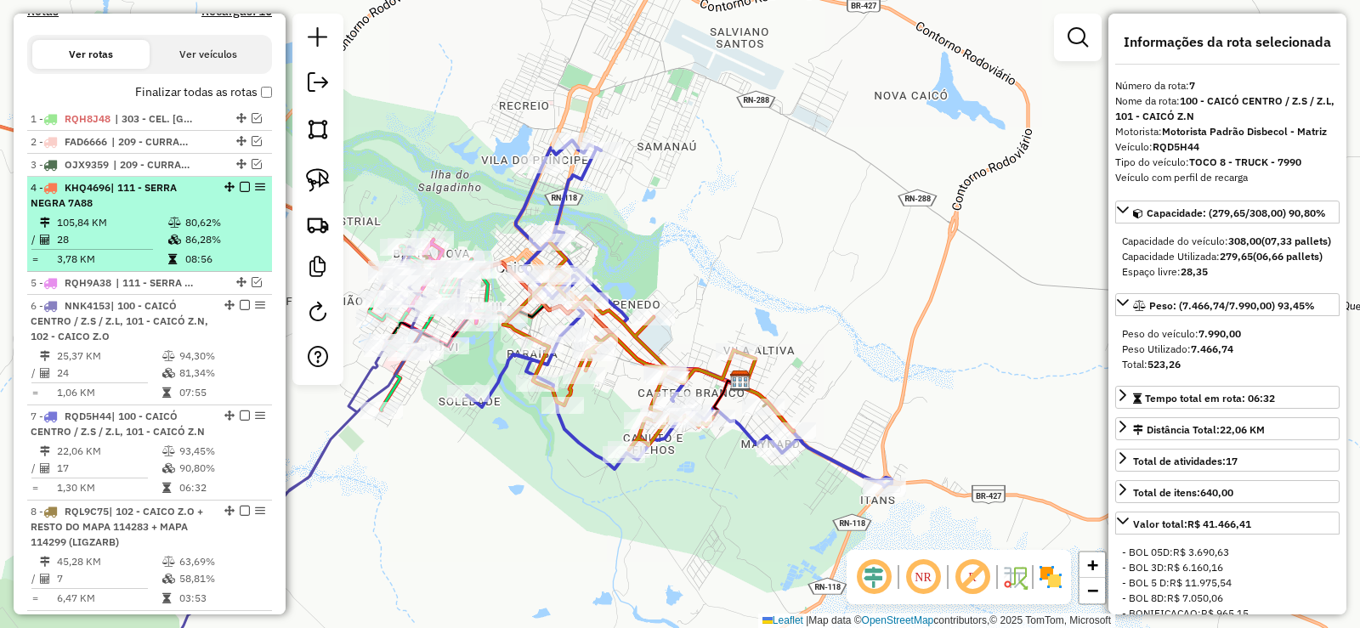
scroll to position [565, 0]
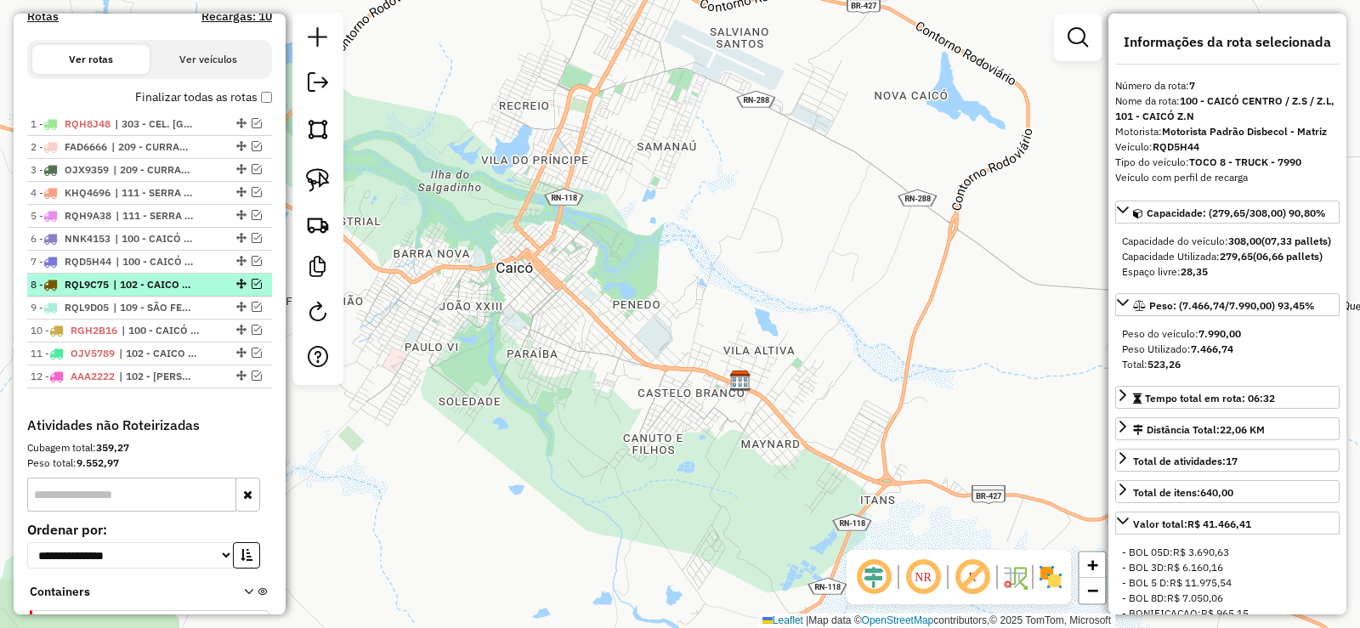
click at [252, 289] on em at bounding box center [257, 284] width 10 height 10
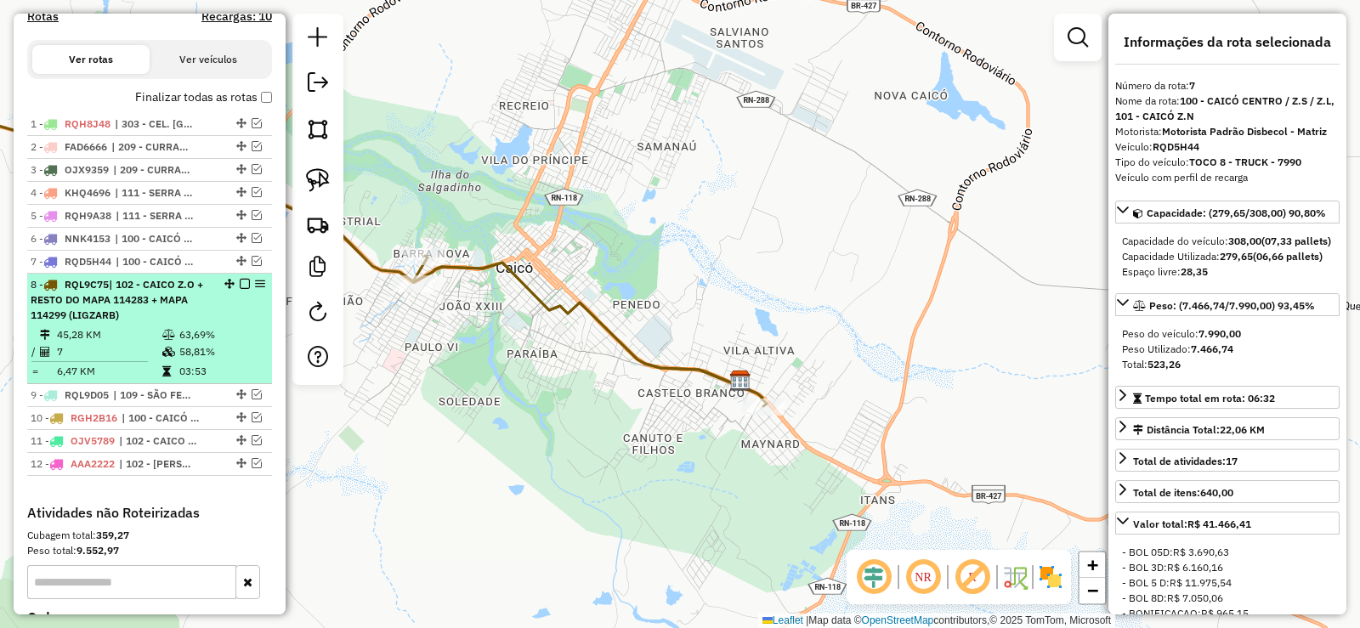
click at [159, 340] on li "8 - RQL9C75 | 102 - CAICO Z.O + RESTO DO MAPA 114283 + MAPA 114299 (LIGZARB) 45…" at bounding box center [149, 329] width 245 height 111
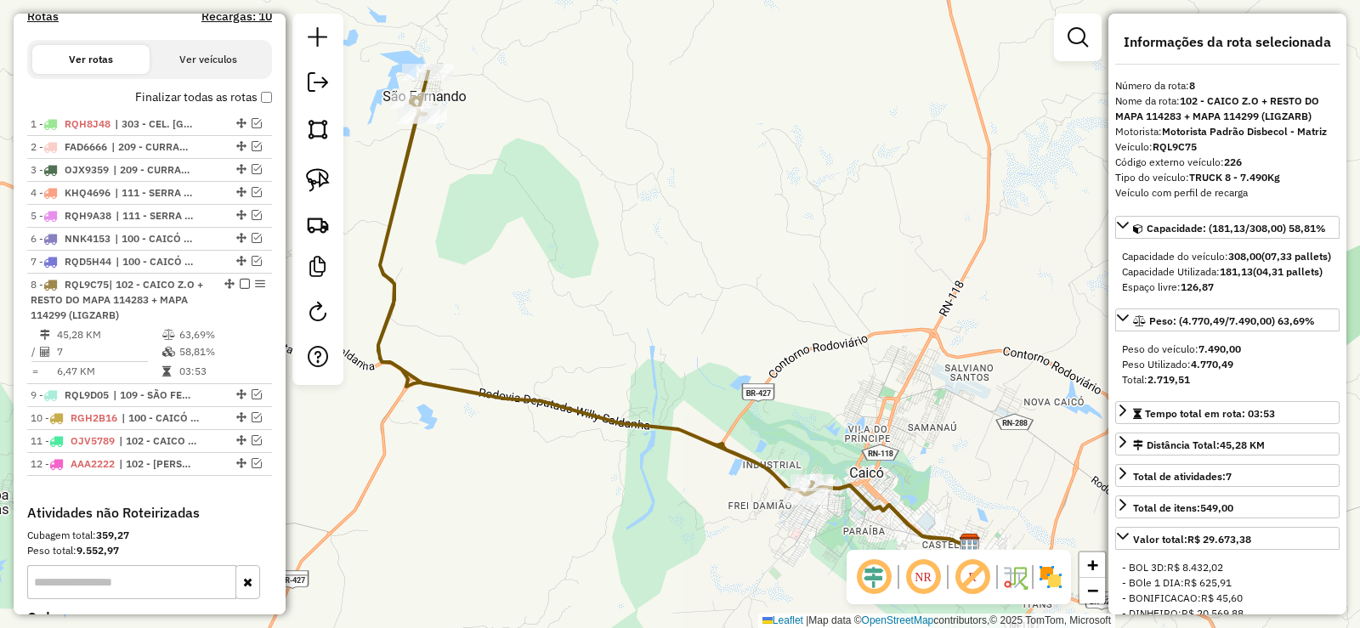
drag, startPoint x: 1288, startPoint y: 288, endPoint x: 1258, endPoint y: 290, distance: 29.8
click at [1258, 280] on div "Capacidade Utilizada: 181,13 (04,31 pallets)" at bounding box center [1227, 271] width 211 height 15
